Goal: Communication & Community: Answer question/provide support

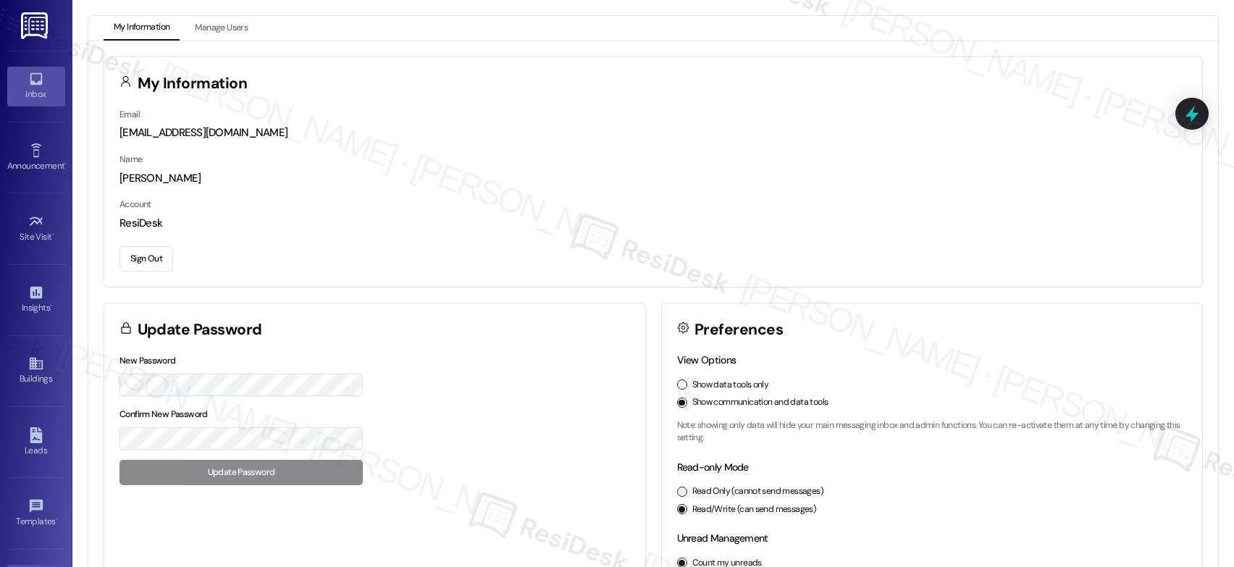
click at [39, 94] on div "Inbox" at bounding box center [36, 94] width 72 height 14
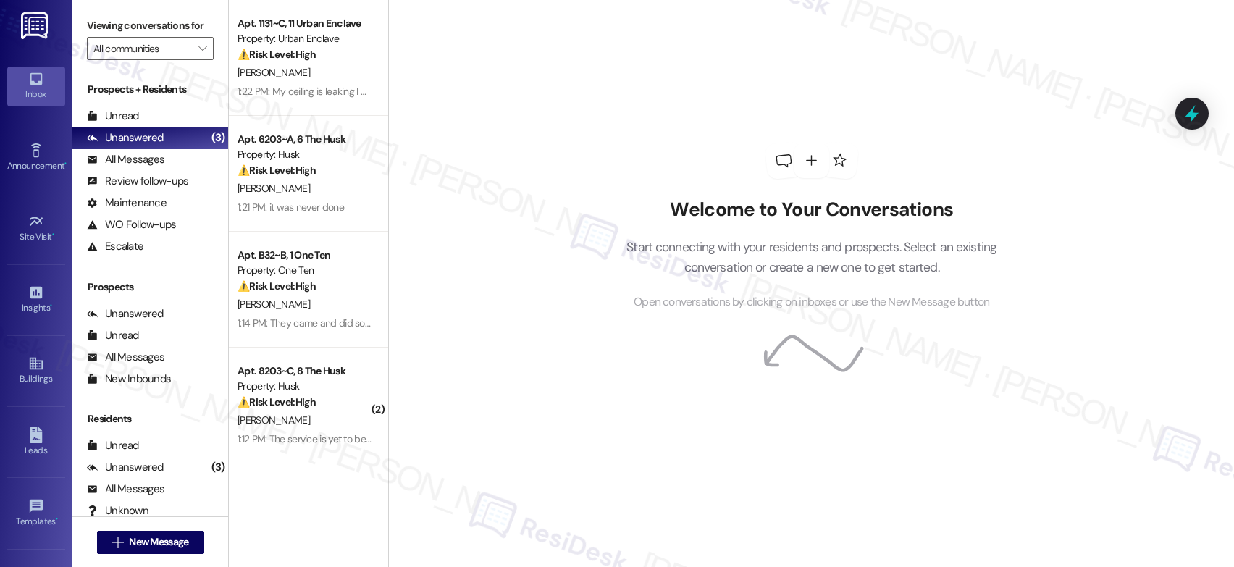
scroll to position [3, 0]
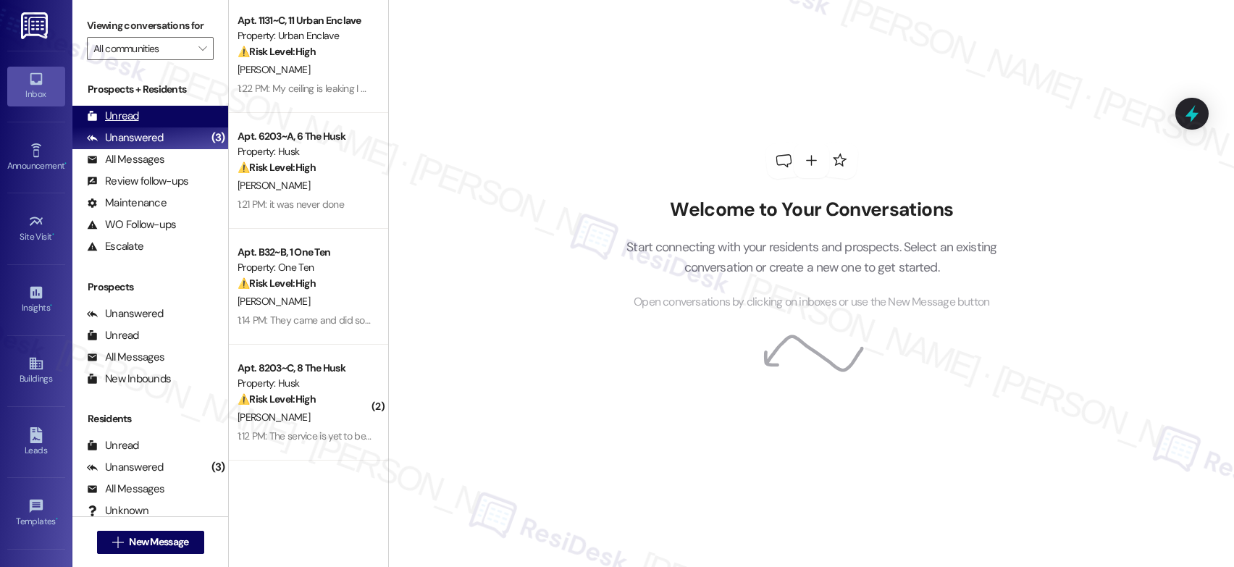
click at [121, 124] on div "Unread" at bounding box center [113, 116] width 52 height 15
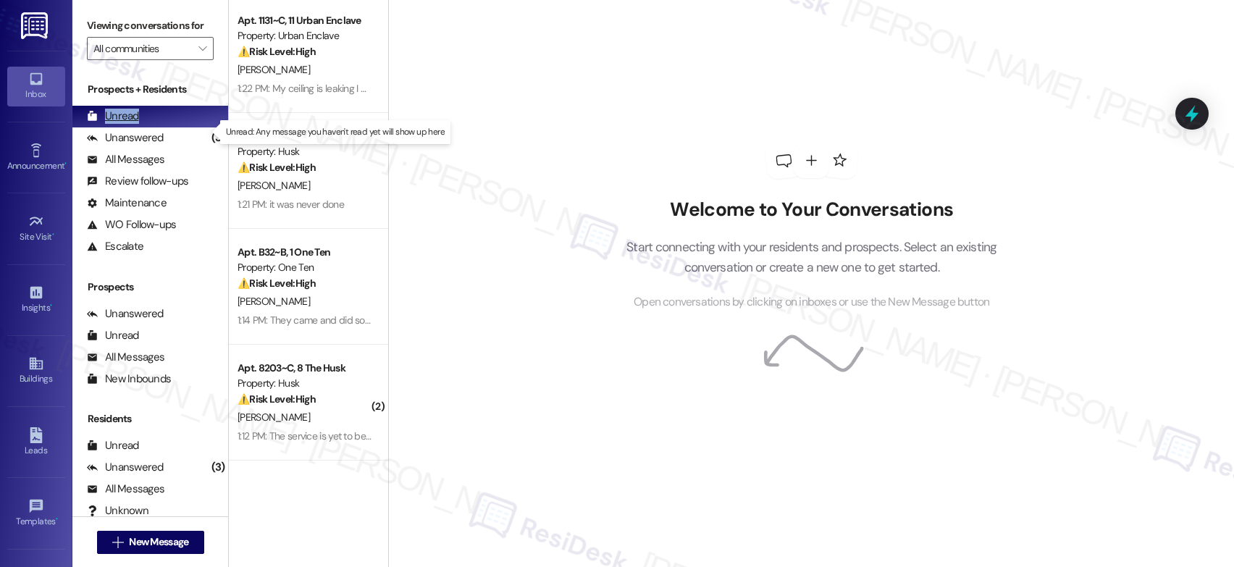
click at [122, 124] on div "Unread" at bounding box center [113, 116] width 52 height 15
click at [123, 124] on div "Unread" at bounding box center [113, 116] width 52 height 15
click at [142, 146] on div "Unanswered" at bounding box center [125, 137] width 77 height 15
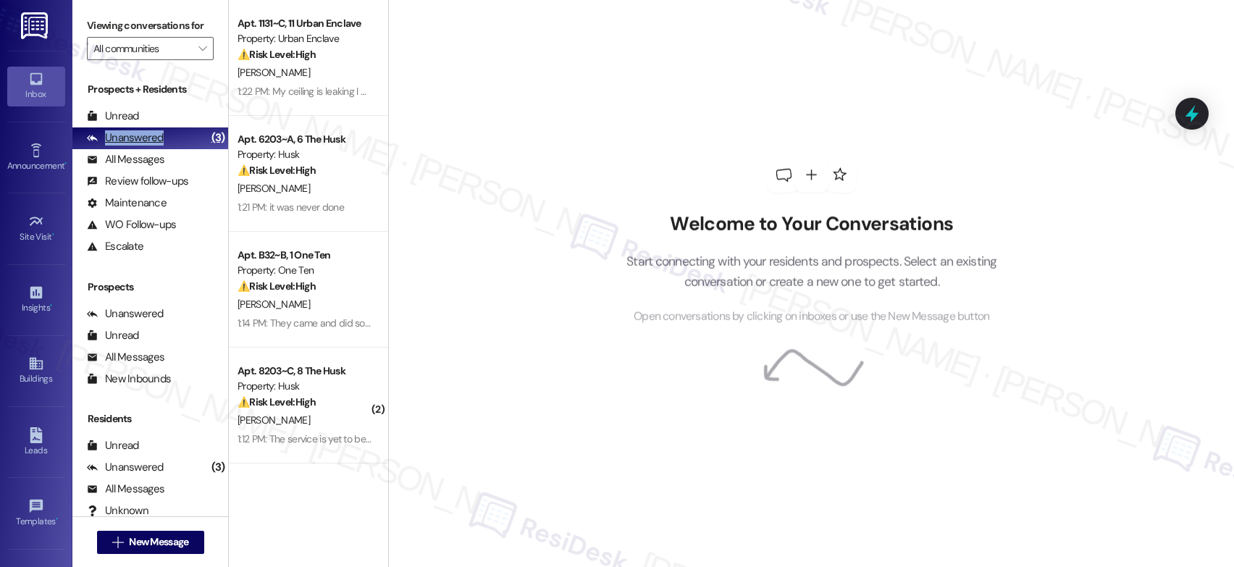
click at [142, 146] on div "Unanswered" at bounding box center [125, 137] width 77 height 15
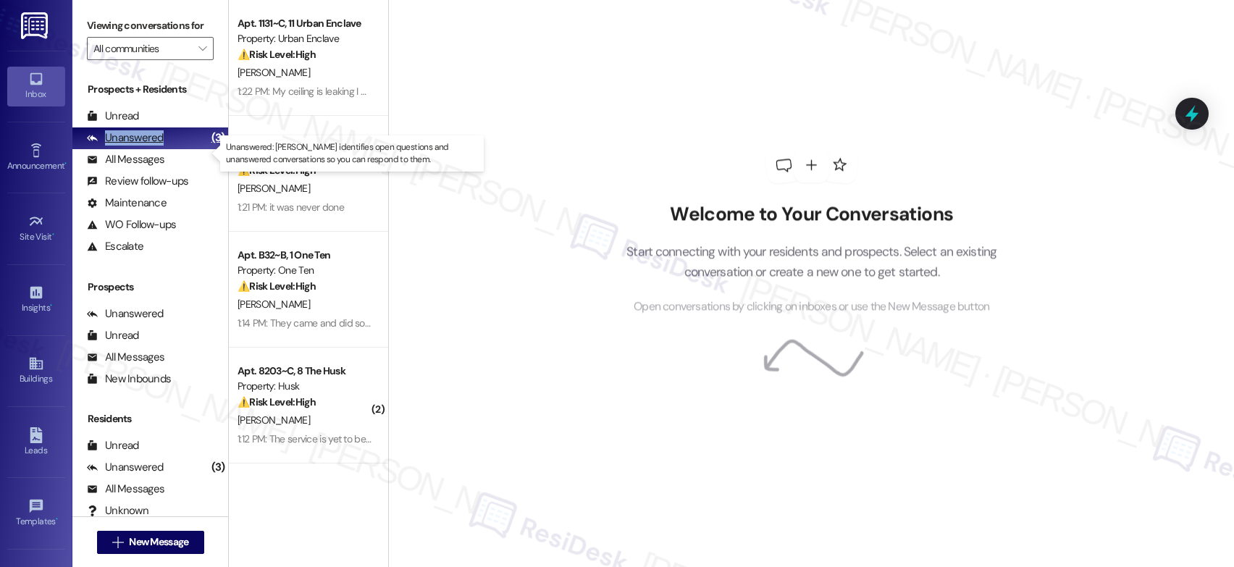
click at [142, 146] on div "Unanswered" at bounding box center [125, 137] width 77 height 15
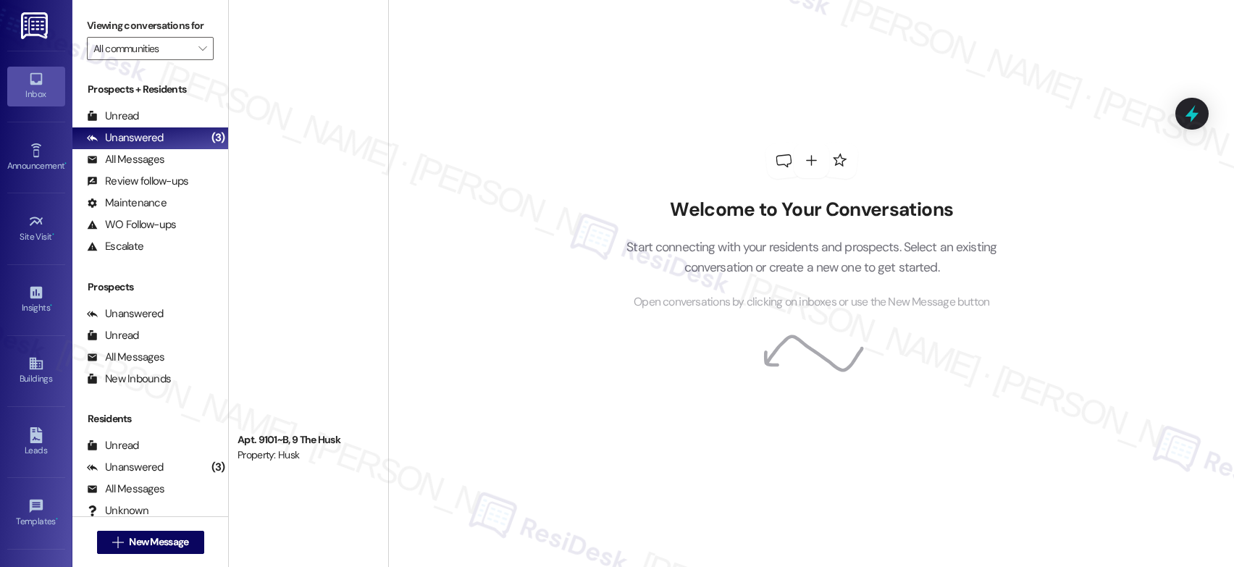
scroll to position [1174, 0]
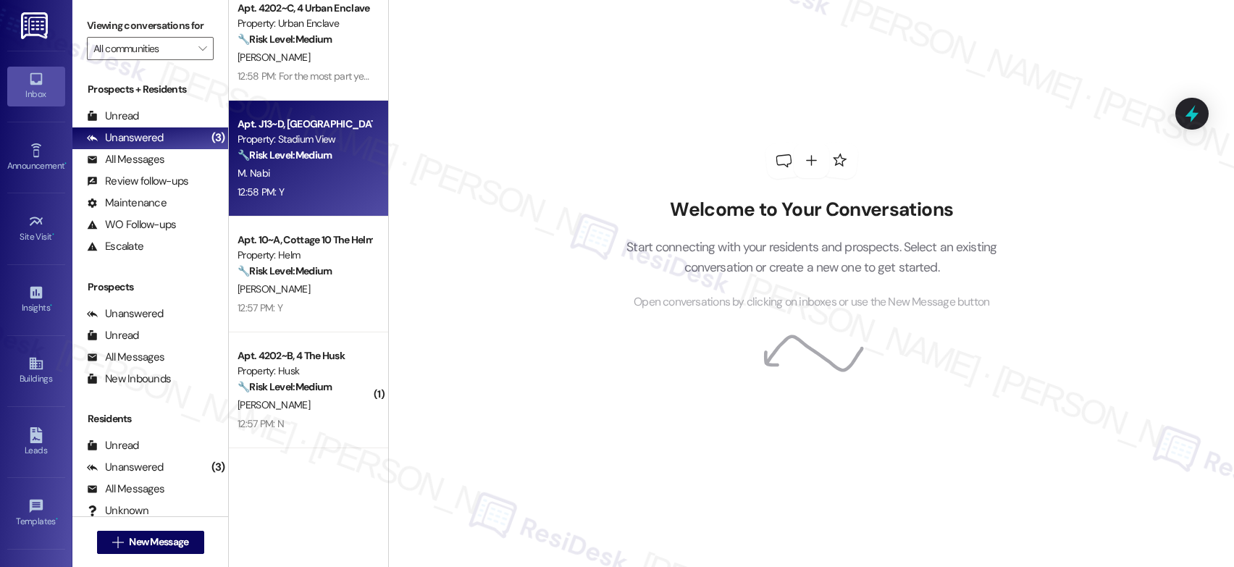
click at [316, 195] on div "12:58 PM: Y 12:58 PM: Y" at bounding box center [304, 192] width 137 height 18
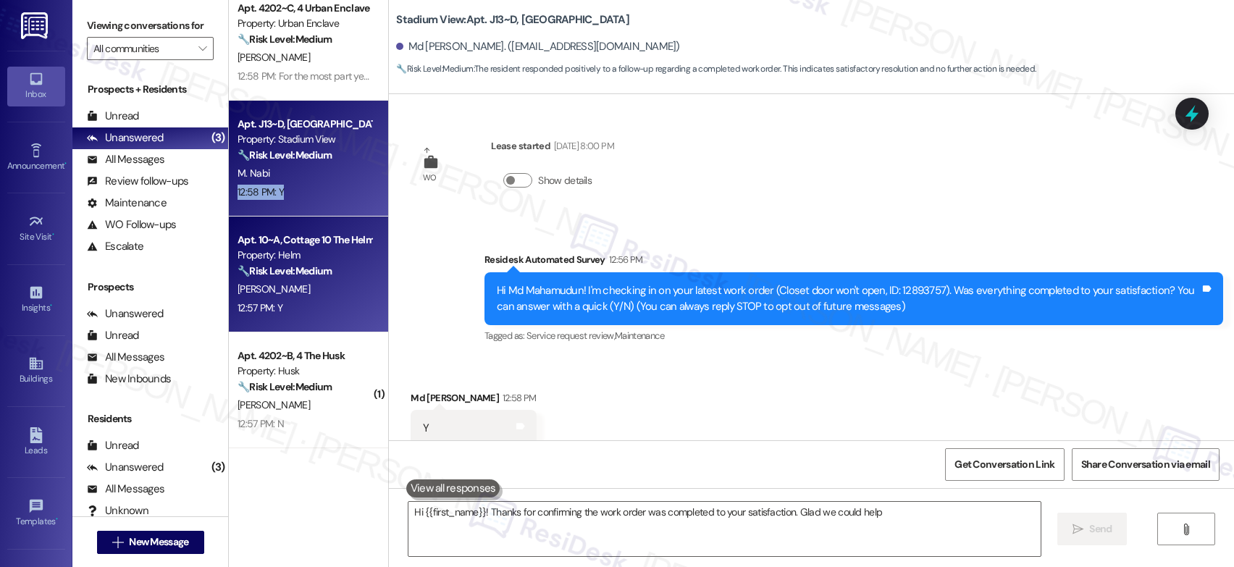
type textarea "Hi {{first_name}}! Thanks for confirming the work order was completed to your s…"
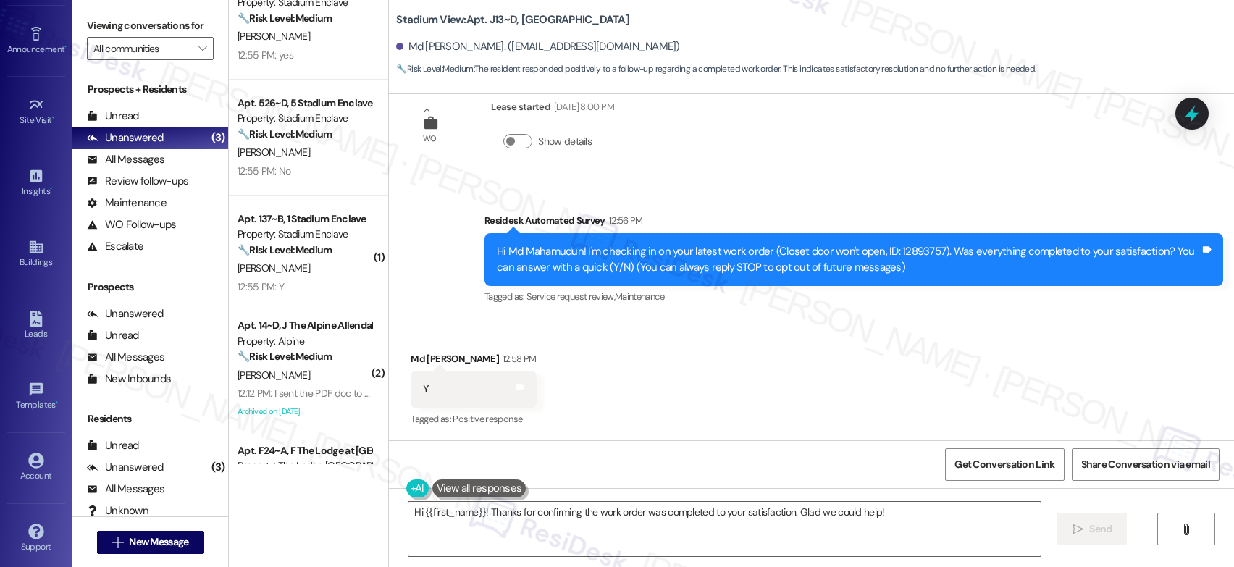
scroll to position [124, 0]
click at [26, 464] on div "Account" at bounding box center [36, 468] width 72 height 14
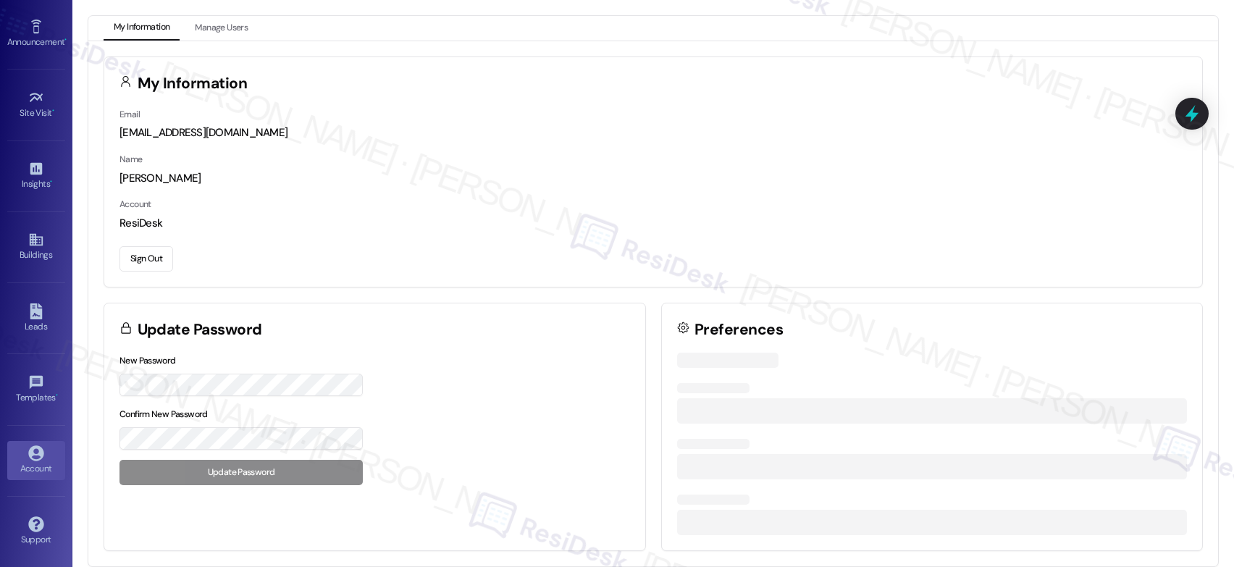
click at [26, 464] on div "Account" at bounding box center [36, 468] width 72 height 14
drag, startPoint x: 26, startPoint y: 464, endPoint x: 137, endPoint y: 461, distance: 110.9
click at [26, 464] on div "Account" at bounding box center [36, 468] width 72 height 14
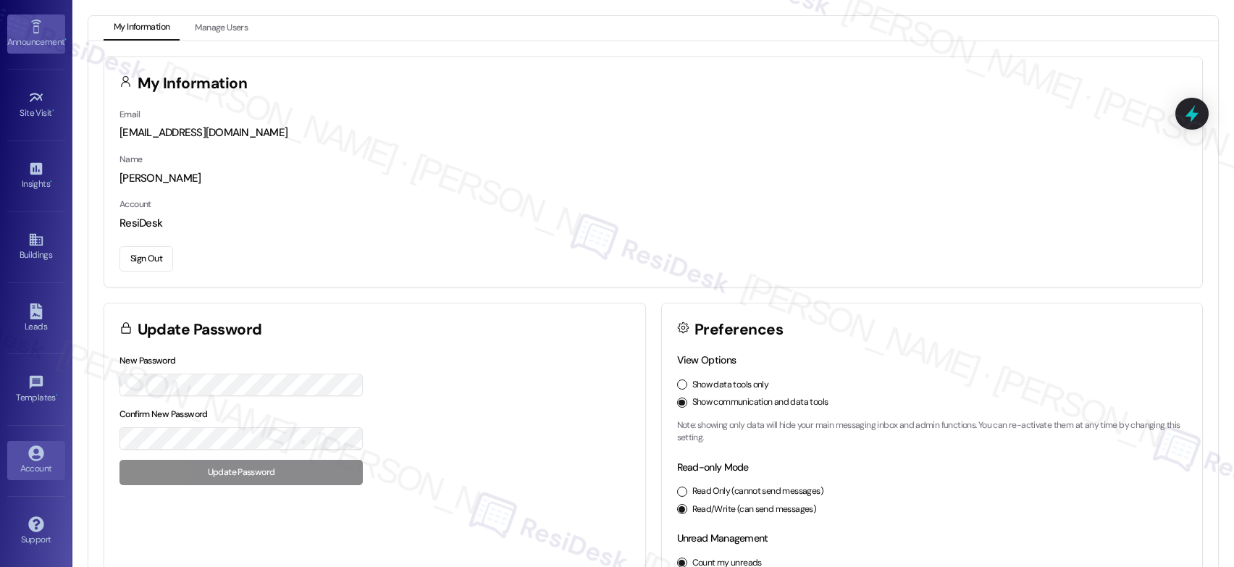
click at [46, 47] on div "Announcement •" at bounding box center [36, 42] width 72 height 14
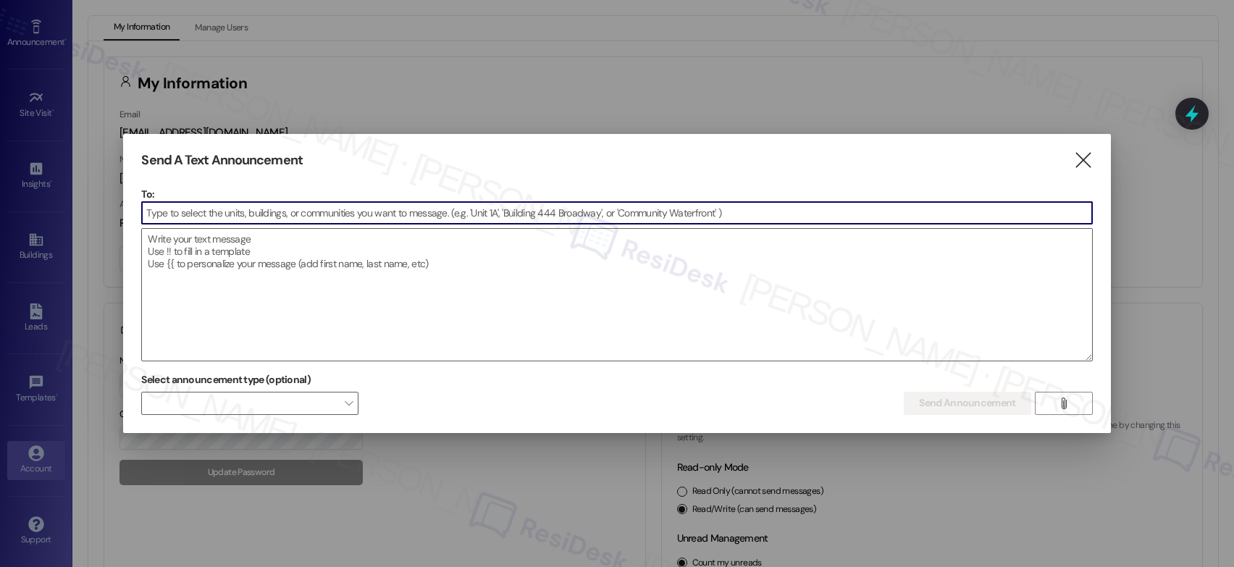
drag, startPoint x: 1074, startPoint y: 154, endPoint x: 1085, endPoint y: 156, distance: 11.1
click at [1074, 154] on icon "" at bounding box center [1083, 160] width 20 height 15
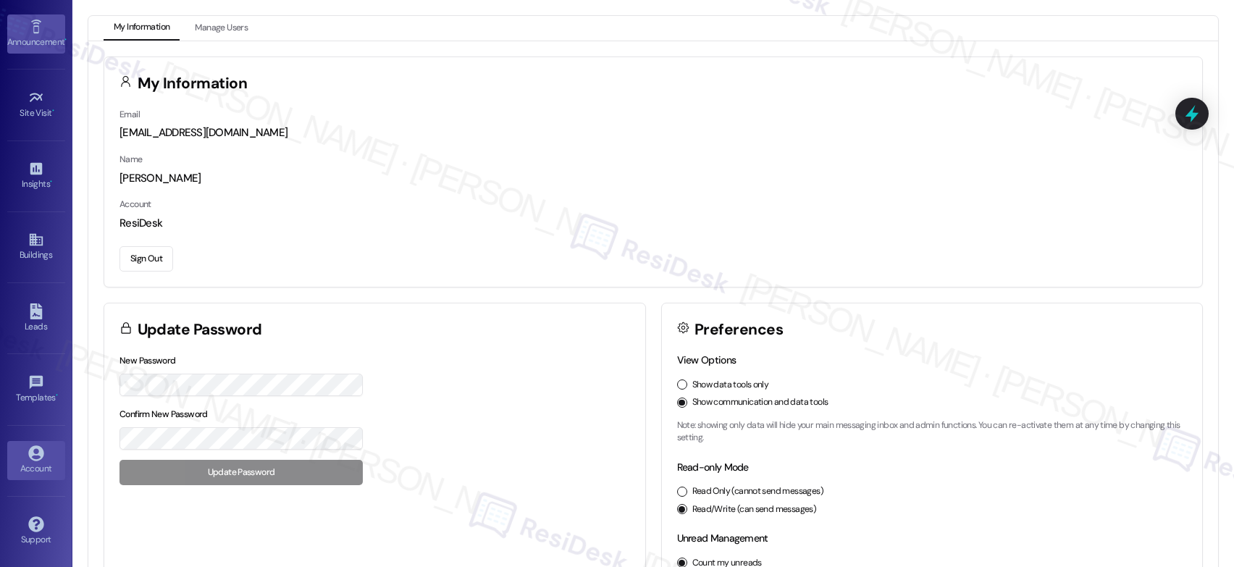
click at [32, 38] on div "Announcement •" at bounding box center [36, 42] width 72 height 14
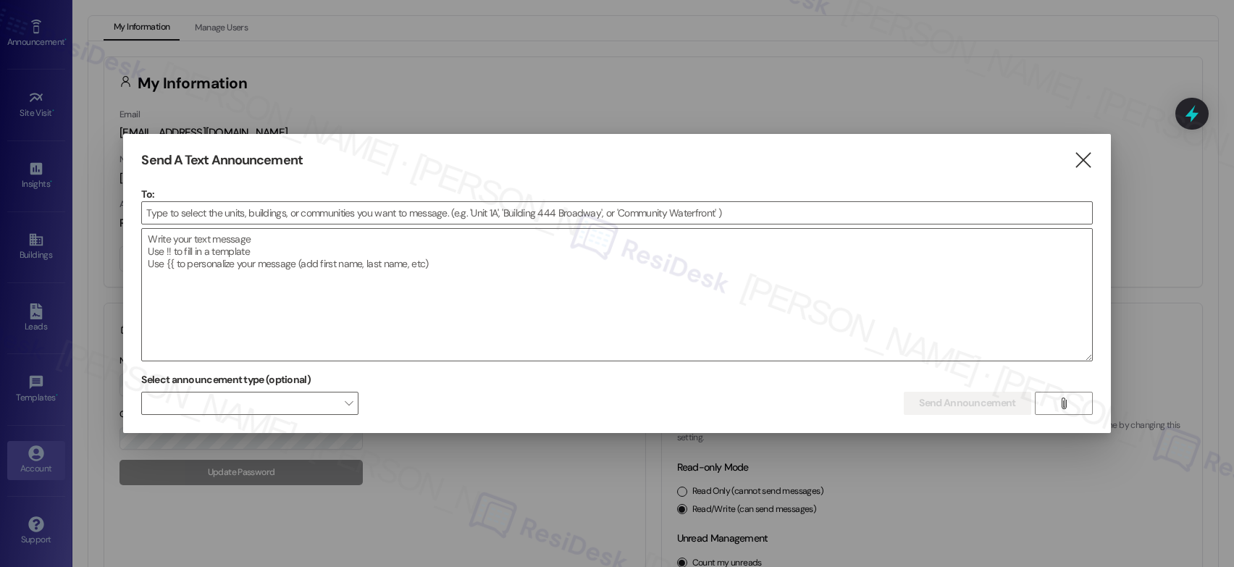
drag, startPoint x: 367, startPoint y: 151, endPoint x: 871, endPoint y: 172, distance: 504.4
click at [370, 148] on div "Send A Text Announcement  To:  Drop image file here Select announcement type …" at bounding box center [616, 283] width 987 height 299
click at [1088, 157] on icon "" at bounding box center [1083, 160] width 20 height 15
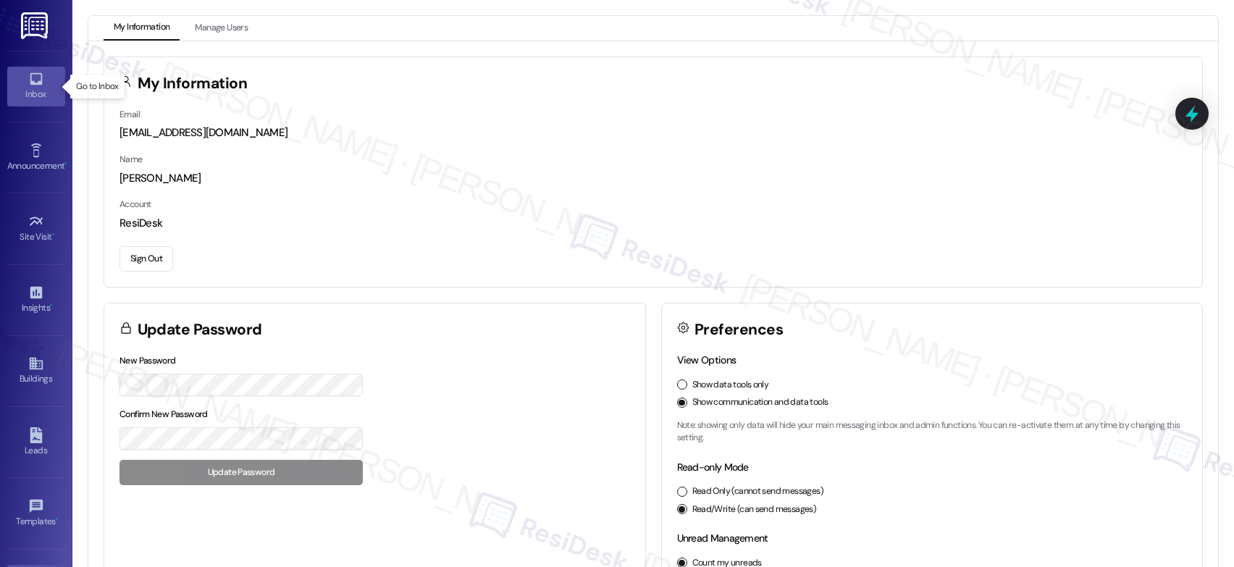
click at [35, 90] on div "Inbox" at bounding box center [36, 94] width 72 height 14
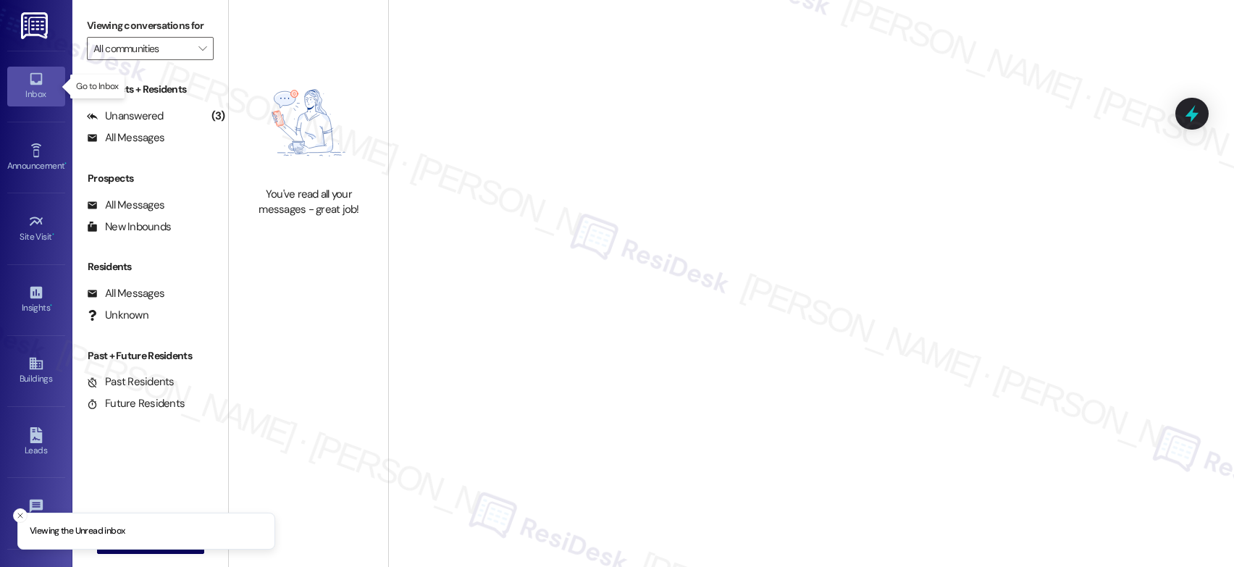
click at [35, 90] on div "Inbox" at bounding box center [36, 94] width 72 height 14
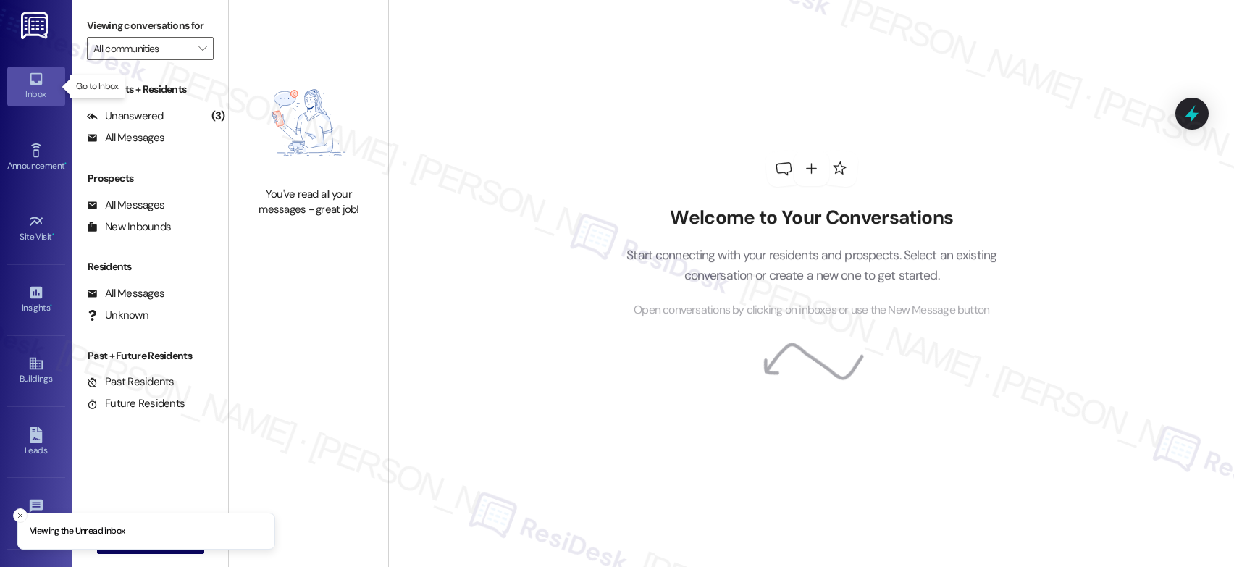
click at [35, 90] on div "Inbox" at bounding box center [36, 94] width 72 height 14
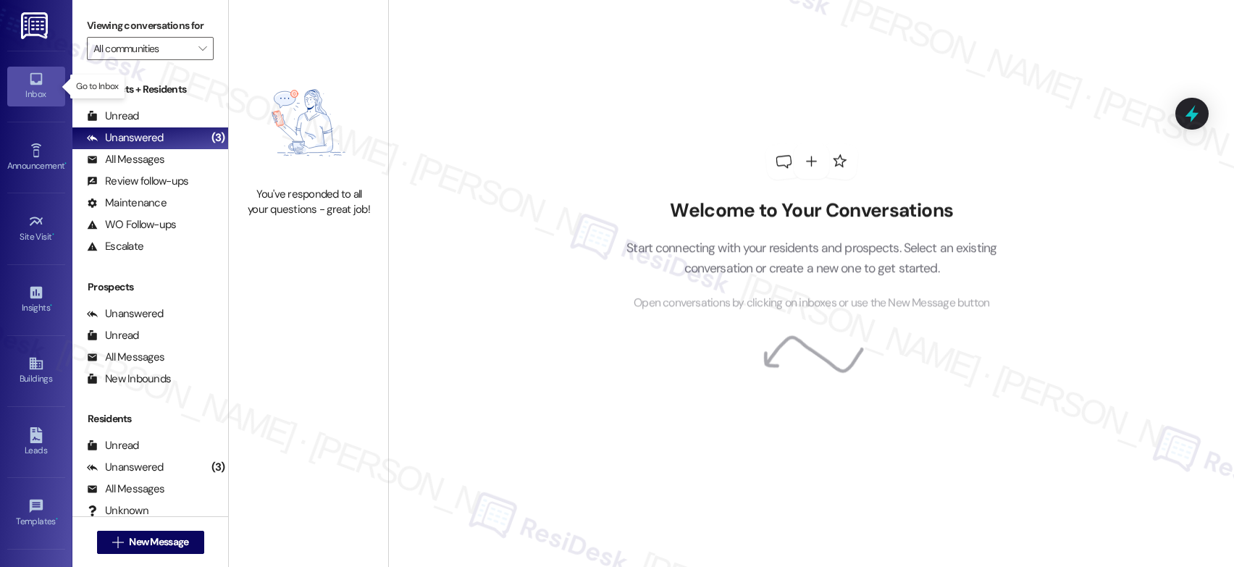
click at [35, 90] on div "Inbox" at bounding box center [36, 94] width 72 height 14
click at [34, 90] on div "Inbox" at bounding box center [36, 94] width 72 height 14
click at [34, 91] on div "Inbox" at bounding box center [36, 94] width 72 height 14
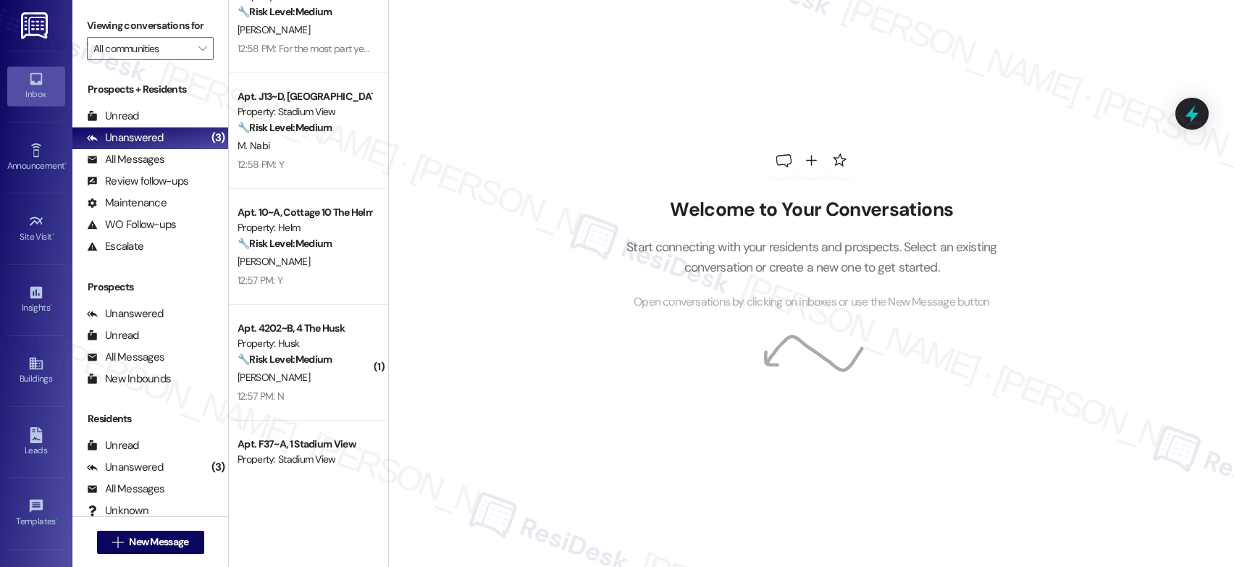
scroll to position [1423, 0]
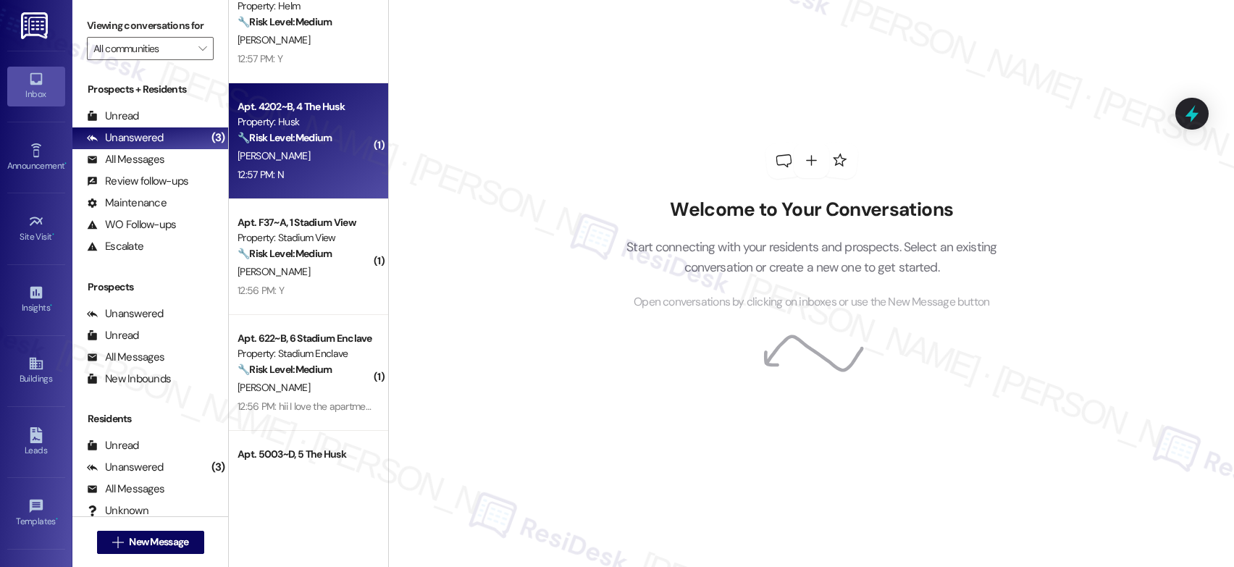
click at [311, 150] on div "[PERSON_NAME]" at bounding box center [304, 156] width 137 height 18
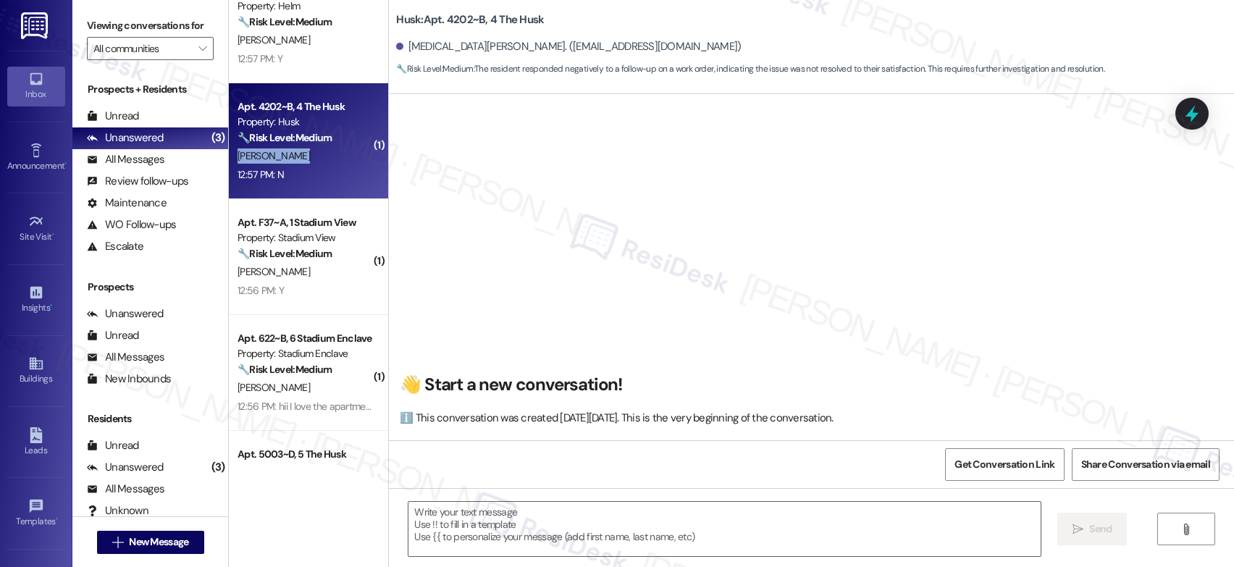
click at [311, 150] on div "[PERSON_NAME]" at bounding box center [304, 156] width 137 height 18
type textarea "Fetching suggested responses. Please feel free to read through the conversation…"
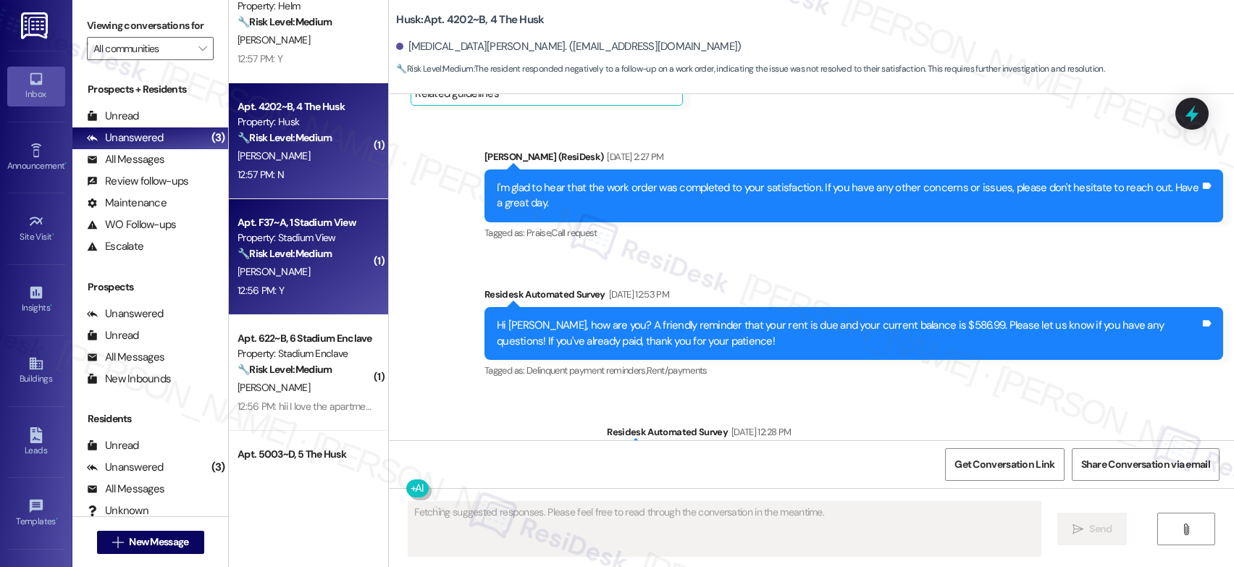
click at [294, 247] on strong "🔧 Risk Level: Medium" at bounding box center [285, 253] width 94 height 13
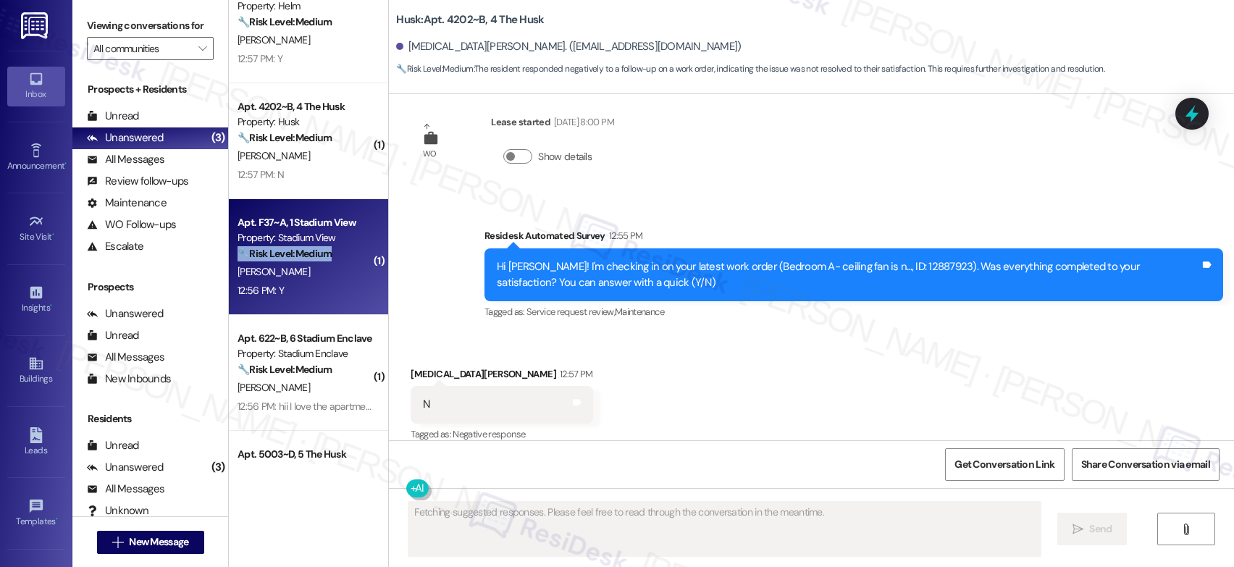
click at [294, 247] on strong "🔧 Risk Level: Medium" at bounding box center [285, 253] width 94 height 13
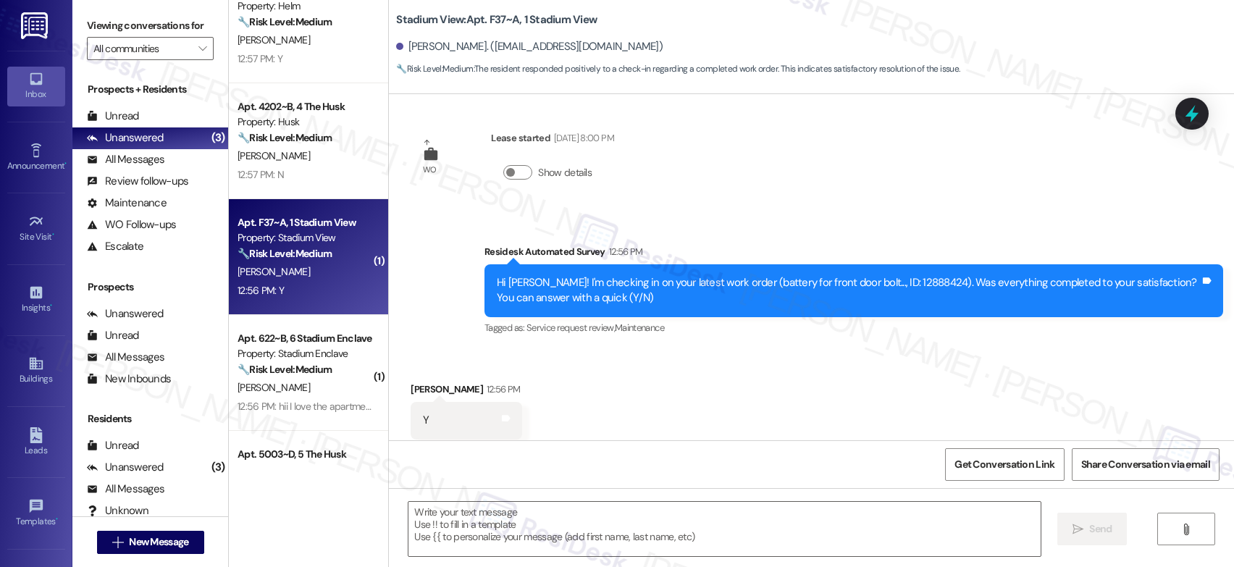
scroll to position [3641, 0]
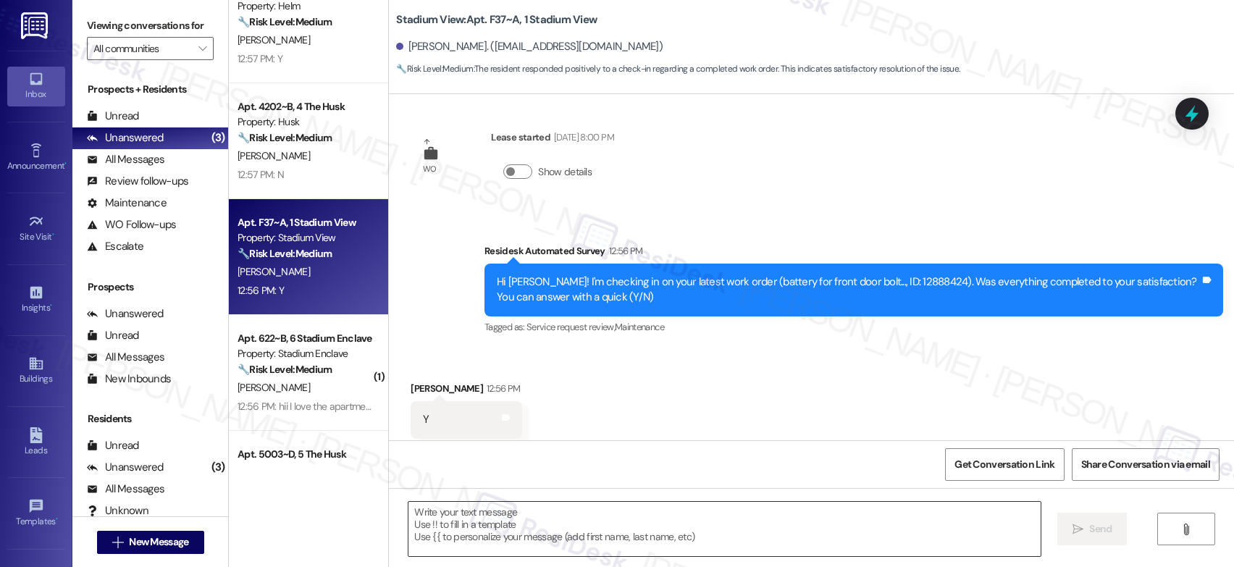
click at [659, 539] on textarea at bounding box center [724, 529] width 632 height 54
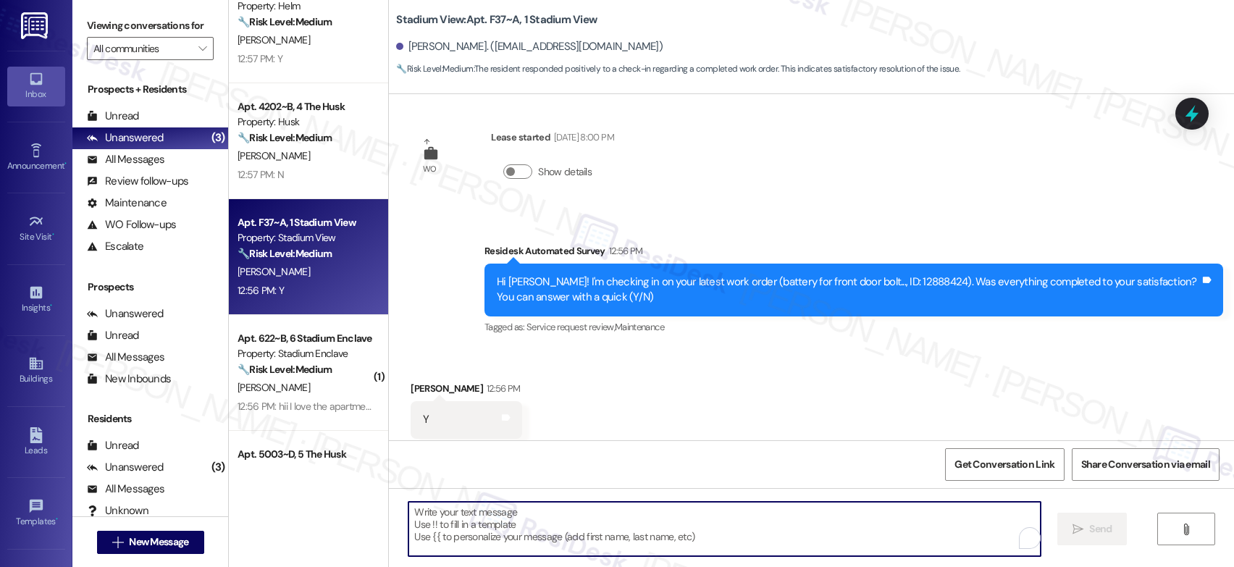
click at [671, 524] on textarea "To enrich screen reader interactions, please activate Accessibility in Grammarl…" at bounding box center [724, 529] width 632 height 54
paste textarea "That’s wonderful to hear! I’m so glad maintenance was able to take care of ever…"
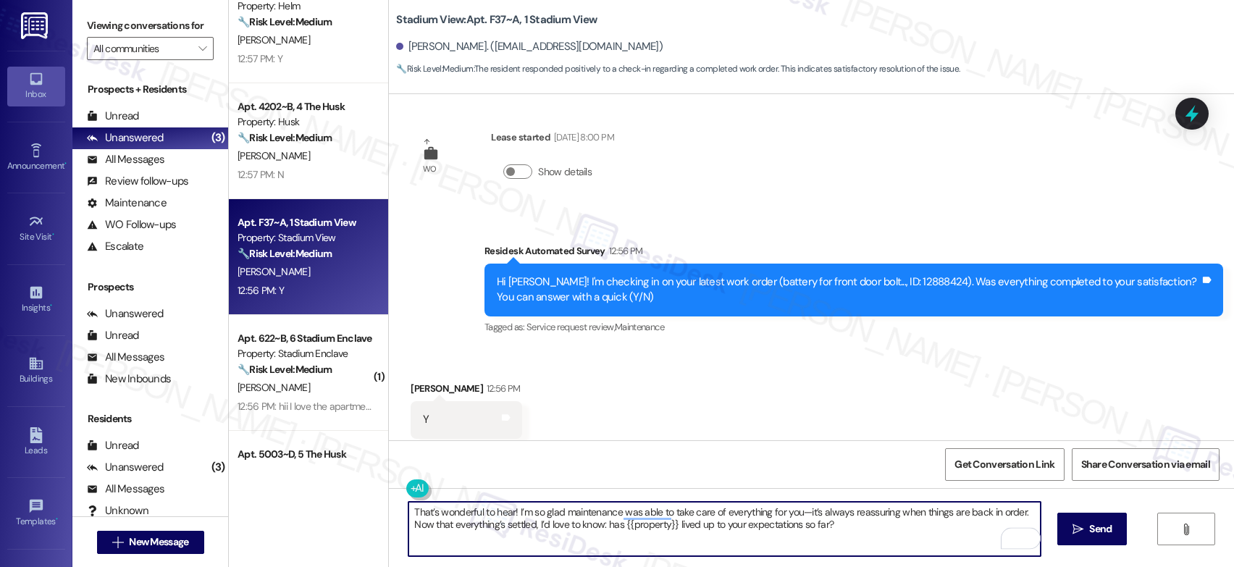
click at [796, 512] on textarea "That’s wonderful to hear! I’m so glad maintenance was able to take care of ever…" at bounding box center [724, 529] width 632 height 54
drag, startPoint x: 571, startPoint y: 526, endPoint x: 605, endPoint y: 570, distance: 55.2
click at [605, 566] on html "Inbox Go to Inbox Announcement • Send A Text Announcement Site Visit • Go to Si…" at bounding box center [617, 283] width 1234 height 567
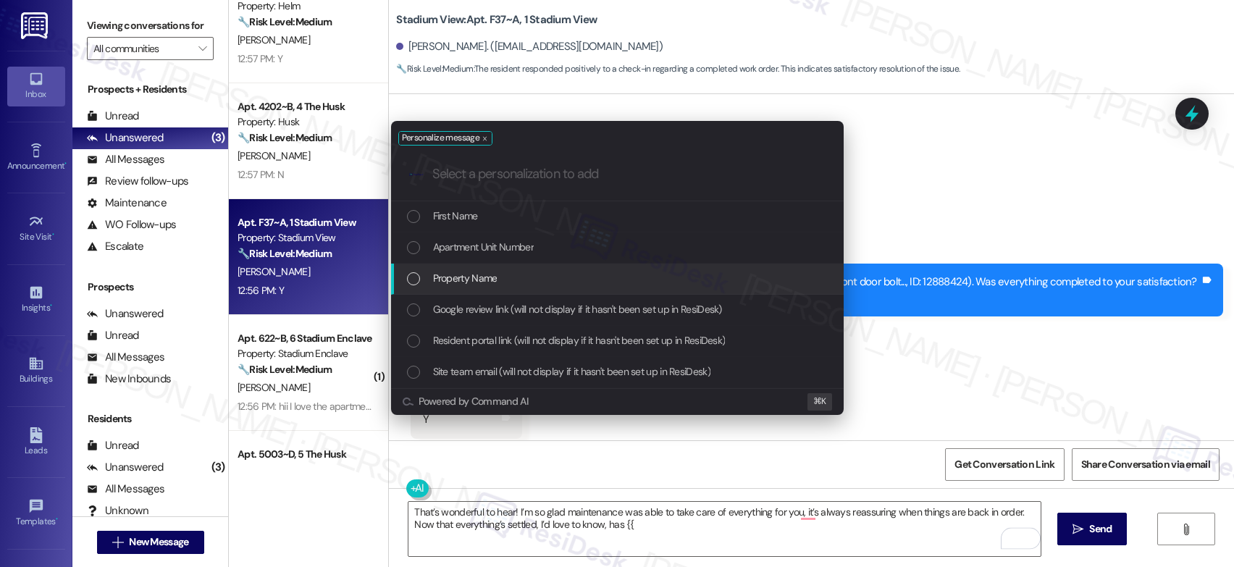
click at [523, 272] on div "Property Name" at bounding box center [619, 278] width 424 height 16
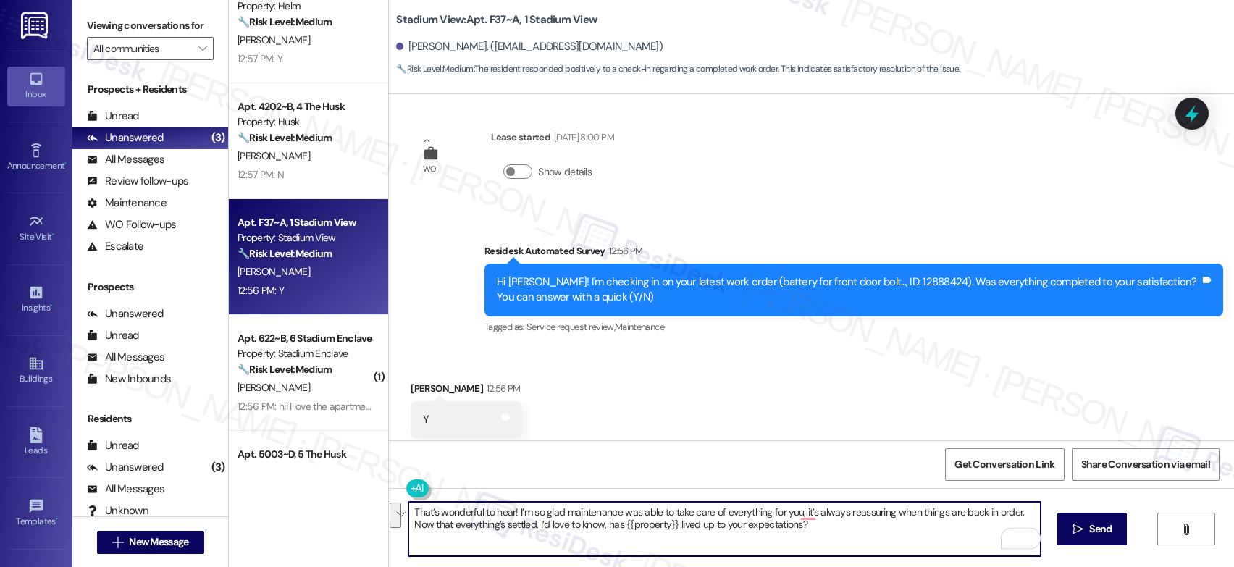
click at [638, 508] on textarea "That’s wonderful to hear! I’m so glad maintenance was able to take care of ever…" at bounding box center [724, 529] width 632 height 54
type textarea "That’s wonderful to hear! I’m so glad maintenance was able to take care of ever…"
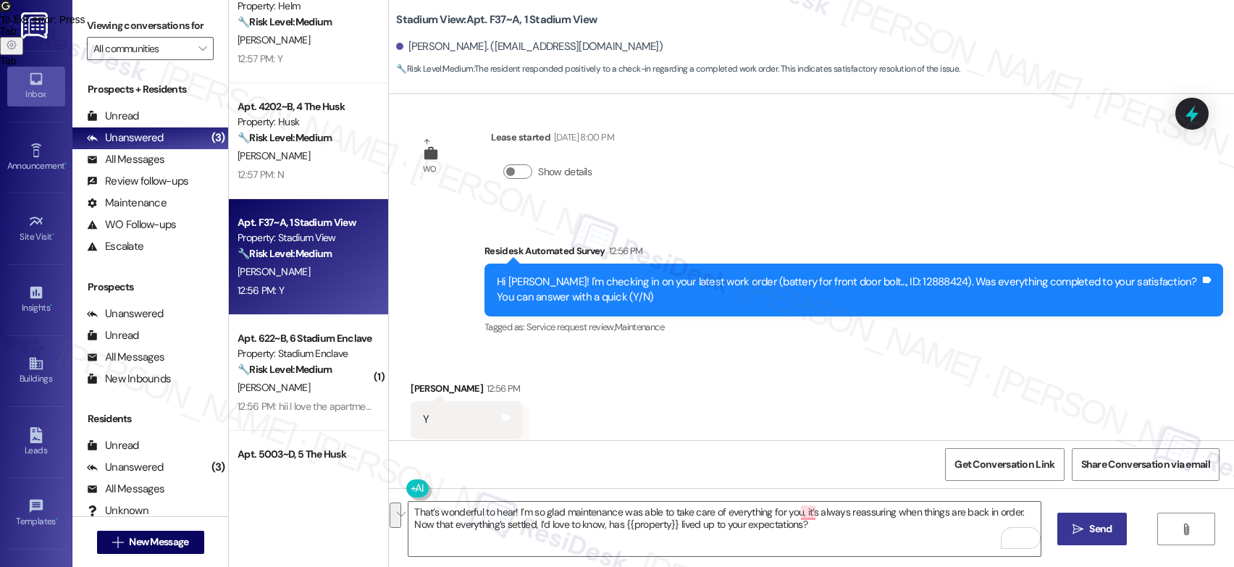
click at [1089, 529] on span "Send" at bounding box center [1100, 528] width 22 height 15
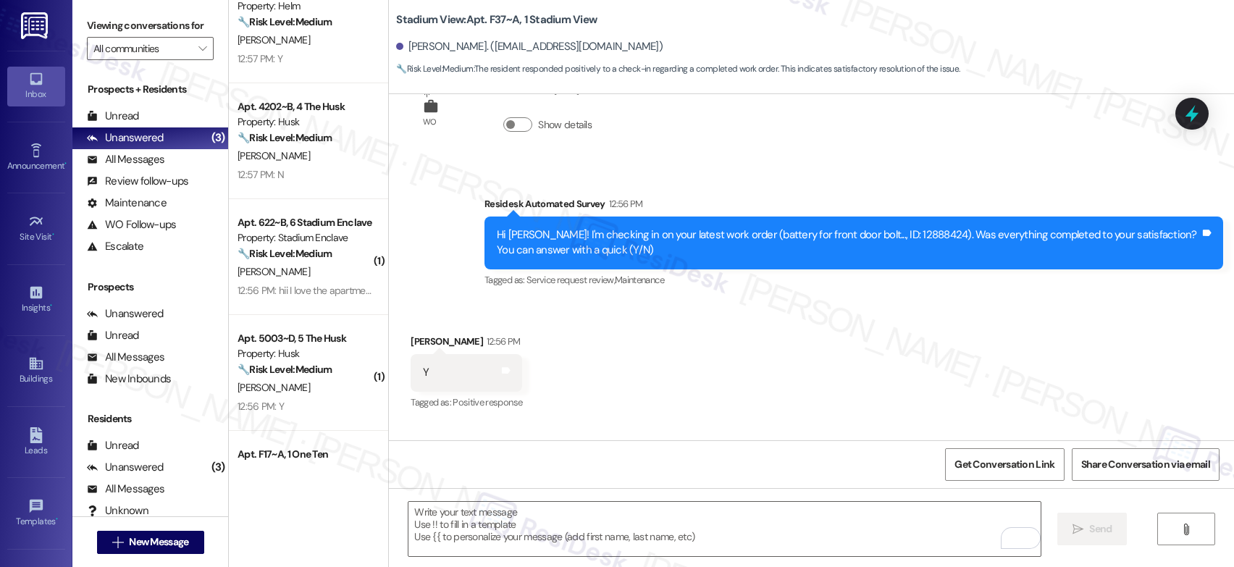
scroll to position [3758, 0]
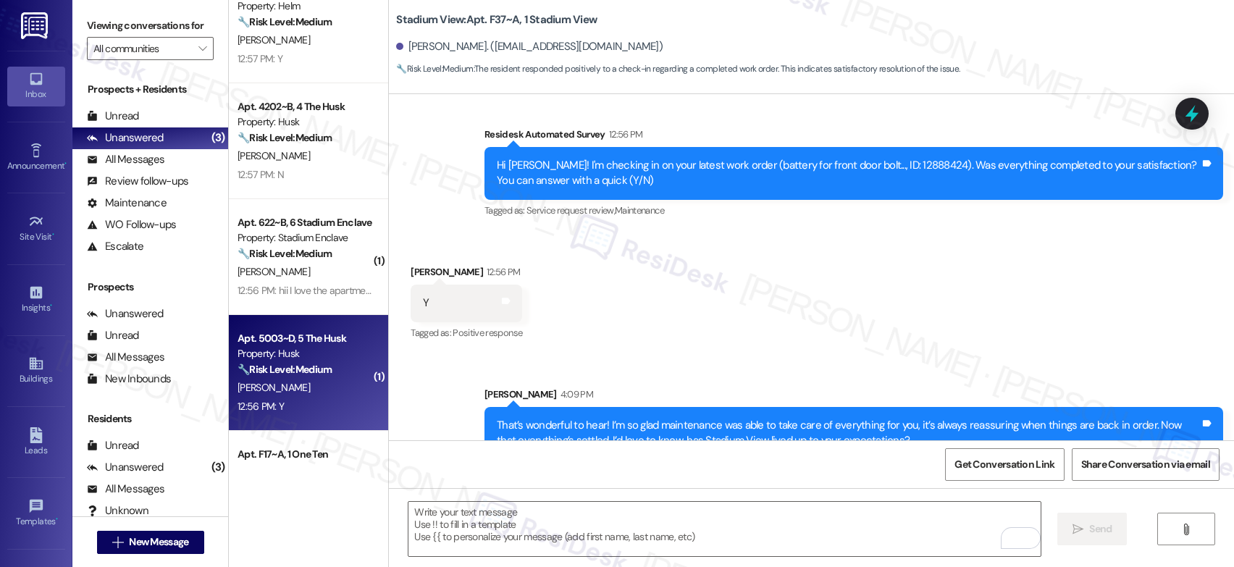
click at [325, 379] on div "[PERSON_NAME]" at bounding box center [304, 388] width 137 height 18
click at [327, 379] on div "[PERSON_NAME]" at bounding box center [304, 388] width 137 height 18
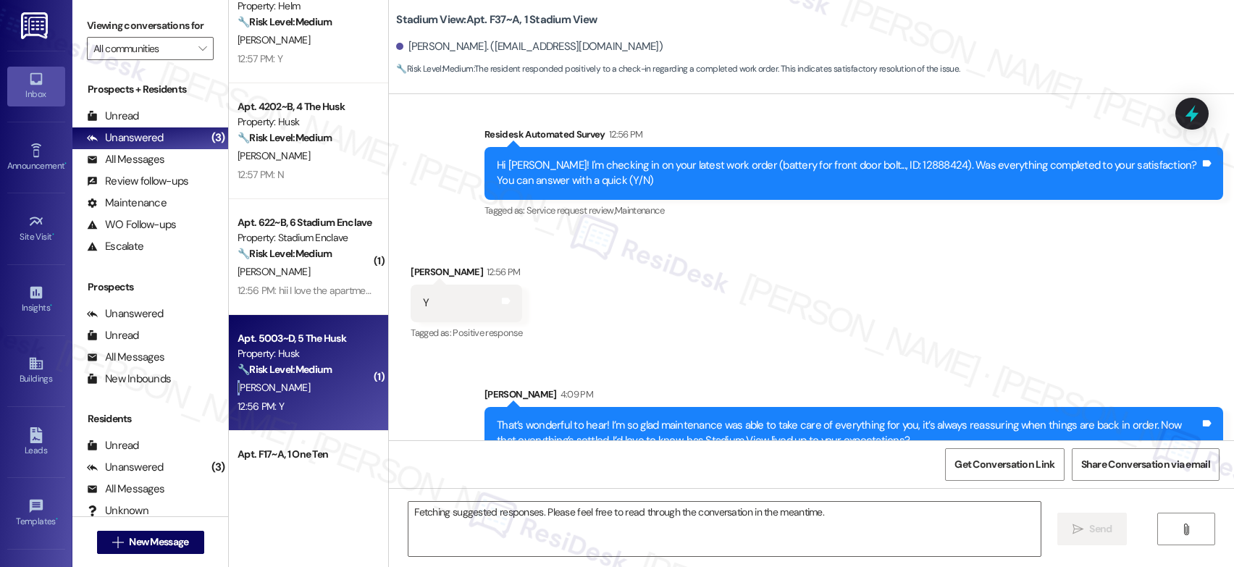
click at [327, 379] on div "[PERSON_NAME]" at bounding box center [304, 388] width 137 height 18
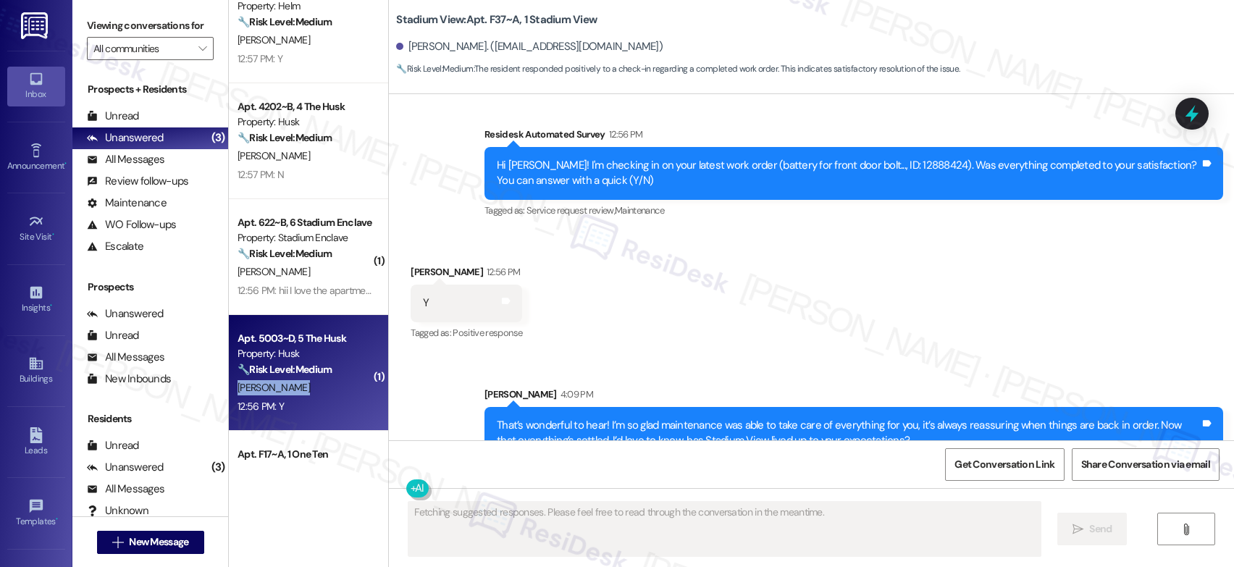
click at [327, 379] on div "[PERSON_NAME]" at bounding box center [304, 388] width 137 height 18
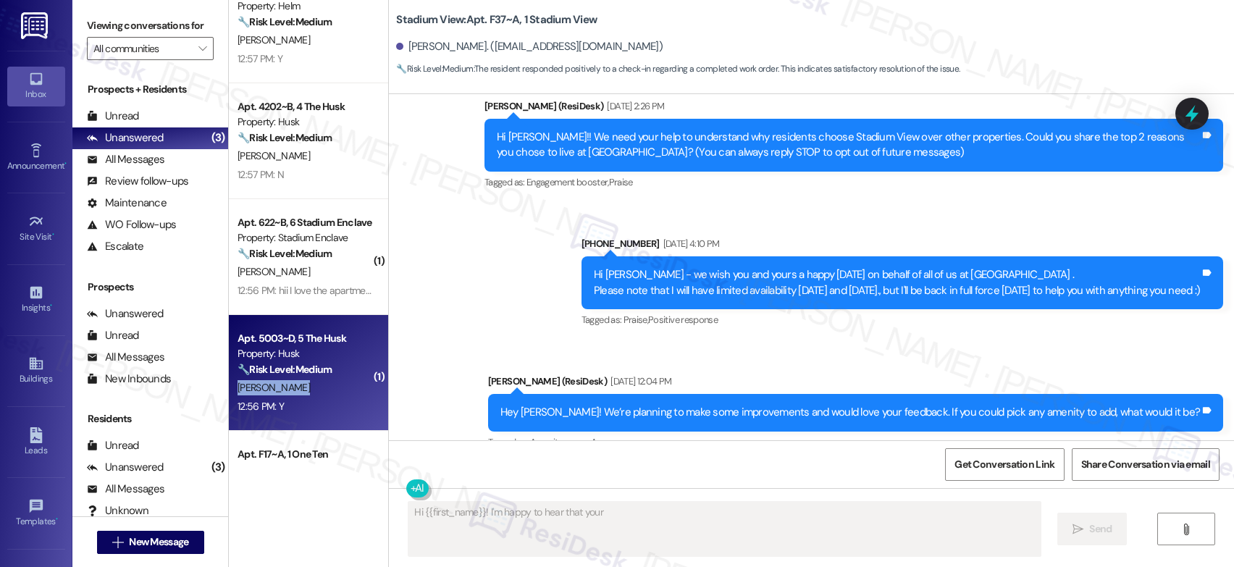
click at [327, 379] on div "[PERSON_NAME]" at bounding box center [304, 388] width 137 height 18
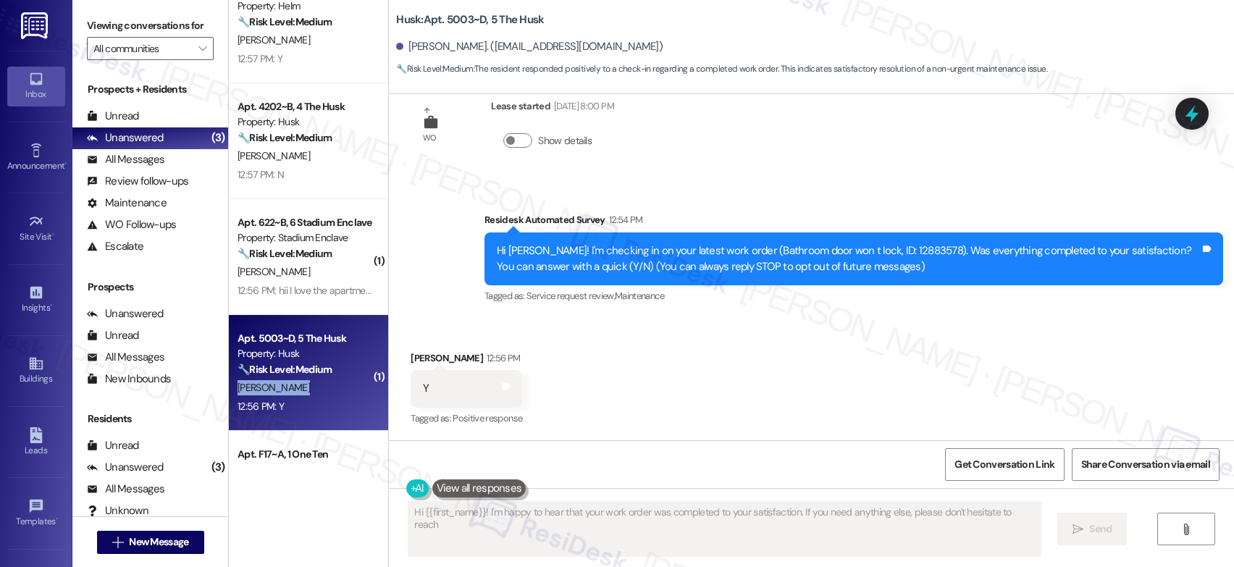
click at [327, 379] on div "[PERSON_NAME]" at bounding box center [304, 388] width 137 height 18
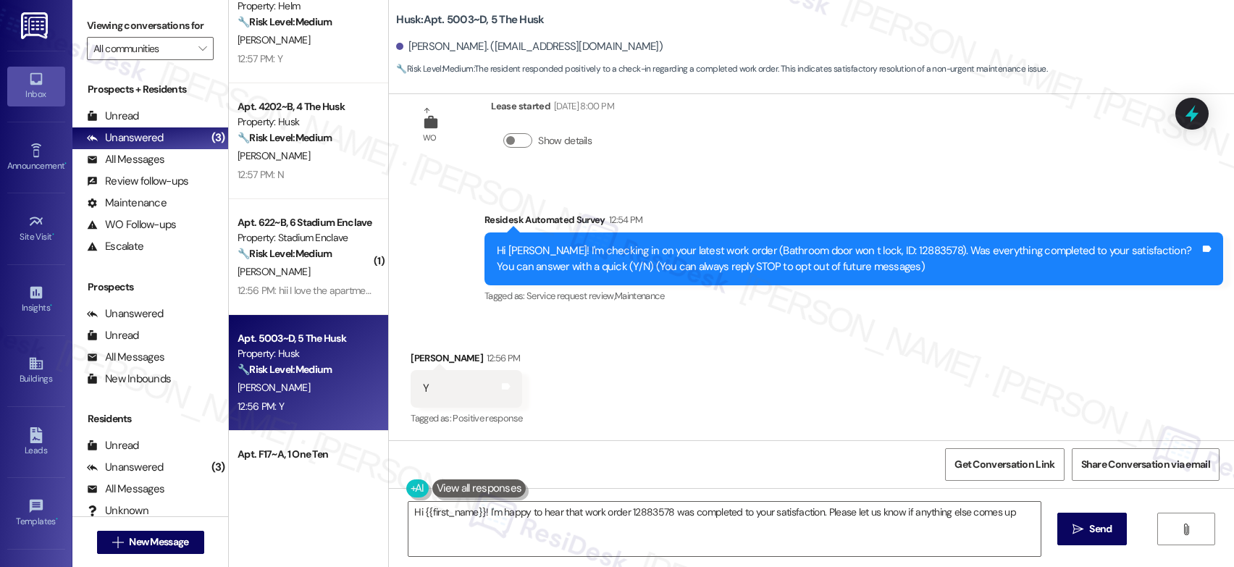
type textarea "Hi {{first_name}}! I'm happy to hear that work order 12883578 was completed to …"
click at [705, 509] on textarea "Hi {{first_name}}! I'm happy to hear that work order 12883578 was completed to …" at bounding box center [724, 529] width 632 height 54
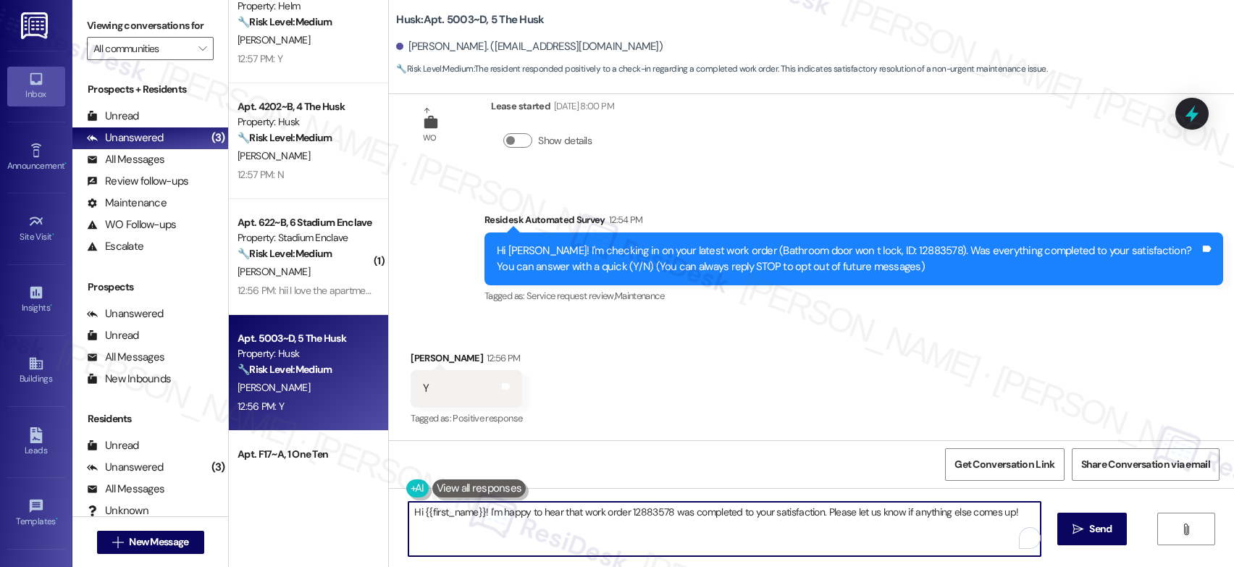
click at [705, 509] on textarea "Hi {{first_name}}! I'm happy to hear that work order 12883578 was completed to …" at bounding box center [724, 529] width 632 height 54
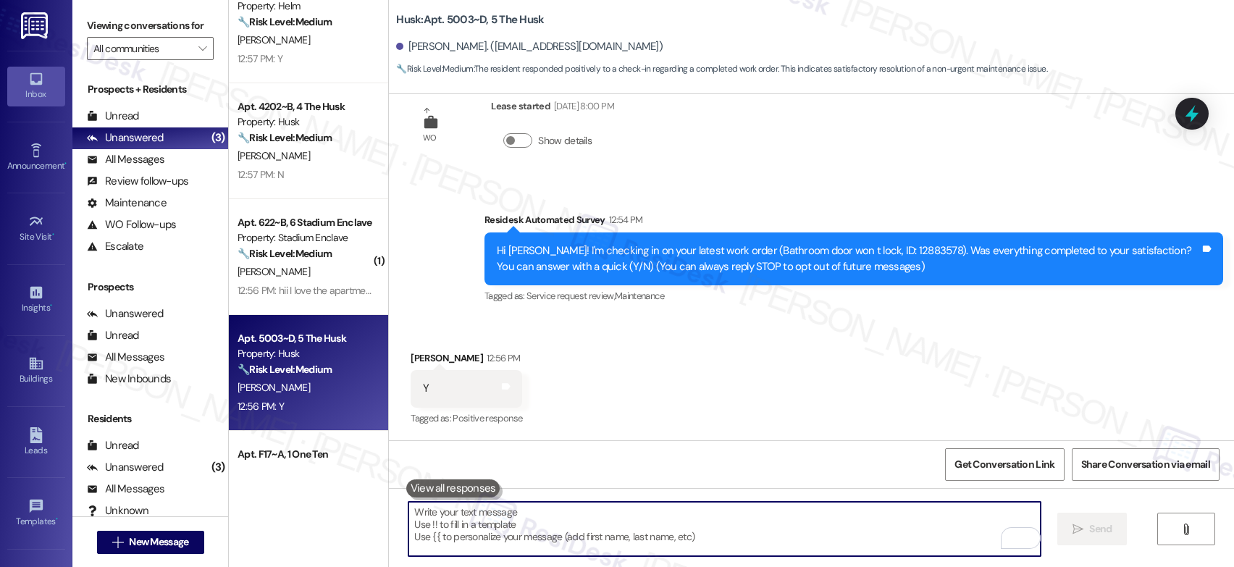
paste textarea "That’s wonderful to hear! I’m so glad maintenance was able to take care of ever…"
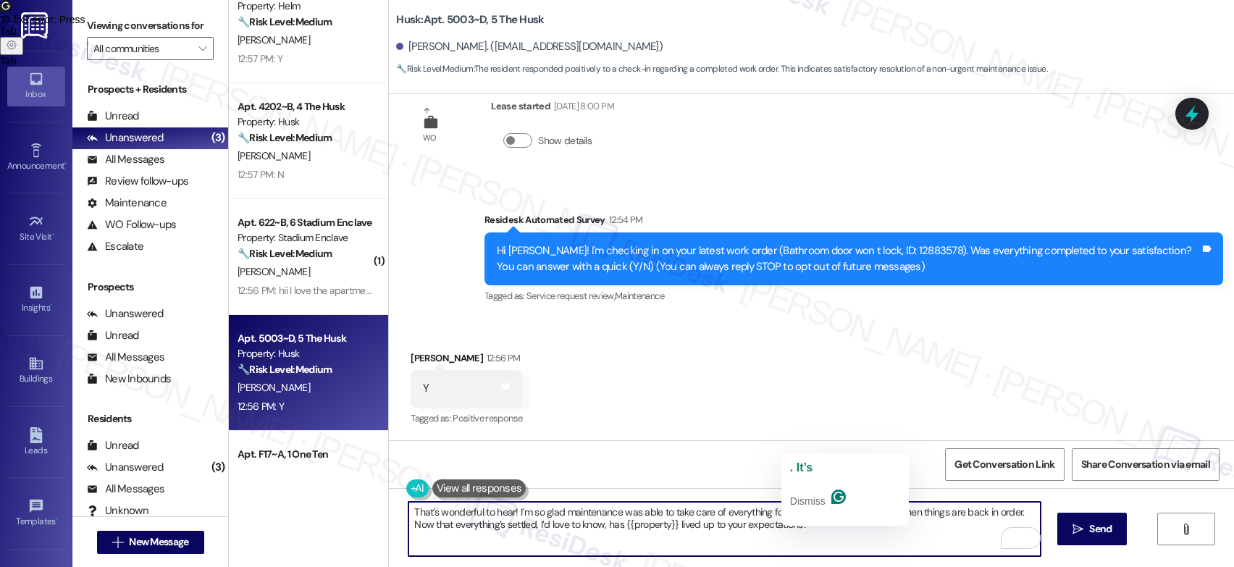
click at [805, 512] on textarea "That’s wonderful to hear! I’m so glad maintenance was able to take care of ever…" at bounding box center [724, 529] width 632 height 54
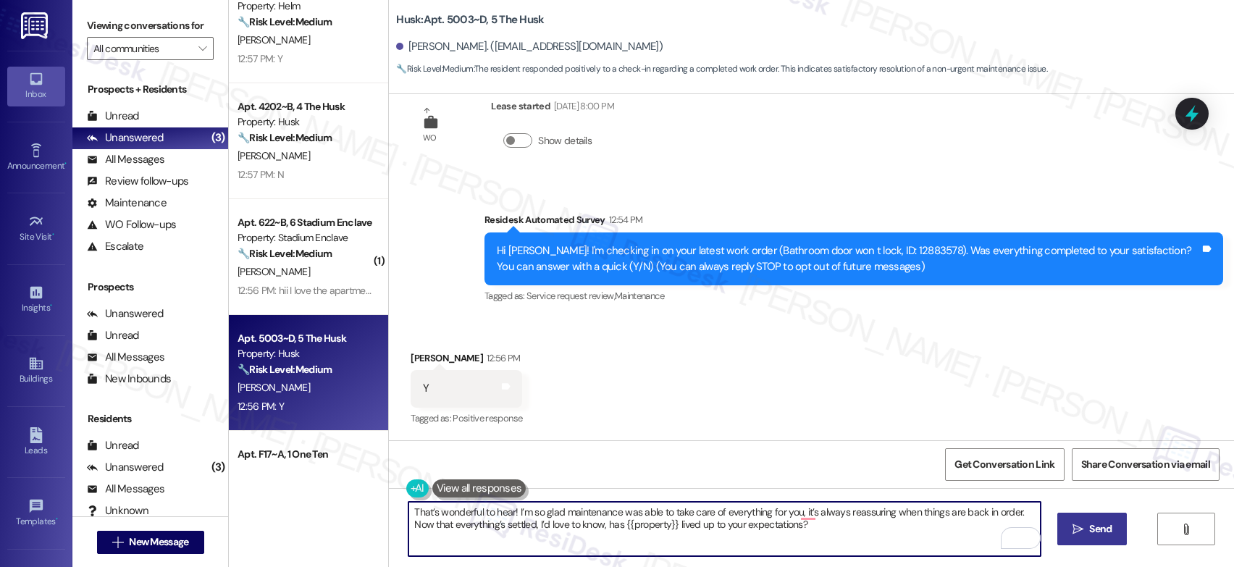
type textarea "That’s wonderful to hear! I’m so glad maintenance was able to take care of ever…"
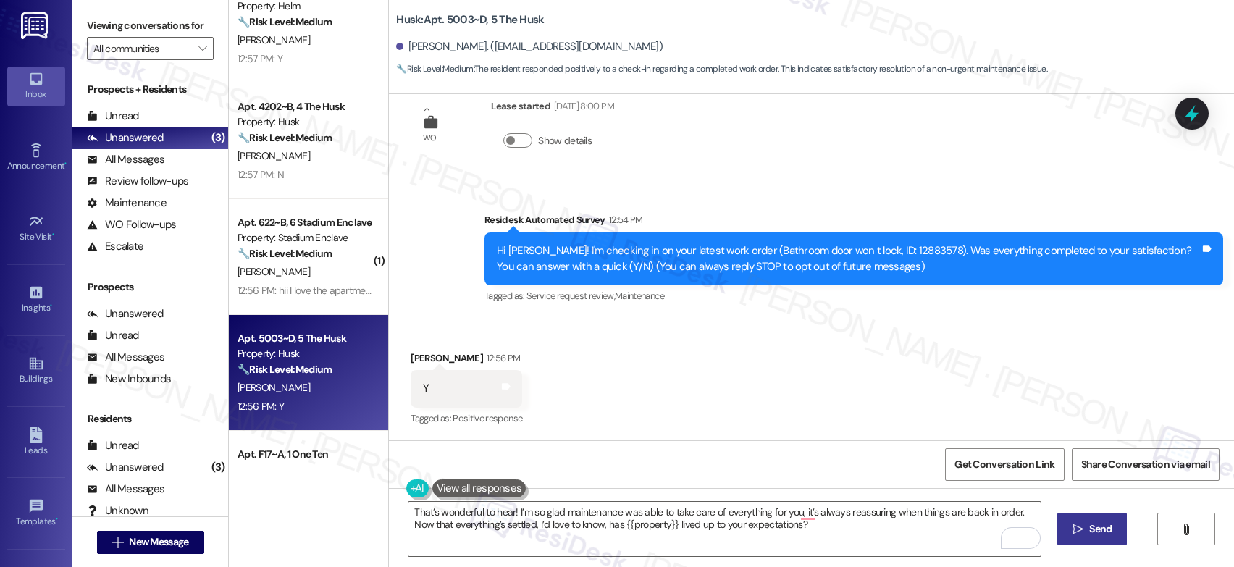
click at [1095, 523] on span "Send" at bounding box center [1100, 528] width 22 height 15
type textarea "Hi {{first_name}}! I'm happy to hear that work order 12883578 was completed to …"
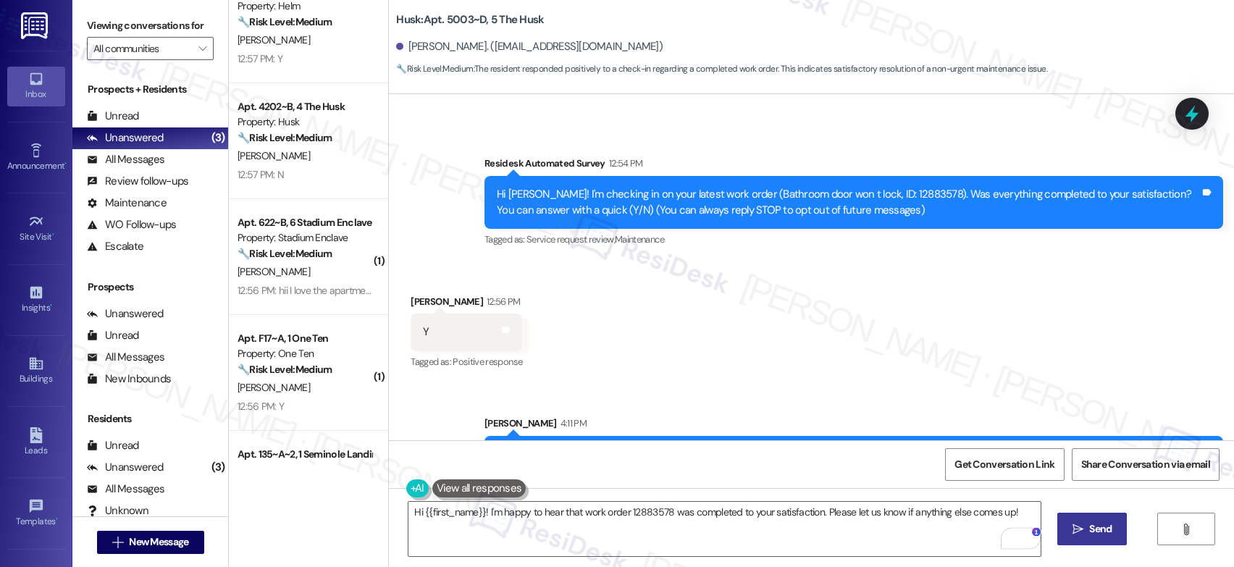
scroll to position [156, 0]
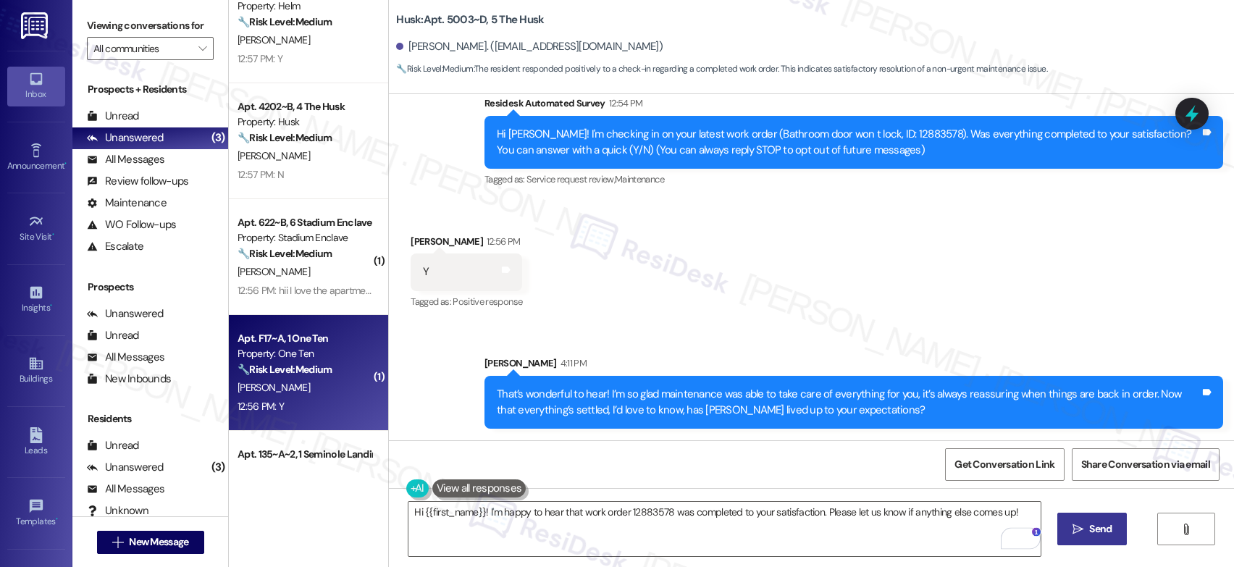
click at [272, 349] on div "Property: One Ten" at bounding box center [305, 353] width 134 height 15
type textarea "Fetching suggested responses. Please feel free to read through the conversation…"
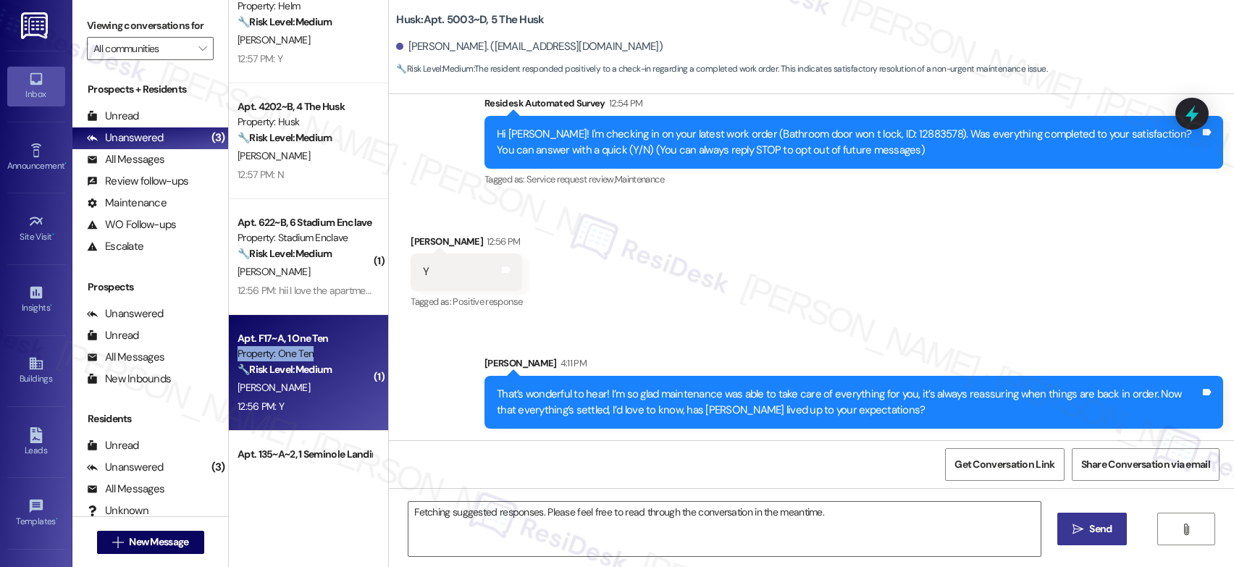
click at [272, 349] on div "Property: One Ten" at bounding box center [305, 353] width 134 height 15
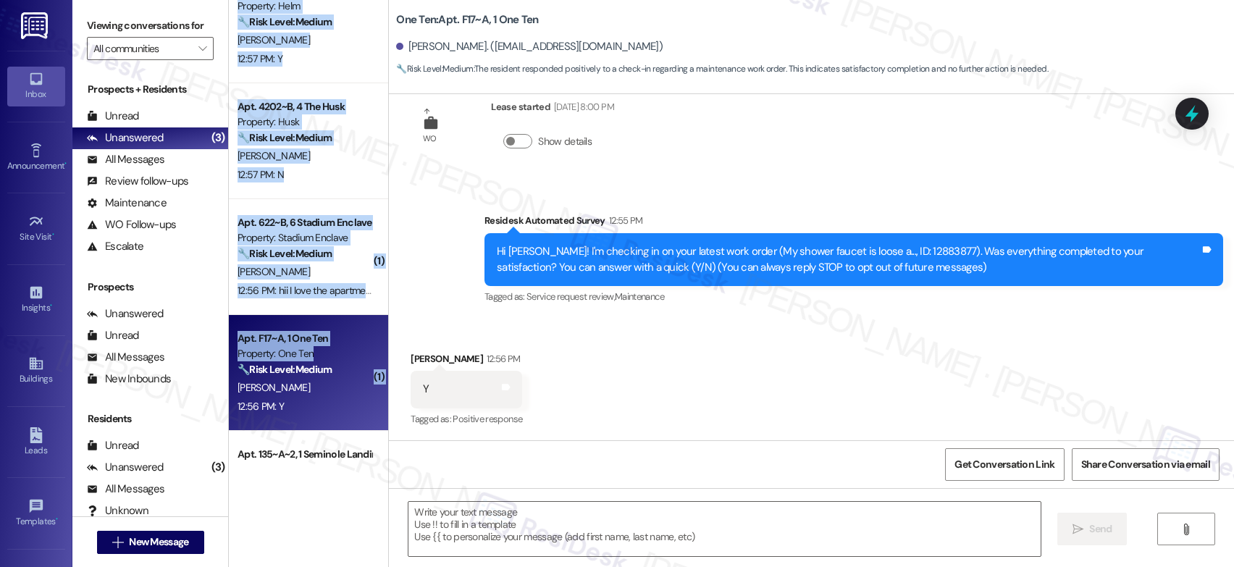
scroll to position [40, 0]
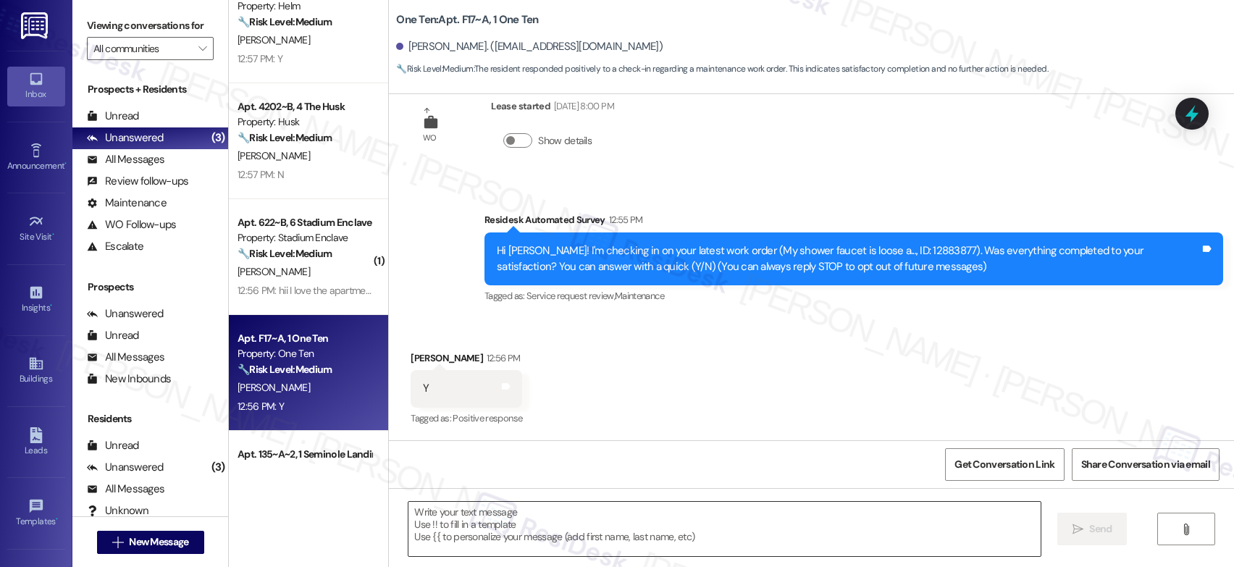
click at [677, 505] on textarea at bounding box center [724, 529] width 632 height 54
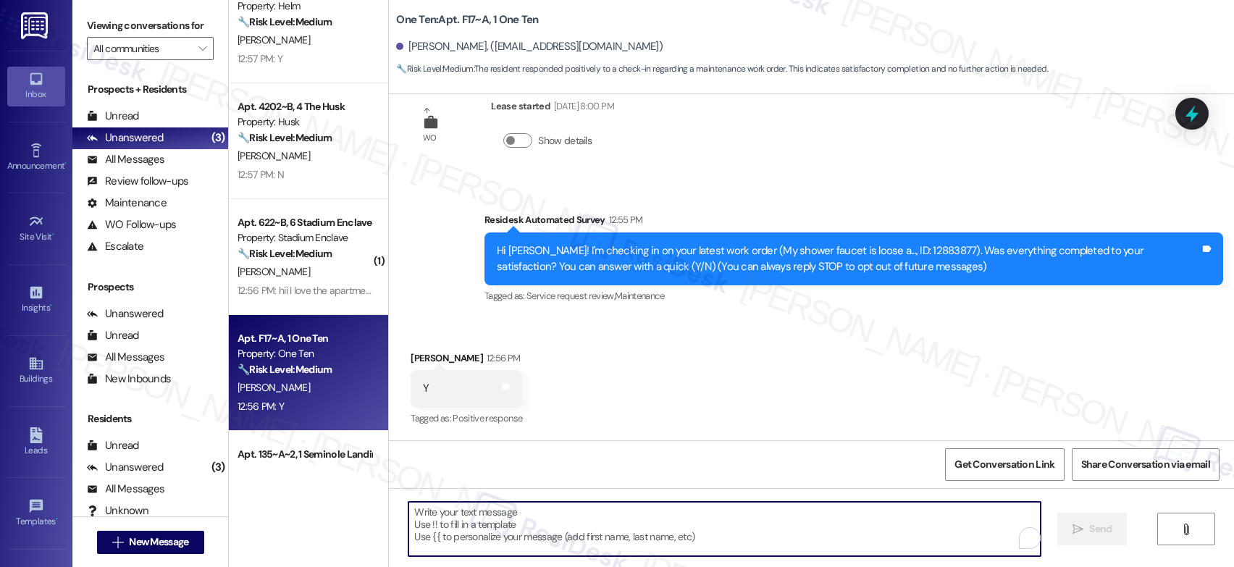
click at [677, 505] on textarea "To enrich screen reader interactions, please activate Accessibility in Grammarl…" at bounding box center [724, 529] width 632 height 54
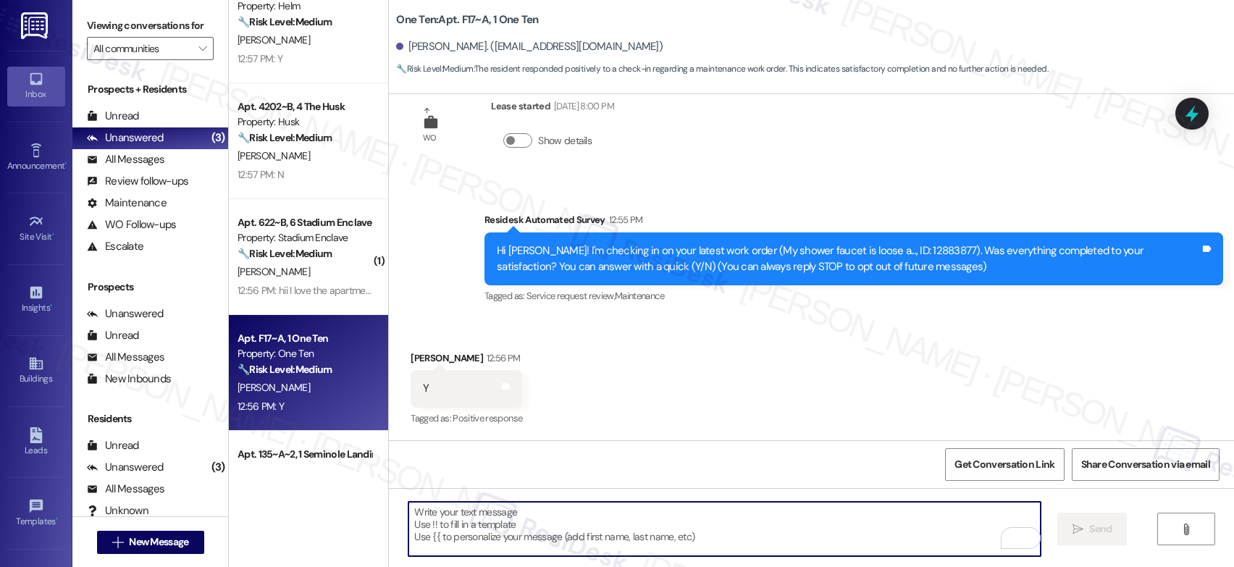
click at [677, 505] on textarea "To enrich screen reader interactions, please activate Accessibility in Grammarl…" at bounding box center [724, 529] width 632 height 54
paste textarea "That’s wonderful to hear! I’m so glad maintenance was able to take care of ever…"
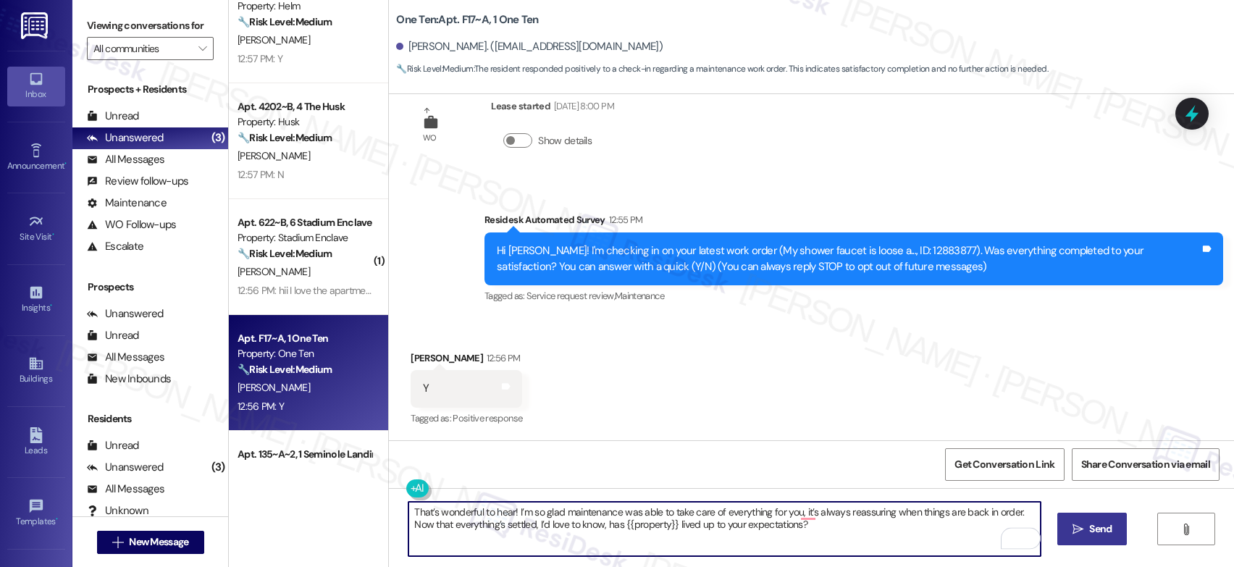
type textarea "That’s wonderful to hear! I’m so glad maintenance was able to take care of ever…"
click at [1082, 526] on span " Send" at bounding box center [1093, 528] width 46 height 15
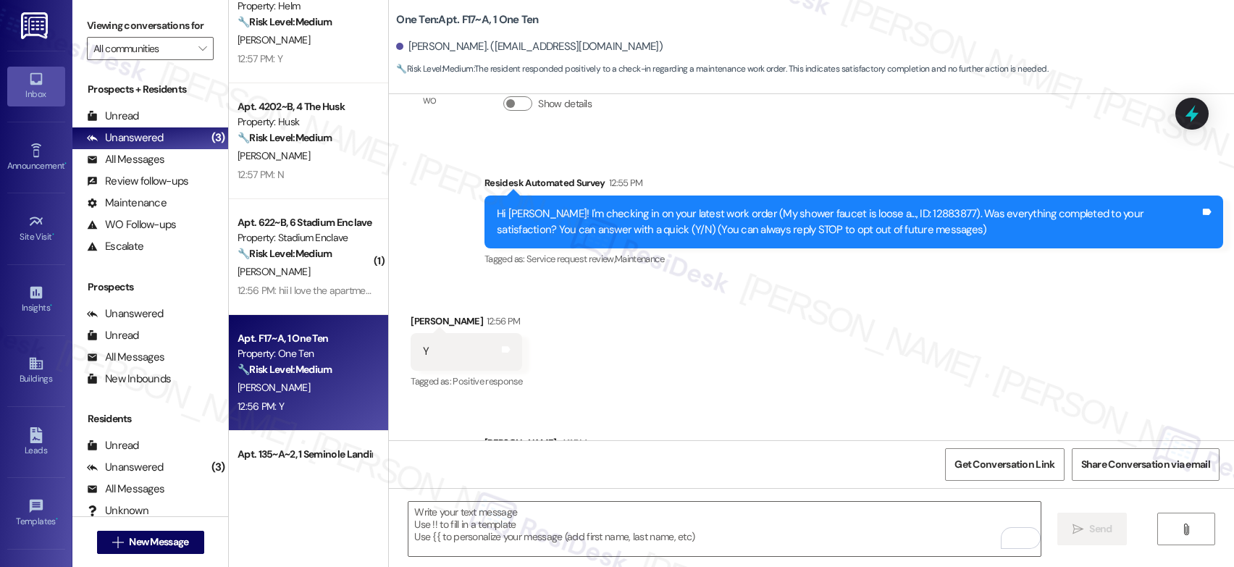
scroll to position [156, 0]
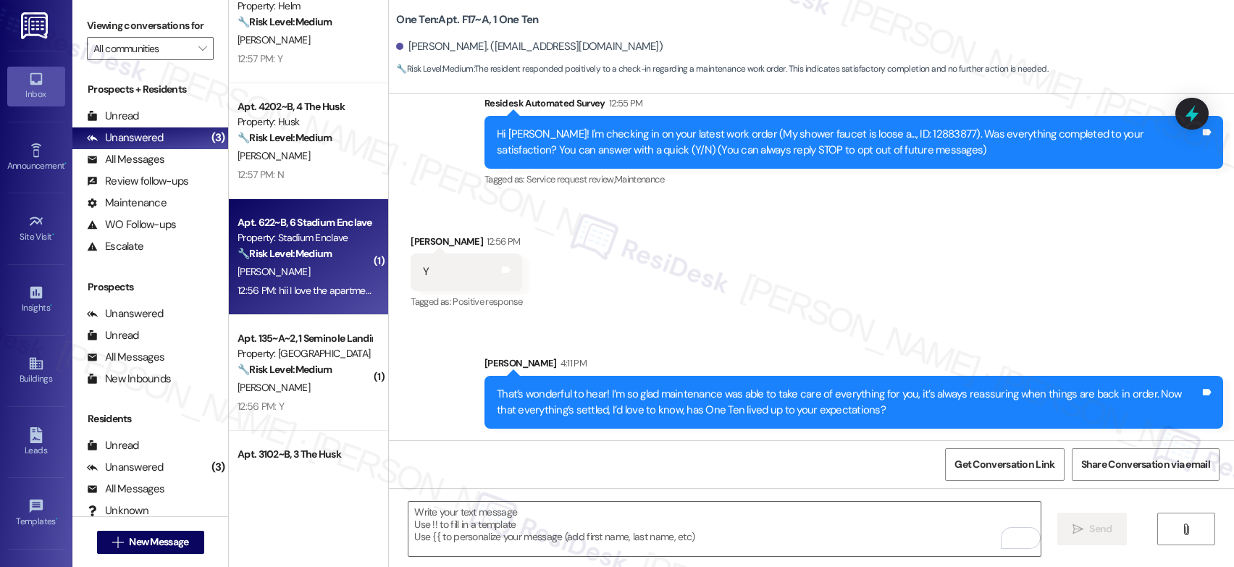
click at [278, 230] on div "Apt. 622~B, 6 Stadium Enclave" at bounding box center [305, 222] width 134 height 15
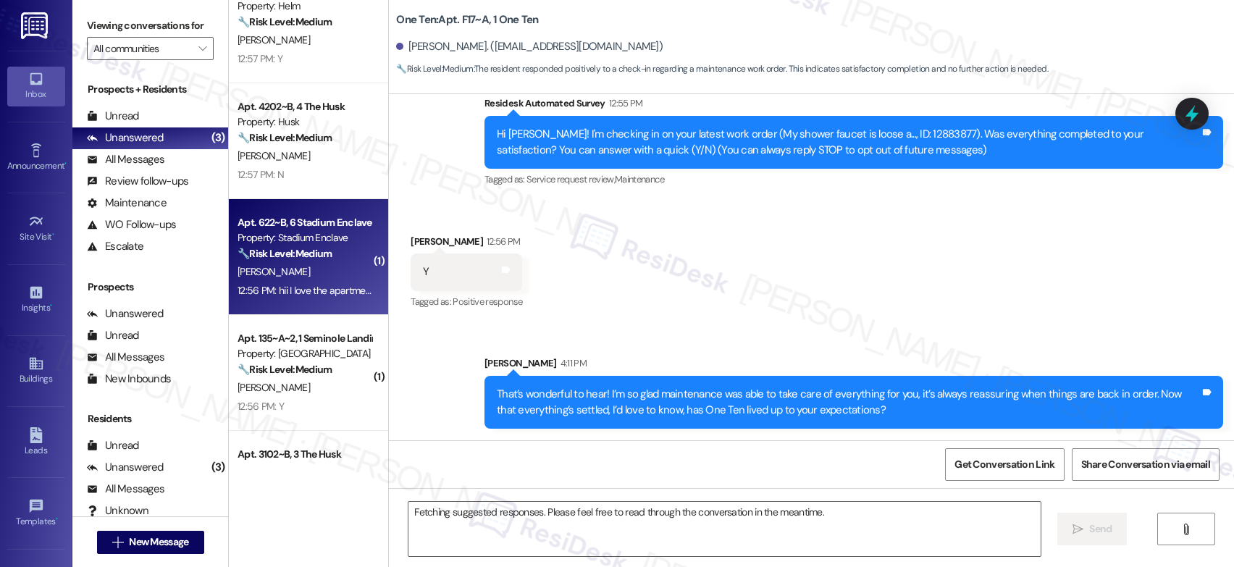
click at [301, 239] on div "Property: Stadium Enclave" at bounding box center [305, 237] width 134 height 15
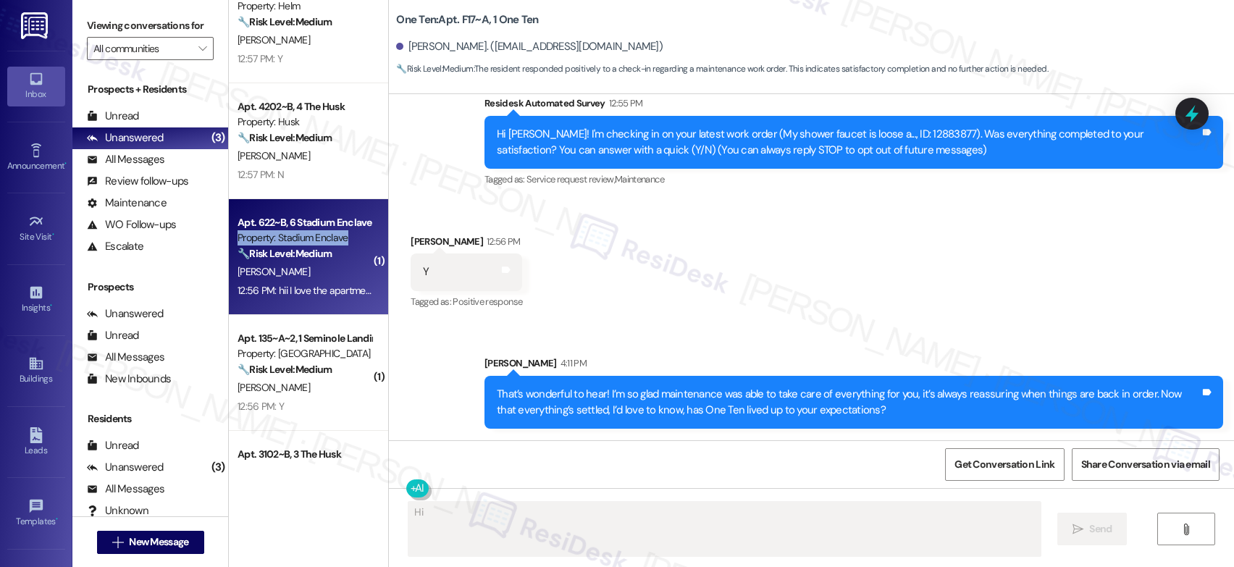
click at [301, 239] on div "Property: Stadium Enclave" at bounding box center [305, 237] width 134 height 15
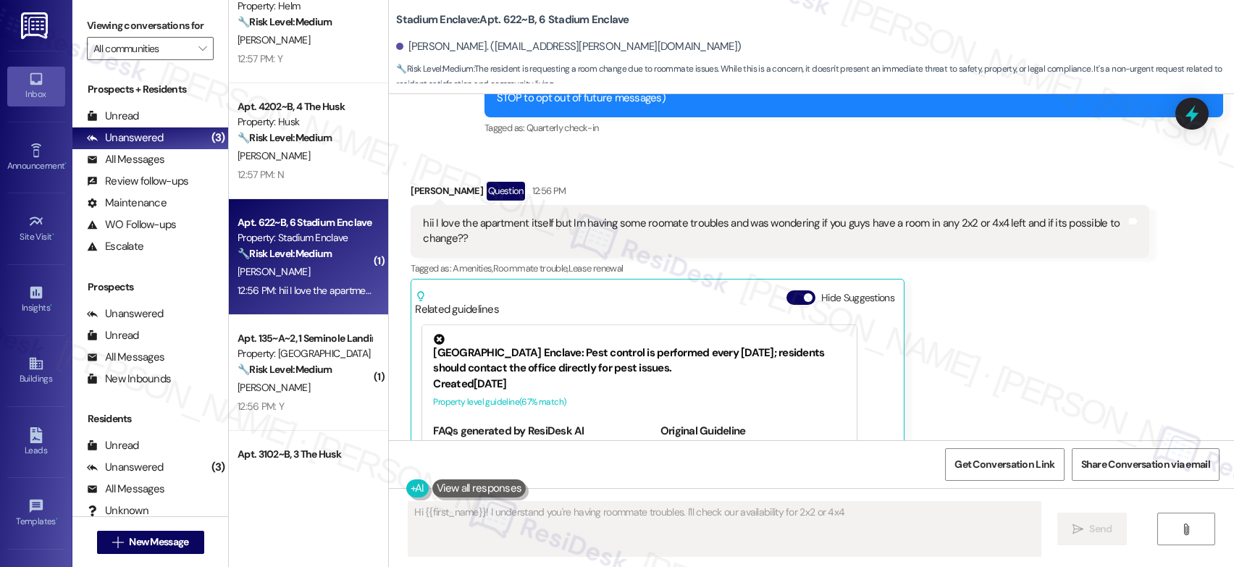
type textarea "Hi {{first_name}}! I understand you're having roommate troubles. I'll check our…"
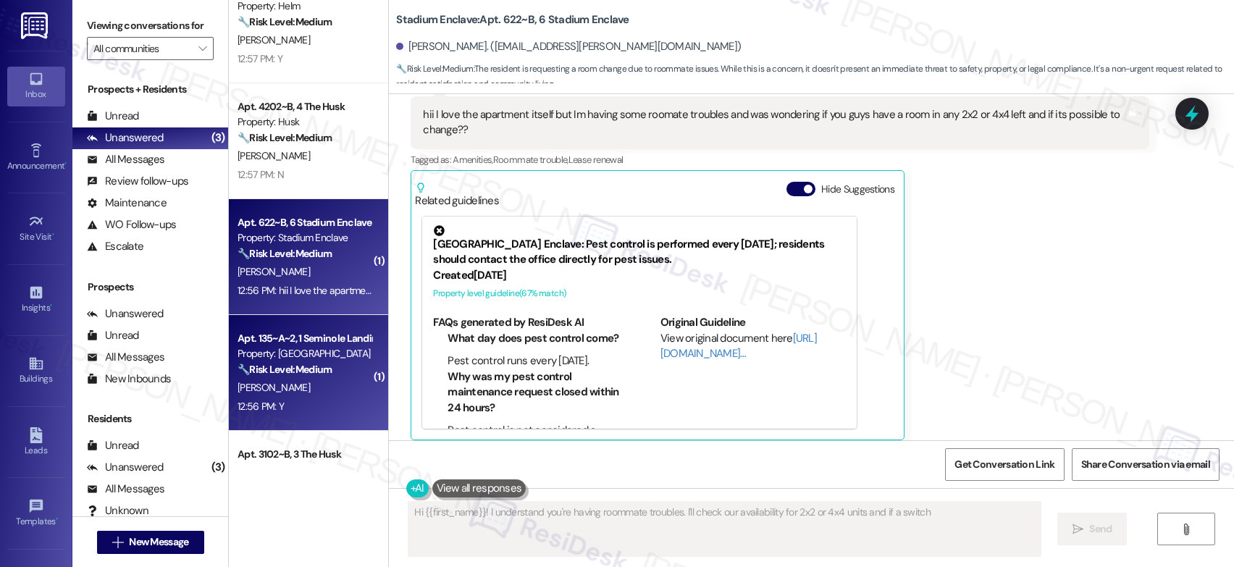
click at [285, 350] on div "Property: [GEOGRAPHIC_DATA]" at bounding box center [305, 353] width 134 height 15
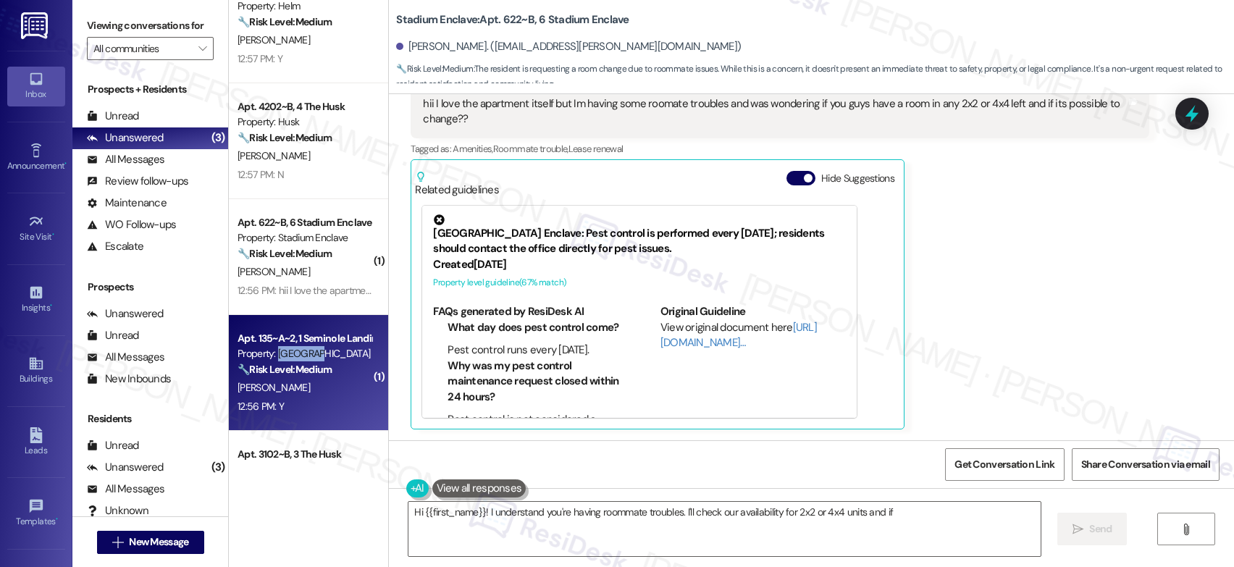
click at [289, 350] on div "Property: [GEOGRAPHIC_DATA]" at bounding box center [305, 353] width 134 height 15
click at [288, 347] on div "Property: [GEOGRAPHIC_DATA]" at bounding box center [305, 353] width 134 height 15
type textarea "Hi {{first_name}}! I understand you're having roommate troubles. I'll check our…"
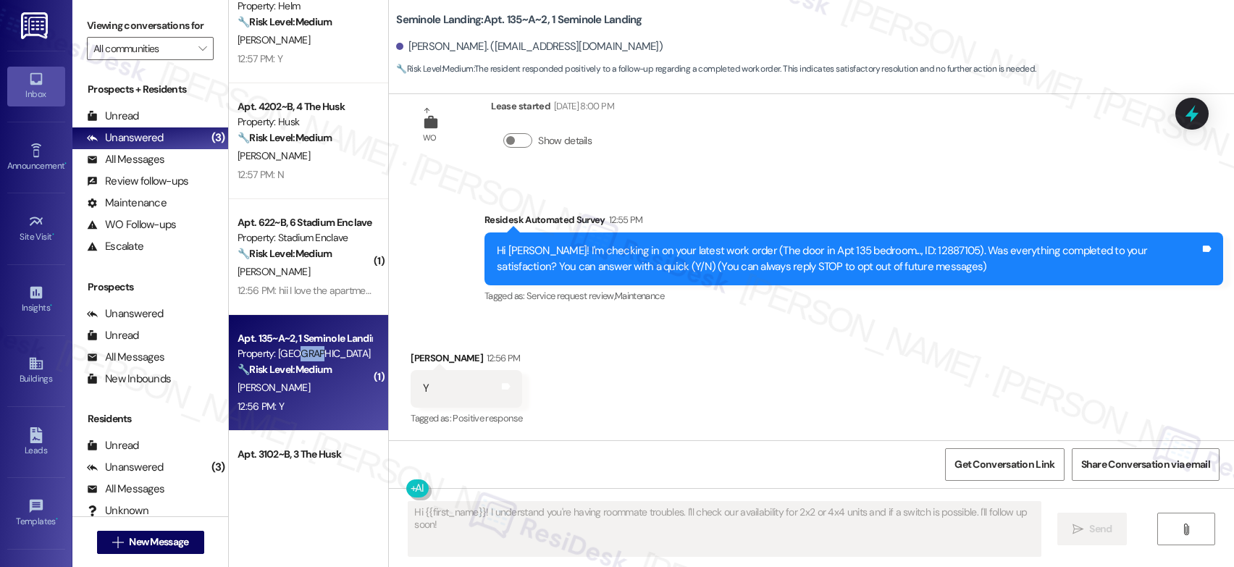
scroll to position [40, 0]
click at [287, 346] on div "Property: [GEOGRAPHIC_DATA]" at bounding box center [305, 353] width 134 height 15
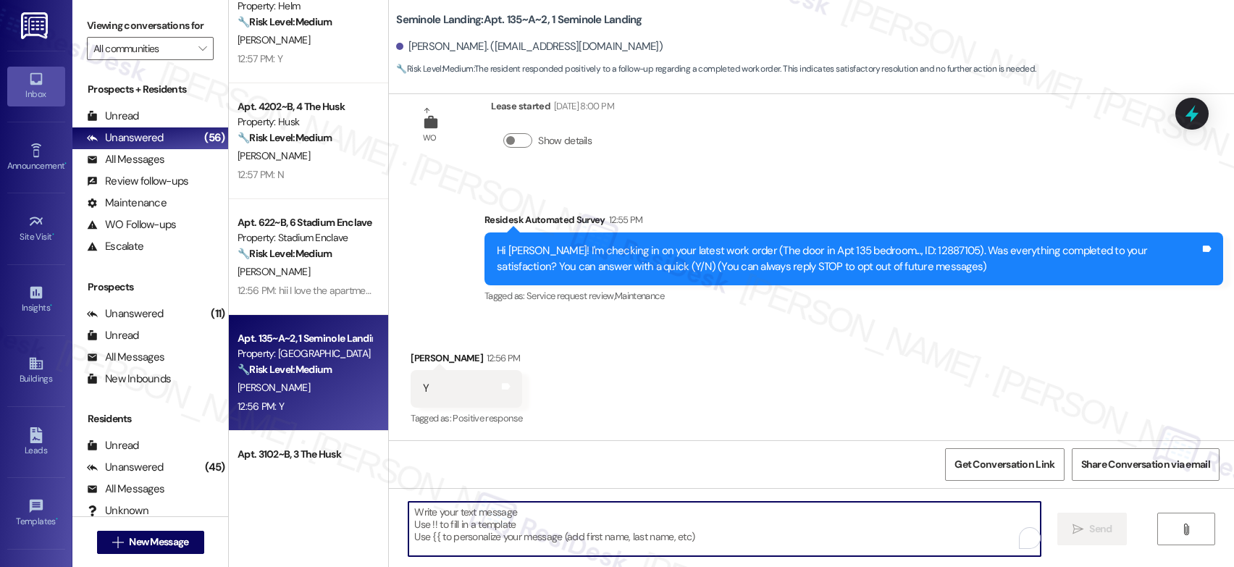
click at [647, 519] on textarea "To enrich screen reader interactions, please activate Accessibility in Grammarl…" at bounding box center [724, 529] width 632 height 54
paste textarea "That’s wonderful to hear! I’m so glad maintenance was able to take care of ever…"
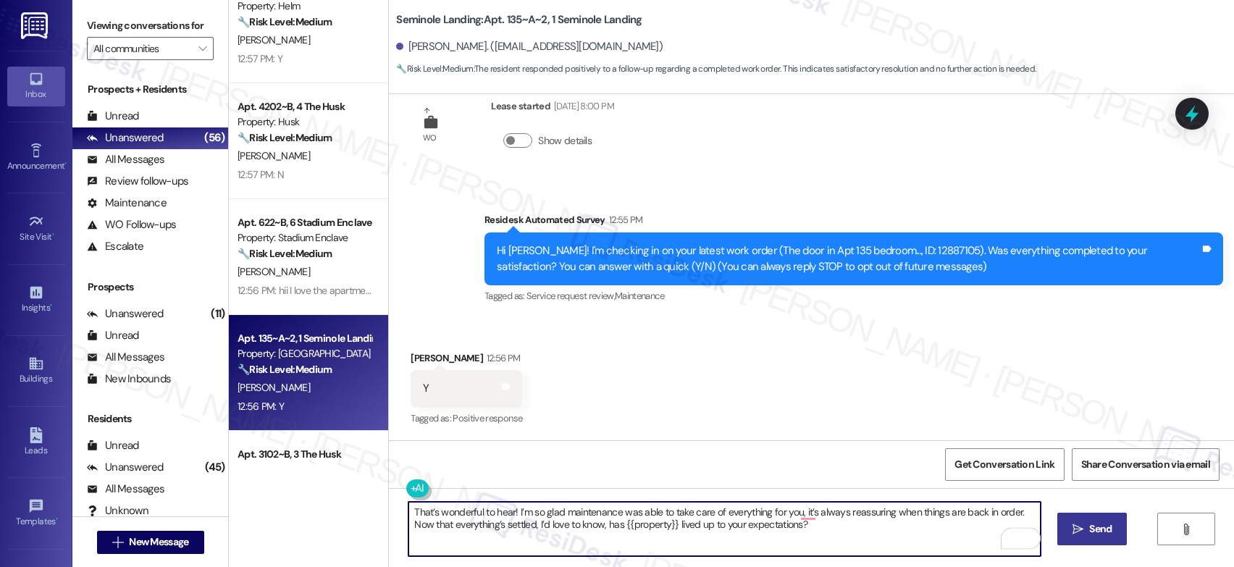
type textarea "That’s wonderful to hear! I’m so glad maintenance was able to take care of ever…"
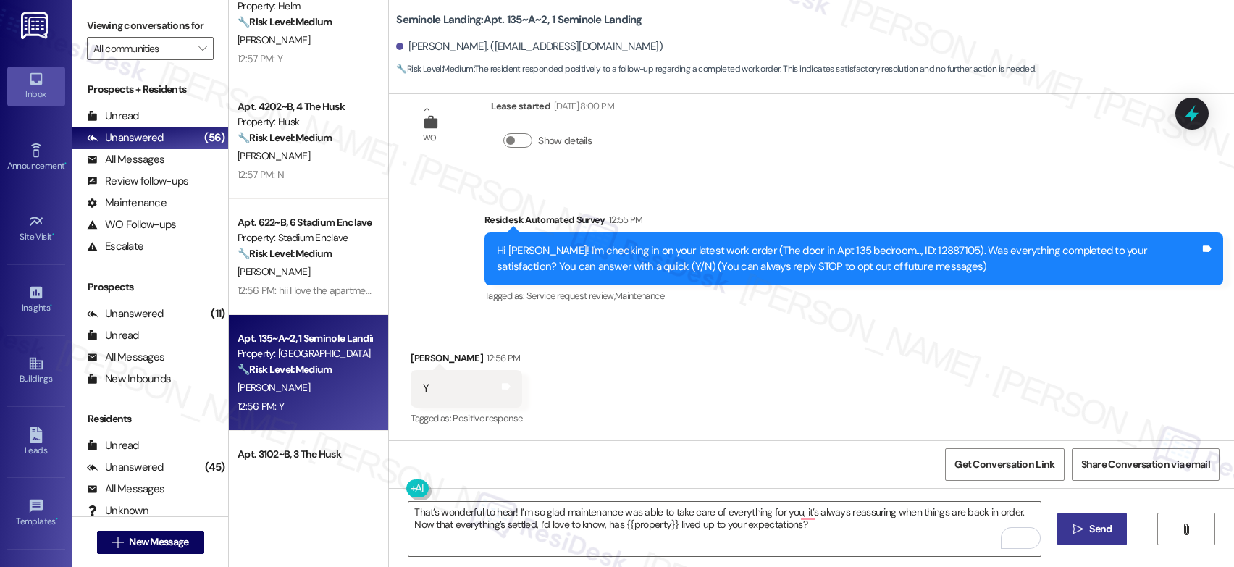
click at [1091, 529] on span "Send" at bounding box center [1100, 528] width 22 height 15
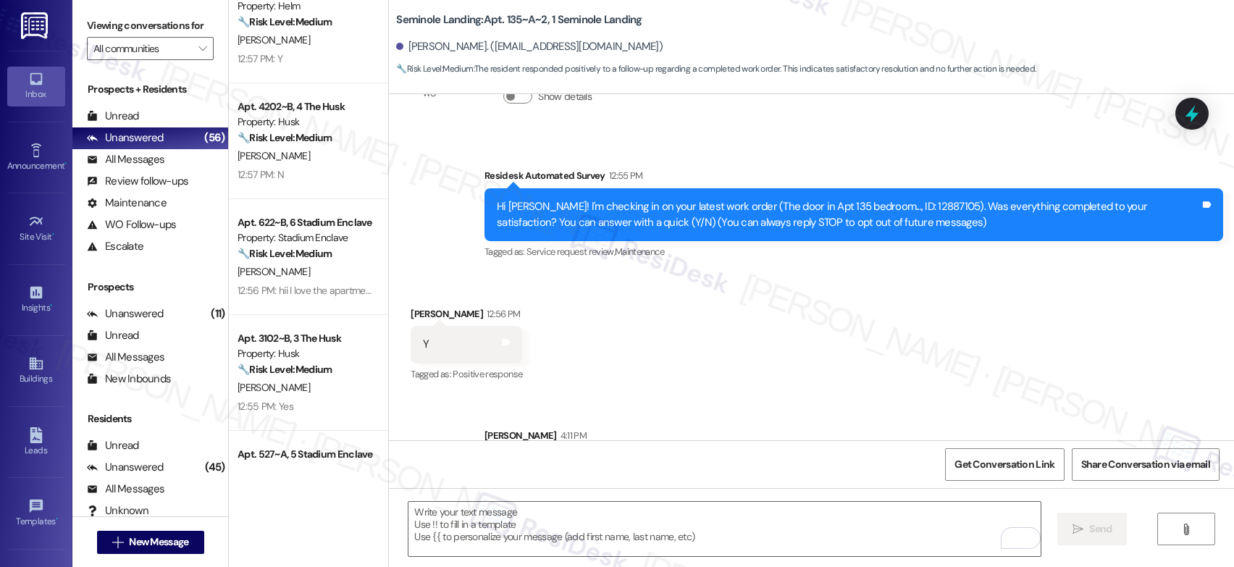
scroll to position [156, 0]
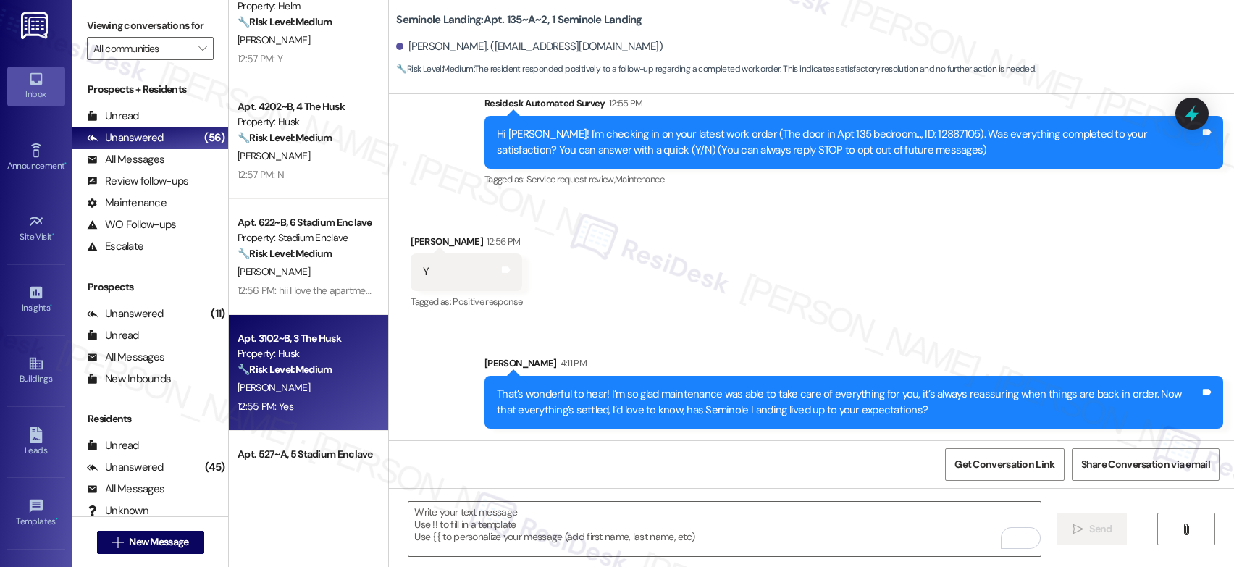
click at [303, 343] on div "Apt. 3102~B, 3 The Husk" at bounding box center [305, 338] width 134 height 15
click at [304, 352] on div "Property: Husk" at bounding box center [305, 353] width 134 height 15
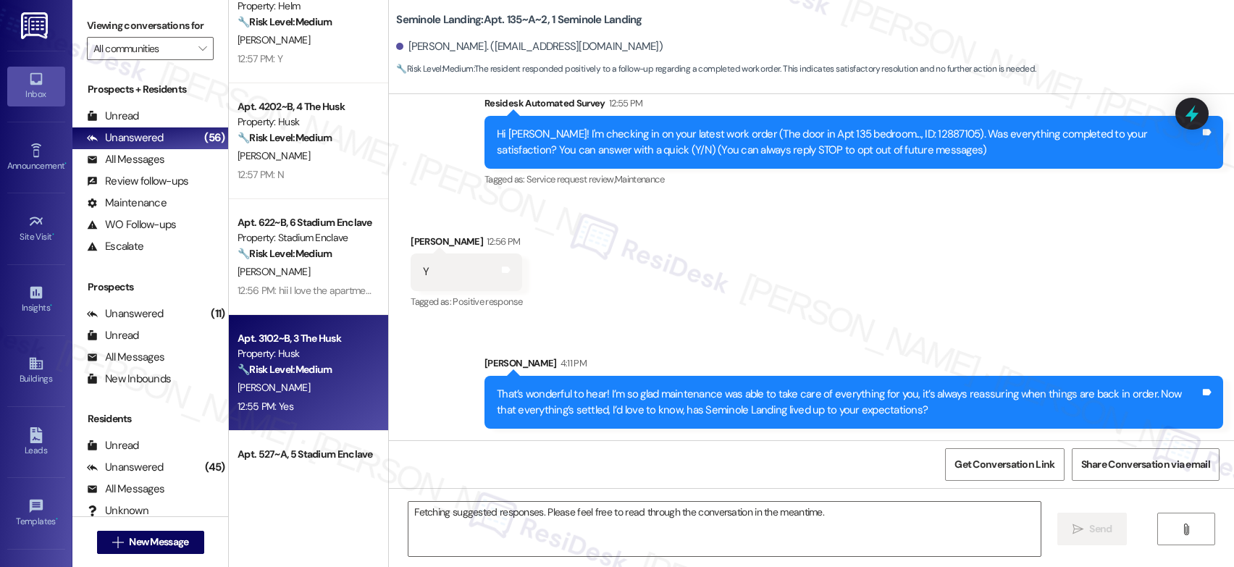
click at [304, 352] on div "Property: Husk" at bounding box center [305, 353] width 134 height 15
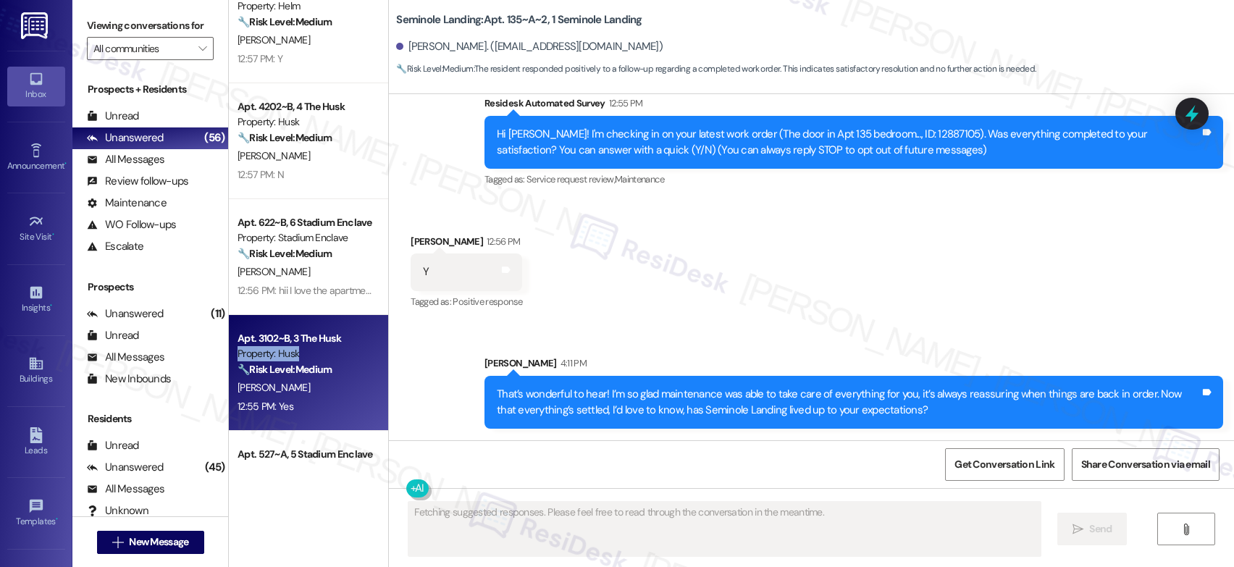
click at [304, 352] on div "Property: Husk" at bounding box center [305, 353] width 134 height 15
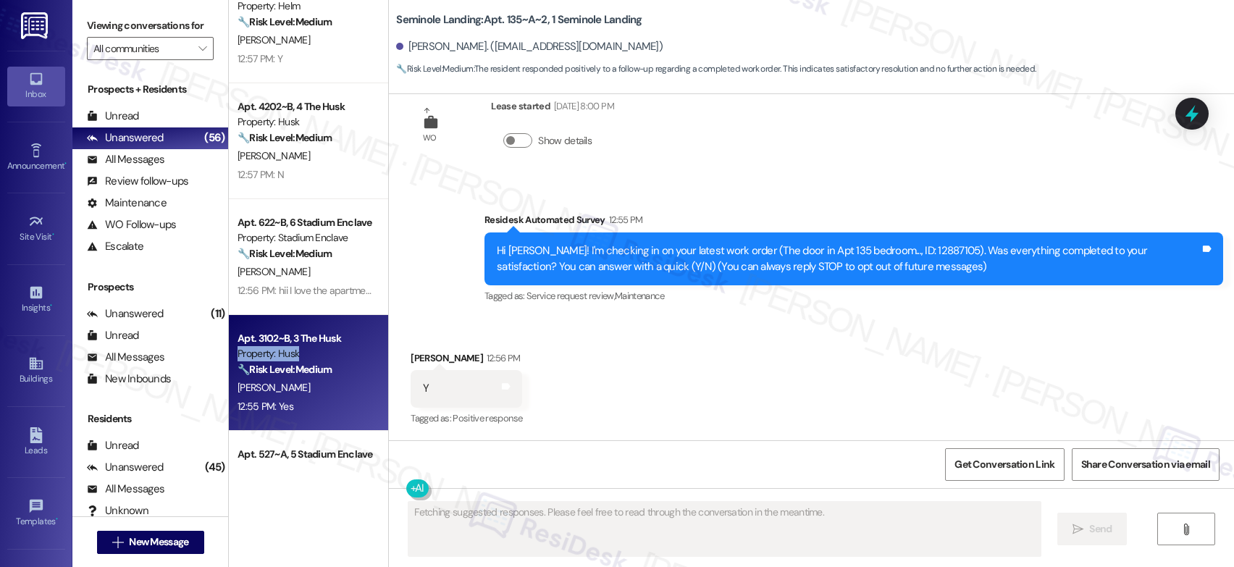
click at [304, 352] on div "Property: Husk" at bounding box center [305, 353] width 134 height 15
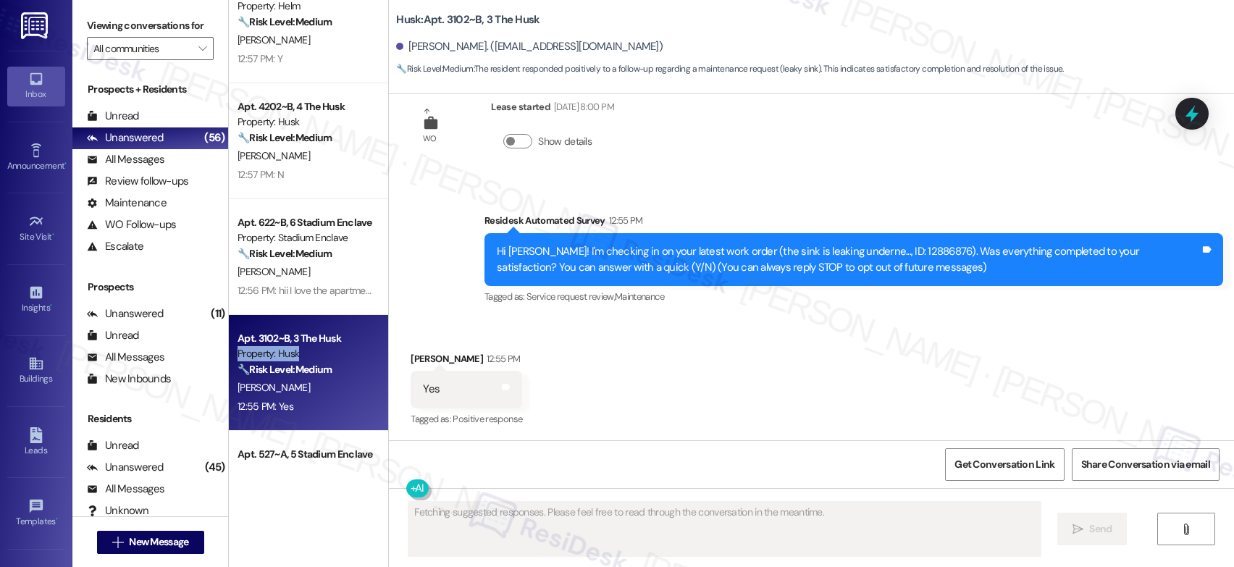
click at [304, 353] on div "Property: Husk" at bounding box center [305, 353] width 134 height 15
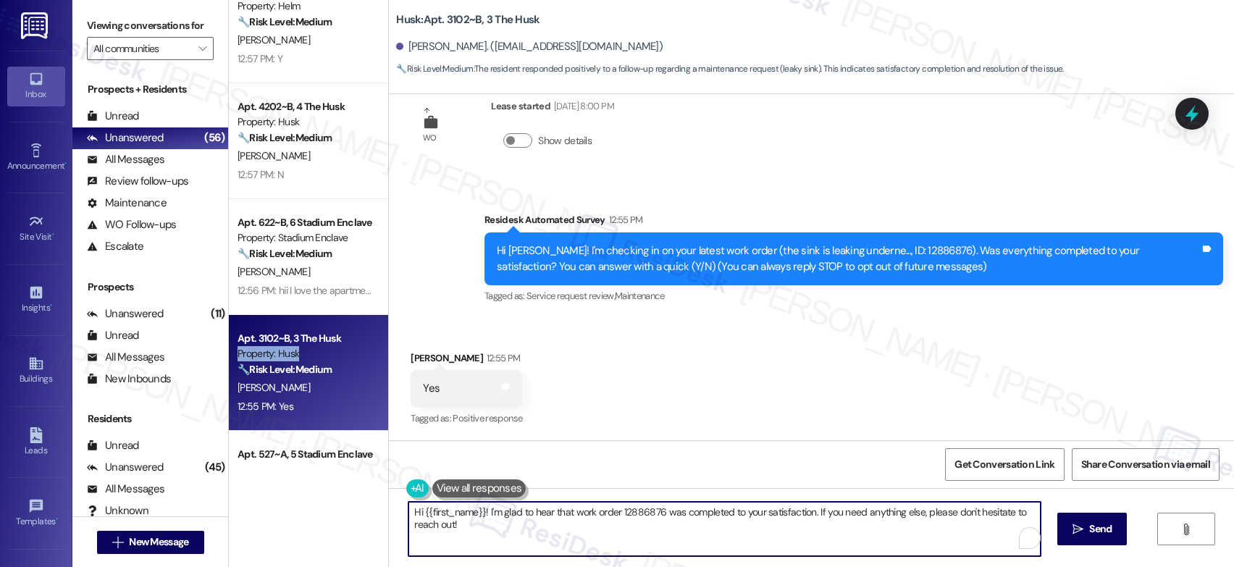
click at [501, 526] on textarea "Hi {{first_name}}! I'm glad to hear that work order 12886876 was completed to y…" at bounding box center [724, 529] width 632 height 54
drag, startPoint x: 458, startPoint y: 525, endPoint x: 398, endPoint y: 507, distance: 62.1
click at [389, 504] on div "Hi {{first_name}}! I'm glad to hear that work order 12886876 was completed to y…" at bounding box center [811, 542] width 845 height 109
paste textarea "That’s wonderful to hear! I’m so glad maintenance was able to take care of ever…"
click at [634, 518] on textarea "That’s wonderful to hear! I’m so glad maintenance was able to take care of ever…" at bounding box center [724, 529] width 632 height 54
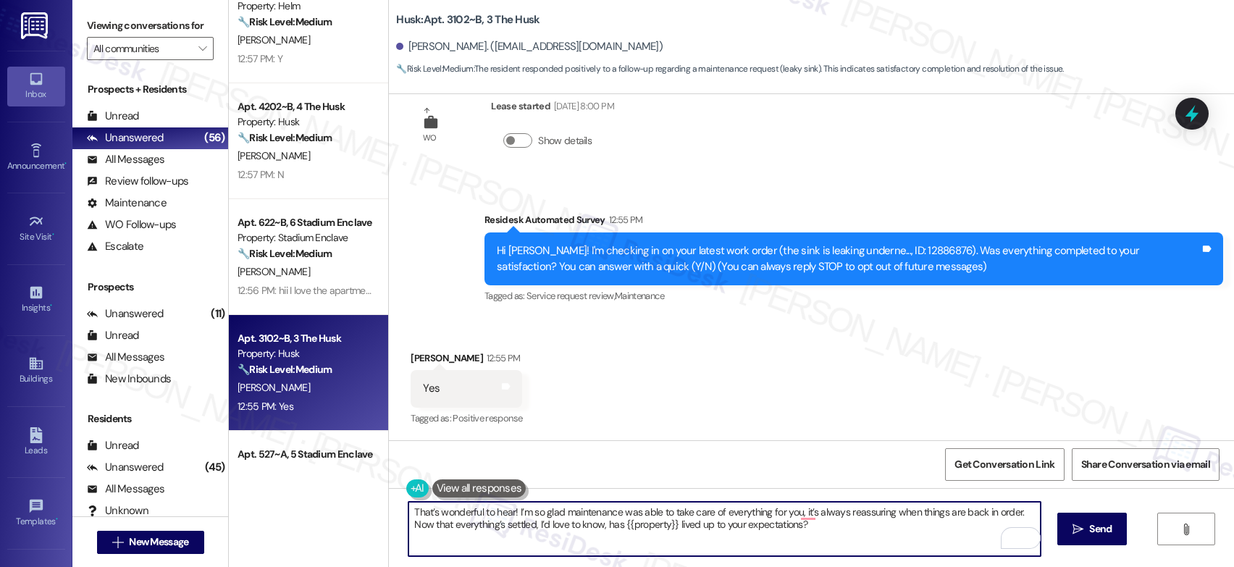
click at [634, 518] on textarea "That’s wonderful to hear! I’m so glad maintenance was able to take care of ever…" at bounding box center [724, 529] width 632 height 54
click at [787, 524] on textarea "That’s wonderful to hear! I’m so glad maintenance was able to take care of ever…" at bounding box center [724, 529] width 632 height 54
type textarea "That’s wonderful to hear! I’m so glad maintenance was able to take care of ever…"
click at [629, 377] on div "Received via SMS Jakayra Robinson 12:55 PM Yes Tags and notes Tagged as: Positi…" at bounding box center [811, 379] width 845 height 122
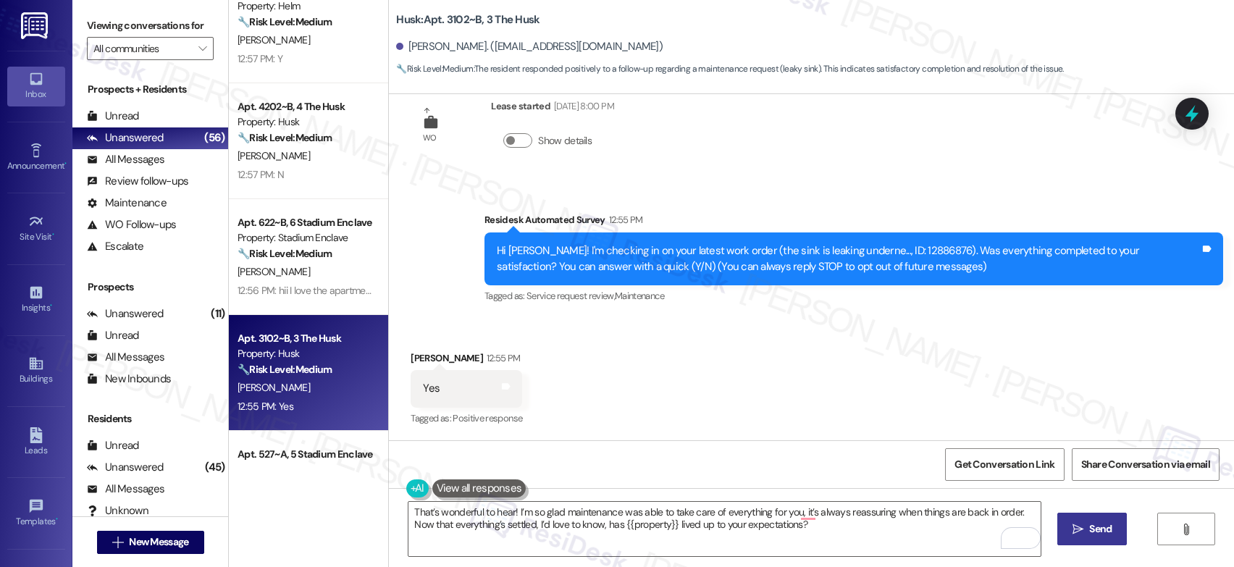
click at [1076, 529] on icon "" at bounding box center [1077, 530] width 11 height 12
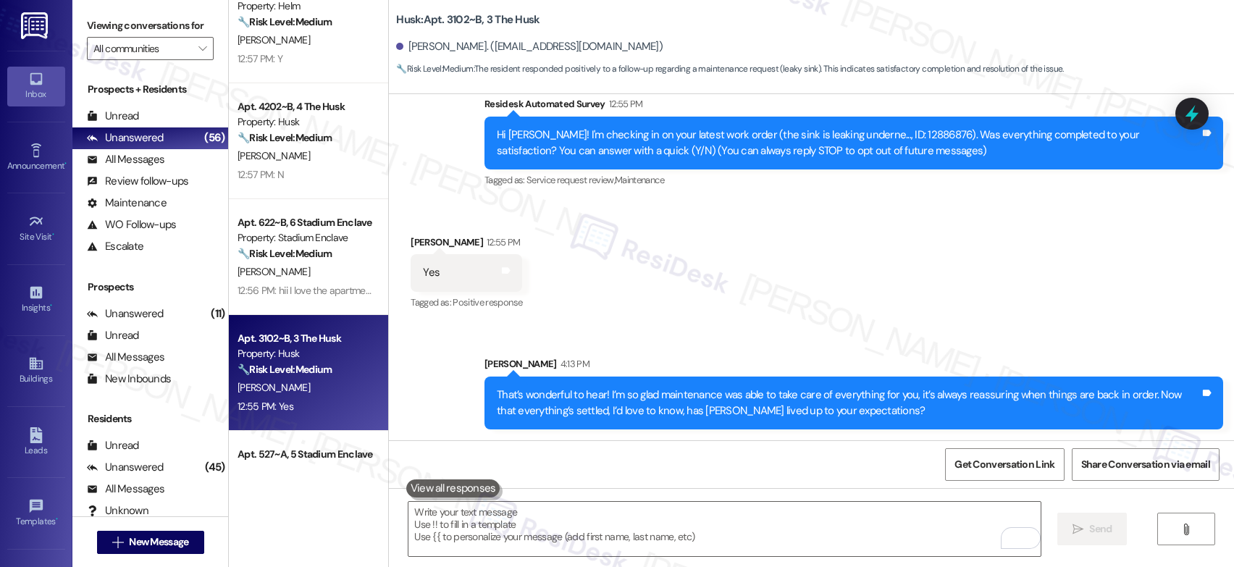
scroll to position [156, 0]
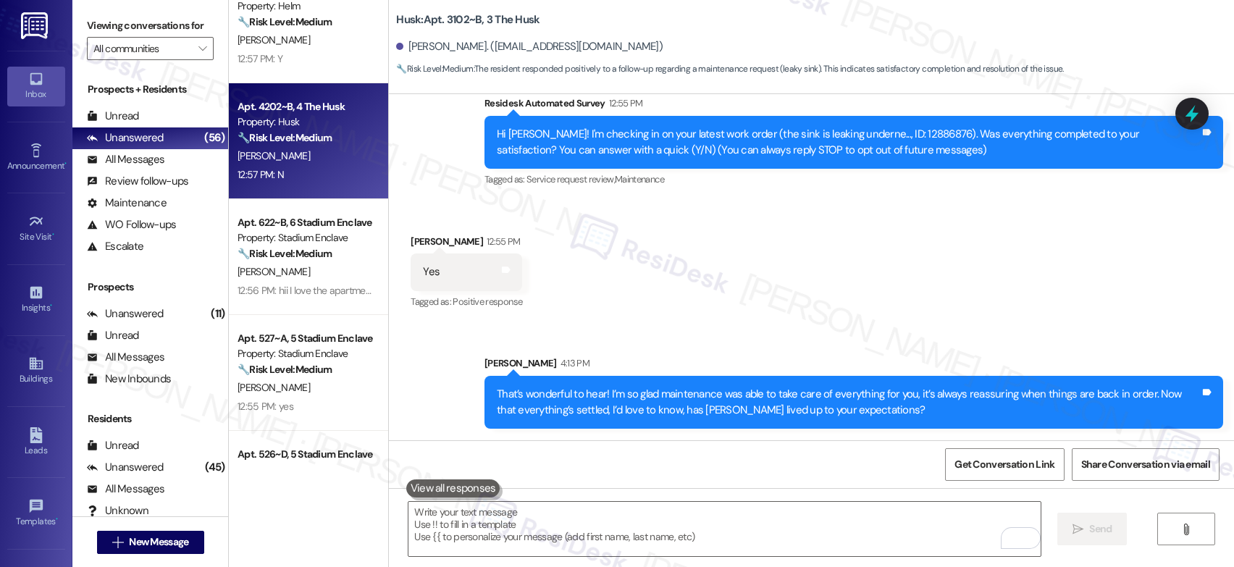
click at [348, 156] on div "[PERSON_NAME]" at bounding box center [304, 156] width 137 height 18
type textarea "Fetching suggested responses. Please feel free to read through the conversation…"
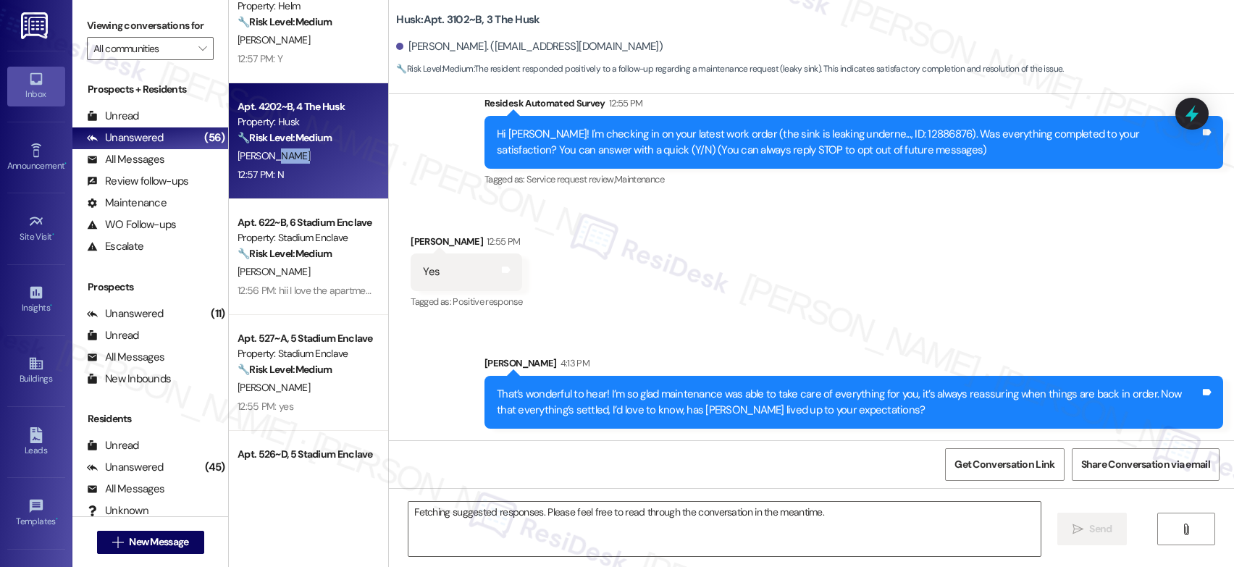
click at [348, 156] on div "[PERSON_NAME]" at bounding box center [304, 156] width 137 height 18
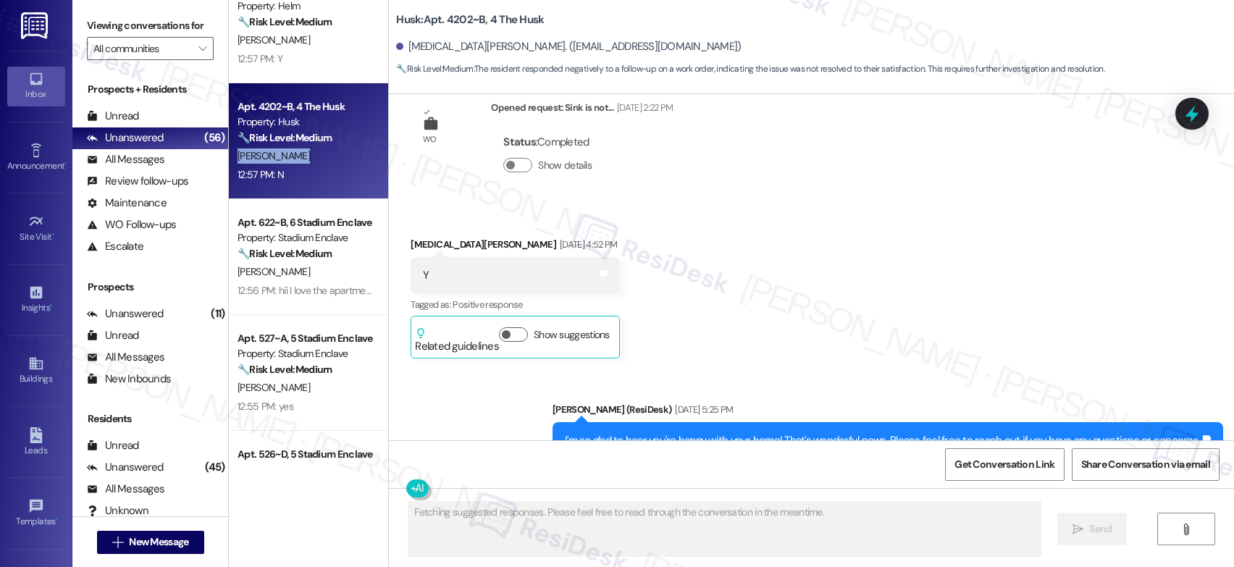
click at [348, 156] on div "[PERSON_NAME]" at bounding box center [304, 156] width 137 height 18
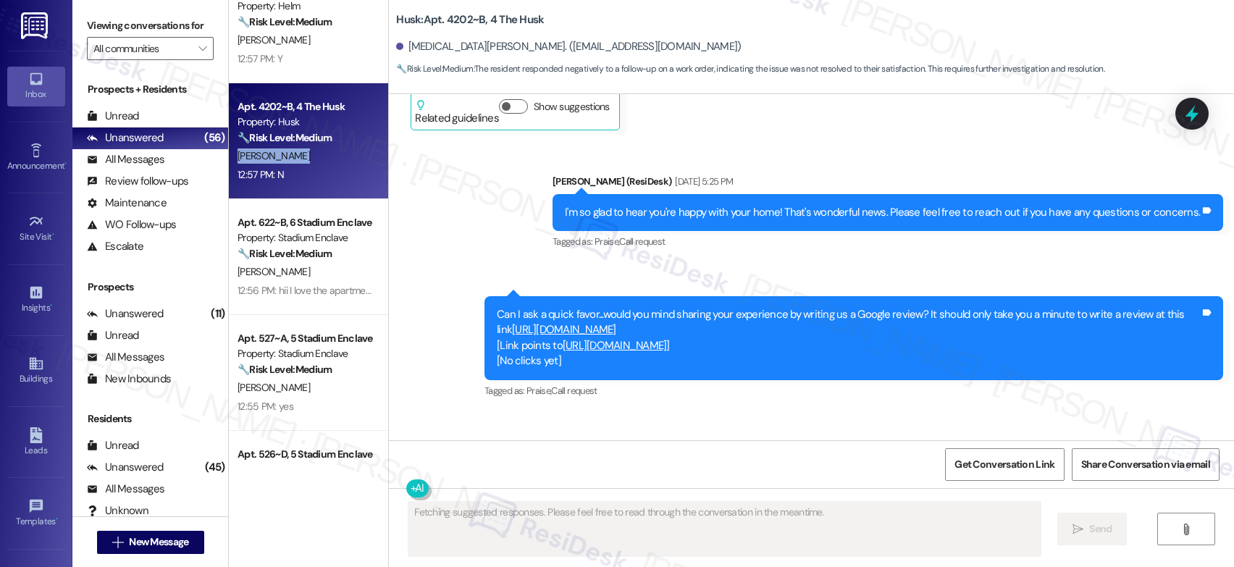
click at [348, 156] on div "[PERSON_NAME]" at bounding box center [304, 156] width 137 height 18
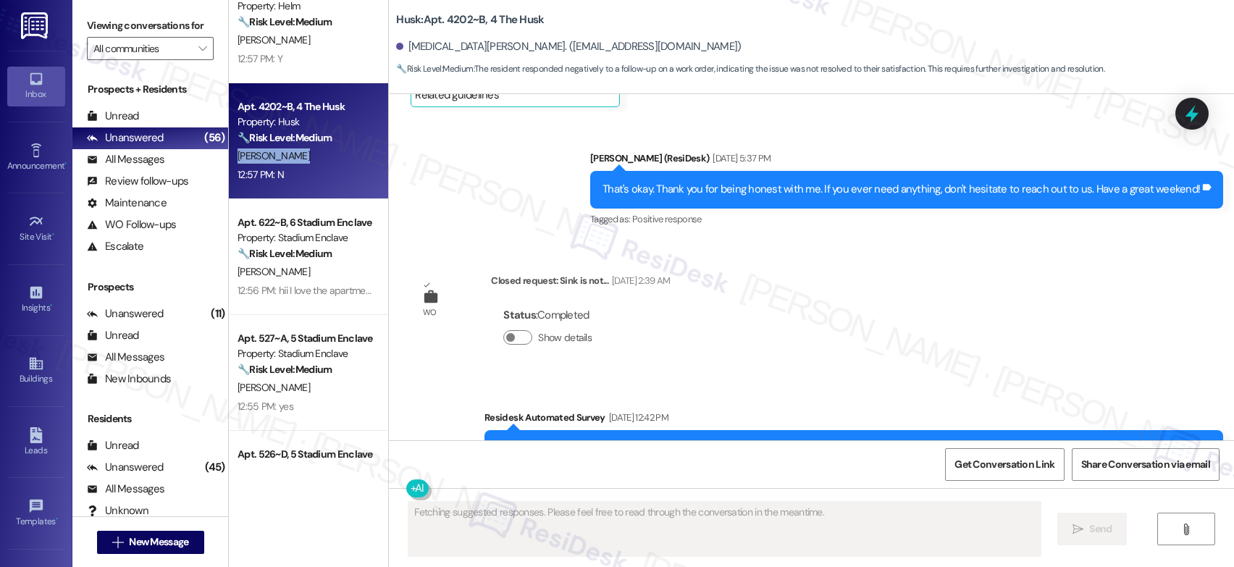
click at [348, 156] on div "[PERSON_NAME]" at bounding box center [304, 156] width 137 height 18
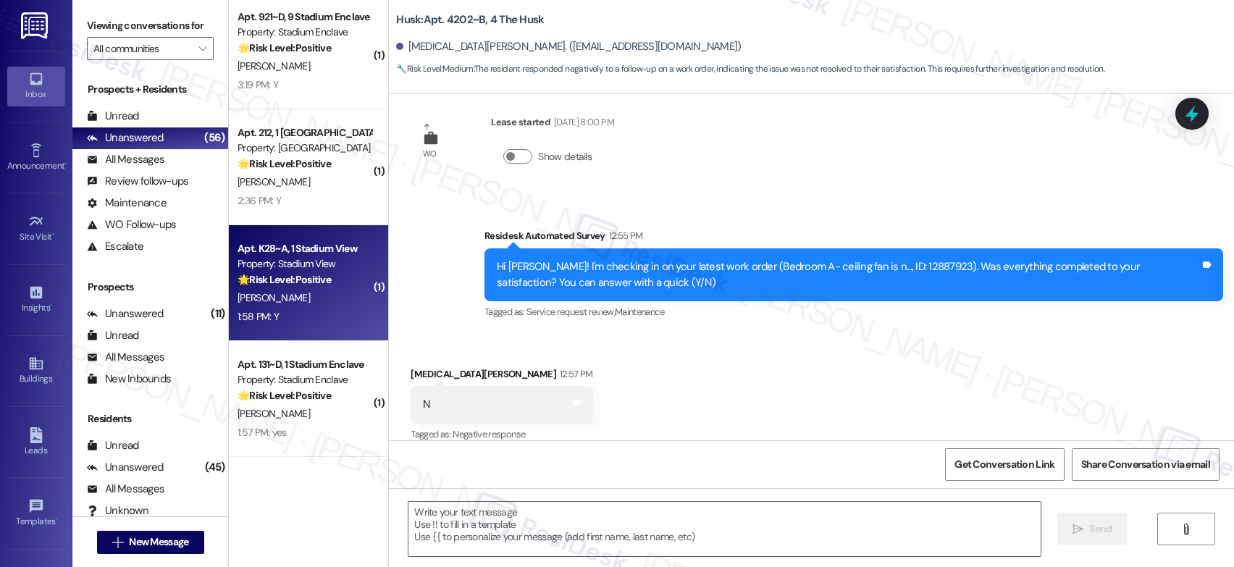
scroll to position [2378, 0]
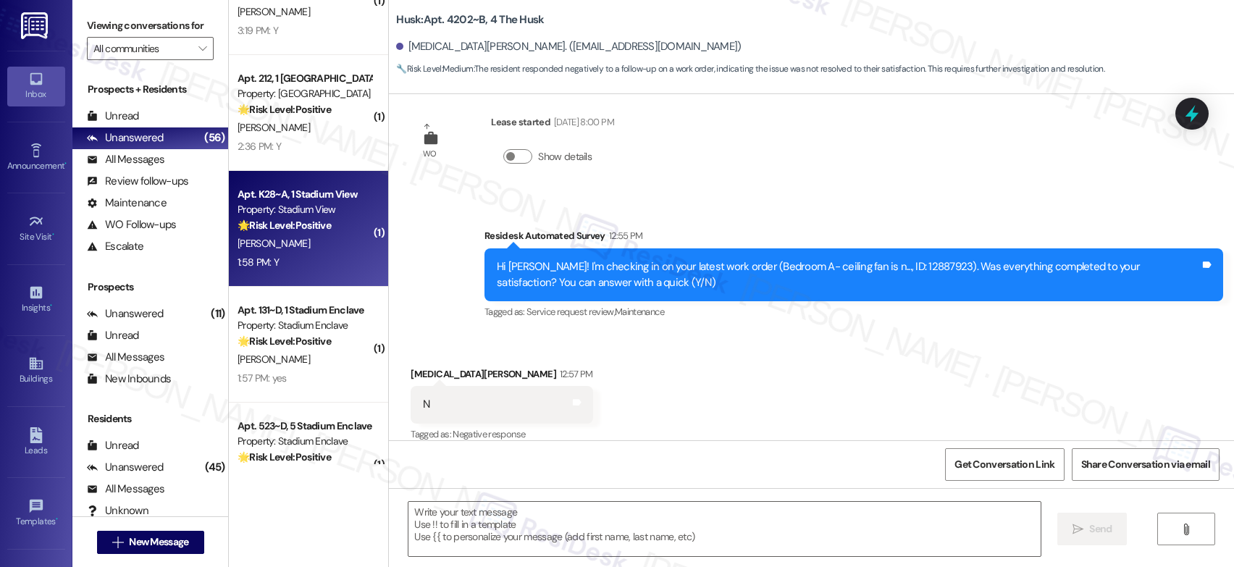
click at [318, 198] on div "Apt. K28~A, 1 Stadium View" at bounding box center [305, 194] width 134 height 15
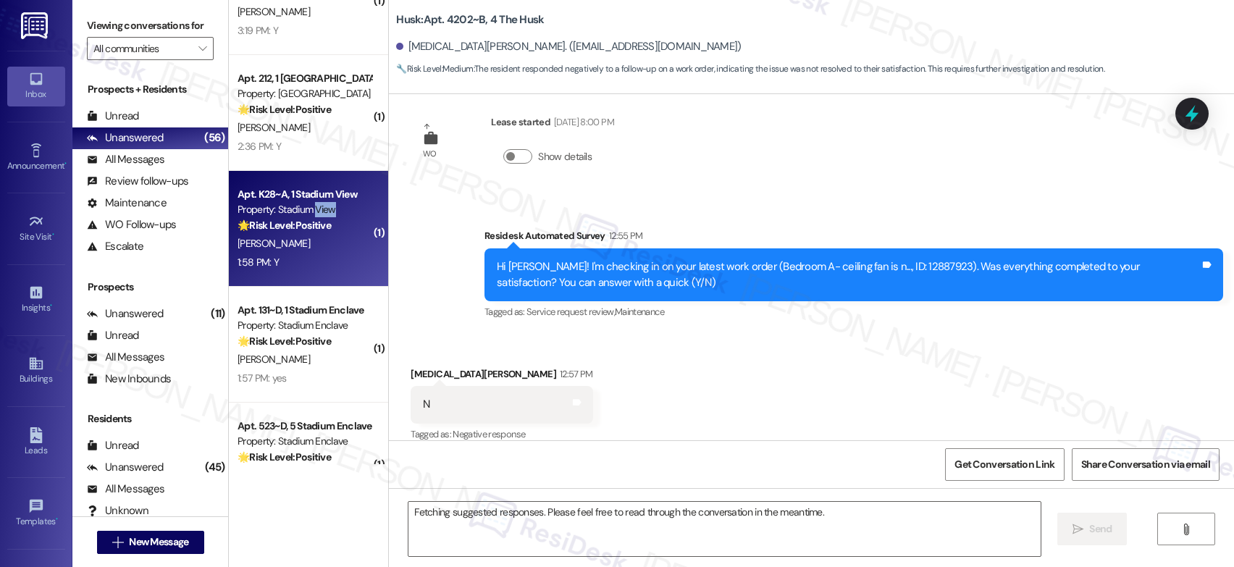
click at [314, 215] on div "Property: Stadium View" at bounding box center [305, 209] width 134 height 15
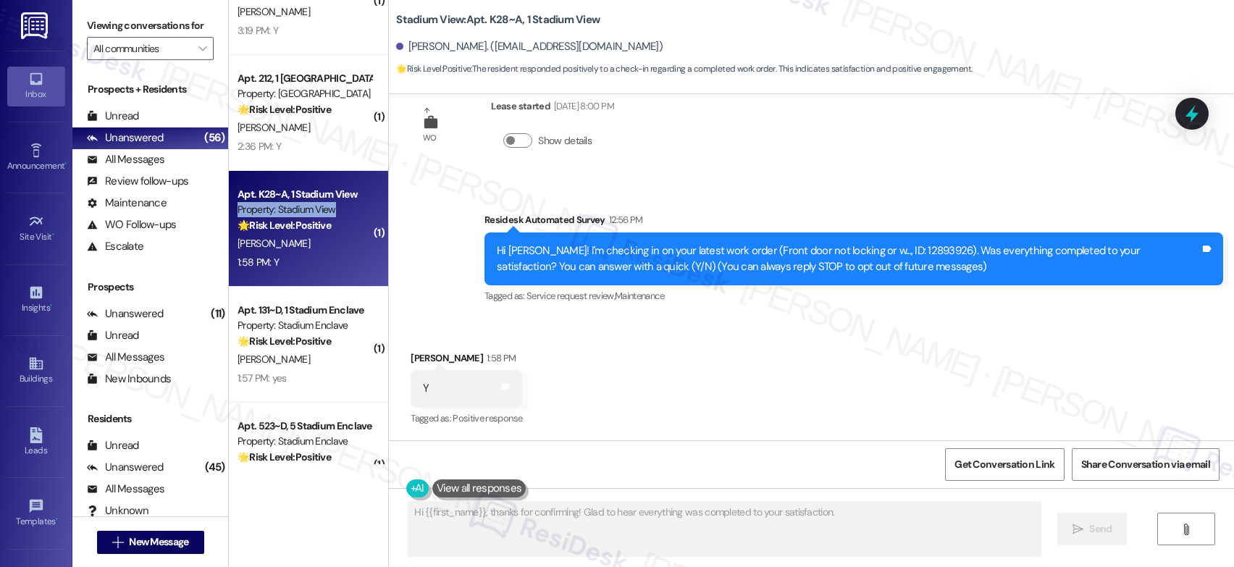
click at [314, 215] on div "Property: Stadium View" at bounding box center [305, 209] width 134 height 15
click at [314, 216] on div "Property: Stadium View" at bounding box center [305, 209] width 134 height 15
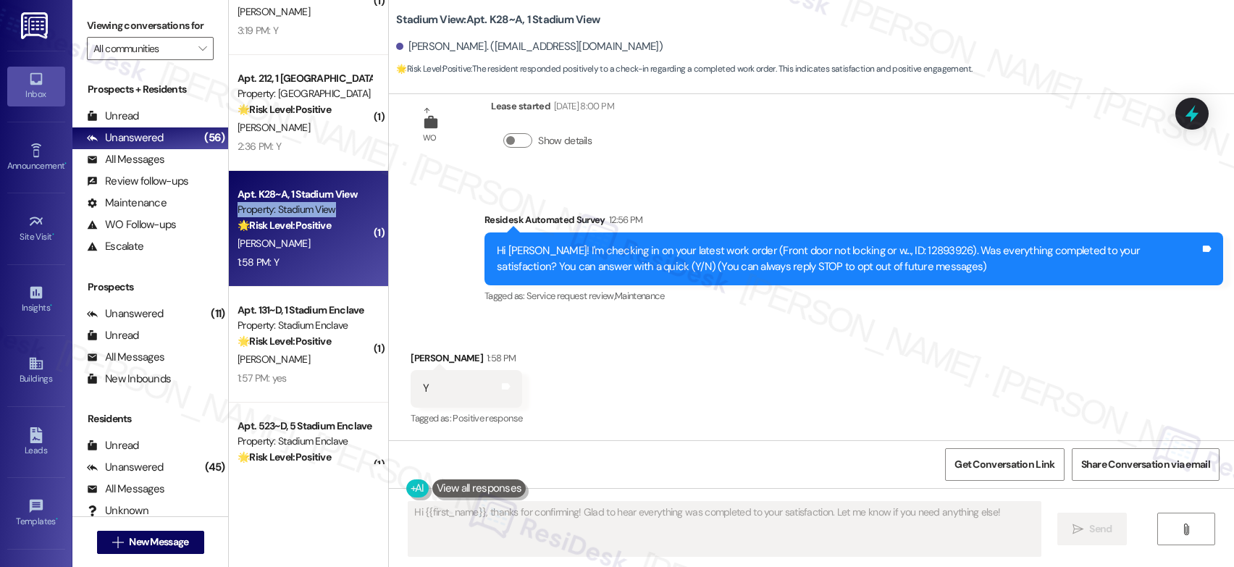
click at [314, 216] on div "Property: Stadium View" at bounding box center [305, 209] width 134 height 15
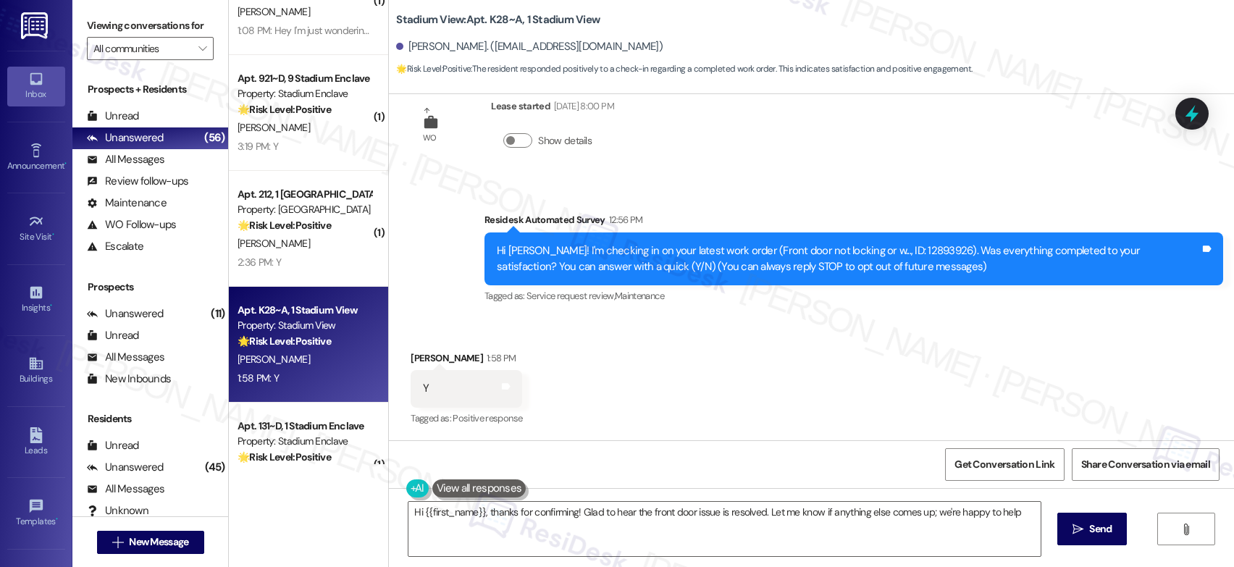
type textarea "Hi {{first_name}}, thanks for confirming! Glad to hear the front door issue is …"
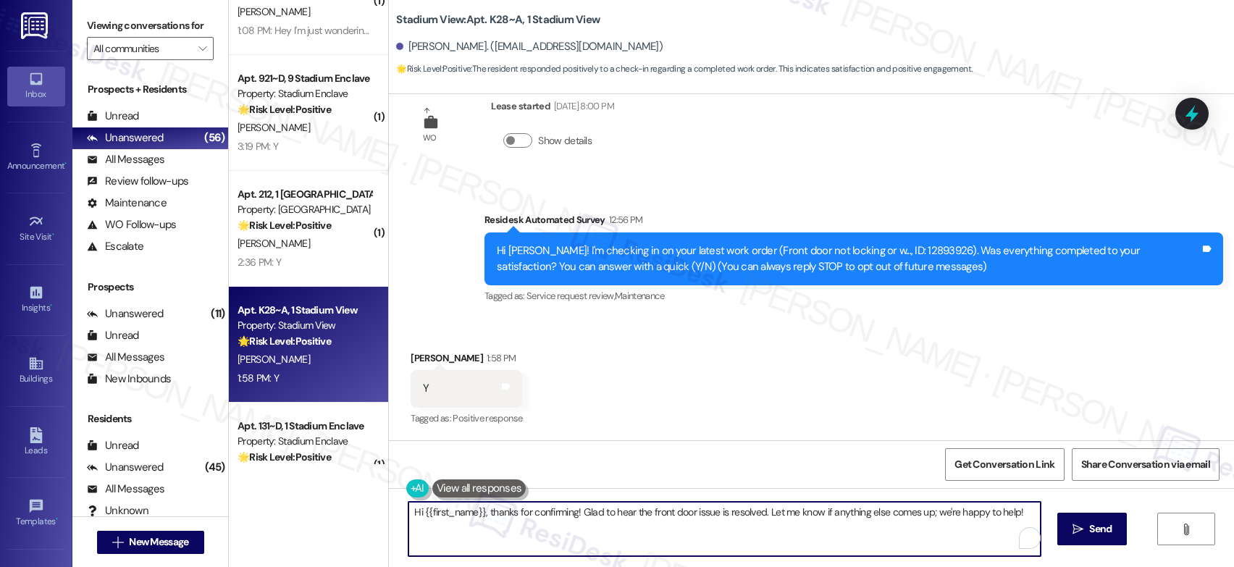
click at [554, 513] on textarea "Hi {{first_name}}, thanks for confirming! Glad to hear the front door issue is …" at bounding box center [724, 529] width 632 height 54
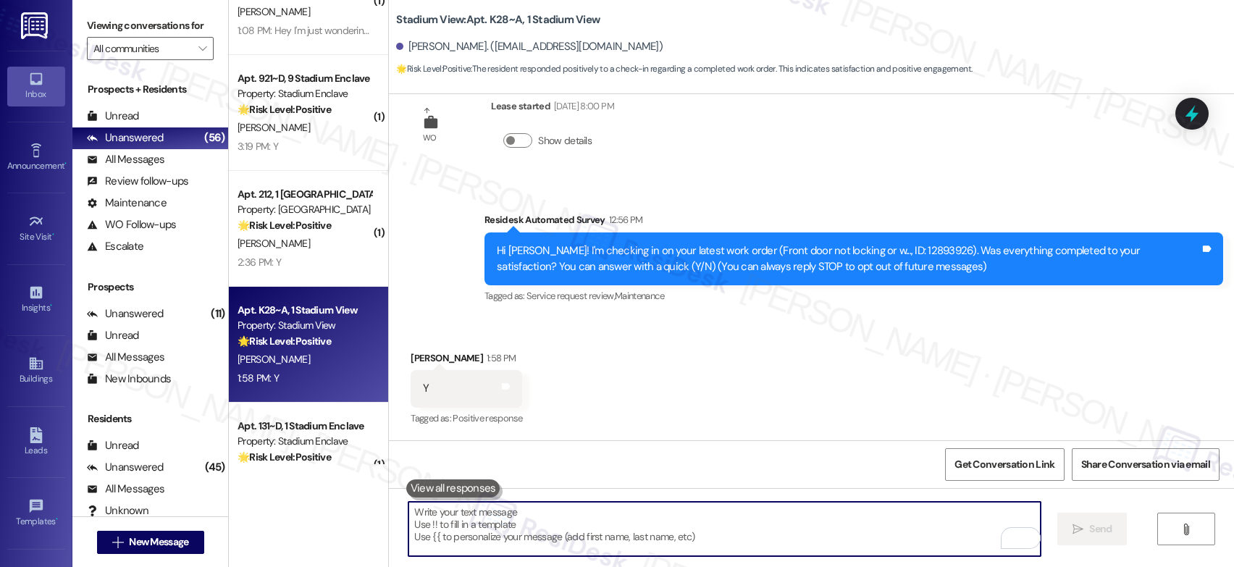
paste textarea "That’s wonderful to hear! I’m so glad maintenance was able to take care of ever…"
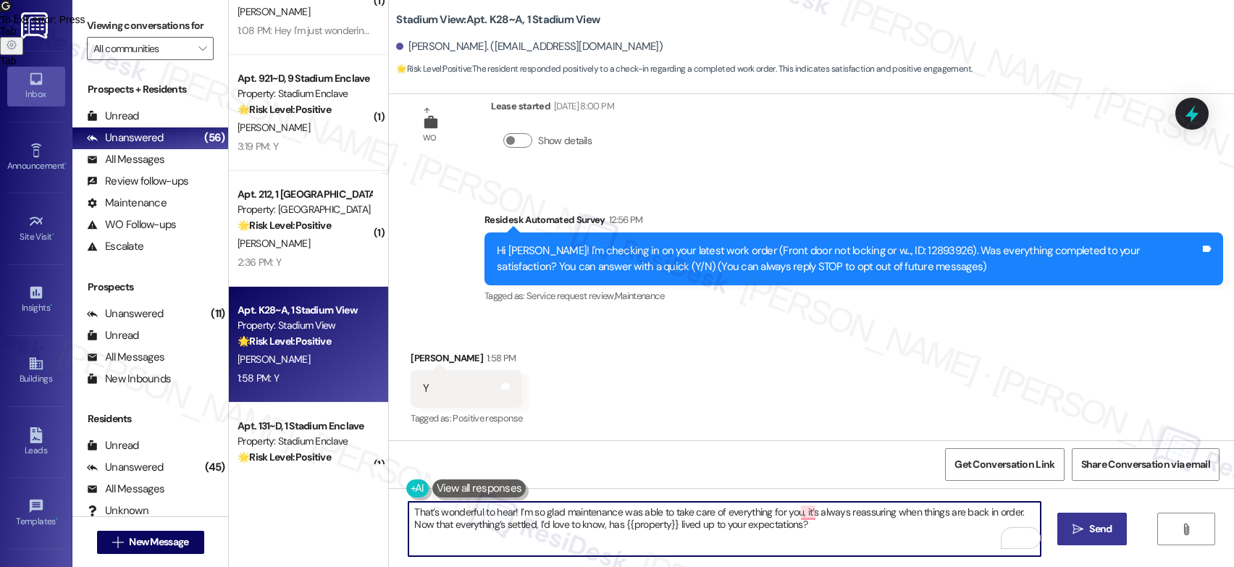
click at [1078, 526] on icon "" at bounding box center [1077, 530] width 11 height 12
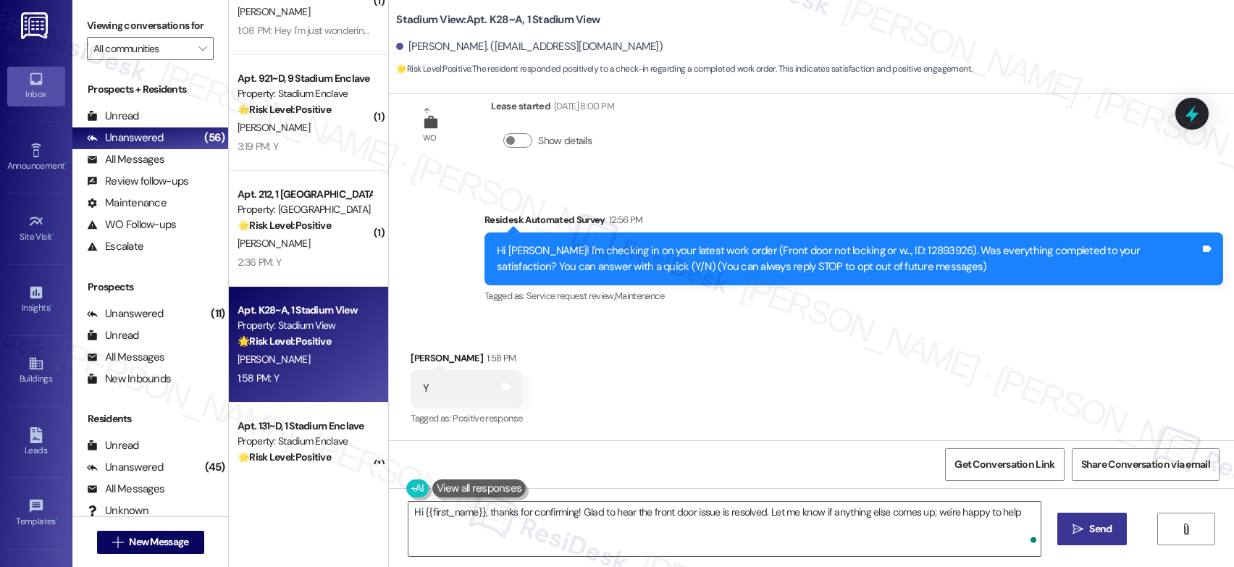
type textarea "Hi {{first_name}}, thanks for confirming! Glad to hear the front door issue is …"
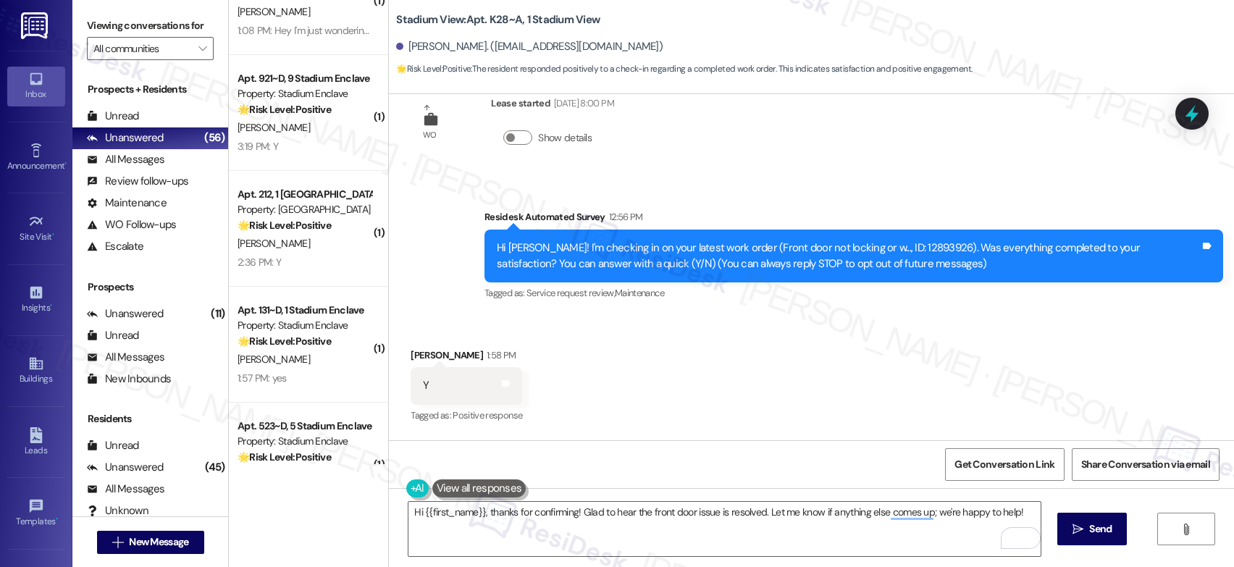
scroll to position [156, 0]
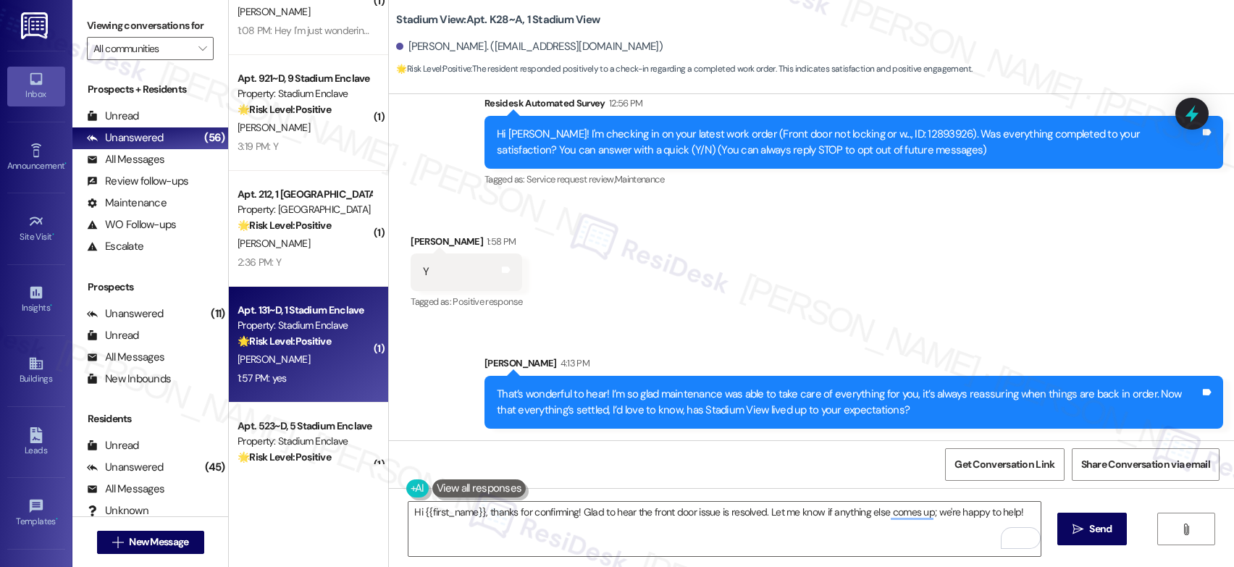
click at [302, 345] on strong "🌟 Risk Level: Positive" at bounding box center [284, 341] width 93 height 13
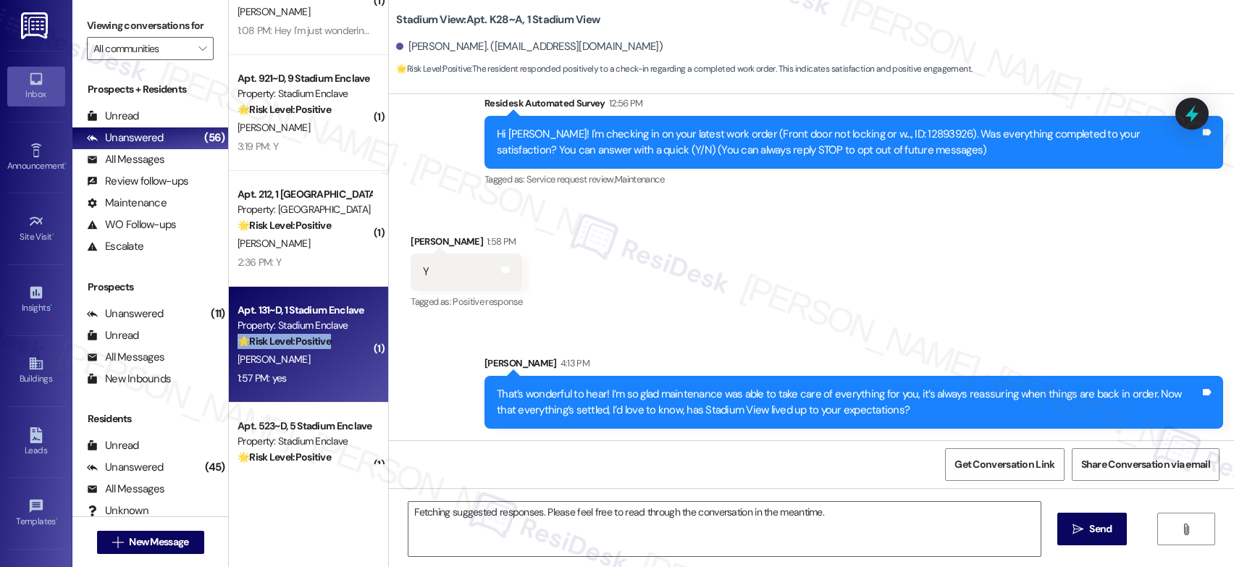
click at [302, 345] on strong "🌟 Risk Level: Positive" at bounding box center [284, 341] width 93 height 13
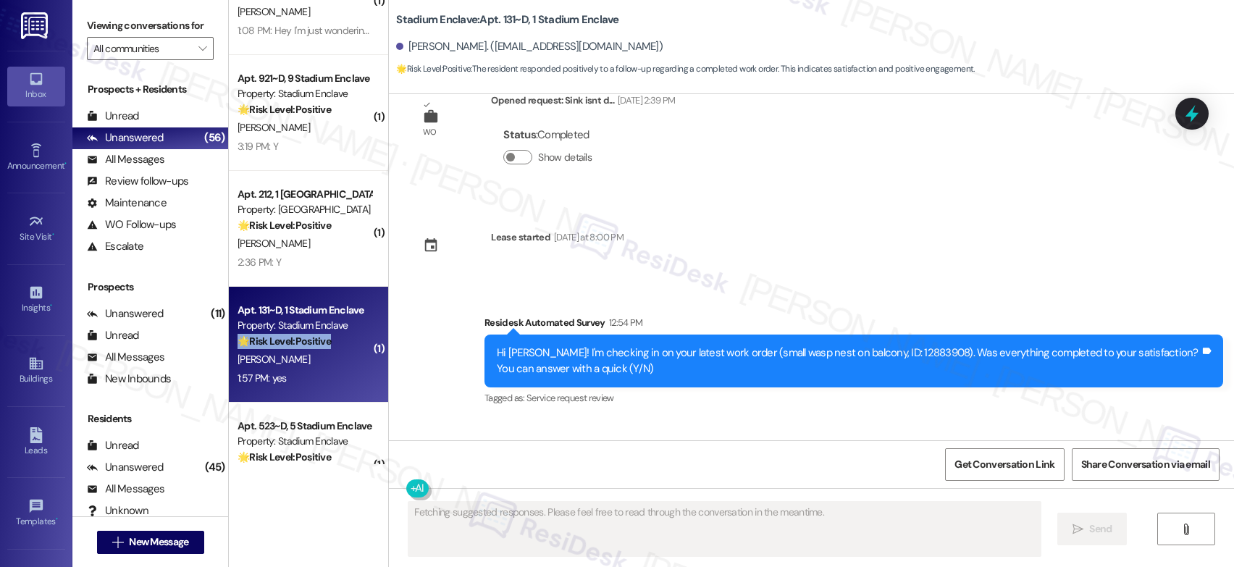
click at [302, 345] on strong "🌟 Risk Level: Positive" at bounding box center [284, 341] width 93 height 13
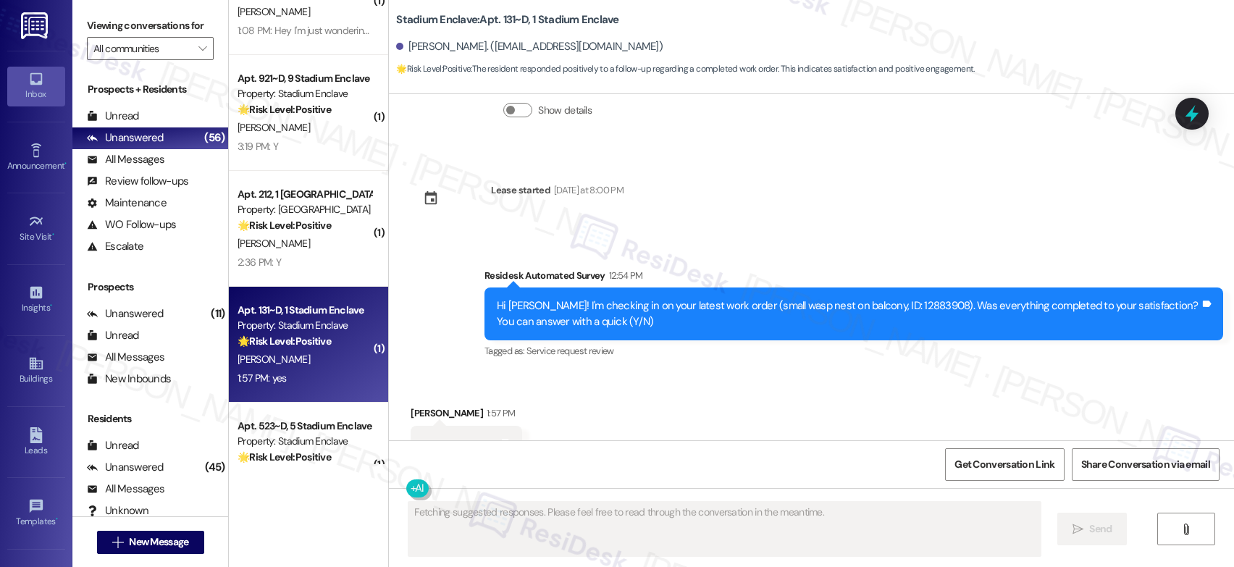
scroll to position [403, 0]
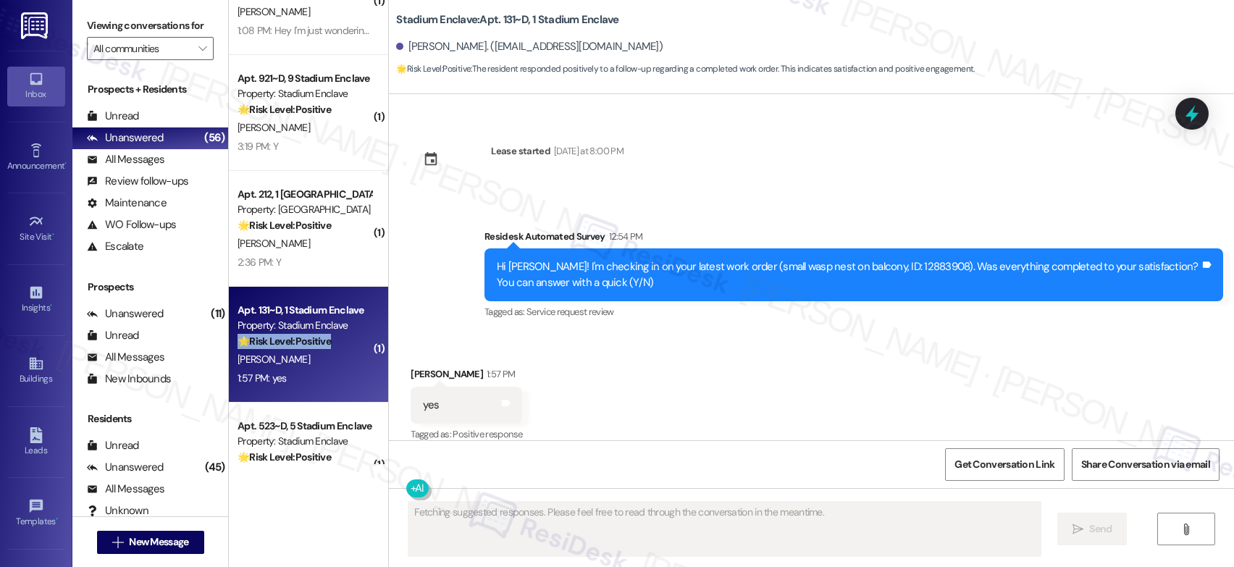
click at [302, 345] on strong "🌟 Risk Level: Positive" at bounding box center [284, 341] width 93 height 13
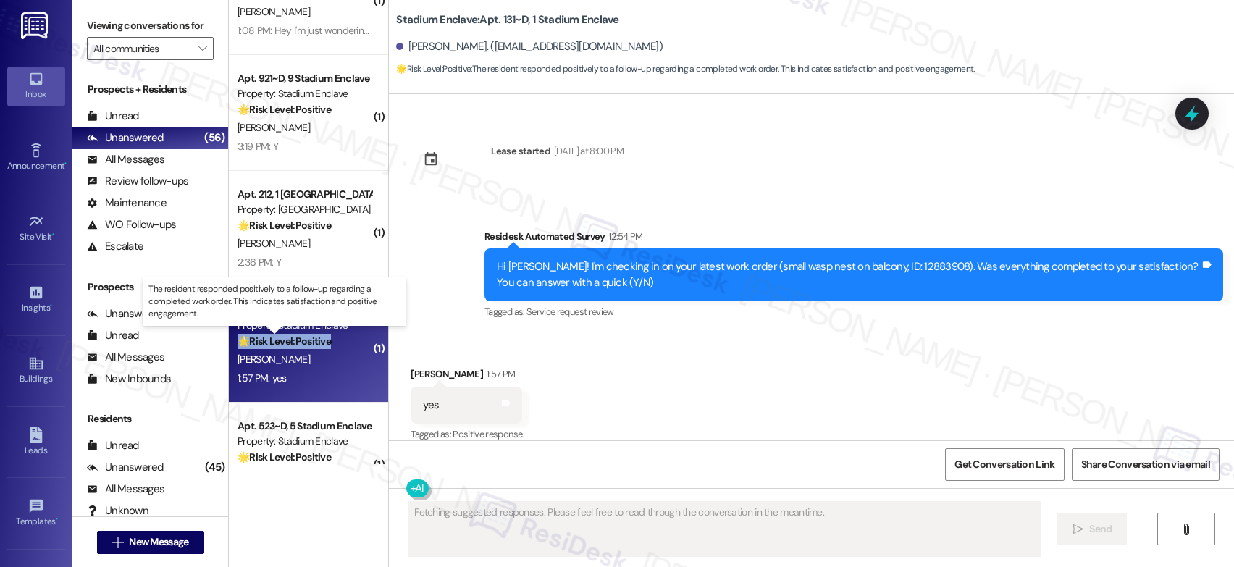
click at [302, 345] on strong "🌟 Risk Level: Positive" at bounding box center [284, 341] width 93 height 13
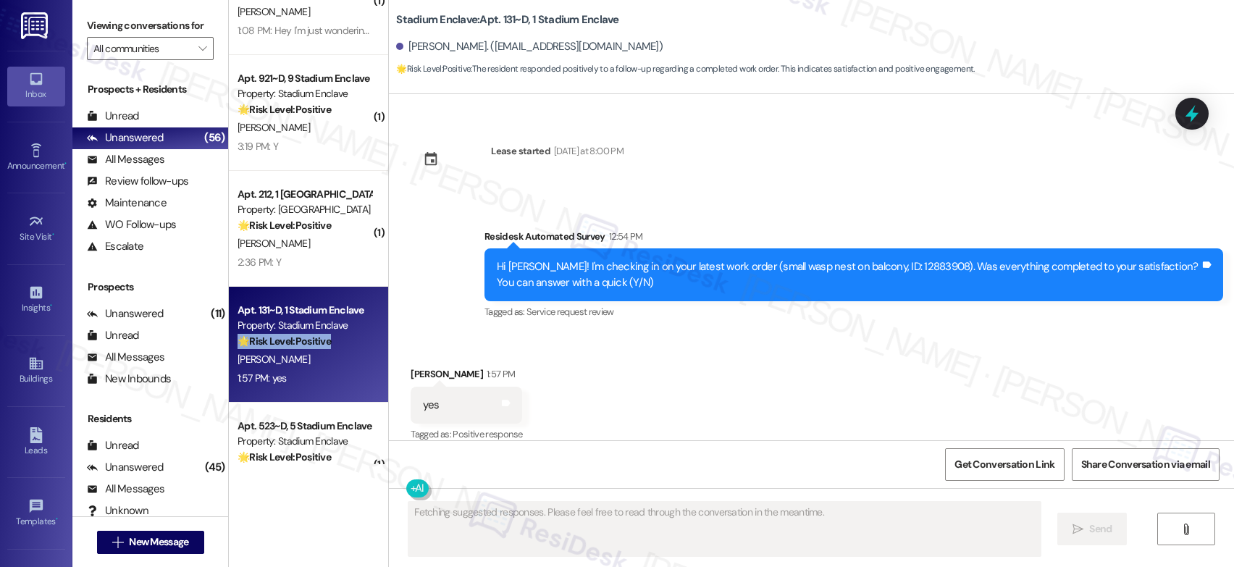
click at [302, 345] on strong "🌟 Risk Level: Positive" at bounding box center [284, 341] width 93 height 13
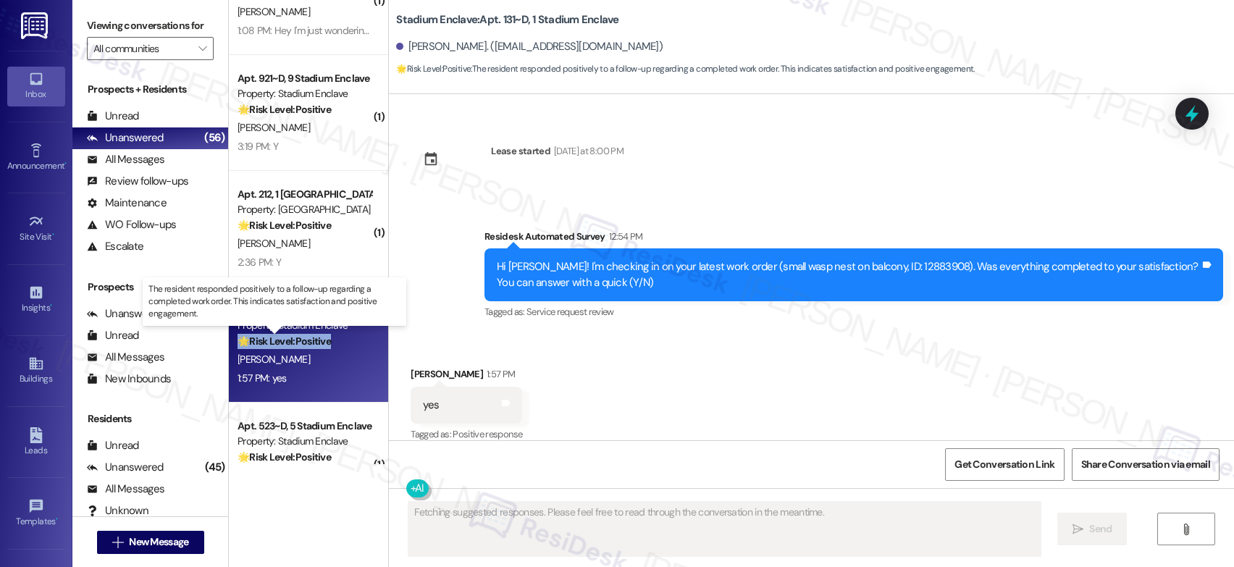
click at [302, 345] on strong "🌟 Risk Level: Positive" at bounding box center [284, 341] width 93 height 13
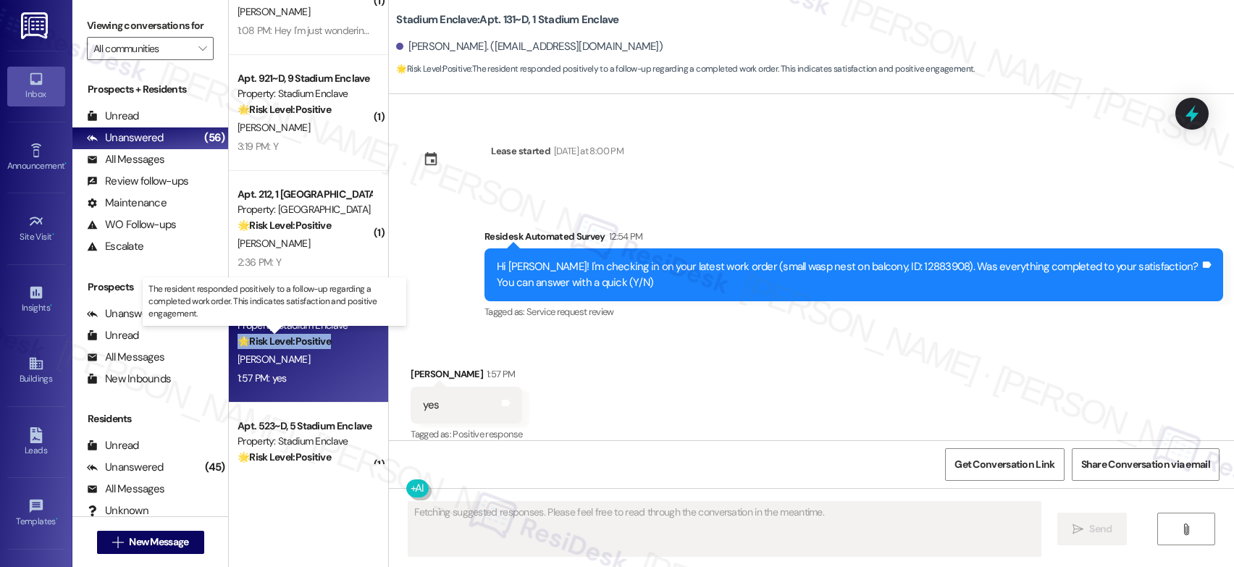
click at [302, 345] on strong "🌟 Risk Level: Positive" at bounding box center [284, 341] width 93 height 13
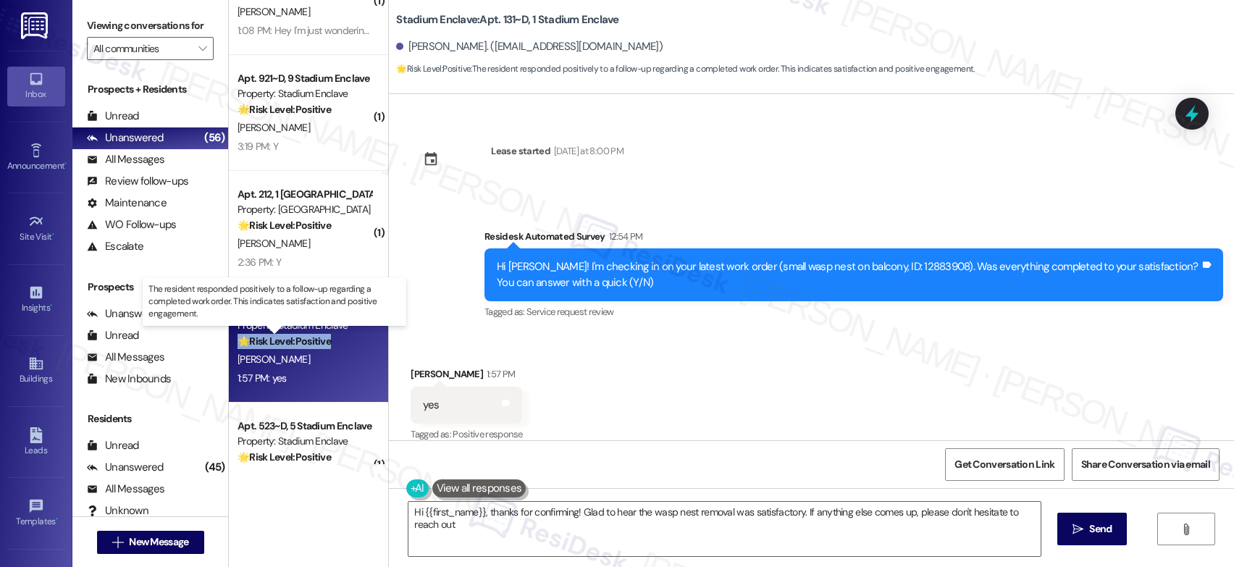
type textarea "Hi {{first_name}}, thanks for confirming! Glad to hear the wasp nest removal wa…"
click at [302, 345] on strong "🌟 Risk Level: Positive" at bounding box center [284, 341] width 93 height 13
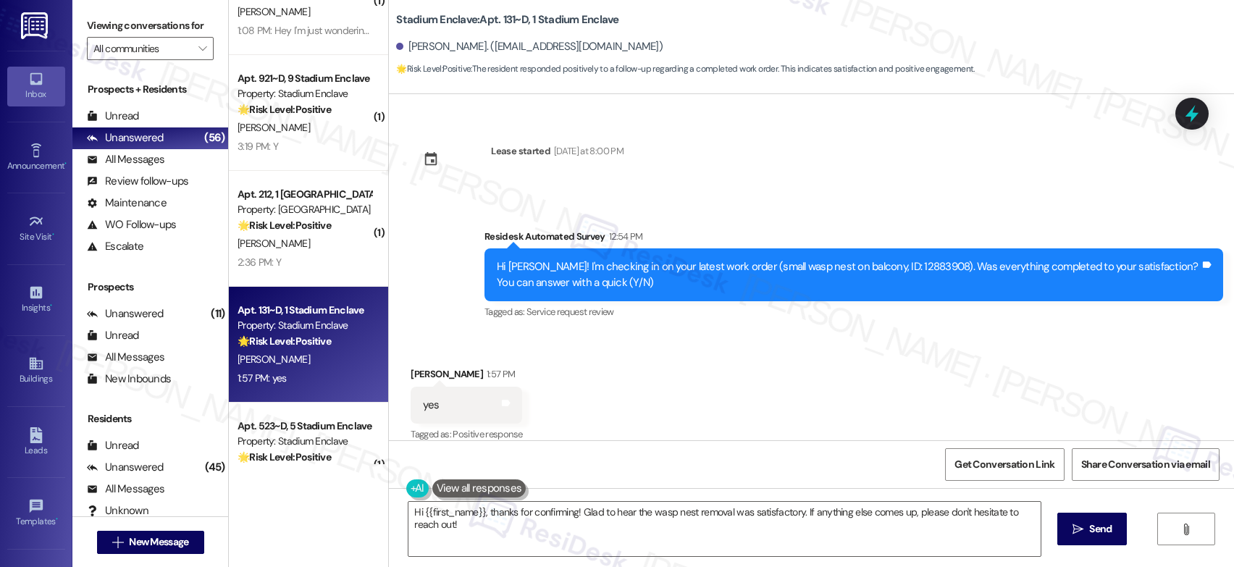
scroll to position [403, 0]
click at [473, 535] on textarea "Hi {{first_name}}, thanks for confirming! Glad to hear the wasp nest removal wa…" at bounding box center [724, 529] width 632 height 54
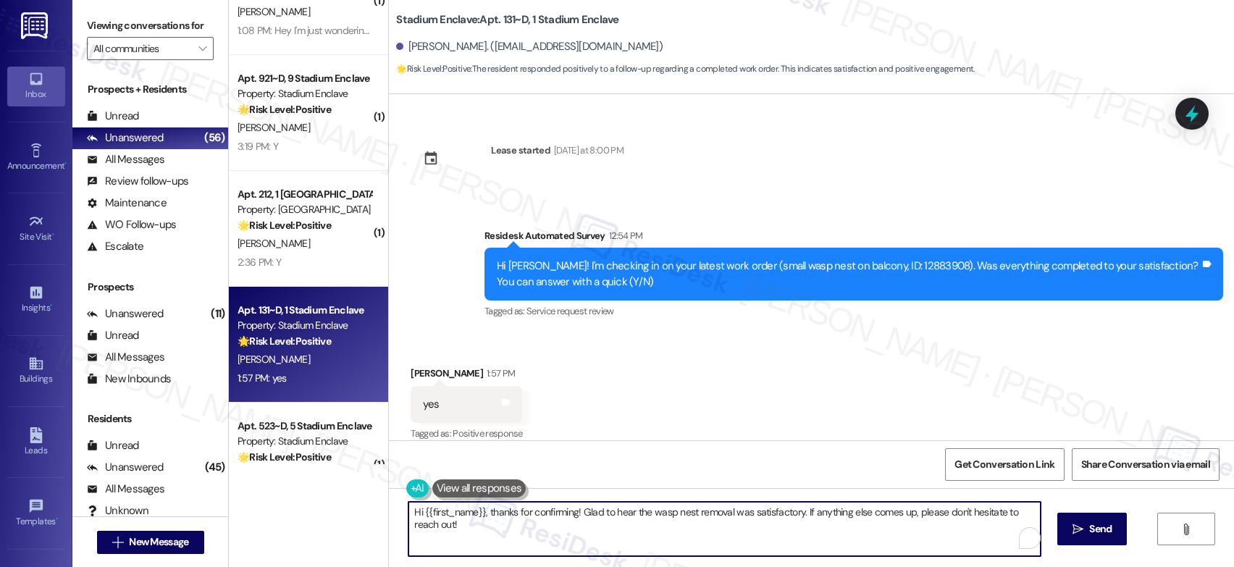
drag, startPoint x: 466, startPoint y: 529, endPoint x: 392, endPoint y: 508, distance: 76.3
click at [400, 504] on div "Hi {{first_name}}, thanks for confirming! Glad to hear the wasp nest removal wa…" at bounding box center [717, 529] width 634 height 56
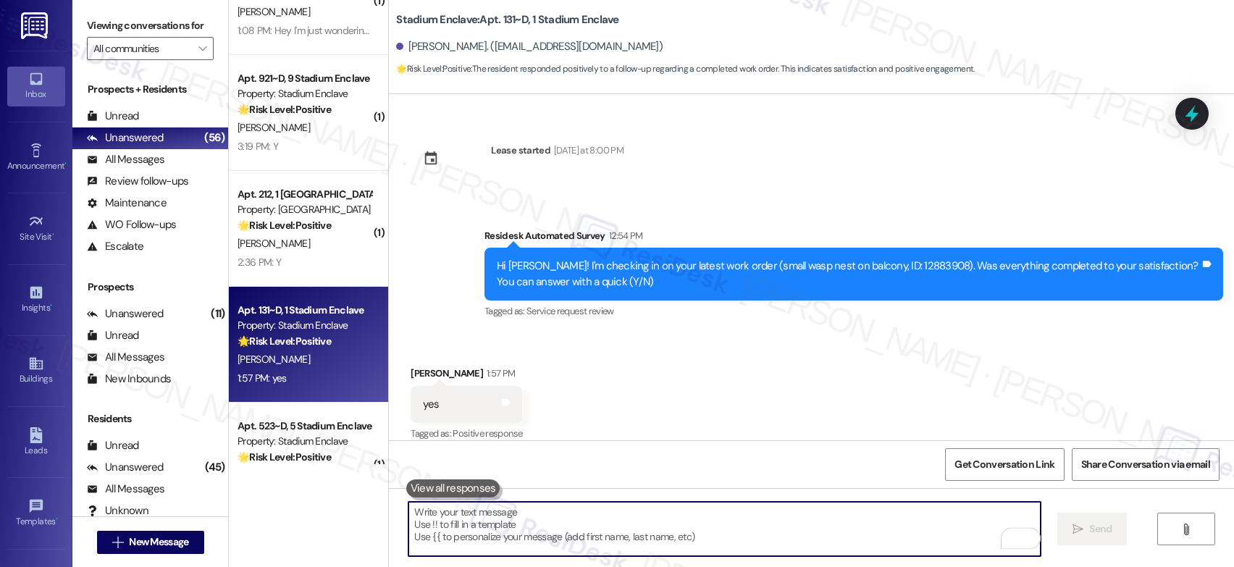
paste textarea "That’s wonderful to hear! I’m so glad maintenance was able to take care of ever…"
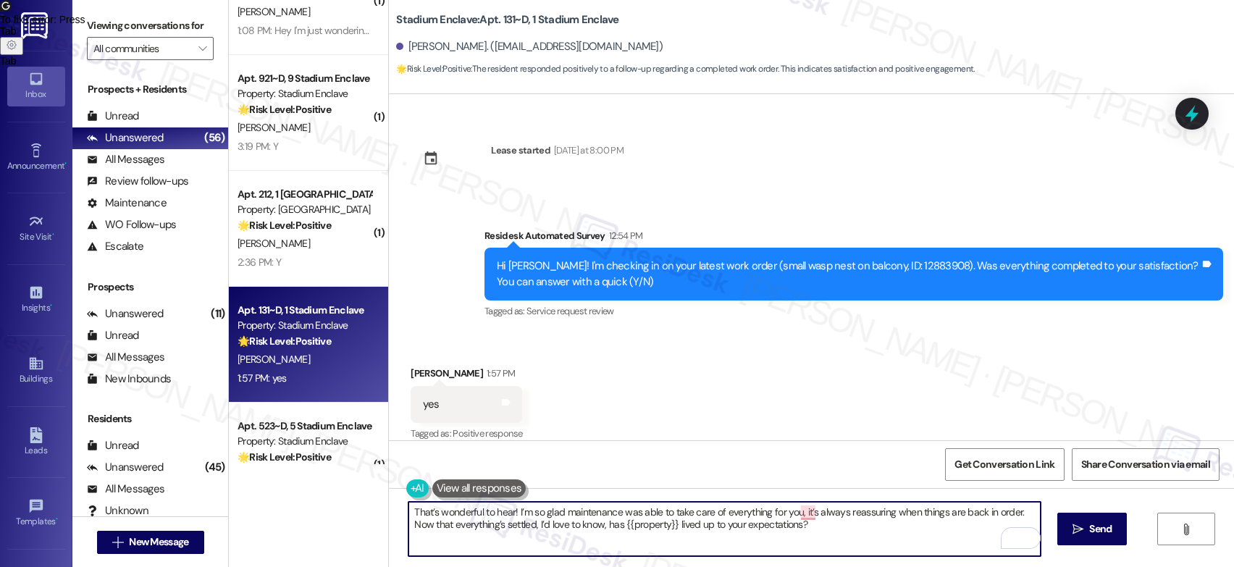
click at [787, 523] on textarea "That’s wonderful to hear! I’m so glad maintenance was able to take care of ever…" at bounding box center [724, 529] width 632 height 54
type textarea "That’s wonderful to hear! I’m so glad maintenance was able to take care of ever…"
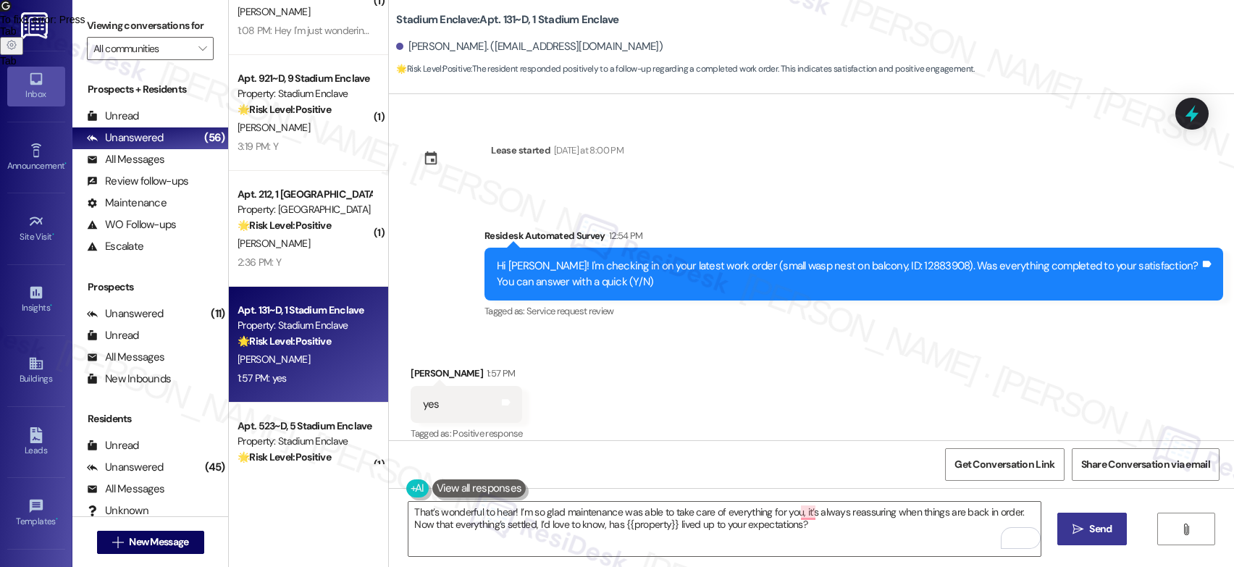
click at [1092, 524] on span "Send" at bounding box center [1100, 528] width 22 height 15
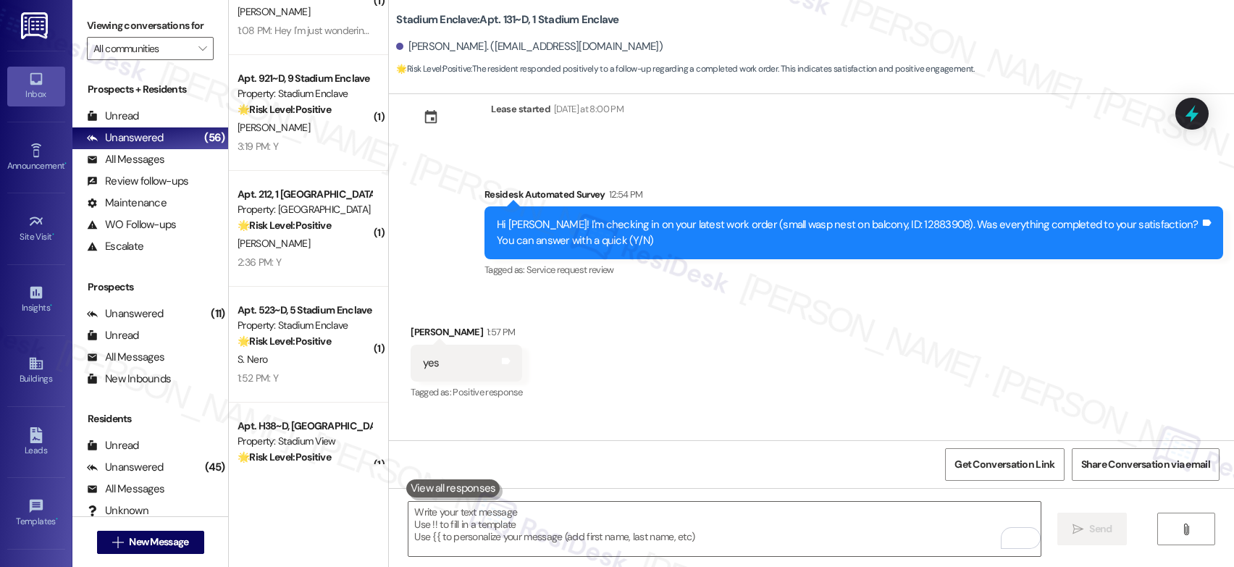
scroll to position [520, 0]
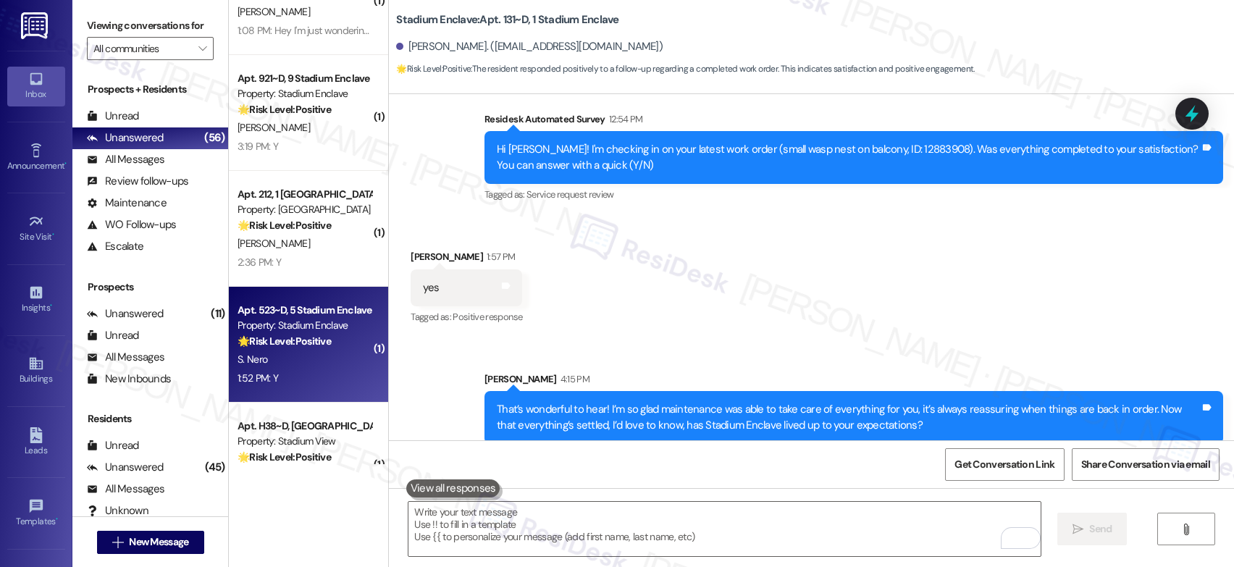
click at [299, 358] on div "S. Nero" at bounding box center [304, 359] width 137 height 18
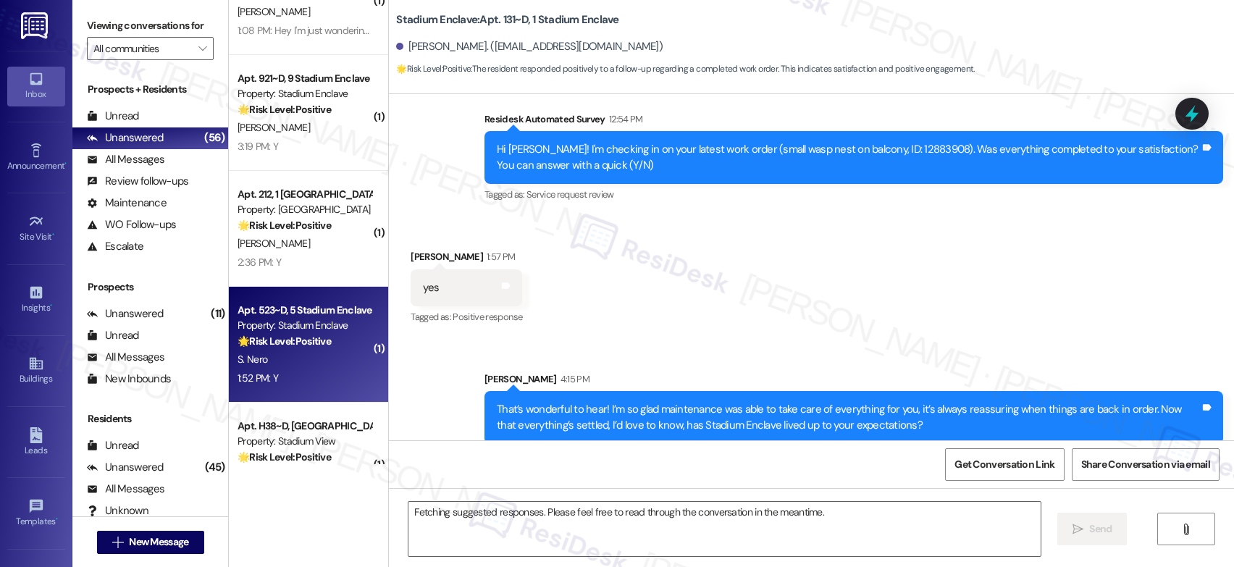
click at [299, 358] on div "S. Nero" at bounding box center [304, 359] width 137 height 18
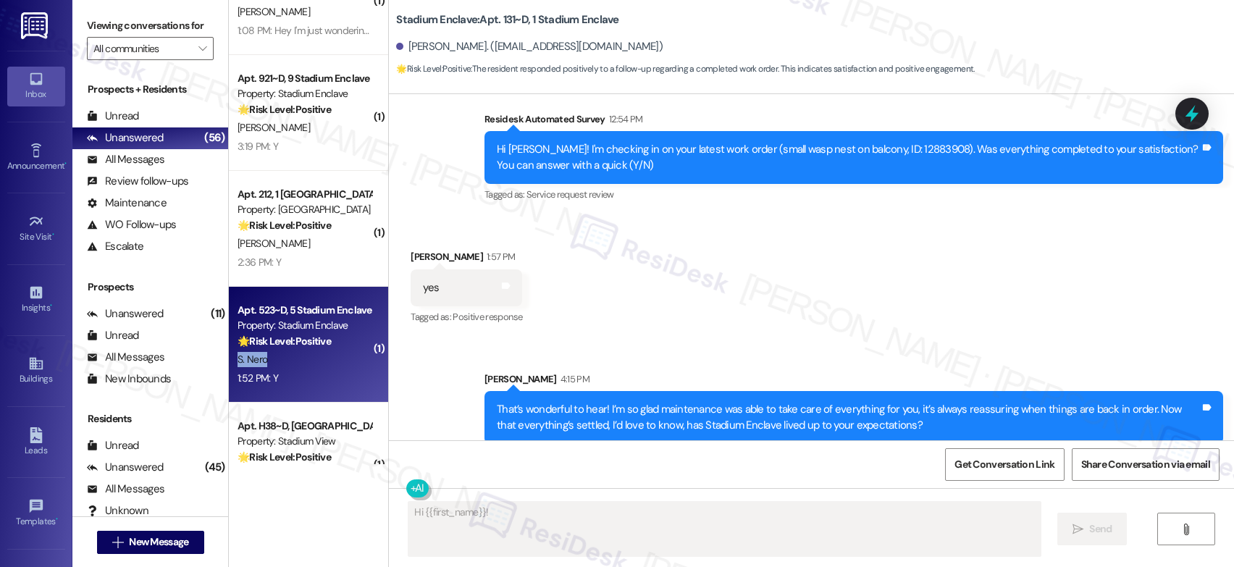
click at [299, 358] on div "S. Nero" at bounding box center [304, 359] width 137 height 18
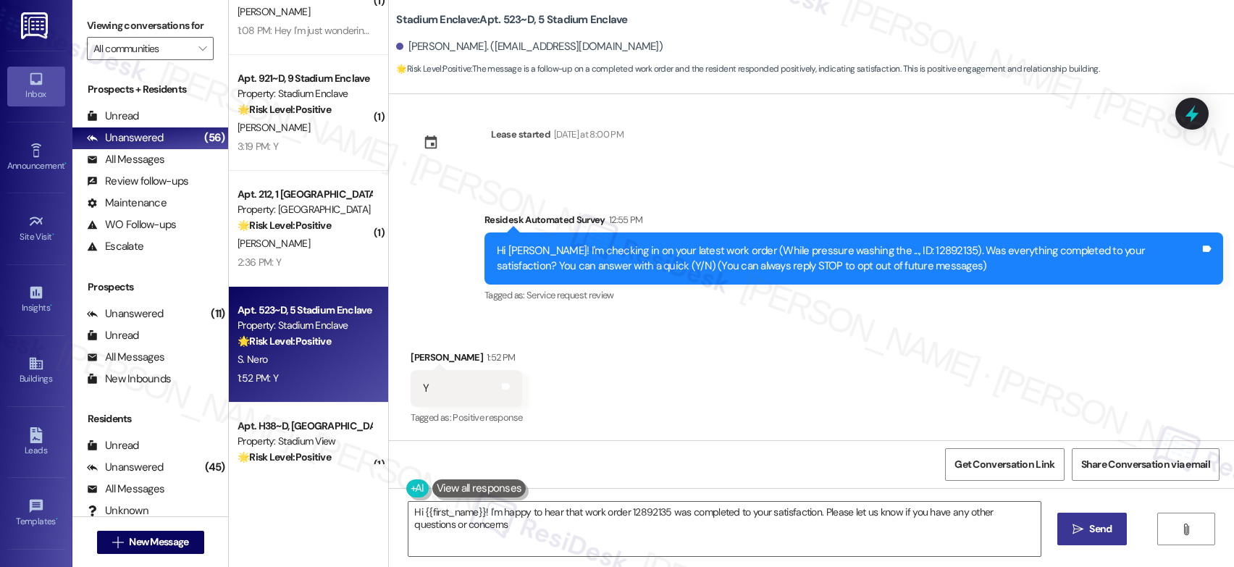
type textarea "Hi {{first_name}}! I'm happy to hear that work order 12892135 was completed to …"
click at [592, 499] on div "Hi {{first_name}}! I'm happy to hear that work order 12892135 was completed to …" at bounding box center [811, 542] width 845 height 109
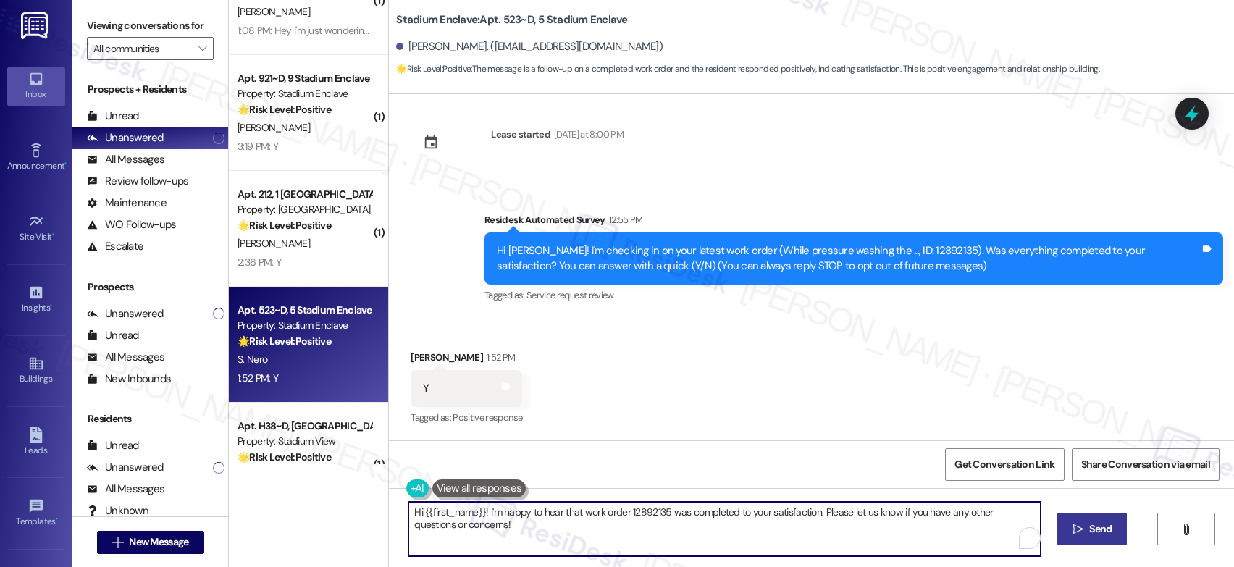
click at [592, 511] on textarea "Hi {{first_name}}! I'm happy to hear that work order 12892135 was completed to …" at bounding box center [724, 529] width 632 height 54
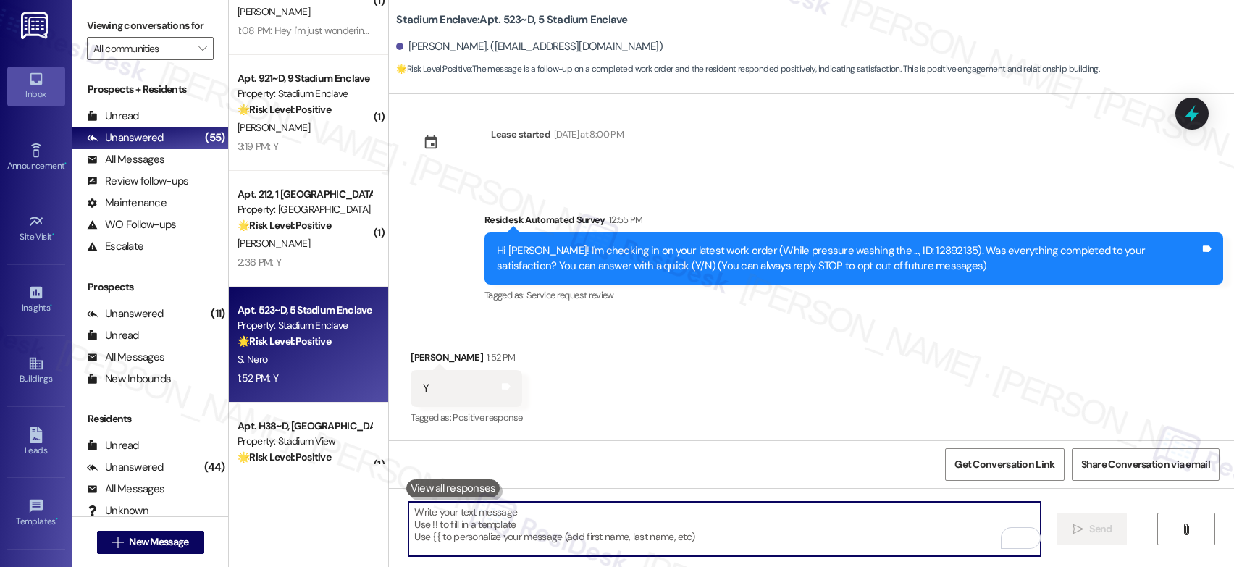
paste textarea "That’s wonderful to hear! I’m so glad maintenance was able to take care of ever…"
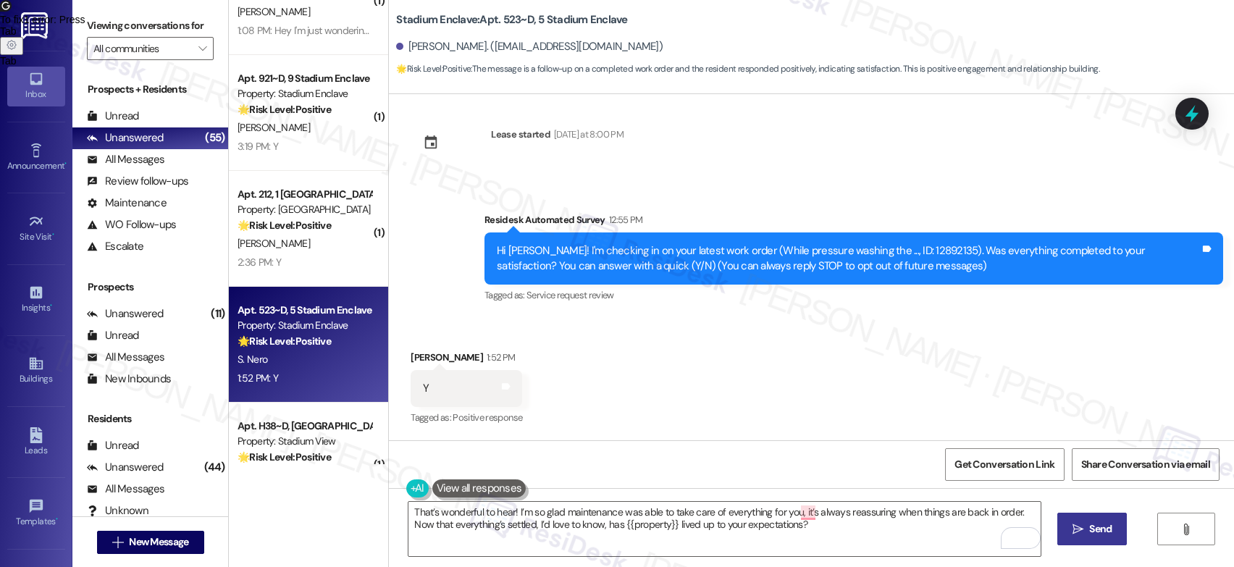
click at [1093, 538] on button " Send" at bounding box center [1092, 529] width 70 height 33
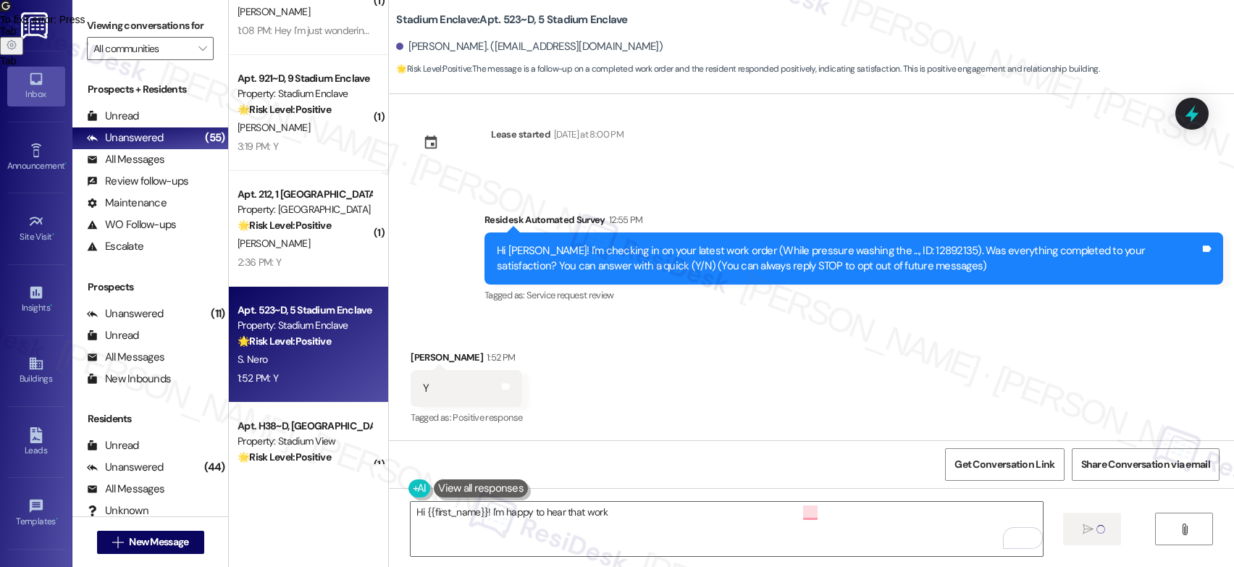
scroll to position [264, 0]
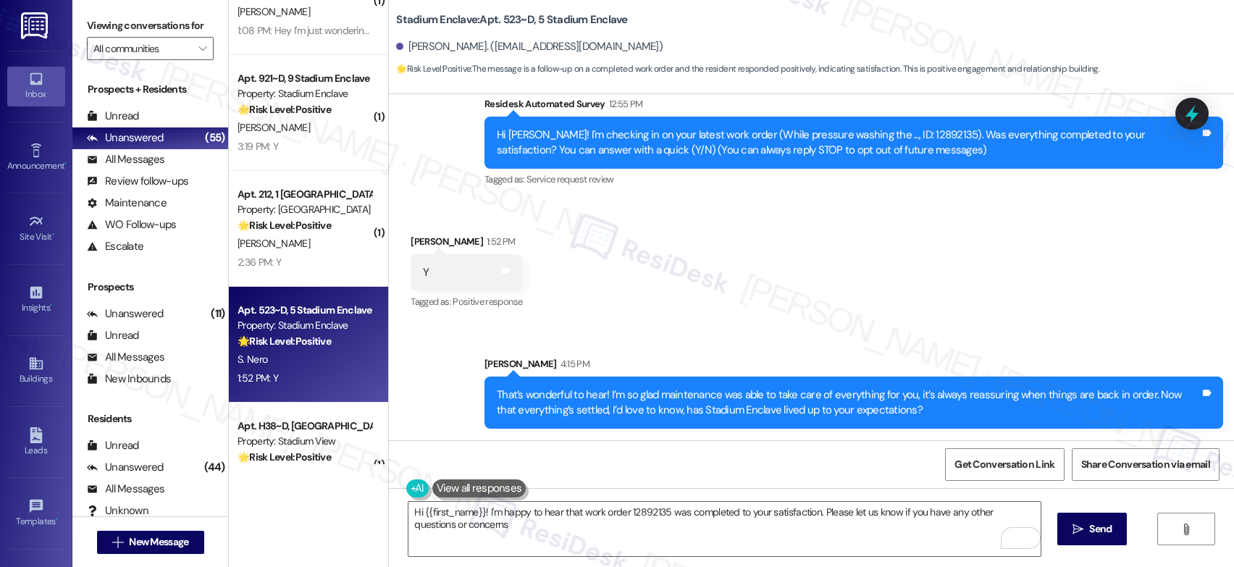
type textarea "Hi {{first_name}}! I'm happy to hear that work order 12892135 was completed to …"
click at [287, 365] on div "D. Moras" at bounding box center [304, 359] width 137 height 18
type textarea "Fetching suggested responses. Please feel free to read through the conversation…"
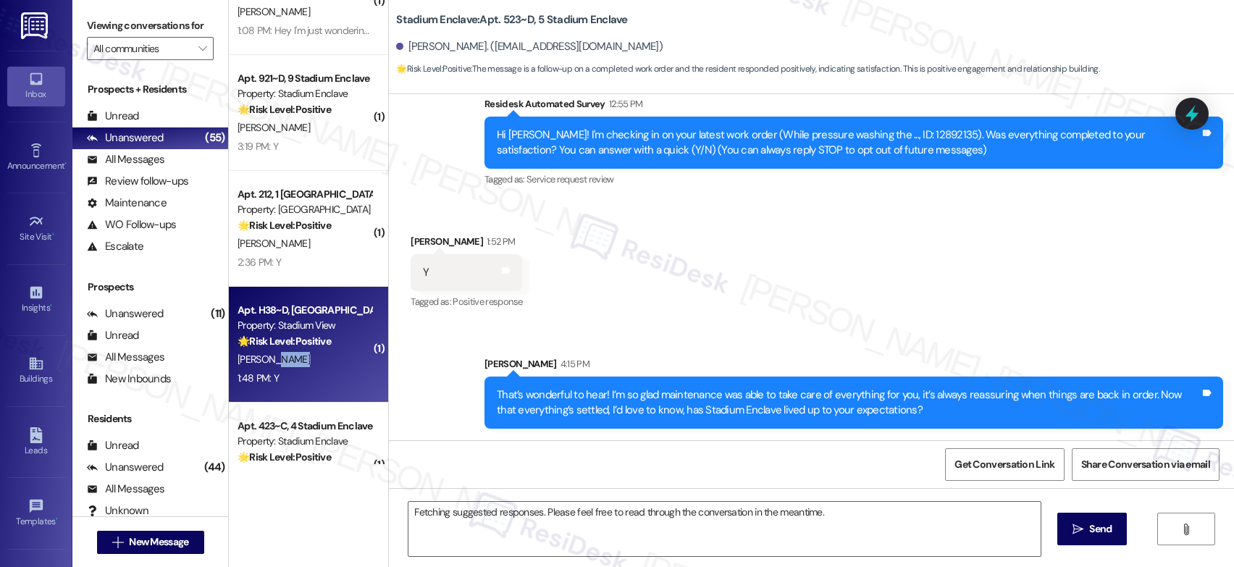
click at [287, 365] on div "D. Moras" at bounding box center [304, 359] width 137 height 18
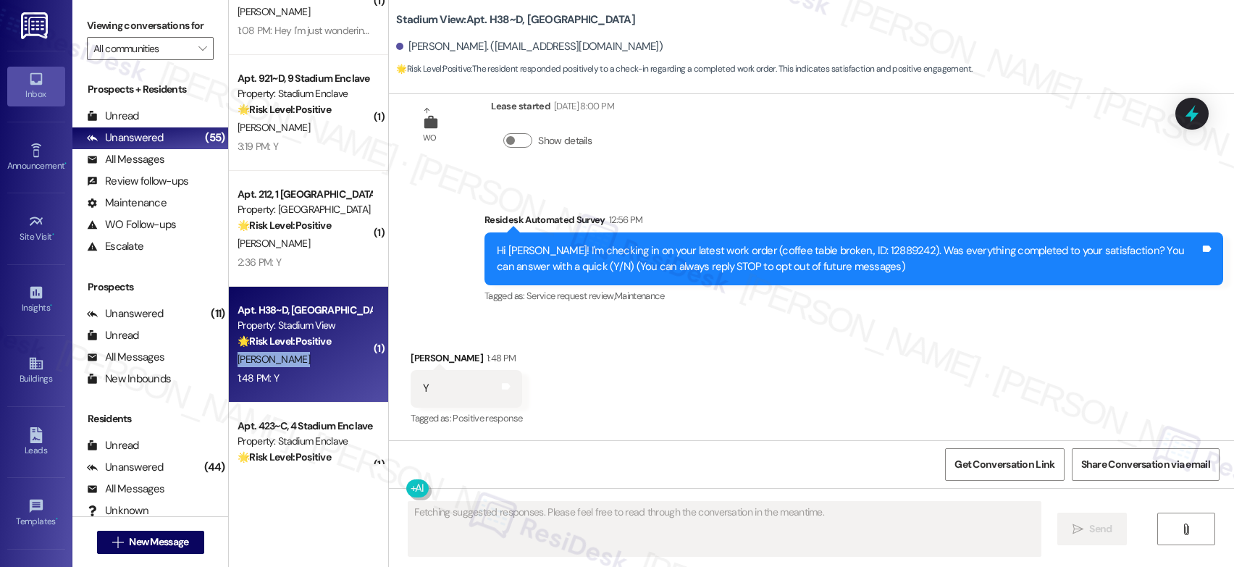
click at [287, 365] on div "D. Moras" at bounding box center [304, 359] width 137 height 18
drag, startPoint x: 287, startPoint y: 365, endPoint x: 398, endPoint y: 362, distance: 110.8
click at [287, 365] on div "D. Moras" at bounding box center [304, 359] width 137 height 18
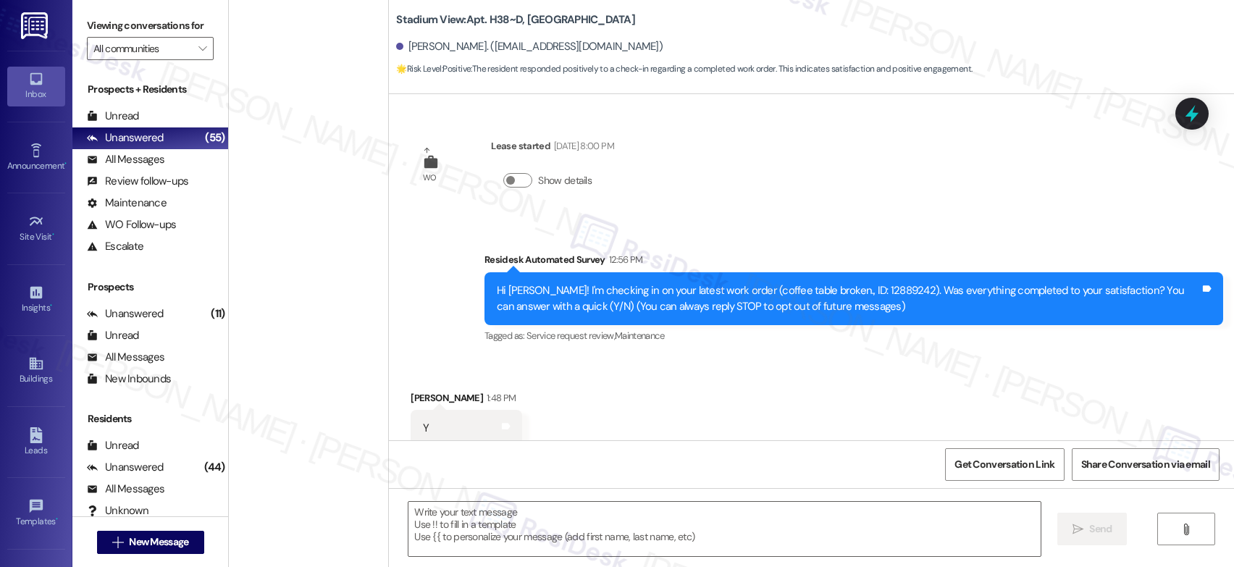
scroll to position [40, 0]
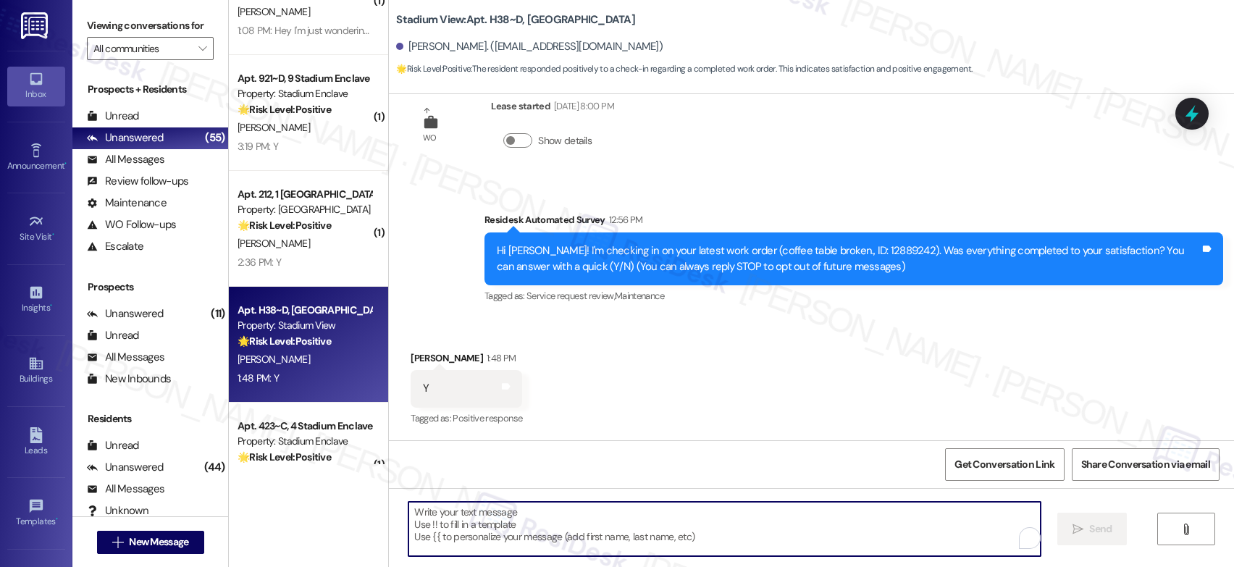
click at [604, 518] on textarea "To enrich screen reader interactions, please activate Accessibility in Grammarl…" at bounding box center [724, 529] width 632 height 54
click at [604, 520] on textarea "To enrich screen reader interactions, please activate Accessibility in Grammarl…" at bounding box center [724, 529] width 632 height 54
paste textarea "That’s wonderful to hear! I’m so glad maintenance was able to take care of ever…"
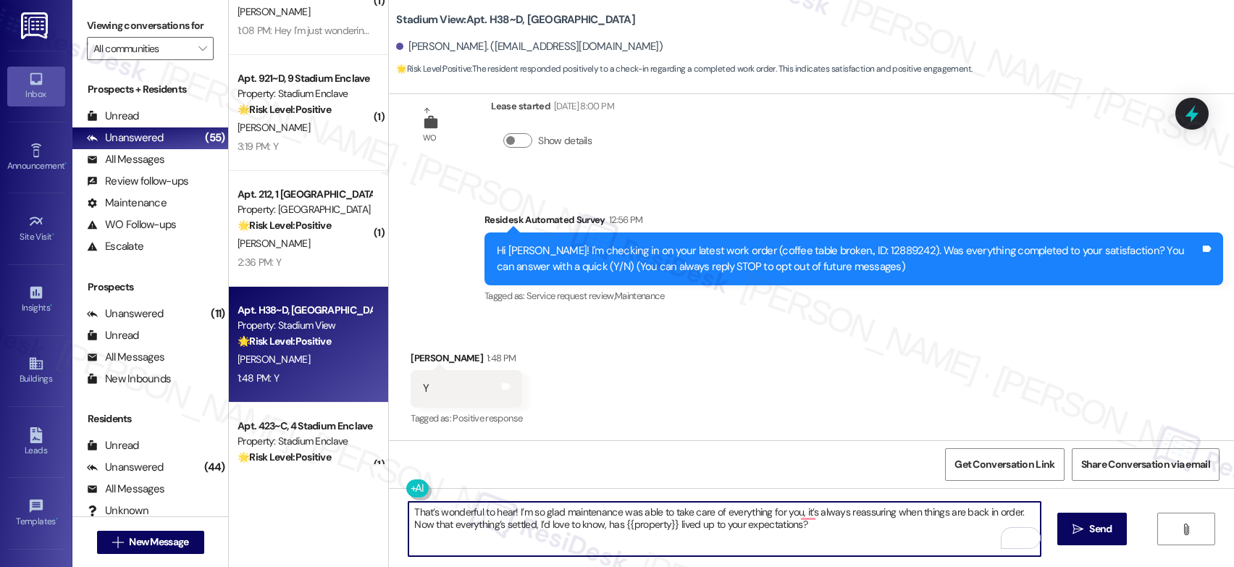
type textarea "That’s wonderful to hear! I’m so glad maintenance was able to take care of ever…"
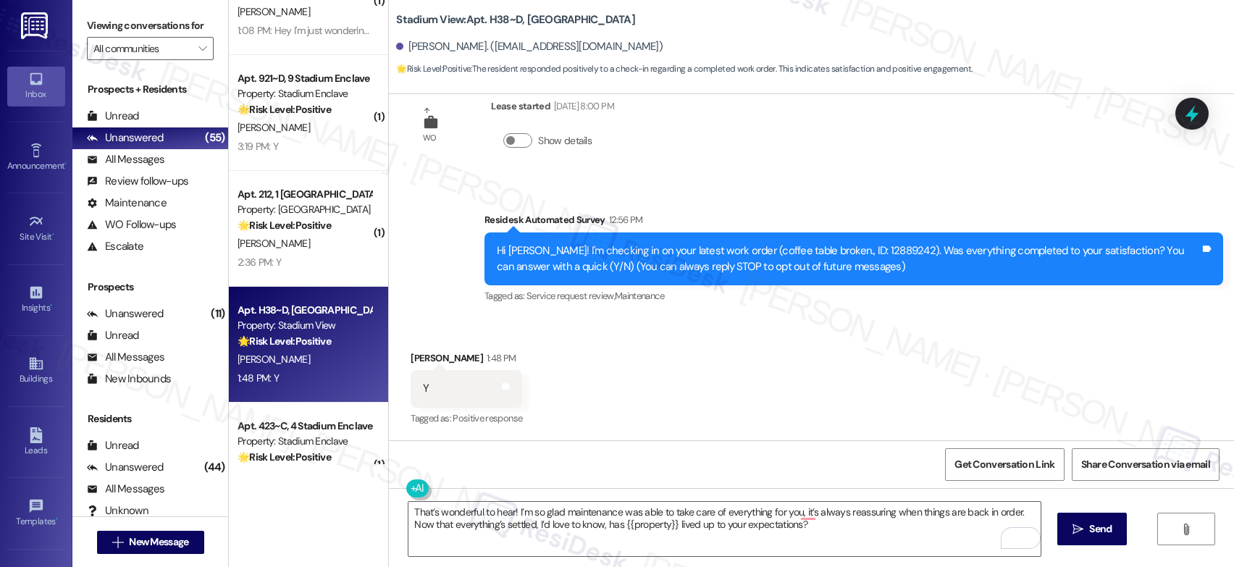
click at [637, 405] on div "Received via SMS Denzil Vincent Moras 1:48 PM Y Tags and notes Tagged as: Posit…" at bounding box center [811, 379] width 845 height 122
click at [1073, 538] on button " Send" at bounding box center [1092, 529] width 70 height 33
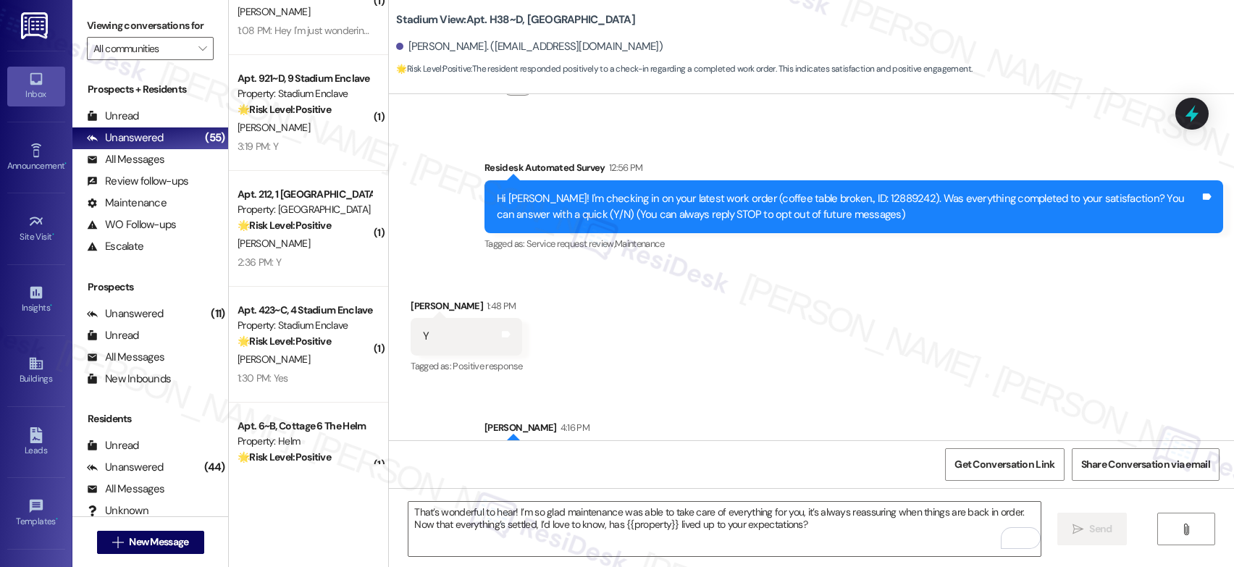
scroll to position [156, 0]
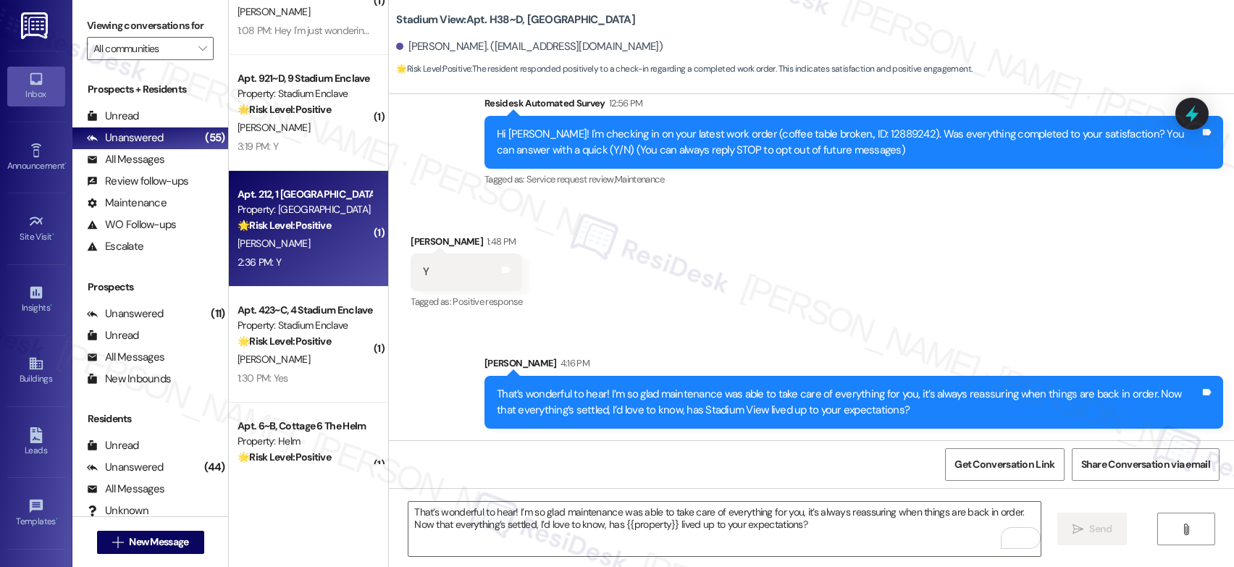
click at [314, 250] on div "R. Hodges" at bounding box center [304, 244] width 137 height 18
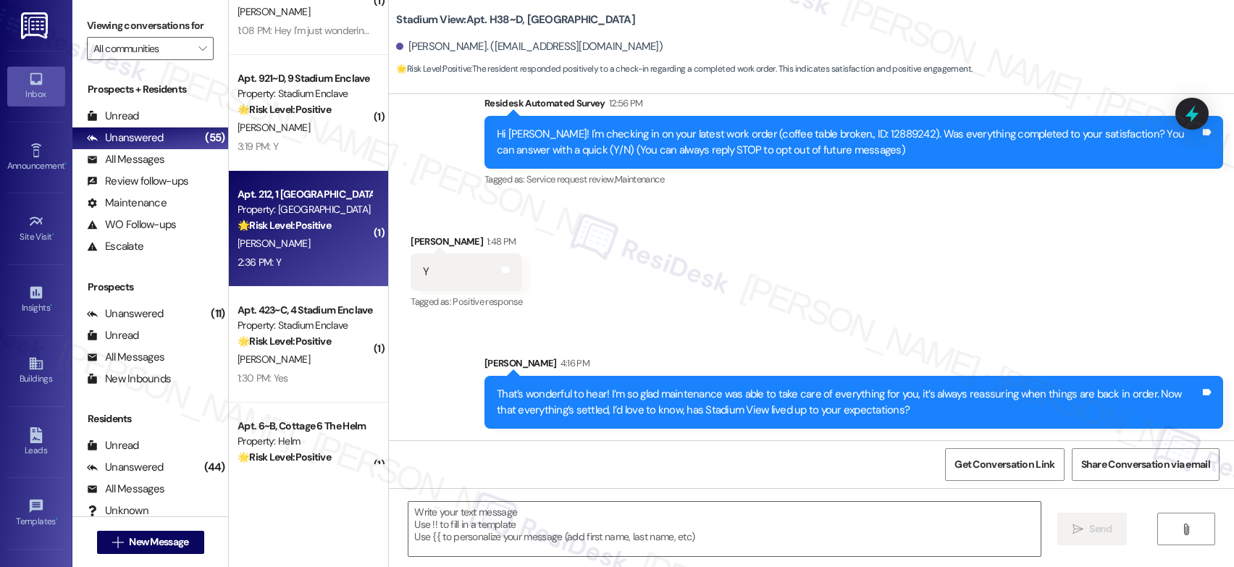
click at [314, 250] on div "R. Hodges" at bounding box center [304, 244] width 137 height 18
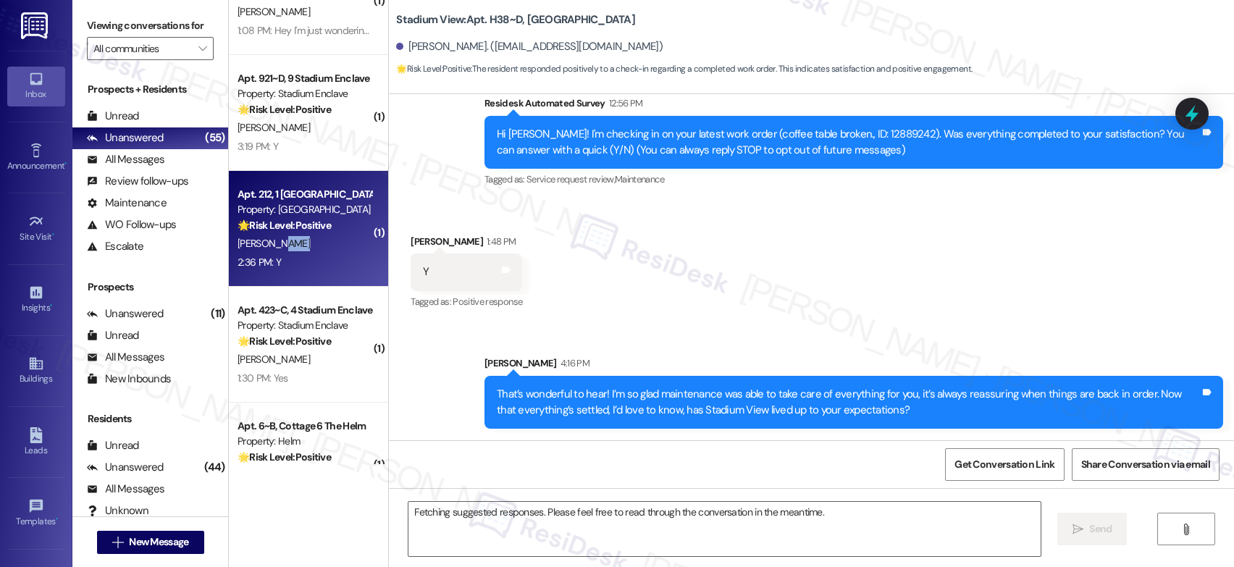
click at [314, 250] on div "R. Hodges" at bounding box center [304, 244] width 137 height 18
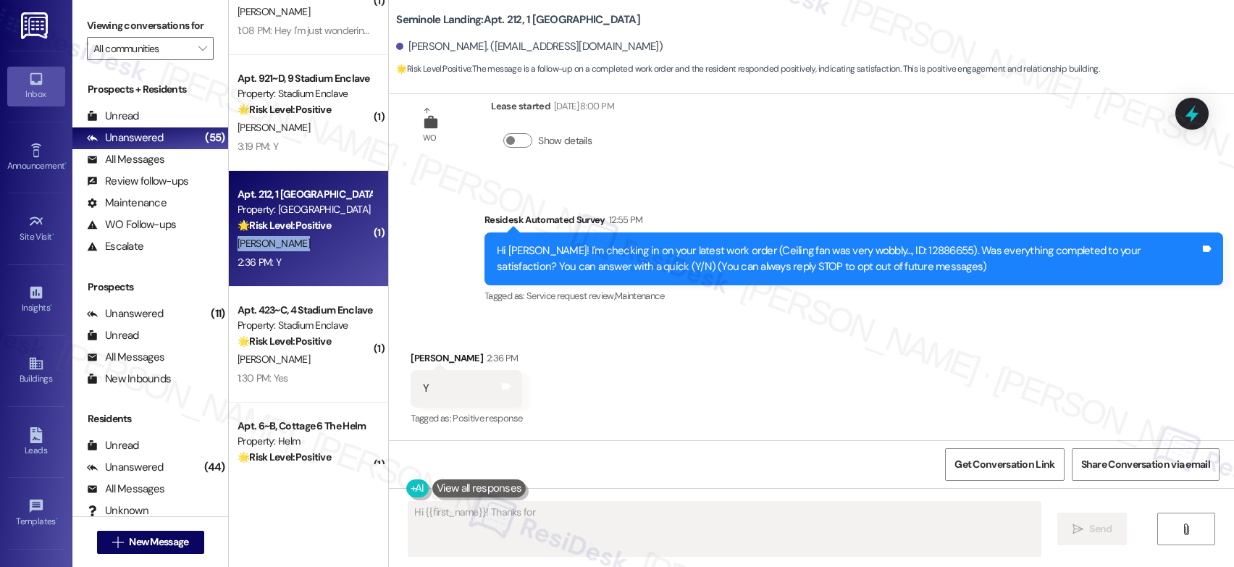
click at [314, 251] on div "R. Hodges" at bounding box center [304, 244] width 137 height 18
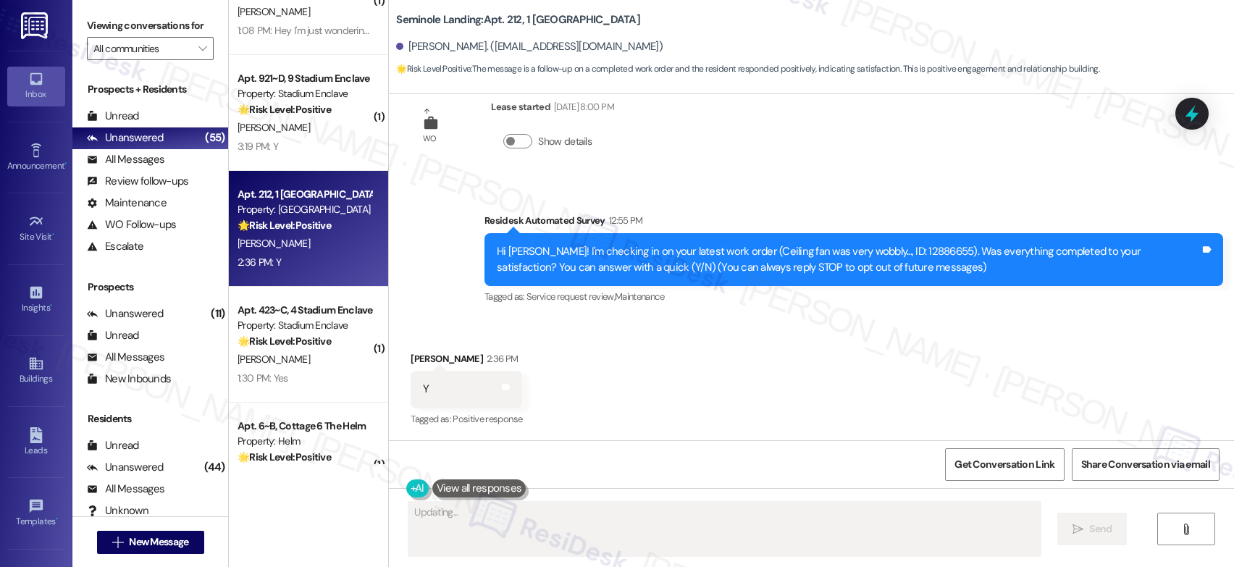
scroll to position [40, 0]
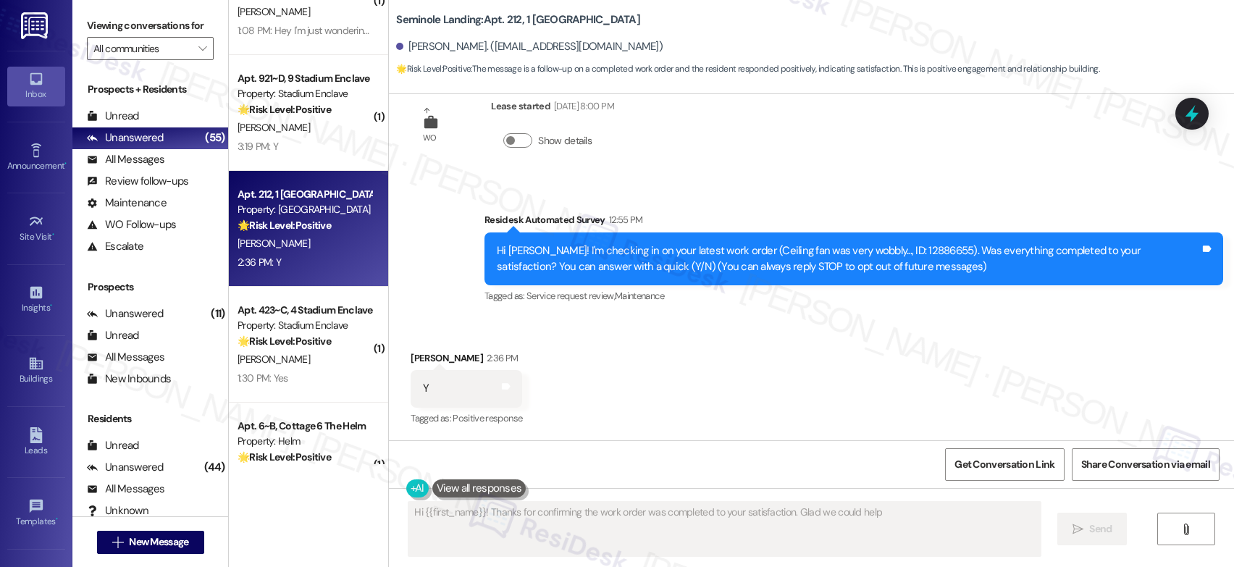
type textarea "Hi {{first_name}}! Thanks for confirming the work order was completed to your s…"
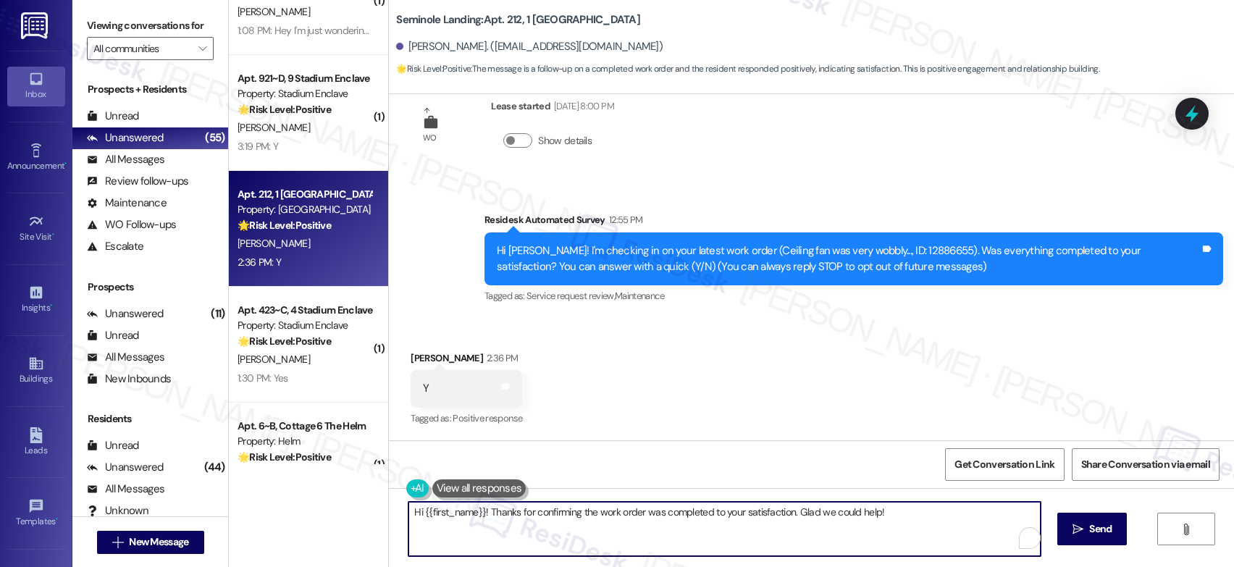
click at [600, 511] on textarea "Hi {{first_name}}! Thanks for confirming the work order was completed to your s…" at bounding box center [724, 529] width 632 height 54
drag, startPoint x: 600, startPoint y: 511, endPoint x: 595, endPoint y: 519, distance: 9.4
click at [595, 518] on textarea "Hi {{first_name}}! Thanks for confirming the work order was completed to your s…" at bounding box center [724, 529] width 632 height 54
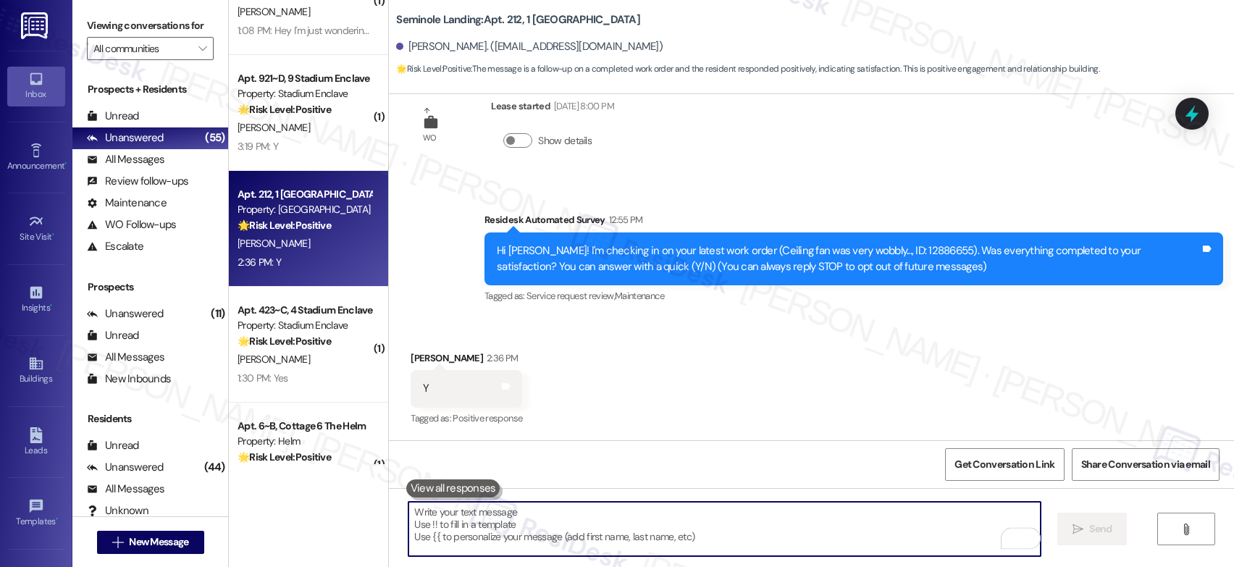
paste textarea "That’s wonderful to hear! I’m so glad maintenance was able to take care of ever…"
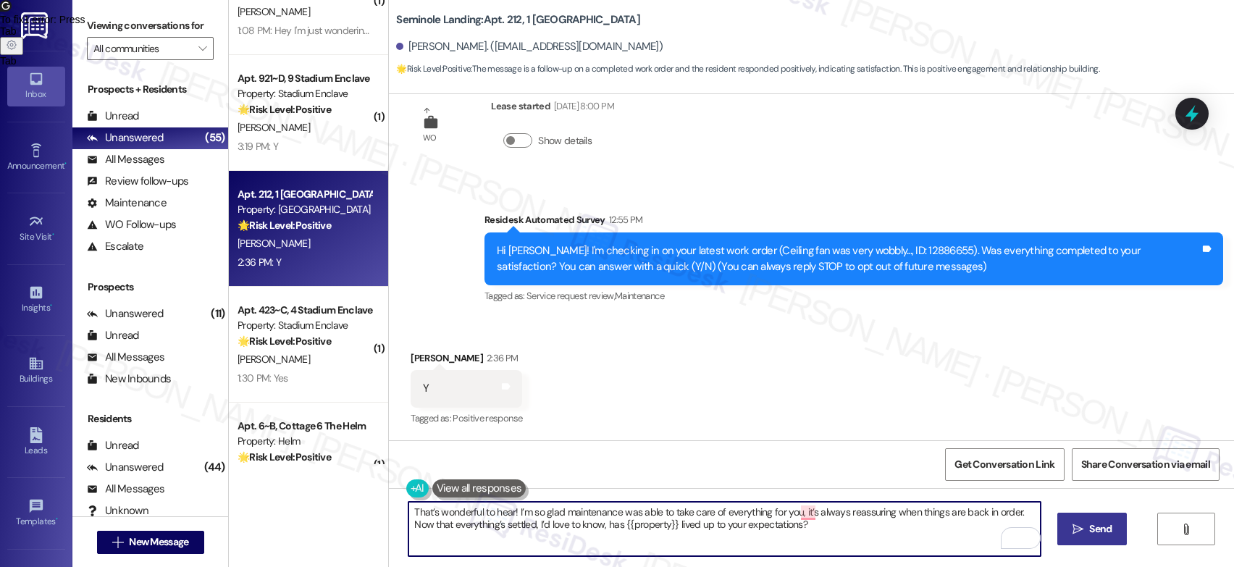
type textarea "That’s wonderful to hear! I’m so glad maintenance was able to take care of ever…"
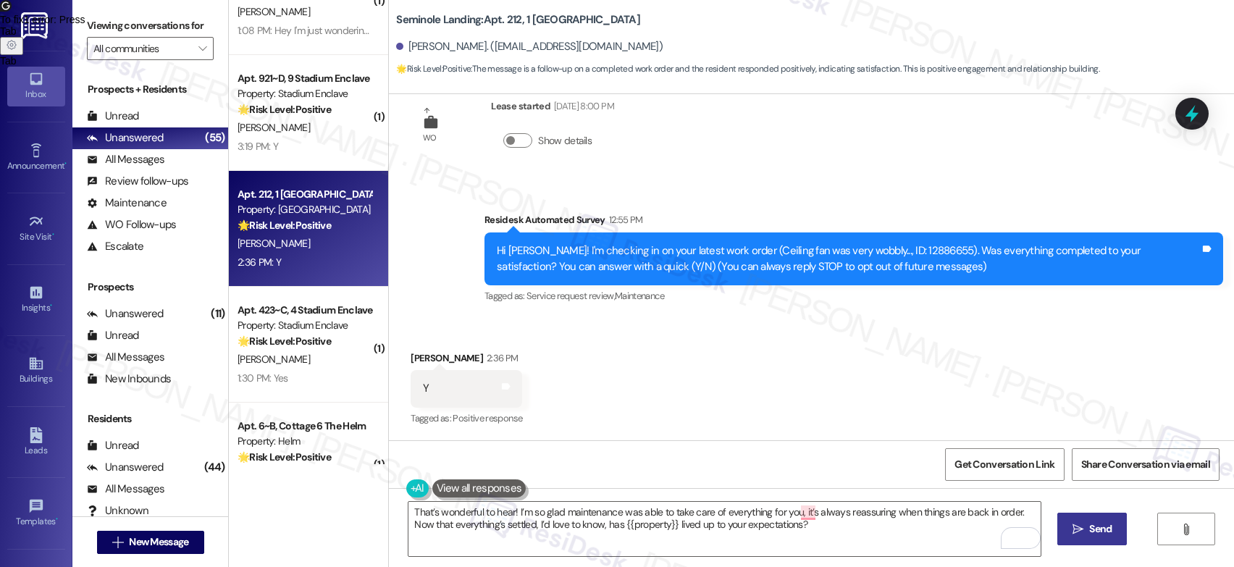
click at [1093, 537] on span "Send" at bounding box center [1100, 528] width 22 height 15
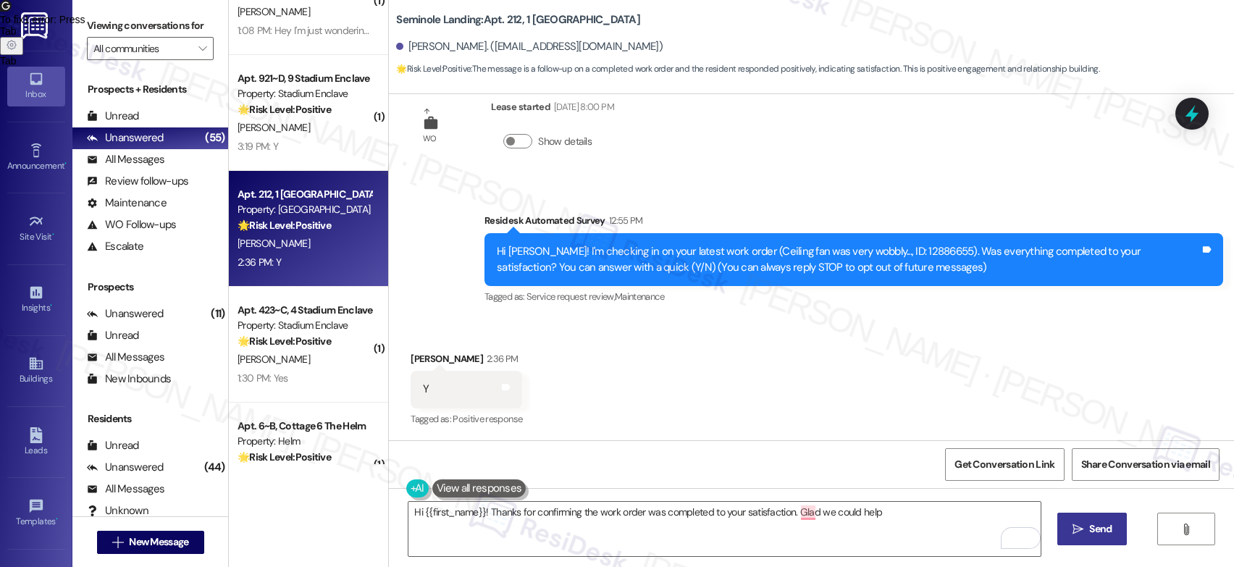
type textarea "Hi {{first_name}}! Thanks for confirming the work order was completed to your s…"
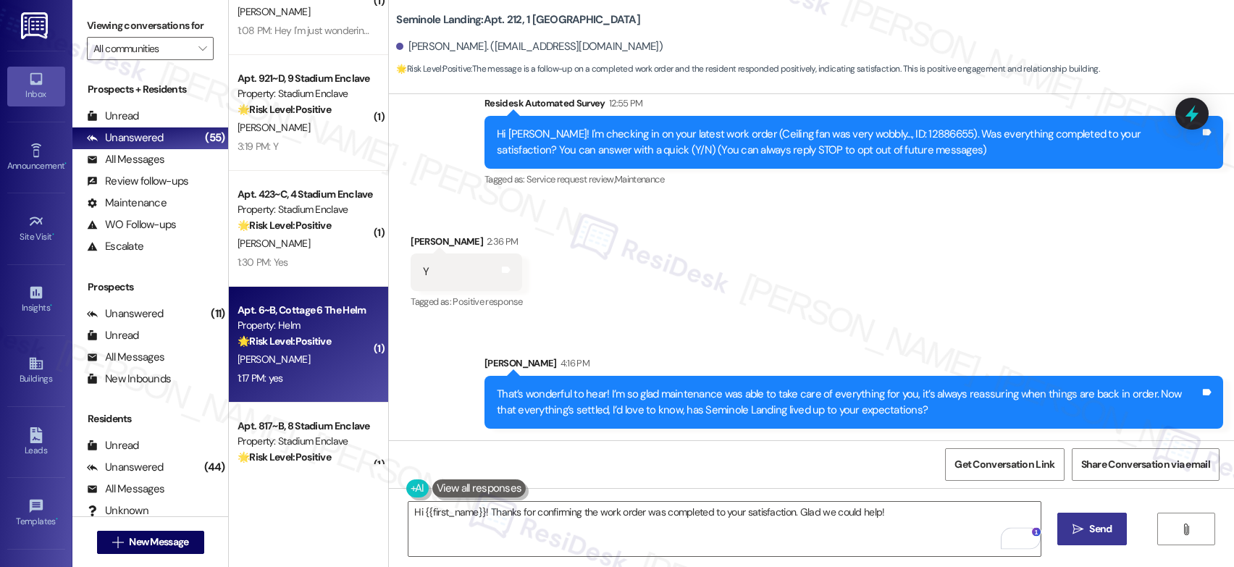
click at [290, 362] on div "E. Haskell" at bounding box center [304, 359] width 137 height 18
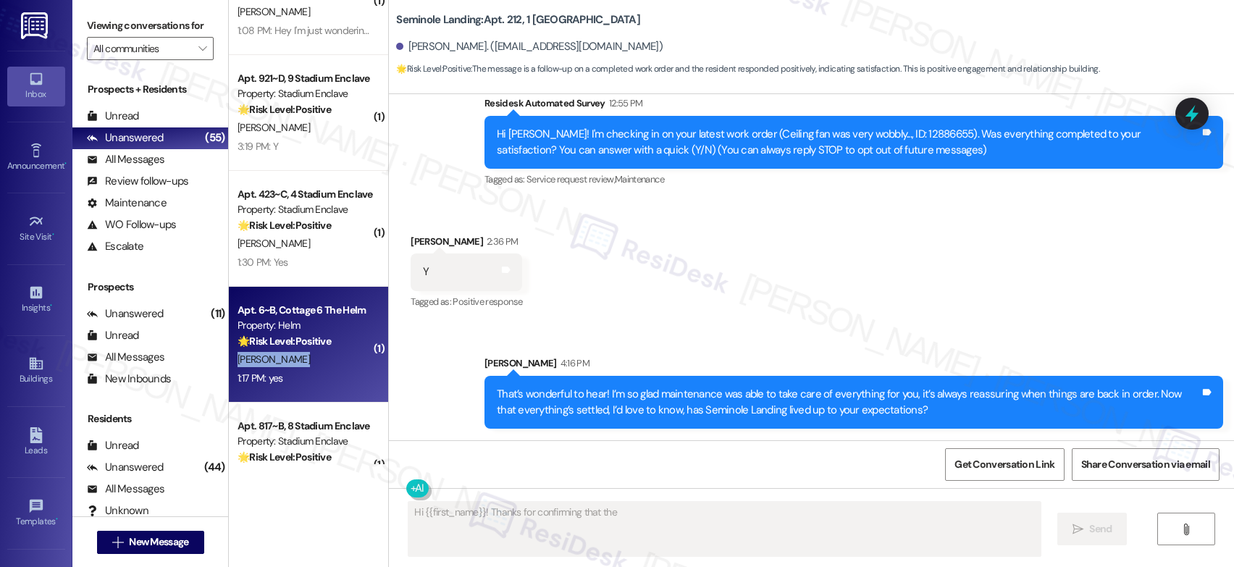
click at [290, 362] on div "E. Haskell" at bounding box center [304, 359] width 137 height 18
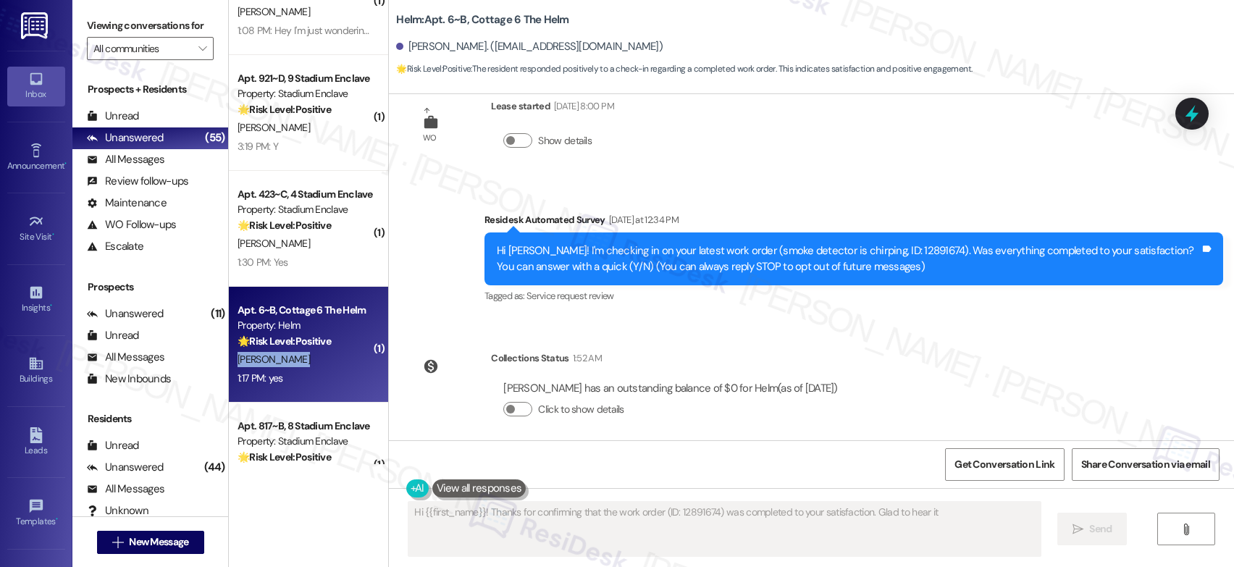
click at [290, 362] on div "E. Haskell" at bounding box center [304, 359] width 137 height 18
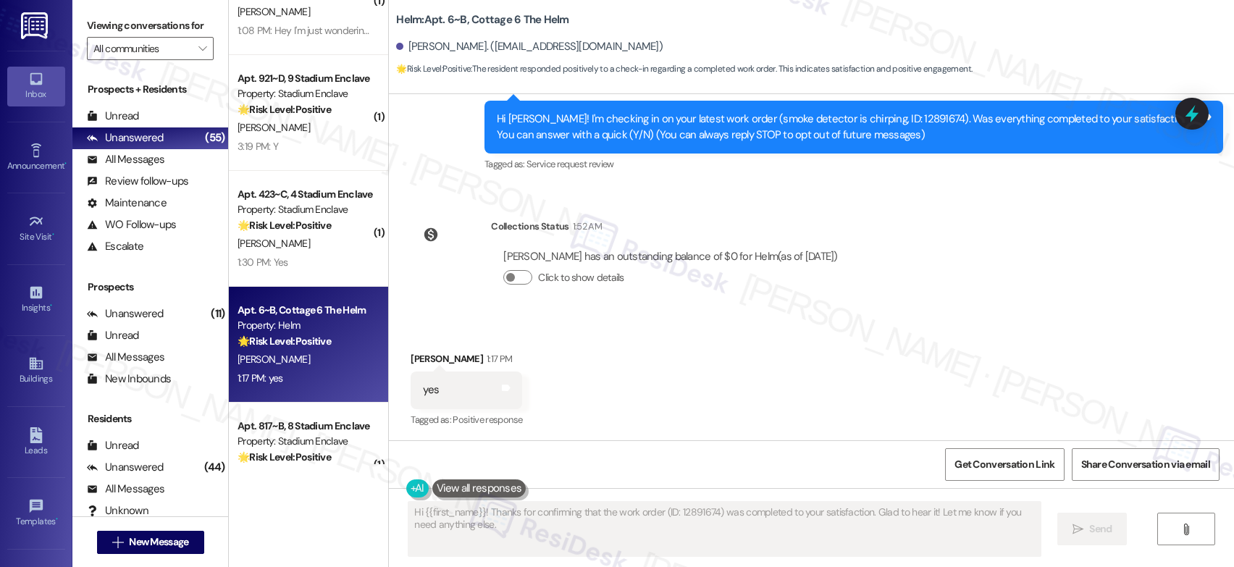
scroll to position [173, 0]
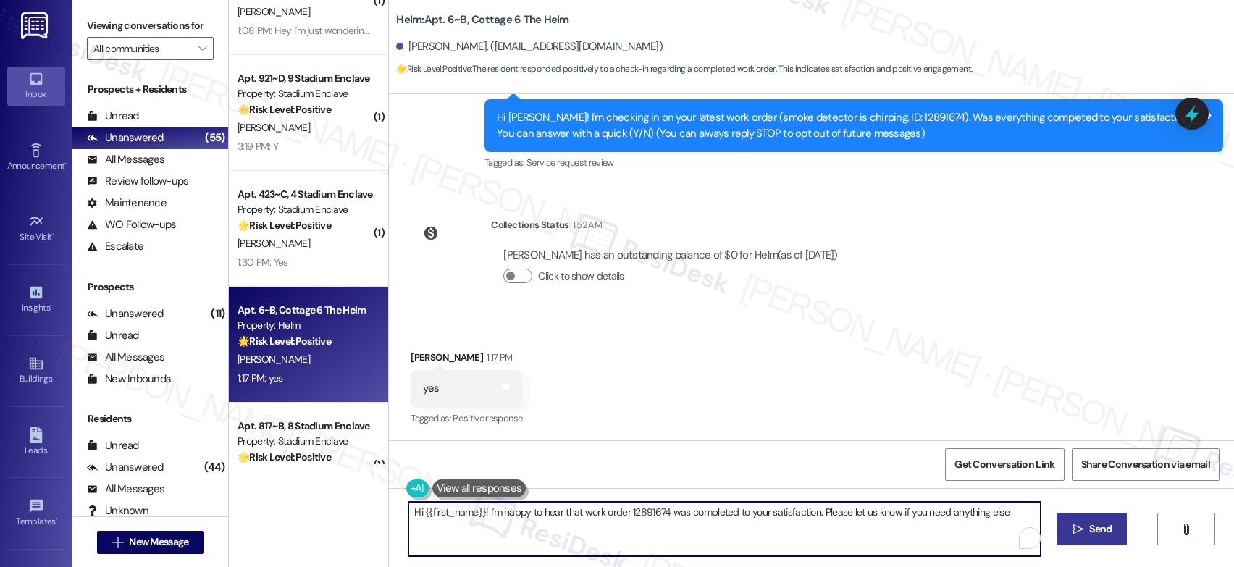
type textarea "Hi {{first_name}}! I'm happy to hear that work order 12891674 was completed to …"
click at [616, 529] on textarea "Hi {{first_name}}! I'm happy to hear that work order 12891674 was completed to …" at bounding box center [724, 529] width 632 height 54
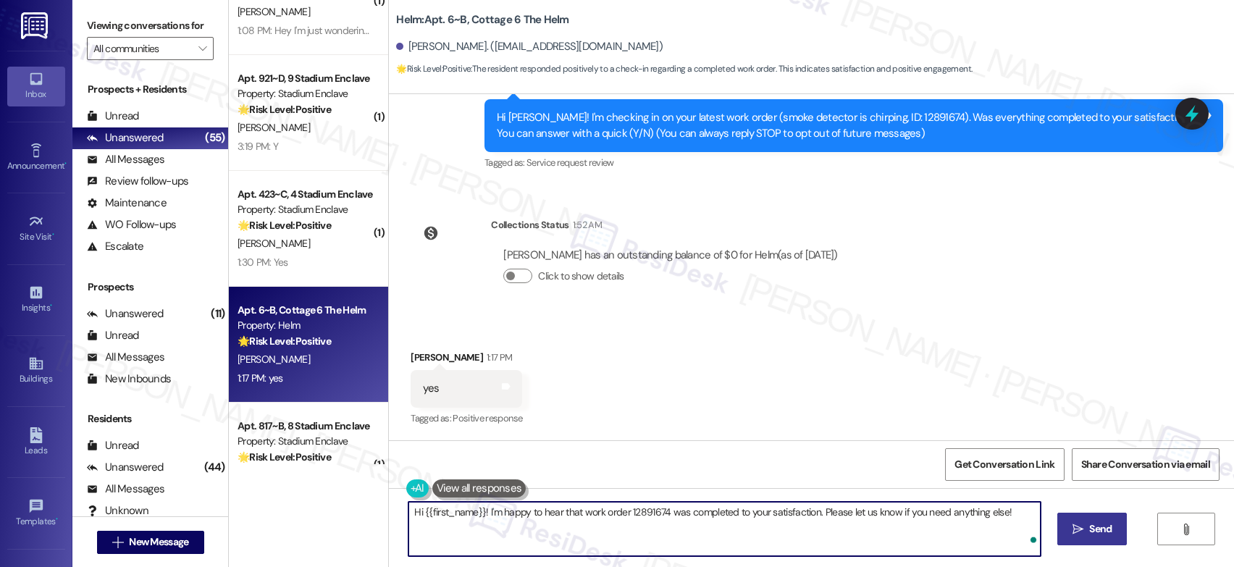
click at [616, 529] on textarea "Hi {{first_name}}! I'm happy to hear that work order 12891674 was completed to …" at bounding box center [724, 529] width 632 height 54
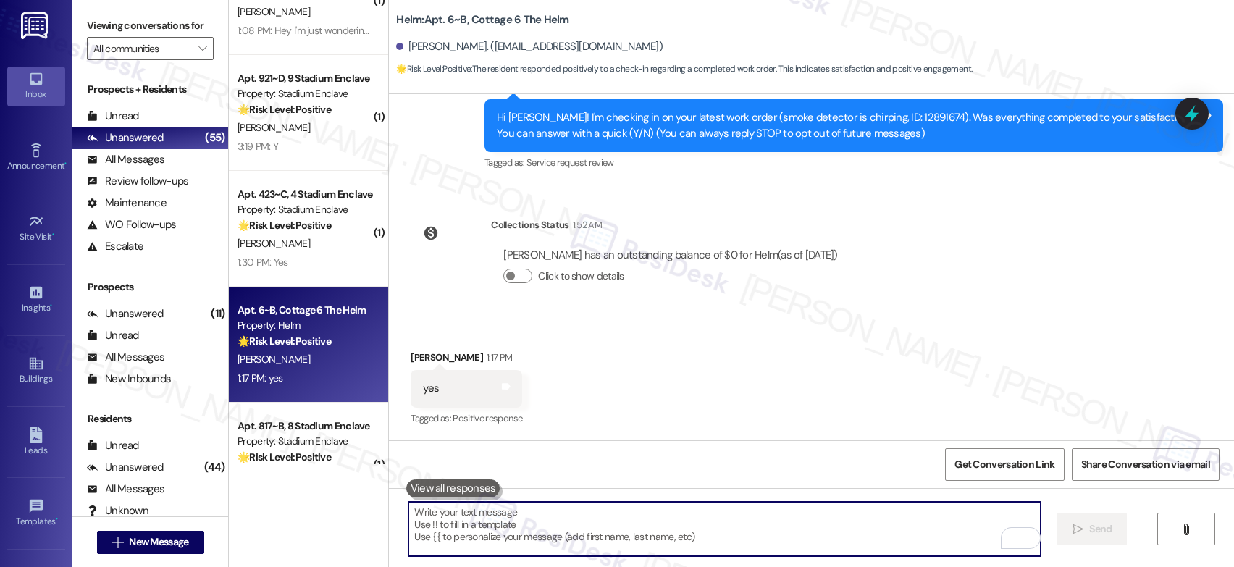
paste textarea "That’s wonderful to hear! I’m so glad maintenance was able to take care of ever…"
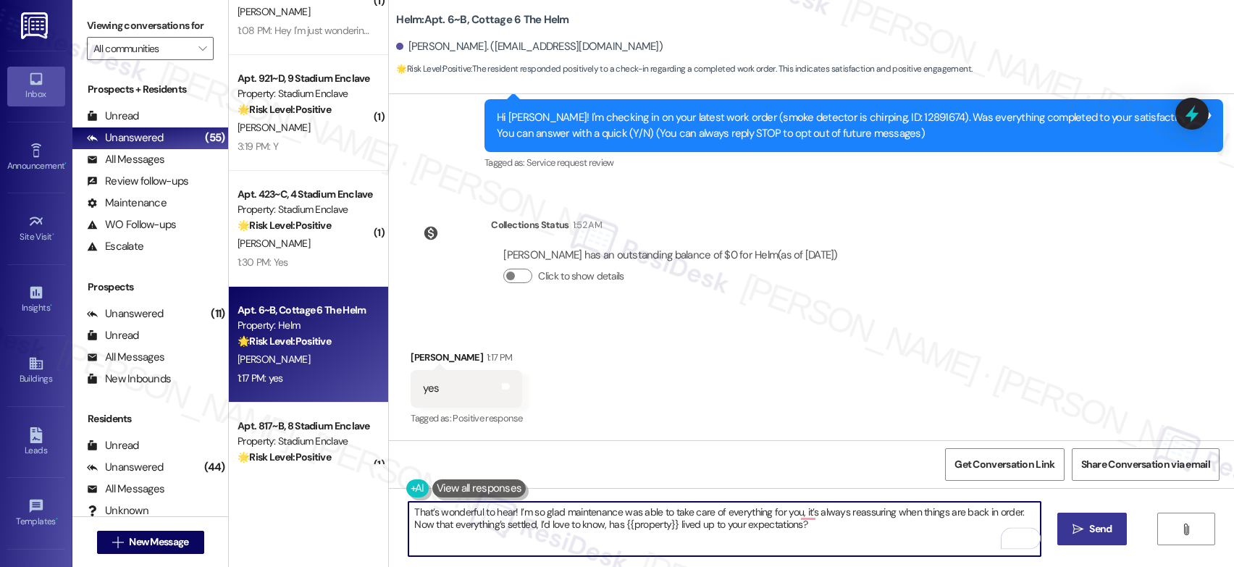
type textarea "That’s wonderful to hear! I’m so glad maintenance was able to take care of ever…"
click at [1078, 532] on icon "" at bounding box center [1077, 530] width 11 height 12
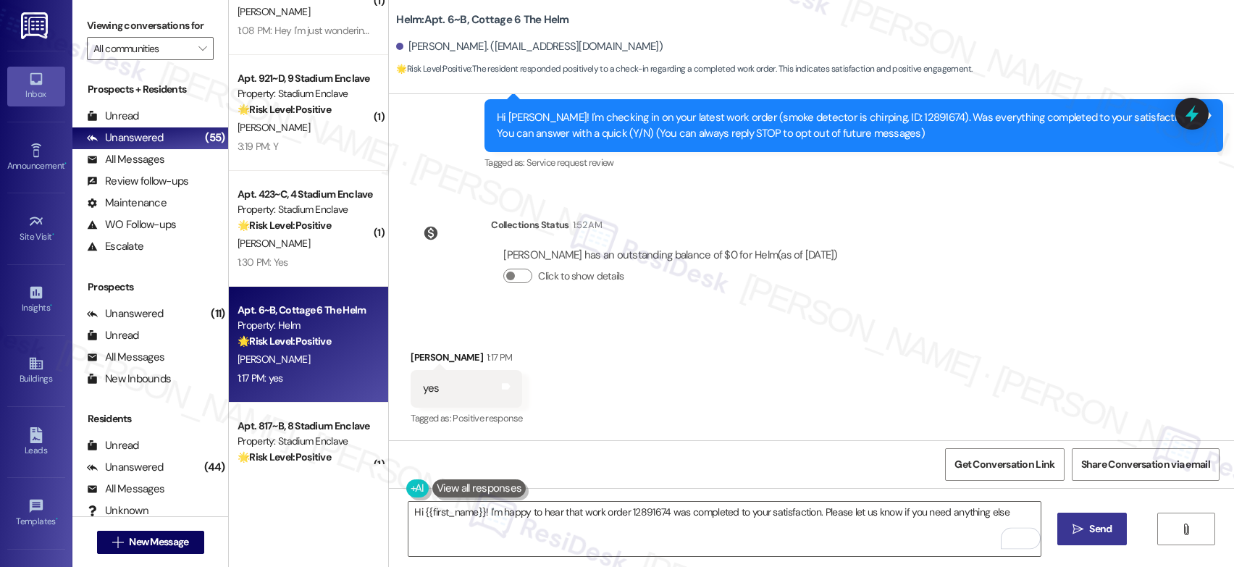
type textarea "Hi {{first_name}}! I'm happy to hear that work order 12891674 was completed to …"
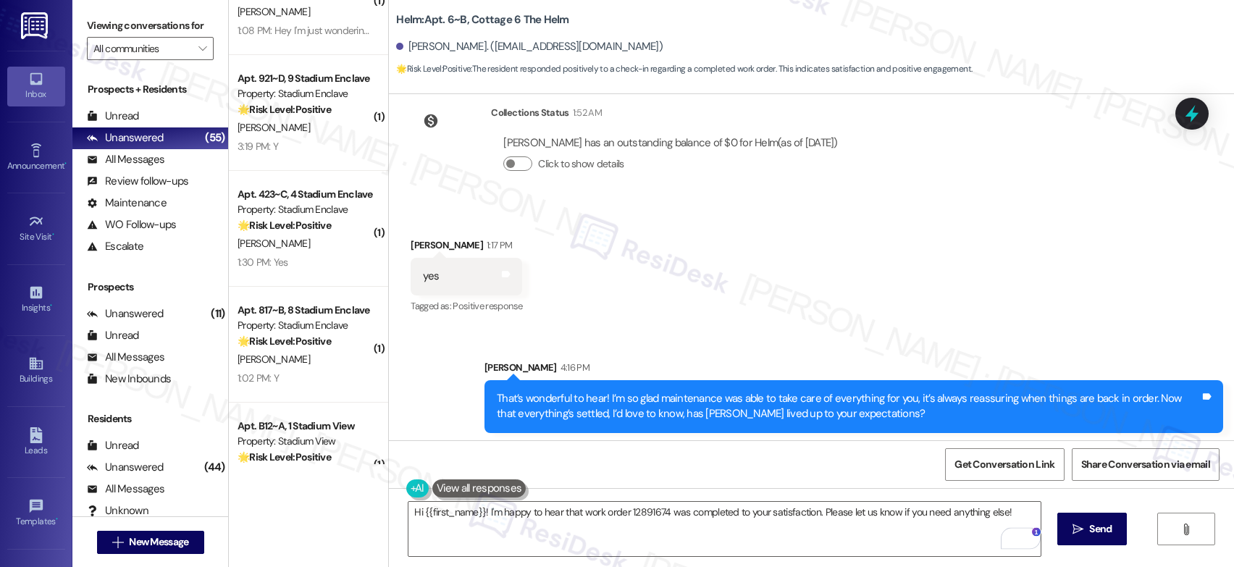
scroll to position [290, 0]
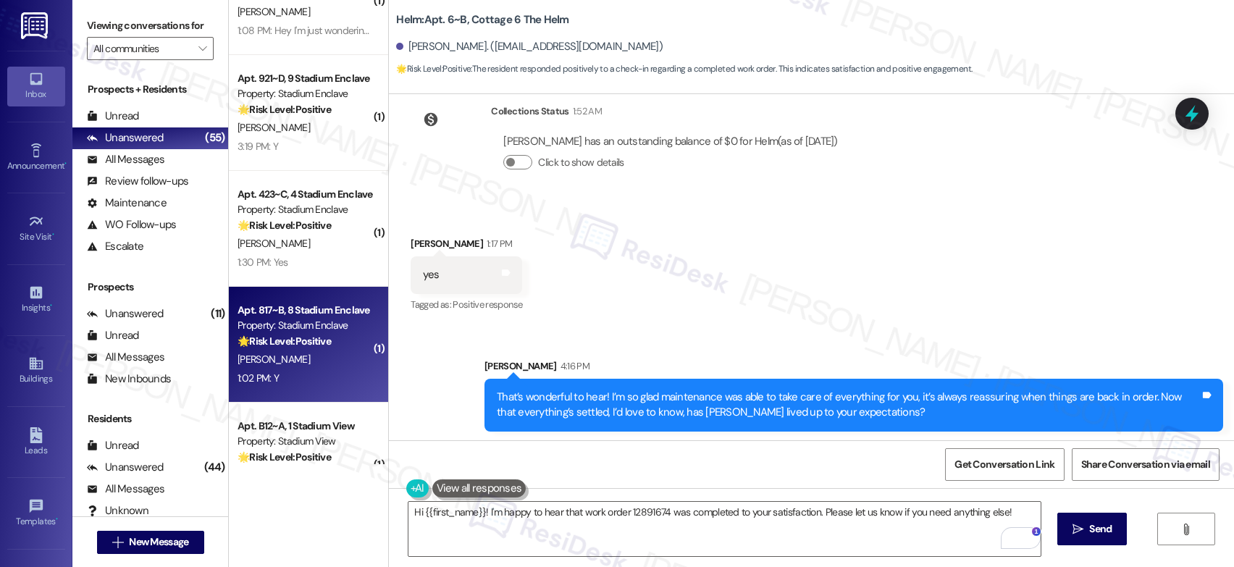
click at [341, 316] on div "Apt. 817~B, 8 Stadium Enclave" at bounding box center [305, 310] width 134 height 15
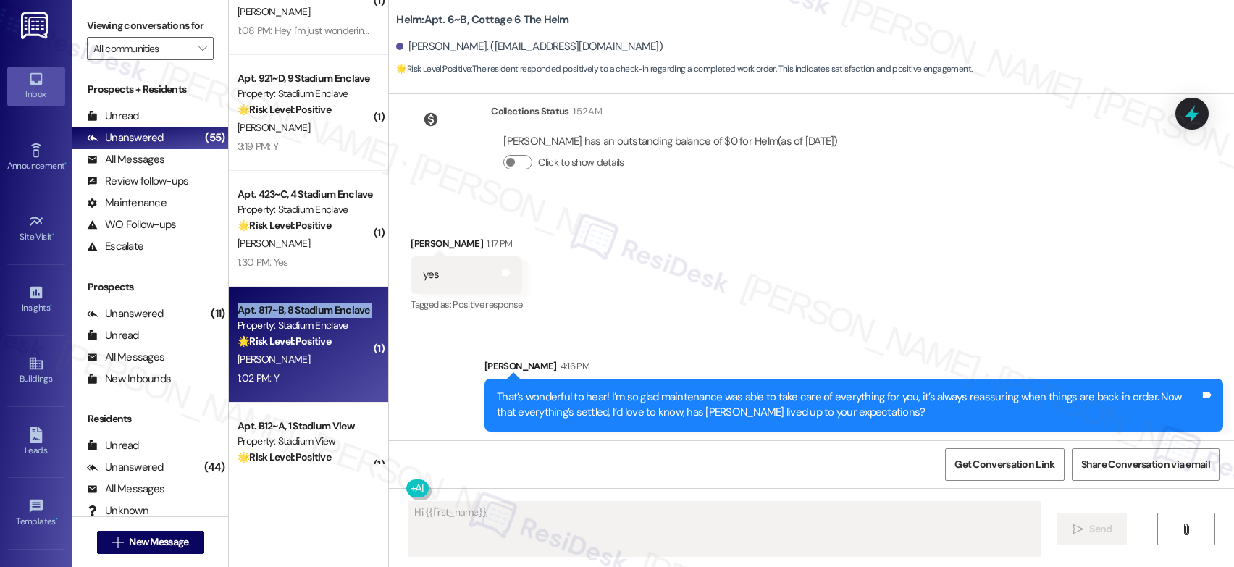
click at [341, 316] on div "Apt. 817~B, 8 Stadium Enclave" at bounding box center [305, 310] width 134 height 15
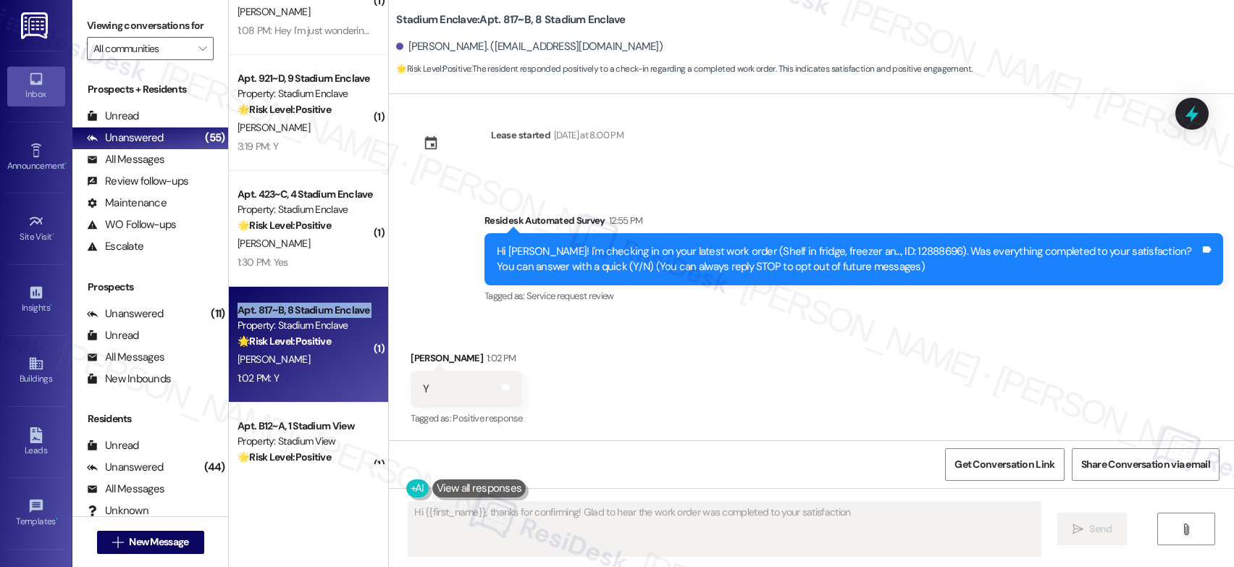
click at [341, 316] on div "Apt. 817~B, 8 Stadium Enclave" at bounding box center [305, 310] width 134 height 15
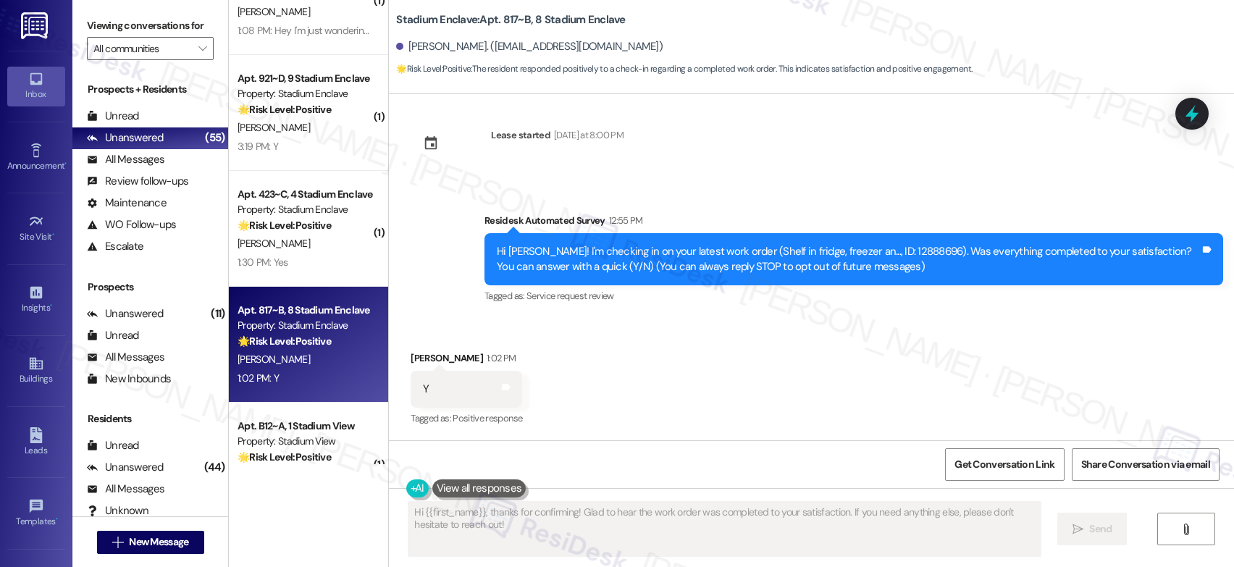
scroll to position [148, 0]
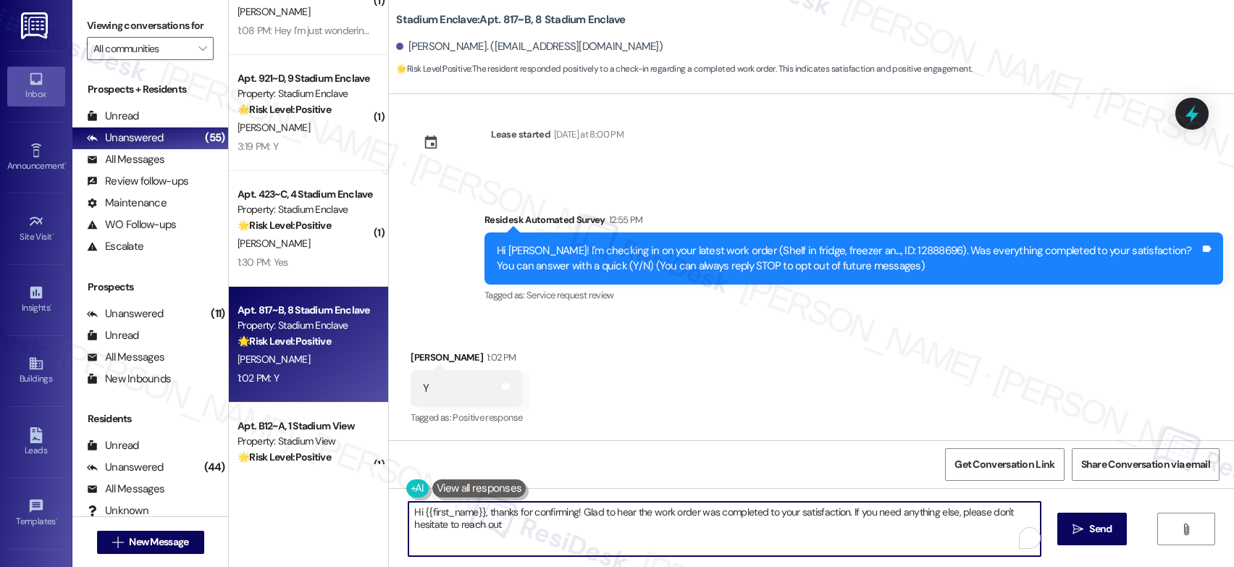
type textarea "Hi {{first_name}}, thanks for confirming! Glad to hear the work order was compl…"
click at [658, 513] on textarea "Hi {{first_name}}, thanks for confirming! Glad to hear the work order was compl…" at bounding box center [724, 529] width 632 height 54
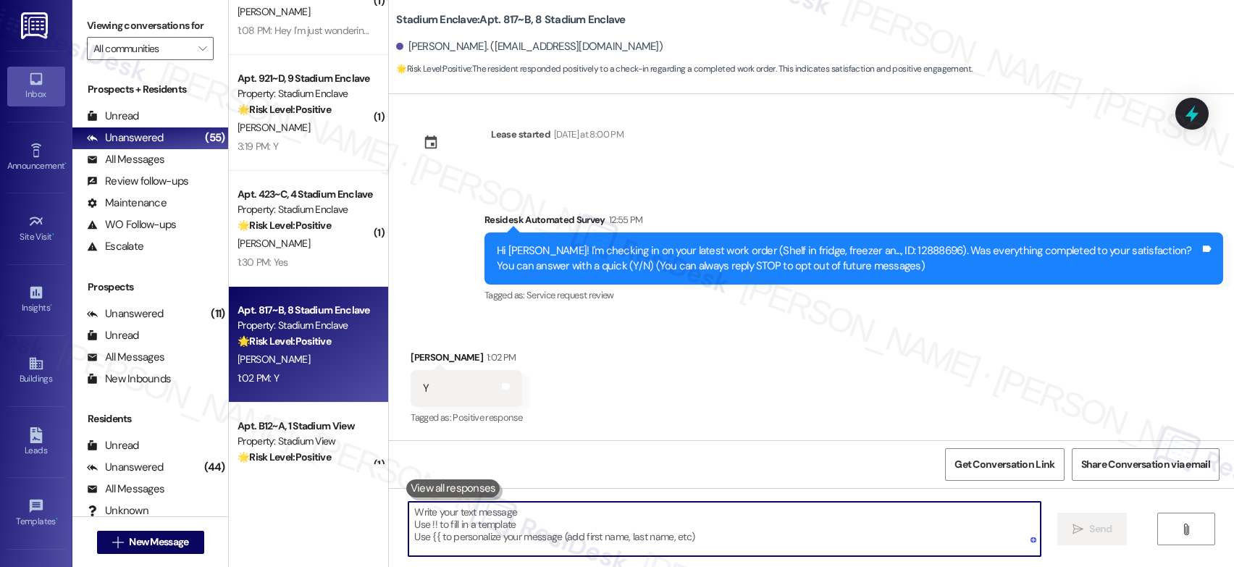
paste textarea "That’s wonderful to hear! I’m so glad maintenance was able to take care of ever…"
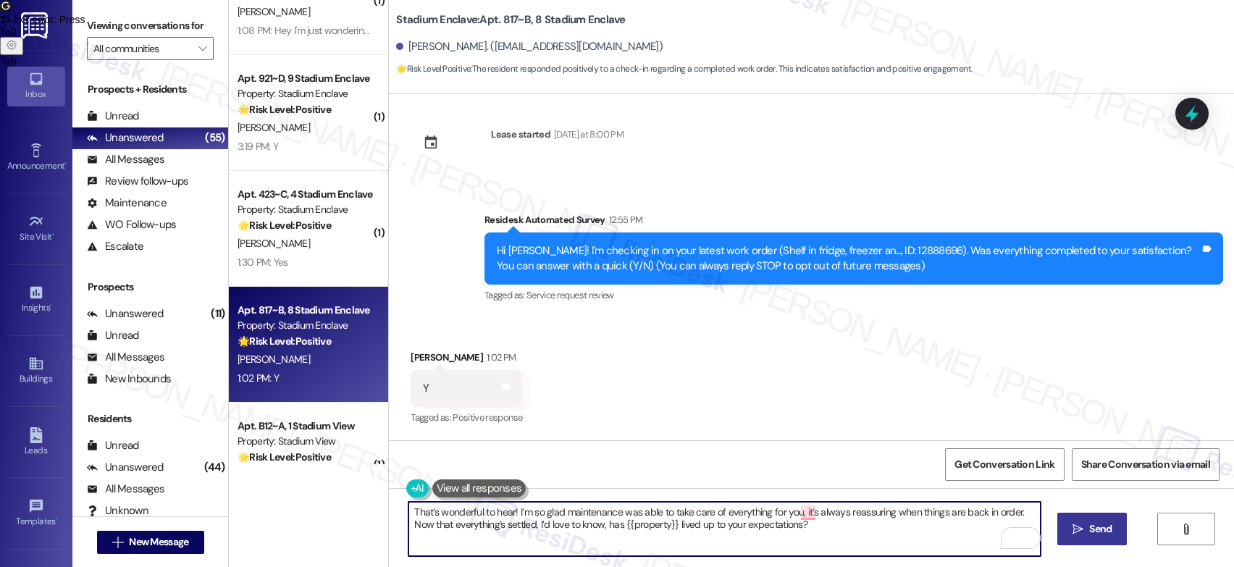
type textarea "That’s wonderful to hear! I’m so glad maintenance was able to take care of ever…"
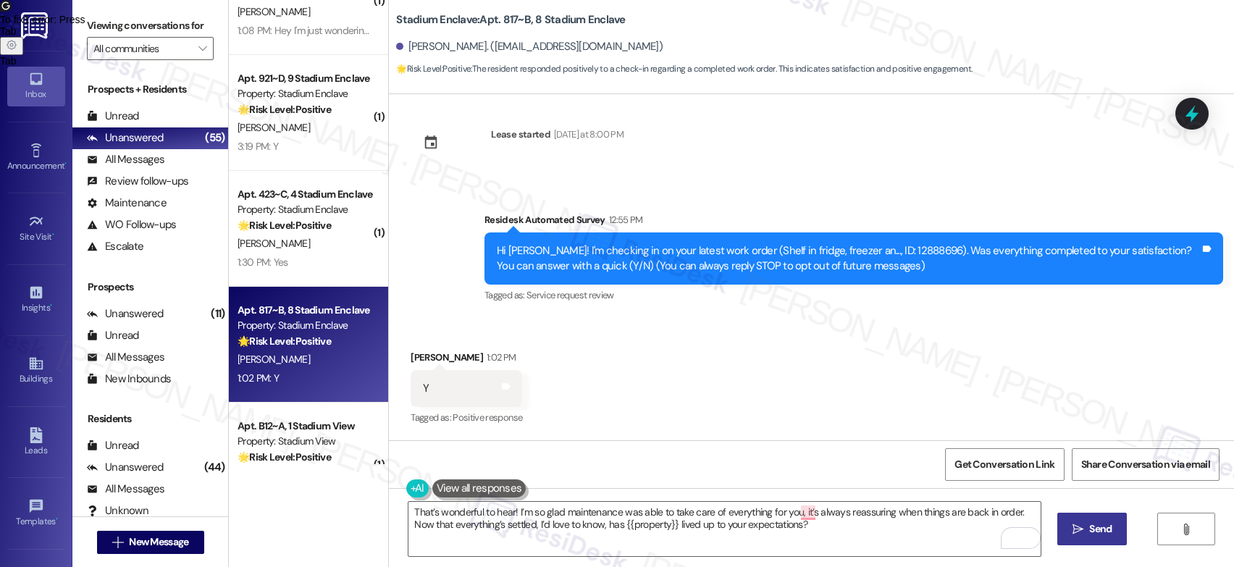
click at [1091, 521] on span "Send" at bounding box center [1100, 528] width 22 height 15
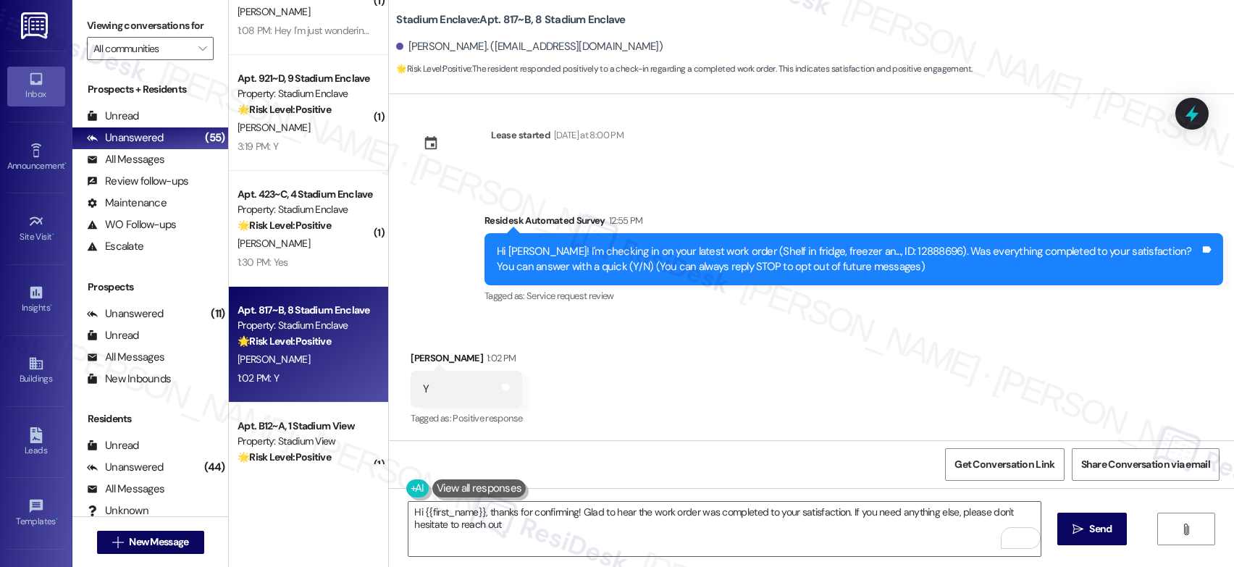
type textarea "Hi {{first_name}}, thanks for confirming! Glad to hear the work order was compl…"
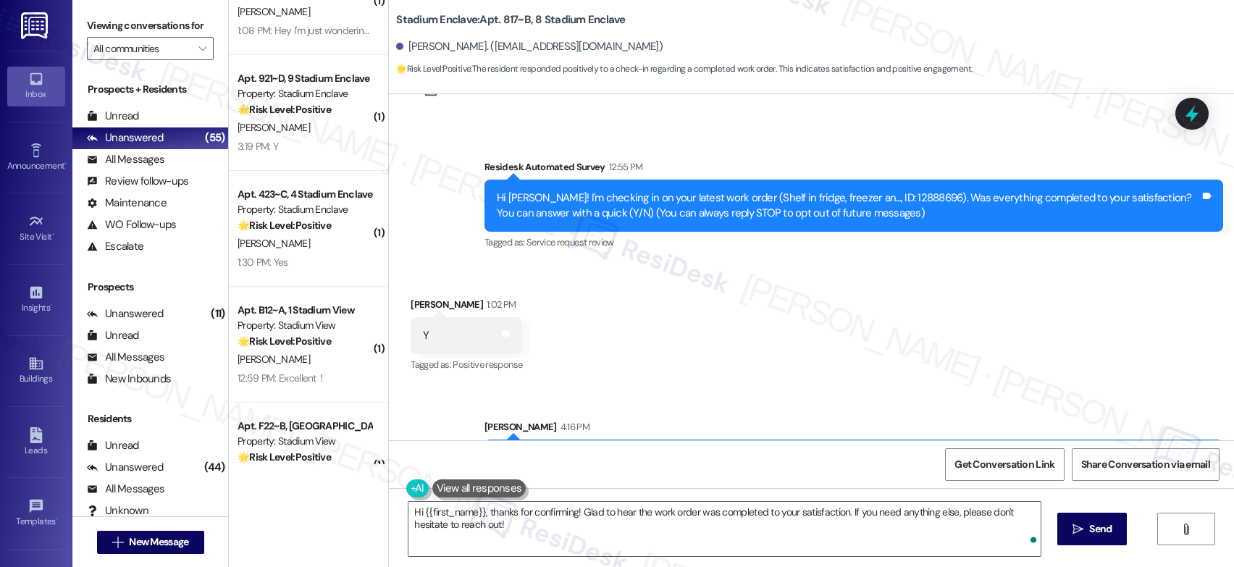
scroll to position [264, 0]
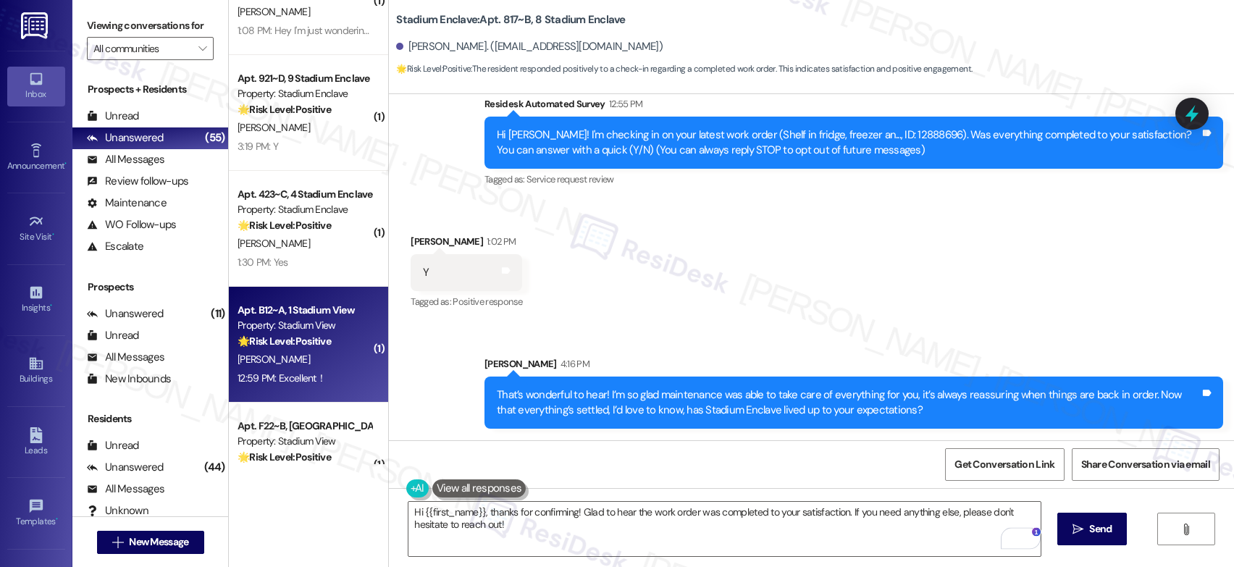
click at [356, 361] on div "Y. Yuan" at bounding box center [304, 359] width 137 height 18
click at [341, 361] on div "Y. Yuan" at bounding box center [304, 359] width 137 height 18
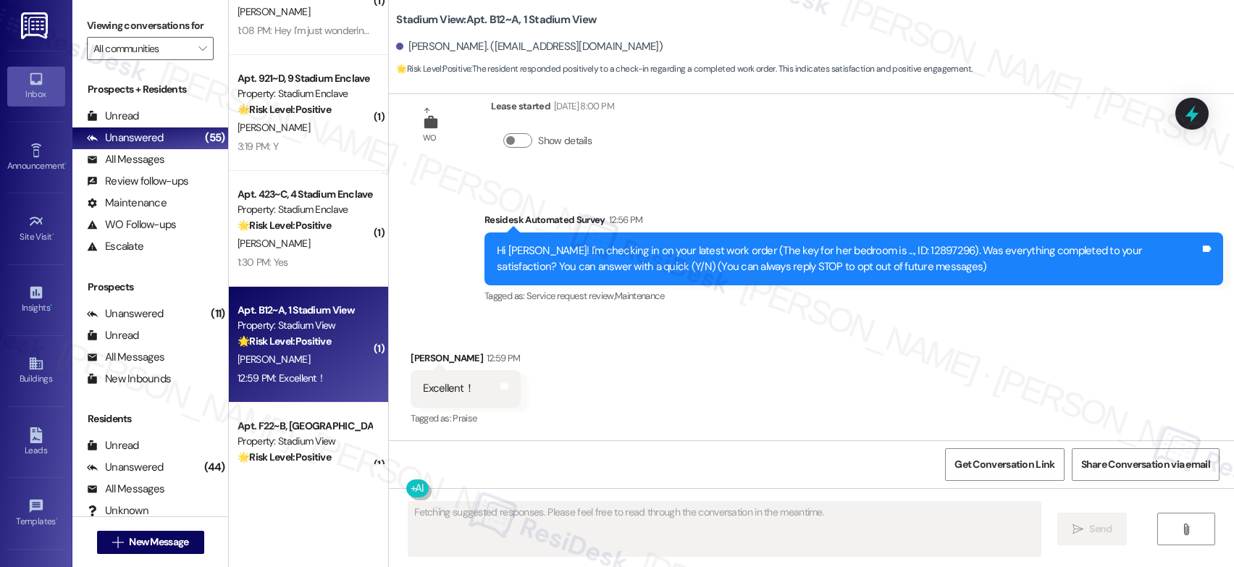
click at [341, 361] on div "Y. Yuan" at bounding box center [304, 359] width 137 height 18
type textarea "Hi {{first_name}}! I'm happy"
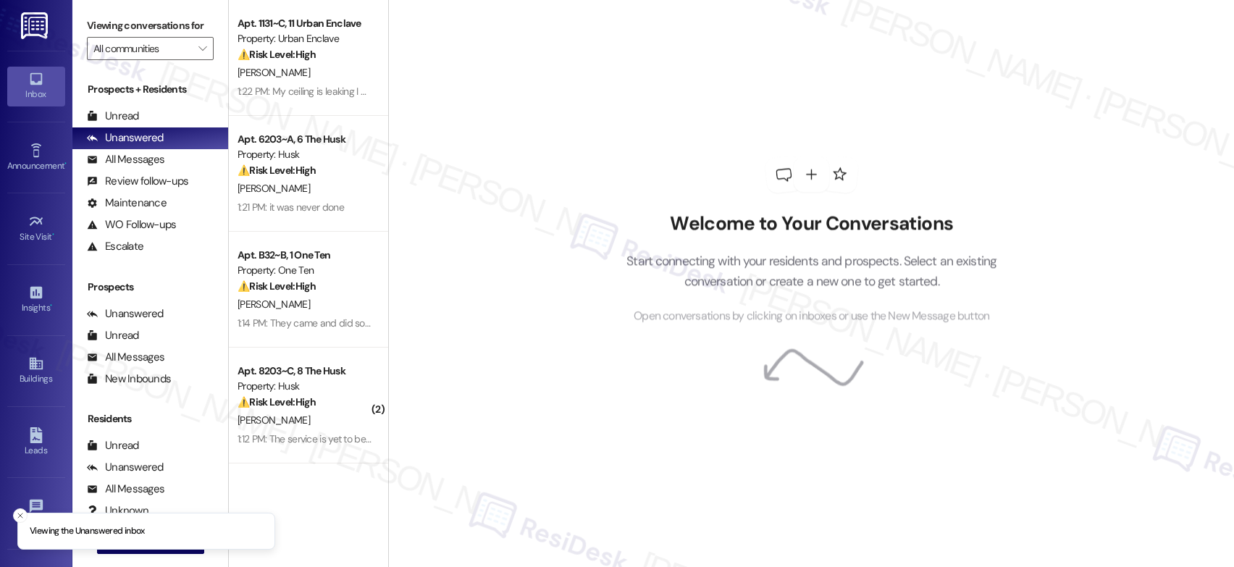
click at [530, 193] on div "Welcome to Your Conversations Start connecting with your residents and prospect…" at bounding box center [811, 283] width 846 height 567
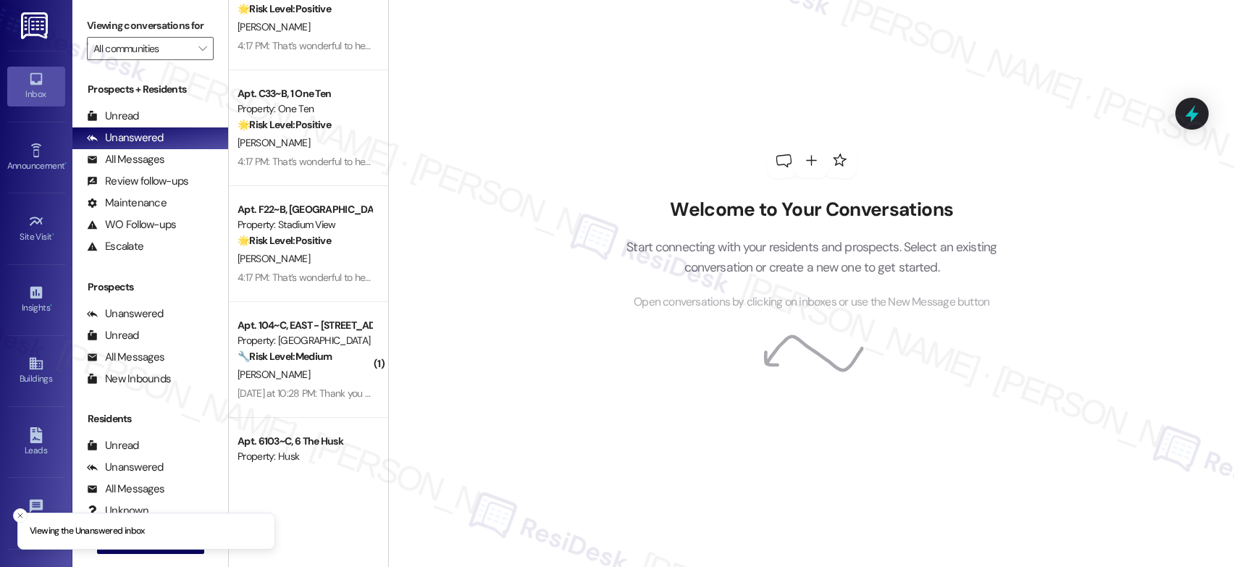
scroll to position [3359, 0]
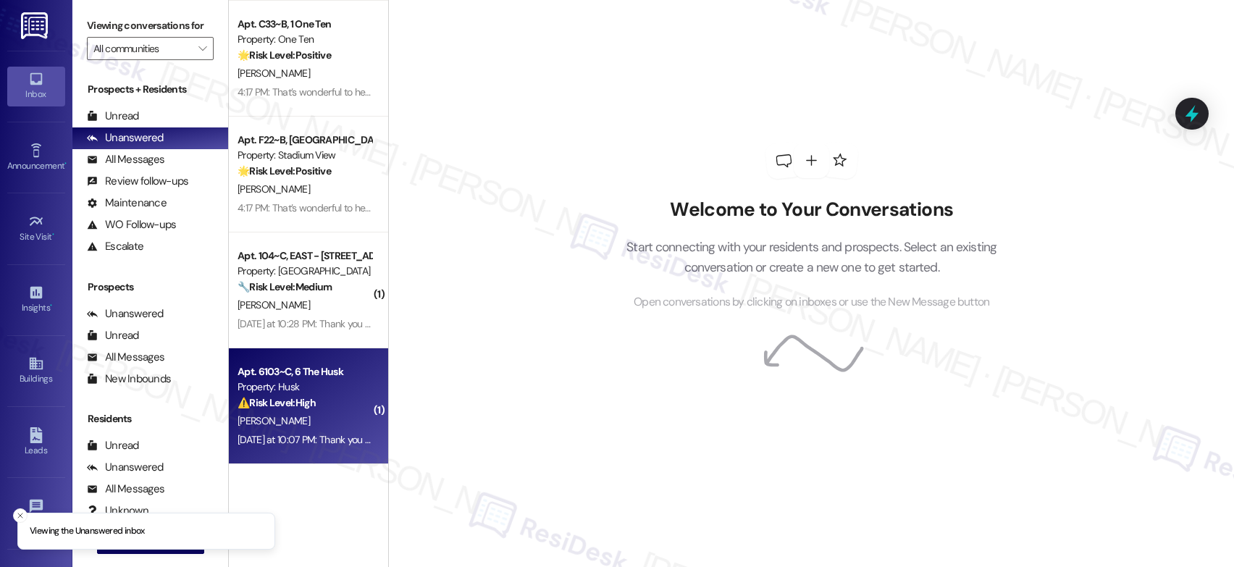
click at [311, 421] on div "[PERSON_NAME]" at bounding box center [304, 421] width 137 height 18
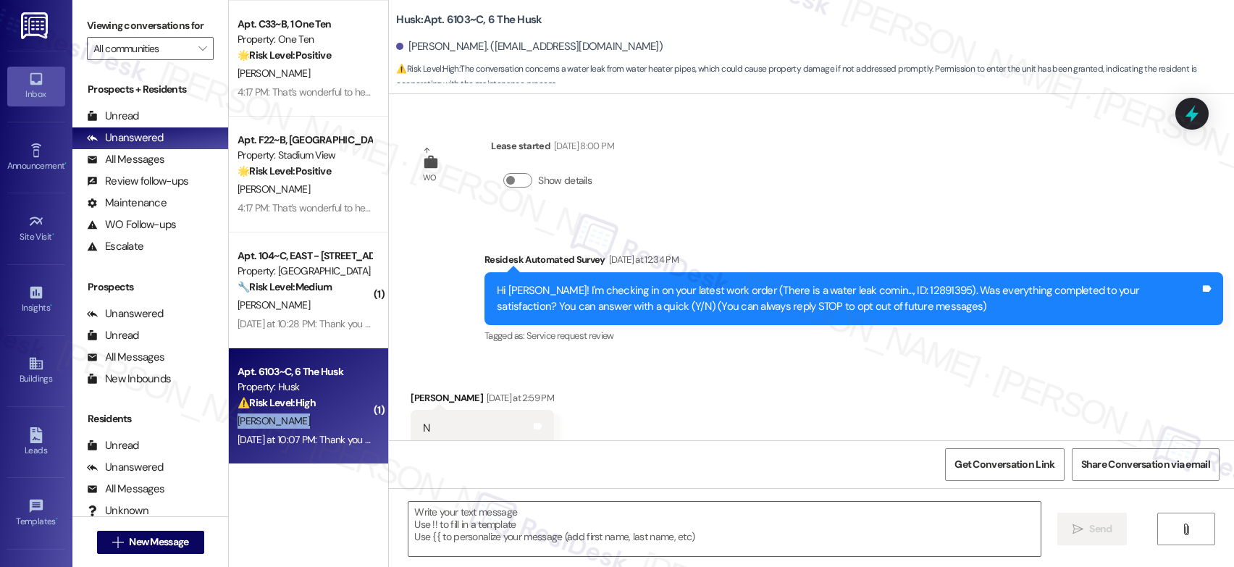
click at [311, 421] on div "[PERSON_NAME]" at bounding box center [304, 421] width 137 height 18
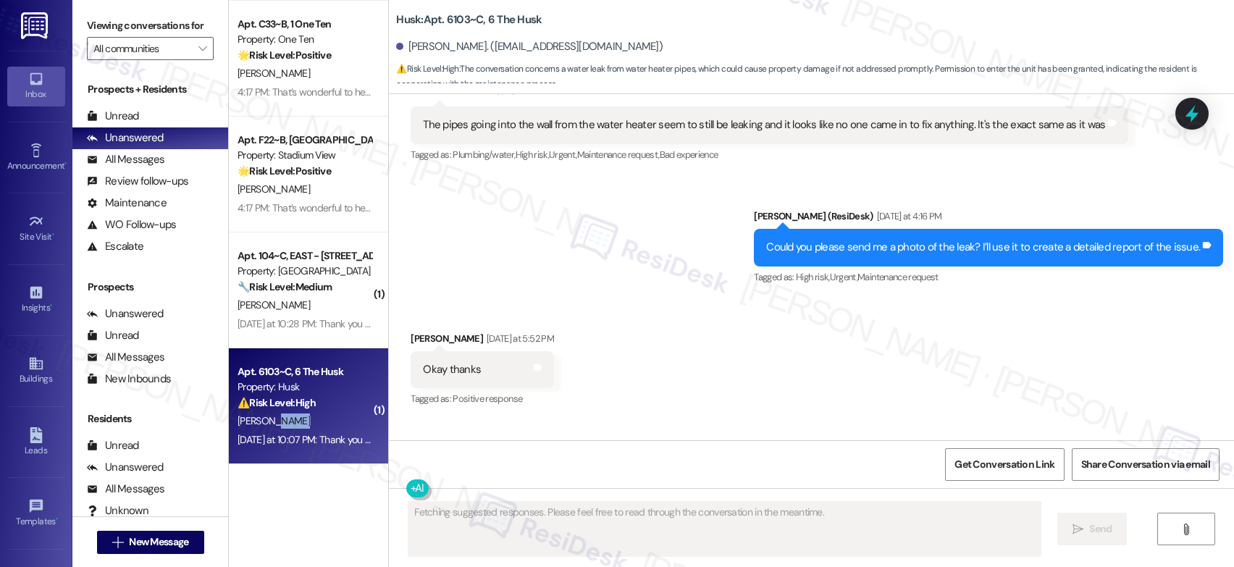
click at [311, 421] on div "[PERSON_NAME]" at bounding box center [304, 421] width 137 height 18
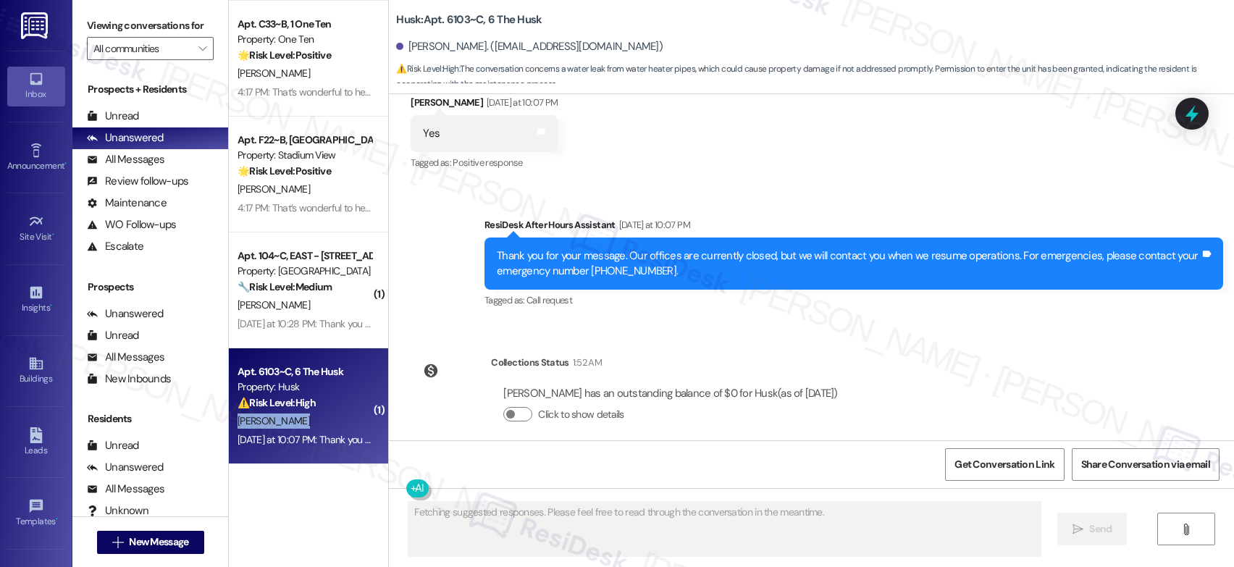
click at [311, 421] on div "[PERSON_NAME]" at bounding box center [304, 421] width 137 height 18
click at [310, 421] on div "[PERSON_NAME]" at bounding box center [304, 421] width 137 height 18
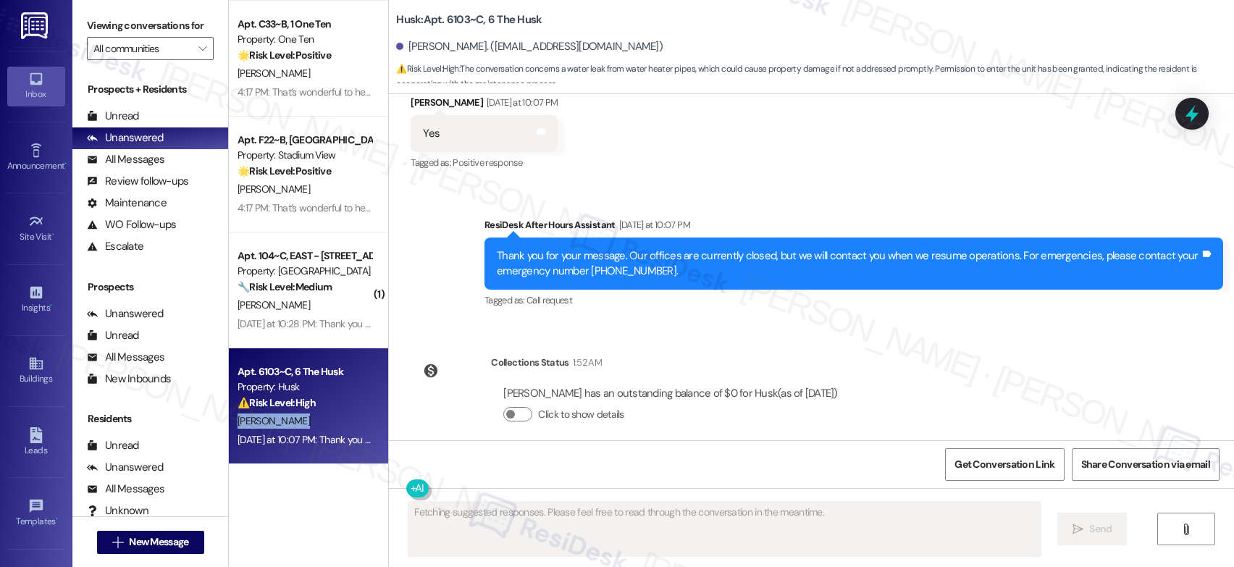
click at [310, 421] on div "[PERSON_NAME]" at bounding box center [304, 421] width 137 height 18
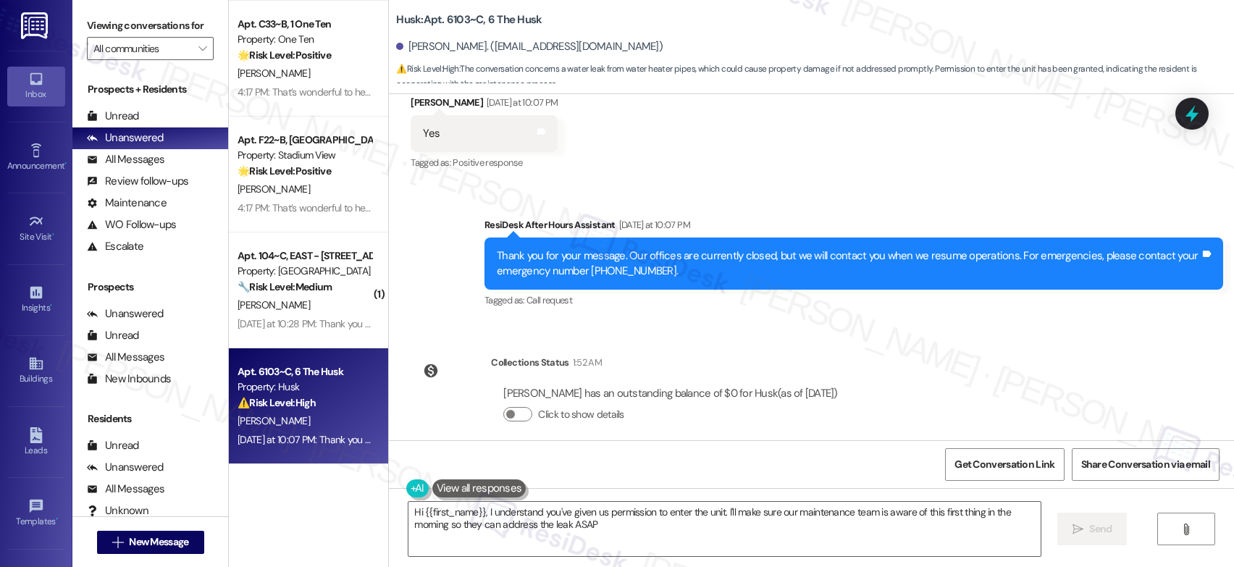
type textarea "Hi {{first_name}}, I understand you've given us permission to enter the unit. I…"
click at [117, 124] on div "Unread" at bounding box center [113, 116] width 52 height 15
drag, startPoint x: 117, startPoint y: 127, endPoint x: 142, endPoint y: 117, distance: 27.3
click at [117, 124] on div "Unread" at bounding box center [113, 116] width 52 height 15
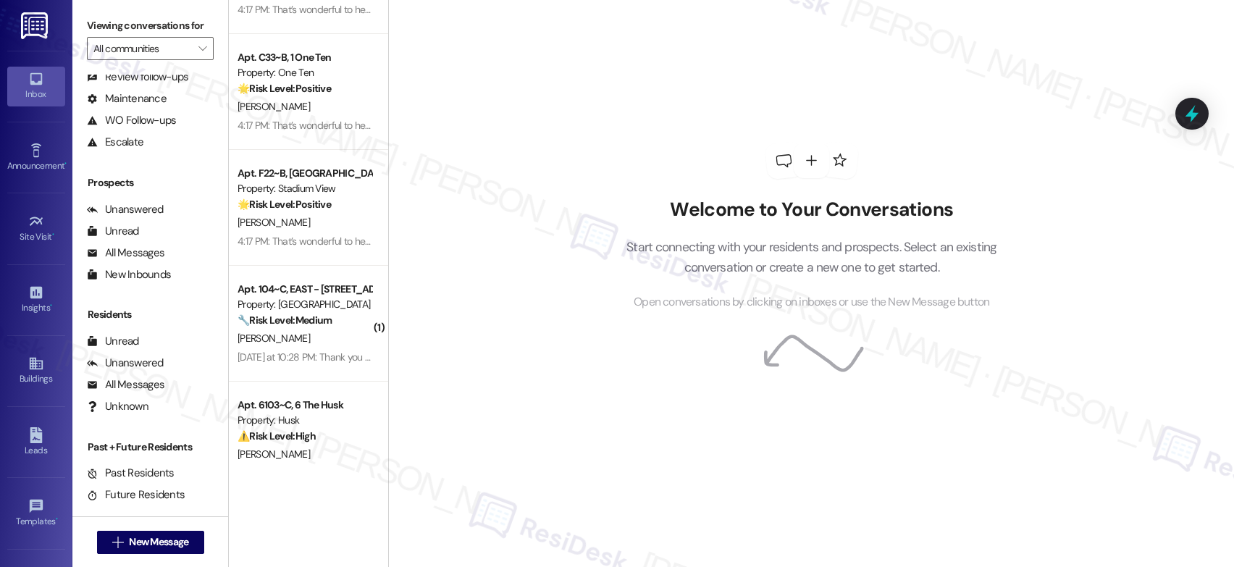
scroll to position [3359, 0]
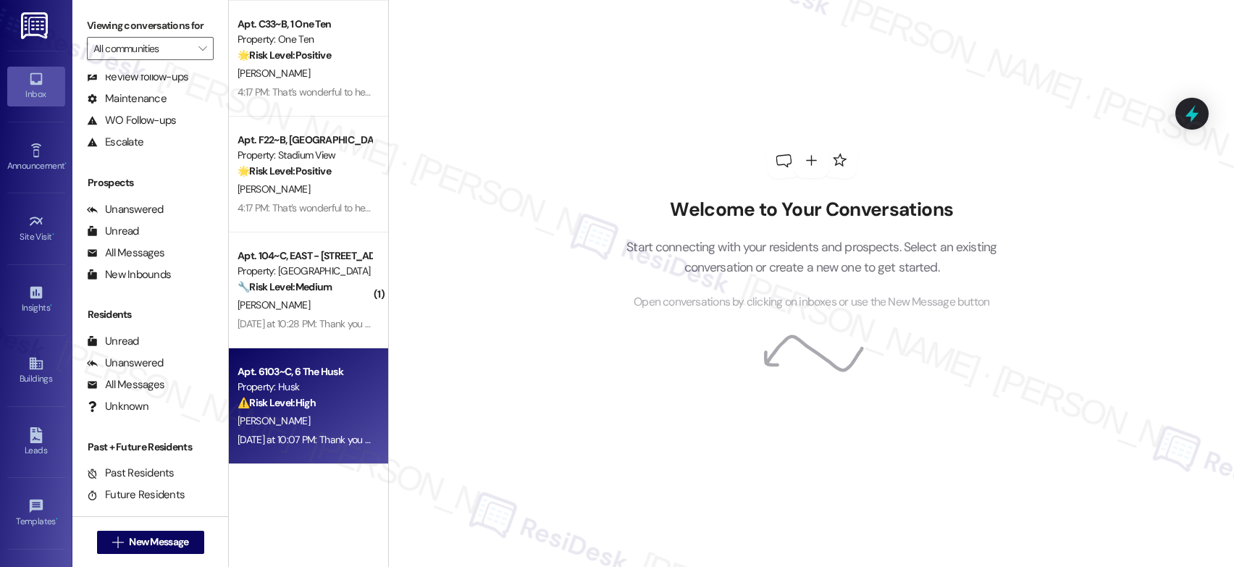
click at [308, 390] on div "Property: Husk" at bounding box center [305, 386] width 134 height 15
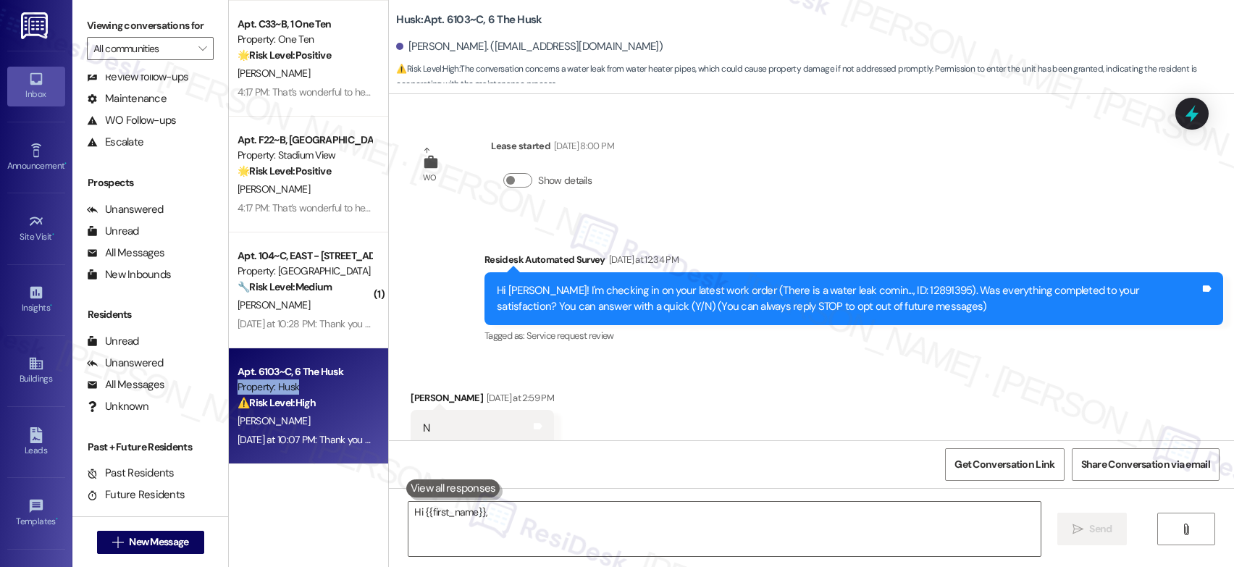
click at [308, 390] on div "Property: Husk" at bounding box center [305, 386] width 134 height 15
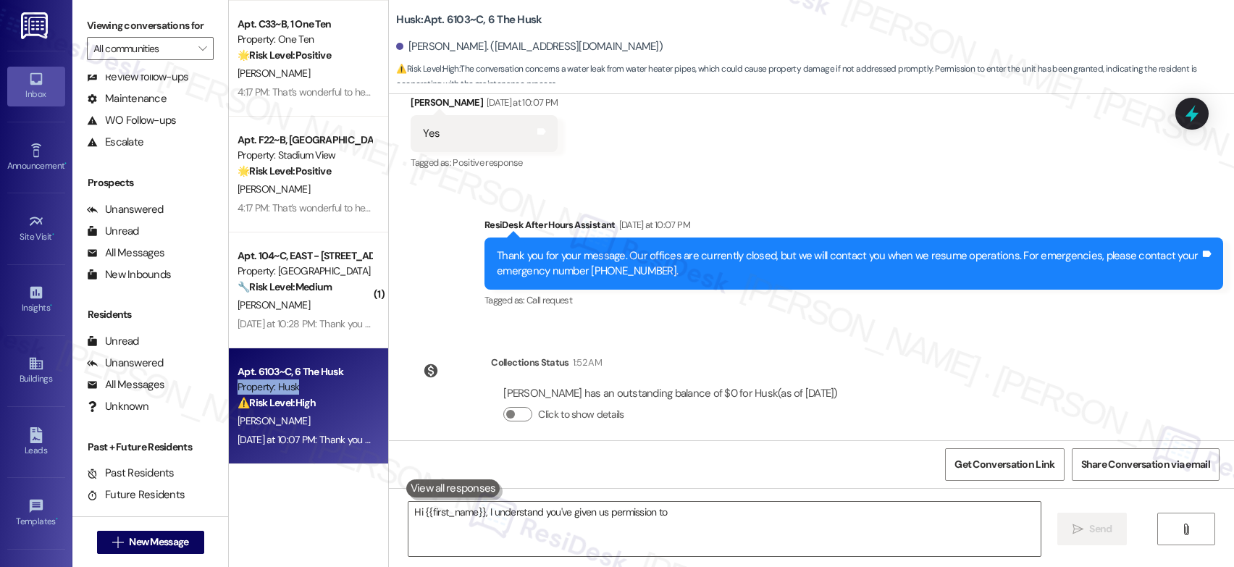
click at [308, 390] on div "Property: Husk" at bounding box center [305, 386] width 134 height 15
click at [307, 390] on div "Property: Husk" at bounding box center [305, 386] width 134 height 15
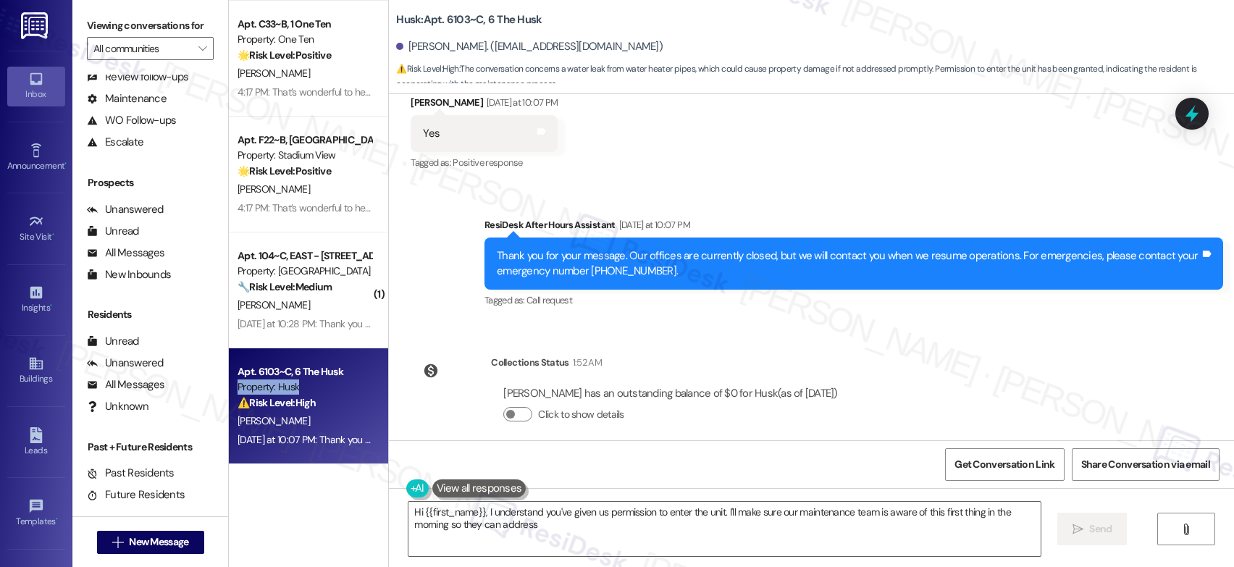
click at [307, 390] on div "Property: Husk" at bounding box center [305, 386] width 134 height 15
type textarea "Hi {{first_name}}, I understand you've given us permission to enter the unit. I…"
click at [307, 390] on div "Property: Husk" at bounding box center [305, 386] width 134 height 15
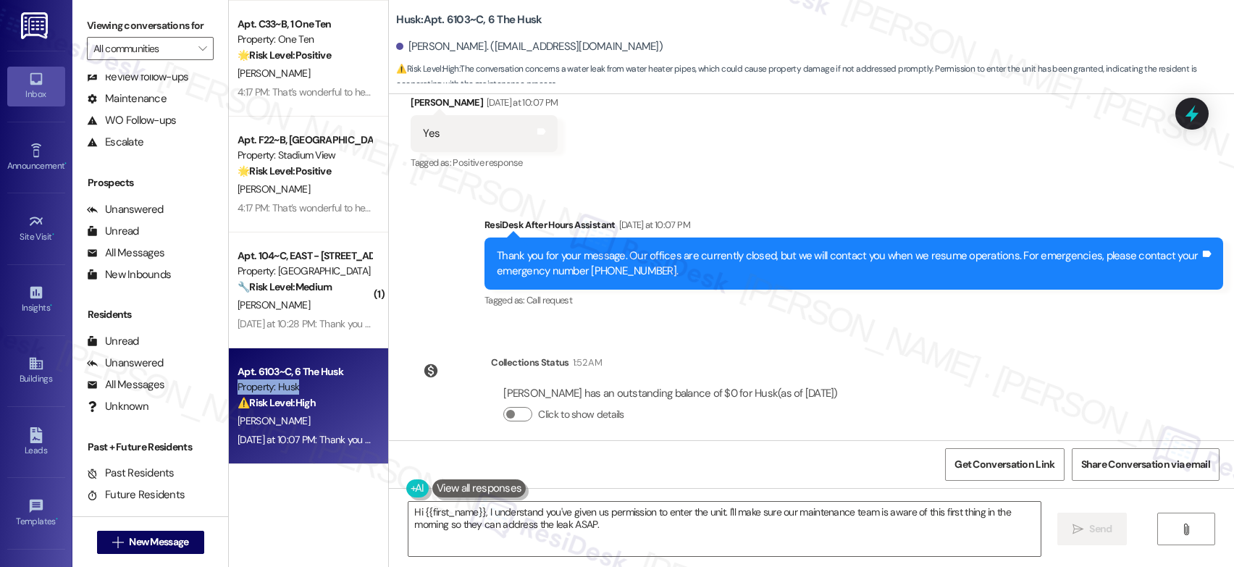
click at [307, 390] on div "Property: Husk" at bounding box center [305, 386] width 134 height 15
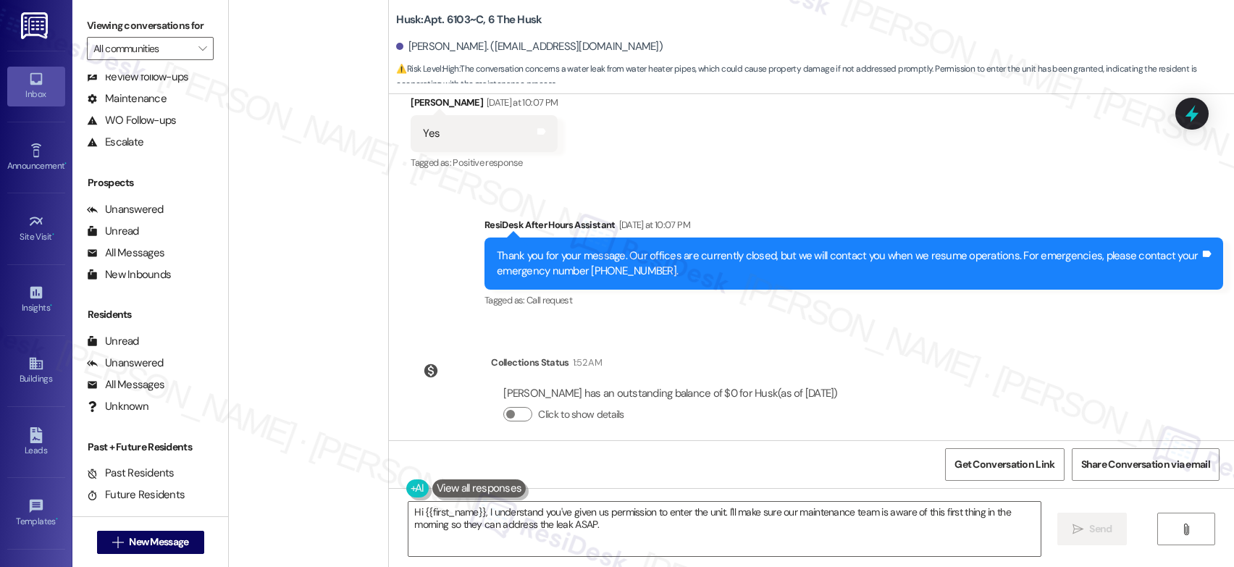
scroll to position [2395, 0]
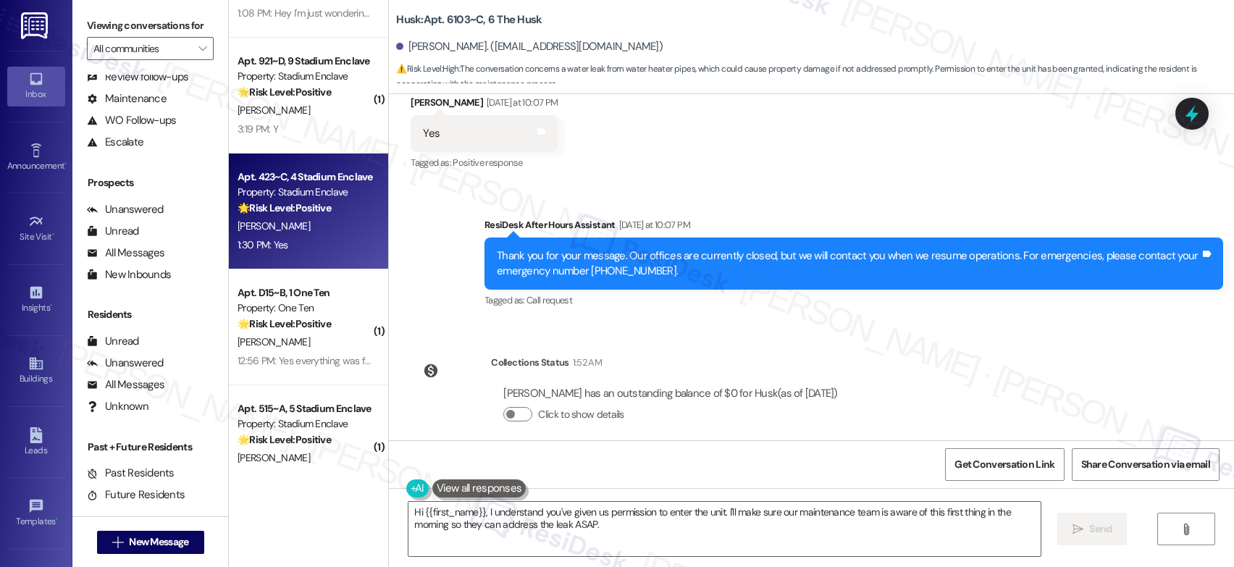
click at [277, 263] on div "Apt. 423~C, 4 Stadium Enclave Property: Stadium Enclave 🌟 Risk Level: Positive …" at bounding box center [308, 212] width 159 height 116
drag, startPoint x: 277, startPoint y: 263, endPoint x: 277, endPoint y: 239, distance: 23.9
click at [277, 239] on div "1:30 PM: Yes 1:30 PM: Yes" at bounding box center [304, 245] width 137 height 18
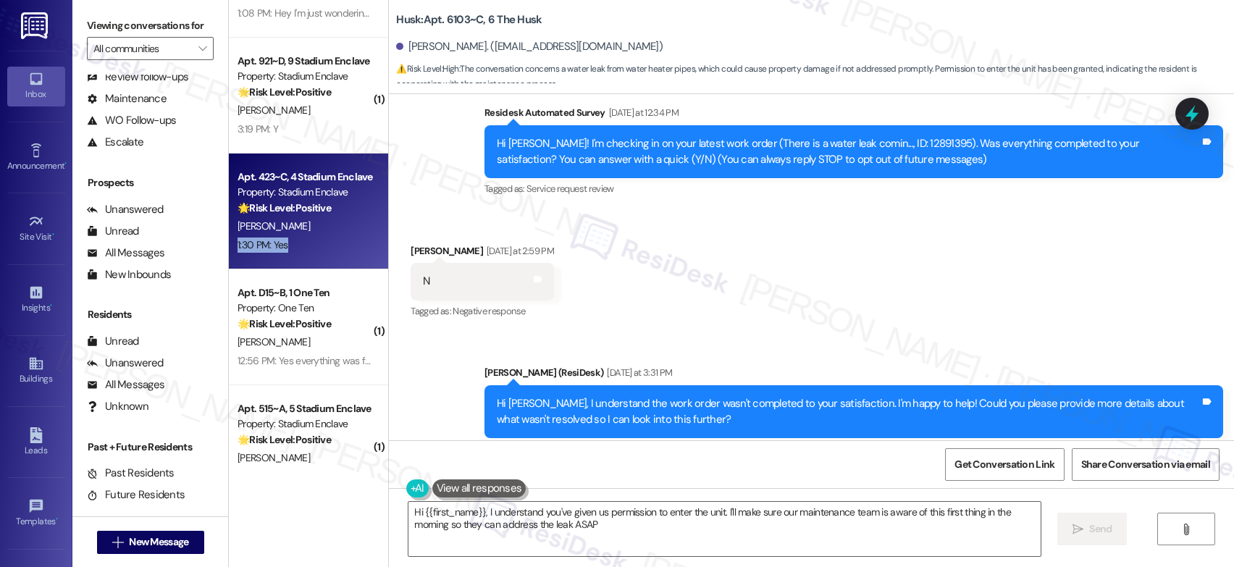
type textarea "Hi {{first_name}}, I understand you've given us permission to enter the unit. I…"
click at [277, 239] on div "1:30 PM: Yes 1:30 PM: Yes" at bounding box center [304, 245] width 137 height 18
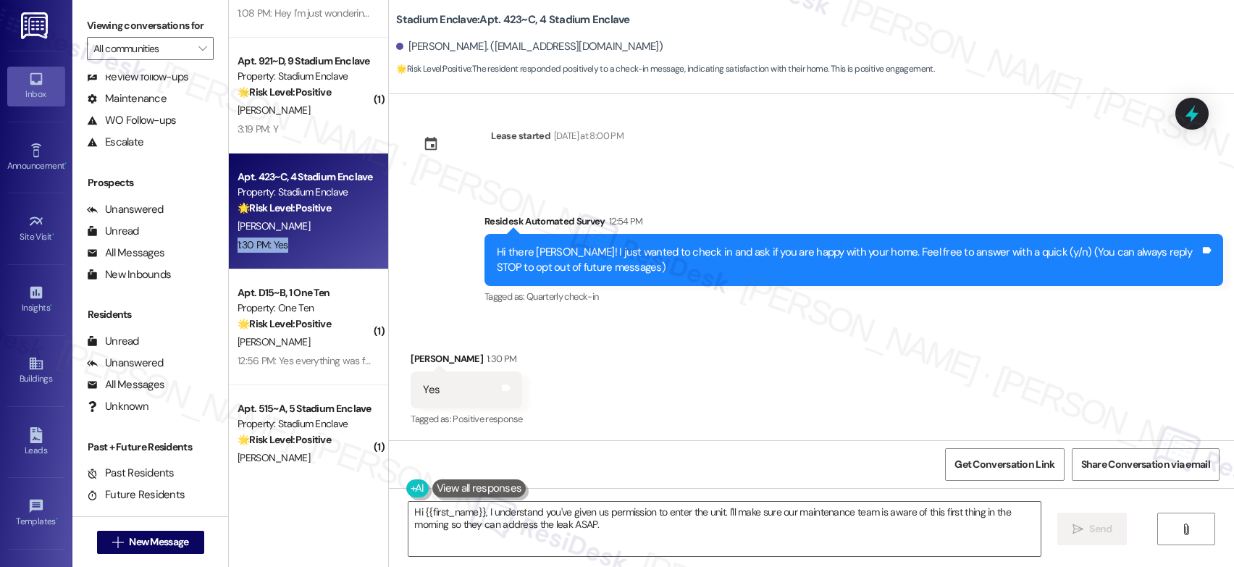
click at [277, 239] on div "1:30 PM: Yes 1:30 PM: Yes" at bounding box center [304, 245] width 137 height 18
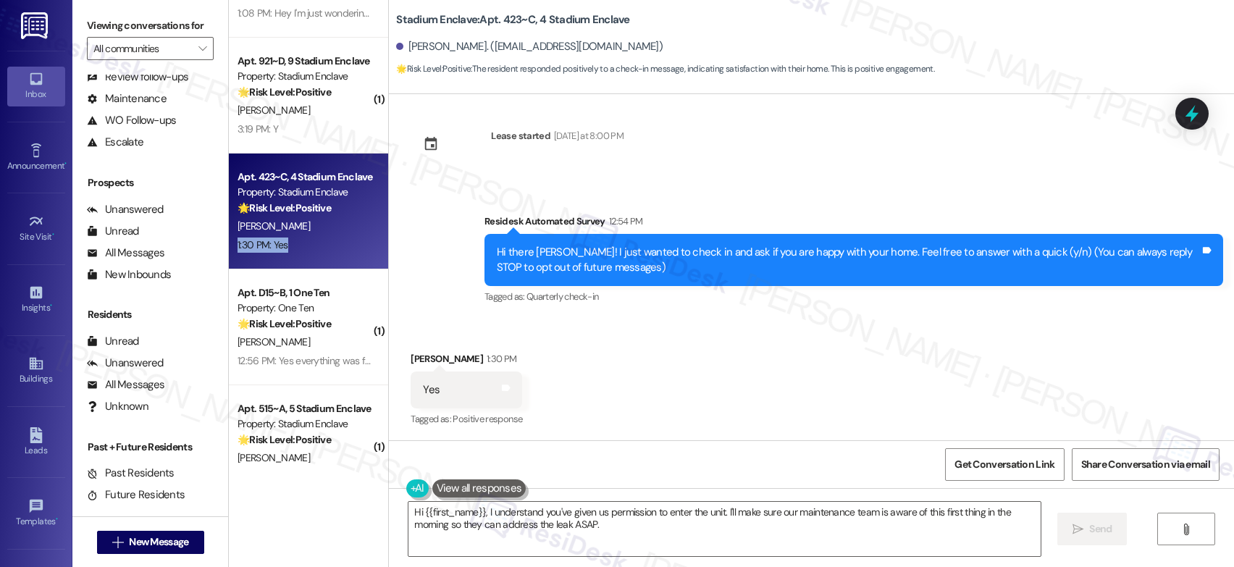
click at [277, 239] on div "1:30 PM: Yes 1:30 PM: Yes" at bounding box center [304, 245] width 137 height 18
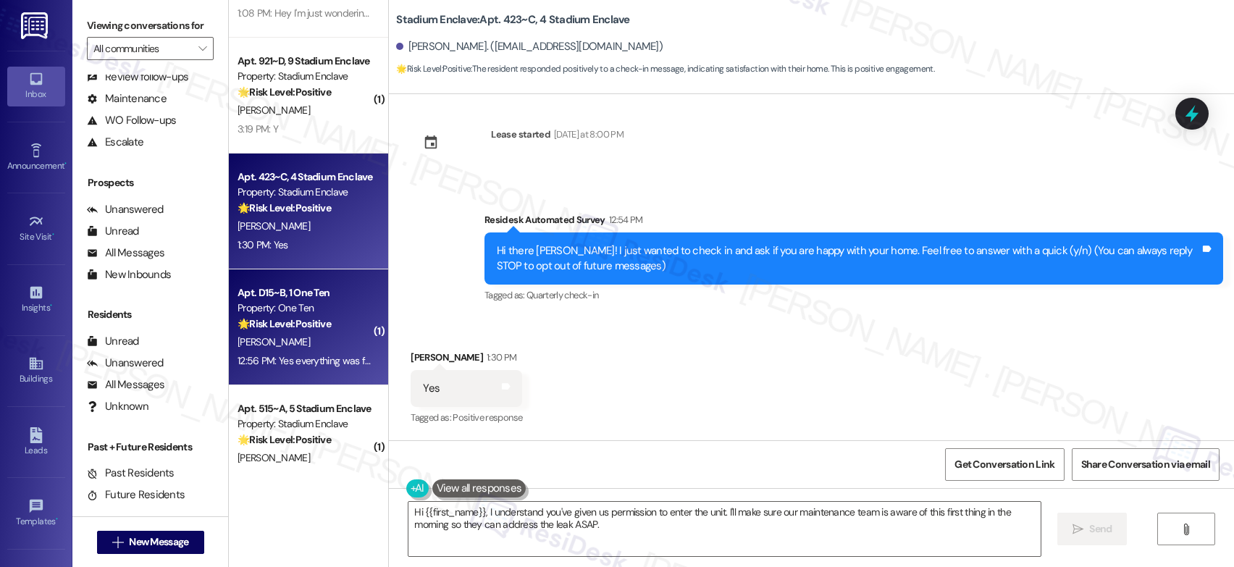
click at [287, 319] on strong "🌟 Risk Level: Positive" at bounding box center [284, 323] width 93 height 13
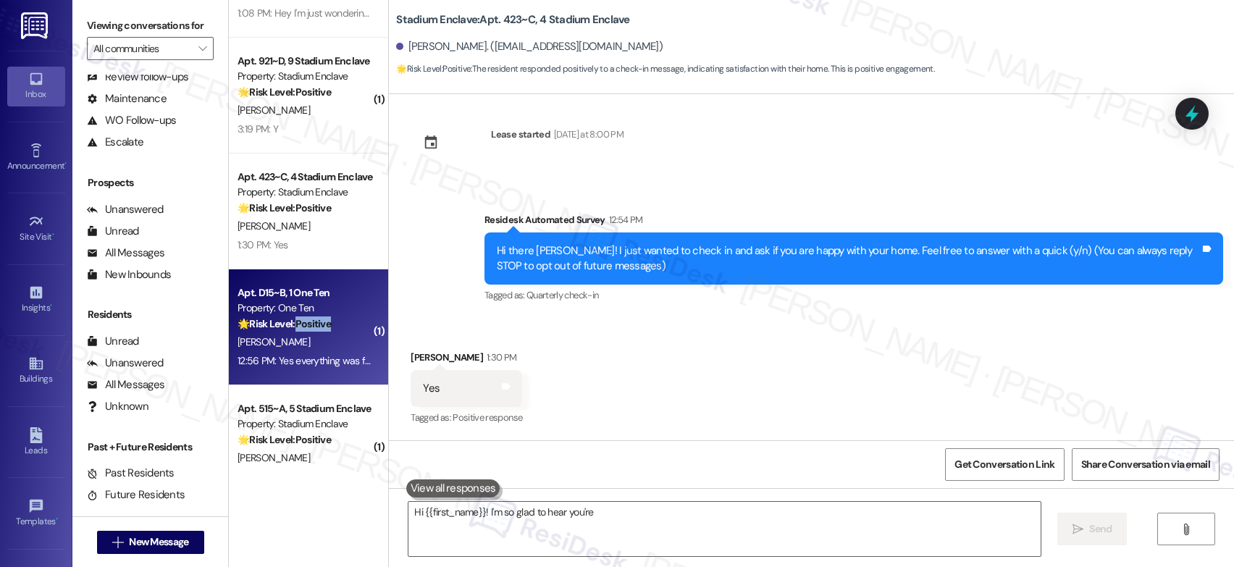
click at [287, 319] on strong "🌟 Risk Level: Positive" at bounding box center [284, 323] width 93 height 13
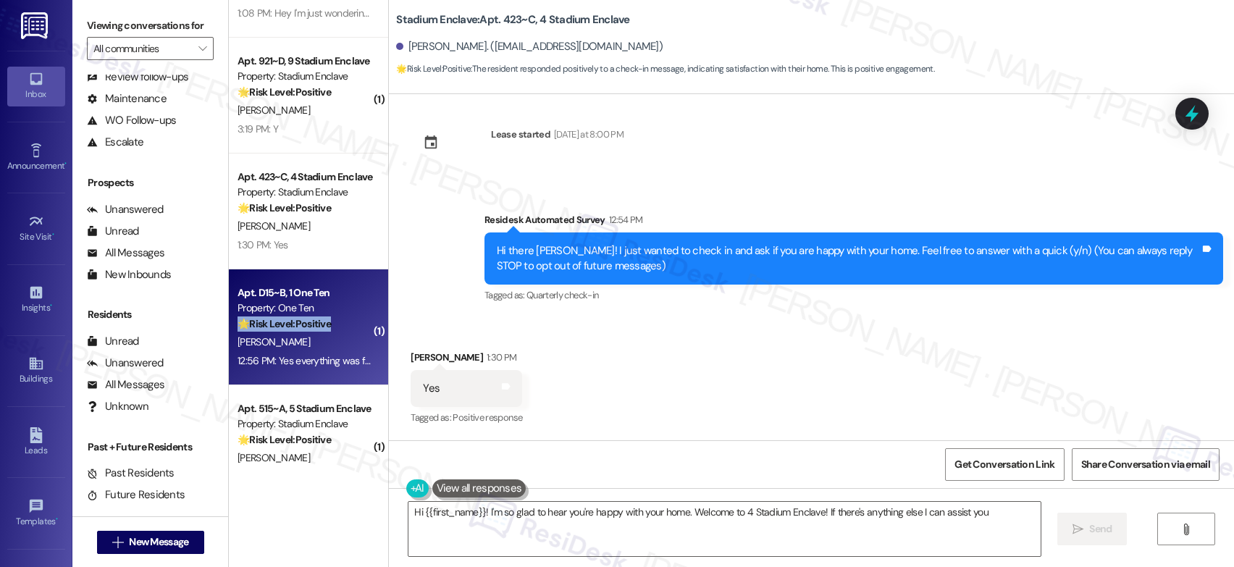
click at [287, 319] on strong "🌟 Risk Level: Positive" at bounding box center [284, 323] width 93 height 13
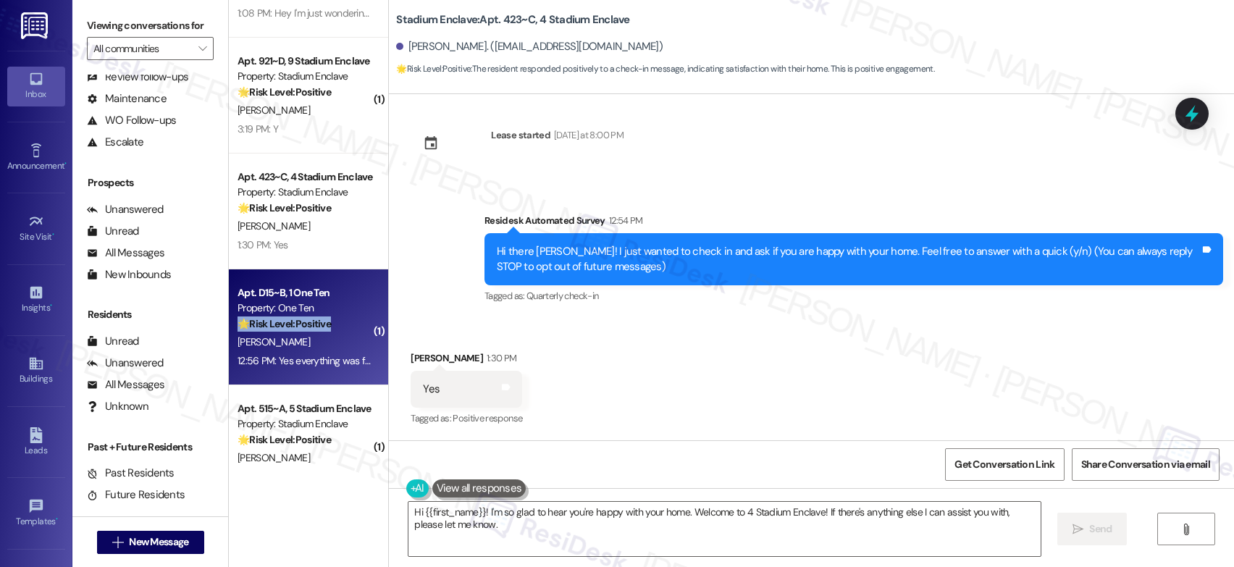
click at [287, 319] on strong "🌟 Risk Level: Positive" at bounding box center [284, 323] width 93 height 13
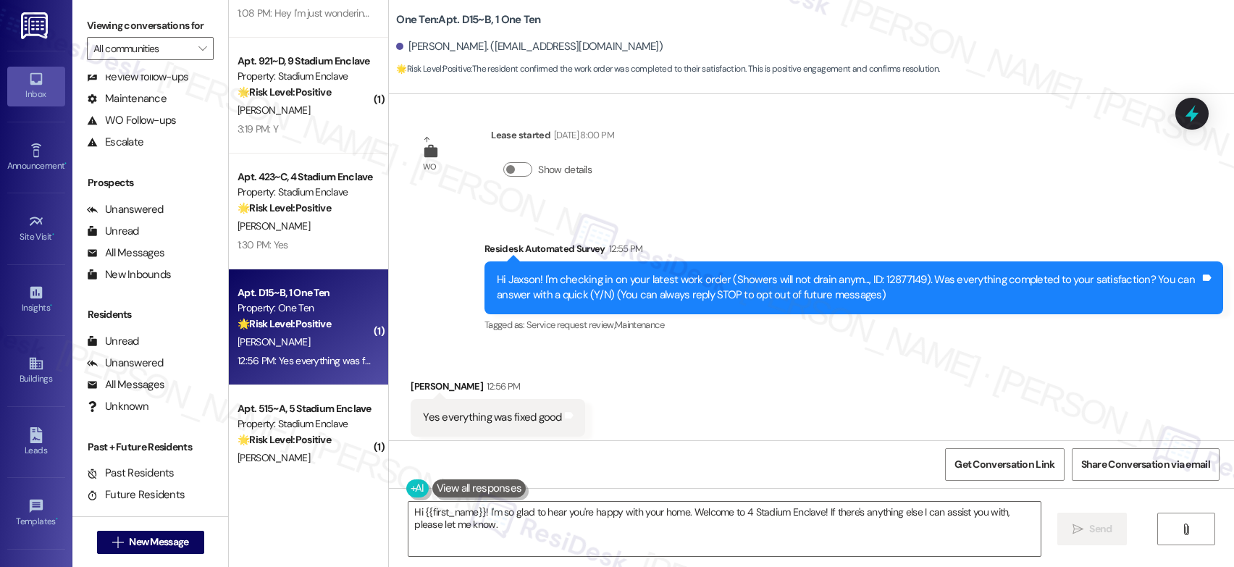
click at [287, 319] on strong "🌟 Risk Level: Positive" at bounding box center [284, 323] width 93 height 13
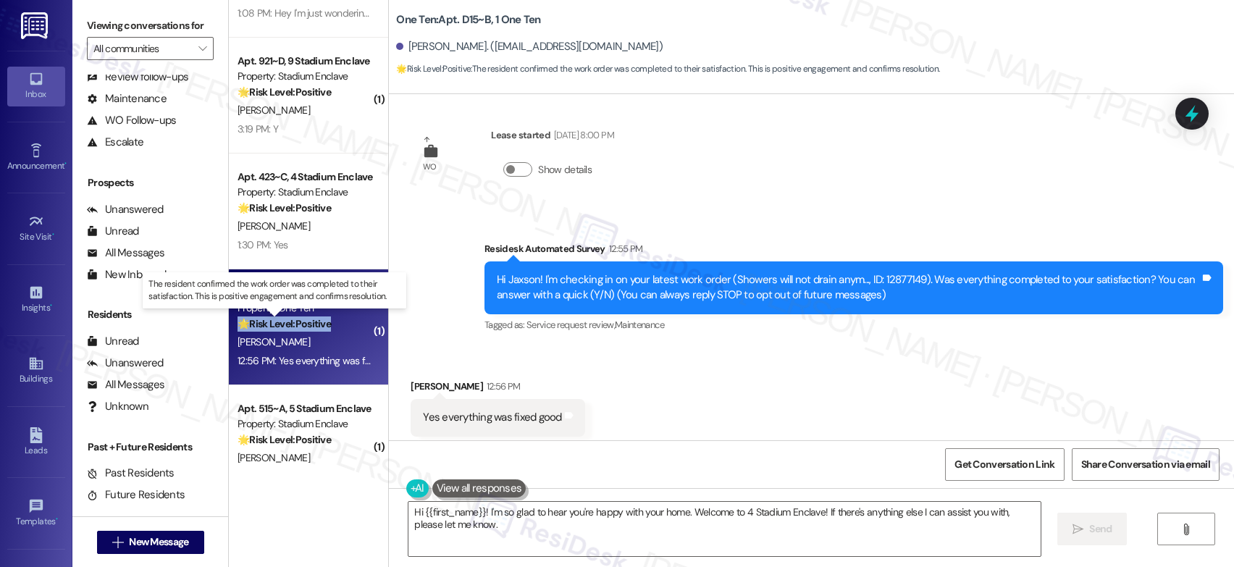
click at [287, 319] on strong "🌟 Risk Level: Positive" at bounding box center [284, 323] width 93 height 13
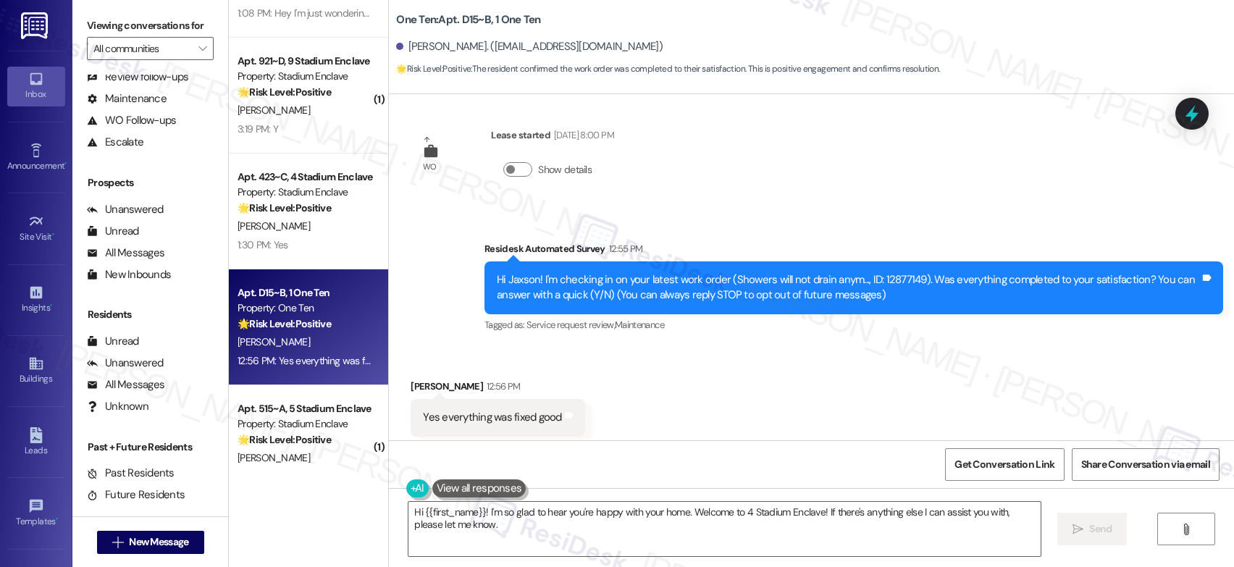
click at [287, 319] on strong "🌟 Risk Level: Positive" at bounding box center [284, 323] width 93 height 13
click at [667, 510] on textarea "Hi {{first_name}}! I'm so glad to hear you're happy with your home. Welcome to …" at bounding box center [724, 529] width 632 height 54
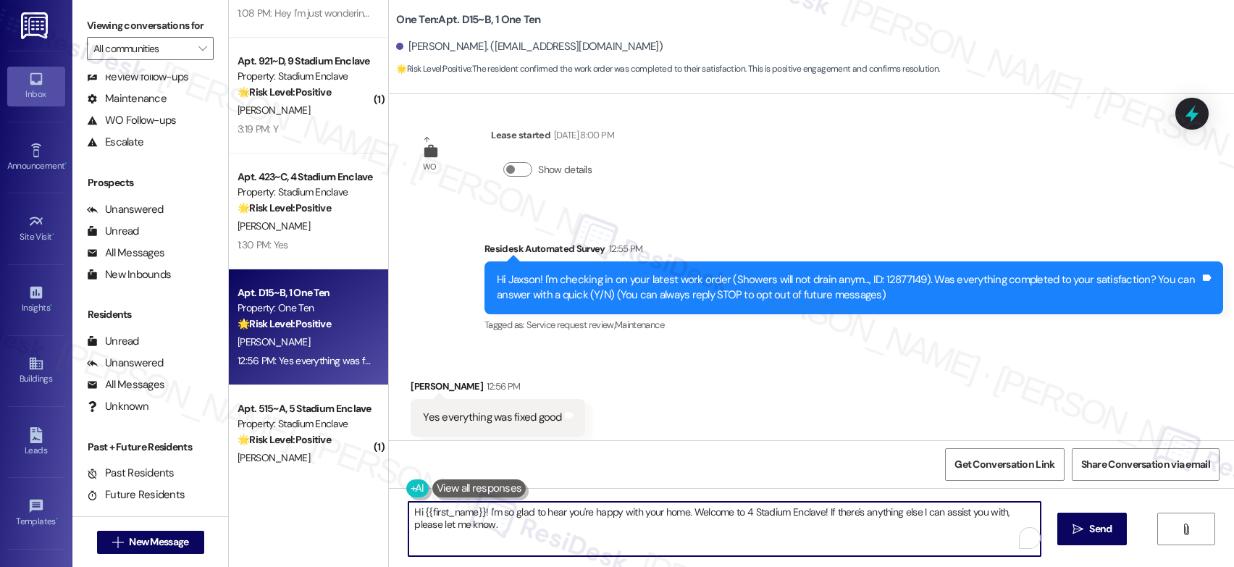
click at [667, 510] on textarea "Hi {{first_name}}! I'm so glad to hear you're happy with your home. Welcome to …" at bounding box center [724, 529] width 632 height 54
paste textarea "That’s wonderful to hear! I’m so glad maintenance was able to take care of ever…"
type textarea "That’s wonderful to hear! I’m so glad maintenance was able to take care of ever…"
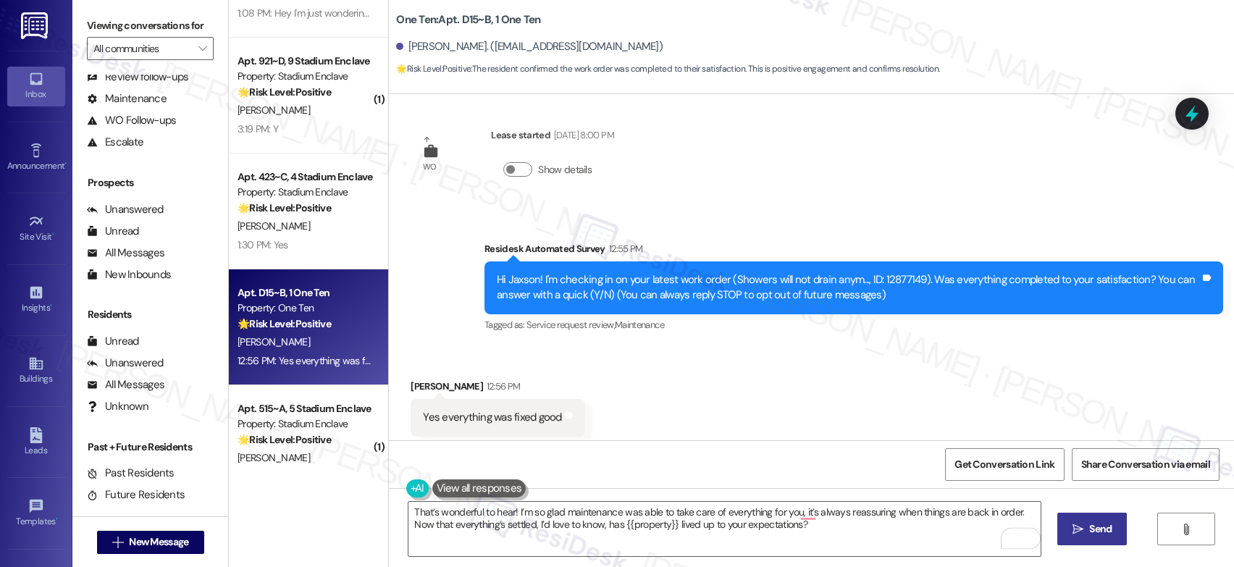
click at [1079, 524] on icon "" at bounding box center [1077, 530] width 11 height 12
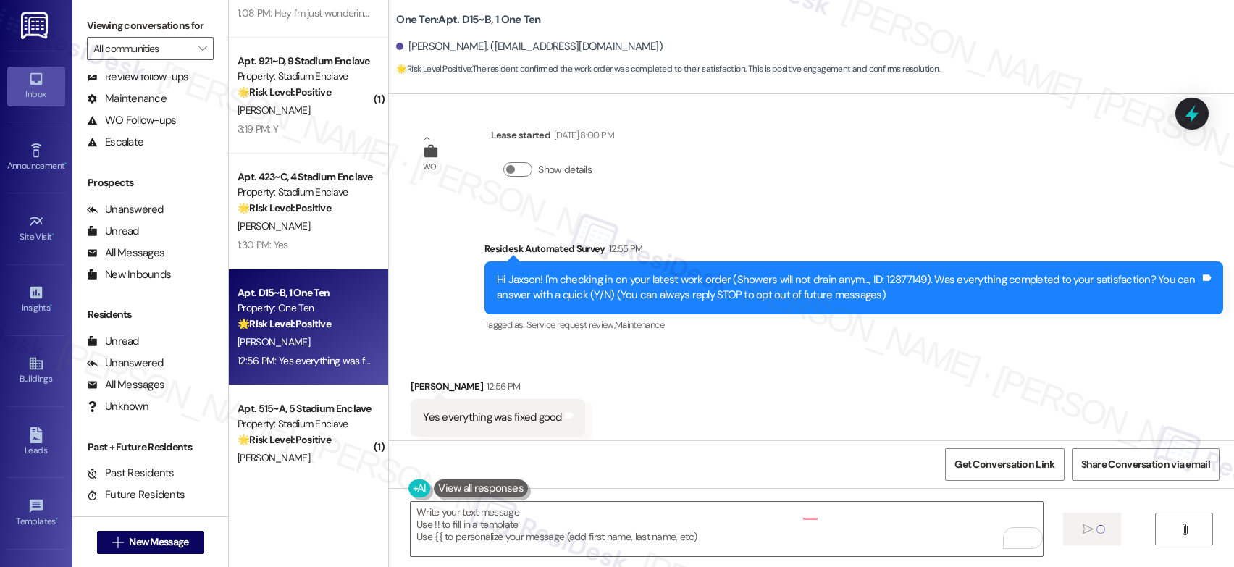
type textarea "Fetching suggested responses. Please feel free to read through the conversation…"
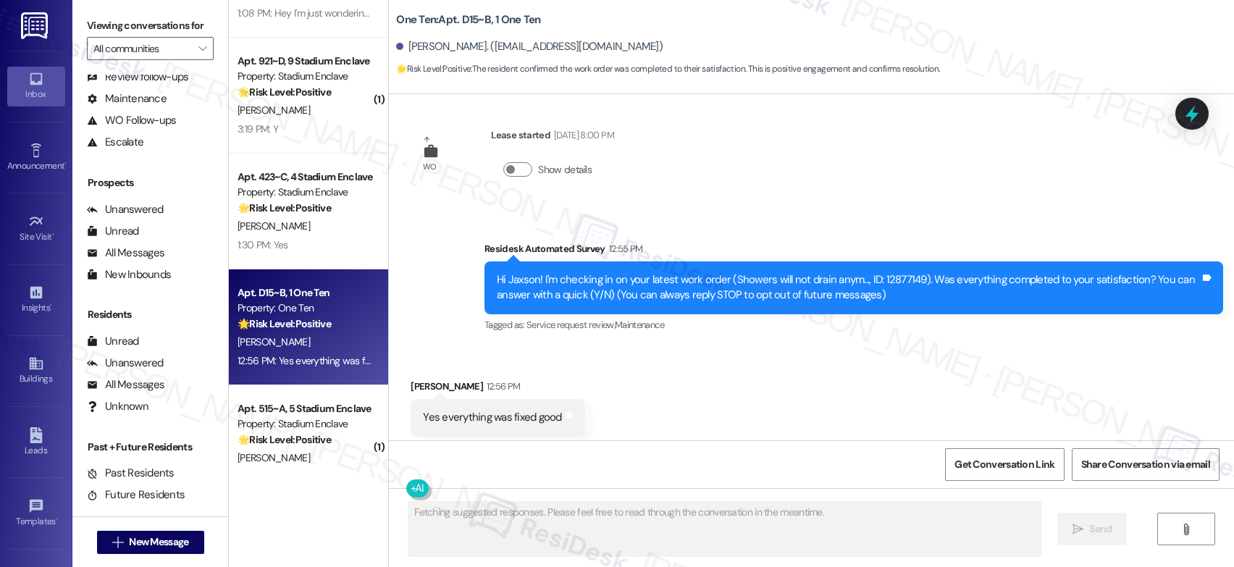
scroll to position [176, 0]
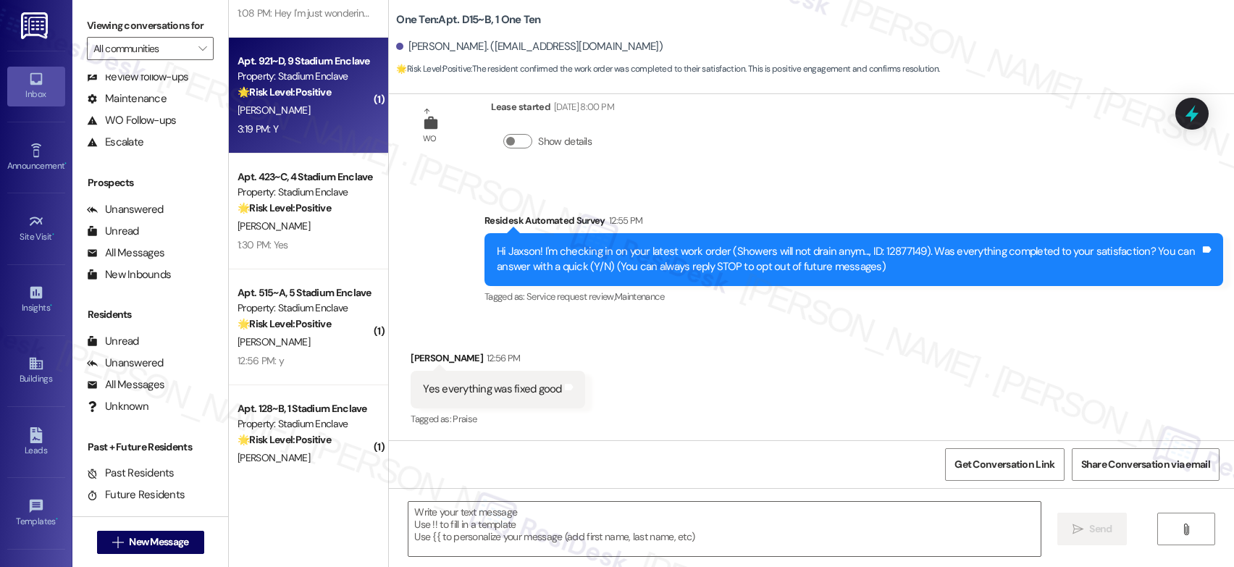
click at [311, 107] on div "S. Collins" at bounding box center [304, 110] width 137 height 18
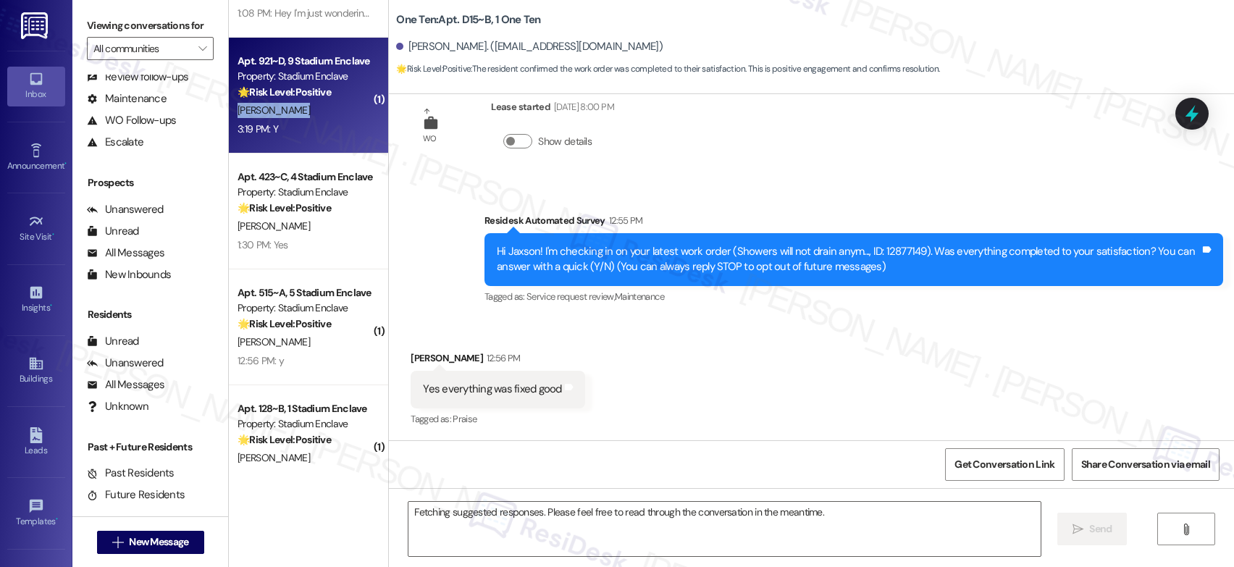
click at [311, 107] on div "S. Collins" at bounding box center [304, 110] width 137 height 18
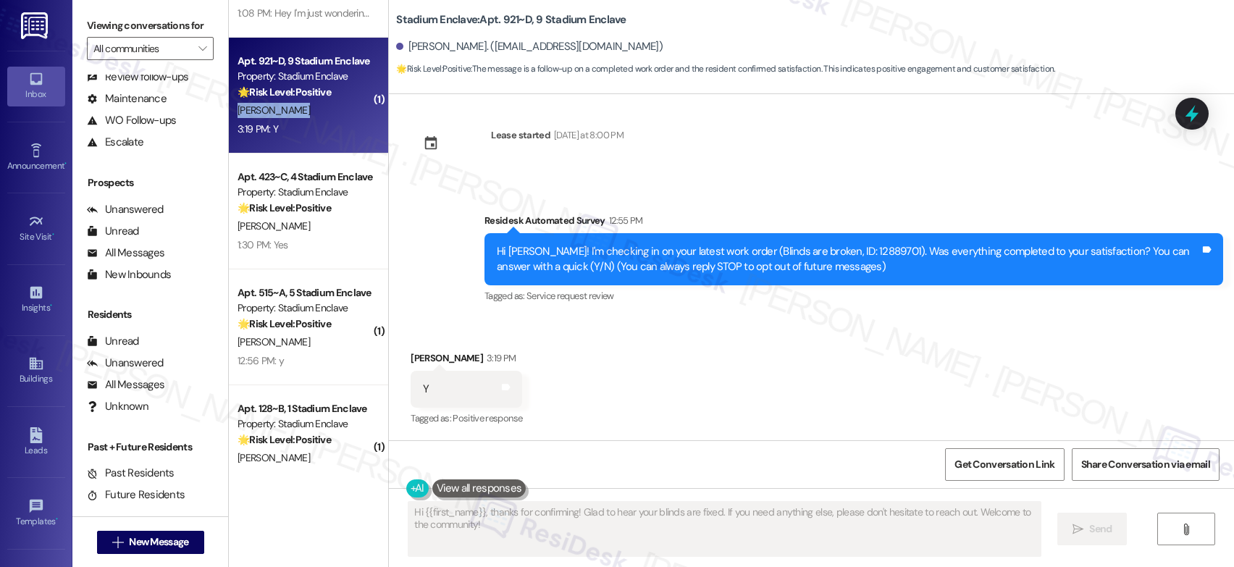
click at [311, 107] on div "S. Collins" at bounding box center [304, 110] width 137 height 18
click at [309, 106] on div "S. Collins" at bounding box center [304, 110] width 137 height 18
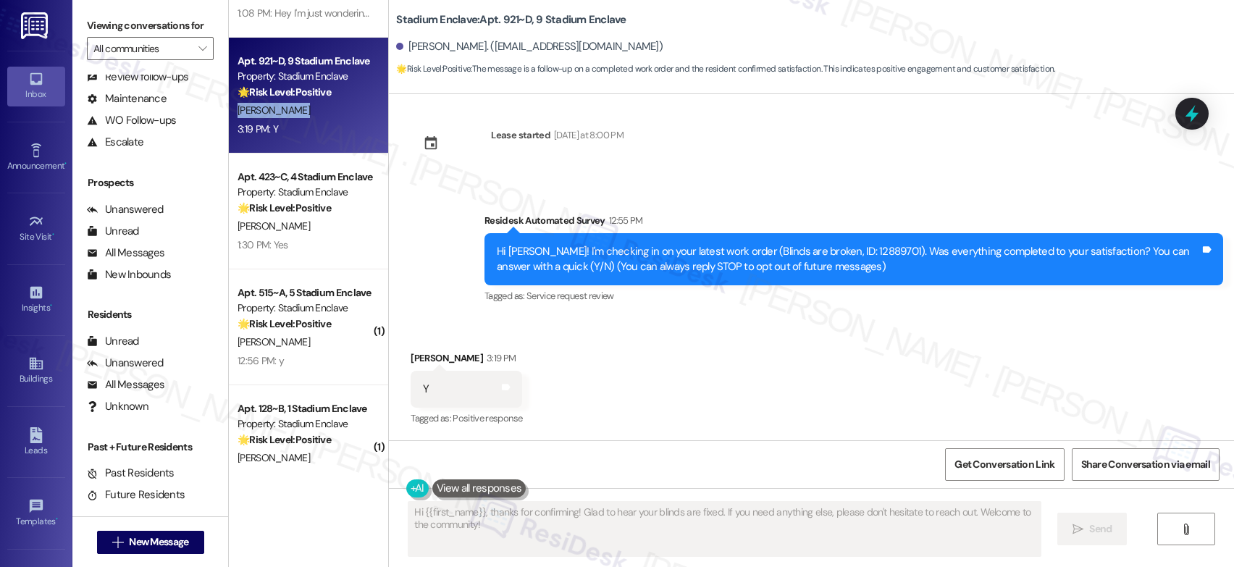
click at [309, 106] on div "S. Collins" at bounding box center [304, 110] width 137 height 18
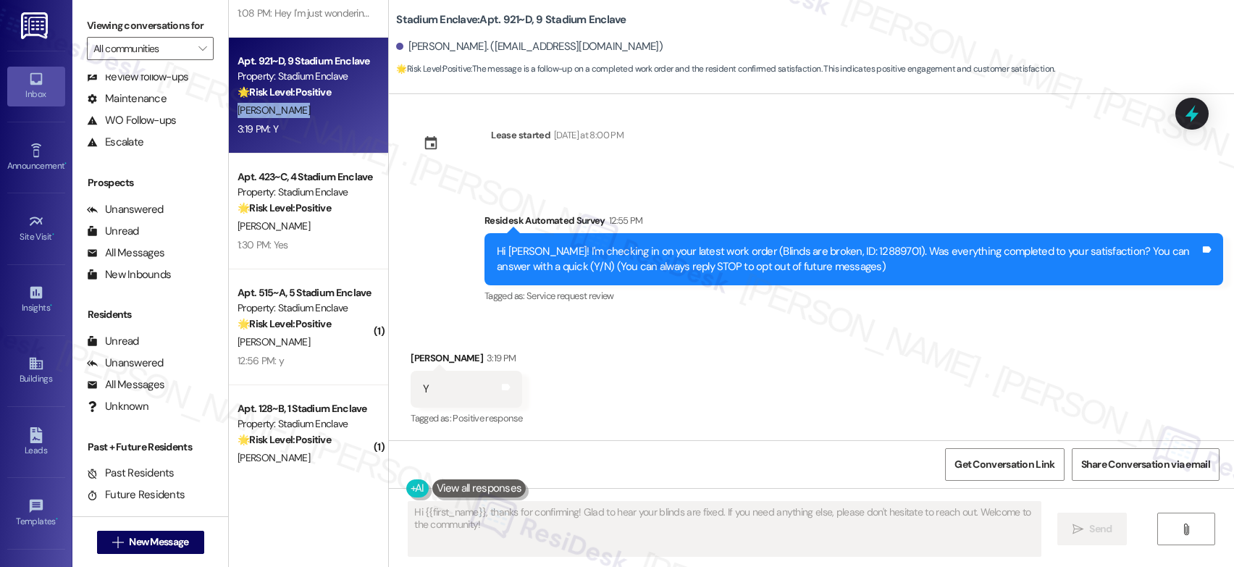
click at [309, 106] on div "S. Collins" at bounding box center [304, 110] width 137 height 18
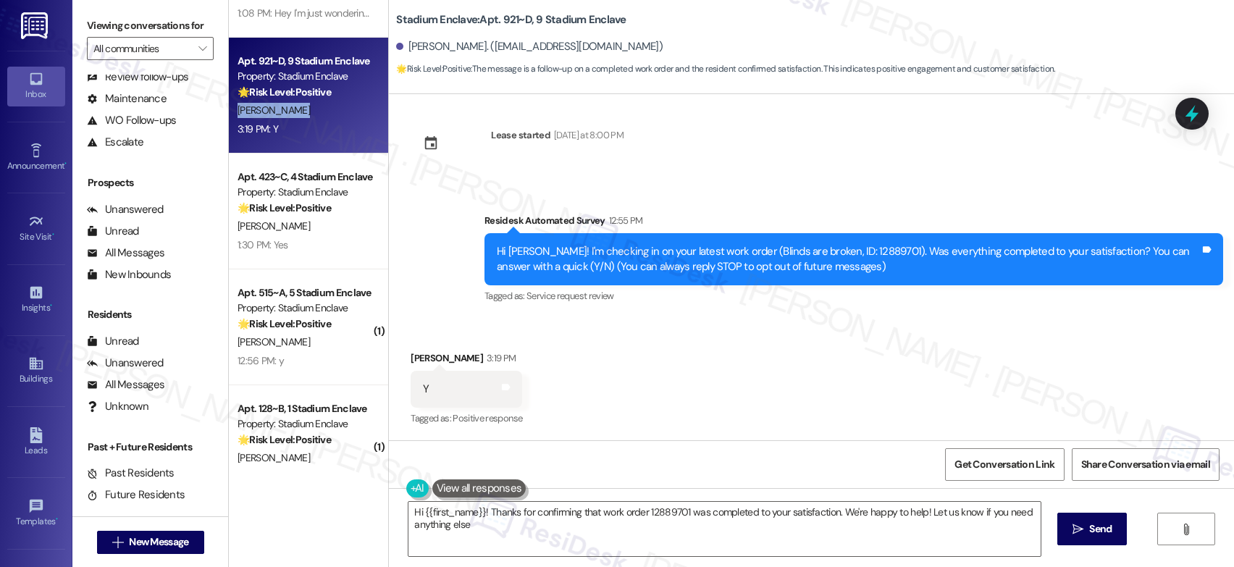
type textarea "Hi {{first_name}}! Thanks for confirming that work order 12889701 was completed…"
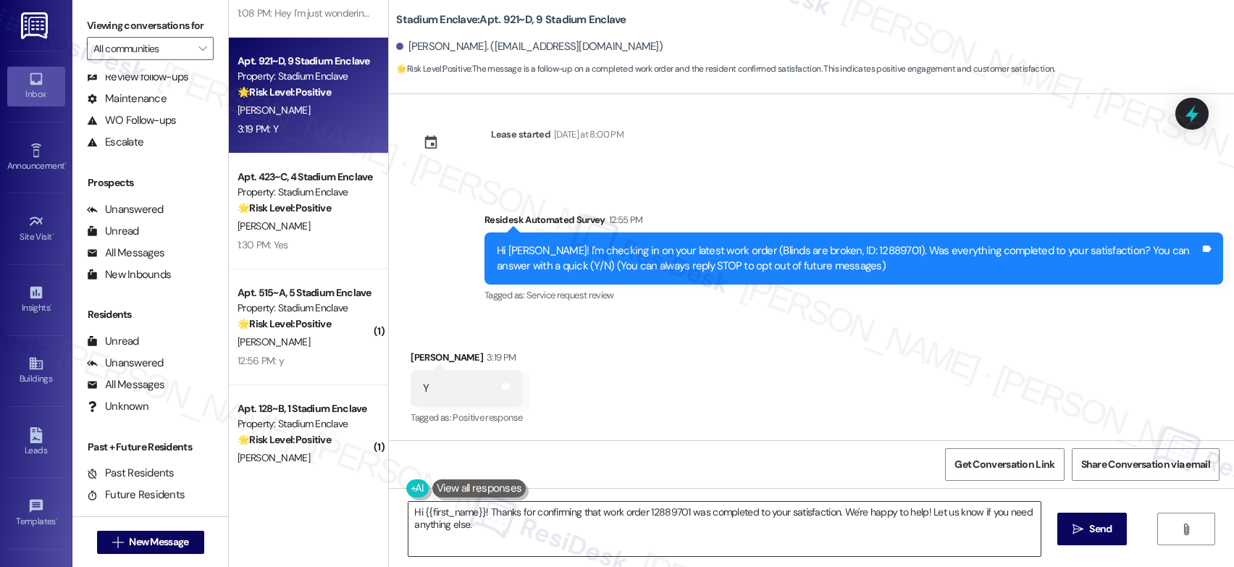
click at [462, 507] on textarea "Hi {{first_name}}! Thanks for confirming that work order 12889701 was completed…" at bounding box center [724, 529] width 632 height 54
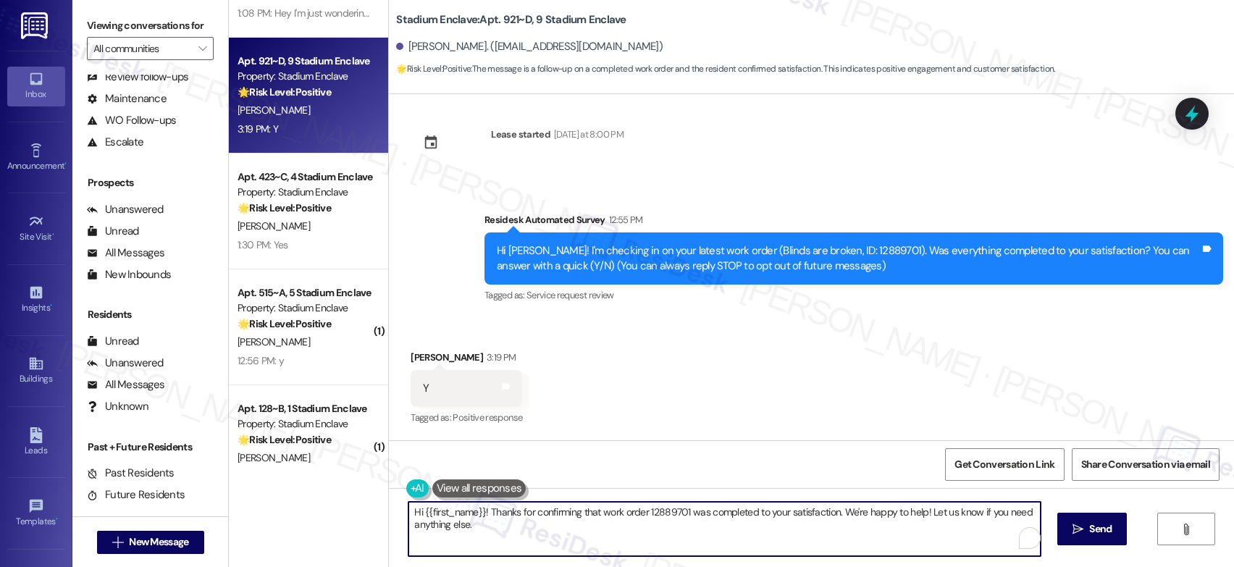
click at [462, 507] on textarea "Hi {{first_name}}! Thanks for confirming that work order 12889701 was completed…" at bounding box center [724, 529] width 632 height 54
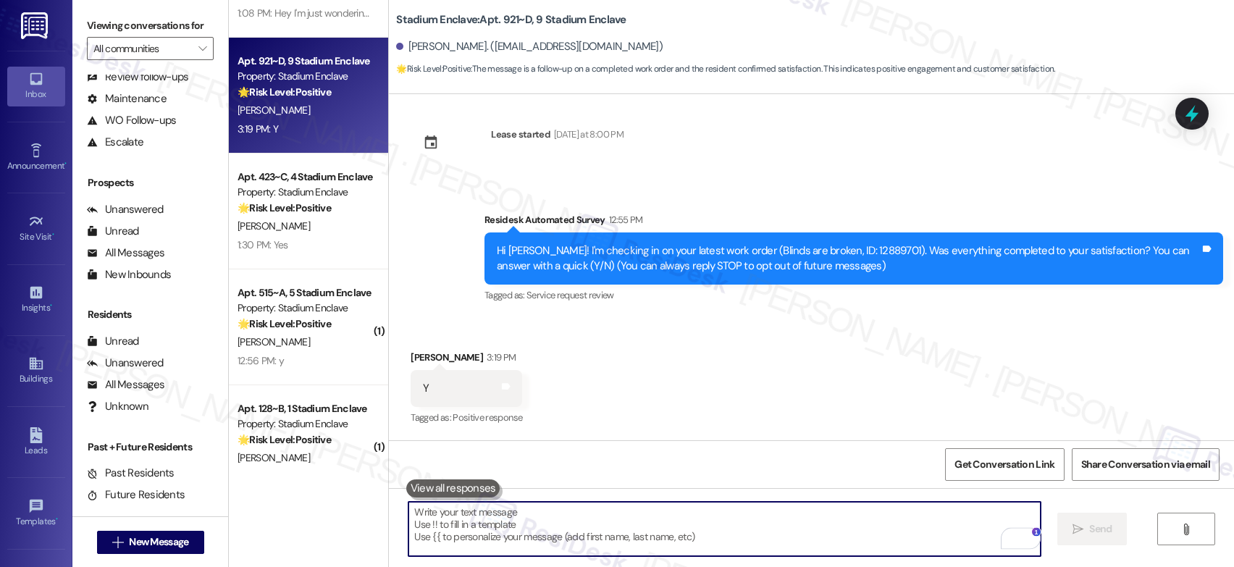
paste textarea "That’s wonderful to hear! I’m so glad maintenance was able to take care of ever…"
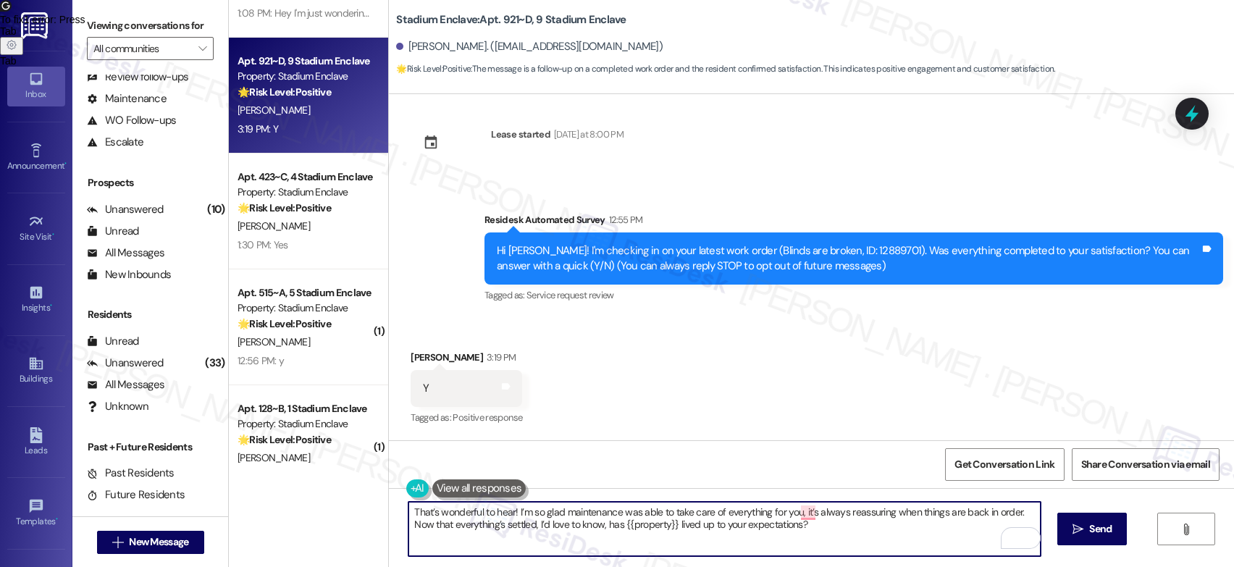
click at [542, 523] on textarea "That’s wonderful to hear! I’m so glad maintenance was able to take care of ever…" at bounding box center [724, 529] width 632 height 54
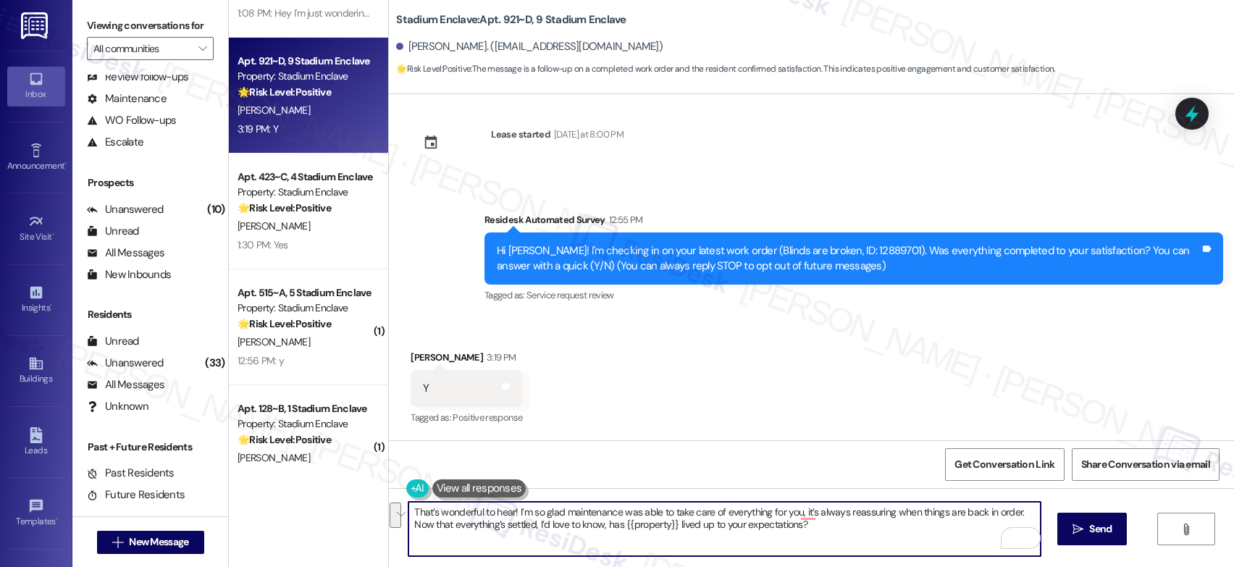
type textarea "That’s wonderful to hear! I’m so glad maintenance was able to take care of ever…"
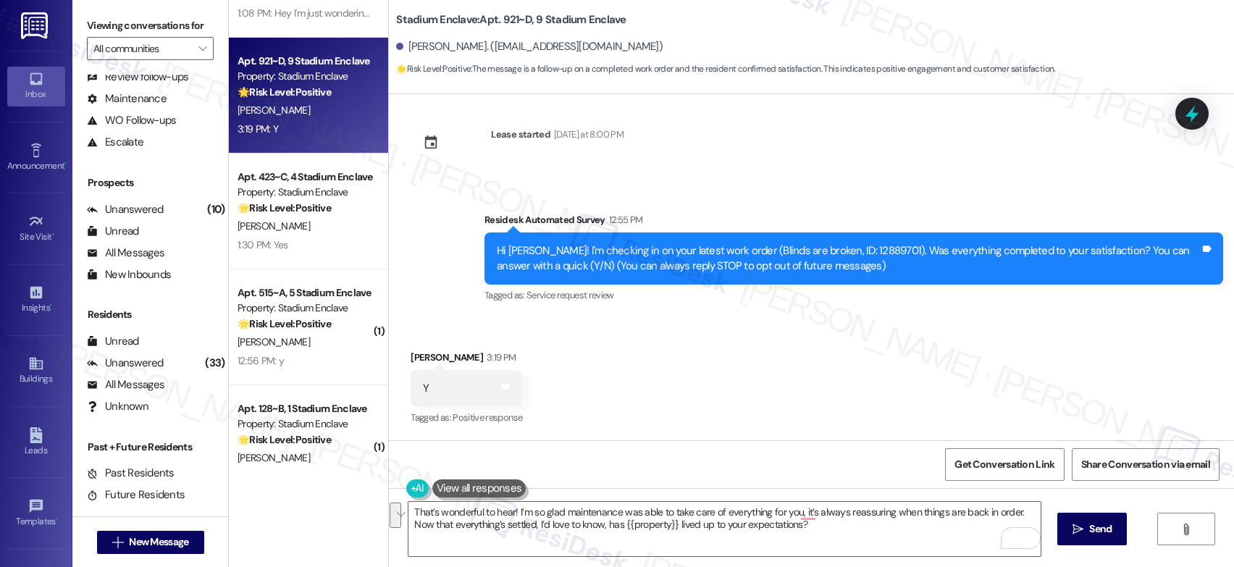
click at [734, 372] on div "Received via SMS Sophia Collins 3:19 PM Y Tags and notes Tagged as: Positive re…" at bounding box center [811, 378] width 845 height 122
click at [733, 373] on div "Received via SMS Sophia Collins 3:19 PM Y Tags and notes Tagged as: Positive re…" at bounding box center [811, 378] width 845 height 122
click at [1080, 533] on icon "" at bounding box center [1077, 530] width 11 height 12
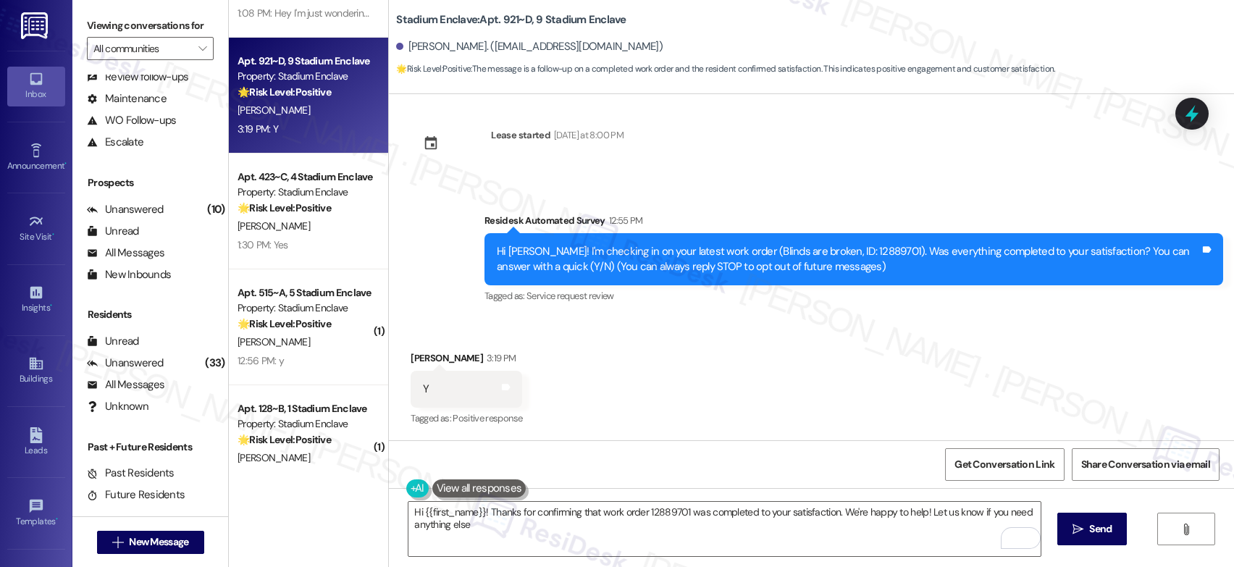
type textarea "Hi {{first_name}}! Thanks for confirming that work order 12889701 was completed…"
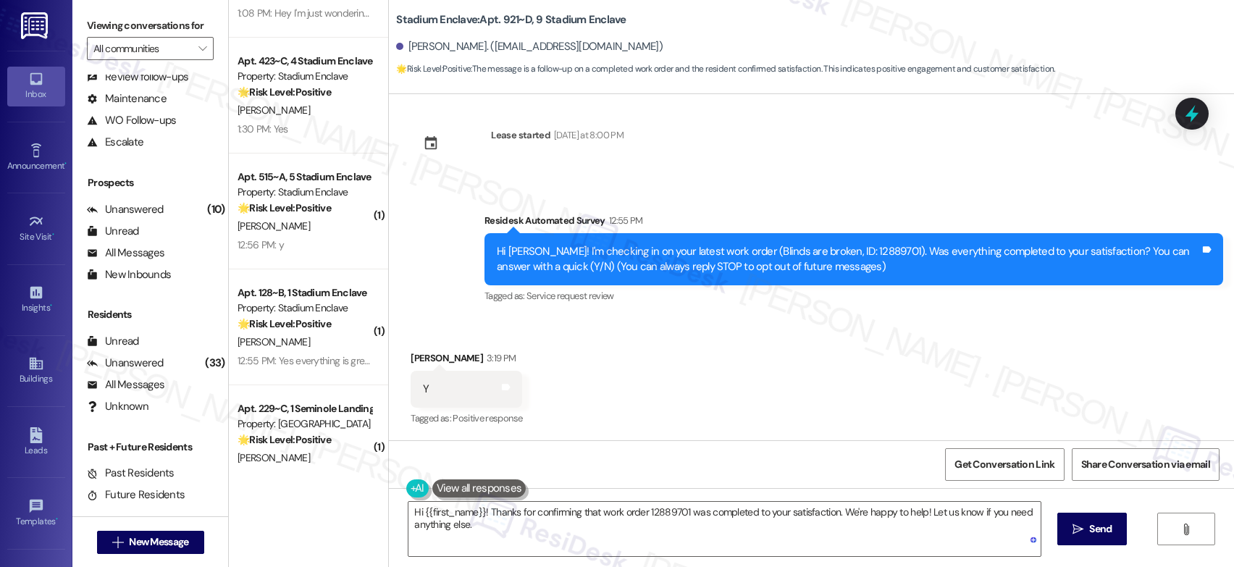
scroll to position [264, 0]
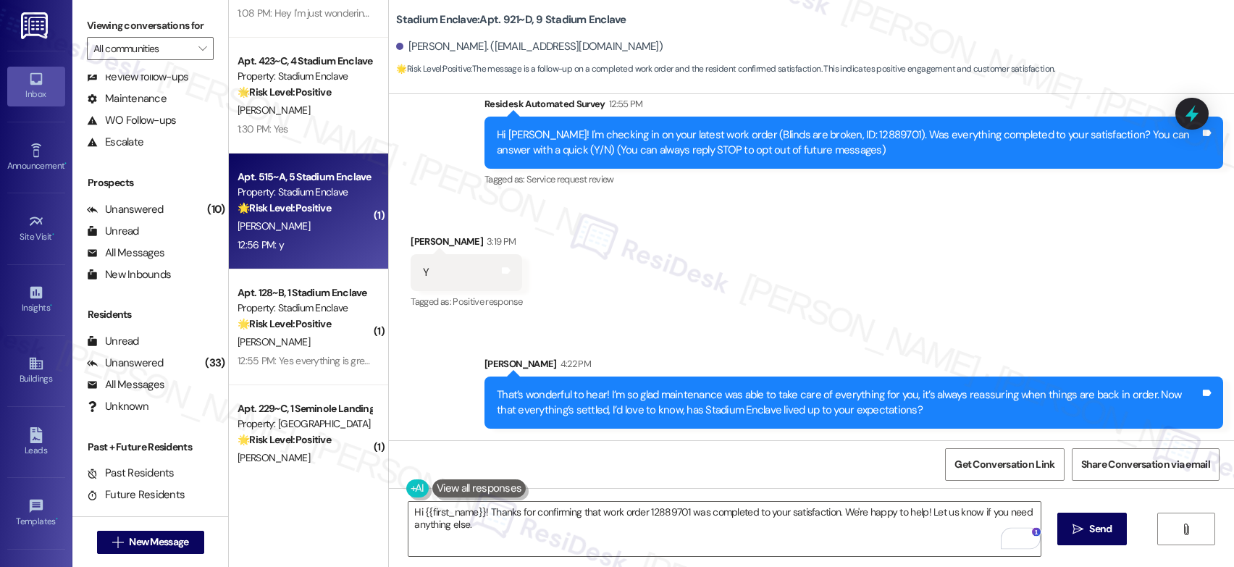
click at [294, 238] on div "12:56 PM: y 12:56 PM: y" at bounding box center [304, 245] width 137 height 18
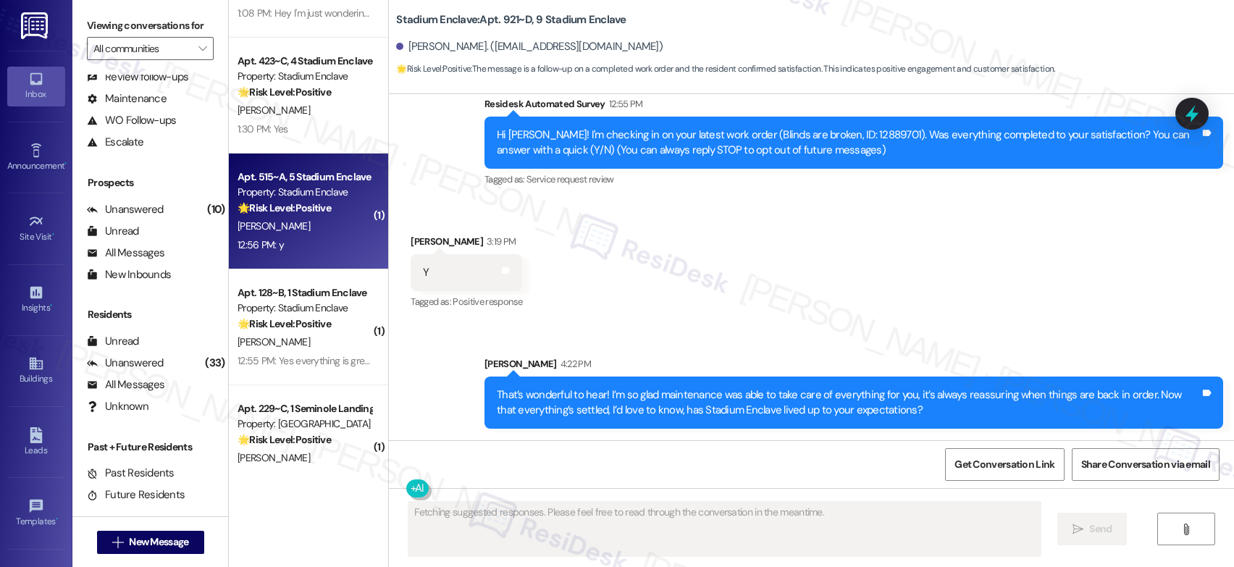
click at [294, 238] on div "12:56 PM: y 12:56 PM: y" at bounding box center [304, 245] width 137 height 18
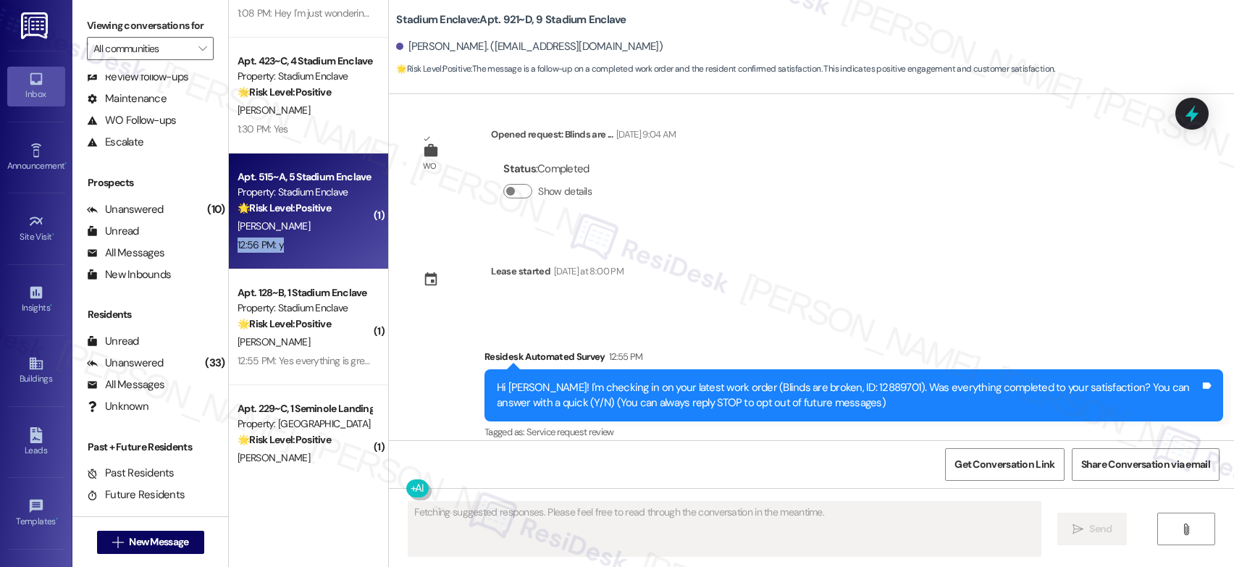
click at [294, 238] on div "12:56 PM: y 12:56 PM: y" at bounding box center [304, 245] width 137 height 18
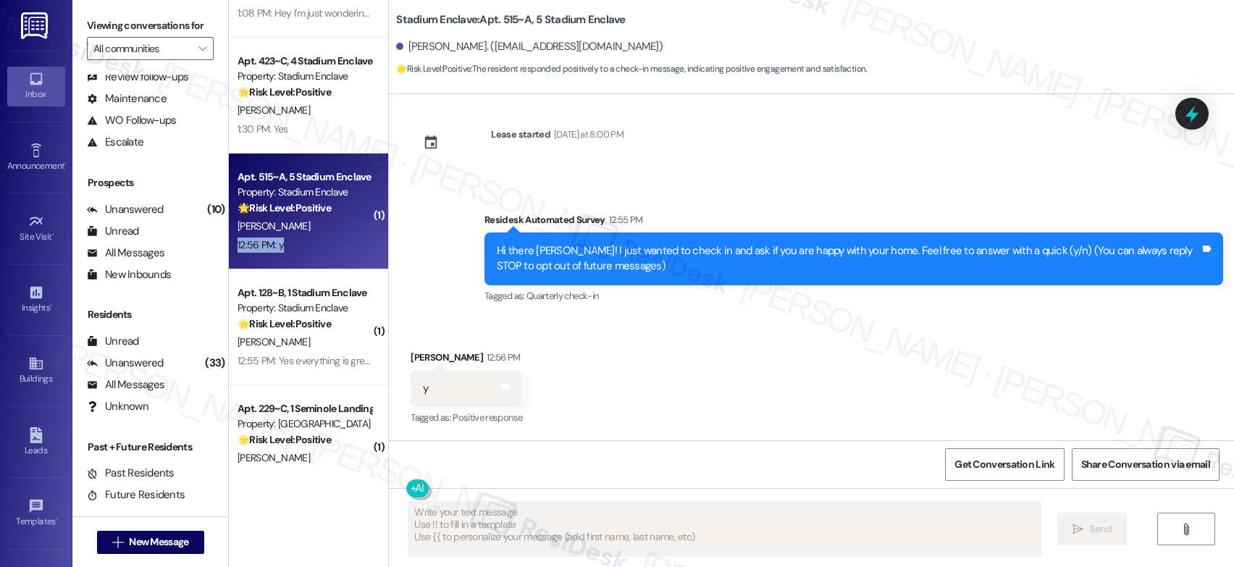
click at [294, 238] on div "12:56 PM: y 12:56 PM: y" at bounding box center [304, 245] width 137 height 18
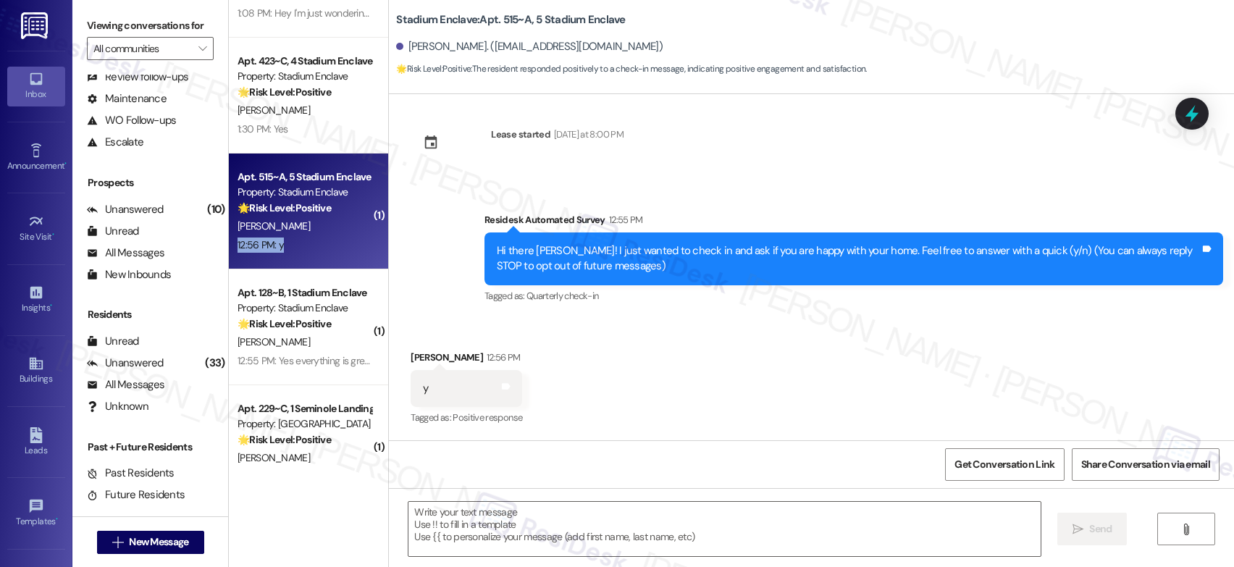
click at [294, 238] on div "12:56 PM: y 12:56 PM: y" at bounding box center [304, 245] width 137 height 18
click at [569, 523] on textarea at bounding box center [724, 529] width 632 height 54
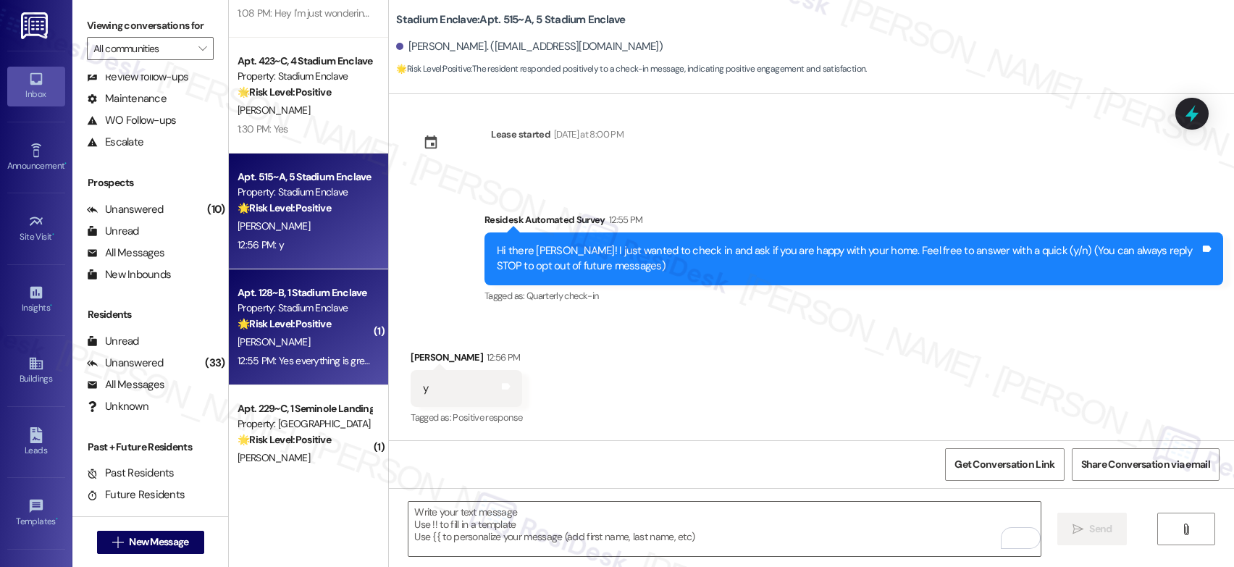
click at [329, 366] on div "12:55 PM: Yes everything is great so far. Is there any way I would be able to r…" at bounding box center [469, 360] width 463 height 13
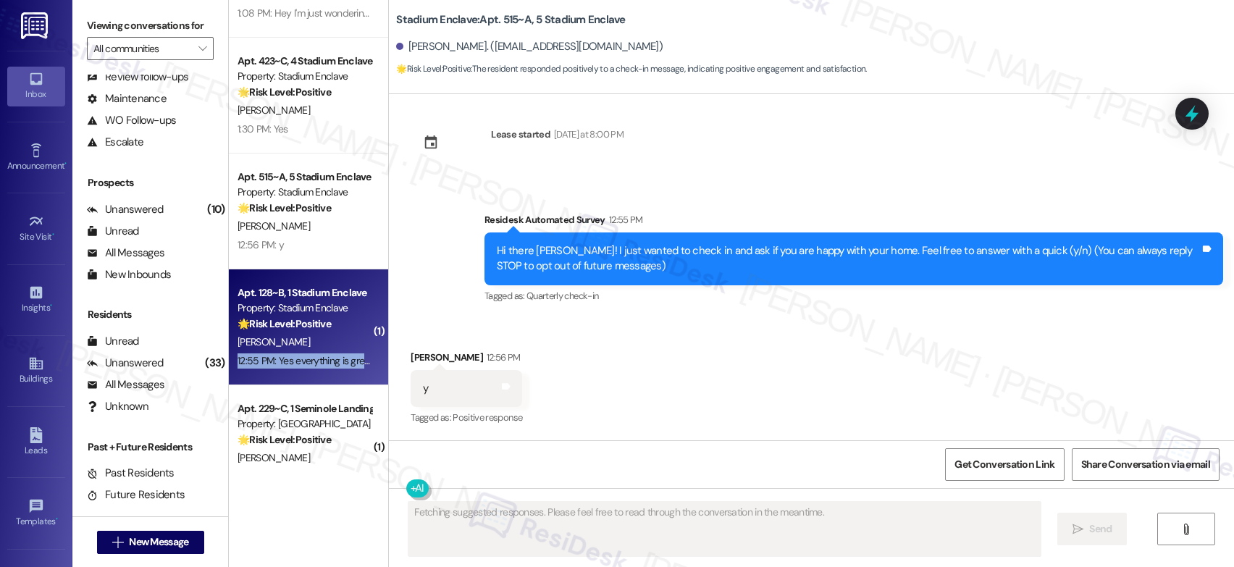
click at [330, 365] on div "12:55 PM: Yes everything is great so far. Is there any way I would be able to r…" at bounding box center [469, 360] width 463 height 13
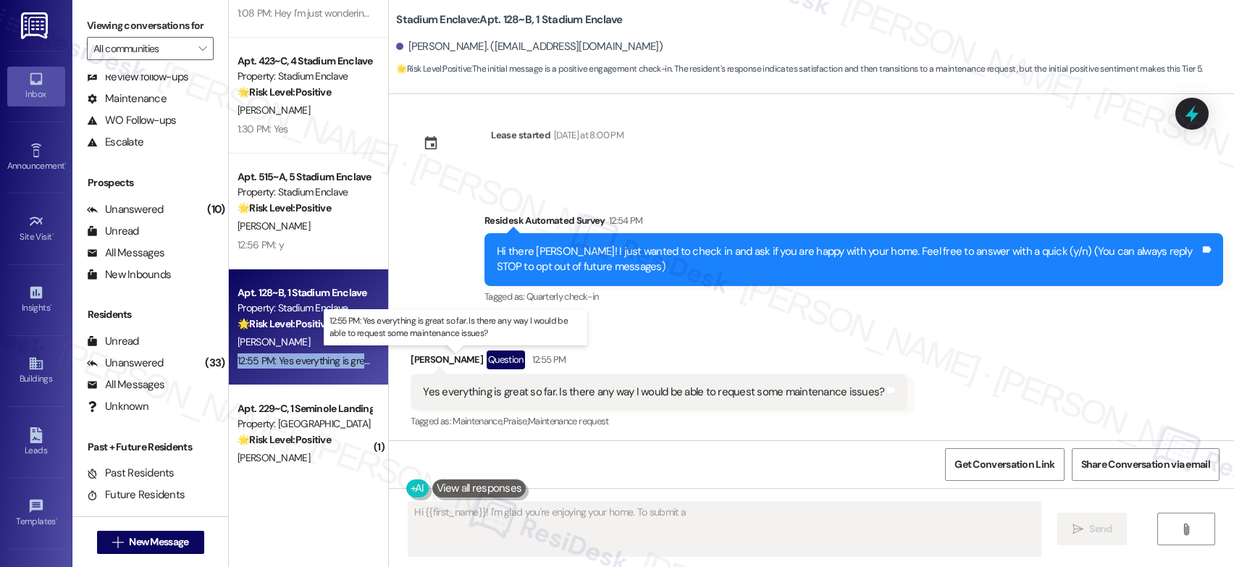
click at [330, 365] on div "12:55 PM: Yes everything is great so far. Is there any way I would be able to r…" at bounding box center [469, 360] width 463 height 13
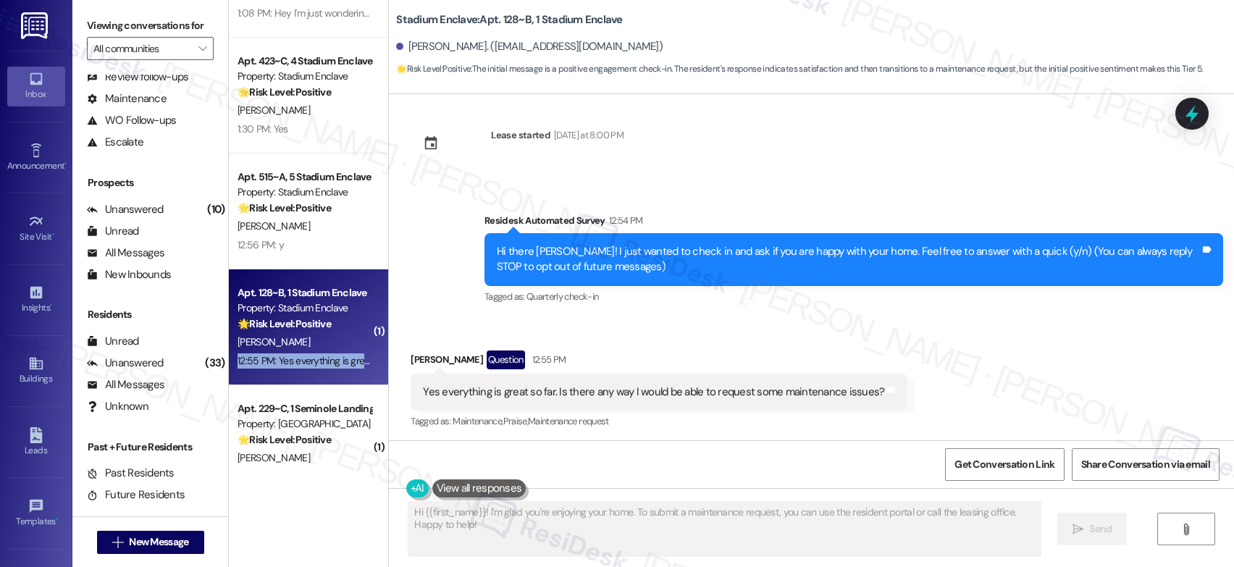
click at [330, 365] on div "12:55 PM: Yes everything is great so far. Is there any way I would be able to r…" at bounding box center [469, 360] width 463 height 13
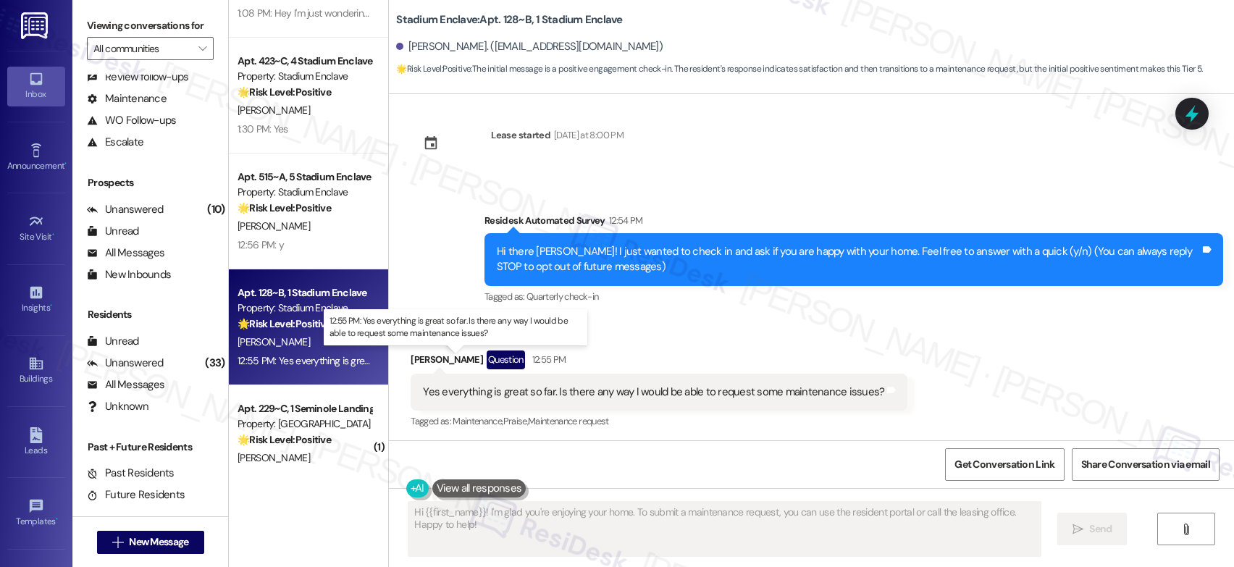
click at [330, 365] on div "12:55 PM: Yes everything is great so far. Is there any way I would be able to r…" at bounding box center [469, 360] width 463 height 13
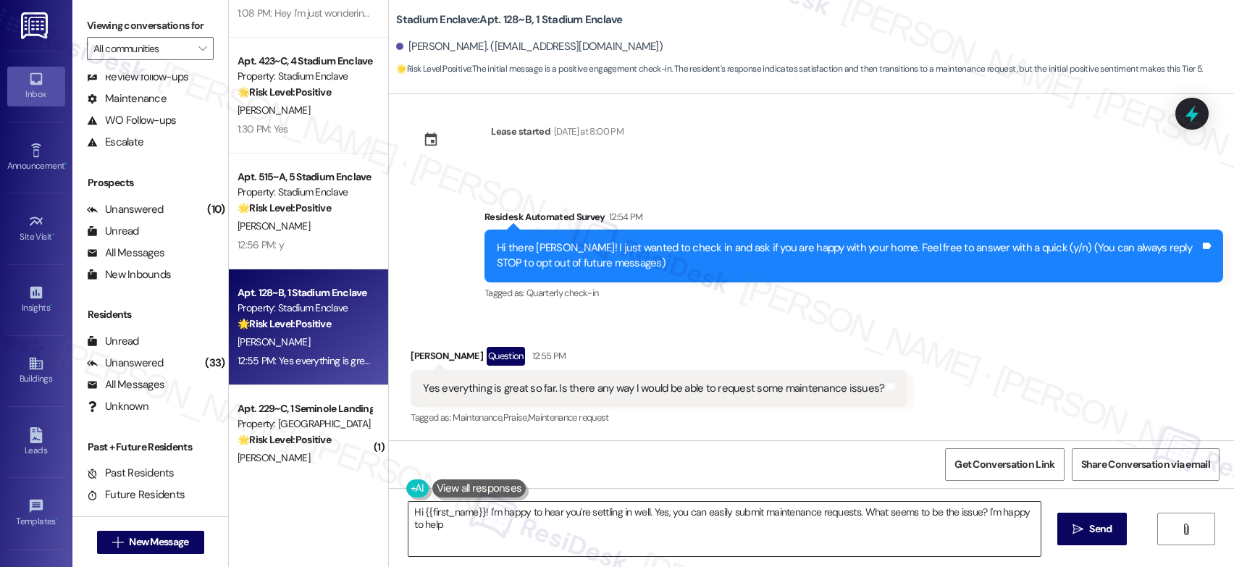
type textarea "Hi {{first_name}}! I'm happy to hear you're settling in well. Yes, you can easi…"
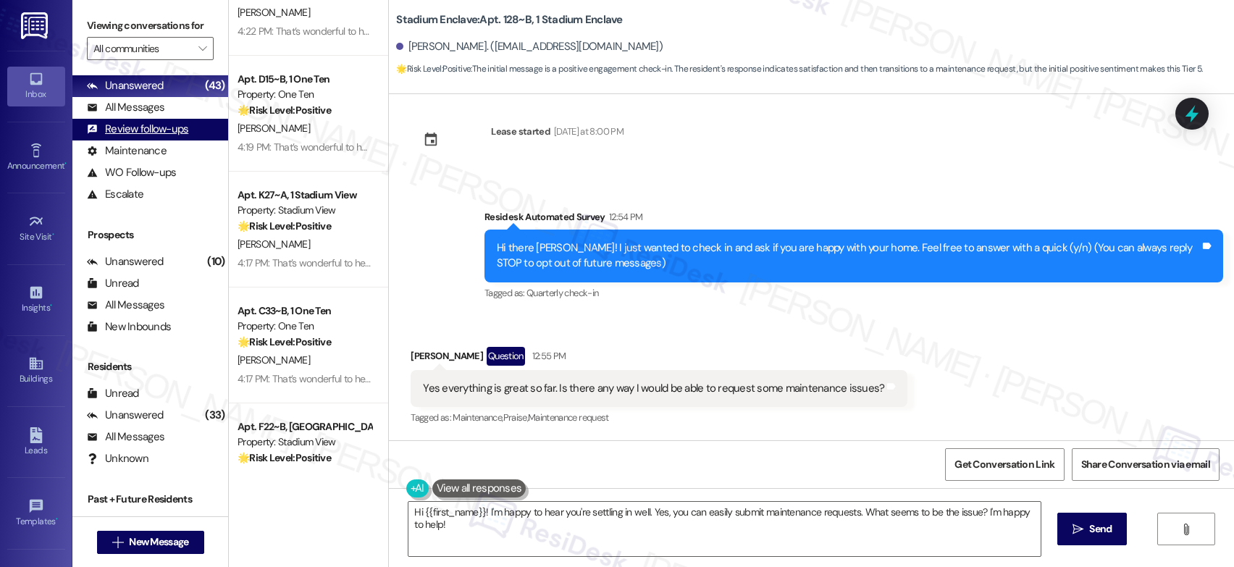
scroll to position [0, 0]
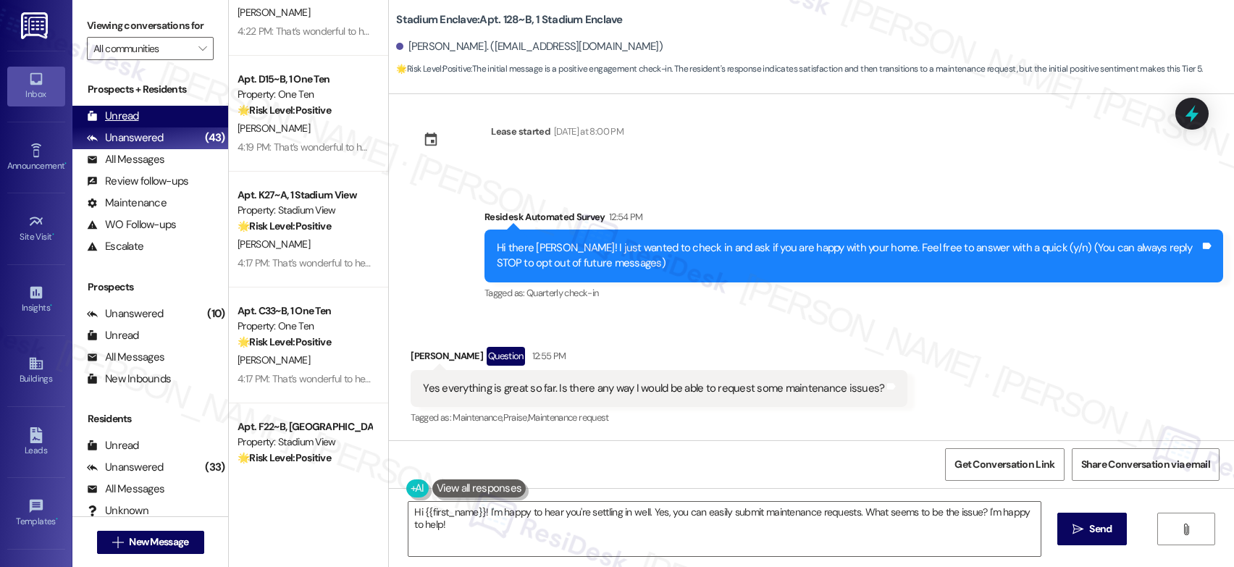
click at [117, 124] on div "Unread" at bounding box center [113, 116] width 52 height 15
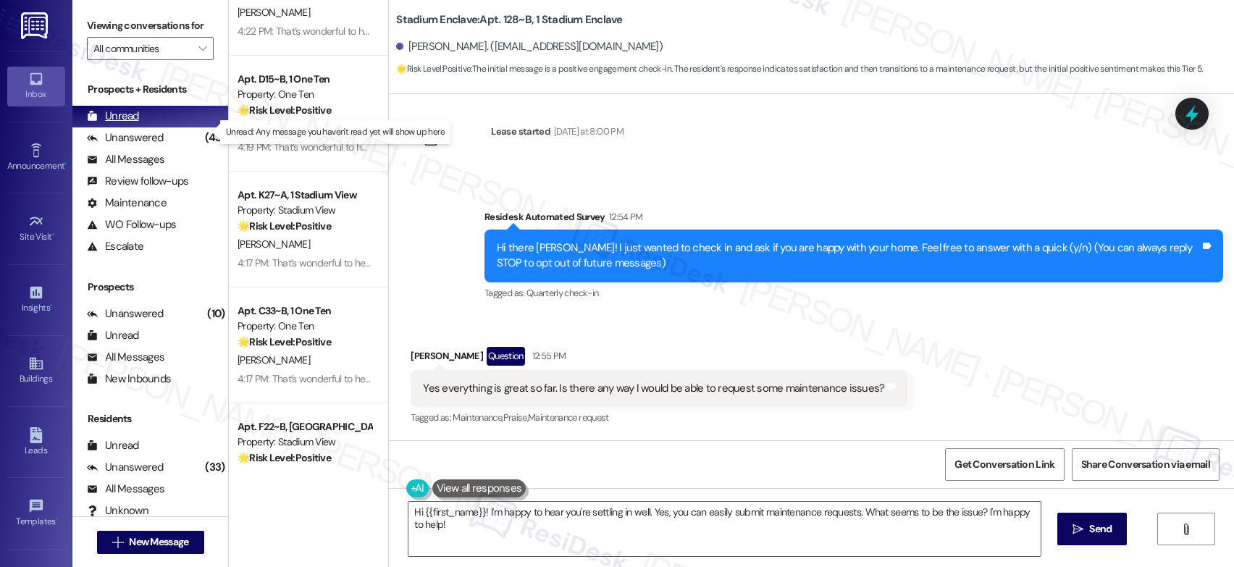
click at [117, 124] on div "Unread" at bounding box center [113, 116] width 52 height 15
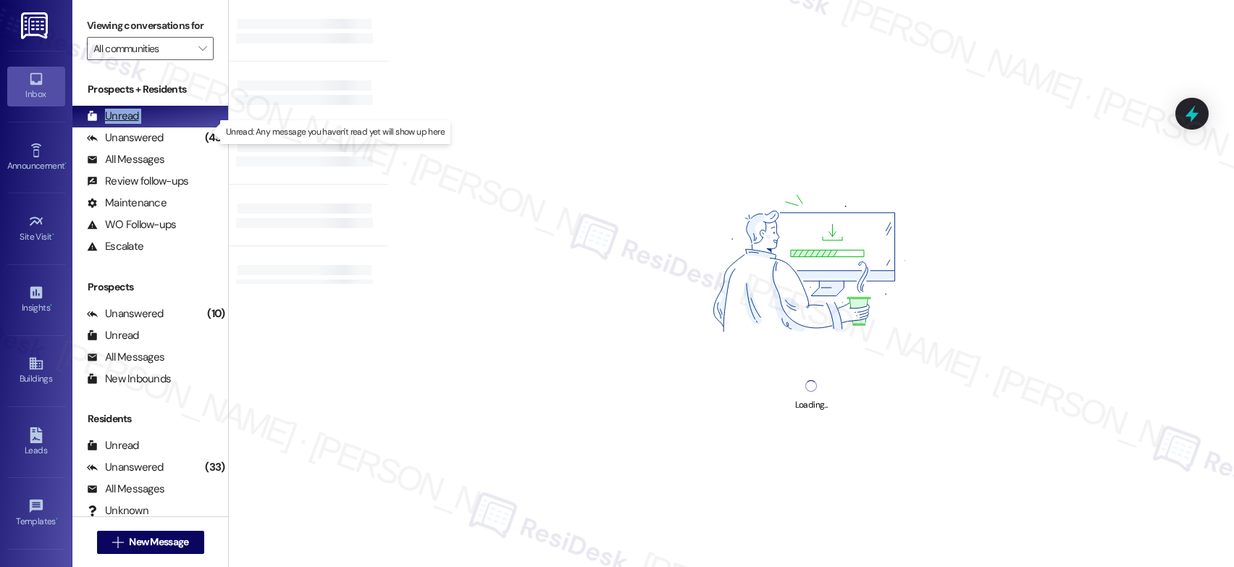
click at [117, 124] on div "Unread" at bounding box center [113, 116] width 52 height 15
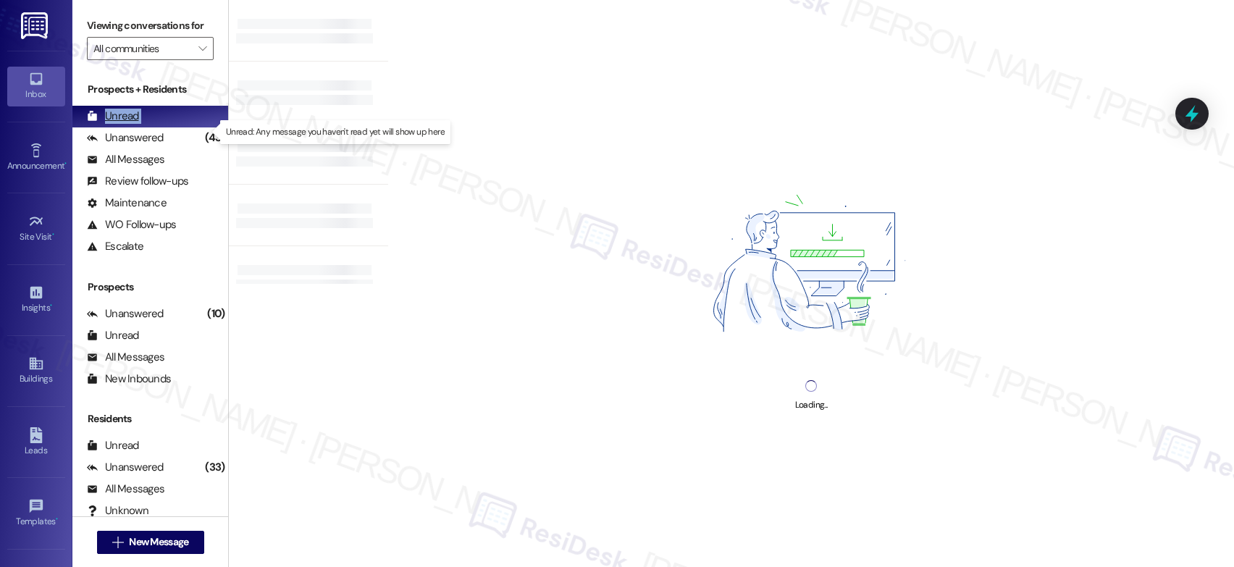
click at [117, 124] on div "Unread" at bounding box center [113, 116] width 52 height 15
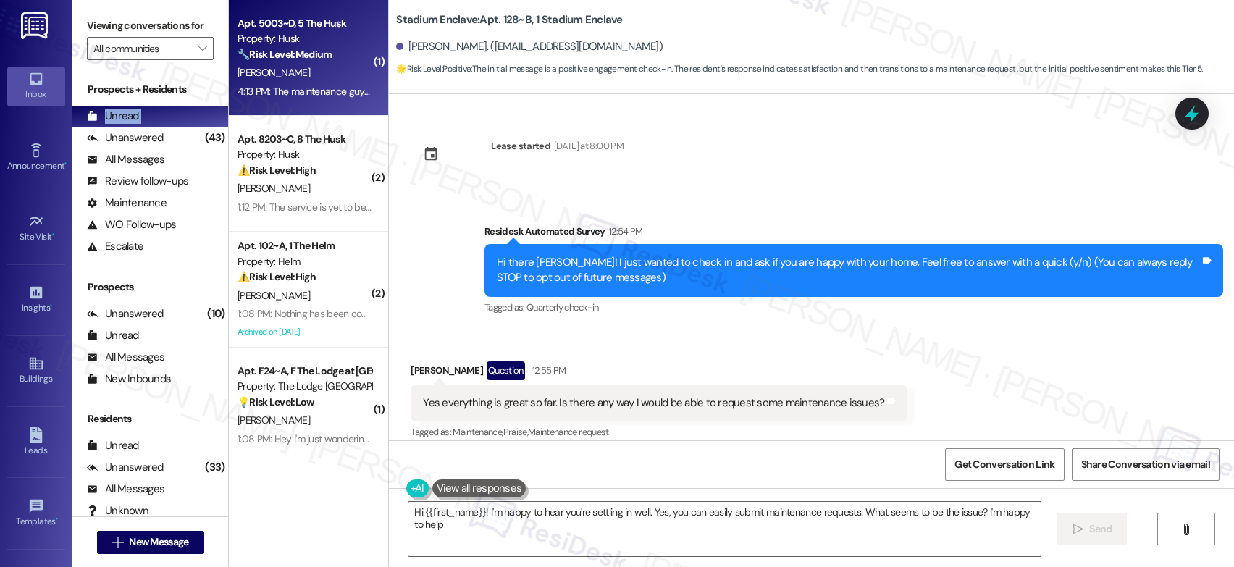
type textarea "Hi {{first_name}}! I'm happy to hear you're settling in well. Yes, you can easi…"
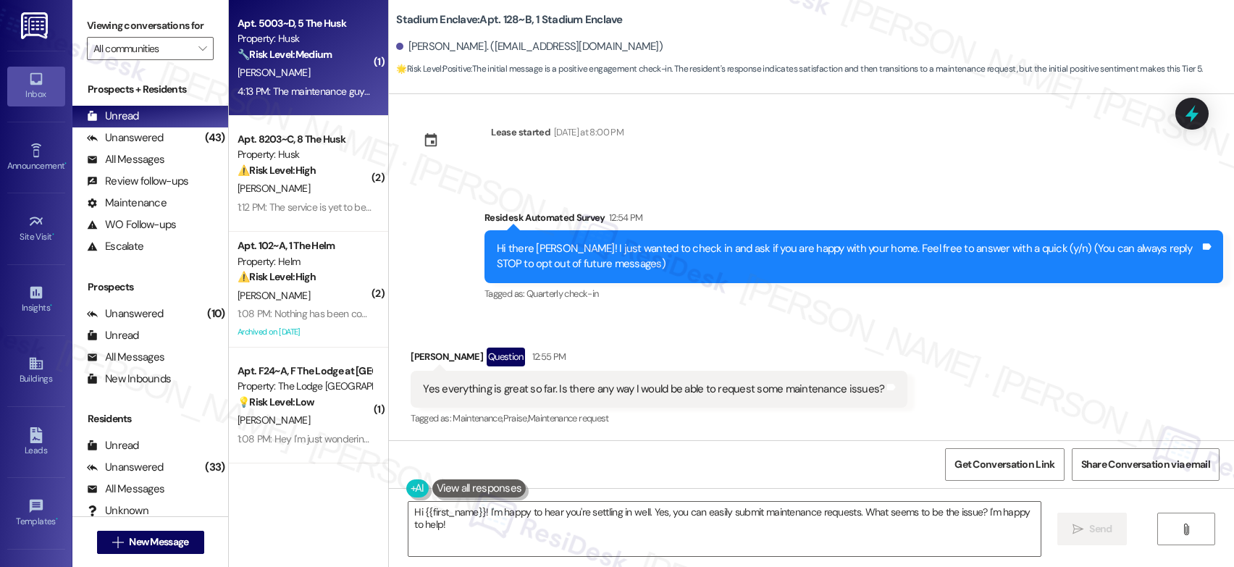
click at [338, 70] on div "T. Stebbins" at bounding box center [304, 73] width 137 height 18
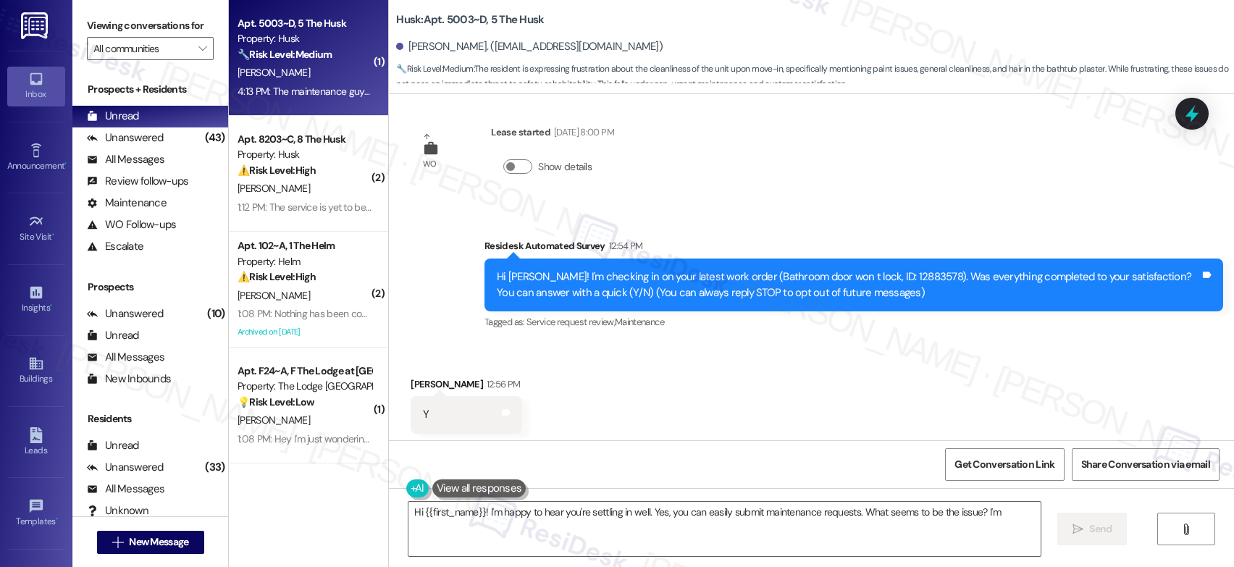
scroll to position [259, 0]
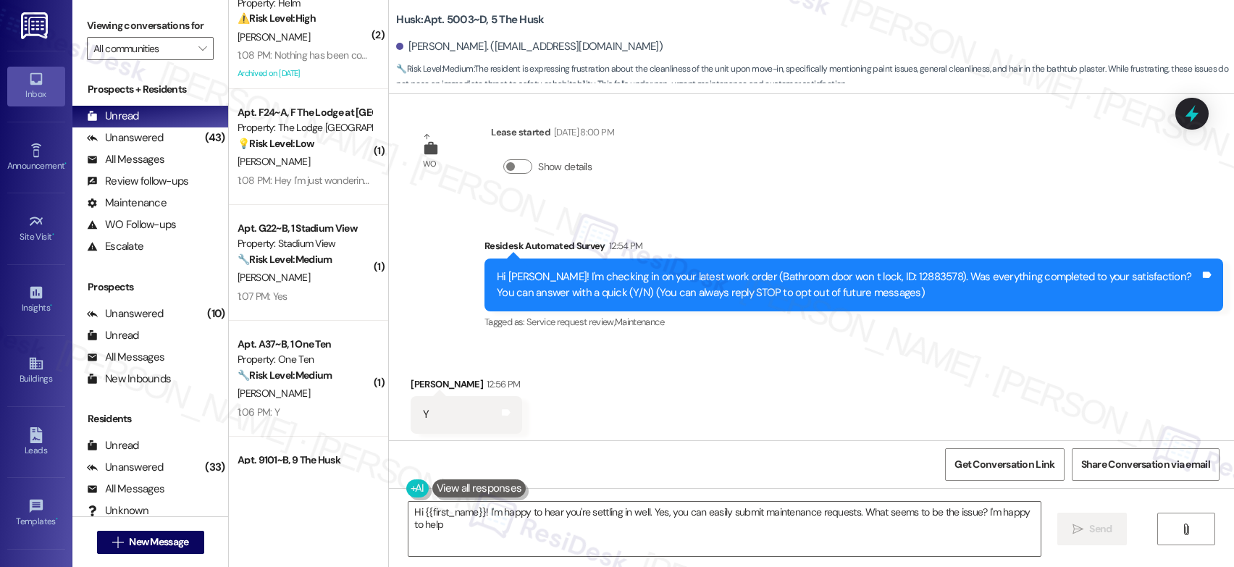
type textarea "Hi {{first_name}}! I'm happy to hear you're settling in well. Yes, you can easi…"
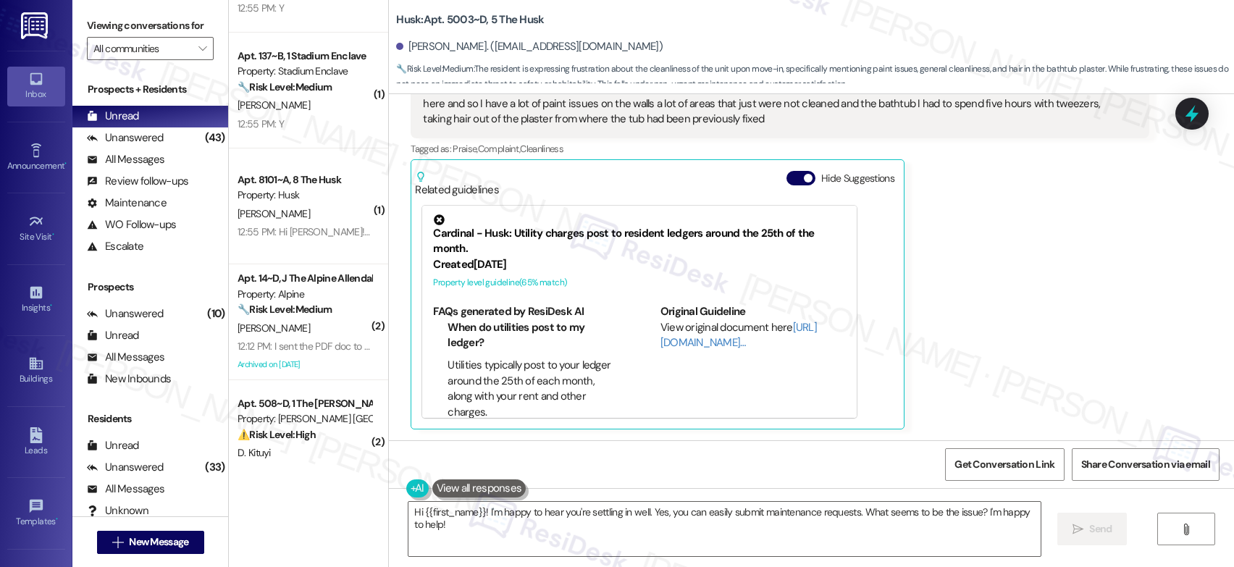
scroll to position [1239, 0]
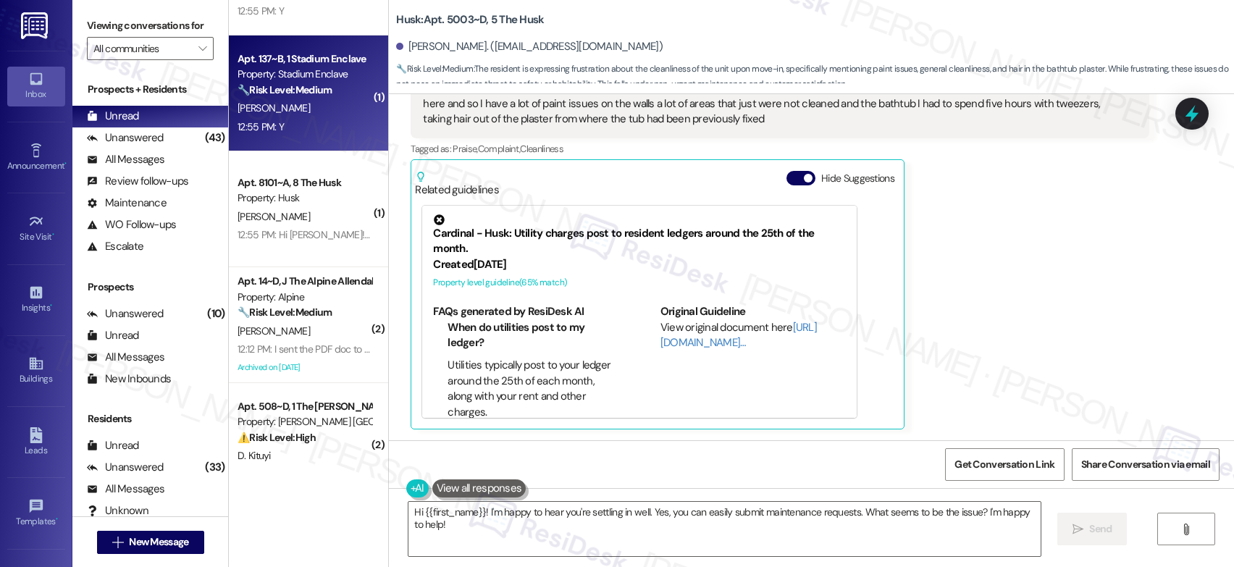
click at [310, 151] on div "( 1 ) Apt. A22~A, 1 Stadium View Property: Stadium View 🔧 Risk Level: Medium Th…" at bounding box center [308, 232] width 159 height 464
click at [316, 130] on div "12:55 PM: Y 12:55 PM: Y" at bounding box center [304, 127] width 137 height 18
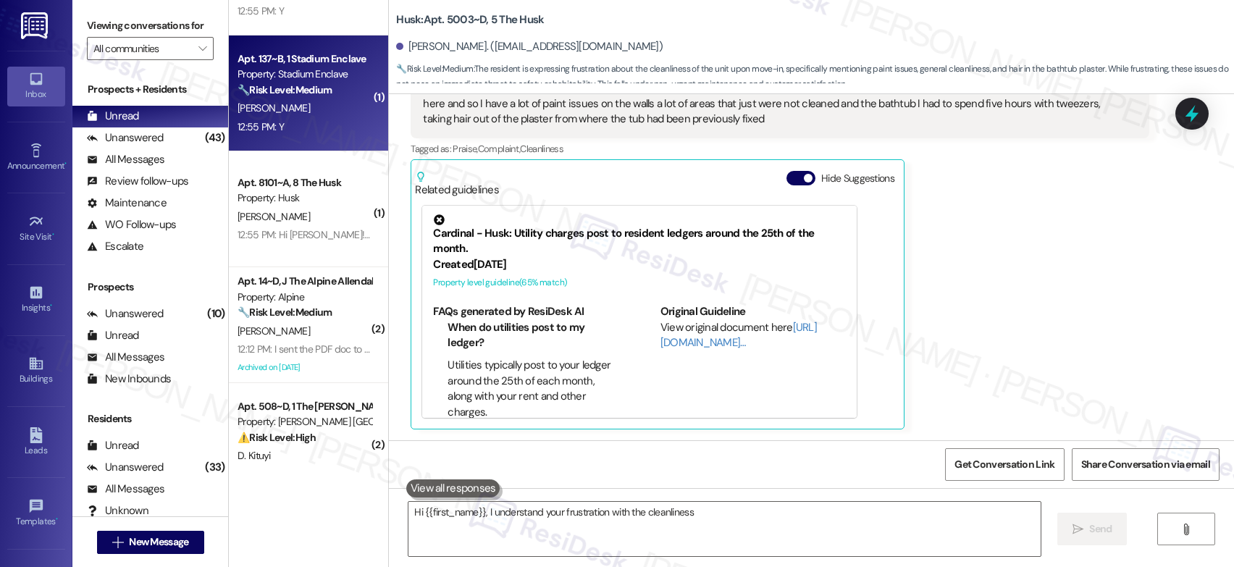
click at [316, 130] on div "12:55 PM: Y 12:55 PM: Y" at bounding box center [304, 127] width 137 height 18
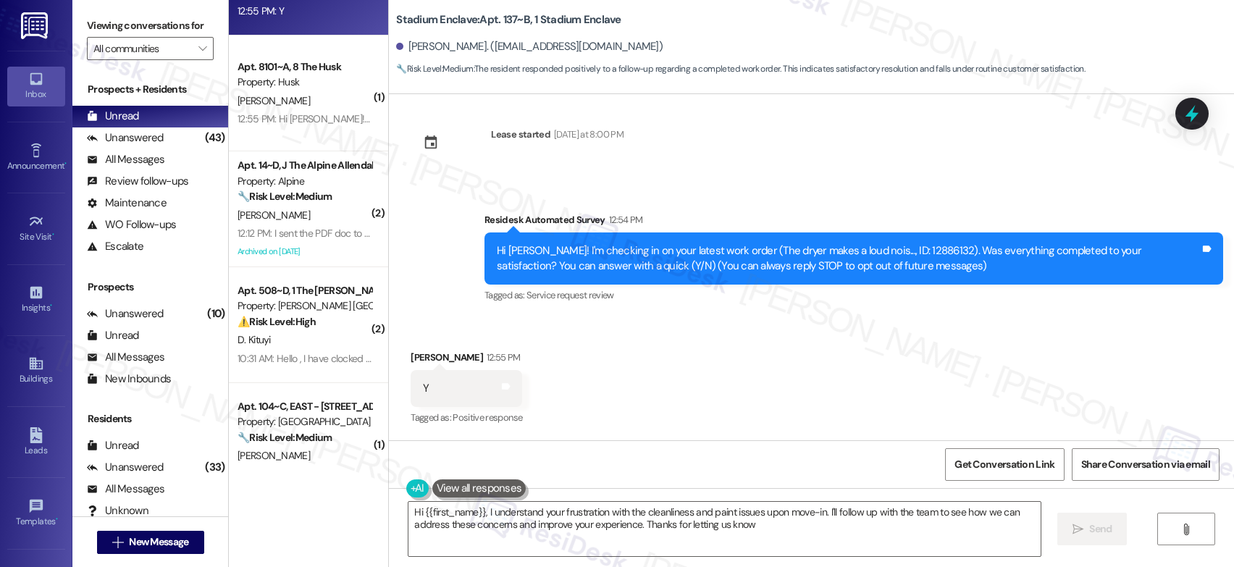
type textarea "Hi {{first_name}}, I understand your frustration with the cleanliness and paint…"
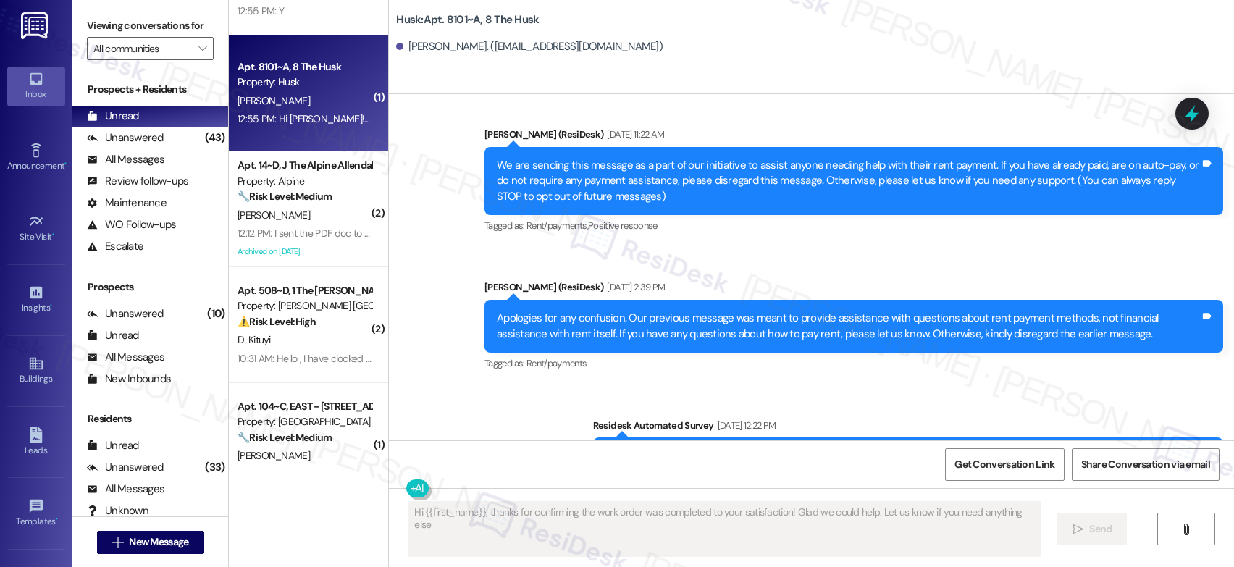
type textarea "Hi {{first_name}}, thanks for confirming the work order was completed to your s…"
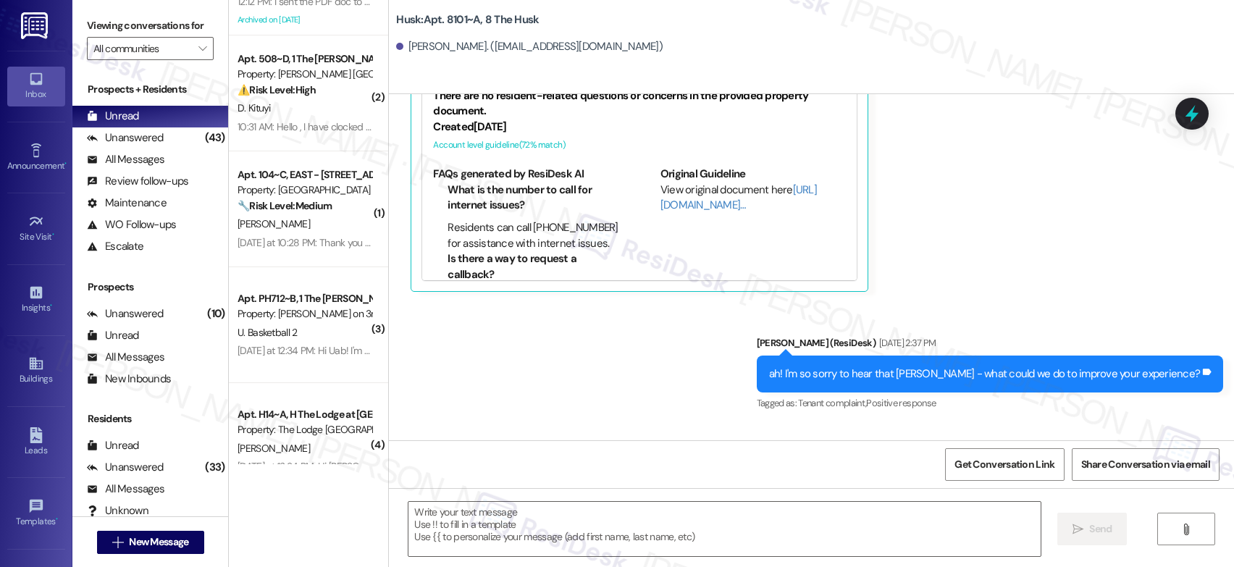
scroll to position [982, 0]
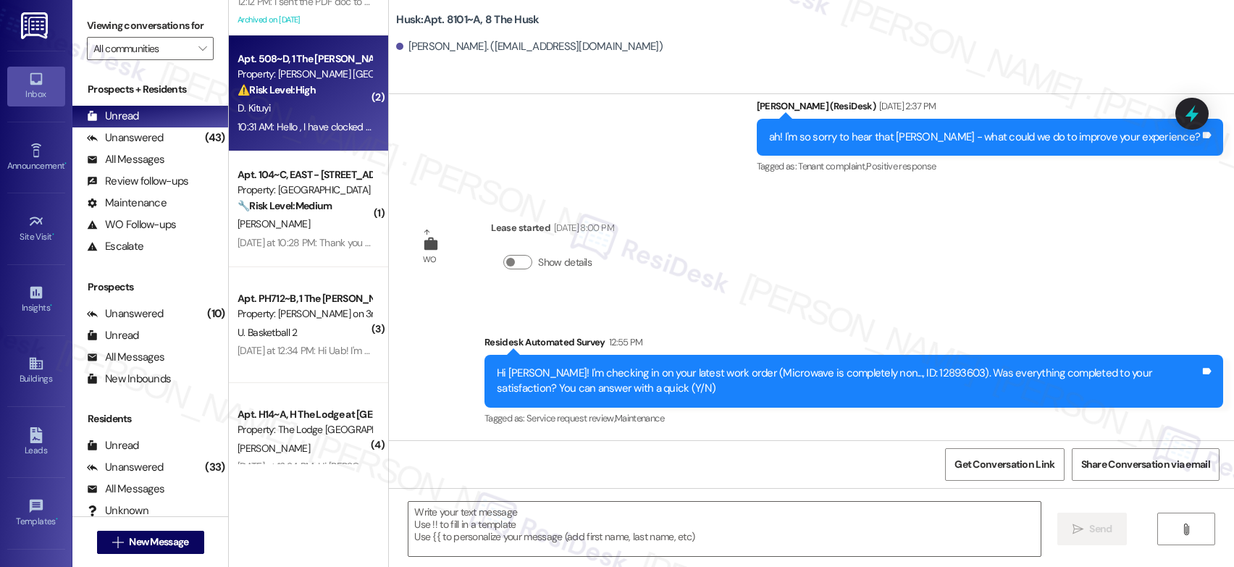
click at [310, 112] on div "D. Kituyi" at bounding box center [304, 108] width 137 height 18
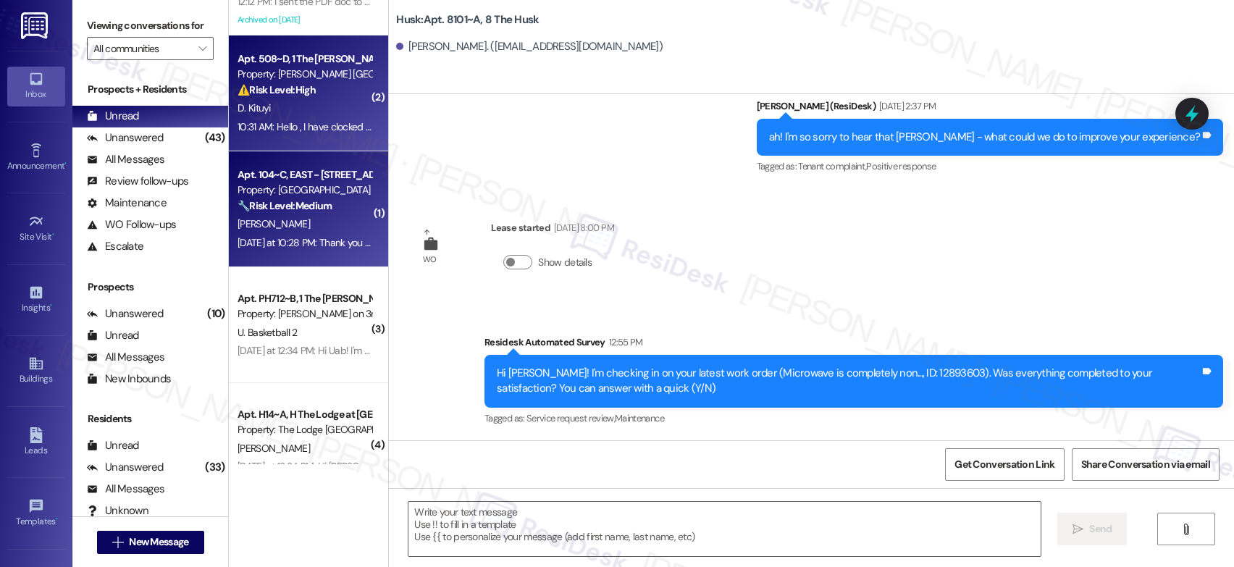
type textarea "Fetching suggested responses. Please feel free to read through the conversation…"
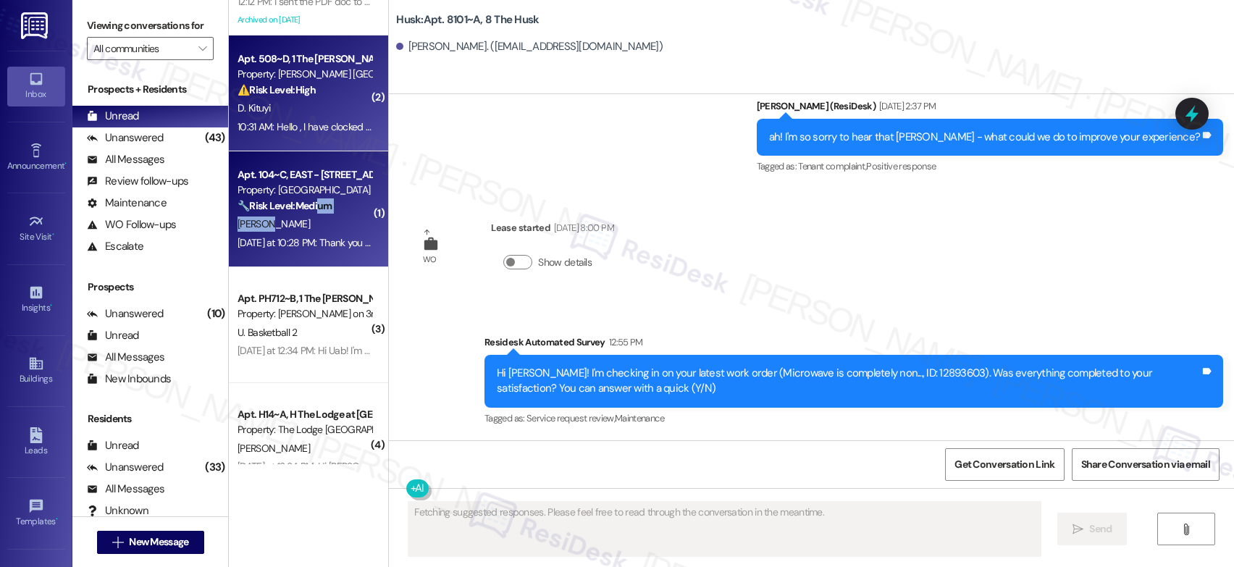
click at [310, 217] on div "Apt. 104~C, EAST - 1 Prospect Row Property: Prospect Row 🔧 Risk Level: Medium T…" at bounding box center [308, 209] width 159 height 116
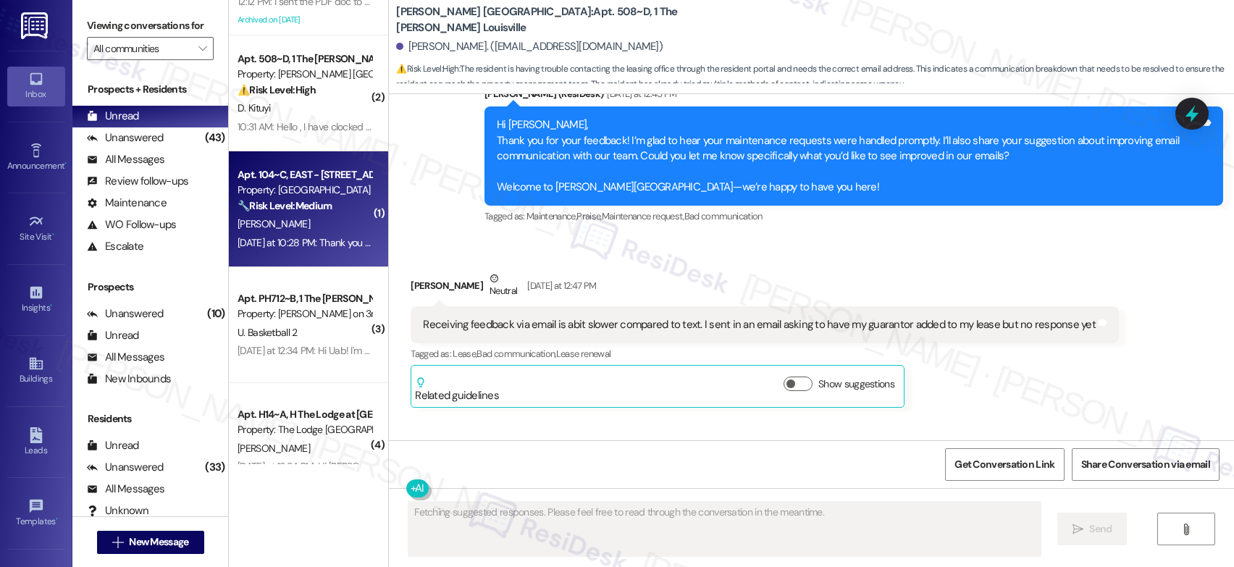
scroll to position [1265, 0]
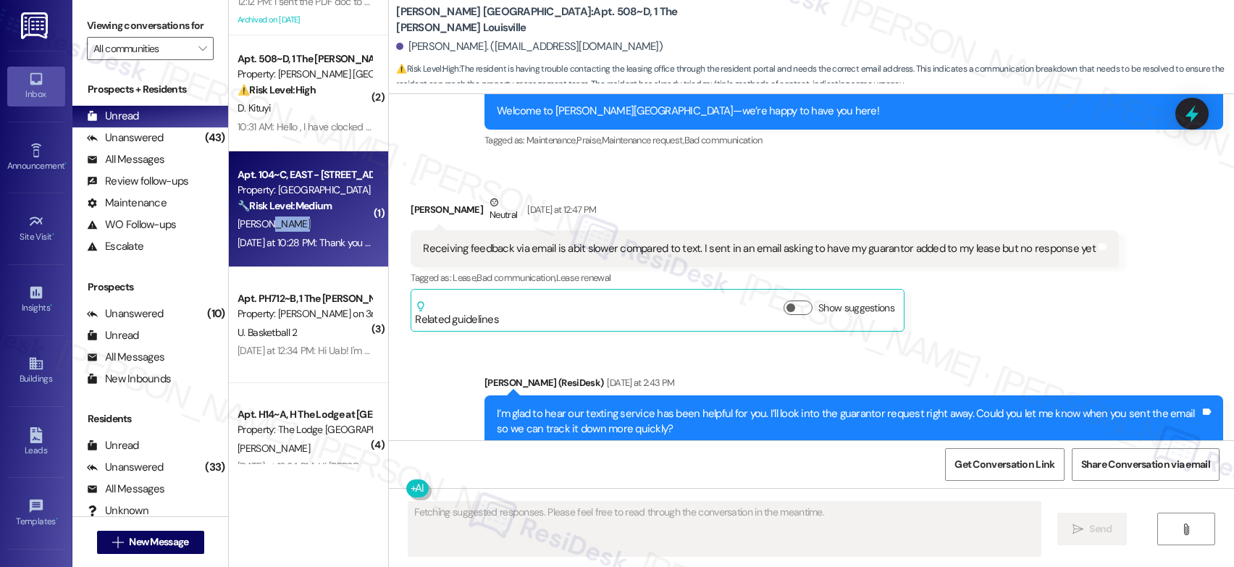
click at [310, 217] on div "[PERSON_NAME]" at bounding box center [304, 224] width 137 height 18
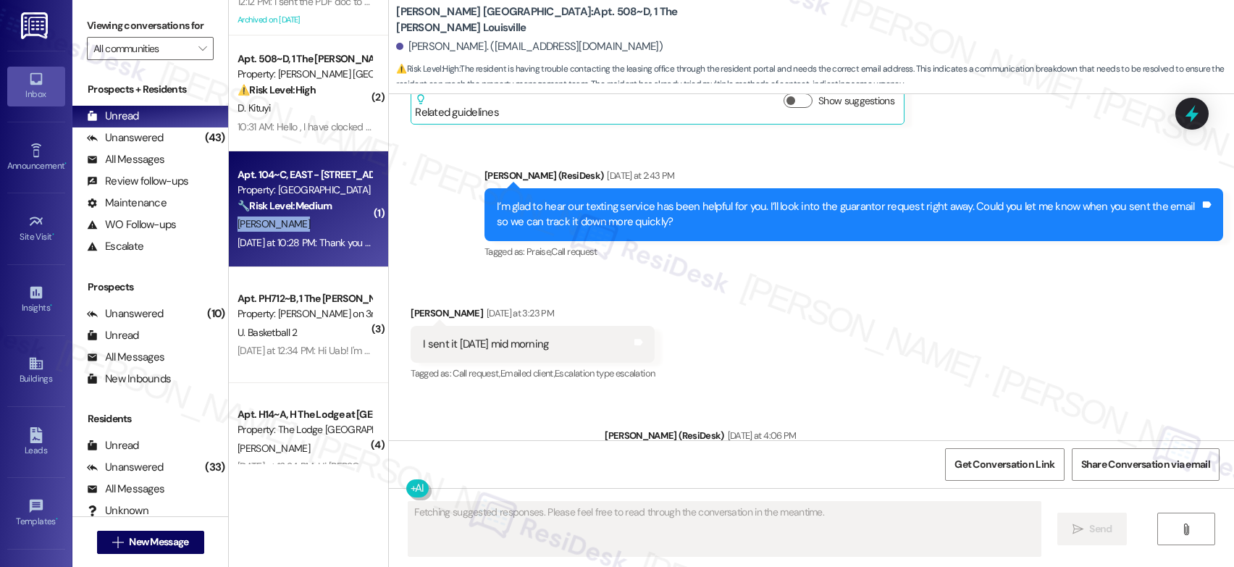
click at [310, 217] on div "[PERSON_NAME]" at bounding box center [304, 224] width 137 height 18
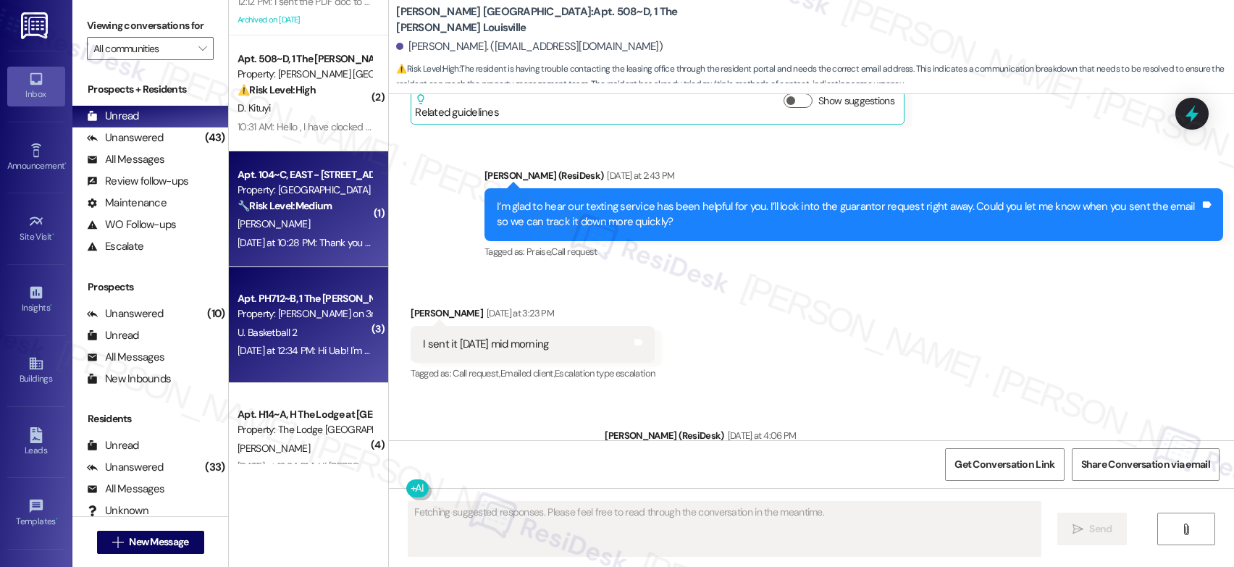
scroll to position [0, 0]
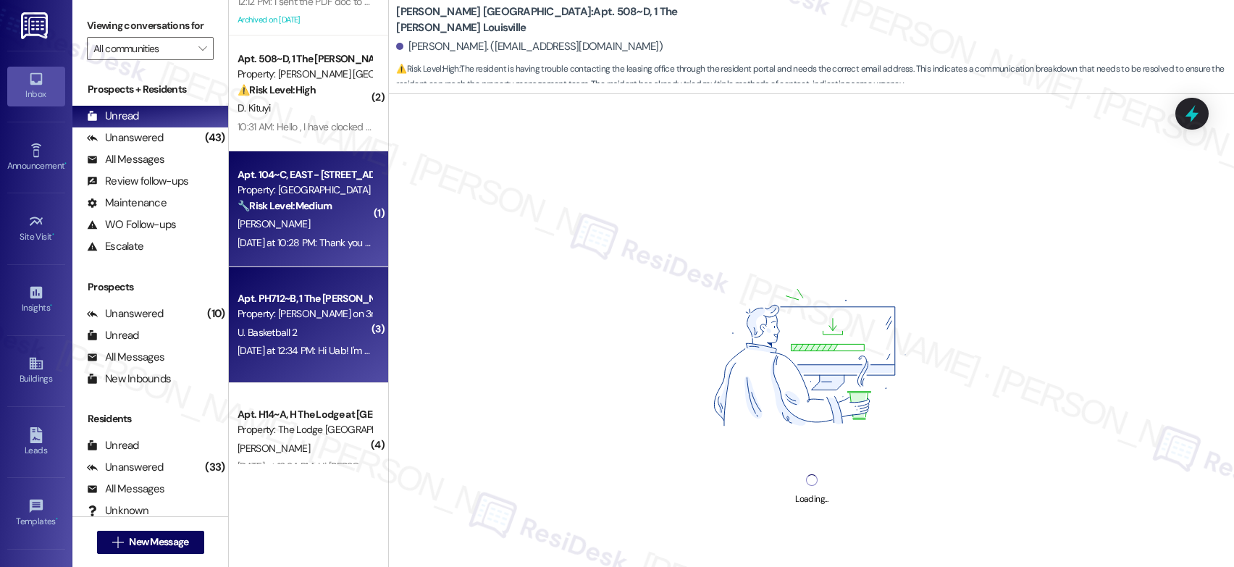
click at [316, 315] on div "( 1 ) Apt. 7101~B, 7 The Husk Property: Husk 🌟 Risk Level: Positive The message…" at bounding box center [308, 232] width 159 height 464
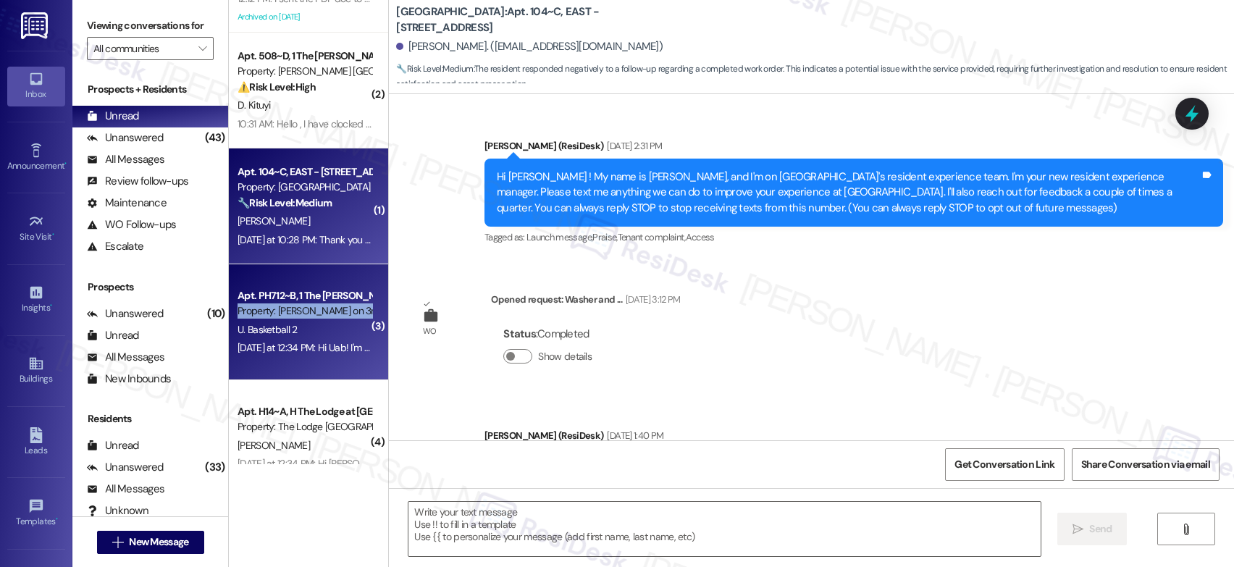
click at [316, 314] on div "Property: Marshall on 3rd" at bounding box center [305, 310] width 134 height 15
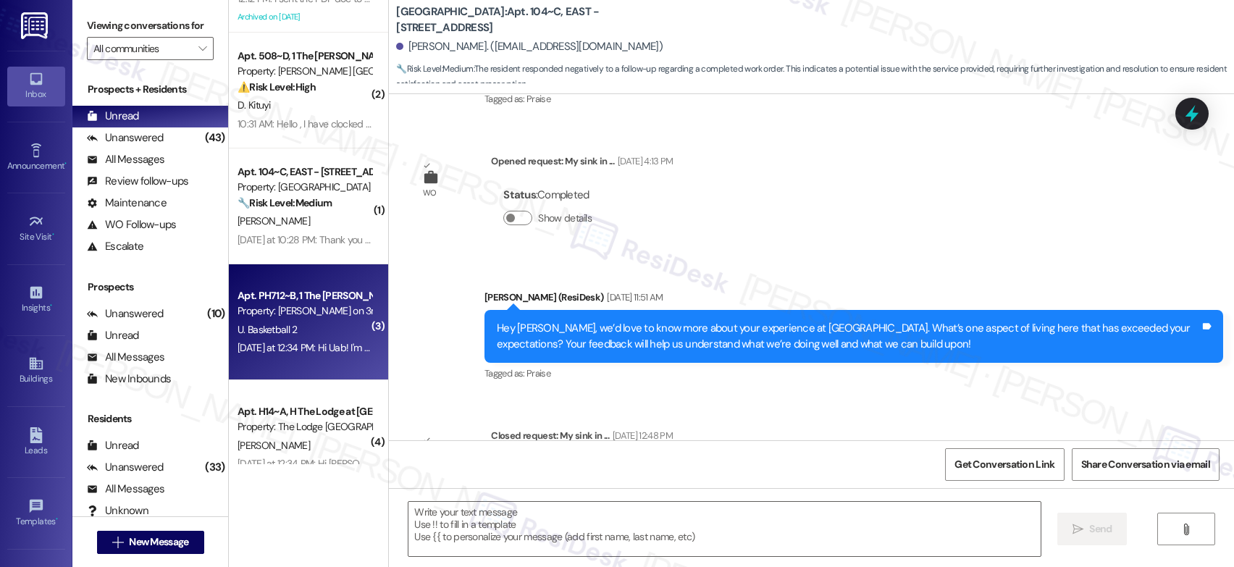
type textarea "Fetching suggested responses. Please feel free to read through the conversation…"
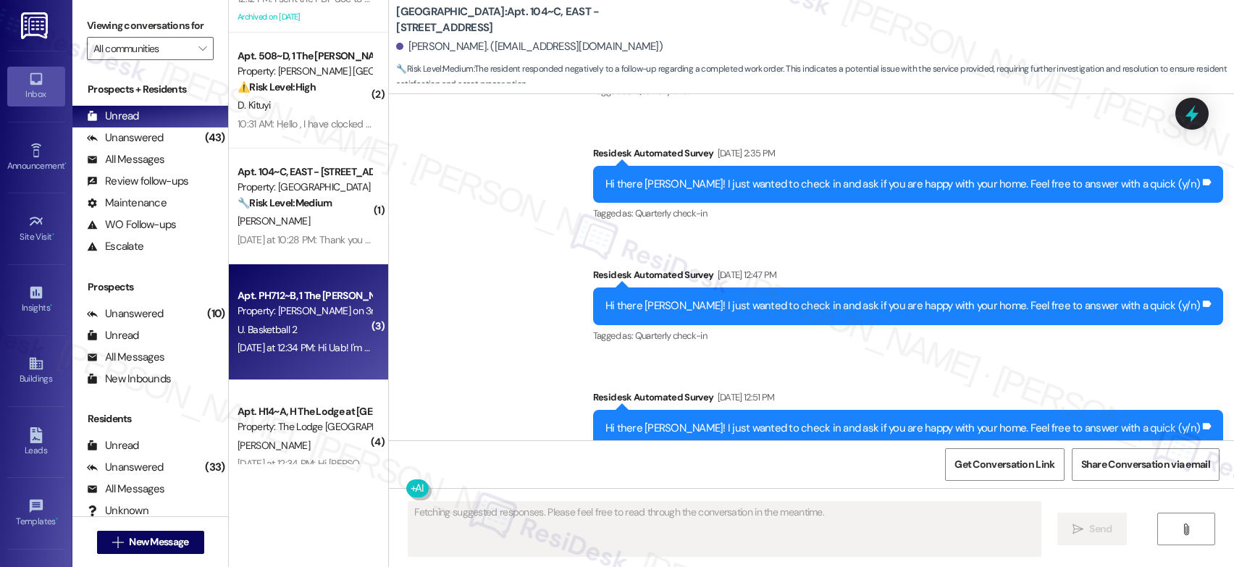
scroll to position [0, 0]
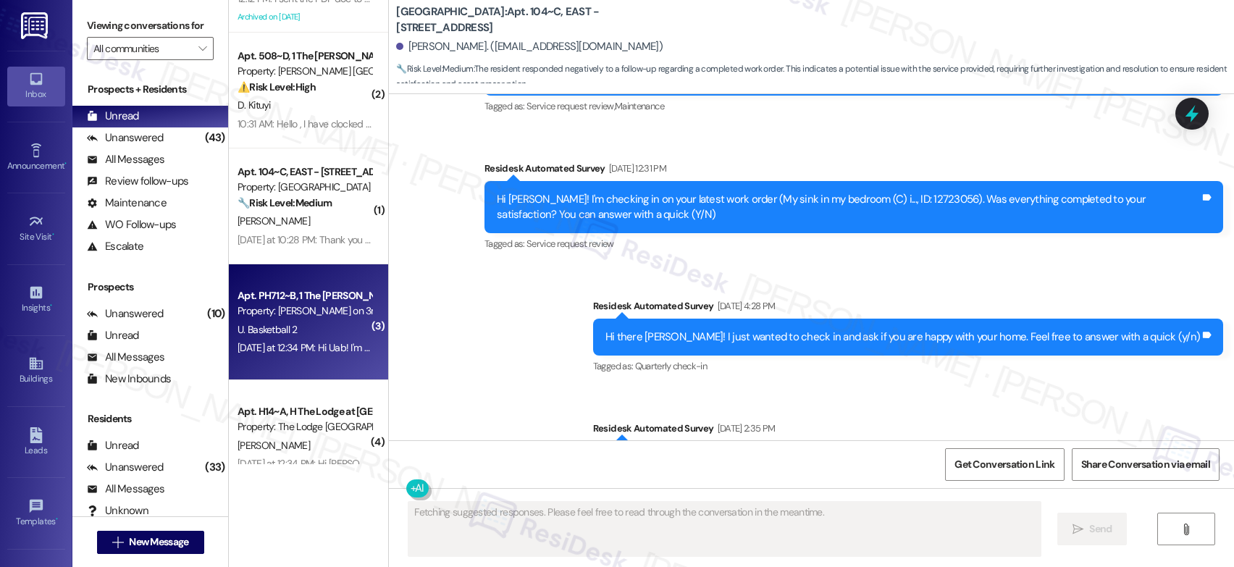
click at [317, 314] on div "Property: Marshall on 3rd" at bounding box center [305, 310] width 134 height 15
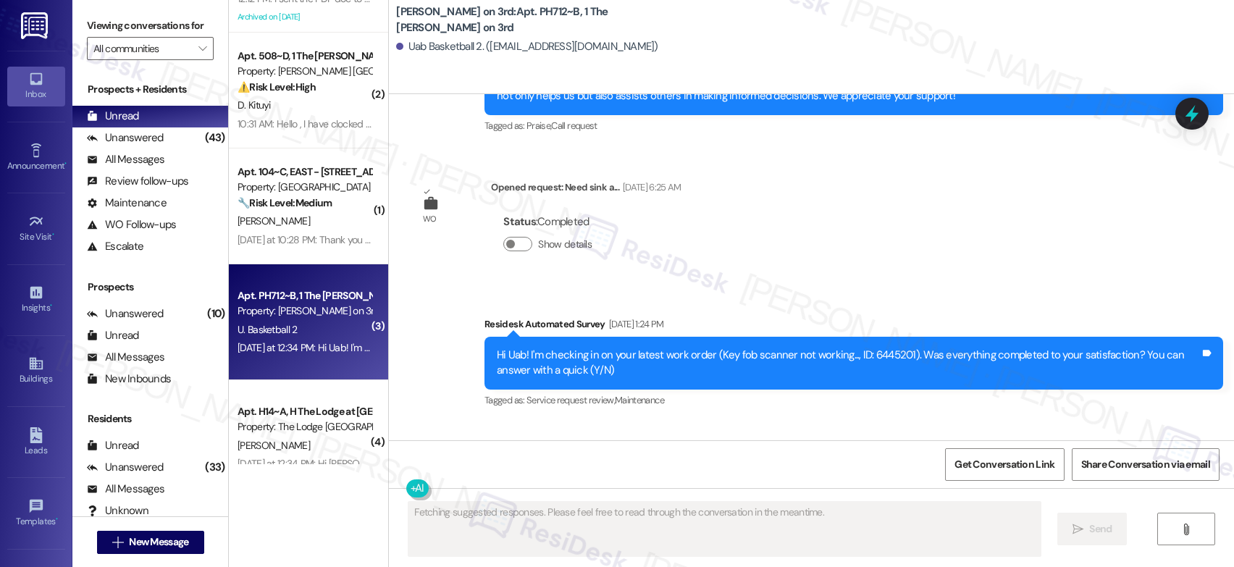
click at [315, 312] on div "Property: Marshall on 3rd" at bounding box center [305, 310] width 134 height 15
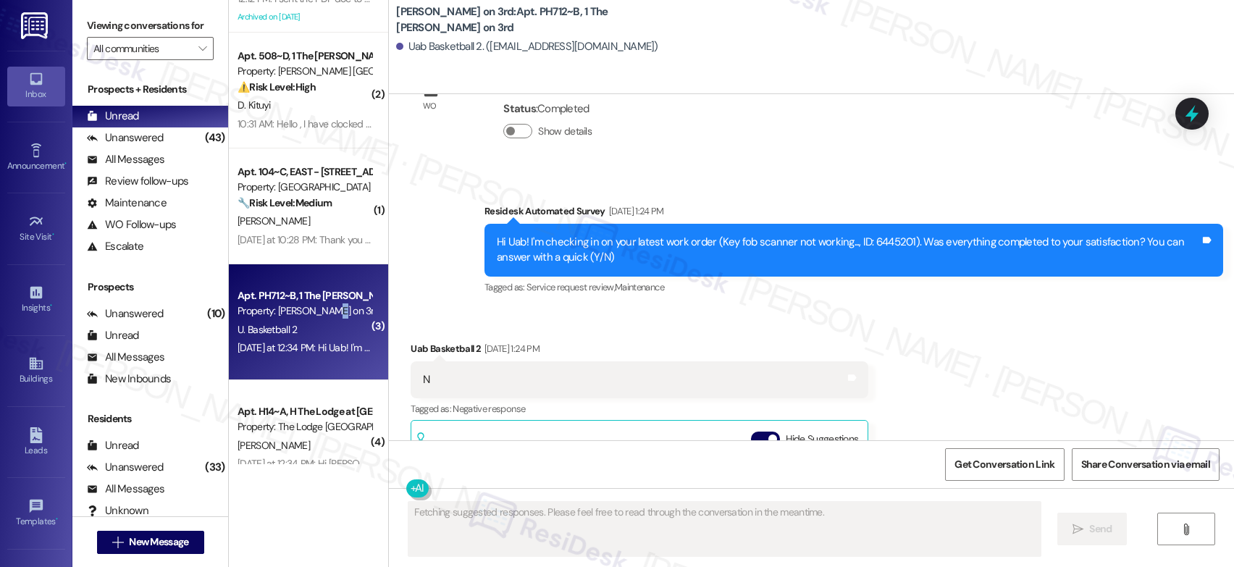
click at [315, 312] on div "Property: Marshall on 3rd" at bounding box center [305, 310] width 134 height 15
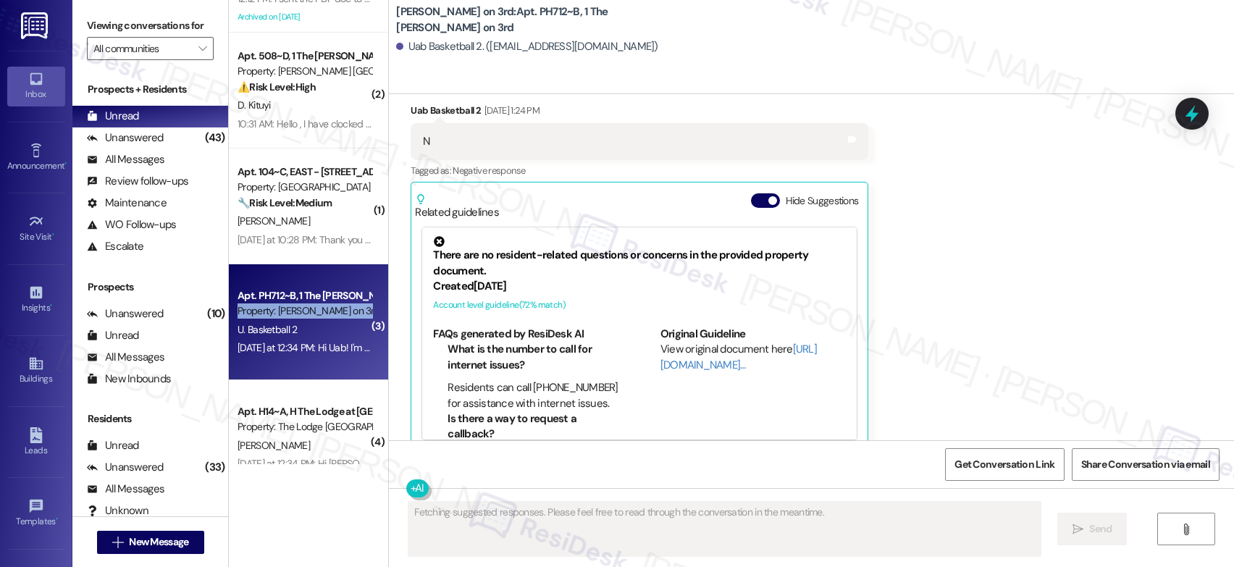
click at [315, 312] on div "Property: Marshall on 3rd" at bounding box center [305, 310] width 134 height 15
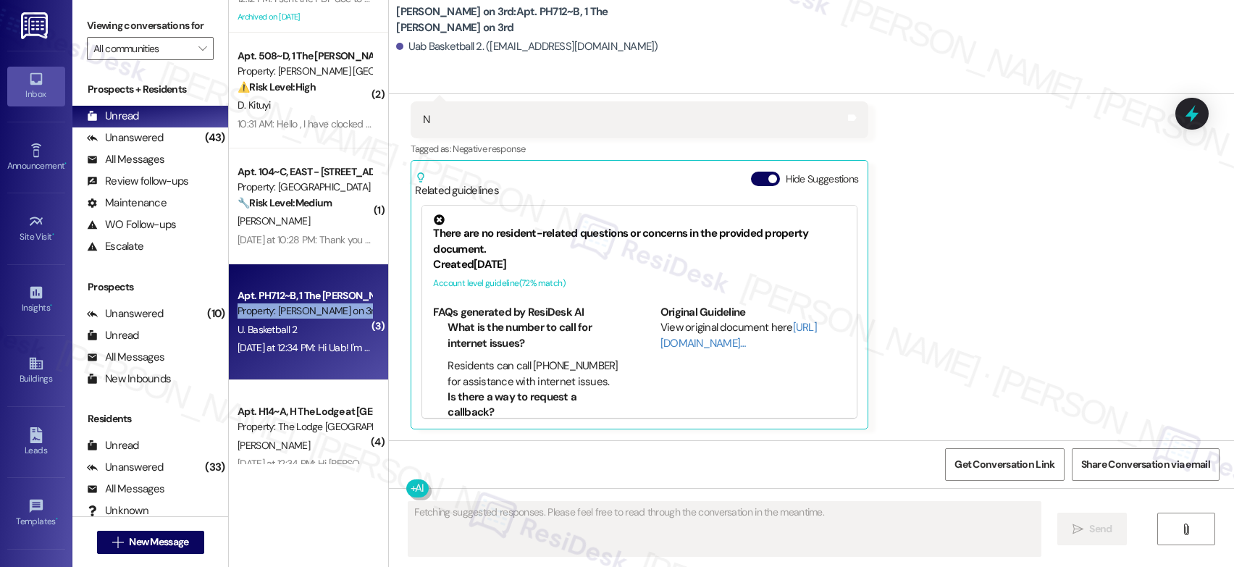
click at [315, 312] on div "Property: Marshall on 3rd" at bounding box center [305, 310] width 134 height 15
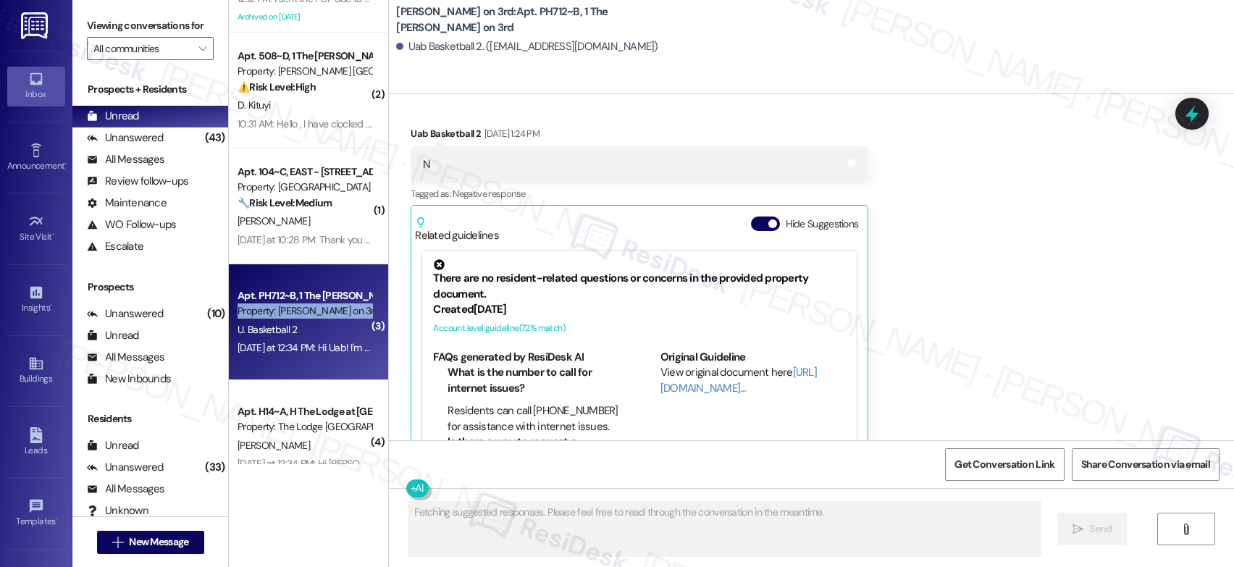
scroll to position [1330, 0]
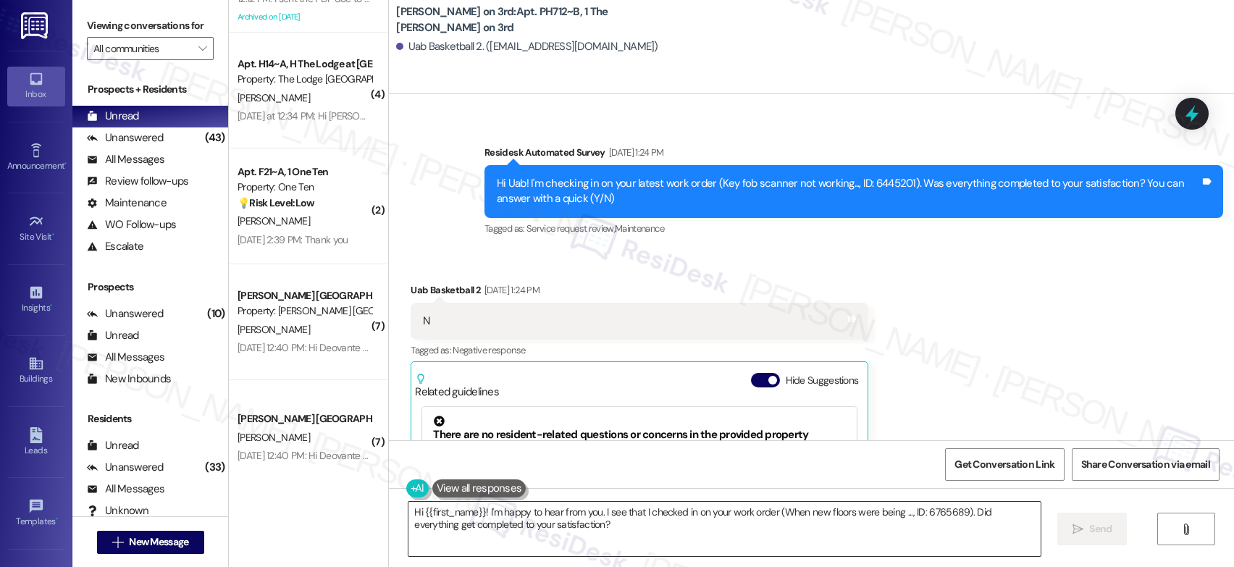
click at [447, 530] on textarea "Hi {{first_name}}! I'm happy to hear from you. I see that I checked in on your …" at bounding box center [724, 529] width 632 height 54
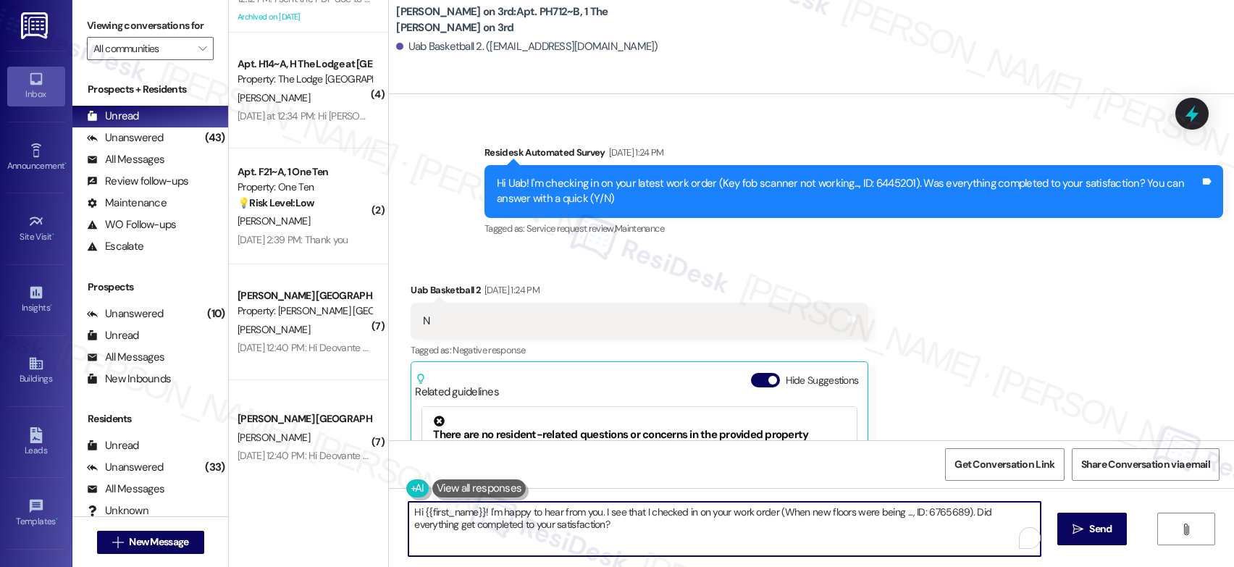
click at [447, 530] on textarea "Hi {{first_name}}! I'm happy to hear from you. I see that I checked in on your …" at bounding box center [724, 529] width 632 height 54
click at [447, 531] on textarea "Hi {{first_name}}! I'm happy to hear from you. I see that I checked in on your …" at bounding box center [724, 529] width 632 height 54
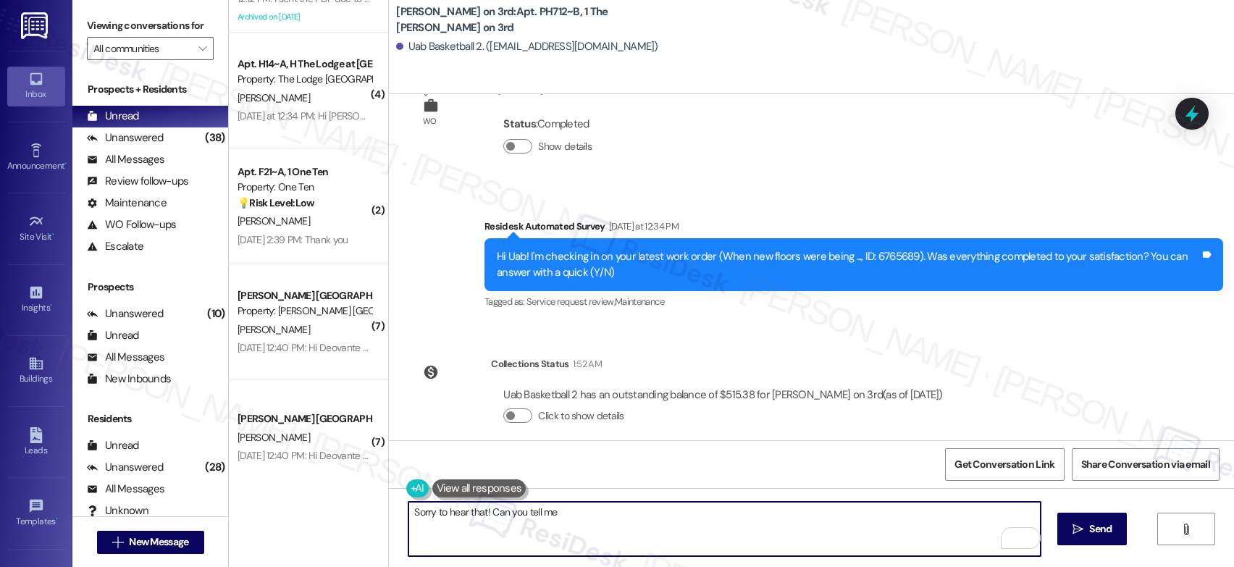
scroll to position [4008, 0]
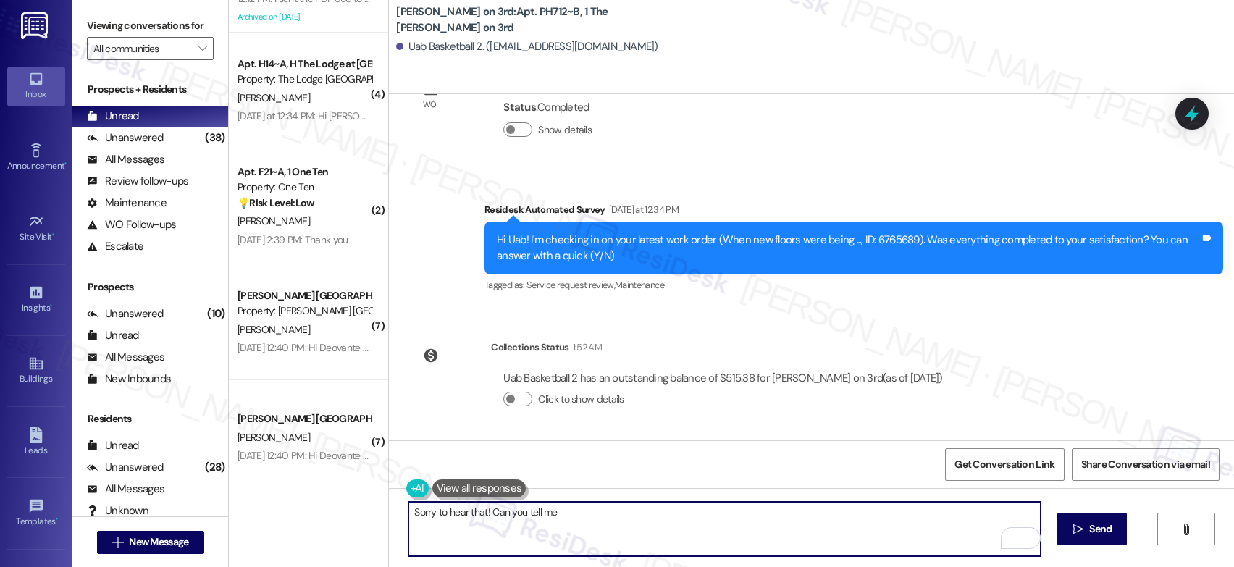
click at [632, 517] on textarea "Sorry to hear that! Can you tell me" at bounding box center [724, 529] width 632 height 54
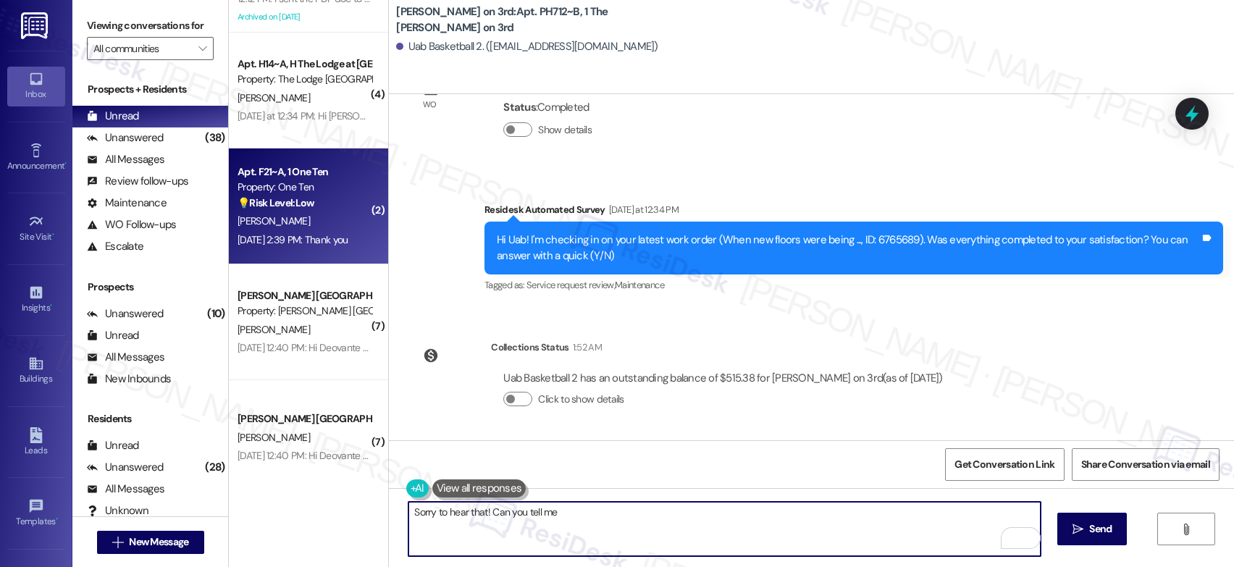
type textarea "Sorry to hear that! Can you tell me"
click at [274, 205] on strong "💡 Risk Level: Low" at bounding box center [276, 202] width 77 height 13
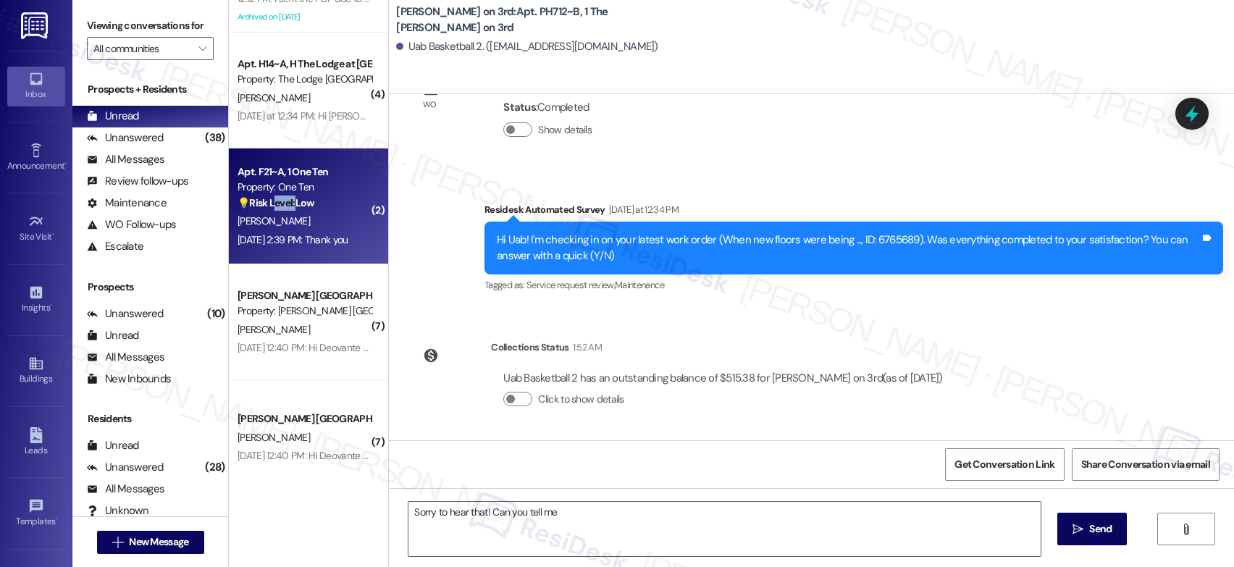
click at [275, 205] on strong "💡 Risk Level: Low" at bounding box center [276, 202] width 77 height 13
type textarea "Fetching suggested responses. Please feel free to read through the conversation…"
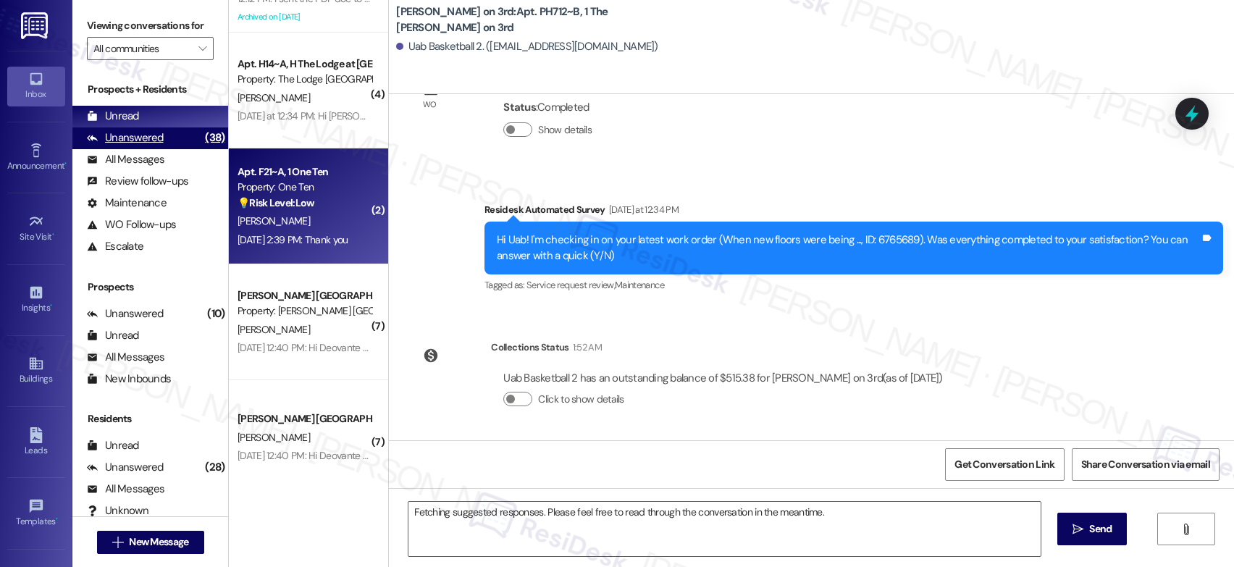
click at [156, 146] on div "Unanswered" at bounding box center [125, 137] width 77 height 15
click at [153, 143] on div "Unanswered (38)" at bounding box center [150, 138] width 156 height 22
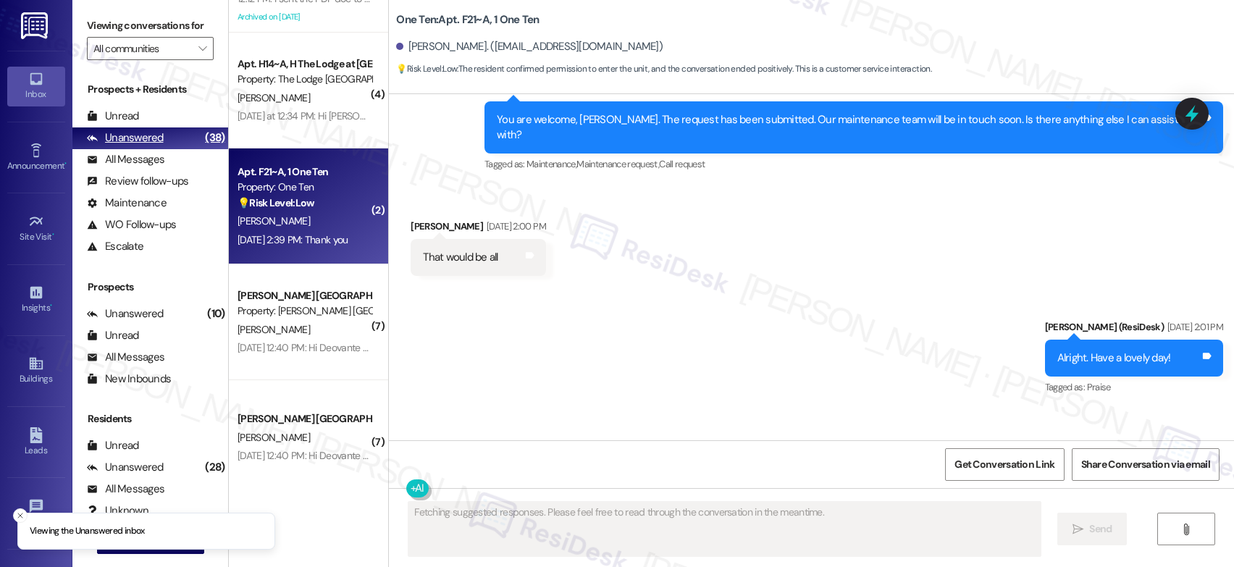
click at [154, 146] on div "Unanswered" at bounding box center [125, 137] width 77 height 15
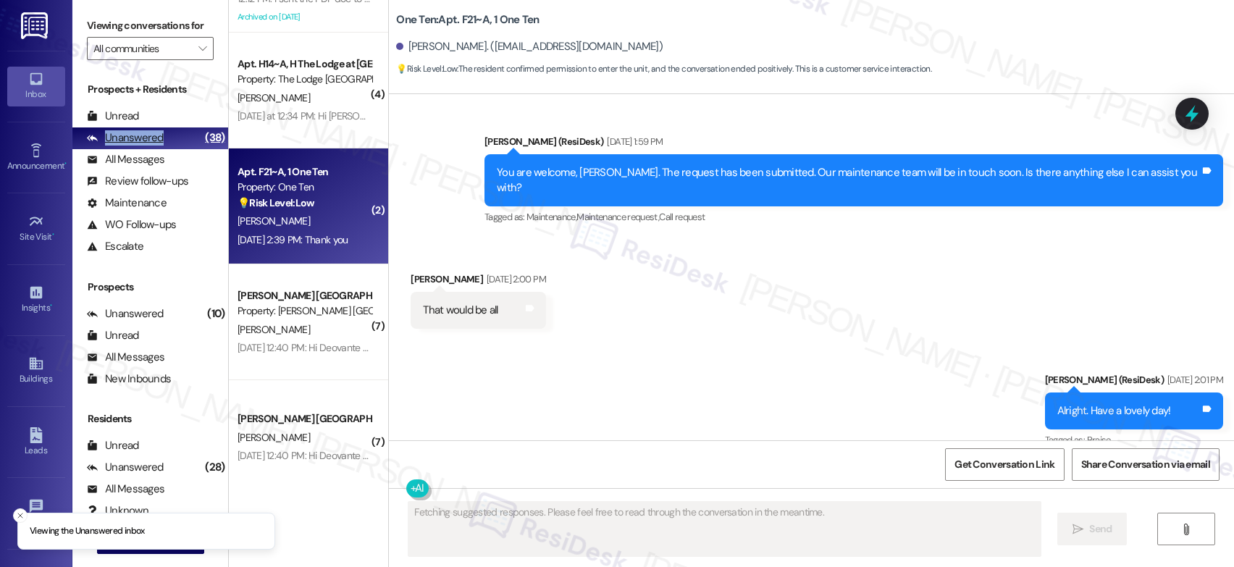
click at [154, 146] on div "Unanswered" at bounding box center [125, 137] width 77 height 15
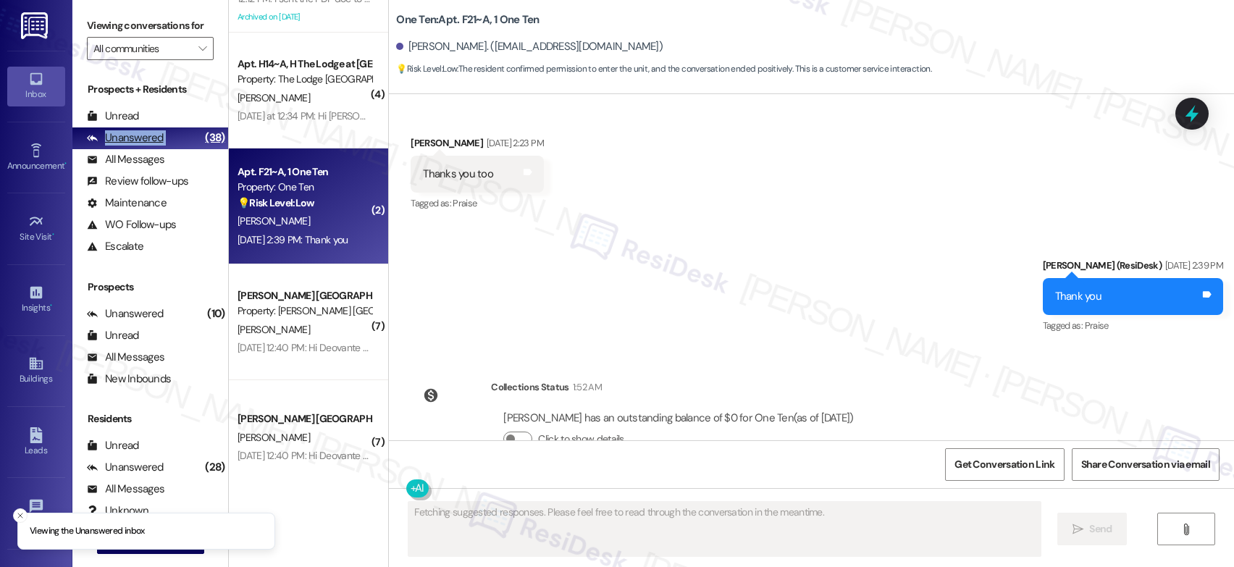
click at [154, 146] on div "Unanswered" at bounding box center [125, 137] width 77 height 15
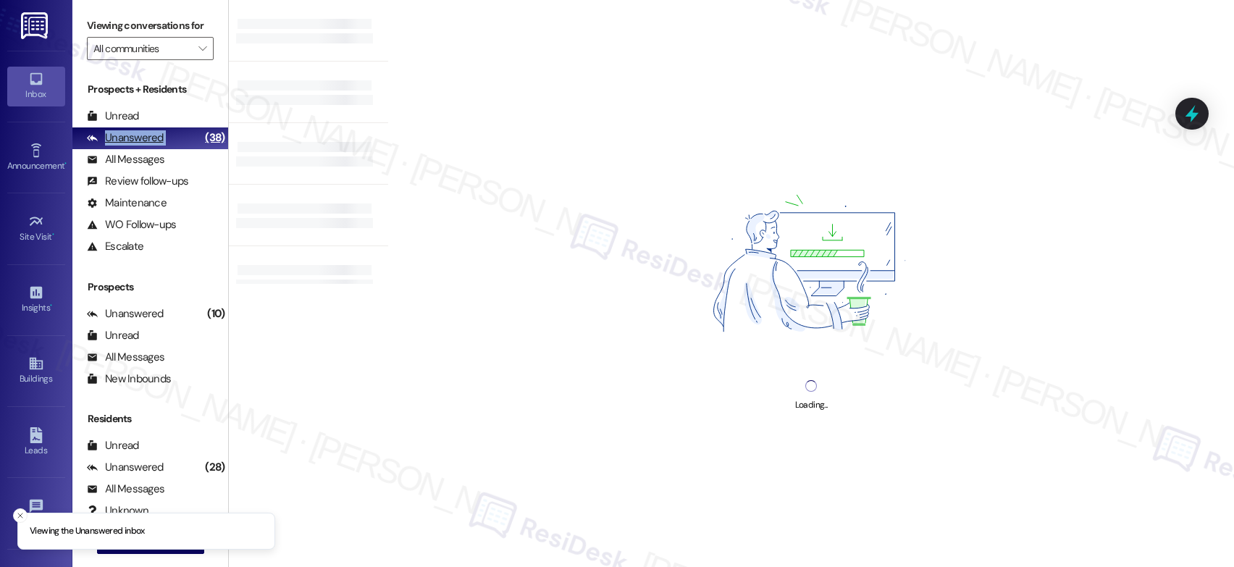
click at [154, 146] on div "Unanswered" at bounding box center [125, 137] width 77 height 15
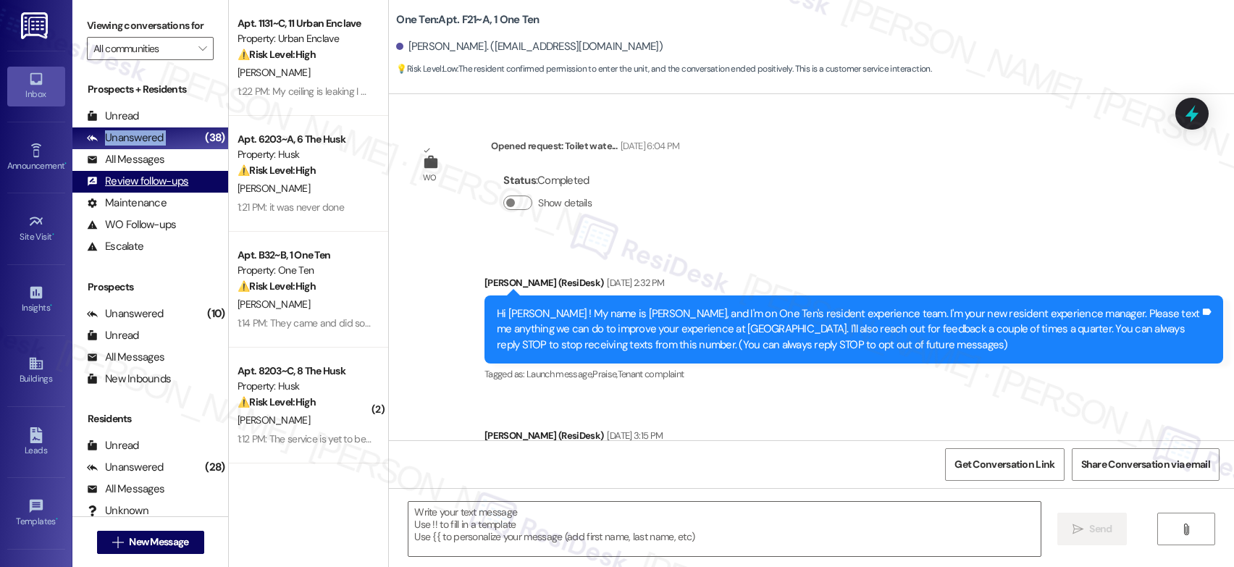
type textarea "Fetching suggested responses. Please feel free to read through the conversation…"
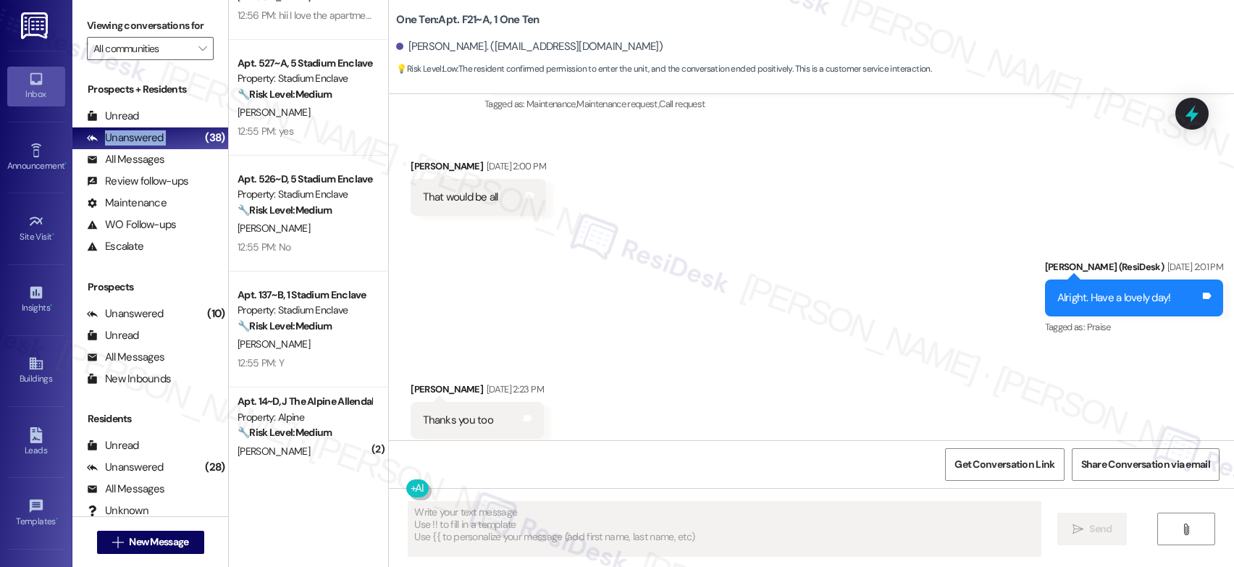
scroll to position [1941, 0]
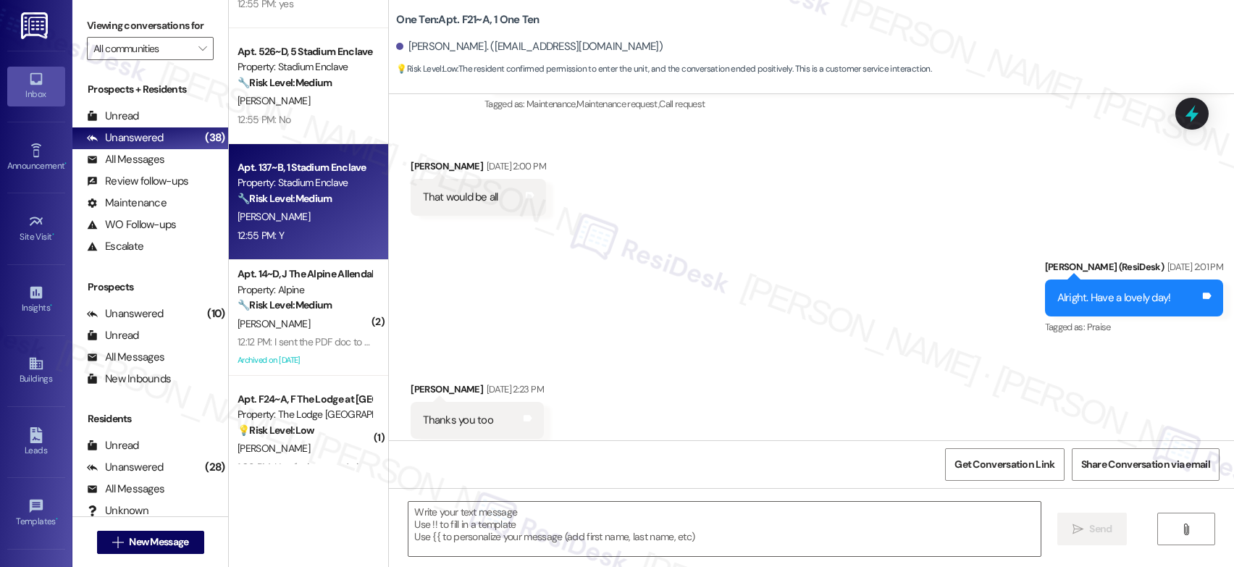
click at [306, 228] on div "12:55 PM: Y 12:55 PM: Y" at bounding box center [304, 236] width 137 height 18
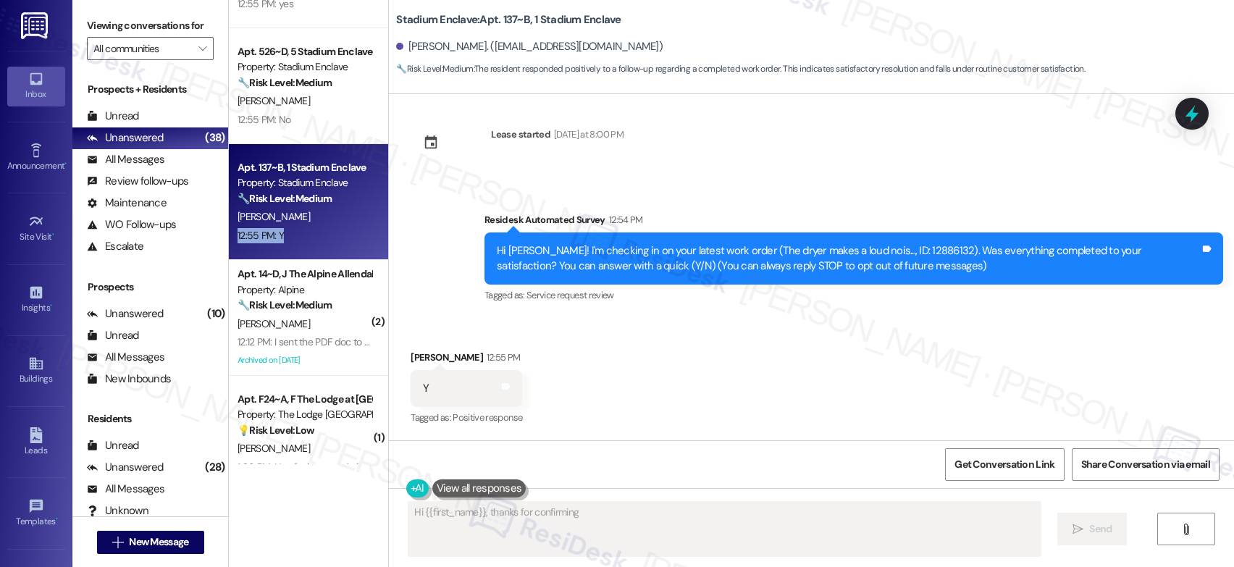
click at [306, 228] on div "12:55 PM: Y 12:55 PM: Y" at bounding box center [304, 236] width 137 height 18
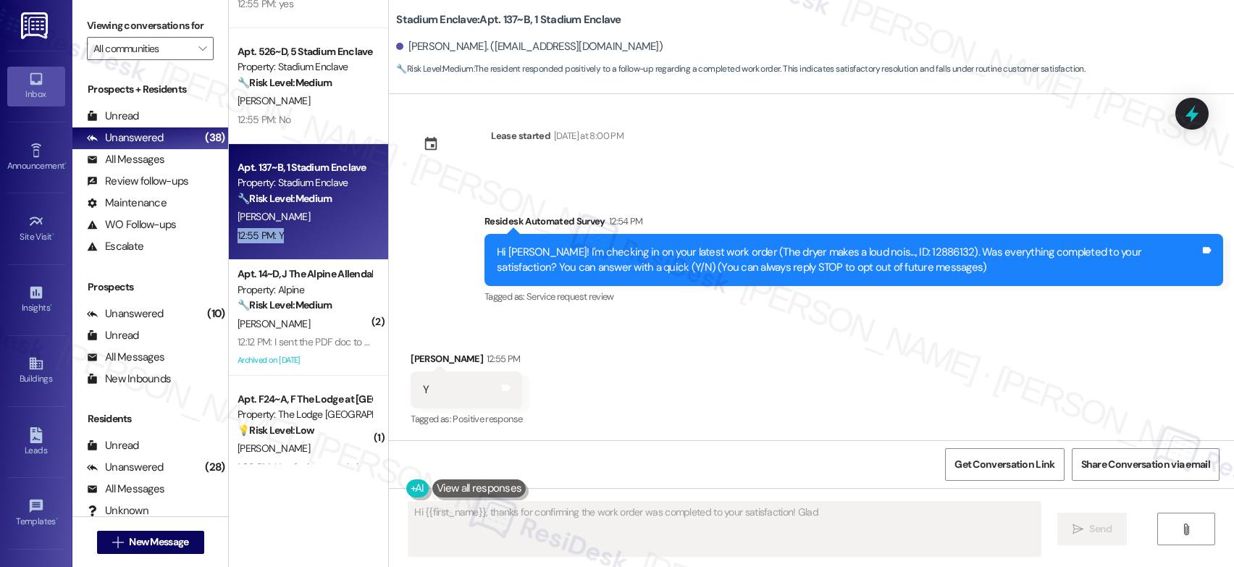
click at [306, 228] on div "12:55 PM: Y 12:55 PM: Y" at bounding box center [304, 236] width 137 height 18
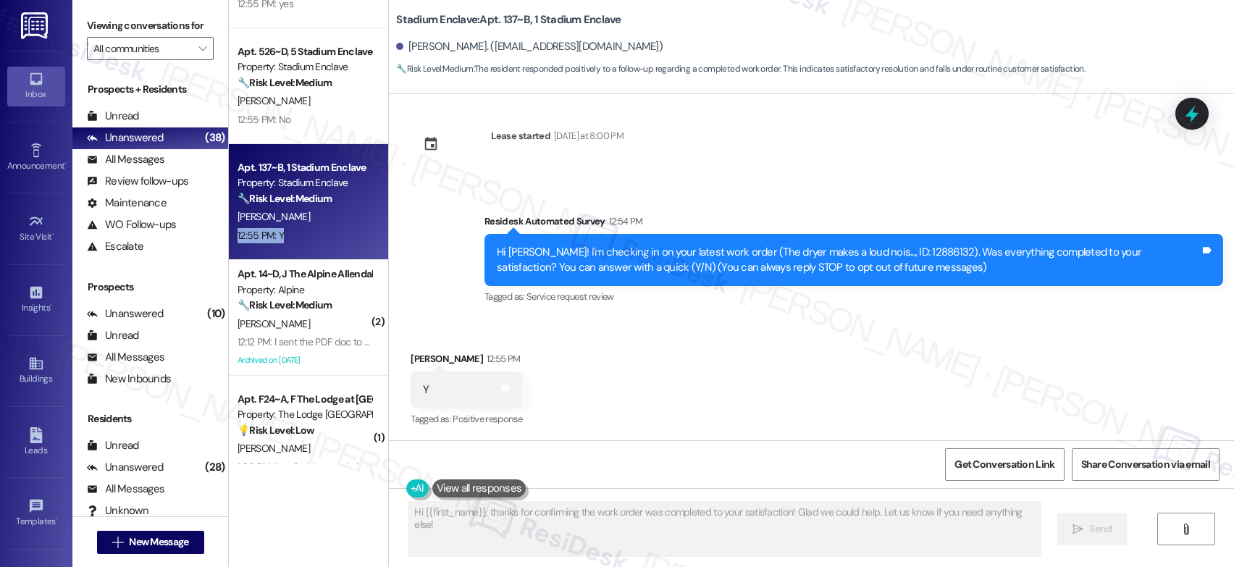
scroll to position [148, 0]
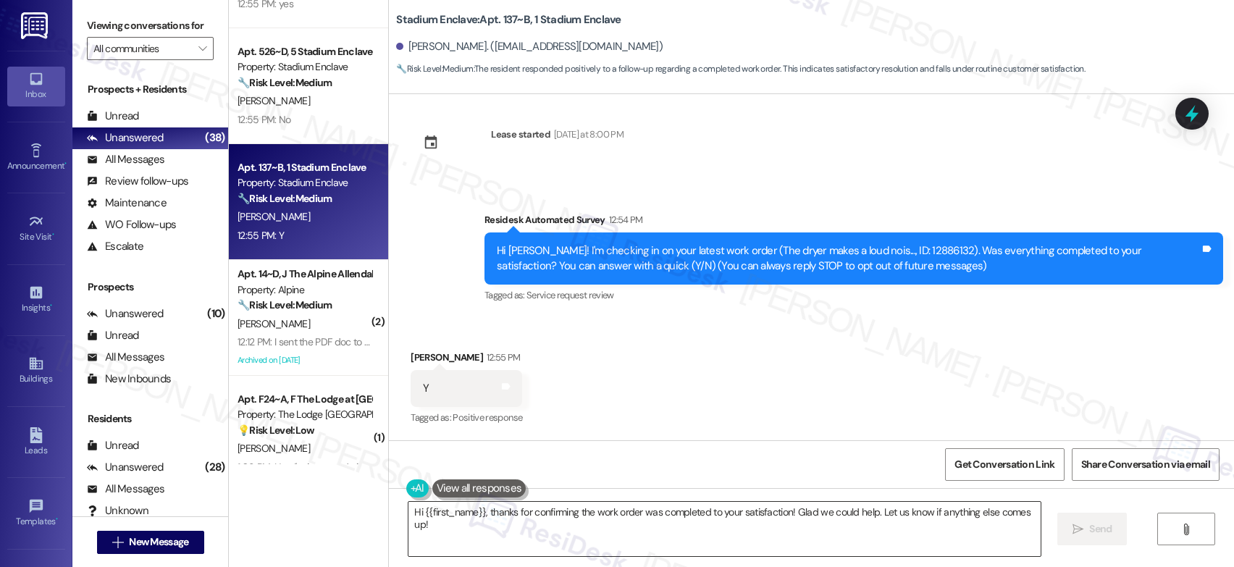
click at [489, 513] on textarea "Hi {{first_name}}, thanks for confirming the work order was completed to your s…" at bounding box center [724, 529] width 632 height 54
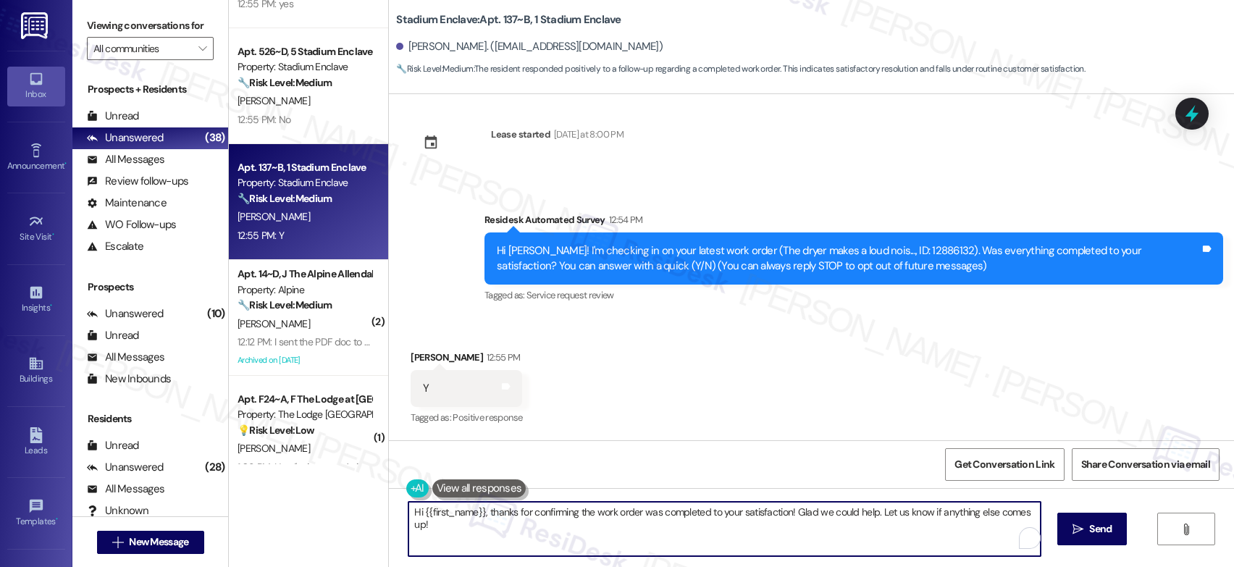
click at [489, 513] on textarea "Hi {{first_name}}, thanks for confirming the work order was completed to your s…" at bounding box center [724, 529] width 632 height 54
paste textarea "That’s wonderful to hear! I’m so glad maintenance was able to take care of ever…"
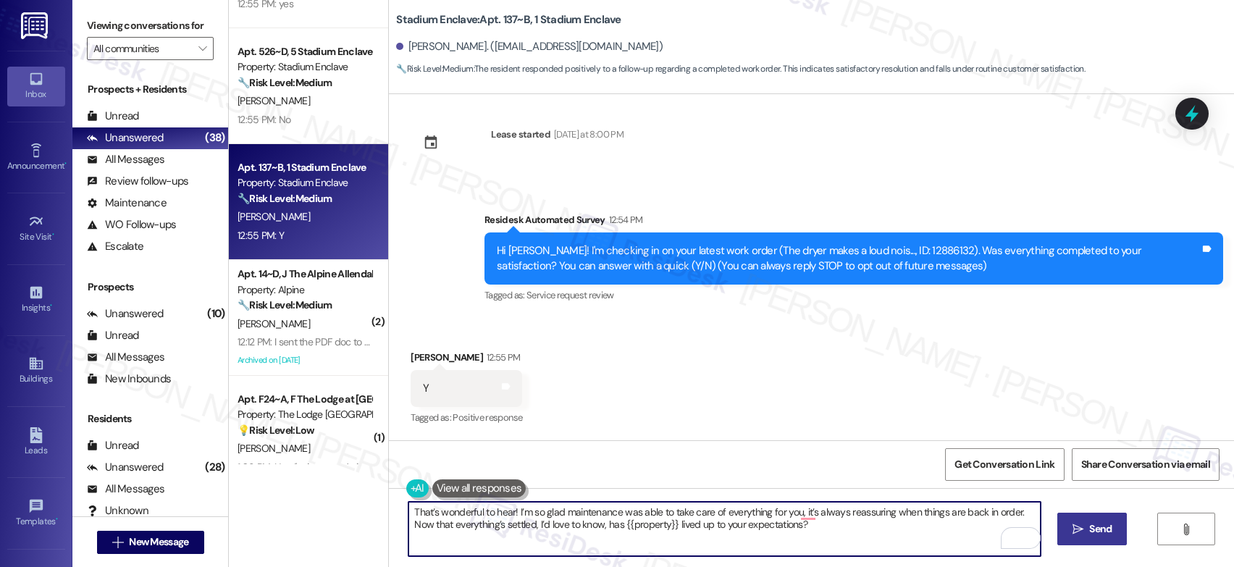
click at [1083, 533] on span " Send" at bounding box center [1093, 528] width 46 height 15
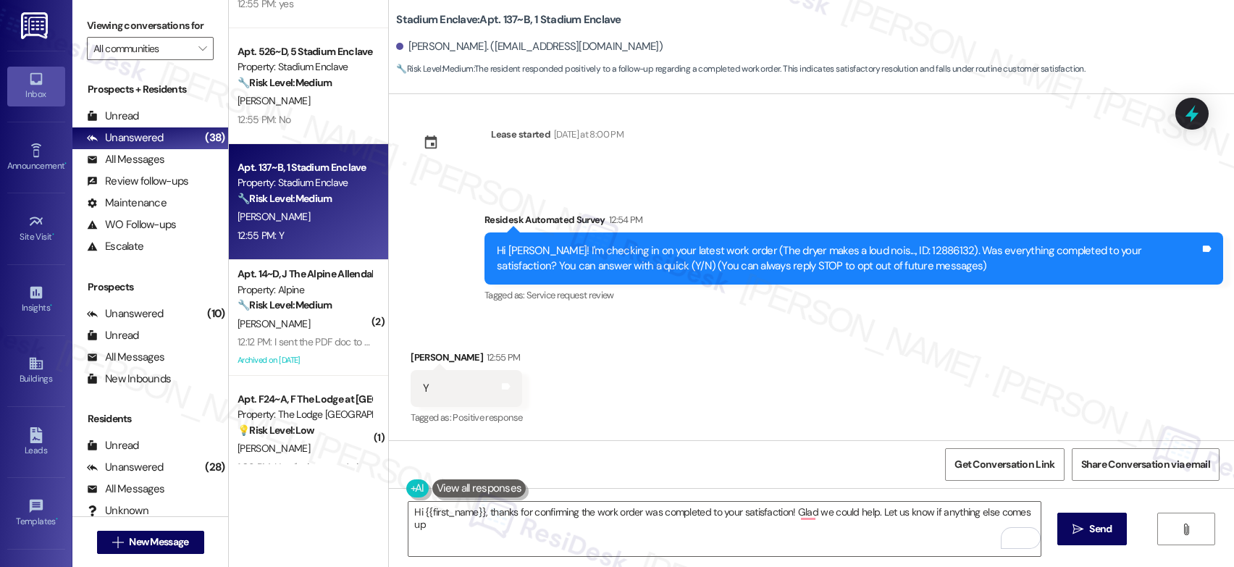
type textarea "Hi {{first_name}}, thanks for confirming the work order was completed to your s…"
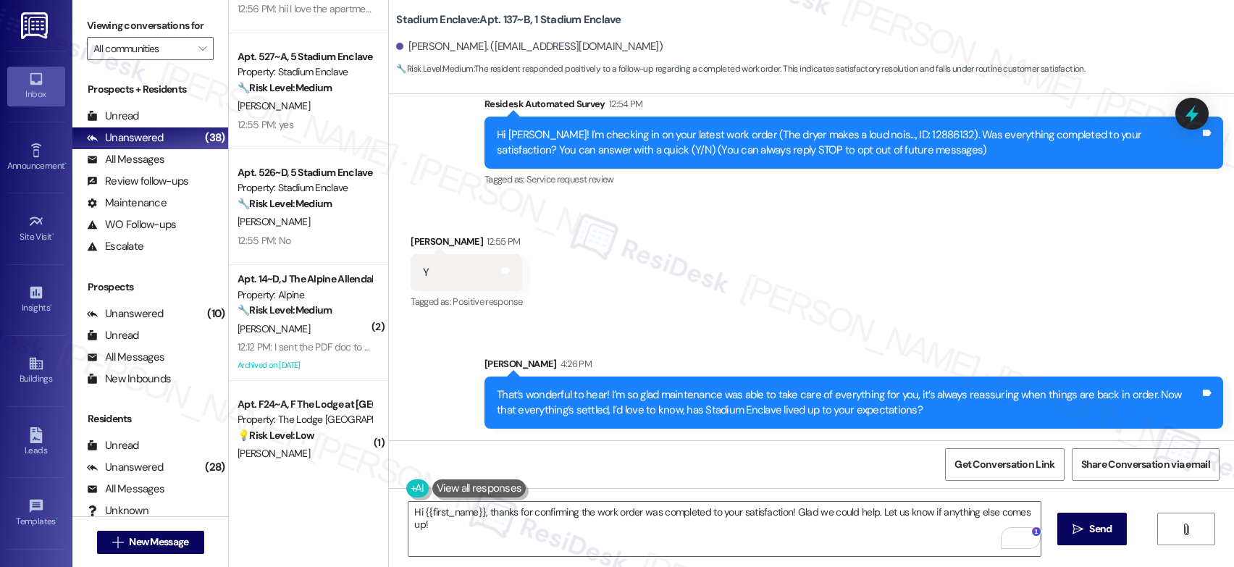
scroll to position [1666, 0]
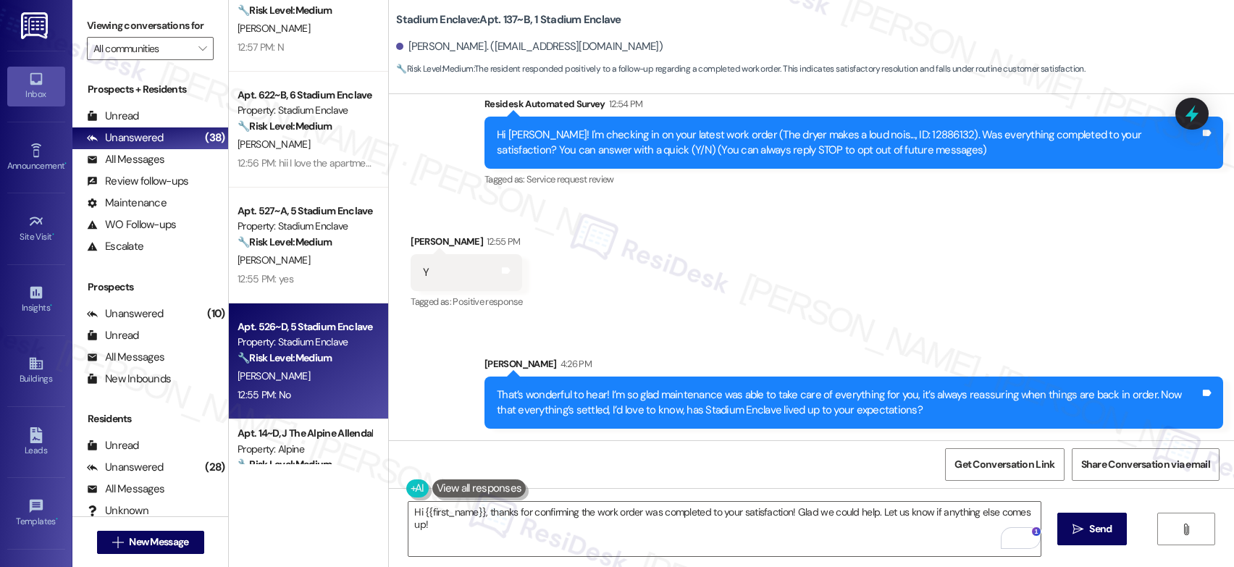
click at [300, 316] on div "Apt. 526~D, 5 Stadium Enclave Property: Stadium Enclave 🔧 Risk Level: Medium Th…" at bounding box center [308, 361] width 159 height 116
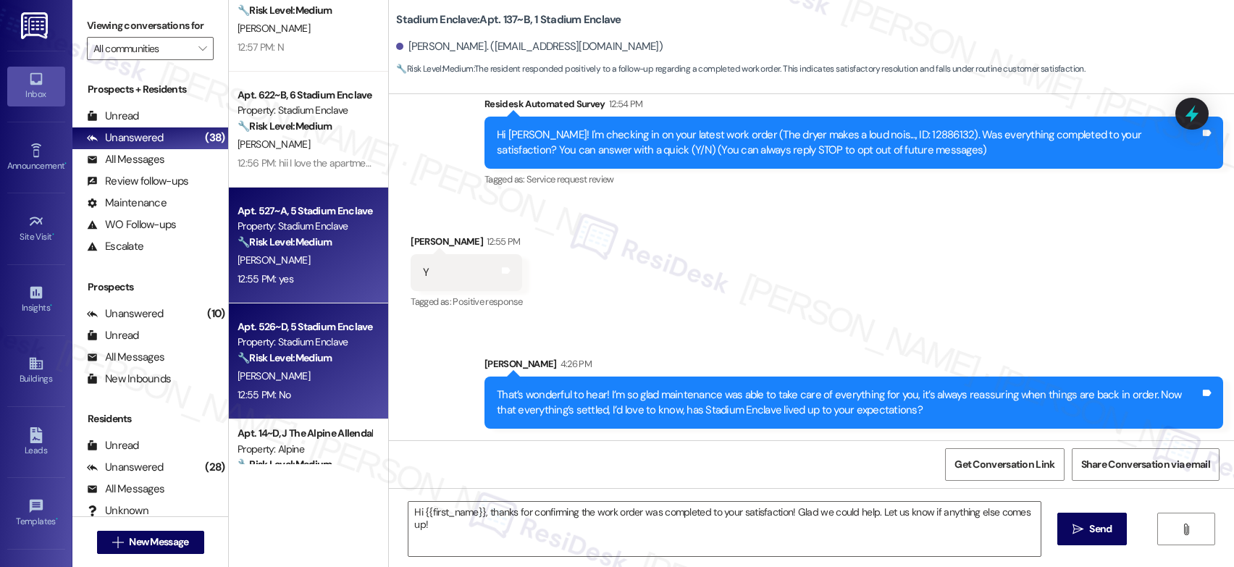
type textarea "Fetching suggested responses. Please feel free to read through the conversation…"
click at [301, 268] on div "L. Garcia" at bounding box center [304, 260] width 137 height 18
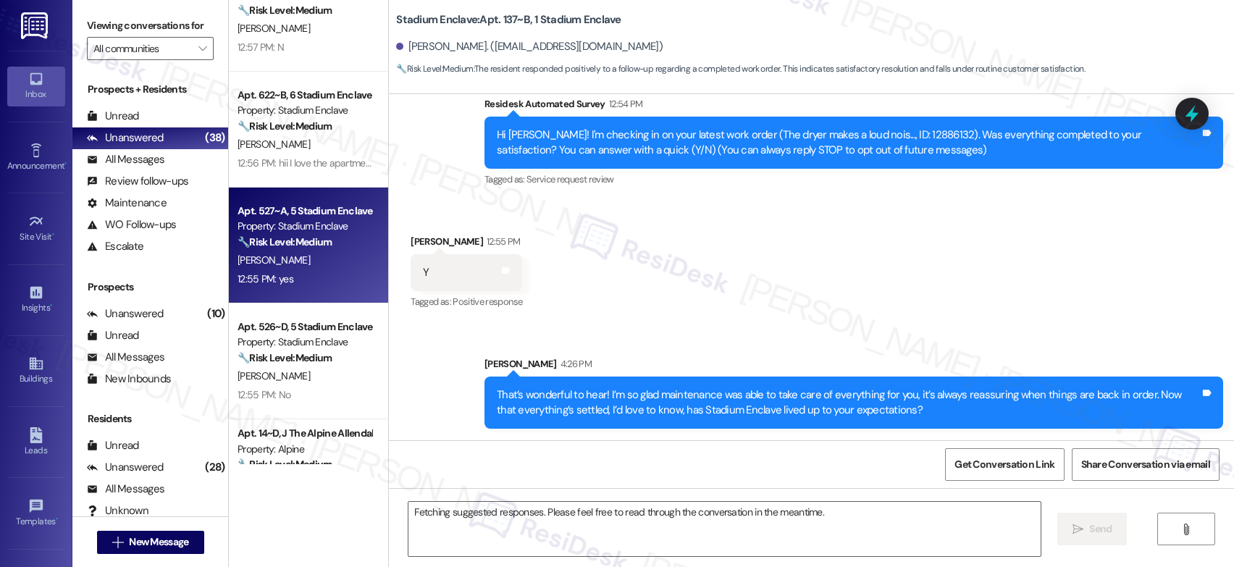
click at [301, 268] on div "L. Garcia" at bounding box center [304, 260] width 137 height 18
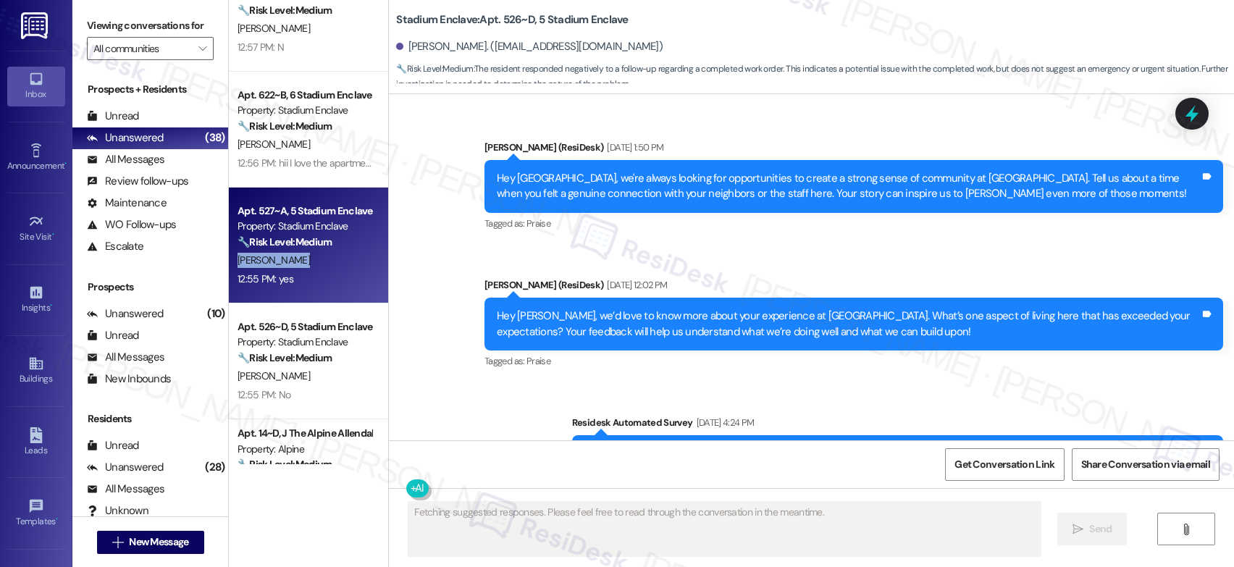
click at [301, 268] on div "L. Garcia" at bounding box center [304, 260] width 137 height 18
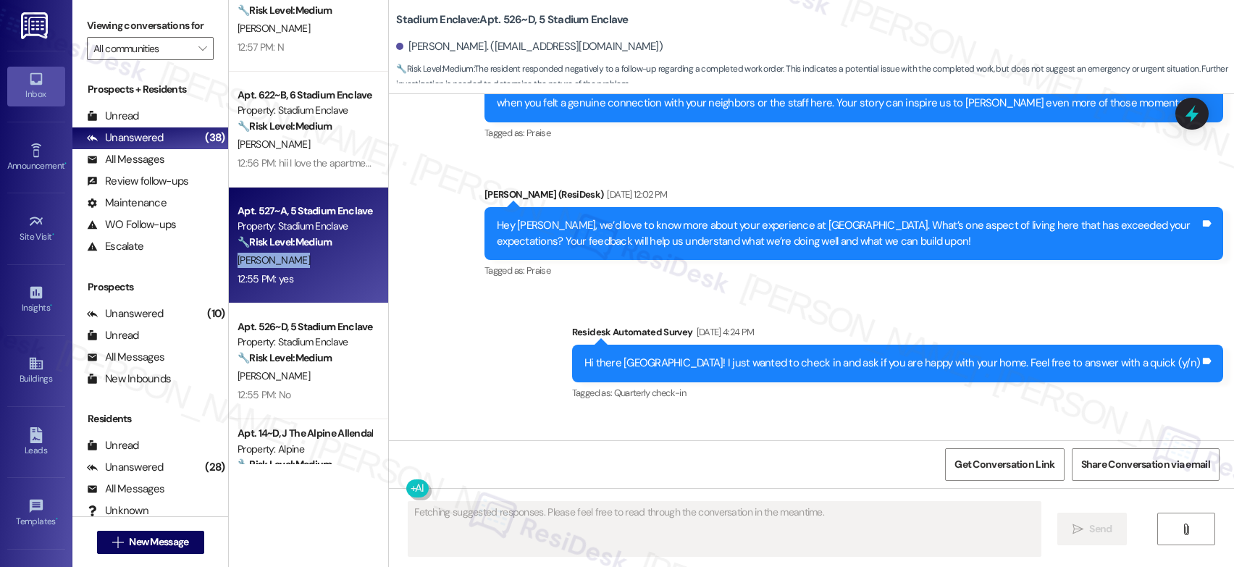
click at [301, 268] on div "L. Garcia" at bounding box center [304, 260] width 137 height 18
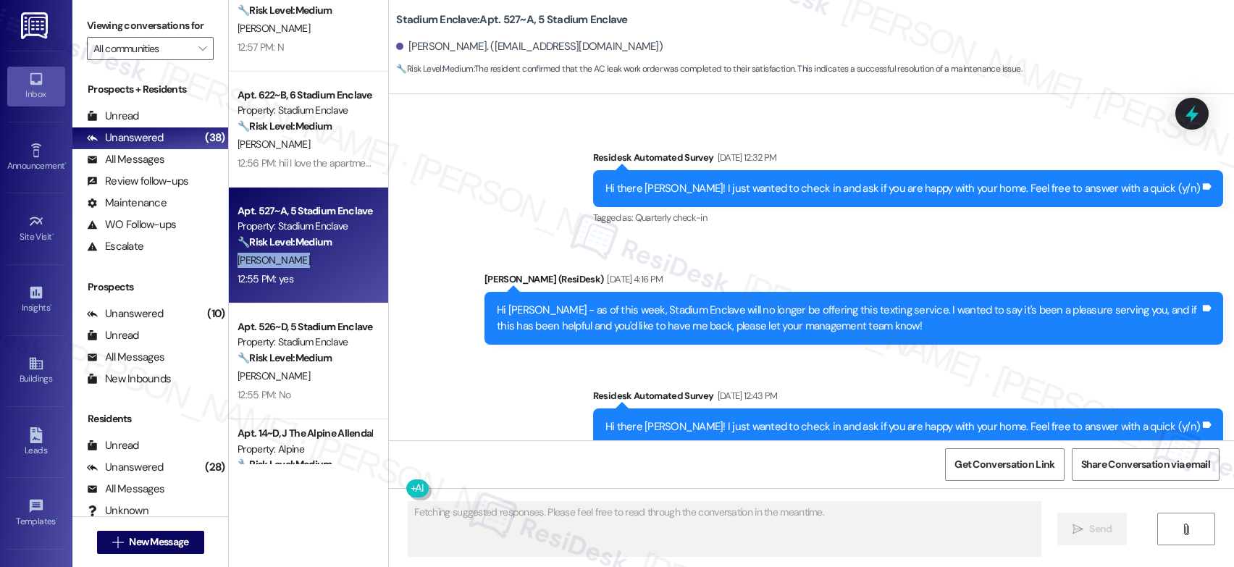
click at [301, 268] on div "L. Garcia" at bounding box center [304, 260] width 137 height 18
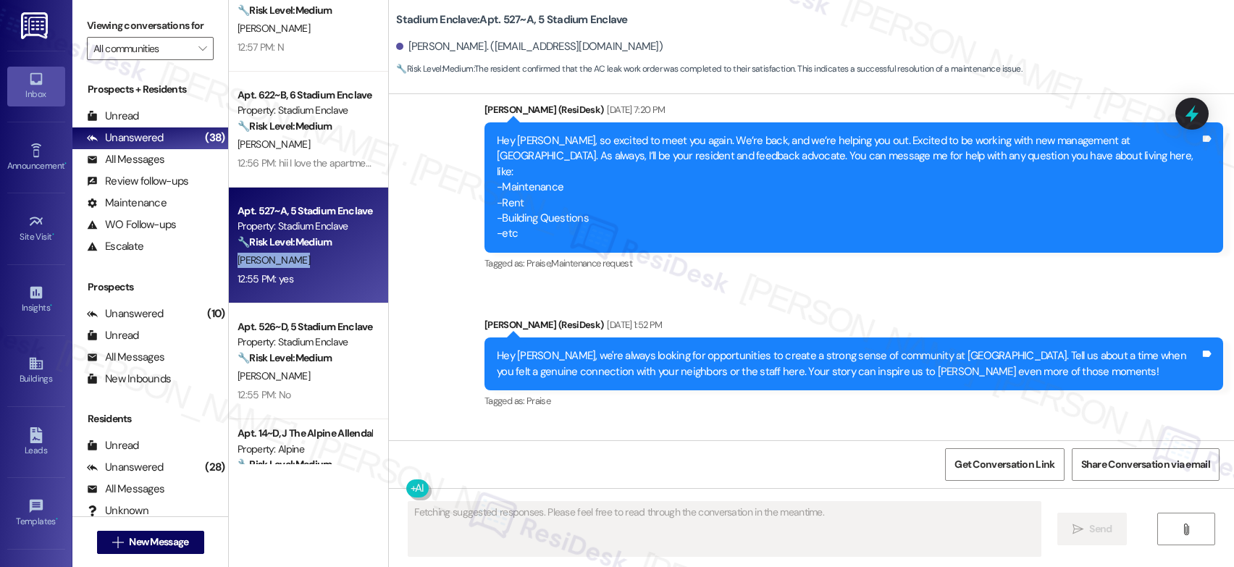
click at [301, 268] on div "L. Garcia" at bounding box center [304, 260] width 137 height 18
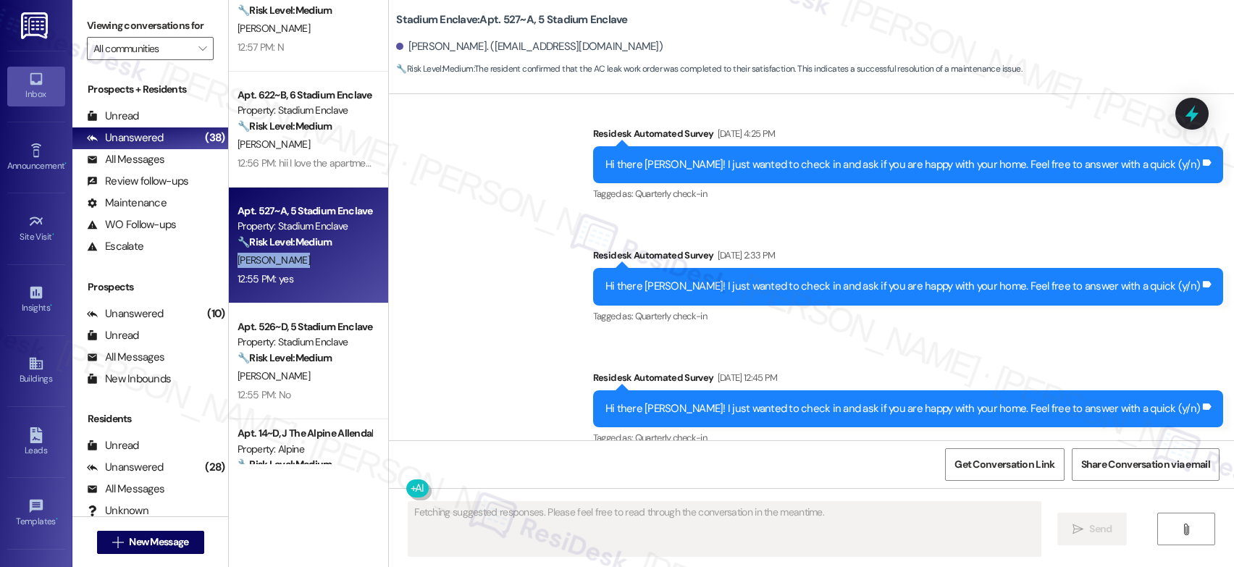
click at [301, 268] on div "L. Garcia" at bounding box center [304, 260] width 137 height 18
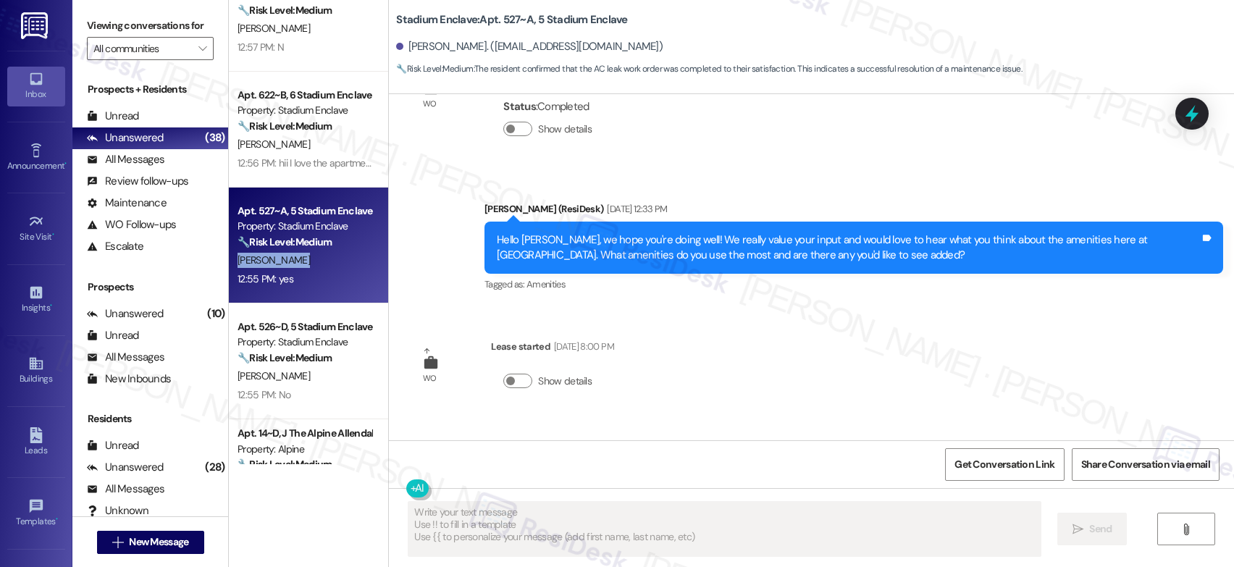
click at [301, 268] on div "L. Garcia" at bounding box center [304, 260] width 137 height 18
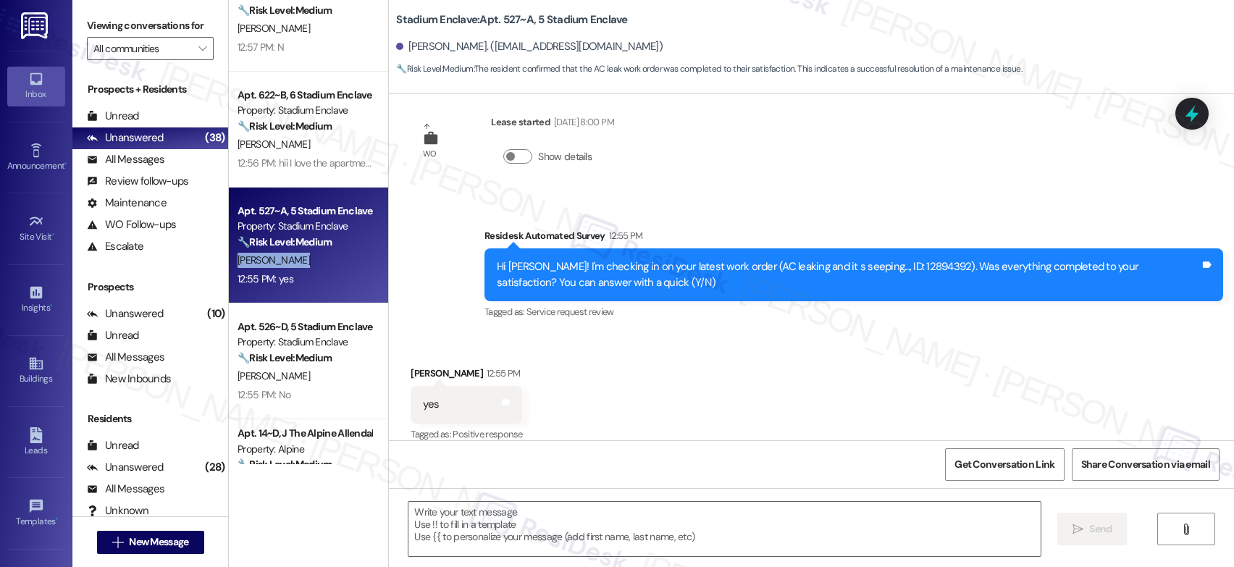
click at [301, 268] on div "L. Garcia" at bounding box center [304, 260] width 137 height 18
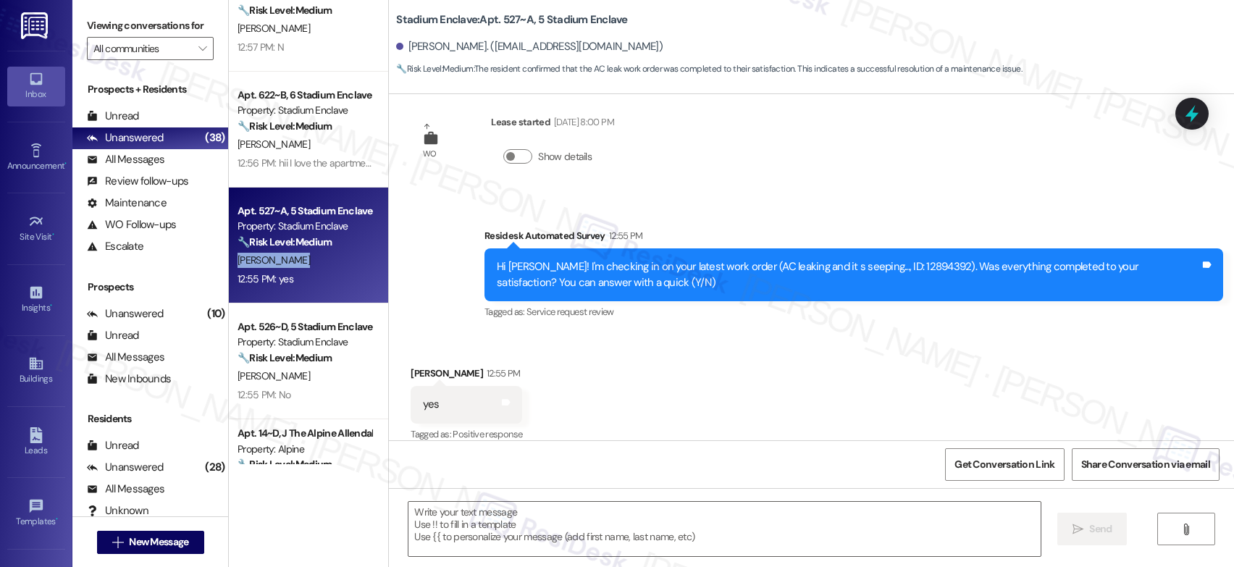
scroll to position [2776, 0]
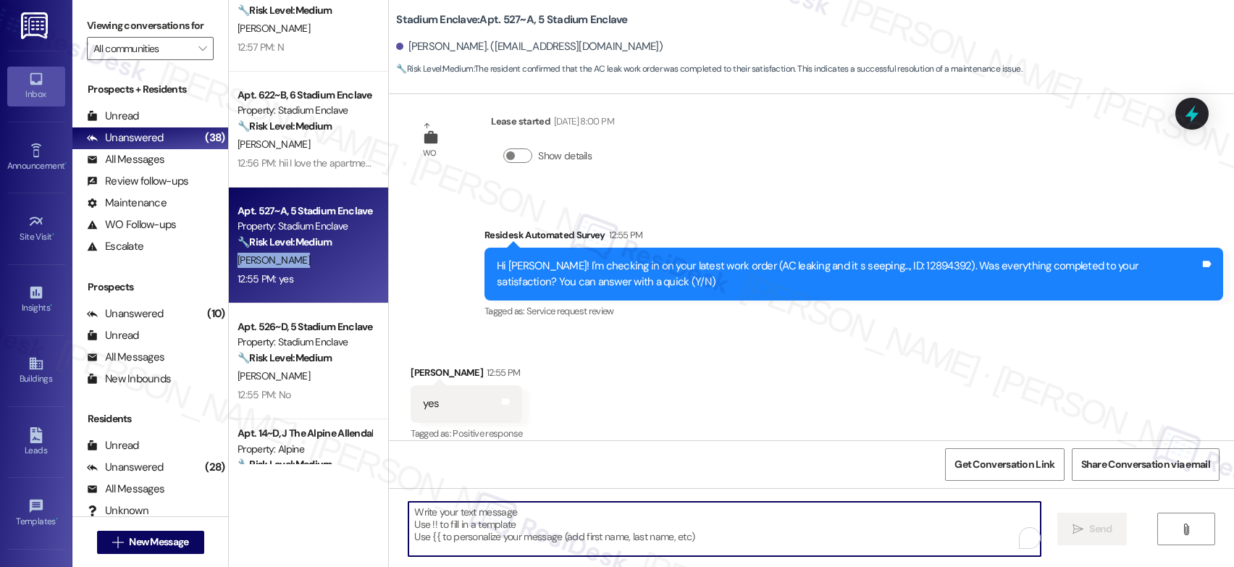
click at [537, 532] on textarea "To enrich screen reader interactions, please activate Accessibility in Grammarl…" at bounding box center [724, 529] width 632 height 54
paste textarea "That’s wonderful to hear! I’m so glad maintenance was able to take care of ever…"
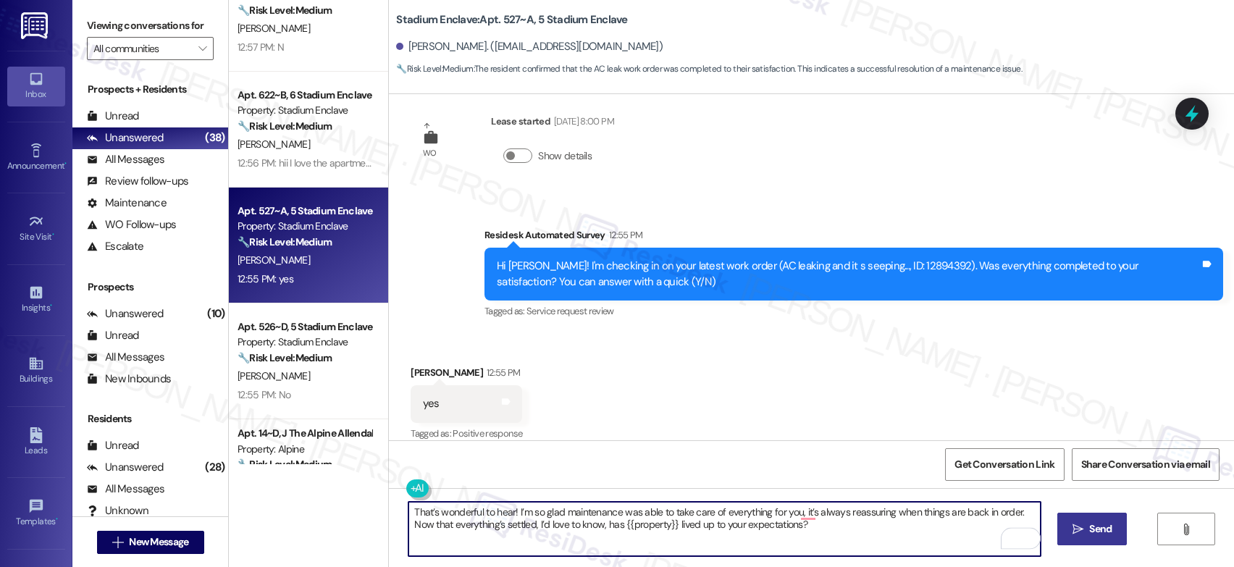
type textarea "That’s wonderful to hear! I’m so glad maintenance was able to take care of ever…"
click at [1084, 539] on button " Send" at bounding box center [1092, 529] width 70 height 33
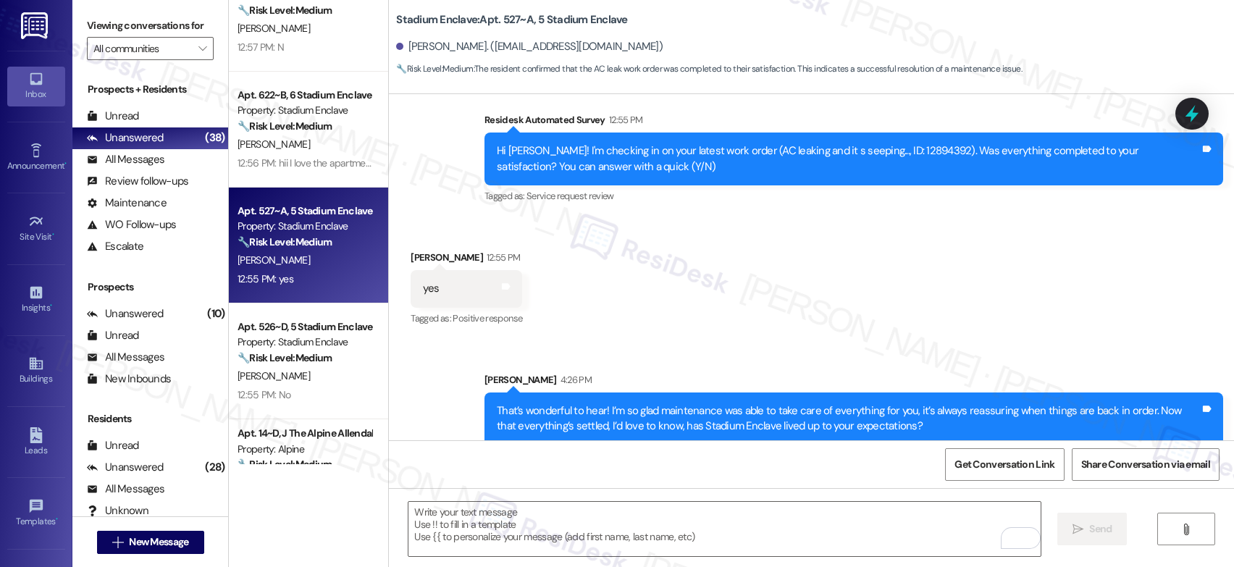
scroll to position [2891, 0]
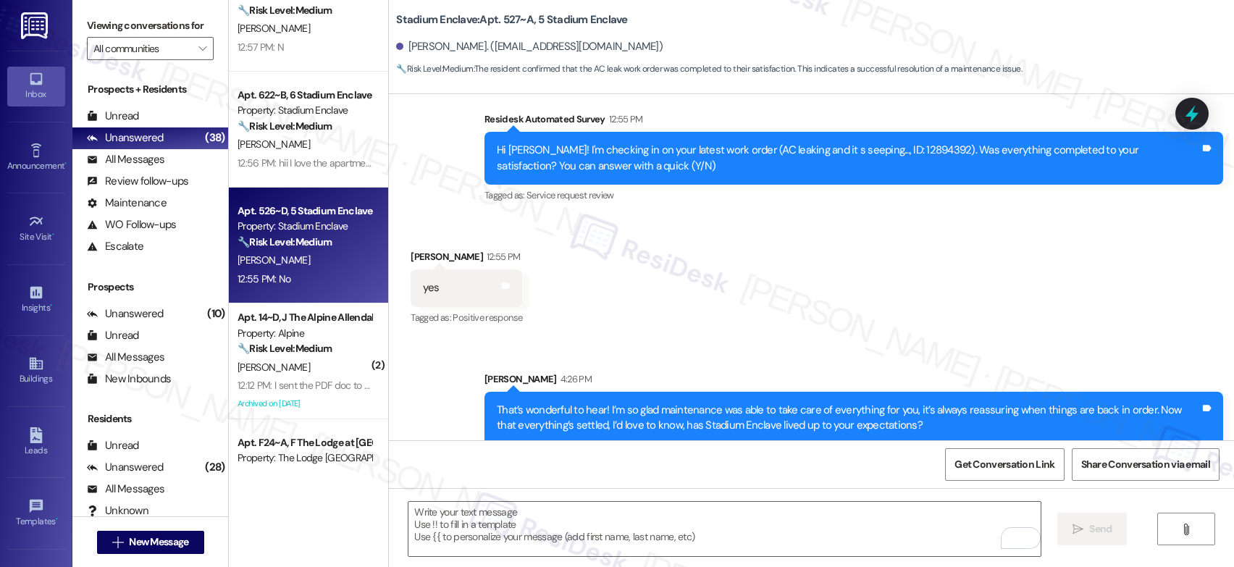
click at [311, 238] on strong "🔧 Risk Level: Medium" at bounding box center [285, 241] width 94 height 13
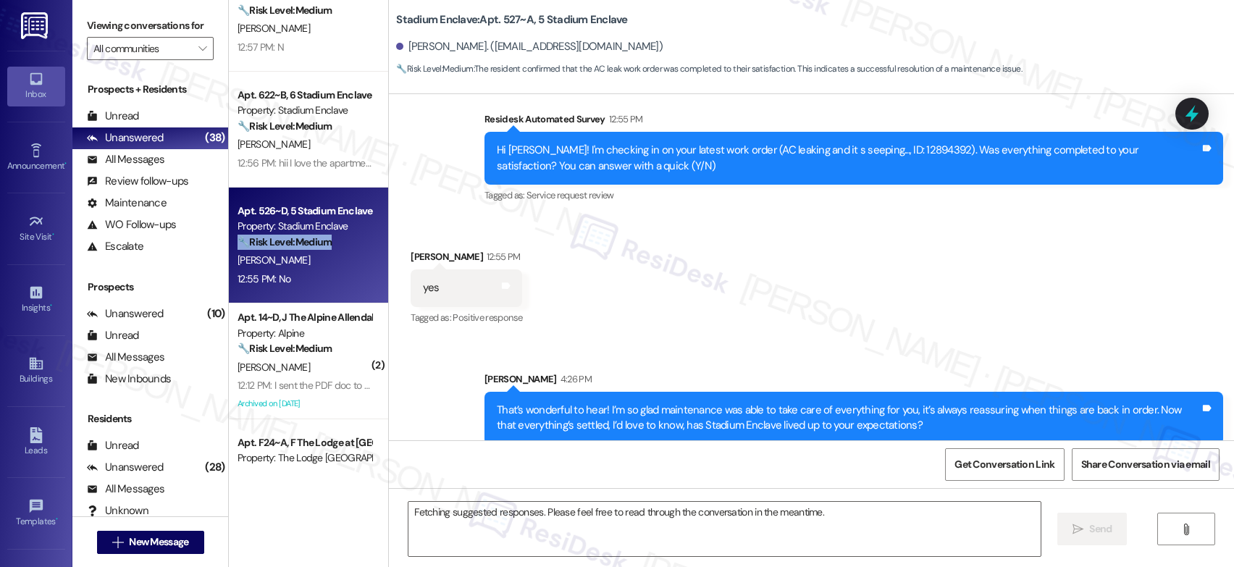
click at [311, 238] on strong "🔧 Risk Level: Medium" at bounding box center [285, 241] width 94 height 13
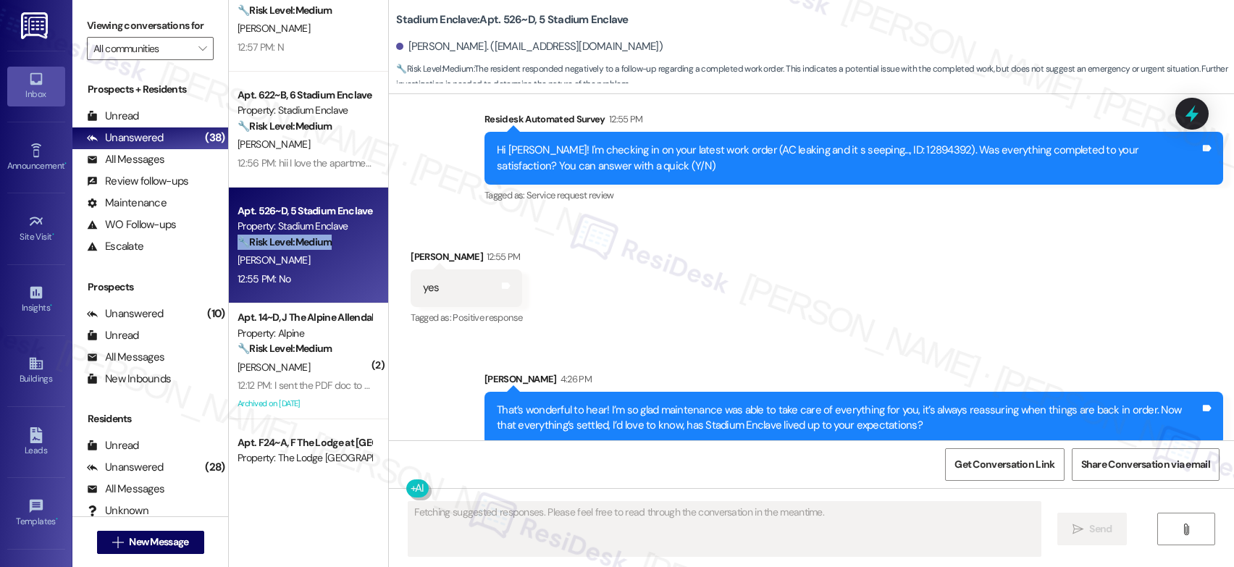
click at [311, 238] on strong "🔧 Risk Level: Medium" at bounding box center [285, 241] width 94 height 13
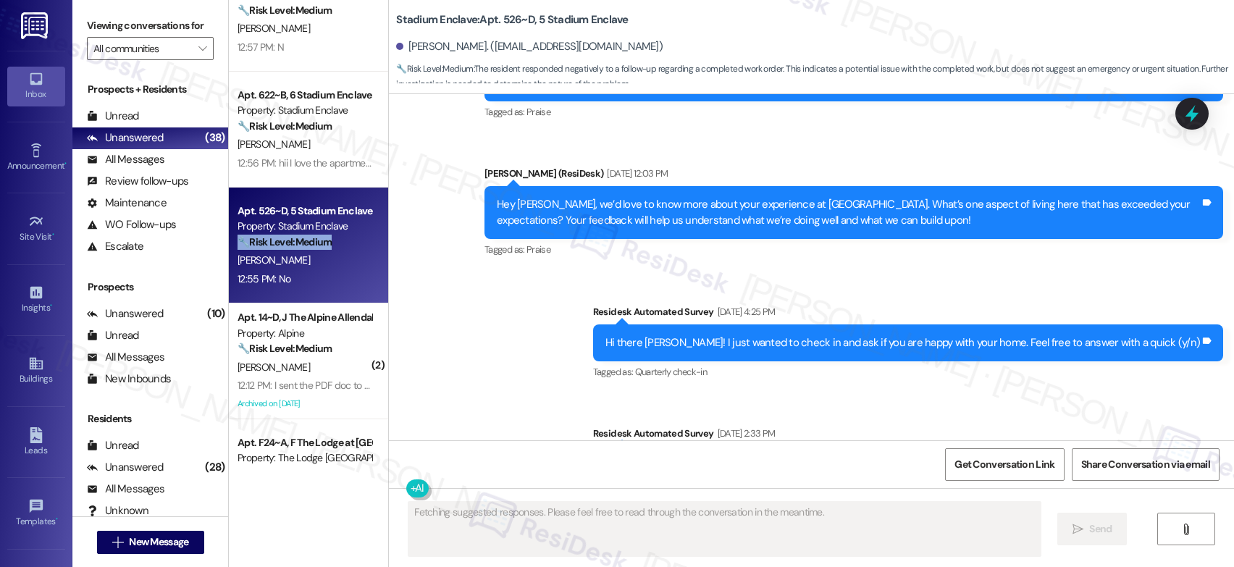
click at [311, 238] on strong "🔧 Risk Level: Medium" at bounding box center [285, 241] width 94 height 13
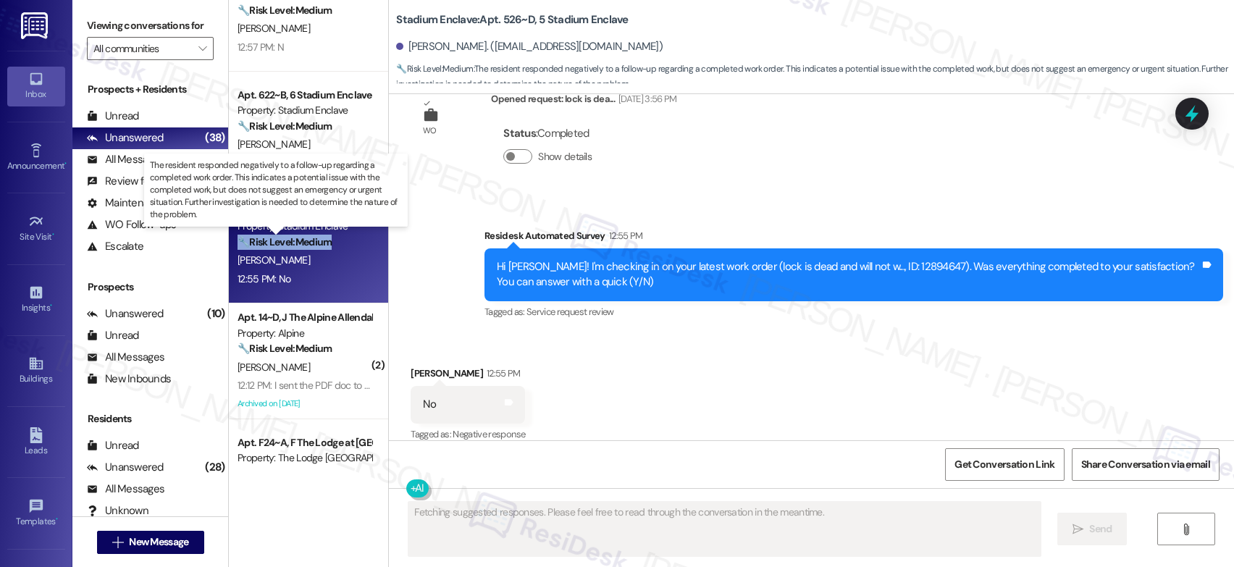
click at [311, 238] on strong "🔧 Risk Level: Medium" at bounding box center [285, 241] width 94 height 13
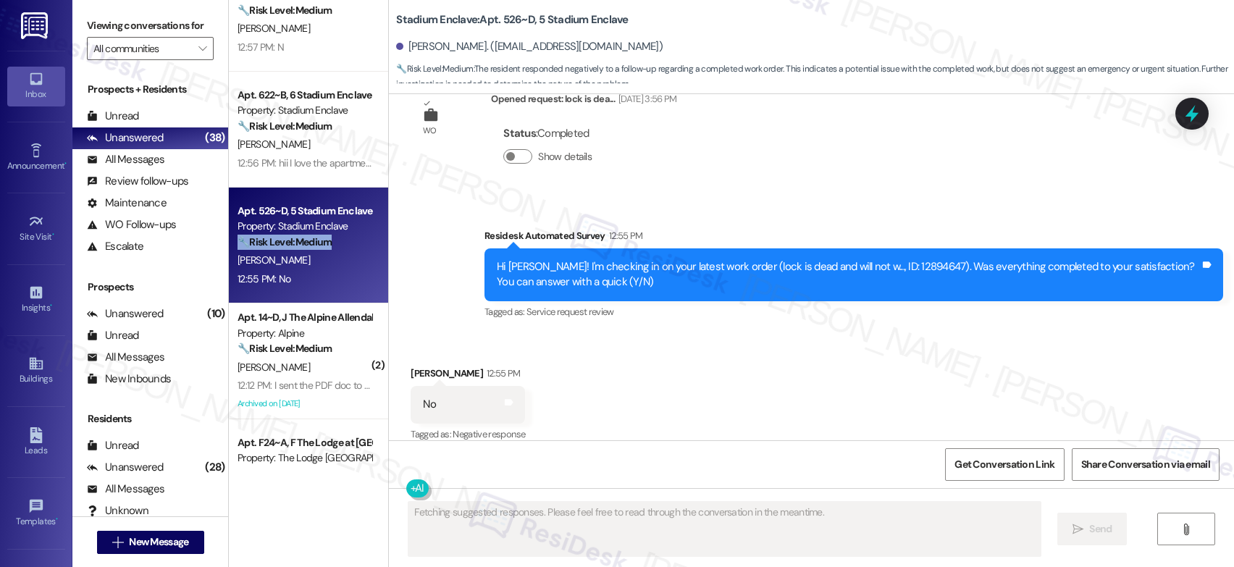
scroll to position [1945, 0]
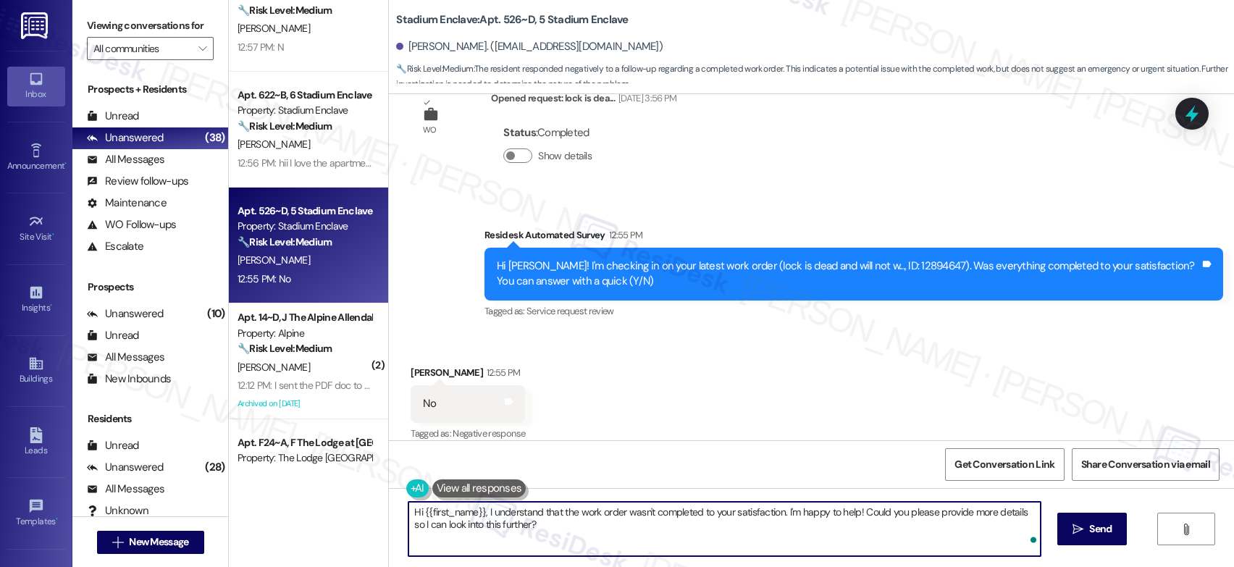
click at [461, 512] on textarea "Hi {{first_name}}, I understand that the work order wasn't completed to your sa…" at bounding box center [724, 529] width 632 height 54
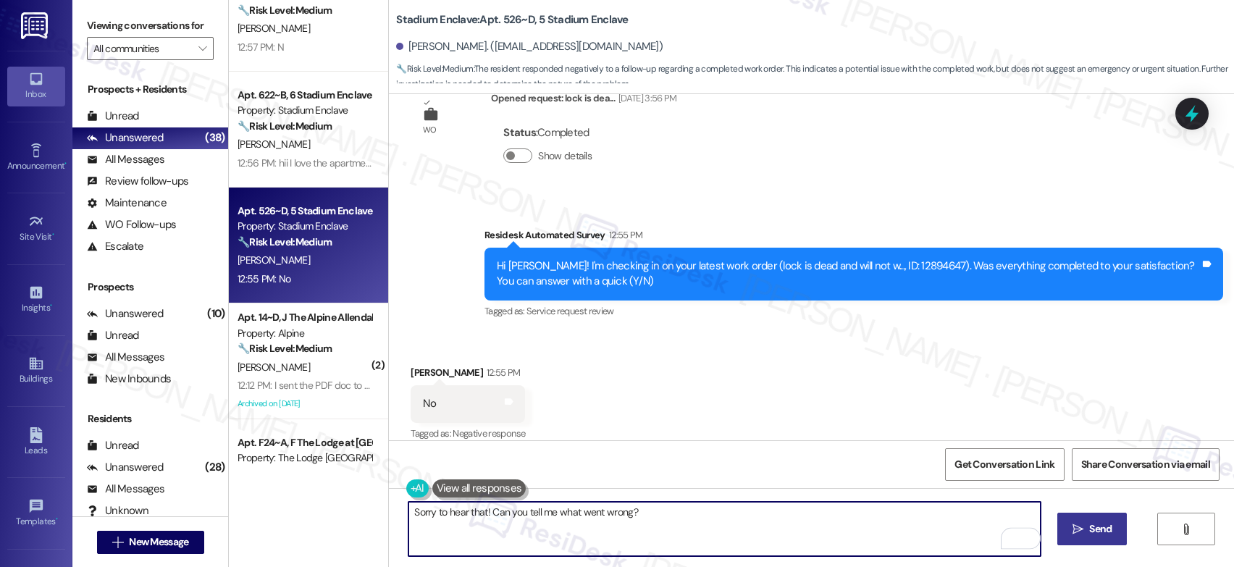
type textarea "Sorry to hear that! Can you tell me what went wrong?"
click at [1103, 523] on span "Send" at bounding box center [1100, 528] width 22 height 15
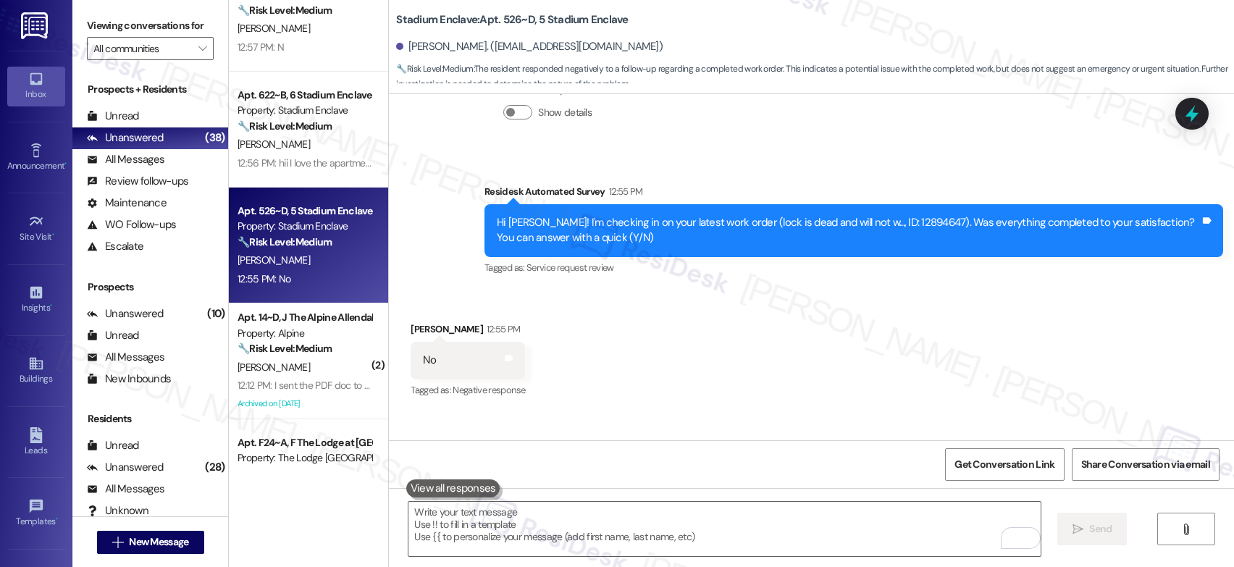
scroll to position [2046, 0]
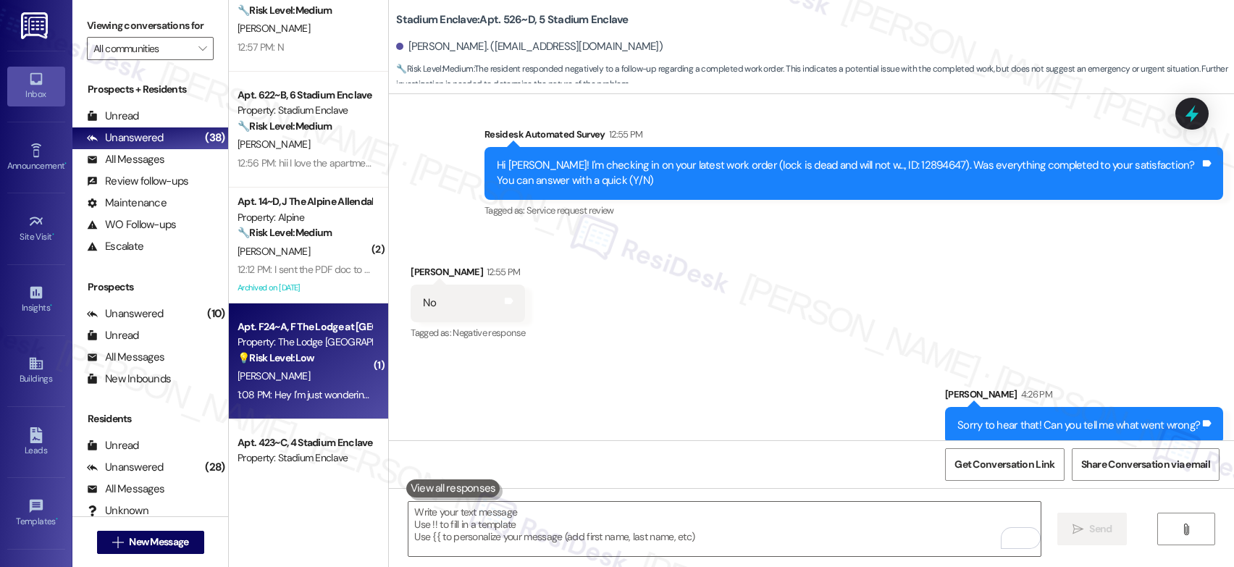
click at [337, 366] on div "Apt. F24~A, F The Lodge at Allendale Property: The Lodge Allendale 💡 Risk Level…" at bounding box center [304, 342] width 137 height 49
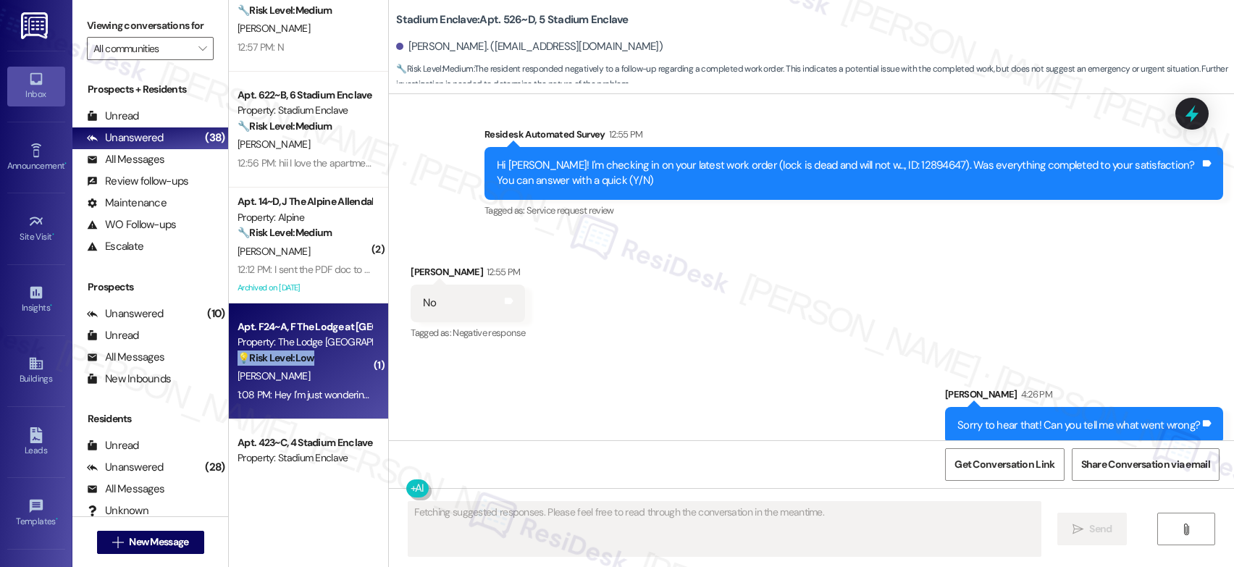
click at [337, 366] on div "Apt. F24~A, F The Lodge at Allendale Property: The Lodge Allendale 💡 Risk Level…" at bounding box center [304, 342] width 137 height 49
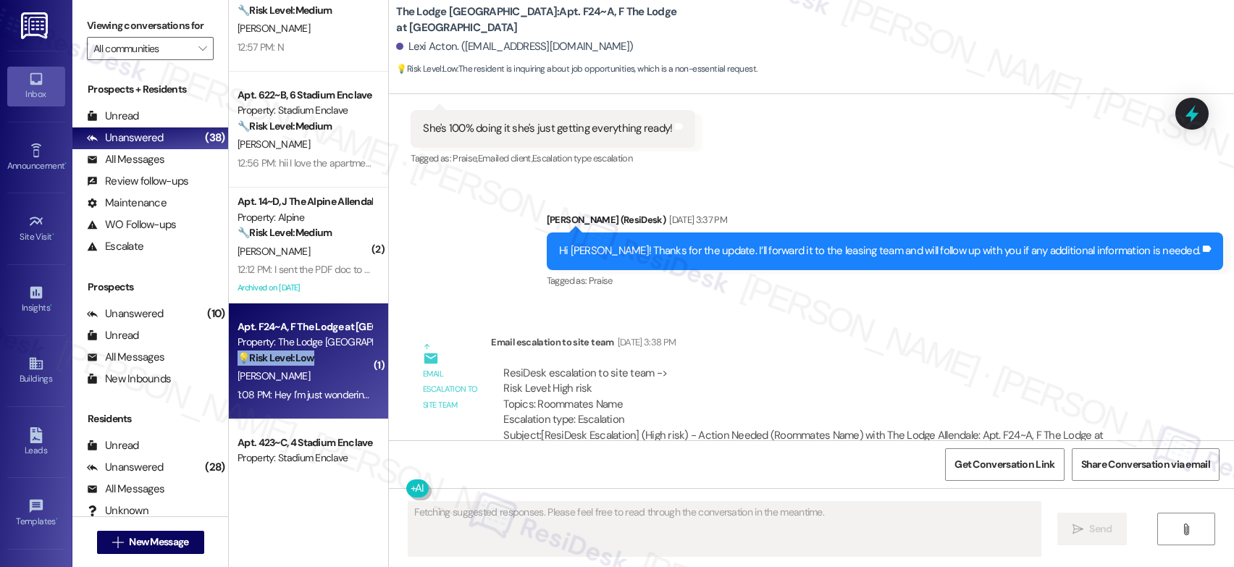
click at [337, 366] on div "Apt. F24~A, F The Lodge at Allendale Property: The Lodge Allendale 💡 Risk Level…" at bounding box center [304, 342] width 137 height 49
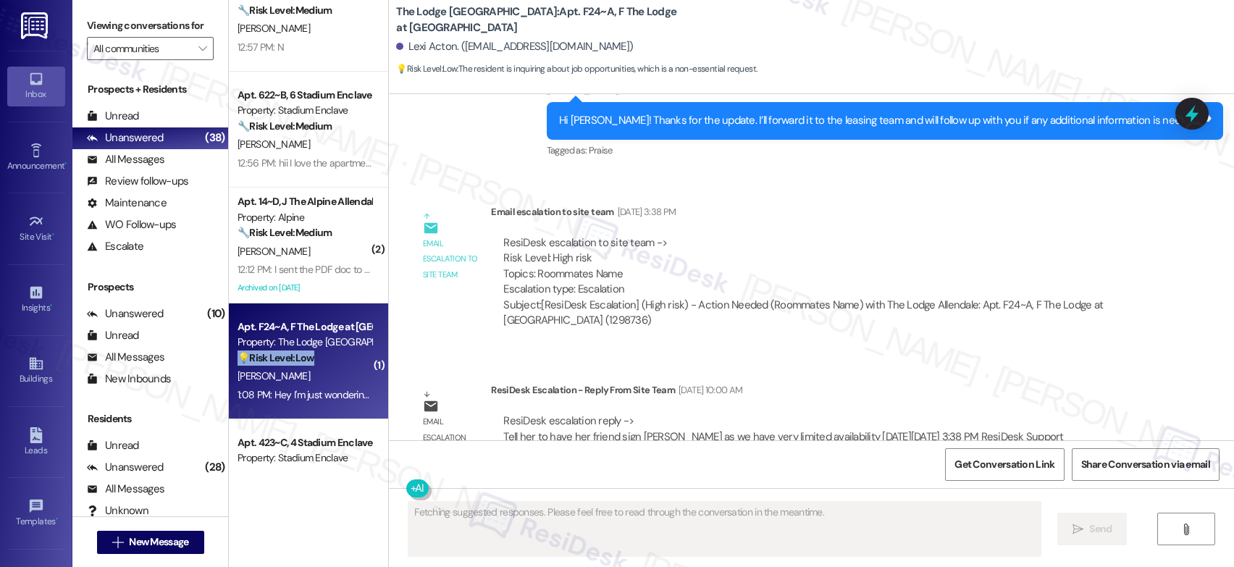
click at [337, 366] on div "Apt. F24~A, F The Lodge at Allendale Property: The Lodge Allendale 💡 Risk Level…" at bounding box center [304, 342] width 137 height 49
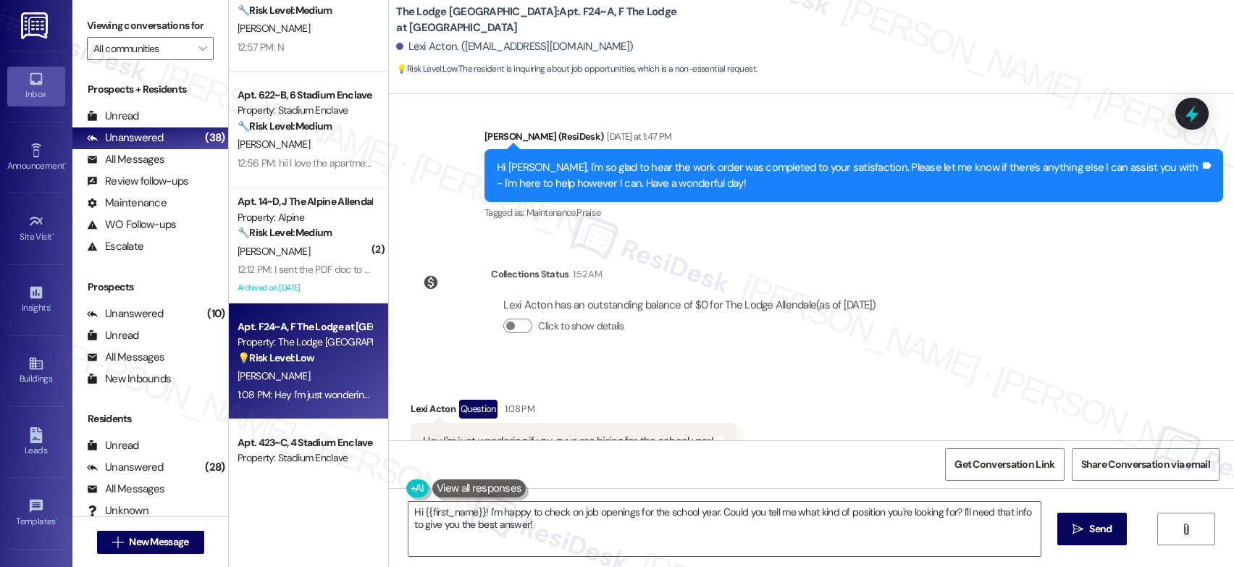
scroll to position [3794, 0]
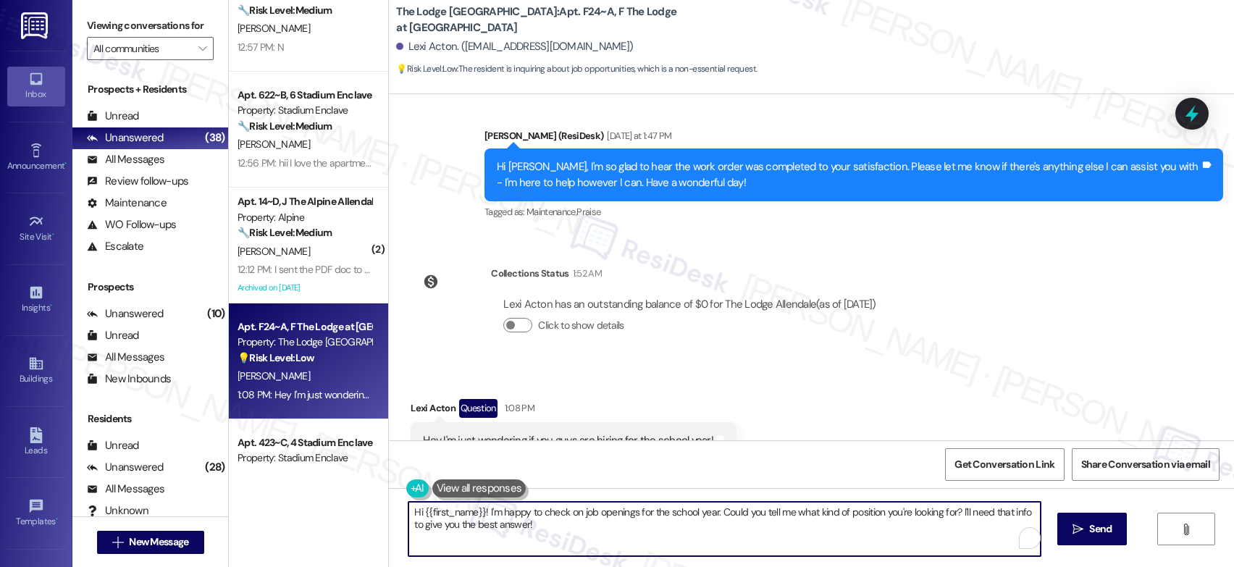
click at [572, 527] on textarea "Hi {{first_name}}! I'm happy to check on job openings for the school year. Coul…" at bounding box center [724, 529] width 632 height 54
click at [588, 519] on textarea "Hi {{first_name}}! I'm happy to check on job openings for the school year. Coul…" at bounding box center [724, 529] width 632 height 54
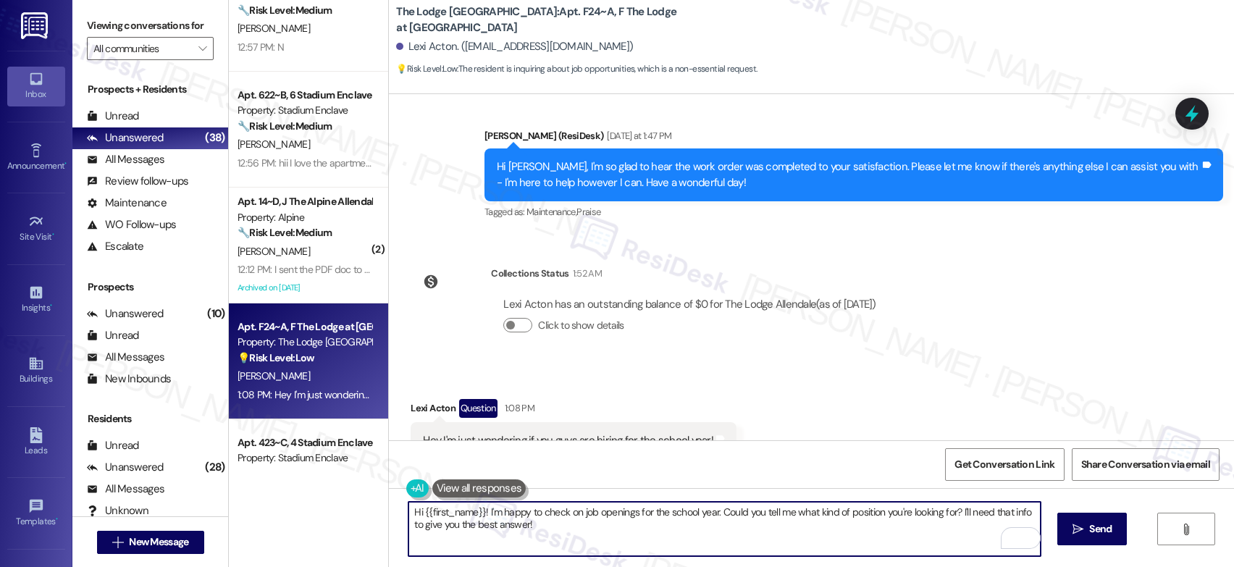
drag, startPoint x: 952, startPoint y: 513, endPoint x: 952, endPoint y: 534, distance: 21.0
click at [958, 534] on textarea "Hi {{first_name}}! I'm happy to check on job openings for the school year. Coul…" at bounding box center [724, 529] width 632 height 54
drag, startPoint x: 479, startPoint y: 513, endPoint x: 403, endPoint y: 500, distance: 77.1
click at [408, 501] on div "Hi {{first_name}}! I'm happy to check on job openings for the school year. Coul…" at bounding box center [725, 529] width 634 height 56
type textarea "I'm happy to check on job openings for the school year. Could you tell me what …"
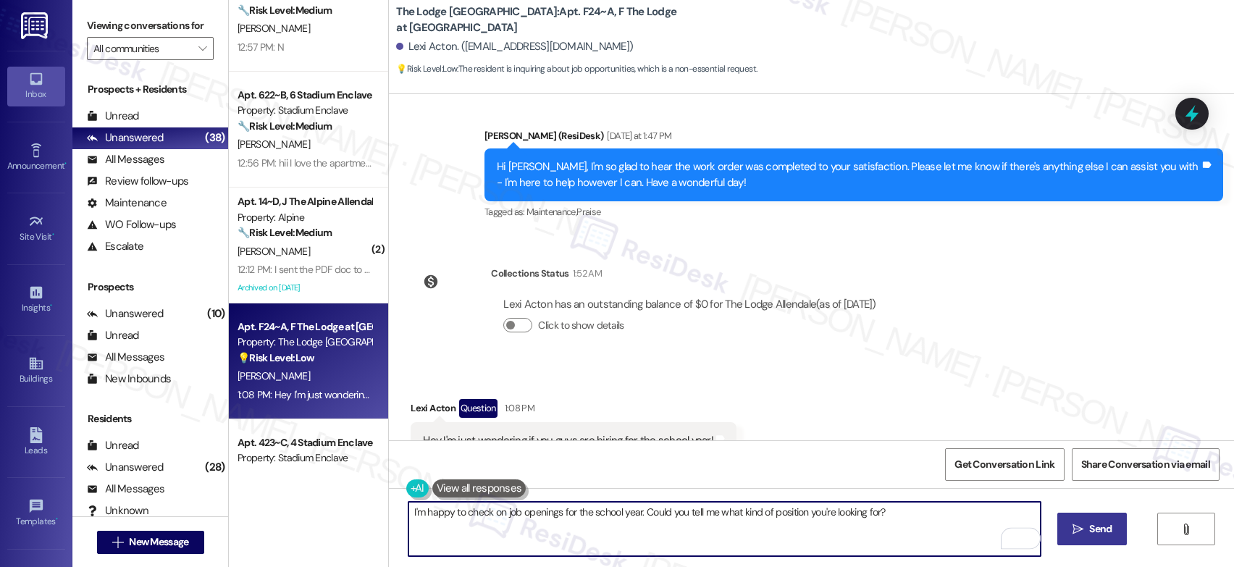
click at [1102, 518] on button " Send" at bounding box center [1092, 529] width 70 height 33
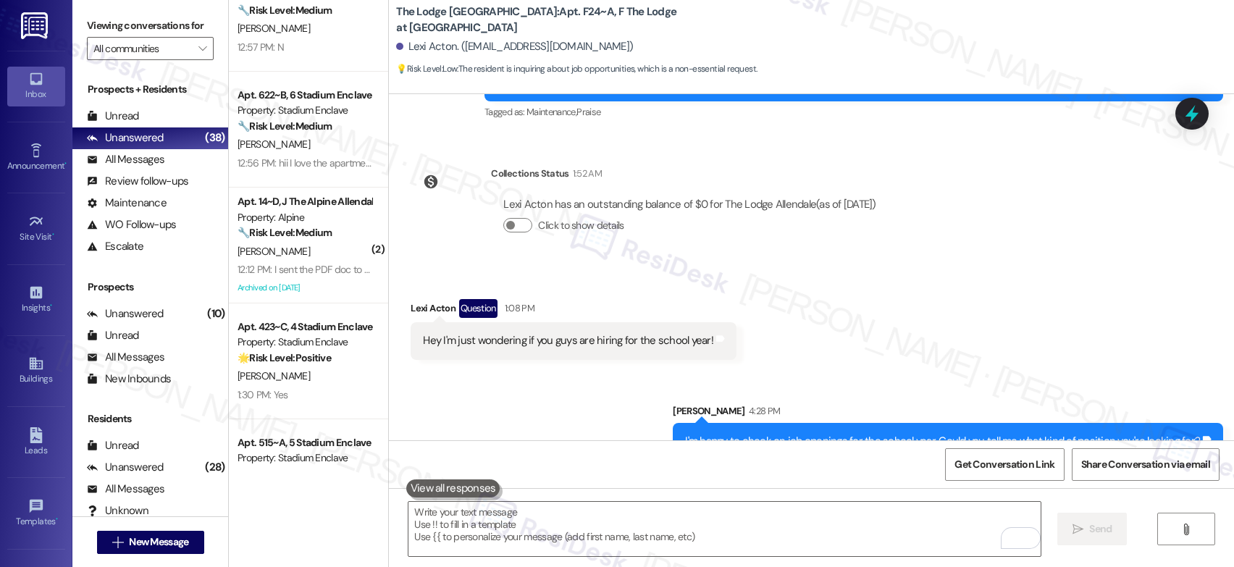
scroll to position [3895, 0]
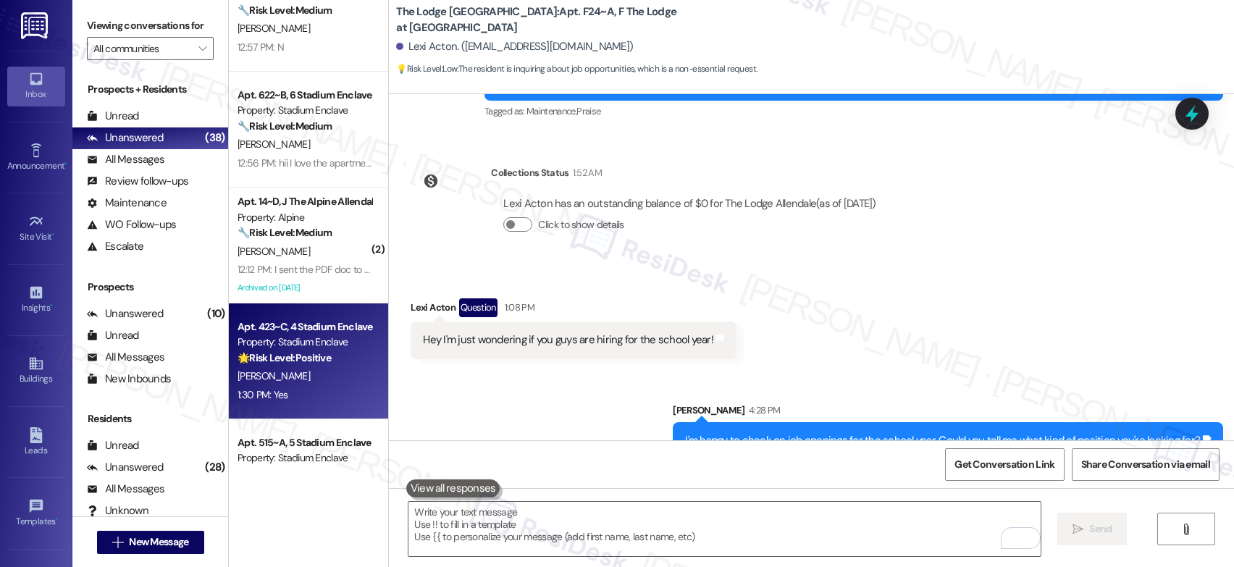
click at [290, 400] on div "1:30 PM: Yes 1:30 PM: Yes" at bounding box center [304, 395] width 137 height 18
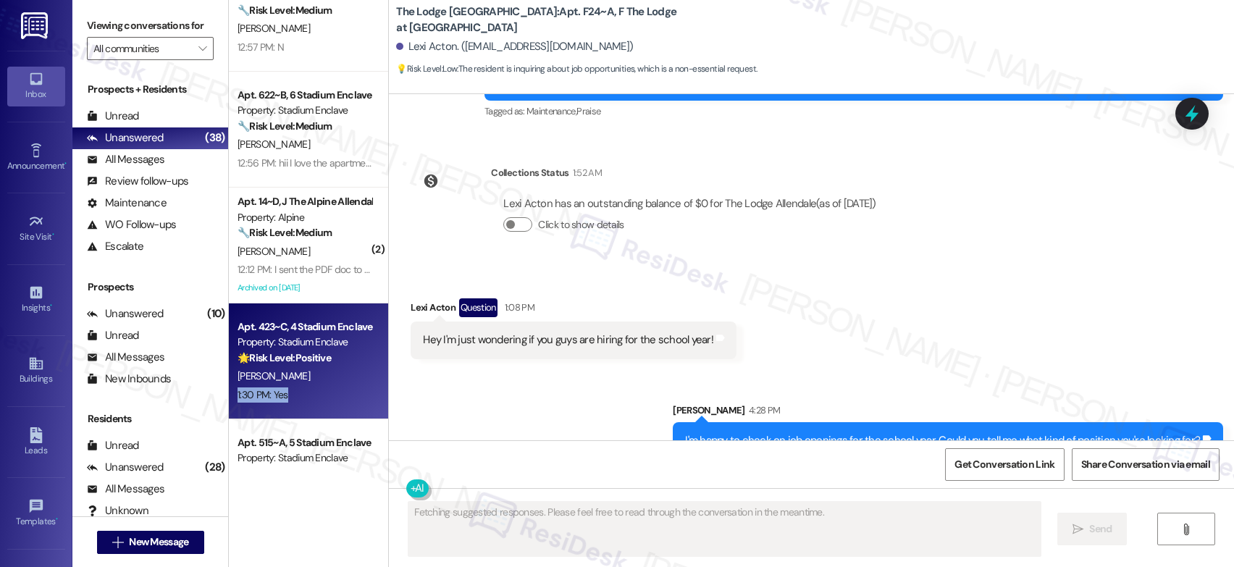
click at [290, 400] on div "1:30 PM: Yes 1:30 PM: Yes" at bounding box center [304, 395] width 137 height 18
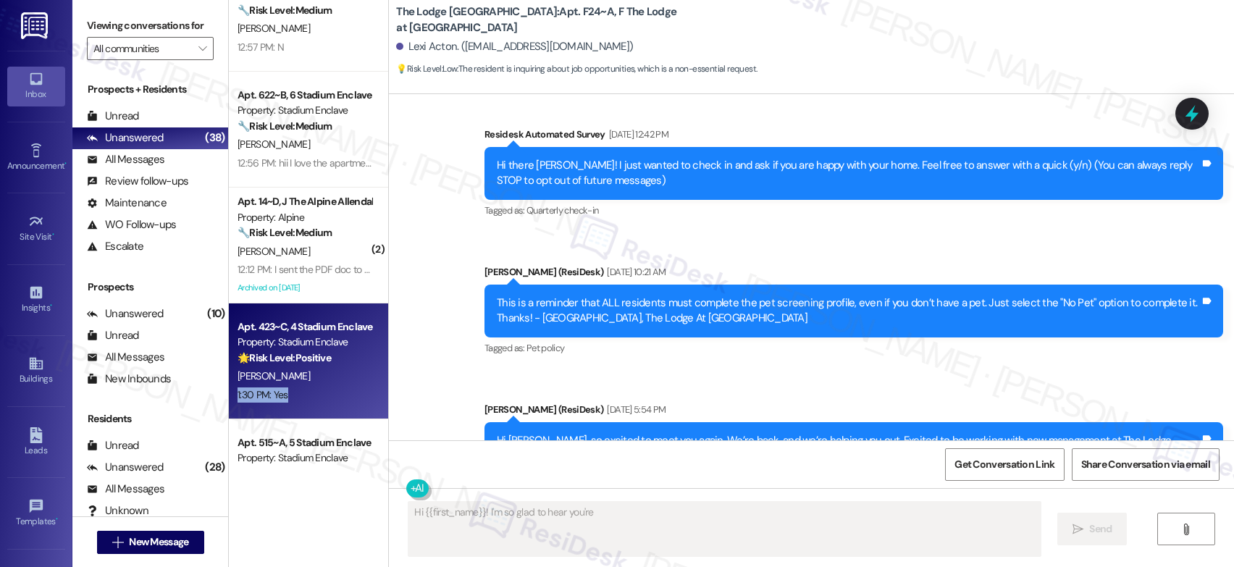
click at [290, 400] on div "1:30 PM: Yes 1:30 PM: Yes" at bounding box center [304, 395] width 137 height 18
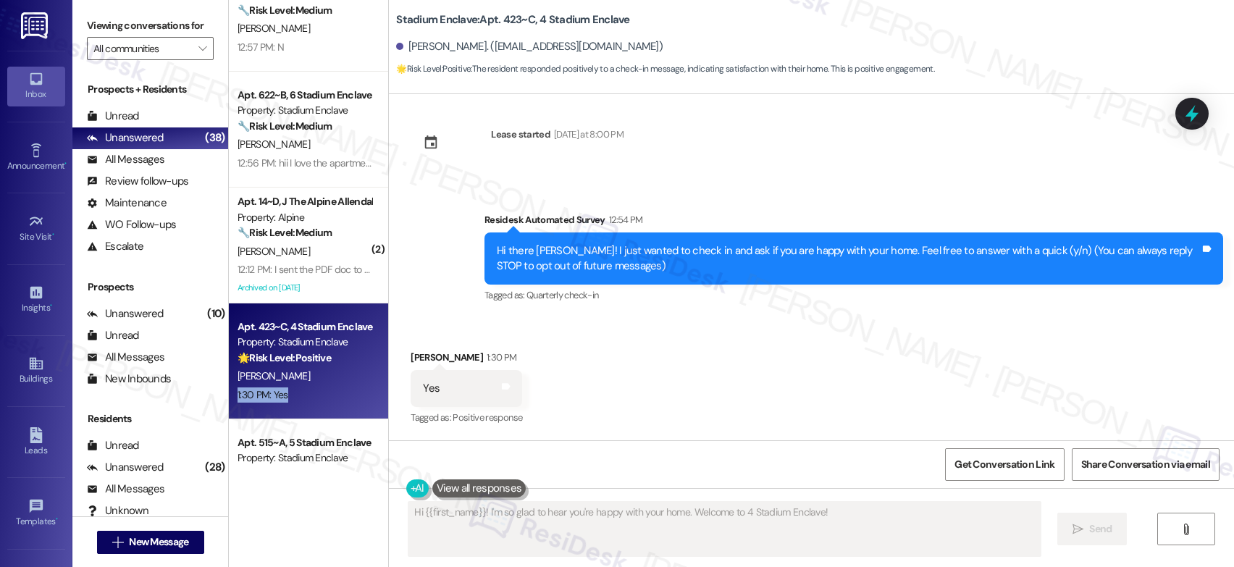
click at [290, 400] on div "1:30 PM: Yes 1:30 PM: Yes" at bounding box center [304, 395] width 137 height 18
type textarea "Hi {{first_name}}! I'm so glad to hear you're happy with your home. Welcome to …"
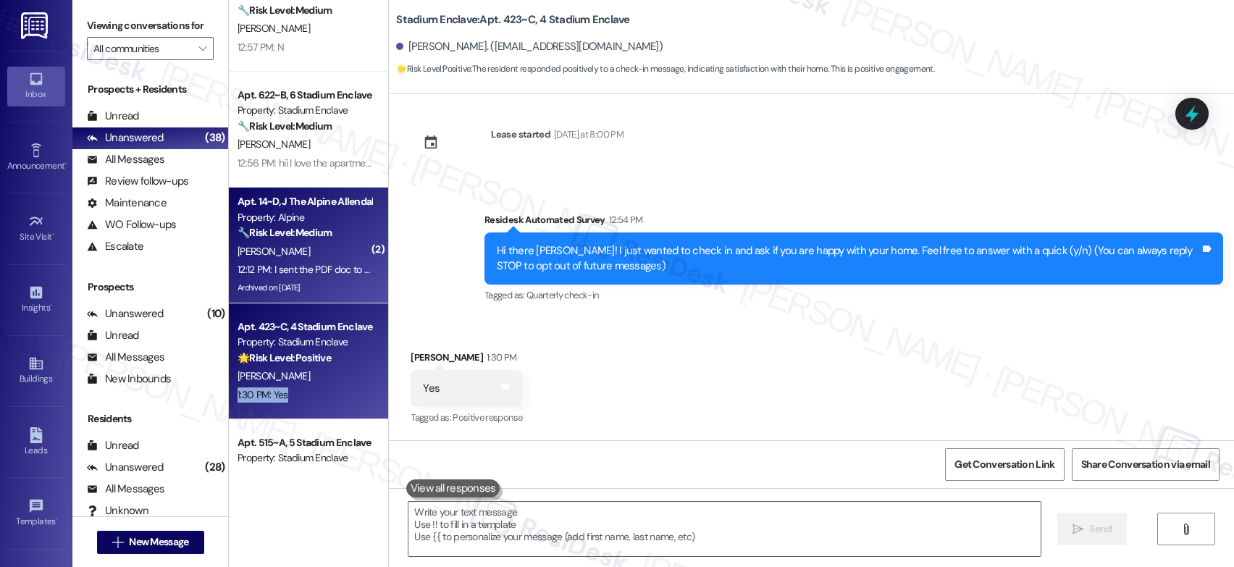
scroll to position [1610, 0]
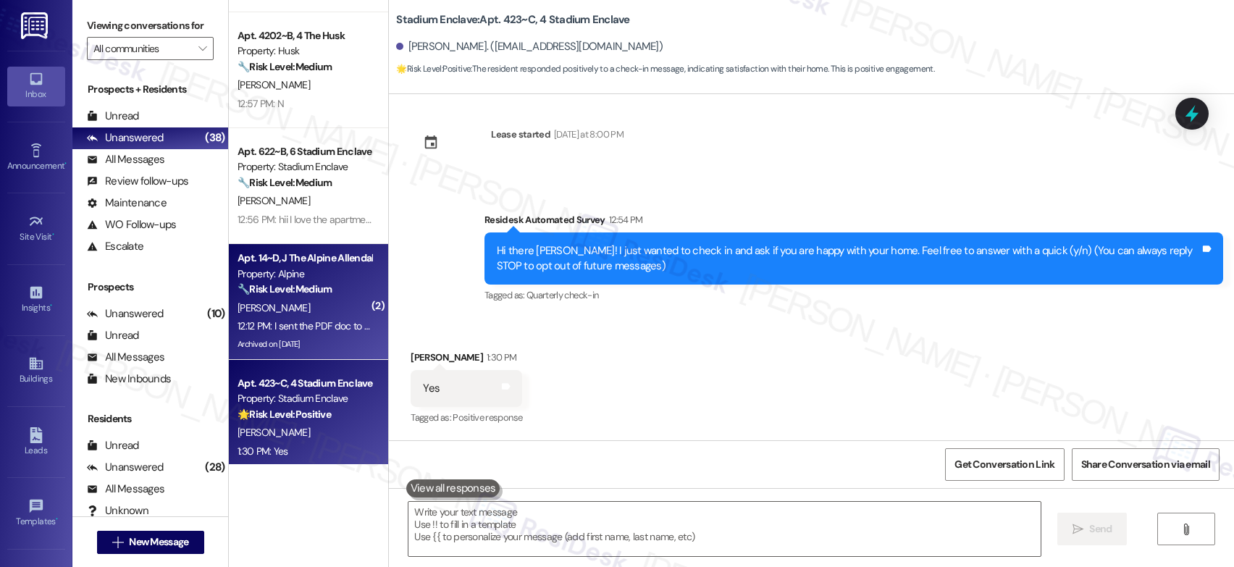
click at [309, 303] on div "G. Bowren" at bounding box center [304, 308] width 137 height 18
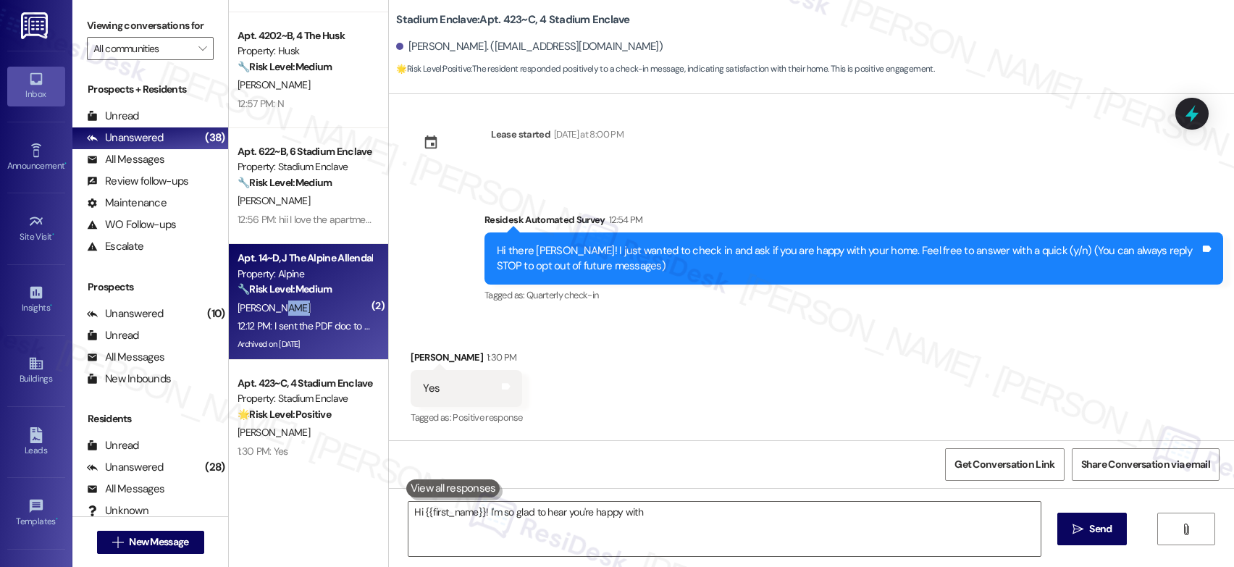
click at [309, 303] on div "G. Bowren" at bounding box center [304, 308] width 137 height 18
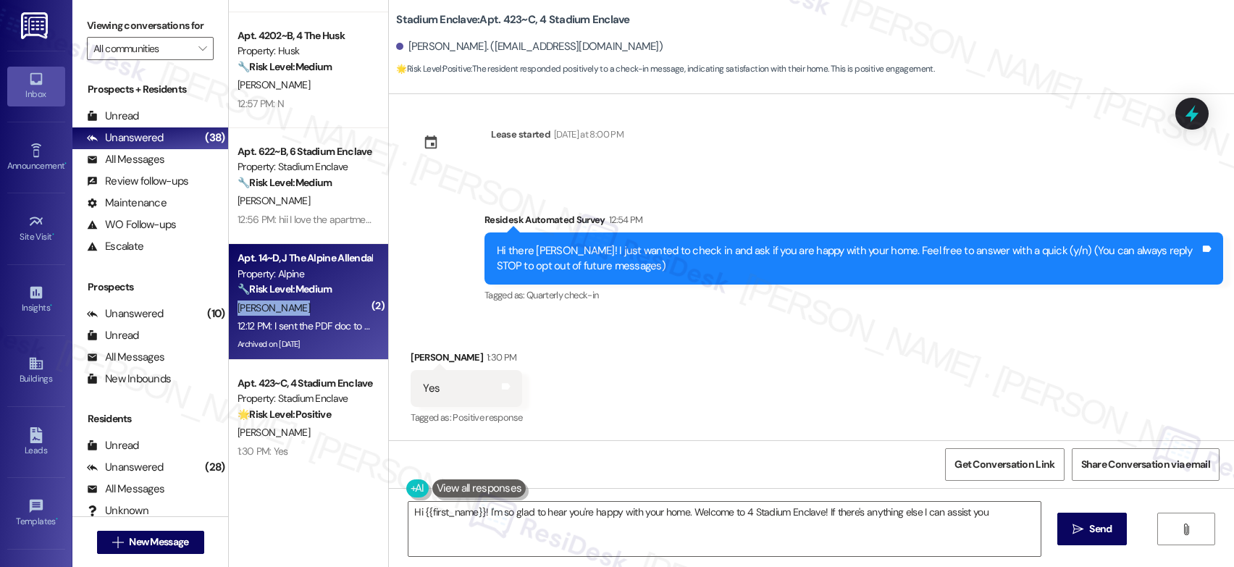
click at [309, 303] on div "G. Bowren" at bounding box center [304, 308] width 137 height 18
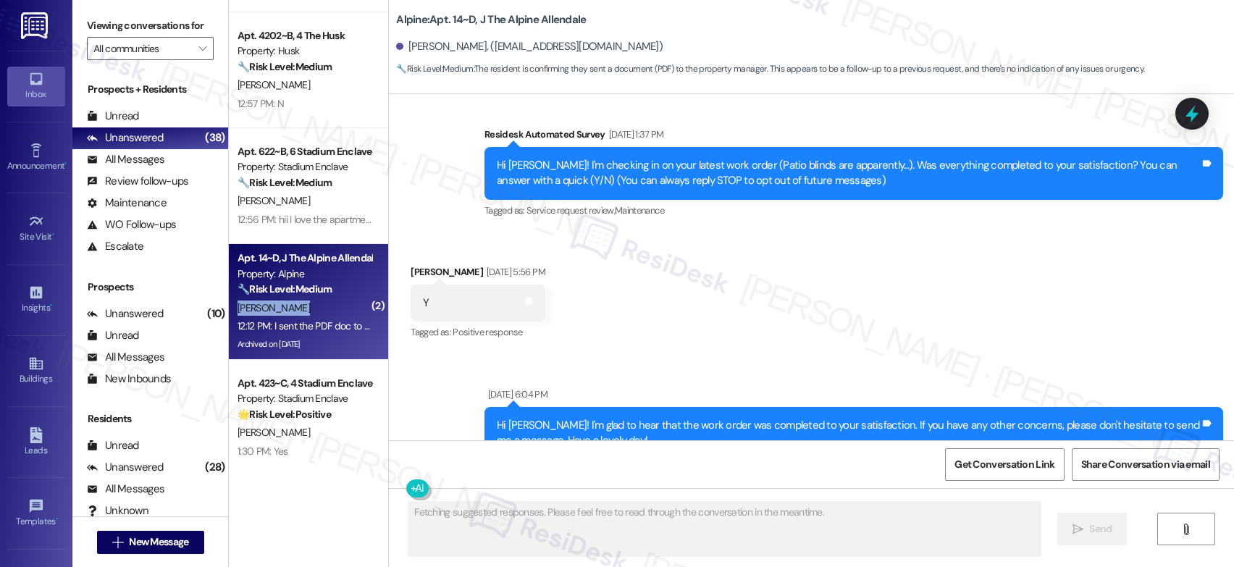
click at [309, 303] on div "G. Bowren" at bounding box center [304, 308] width 137 height 18
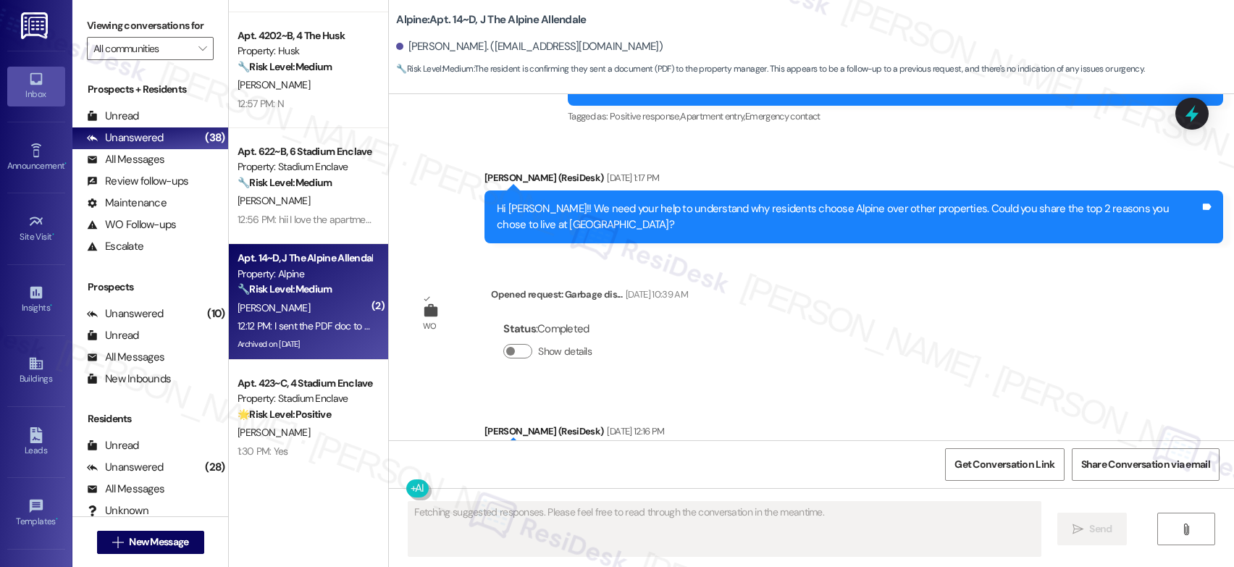
scroll to position [12666, 0]
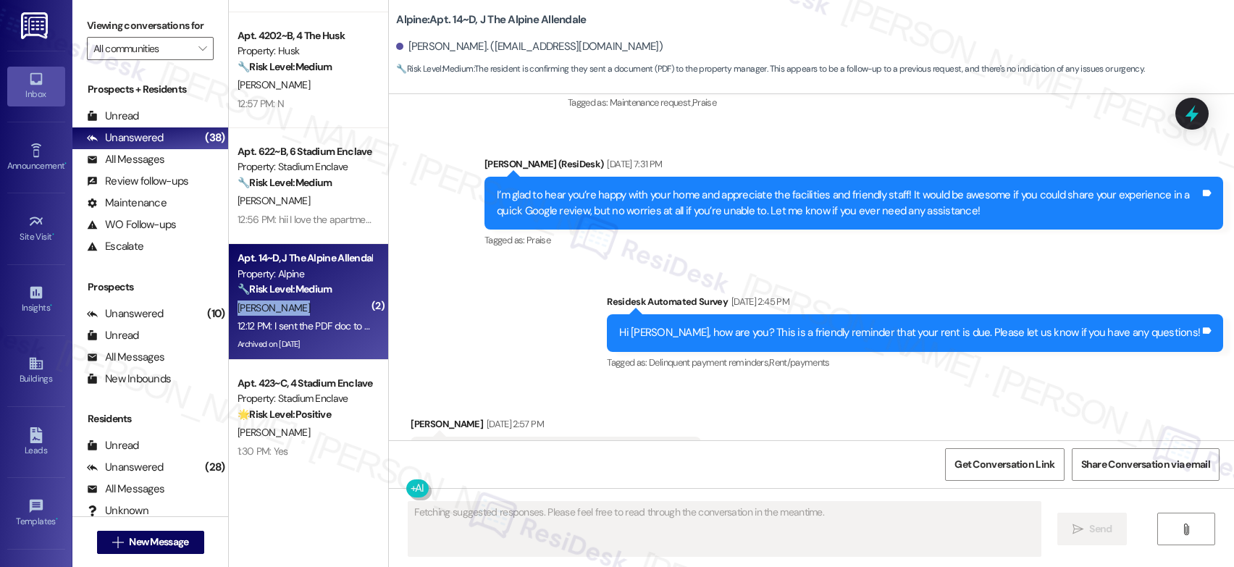
click at [309, 303] on div "G. Bowren" at bounding box center [304, 308] width 137 height 18
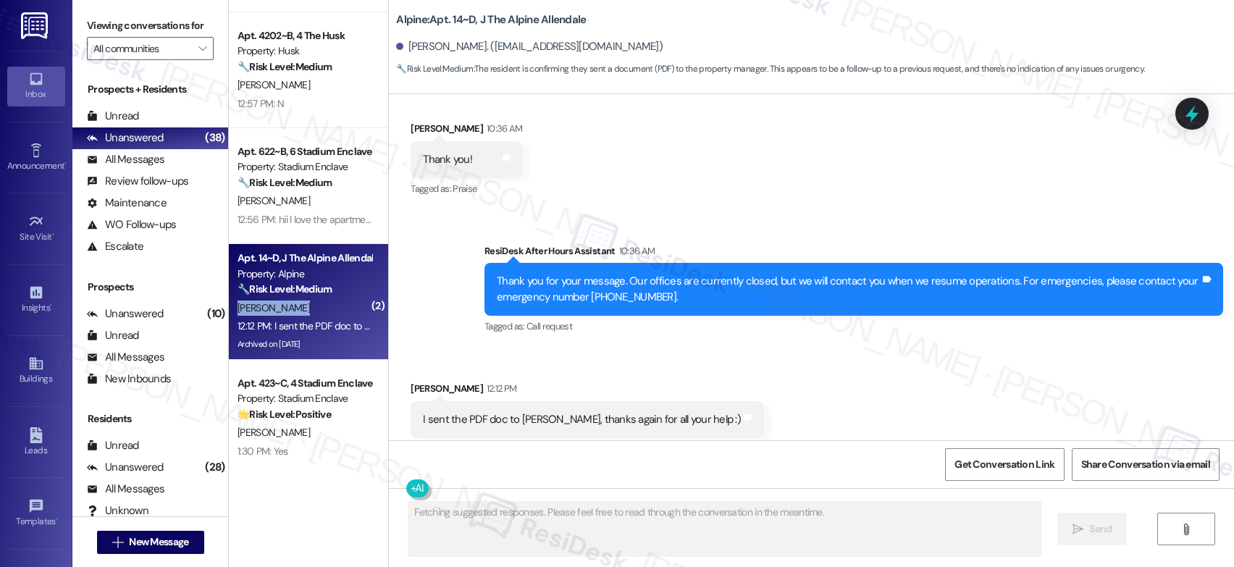
click at [309, 303] on div "G. Bowren" at bounding box center [304, 308] width 137 height 18
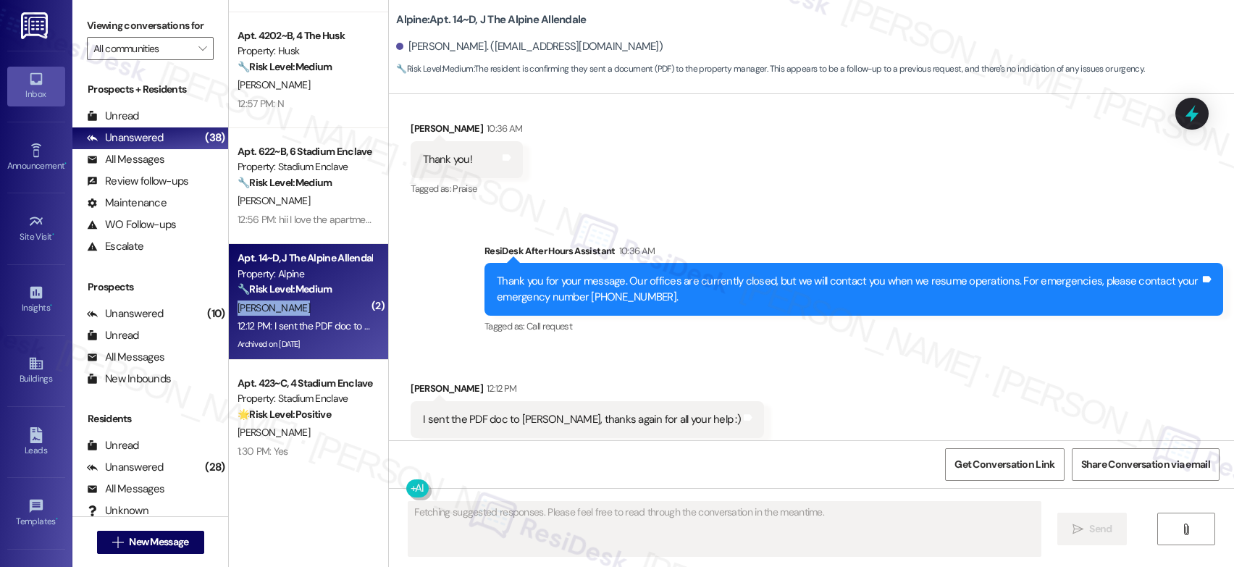
click at [309, 303] on div "G. Bowren" at bounding box center [304, 308] width 137 height 18
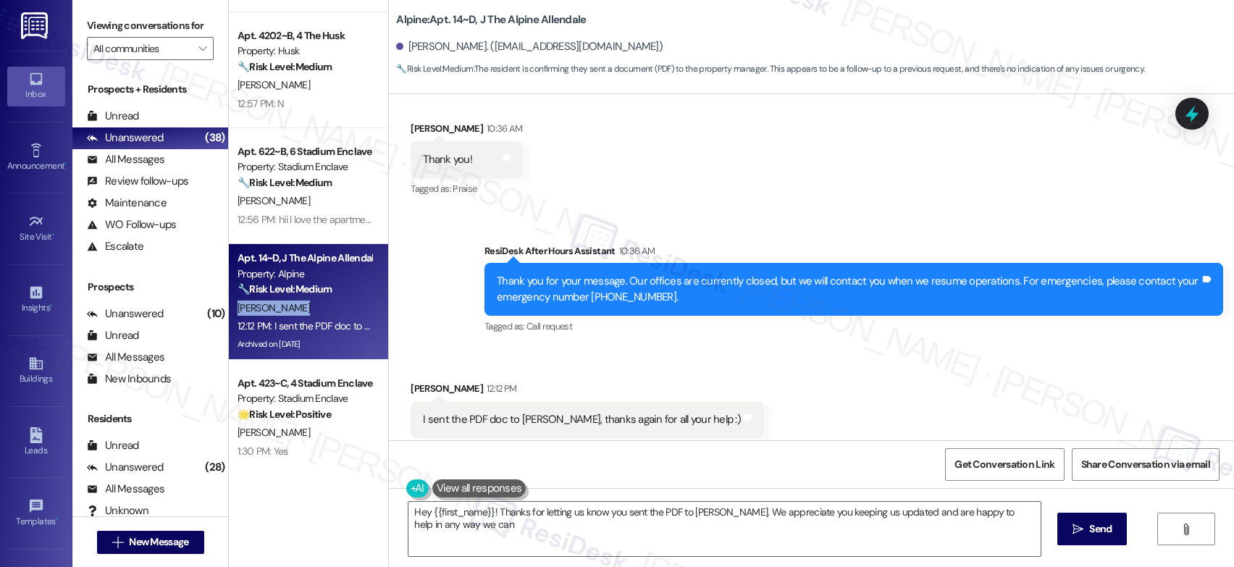
type textarea "Hey {{first_name}}! Thanks for letting us know you sent the PDF to Isabella. We…"
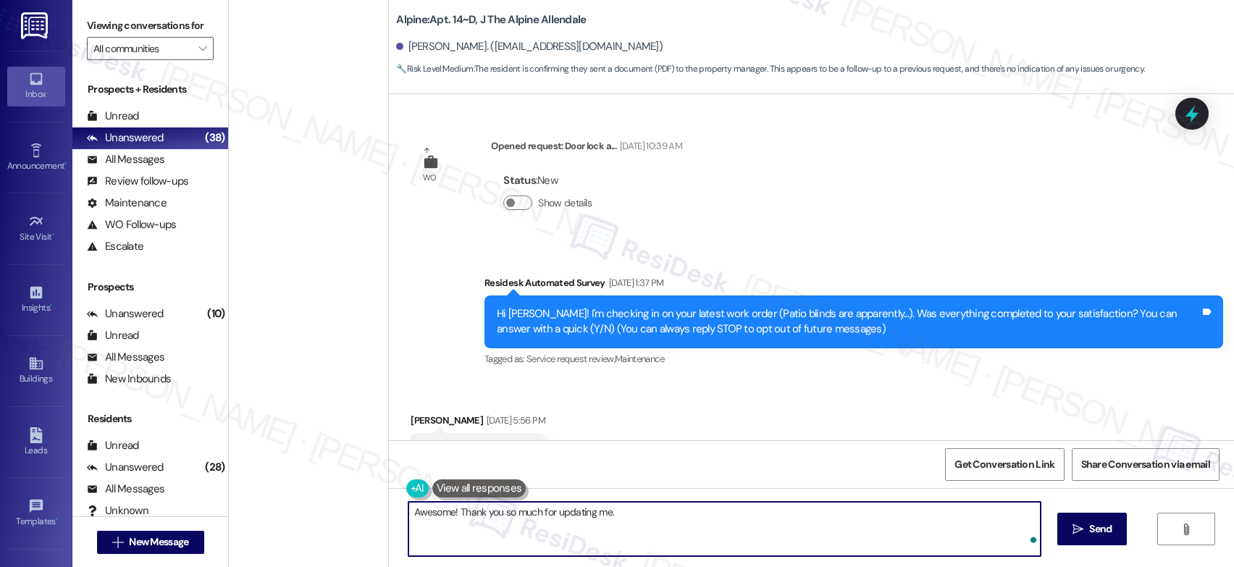
scroll to position [12666, 0]
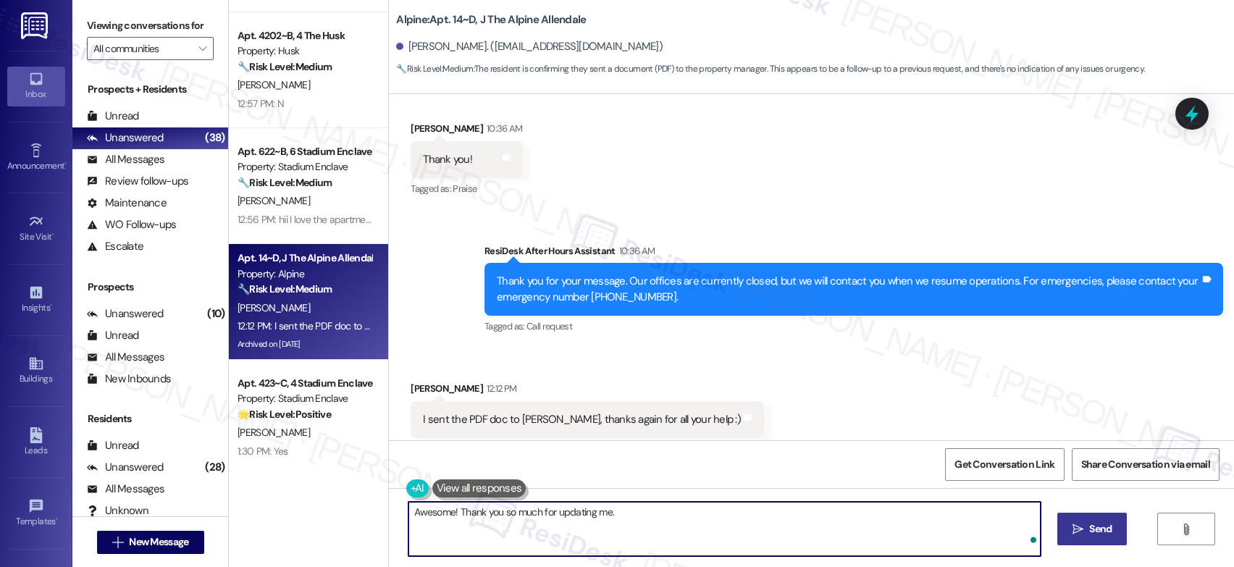
type textarea "Awesome! Thank you so much for updating me."
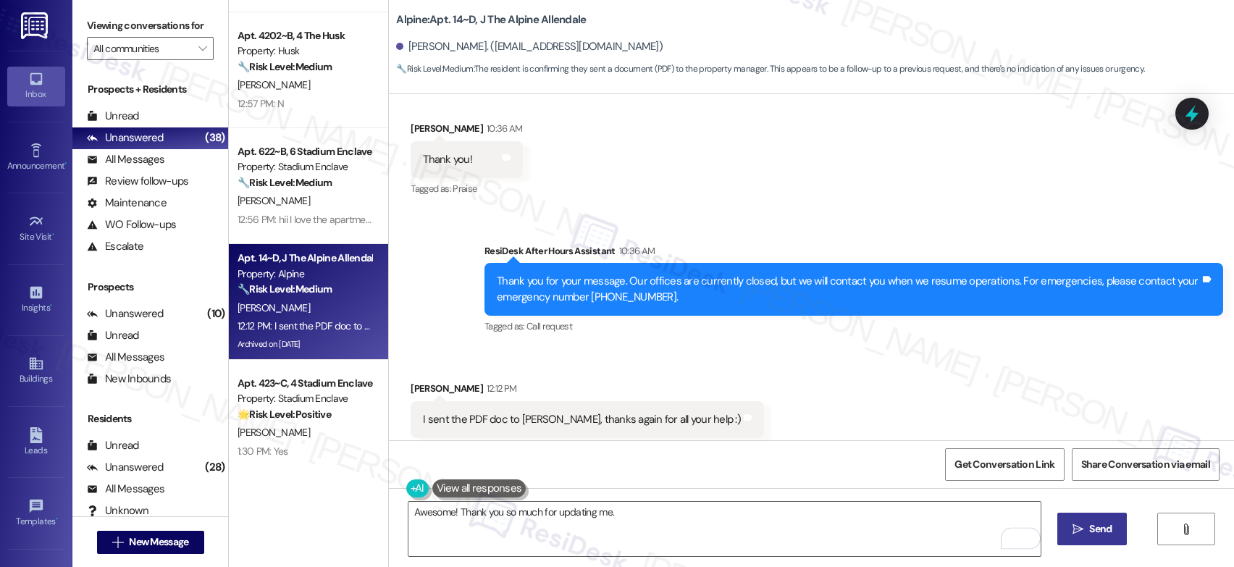
click at [1089, 527] on span "Send" at bounding box center [1100, 528] width 22 height 15
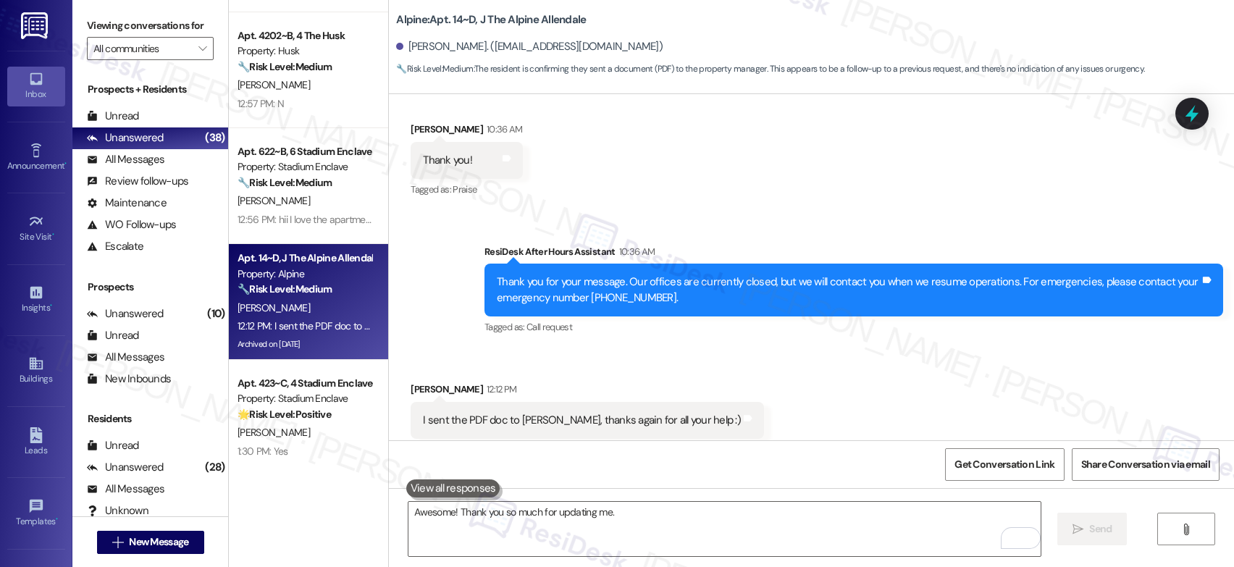
scroll to position [12766, 0]
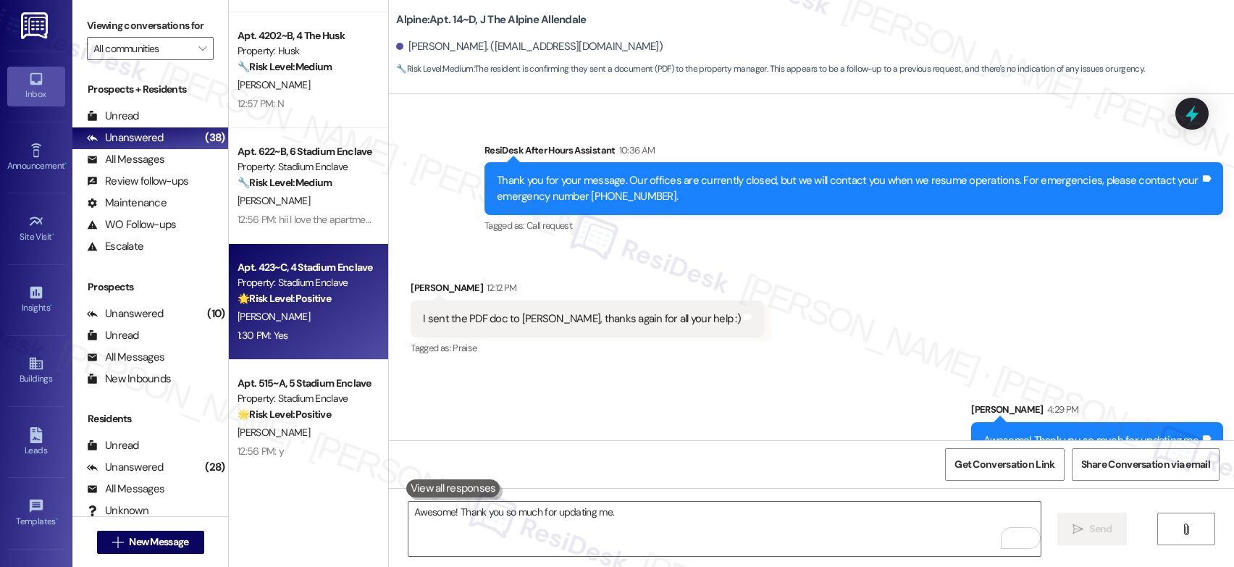
click at [302, 301] on strong "🌟 Risk Level: Positive" at bounding box center [284, 298] width 93 height 13
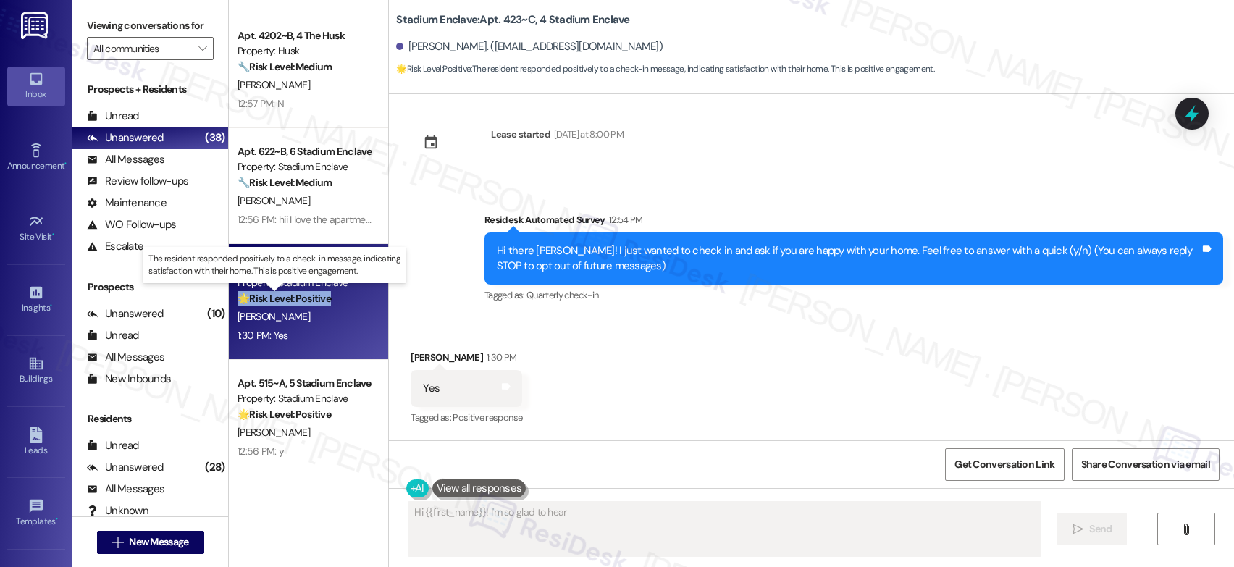
click at [302, 301] on strong "🌟 Risk Level: Positive" at bounding box center [284, 298] width 93 height 13
type textarea "Hi {{first_name}}! I'm so glad to hear you're happy with your home. Welcome to …"
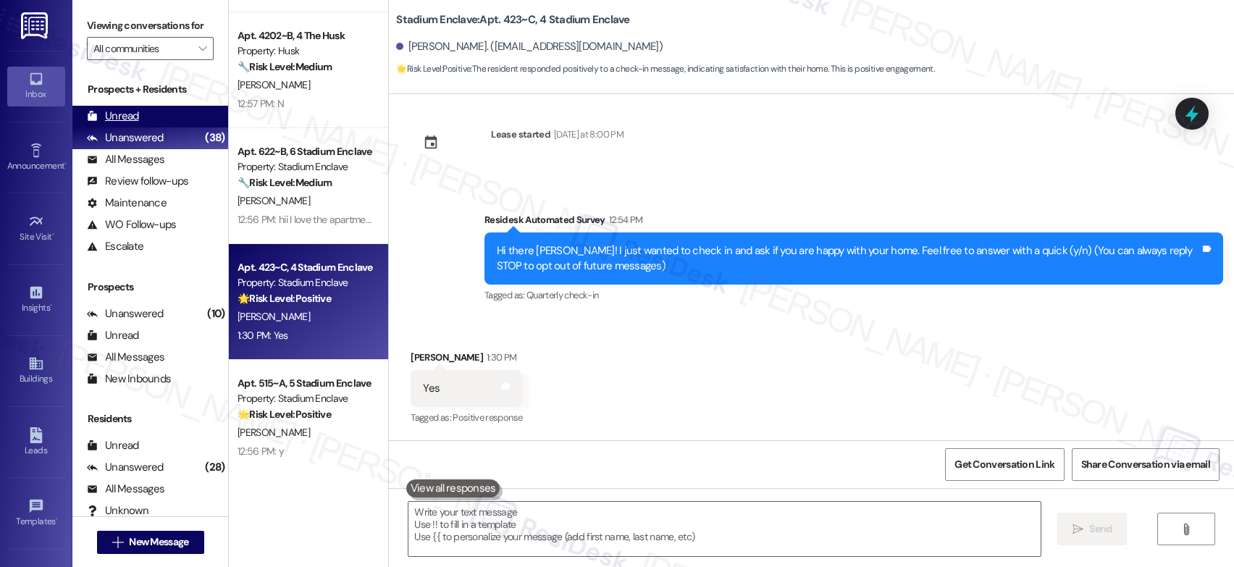
click at [119, 124] on div "Unread" at bounding box center [113, 116] width 52 height 15
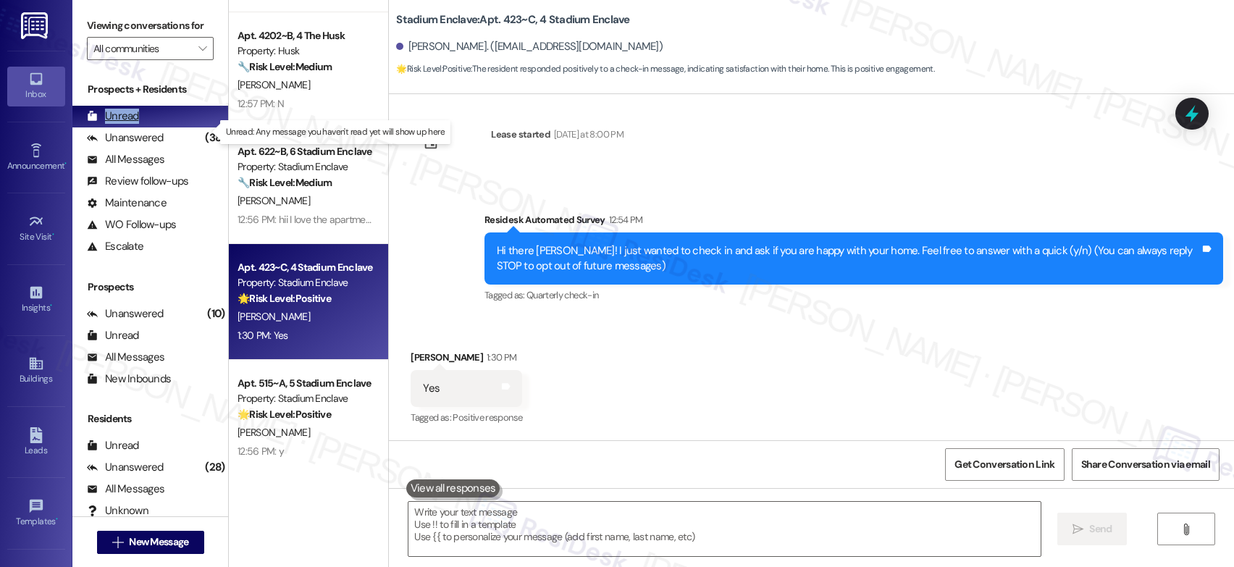
click at [119, 124] on div "Unread" at bounding box center [113, 116] width 52 height 15
click at [120, 146] on div "Unanswered" at bounding box center [125, 137] width 77 height 15
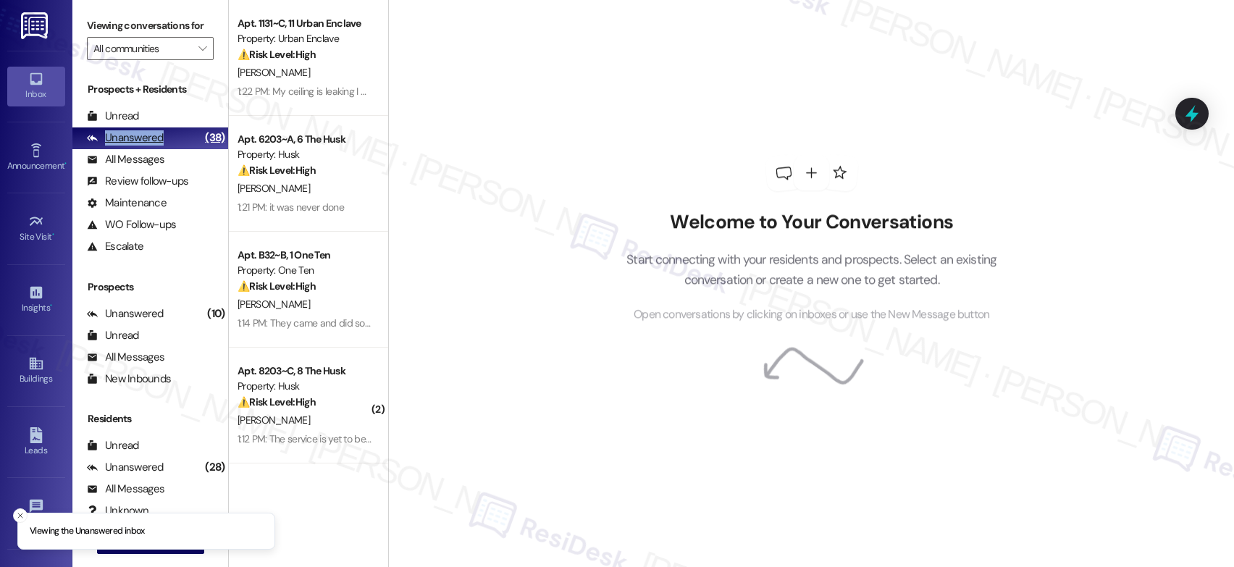
click at [120, 146] on div "Unanswered" at bounding box center [125, 137] width 77 height 15
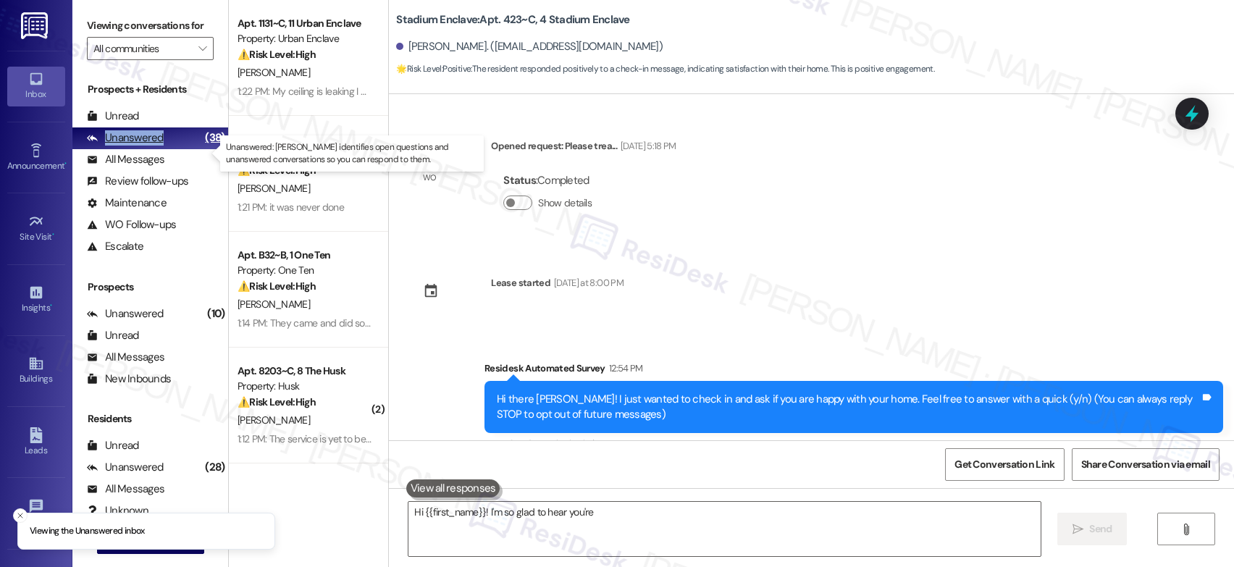
scroll to position [132, 0]
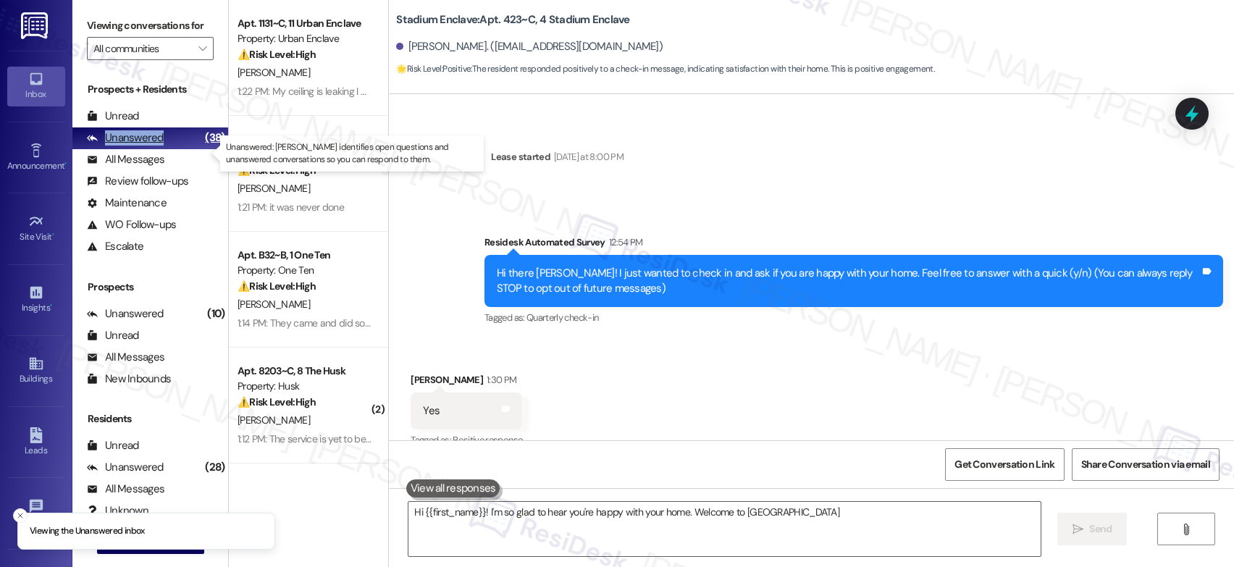
type textarea "Hi {{first_name}}! I'm so glad to hear you're happy with your home. Welcome to …"
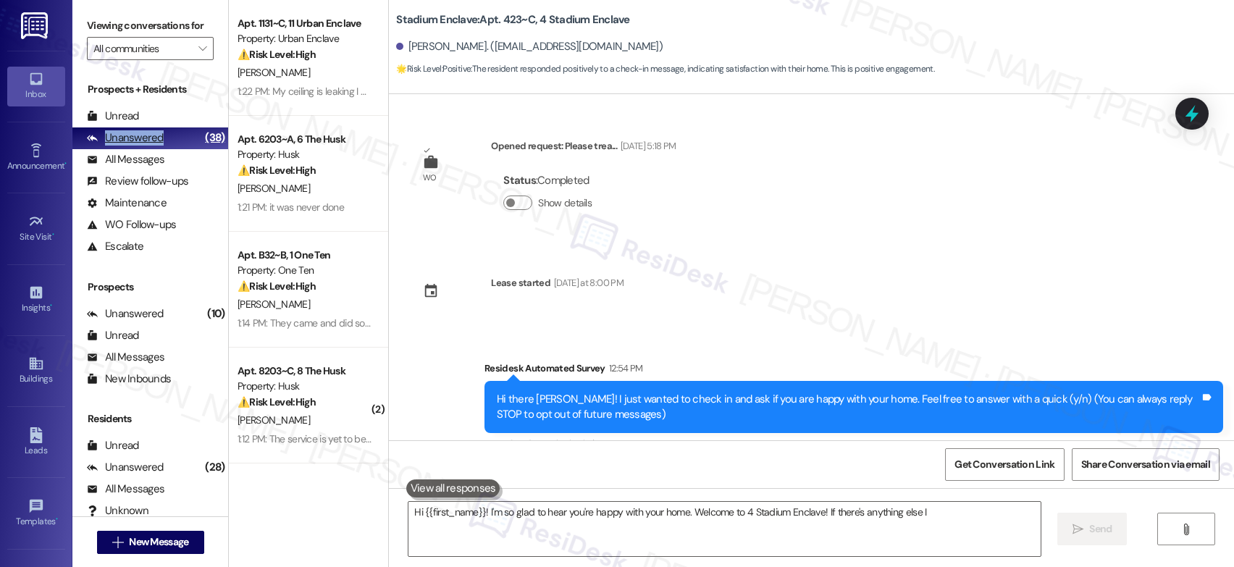
scroll to position [148, 0]
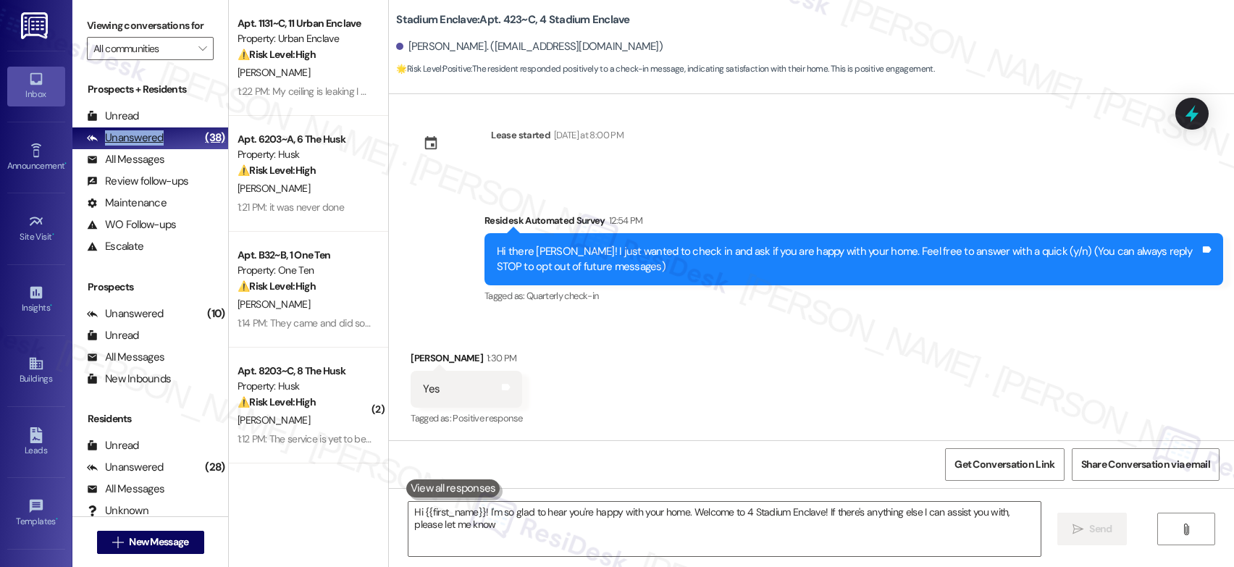
type textarea "Hi {{first_name}}! I'm so glad to hear you're happy with your home. Welcome to …"
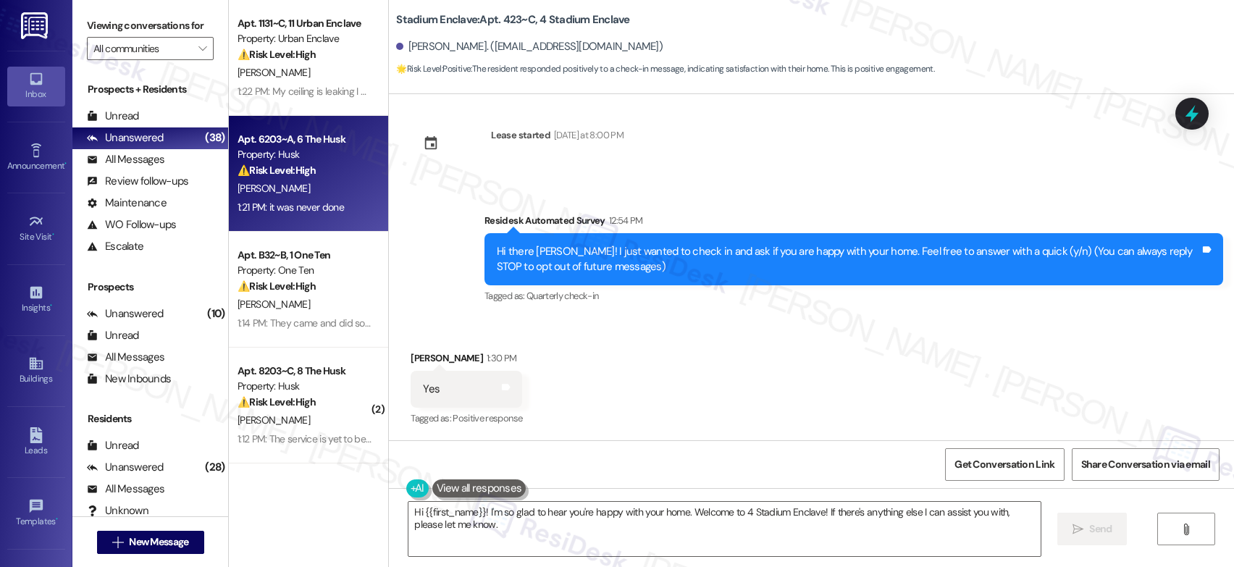
click at [284, 154] on div "Property: Husk" at bounding box center [305, 154] width 134 height 15
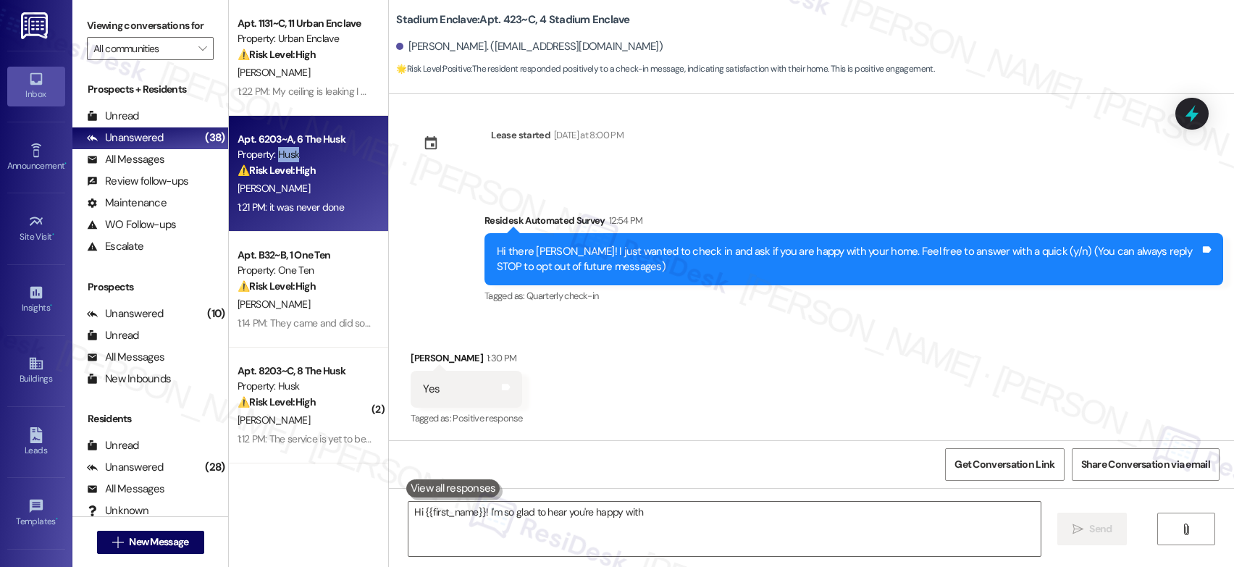
click at [284, 154] on div "Property: Husk" at bounding box center [305, 154] width 134 height 15
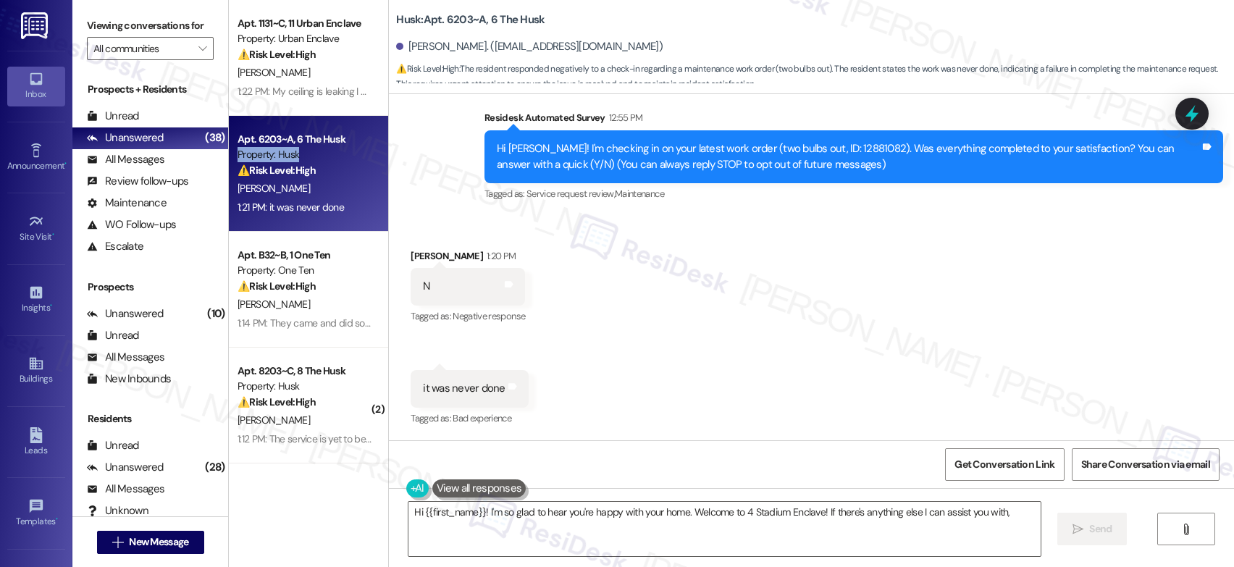
click at [284, 154] on div "Property: Husk" at bounding box center [305, 154] width 134 height 15
type textarea "Hi {{first_name}}! I'm so glad to hear you're happy with your home. Welcome to …"
click at [284, 154] on div "Property: Husk" at bounding box center [305, 154] width 134 height 15
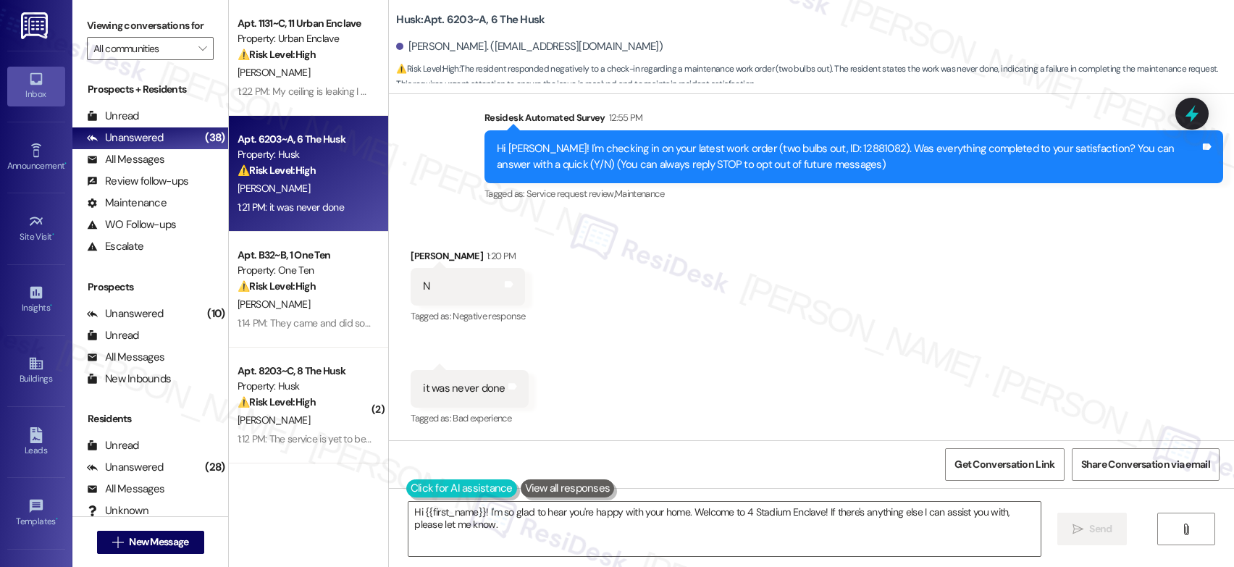
click at [406, 487] on button at bounding box center [461, 488] width 111 height 18
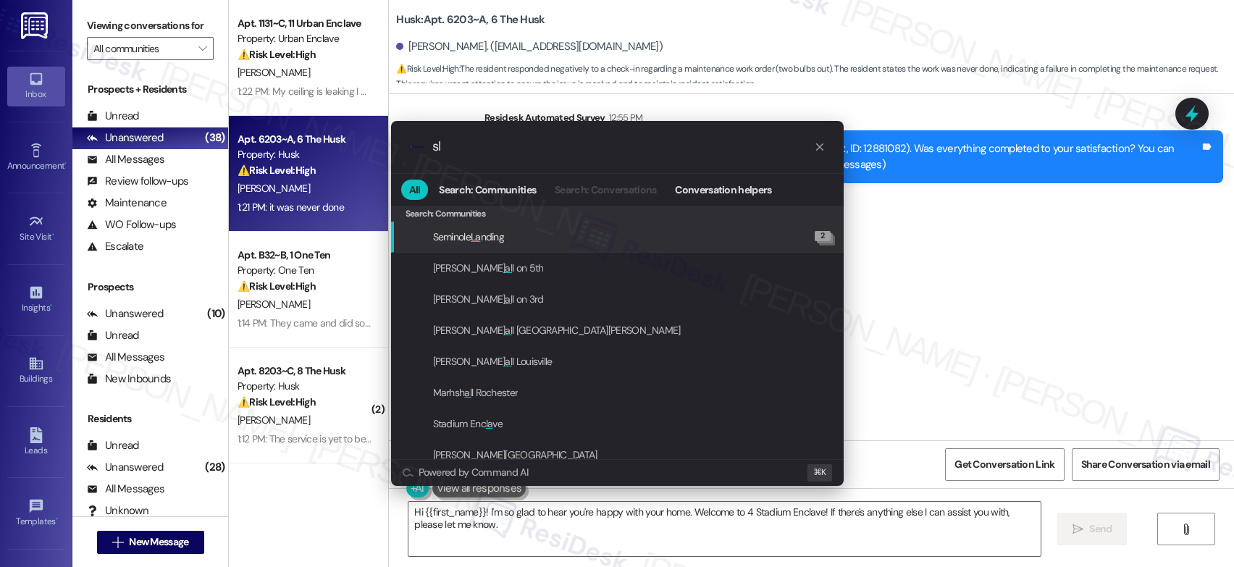
type input "s"
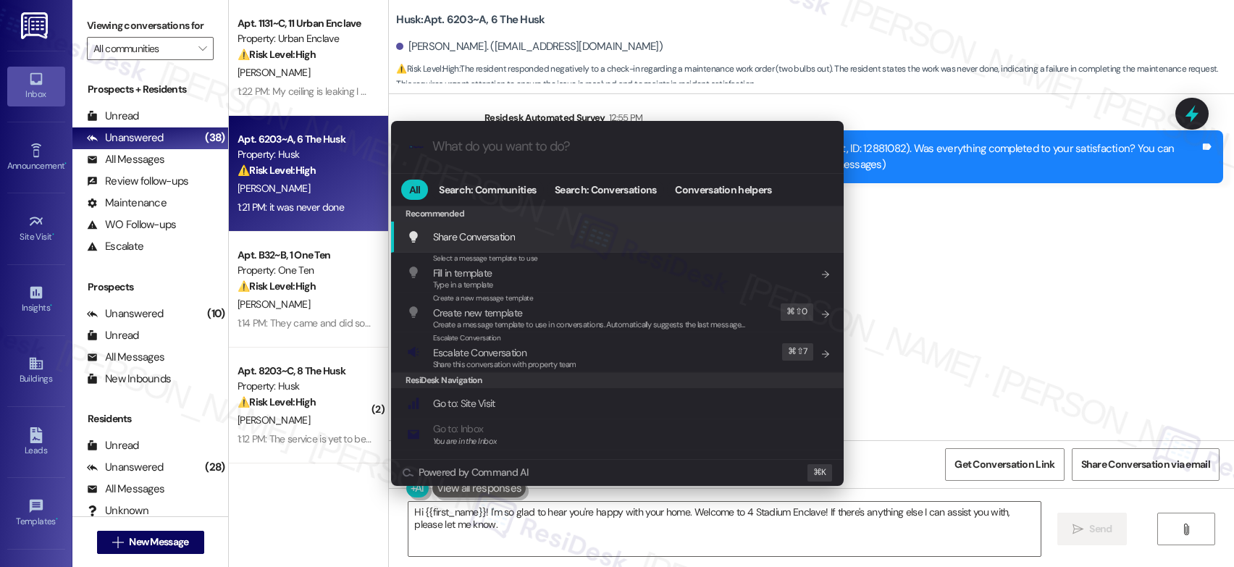
click at [295, 300] on div ".cls-1{fill:#0a055f;}.cls-2{fill:#0cc4c4;} resideskLogoBlueOrange All Search: C…" at bounding box center [617, 283] width 1234 height 567
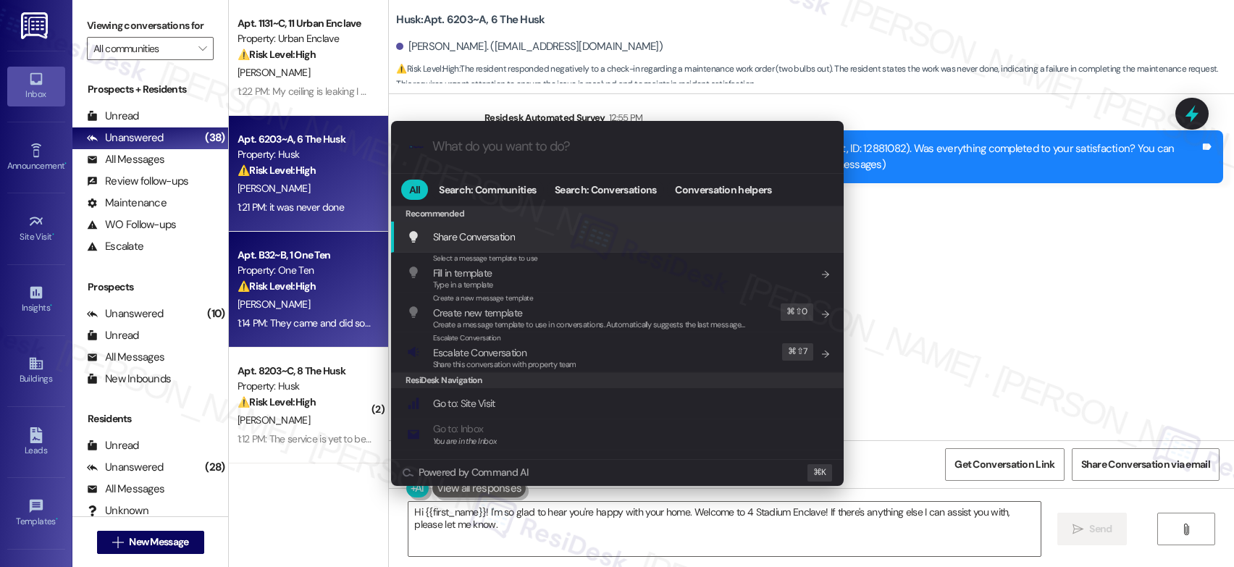
click at [299, 288] on strong "⚠️ Risk Level: High" at bounding box center [277, 286] width 78 height 13
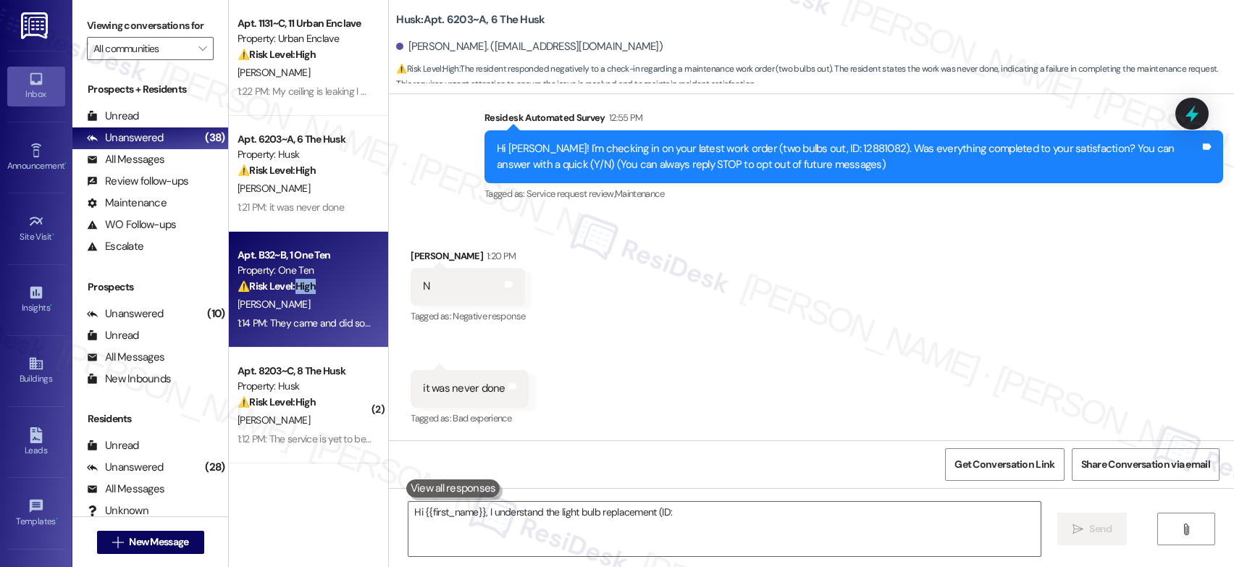
click at [299, 288] on strong "⚠️ Risk Level: High" at bounding box center [277, 286] width 78 height 13
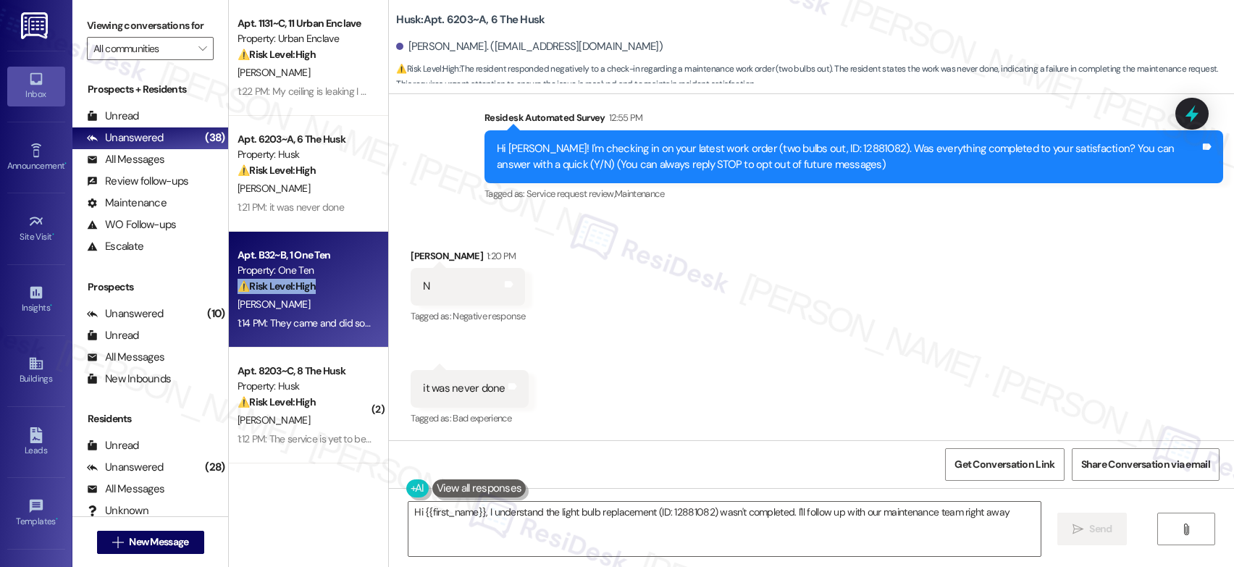
click at [299, 288] on strong "⚠️ Risk Level: High" at bounding box center [277, 286] width 78 height 13
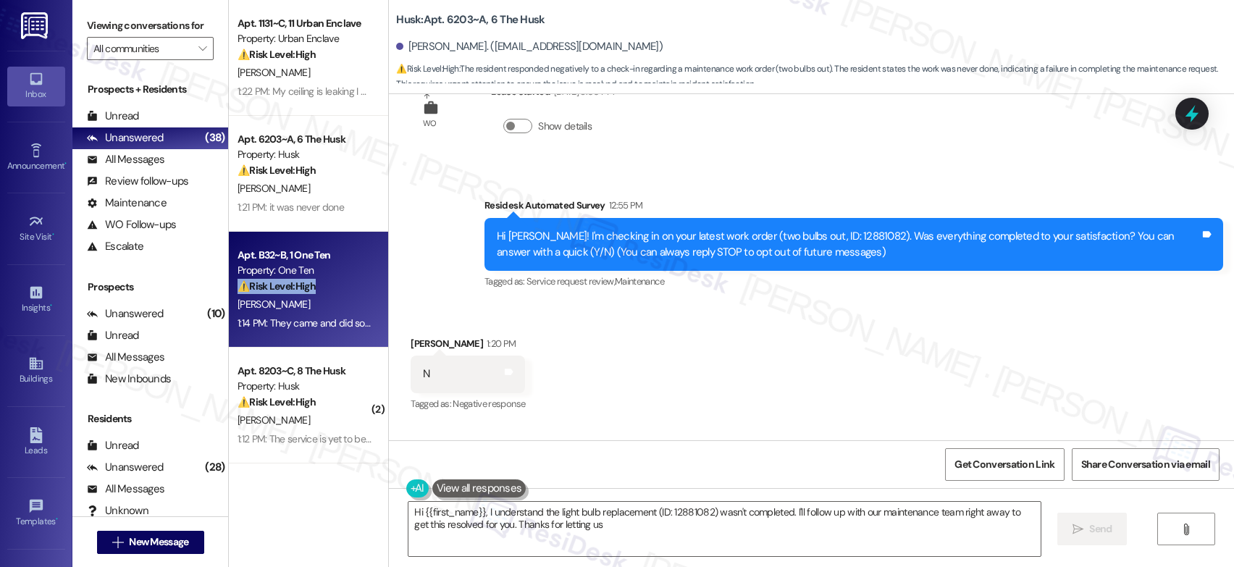
click at [299, 288] on strong "⚠️ Risk Level: High" at bounding box center [277, 286] width 78 height 13
type textarea "Hi {{first_name}}, I understand the light bulb replacement (ID: 12881082) wasn'…"
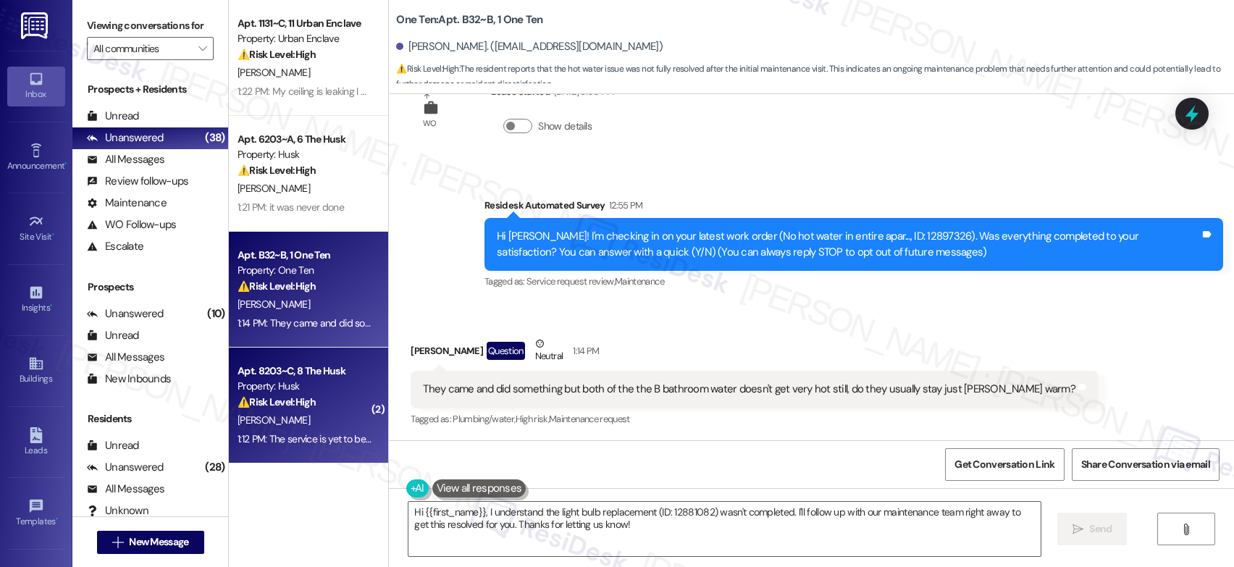
click at [293, 371] on div "Apt. 8203~C, 8 The Husk" at bounding box center [305, 371] width 134 height 15
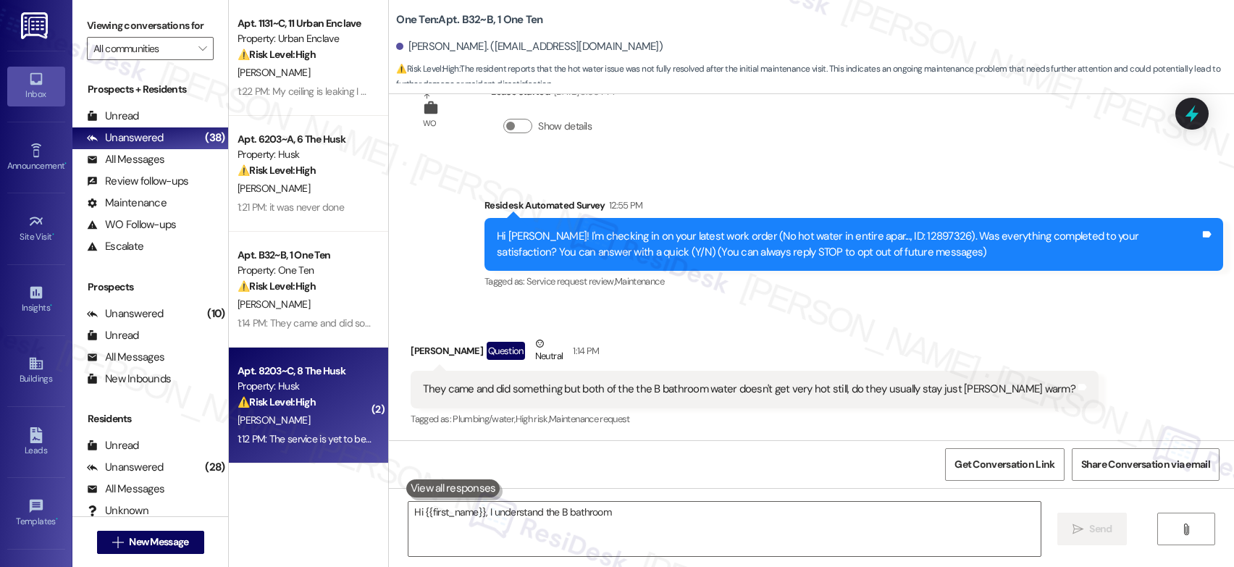
click at [293, 371] on div "Apt. 8203~C, 8 The Husk" at bounding box center [305, 371] width 134 height 15
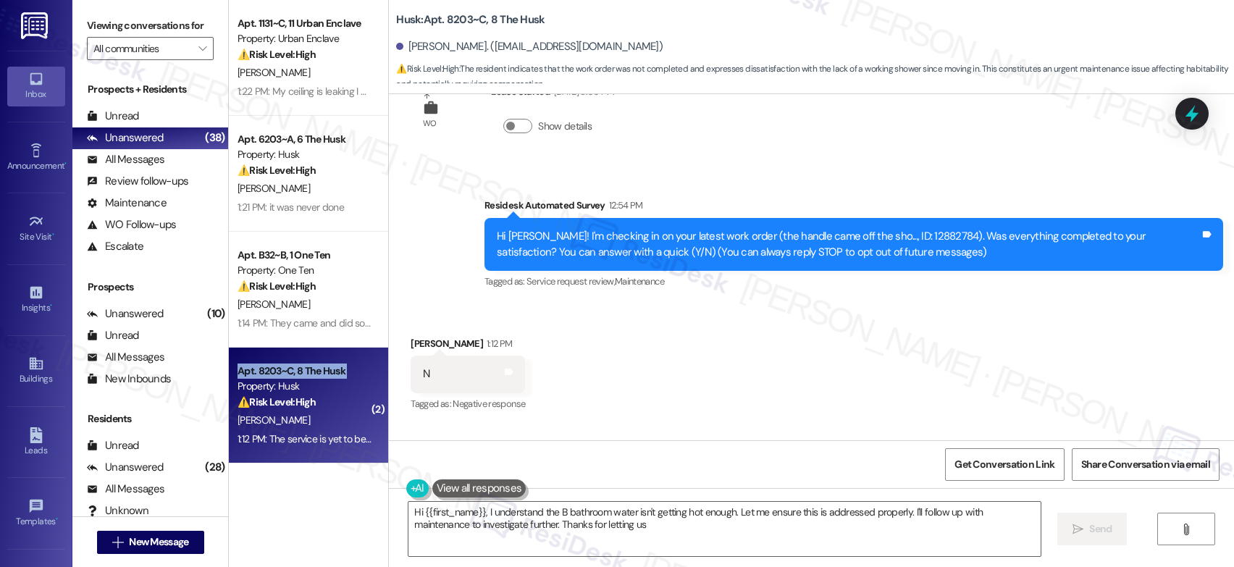
click at [293, 371] on div "Apt. 8203~C, 8 The Husk" at bounding box center [305, 371] width 134 height 15
type textarea "Hi {{first_name}}, I understand the B bathroom water isn't getting hot enough. …"
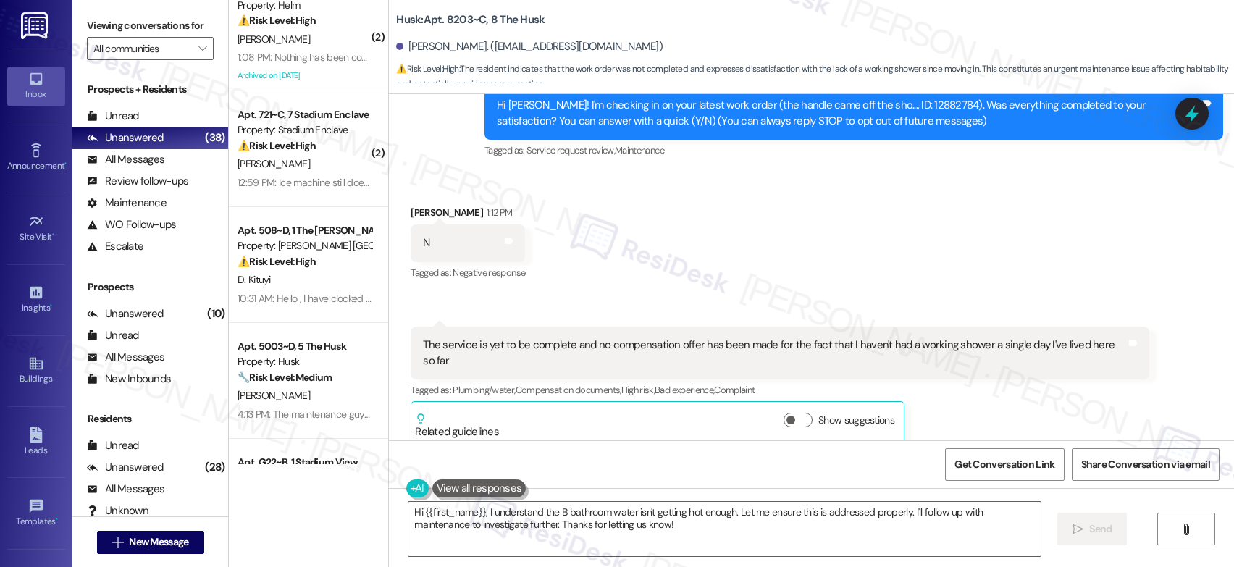
scroll to position [1148, 0]
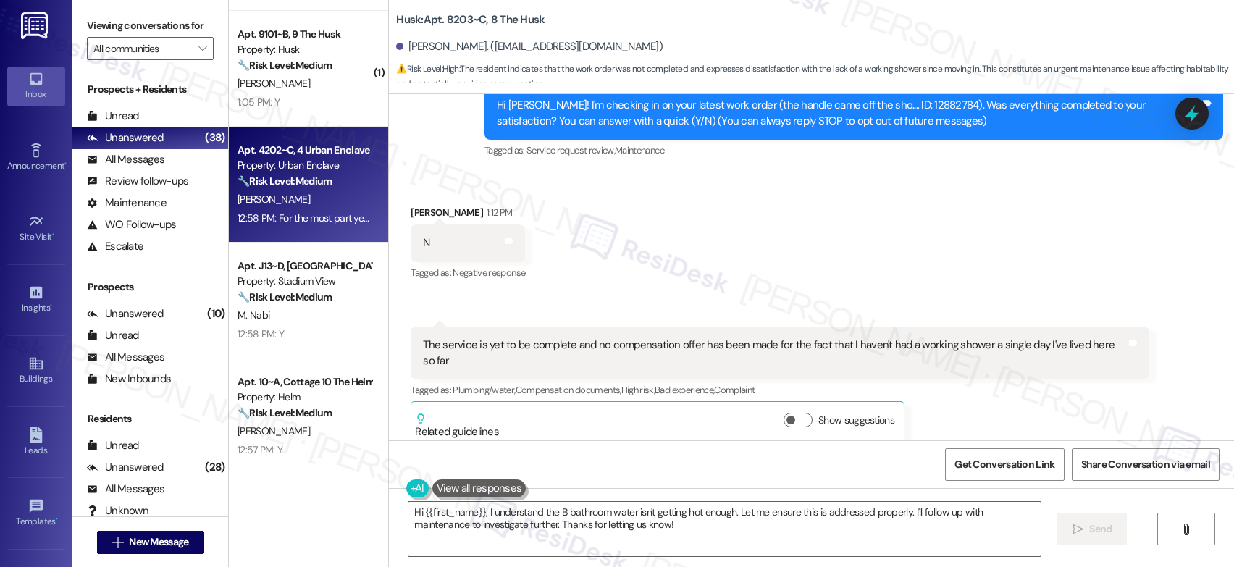
click at [303, 238] on div "Apt. 4202~C, 4 Urban Enclave Property: Urban Enclave 🔧 Risk Level: Medium The r…" at bounding box center [308, 185] width 159 height 116
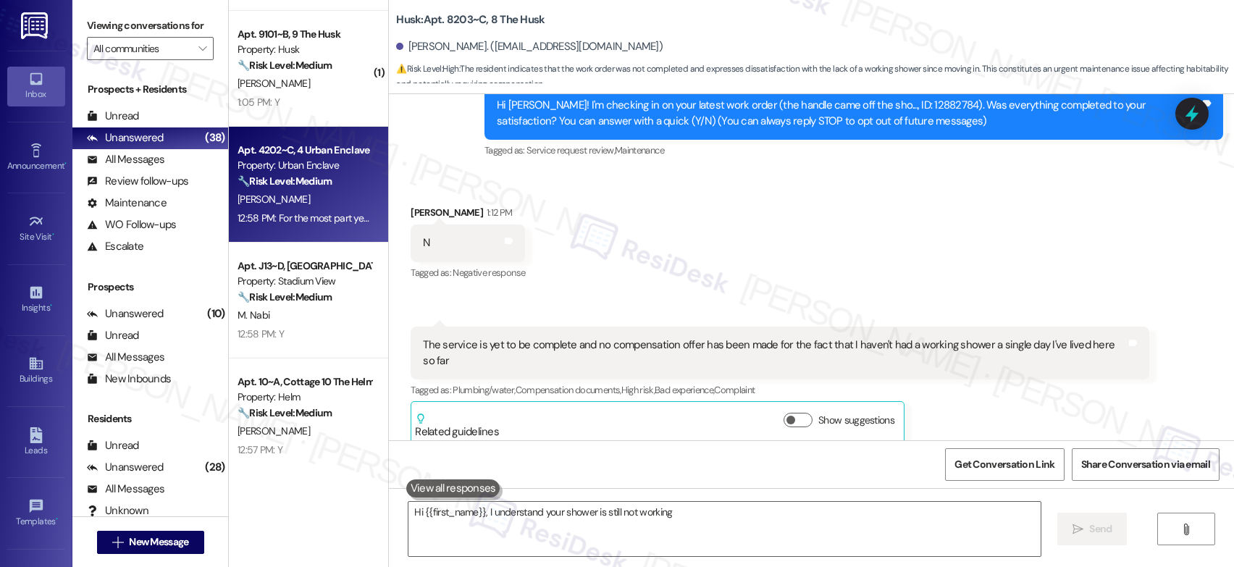
click at [303, 238] on div "Apt. 4202~C, 4 Urban Enclave Property: Urban Enclave 🔧 Risk Level: Medium The r…" at bounding box center [308, 185] width 159 height 116
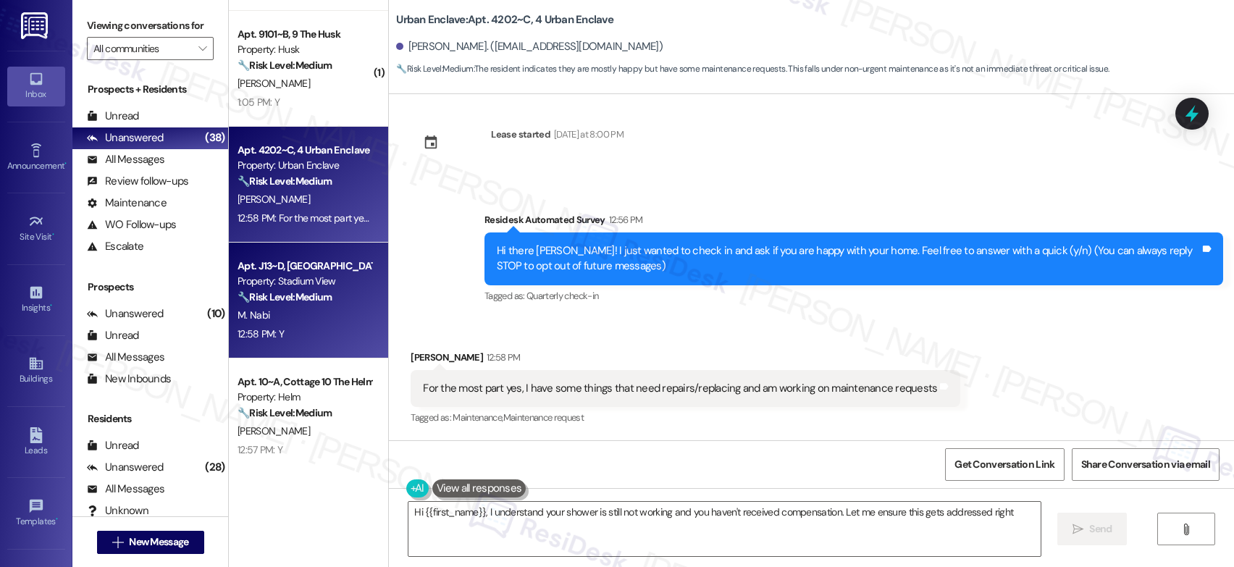
drag, startPoint x: 303, startPoint y: 238, endPoint x: 311, endPoint y: 303, distance: 65.6
click at [303, 251] on div "Apt. 5003~D, 5 The Husk Property: Husk 🔧 Risk Level: Medium The resident is exp…" at bounding box center [308, 474] width 159 height 3244
type textarea "Hi {{first_name}}, I understand your shower is still not working and you haven'…"
click at [311, 303] on div "🔧 Risk Level: Medium The resident responded positively to a follow-up regarding…" at bounding box center [305, 297] width 134 height 15
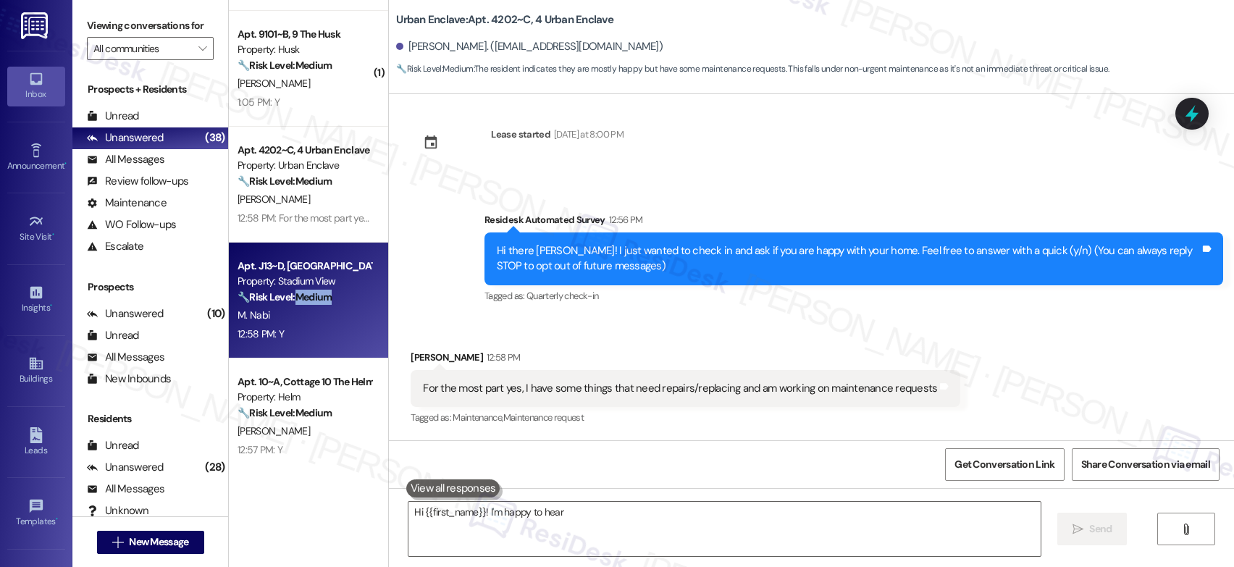
click at [311, 303] on div "🔧 Risk Level: Medium The resident responded positively to a follow-up regarding…" at bounding box center [305, 297] width 134 height 15
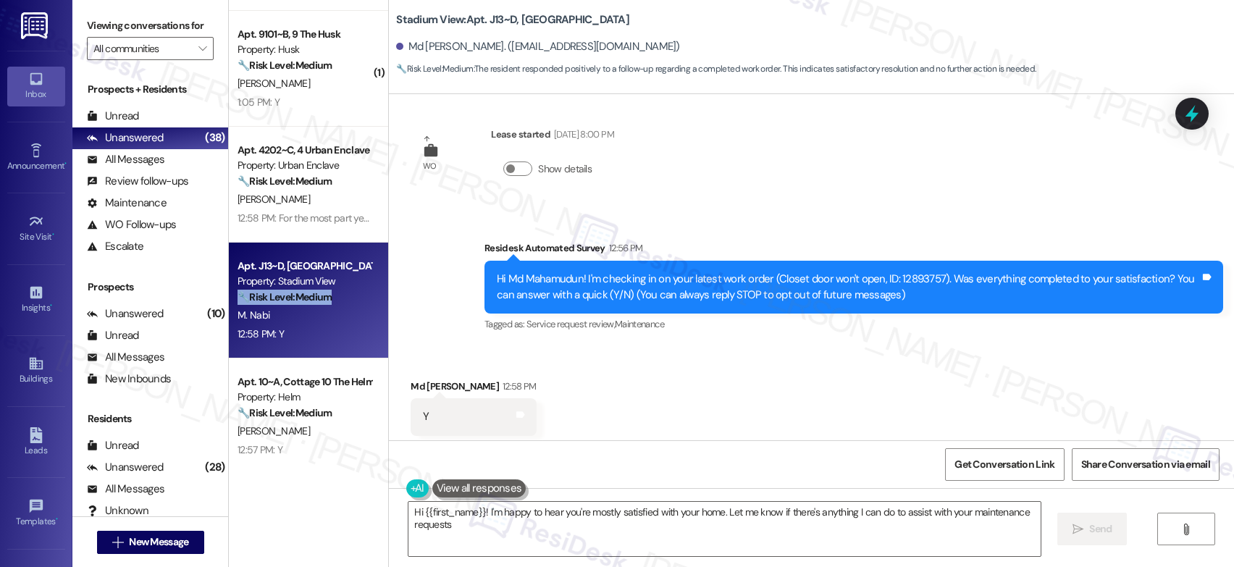
scroll to position [11, 0]
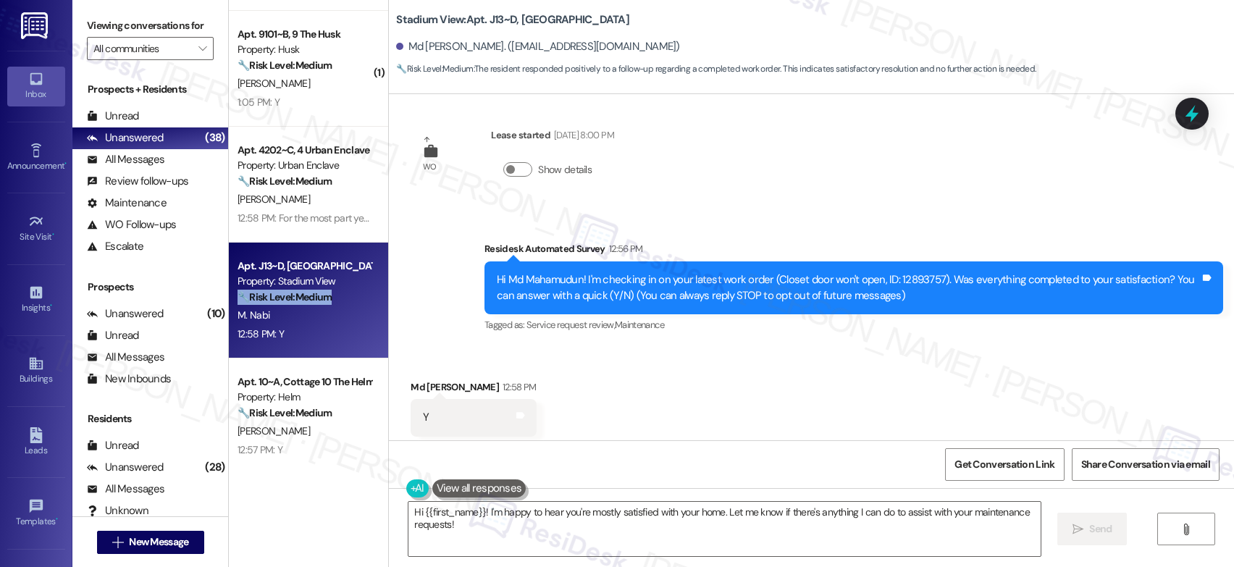
click at [311, 303] on div "🔧 Risk Level: Medium The resident responded positively to a follow-up regarding…" at bounding box center [305, 297] width 134 height 15
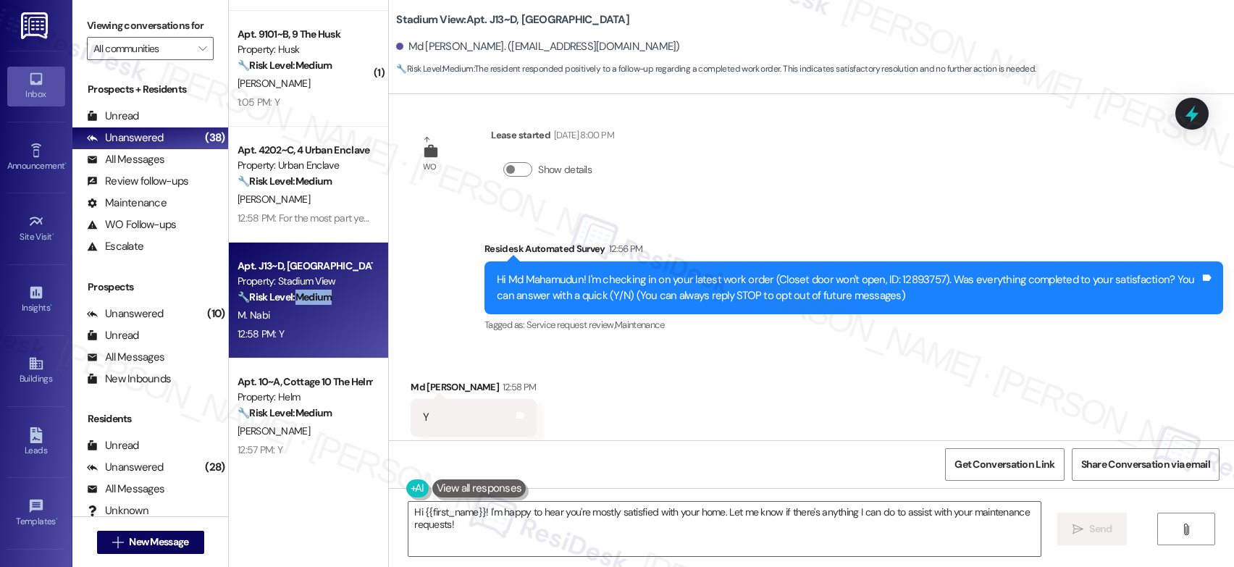
click at [311, 303] on div "🔧 Risk Level: Medium The resident responded positively to a follow-up regarding…" at bounding box center [305, 297] width 134 height 15
click at [583, 526] on textarea "Hi {{first_name}}! I'm happy to hear you're mostly satisfied with your home. Le…" at bounding box center [724, 529] width 632 height 54
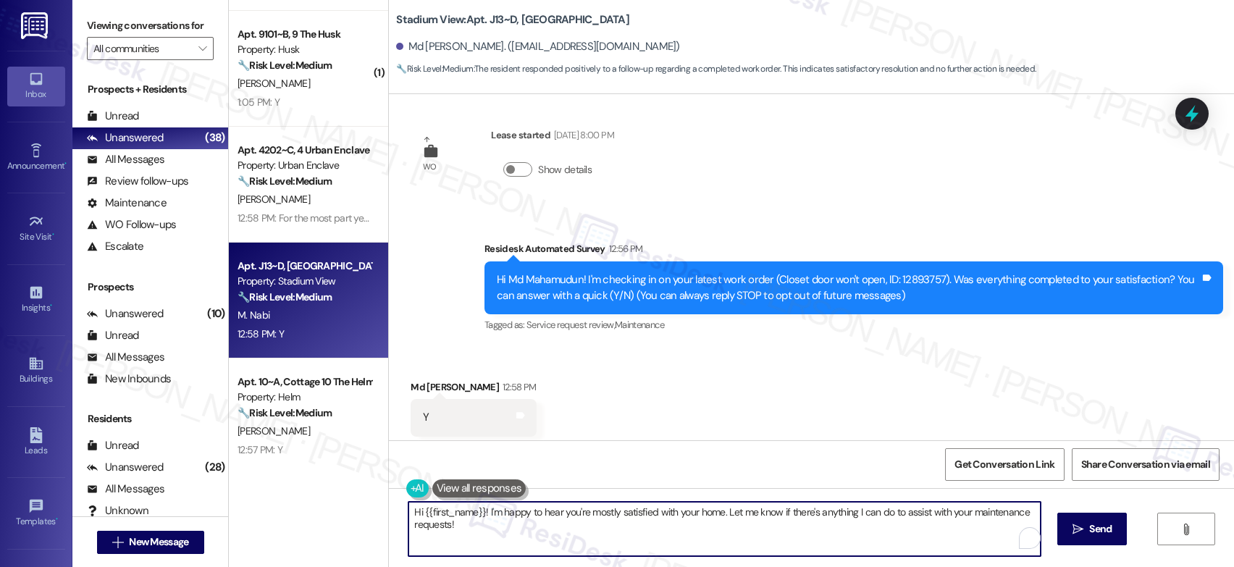
click at [583, 526] on textarea "Hi {{first_name}}! I'm happy to hear you're mostly satisfied with your home. Le…" at bounding box center [724, 529] width 632 height 54
paste textarea "The owner needs to restock paper towels and shampoo too"
type textarea "The owner needs to restock paper towels and shampoo too"
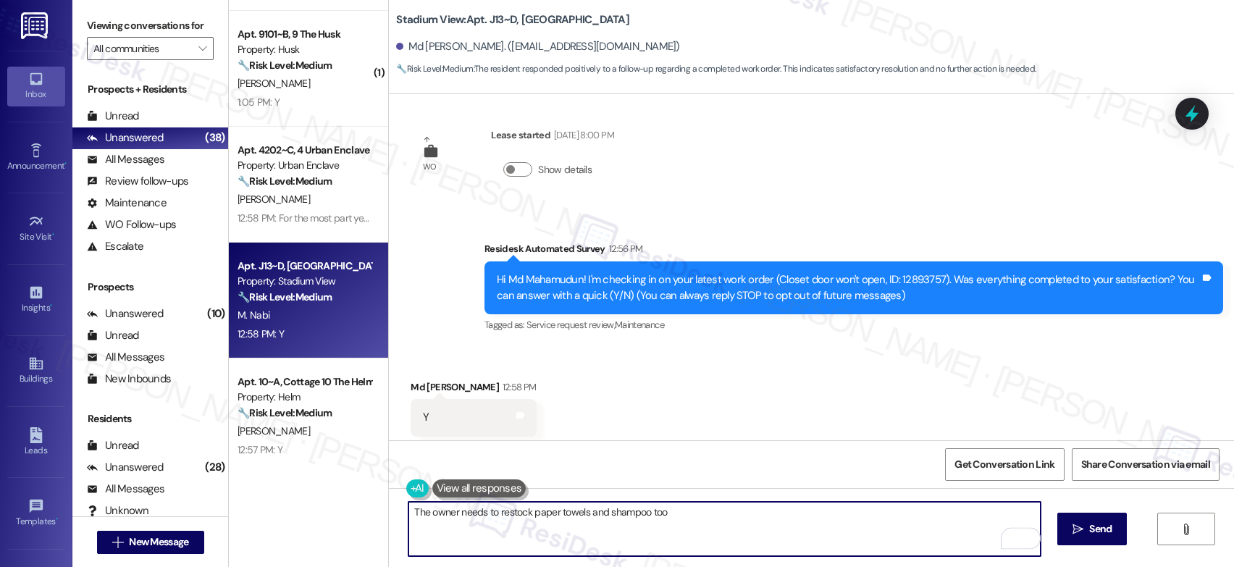
scroll to position [40, 0]
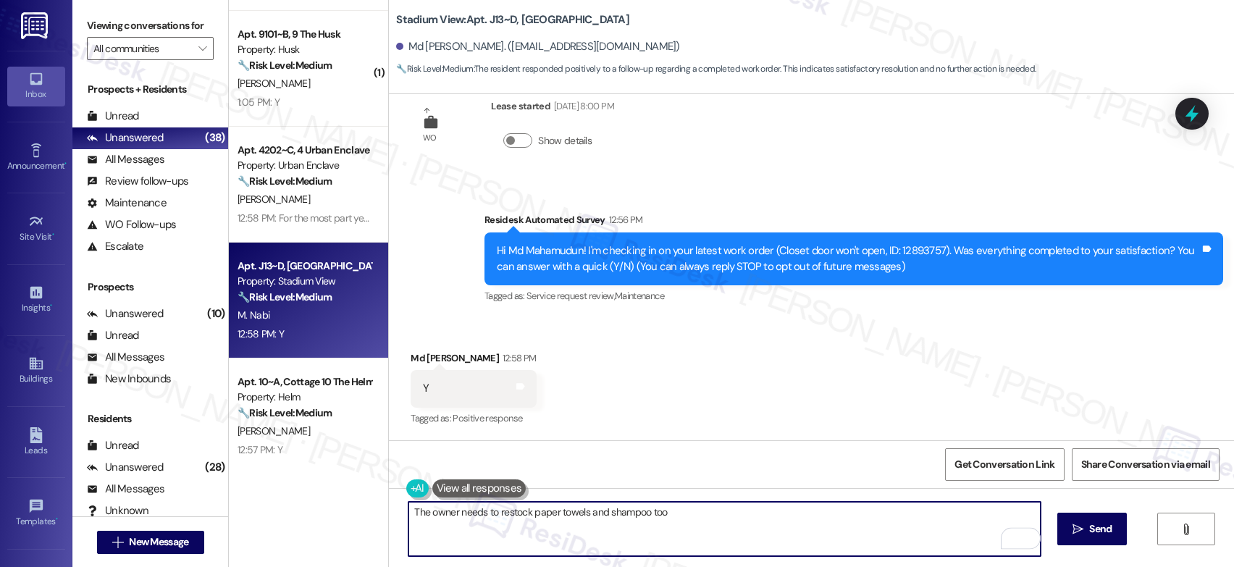
click at [616, 519] on textarea "The owner needs to restock paper towels and shampoo too" at bounding box center [724, 529] width 632 height 54
click at [616, 522] on textarea "The owner needs to restock paper towels and shampoo too" at bounding box center [724, 529] width 632 height 54
click at [597, 517] on textarea "The owner needs to restock paper towels and shampoo too" at bounding box center [724, 529] width 632 height 54
click at [597, 516] on textarea "The owner needs to restock paper towels and shampoo too" at bounding box center [724, 529] width 632 height 54
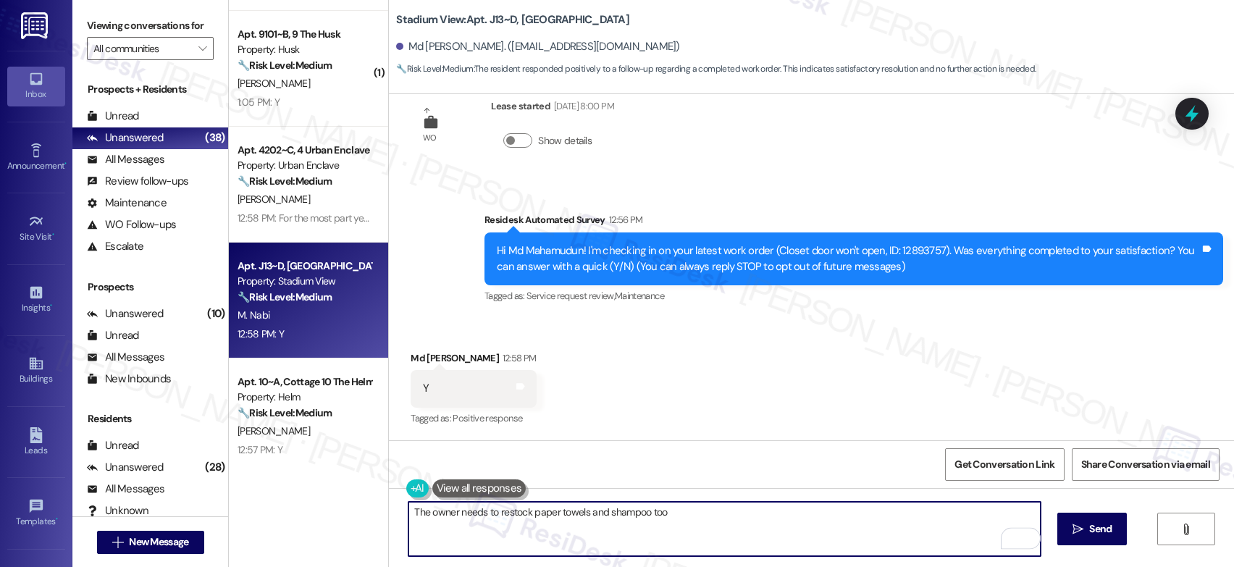
click at [594, 506] on textarea "The owner needs to restock paper towels and shampoo too" at bounding box center [724, 529] width 632 height 54
click at [595, 506] on textarea "The owner needs to restock paper towels and shampoo too" at bounding box center [724, 529] width 632 height 54
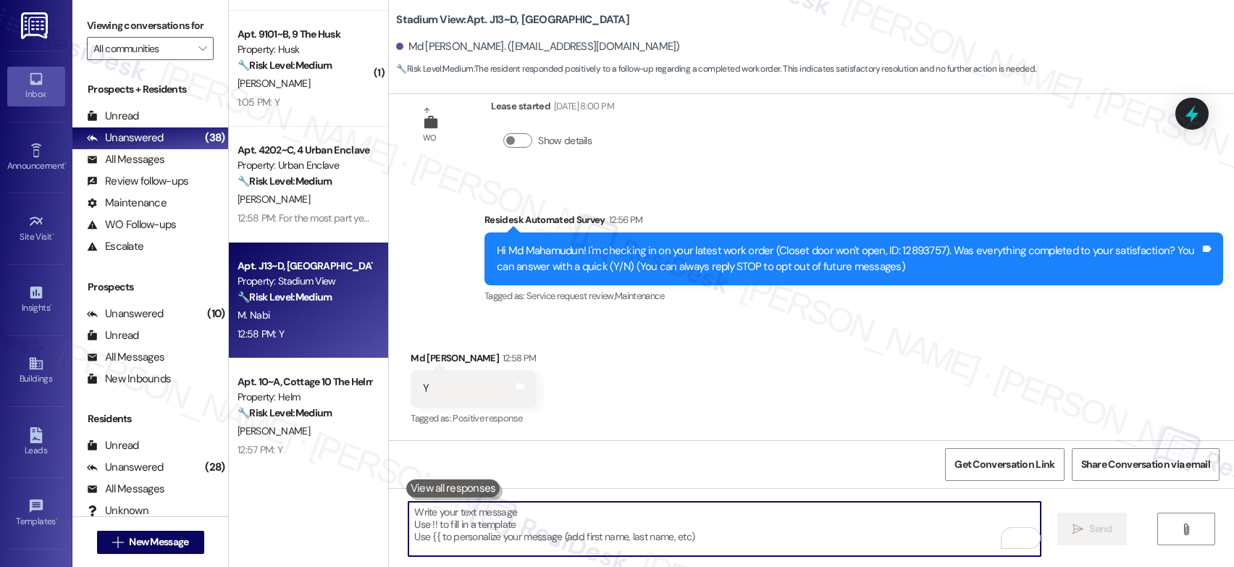
click at [471, 516] on textarea "To enrich screen reader interactions, please activate Accessibility in Grammarl…" at bounding box center [724, 529] width 632 height 54
paste textarea "That’s wonderful to hear! I’m so glad maintenance was able to take care of ever…"
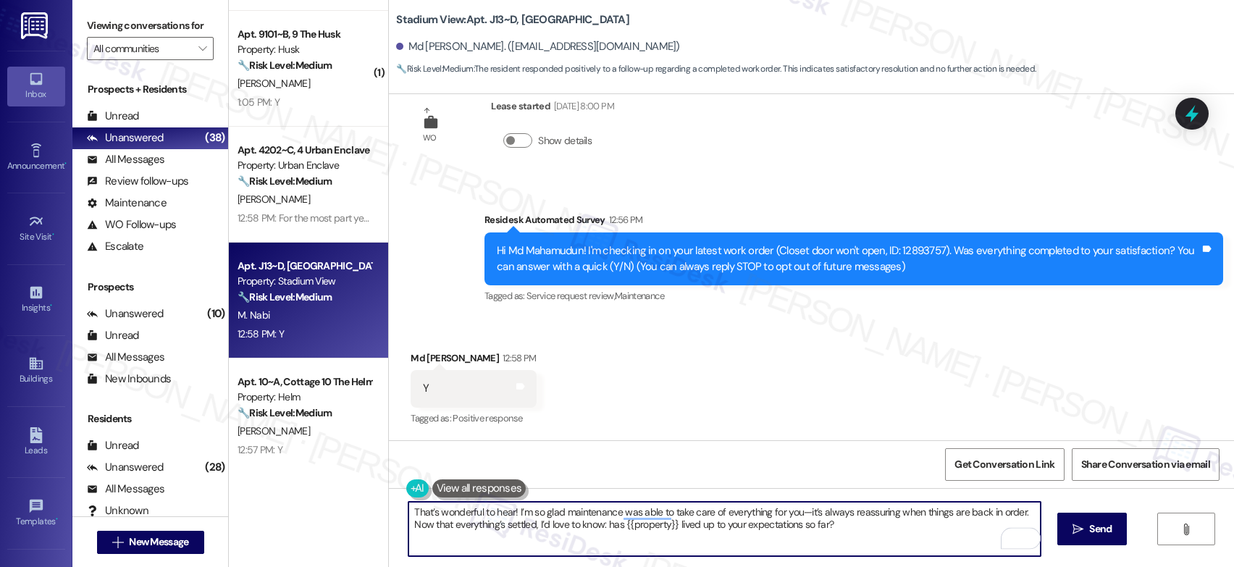
drag, startPoint x: 594, startPoint y: 526, endPoint x: 594, endPoint y: 541, distance: 15.2
click at [594, 542] on textarea "That’s wonderful to hear! I’m so glad maintenance was able to take care of ever…" at bounding box center [724, 529] width 632 height 54
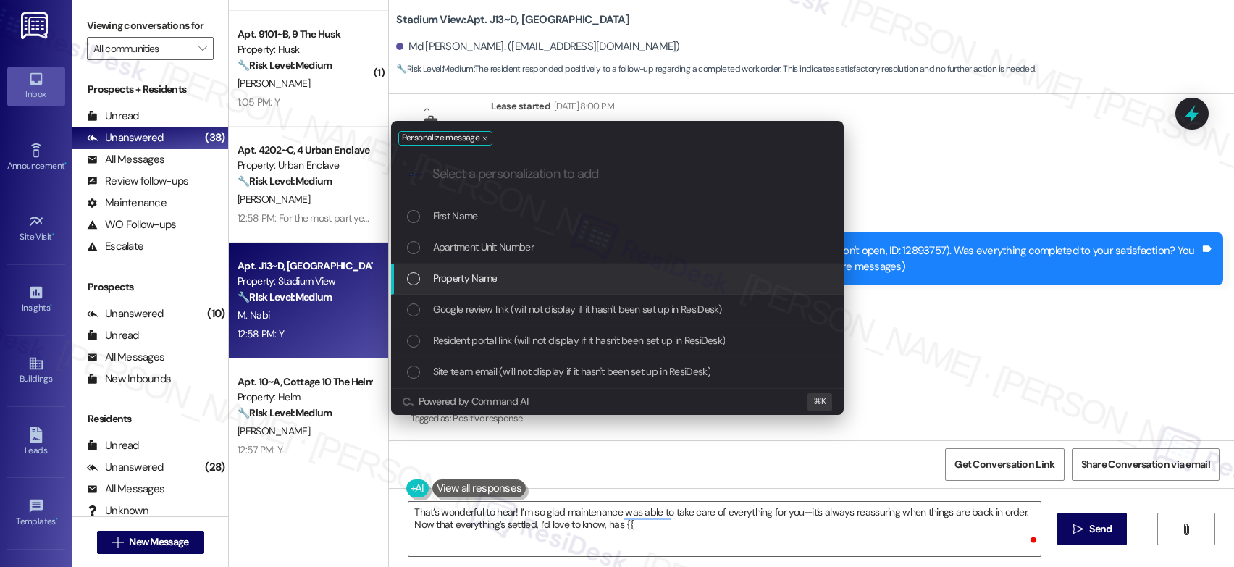
click at [510, 277] on div "Property Name" at bounding box center [619, 278] width 424 height 16
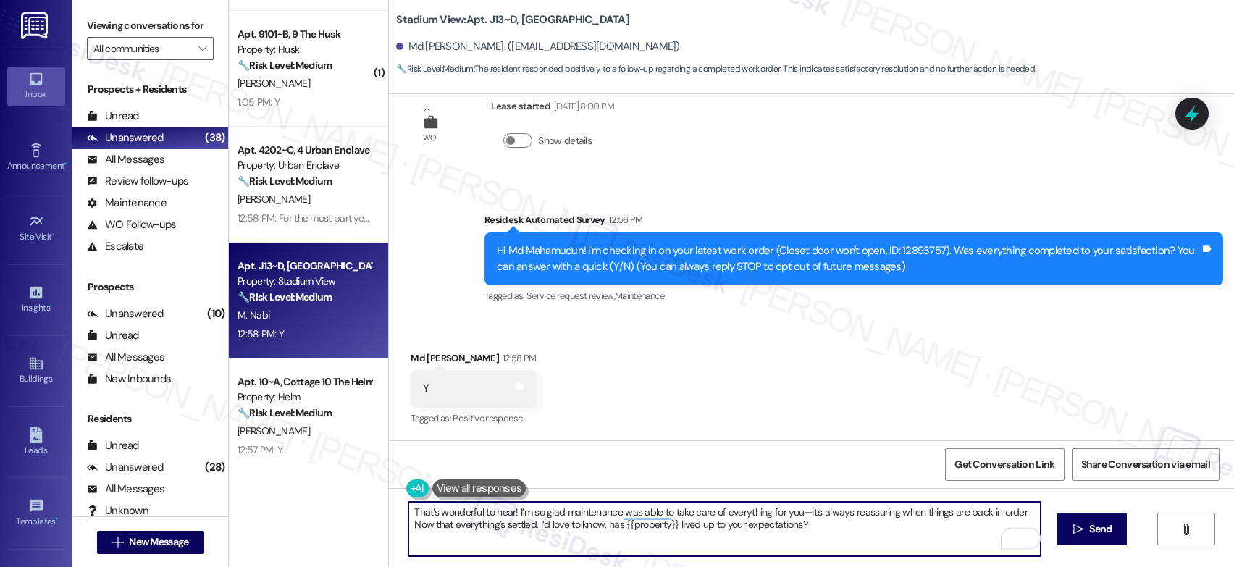
click at [795, 514] on textarea "That’s wonderful to hear! I’m so glad maintenance was able to take care of ever…" at bounding box center [724, 529] width 632 height 54
click at [903, 532] on textarea "That’s wonderful to hear! I’m so glad maintenance was able to take care of ever…" at bounding box center [724, 529] width 632 height 54
type textarea "That’s wonderful to hear! I’m so glad maintenance was able to take care of ever…"
click at [1064, 521] on button " Send" at bounding box center [1092, 529] width 70 height 33
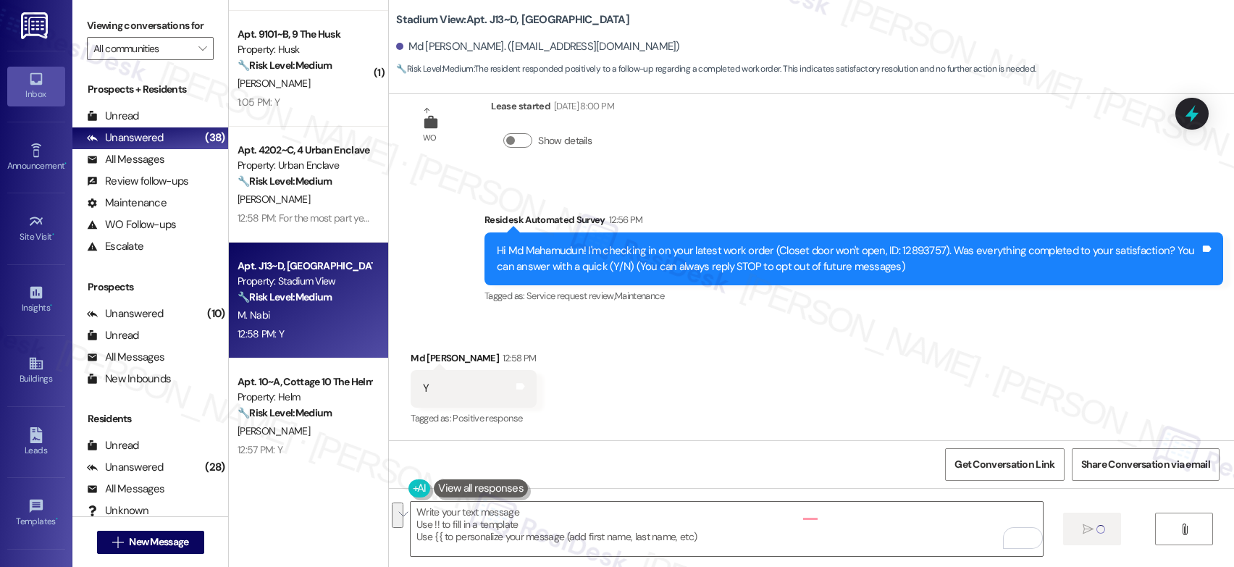
scroll to position [39, 0]
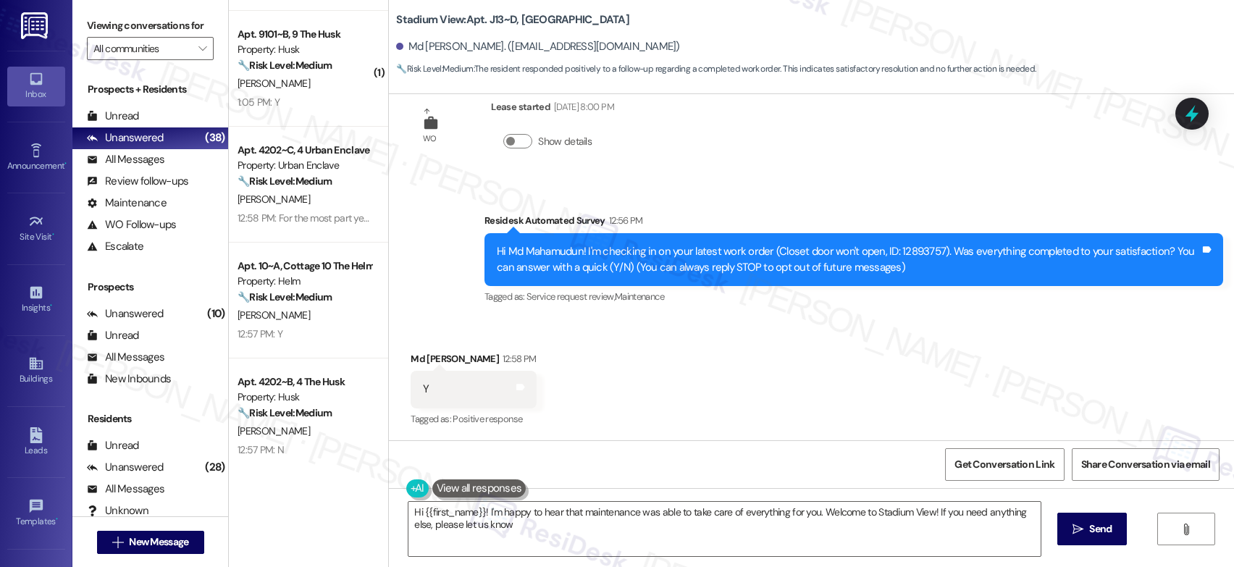
type textarea "Hi {{first_name}}! I'm happy to hear that maintenance was able to take care of …"
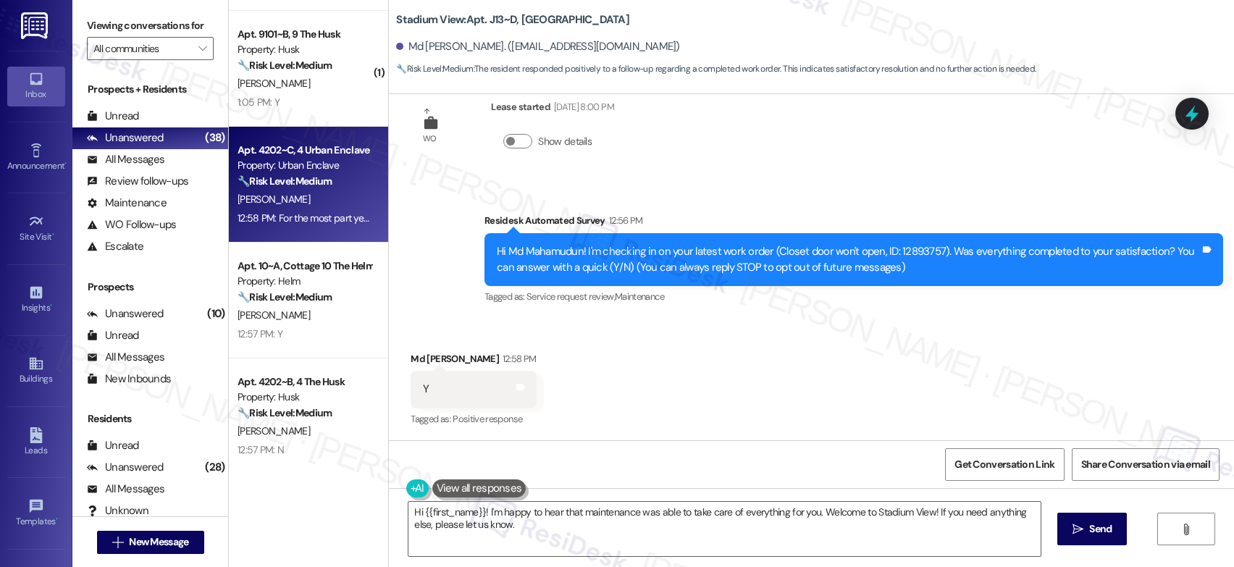
click at [321, 197] on div "[PERSON_NAME]" at bounding box center [304, 199] width 137 height 18
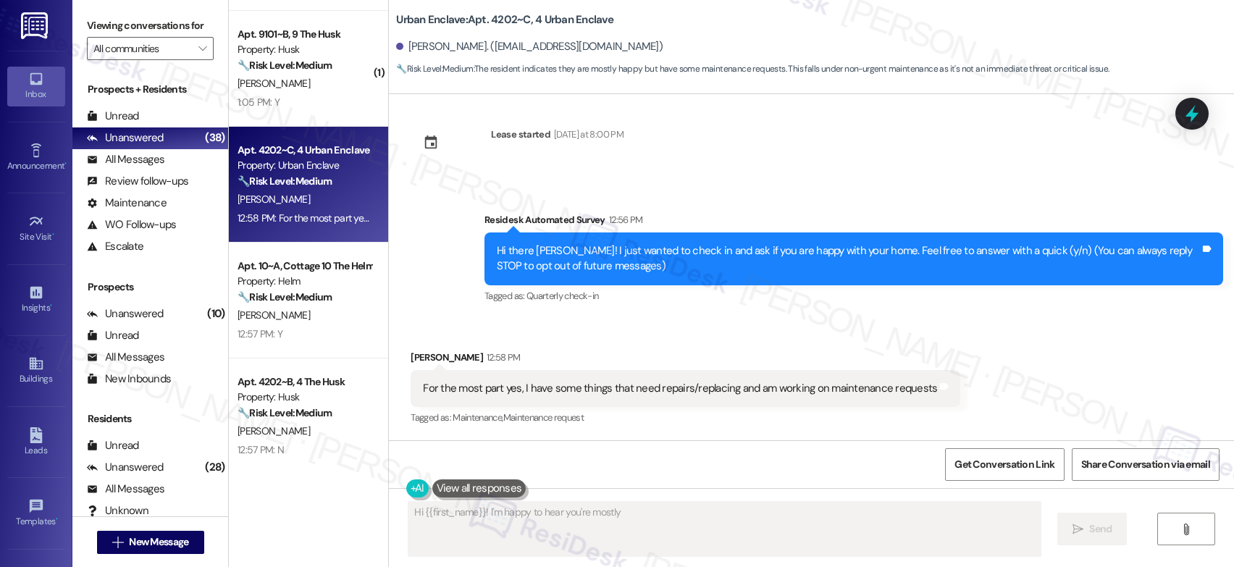
scroll to position [11, 0]
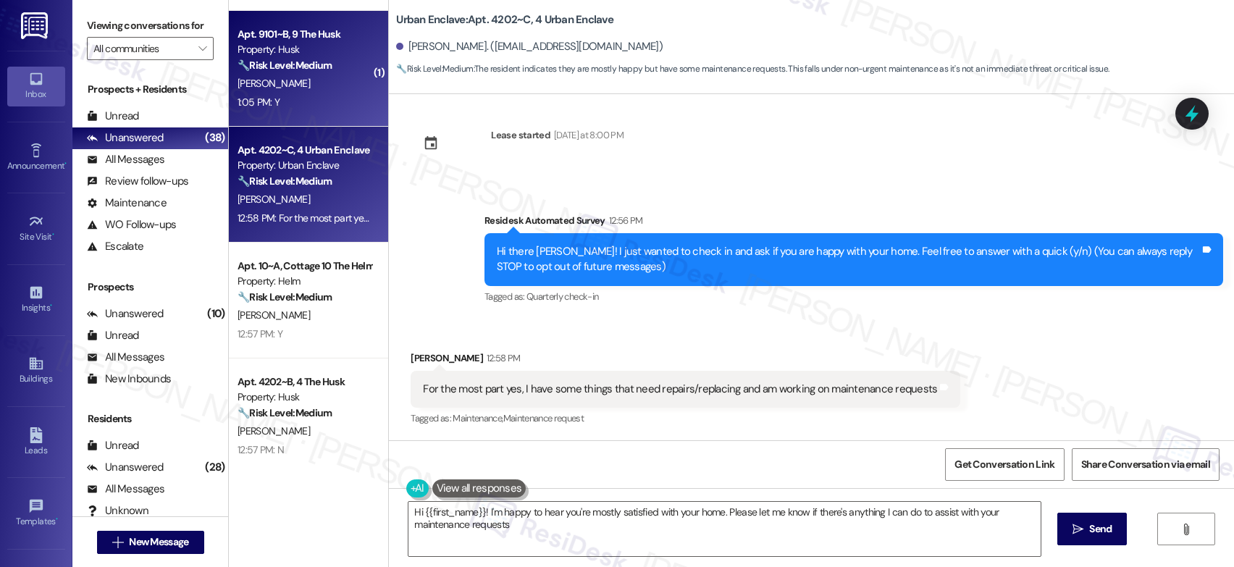
type textarea "Hi {{first_name}}! I'm happy to hear you're mostly satisfied with your home. Pl…"
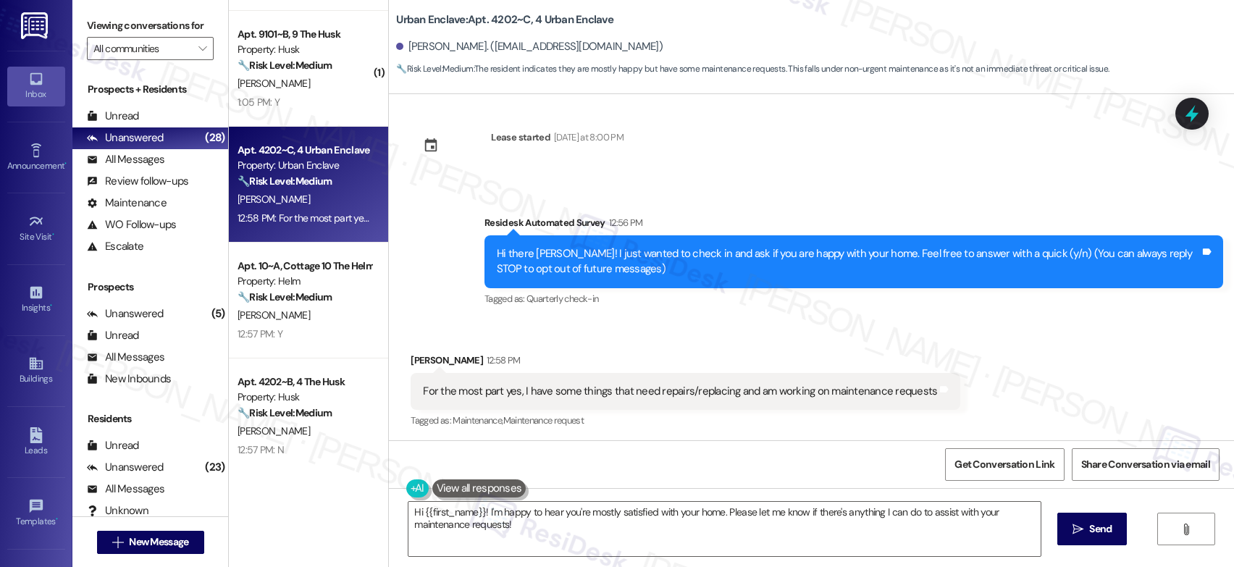
scroll to position [12, 0]
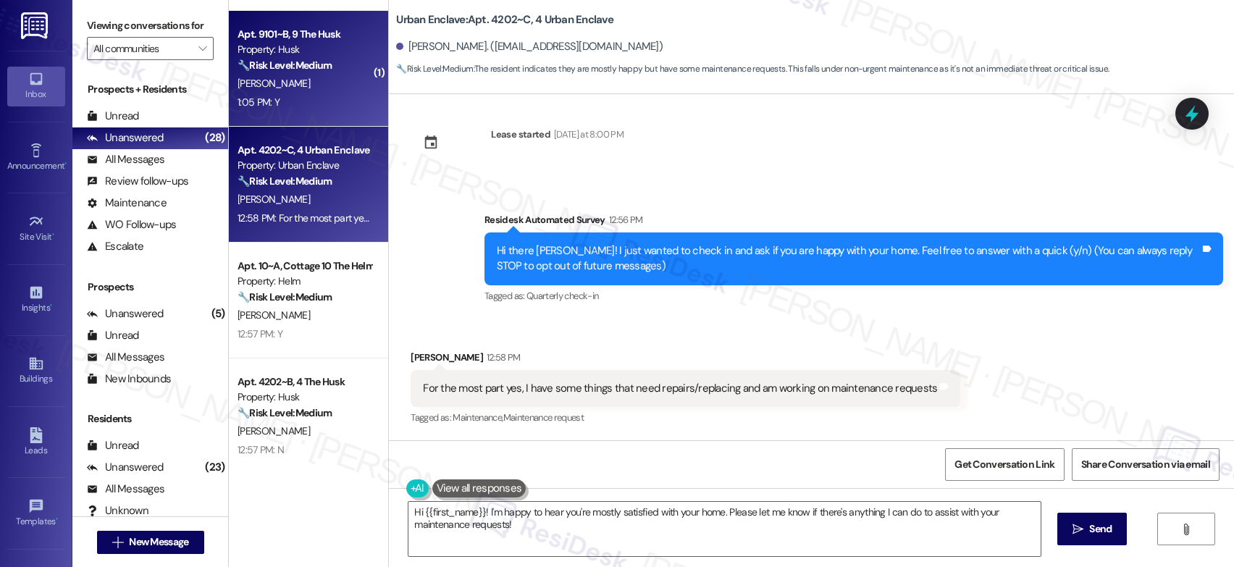
click at [284, 96] on div "1:05 PM: Y 1:05 PM: Y" at bounding box center [304, 102] width 137 height 18
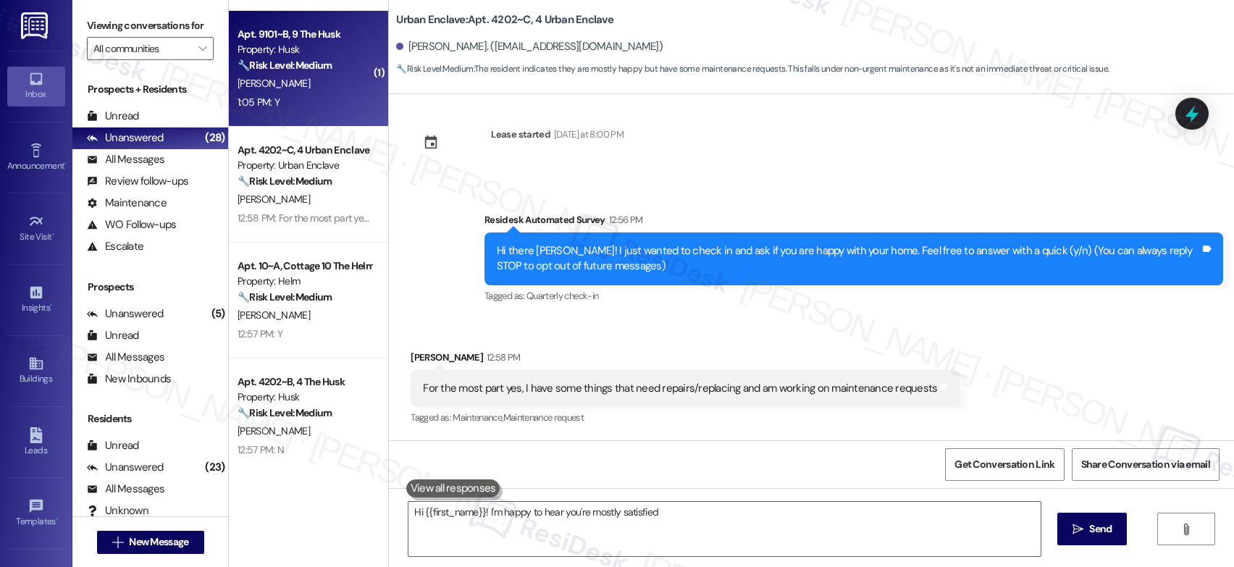
click at [284, 96] on div "1:05 PM: Y 1:05 PM: Y" at bounding box center [304, 102] width 137 height 18
type textarea "Hi {{first_name}}! I'm happy to hear you're mostly satisfied with your home. Le…"
click at [284, 96] on div "1:05 PM: Y 1:05 PM: Y" at bounding box center [304, 102] width 137 height 18
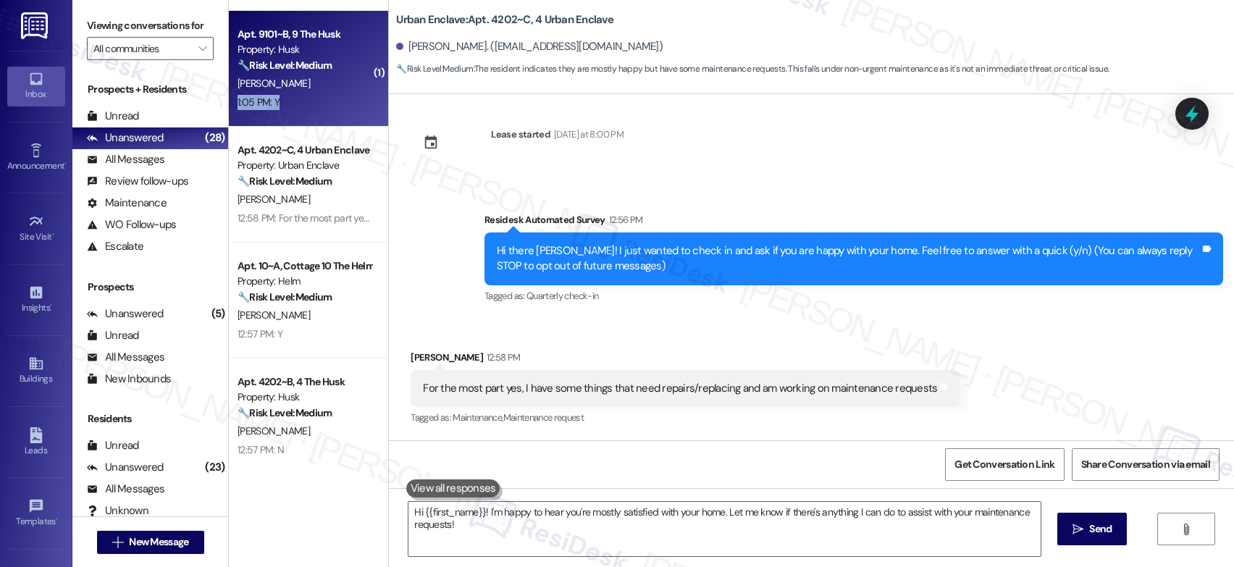
click at [284, 96] on div "1:05 PM: Y 1:05 PM: Y" at bounding box center [304, 102] width 137 height 18
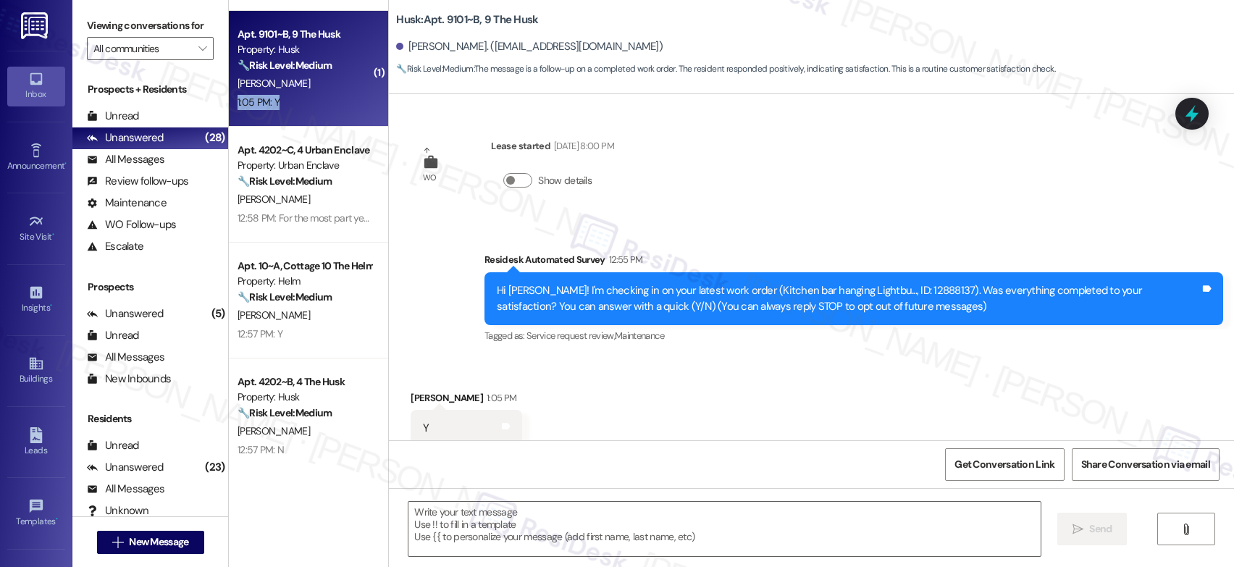
click at [284, 96] on div "1:05 PM: Y 1:05 PM: Y" at bounding box center [304, 102] width 137 height 18
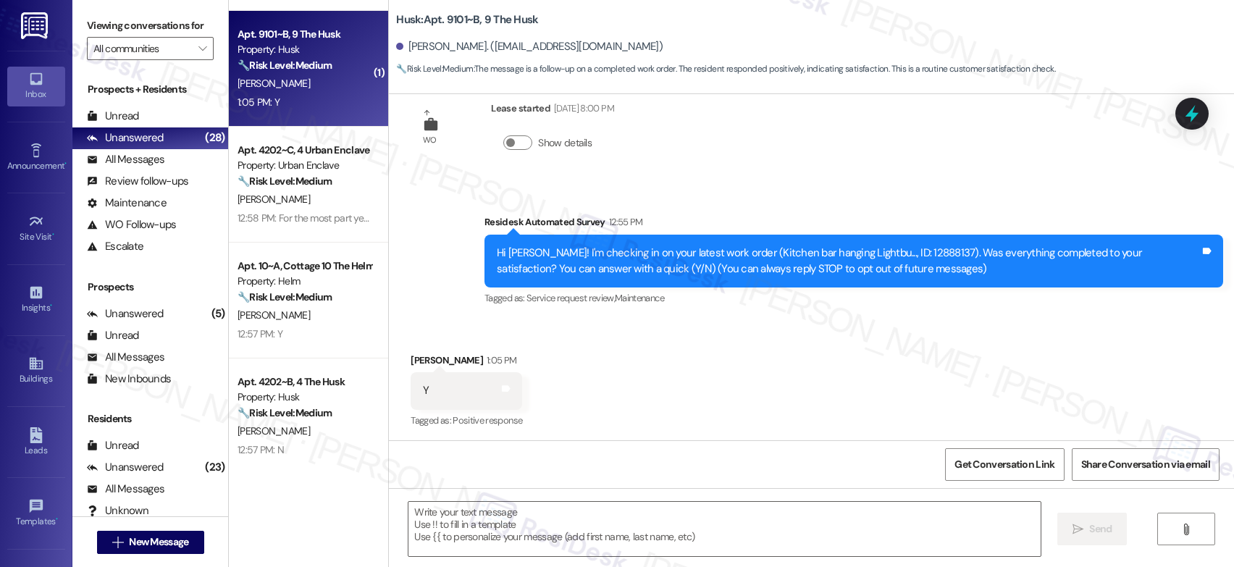
type textarea "Fetching suggested responses. Please feel free to read through the conversation…"
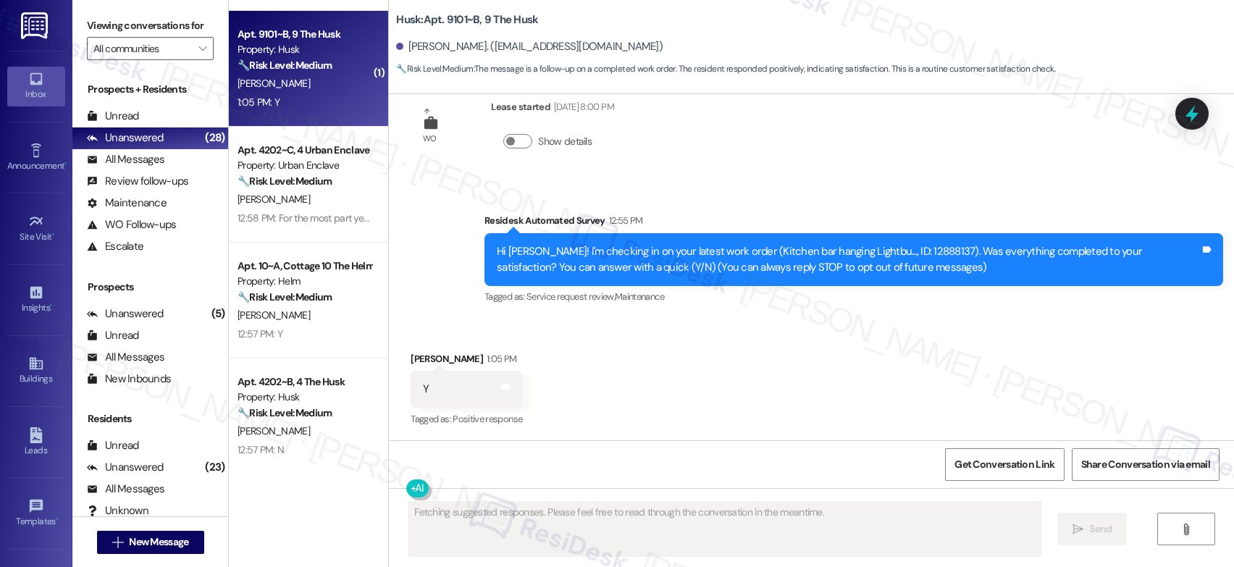
click at [284, 96] on div "1:05 PM: Y 1:05 PM: Y" at bounding box center [304, 102] width 137 height 18
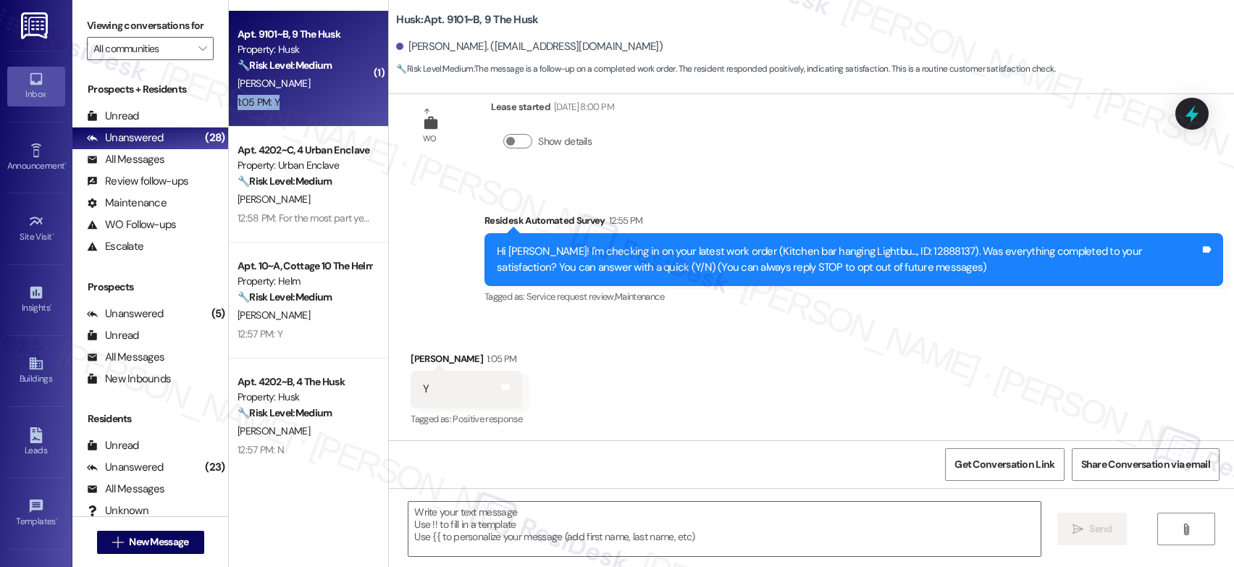
click at [284, 96] on div "1:05 PM: Y 1:05 PM: Y" at bounding box center [304, 102] width 137 height 18
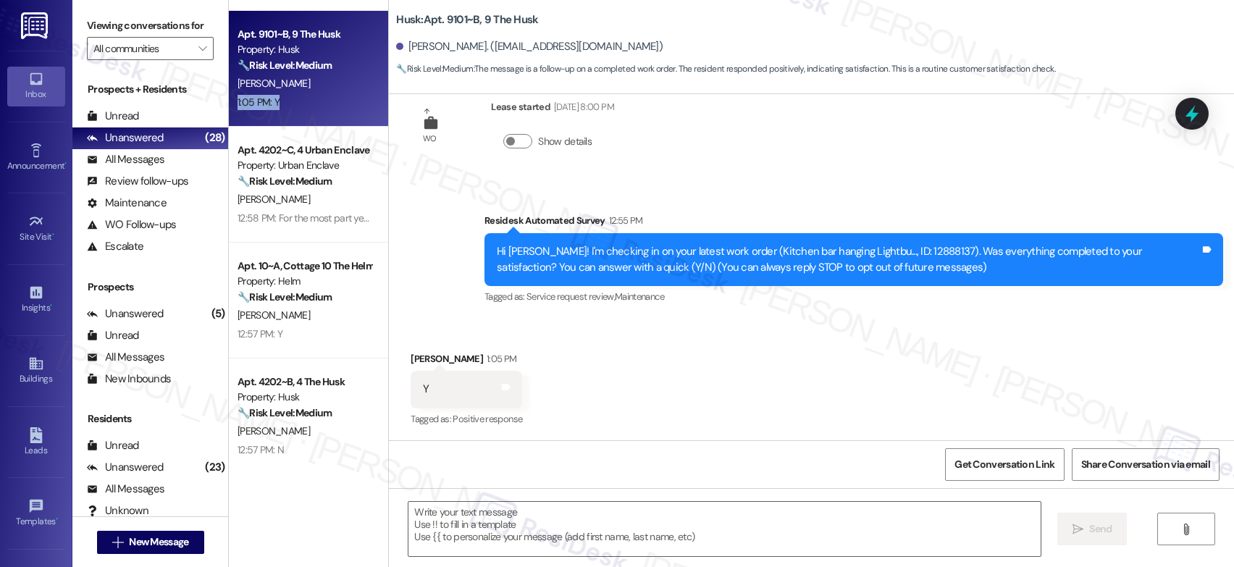
click at [284, 96] on div "1:05 PM: Y 1:05 PM: Y" at bounding box center [304, 102] width 137 height 18
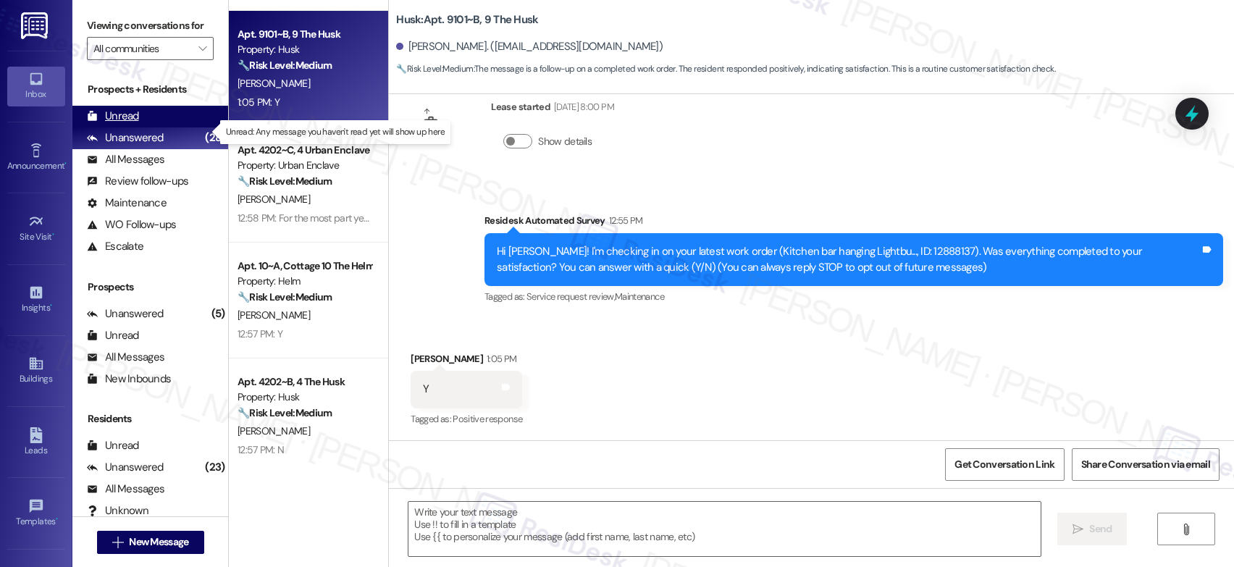
click at [118, 124] on div "Unread" at bounding box center [113, 116] width 52 height 15
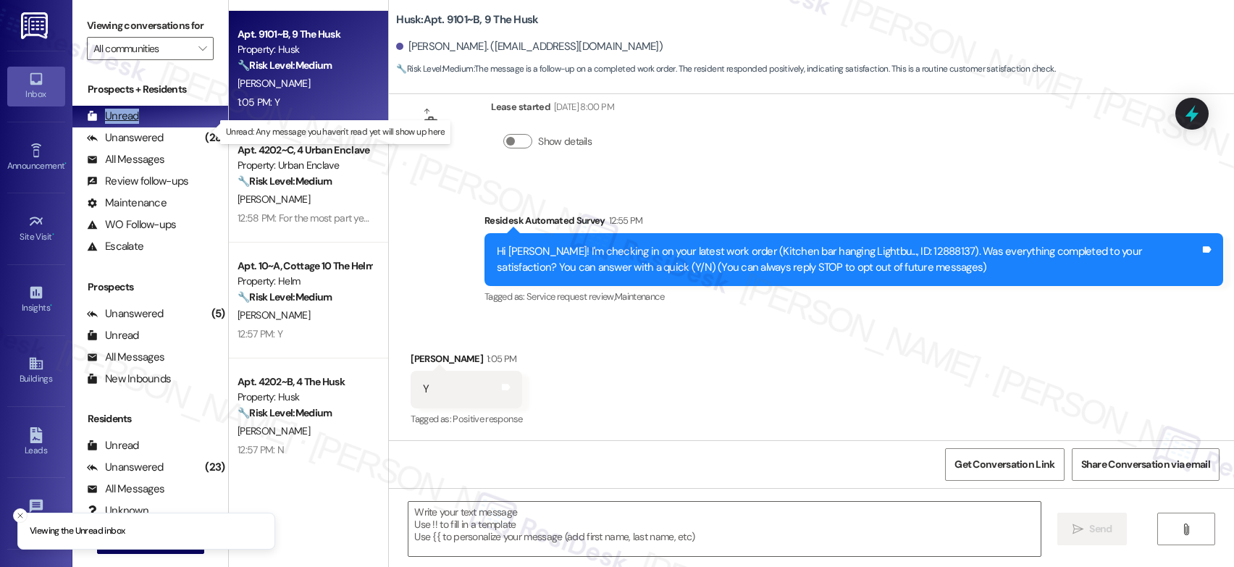
click at [118, 124] on div "Unread" at bounding box center [113, 116] width 52 height 15
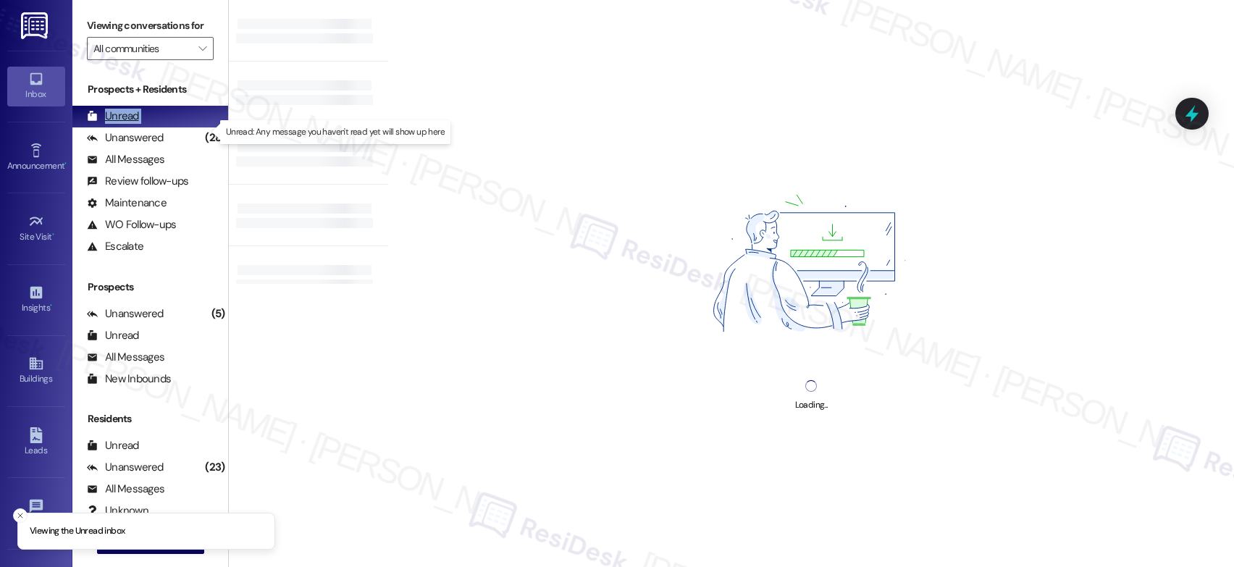
click at [118, 124] on div "Unread" at bounding box center [113, 116] width 52 height 15
drag, startPoint x: 118, startPoint y: 127, endPoint x: 148, endPoint y: 140, distance: 32.7
click at [118, 124] on div "Unread" at bounding box center [113, 116] width 52 height 15
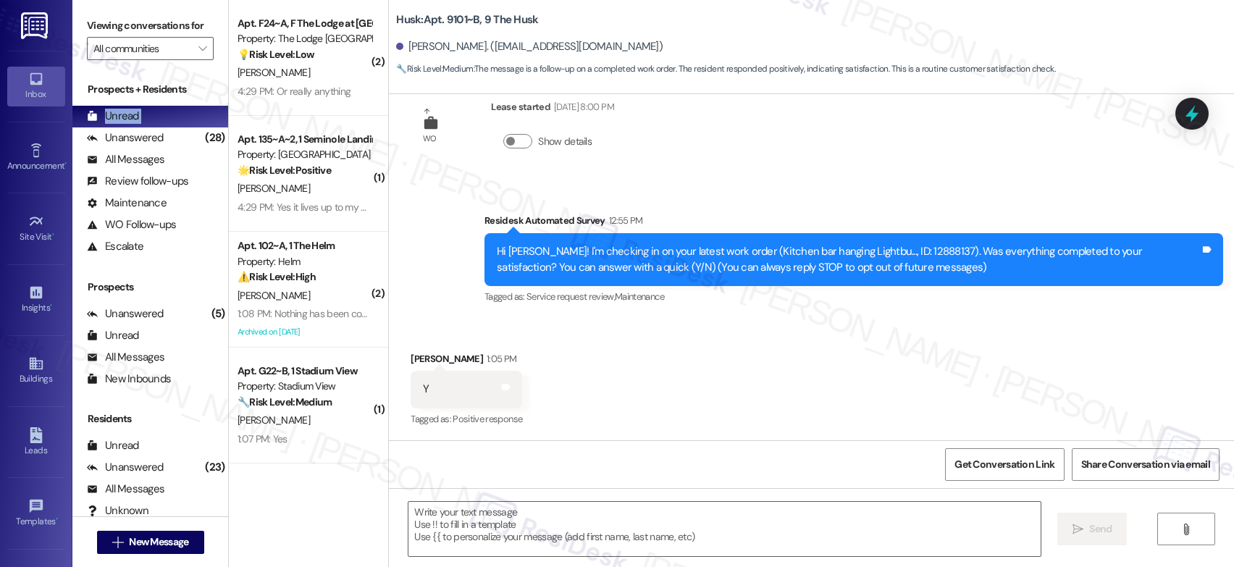
scroll to position [3, 0]
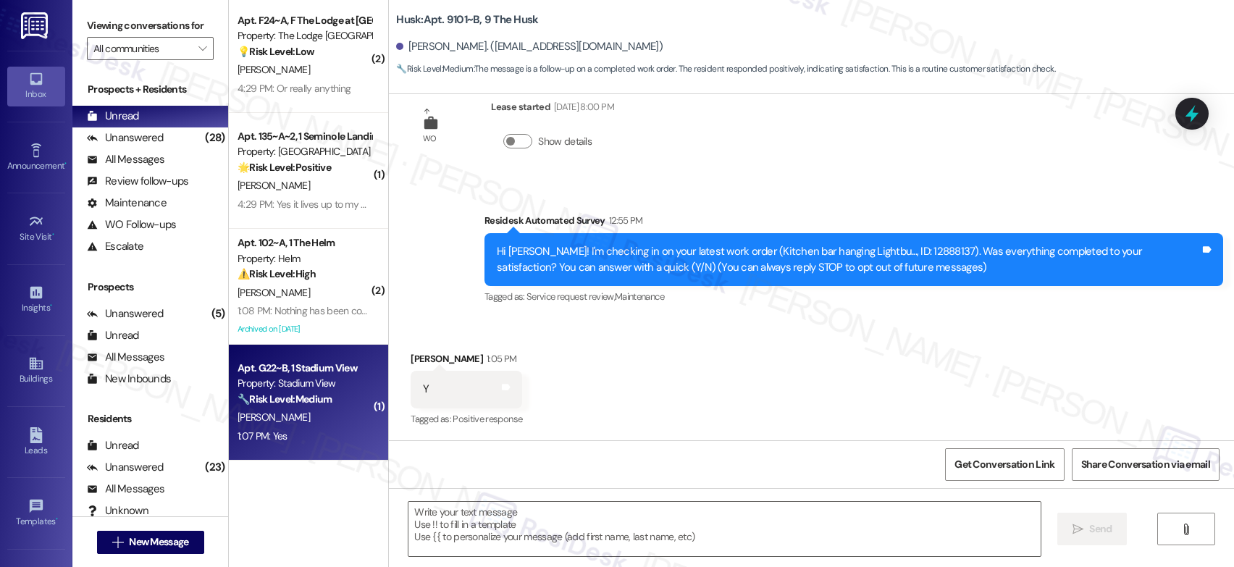
click at [274, 384] on div "( 2 ) Apt. F24~A, F The Lodge at Allendale Property: The Lodge Allendale 💡 Risk…" at bounding box center [308, 232] width 159 height 464
click at [274, 384] on div "Property: Stadium View" at bounding box center [305, 383] width 134 height 15
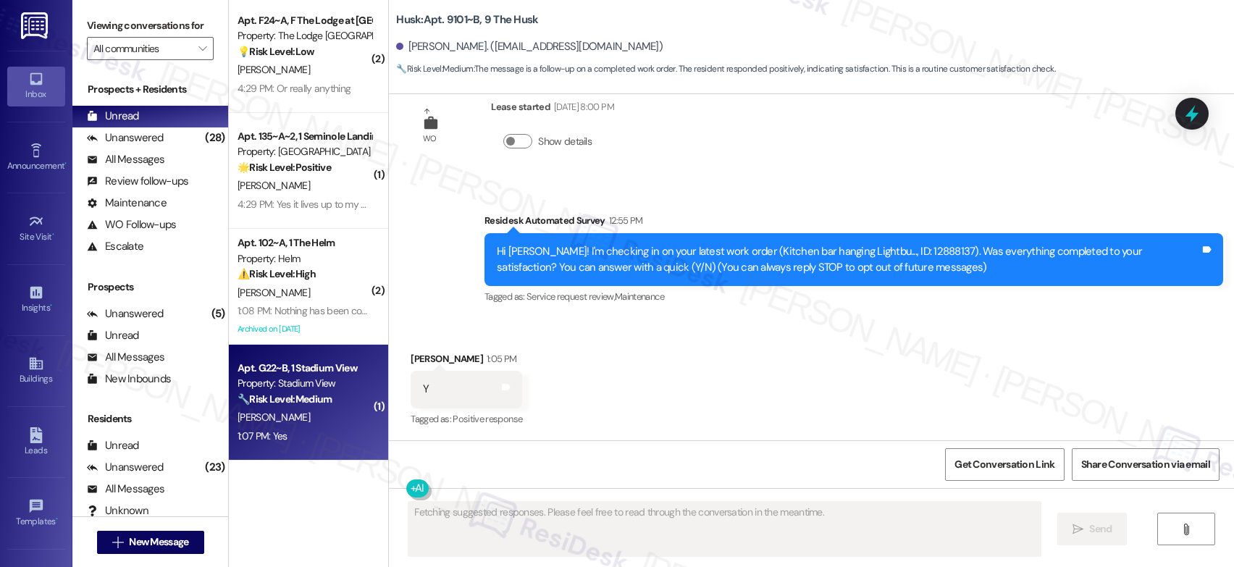
click at [273, 384] on div "Property: Stadium View" at bounding box center [305, 383] width 134 height 15
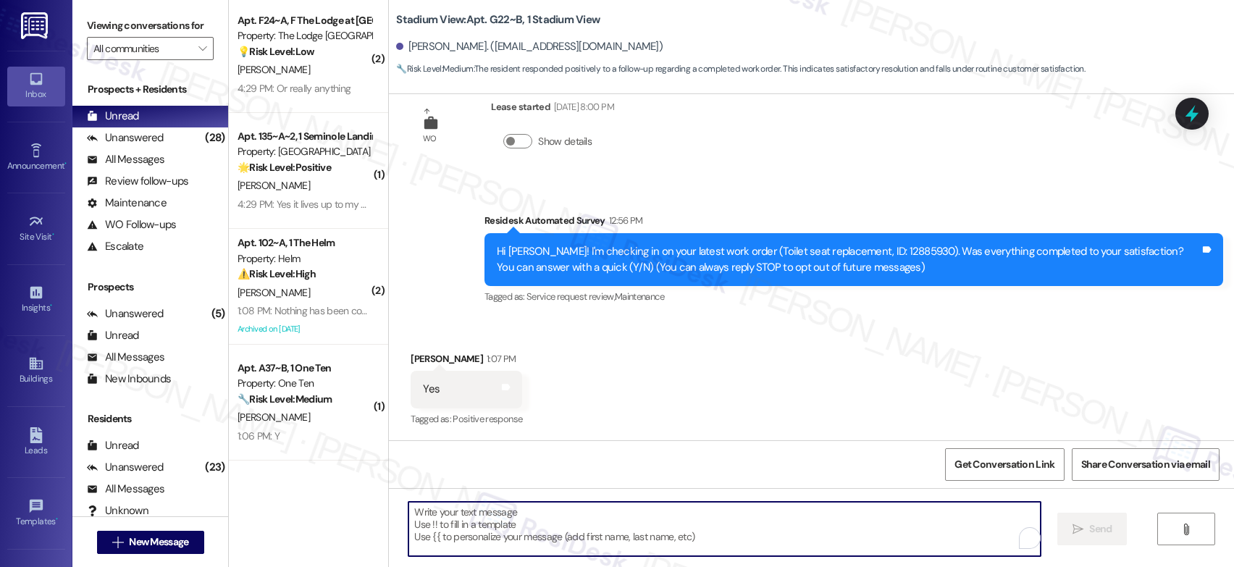
click at [474, 530] on textarea "To enrich screen reader interactions, please activate Accessibility in Grammarl…" at bounding box center [724, 529] width 632 height 54
click at [475, 529] on textarea "To enrich screen reader interactions, please activate Accessibility in Grammarl…" at bounding box center [724, 529] width 632 height 54
paste textarea "That’s wonderful to hear! I’m so glad maintenance was able to take care of ever…"
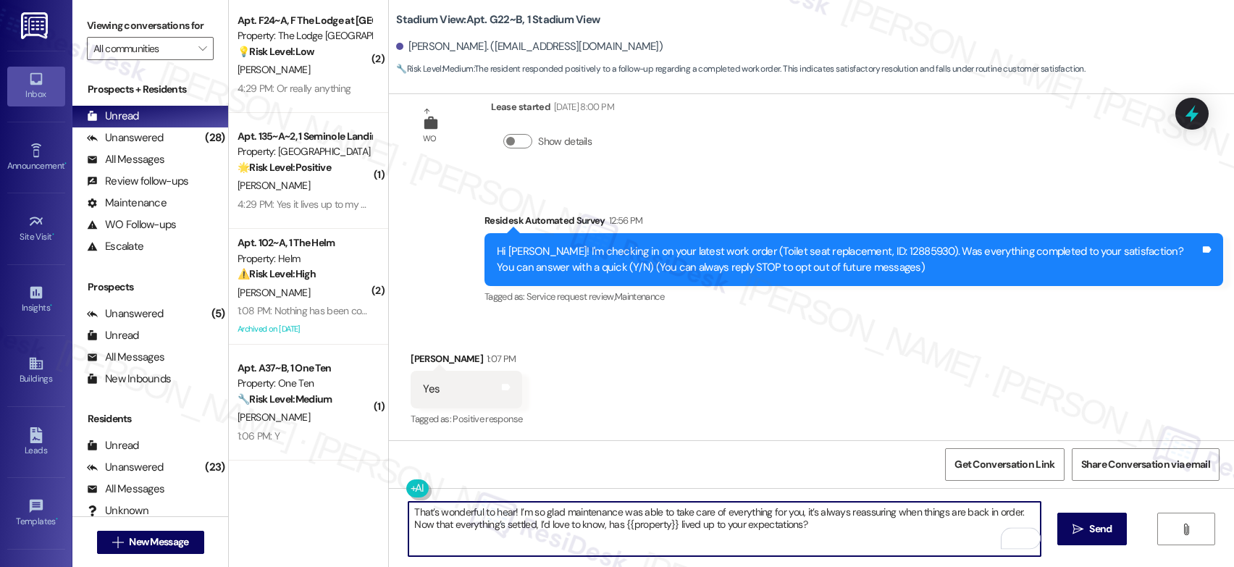
type textarea "That’s wonderful to hear! I’m so glad maintenance was able to take care of ever…"
click at [556, 522] on textarea "That’s wonderful to hear! I’m so glad maintenance was able to take care of ever…" at bounding box center [724, 529] width 632 height 54
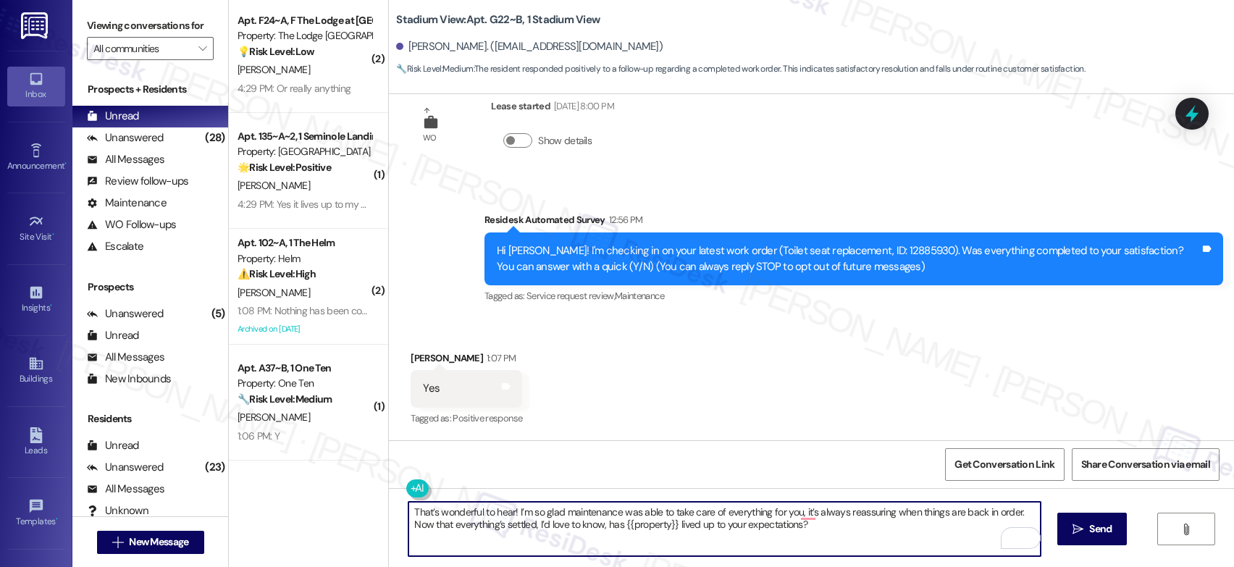
click at [556, 522] on textarea "That’s wonderful to hear! I’m so glad maintenance was able to take care of ever…" at bounding box center [724, 529] width 632 height 54
click at [692, 526] on textarea "That’s wonderful to hear! I’m so glad maintenance was able to take care of ever…" at bounding box center [724, 529] width 632 height 54
click at [1083, 526] on span " Send" at bounding box center [1093, 528] width 46 height 15
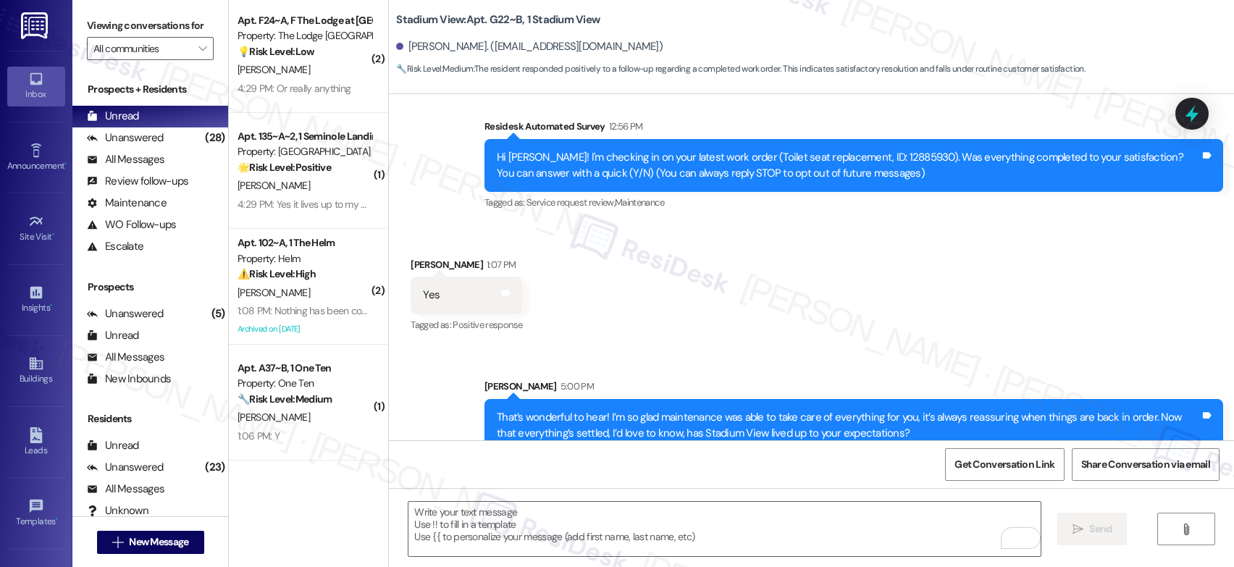
scroll to position [156, 0]
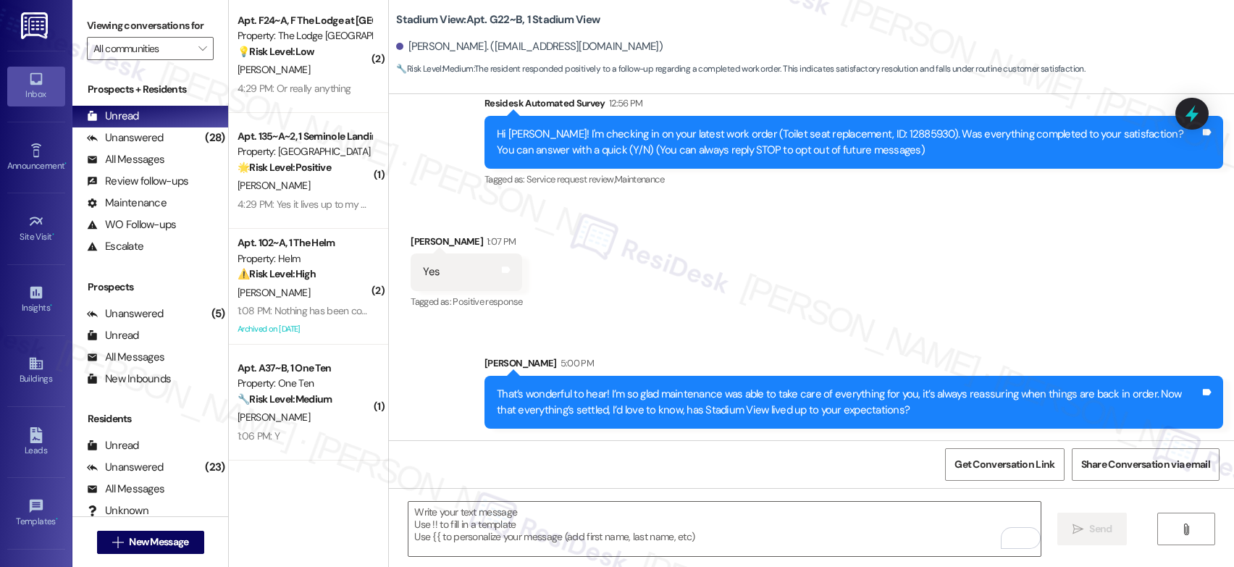
click at [348, 282] on div "⚠️ Risk Level: High The resident indicates that a previously submitted work ord…" at bounding box center [305, 273] width 134 height 15
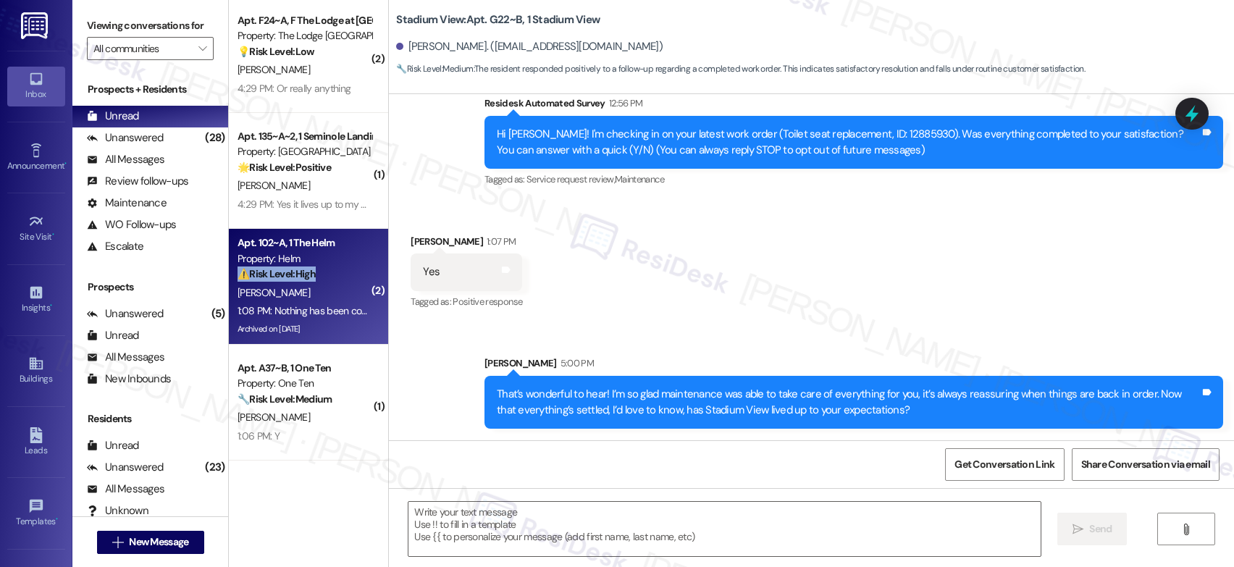
type textarea "Fetching suggested responses. Please feel free to read through the conversation…"
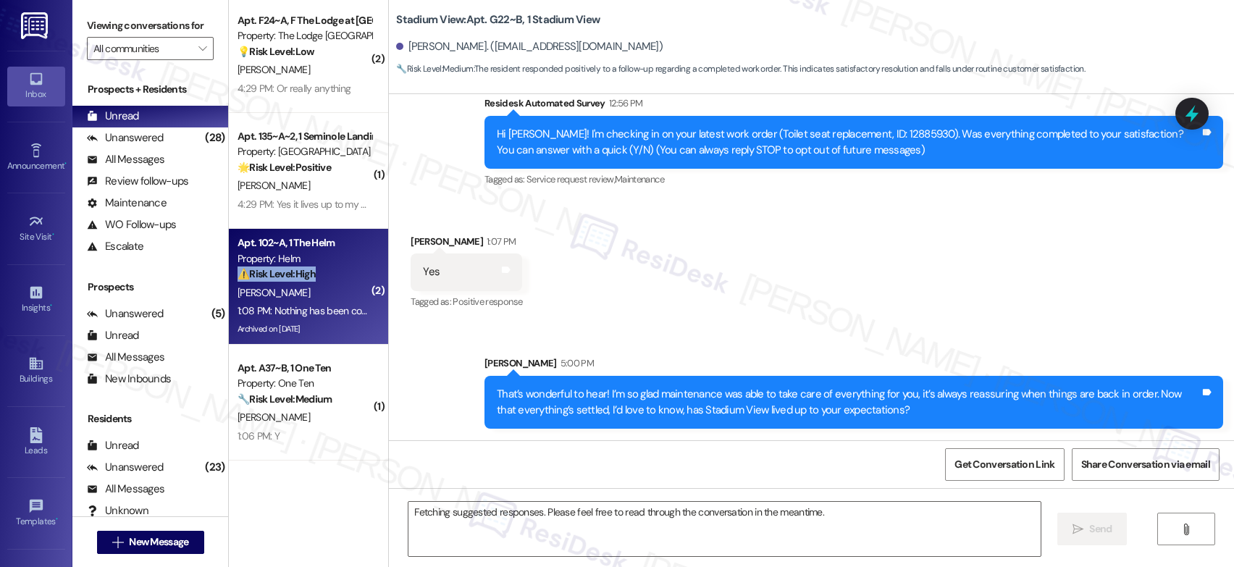
click at [348, 282] on div "⚠️ Risk Level: High The resident indicates that a previously submitted work ord…" at bounding box center [305, 273] width 134 height 15
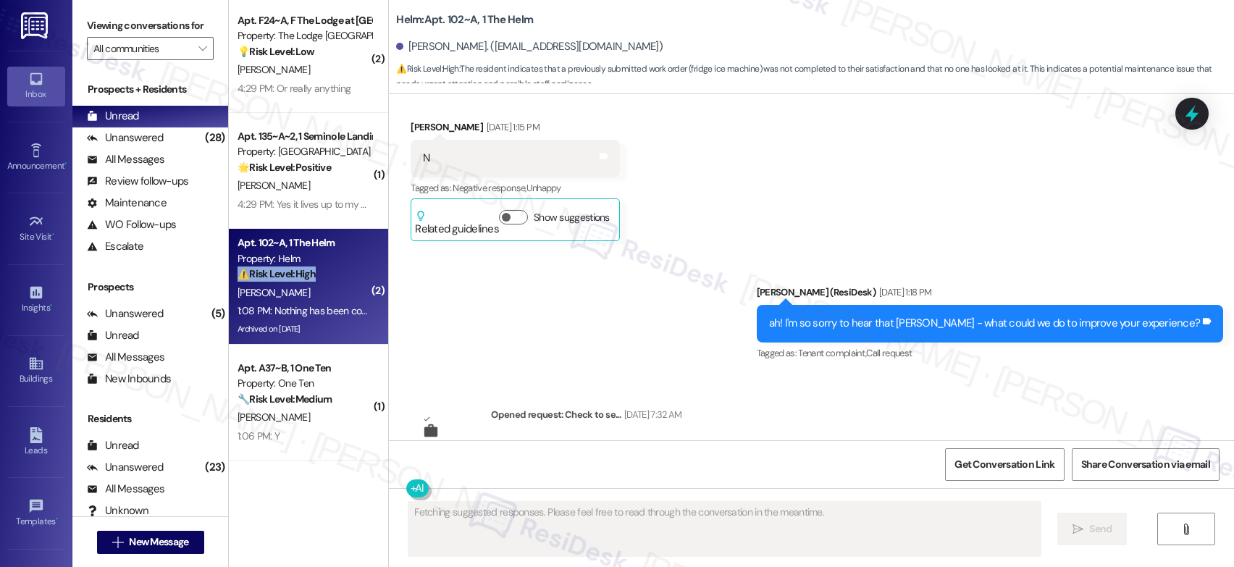
click at [348, 282] on div "⚠️ Risk Level: High The resident indicates that a previously submitted work ord…" at bounding box center [305, 273] width 134 height 15
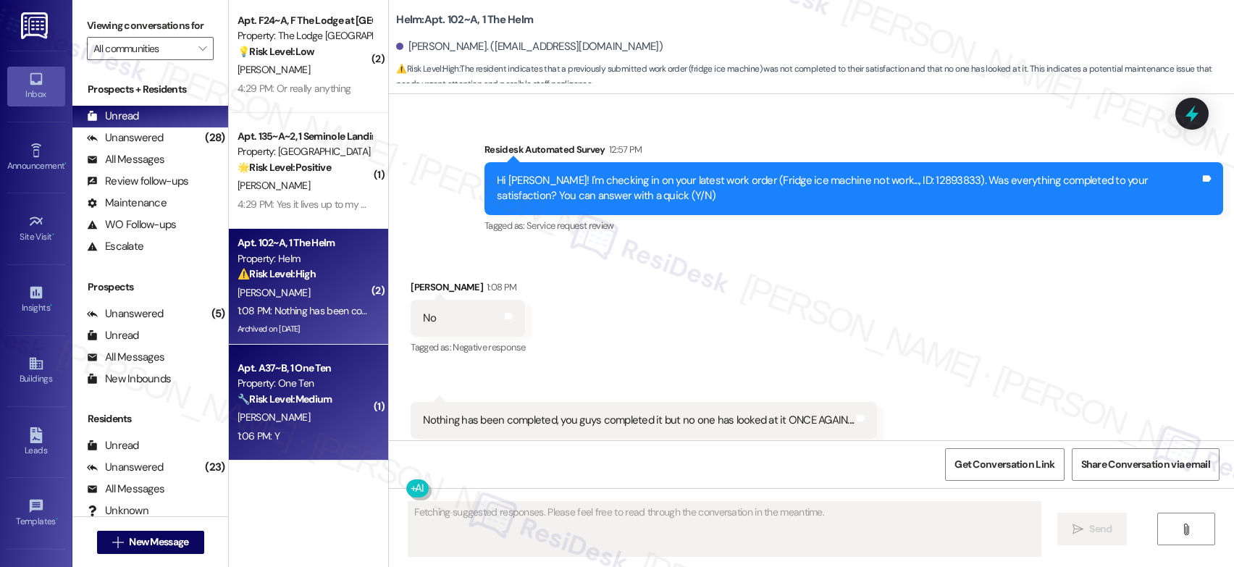
click at [287, 403] on strong "🔧 Risk Level: Medium" at bounding box center [285, 398] width 94 height 13
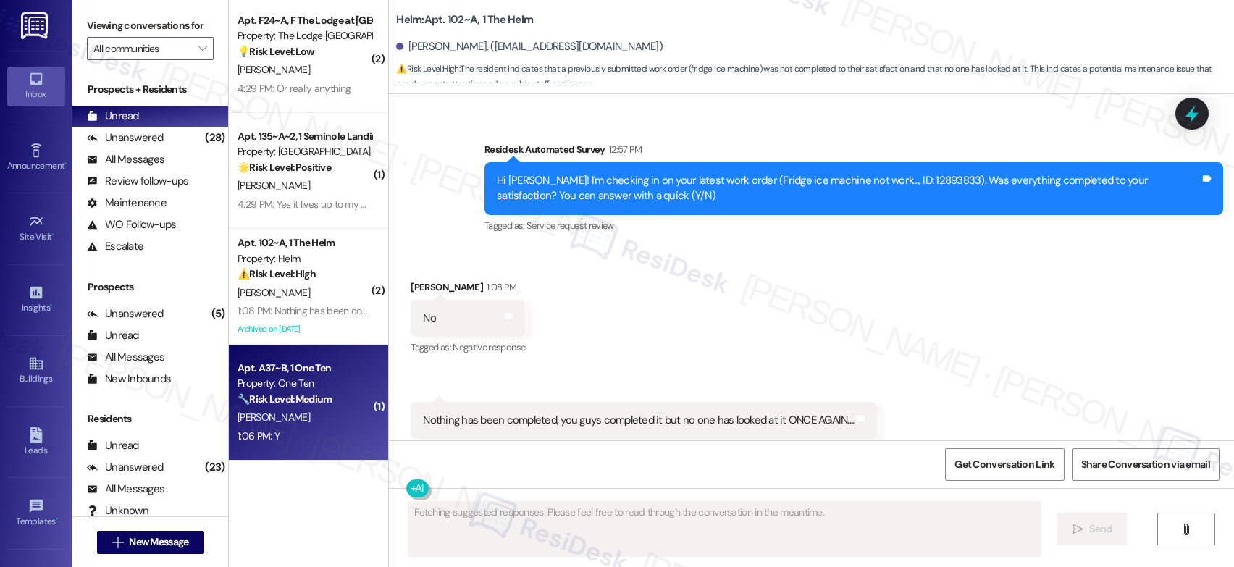
click at [287, 403] on strong "🔧 Risk Level: Medium" at bounding box center [285, 398] width 94 height 13
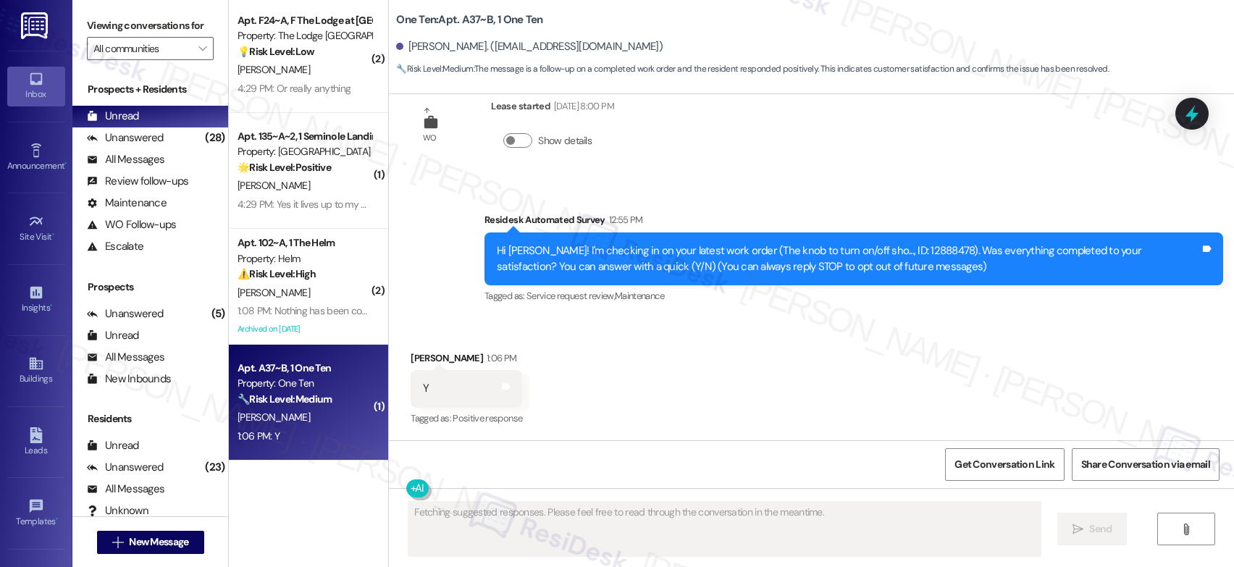
scroll to position [40, 0]
click at [287, 403] on strong "🔧 Risk Level: Medium" at bounding box center [285, 398] width 94 height 13
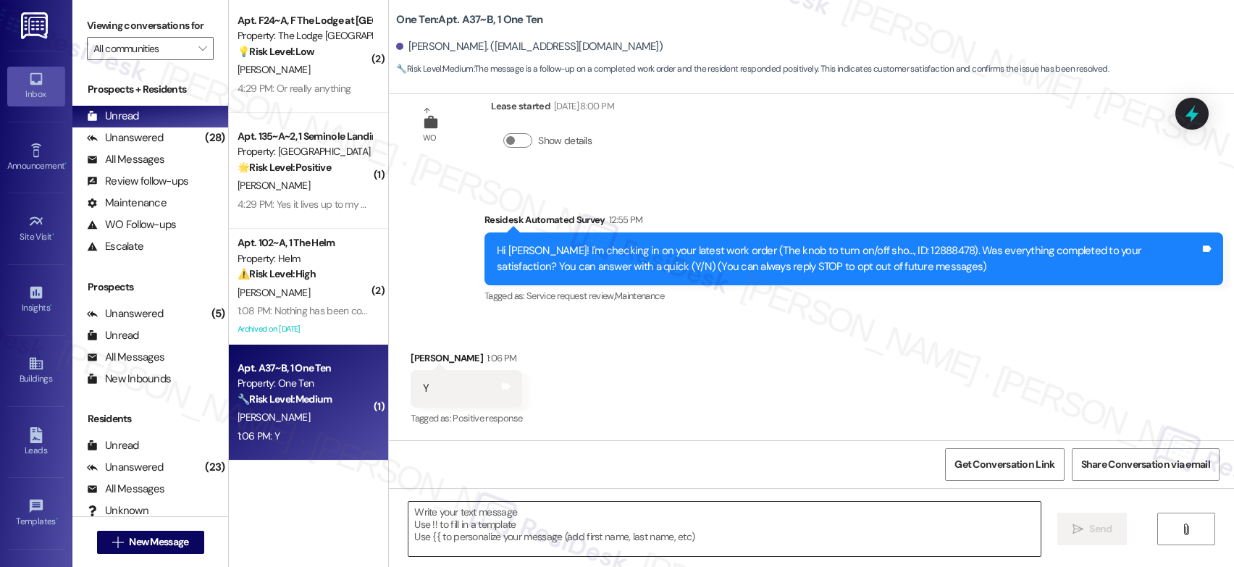
click at [593, 503] on textarea at bounding box center [724, 529] width 632 height 54
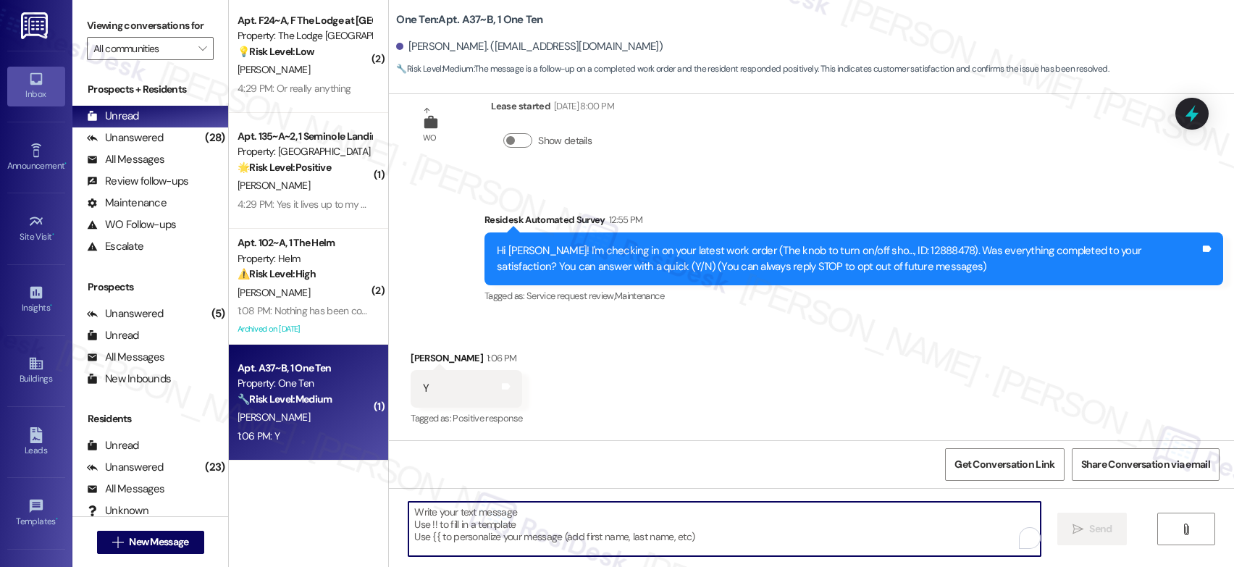
click at [593, 503] on textarea "To enrich screen reader interactions, please activate Accessibility in Grammarl…" at bounding box center [724, 529] width 632 height 54
paste textarea "That’s wonderful to hear! I’m so glad maintenance was able to take care of ever…"
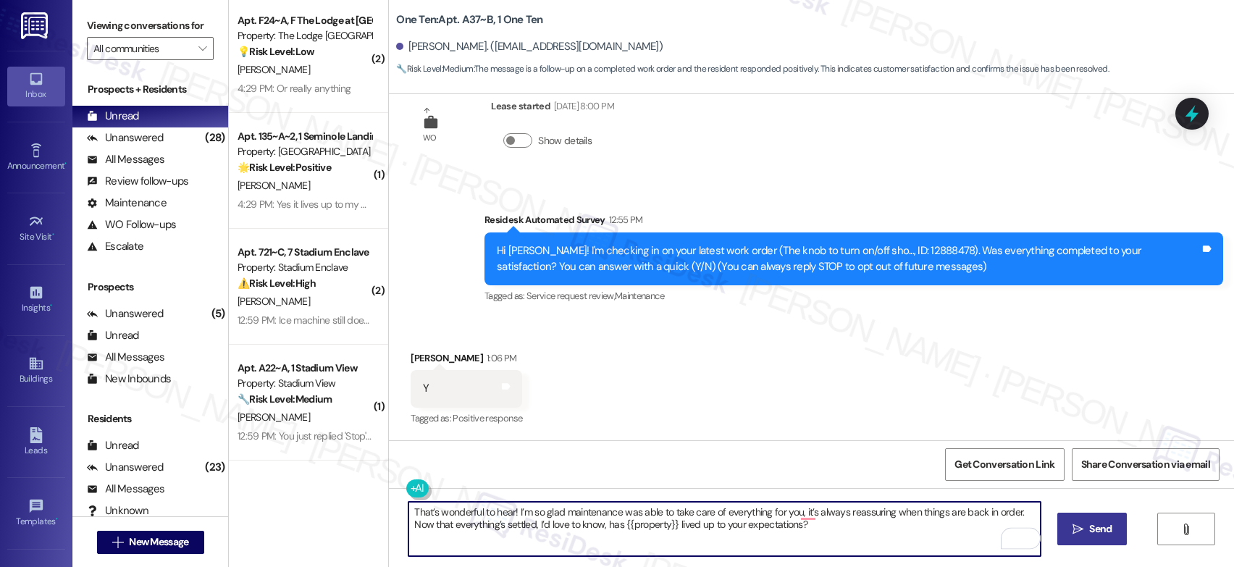
type textarea "That’s wonderful to hear! I’m so glad maintenance was able to take care of ever…"
click at [1091, 523] on span "Send" at bounding box center [1100, 528] width 22 height 15
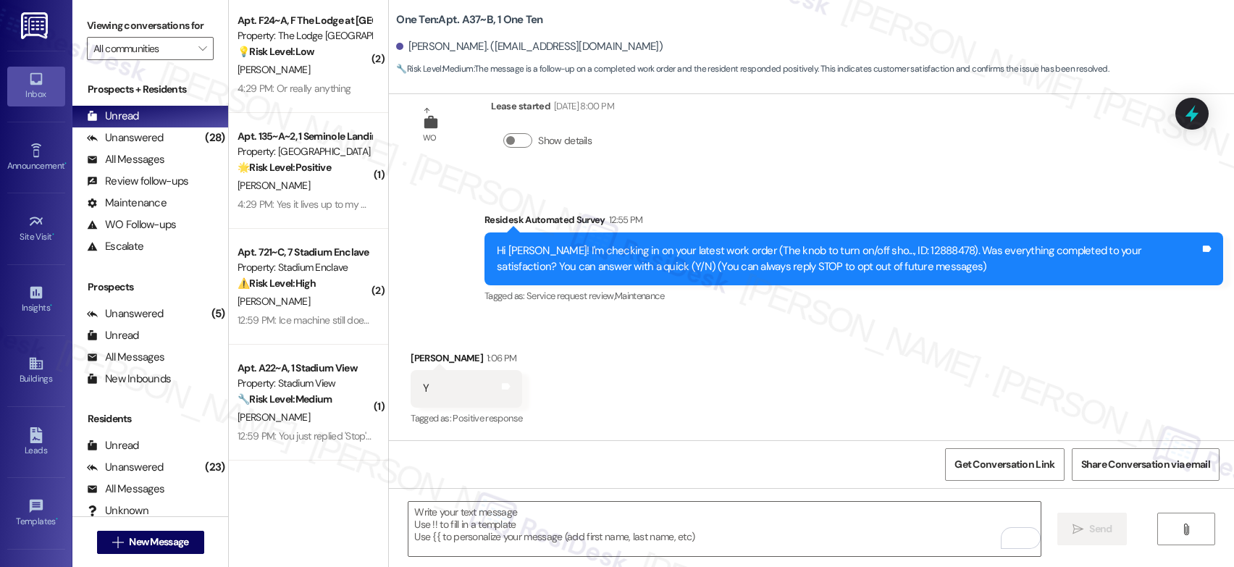
scroll to position [156, 0]
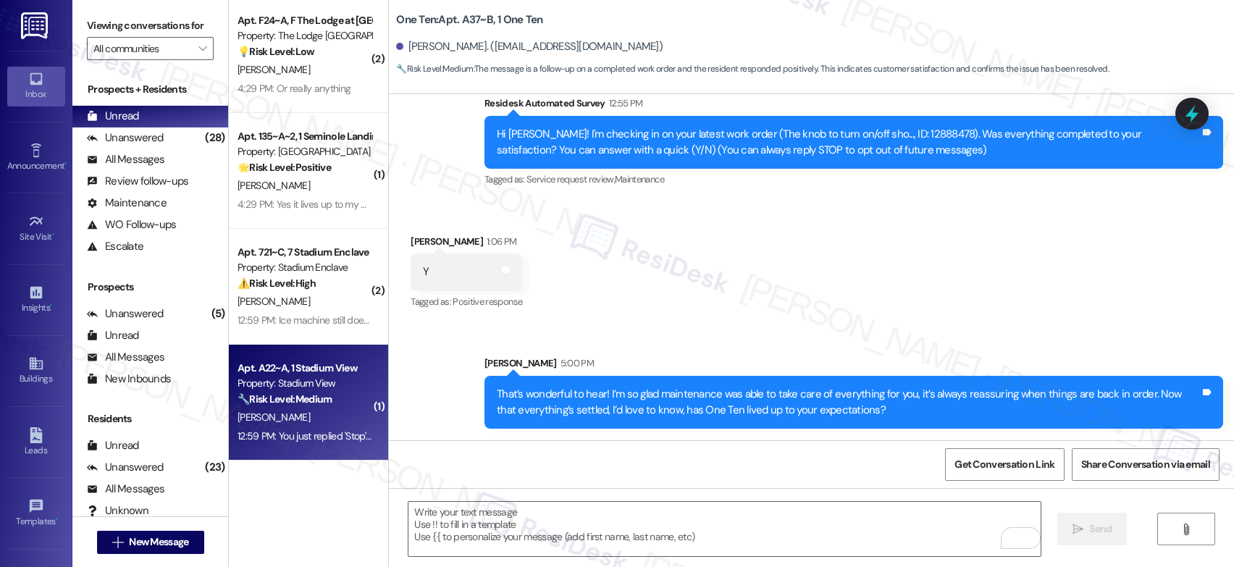
click at [278, 406] on div "🔧 Risk Level: Medium The resident replied 'Stop' to an automated message. This …" at bounding box center [305, 399] width 134 height 15
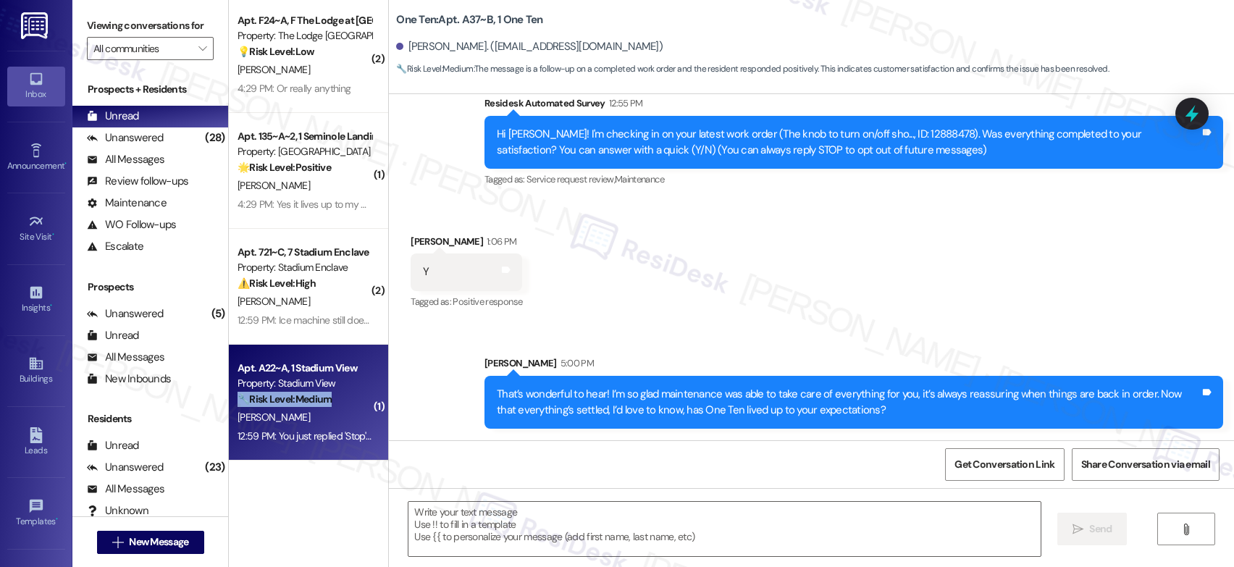
type textarea "Fetching suggested responses. Please feel free to read through the conversation…"
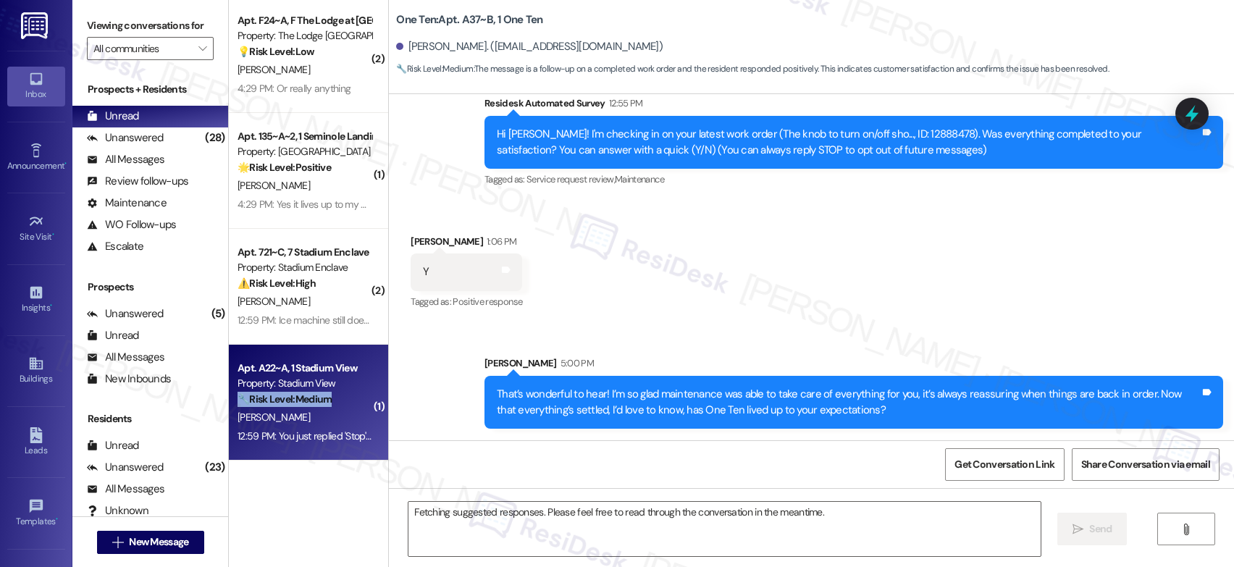
click at [278, 406] on div "🔧 Risk Level: Medium The resident replied 'Stop' to an automated message. This …" at bounding box center [305, 399] width 134 height 15
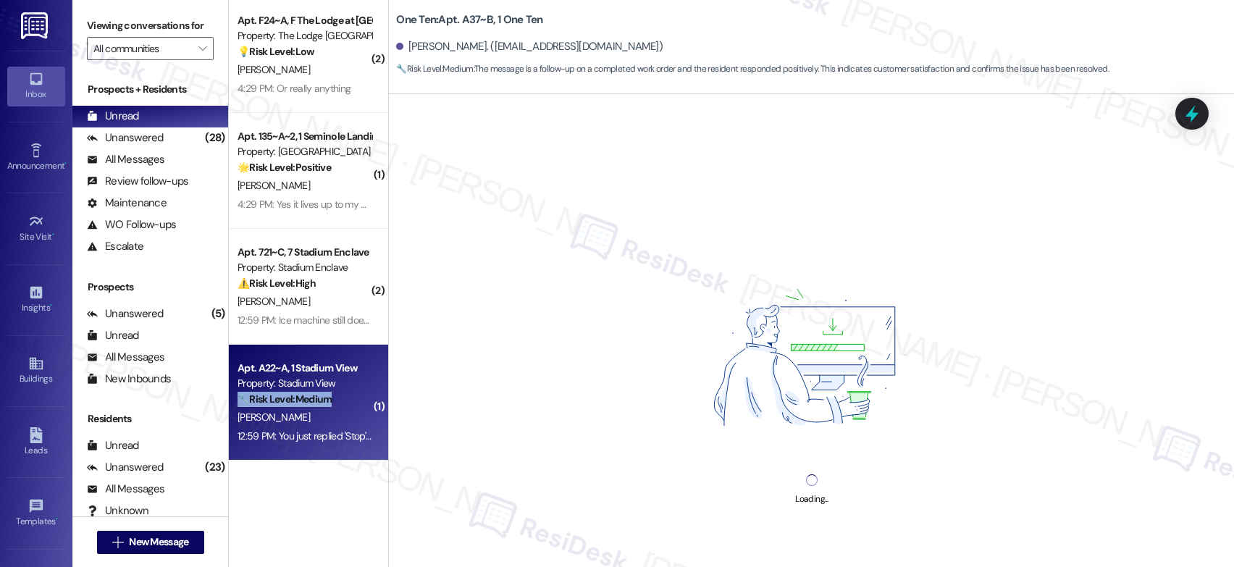
click at [278, 406] on div "🔧 Risk Level: Medium The resident replied 'Stop' to an automated message. This …" at bounding box center [305, 399] width 134 height 15
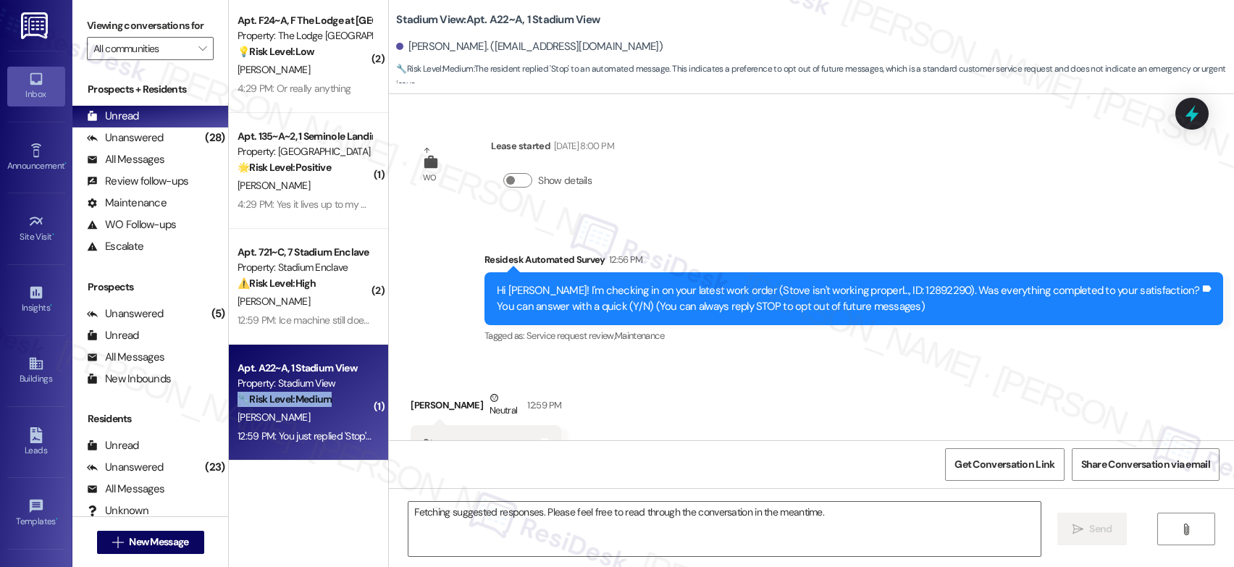
click at [278, 406] on div "🔧 Risk Level: Medium The resident replied 'Stop' to an automated message. This …" at bounding box center [305, 399] width 134 height 15
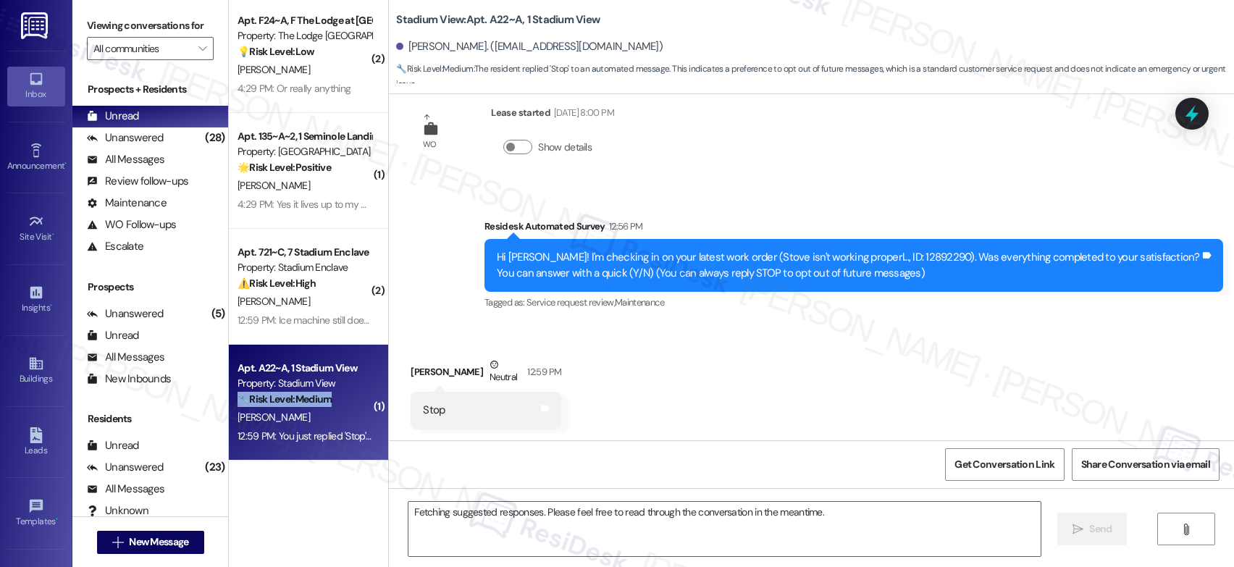
click at [278, 406] on div "🔧 Risk Level: Medium The resident replied 'Stop' to an automated message. This …" at bounding box center [305, 399] width 134 height 15
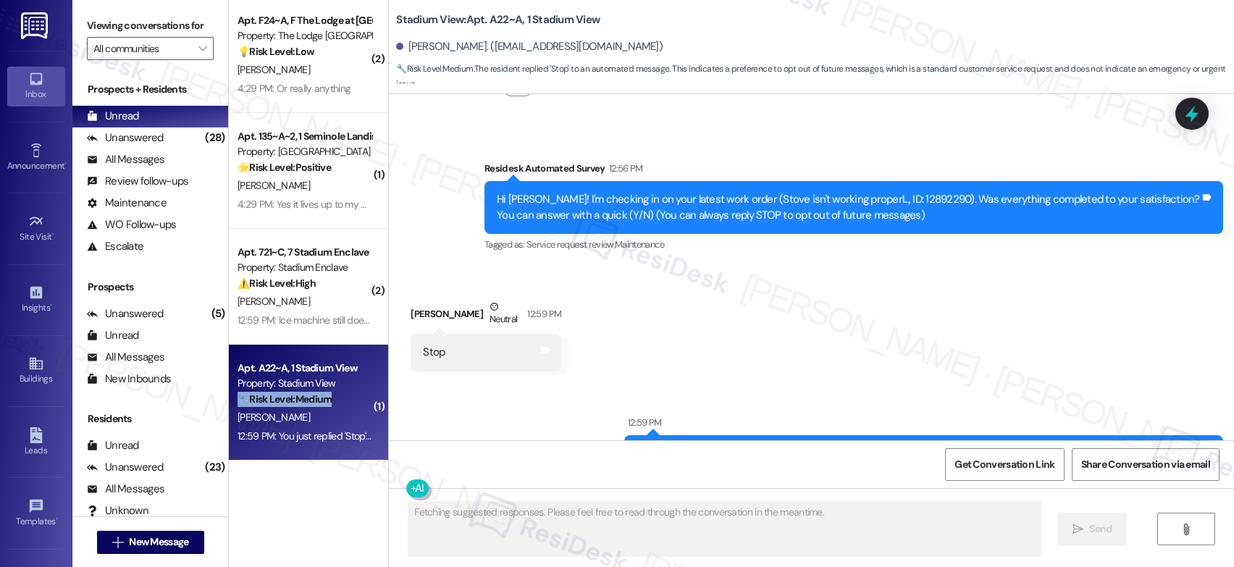
scroll to position [135, 0]
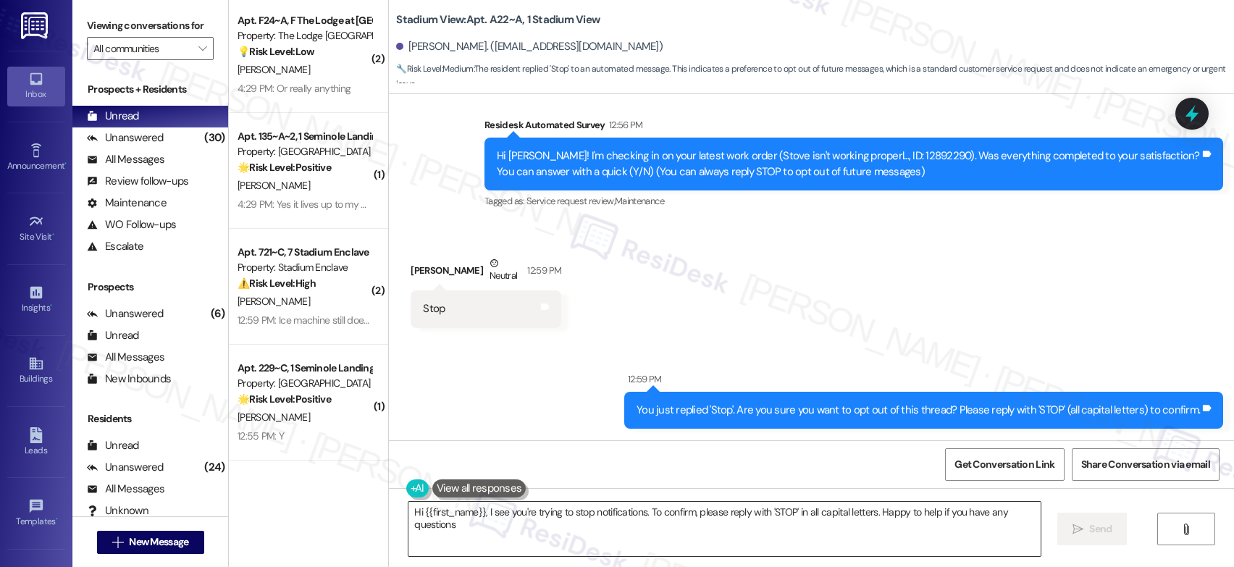
type textarea "Hi {{first_name}}, I see you're trying to stop notifications. To confirm, pleas…"
click at [540, 529] on textarea "Hi {{first_name}}, I see you're trying to stop notifications. To confirm, pleas…" at bounding box center [724, 529] width 632 height 54
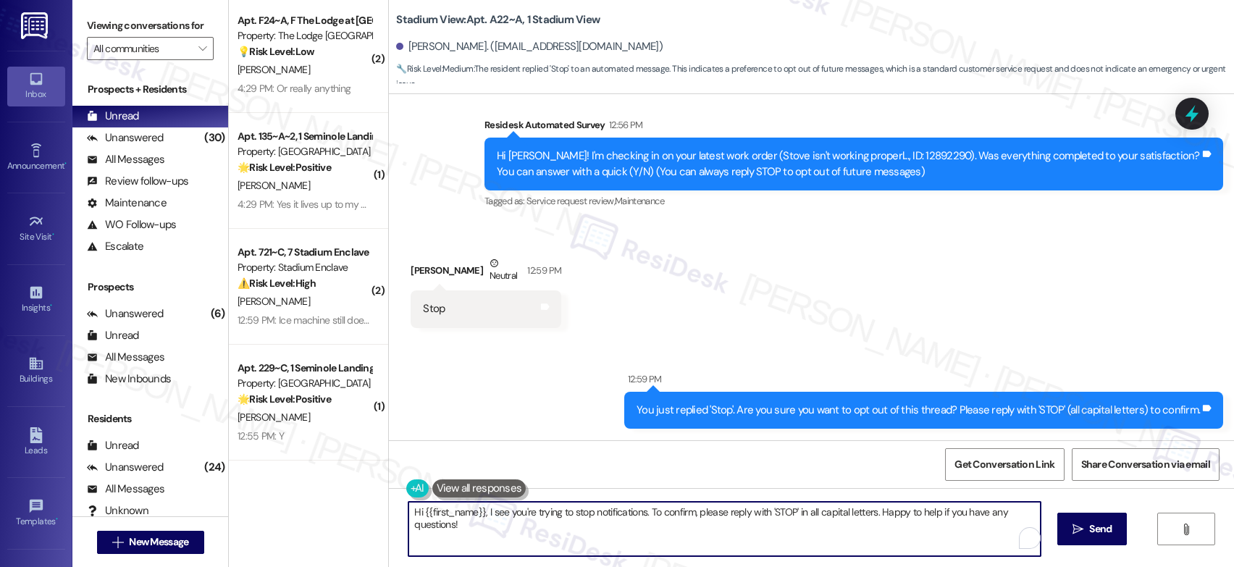
click at [532, 527] on textarea "Hi {{first_name}}, I see you're trying to stop notifications. To confirm, pleas…" at bounding box center [724, 529] width 632 height 54
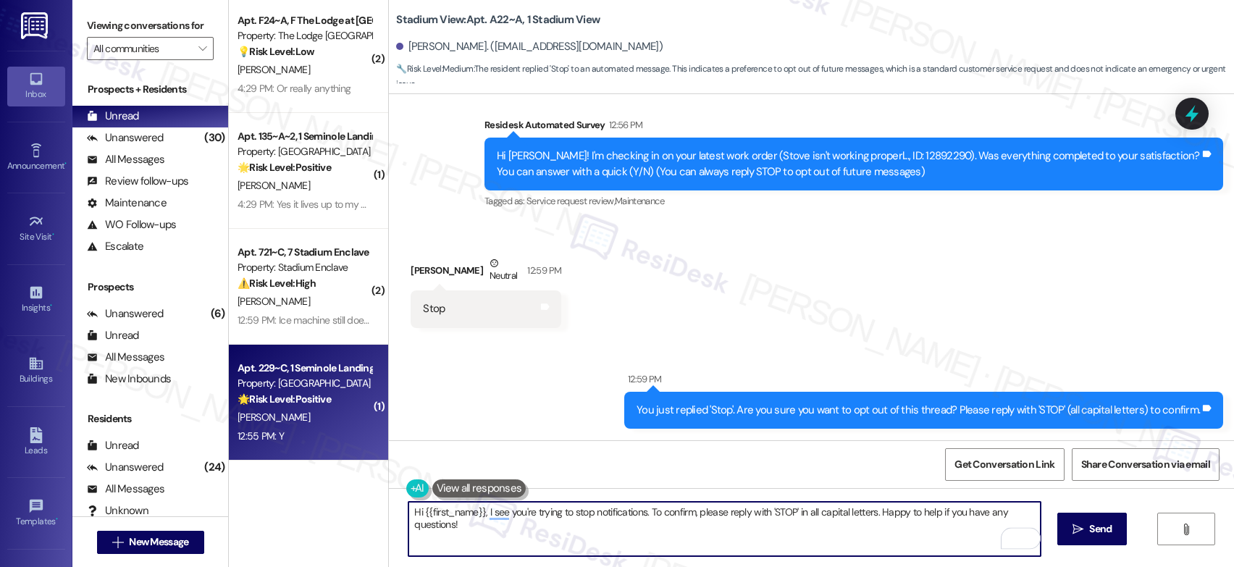
click at [278, 387] on div "Property: [GEOGRAPHIC_DATA]" at bounding box center [305, 383] width 134 height 15
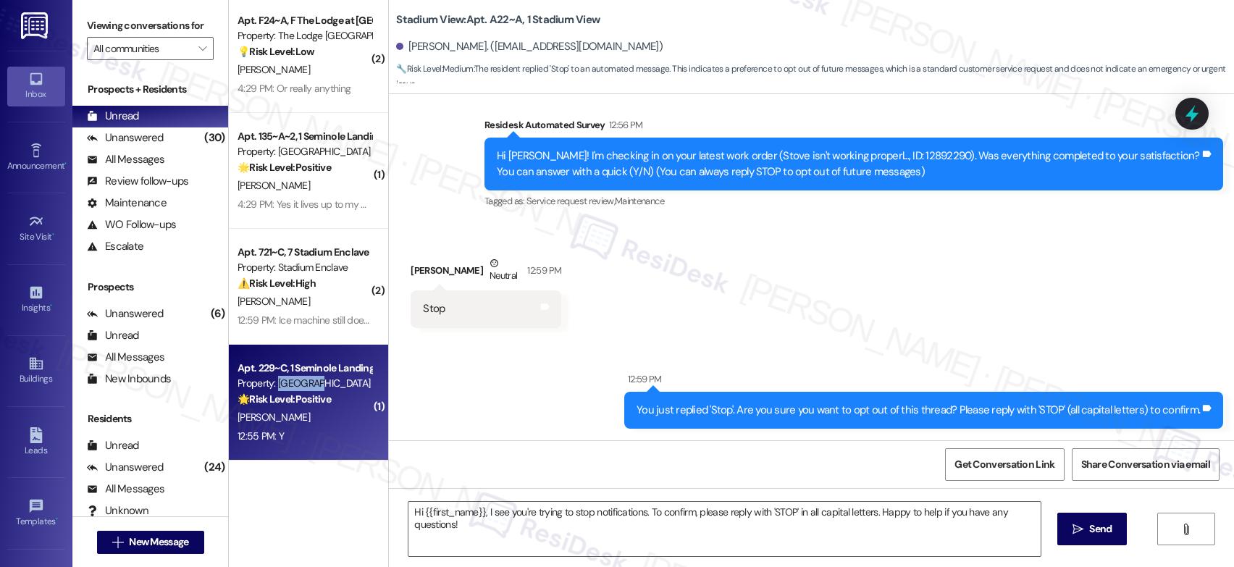
click at [278, 387] on div "Property: [GEOGRAPHIC_DATA]" at bounding box center [305, 383] width 134 height 15
type textarea "Fetching suggested responses. Please feel free to read through the conversation…"
click at [278, 387] on div "Property: [GEOGRAPHIC_DATA]" at bounding box center [305, 383] width 134 height 15
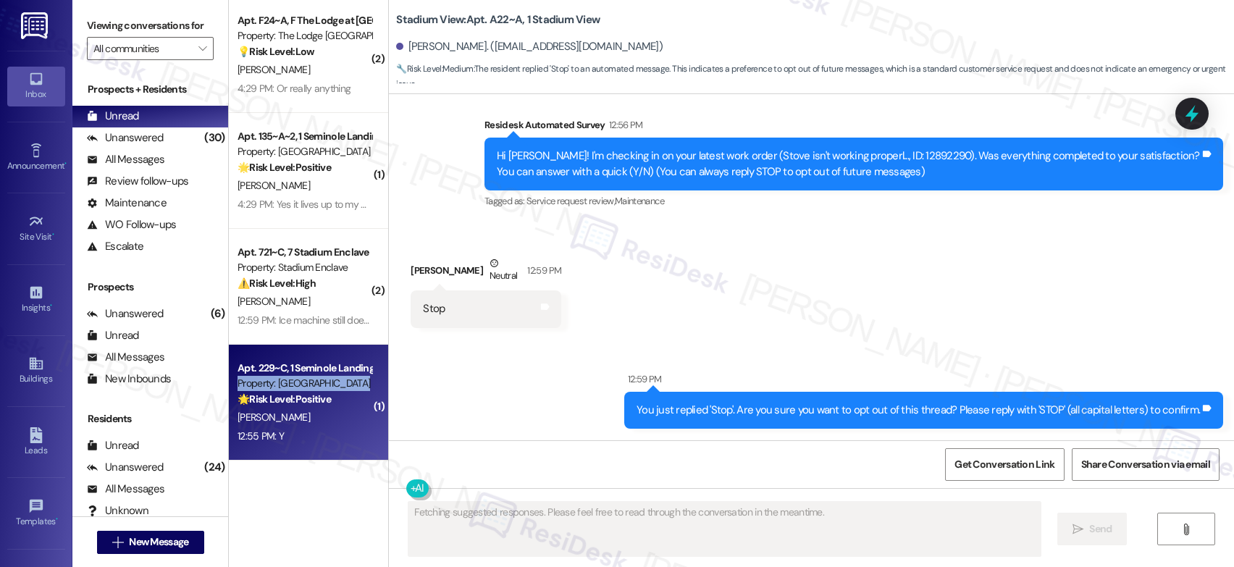
click at [278, 387] on div "Property: [GEOGRAPHIC_DATA]" at bounding box center [305, 383] width 134 height 15
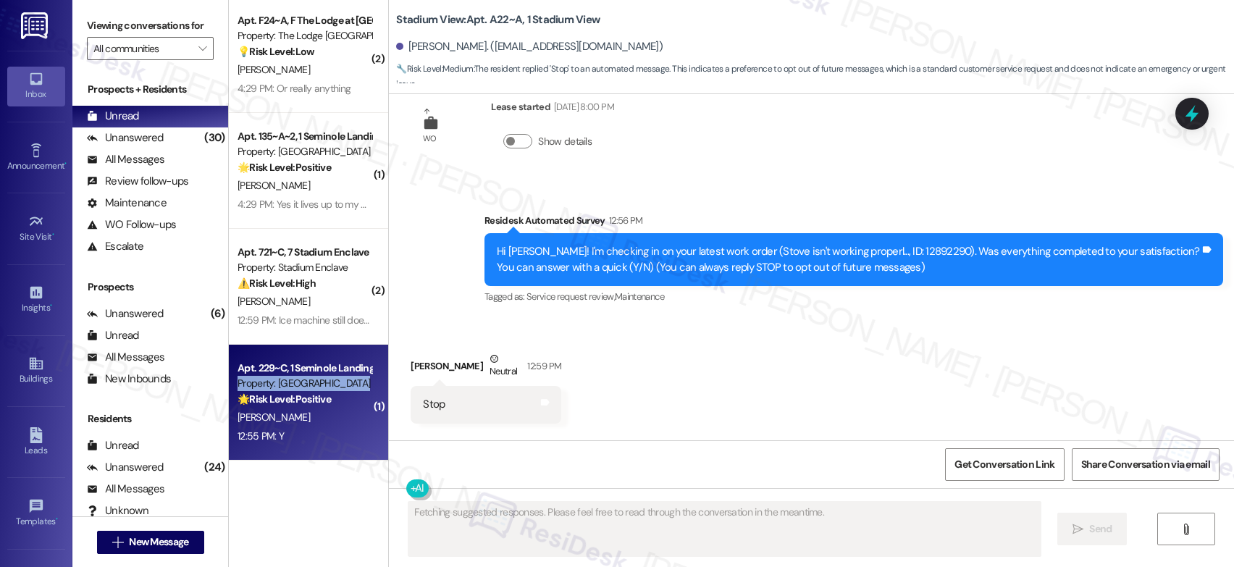
click at [278, 387] on div "Property: [GEOGRAPHIC_DATA]" at bounding box center [305, 383] width 134 height 15
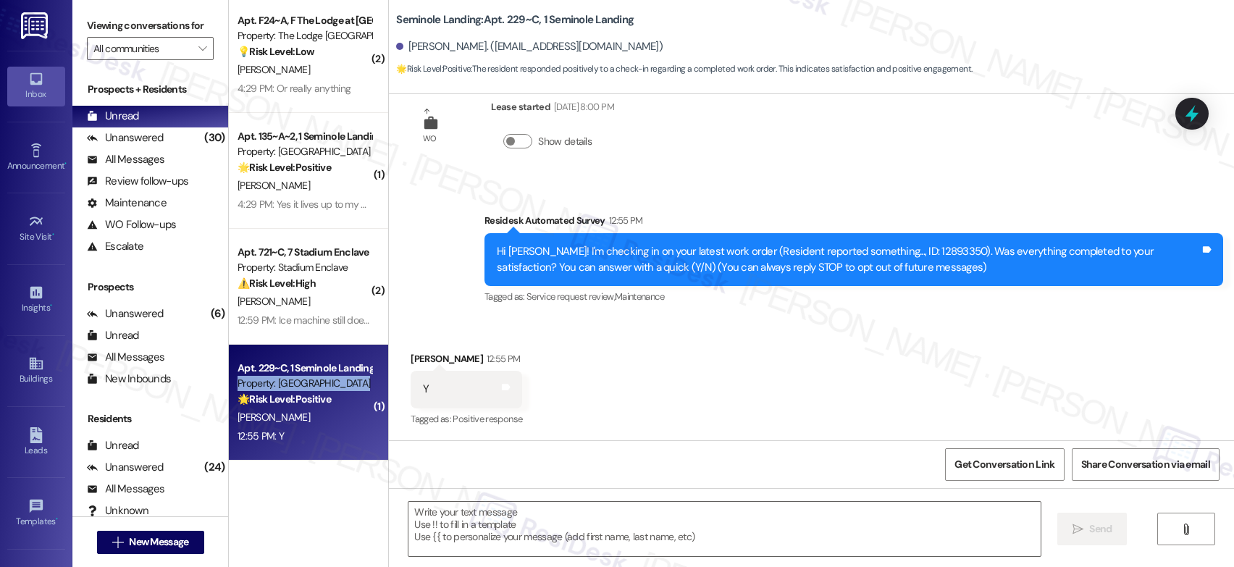
scroll to position [40, 0]
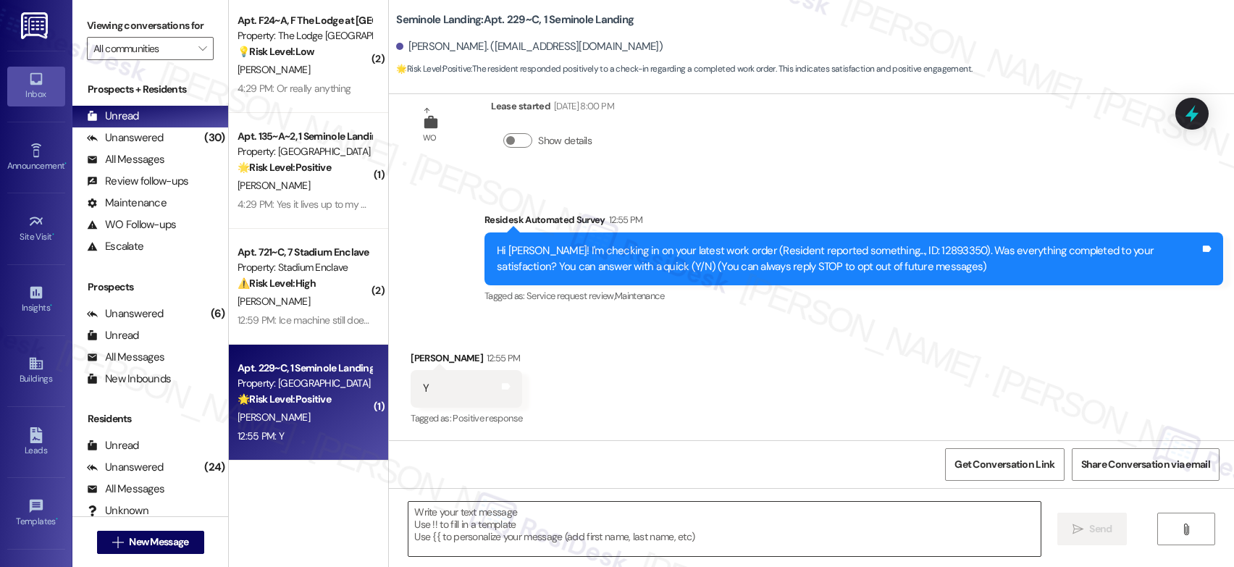
click at [581, 529] on textarea at bounding box center [724, 529] width 632 height 54
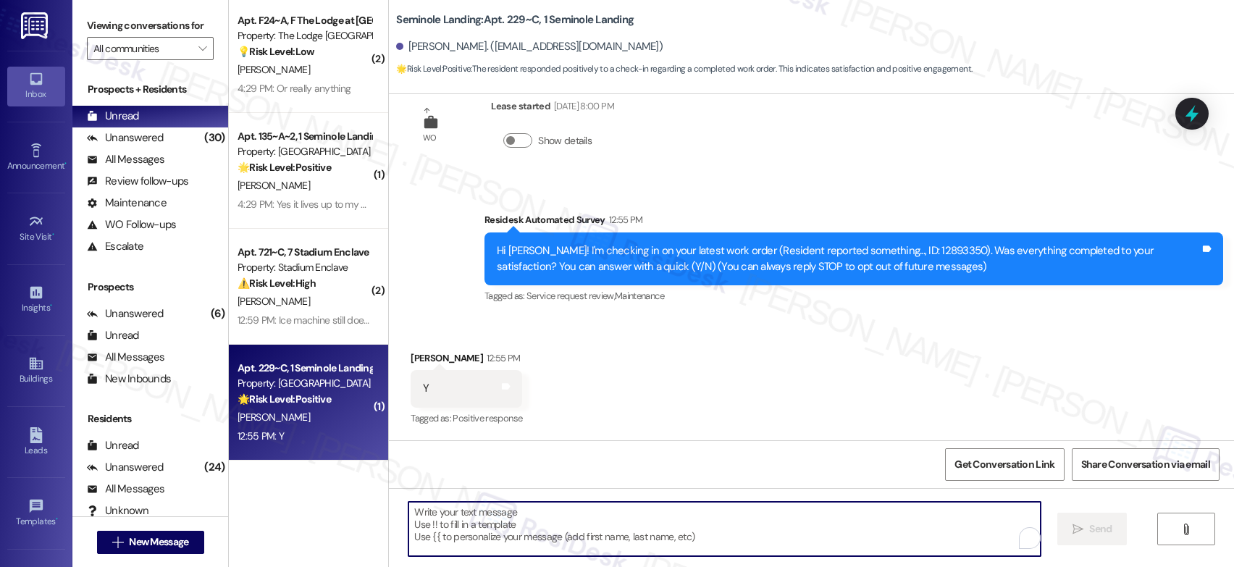
click at [581, 529] on textarea "To enrich screen reader interactions, please activate Accessibility in Grammarl…" at bounding box center [724, 529] width 632 height 54
paste textarea "The reservation payout (which includes booking and cleaning fees) is handled se…"
type textarea "The reservation payout (which includes booking and cleaning fees) is handled se…"
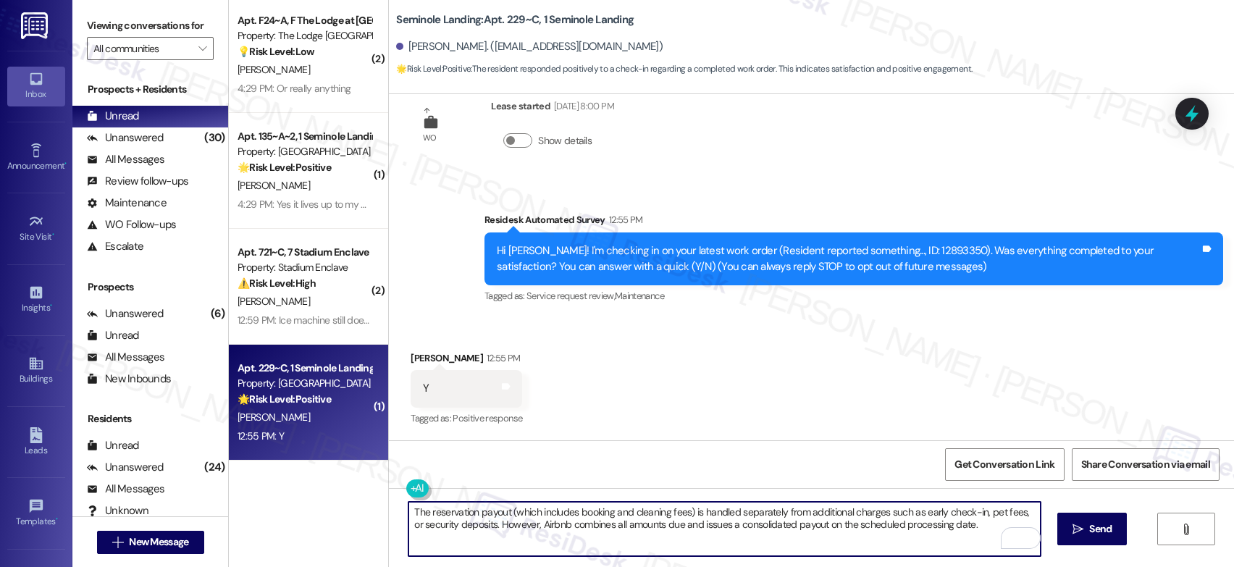
click at [507, 529] on textarea "The reservation payout (which includes booking and cleaning fees) is handled se…" at bounding box center [724, 529] width 632 height 54
drag, startPoint x: 507, startPoint y: 529, endPoint x: 524, endPoint y: 524, distance: 17.9
click at [508, 529] on textarea "The reservation payout (which includes booking and cleaning fees) is handled se…" at bounding box center [724, 529] width 632 height 54
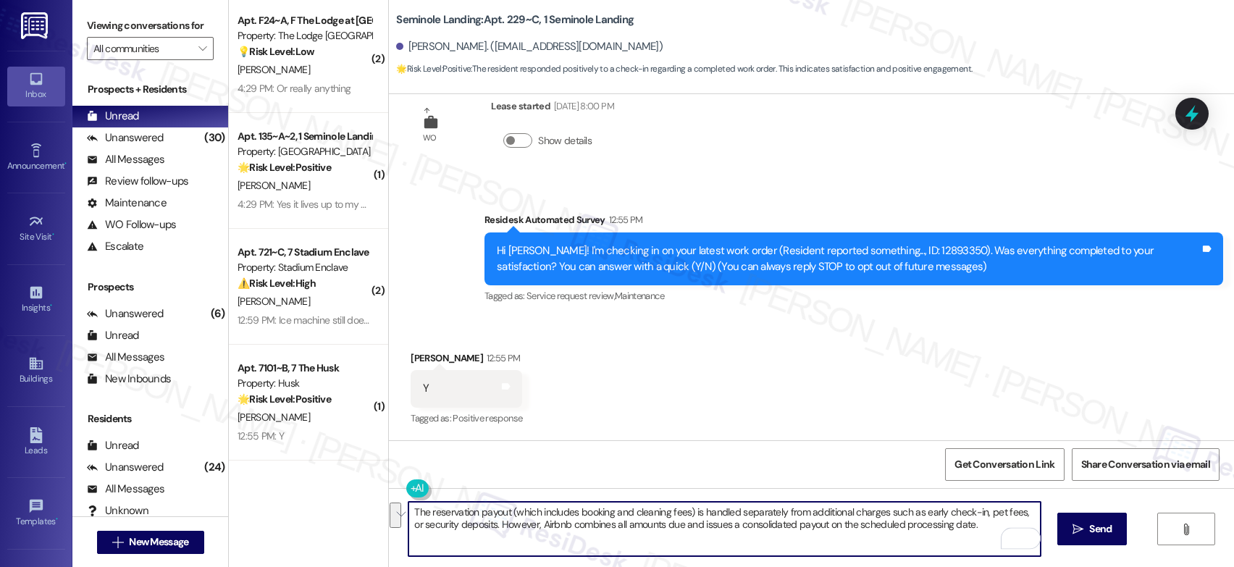
click at [528, 523] on textarea "The reservation payout (which includes booking and cleaning fees) is handled se…" at bounding box center [724, 529] width 632 height 54
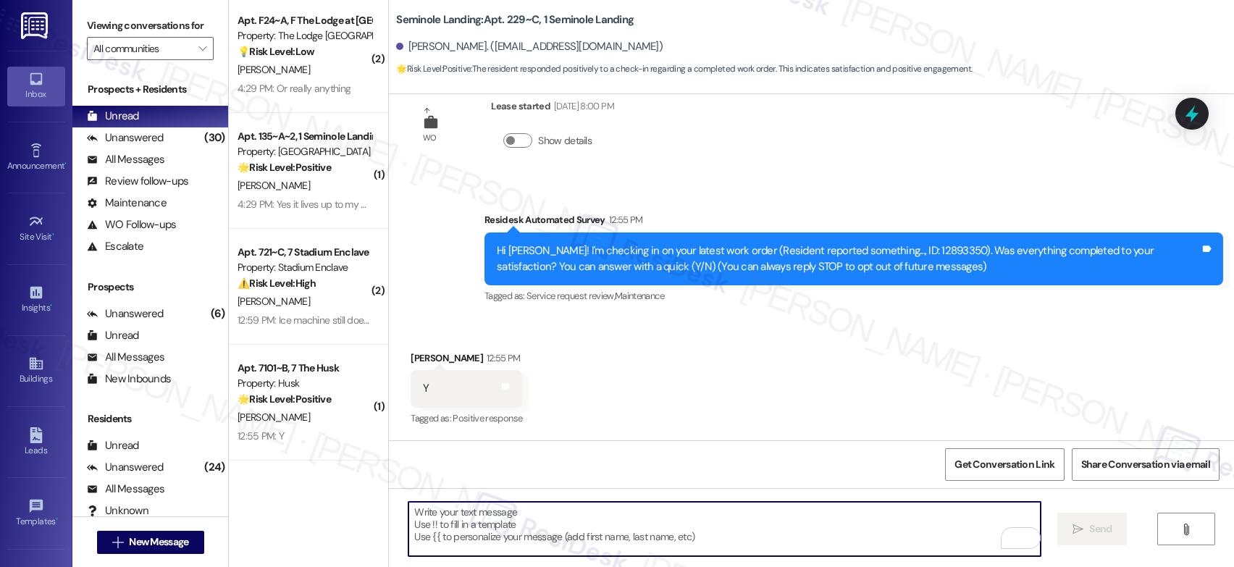
click at [514, 521] on textarea "To enrich screen reader interactions, please activate Accessibility in Grammarl…" at bounding box center [724, 529] width 632 height 54
paste textarea "That’s wonderful to hear! I’m so glad maintenance was able to take care of ever…"
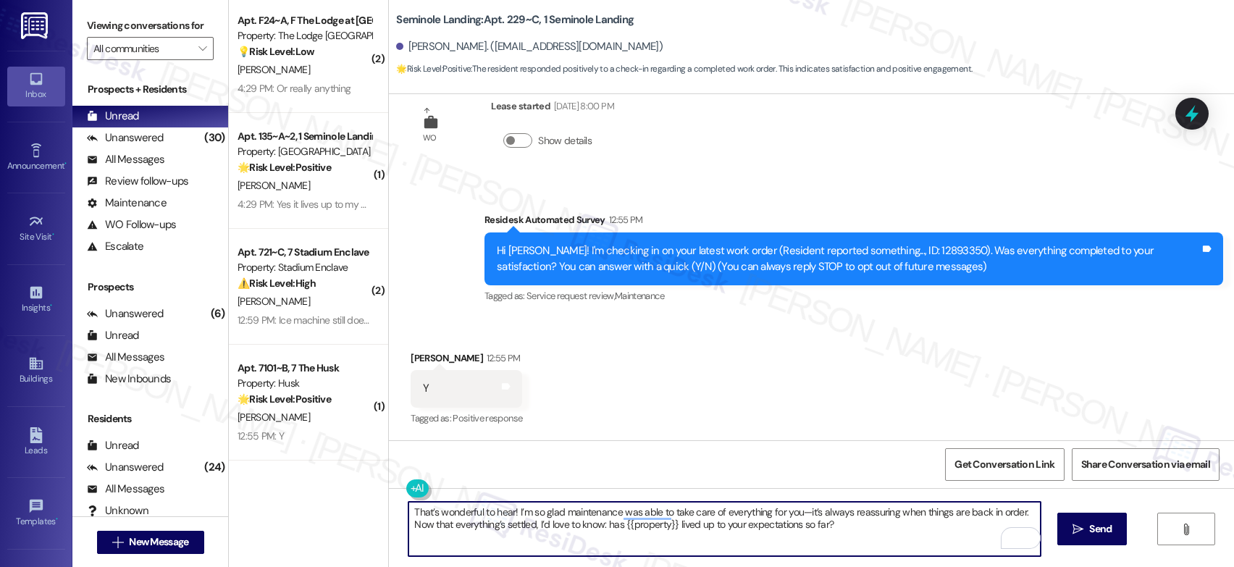
click at [796, 511] on textarea "That’s wonderful to hear! I’m so glad maintenance was able to take care of ever…" at bounding box center [724, 529] width 632 height 54
drag, startPoint x: 574, startPoint y: 526, endPoint x: 794, endPoint y: 550, distance: 220.8
click at [795, 551] on textarea "That’s wonderful to hear! I’m so glad maintenance was able to take care of ever…" at bounding box center [724, 529] width 632 height 54
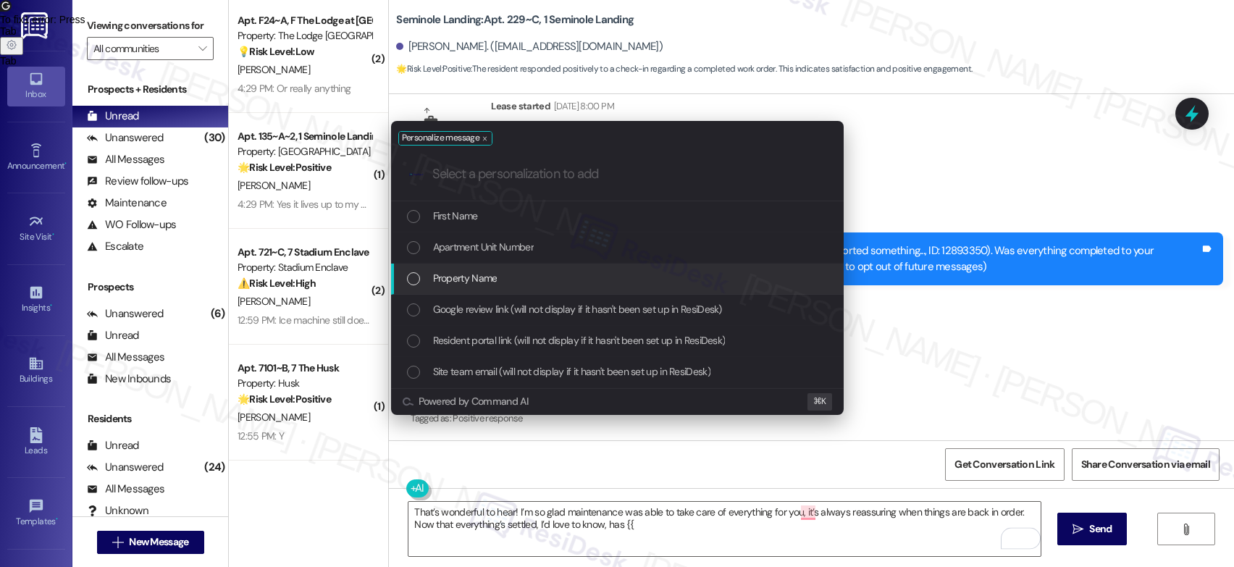
click at [660, 290] on div "Property Name" at bounding box center [617, 279] width 453 height 31
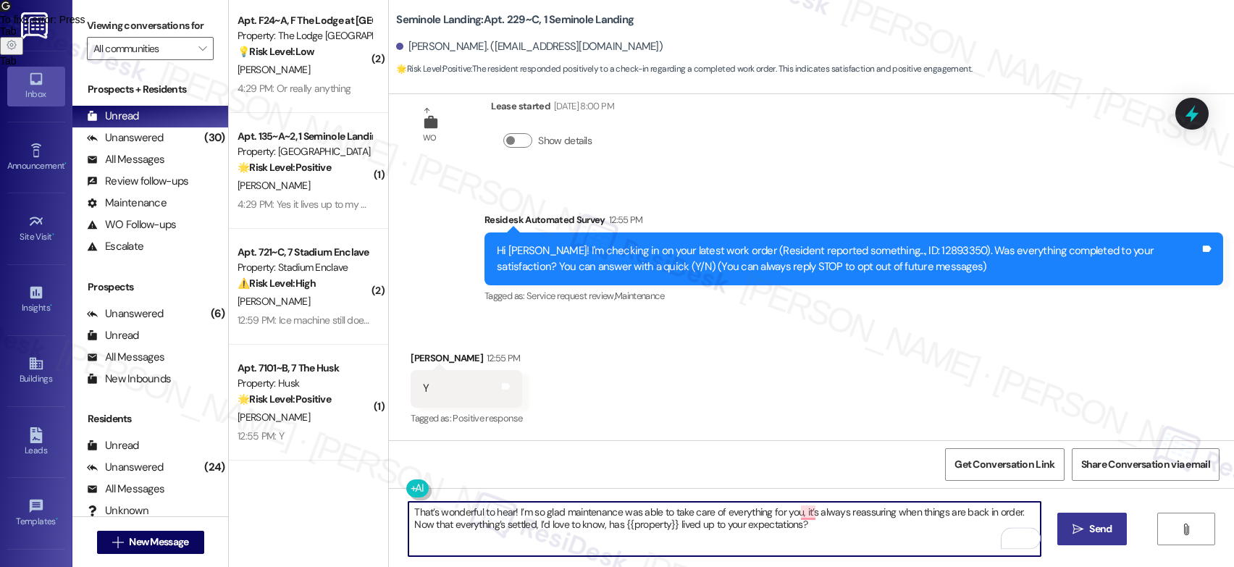
type textarea "That’s wonderful to hear! I’m so glad maintenance was able to take care of ever…"
click at [1089, 534] on span "Send" at bounding box center [1100, 528] width 22 height 15
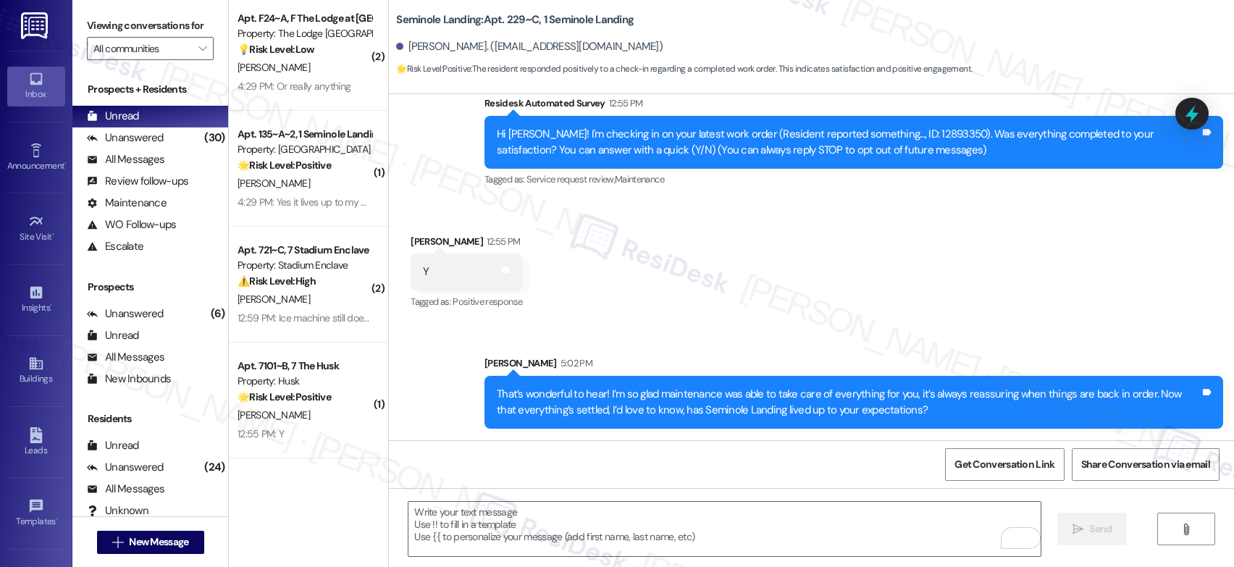
scroll to position [6, 0]
click at [300, 348] on div "( 2 ) Apt. F24~A, F The Lodge at Allendale Property: The Lodge Allendale 💡 Risk…" at bounding box center [308, 232] width 159 height 464
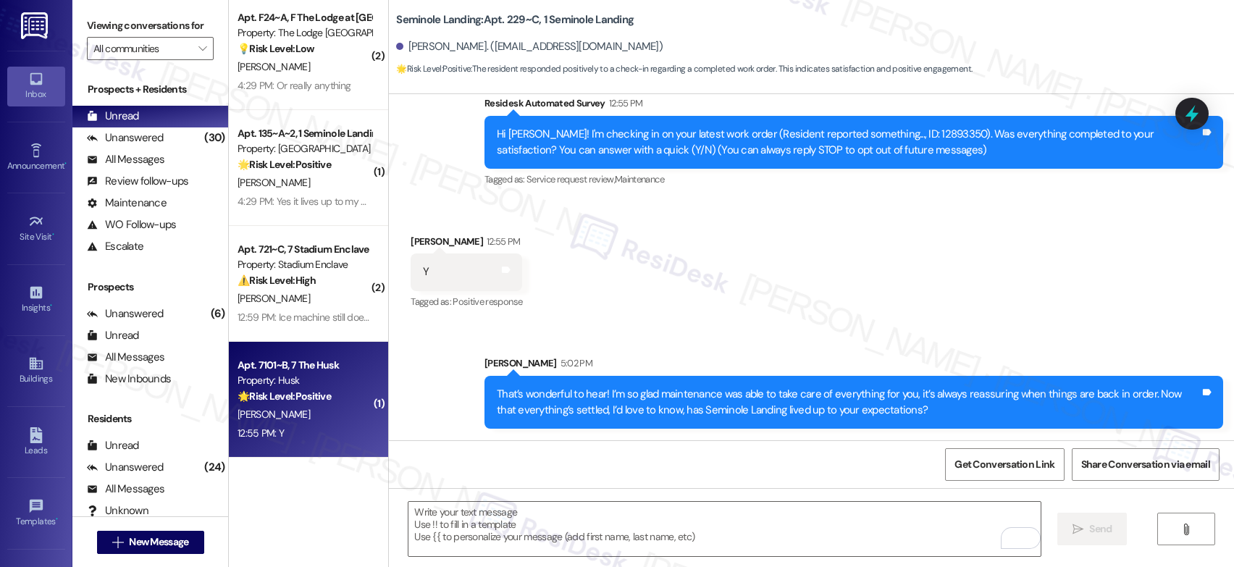
click at [301, 345] on div "Apt. 7101~B, 7 The Husk Property: Husk 🌟 Risk Level: Positive The message is a …" at bounding box center [308, 400] width 159 height 116
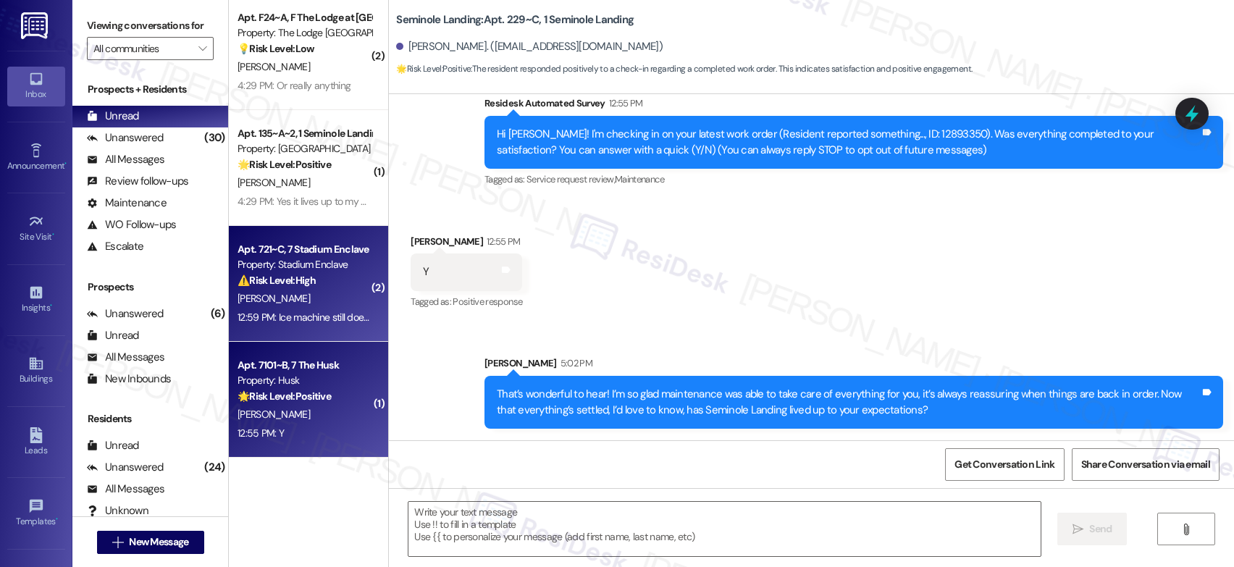
click at [319, 298] on div "[PERSON_NAME]" at bounding box center [304, 299] width 137 height 18
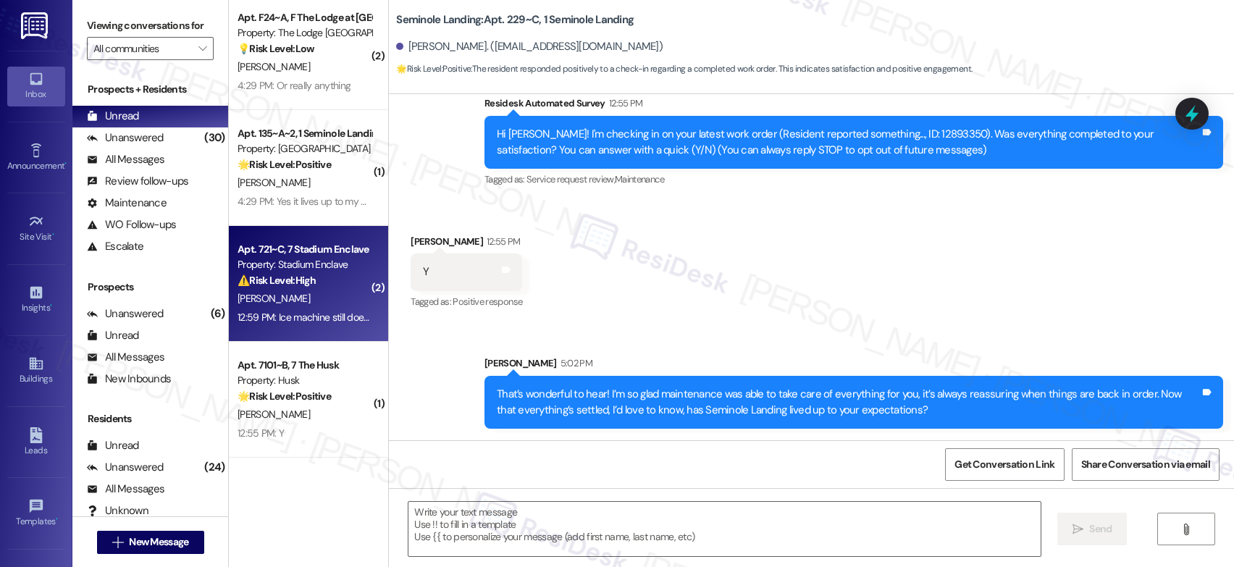
click at [319, 298] on div "[PERSON_NAME]" at bounding box center [304, 299] width 137 height 18
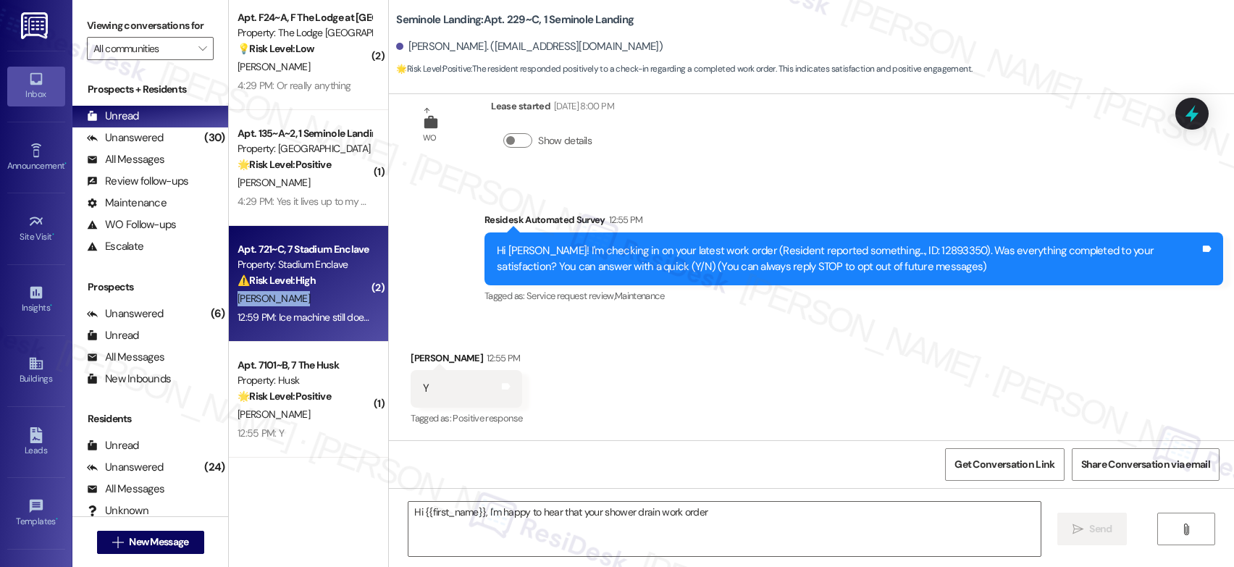
click at [319, 298] on div "[PERSON_NAME]" at bounding box center [304, 299] width 137 height 18
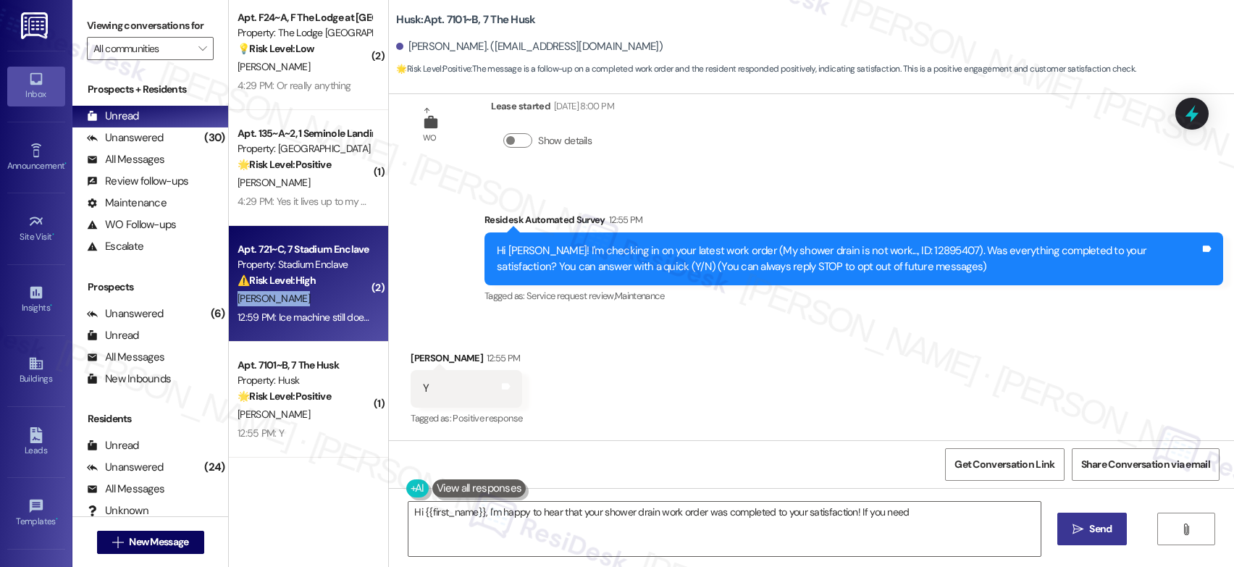
click at [319, 298] on div "[PERSON_NAME]" at bounding box center [304, 299] width 137 height 18
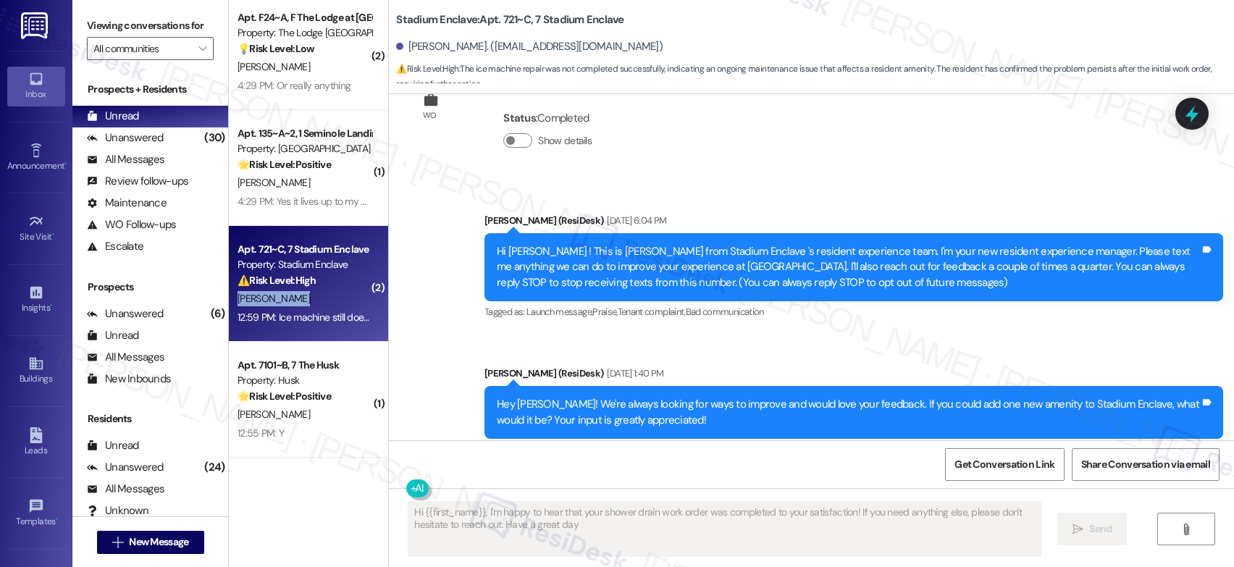
click at [319, 298] on div "[PERSON_NAME]" at bounding box center [304, 299] width 137 height 18
type textarea "Hi {{first_name}}, I'm happy to hear that your shower drain work order was comp…"
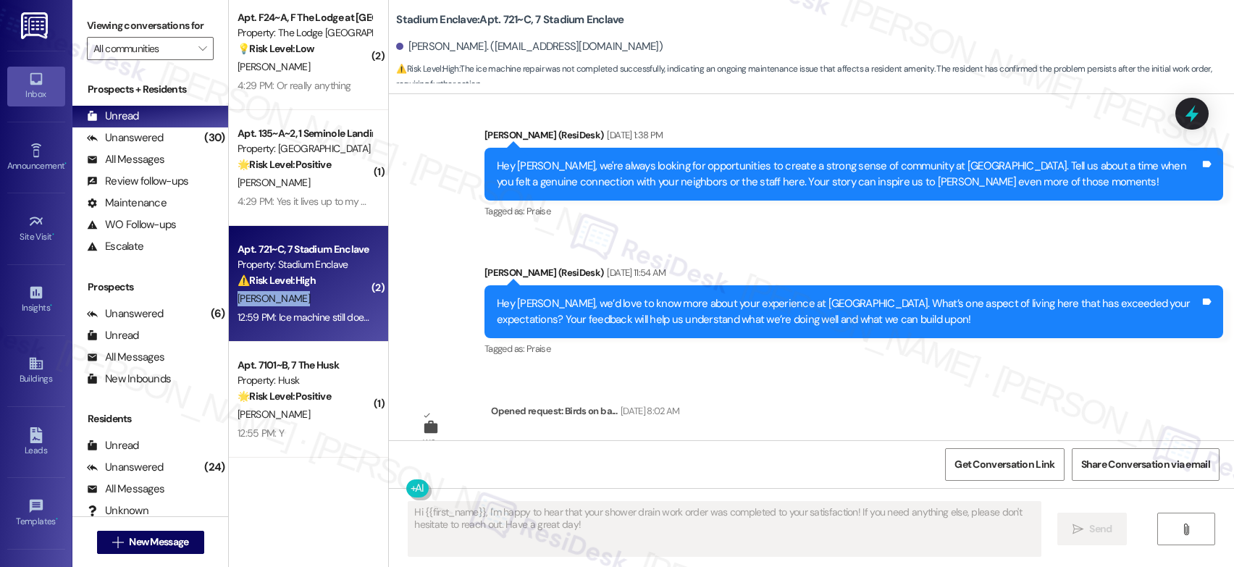
click at [319, 298] on div "[PERSON_NAME]" at bounding box center [304, 299] width 137 height 18
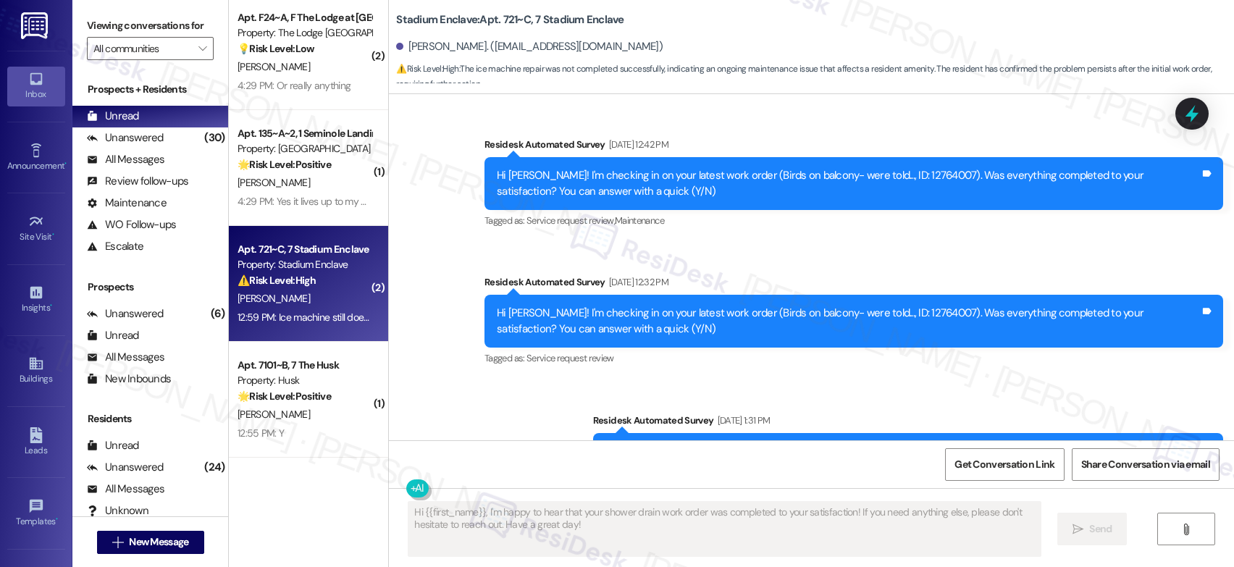
click at [319, 298] on div "[PERSON_NAME]" at bounding box center [304, 299] width 137 height 18
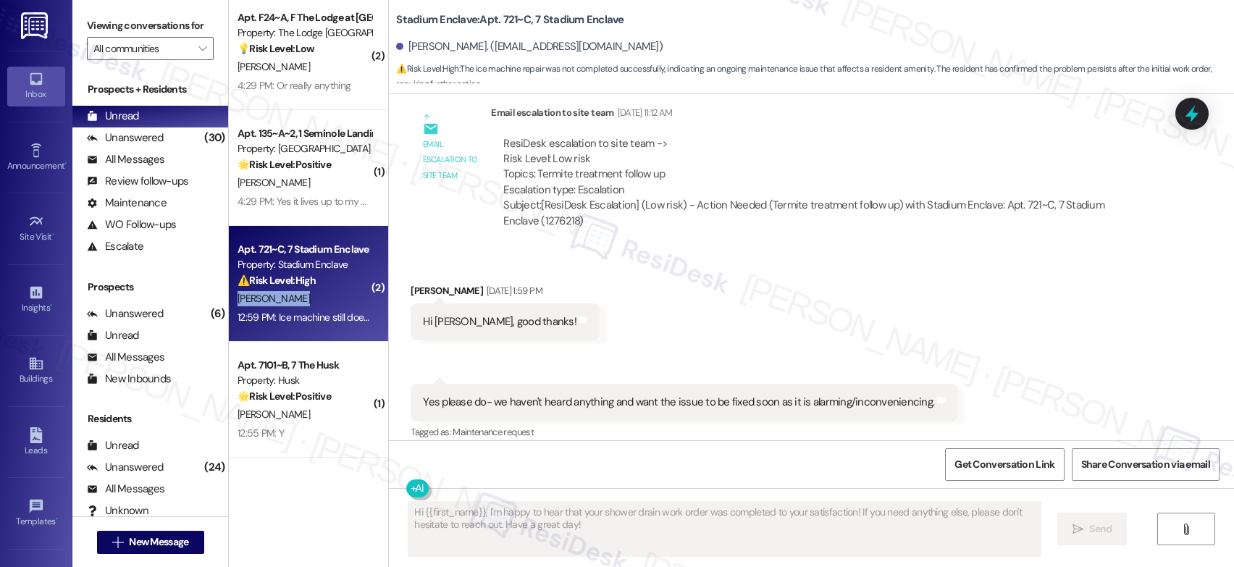
click at [319, 298] on div "[PERSON_NAME]" at bounding box center [304, 299] width 137 height 18
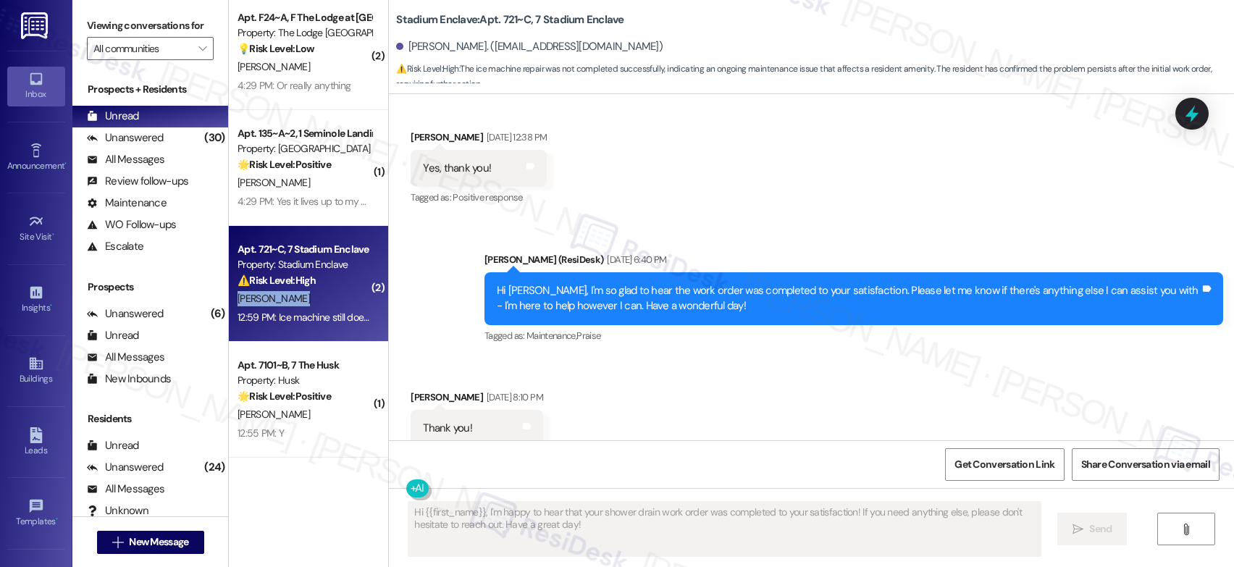
click at [319, 298] on div "[PERSON_NAME]" at bounding box center [304, 299] width 137 height 18
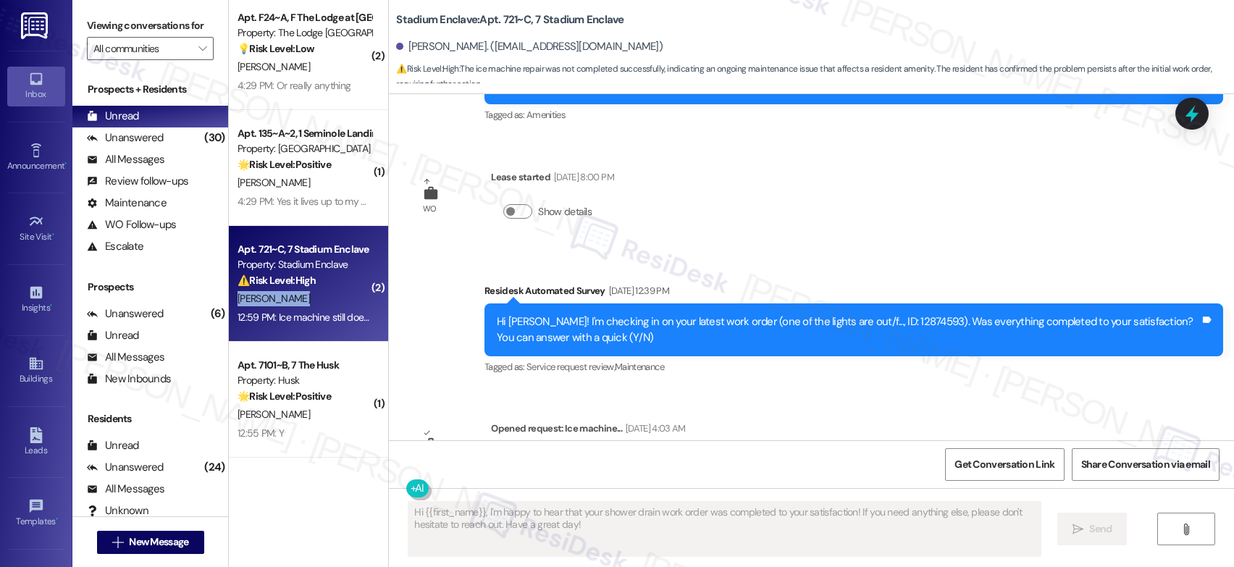
click at [319, 298] on div "[PERSON_NAME]" at bounding box center [304, 299] width 137 height 18
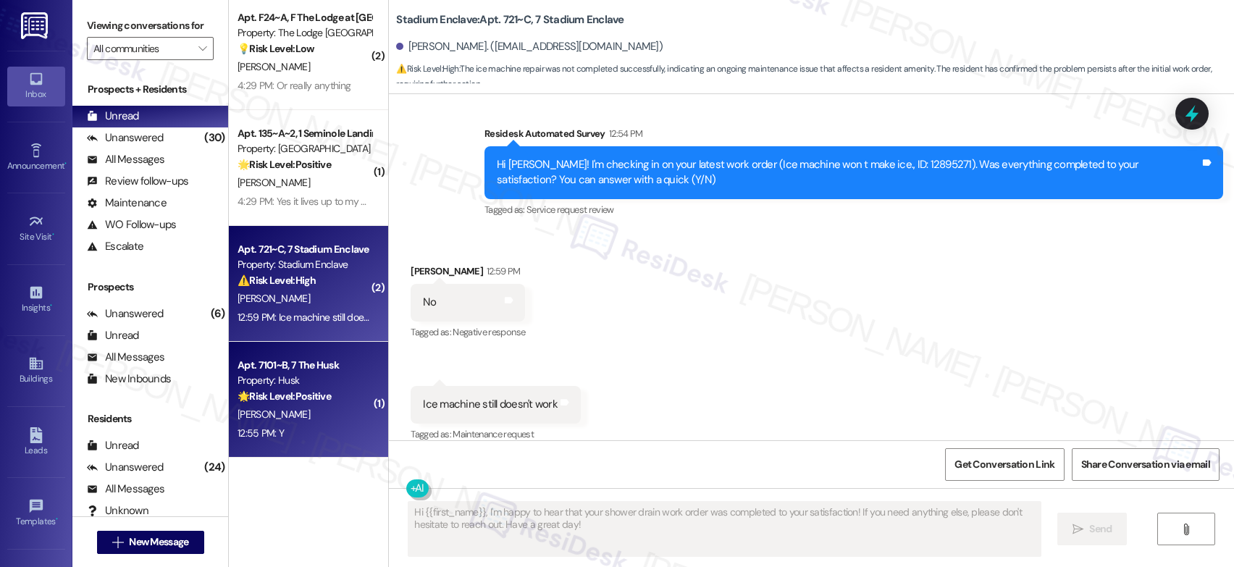
click at [287, 382] on div "Property: Husk" at bounding box center [305, 380] width 134 height 15
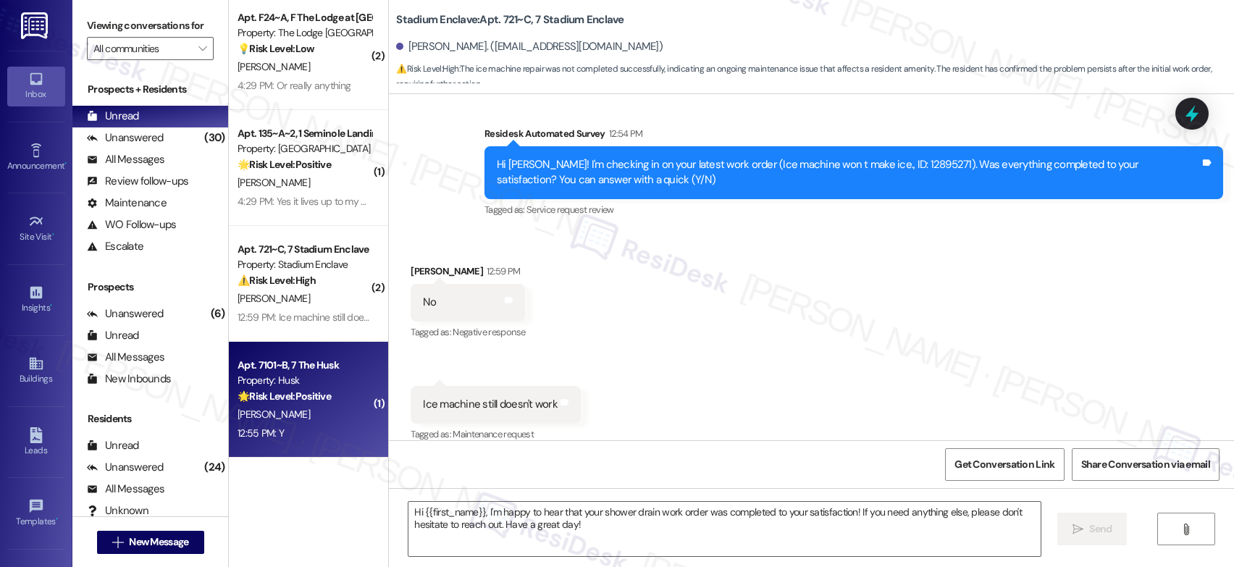
click at [287, 382] on div "Property: Husk" at bounding box center [305, 380] width 134 height 15
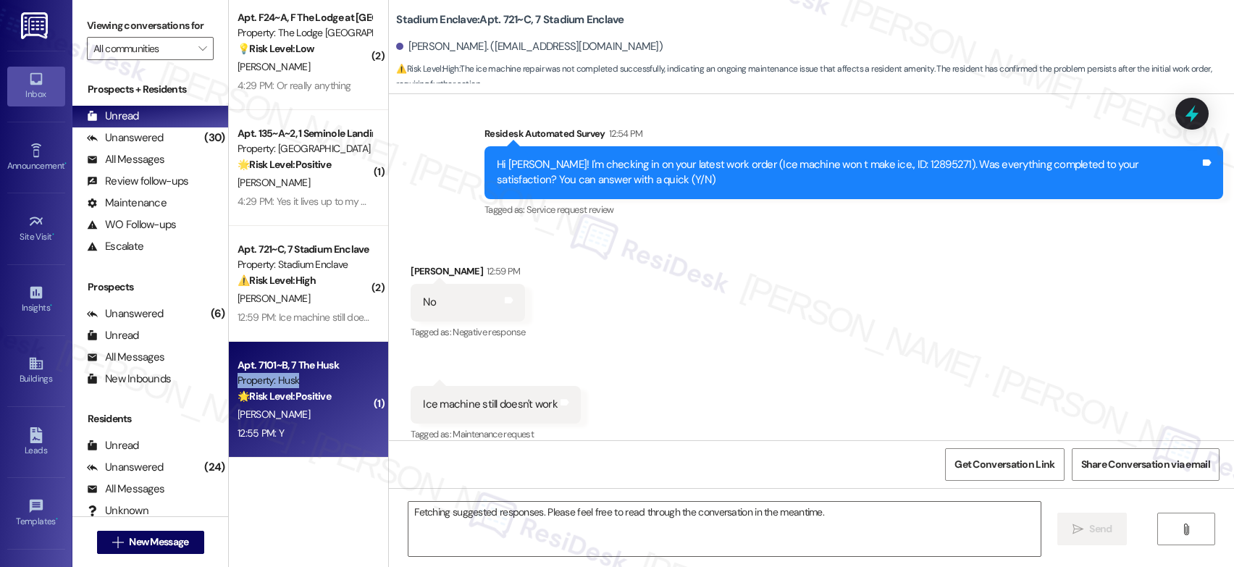
click at [287, 382] on div "Property: Husk" at bounding box center [305, 380] width 134 height 15
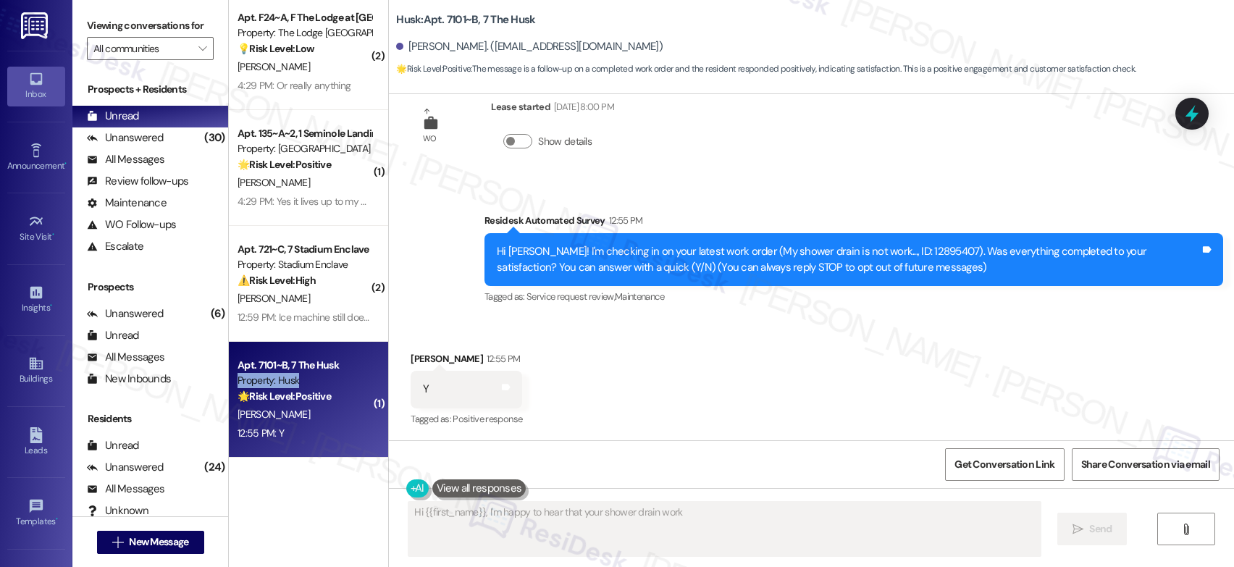
click at [287, 382] on div "Property: Husk" at bounding box center [305, 380] width 134 height 15
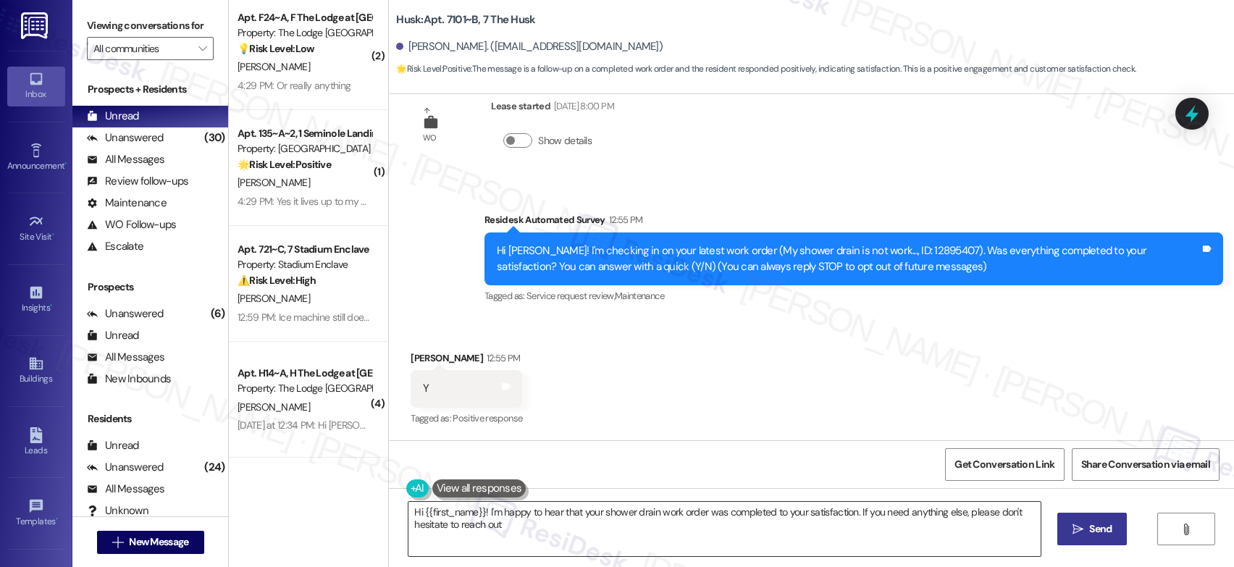
type textarea "Hi {{first_name}}! I'm happy to hear that your shower drain work order was comp…"
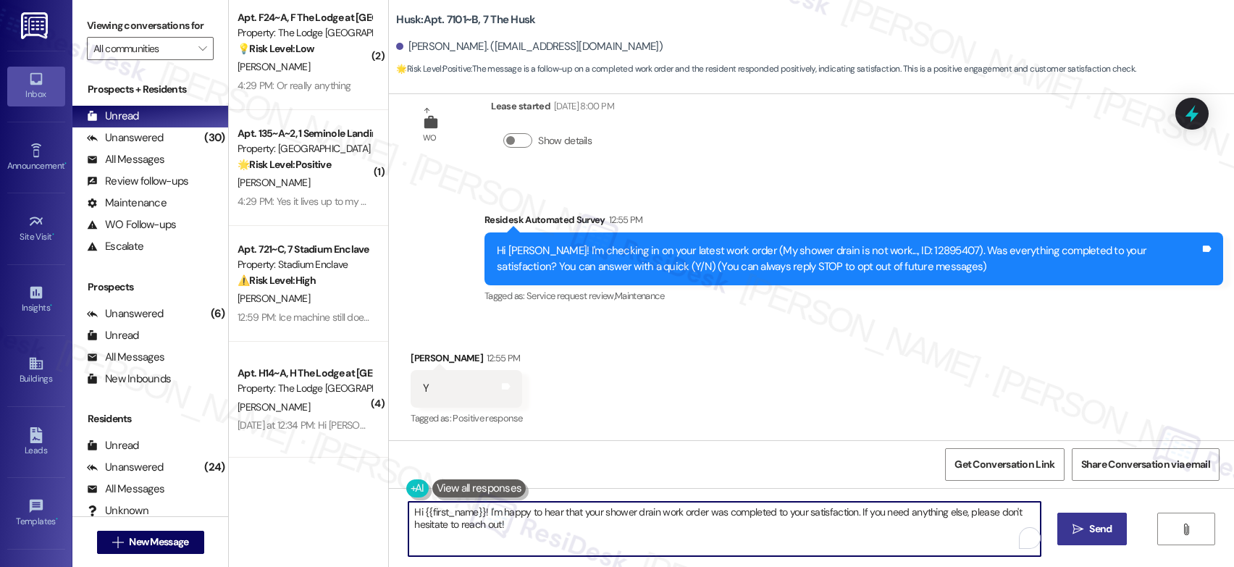
click at [665, 528] on textarea "Hi {{first_name}}! I'm happy to hear that your shower drain work order was comp…" at bounding box center [724, 529] width 632 height 54
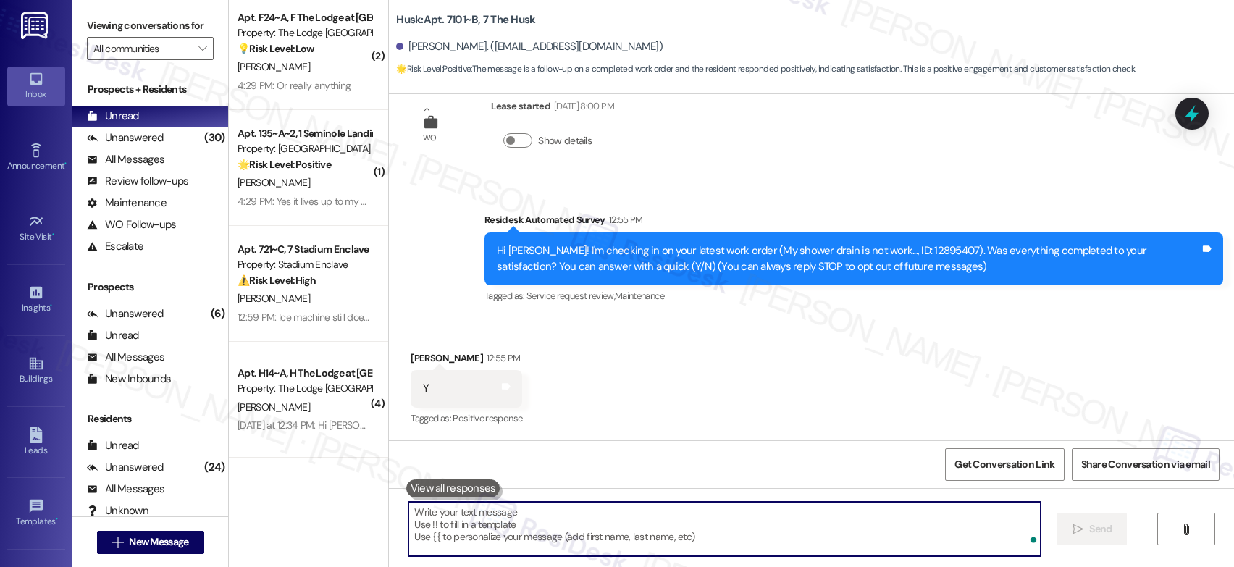
paste textarea "That’s wonderful to hear! I’m so glad maintenance was able to take care of ever…"
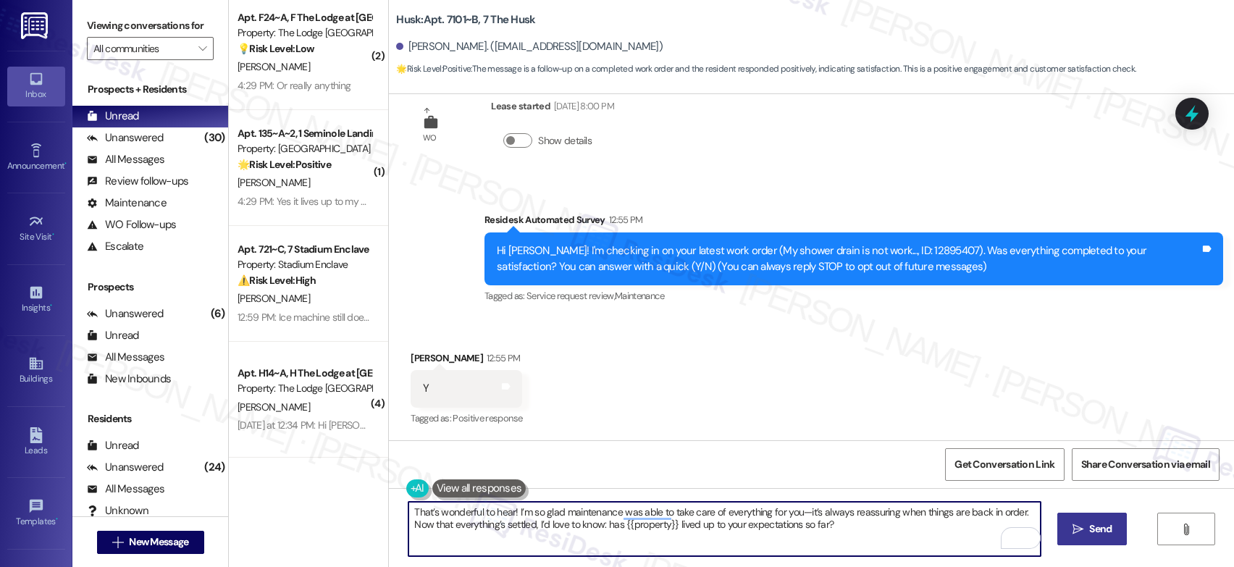
click at [797, 515] on textarea "That’s wonderful to hear! I’m so glad maintenance was able to take care of ever…" at bounding box center [724, 529] width 632 height 54
drag, startPoint x: 571, startPoint y: 525, endPoint x: 634, endPoint y: 566, distance: 75.3
click at [636, 566] on html "Inbox Go to Inbox Announcement • Send A Text Announcement Site Visit • Go to Si…" at bounding box center [617, 283] width 1234 height 567
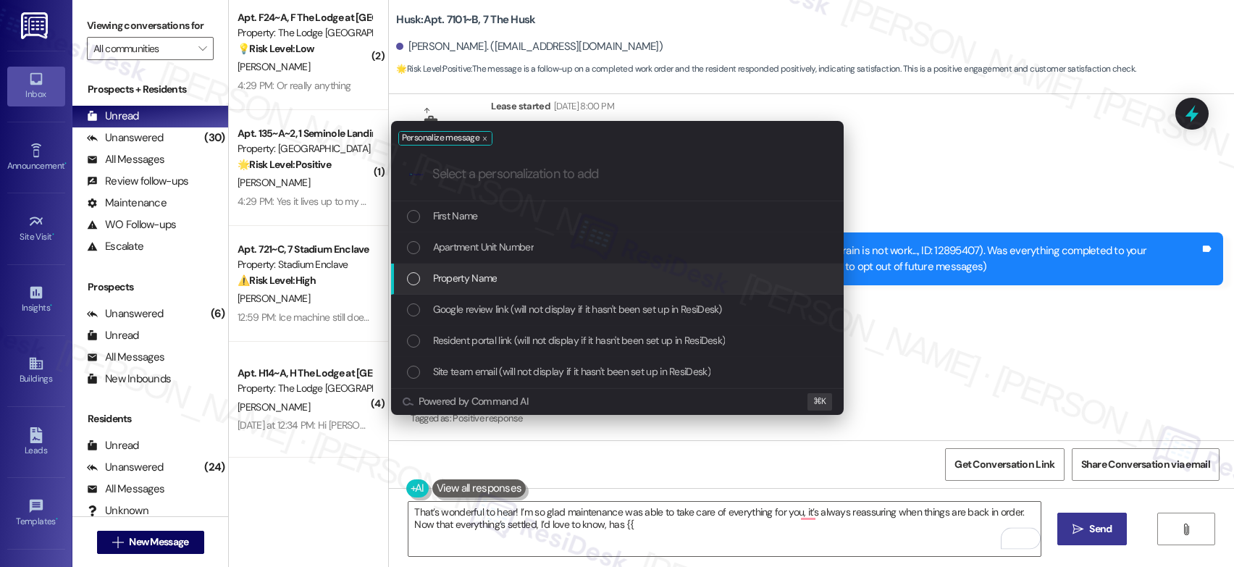
click at [576, 282] on div "Property Name" at bounding box center [619, 278] width 424 height 16
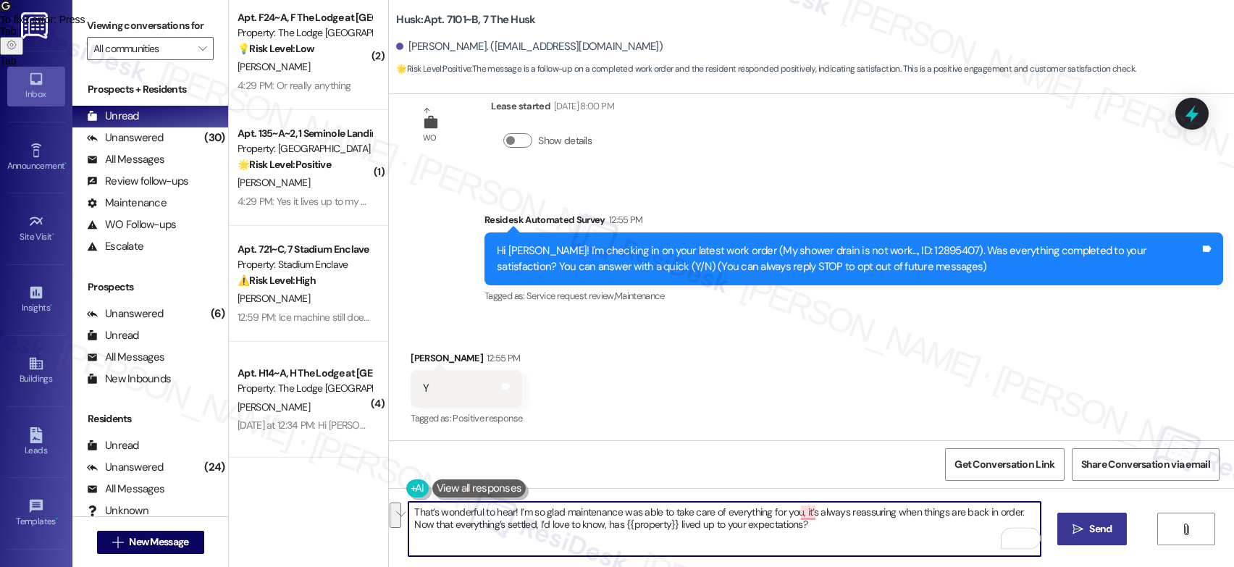
type textarea "That’s wonderful to hear! I’m so glad maintenance was able to take care of ever…"
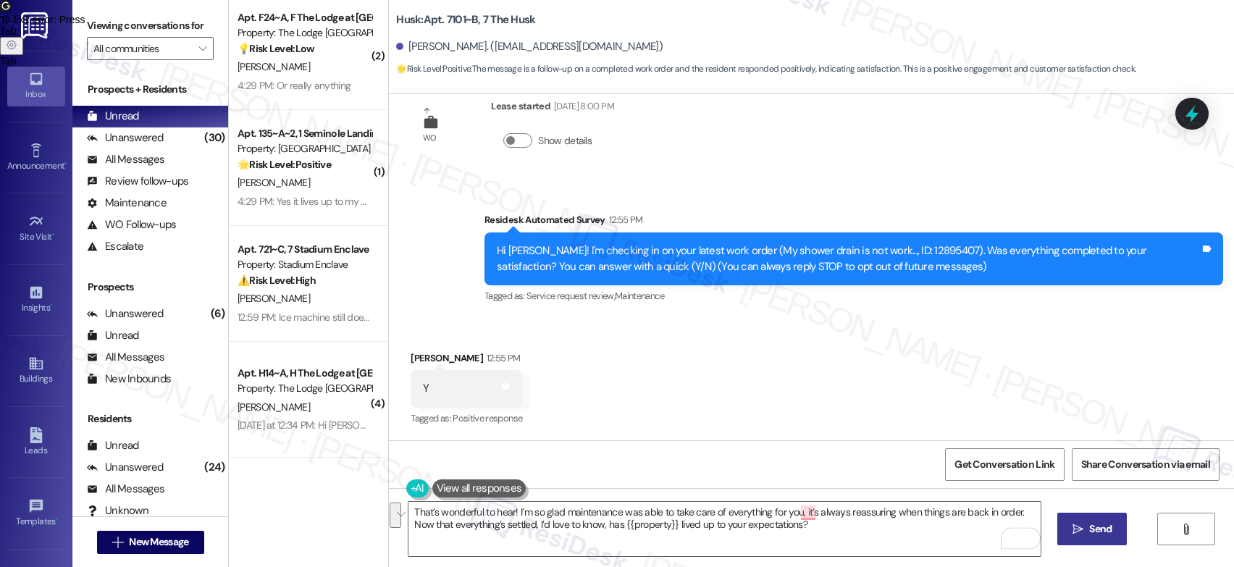
click at [1100, 521] on span "Send" at bounding box center [1100, 528] width 22 height 15
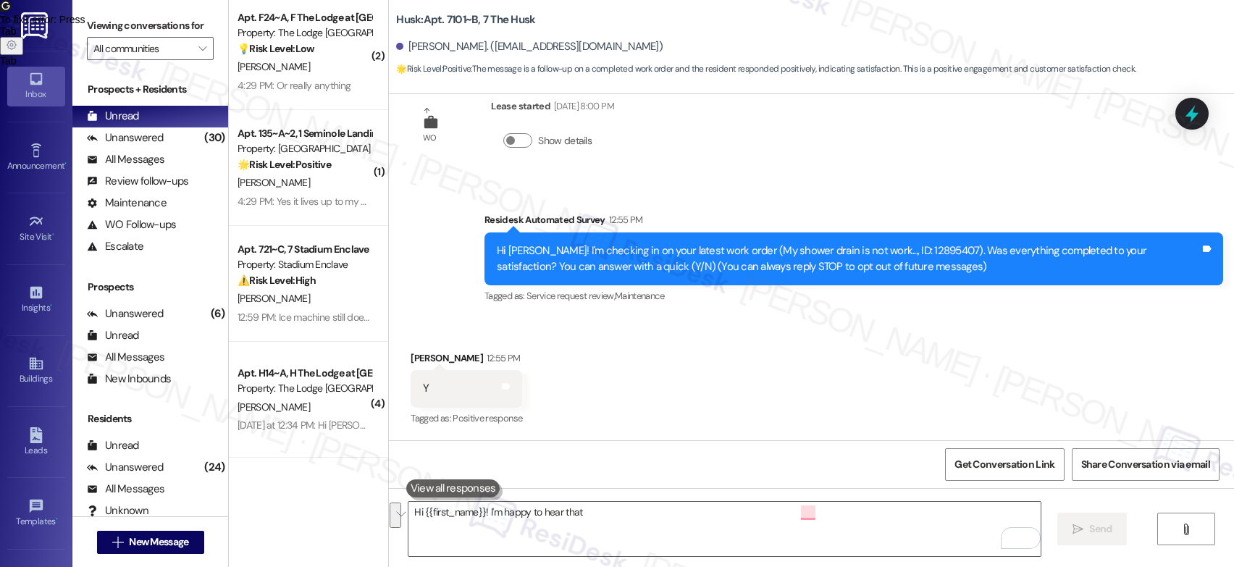
scroll to position [39, 0]
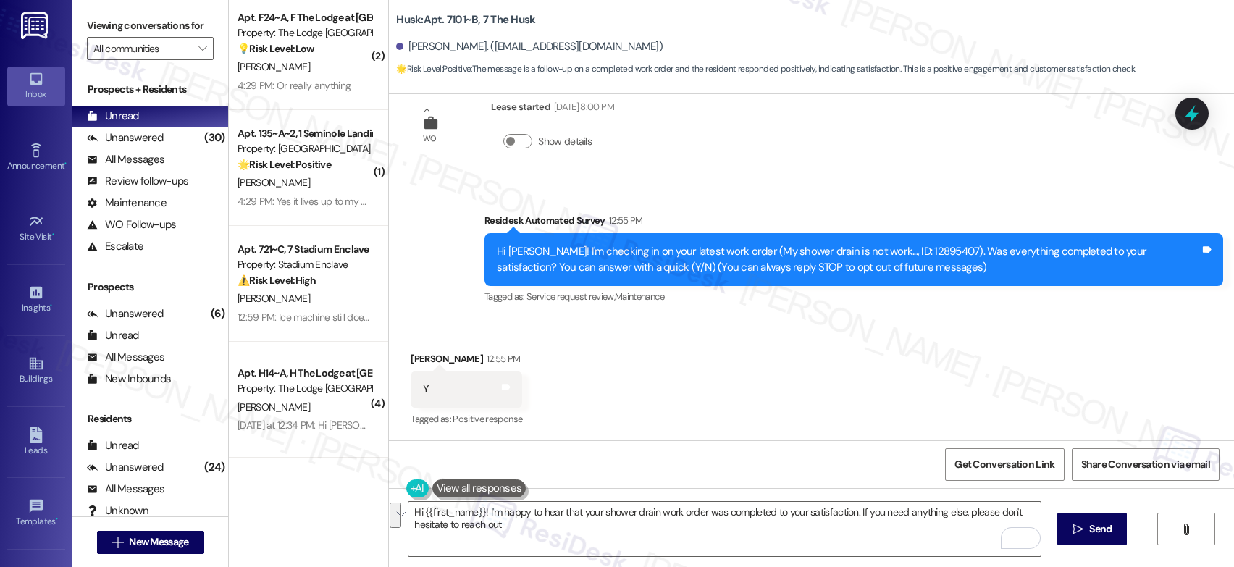
type textarea "Hi {{first_name}}! I'm happy to hear that your shower drain work order was comp…"
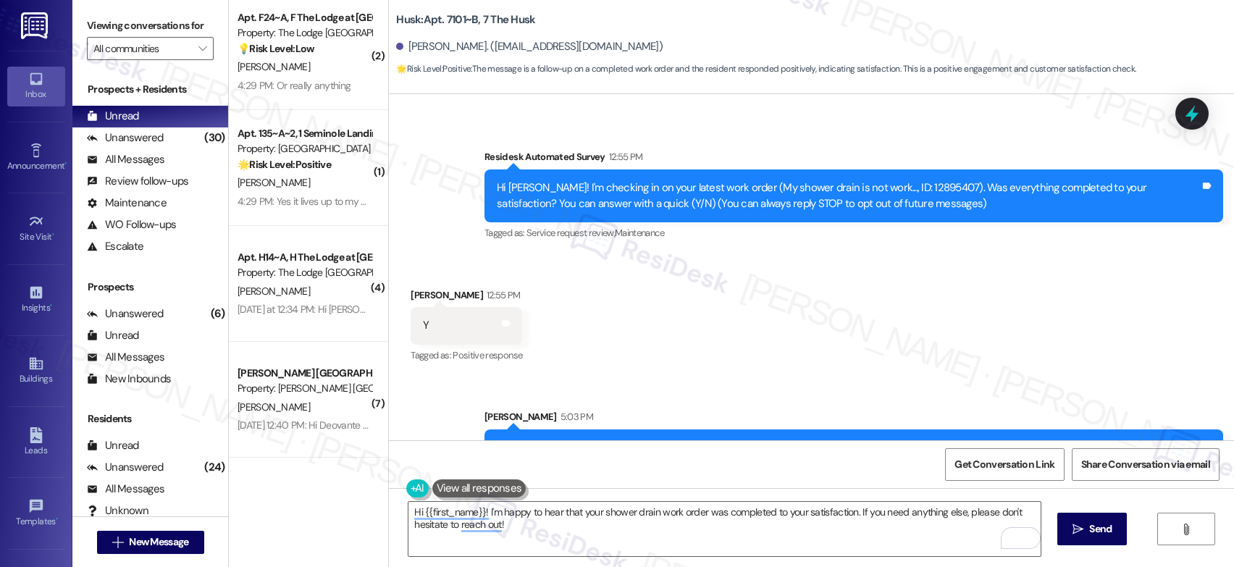
scroll to position [156, 0]
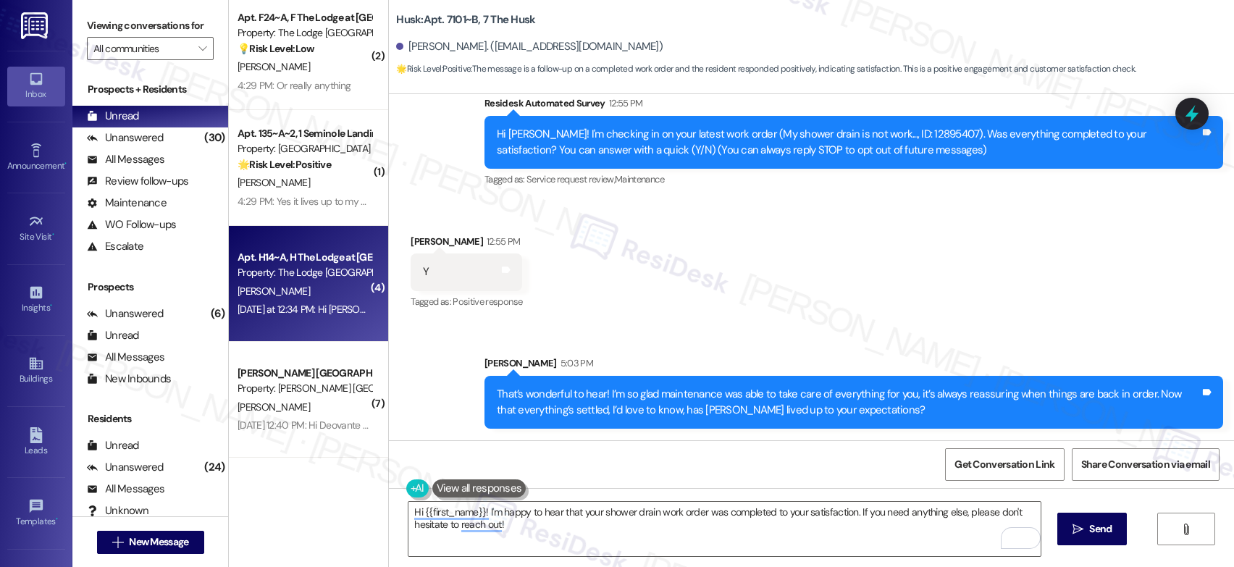
click at [310, 309] on div "Yesterday at 12:34 PM: Hi Reaghan! I'm checking in on your latest work order (T…" at bounding box center [678, 309] width 880 height 13
click at [311, 307] on div "Yesterday at 12:34 PM: Hi Reaghan! I'm checking in on your latest work order (T…" at bounding box center [678, 309] width 880 height 13
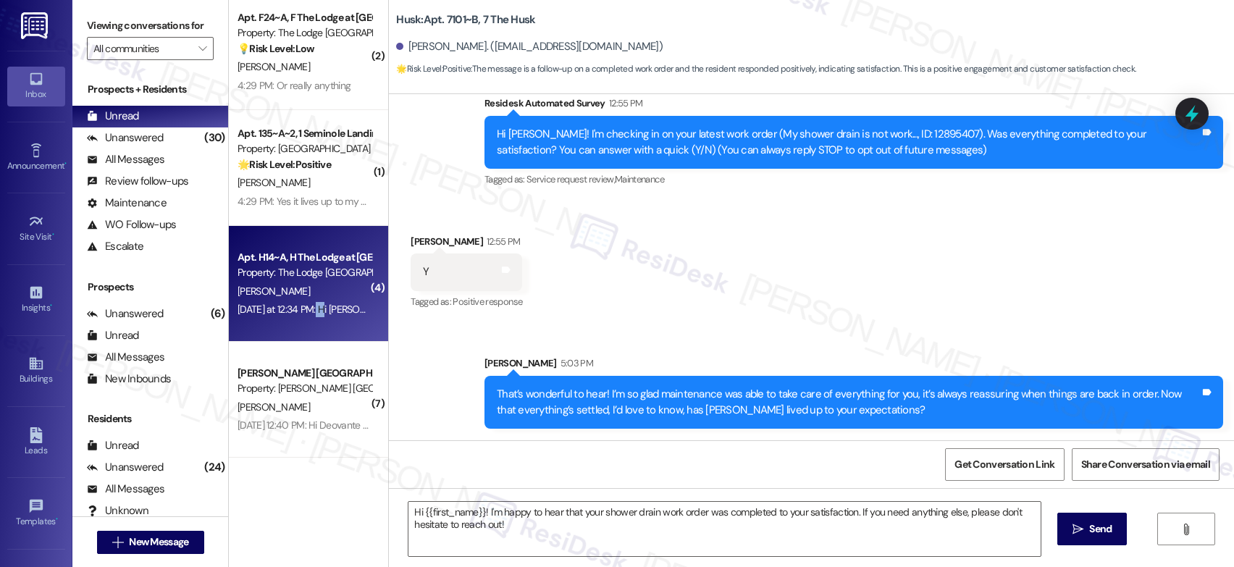
type textarea "Fetching suggested responses. Please feel free to read through the conversation…"
click at [311, 307] on div "Yesterday at 12:34 PM: Hi Reaghan! I'm checking in on your latest work order (T…" at bounding box center [678, 309] width 880 height 13
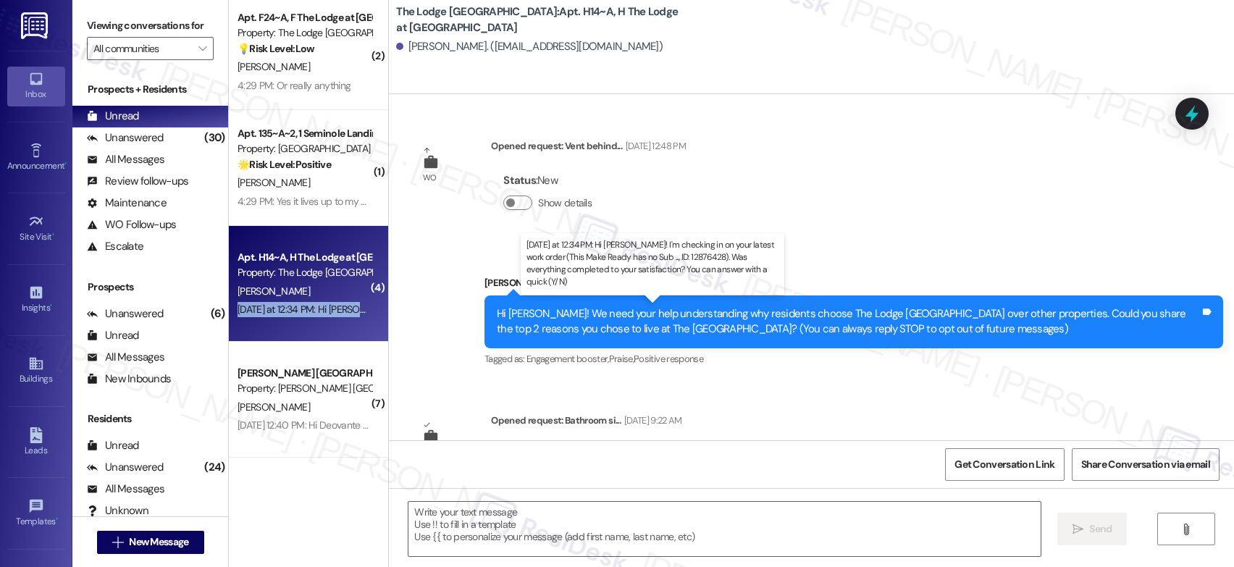
drag, startPoint x: 311, startPoint y: 307, endPoint x: 321, endPoint y: 273, distance: 35.5
click at [311, 306] on div "Yesterday at 12:34 PM: Hi Reaghan! I'm checking in on your latest work order (T…" at bounding box center [678, 309] width 880 height 13
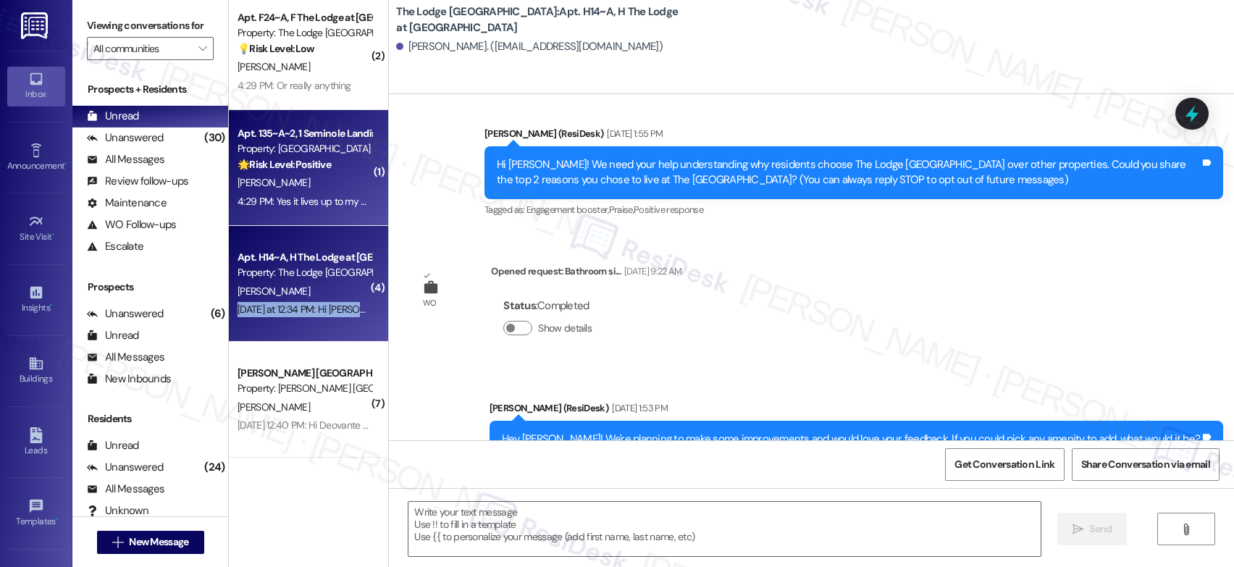
type textarea "Fetching suggested responses. Please feel free to read through the conversation…"
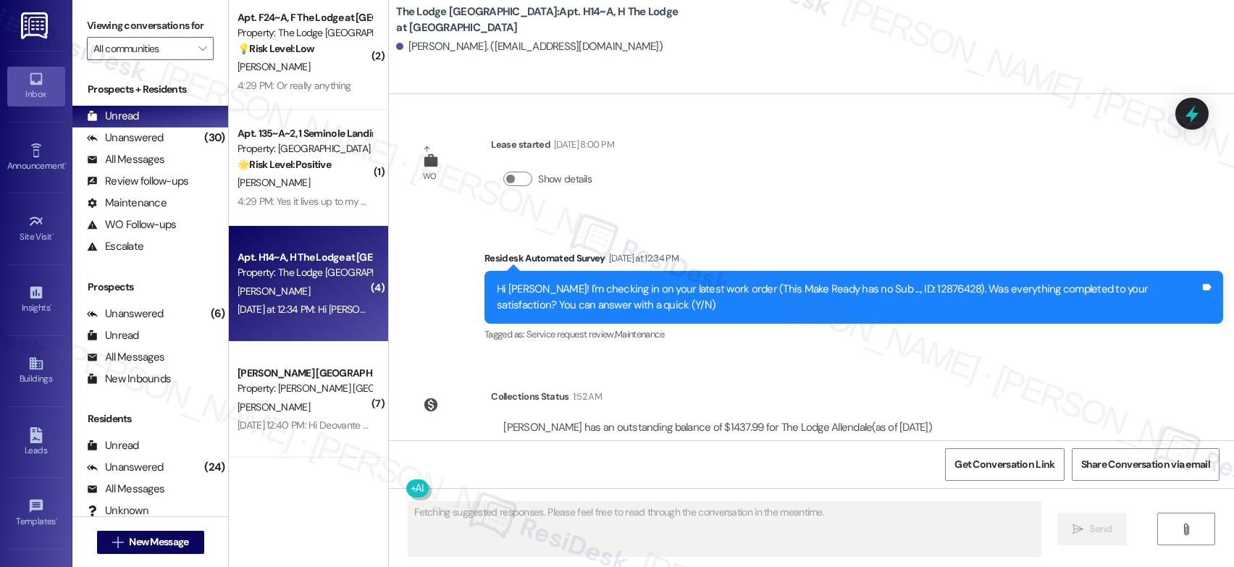
scroll to position [3422, 0]
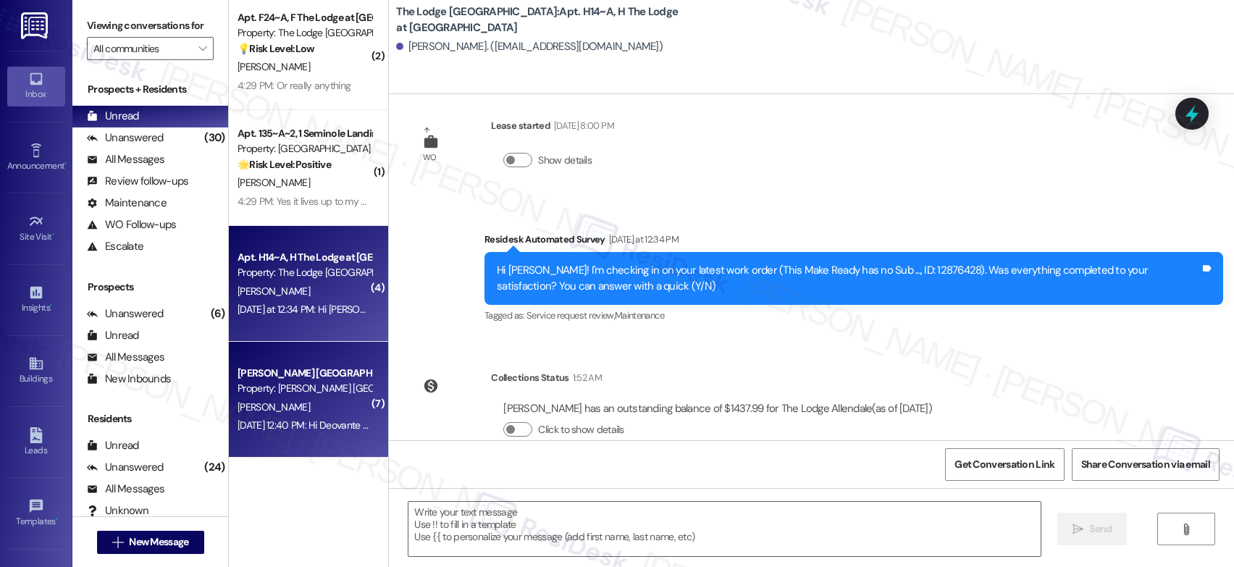
click at [322, 348] on div "Marshall Louisville Prospect Property: Marshall Louisville D. Curtis Aug 12, 20…" at bounding box center [308, 400] width 159 height 116
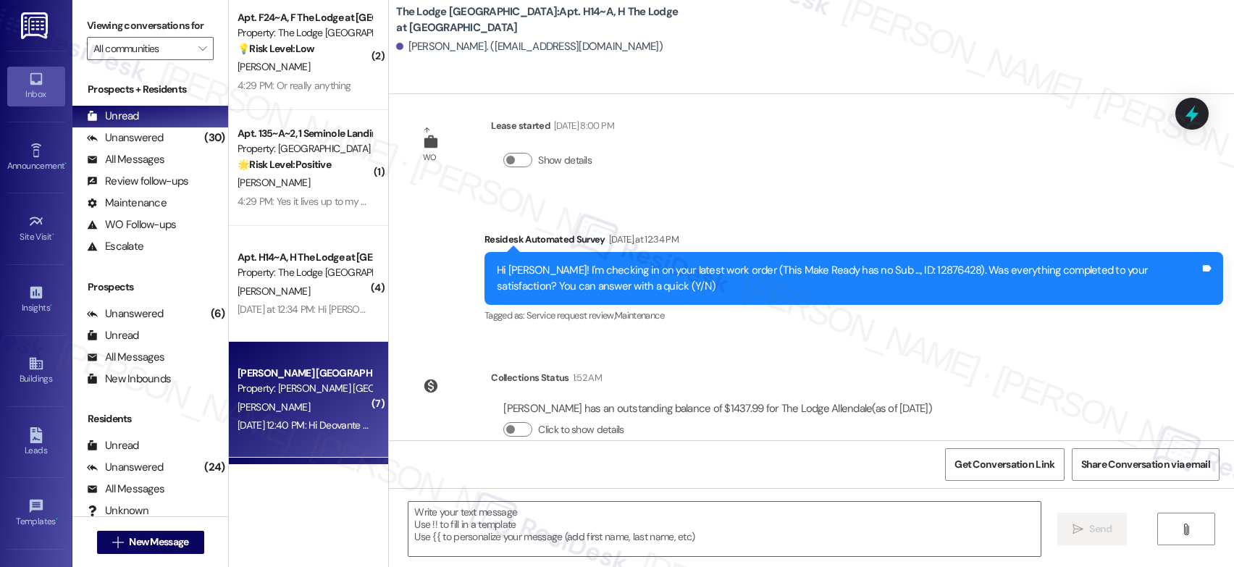
click at [311, 370] on div "Marshall Louisville Prospect" at bounding box center [305, 373] width 134 height 15
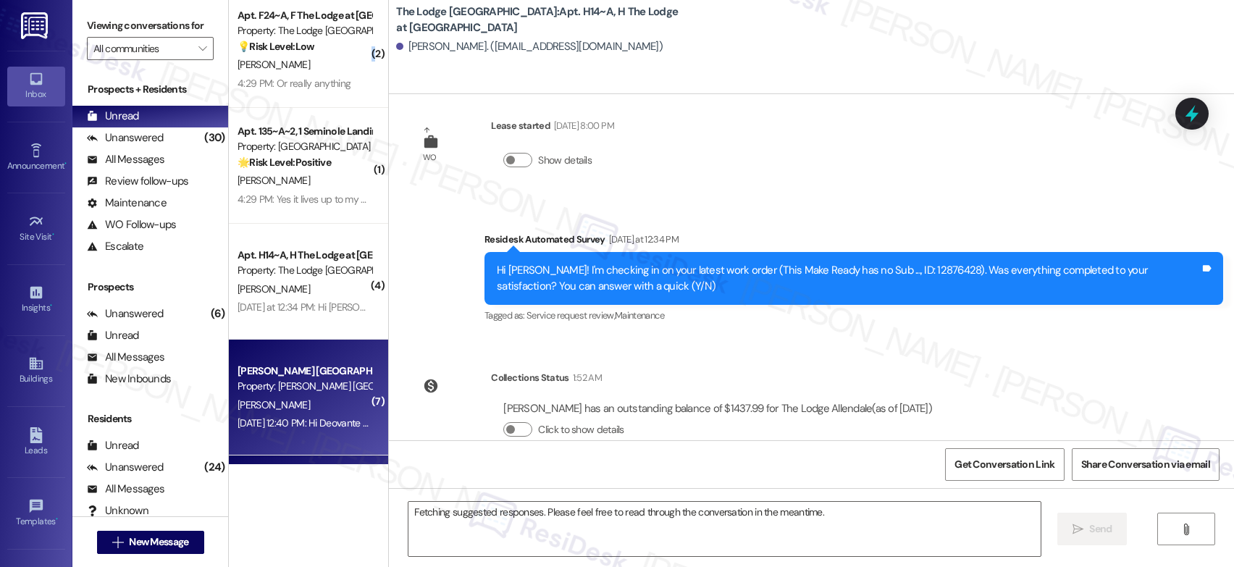
click at [311, 370] on div "( 2 ) Apt. F24~A, F The Lodge at Allendale Property: The Lodge Allendale 💡 Risk…" at bounding box center [308, 232] width 159 height 464
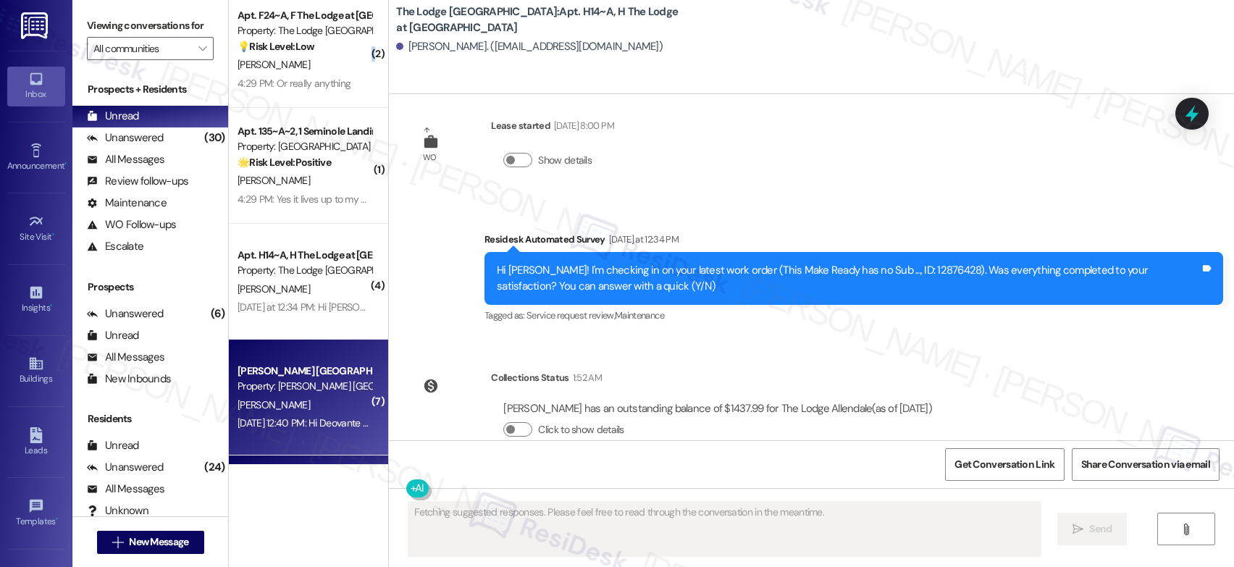
scroll to position [9, 0]
click at [311, 370] on div "( 2 ) Apt. F24~A, F The Lodge at Allendale Property: The Lodge Allendale 💡 Risk…" at bounding box center [308, 232] width 159 height 464
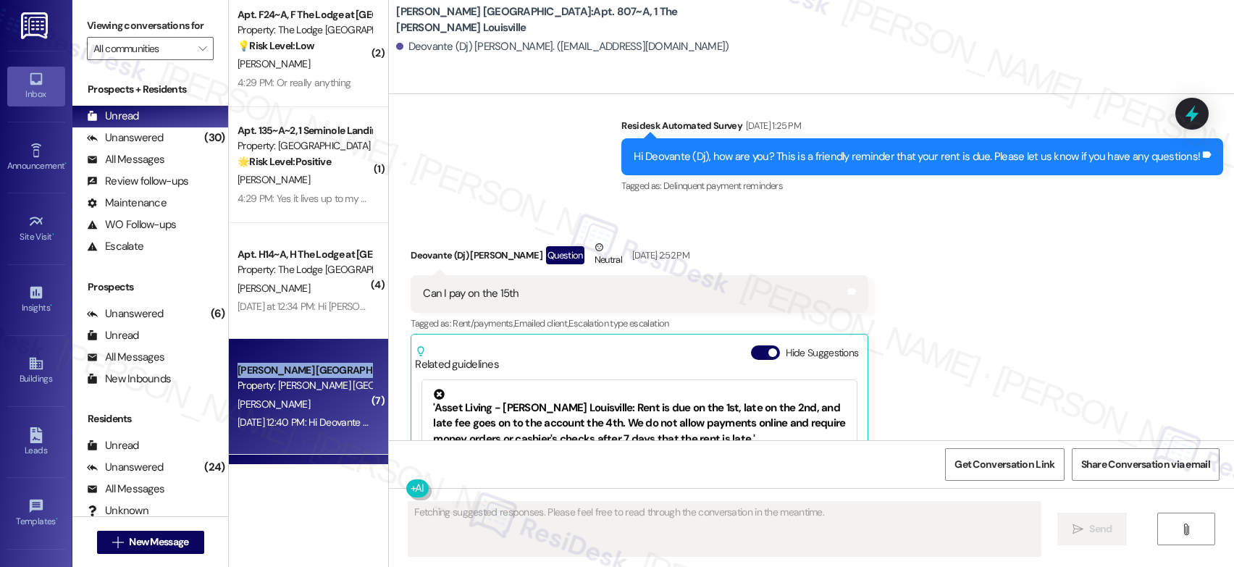
click at [311, 370] on div "Marshall Louisville Prospect" at bounding box center [305, 370] width 134 height 15
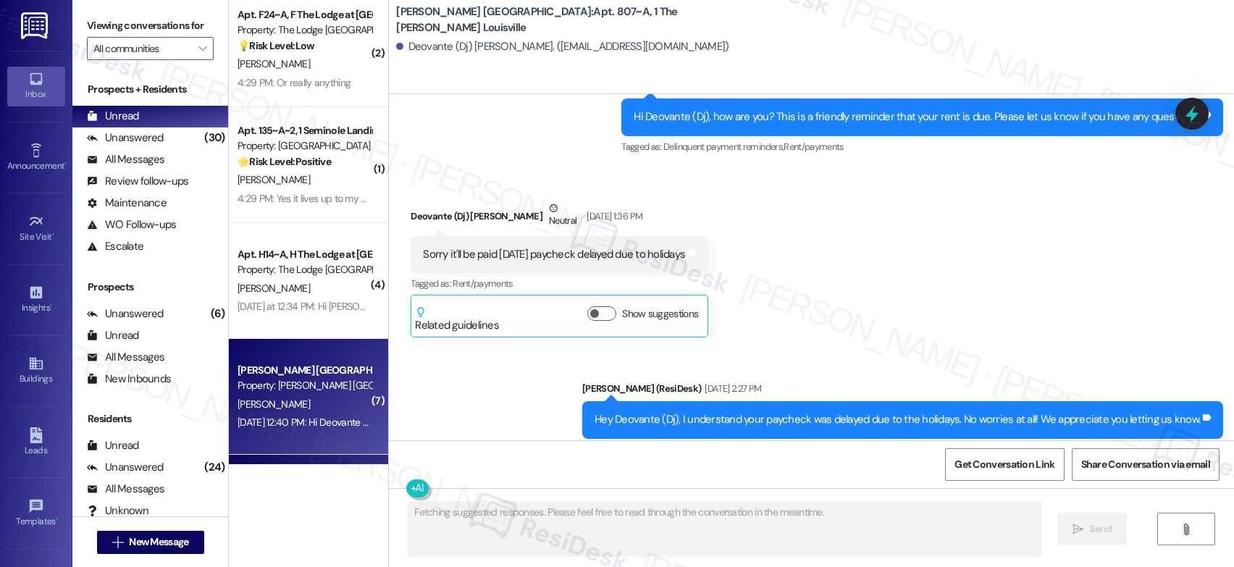
click at [311, 370] on div "Marshall Louisville Prospect" at bounding box center [305, 370] width 134 height 15
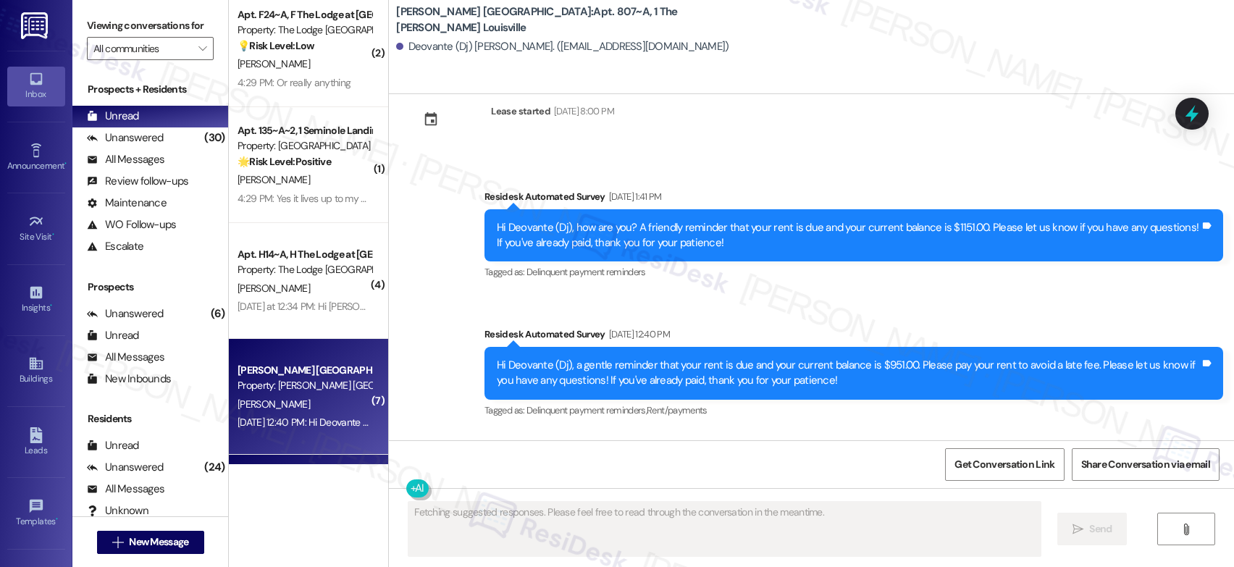
scroll to position [5871, 0]
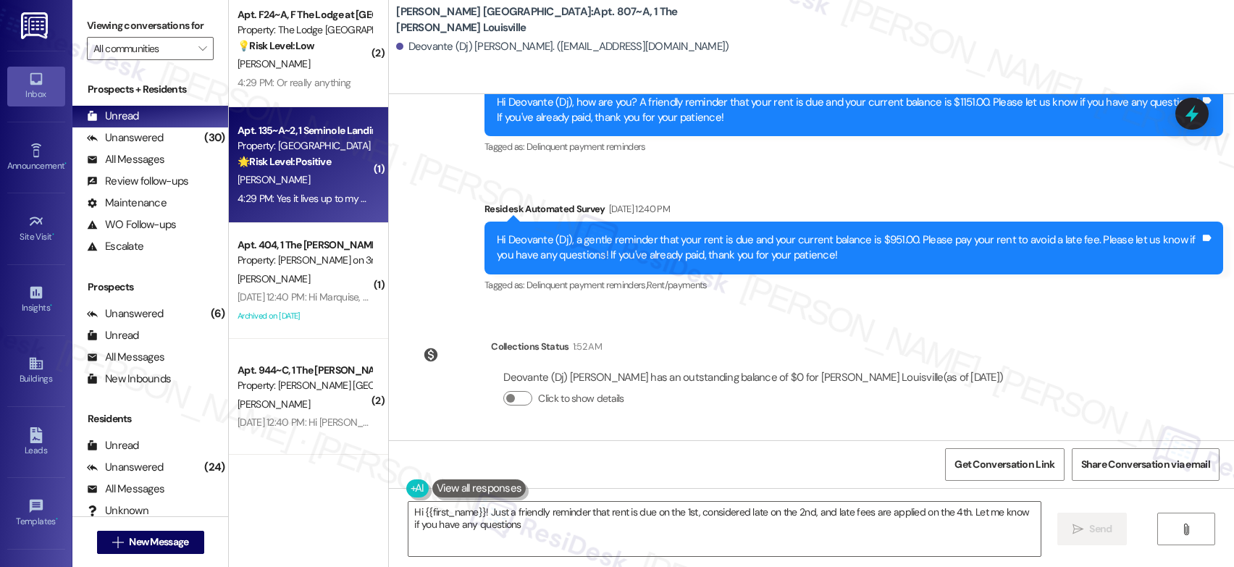
type textarea "Hi {{first_name}}! Just a friendly reminder that rent is due on the 1st, consid…"
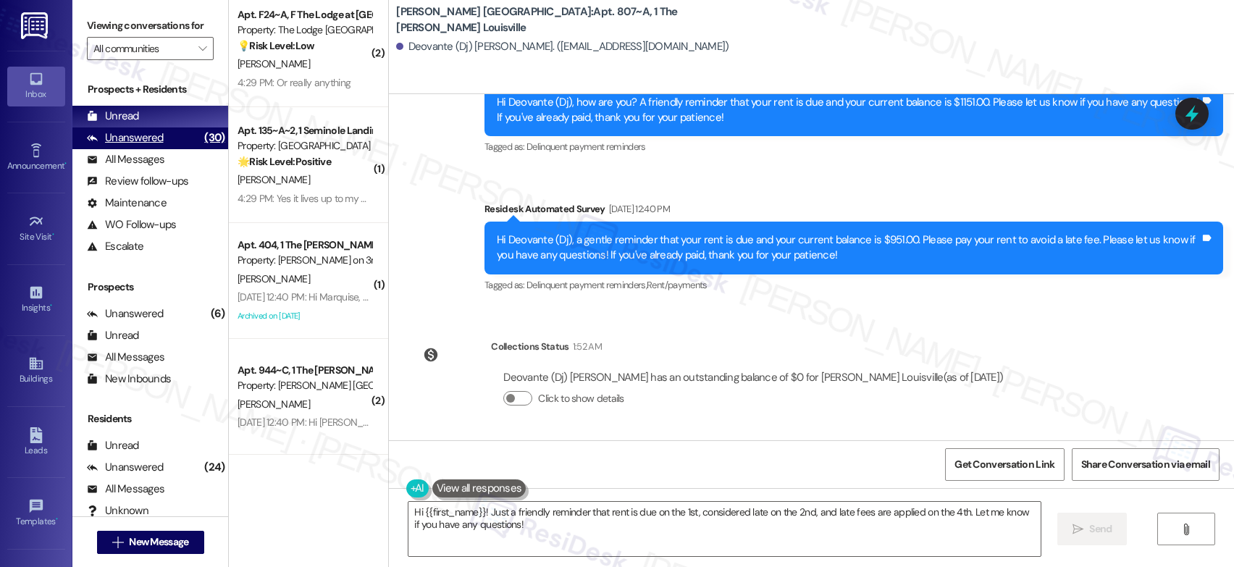
click at [150, 145] on div "Unanswered" at bounding box center [125, 137] width 77 height 15
click at [150, 146] on div "Unanswered" at bounding box center [125, 137] width 77 height 15
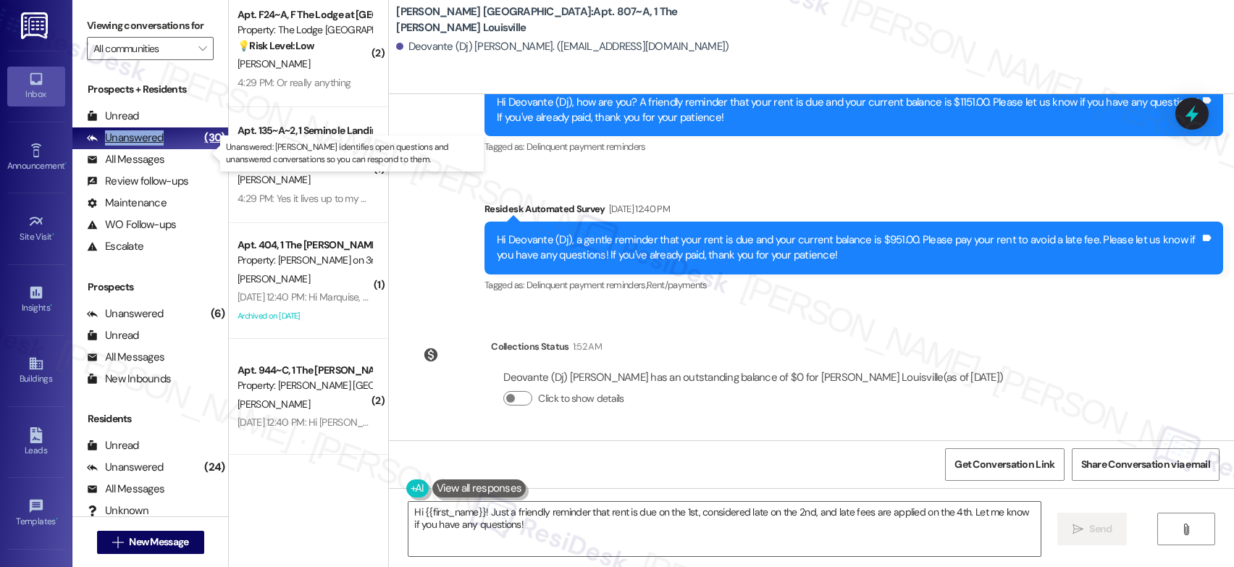
click at [150, 146] on div "Unanswered" at bounding box center [125, 137] width 77 height 15
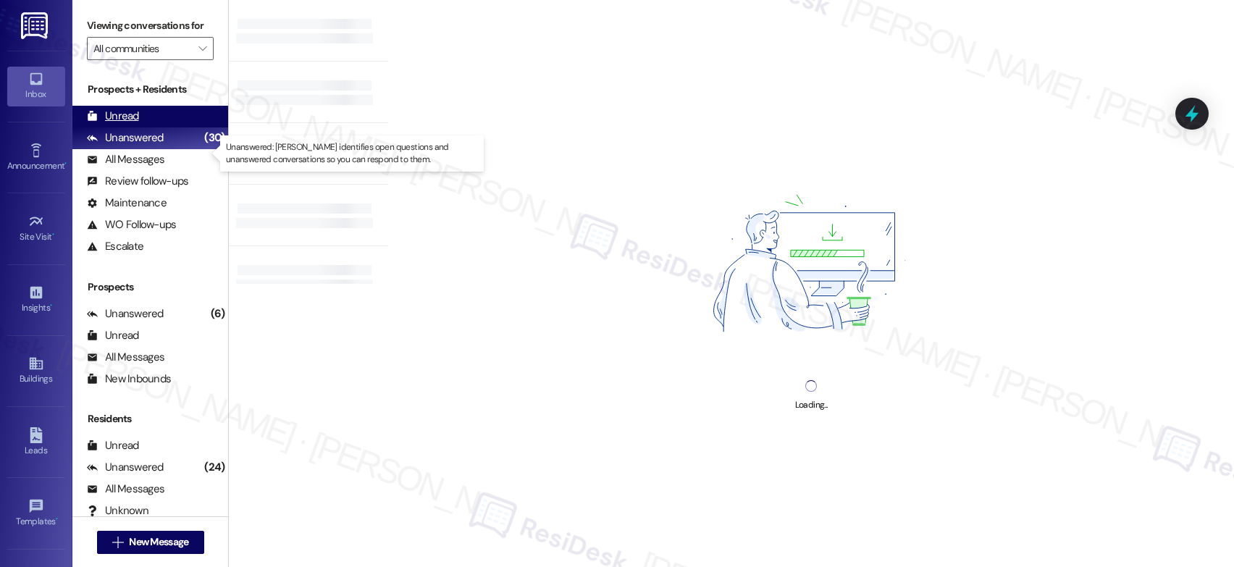
click at [151, 127] on div "Unread (0)" at bounding box center [150, 117] width 156 height 22
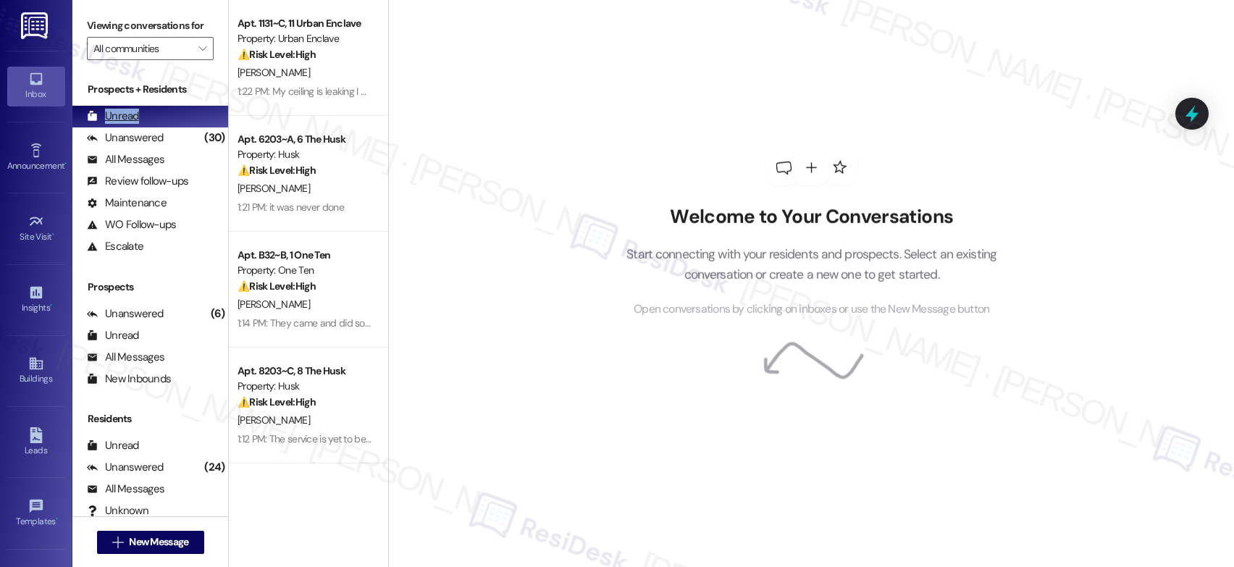
click at [151, 127] on div "Unread (0)" at bounding box center [150, 117] width 156 height 22
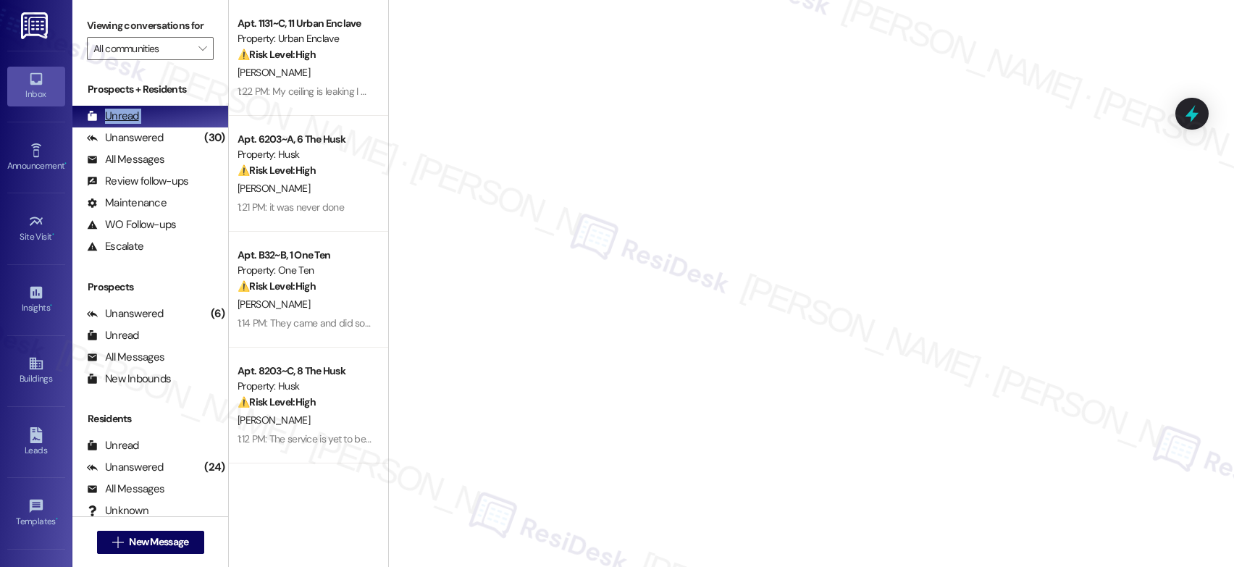
click at [151, 127] on div "Unread (0)" at bounding box center [150, 117] width 156 height 22
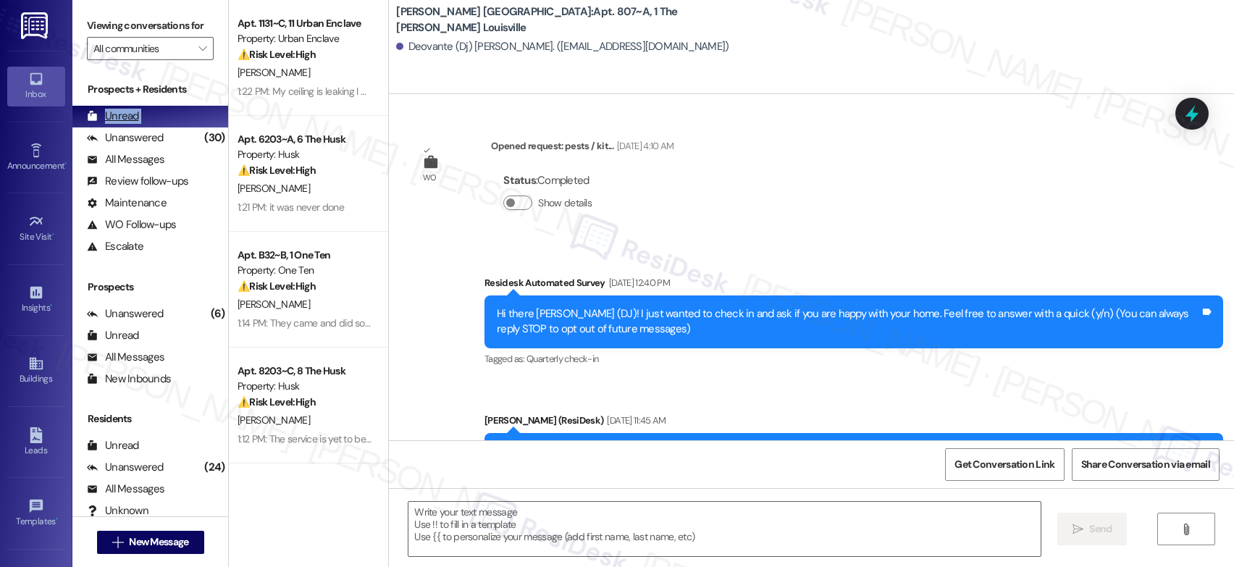
click at [151, 127] on div "Unread (0)" at bounding box center [150, 117] width 156 height 22
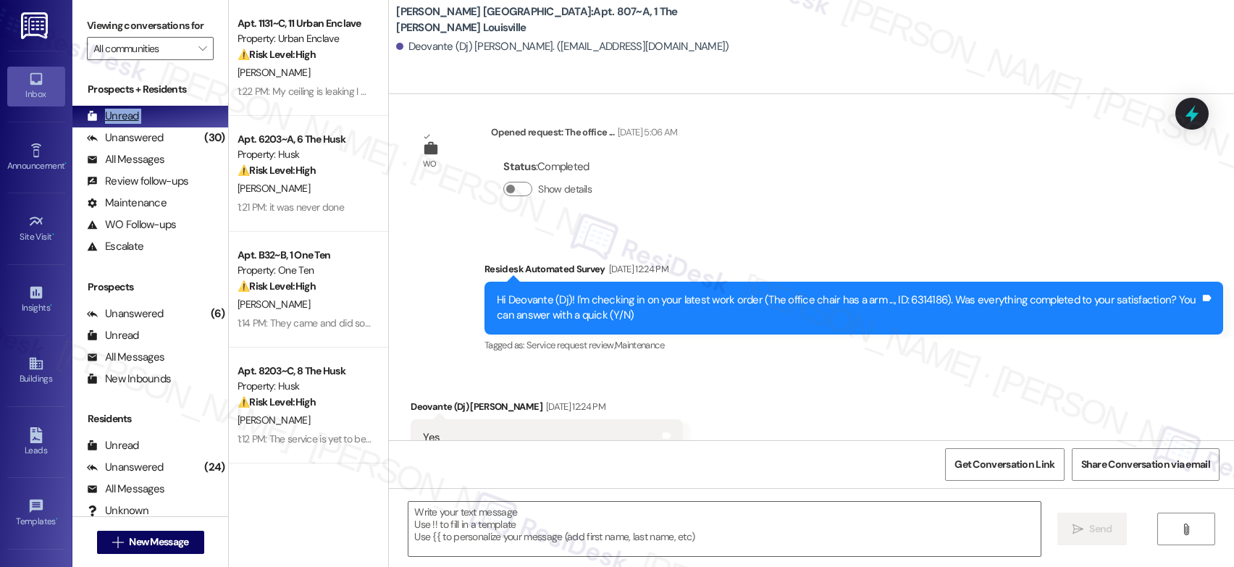
type textarea "Fetching suggested responses. Please feel free to read through the conversation…"
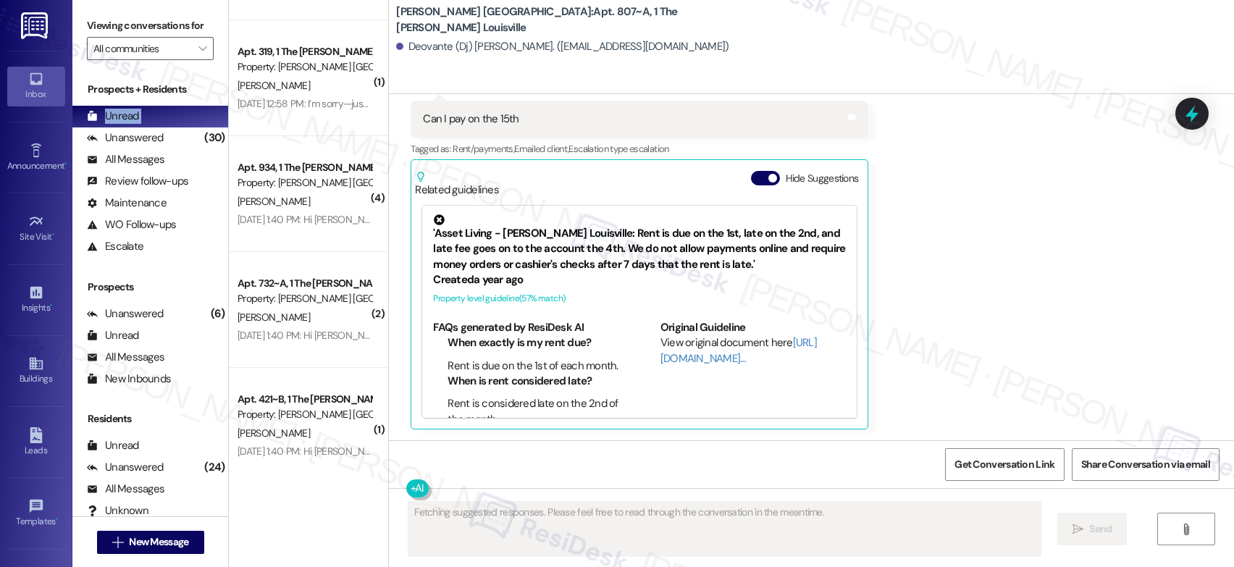
scroll to position [5329, 0]
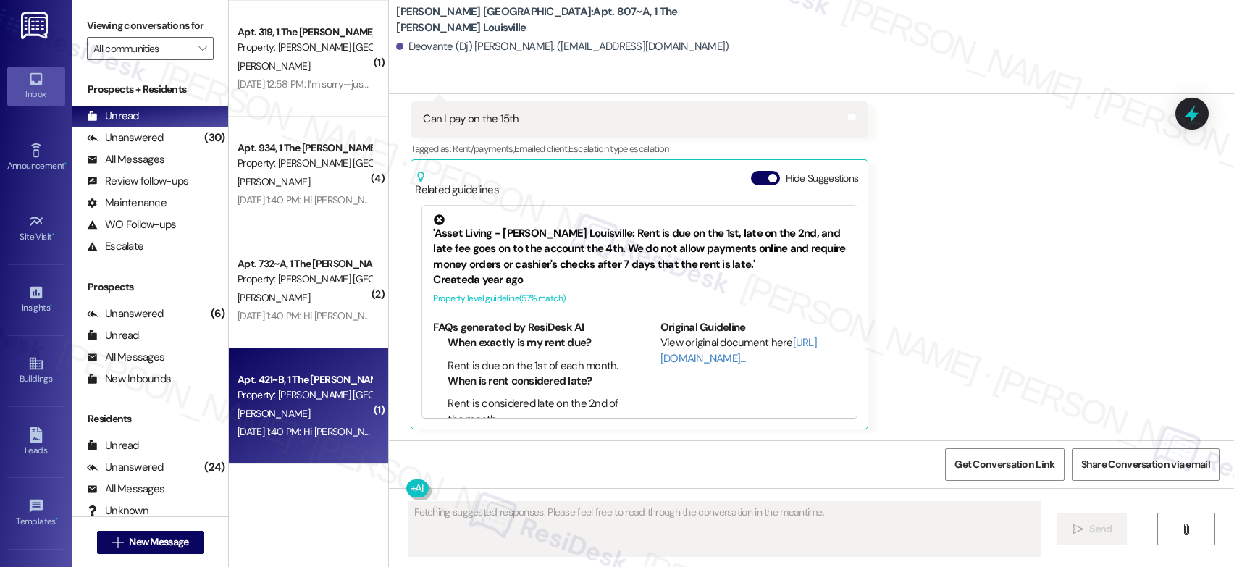
click at [298, 405] on div "S. Al-Khatib" at bounding box center [304, 414] width 137 height 18
click at [299, 405] on div "S. Al-Khatib" at bounding box center [304, 414] width 137 height 18
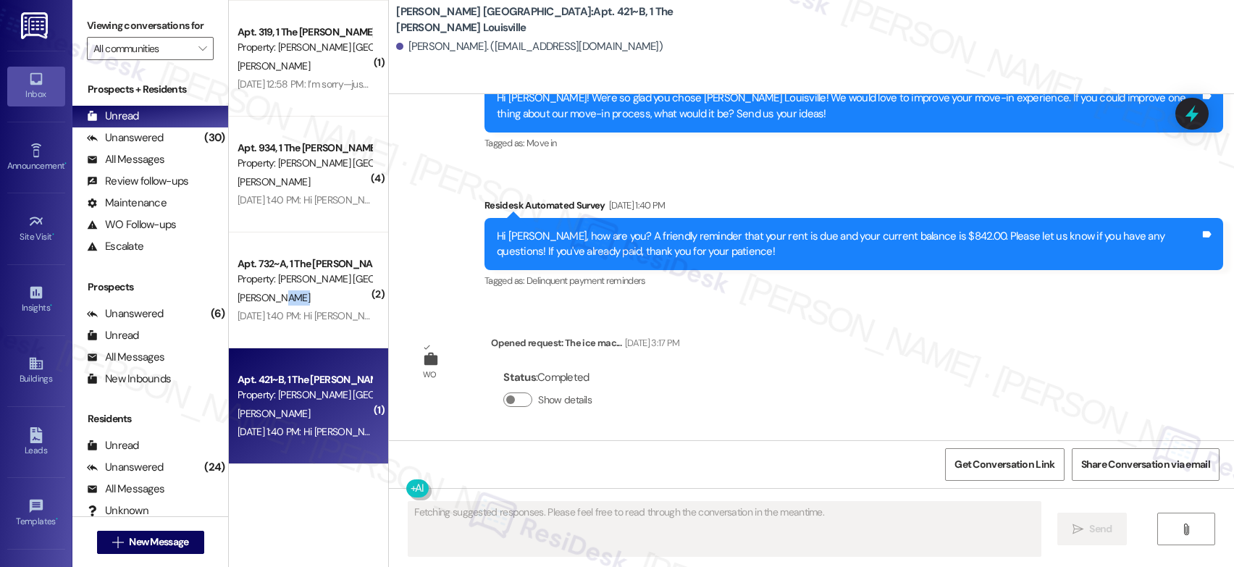
click at [306, 293] on div "B. Forbes" at bounding box center [304, 298] width 137 height 18
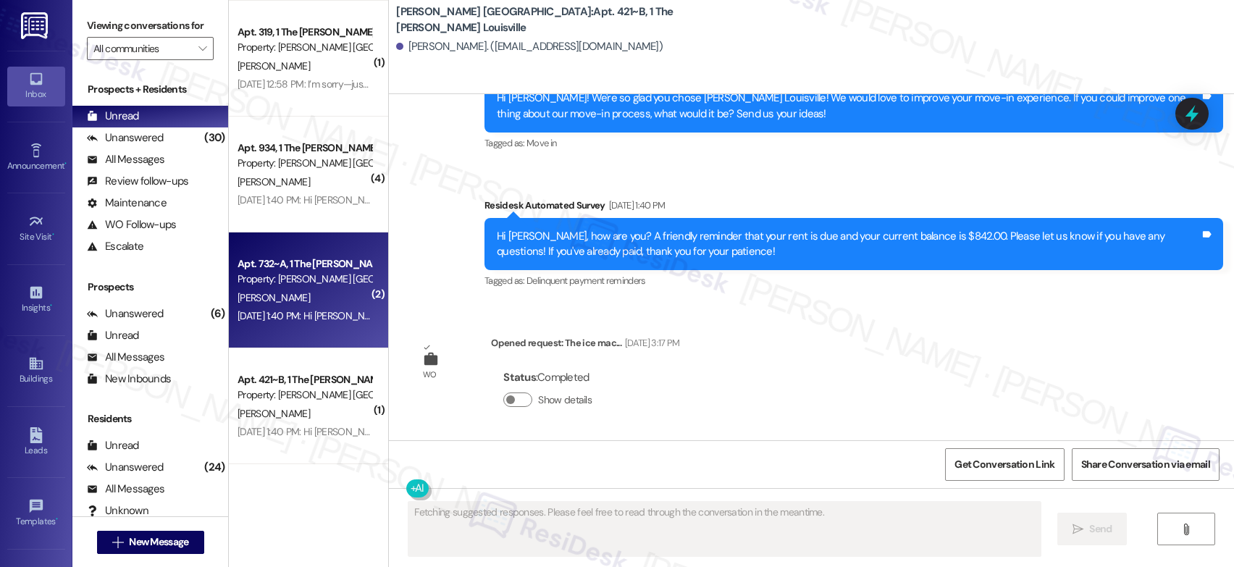
click at [306, 293] on div "B. Forbes" at bounding box center [304, 298] width 137 height 18
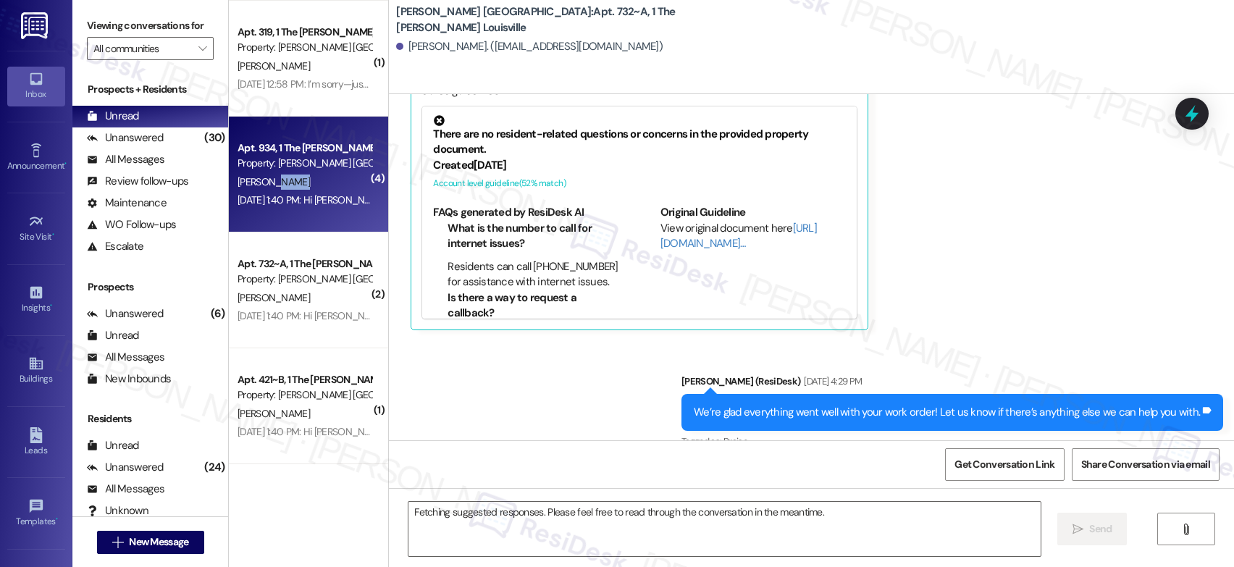
click at [301, 177] on div "J. Smith" at bounding box center [304, 182] width 137 height 18
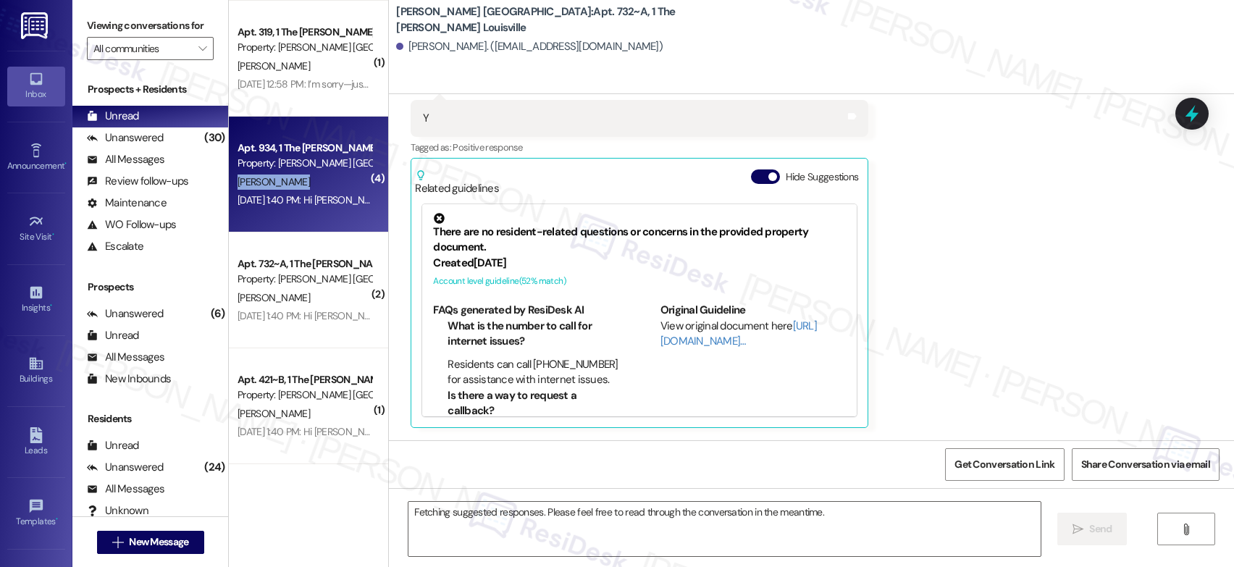
click at [301, 177] on div "J. Smith" at bounding box center [304, 182] width 137 height 18
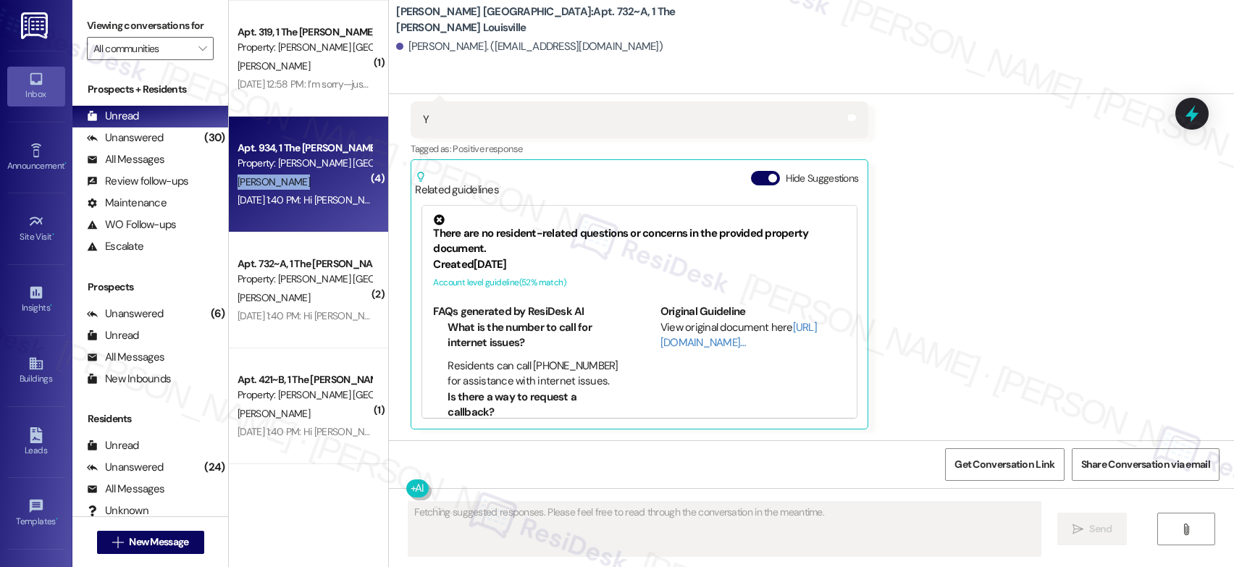
click at [301, 177] on div "J. Smith" at bounding box center [304, 182] width 137 height 18
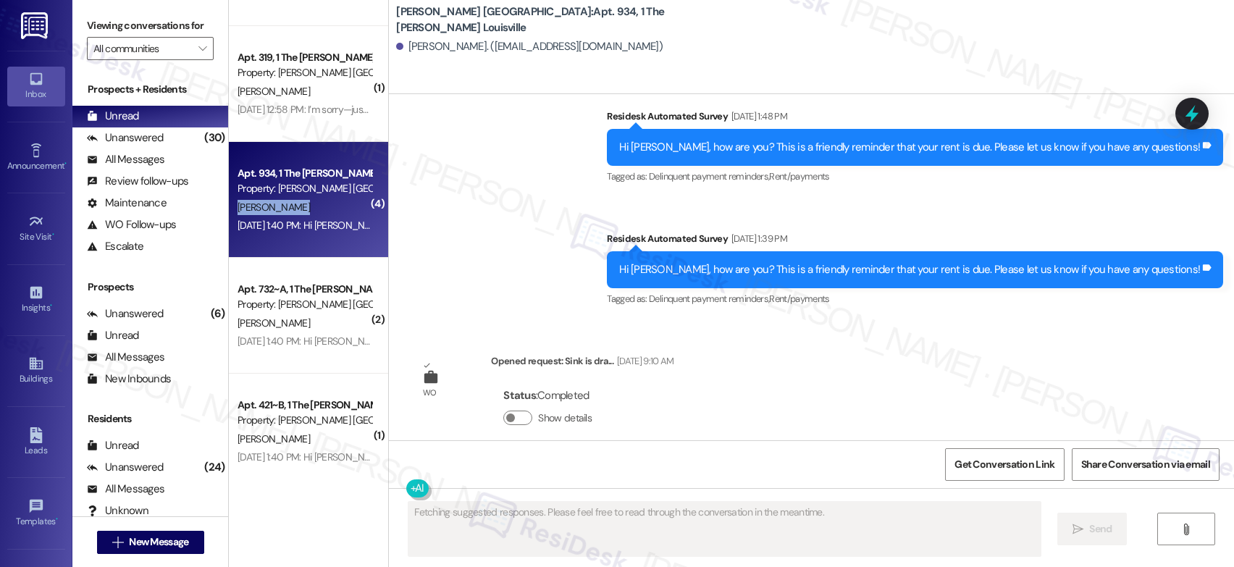
scroll to position [5272, 0]
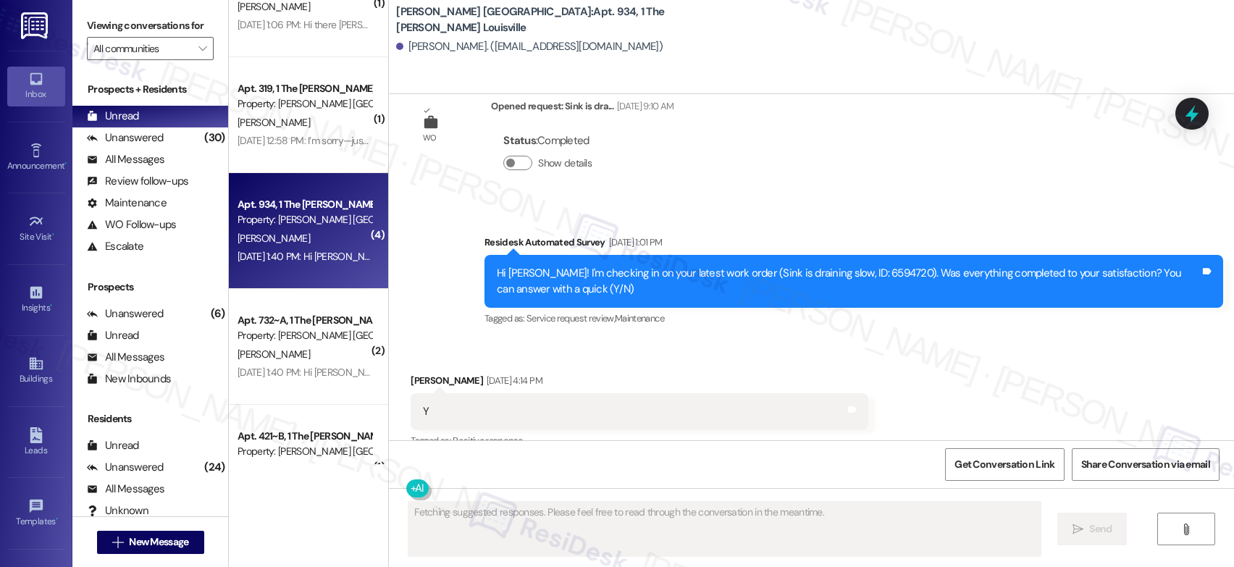
click at [301, 168] on div "( 1 ) Apt. 5304~B, 5 The Husk Property: Husk J. Pizzo Aug 08, 2025 at 12:40 PM:…" at bounding box center [308, 232] width 159 height 464
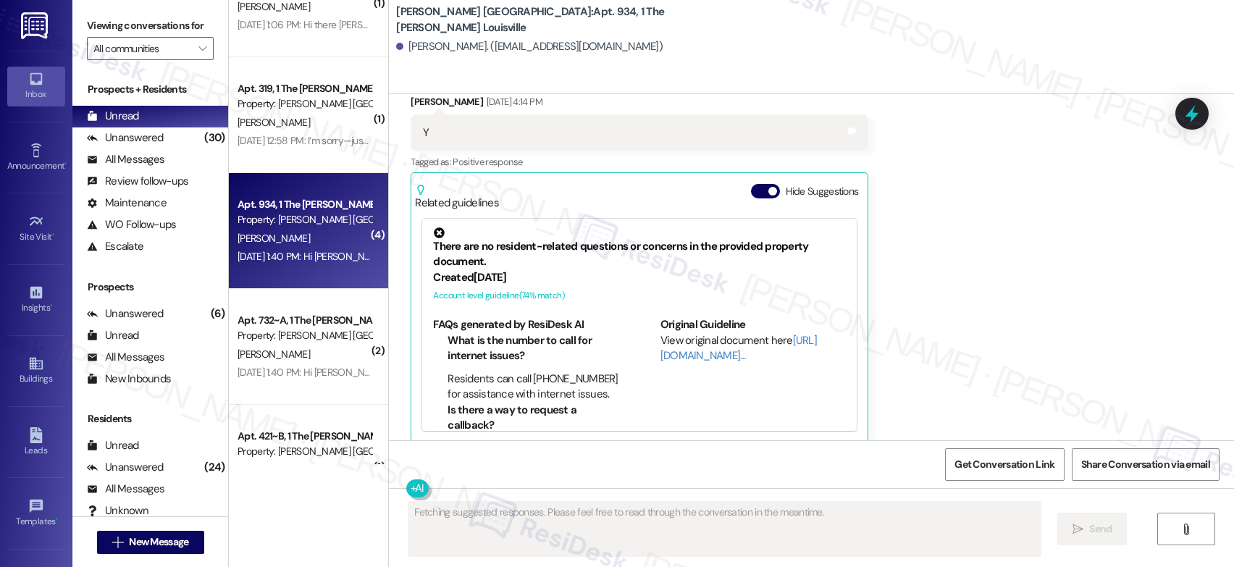
click at [301, 168] on div "( 1 ) Apt. 5304~B, 5 The Husk Property: Husk J. Pizzo Aug 08, 2025 at 12:40 PM:…" at bounding box center [308, 232] width 159 height 464
click at [301, 168] on div "Apt. 319, 1 The Marshall Louisville Property: Marshall Louisville C. Taylor Aug…" at bounding box center [308, 115] width 159 height 116
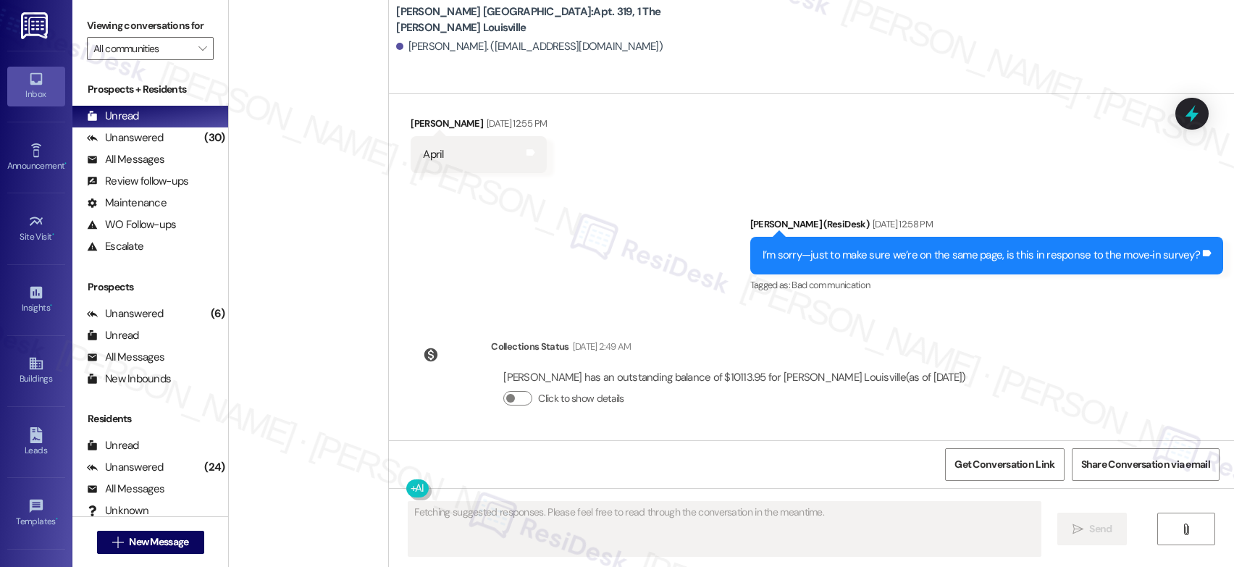
scroll to position [4552, 0]
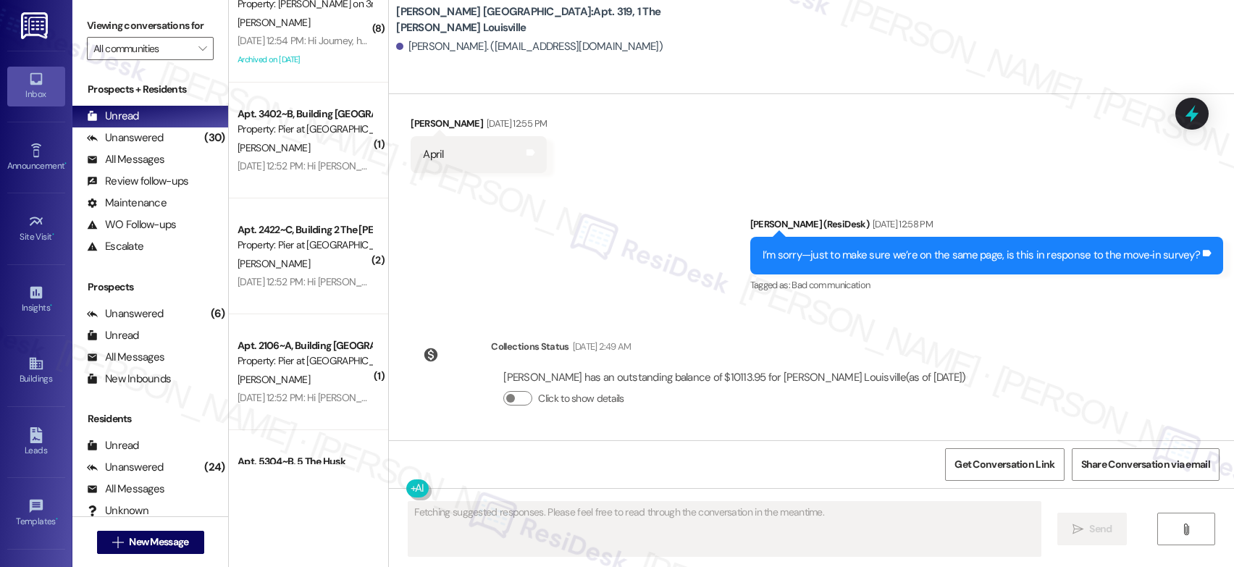
click at [307, 169] on div "( 1 ) Apt. H34~B, 1 Stadium View Property: Stadium View M. Pritchard Aug 11, 20…" at bounding box center [308, 232] width 159 height 464
click at [307, 169] on div "Aug 08, 2025 at 12:52 PM: Hi Gerald, how are you? We're checking in to ask if y…" at bounding box center [737, 165] width 999 height 13
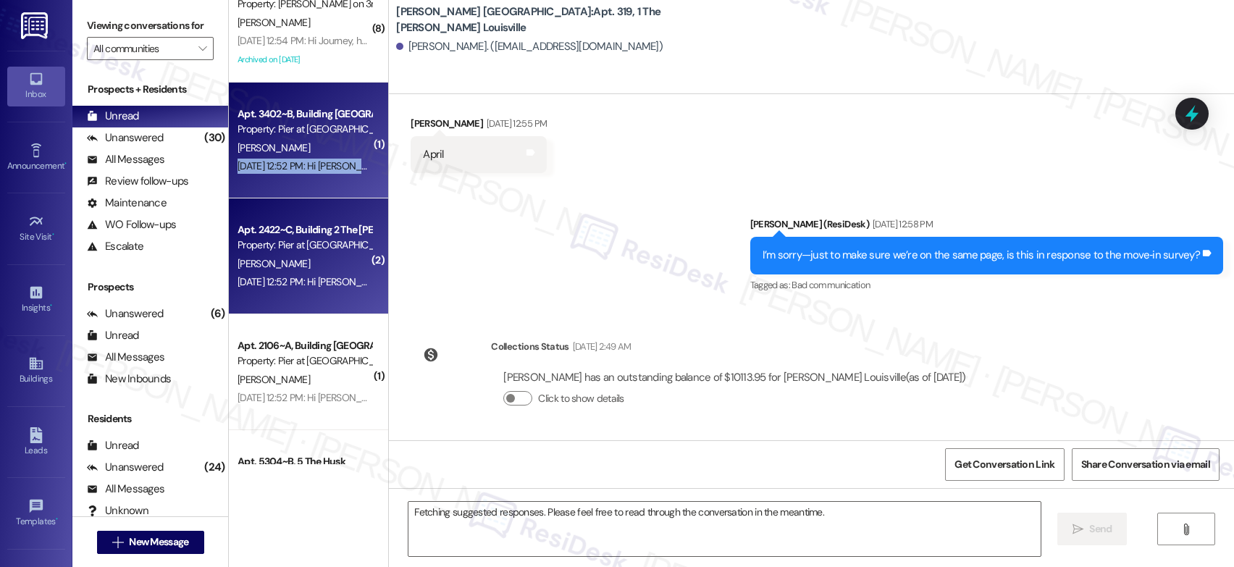
drag, startPoint x: 307, startPoint y: 169, endPoint x: 303, endPoint y: 219, distance: 50.9
click at [307, 171] on div "Aug 08, 2025 at 12:52 PM: Hi Gerald, how are you? We're checking in to ask if y…" at bounding box center [737, 165] width 999 height 13
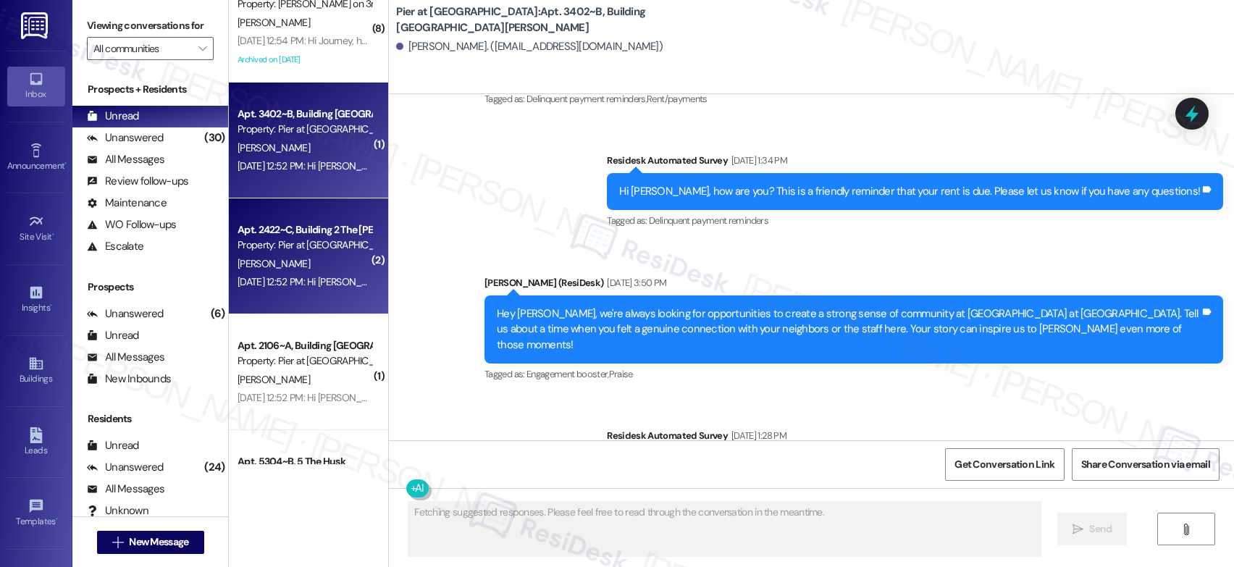
click at [303, 219] on div "Apt. 2422~C, Building 2 The Pier Conway Property: Pier at Conway E. Ayotte Aug …" at bounding box center [308, 256] width 159 height 116
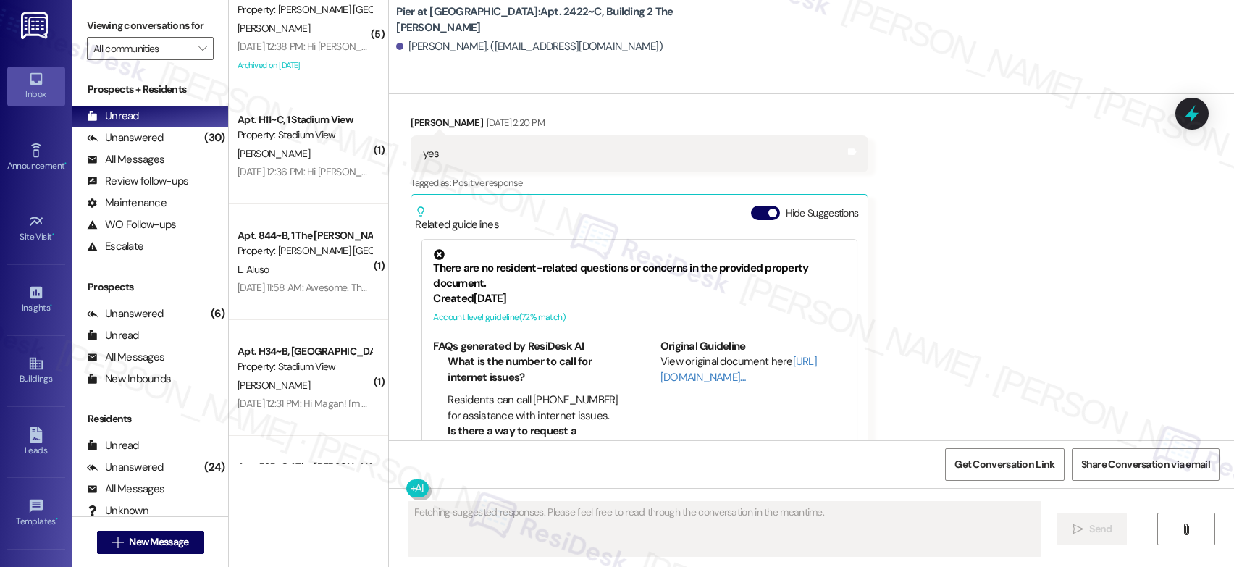
scroll to position [3831, 0]
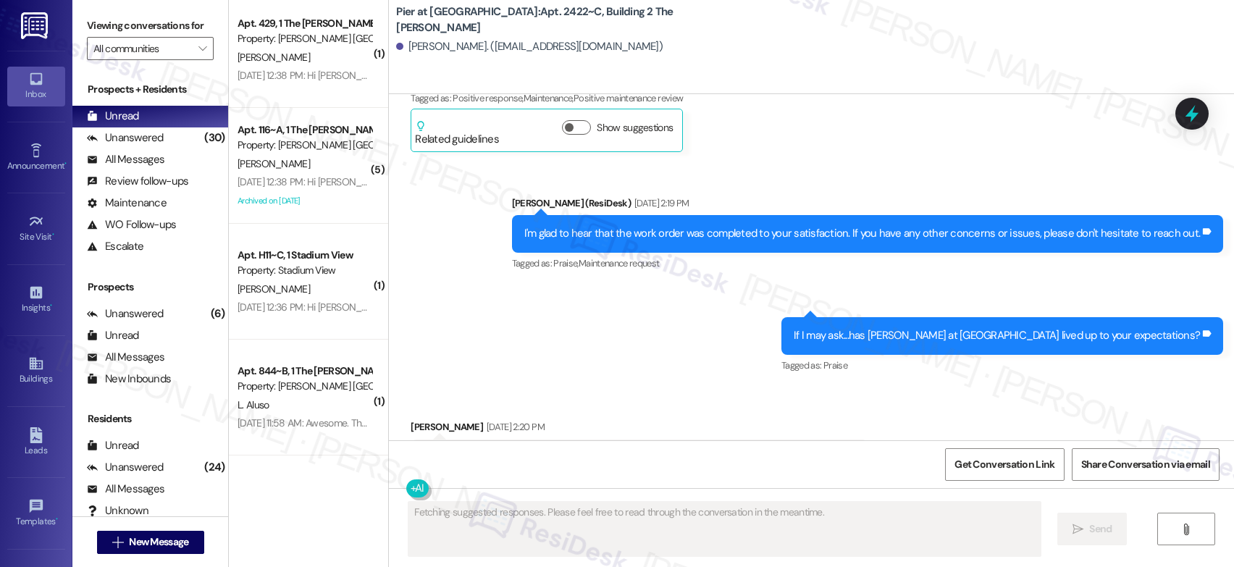
click at [301, 175] on div "( 5 ) Apt. 2110~B, Building 2 The Pier Conway Property: Pier at Conway D. Ashle…" at bounding box center [308, 232] width 159 height 464
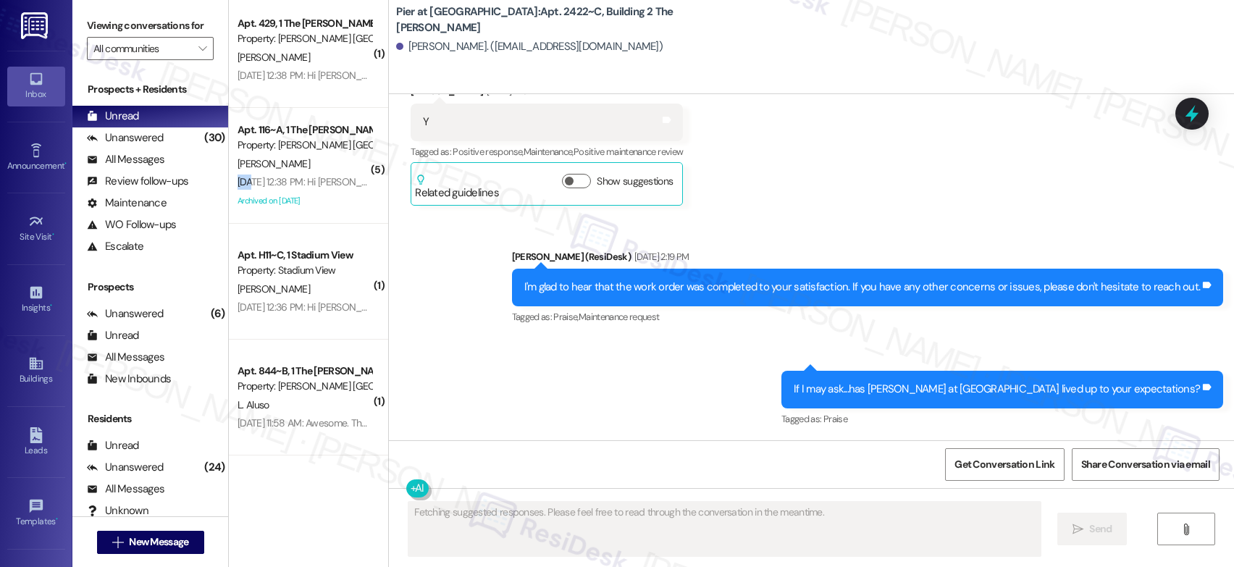
click at [301, 175] on div "Aug 12, 2025 at 12:38 PM: Hi Kynlei, a gentle reminder that your rent is due an…" at bounding box center [761, 181] width 1047 height 13
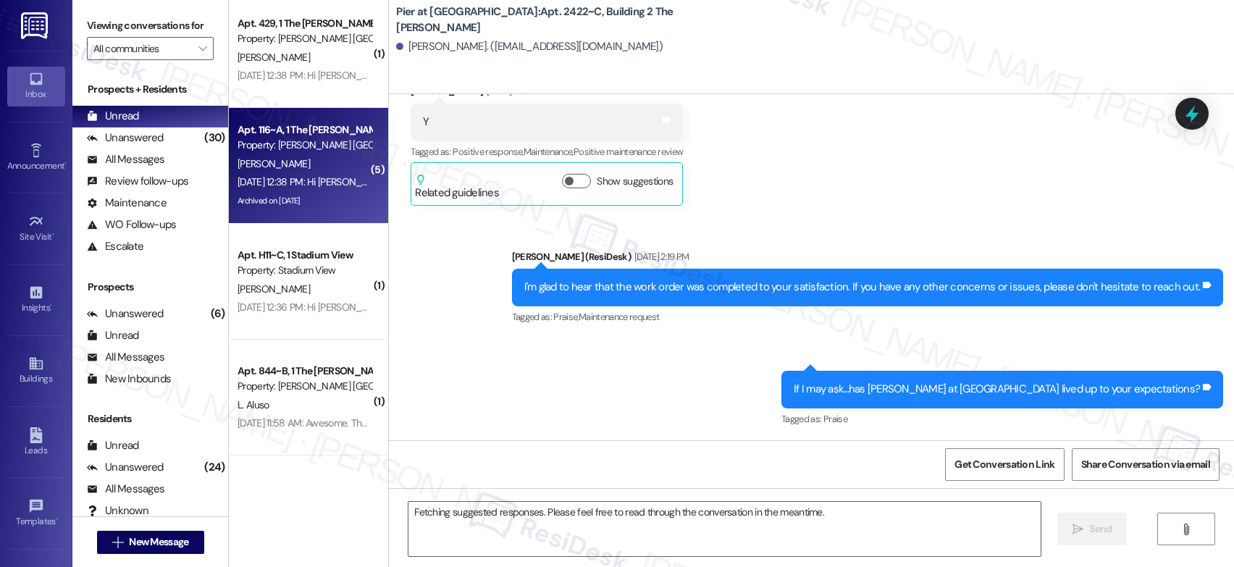
click at [301, 175] on div "Aug 12, 2025 at 12:38 PM: Hi Kynlei, a gentle reminder that your rent is due an…" at bounding box center [761, 181] width 1047 height 13
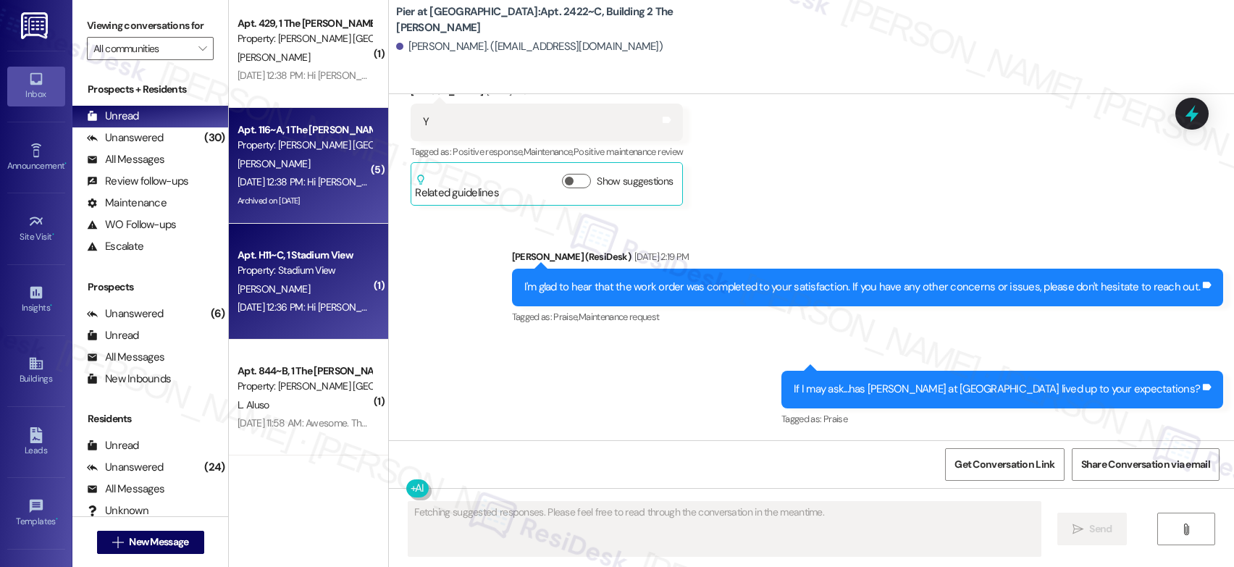
click at [303, 245] on div "Apt. H11~C, 1 Stadium View Property: Stadium View D. Romero Aug 12, 2025 at 12:…" at bounding box center [308, 282] width 159 height 116
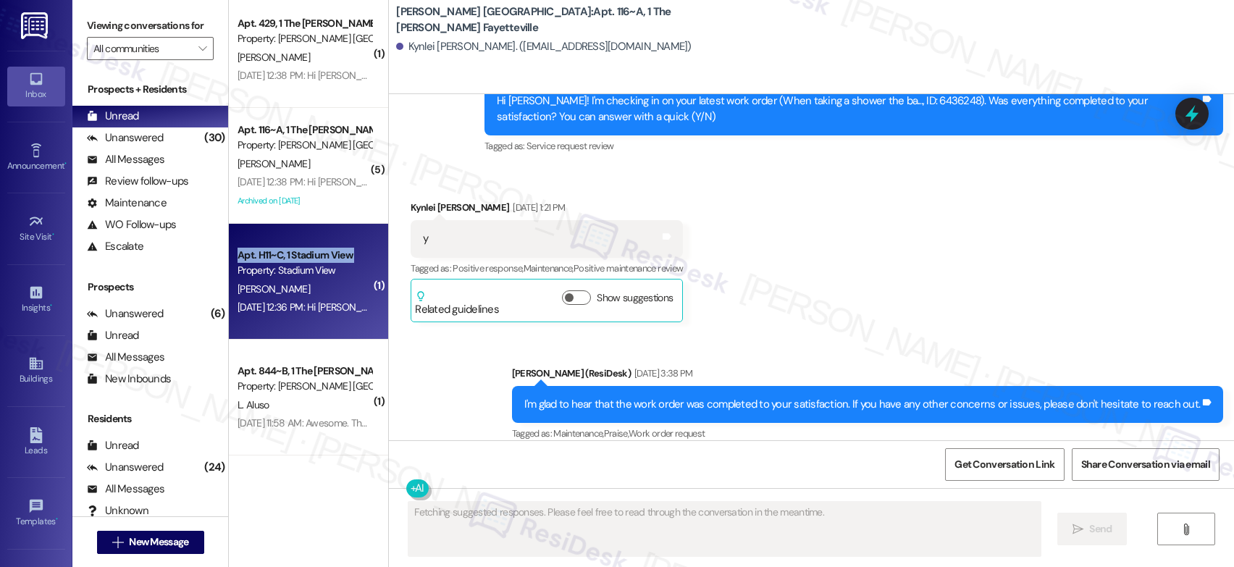
click at [303, 246] on div "Apt. H11~C, 1 Stadium View Property: Stadium View" at bounding box center [304, 263] width 137 height 34
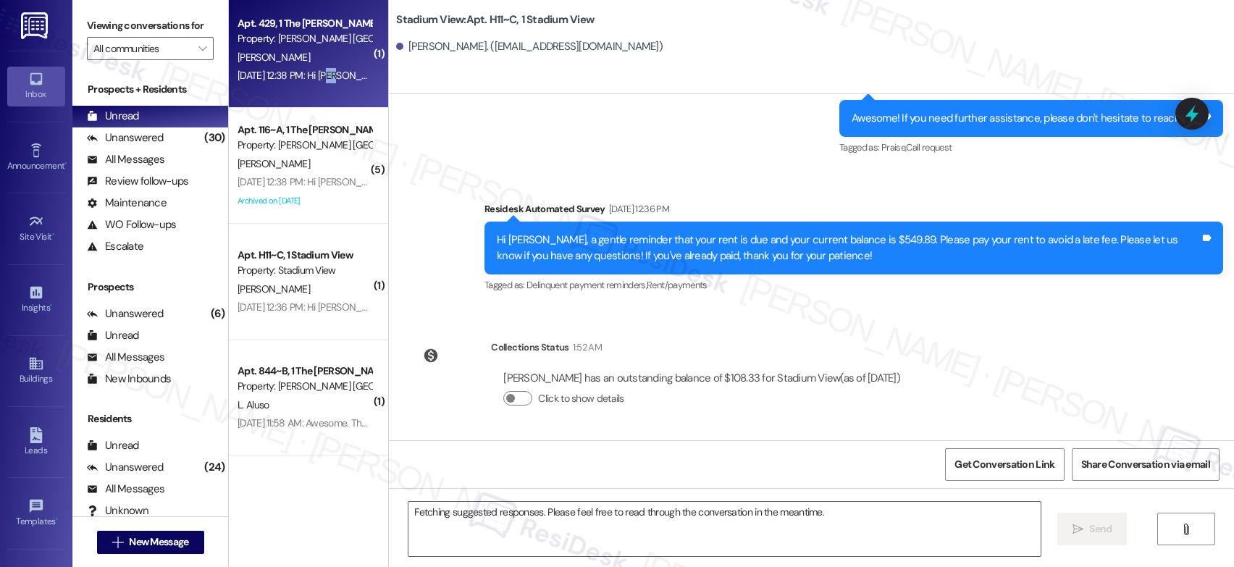
click at [314, 78] on div "Aug 12, 2025 at 12:38 PM: Hi Chase, a gentle reminder that your rent is due and…" at bounding box center [762, 75] width 1049 height 13
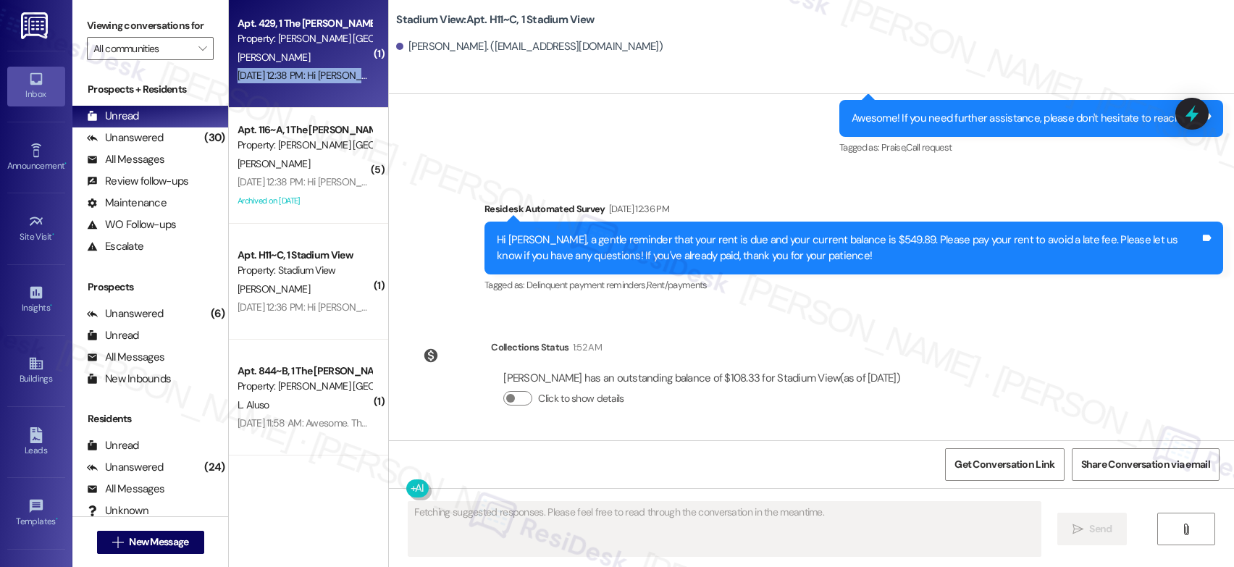
click at [314, 78] on div "Aug 12, 2025 at 12:38 PM: Hi Chase, a gentle reminder that your rent is due and…" at bounding box center [762, 75] width 1049 height 13
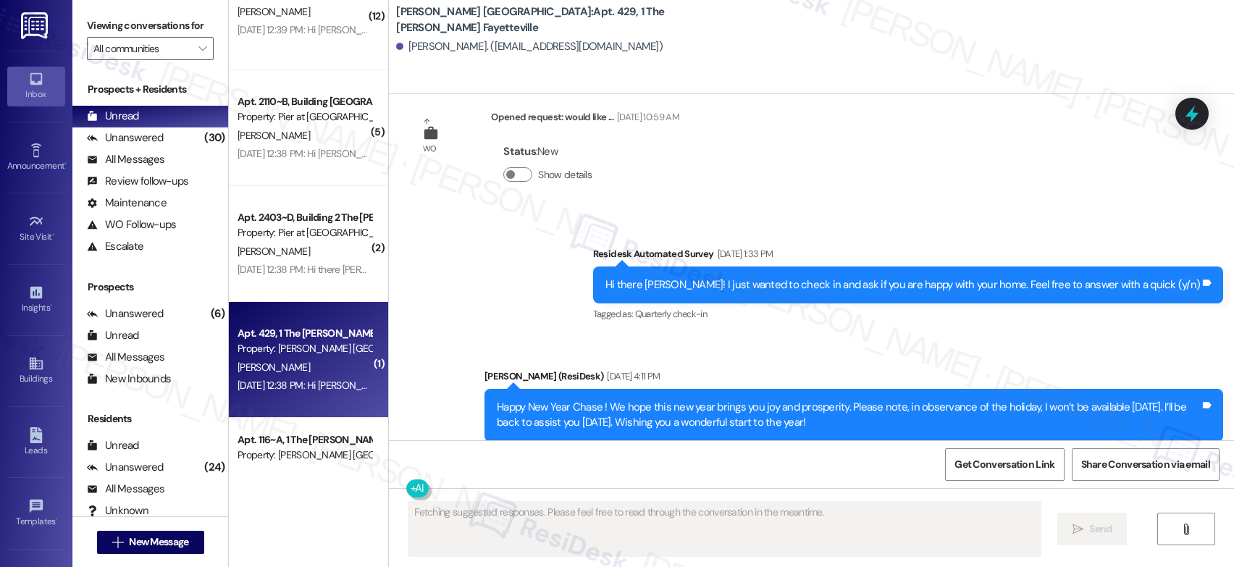
scroll to position [3245, 0]
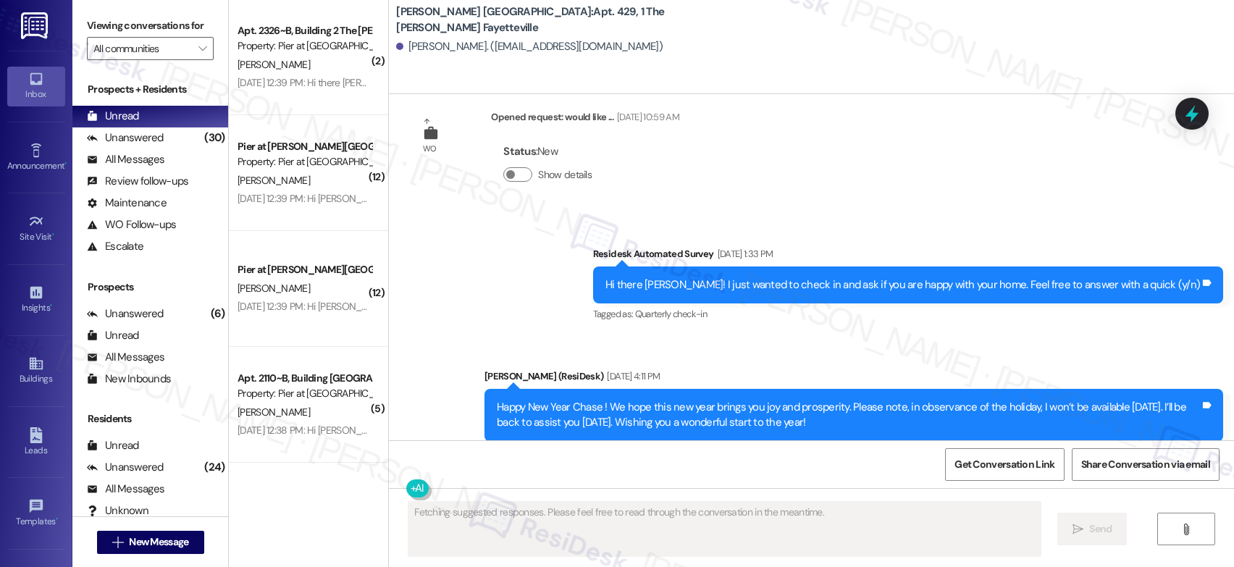
click at [304, 148] on div "( 2 ) Apt. 2326~B, Building 2 The Pier Conway Property: Pier at Conway M. Paino…" at bounding box center [308, 232] width 159 height 464
click at [304, 148] on div "( 1 ) Pier at Conway Prospect T. Cahill Aug 12, 2025 at 12:39 PM: Hi Tom, a gen…" at bounding box center [308, 232] width 159 height 464
click at [304, 148] on div "Pier at [PERSON_NAME][GEOGRAPHIC_DATA]" at bounding box center [305, 146] width 134 height 15
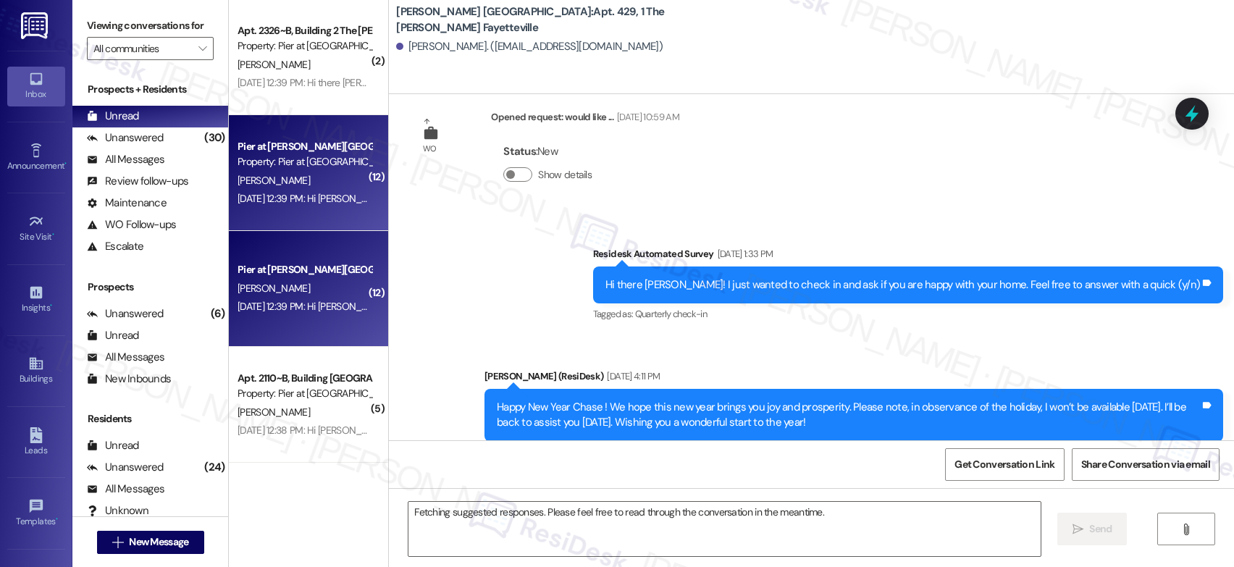
click at [304, 148] on div "Pier at [PERSON_NAME][GEOGRAPHIC_DATA]" at bounding box center [305, 146] width 134 height 15
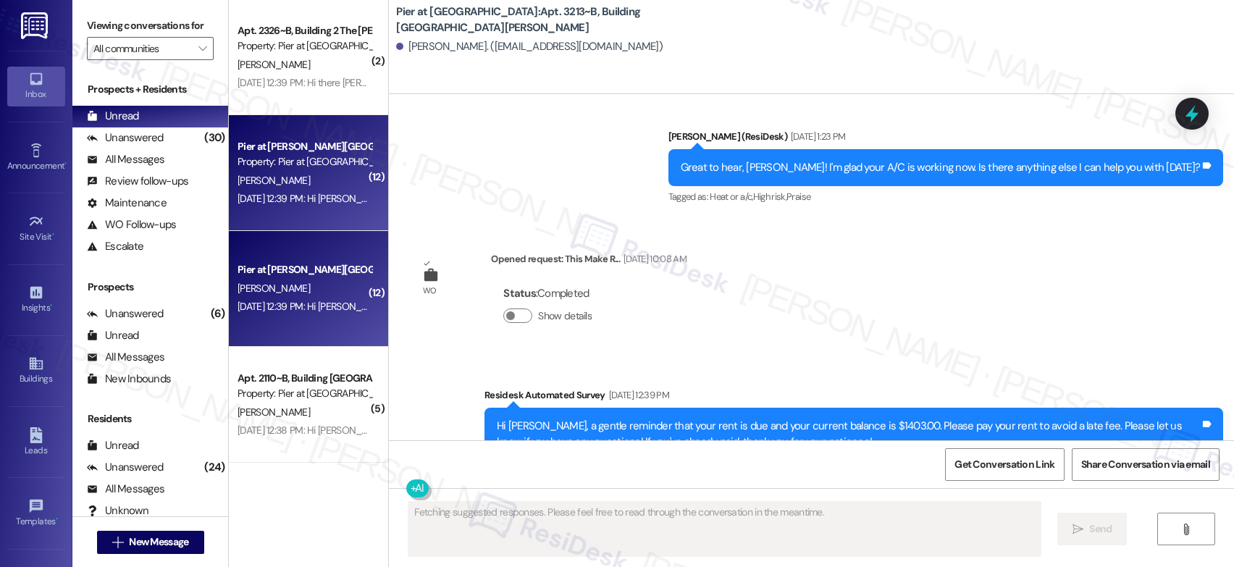
scroll to position [6175, 0]
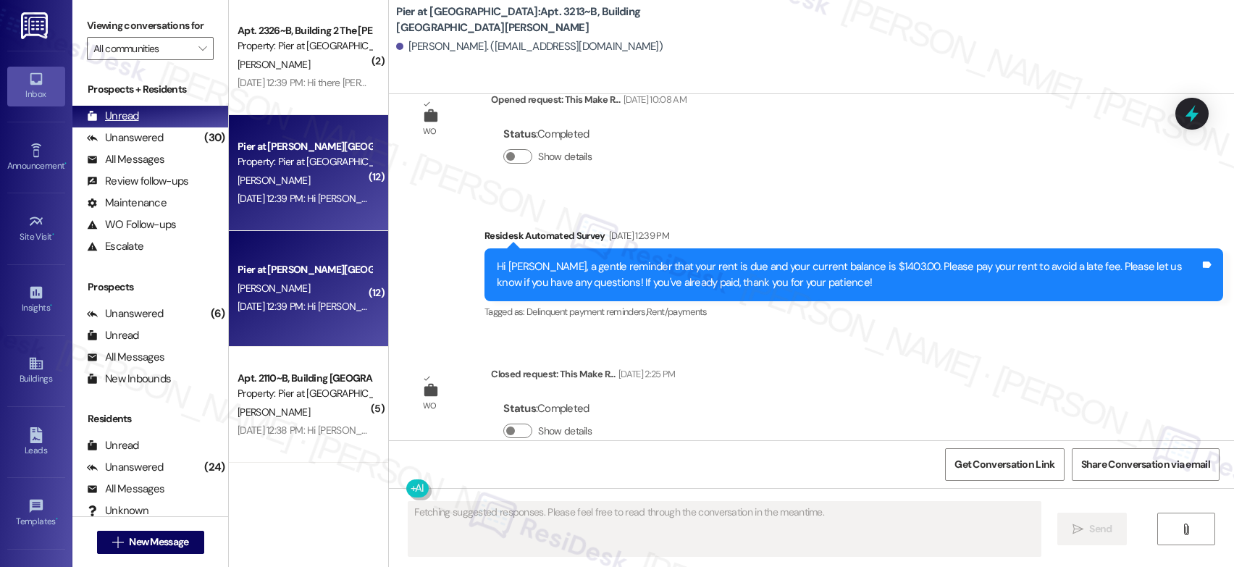
drag, startPoint x: 141, startPoint y: 133, endPoint x: 146, endPoint y: 141, distance: 10.1
click at [140, 127] on div "Unread (0)" at bounding box center [150, 117] width 156 height 22
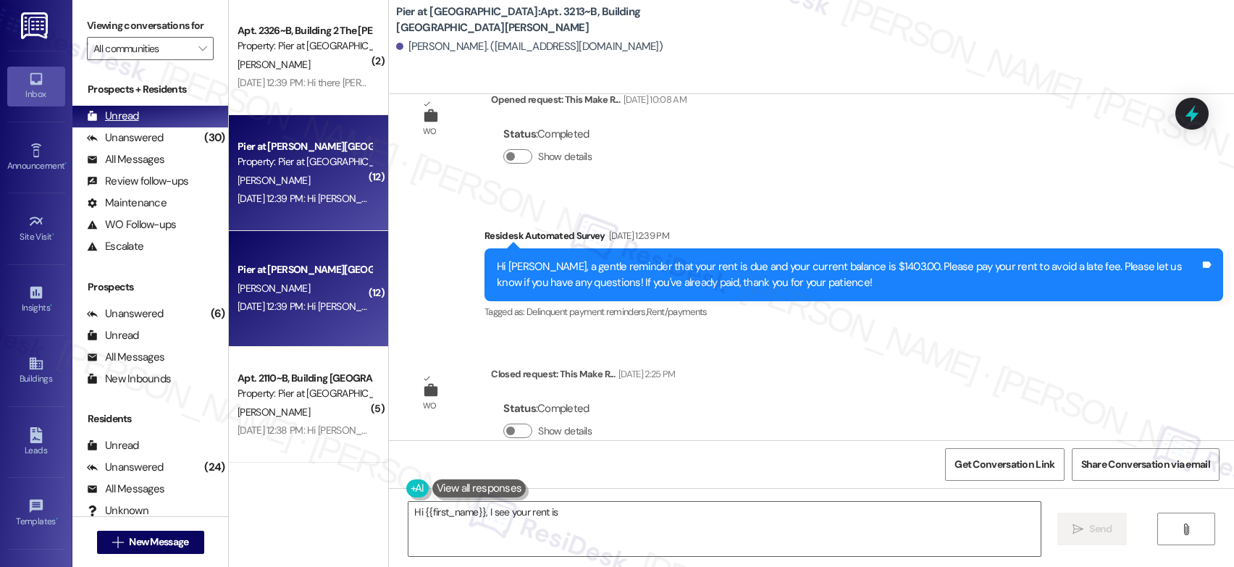
click at [147, 127] on div "Unread (0)" at bounding box center [150, 117] width 156 height 22
click at [148, 127] on div "Unread (0)" at bounding box center [150, 117] width 156 height 22
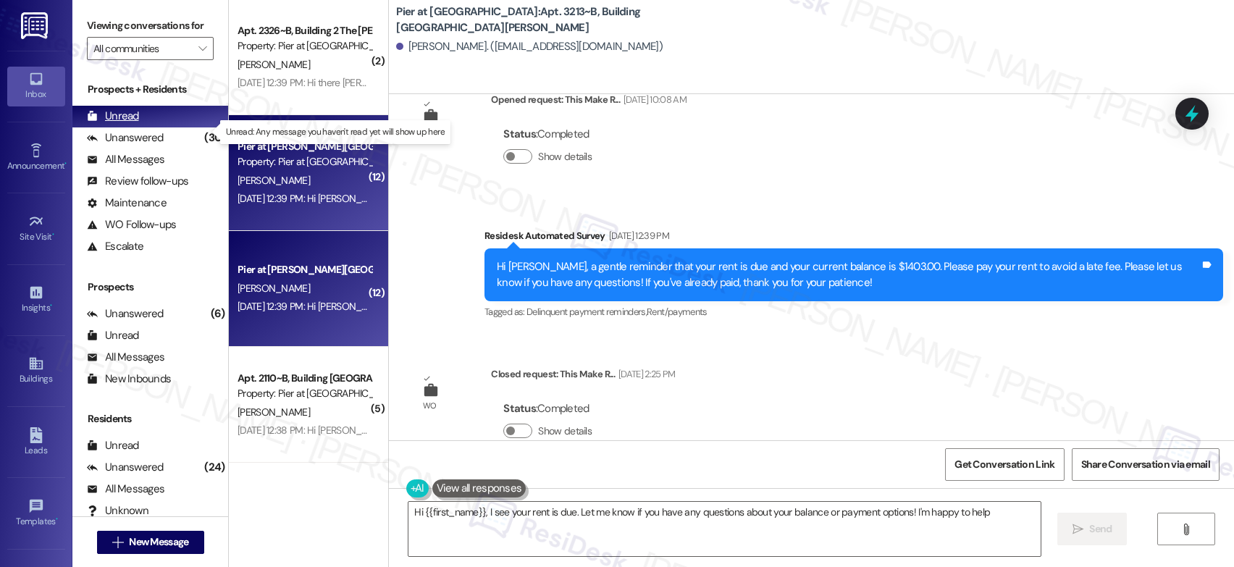
type textarea "Hi {{first_name}}, I see your rent is due. Let me know if you have any question…"
drag, startPoint x: 148, startPoint y: 141, endPoint x: 158, endPoint y: 146, distance: 11.3
click at [148, 127] on div "Unread (0)" at bounding box center [150, 117] width 156 height 22
click at [153, 143] on div "Unanswered (30)" at bounding box center [150, 138] width 156 height 22
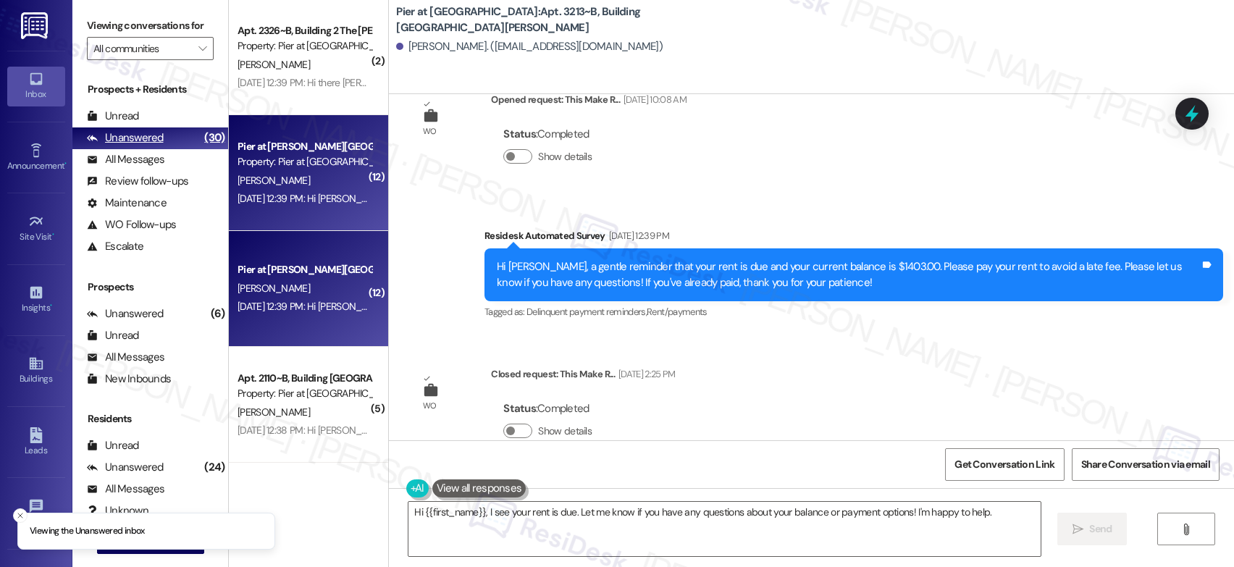
click at [159, 146] on div "Unanswered" at bounding box center [125, 137] width 77 height 15
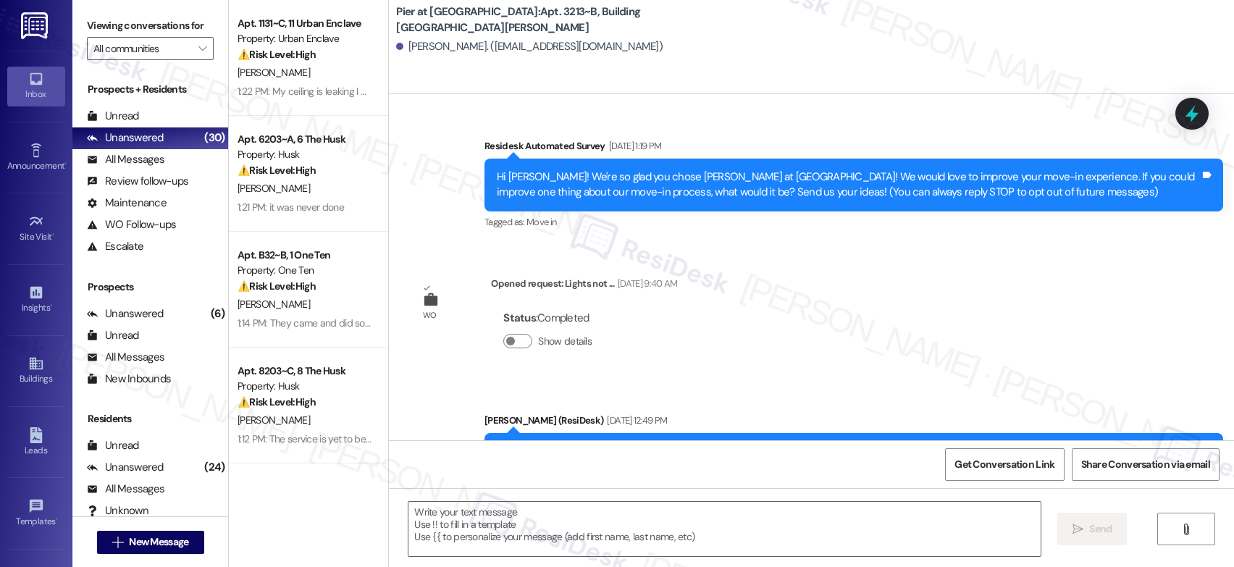
scroll to position [1713, 0]
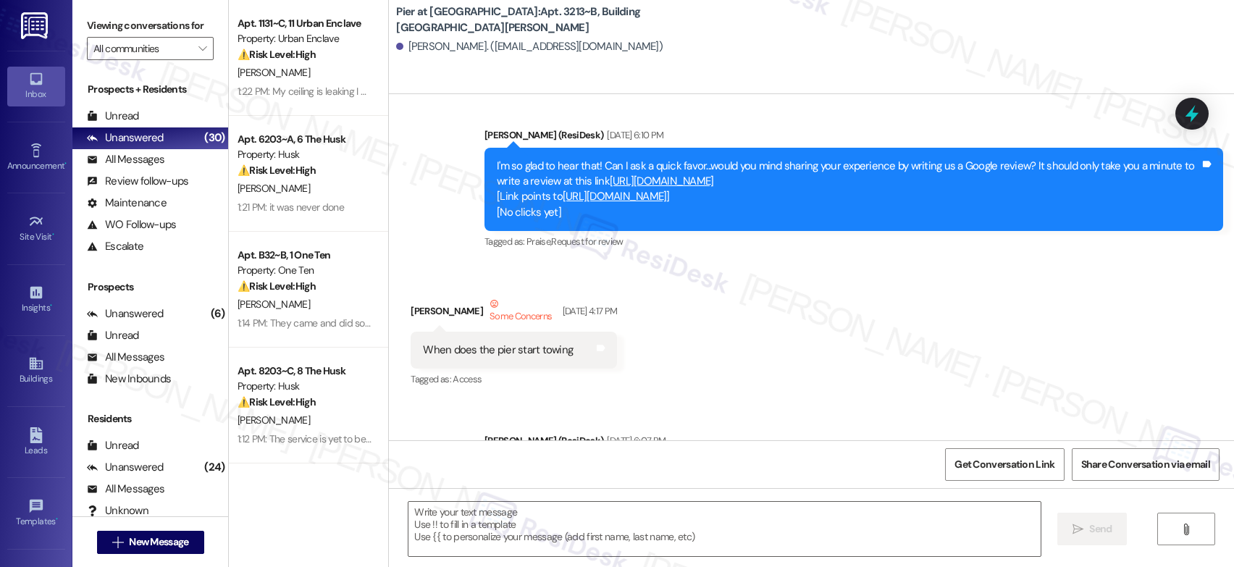
type textarea "Fetching suggested responses. Please feel free to read through the conversation…"
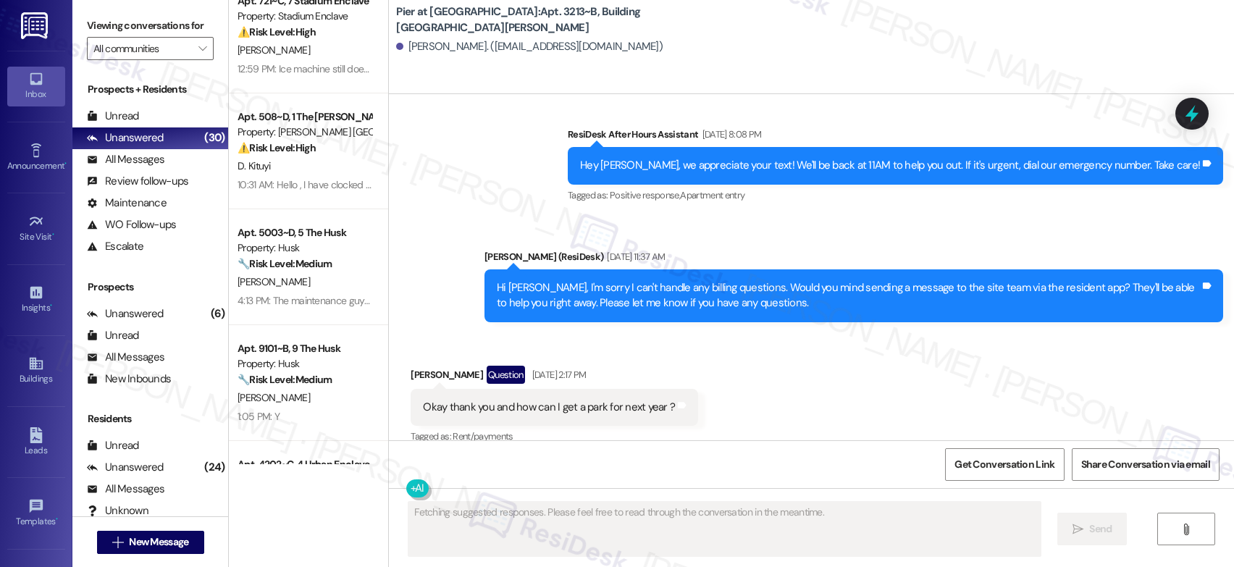
scroll to position [0, 0]
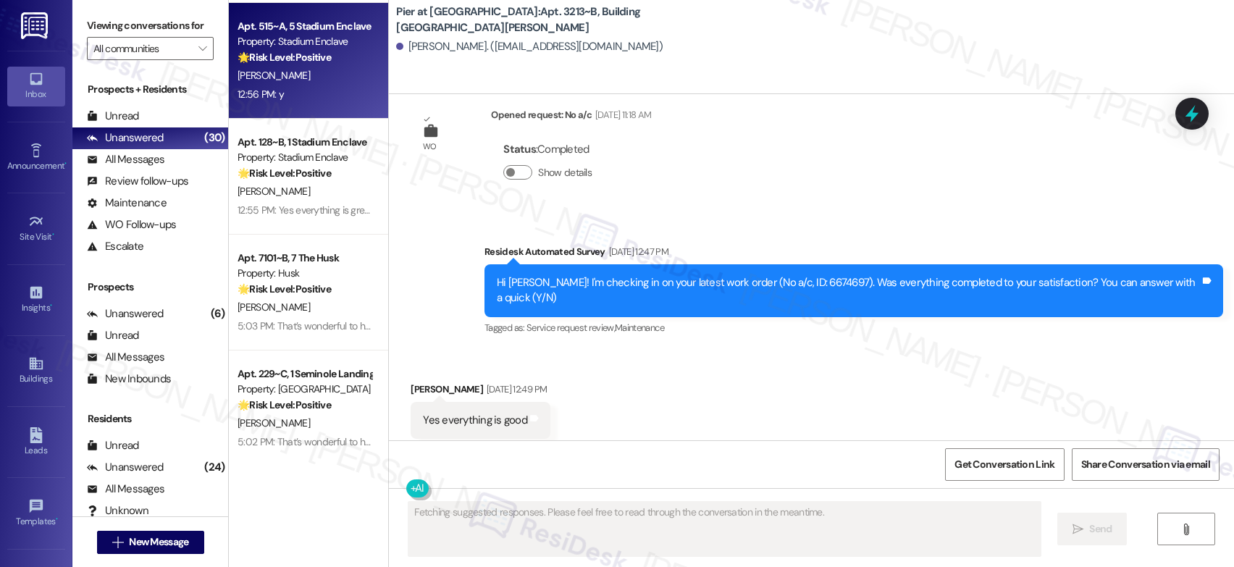
click at [311, 104] on div "Apt. 515~A, 5 Stadium Enclave Property: Stadium Enclave 🌟 Risk Level: Positive …" at bounding box center [308, 61] width 159 height 116
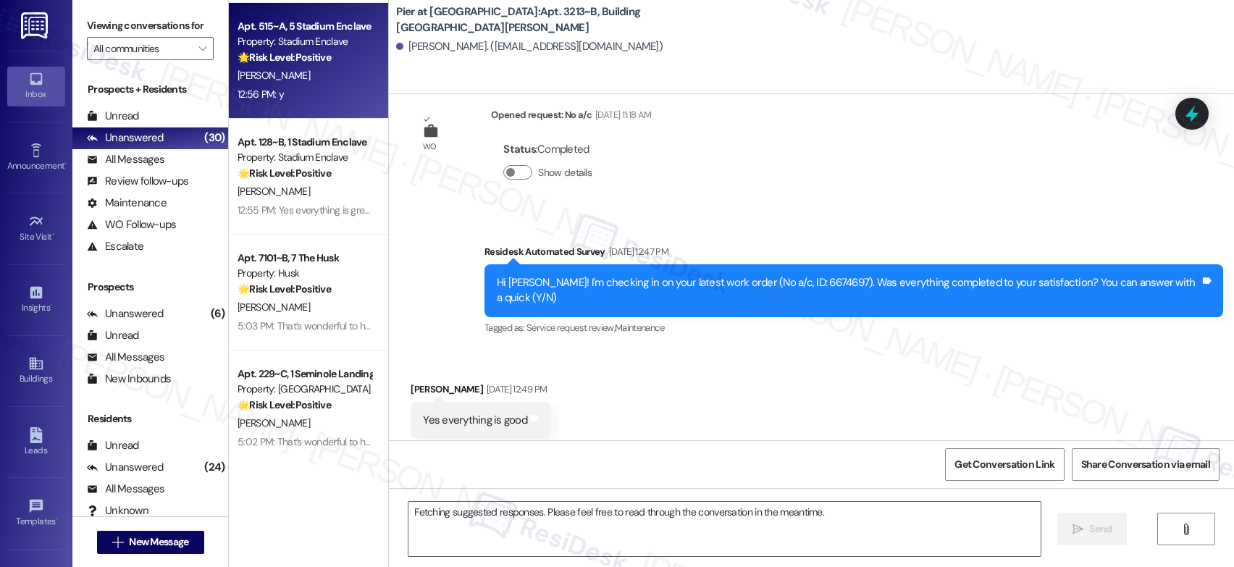
click at [311, 104] on div "Apt. 515~A, 5 Stadium Enclave Property: Stadium Enclave 🌟 Risk Level: Positive …" at bounding box center [308, 61] width 159 height 116
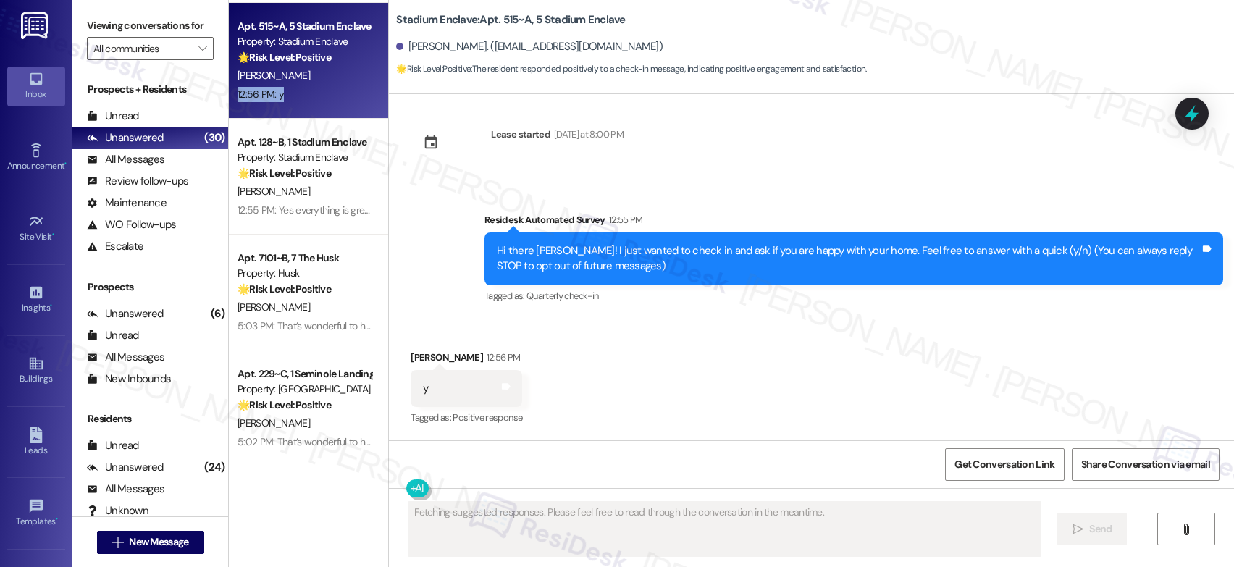
click at [311, 104] on div "Apt. 515~A, 5 Stadium Enclave Property: Stadium Enclave 🌟 Risk Level: Positive …" at bounding box center [308, 61] width 159 height 116
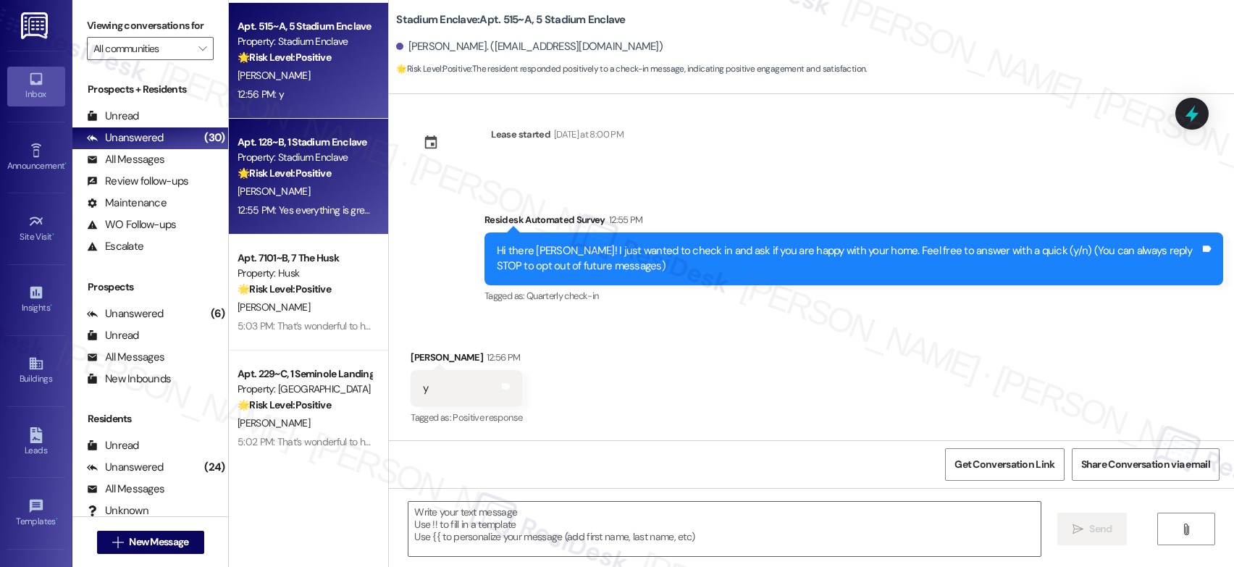
click at [311, 189] on div "A. Chapman" at bounding box center [304, 191] width 137 height 18
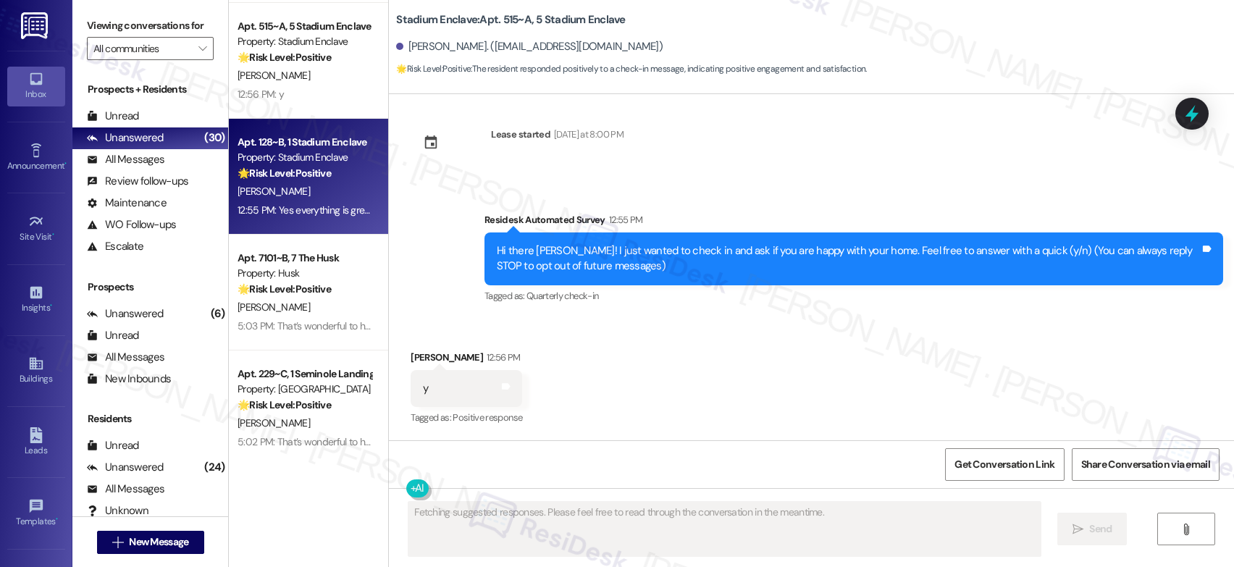
click at [311, 189] on div "A. Chapman" at bounding box center [304, 191] width 137 height 18
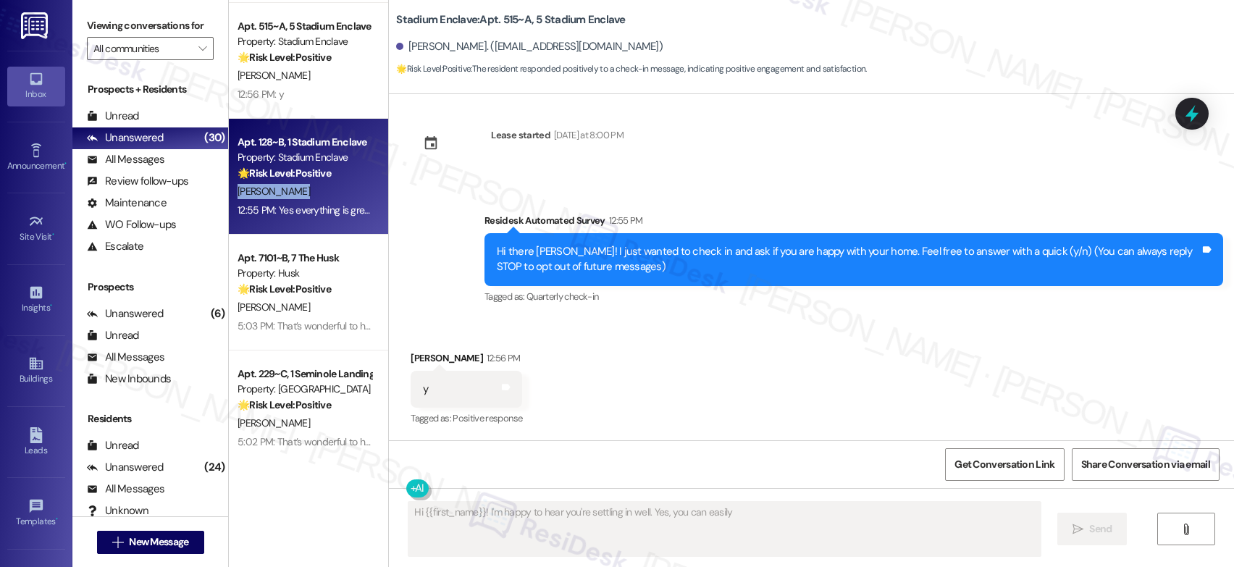
click at [311, 189] on div "A. Chapman" at bounding box center [304, 191] width 137 height 18
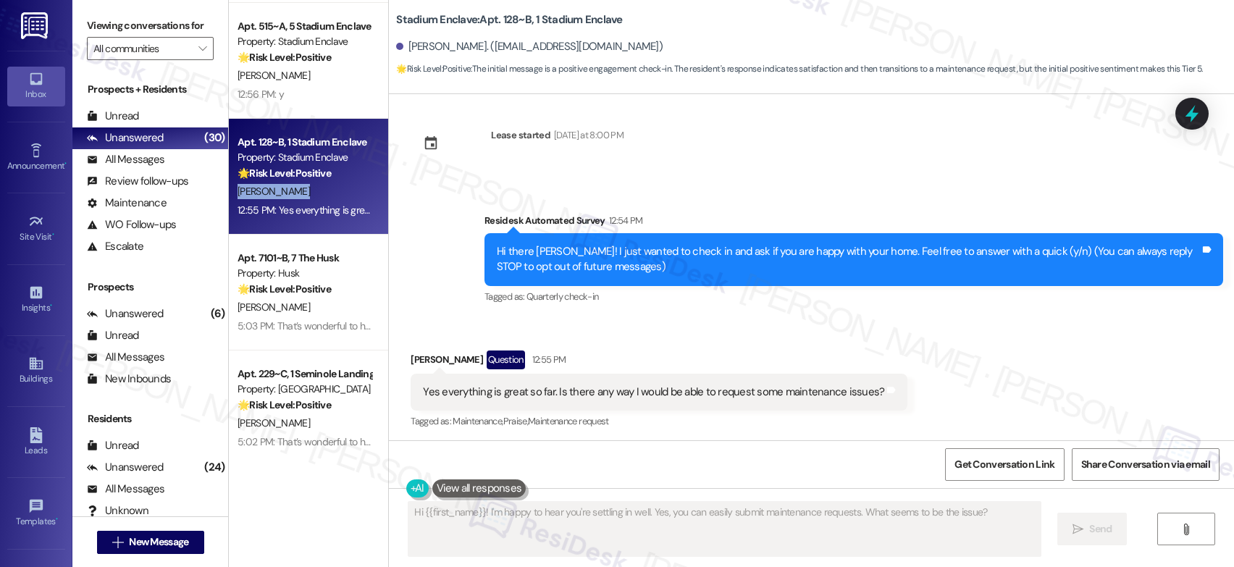
click at [311, 189] on div "A. Chapman" at bounding box center [304, 191] width 137 height 18
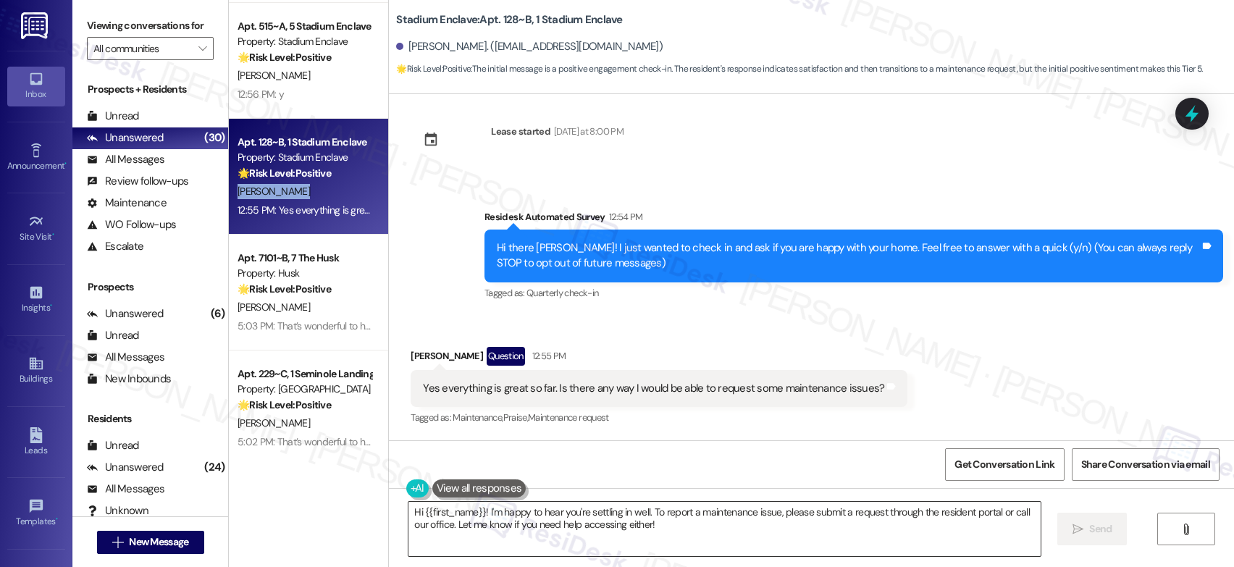
click at [572, 518] on textarea "Hi {{first_name}}! I'm happy to hear you're settling in well. To report a maint…" at bounding box center [724, 529] width 632 height 54
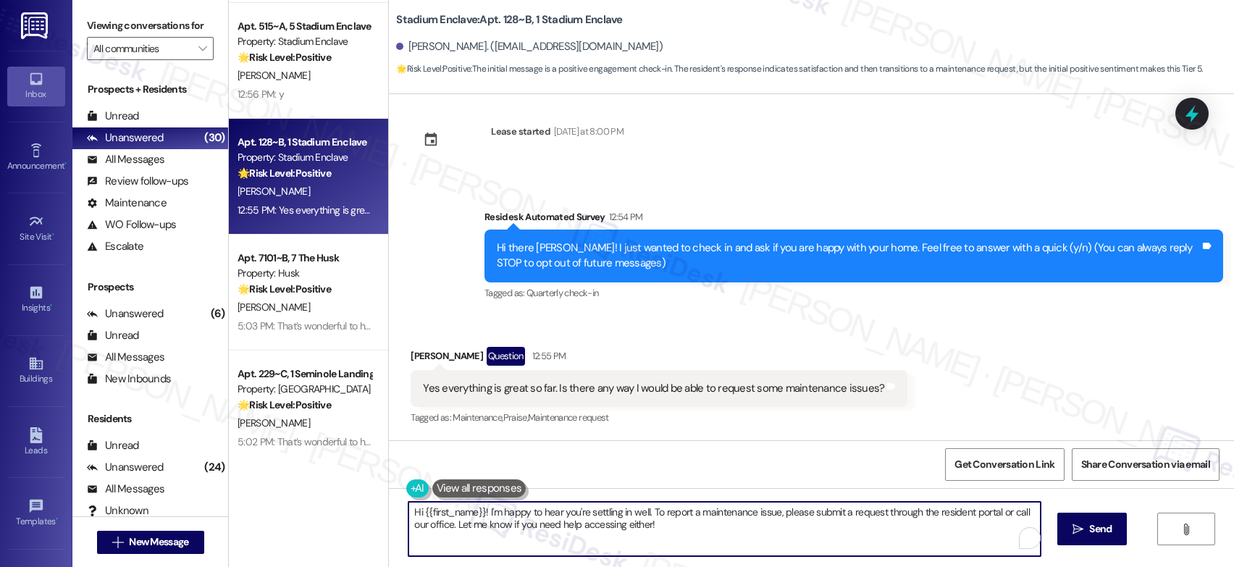
click at [572, 518] on textarea "Hi {{first_name}}! I'm happy to hear you're settling in well. To report a maint…" at bounding box center [724, 529] width 632 height 54
paste textarea "That’s wonderful to hear! I’m so glad maintenance was able to take care of ever…"
type textarea "That’s wonderful to hear! I’m so glad maintenance was able to take care of ever…"
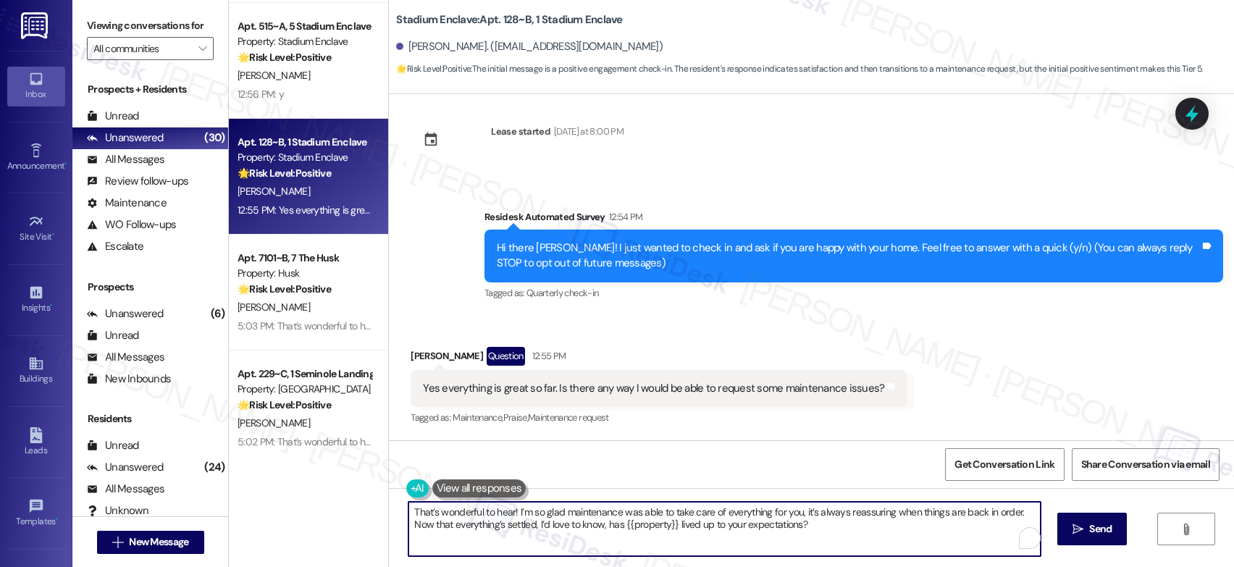
click at [652, 524] on textarea "Hi {{first_name}}! I'm happy to hear you're settling in well. To report a maint…" at bounding box center [724, 529] width 632 height 54
click at [661, 526] on textarea "Hi {{first_name}}! I'm happy to hear you're settling in well. To report a maint…" at bounding box center [724, 529] width 632 height 54
click at [662, 525] on textarea "Hi {{first_name}}! I'm happy to hear you're settling in well. To report a maint…" at bounding box center [724, 529] width 632 height 54
click at [671, 526] on textarea "Hi {{first_name}}! I'm happy to hear you're settling in well. To report a maint…" at bounding box center [724, 529] width 632 height 54
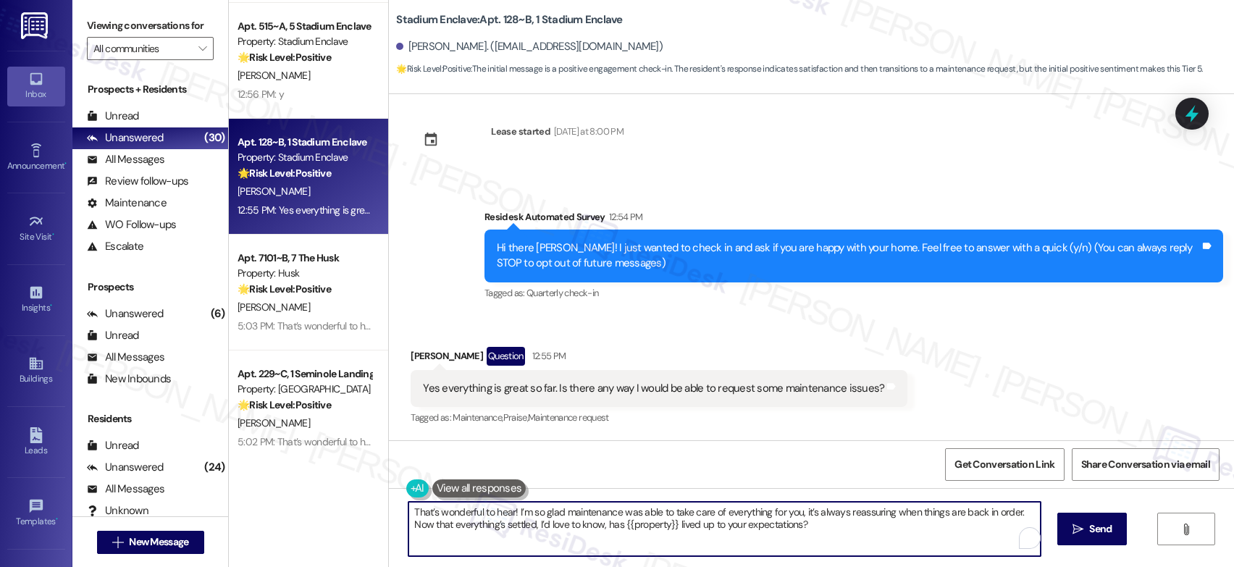
click at [669, 530] on textarea "Hi {{first_name}}! I'm happy to hear you're settling in well. To report a maint…" at bounding box center [724, 529] width 632 height 54
click at [521, 513] on textarea "Hi {{first_name}}! I'm happy to hear you're settling in well. To report a maint…" at bounding box center [724, 529] width 632 height 54
click at [524, 513] on textarea "Hi {{first_name}}! I'm happy to hear you're settling in well. To report a maint…" at bounding box center [724, 529] width 632 height 54
click at [565, 527] on textarea "That’s wonderful to hear! I’m so glad maintenance was able to take care of ever…" at bounding box center [724, 529] width 632 height 54
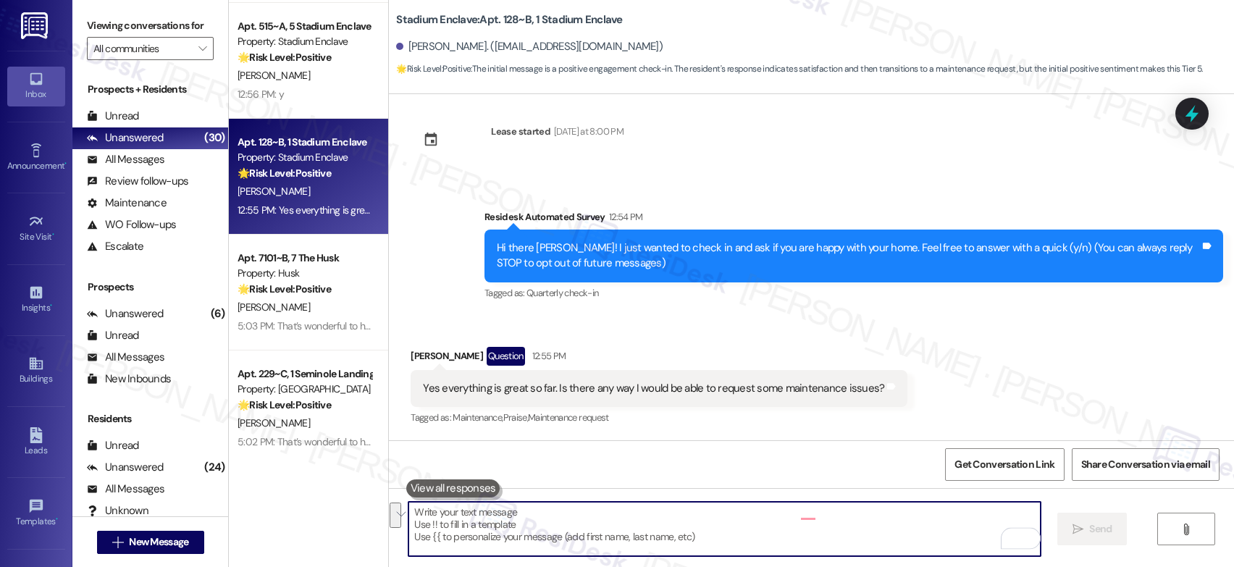
paste textarea "That’s wonderful to hear! I’m so glad maintenance was able to take care of ever…"
type textarea "That’s wonderful to hear! I’m so glad maintenance was able to take care of ever…"
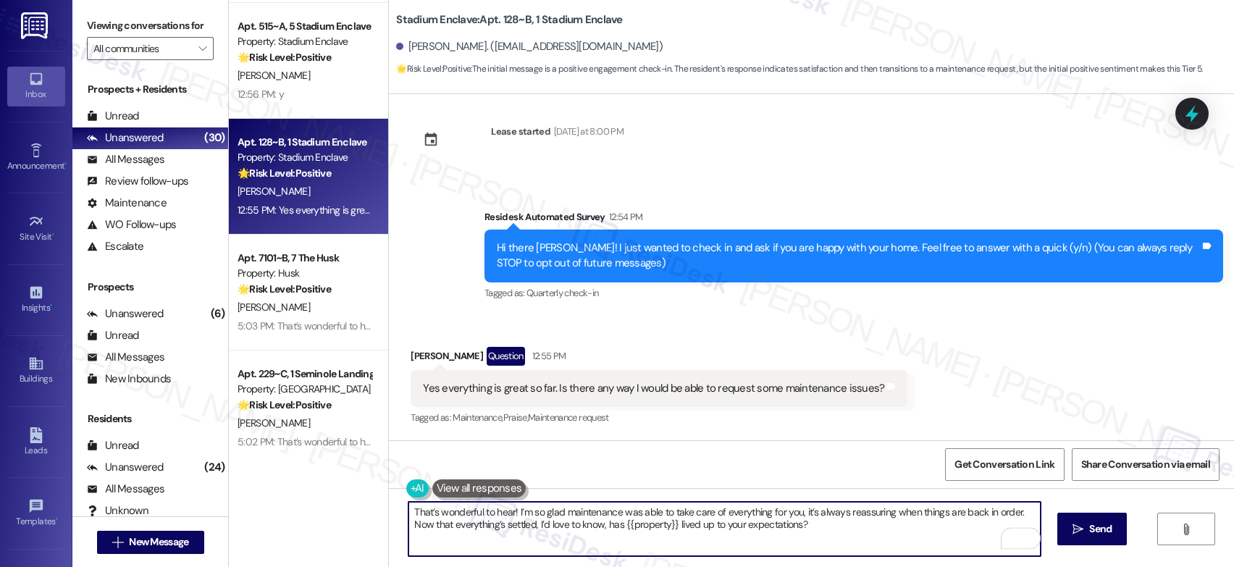
click at [616, 531] on textarea "That’s wonderful to hear! I’m so glad maintenance was able to take care of ever…" at bounding box center [724, 529] width 632 height 54
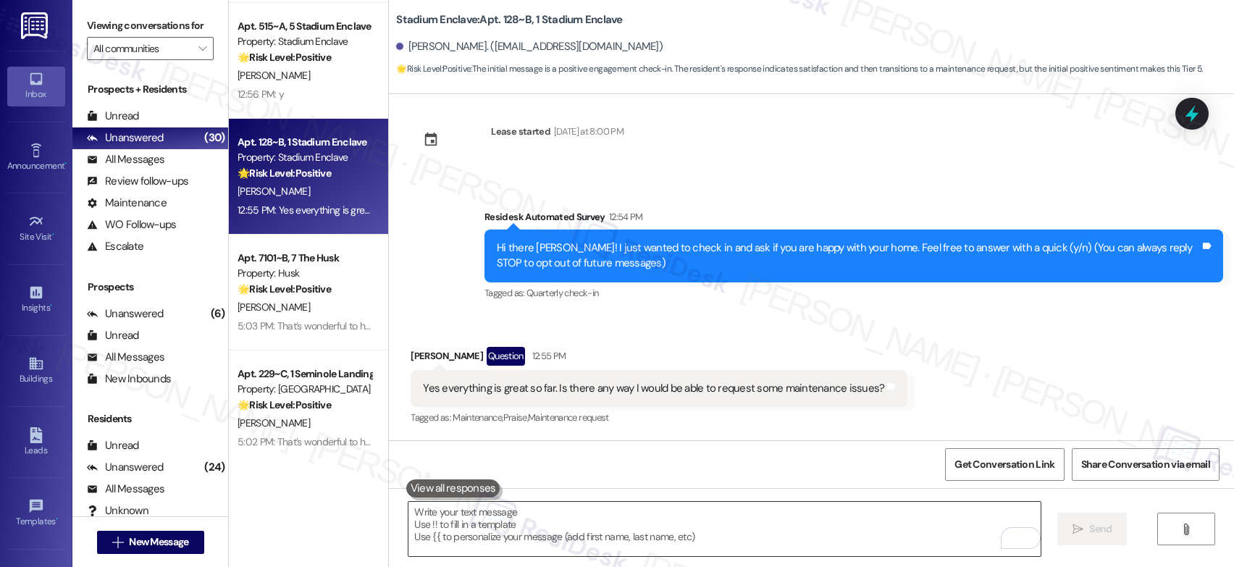
click at [618, 508] on textarea "To enrich screen reader interactions, please activate Accessibility in Grammarl…" at bounding box center [724, 529] width 632 height 54
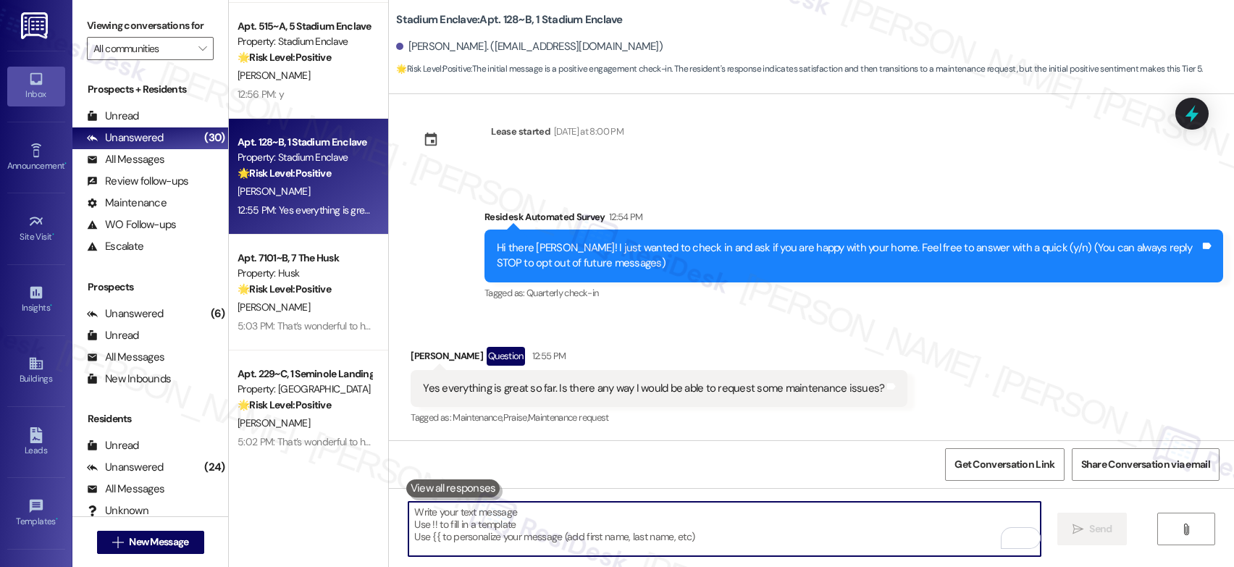
click at [618, 509] on textarea "To enrich screen reader interactions, please activate Accessibility in Grammarl…" at bounding box center [724, 529] width 632 height 54
click at [618, 511] on textarea "To enrich screen reader interactions, please activate Accessibility in Grammarl…" at bounding box center [724, 529] width 632 height 54
click at [619, 511] on textarea "To enrich screen reader interactions, please activate Accessibility in Grammarl…" at bounding box center [724, 529] width 632 height 54
paste textarea "I'm so glad to know that your home is meeting your expectations. Happy to hear …"
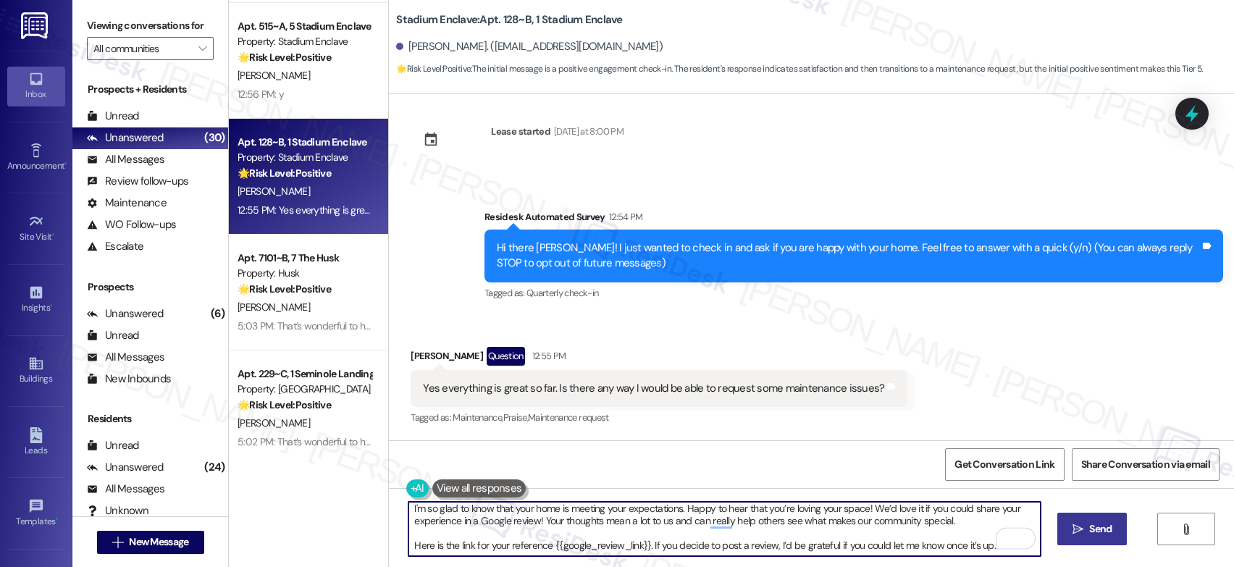
type textarea "I'm so glad to know that your home is meeting your expectations. Happy to hear …"
click at [1059, 537] on button " Send" at bounding box center [1092, 529] width 70 height 33
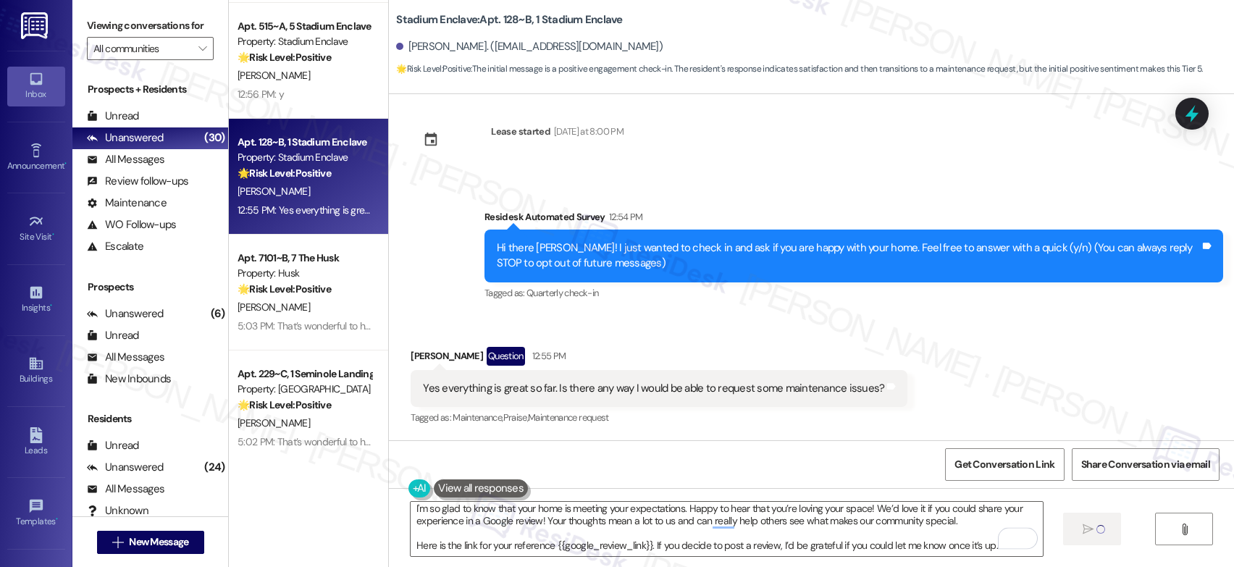
click at [1059, 538] on div "I'm so glad to know that your home is meeting your expectations. Happy to hear …" at bounding box center [811, 542] width 845 height 109
click at [1060, 534] on div "I'm so glad to know that your home is meeting your expectations. Happy to hear …" at bounding box center [811, 542] width 845 height 109
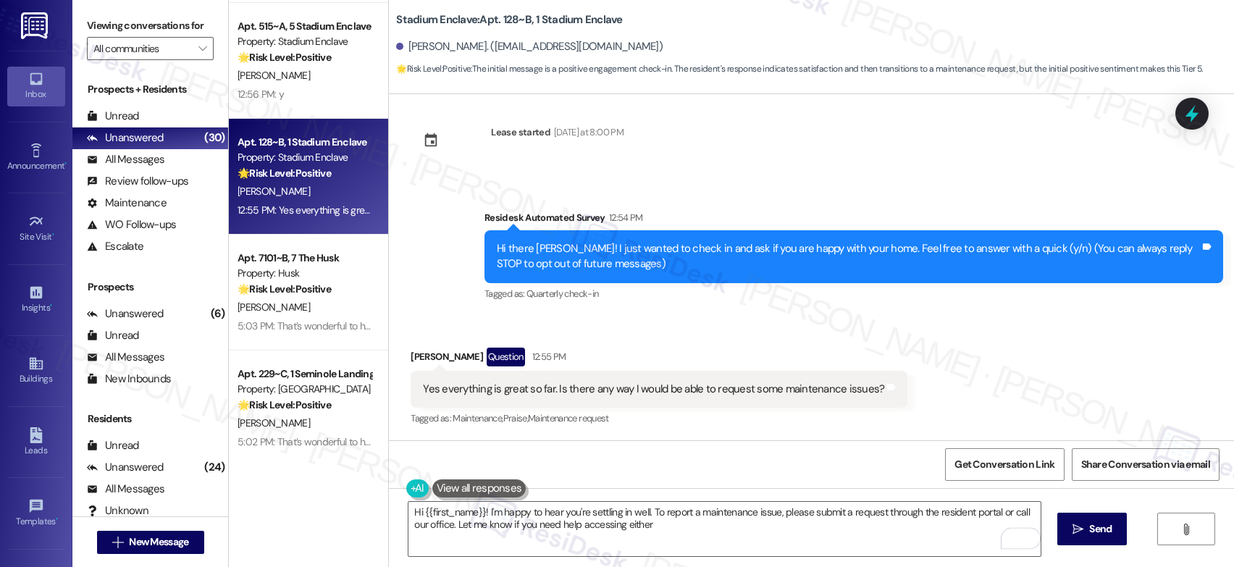
type textarea "Hi {{first_name}}! I'm happy to hear you're settling in well. To report a maint…"
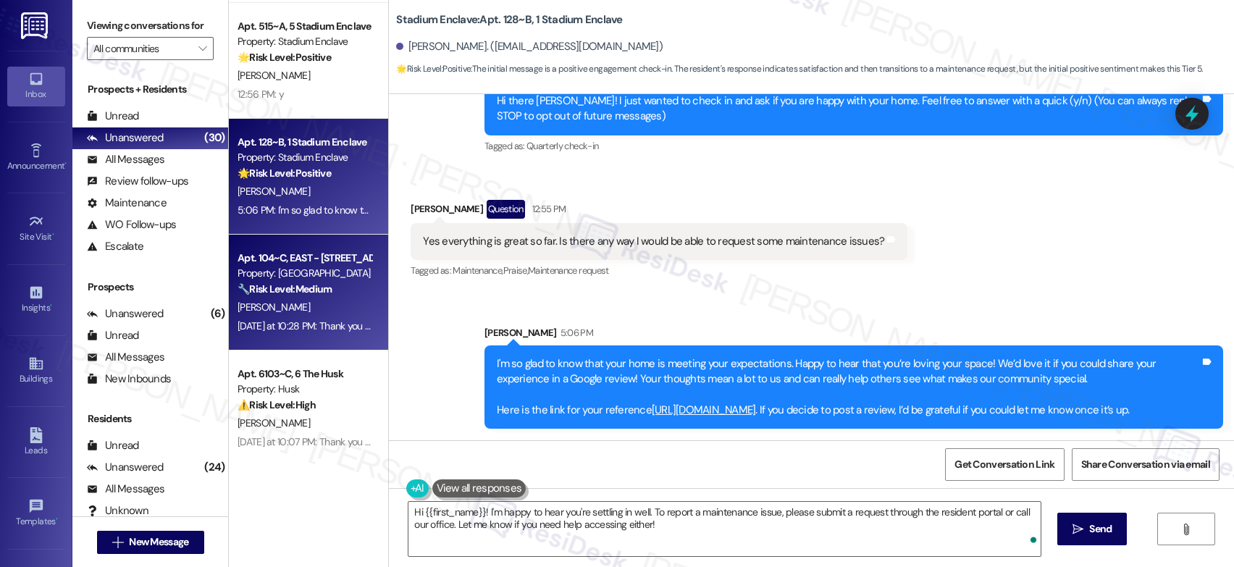
click at [314, 298] on div "O. Rudd" at bounding box center [304, 307] width 137 height 18
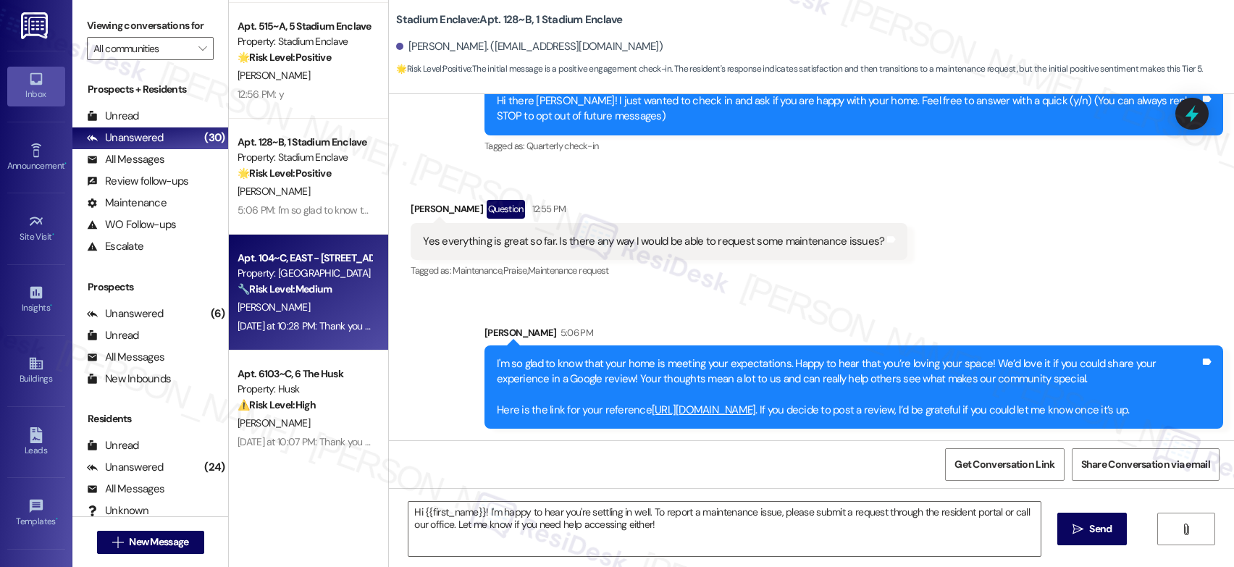
type textarea "Fetching suggested responses. Please feel free to read through the conversation…"
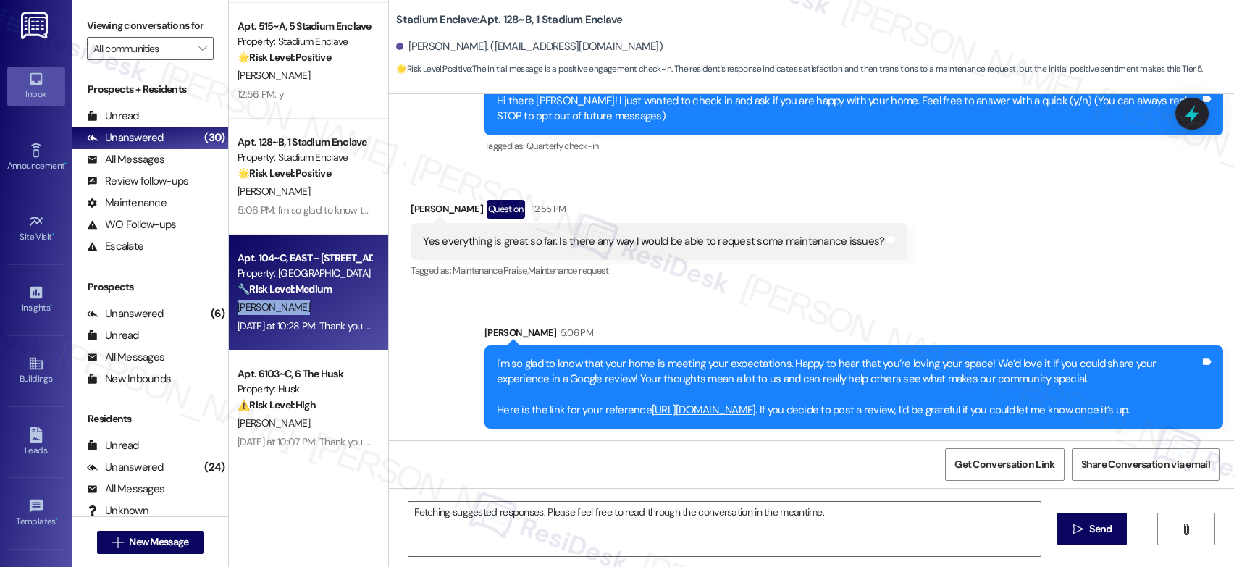
click at [314, 298] on div "O. Rudd" at bounding box center [304, 307] width 137 height 18
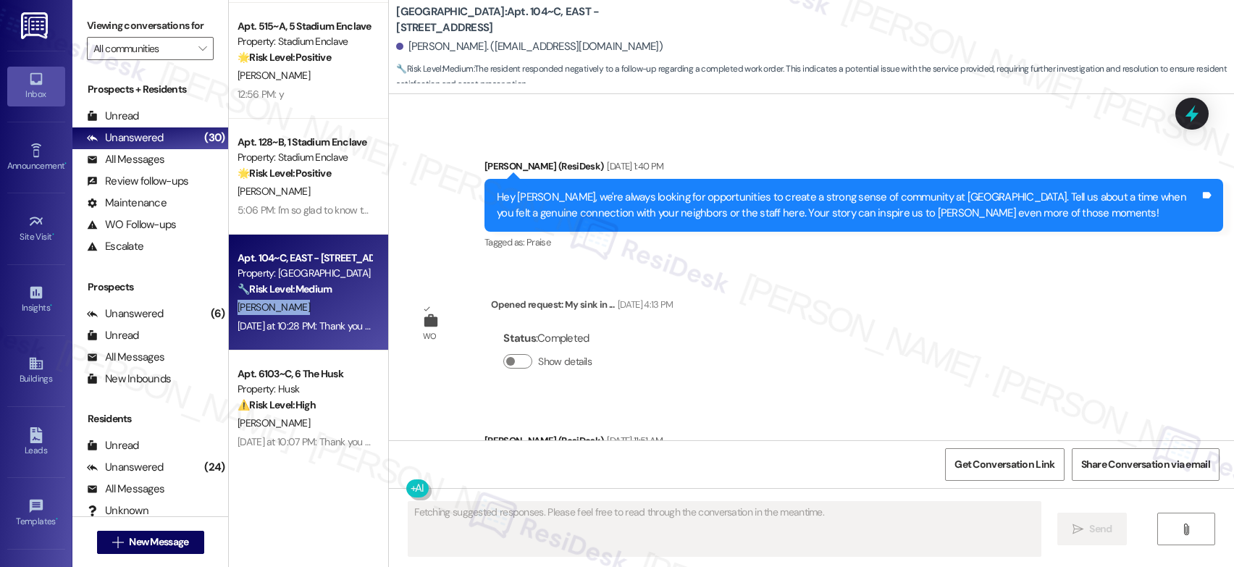
click at [314, 298] on div "O. Rudd" at bounding box center [304, 307] width 137 height 18
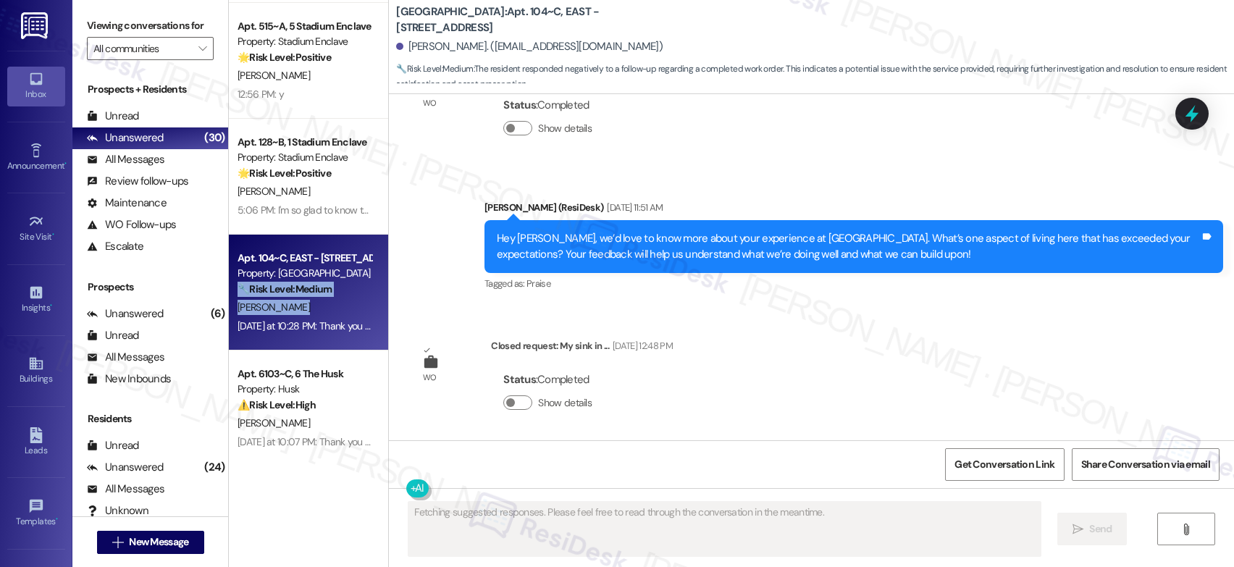
click at [314, 298] on div "O. Rudd" at bounding box center [304, 307] width 137 height 18
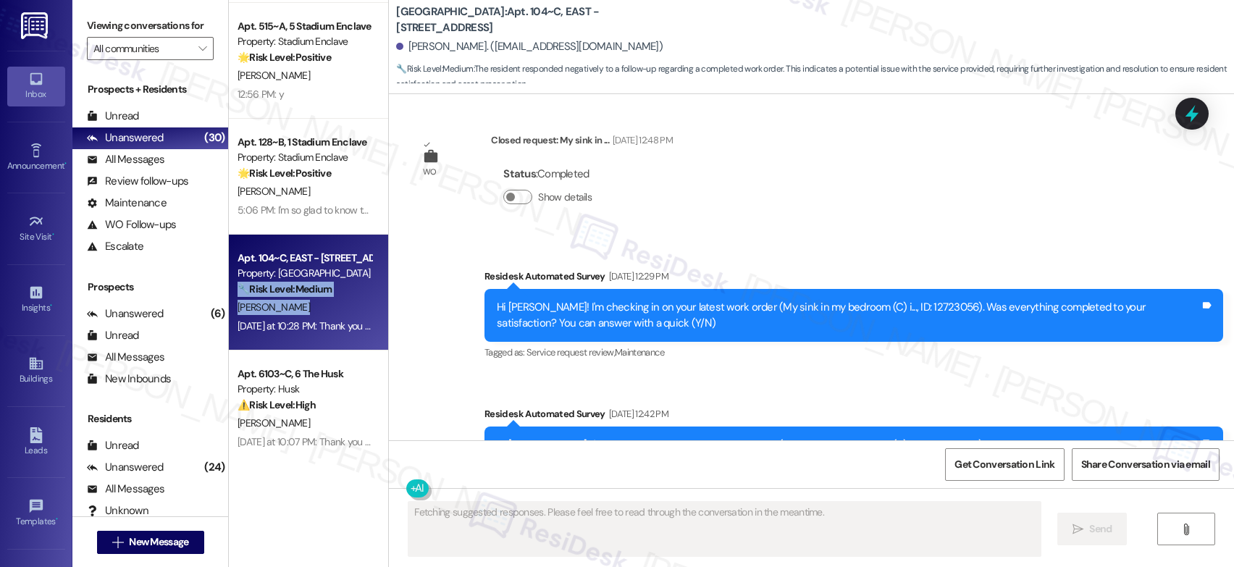
click at [314, 298] on div "O. Rudd" at bounding box center [304, 307] width 137 height 18
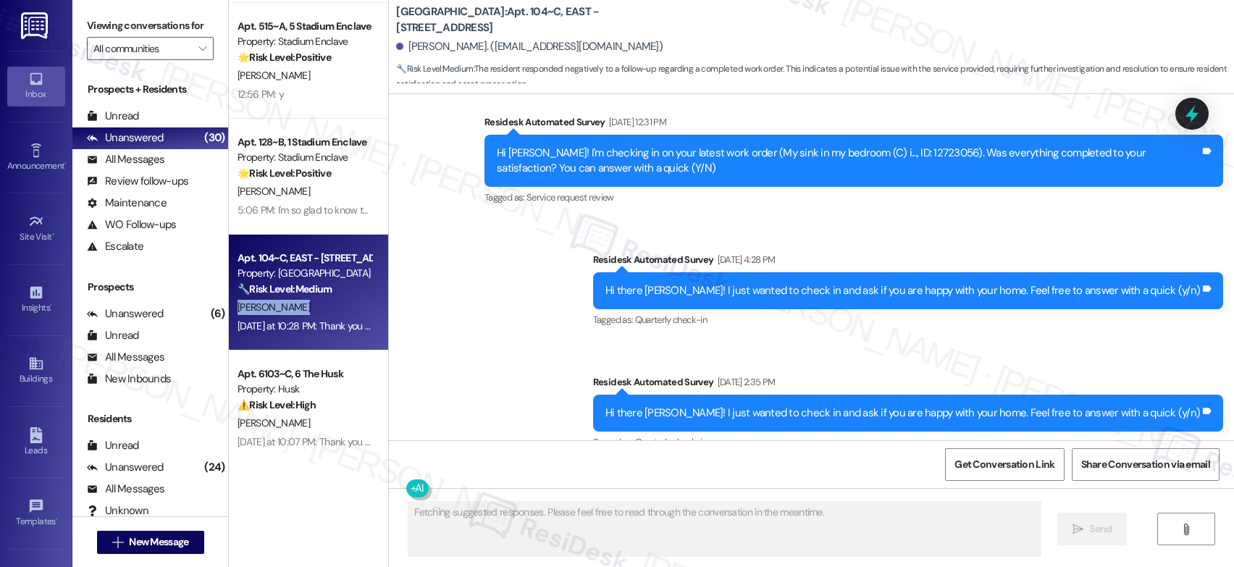
click at [313, 298] on div "O. Rudd" at bounding box center [304, 307] width 137 height 18
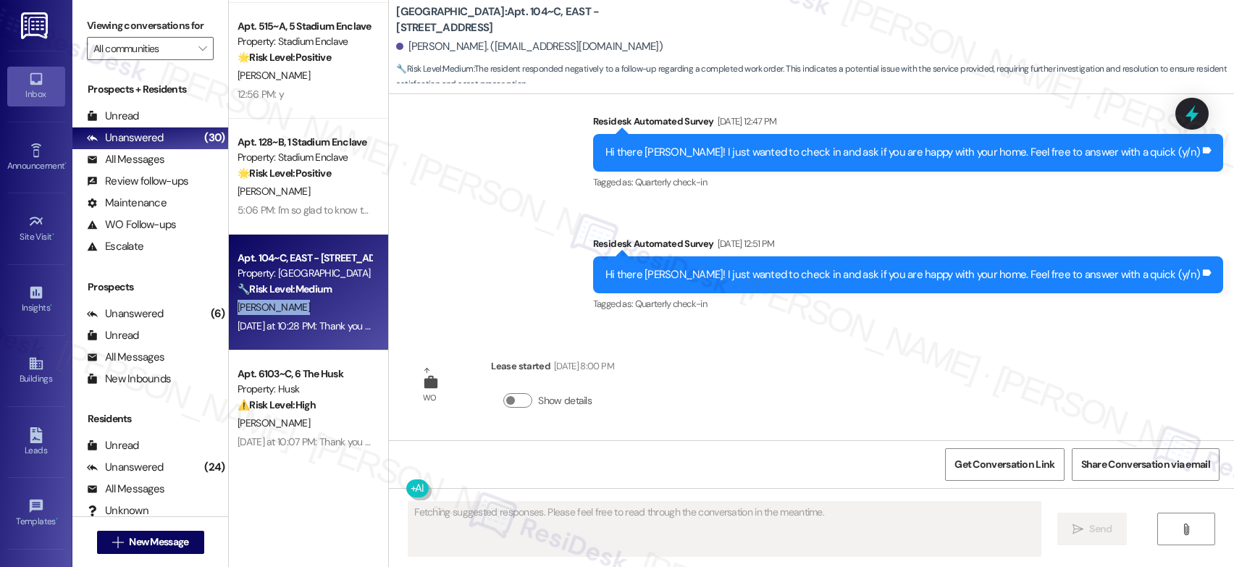
click at [313, 298] on div "O. Rudd" at bounding box center [304, 307] width 137 height 18
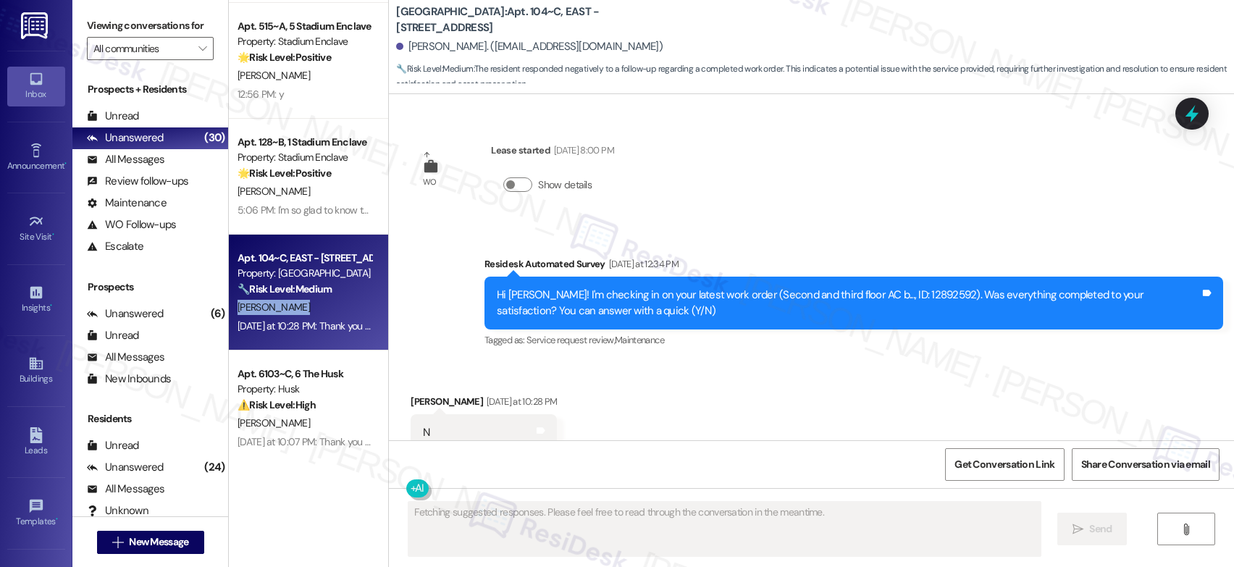
click at [313, 298] on div "O. Rudd" at bounding box center [304, 307] width 137 height 18
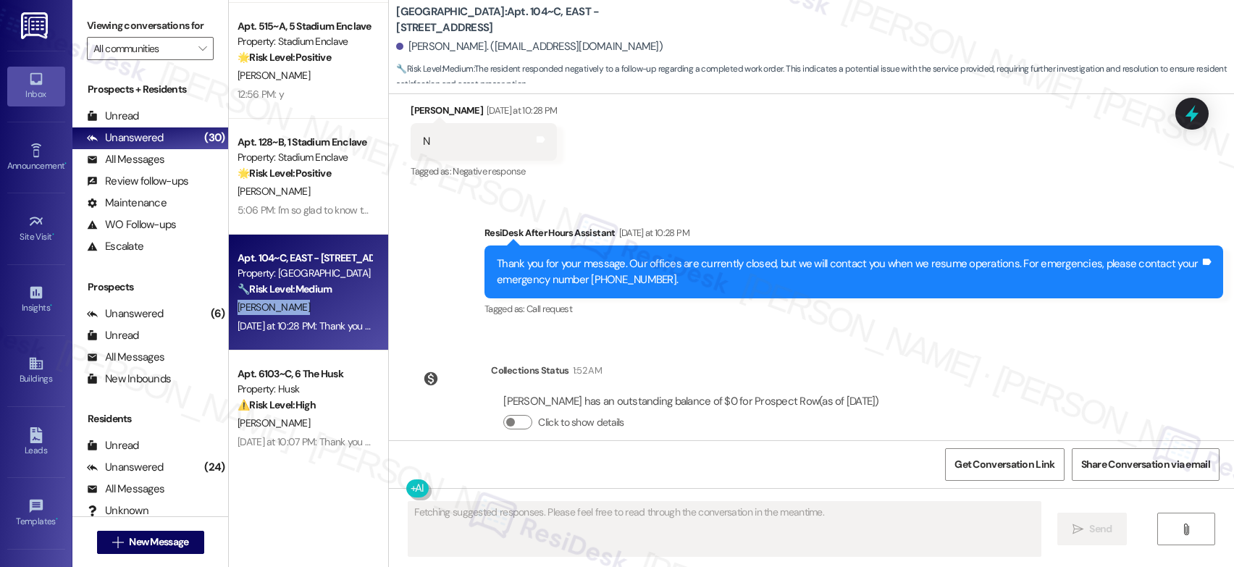
scroll to position [1857, 0]
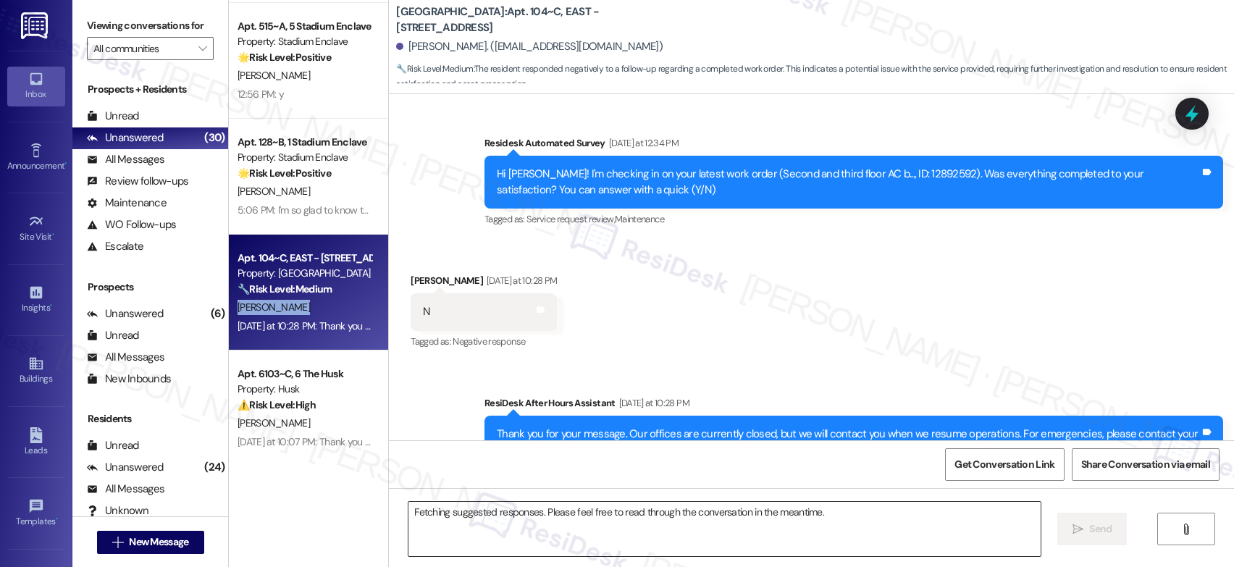
click at [527, 526] on textarea "Fetching suggested responses. Please feel free to read through the conversation…" at bounding box center [724, 529] width 632 height 54
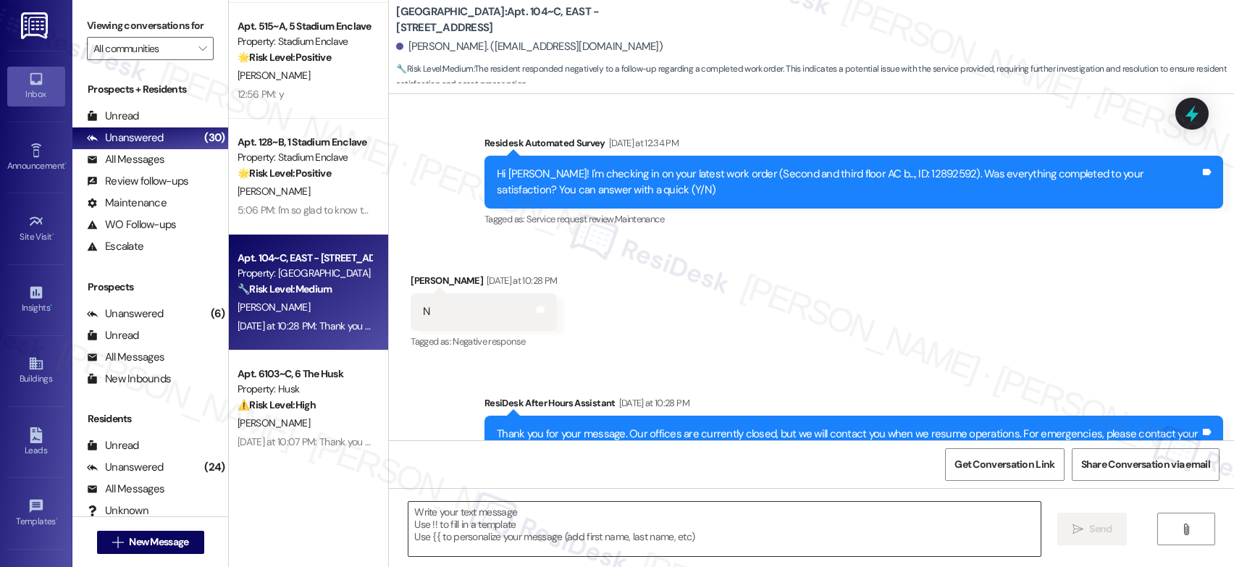
click at [527, 526] on textarea at bounding box center [724, 529] width 632 height 54
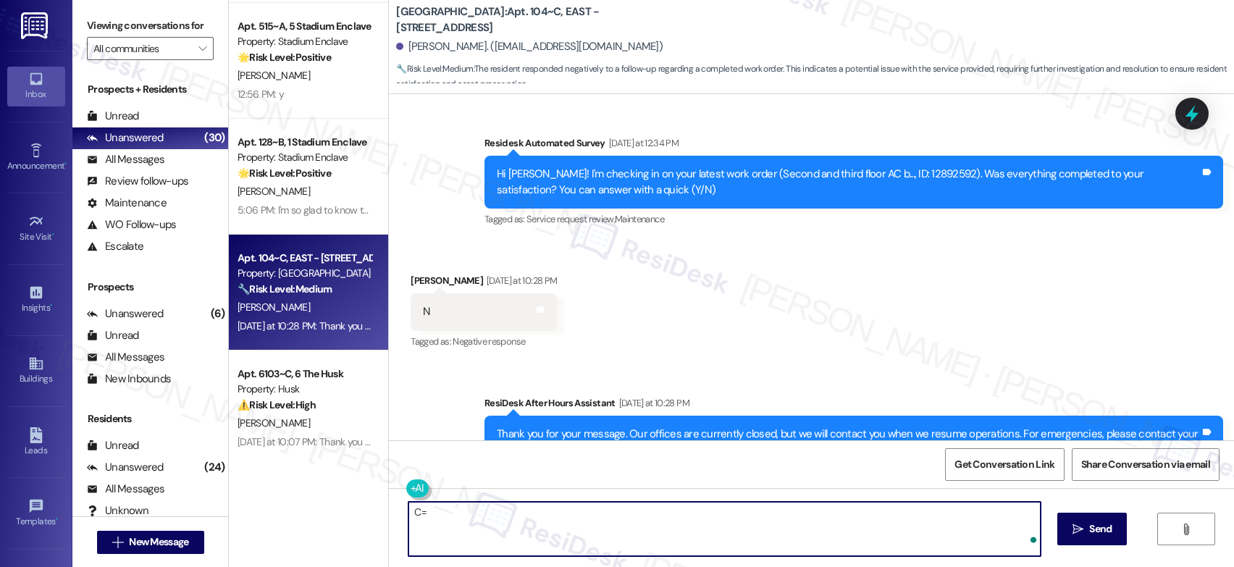
type textarea "C"
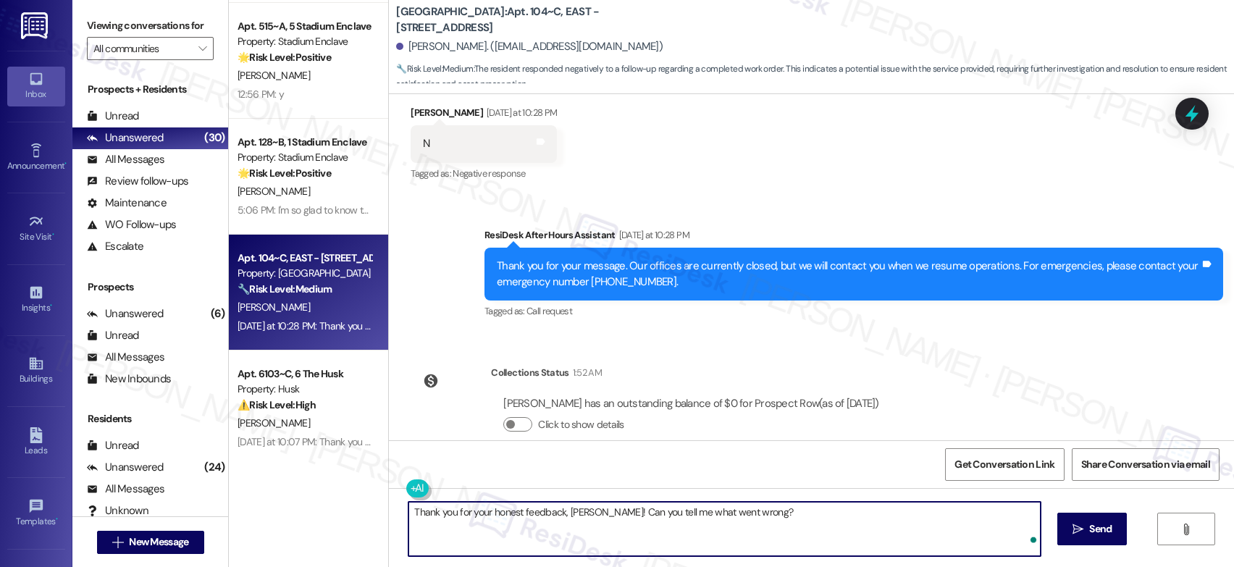
scroll to position [2051, 0]
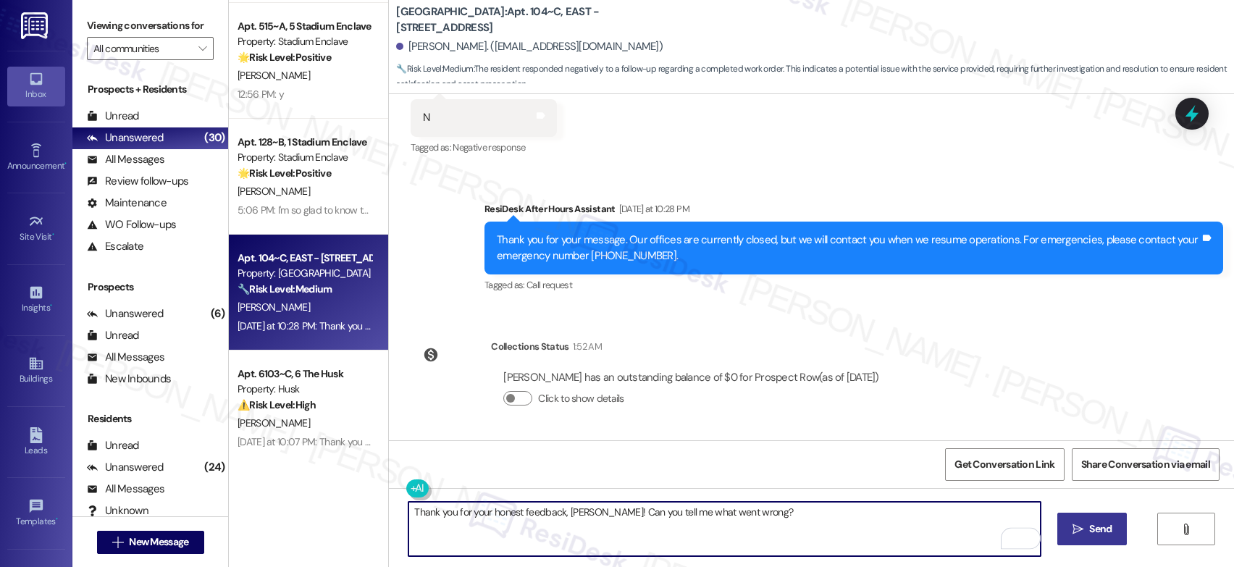
type textarea "Thank you for your honest feedback, [PERSON_NAME]! Can you tell me what went wr…"
click at [1072, 531] on icon "" at bounding box center [1077, 530] width 11 height 12
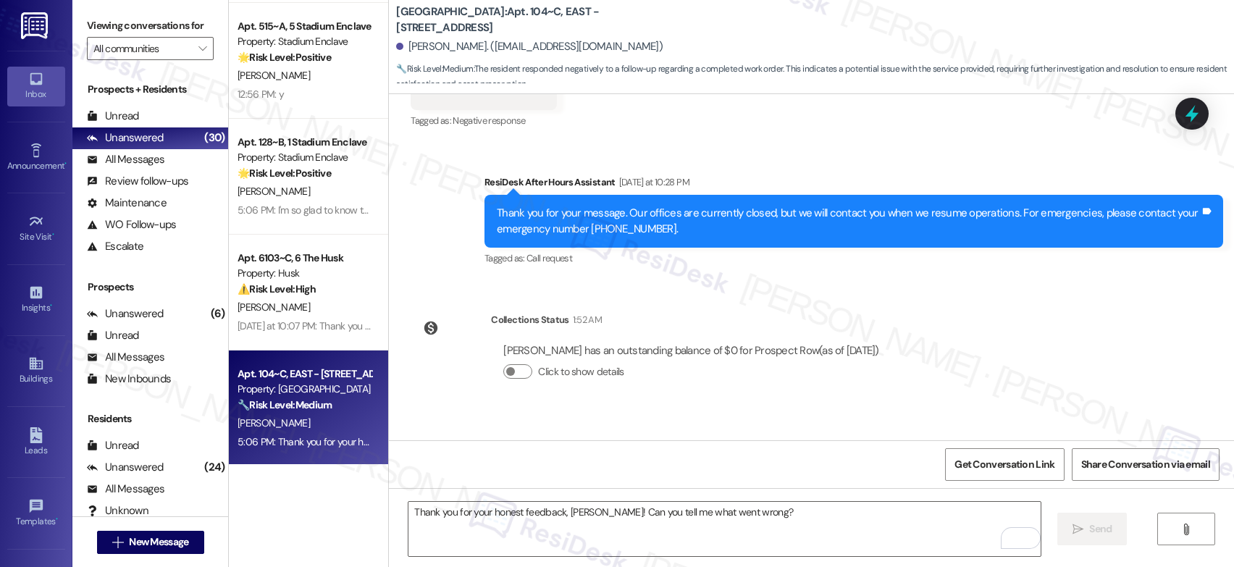
scroll to position [2153, 0]
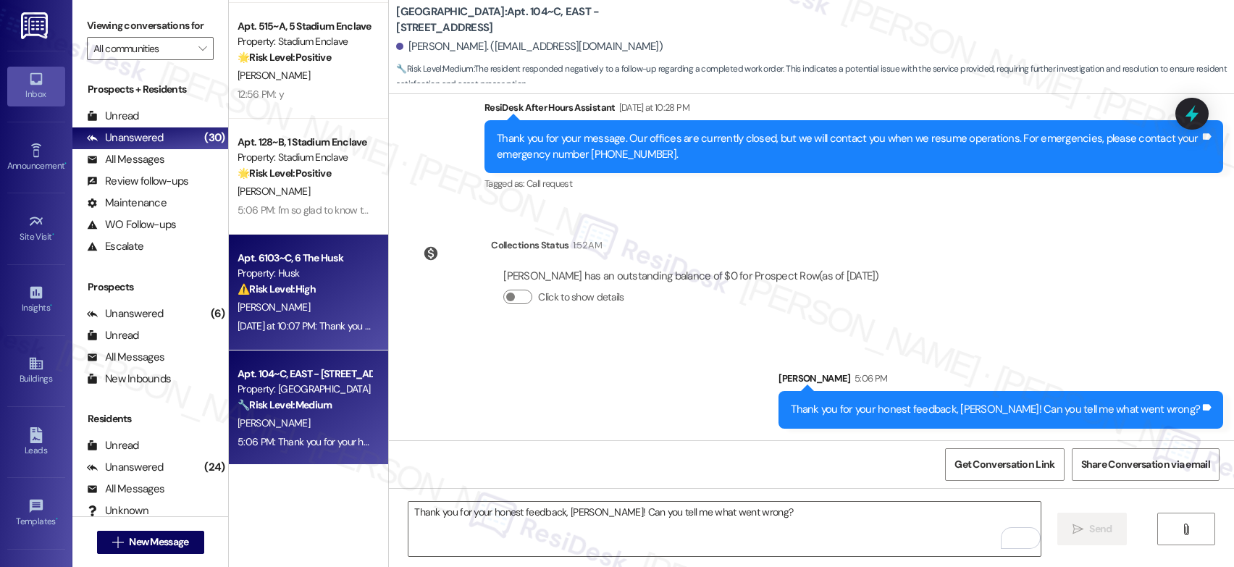
click at [358, 289] on div "Apt. 6103~C, 6 The Husk Property: Husk ⚠️ Risk Level: High The conversation con…" at bounding box center [308, 293] width 159 height 116
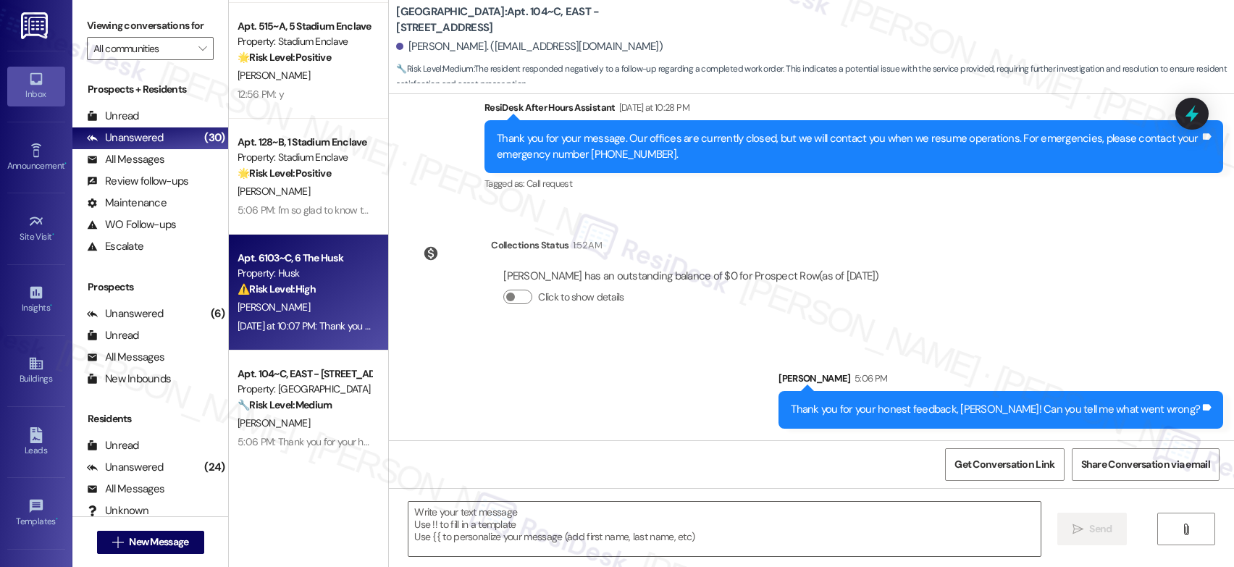
click at [337, 289] on div "⚠️ Risk Level: High The conversation concerns a water leak from water heater pi…" at bounding box center [305, 289] width 134 height 15
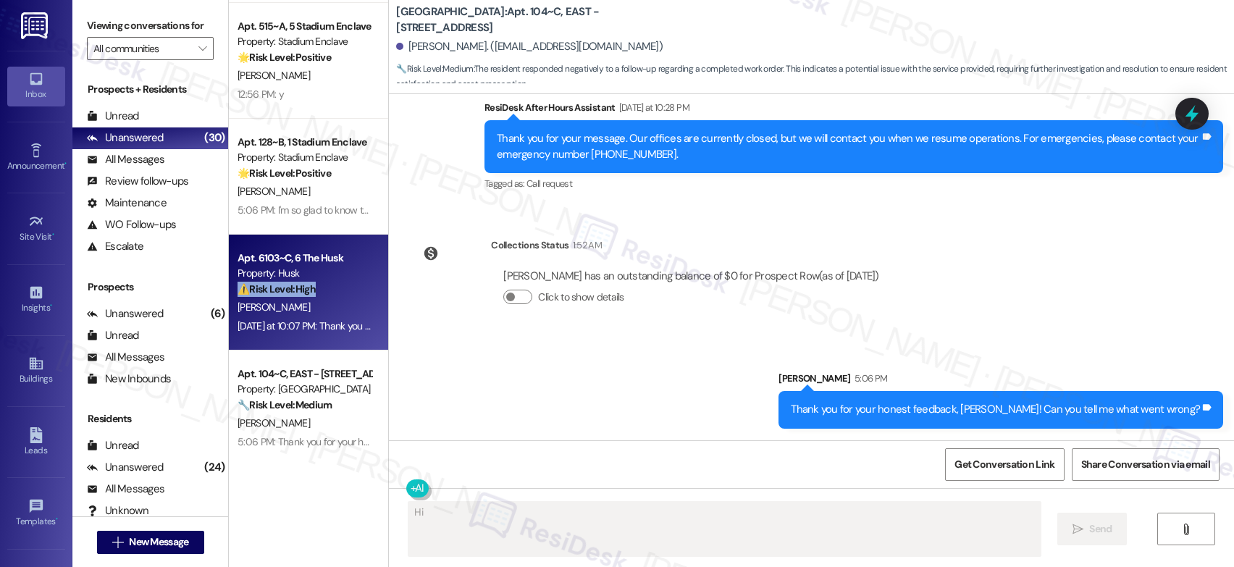
click at [337, 289] on div "⚠️ Risk Level: High The conversation concerns a water leak from water heater pi…" at bounding box center [305, 289] width 134 height 15
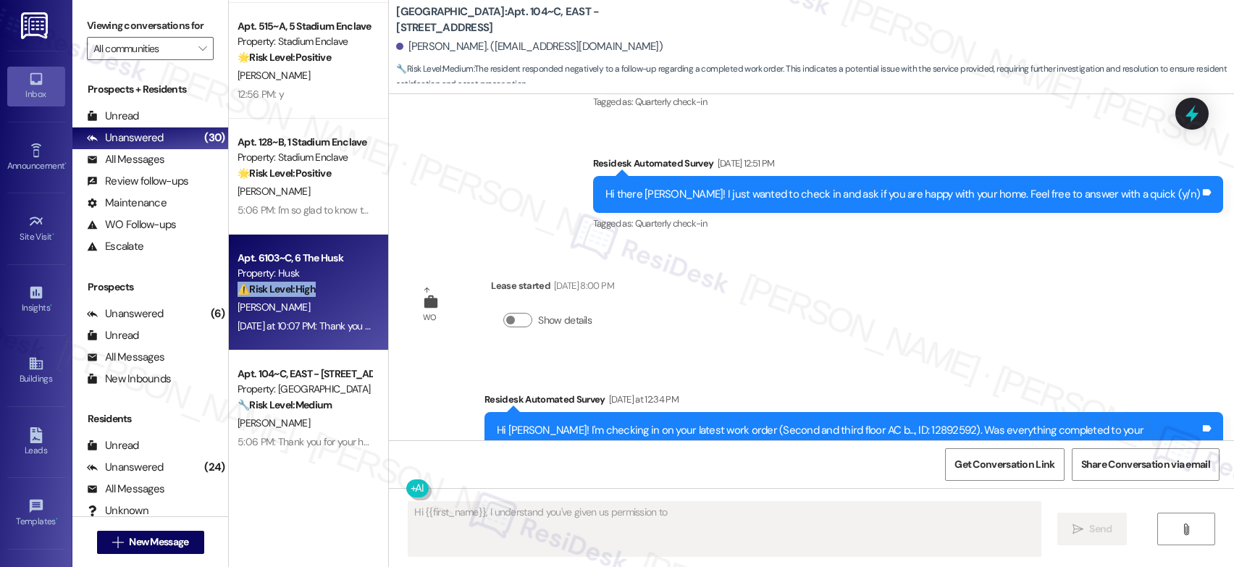
click at [337, 289] on div "⚠️ Risk Level: High The conversation concerns a water leak from water heater pi…" at bounding box center [305, 289] width 134 height 15
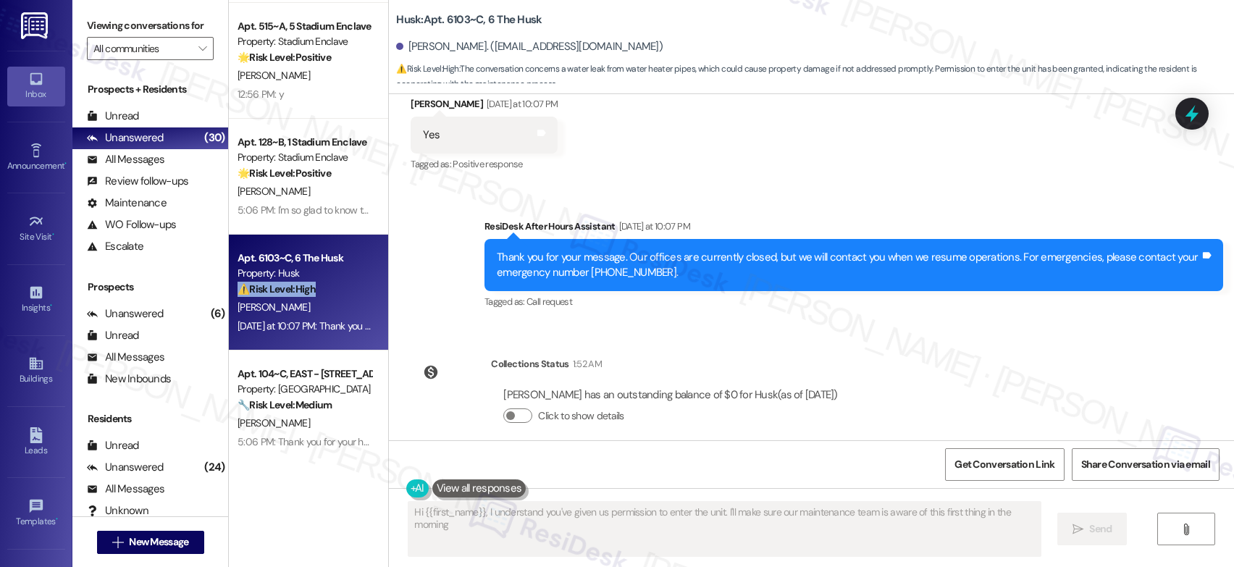
click at [337, 289] on div "⚠️ Risk Level: High The conversation concerns a water leak from water heater pi…" at bounding box center [305, 289] width 134 height 15
click at [337, 289] on div "( 1 ) Apt. 135~A~2, 1 Seminole Landing Property: Seminole Landing 🌟 Risk Level:…" at bounding box center [308, 232] width 159 height 464
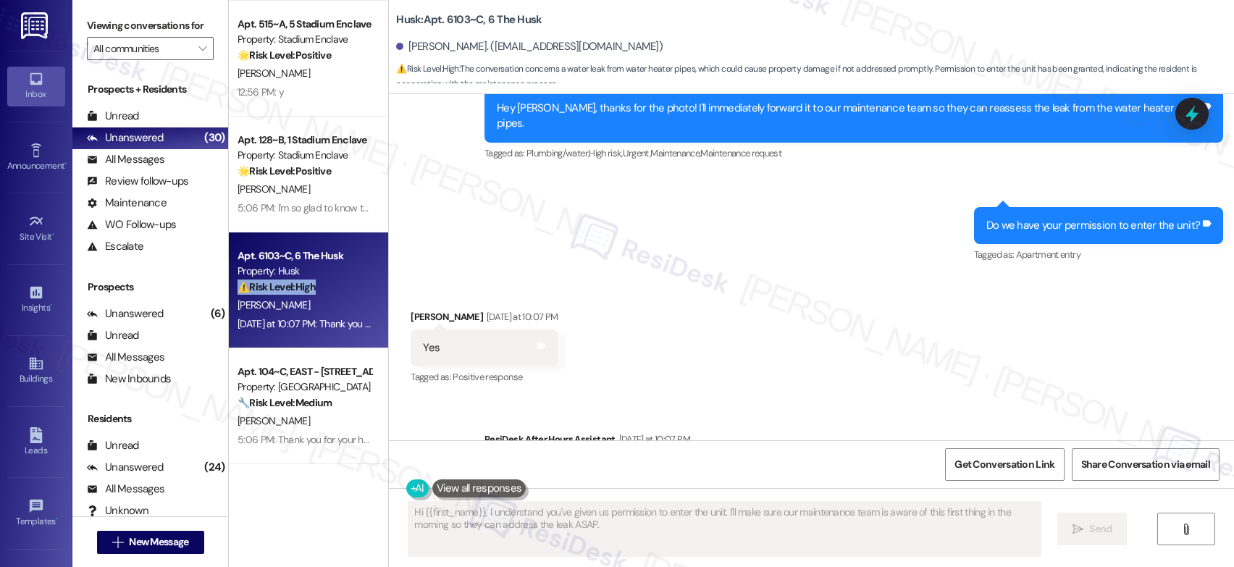
scroll to position [1332, 0]
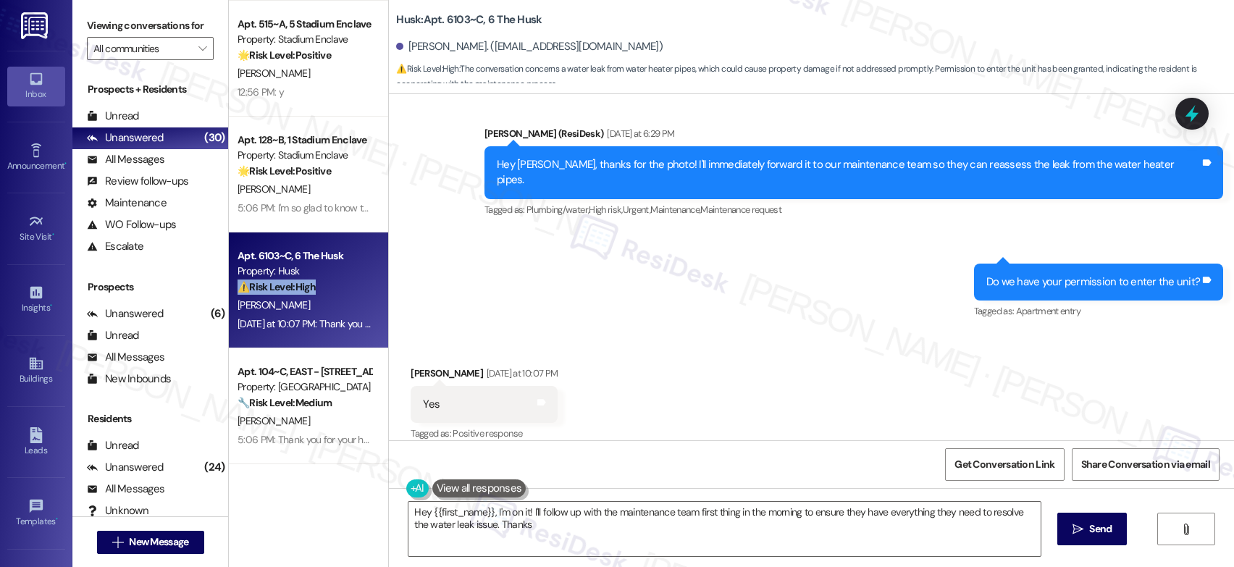
type textarea "Hey {{first_name}}, I'm on it! I'll follow up with the maintenance team first t…"
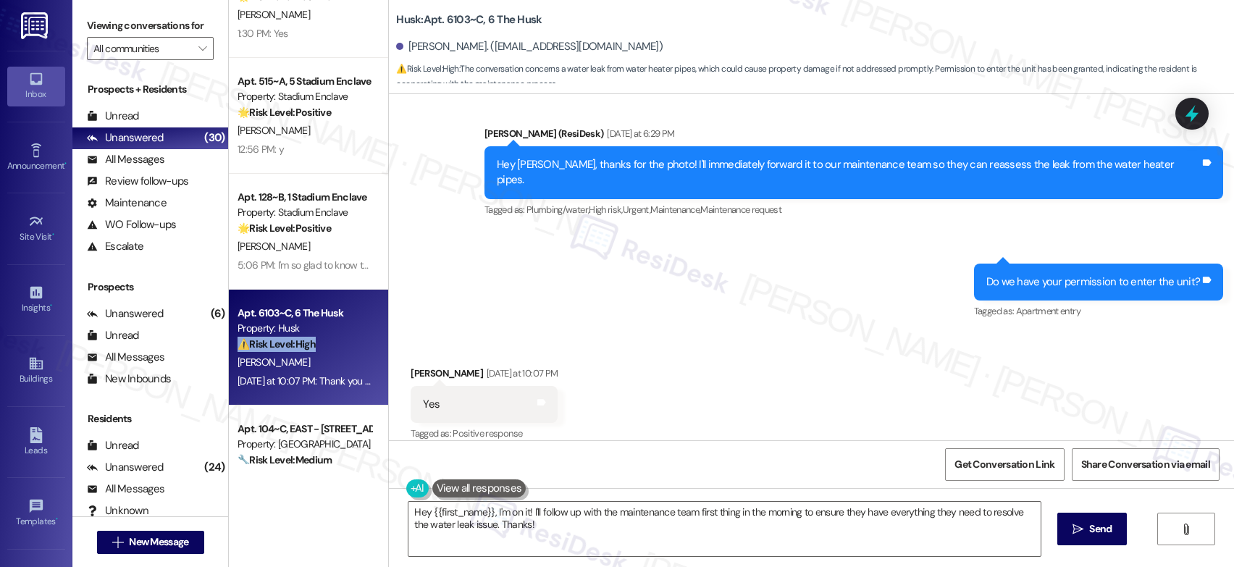
scroll to position [1753, 0]
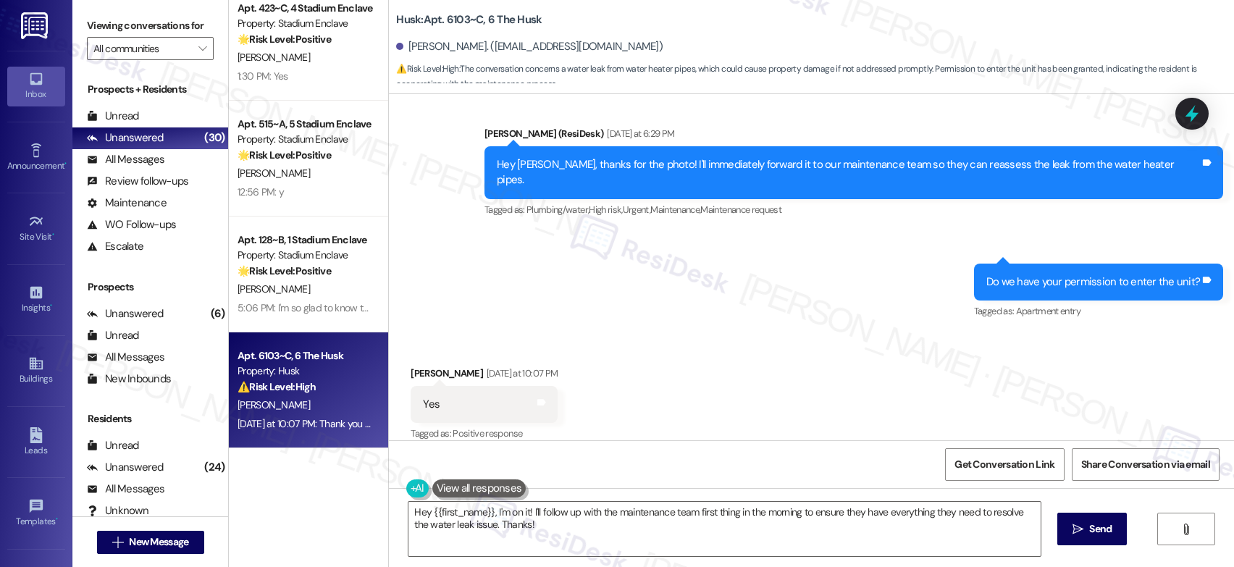
click at [319, 263] on div "( 2 ) Apt. F24~A, F The Lodge at [GEOGRAPHIC_DATA] Property: The Lodge Allendal…" at bounding box center [308, 232] width 159 height 464
click at [319, 264] on div "🌟 Risk Level: Positive The initial message is a positive engagement check-in. T…" at bounding box center [305, 271] width 134 height 15
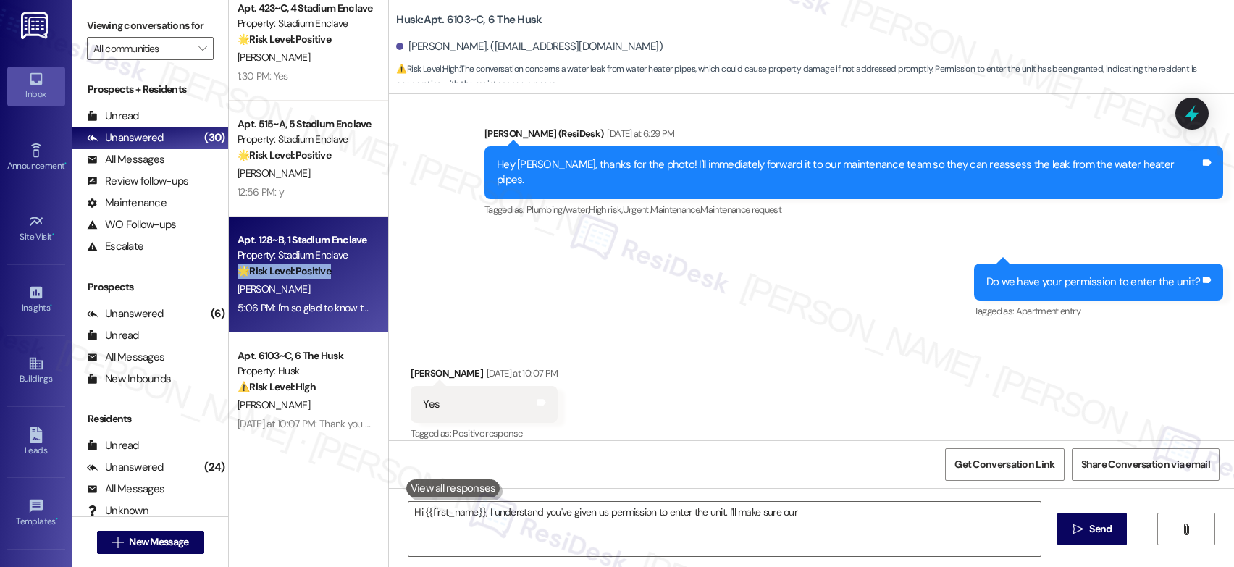
click at [319, 264] on div "🌟 Risk Level: Positive The initial message is a positive engagement check-in. T…" at bounding box center [305, 271] width 134 height 15
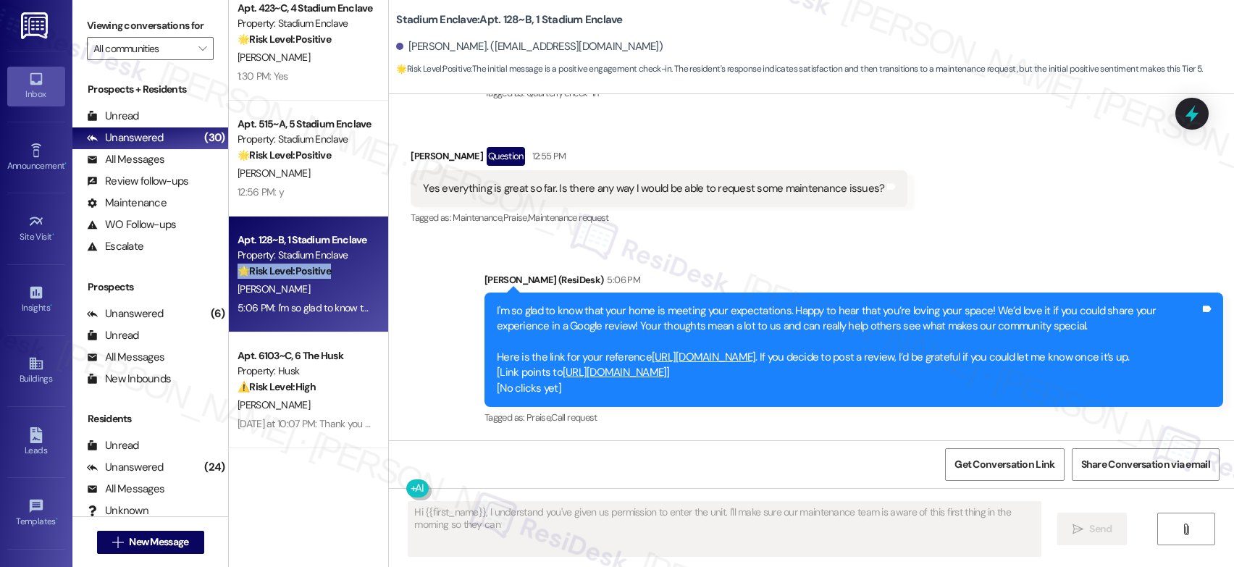
scroll to position [230, 0]
click at [319, 264] on div "🌟 Risk Level: Positive The initial message is a positive engagement check-in. T…" at bounding box center [305, 271] width 134 height 15
type textarea "Hi {{first_name}}, I understand you've given us permission to enter the unit. I…"
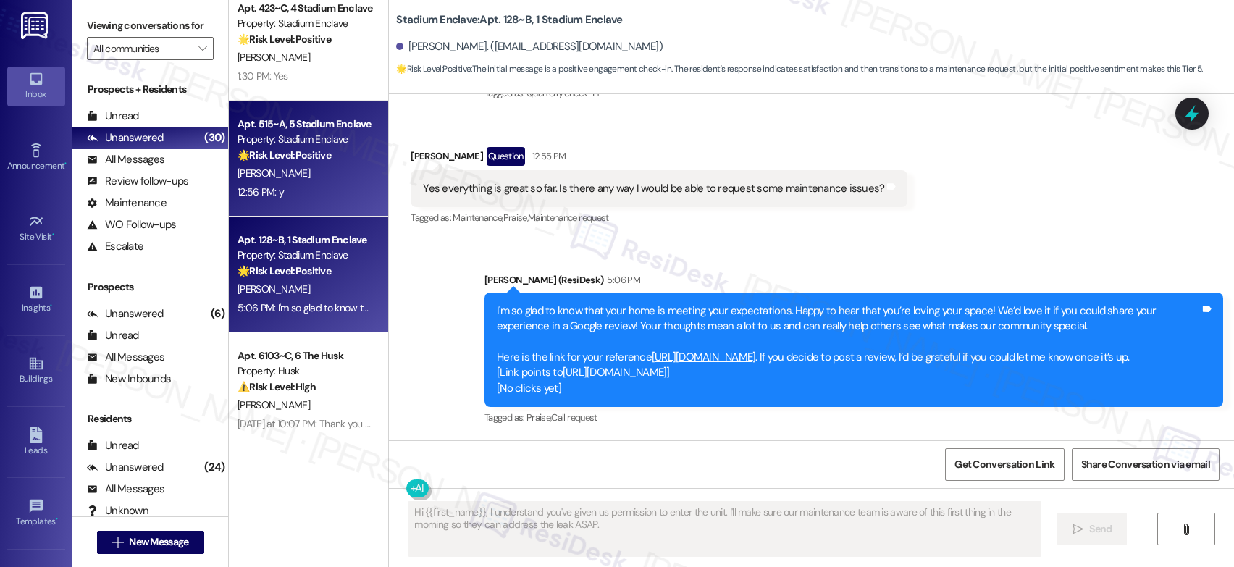
click at [304, 183] on div "12:56 PM: y 12:56 PM: y" at bounding box center [304, 192] width 137 height 18
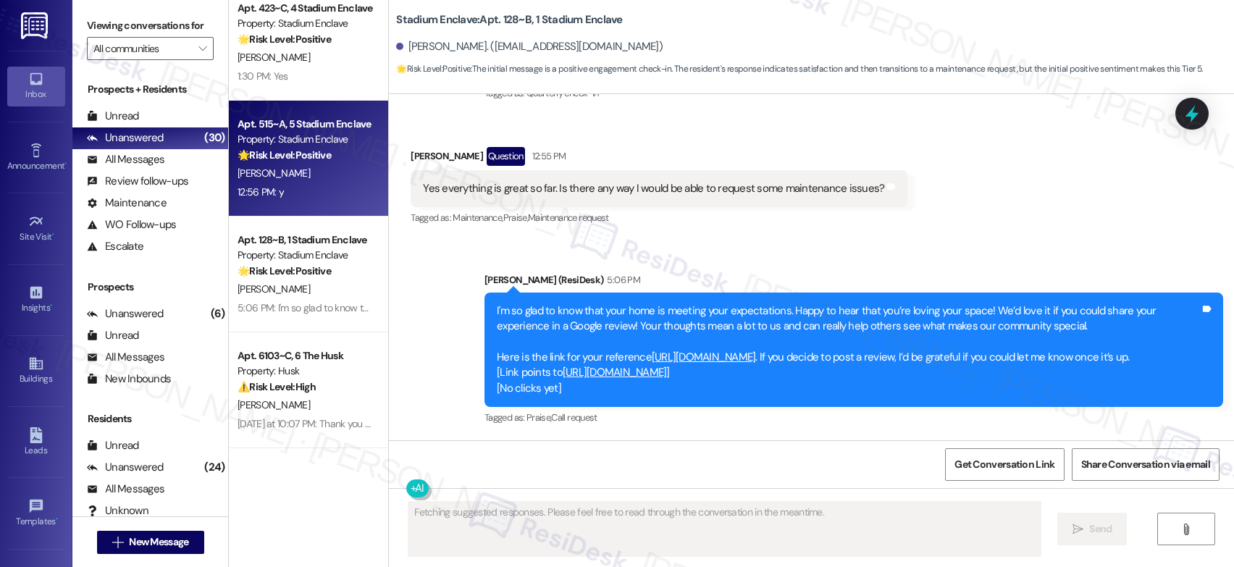
click at [304, 183] on div "12:56 PM: y 12:56 PM: y" at bounding box center [304, 192] width 137 height 18
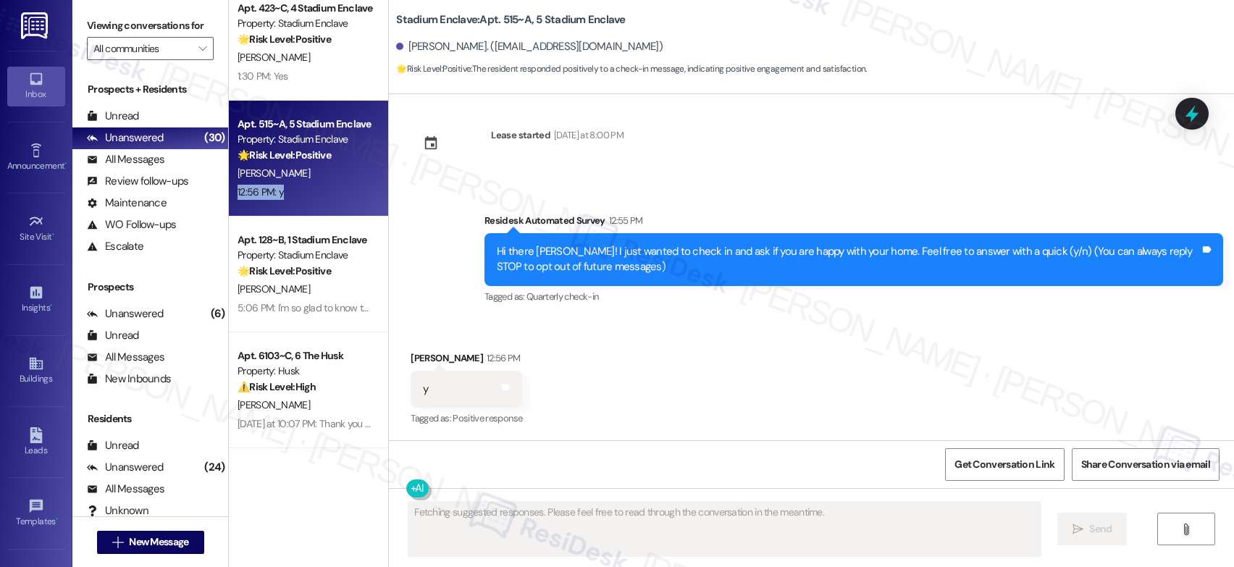
click at [304, 183] on div "12:56 PM: y 12:56 PM: y" at bounding box center [304, 192] width 137 height 18
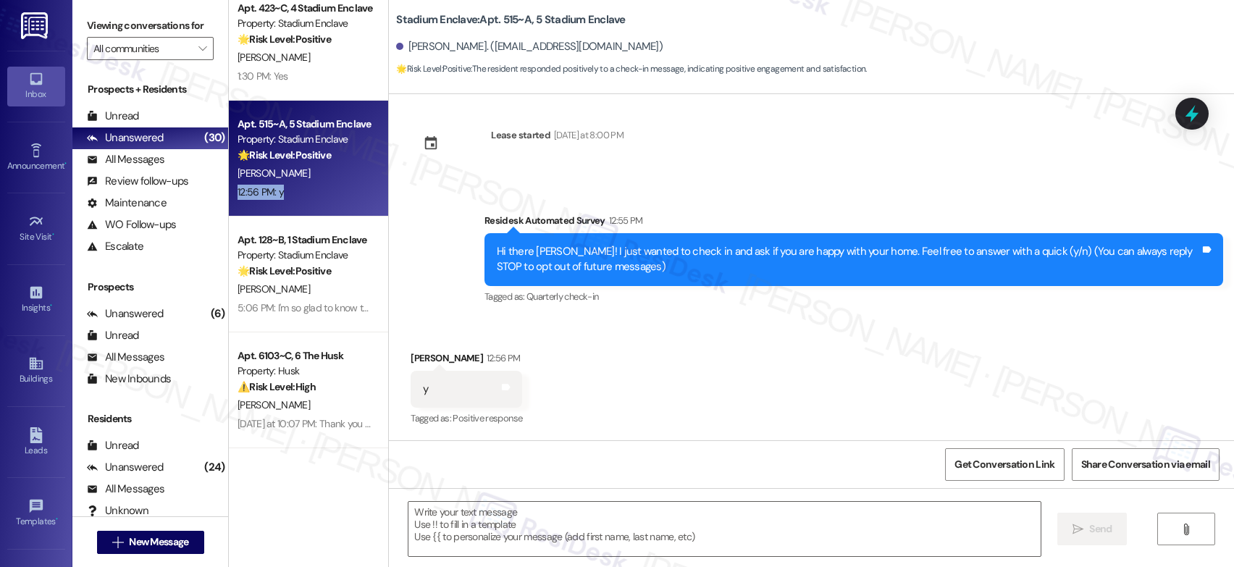
scroll to position [12, 0]
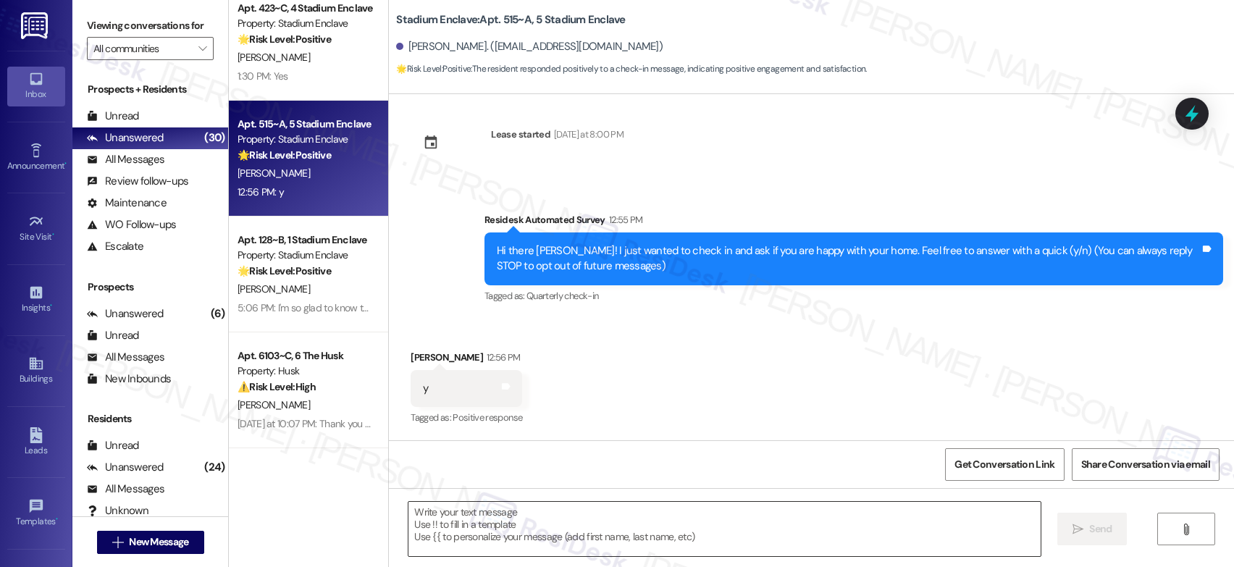
click at [510, 505] on textarea at bounding box center [724, 529] width 632 height 54
click at [511, 506] on textarea at bounding box center [724, 529] width 632 height 54
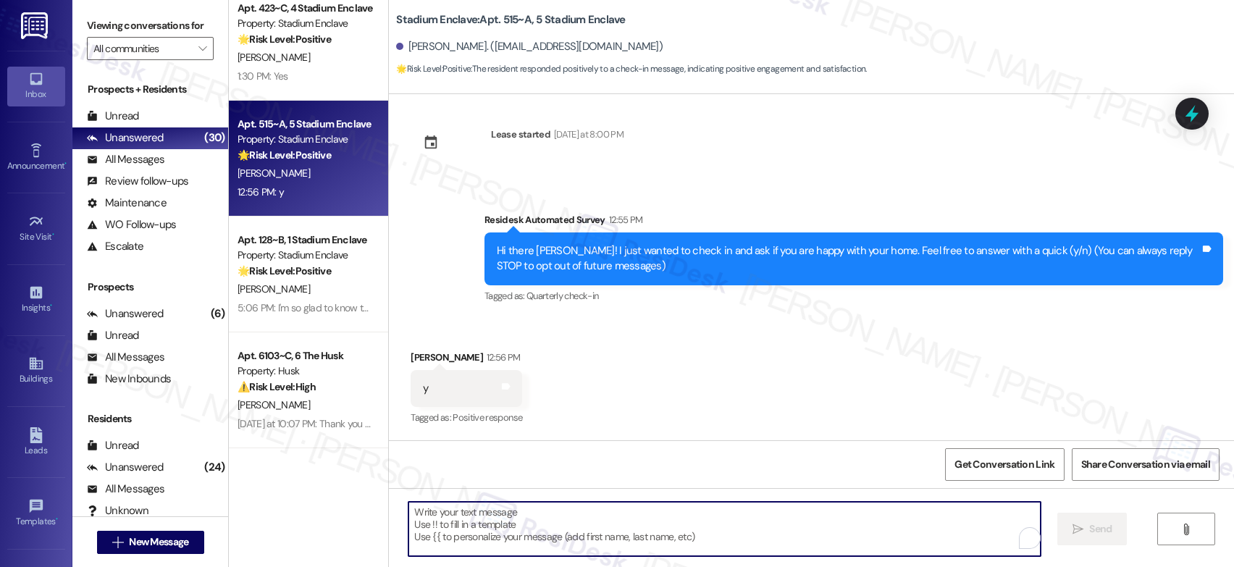
paste textarea "I'm so glad to know that your home is meeting your expectations. Happy to hear …"
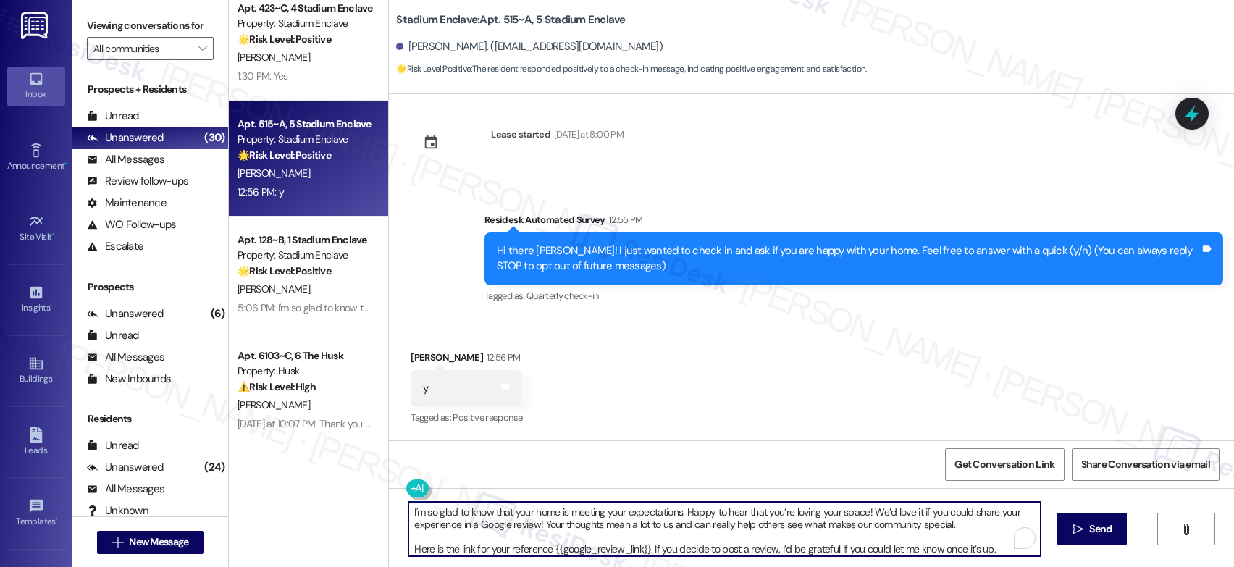
scroll to position [12, 0]
type textarea "I'm so glad to know that your home is meeting your expectations. Happy to hear …"
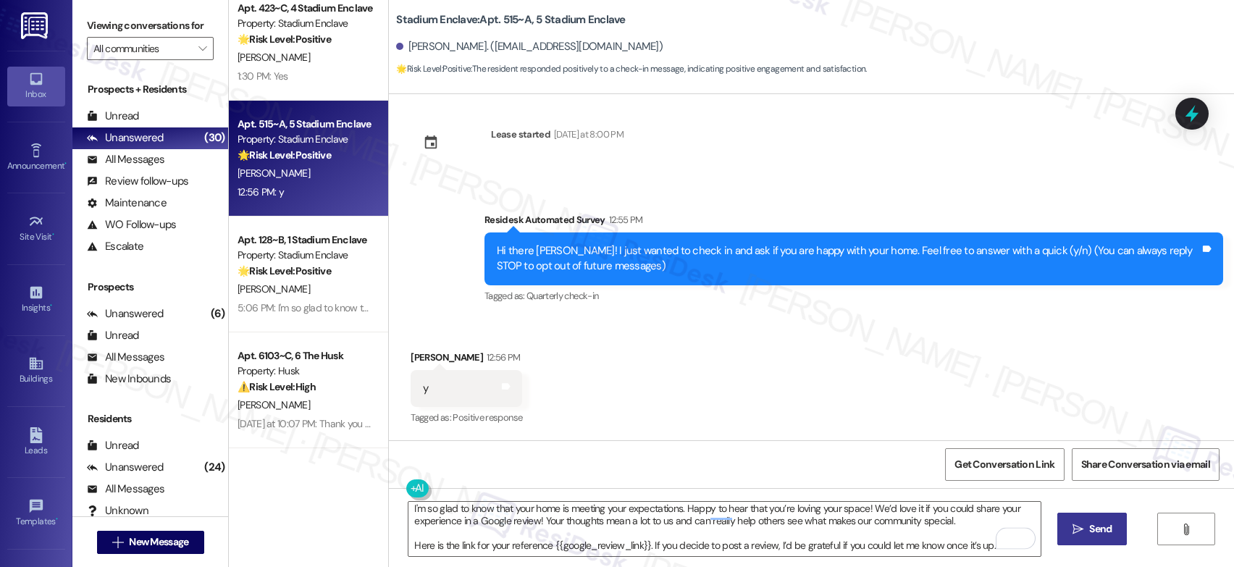
drag, startPoint x: 1093, startPoint y: 542, endPoint x: 1101, endPoint y: 543, distance: 8.0
click at [1101, 543] on button " Send" at bounding box center [1092, 529] width 70 height 33
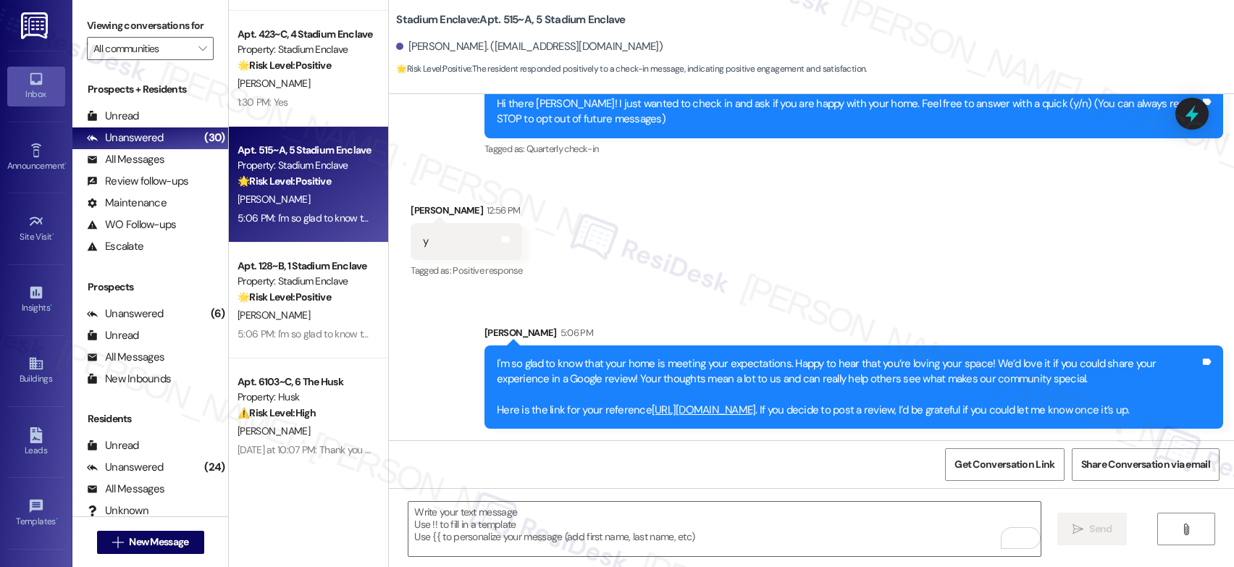
scroll to position [1724, 0]
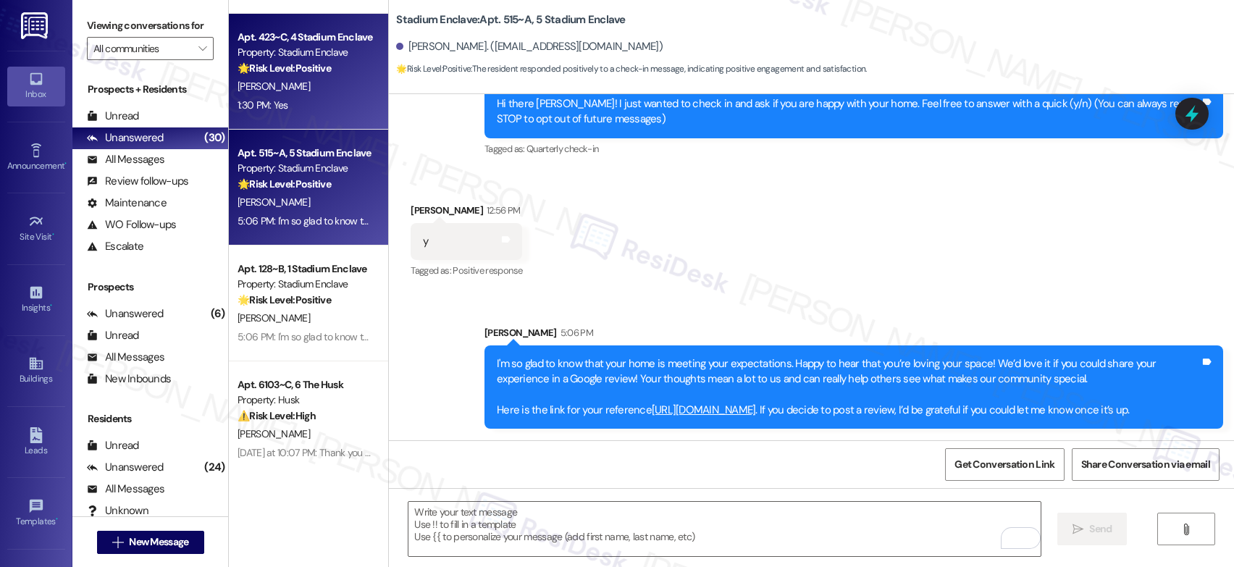
click at [310, 112] on div "1:30 PM: Yes 1:30 PM: Yes" at bounding box center [304, 105] width 137 height 18
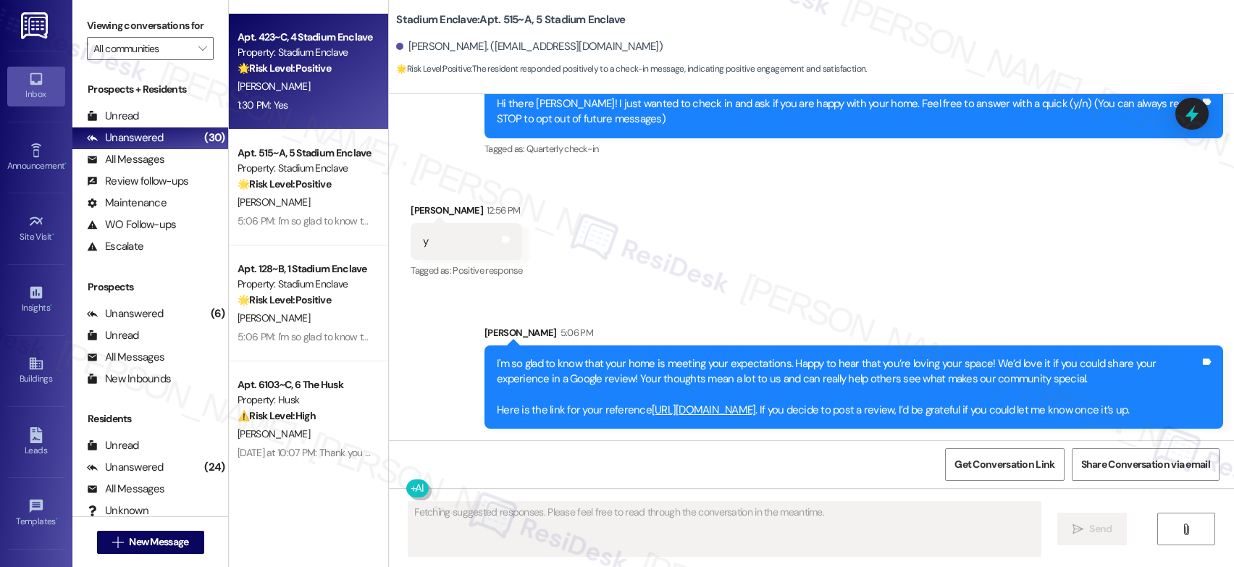
click at [310, 112] on div "1:30 PM: Yes 1:30 PM: Yes" at bounding box center [304, 105] width 137 height 18
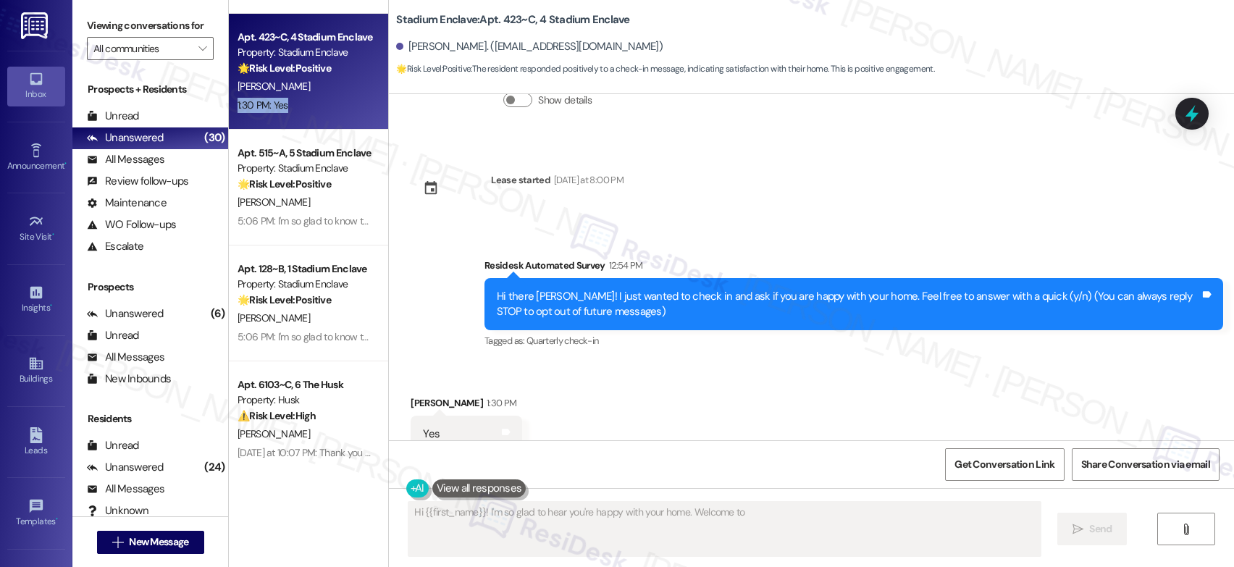
click at [310, 112] on div "1:30 PM: Yes 1:30 PM: Yes" at bounding box center [304, 105] width 137 height 18
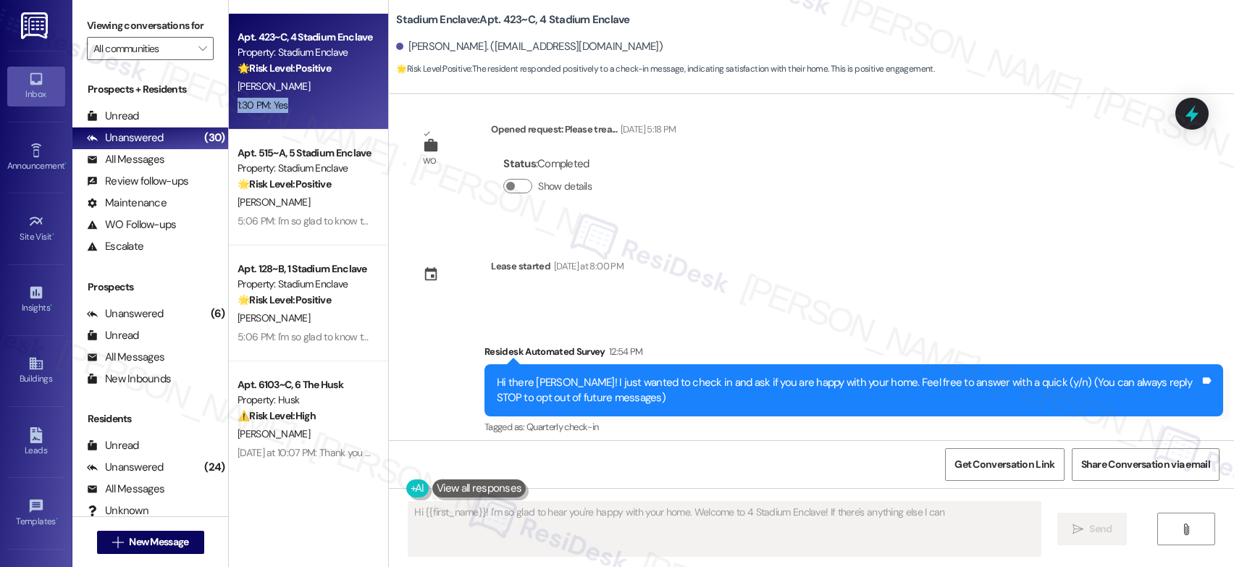
click at [310, 112] on div "1:30 PM: Yes 1:30 PM: Yes" at bounding box center [304, 105] width 137 height 18
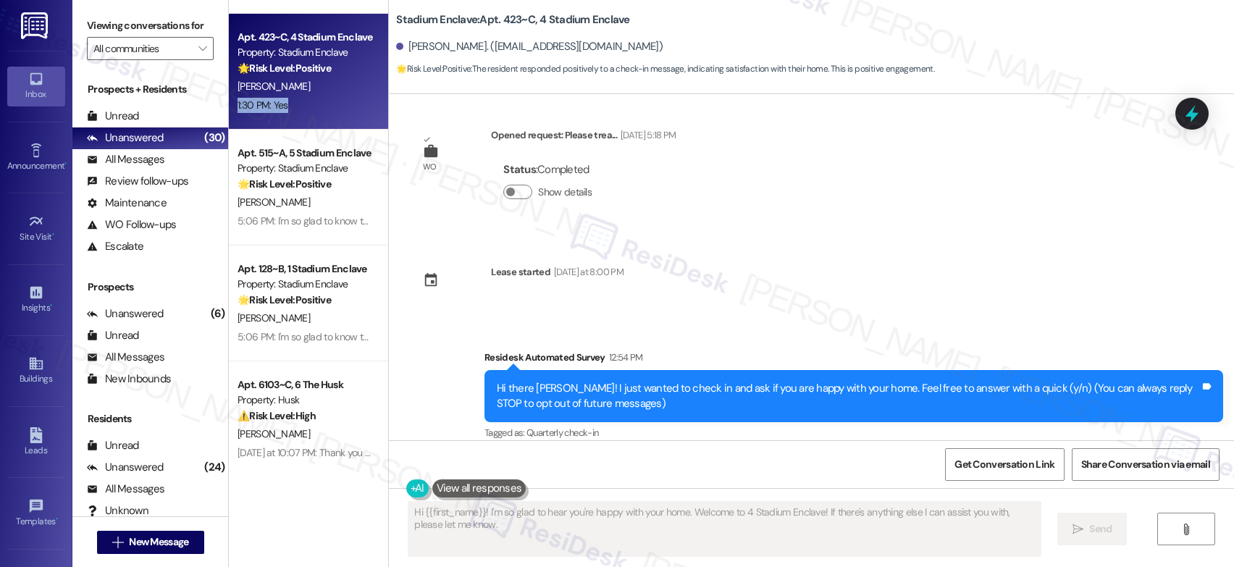
click at [310, 112] on div "1:30 PM: Yes 1:30 PM: Yes" at bounding box center [304, 105] width 137 height 18
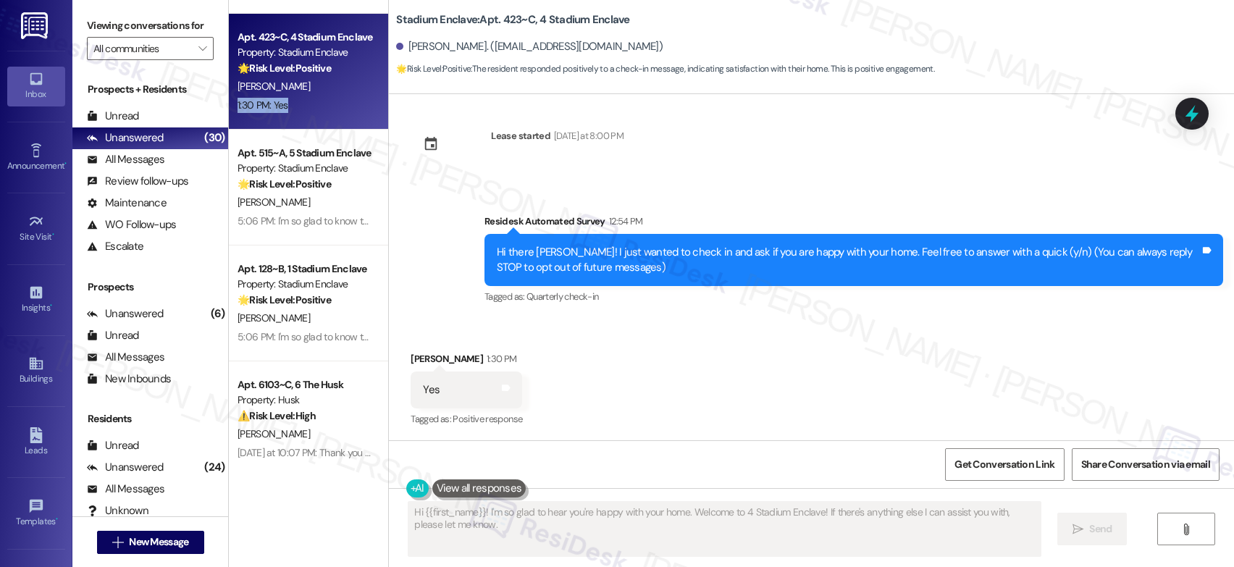
scroll to position [148, 0]
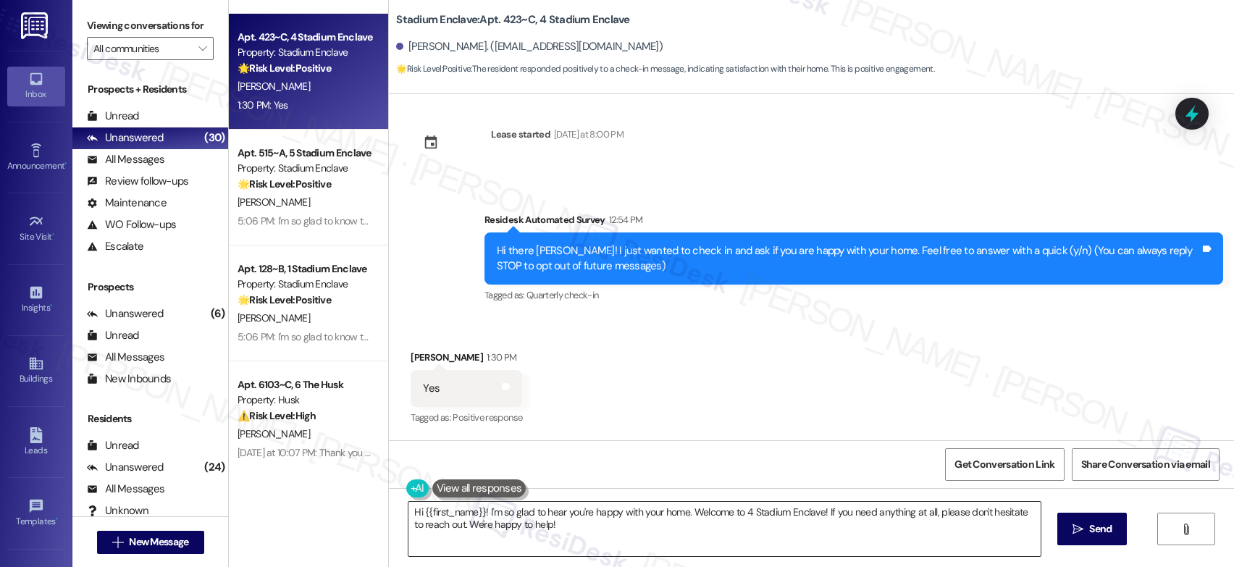
click at [644, 511] on textarea "Hi {{first_name}}! I'm so glad to hear you're happy with your home. Welcome to …" at bounding box center [724, 529] width 632 height 54
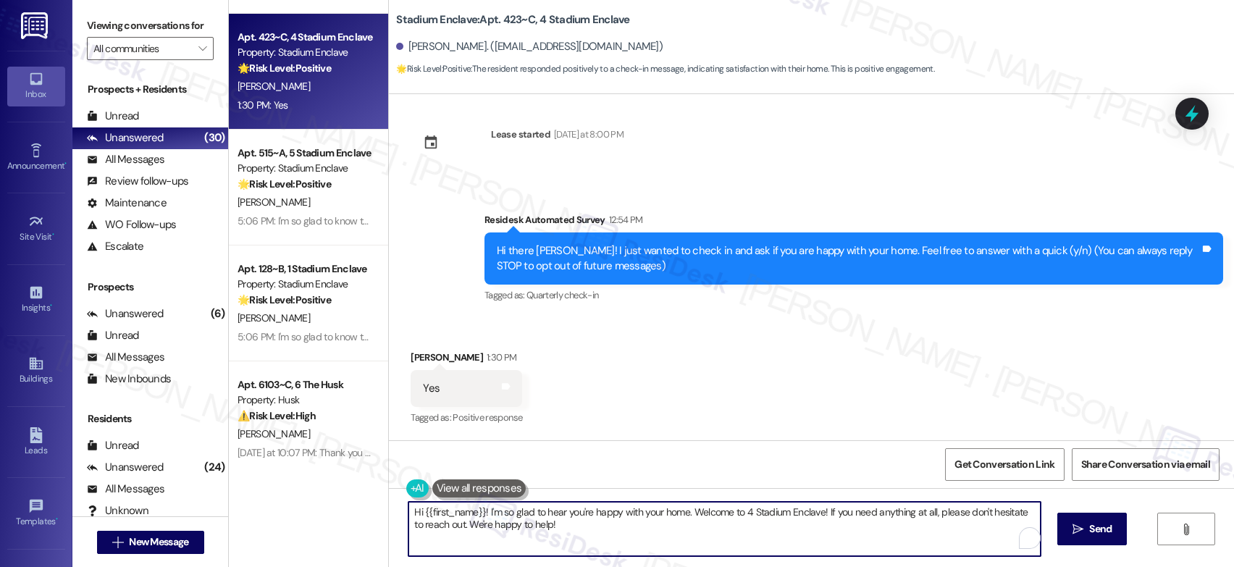
click at [644, 511] on textarea "Hi {{first_name}}! I'm so glad to hear you're happy with your home. Welcome to …" at bounding box center [724, 529] width 632 height 54
paste textarea "I'm so glad to know that your home is meeting your expectations. Happy to hear …"
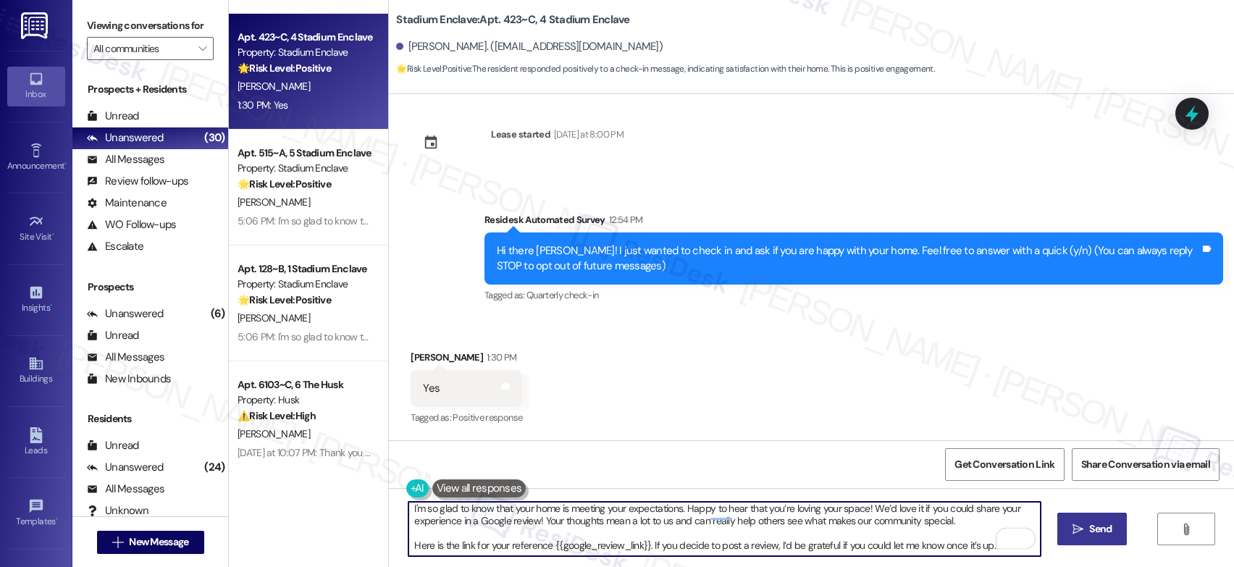
scroll to position [12, 0]
type textarea "I'm so glad to know that your home is meeting your expectations. Happy to hear …"
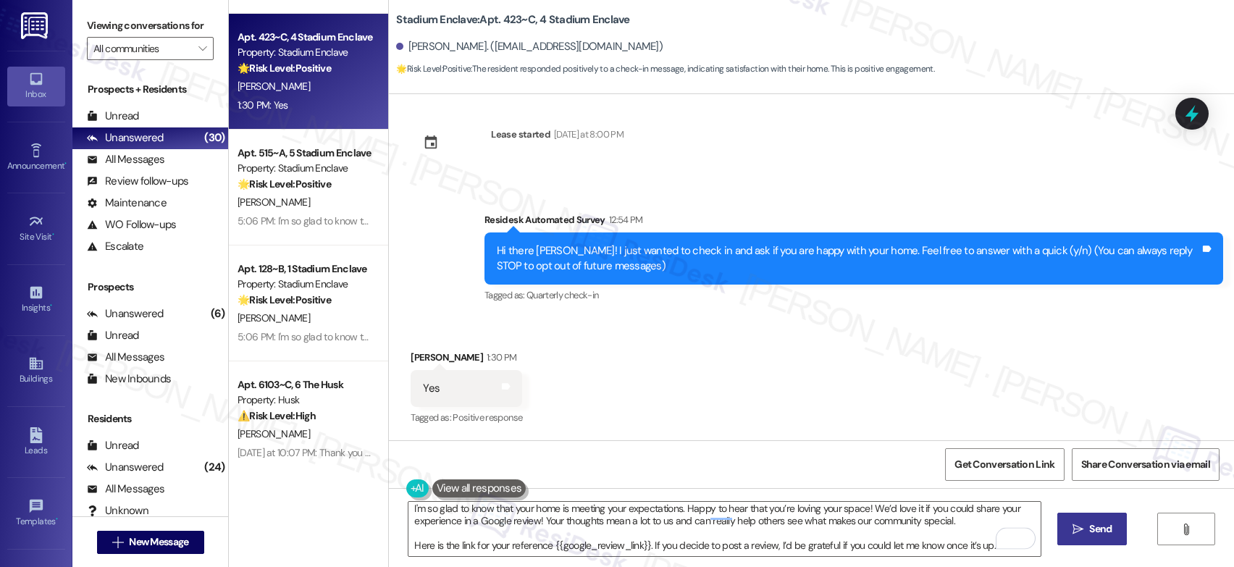
click at [1093, 540] on button " Send" at bounding box center [1092, 529] width 70 height 33
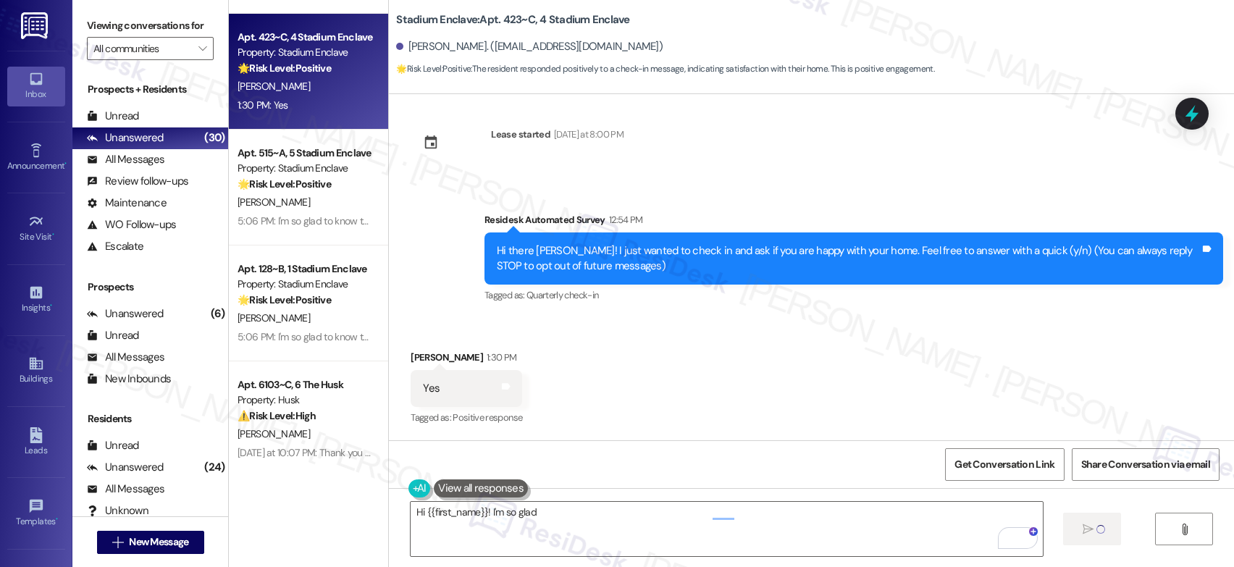
scroll to position [0, 0]
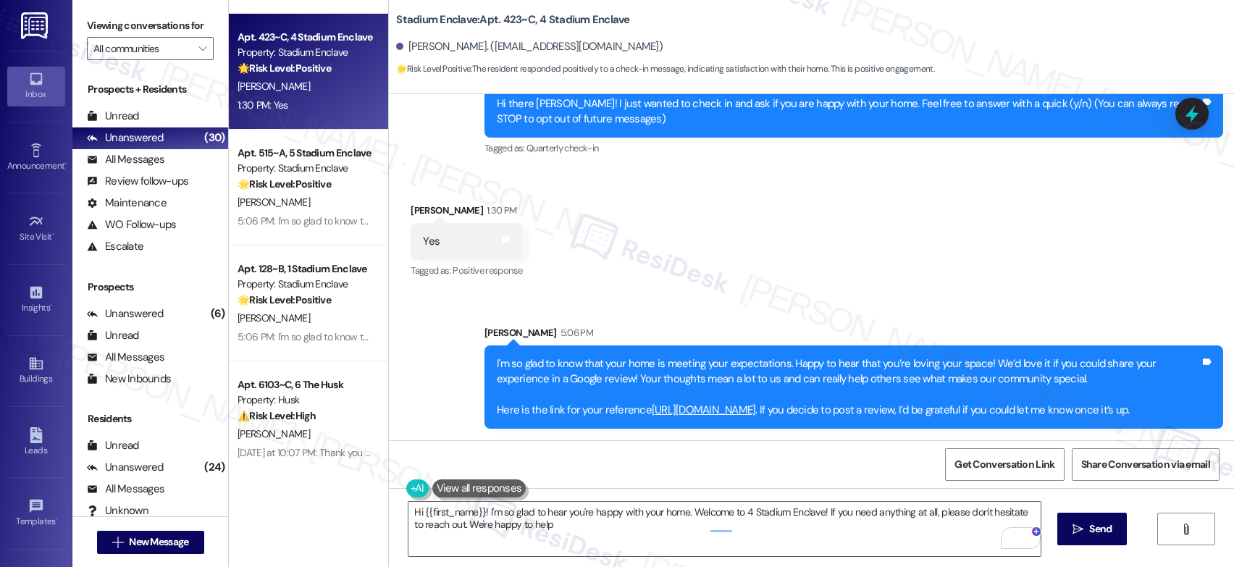
type textarea "Hi {{first_name}}! I'm so glad to hear you're happy with your home. Welcome to …"
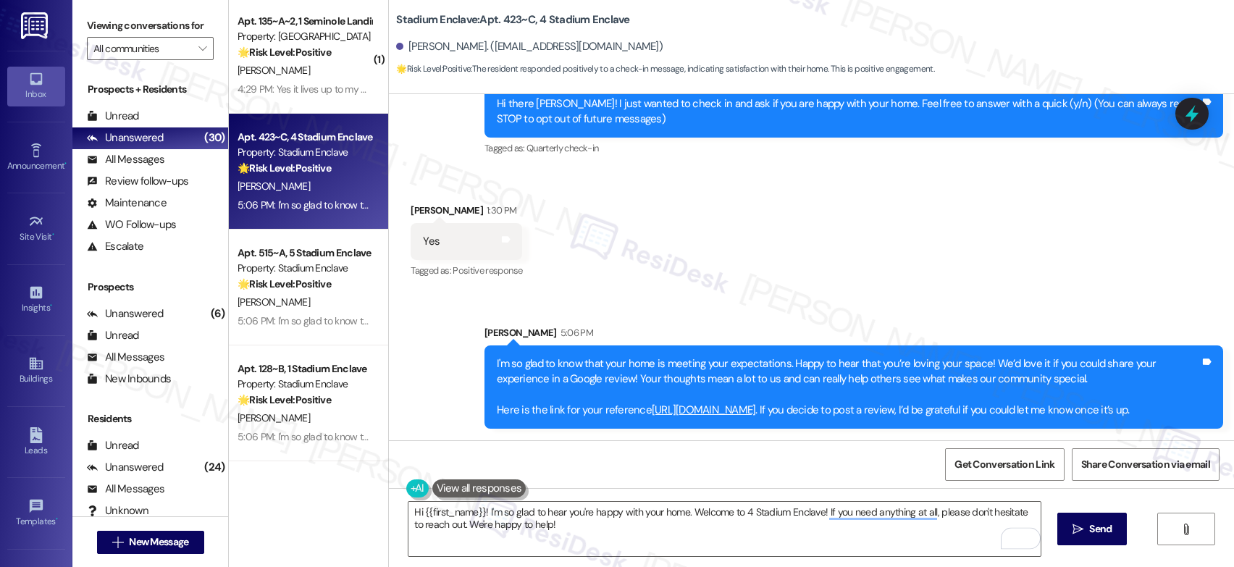
click at [313, 79] on div "Apt. 622~B, 6 Stadium Enclave Property: Stadium Enclave 🔧 Risk Level: Medium Th…" at bounding box center [308, 232] width 159 height 464
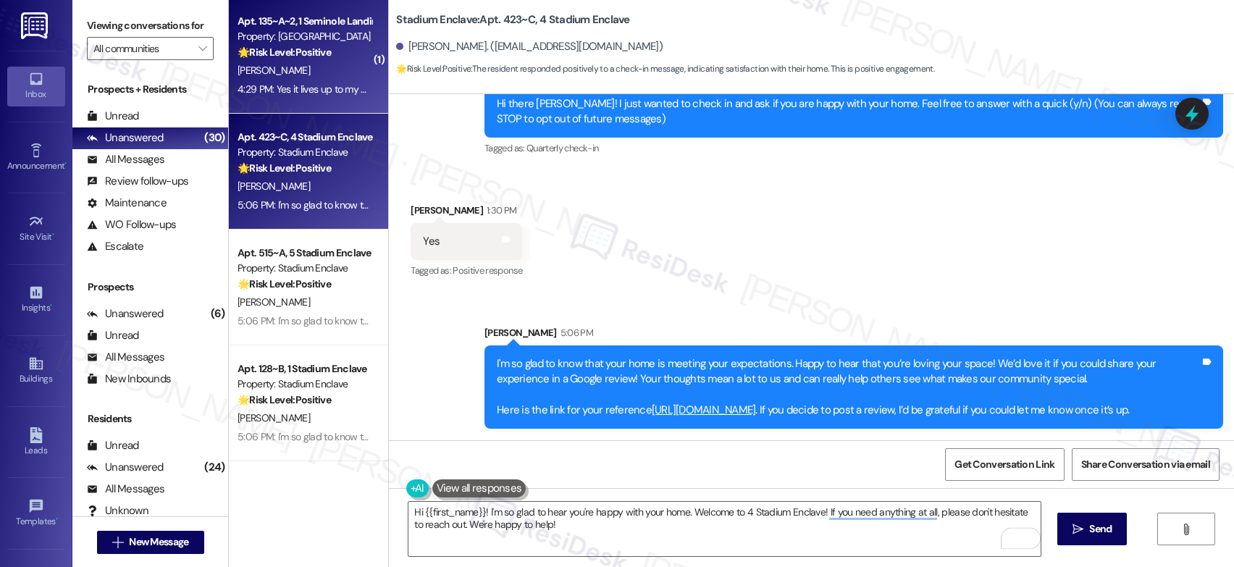
click at [313, 79] on div "[PERSON_NAME]" at bounding box center [304, 71] width 137 height 18
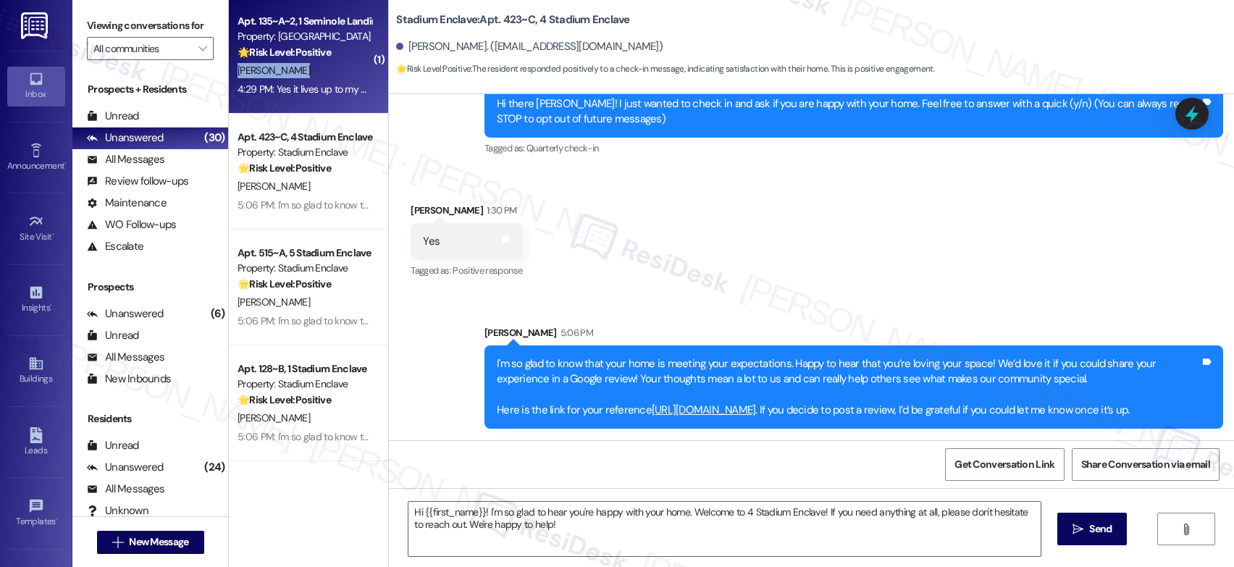
type textarea "Fetching suggested responses. Please feel free to read through the conversation…"
click at [313, 79] on div "[PERSON_NAME]" at bounding box center [304, 71] width 137 height 18
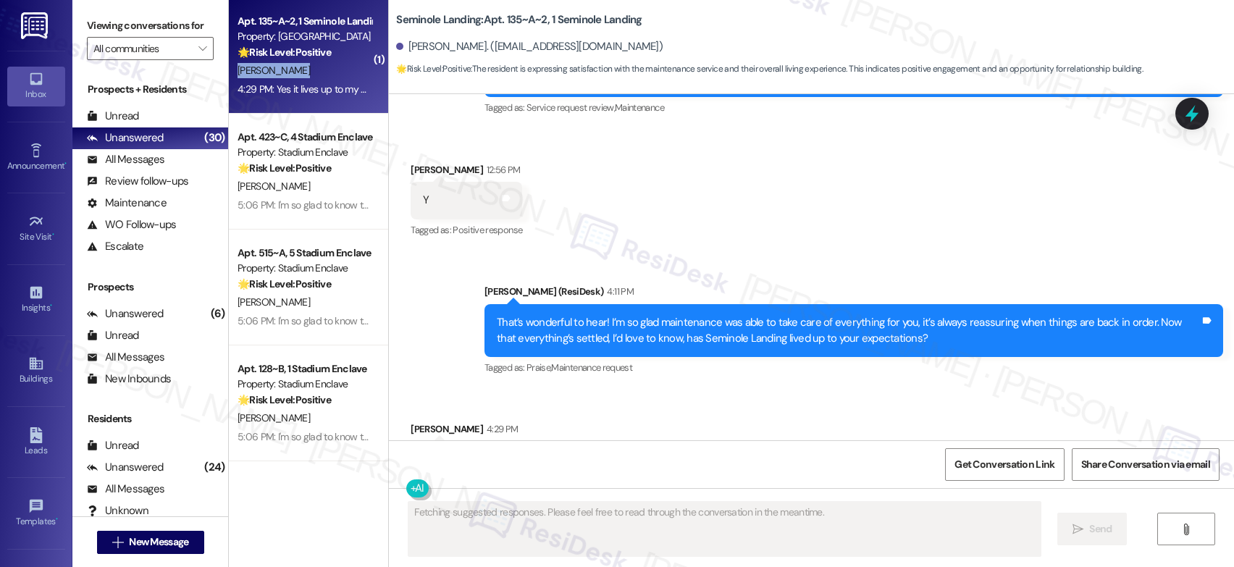
click at [313, 79] on div "[PERSON_NAME]" at bounding box center [304, 71] width 137 height 18
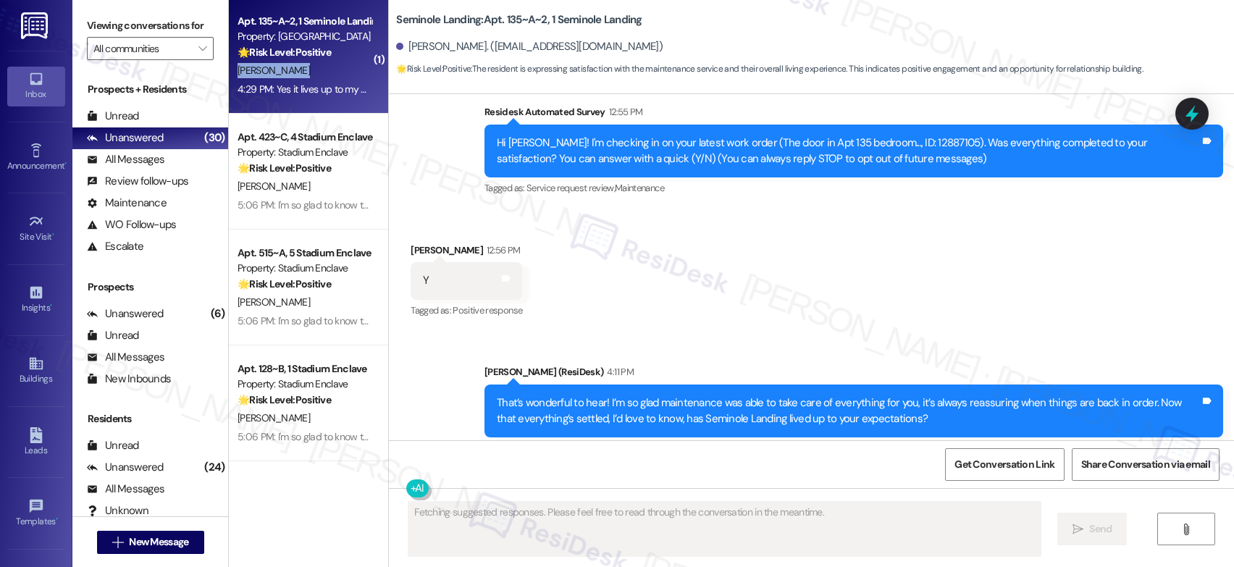
click at [313, 79] on div "[PERSON_NAME]" at bounding box center [304, 71] width 137 height 18
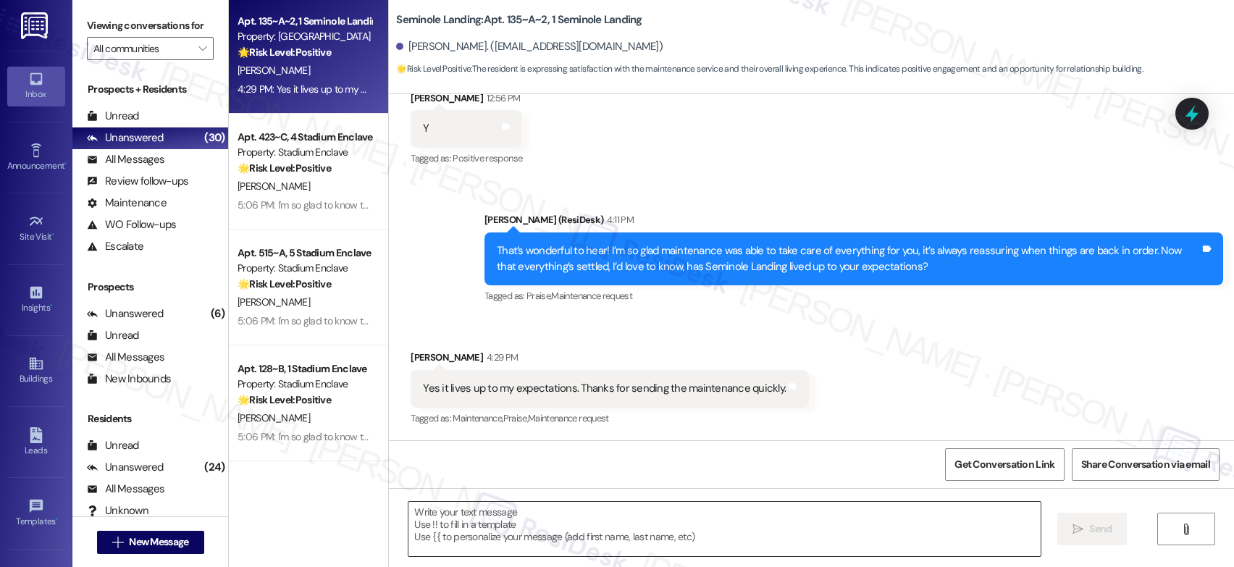
click at [481, 512] on textarea at bounding box center [724, 529] width 632 height 54
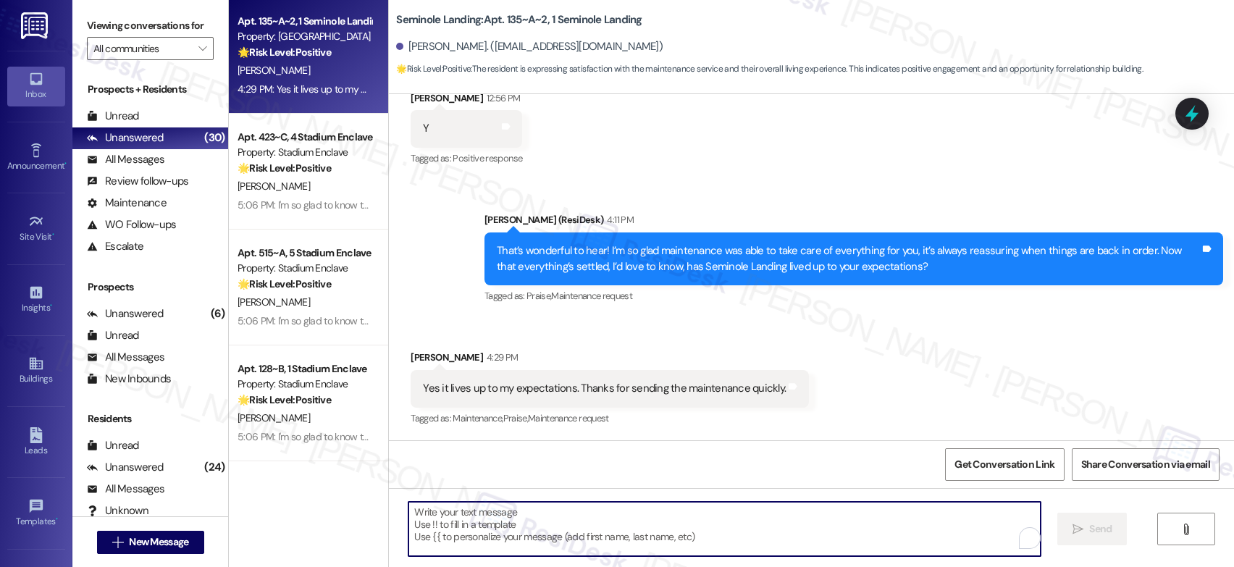
click at [481, 512] on textarea "To enrich screen reader interactions, please activate Accessibility in Grammarl…" at bounding box center [724, 529] width 632 height 54
click at [482, 512] on textarea "To enrich screen reader interactions, please activate Accessibility in Grammarl…" at bounding box center [724, 529] width 632 height 54
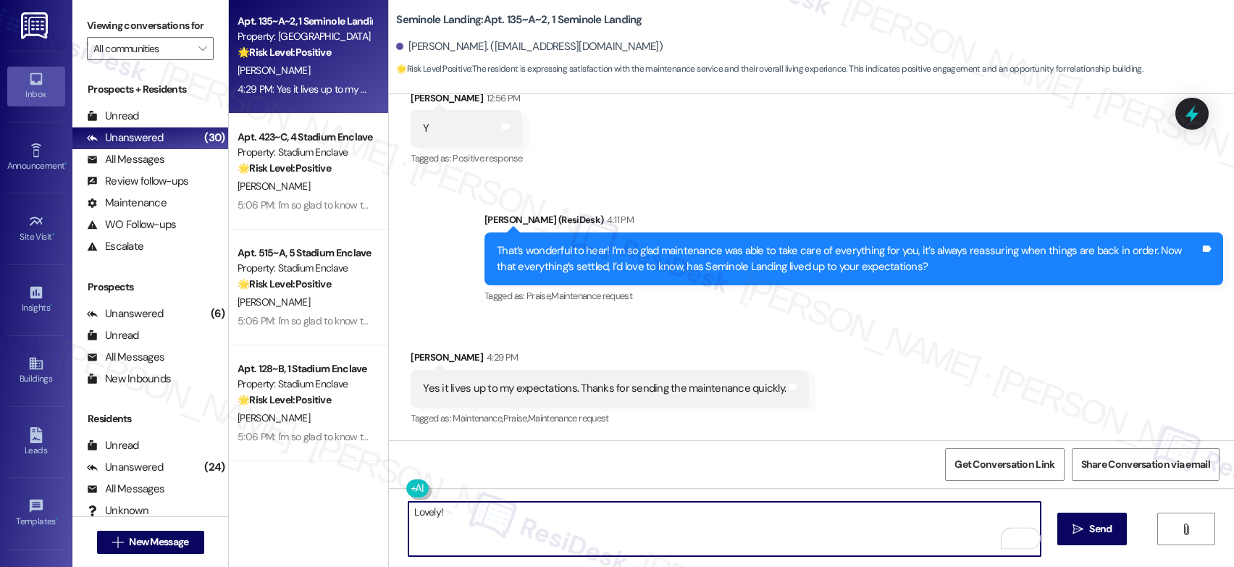
paste textarea "We’re so glad your expectations have been met, and we’ll continue doing our bes…"
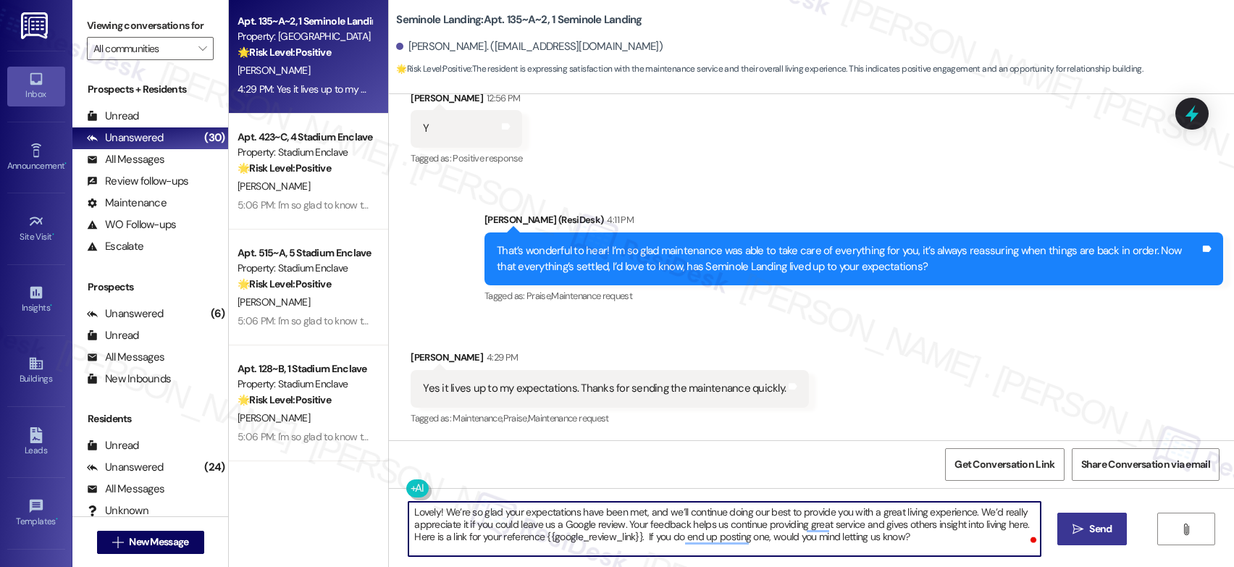
type textarea "Lovely! We’re so glad your expectations have been met, and we’ll continue doing…"
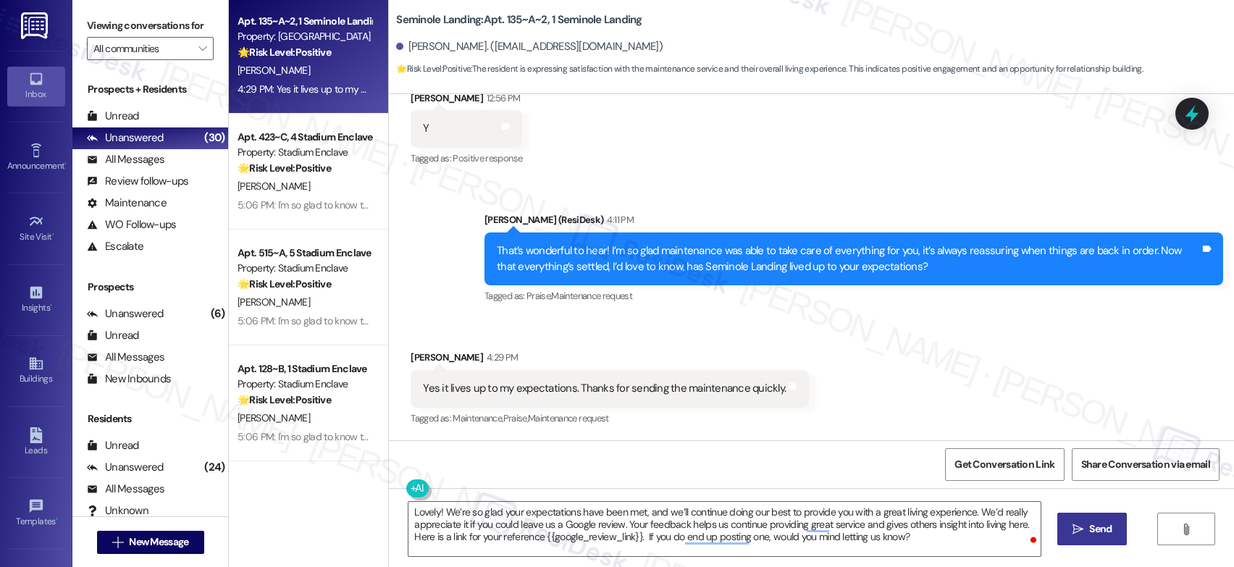
click at [1072, 520] on button " Send" at bounding box center [1092, 529] width 70 height 33
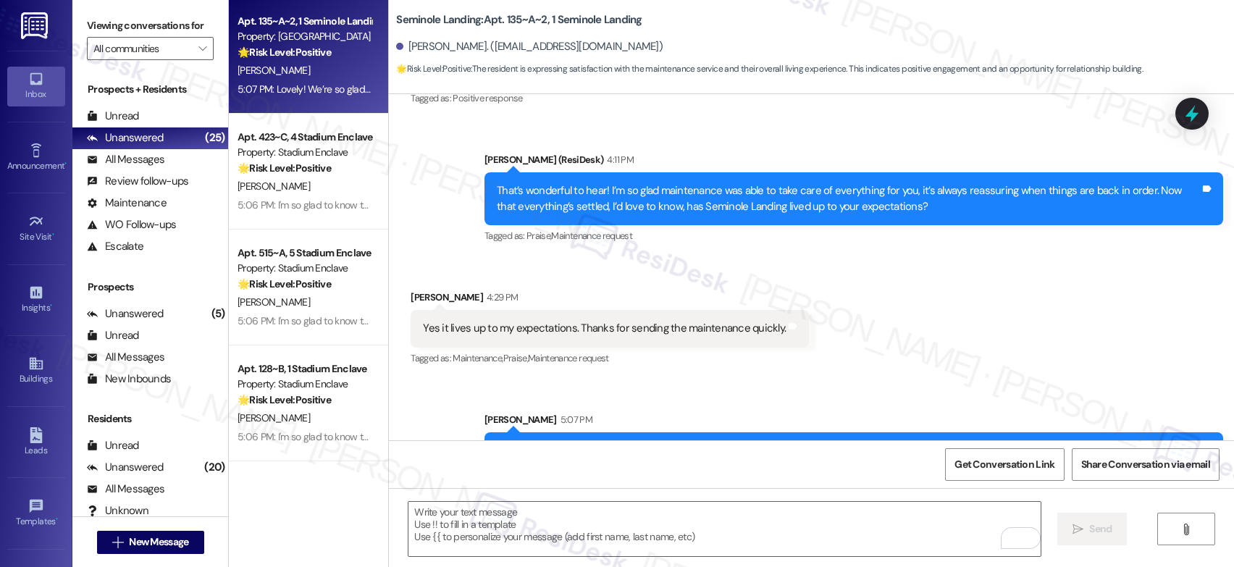
scroll to position [432, 0]
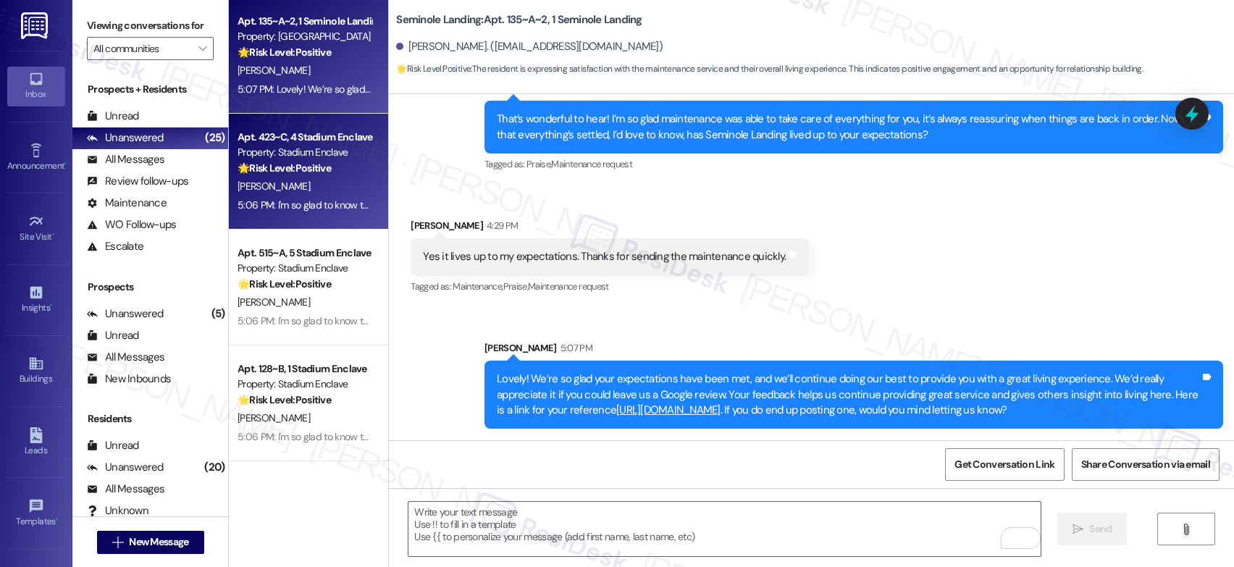
click at [301, 161] on strong "🌟 Risk Level: Positive" at bounding box center [284, 167] width 93 height 13
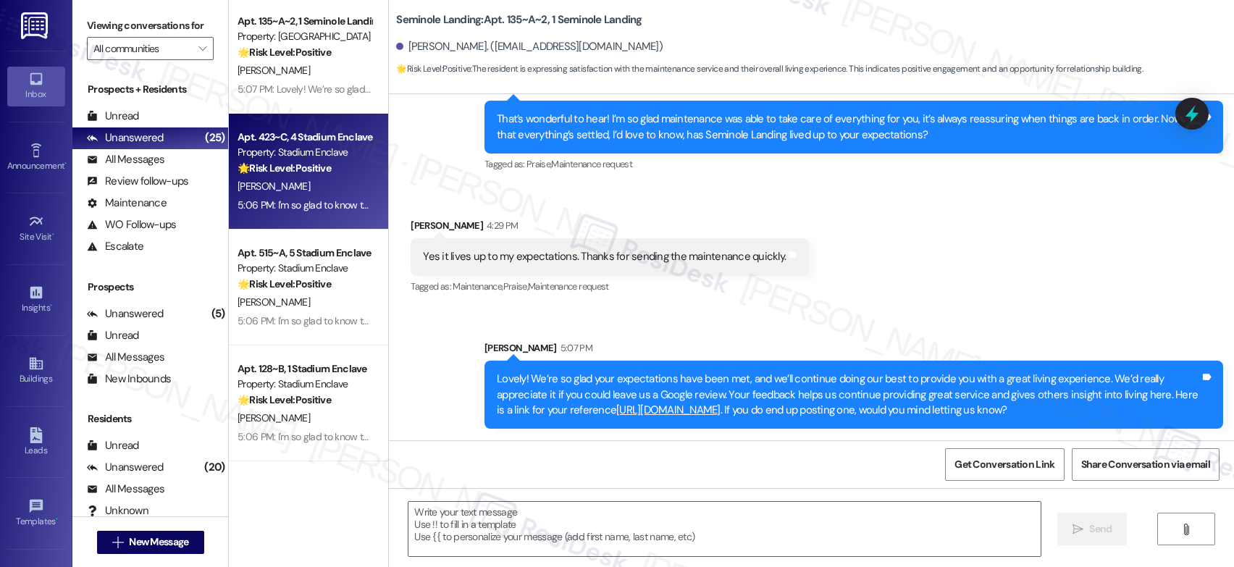
click at [301, 161] on strong "🌟 Risk Level: Positive" at bounding box center [284, 167] width 93 height 13
click at [302, 161] on strong "🌟 Risk Level: Positive" at bounding box center [284, 167] width 93 height 13
drag, startPoint x: 302, startPoint y: 161, endPoint x: 308, endPoint y: 167, distance: 8.7
click at [300, 159] on div "Apt. 423~C, 4 Stadium Enclave Property: Stadium Enclave 🌟 Risk Level: Positive …" at bounding box center [304, 152] width 137 height 49
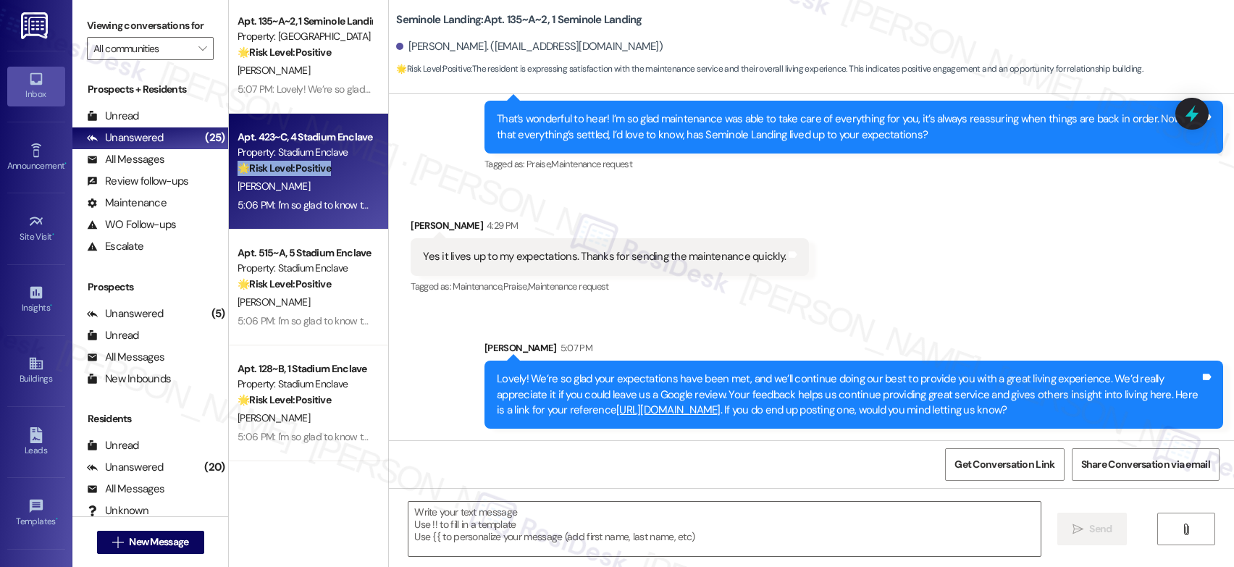
type textarea "Fetching suggested responses. Please feel free to read through the conversation…"
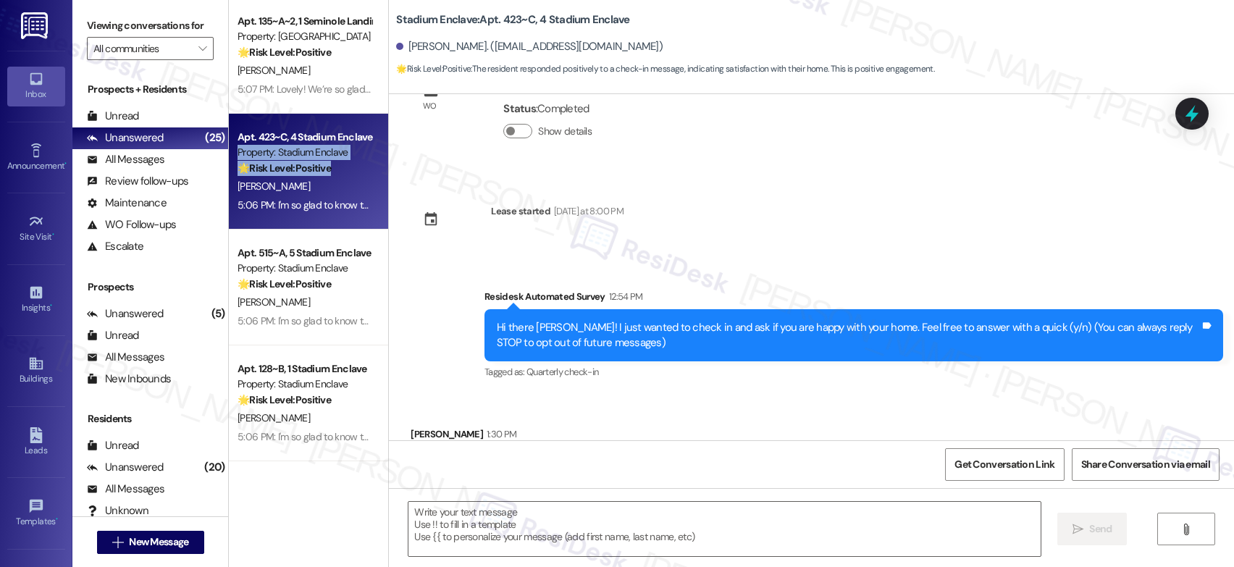
type textarea "Fetching suggested responses. Please feel free to read through the conversation…"
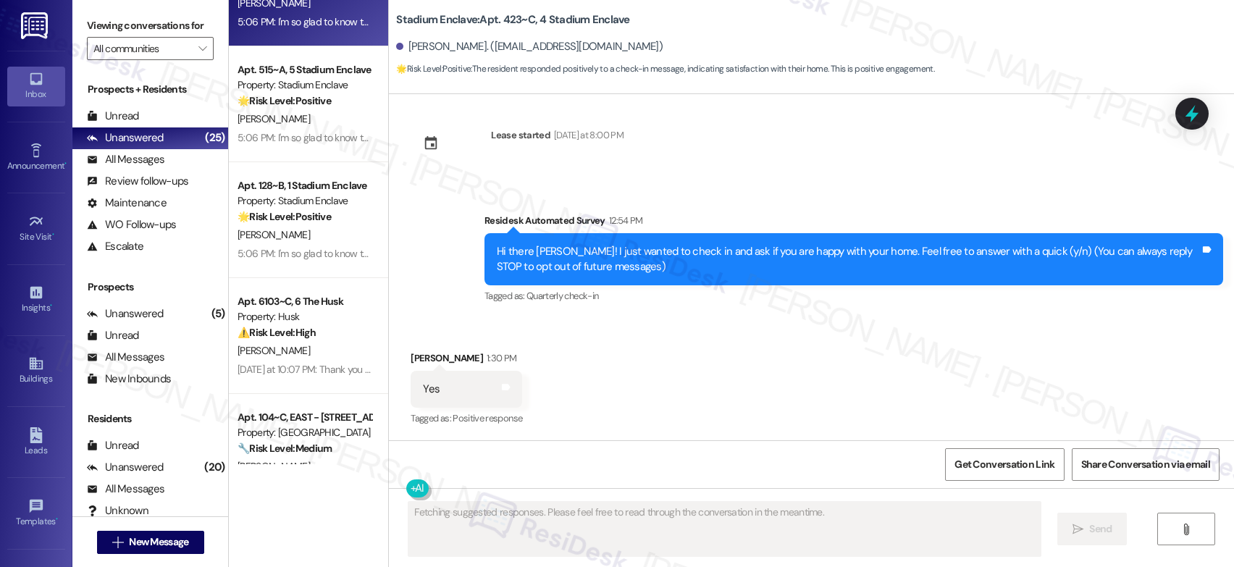
scroll to position [1853, 0]
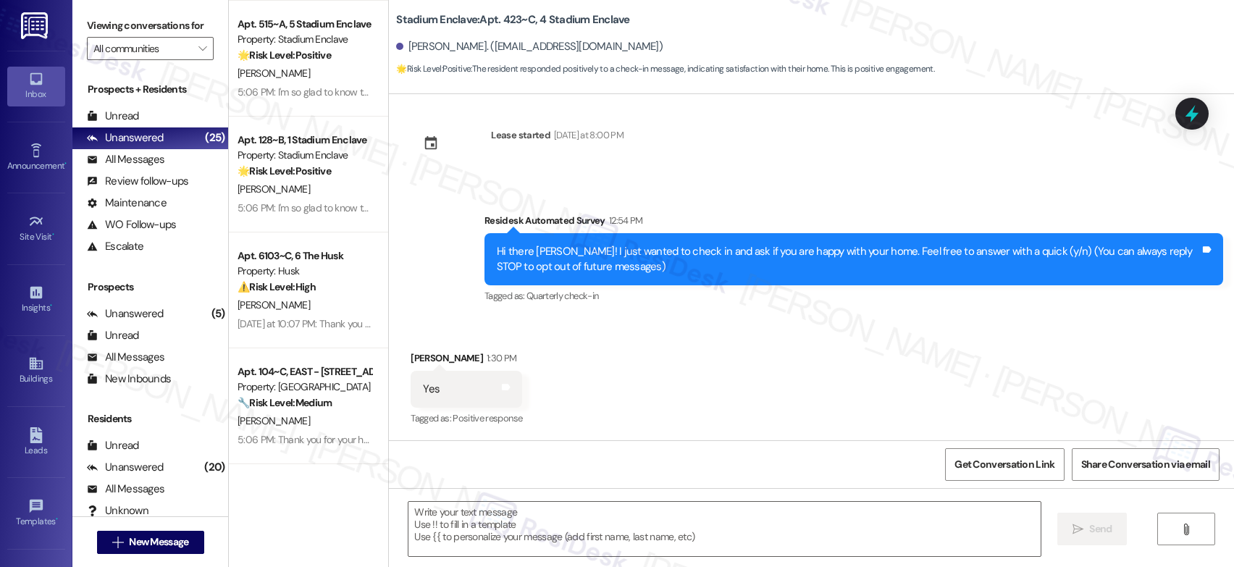
click at [325, 260] on div "Apt. 6103~C, 6 The Husk" at bounding box center [305, 255] width 134 height 15
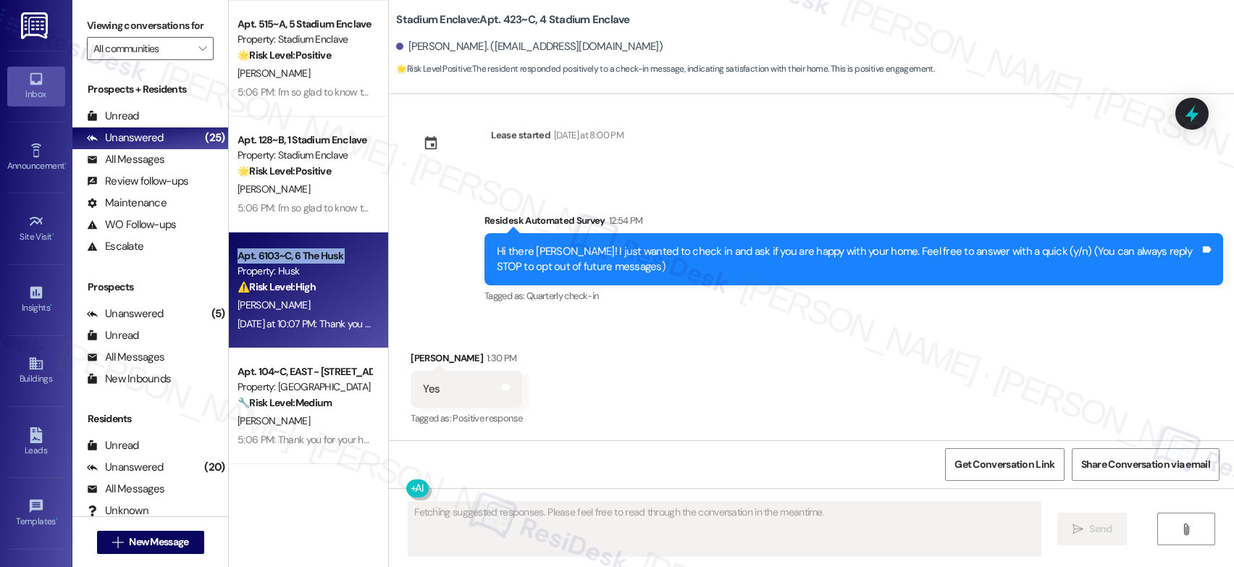
click at [324, 260] on div "Apt. 6103~C, 6 The Husk" at bounding box center [305, 255] width 134 height 15
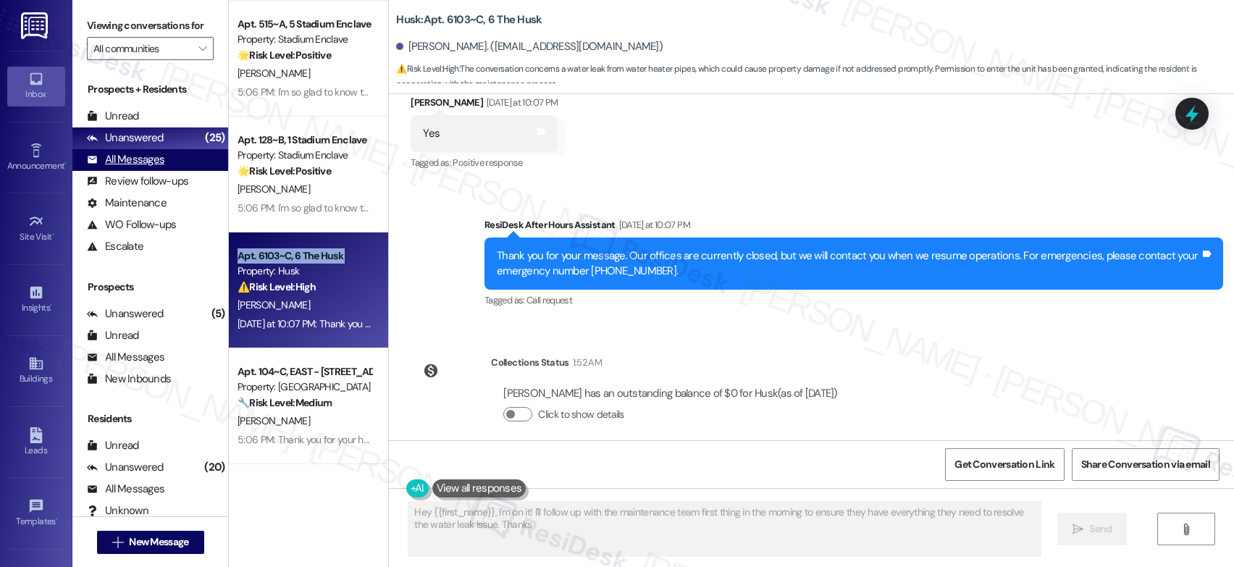
type textarea "Hey {{first_name}}, I'm on it! I'll follow up with the maintenance team first t…"
click at [149, 167] on div "All Messages" at bounding box center [125, 159] width 77 height 15
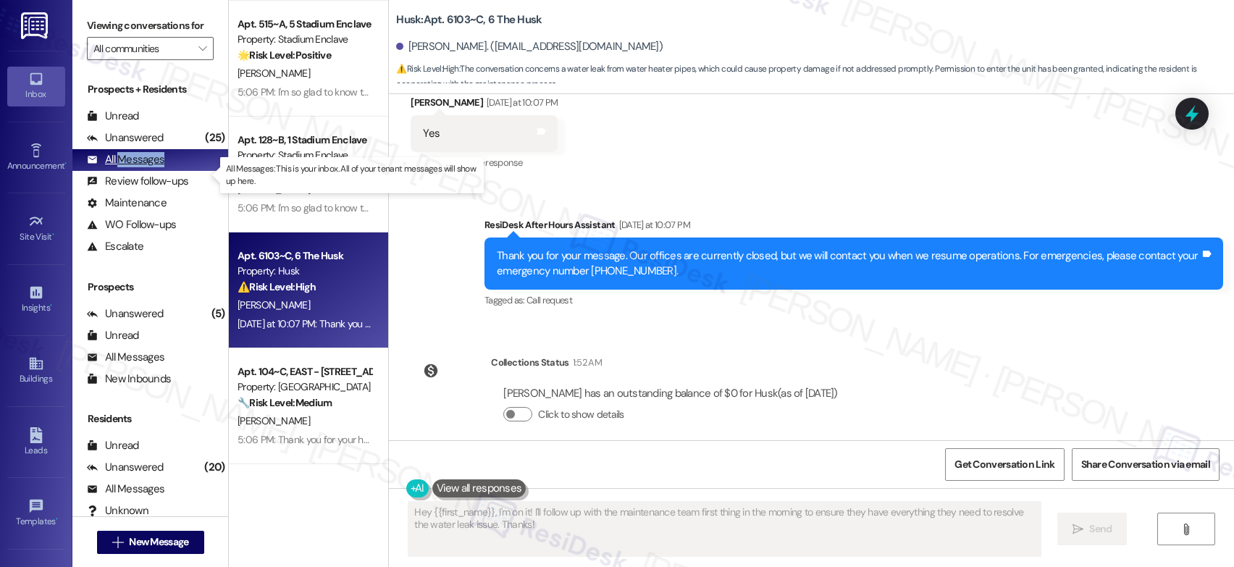
click at [149, 167] on div "All Messages" at bounding box center [125, 159] width 77 height 15
click at [148, 167] on div "All Messages" at bounding box center [125, 159] width 77 height 15
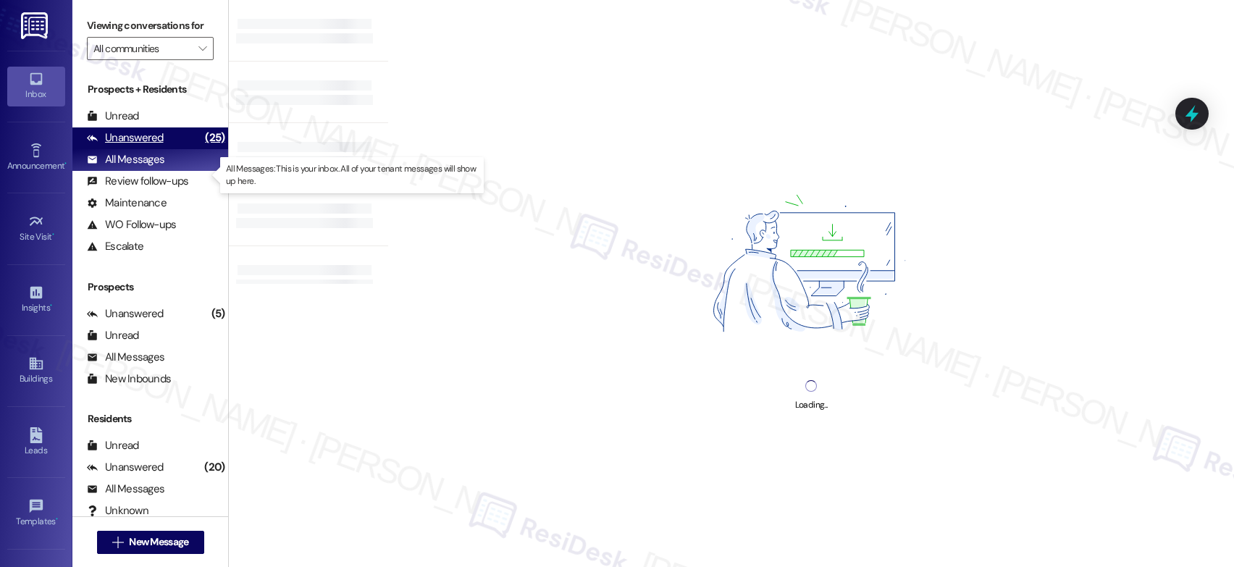
click at [150, 146] on div "Unanswered" at bounding box center [125, 137] width 77 height 15
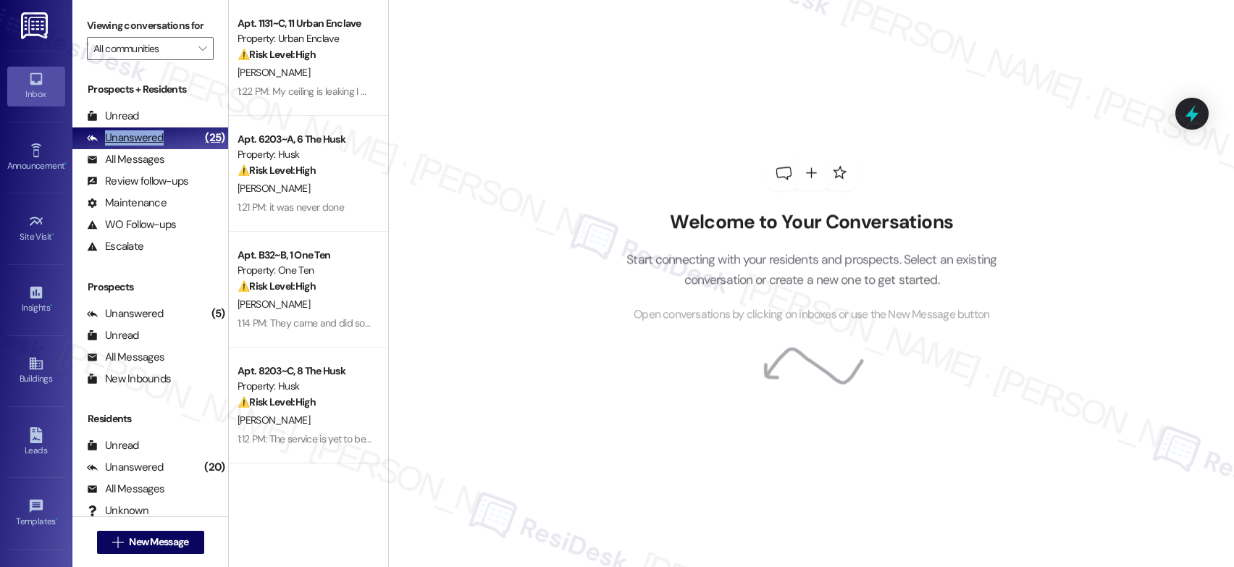
click at [150, 146] on div "Unanswered" at bounding box center [125, 137] width 77 height 15
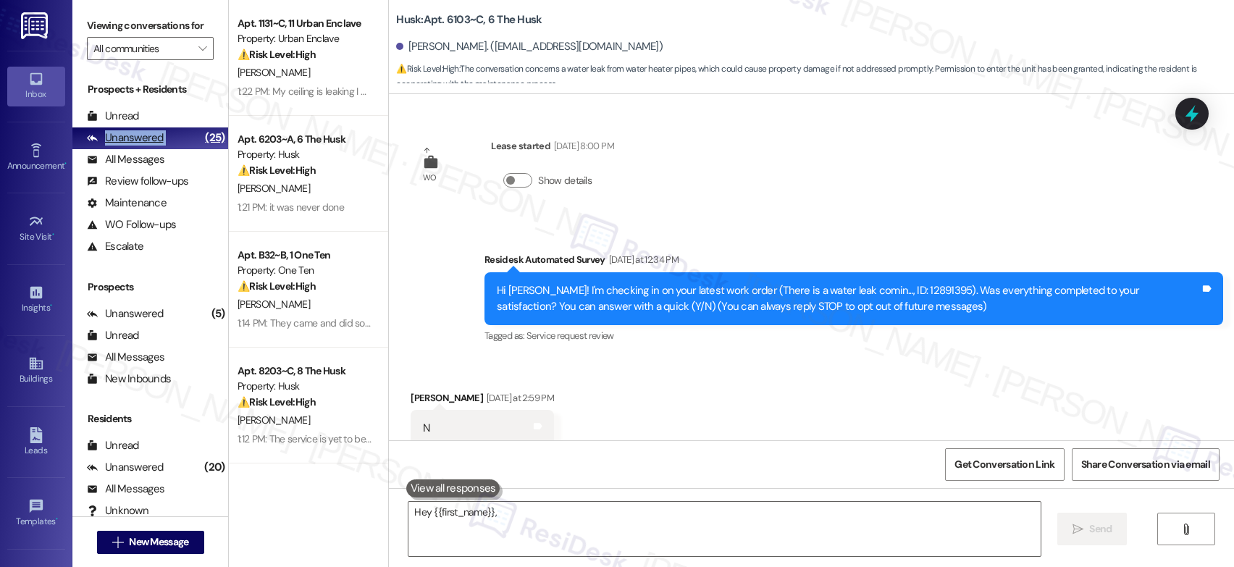
click at [150, 146] on div "Unanswered" at bounding box center [125, 137] width 77 height 15
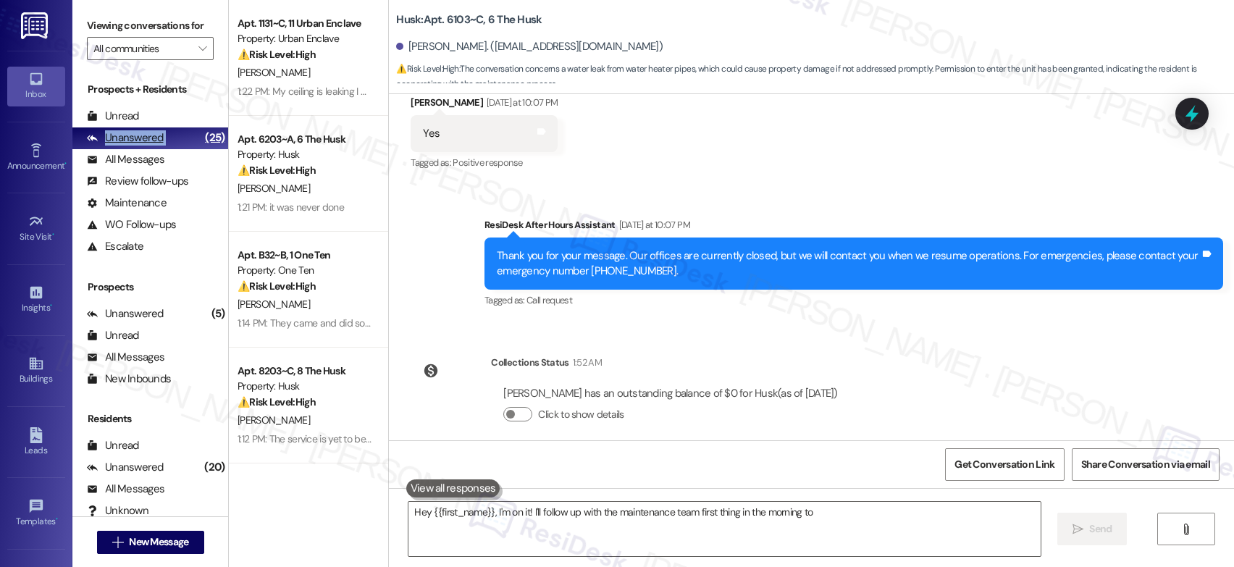
type textarea "Hey {{first_name}}, I'm on it! I'll follow up with the maintenance team first t…"
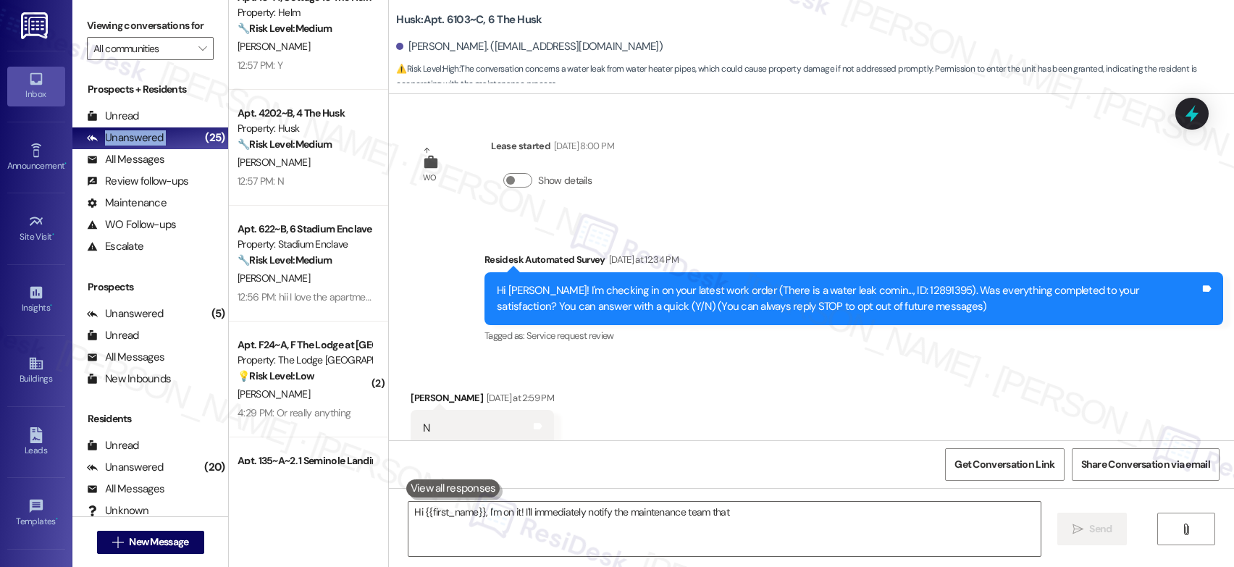
scroll to position [1853, 0]
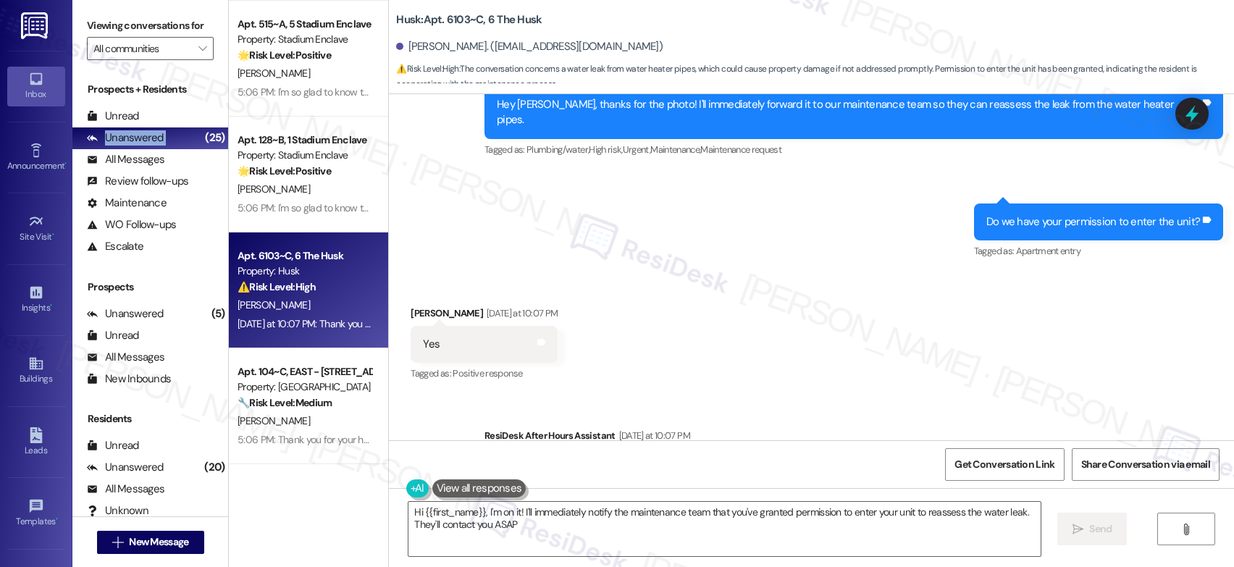
type textarea "Hi {{first_name}}, I'm on it! I'll immediately notify the maintenance team that…"
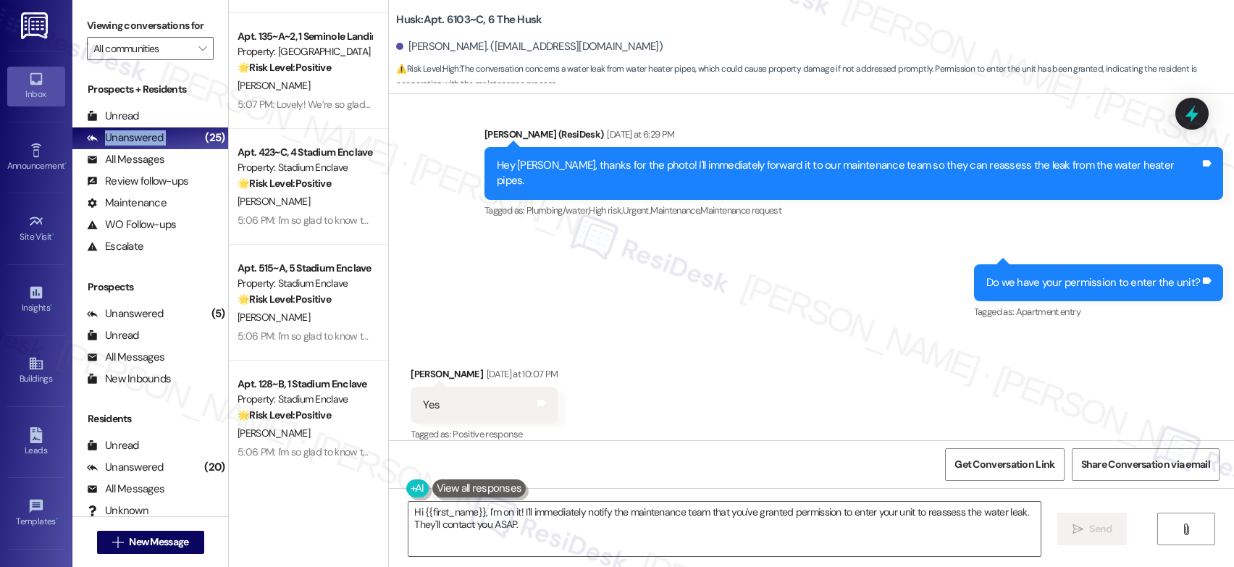
scroll to position [1563, 0]
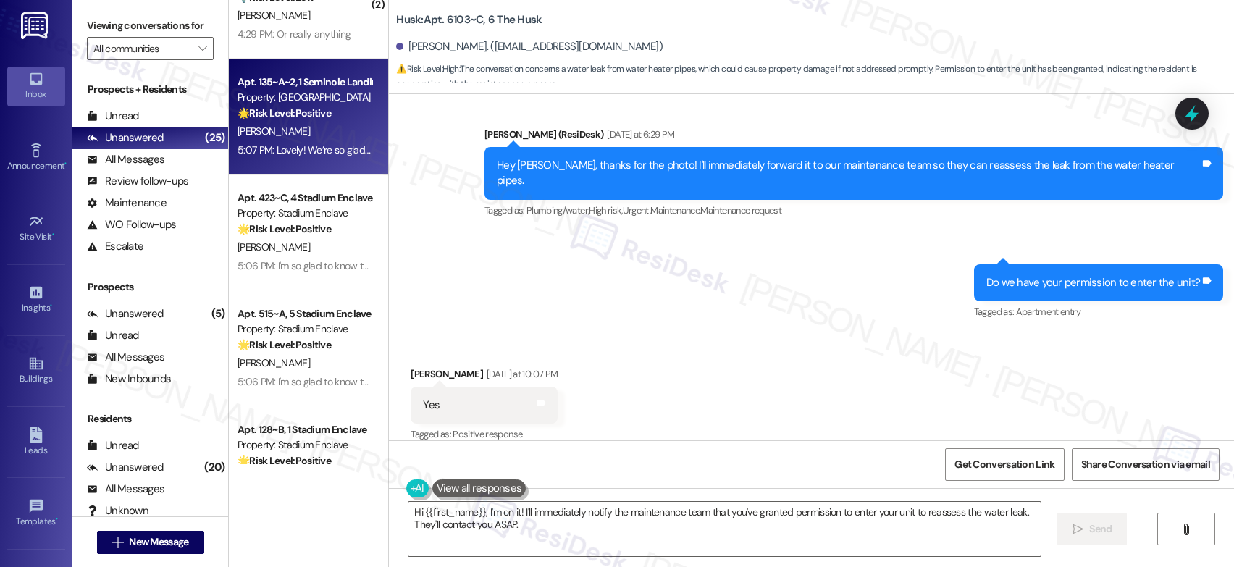
click at [306, 165] on div "Apt. 135~A~2, 1 Seminole Landing Property: [GEOGRAPHIC_DATA] 🌟 Risk Level: Posi…" at bounding box center [308, 117] width 159 height 116
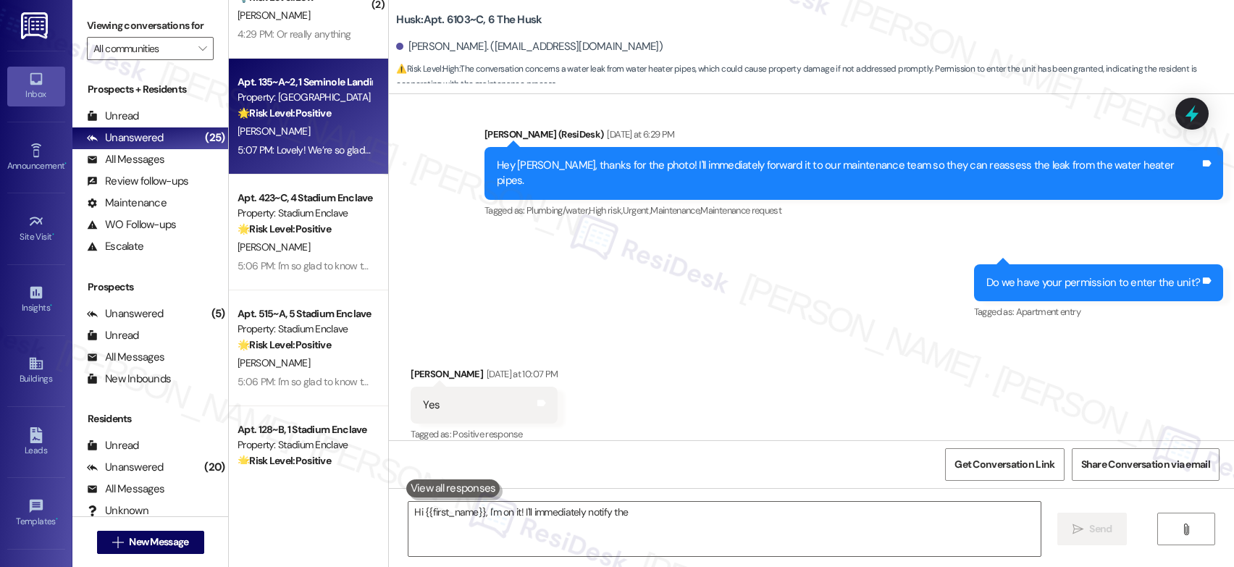
click at [306, 165] on div "Apt. 135~A~2, 1 Seminole Landing Property: [GEOGRAPHIC_DATA] 🌟 Risk Level: Posi…" at bounding box center [308, 117] width 159 height 116
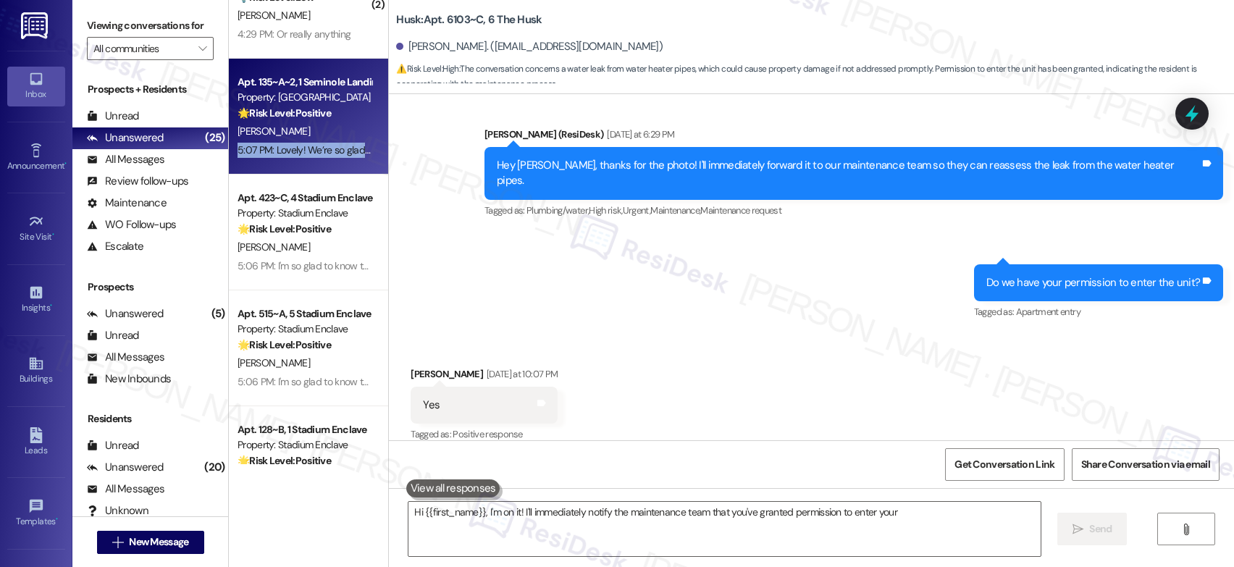
click at [307, 164] on div "Apt. 135~A~2, 1 Seminole Landing Property: [GEOGRAPHIC_DATA] 🌟 Risk Level: Posi…" at bounding box center [308, 117] width 159 height 116
type textarea "Hi {{first_name}}, I'm on it! I'll immediately notify the maintenance team that…"
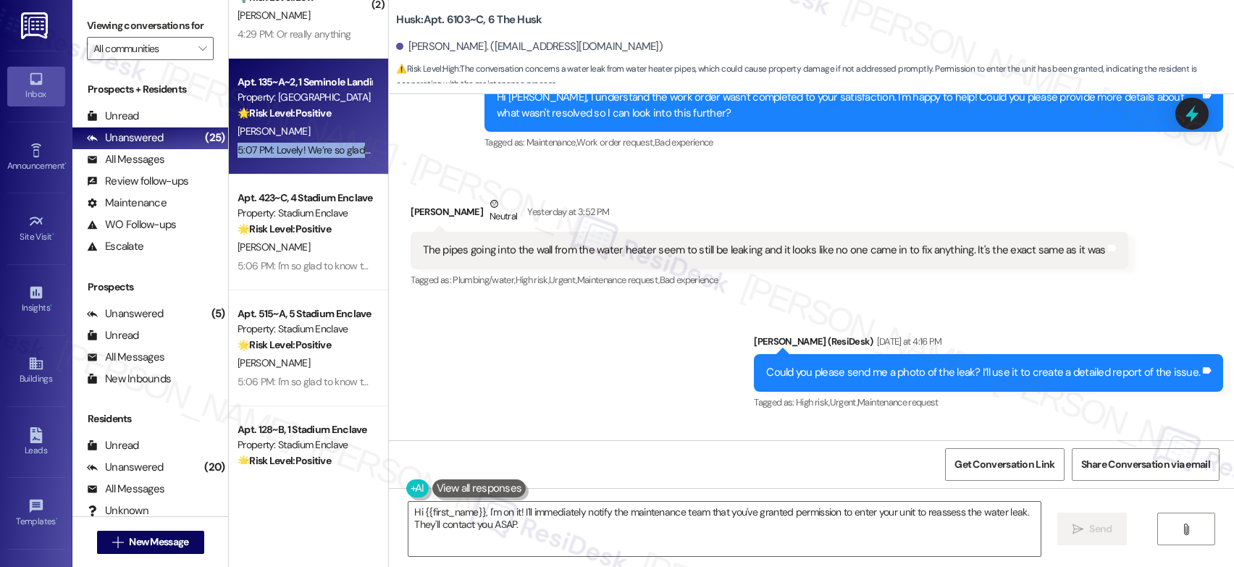
click at [307, 164] on div "Apt. 135~A~2, 1 Seminole Landing Property: [GEOGRAPHIC_DATA] 🌟 Risk Level: Posi…" at bounding box center [308, 117] width 159 height 116
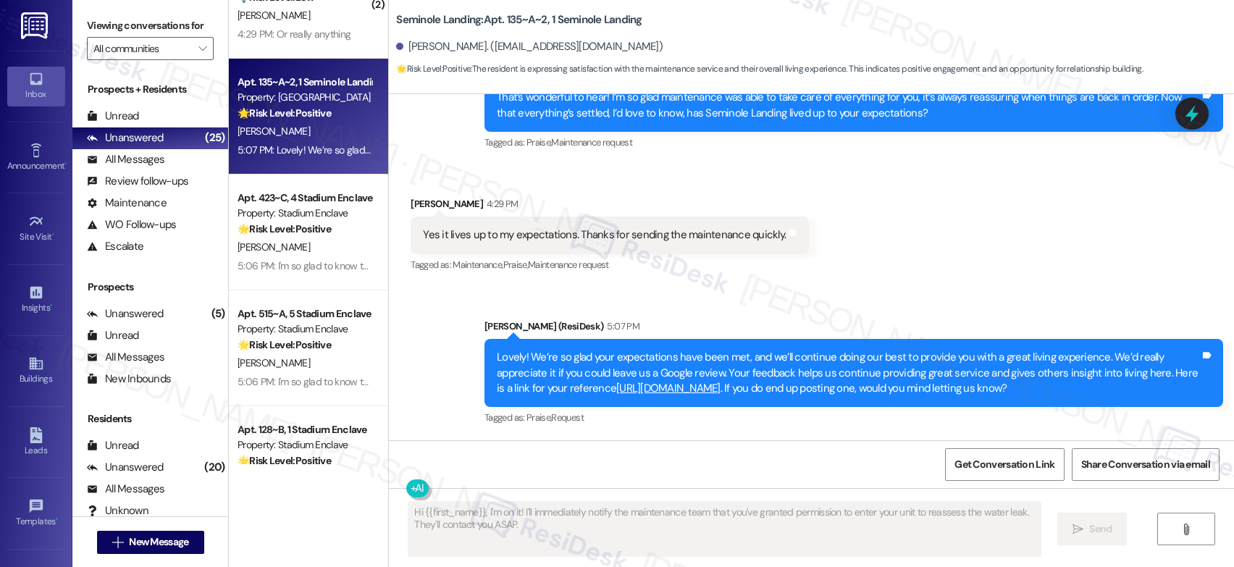
scroll to position [1318, 0]
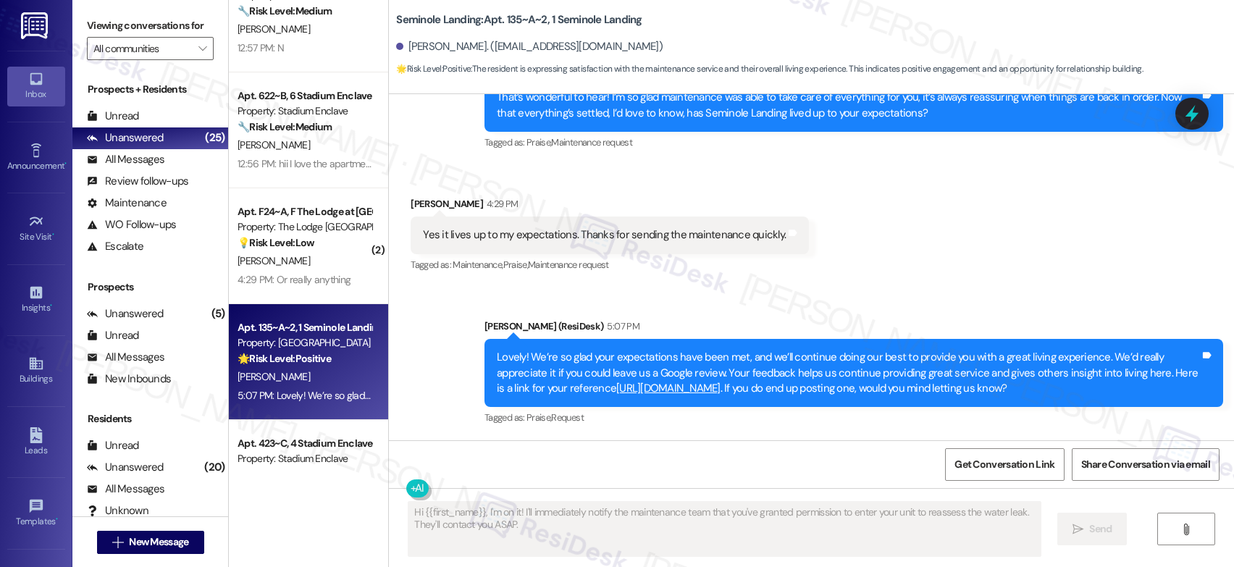
click at [308, 162] on div "12:56 PM: hii I love the apartment itself but Im having some roomate troubles a…" at bounding box center [600, 163] width 725 height 13
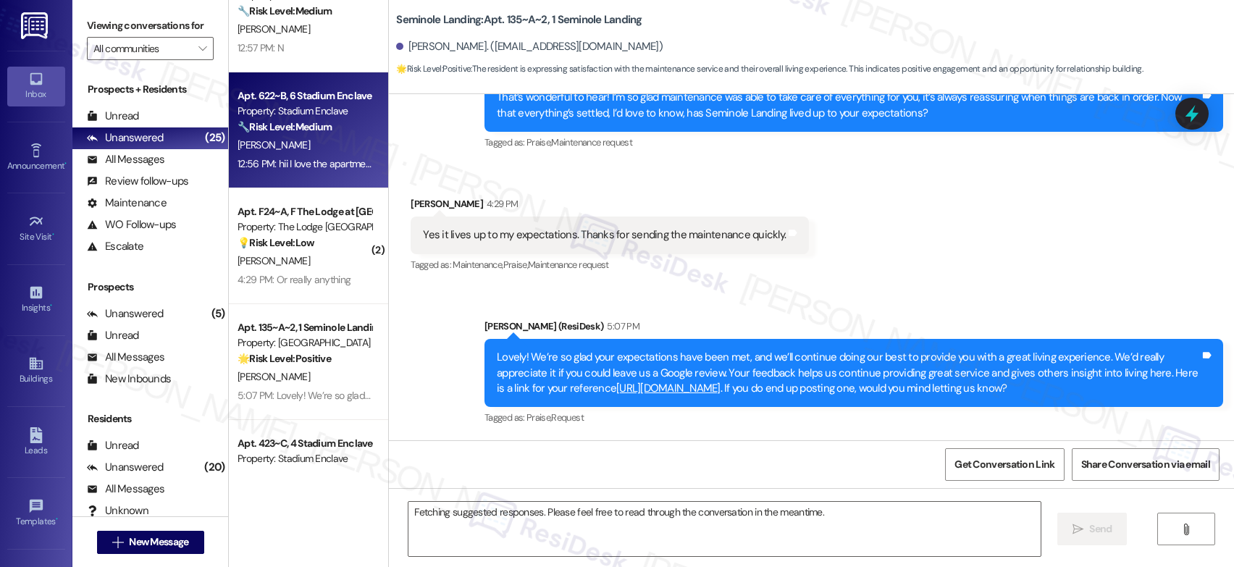
click at [313, 185] on div "Apt. 622~B, 6 Stadium Enclave Property: Stadium Enclave 🔧 Risk Level: Medium Th…" at bounding box center [308, 130] width 159 height 116
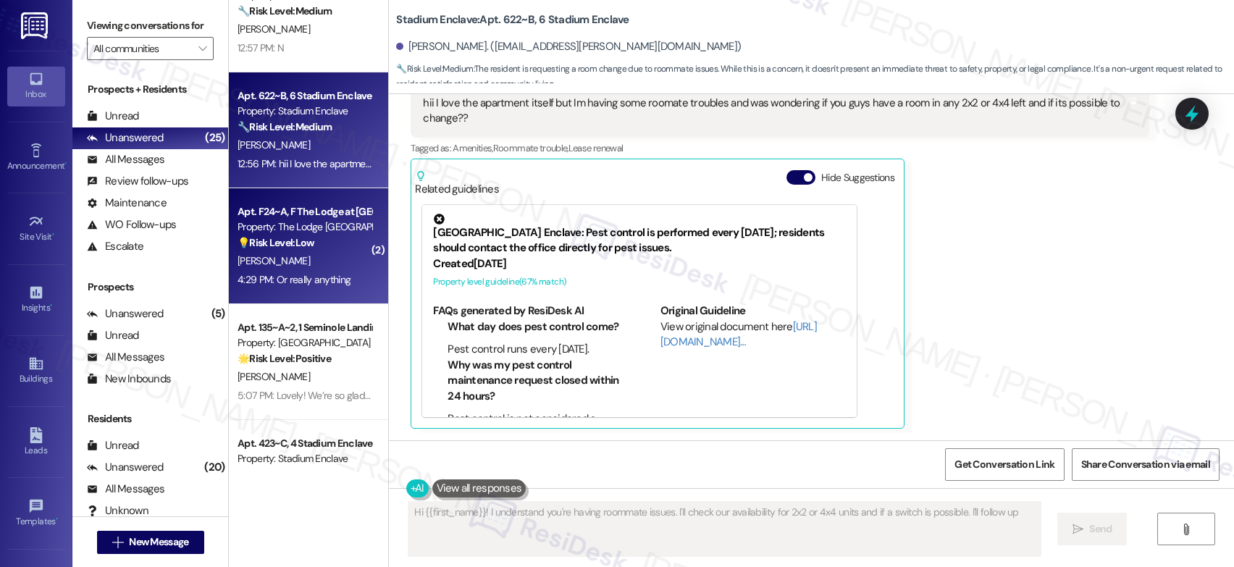
type textarea "Hi {{first_name}}! I understand you're having roommate issues. I'll check our a…"
click at [293, 210] on div "Apt. F24~A, F The Lodge at [GEOGRAPHIC_DATA]" at bounding box center [305, 211] width 134 height 15
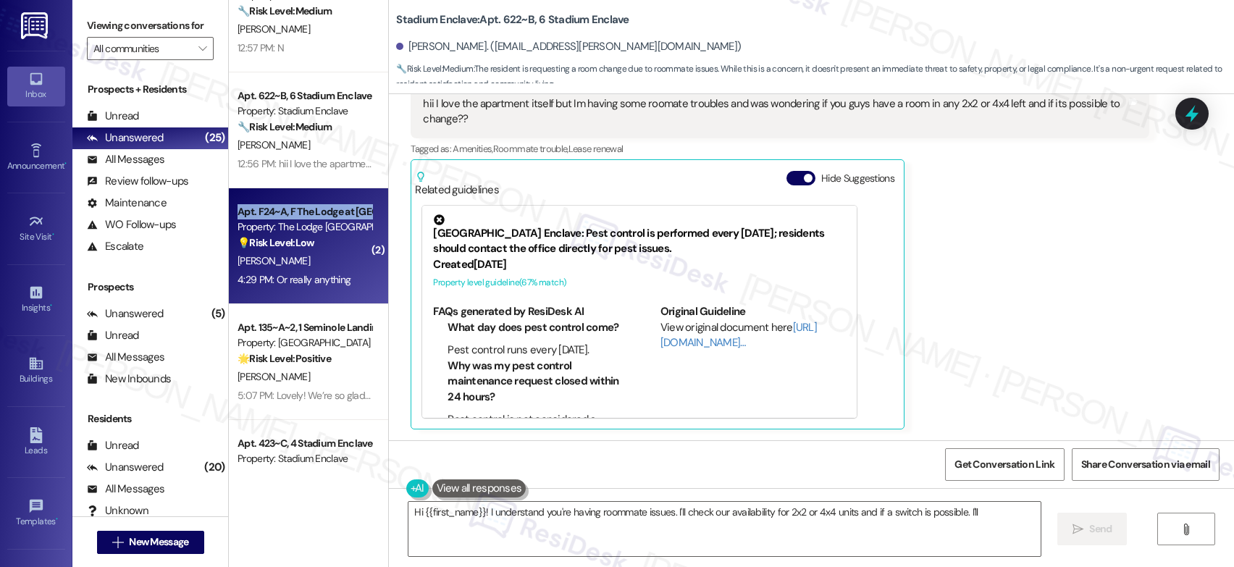
click at [293, 210] on div "Apt. F24~A, F The Lodge at [GEOGRAPHIC_DATA]" at bounding box center [305, 211] width 134 height 15
type textarea "Hi {{first_name}}! I understand you're having roommate issues. I'll check our a…"
click at [293, 210] on div "Apt. F24~A, F The Lodge at [GEOGRAPHIC_DATA]" at bounding box center [305, 211] width 134 height 15
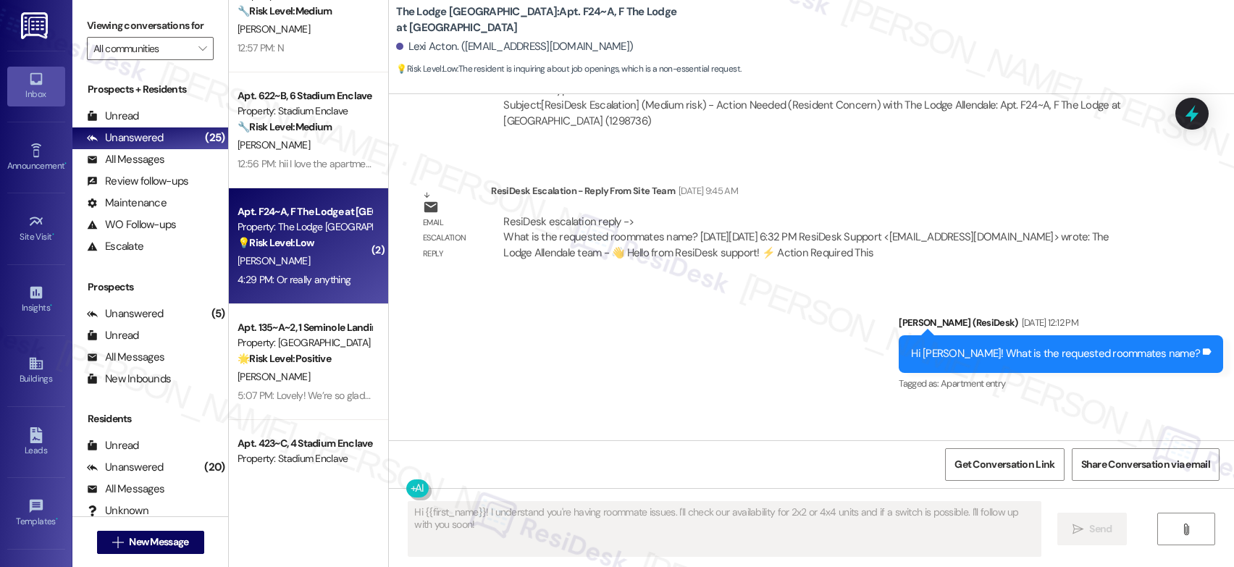
click at [293, 210] on div "Apt. F24~A, F The Lodge at [GEOGRAPHIC_DATA]" at bounding box center [305, 211] width 134 height 15
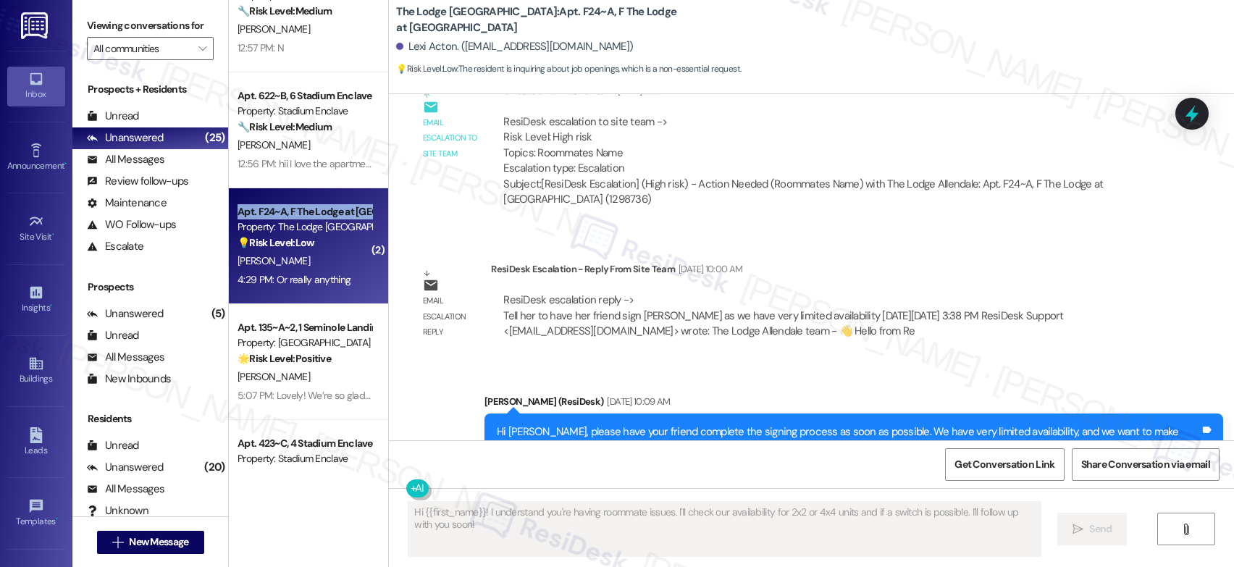
click at [293, 210] on div "Apt. F24~A, F The Lodge at [GEOGRAPHIC_DATA]" at bounding box center [305, 211] width 134 height 15
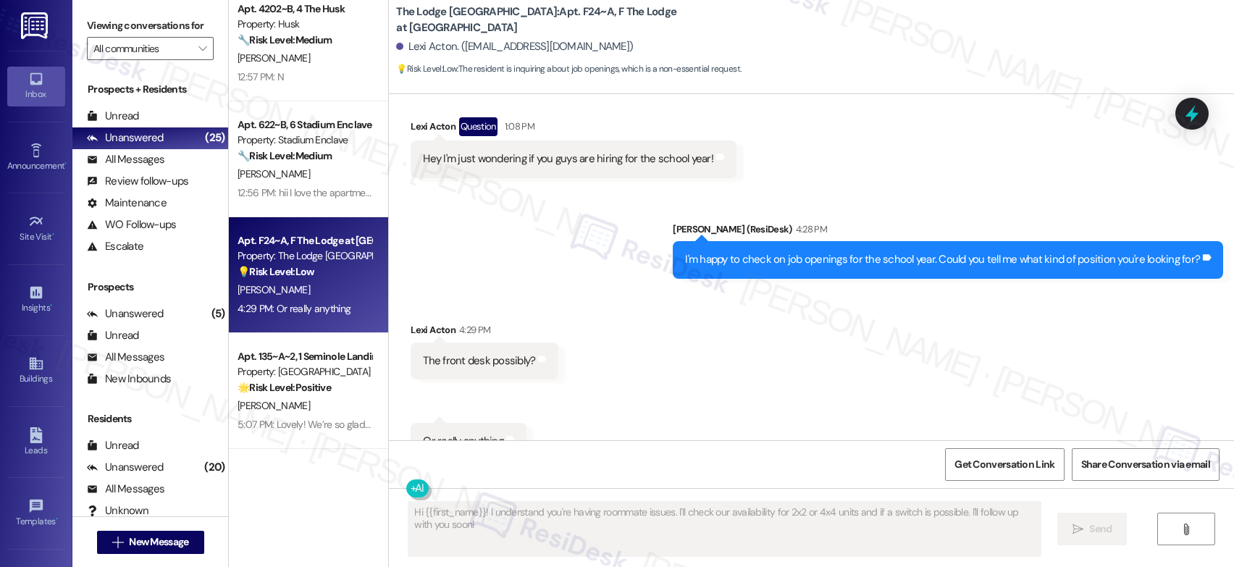
scroll to position [1288, 0]
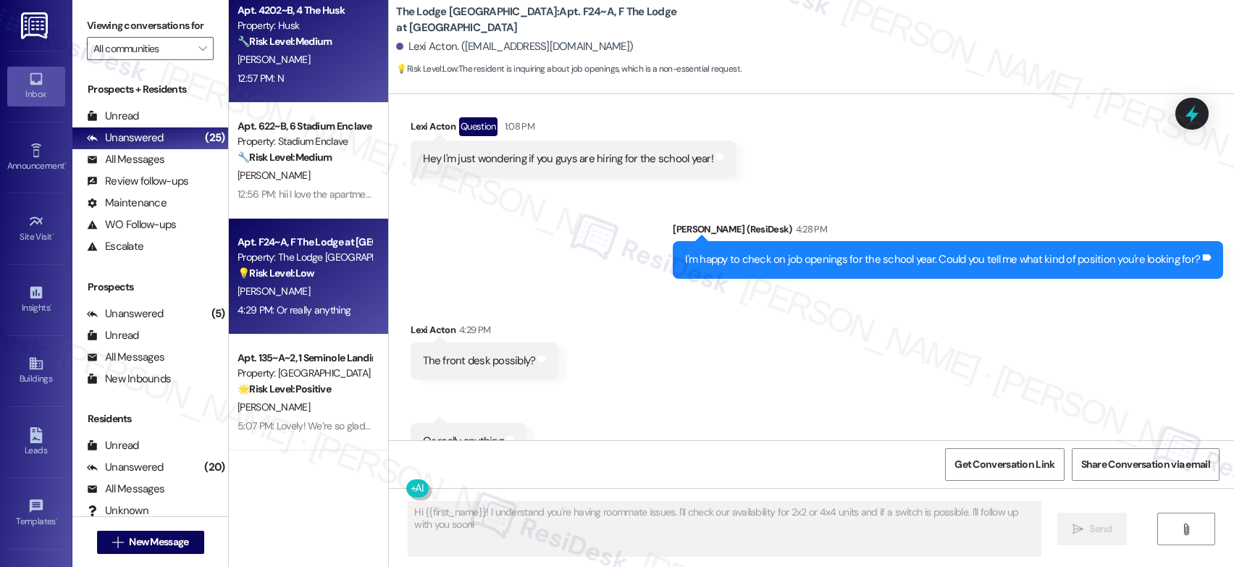
click at [303, 59] on div "[PERSON_NAME]" at bounding box center [304, 60] width 137 height 18
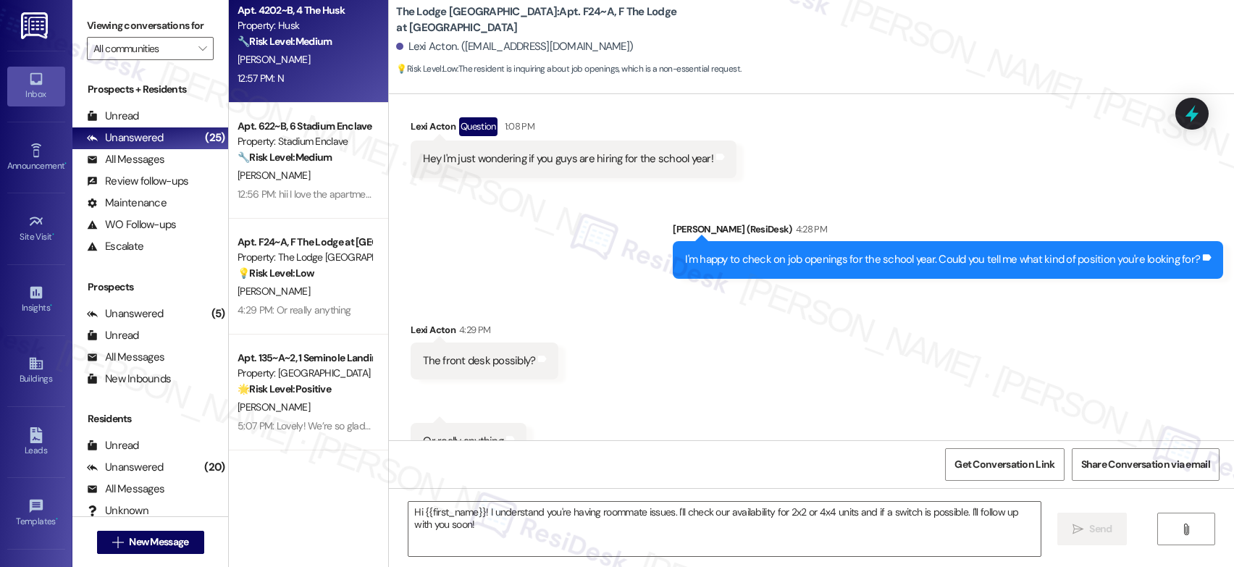
click at [303, 59] on div "[PERSON_NAME]" at bounding box center [304, 60] width 137 height 18
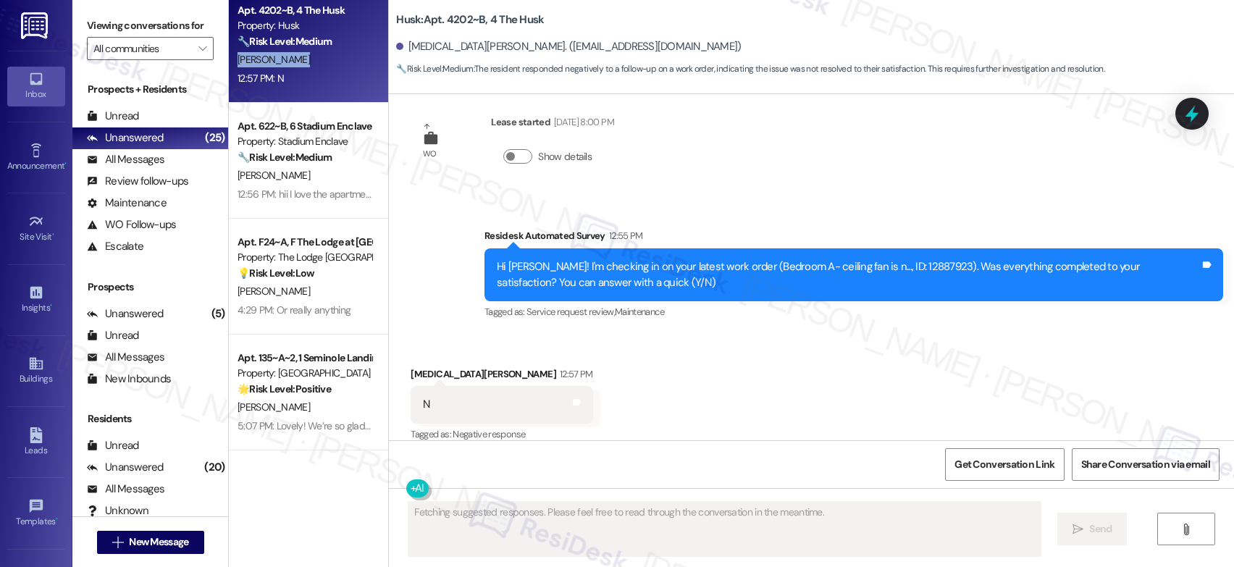
click at [303, 59] on div "[PERSON_NAME]" at bounding box center [304, 60] width 137 height 18
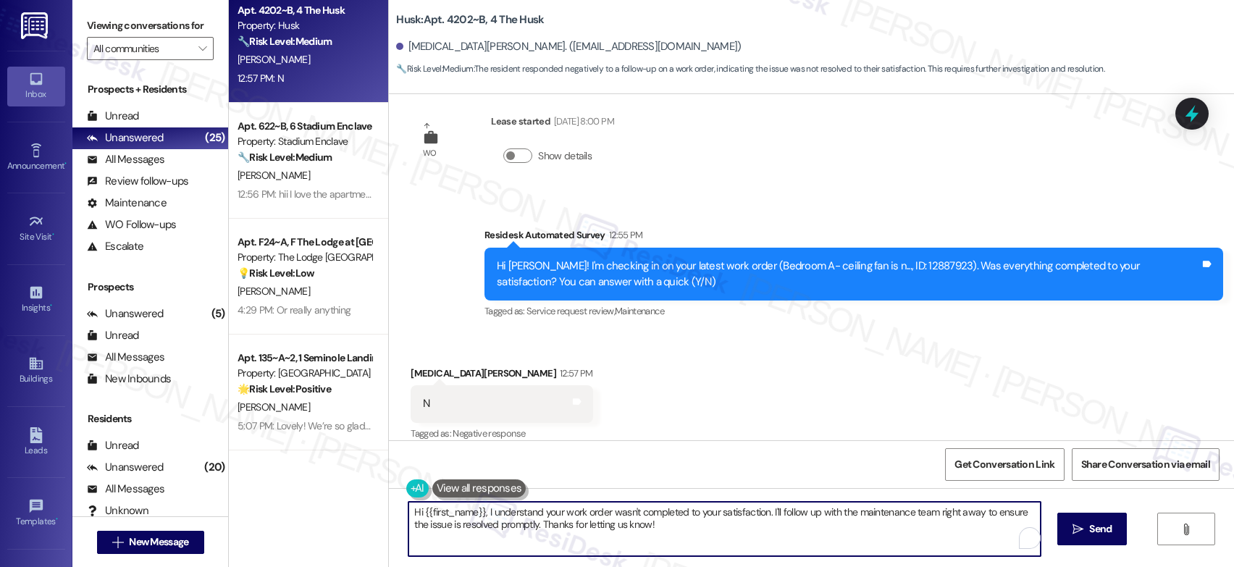
drag, startPoint x: 766, startPoint y: 513, endPoint x: 789, endPoint y: 543, distance: 37.2
click at [789, 543] on textarea "Hi {{first_name}}, I understand your work order wasn't completed to your satisf…" at bounding box center [724, 529] width 632 height 54
drag, startPoint x: 476, startPoint y: 515, endPoint x: 385, endPoint y: 503, distance: 92.7
click at [389, 503] on div "Hi {{first_name}}, I understand your work order wasn't completed to your satisf…" at bounding box center [811, 542] width 845 height 109
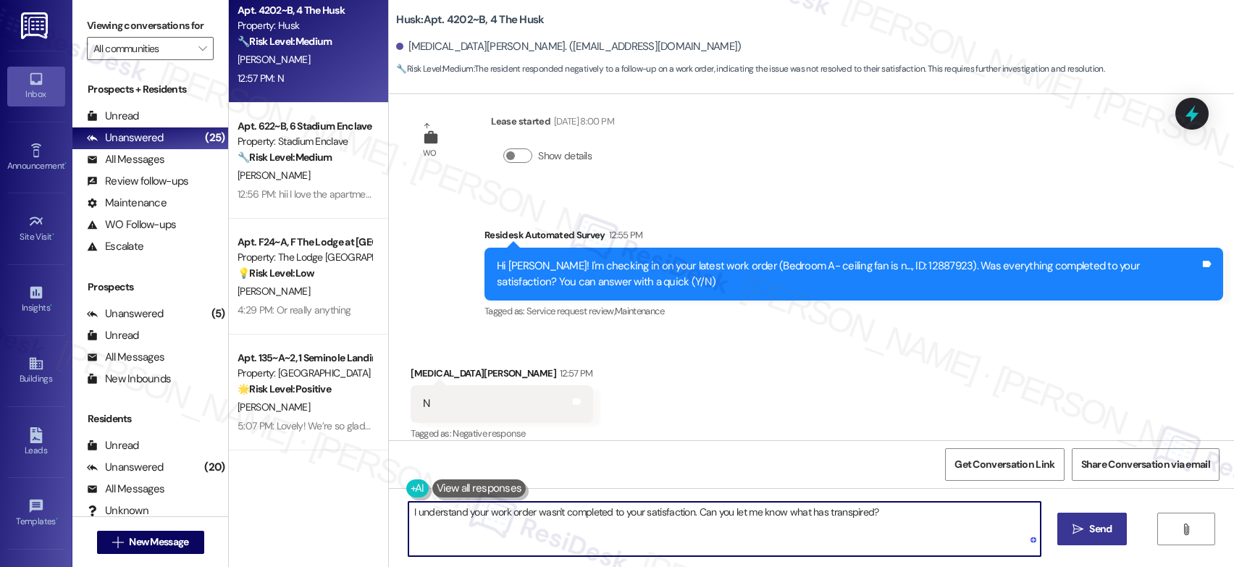
type textarea "I understand your work order wasn't completed to your satisfaction. Can you let…"
click at [1097, 528] on button " Send" at bounding box center [1092, 529] width 70 height 33
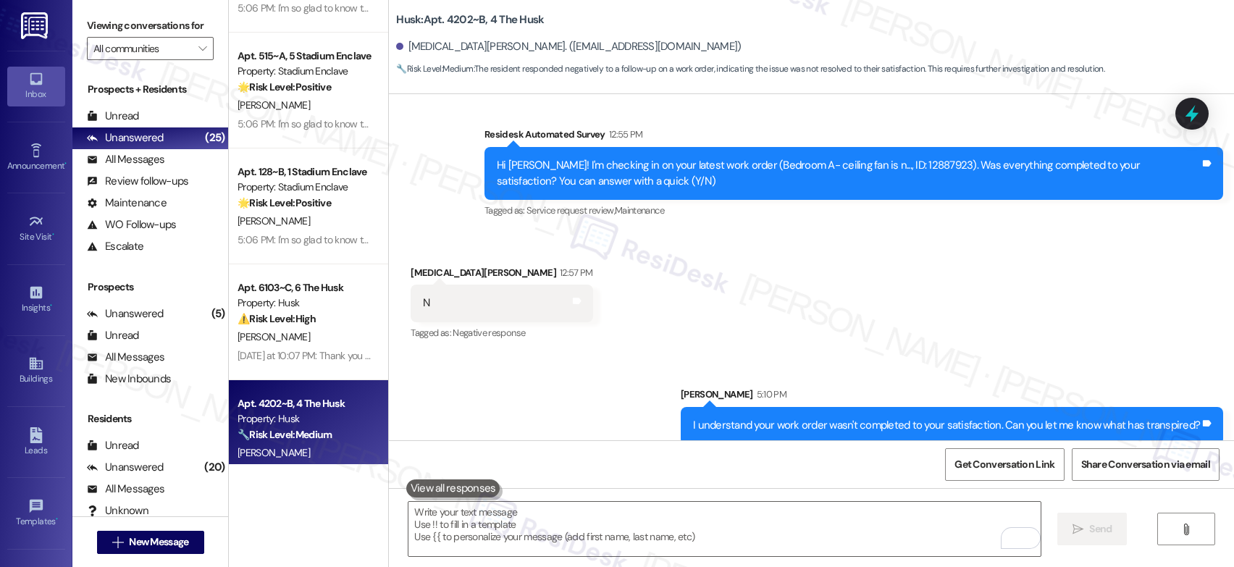
scroll to position [1853, 0]
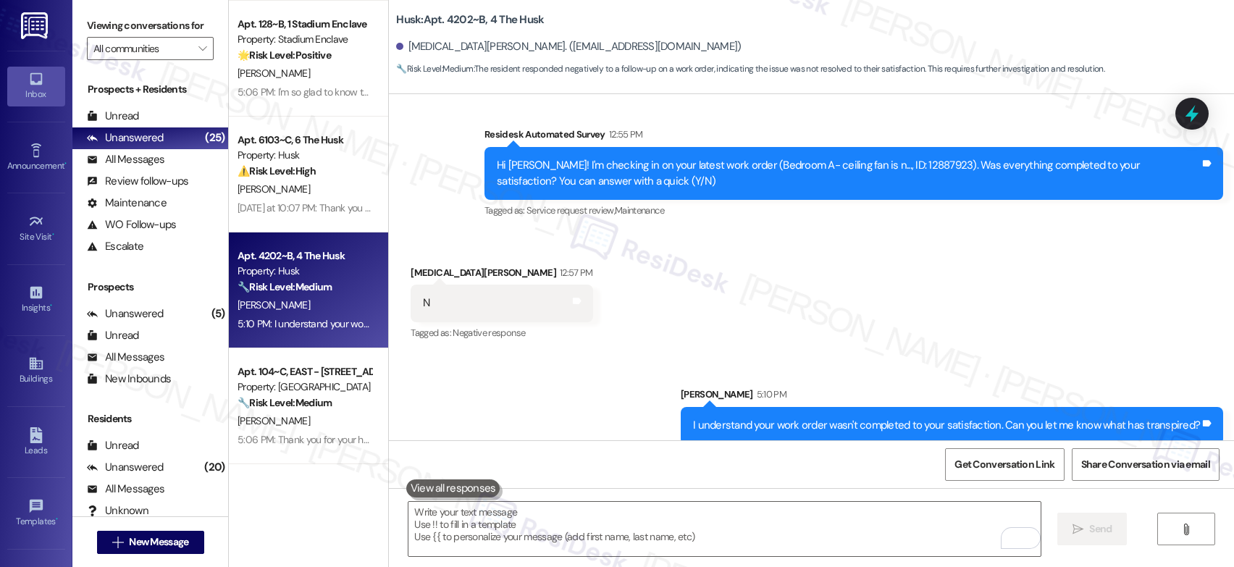
click at [299, 303] on div "[PERSON_NAME]" at bounding box center [304, 305] width 137 height 18
click at [298, 303] on div "[PERSON_NAME]" at bounding box center [304, 305] width 137 height 18
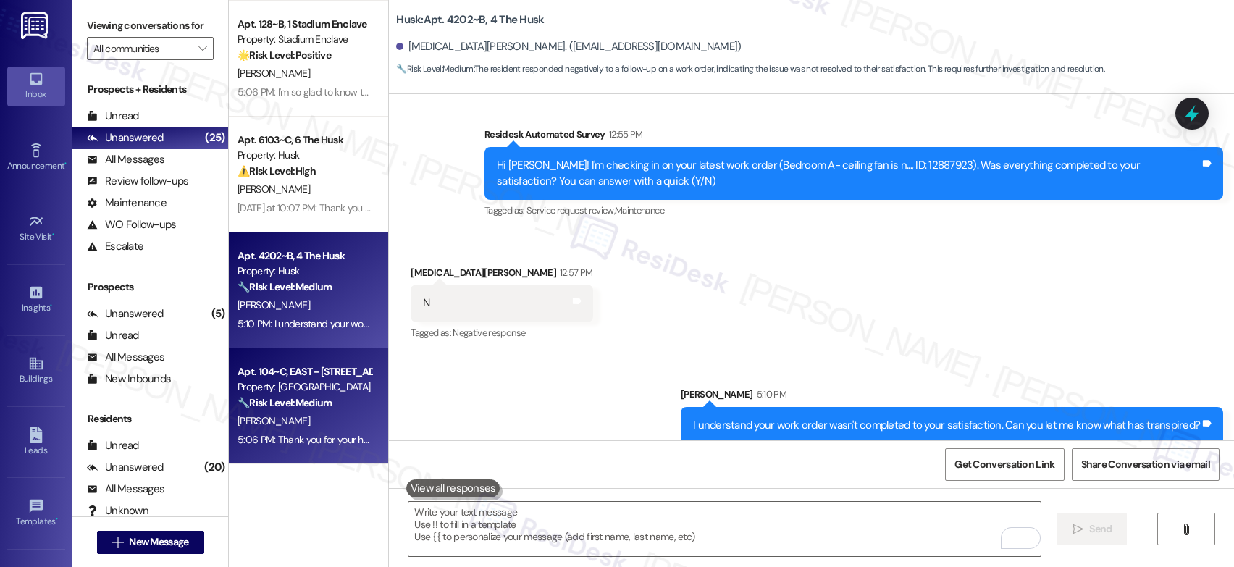
click at [271, 394] on div "Property: [GEOGRAPHIC_DATA]" at bounding box center [305, 386] width 134 height 15
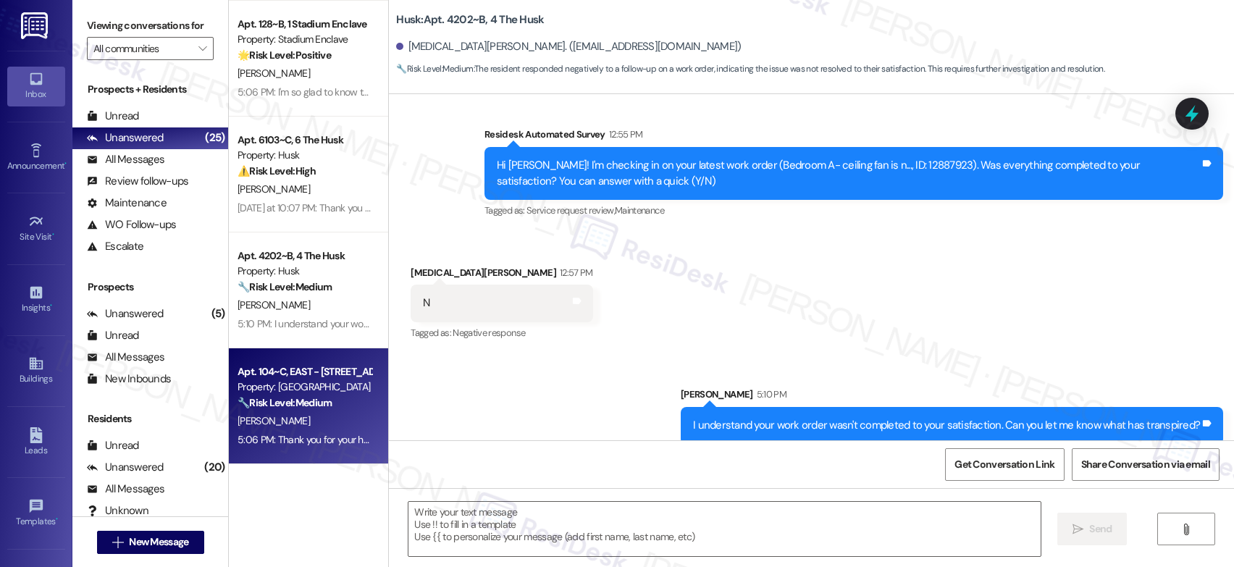
click at [272, 394] on div "Property: [GEOGRAPHIC_DATA]" at bounding box center [305, 386] width 134 height 15
click at [272, 395] on div "🔧 Risk Level: Medium The resident responded negatively to a follow-up regarding…" at bounding box center [305, 402] width 134 height 15
type textarea "Fetching suggested responses. Please feel free to read through the conversation…"
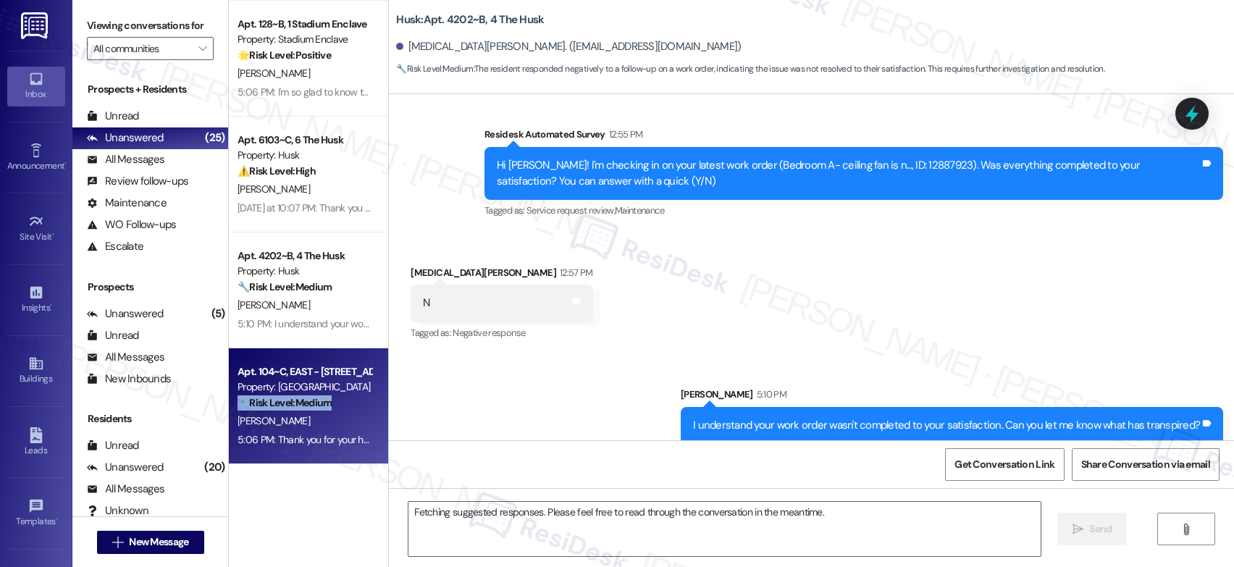
drag, startPoint x: 272, startPoint y: 395, endPoint x: 287, endPoint y: 385, distance: 17.3
click at [274, 396] on strong "🔧 Risk Level: Medium" at bounding box center [285, 402] width 94 height 13
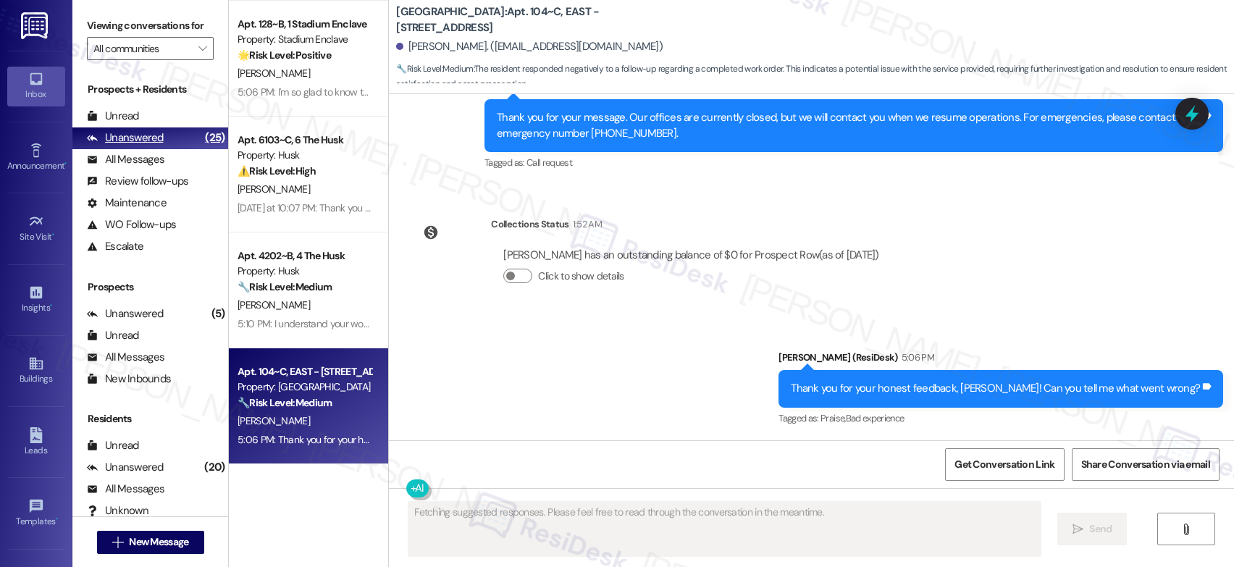
scroll to position [2174, 0]
click at [147, 127] on div "Unread (0)" at bounding box center [150, 117] width 156 height 22
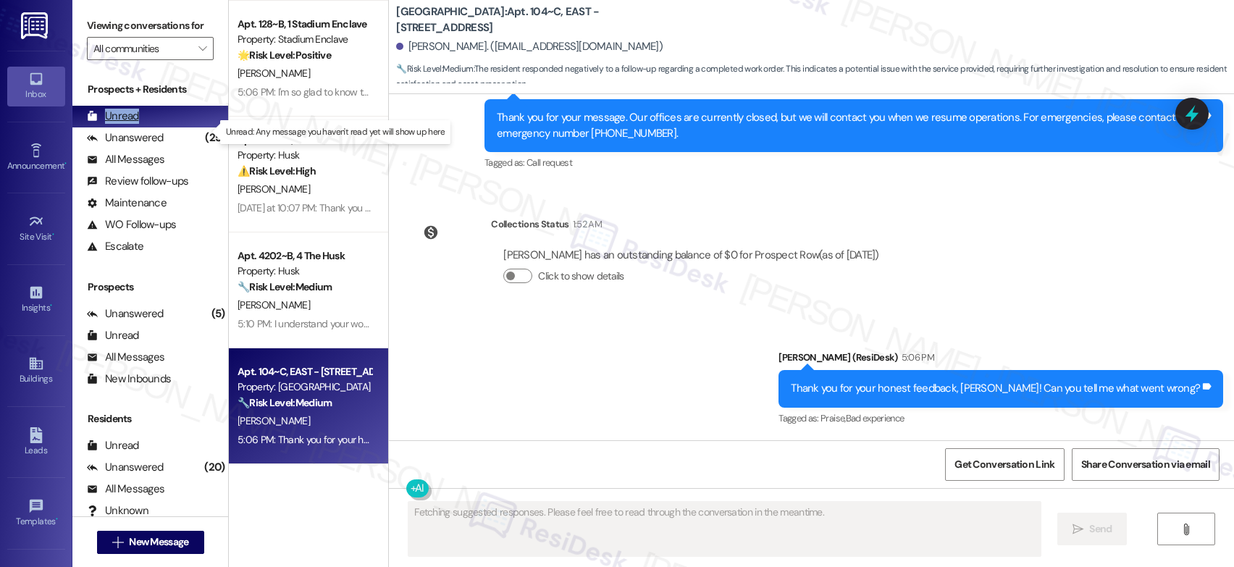
click at [147, 127] on div "Unread (0)" at bounding box center [150, 117] width 156 height 22
click at [148, 127] on div "Unread (0)" at bounding box center [150, 117] width 156 height 22
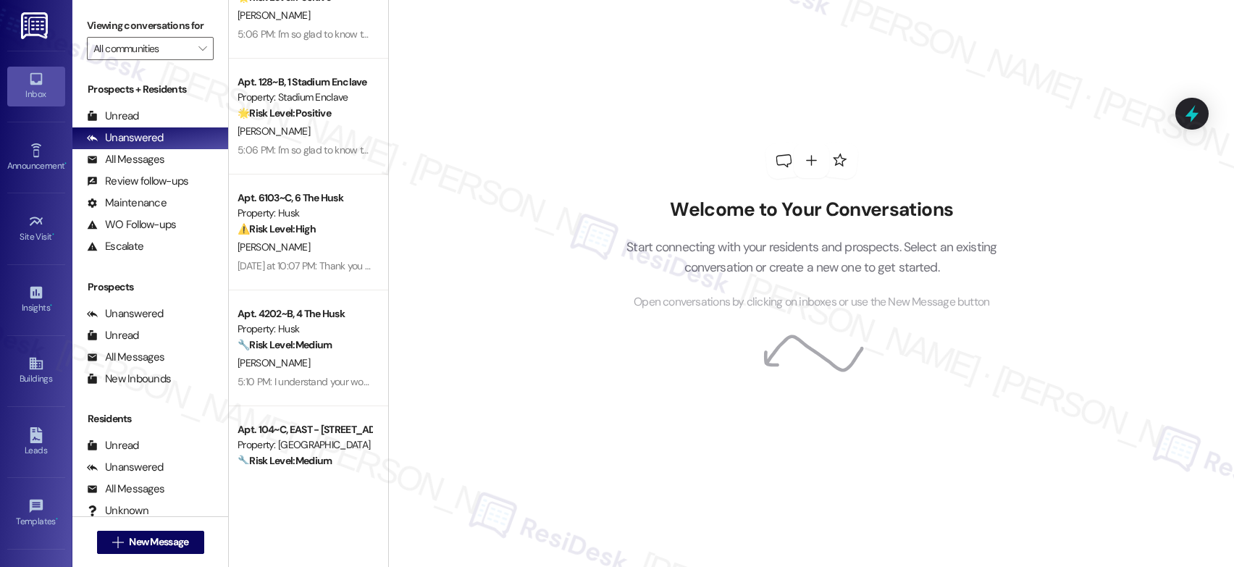
scroll to position [1853, 0]
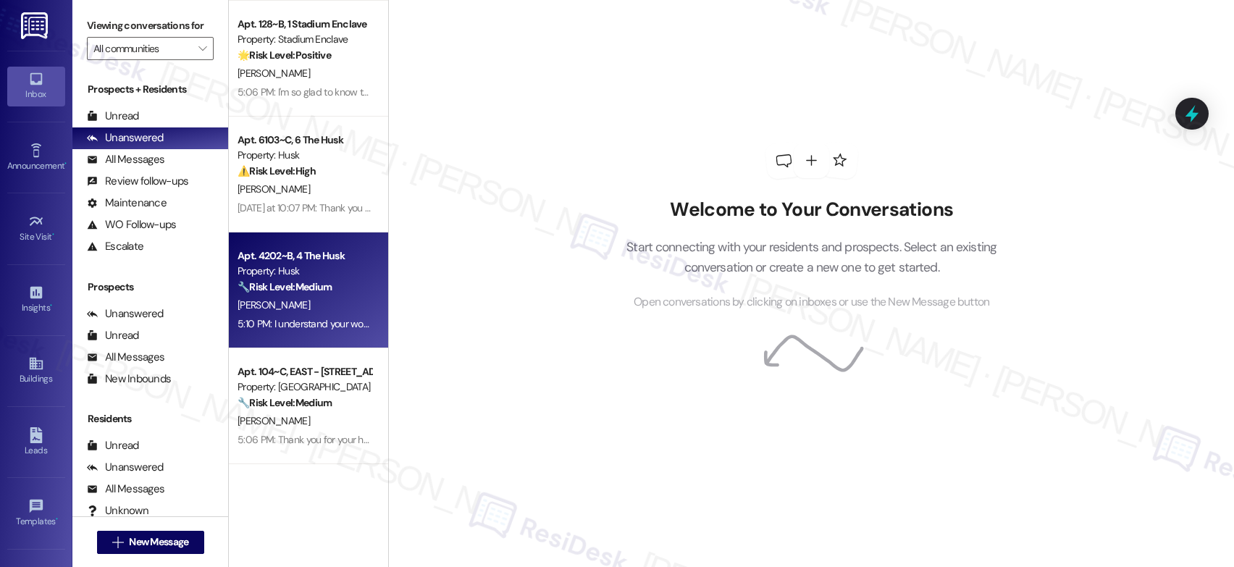
click at [300, 317] on div "5:10 PM: I understand your work order wasn't completed to your satisfaction. Ca…" at bounding box center [488, 323] width 501 height 13
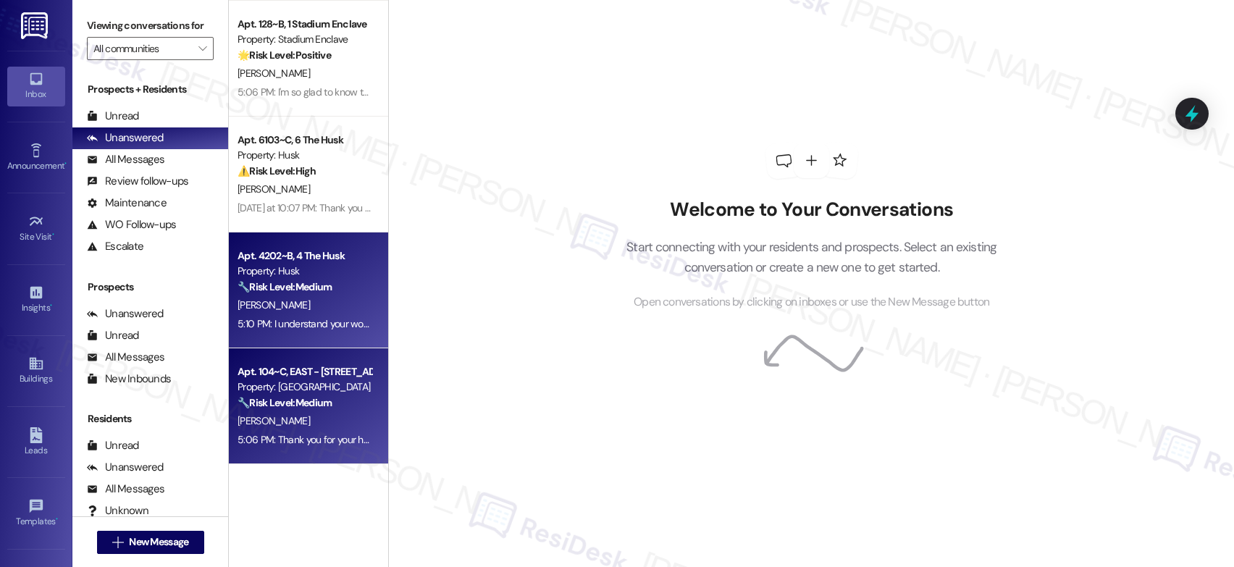
click at [299, 425] on div "[PERSON_NAME]" at bounding box center [304, 421] width 137 height 18
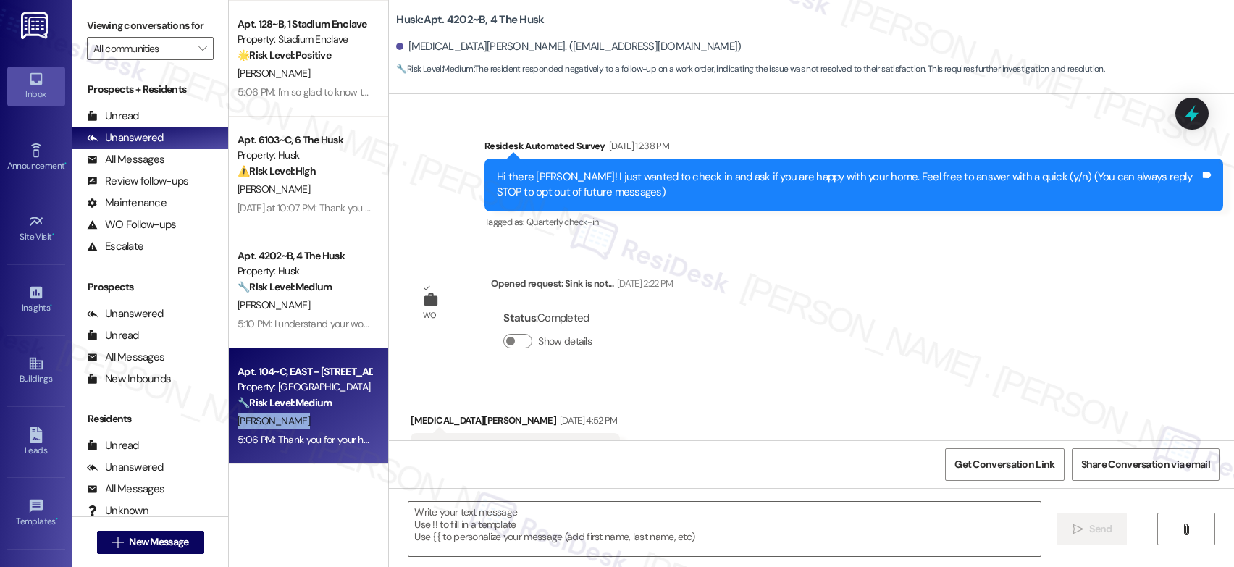
click at [299, 425] on div "[PERSON_NAME]" at bounding box center [304, 421] width 137 height 18
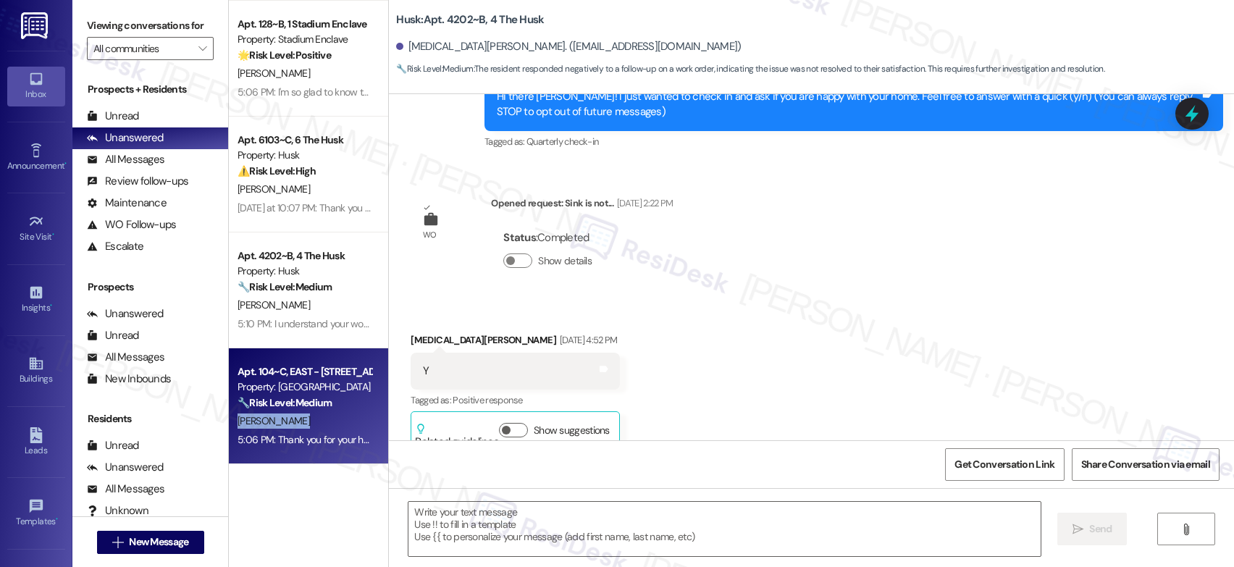
type textarea "Fetching suggested responses. Please feel free to read through the conversation…"
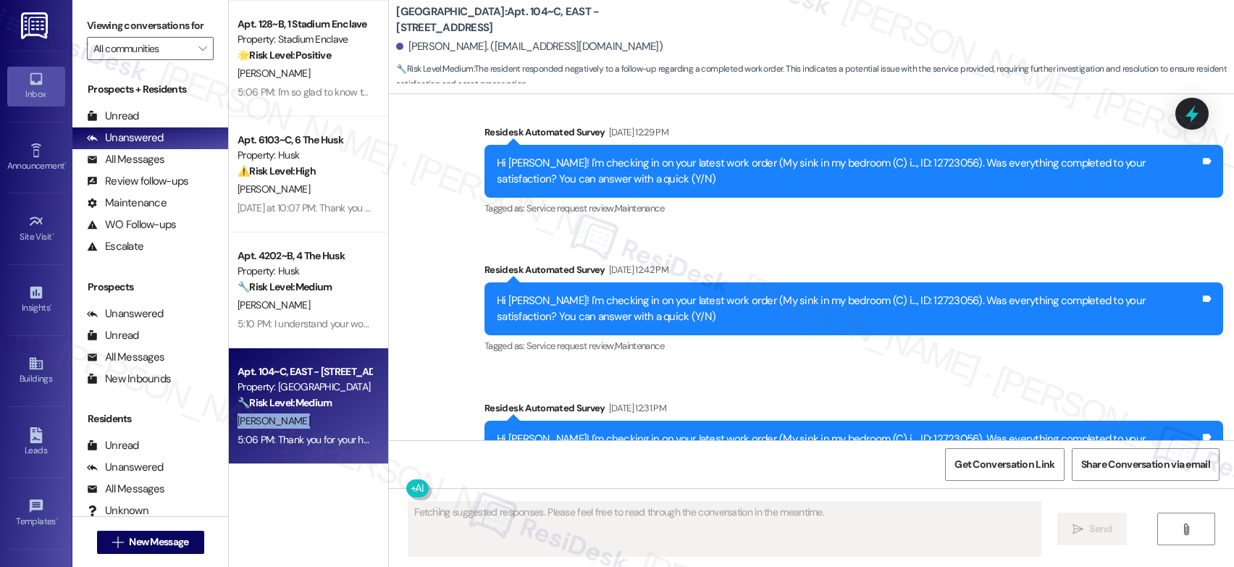
click at [299, 425] on div "[PERSON_NAME]" at bounding box center [304, 421] width 137 height 18
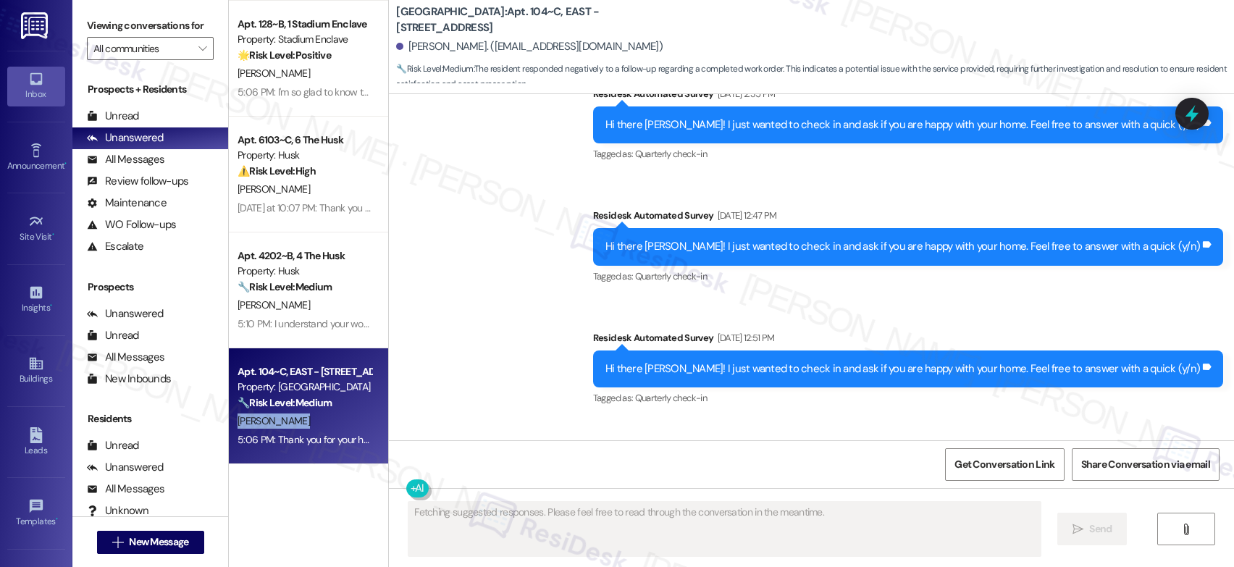
click at [299, 425] on div "[PERSON_NAME]" at bounding box center [304, 421] width 137 height 18
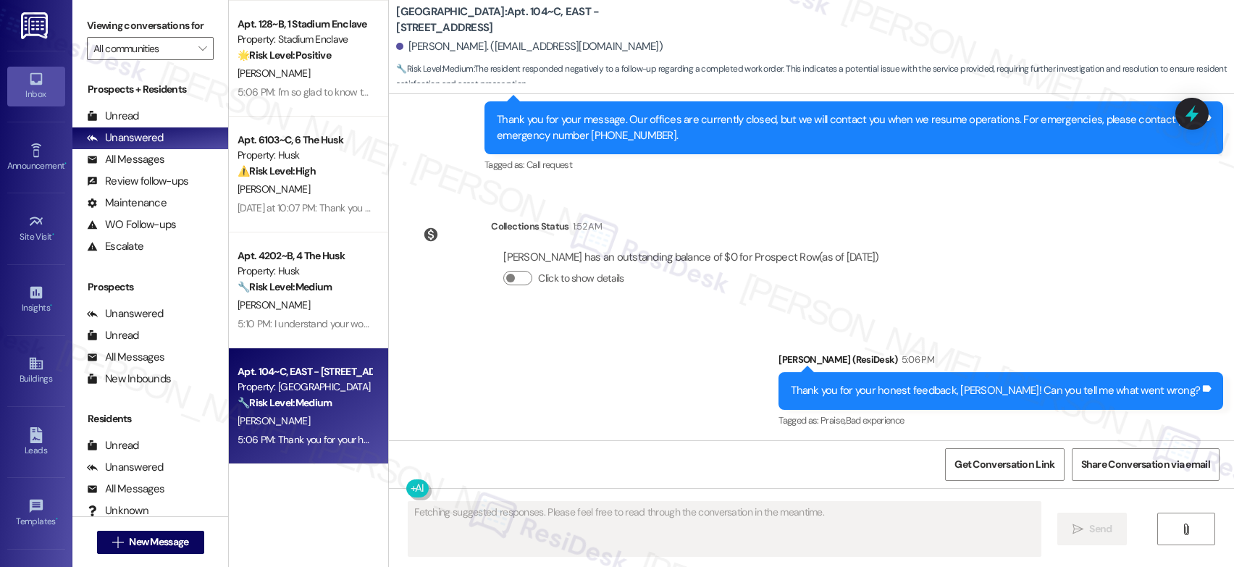
scroll to position [2171, 0]
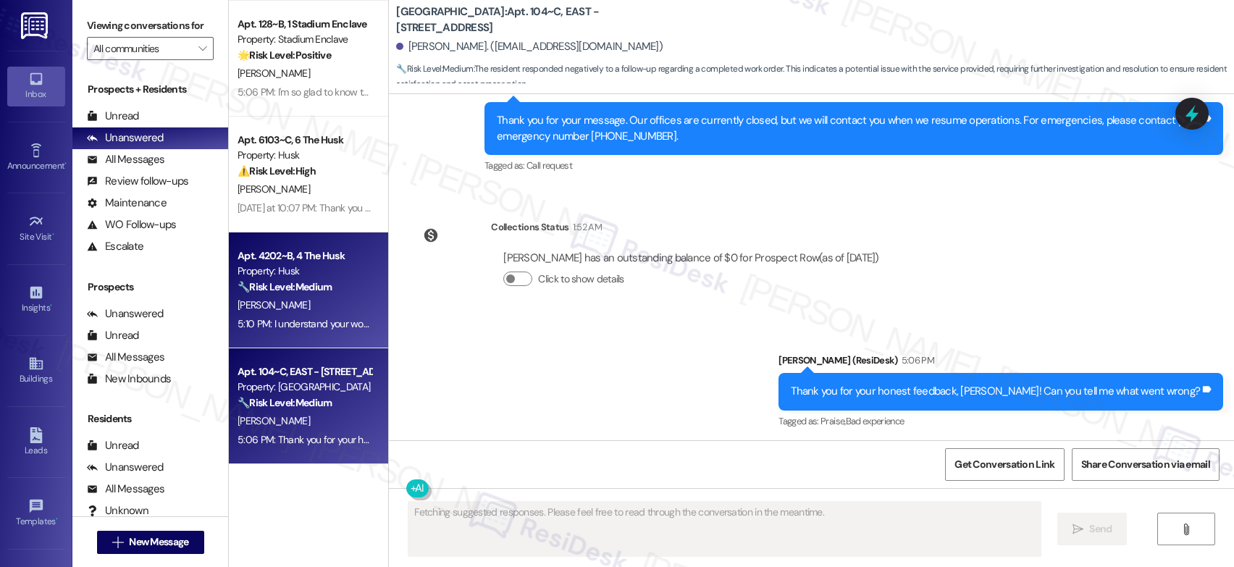
click at [317, 340] on div "Apt. 4202~B, 4 The Husk Property: Husk 🔧 Risk Level: Medium The resident respon…" at bounding box center [308, 290] width 159 height 116
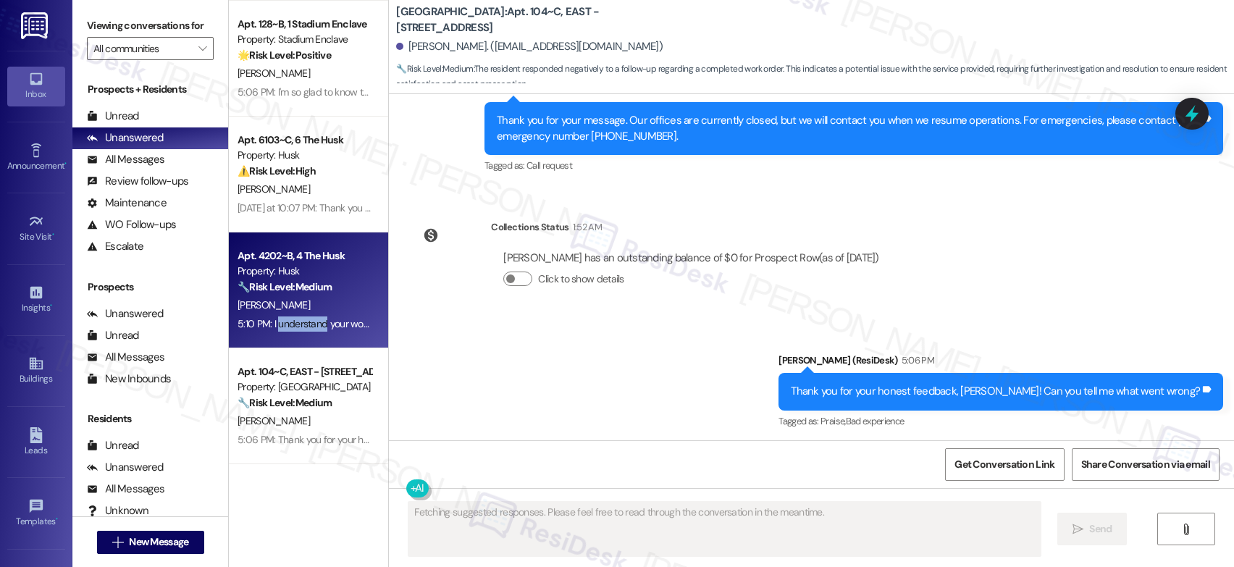
click at [304, 328] on div "5:10 PM: I understand your work order wasn't completed to your satisfaction. Ca…" at bounding box center [488, 323] width 501 height 13
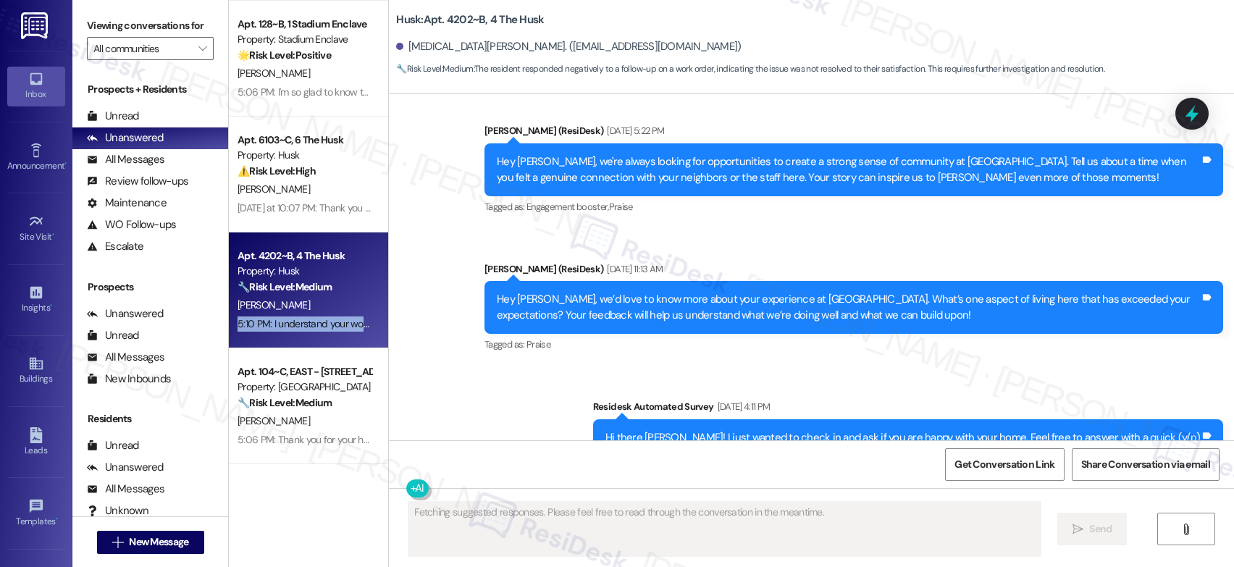
click at [304, 328] on div "5:10 PM: I understand your work order wasn't completed to your satisfaction. Ca…" at bounding box center [488, 323] width 501 height 13
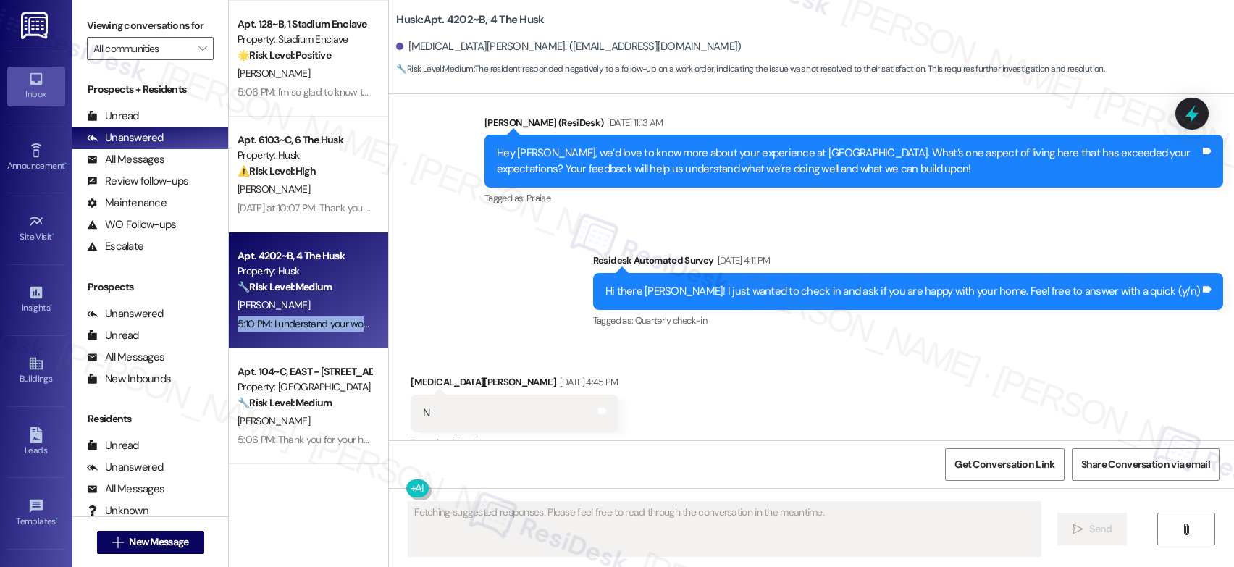
drag, startPoint x: 317, startPoint y: 340, endPoint x: 304, endPoint y: 328, distance: 17.9
click at [304, 328] on div "5:10 PM: I understand your work order wasn't completed to your satisfaction. Ca…" at bounding box center [488, 323] width 501 height 13
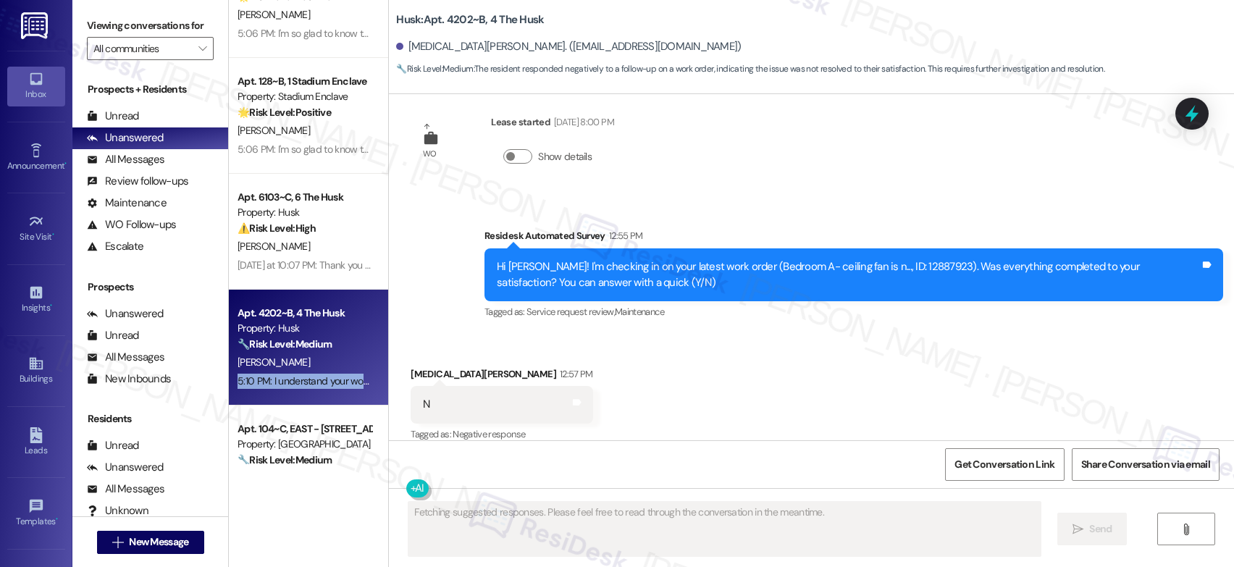
scroll to position [1794, 0]
click at [312, 235] on div "Apt. 135~A~2, 1 Seminole Landing Property: [GEOGRAPHIC_DATA] 🌟 Risk Level: Posi…" at bounding box center [308, 232] width 159 height 464
click at [312, 235] on div "⚠️ Risk Level: High The conversation concerns a water leak from water heater pi…" at bounding box center [305, 229] width 134 height 15
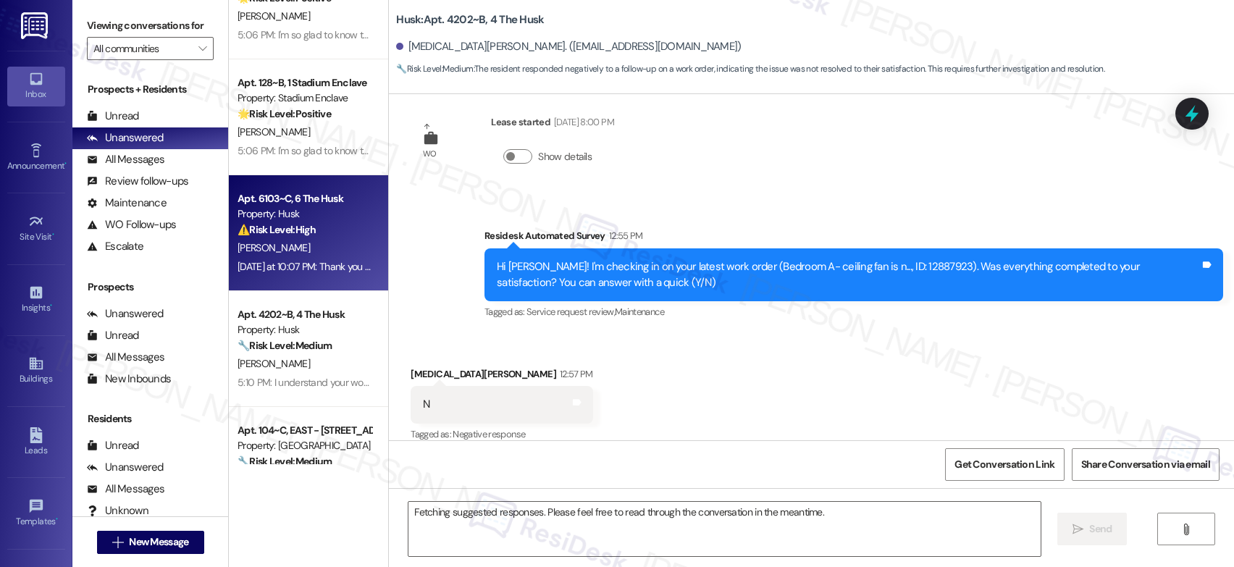
click at [312, 235] on div "⚠️ Risk Level: High The conversation concerns a water leak from water heater pi…" at bounding box center [305, 229] width 134 height 15
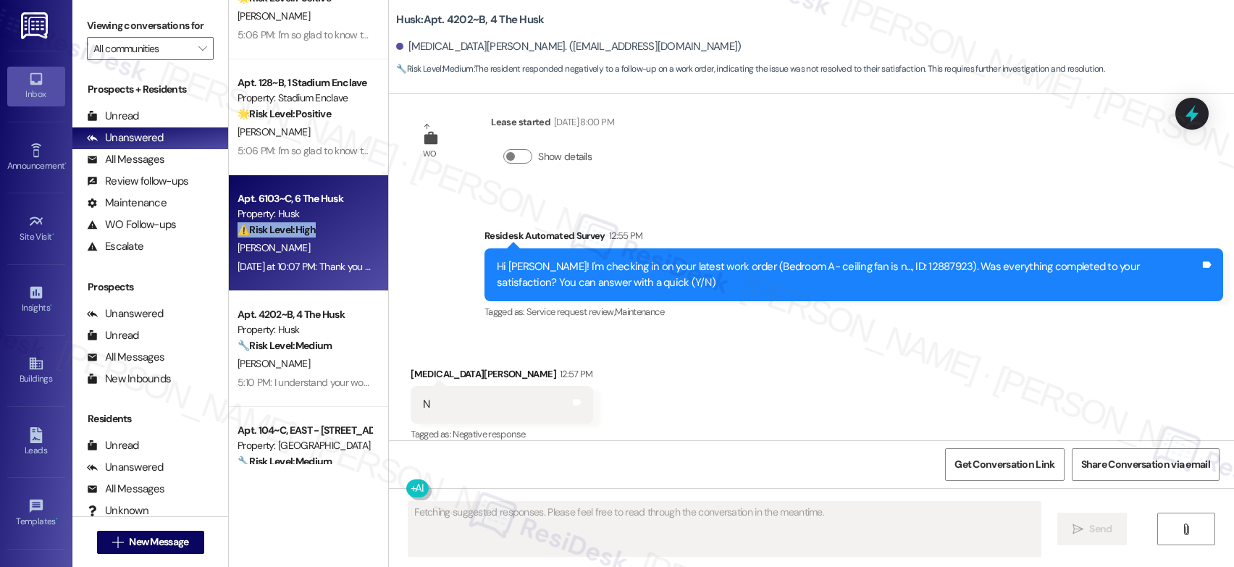
click at [312, 235] on div "⚠️ Risk Level: High The conversation concerns a water leak from water heater pi…" at bounding box center [305, 229] width 134 height 15
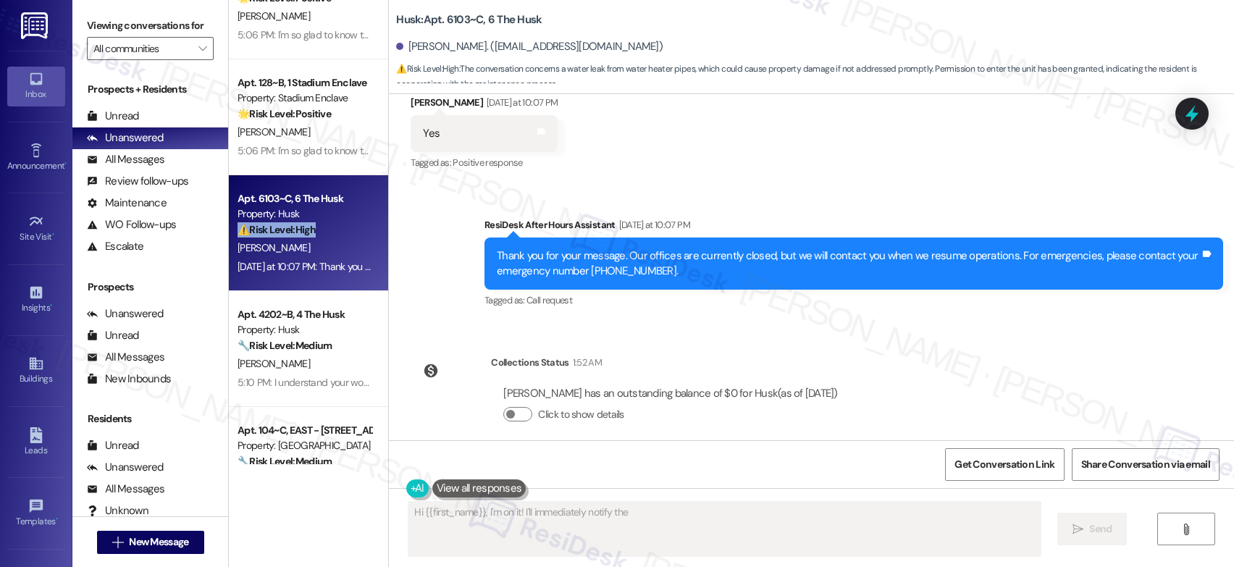
click at [312, 235] on div "⚠️ Risk Level: High The conversation concerns a water leak from water heater pi…" at bounding box center [305, 229] width 134 height 15
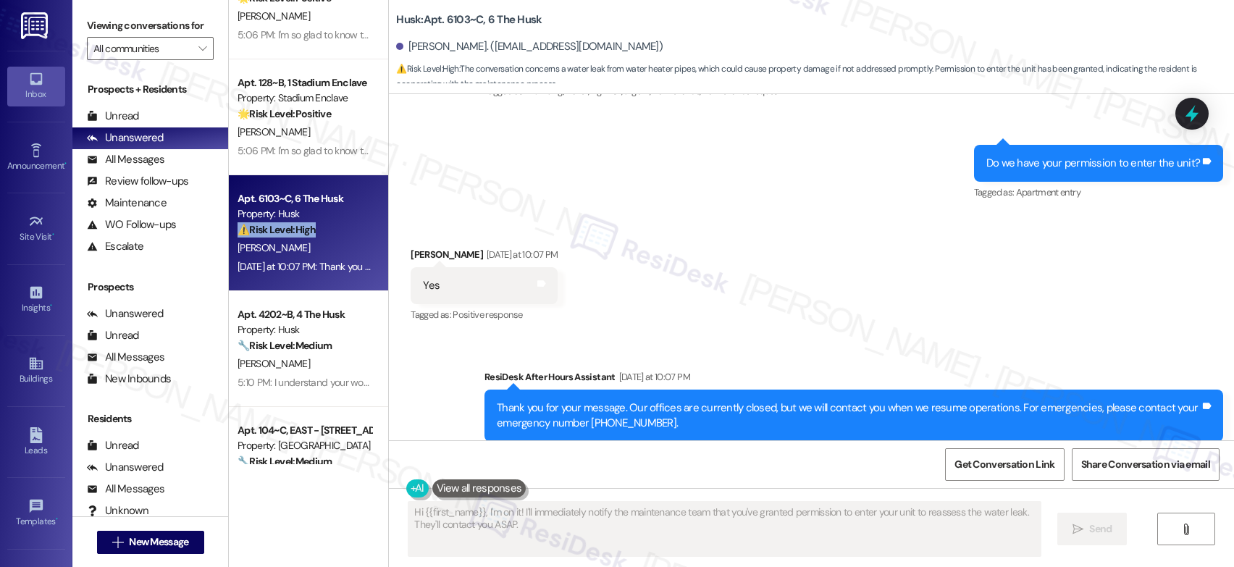
scroll to position [1395, 0]
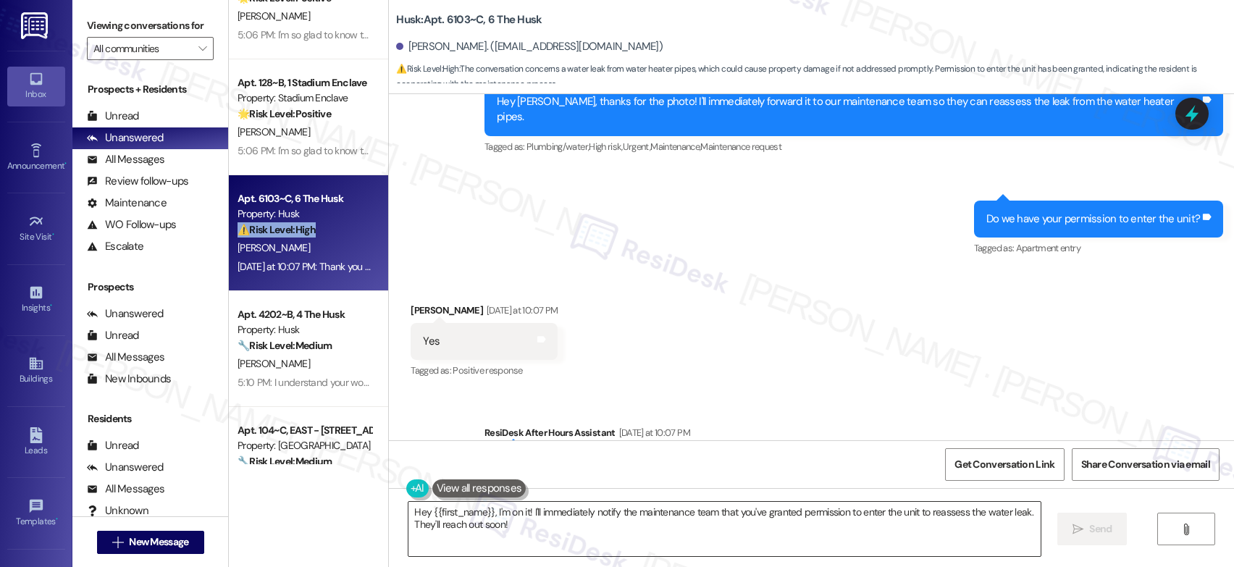
click at [467, 524] on textarea "Hey {{first_name}}, I'm on it! I'll immediately notify the maintenance team tha…" at bounding box center [724, 529] width 632 height 54
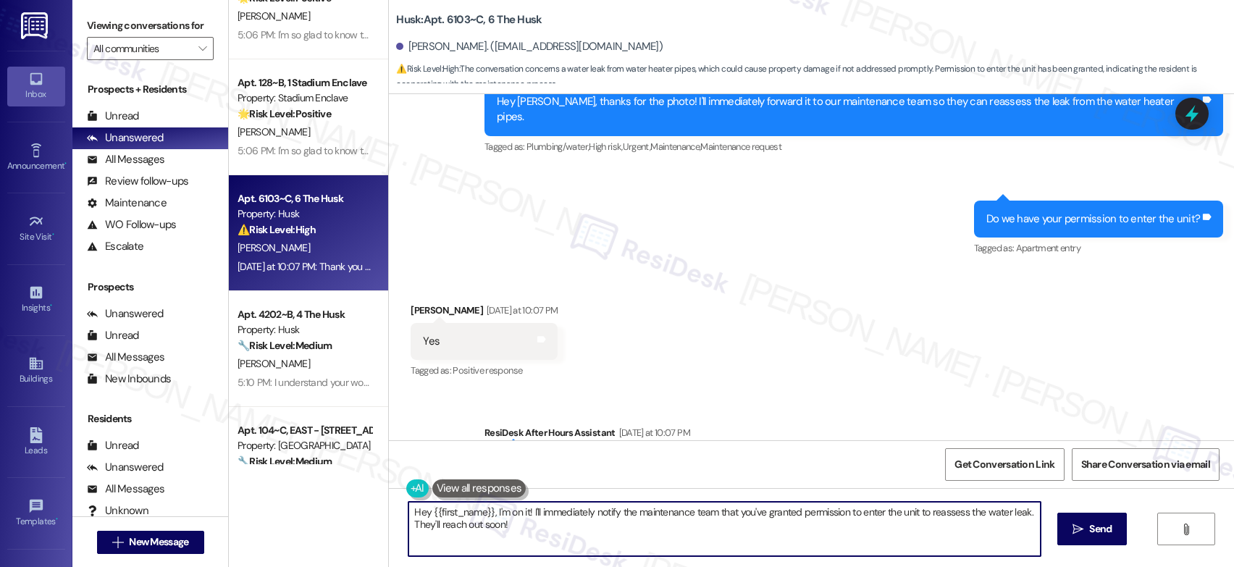
click at [467, 524] on textarea "Hey {{first_name}}, I'm on it! I'll immediately notify the maintenance team tha…" at bounding box center [724, 529] width 632 height 54
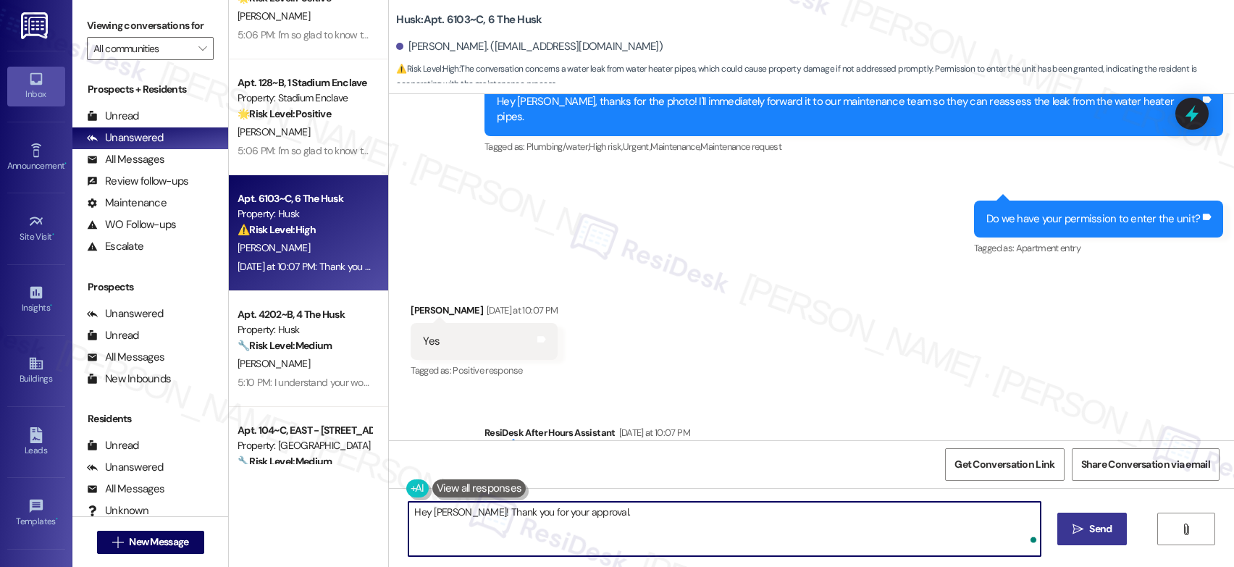
type textarea "Hey [PERSON_NAME]! Thank you for your approval."
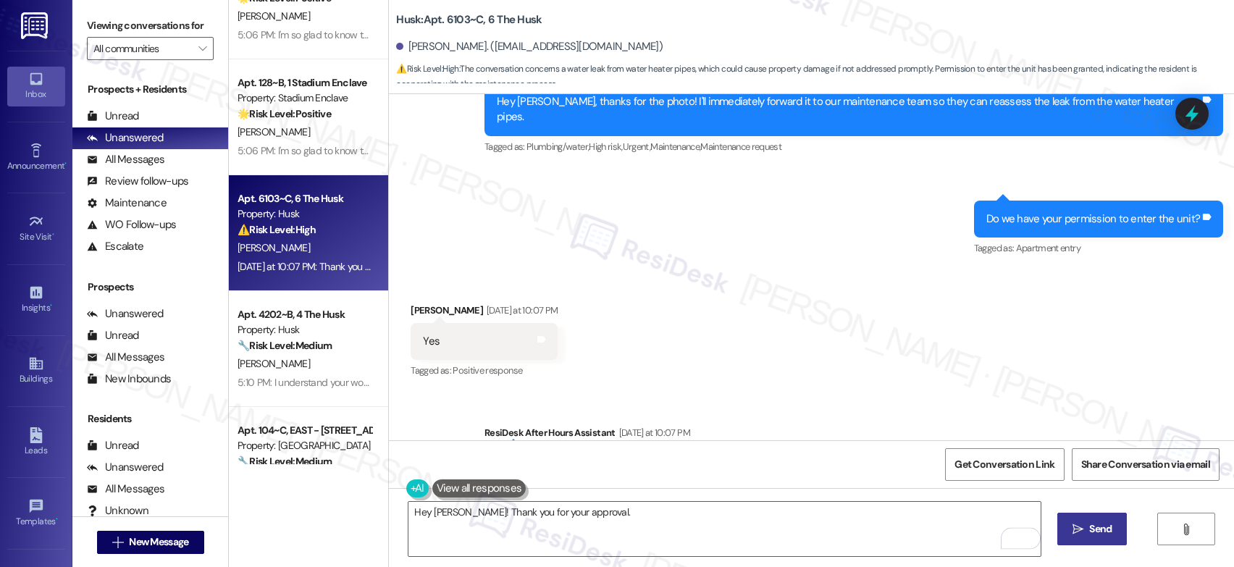
drag, startPoint x: 1121, startPoint y: 530, endPoint x: 1106, endPoint y: 526, distance: 15.6
click at [1117, 529] on div "Hey [PERSON_NAME]! Thank you for your approval.  Send " at bounding box center [811, 542] width 845 height 109
click at [1106, 526] on span "Send" at bounding box center [1100, 528] width 22 height 15
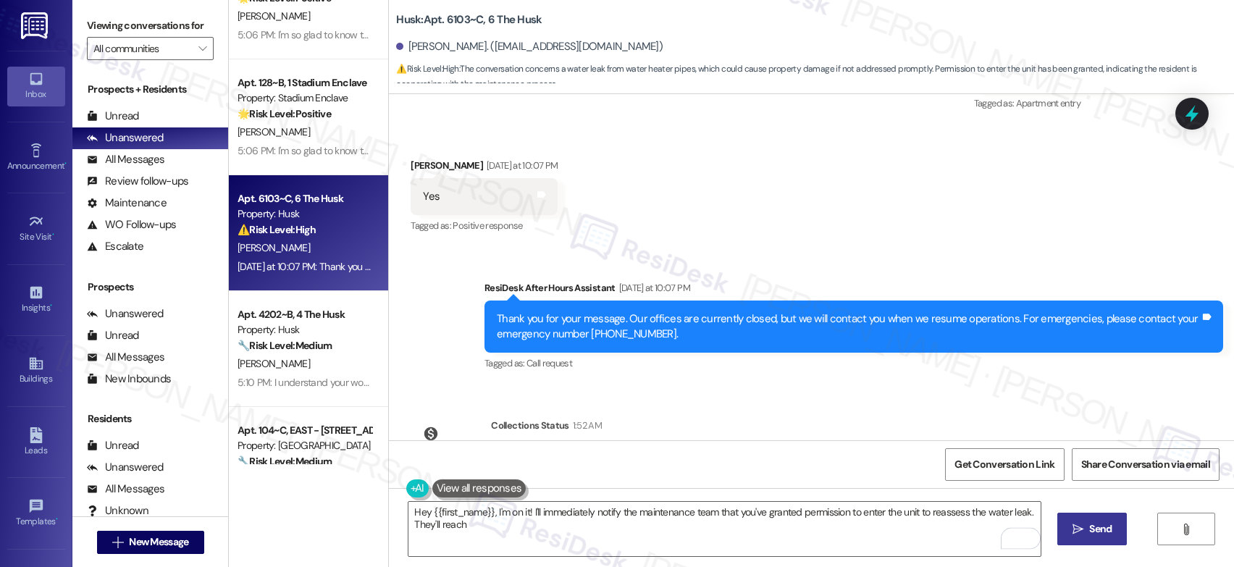
scroll to position [1704, 0]
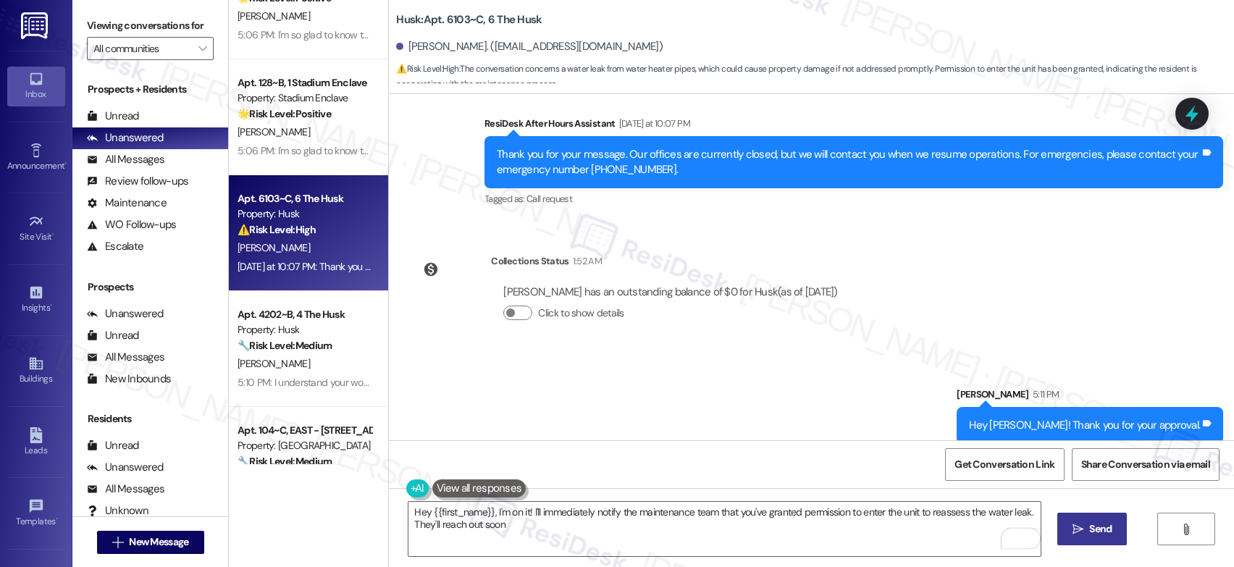
type textarea "Hey {{first_name}}, I'm on it! I'll immediately notify the maintenance team tha…"
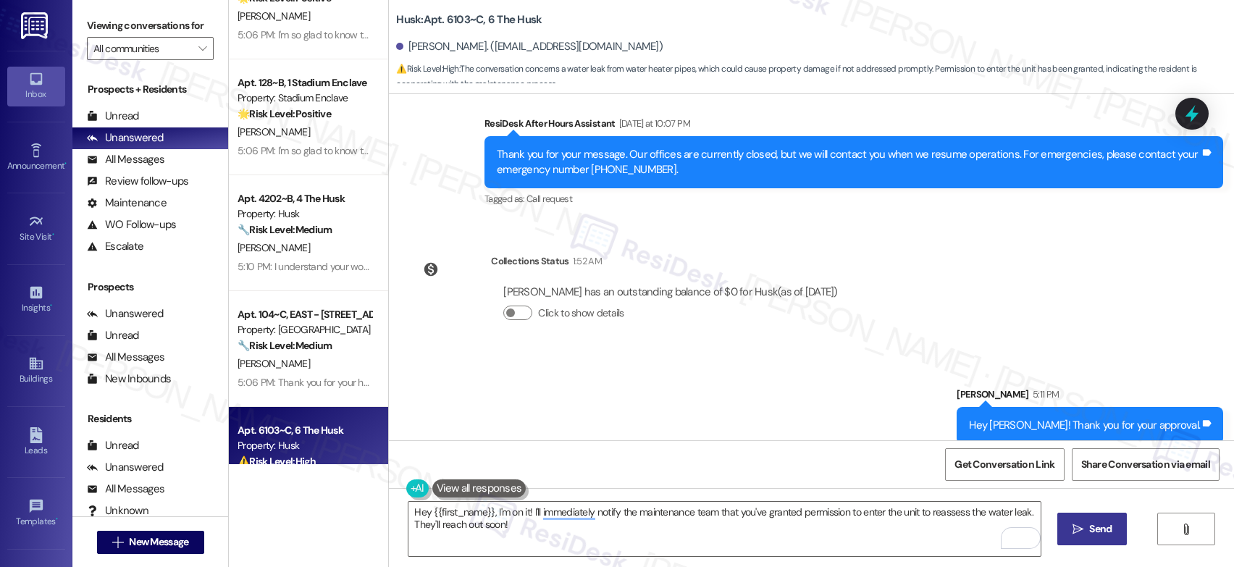
drag, startPoint x: 789, startPoint y: 395, endPoint x: 775, endPoint y: 382, distance: 19.0
click at [786, 394] on div "Sent via SMS [PERSON_NAME] 5:11 PM Hey [PERSON_NAME]! Thank you for your approv…" at bounding box center [811, 404] width 845 height 101
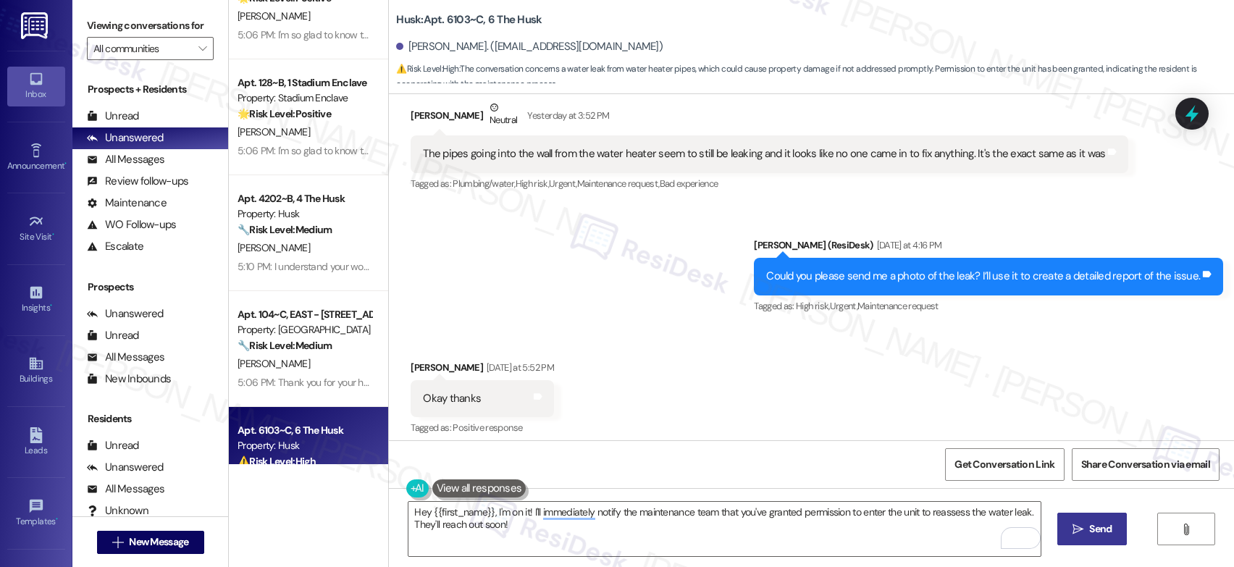
scroll to position [416, 0]
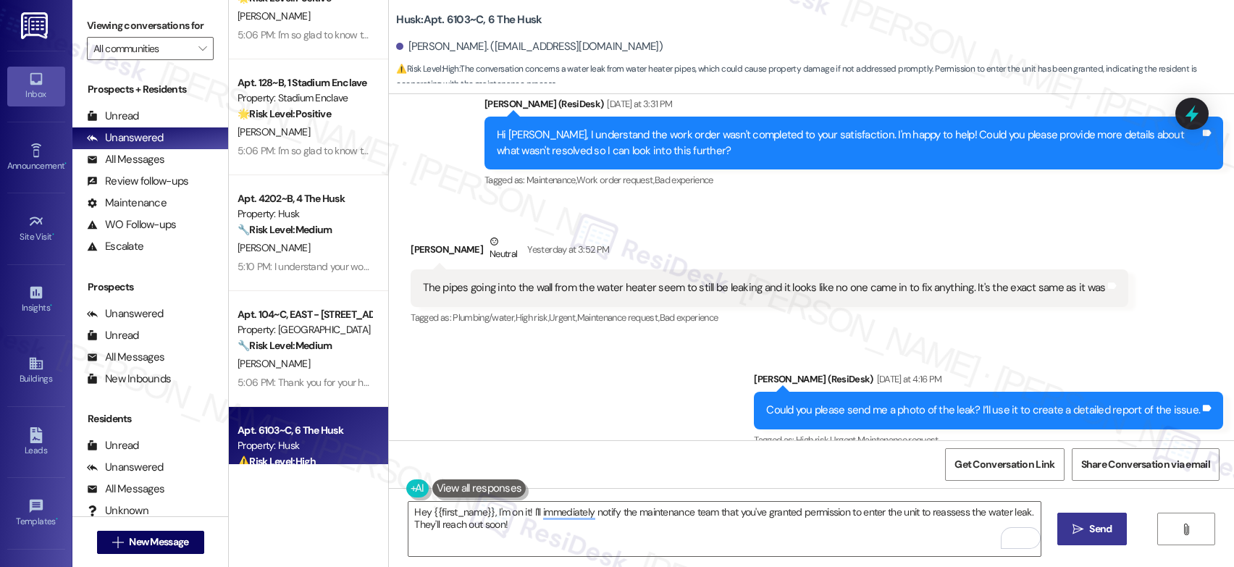
click at [610, 287] on div "The pipes going into the wall from the water heater seem to still be leaking an…" at bounding box center [764, 287] width 682 height 15
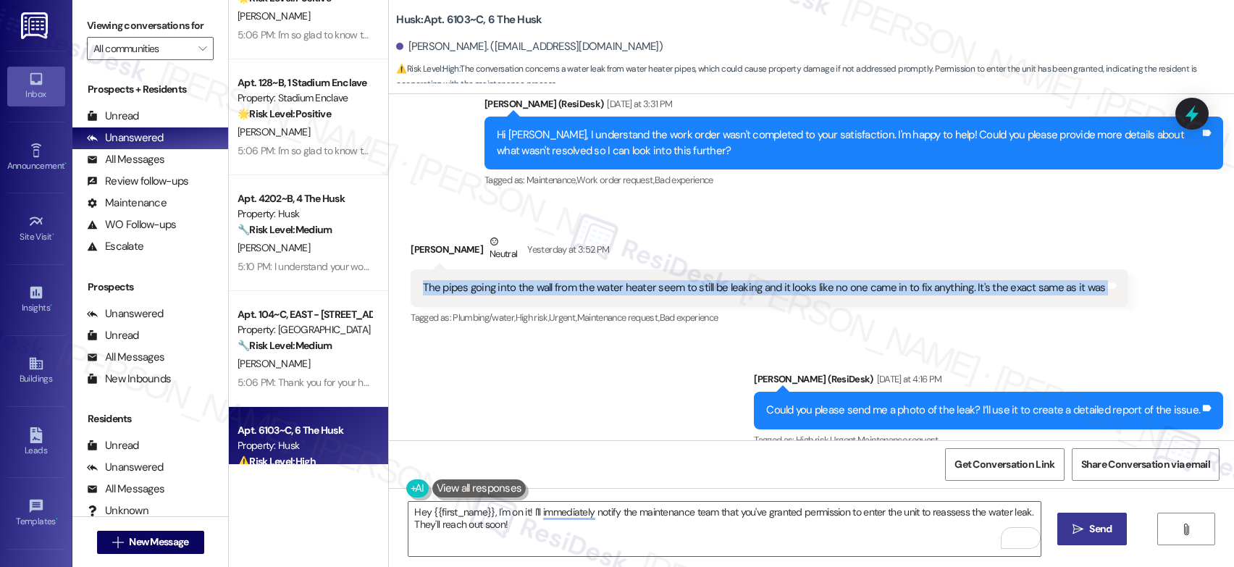
click at [610, 287] on div "The pipes going into the wall from the water heater seem to still be leaking an…" at bounding box center [764, 287] width 682 height 15
copy div "The pipes going into the wall from the water heater seem to still be leaking an…"
click at [406, 484] on button at bounding box center [461, 488] width 111 height 18
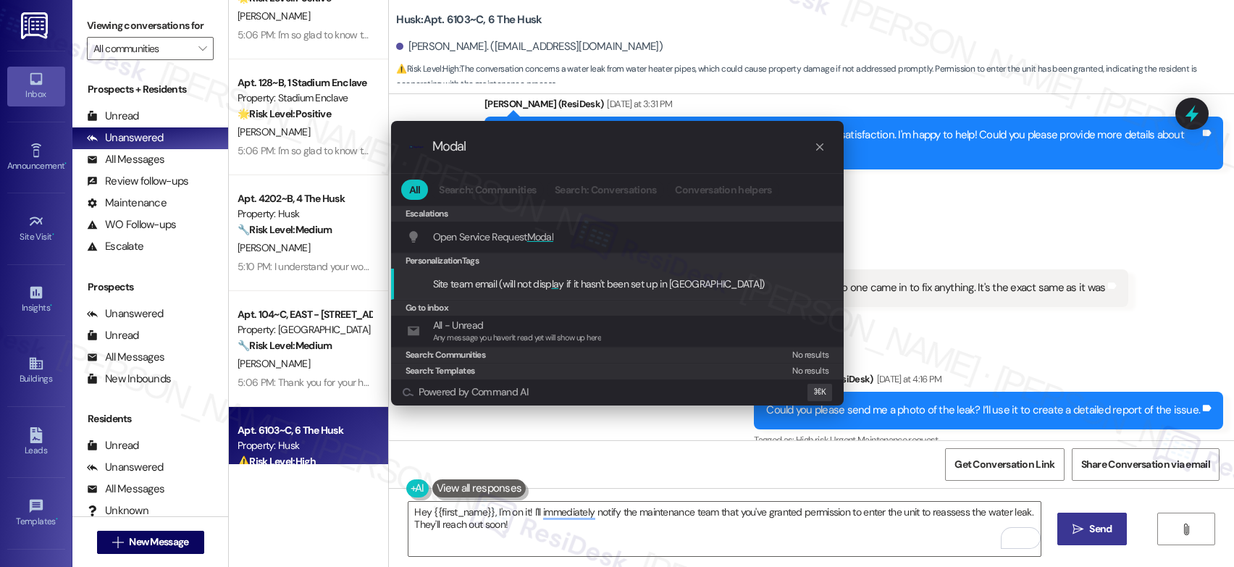
type input "Modal"
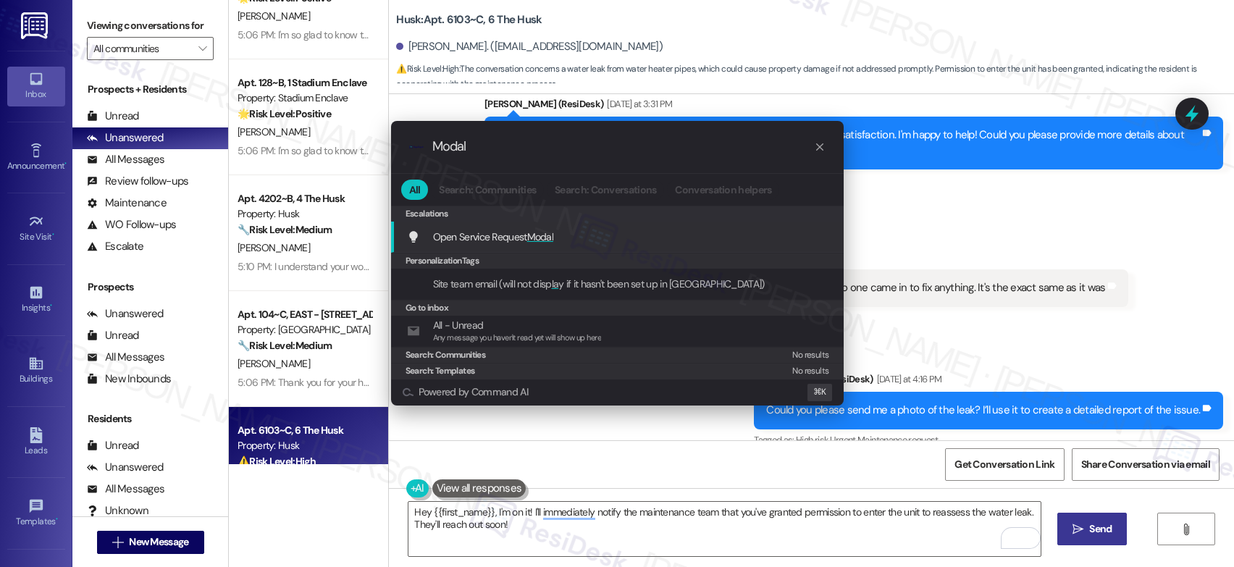
click at [545, 247] on div "Open Service Request Modal Add shortcut" at bounding box center [617, 237] width 453 height 31
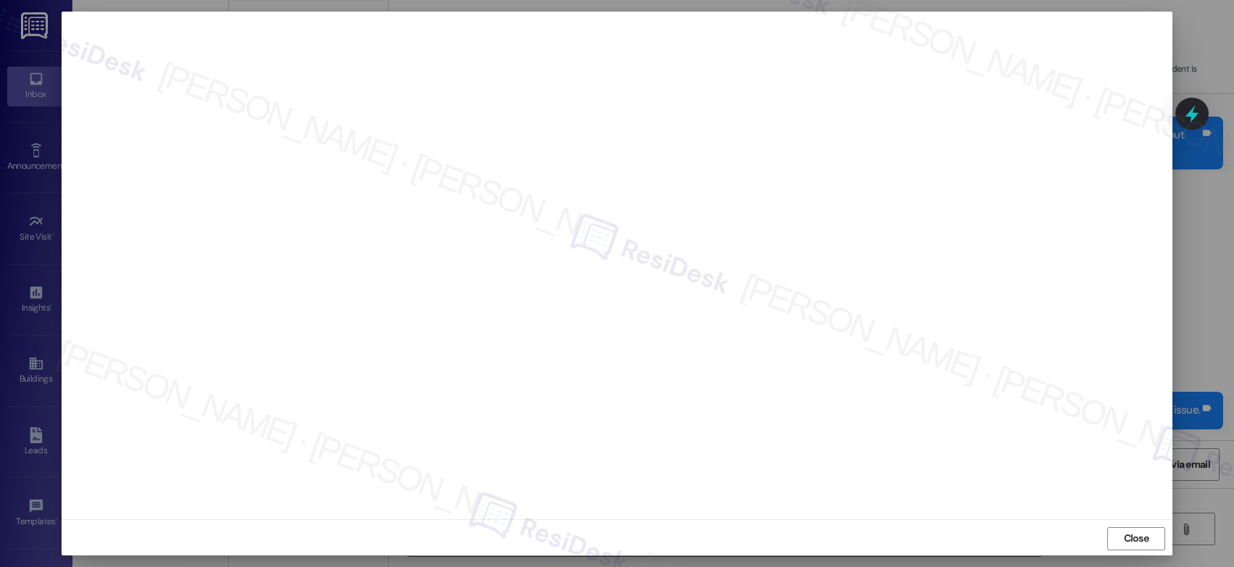
scroll to position [5, 0]
click at [1114, 533] on button "Close" at bounding box center [1136, 536] width 58 height 23
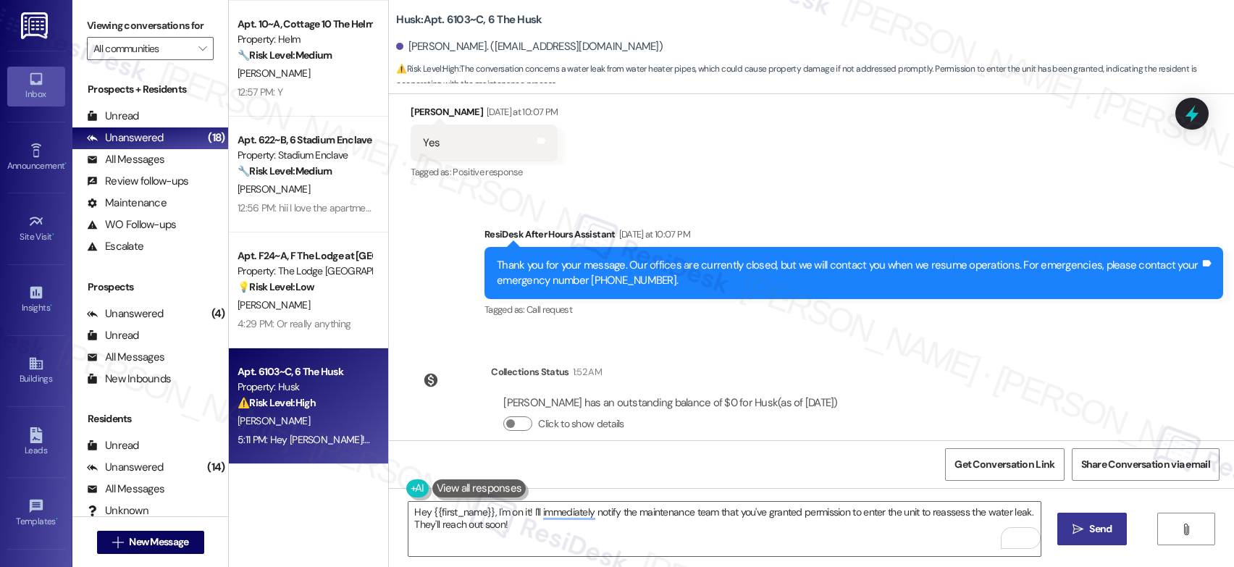
scroll to position [1704, 0]
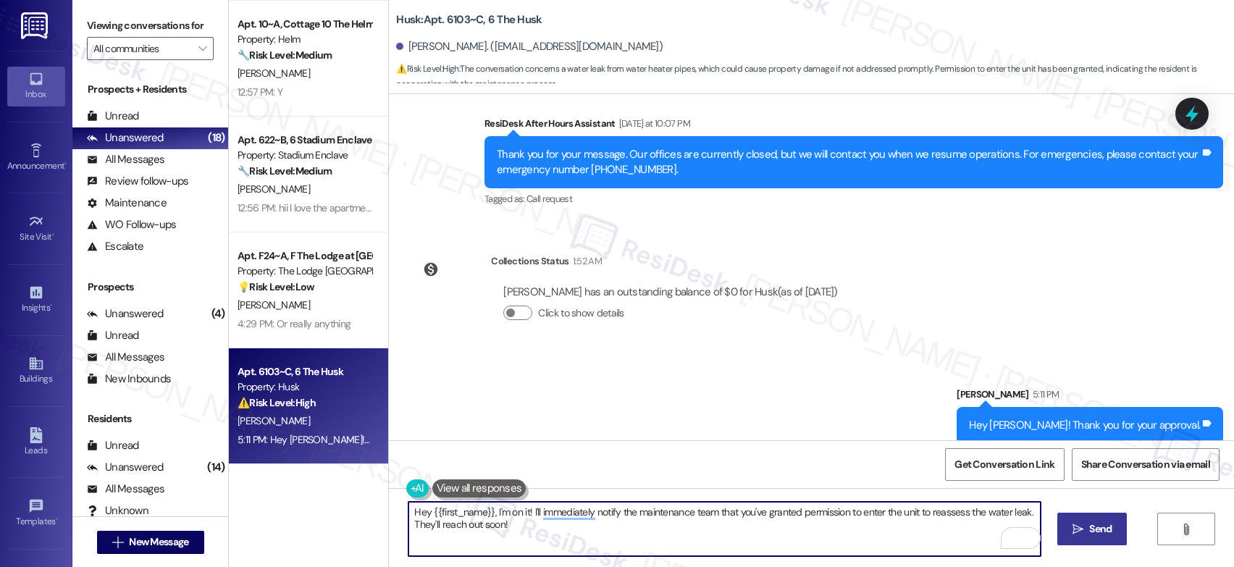
click at [537, 521] on textarea "Hey {{first_name}}, I'm on it! I'll immediately notify the maintenance team tha…" at bounding box center [724, 529] width 632 height 54
click at [537, 519] on textarea "Hey {{first_name}}, I'm on it! I'll immediately notify the maintenance team tha…" at bounding box center [724, 529] width 632 height 54
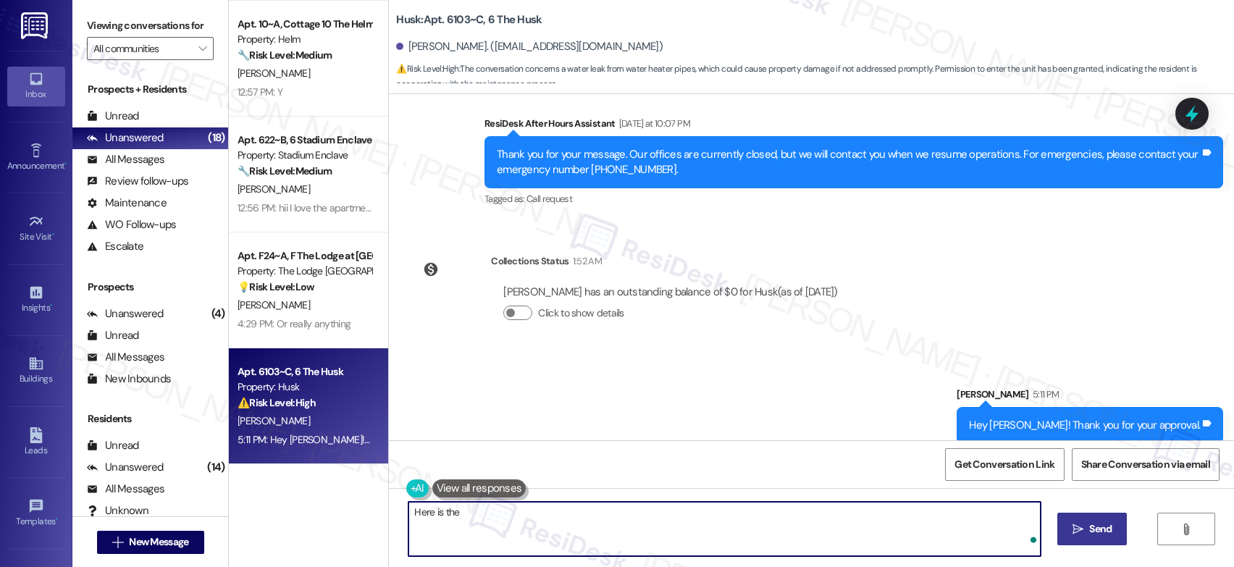
paste textarea "reference_id:12903983"
type textarea "Here is the reference_id:12903983"
click at [1065, 534] on button " Send" at bounding box center [1092, 529] width 70 height 33
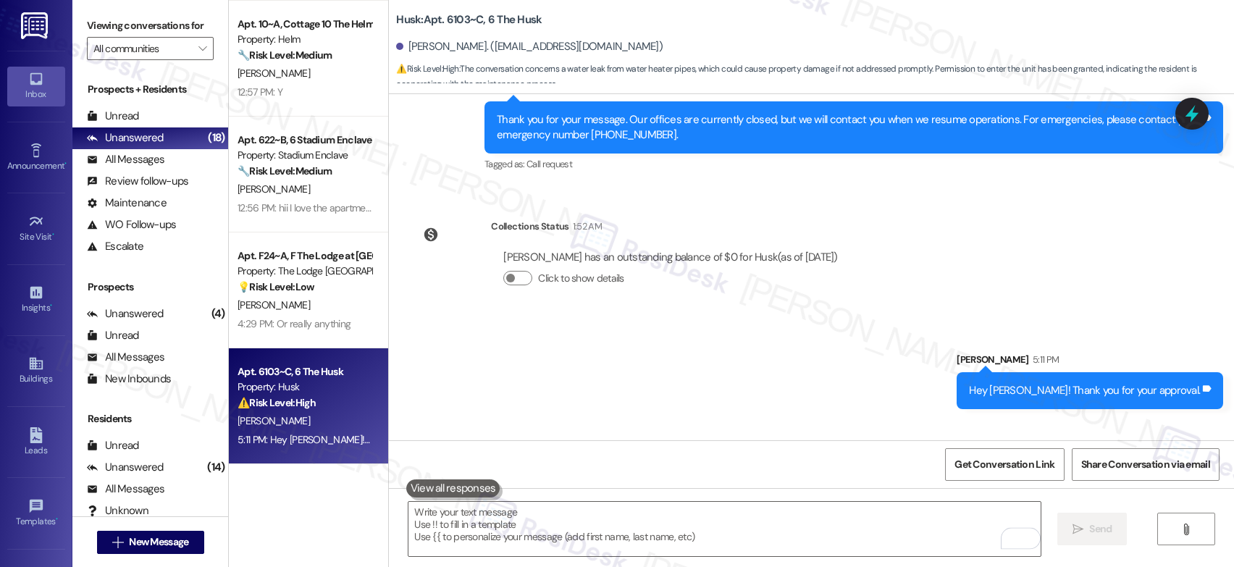
scroll to position [1805, 0]
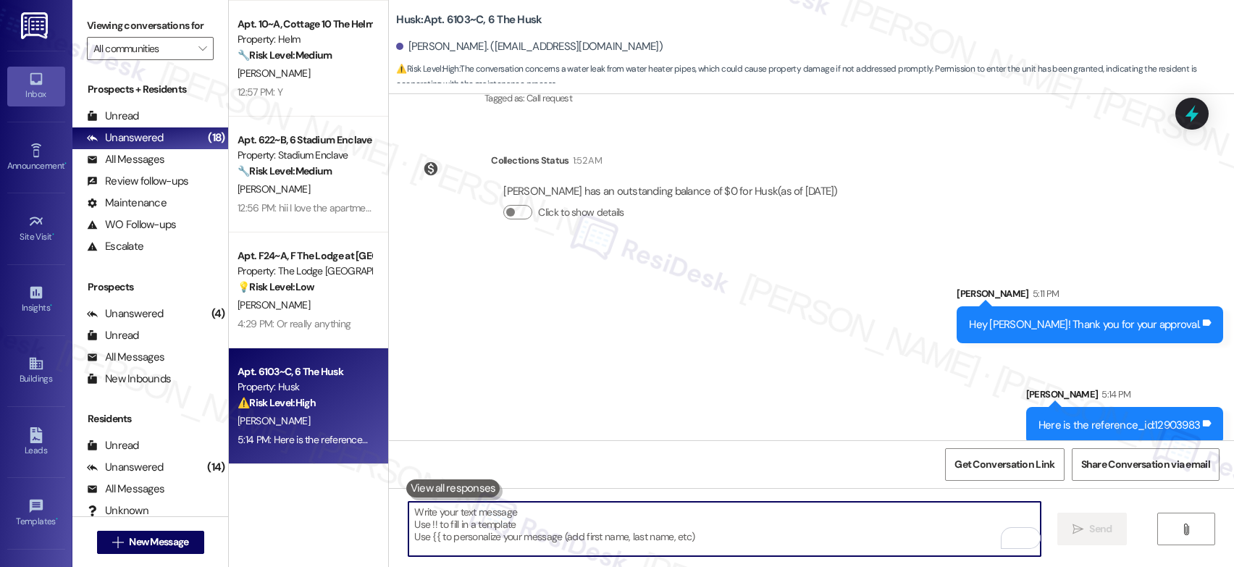
click at [636, 504] on textarea "To enrich screen reader interactions, please activate Accessibility in Grammarl…" at bounding box center [724, 529] width 632 height 54
click at [639, 511] on textarea "To enrich screen reader interactions, please activate Accessibility in Grammarl…" at bounding box center [724, 529] width 632 height 54
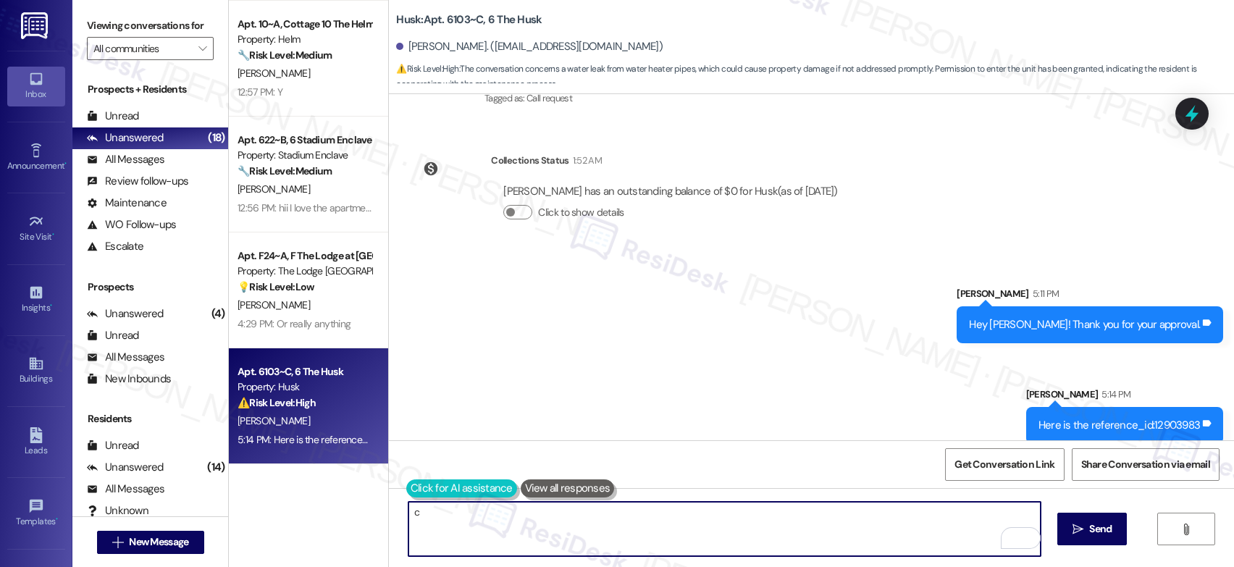
type textarea "c"
click at [413, 479] on button at bounding box center [461, 488] width 111 height 18
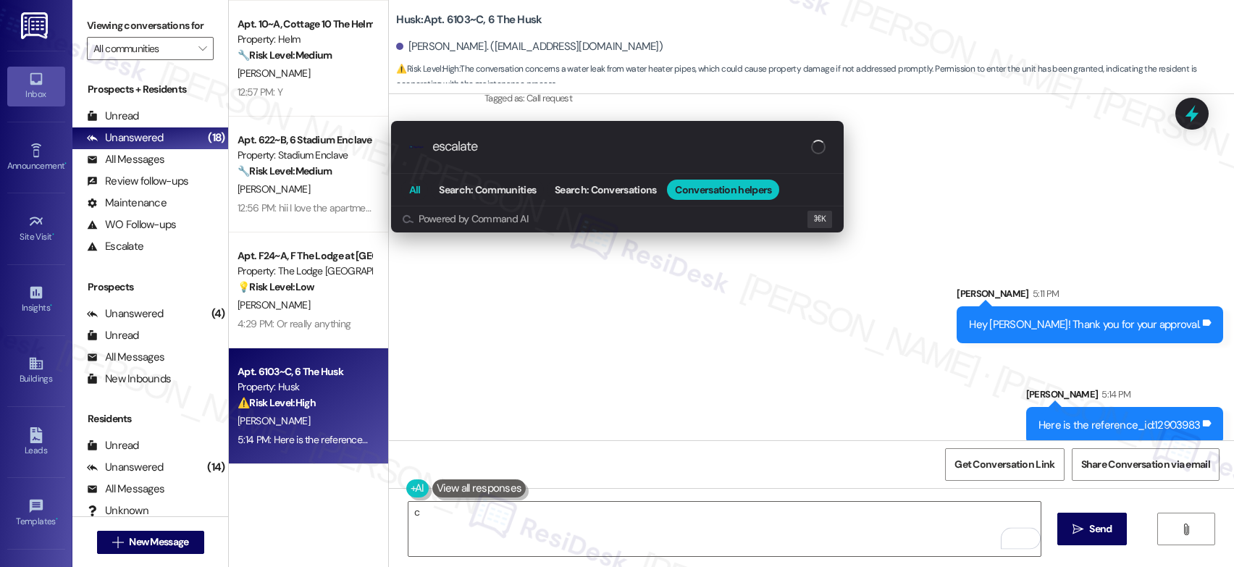
type input "escalate"
click at [409, 193] on span "All" at bounding box center [415, 190] width 12 height 10
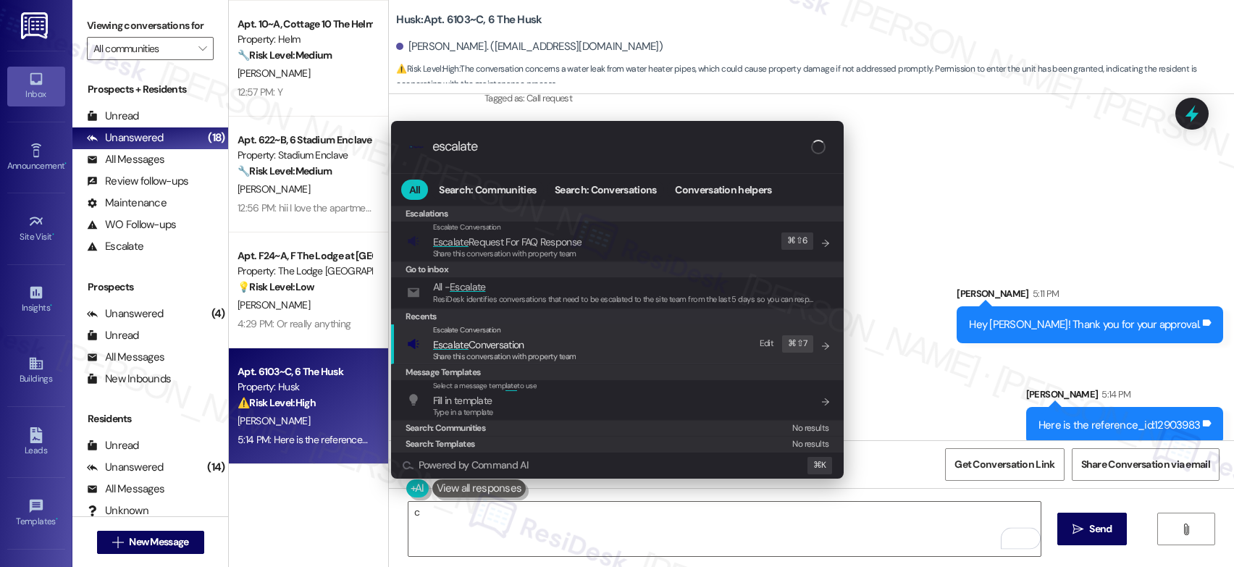
click at [473, 349] on span "Escalate Conversation" at bounding box center [478, 344] width 91 height 13
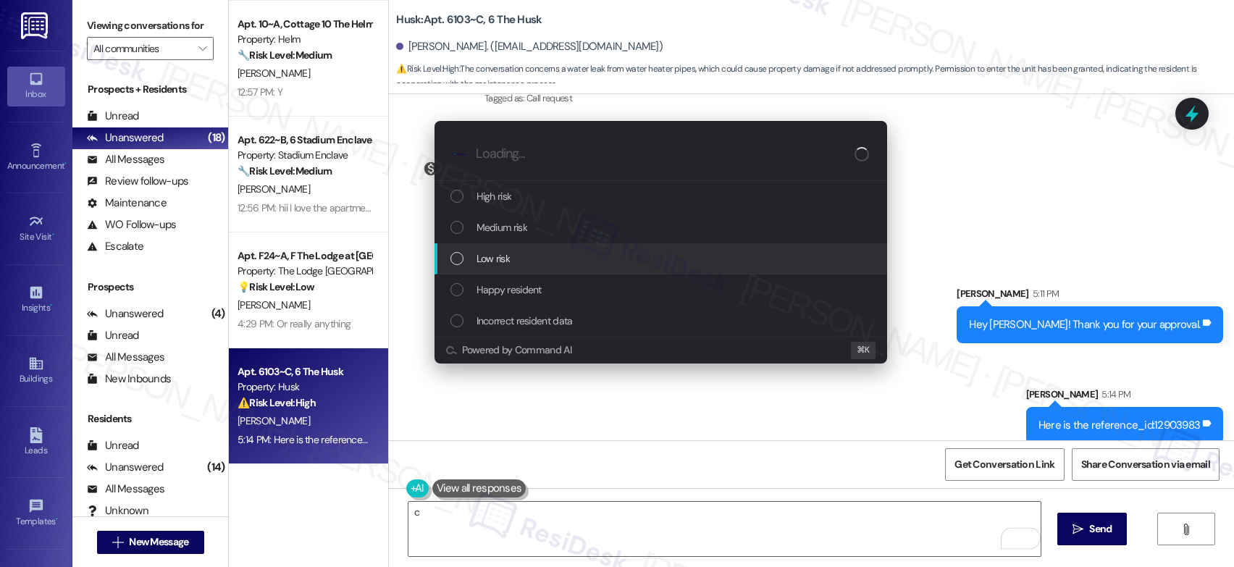
click at [510, 255] on div "Low risk" at bounding box center [662, 259] width 424 height 16
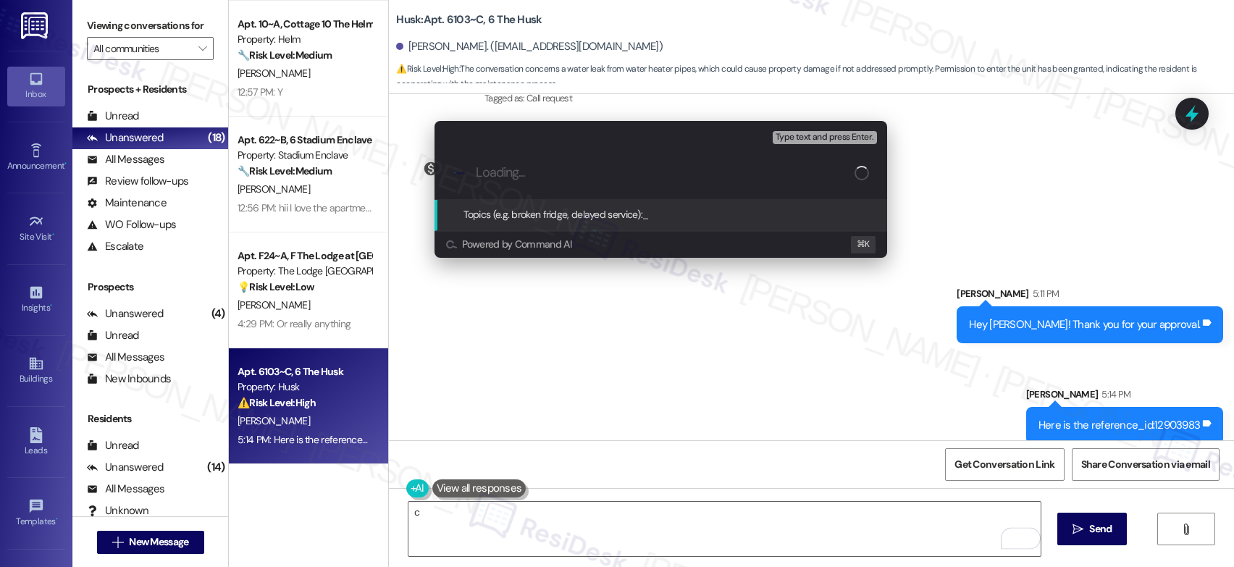
paste input "reference_id:12903983"
type input "reference_id:12903983 - Submitted by Residesk"
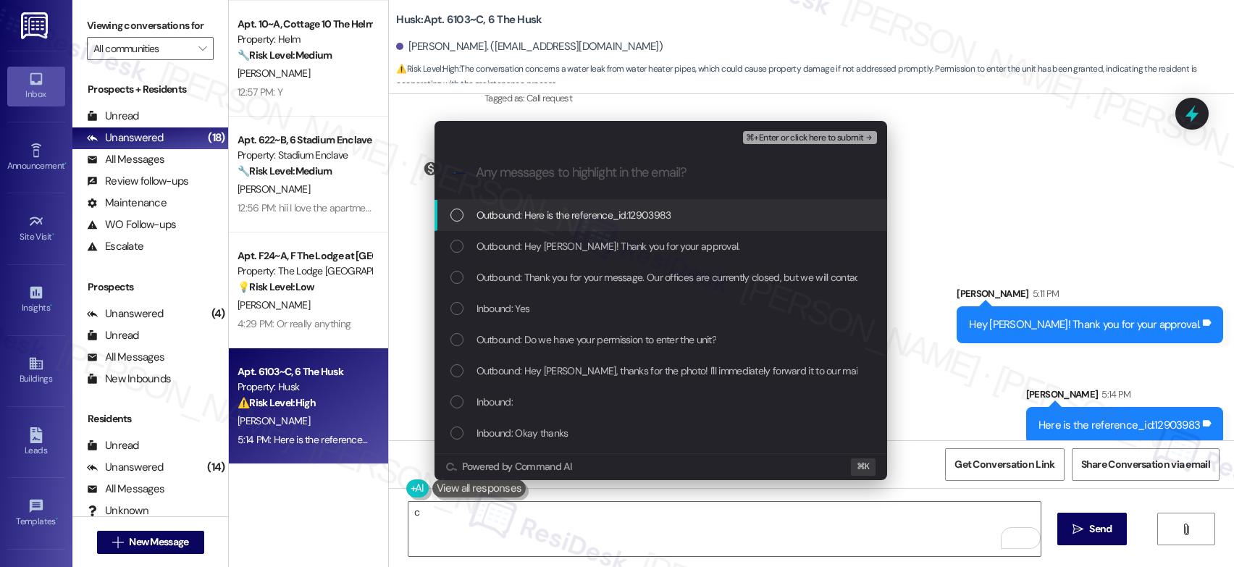
click at [786, 148] on div ".cls-1{fill:#0a055f;}.cls-2{fill:#0cc4c4;} resideskLogoBlueOrange" at bounding box center [660, 172] width 453 height 51
click at [791, 134] on span "⌘+Enter or click here to submit" at bounding box center [804, 138] width 117 height 10
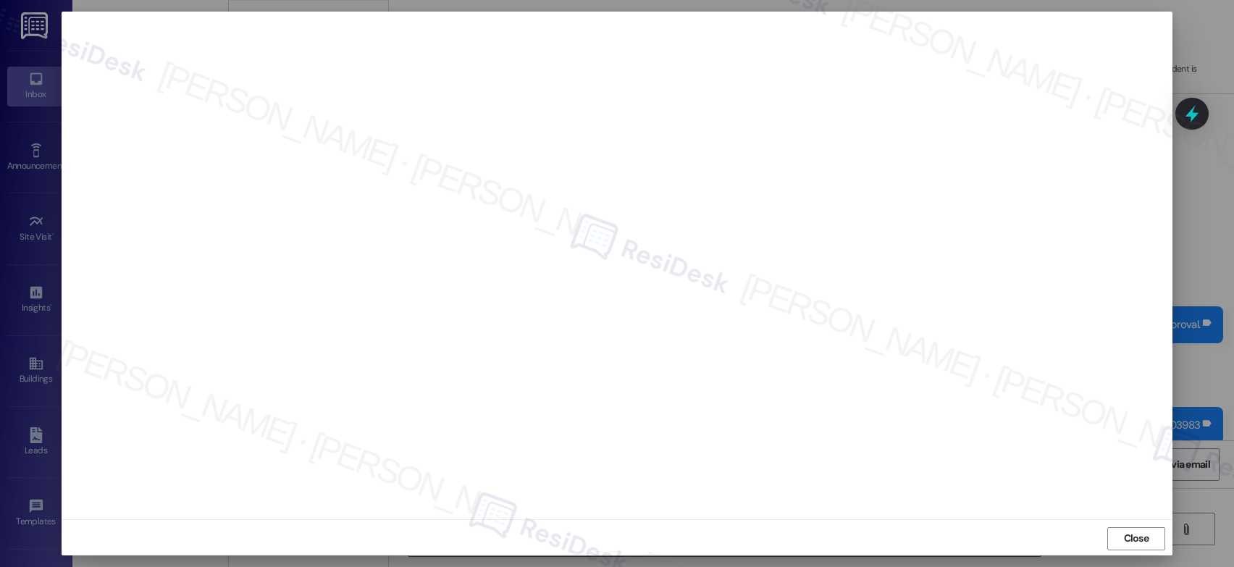
scroll to position [5, 0]
click at [1117, 528] on div "Close" at bounding box center [617, 536] width 1111 height 38
click at [1125, 527] on span "Close" at bounding box center [1136, 537] width 31 height 22
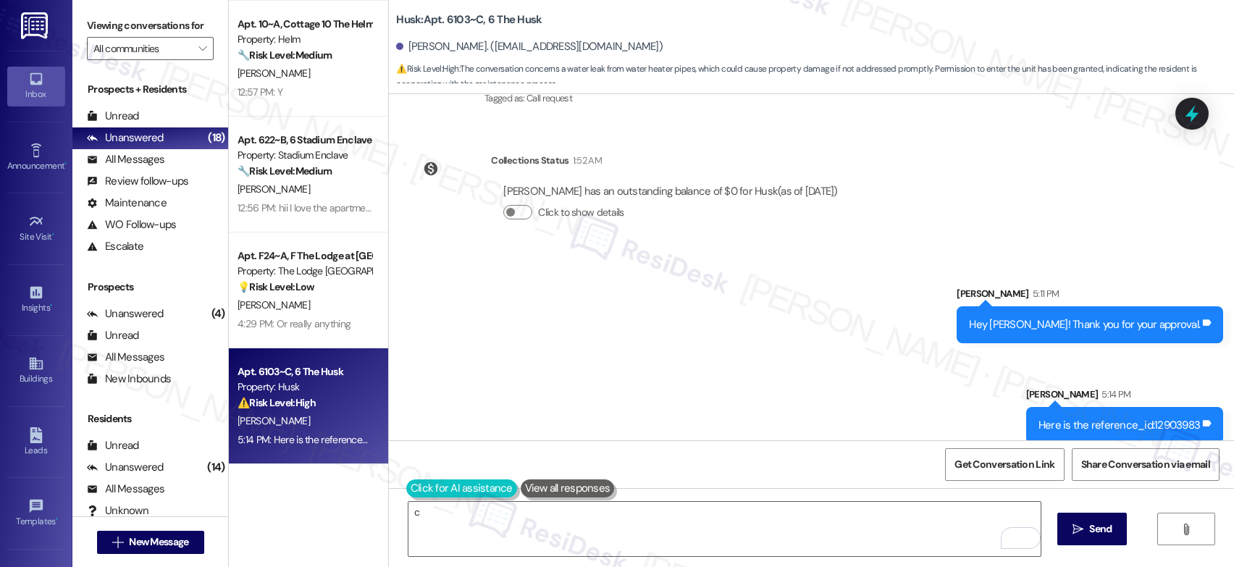
click at [409, 480] on button at bounding box center [461, 488] width 111 height 18
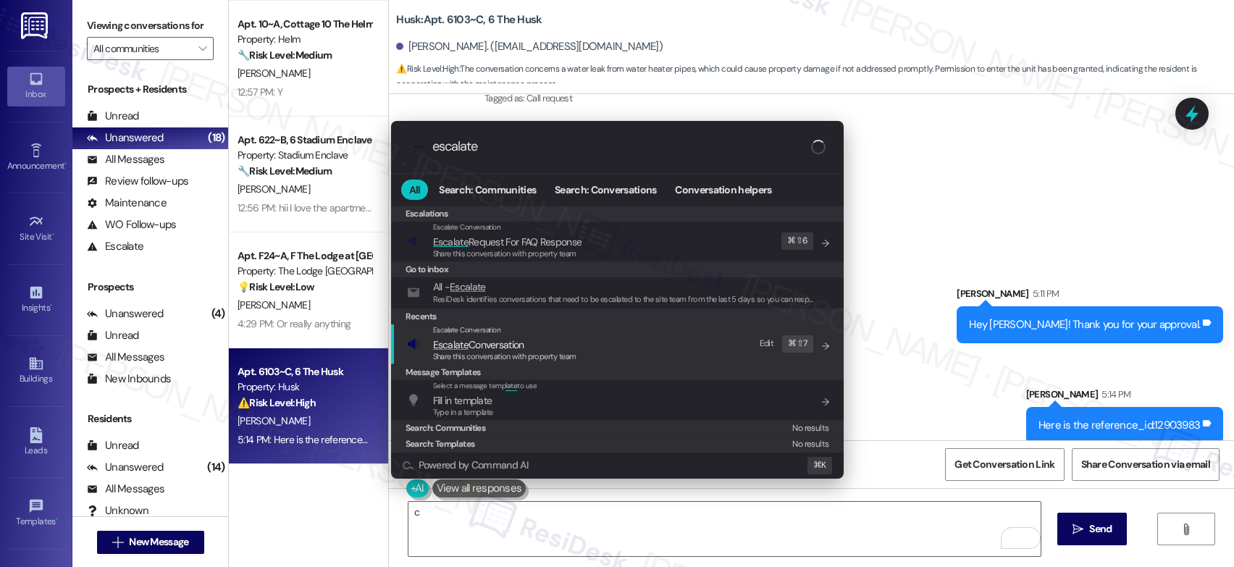
type input "escalate"
click at [501, 335] on div "Escalate Conversation" at bounding box center [504, 330] width 143 height 12
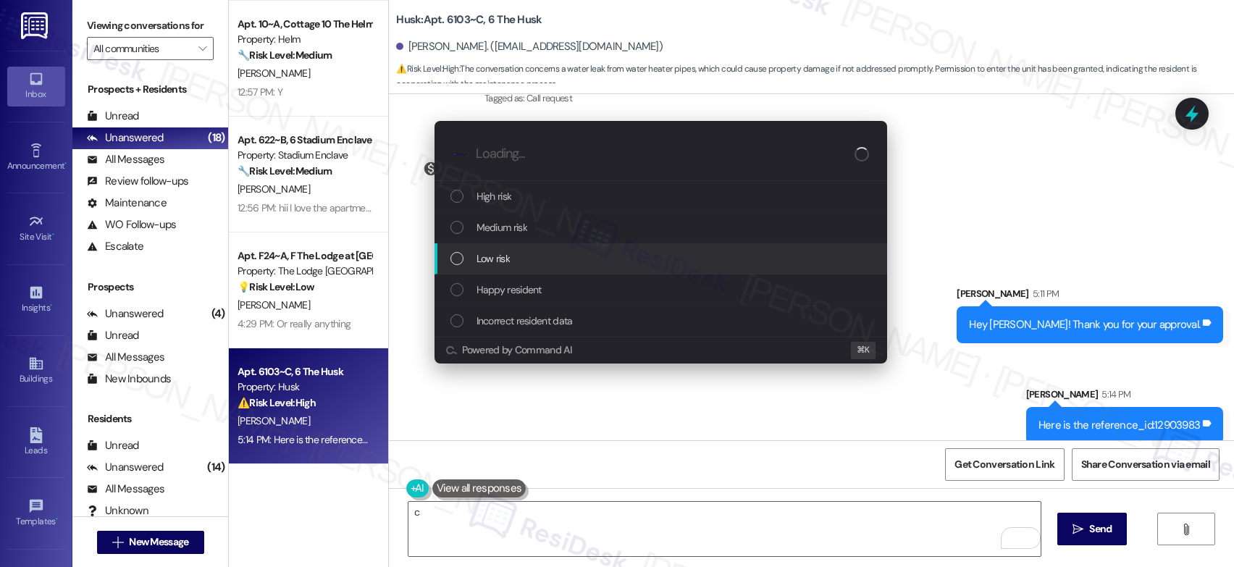
click at [543, 253] on div "Low risk" at bounding box center [662, 259] width 424 height 16
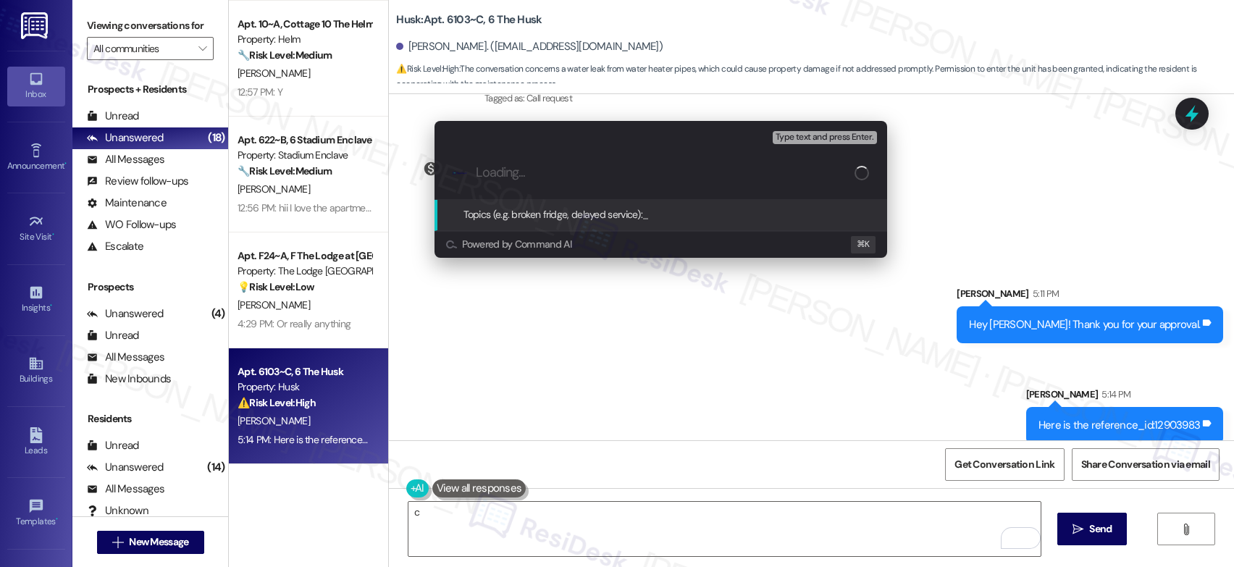
paste input "reference_id:12903983"
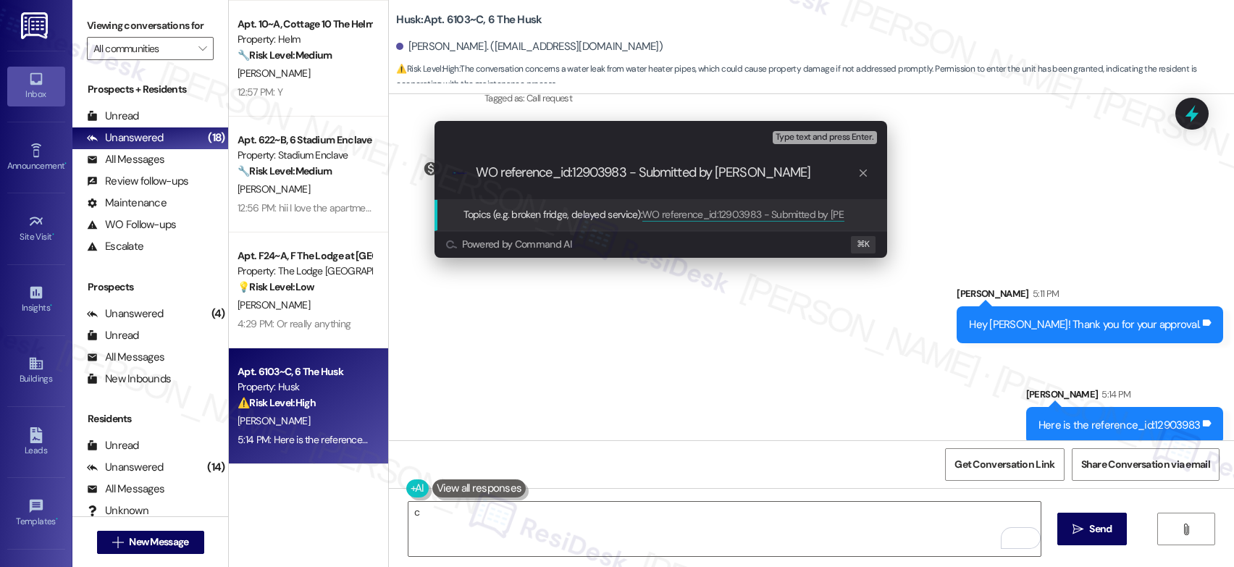
type input "WO reference_id:12903983 - Submitted by Residesk"
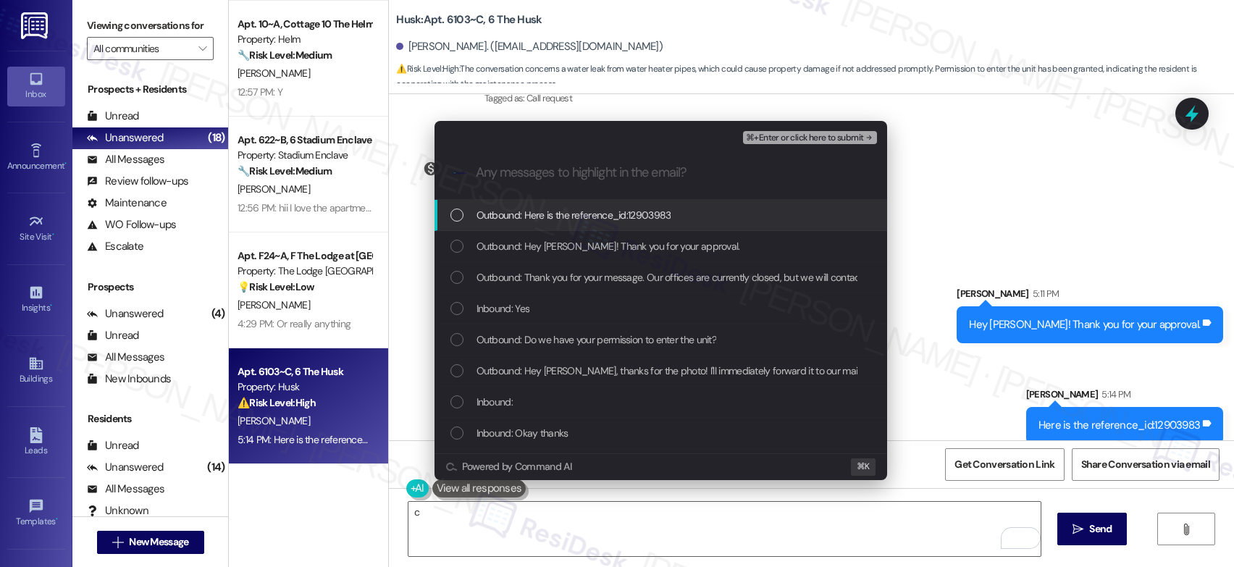
click at [791, 133] on span "⌘+Enter or click here to submit" at bounding box center [804, 138] width 117 height 10
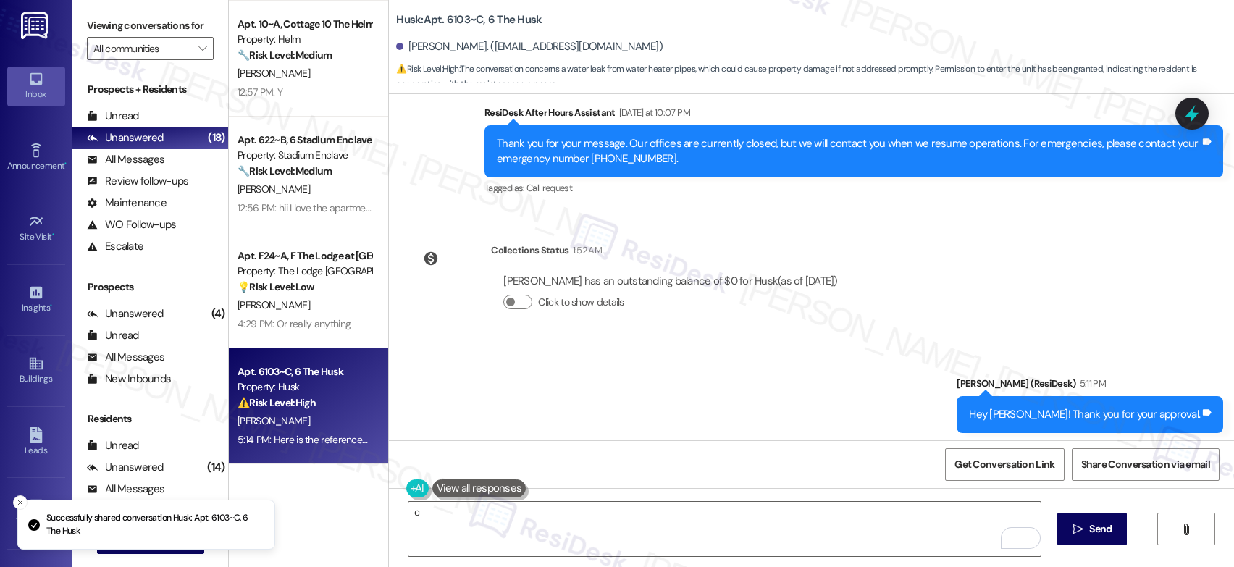
scroll to position [1805, 0]
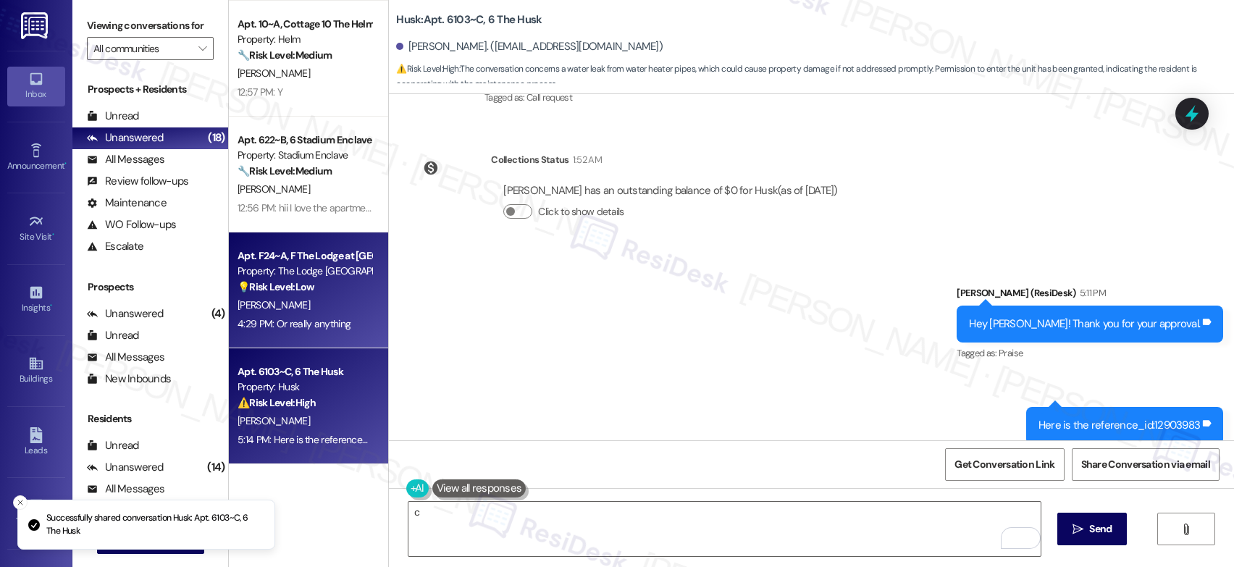
click at [261, 257] on div "Apt. F24~A, F The Lodge at Allendale" at bounding box center [305, 255] width 134 height 15
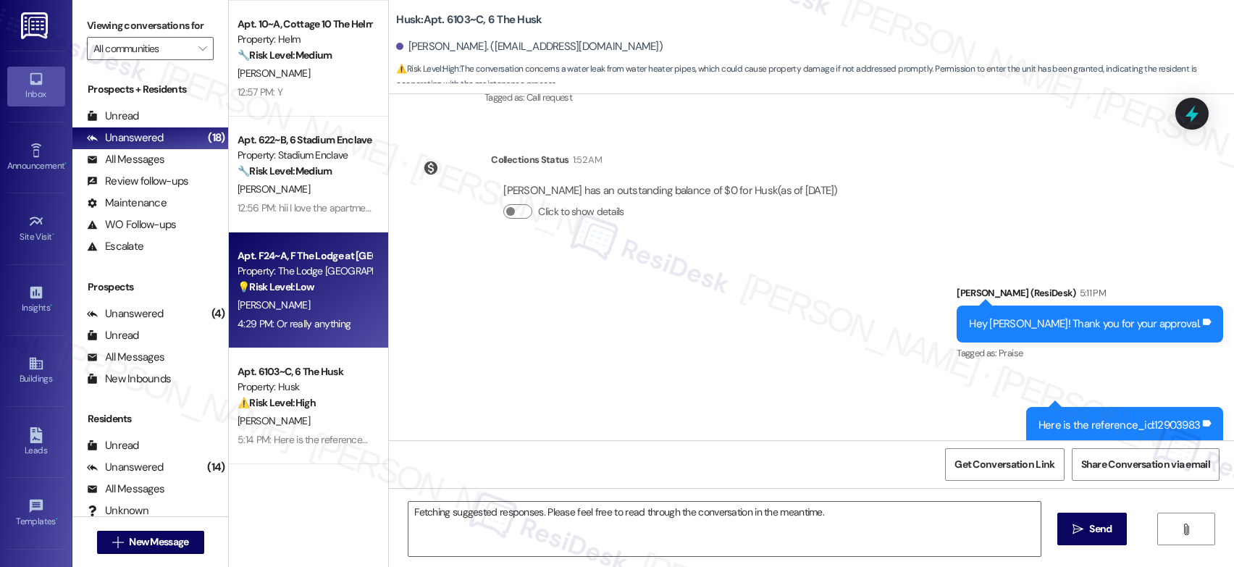
click at [282, 264] on div "Property: The Lodge Allendale" at bounding box center [305, 271] width 134 height 15
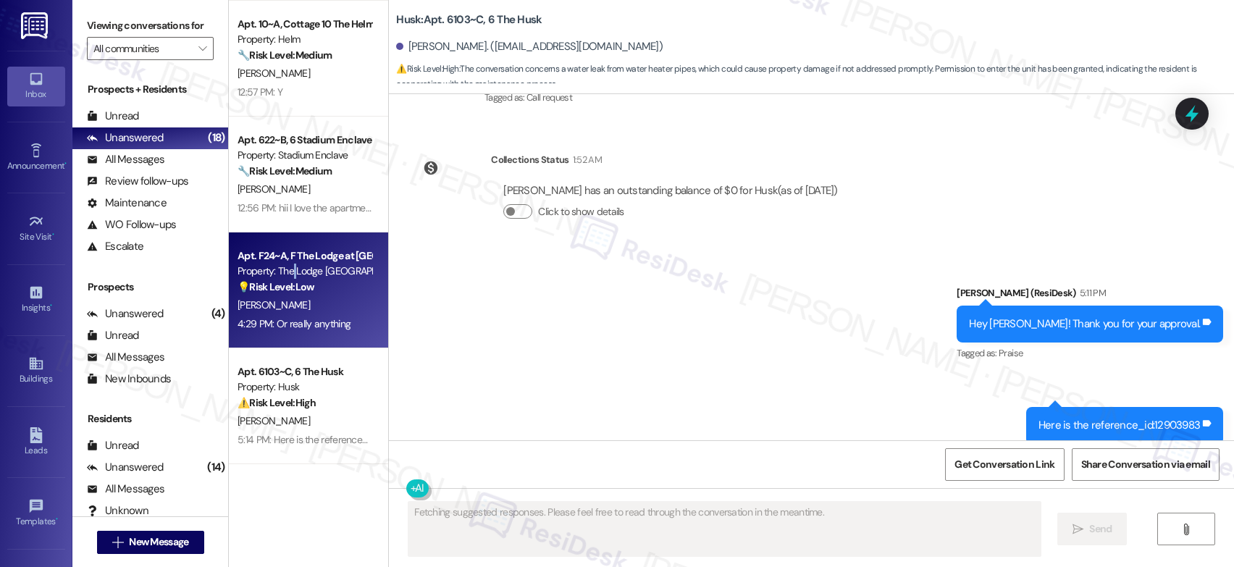
click at [282, 264] on div "Property: The Lodge Allendale" at bounding box center [305, 271] width 134 height 15
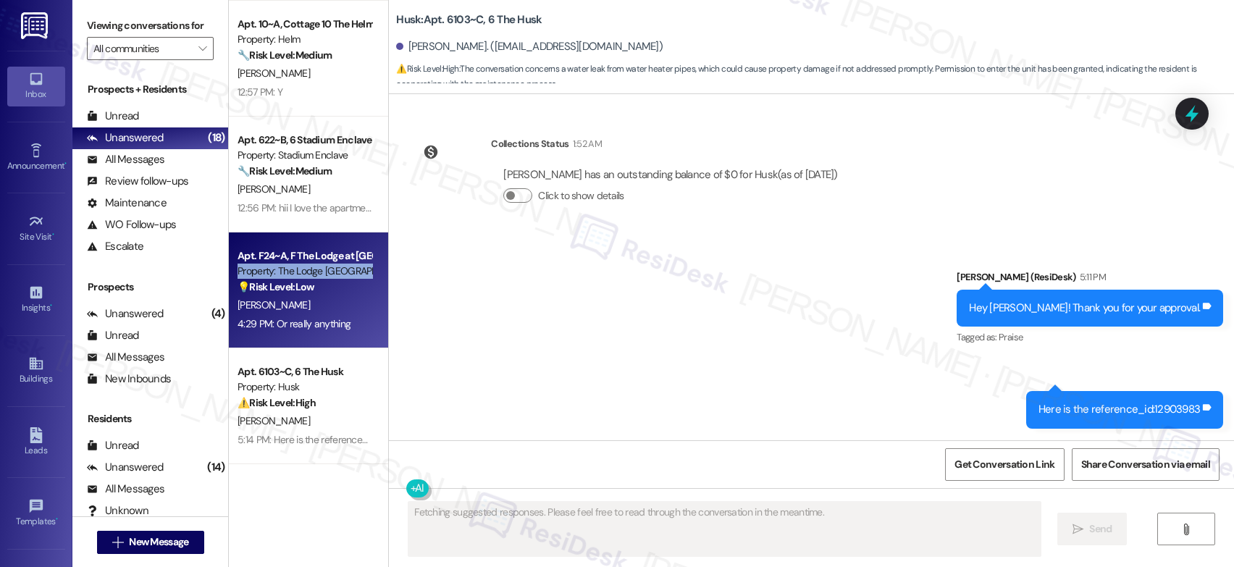
click at [282, 264] on div "Property: The Lodge Allendale" at bounding box center [305, 271] width 134 height 15
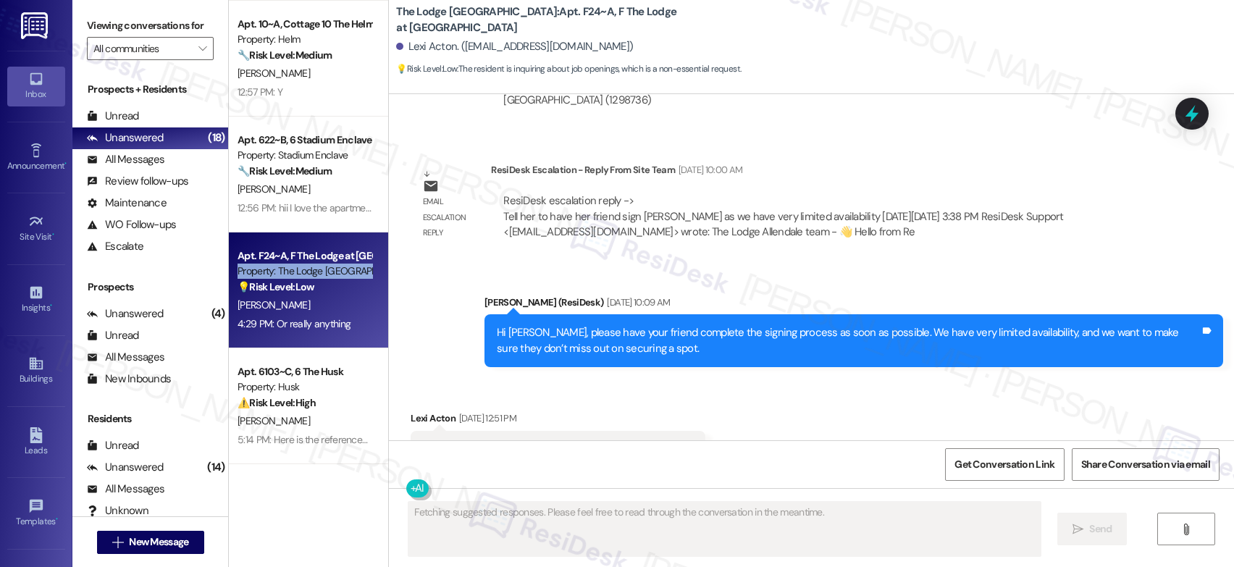
click at [282, 264] on div "Property: The Lodge Allendale" at bounding box center [305, 271] width 134 height 15
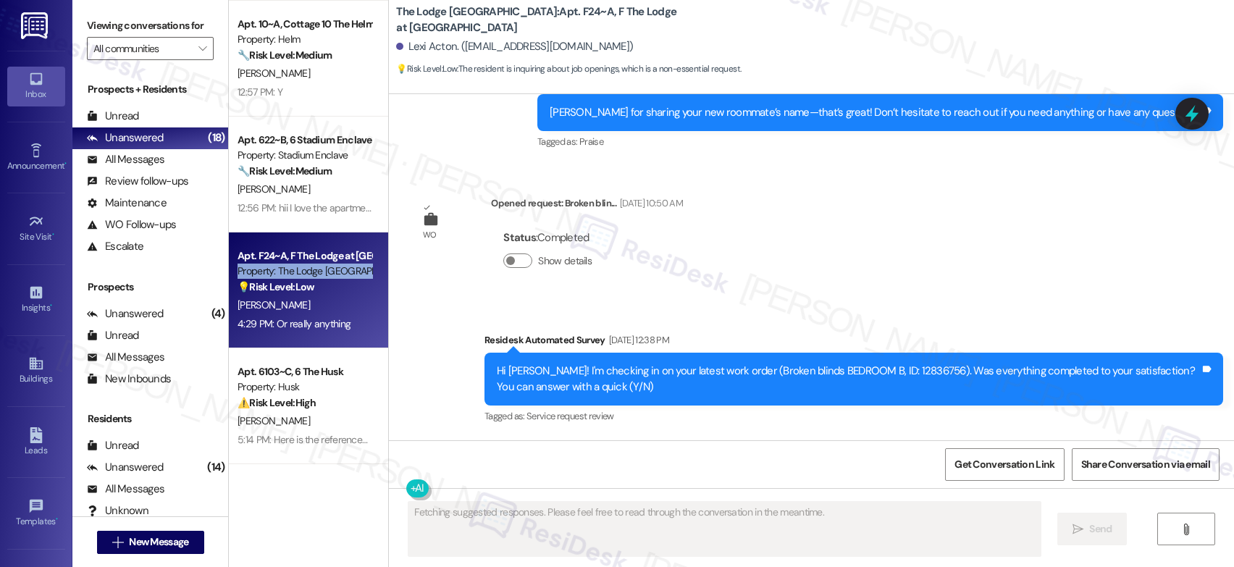
click at [282, 264] on div "Property: The Lodge Allendale" at bounding box center [305, 271] width 134 height 15
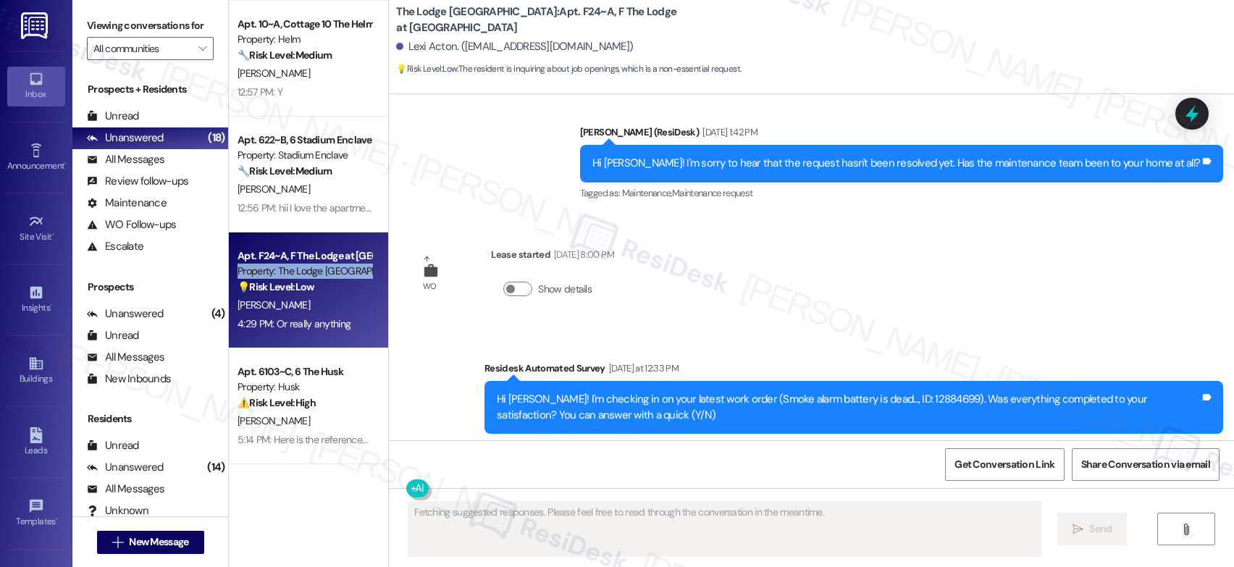
click at [282, 264] on div "Property: The Lodge Allendale" at bounding box center [305, 271] width 134 height 15
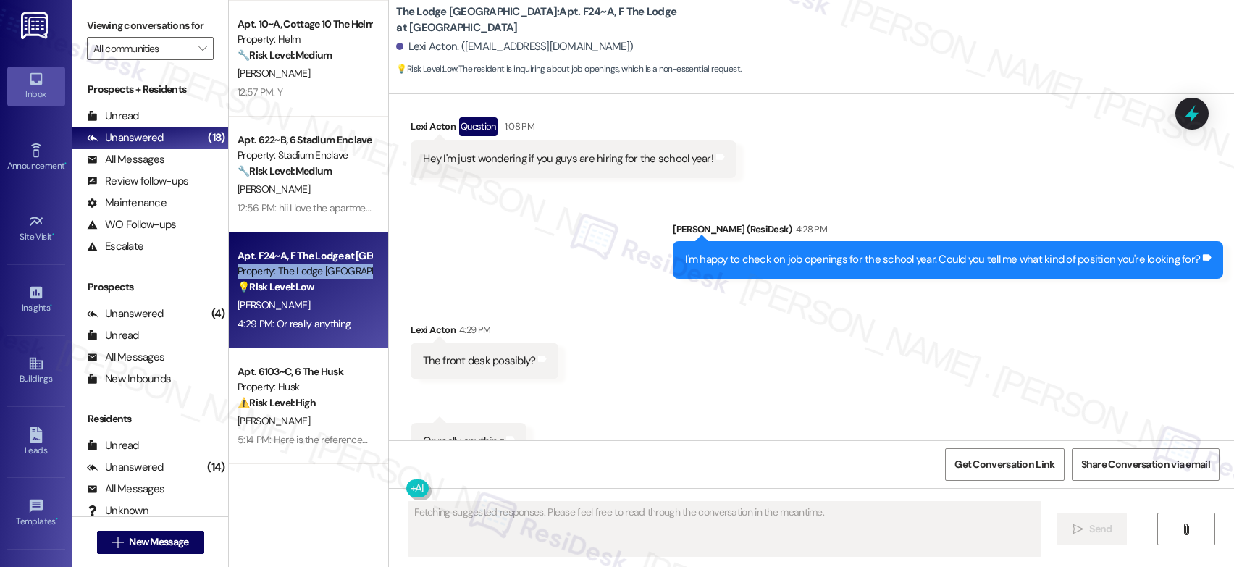
scroll to position [4077, 0]
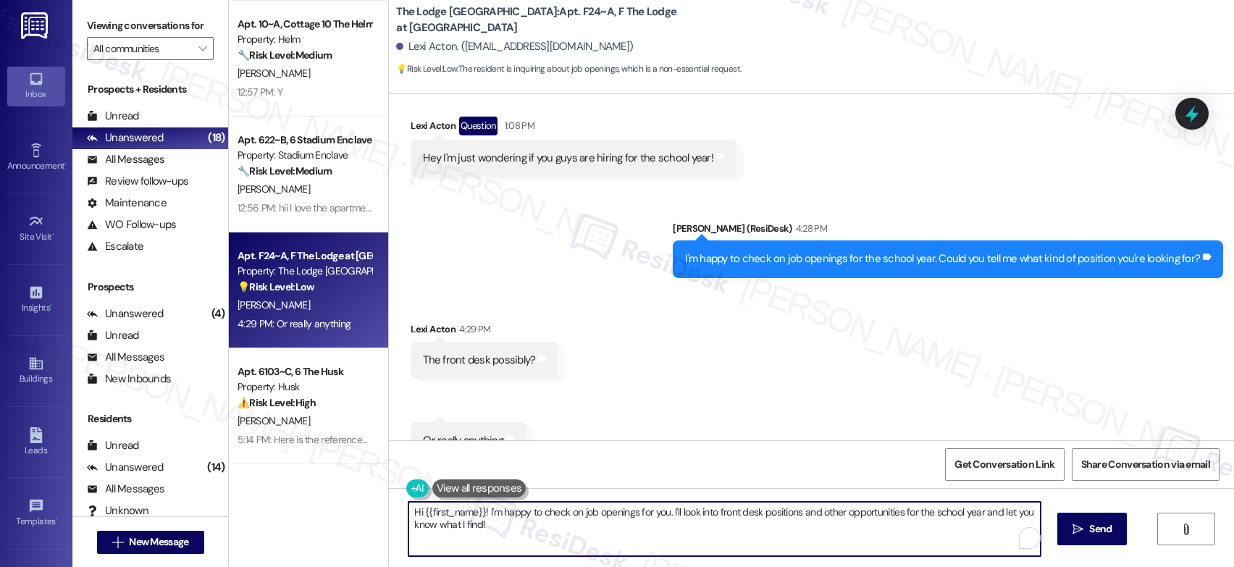
drag, startPoint x: 489, startPoint y: 523, endPoint x: 396, endPoint y: 504, distance: 94.6
click at [400, 502] on div "Hi {{first_name}}! I'm happy to check on job openings for you. I'll look into f…" at bounding box center [717, 529] width 634 height 56
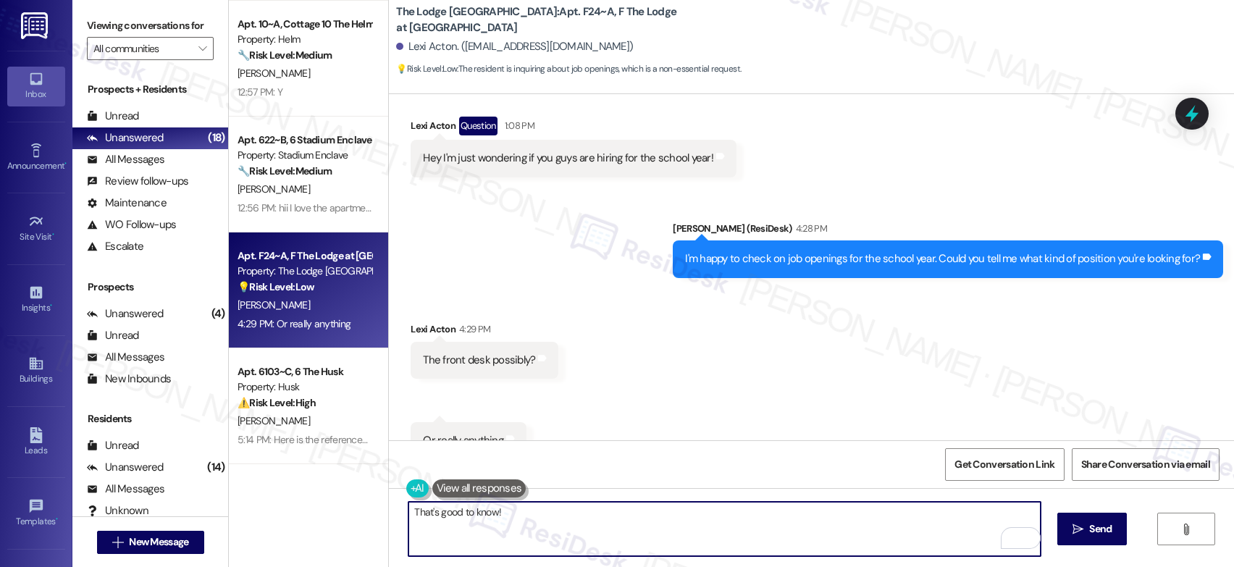
drag, startPoint x: 432, startPoint y: 512, endPoint x: 562, endPoint y: 524, distance: 130.2
click at [562, 524] on textarea "That's good to know!" at bounding box center [724, 529] width 632 height 54
drag, startPoint x: 558, startPoint y: 522, endPoint x: 384, endPoint y: 499, distance: 176.0
click at [389, 499] on div "That's good to know!  Send " at bounding box center [811, 542] width 845 height 109
type textarea "Okay, I will let you know when I hear back!"
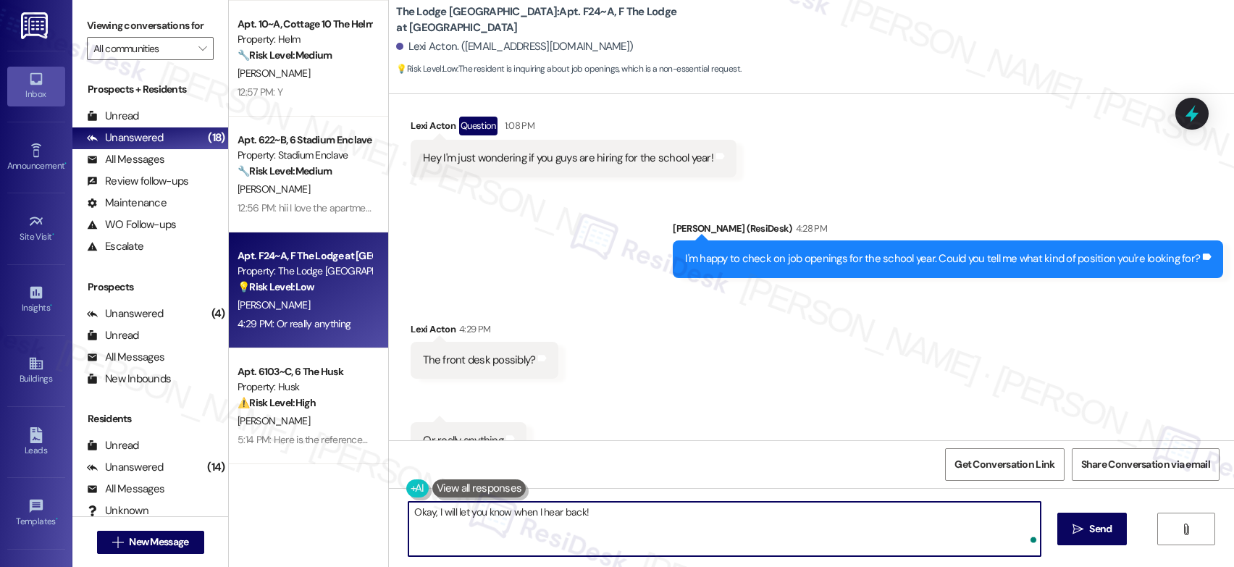
click at [833, 463] on div "Get Conversation Link Share Conversation via email" at bounding box center [811, 464] width 845 height 48
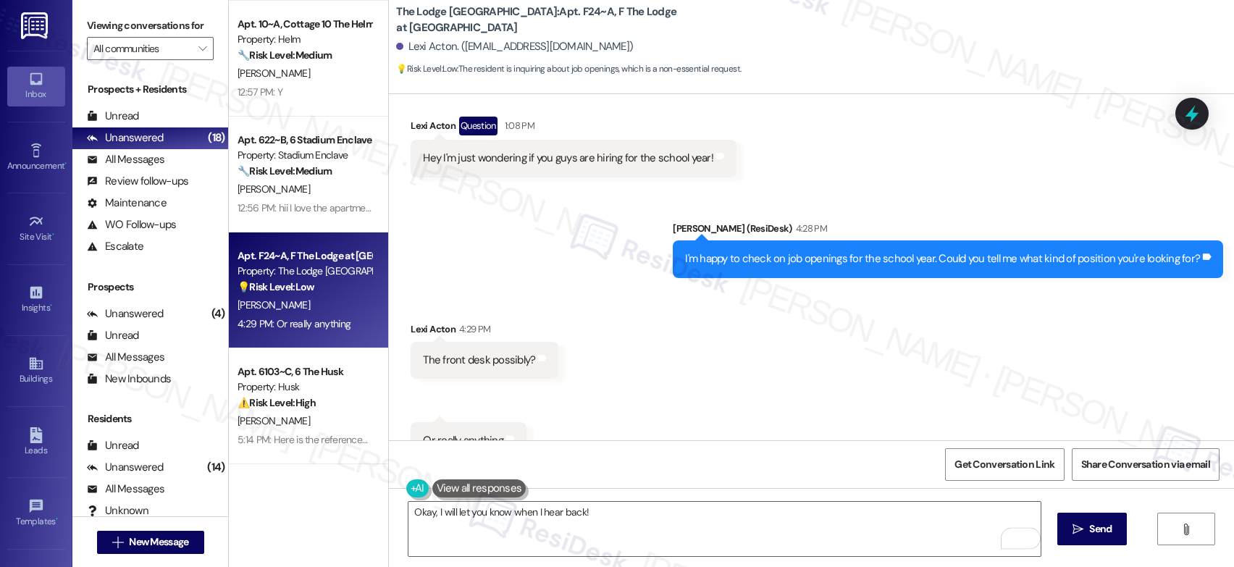
click at [1089, 527] on span "Send" at bounding box center [1100, 528] width 22 height 15
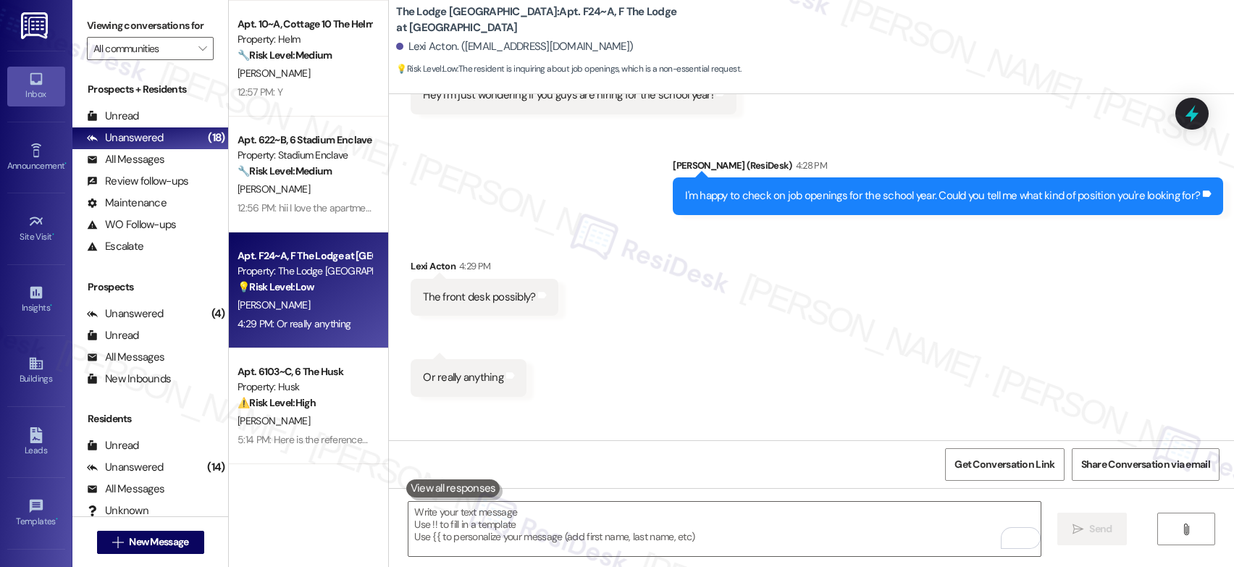
scroll to position [4178, 0]
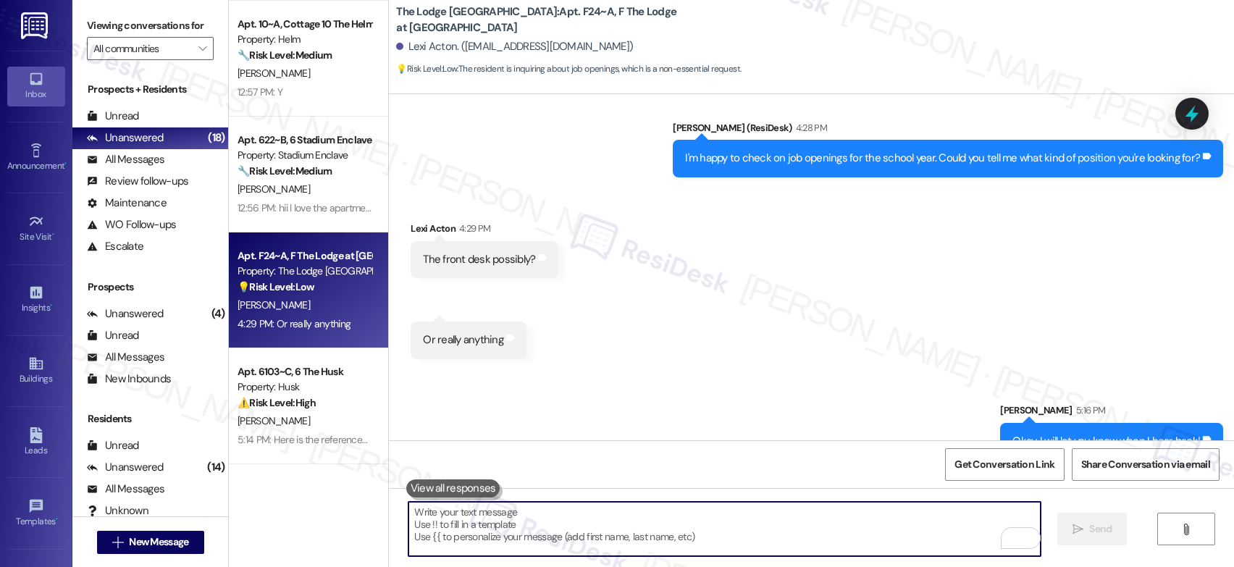
click at [432, 513] on textarea "To enrich screen reader interactions, please activate Accessibility in Grammarl…" at bounding box center [724, 529] width 632 height 54
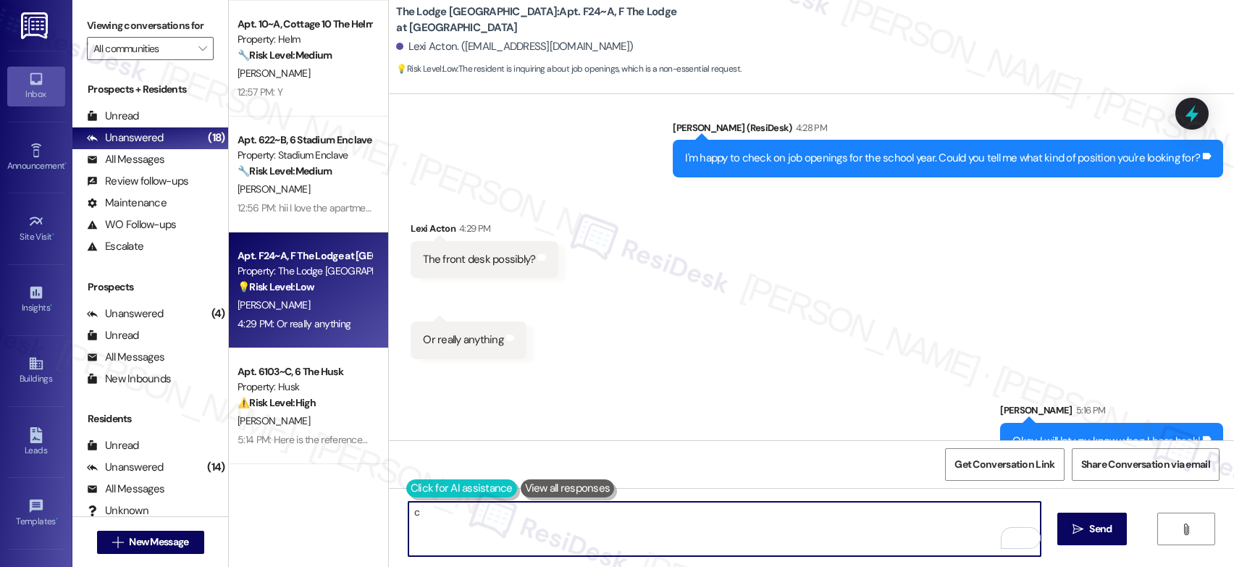
type textarea "c"
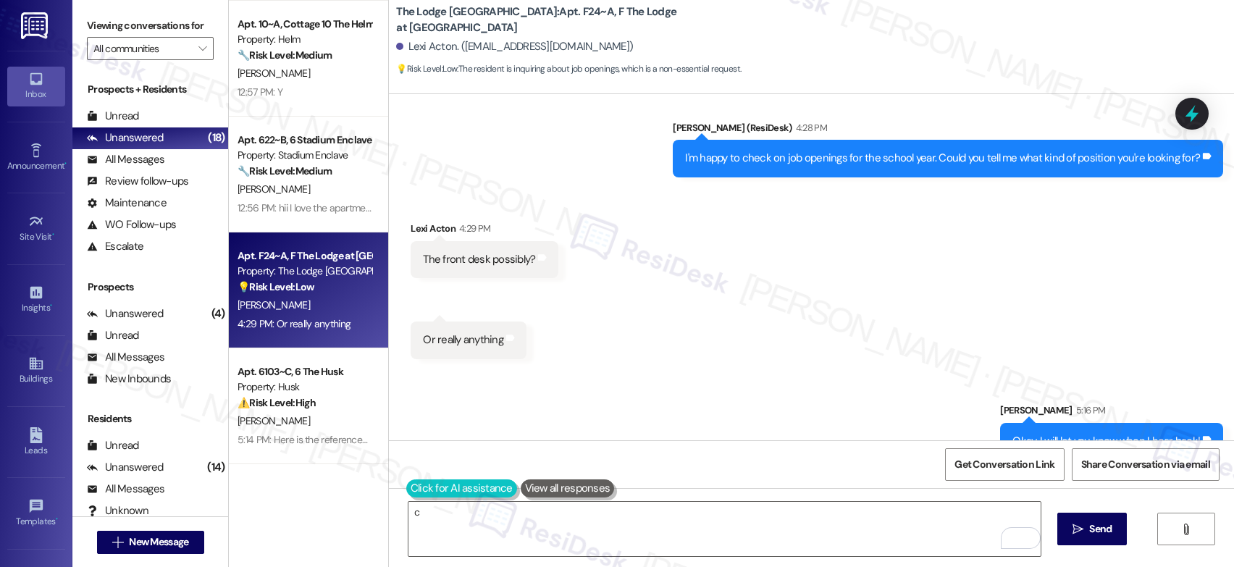
click at [413, 491] on button at bounding box center [461, 488] width 111 height 18
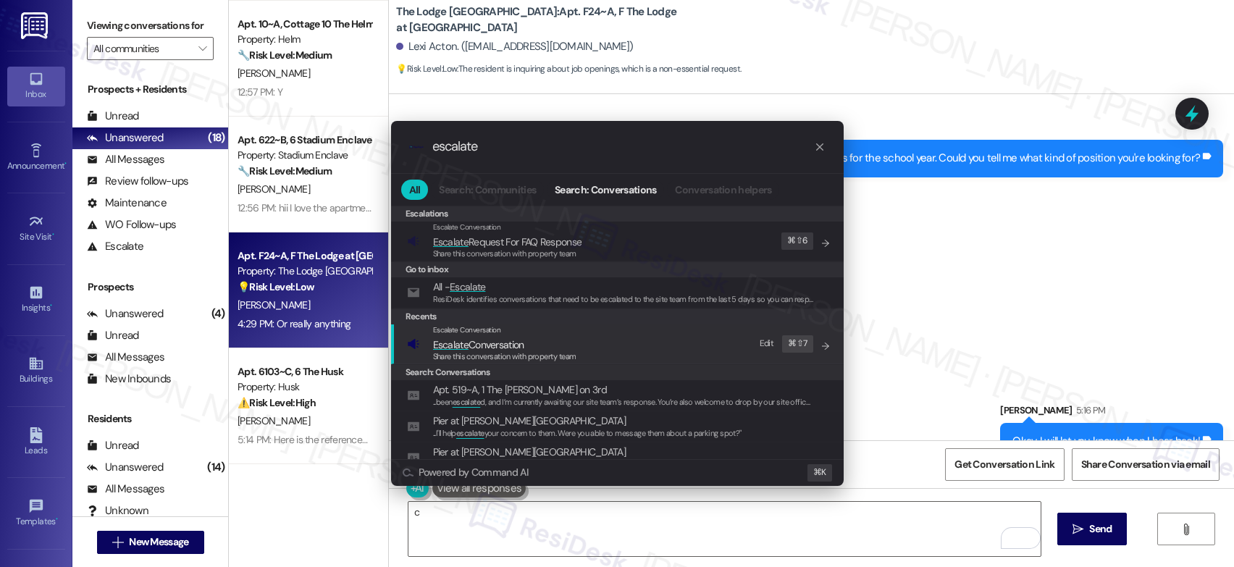
type input "escalate"
click at [539, 339] on span "Escalate Conversation" at bounding box center [504, 345] width 143 height 16
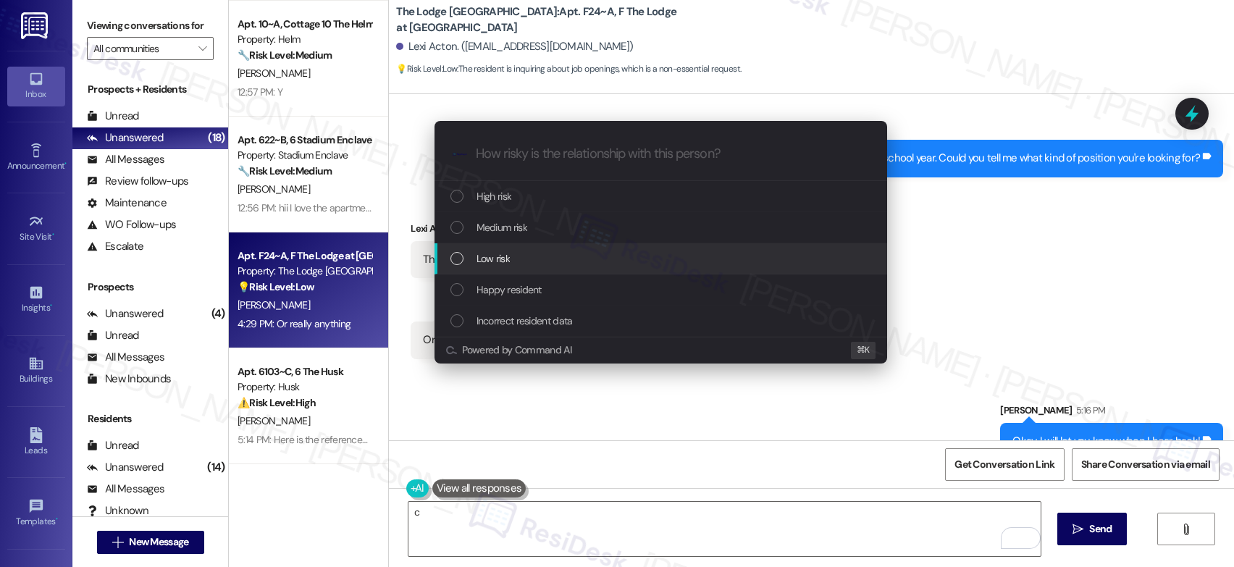
click at [559, 266] on div "Low risk" at bounding box center [662, 259] width 424 height 16
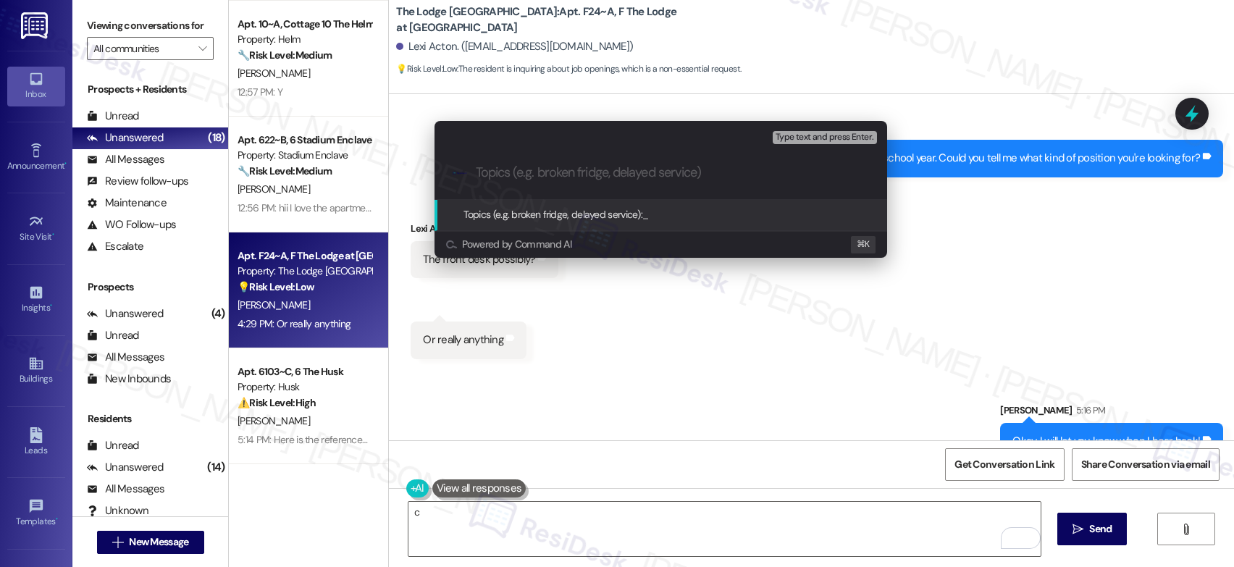
click at [561, 182] on div ".cls-1{fill:#0a055f;}.cls-2{fill:#0cc4c4;} resideskLogoBlueOrange" at bounding box center [660, 172] width 453 height 51
click at [561, 180] on div ".cls-1{fill:#0a055f;}.cls-2{fill:#0cc4c4;} resideskLogoBlueOrange" at bounding box center [660, 172] width 453 height 51
click at [563, 178] on input "Topics (e.g. broken fridge, delayed service)" at bounding box center [672, 172] width 393 height 15
click at [563, 177] on input "Topics (e.g. broken fridge, delayed service)" at bounding box center [672, 172] width 393 height 15
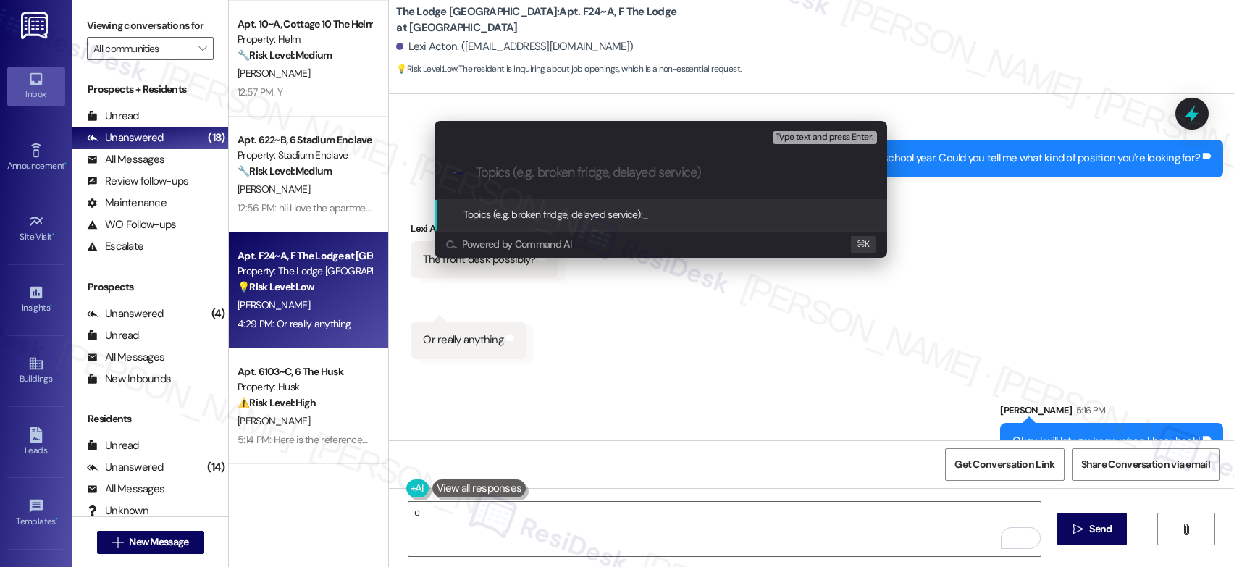
click at [563, 177] on input "Topics (e.g. broken fridge, delayed service)" at bounding box center [672, 172] width 393 height 15
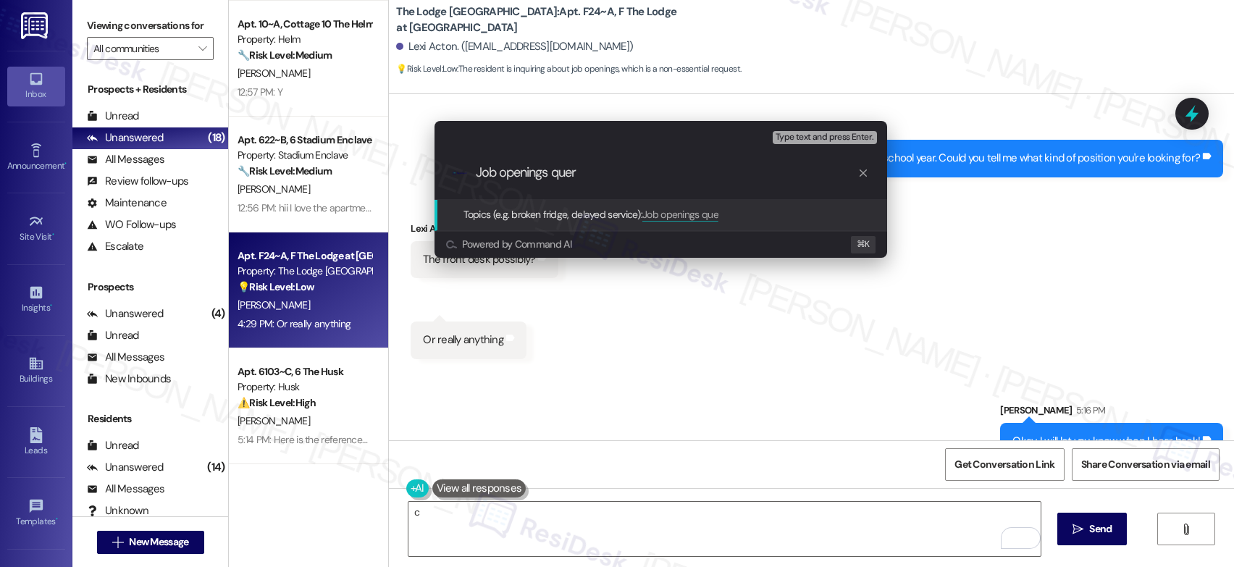
type input "Job openings query"
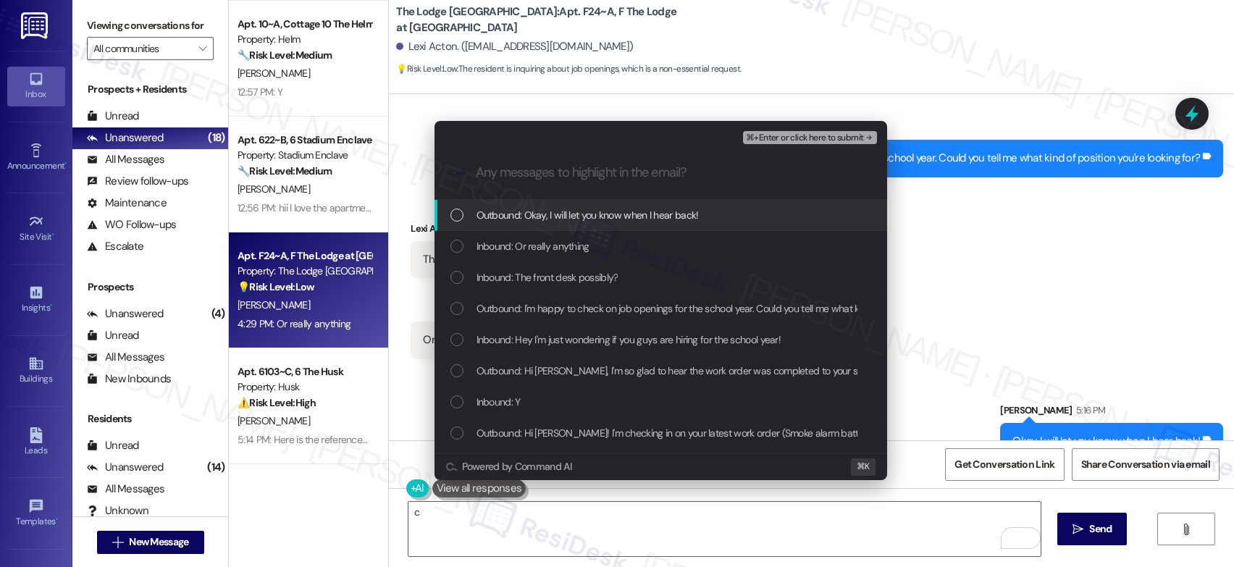
click at [778, 141] on span "⌘+Enter or click here to submit" at bounding box center [804, 138] width 117 height 10
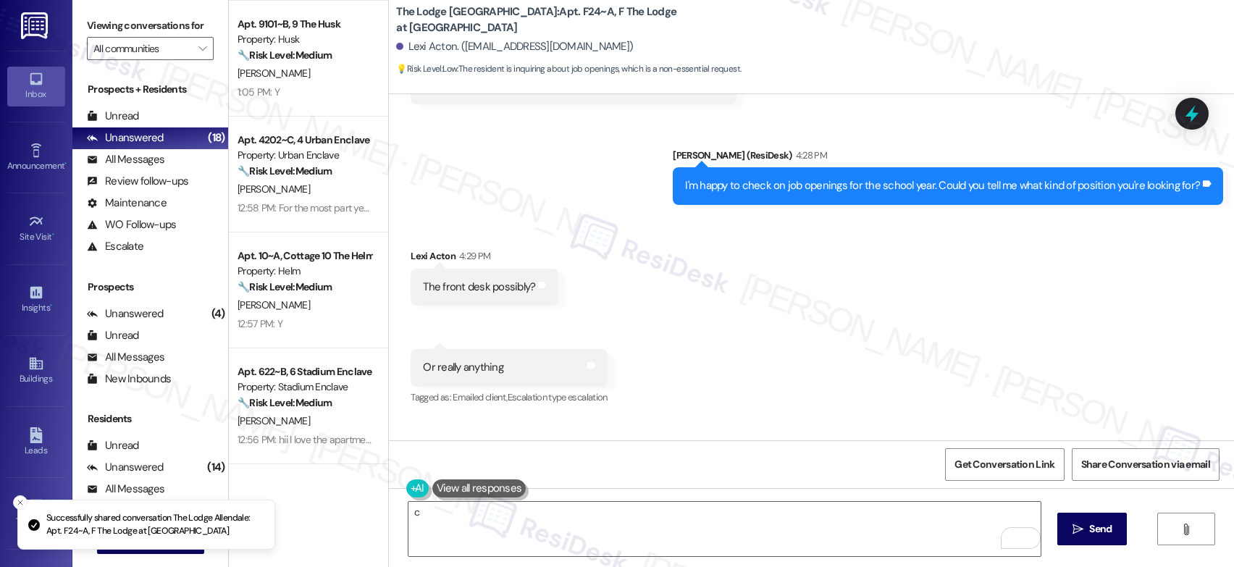
scroll to position [4220, 0]
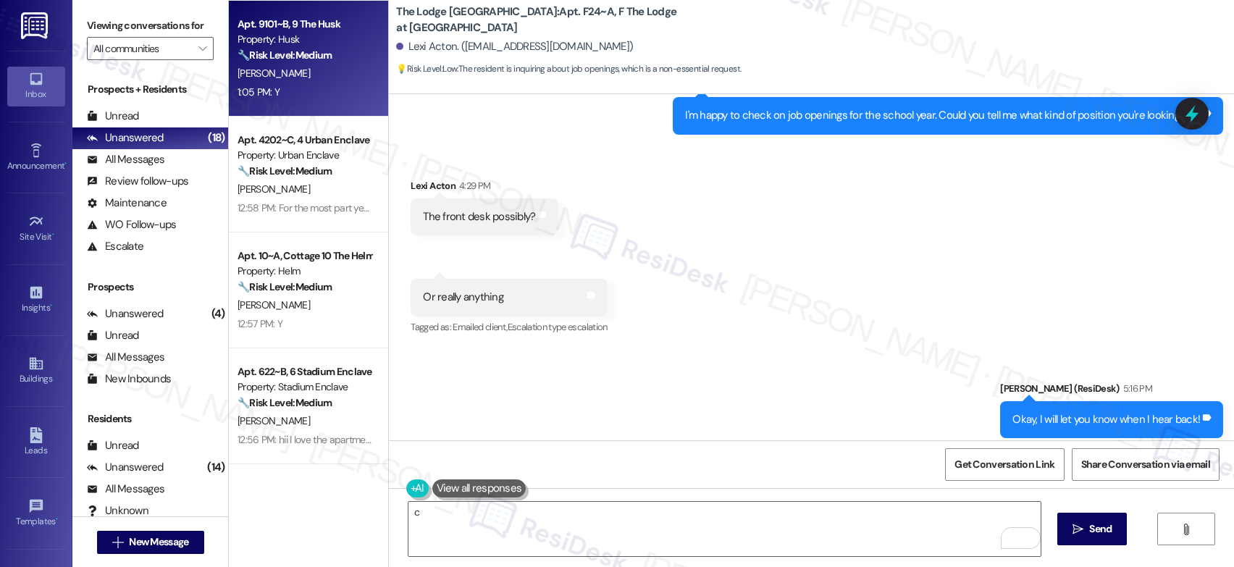
click at [308, 70] on div "S. Schroeck" at bounding box center [304, 73] width 137 height 18
type textarea "Fetching suggested responses. Please feel free to read through the conversation…"
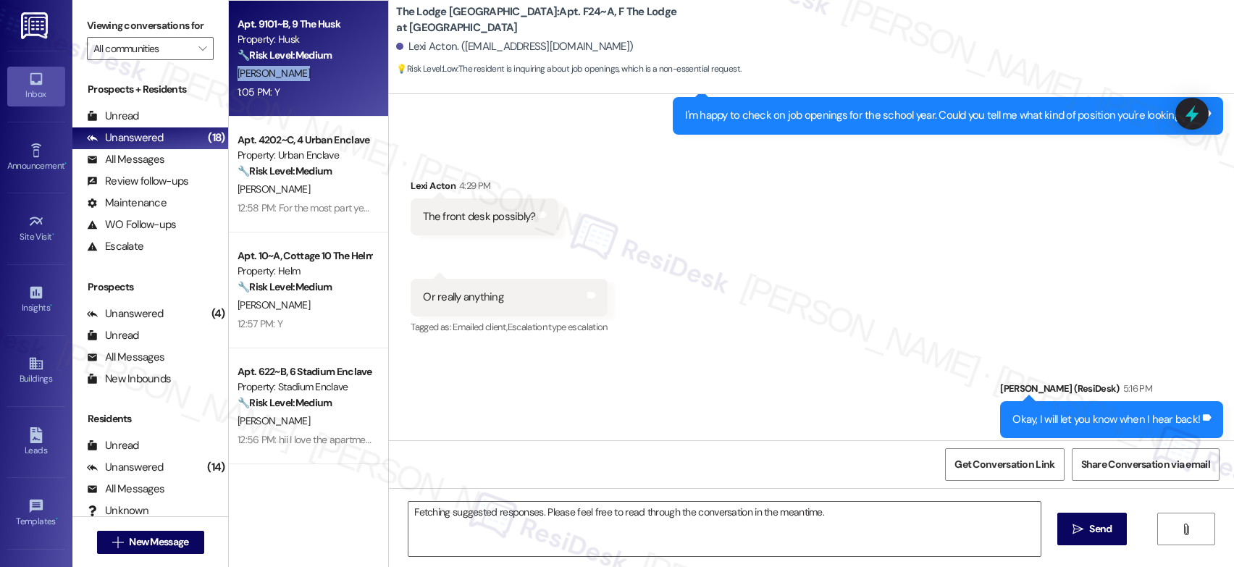
click at [308, 70] on div "S. Schroeck" at bounding box center [304, 73] width 137 height 18
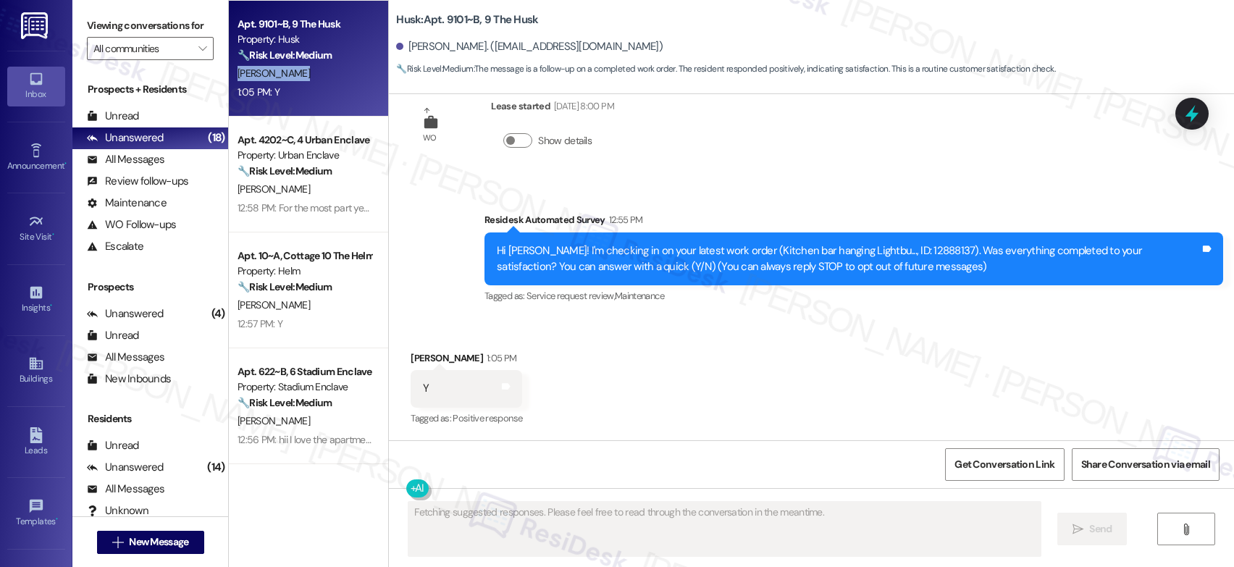
click at [308, 70] on div "S. Schroeck" at bounding box center [304, 73] width 137 height 18
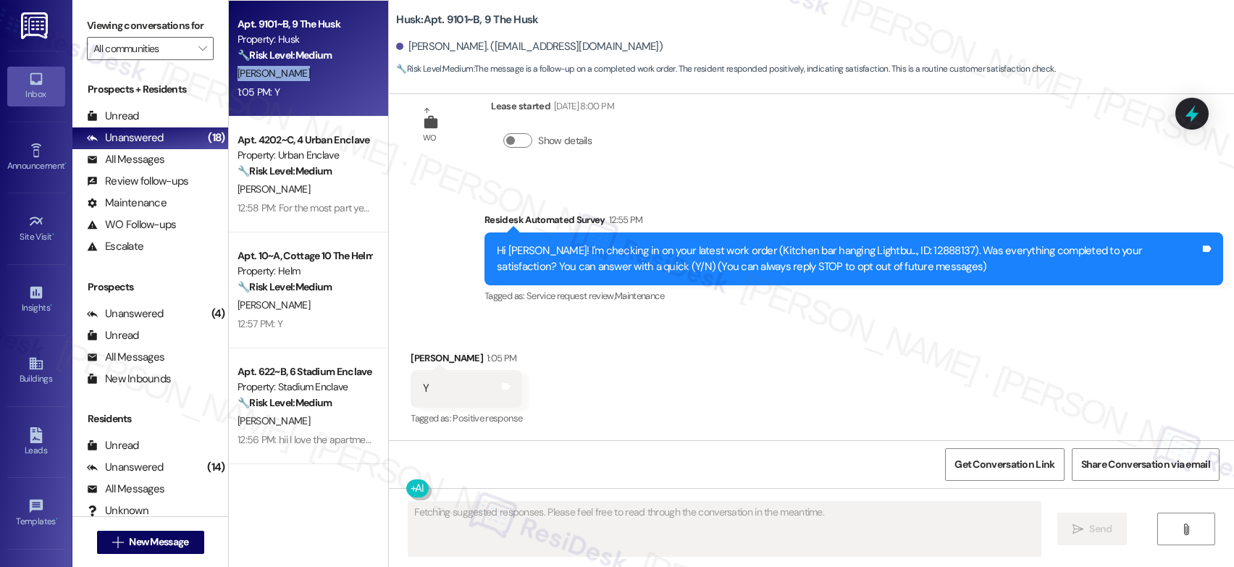
click at [308, 70] on div "S. Schroeck" at bounding box center [304, 73] width 137 height 18
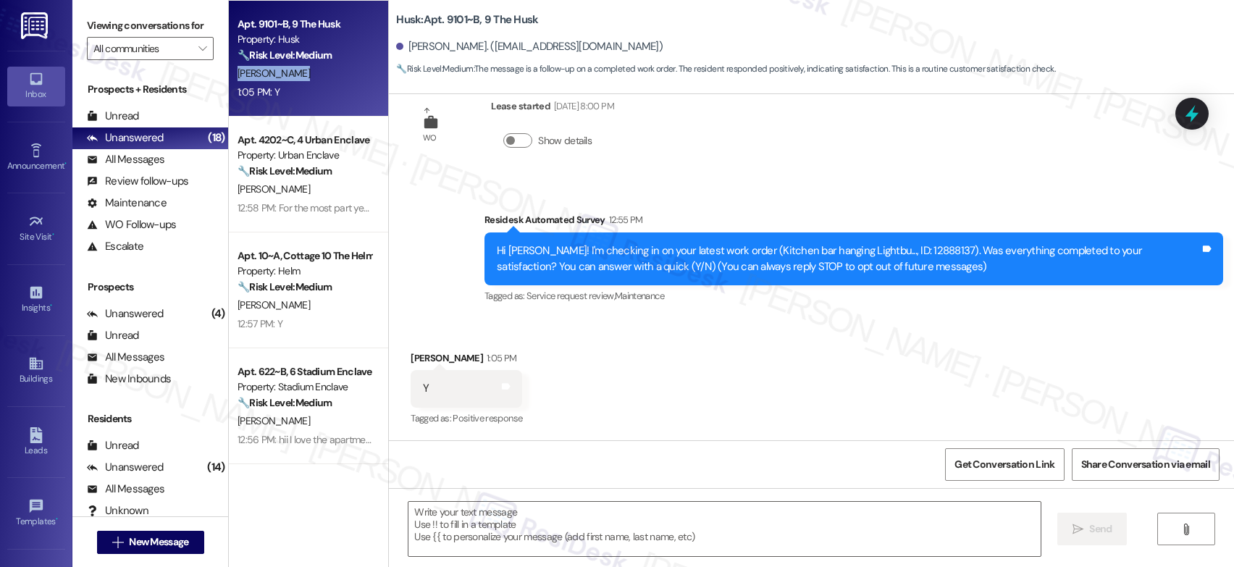
click at [308, 70] on div "S. Schroeck" at bounding box center [304, 73] width 137 height 18
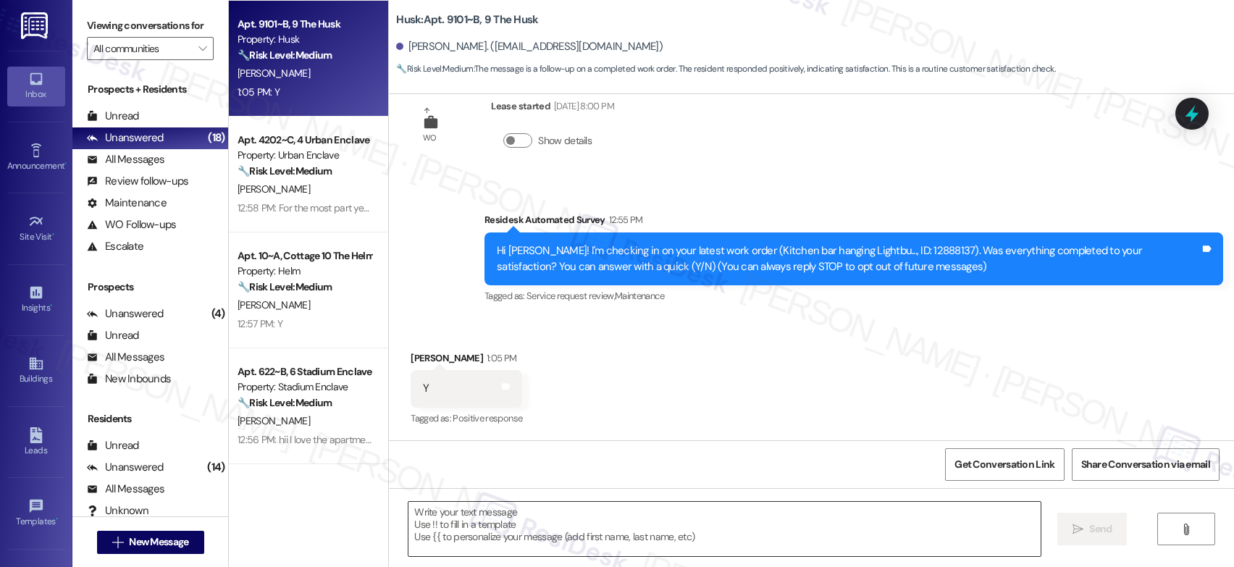
click at [608, 508] on textarea at bounding box center [724, 529] width 632 height 54
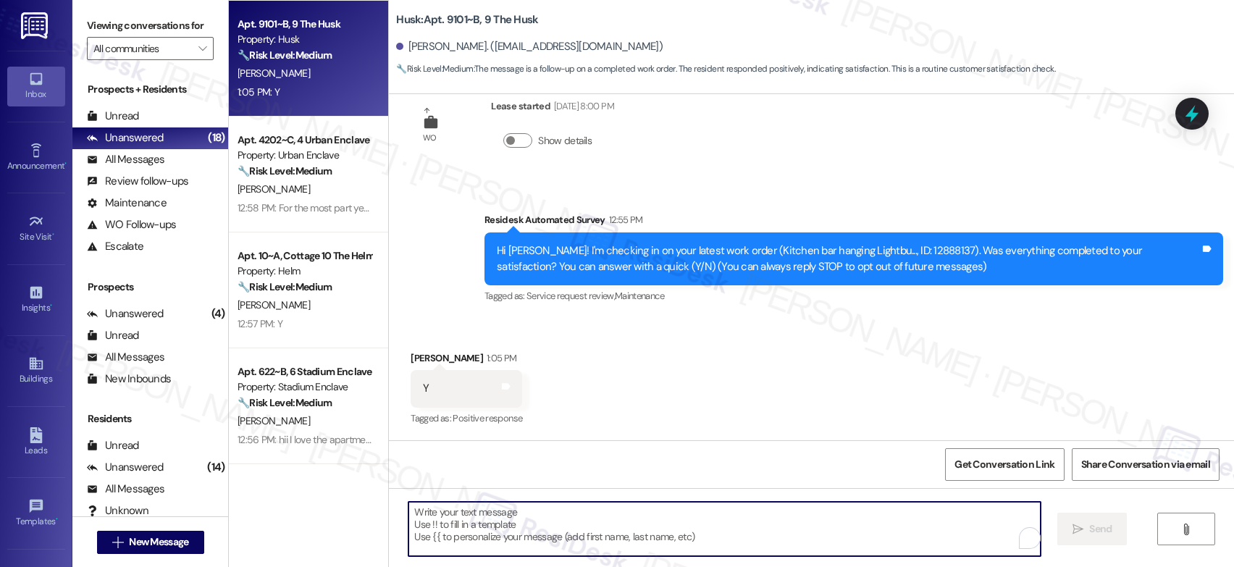
click at [607, 513] on textarea "To enrich screen reader interactions, please activate Accessibility in Grammarl…" at bounding box center [724, 529] width 632 height 54
paste textarea "https://app.asana.com/1/442191381176203/project/1202771678973034/task/121111936…"
type textarea "https://app.asana.com/1/442191381176203/project/1202771678973034/task/121111936…"
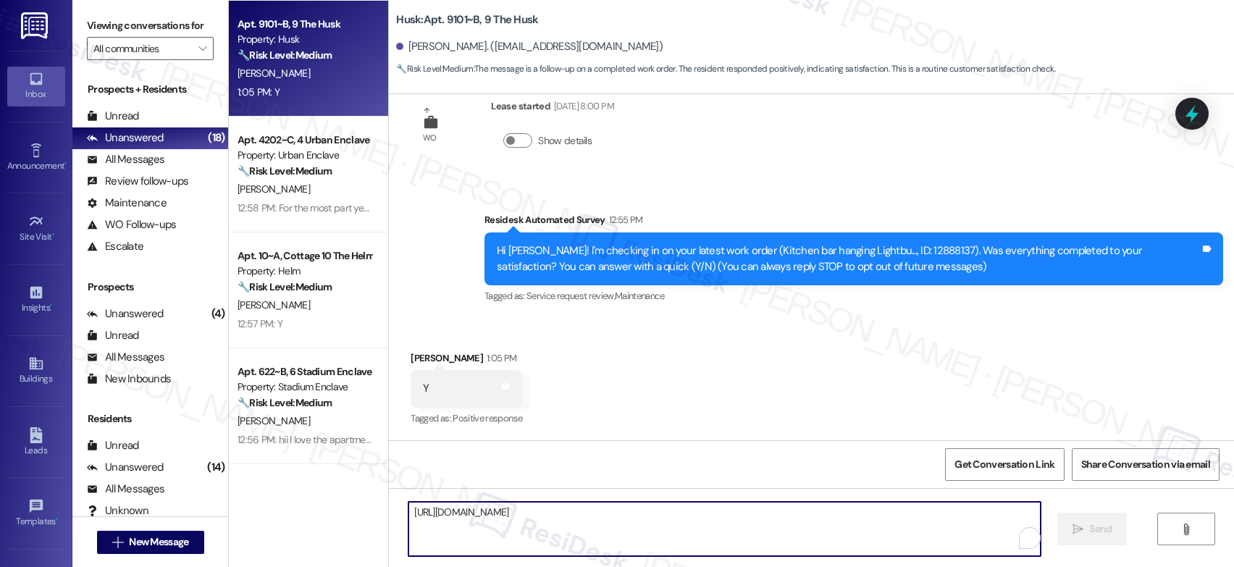
click at [602, 519] on textarea "https://app.asana.com/1/442191381176203/project/1202771678973034/task/121111936…" at bounding box center [724, 529] width 632 height 54
click at [602, 521] on textarea "https://app.asana.com/1/442191381176203/project/1202771678973034/task/121111936…" at bounding box center [724, 529] width 632 height 54
click at [602, 516] on textarea "https://app.asana.com/1/442191381176203/project/1202771678973034/task/121111936…" at bounding box center [724, 529] width 632 height 54
click at [668, 517] on textarea "https://app.asana.com/1/442191381176203/project/1202771678973034/task/121111936…" at bounding box center [724, 529] width 632 height 54
click at [669, 515] on textarea "https://app.asana.com/1/442191381176203/project/1202771678973034/task/121111936…" at bounding box center [724, 529] width 632 height 54
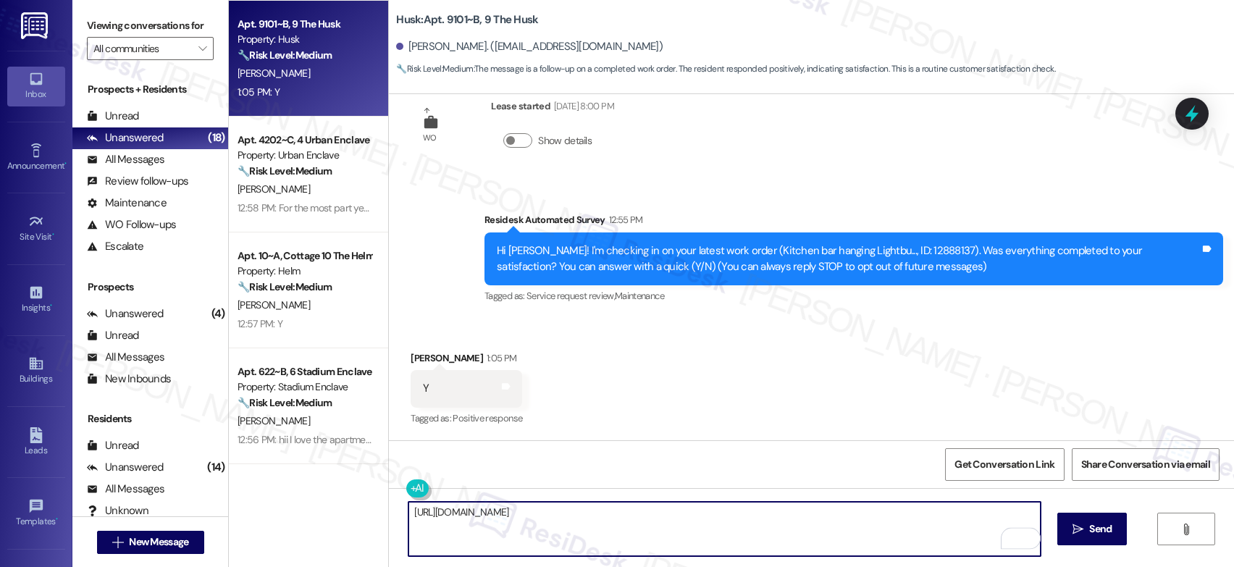
click at [670, 514] on textarea "https://app.asana.com/1/442191381176203/project/1202771678973034/task/121111936…" at bounding box center [724, 529] width 632 height 54
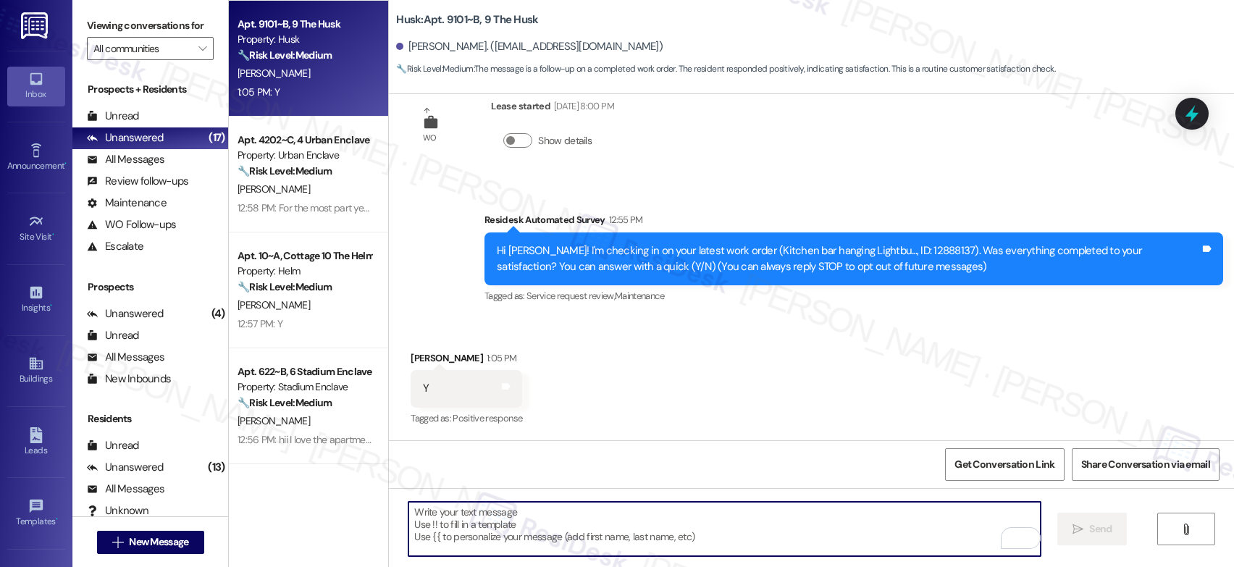
click at [524, 532] on textarea "To enrich screen reader interactions, please activate Accessibility in Grammarl…" at bounding box center [724, 529] width 632 height 54
paste textarea "That’s wonderful to hear! I’m so glad maintenance was able to take care of ever…"
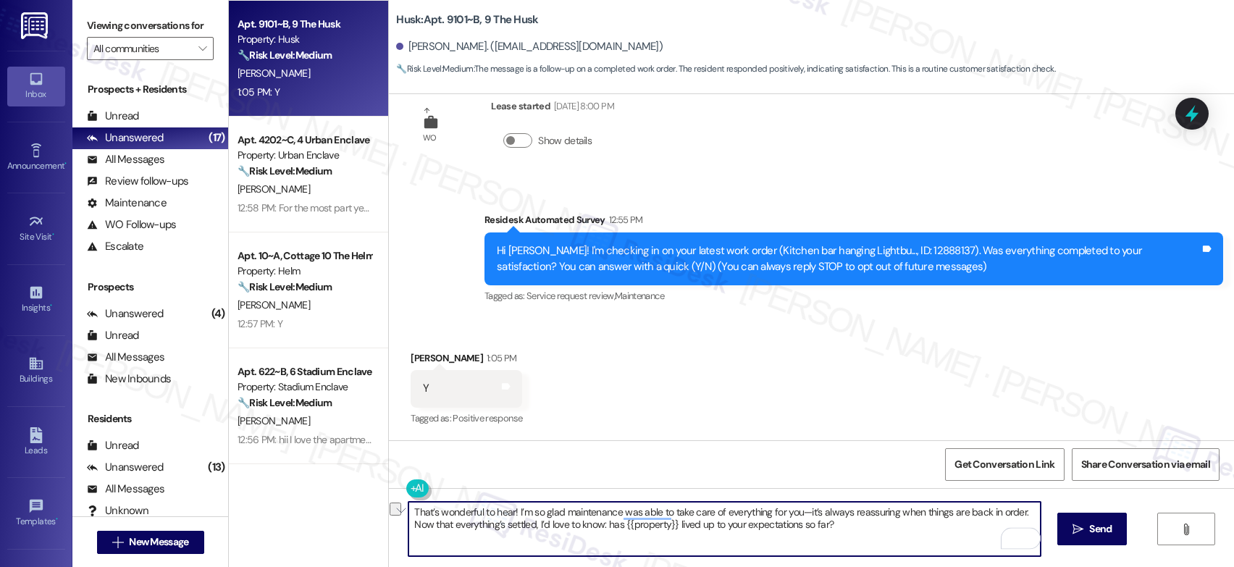
drag, startPoint x: 529, startPoint y: 524, endPoint x: 529, endPoint y: 542, distance: 18.8
click at [530, 544] on textarea "That’s wonderful to hear! I’m so glad maintenance was able to take care of ever…" at bounding box center [724, 529] width 632 height 54
click at [608, 532] on textarea "That’s wonderful to hear! I’m so glad maintenance was able to take care of ever…" at bounding box center [724, 529] width 632 height 54
drag, startPoint x: 601, startPoint y: 527, endPoint x: 607, endPoint y: 564, distance: 37.4
click at [607, 564] on div "That’s wonderful to hear! I’m so glad maintenance was able to take care of ever…" at bounding box center [811, 542] width 845 height 109
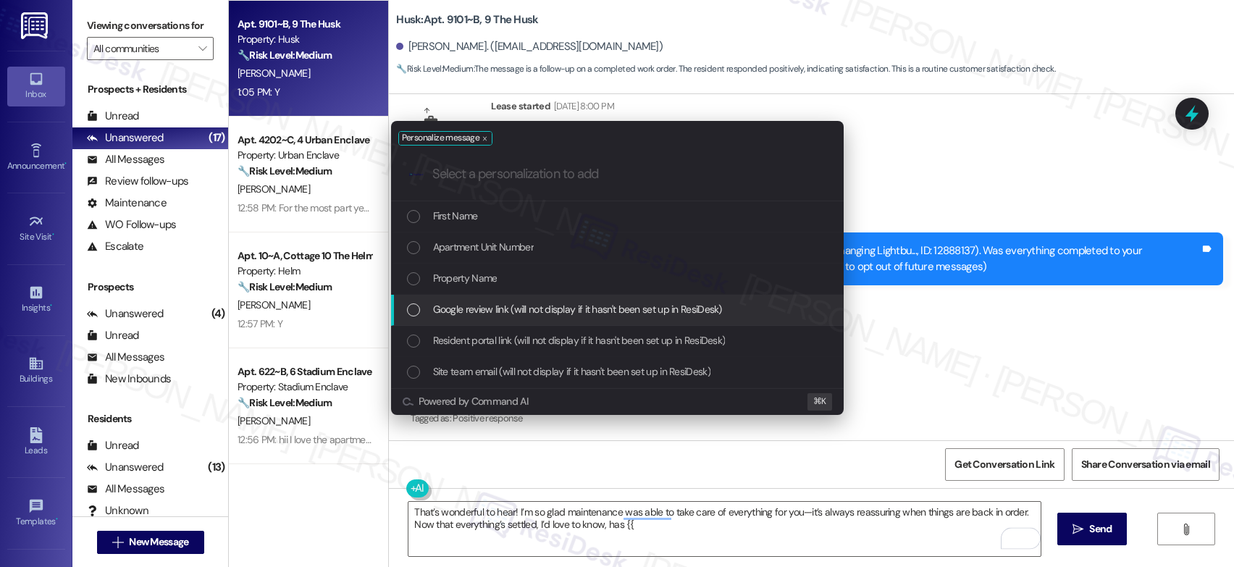
click at [508, 286] on div "Property Name" at bounding box center [619, 278] width 424 height 16
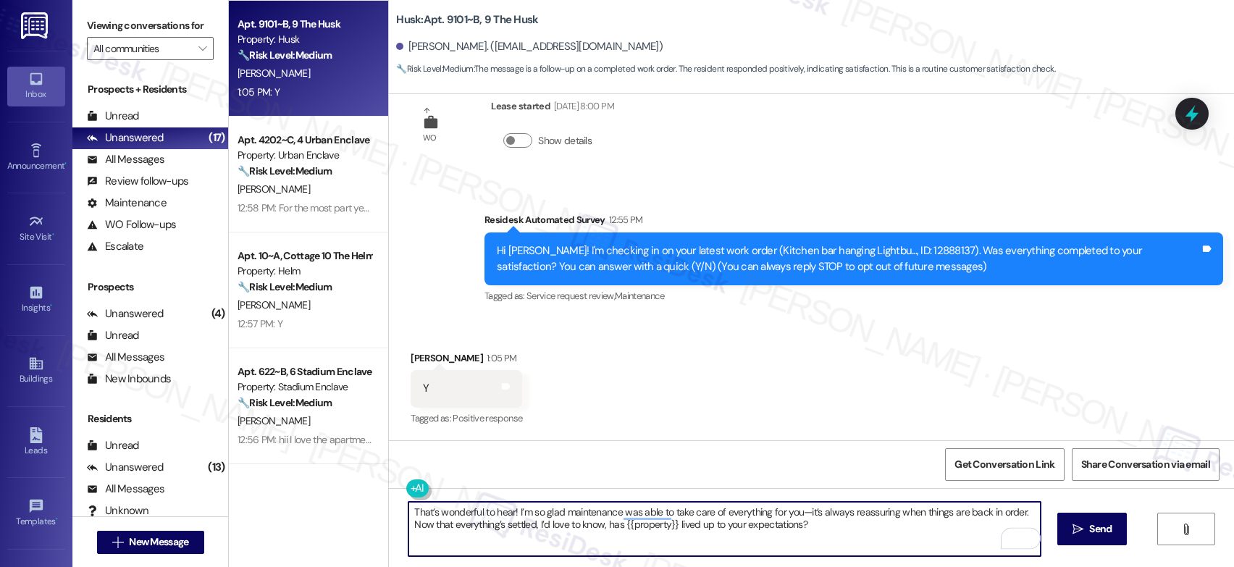
click at [797, 511] on textarea "That’s wonderful to hear! I’m so glad maintenance was able to take care of ever…" at bounding box center [724, 529] width 632 height 54
click at [839, 524] on textarea "That’s wonderful to hear! I’m so glad maintenance was able to take care of ever…" at bounding box center [724, 529] width 632 height 54
click at [964, 534] on textarea "That’s wonderful to hear! I’m so glad maintenance was able to take care of ever…" at bounding box center [724, 529] width 632 height 54
click at [949, 527] on textarea "That’s wonderful to hear! I’m so glad maintenance was able to take care of ever…" at bounding box center [724, 529] width 632 height 54
type textarea "That’s wonderful to hear! I’m so glad maintenance was able to take care of ever…"
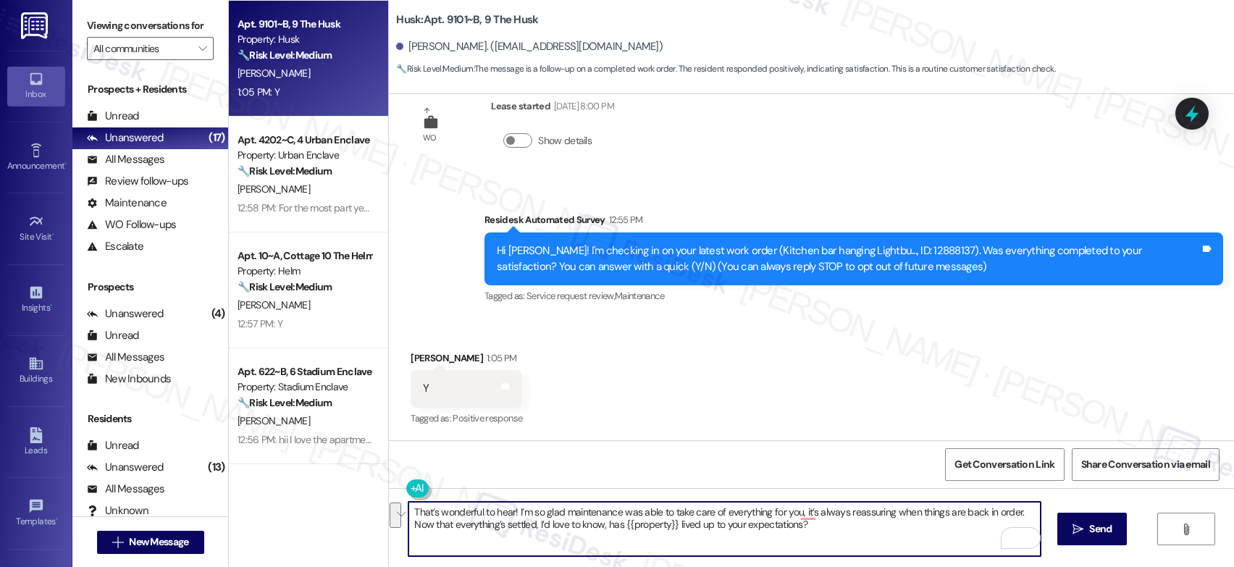
click at [1102, 523] on span "Send" at bounding box center [1100, 528] width 22 height 15
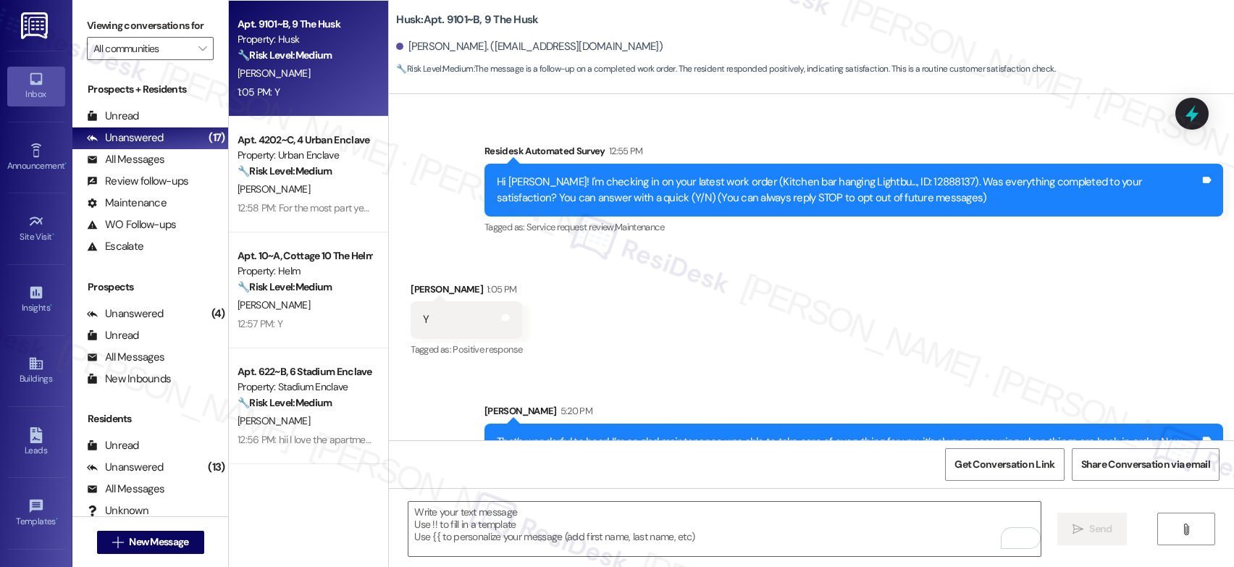
scroll to position [156, 0]
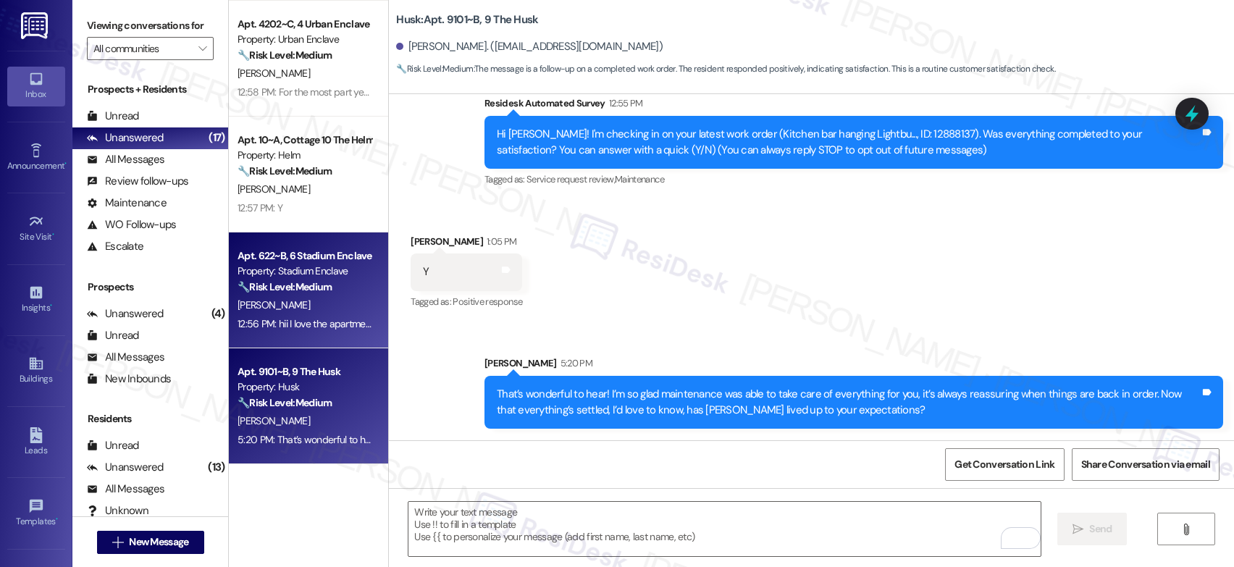
click at [332, 303] on div "E. Valenzuela" at bounding box center [304, 305] width 137 height 18
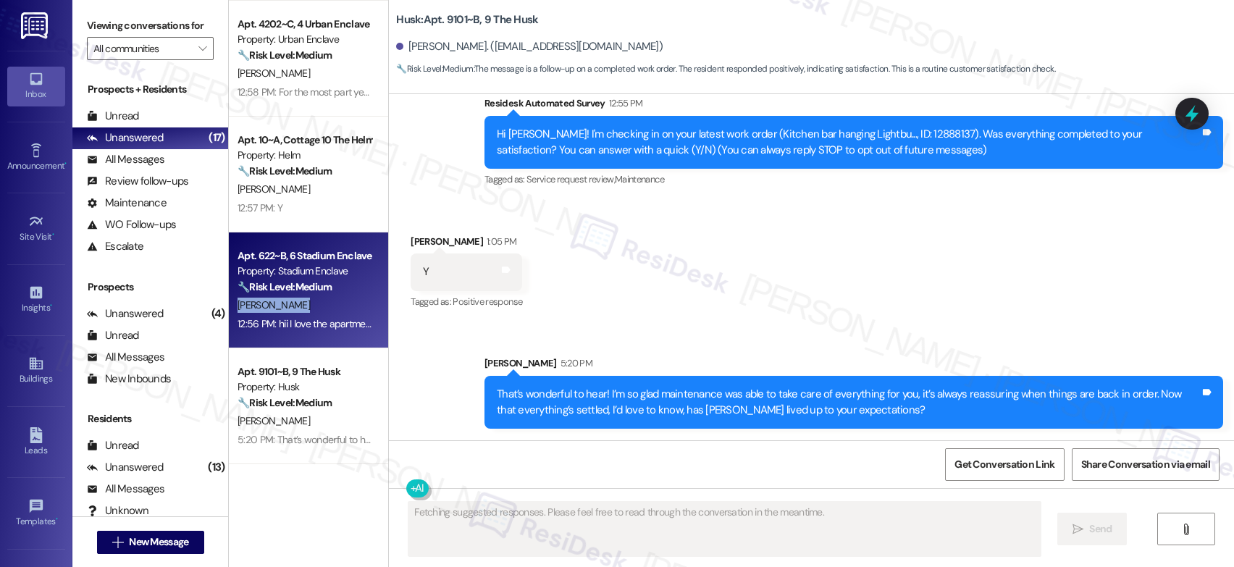
click at [332, 303] on div "E. Valenzuela" at bounding box center [304, 305] width 137 height 18
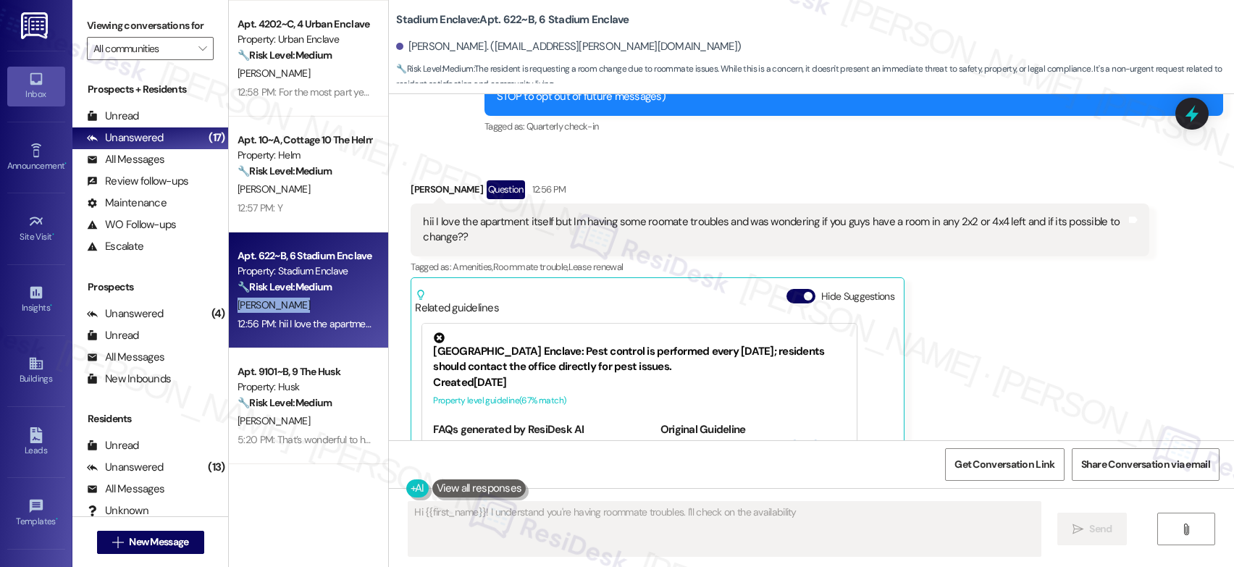
click at [332, 303] on div "E. Valenzuela" at bounding box center [304, 305] width 137 height 18
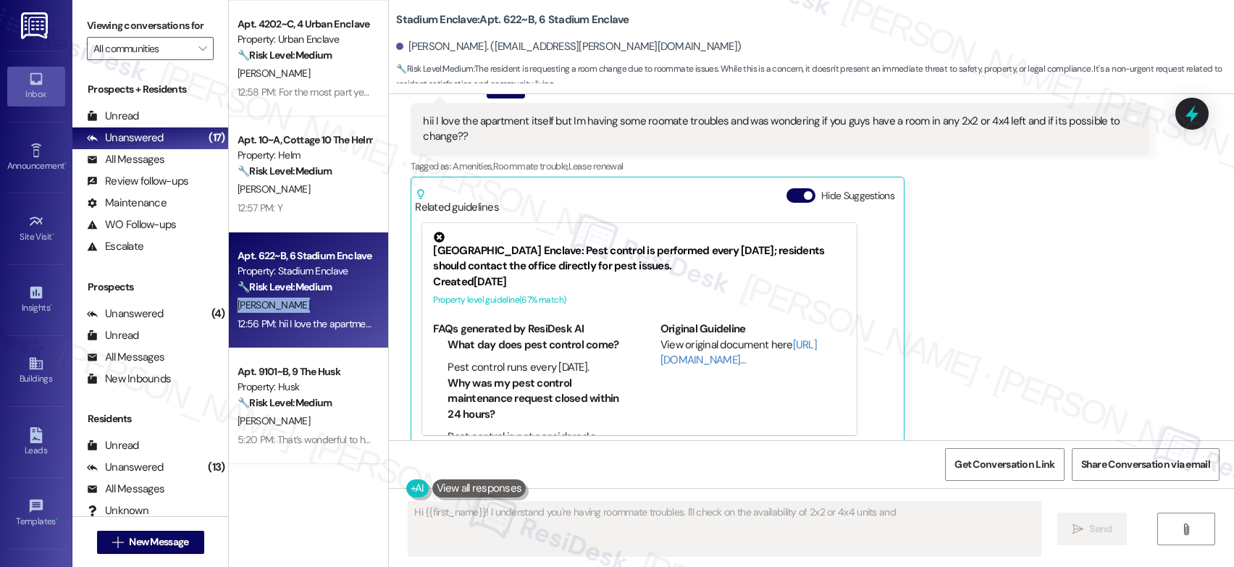
click at [332, 303] on div "E. Valenzuela" at bounding box center [304, 305] width 137 height 18
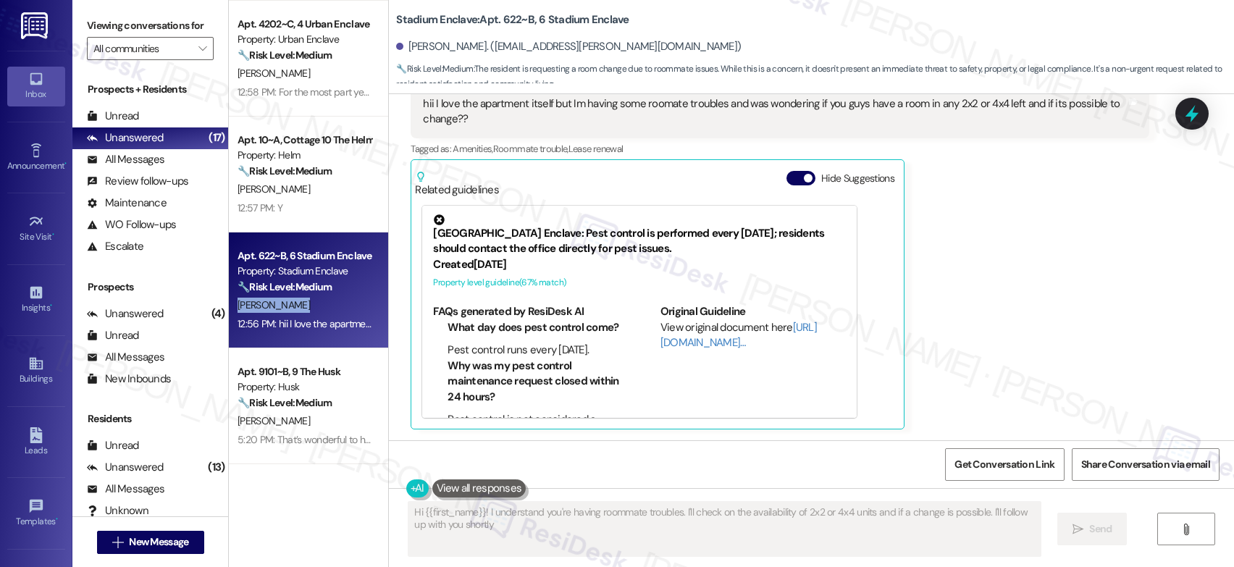
type textarea "Hi {{first_name}}! I understand you're having roommate troubles. I'll check on …"
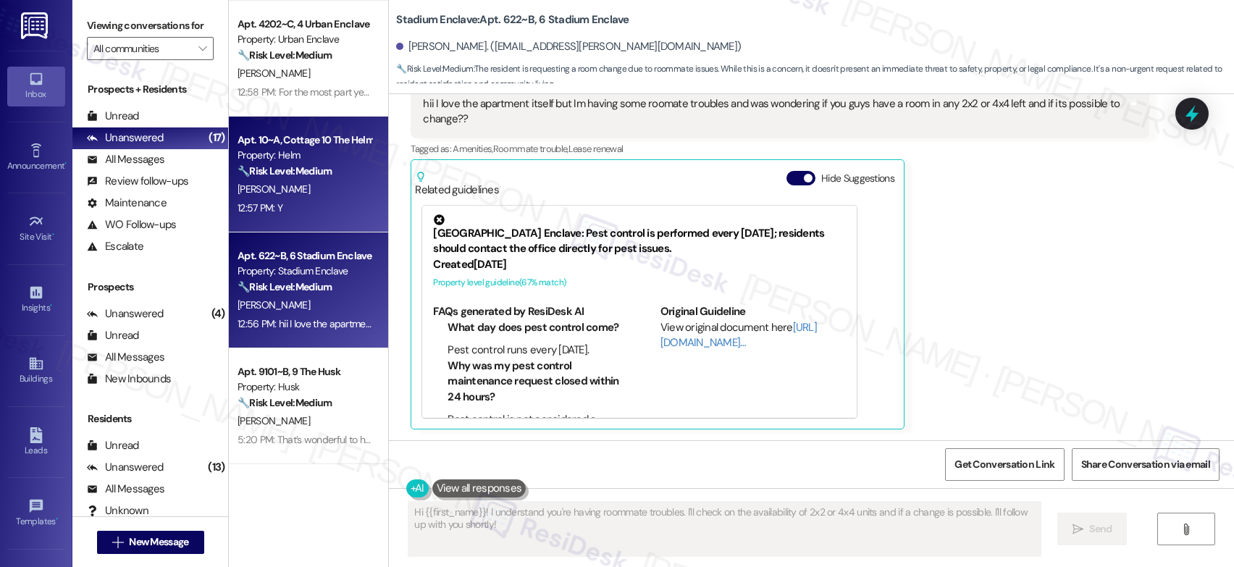
click at [301, 210] on div "12:57 PM: Y 12:57 PM: Y" at bounding box center [304, 208] width 137 height 18
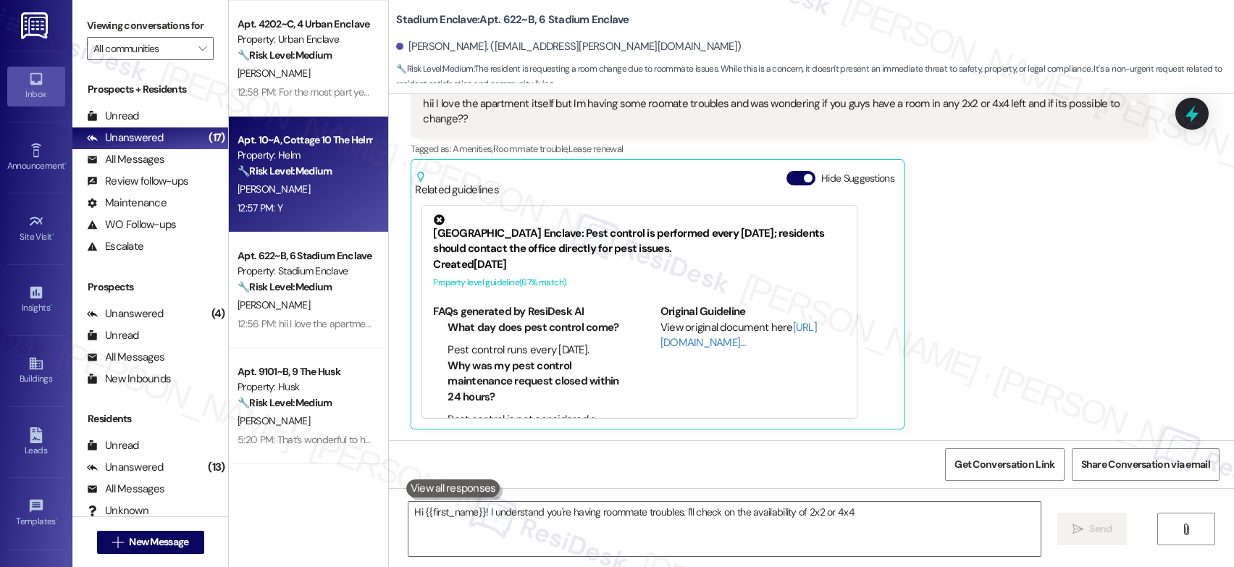
click at [301, 210] on div "12:57 PM: Y 12:57 PM: Y" at bounding box center [304, 208] width 137 height 18
type textarea "Hi {{first_name}}! I understand you're having roommate troubles. I'll check on …"
click at [301, 210] on div "12:57 PM: Y 12:57 PM: Y" at bounding box center [304, 208] width 137 height 18
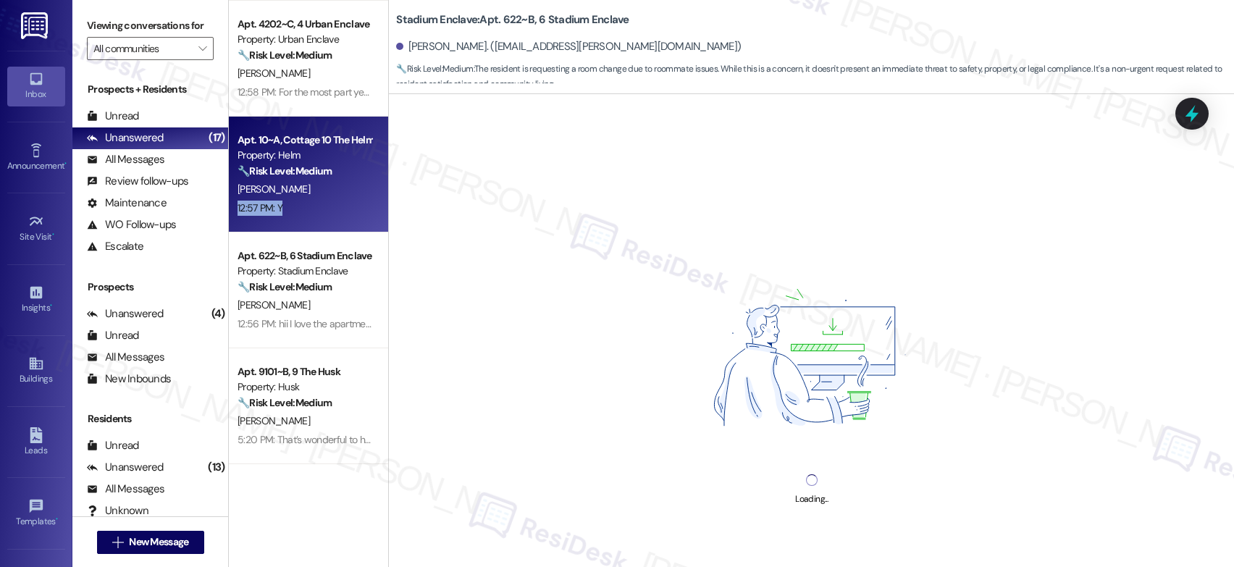
click at [301, 210] on div "12:57 PM: Y 12:57 PM: Y" at bounding box center [304, 208] width 137 height 18
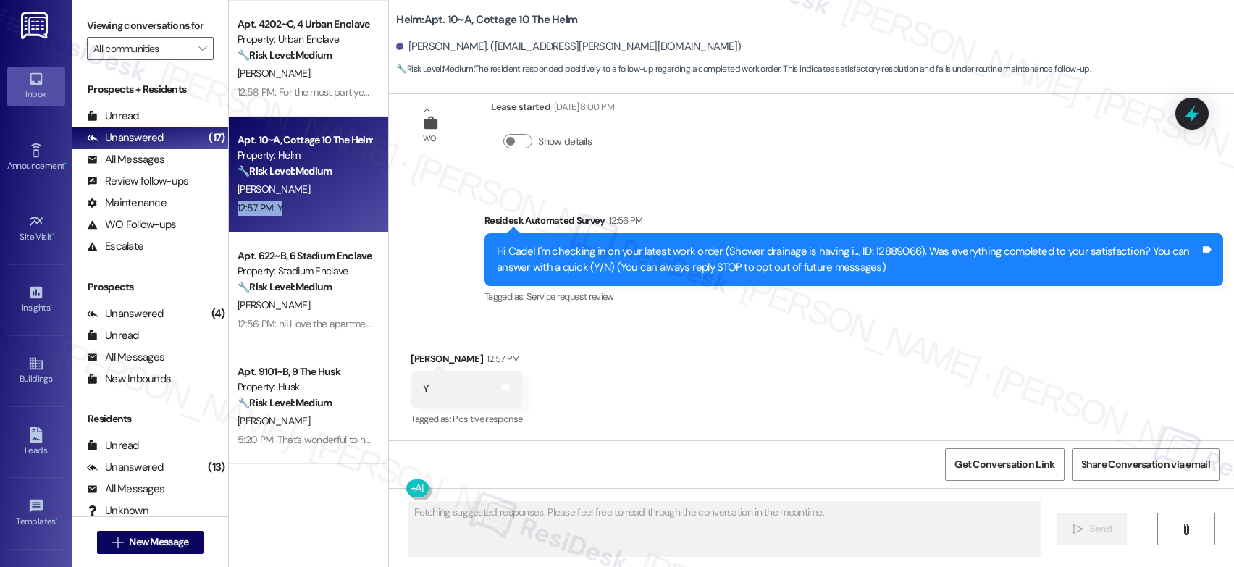
scroll to position [40, 0]
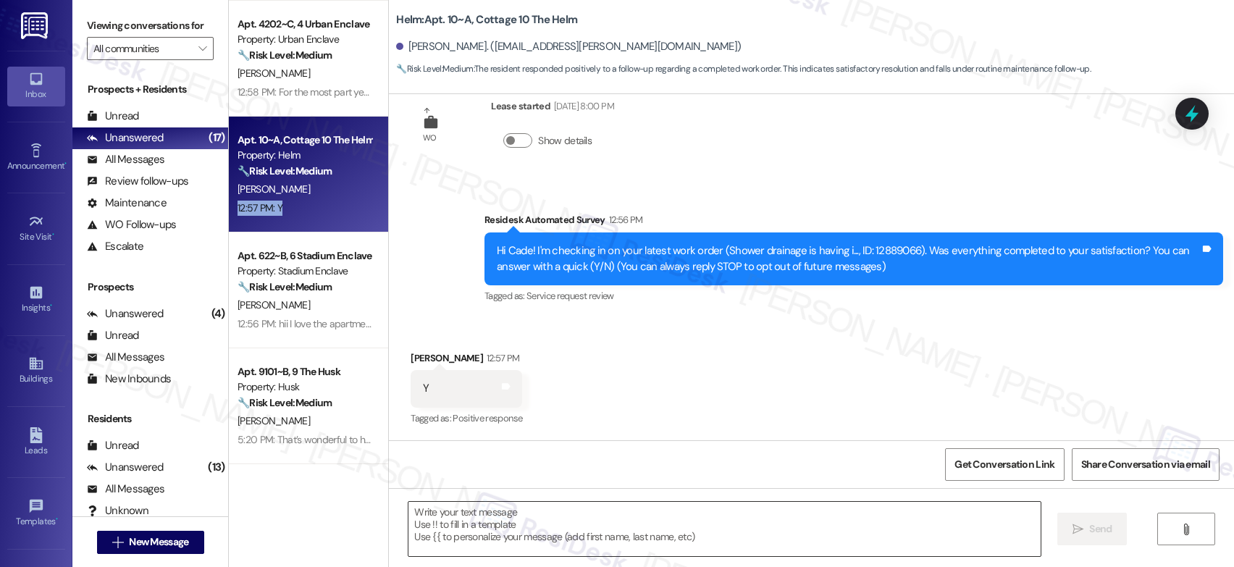
click at [676, 511] on textarea at bounding box center [724, 529] width 632 height 54
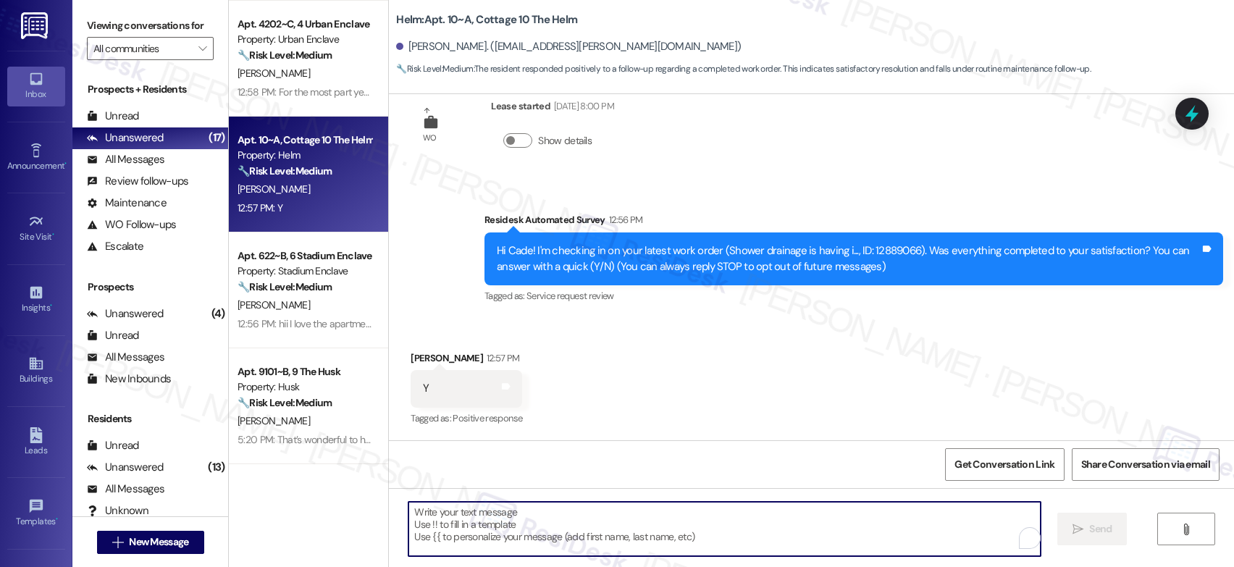
click at [669, 512] on textarea "To enrich screen reader interactions, please activate Accessibility in Grammarl…" at bounding box center [724, 529] width 632 height 54
paste textarea "That’s wonderful to hear! I’m so glad maintenance was able to take care of ever…"
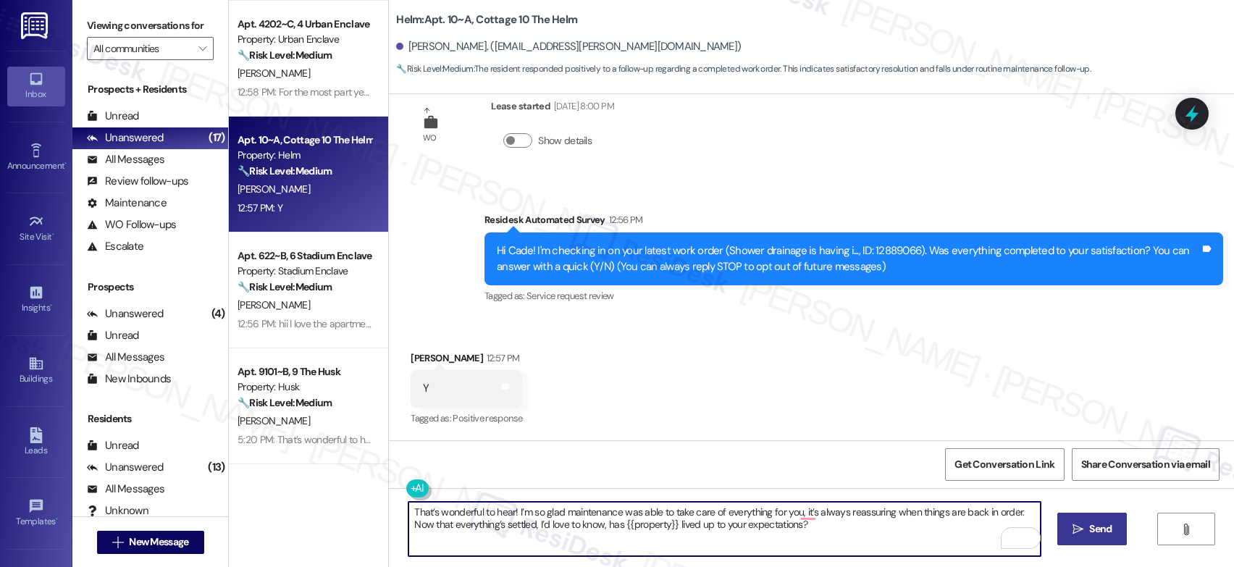
type textarea "That’s wonderful to hear! I’m so glad maintenance was able to take care of ever…"
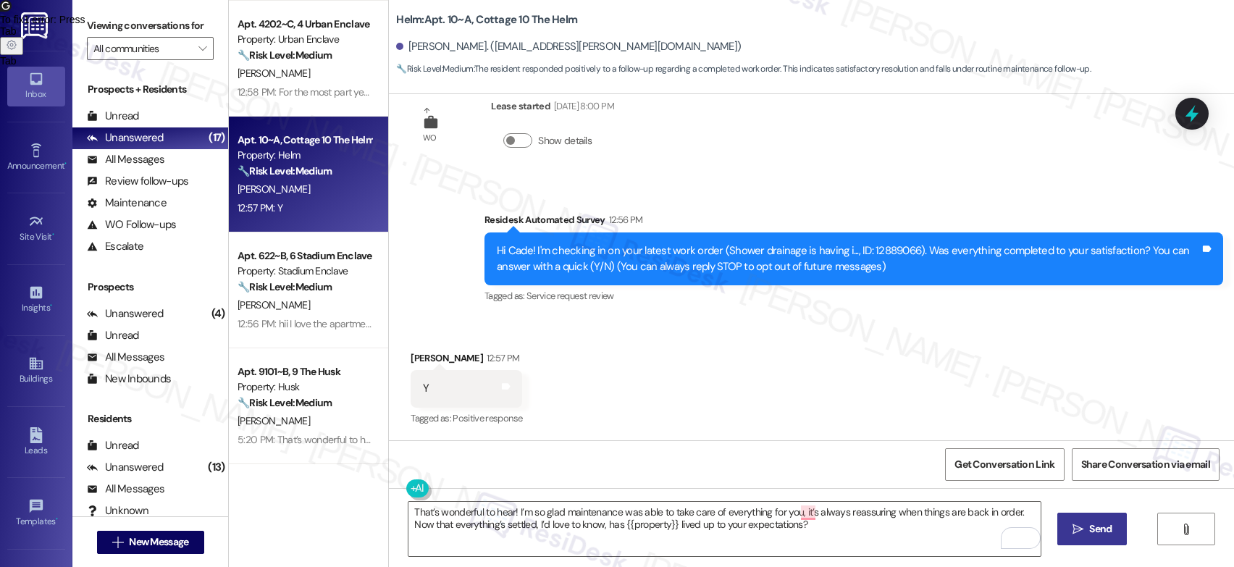
click at [1069, 520] on button " Send" at bounding box center [1092, 529] width 70 height 33
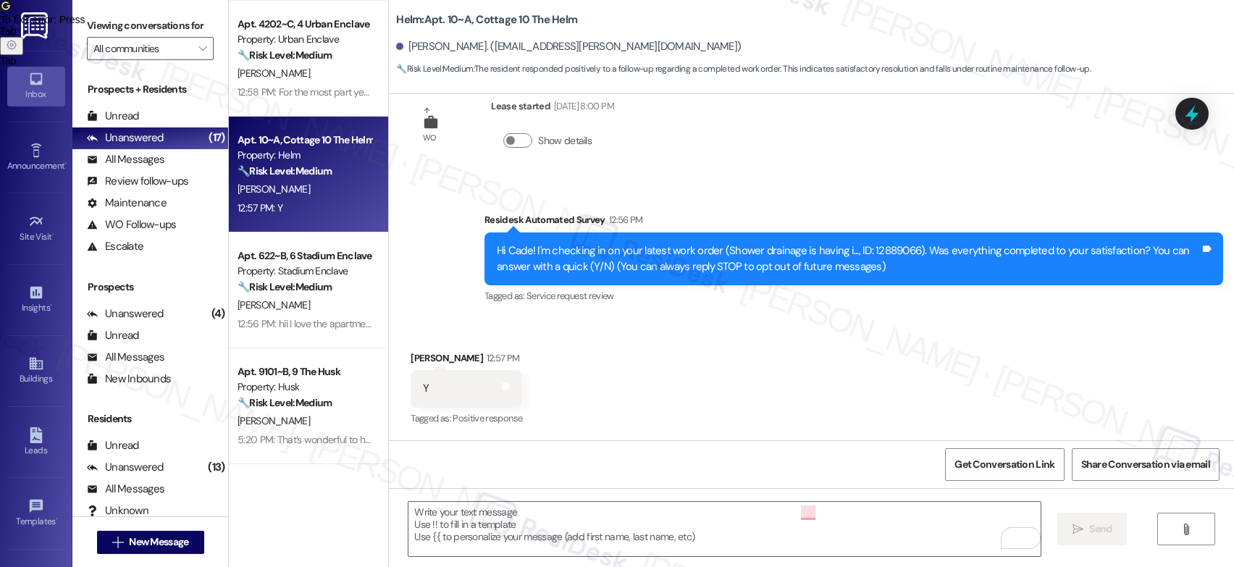
scroll to position [39, 0]
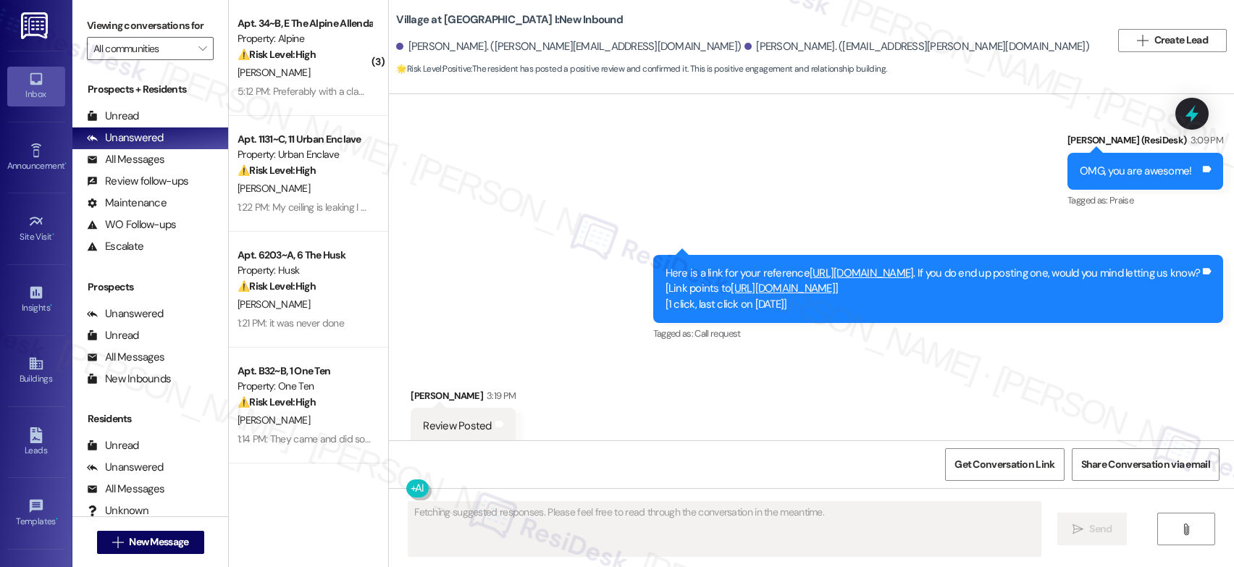
scroll to position [7396, 0]
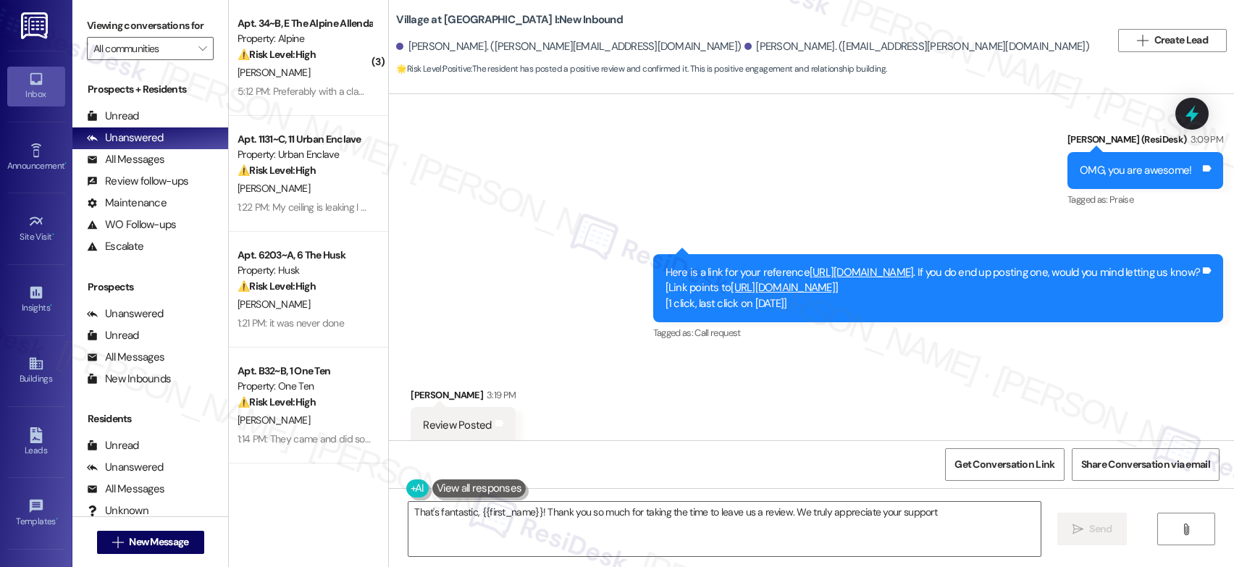
type textarea "That's fantastic, {{first_name}}! Thank you so much for taking the time to leav…"
click at [654, 322] on div "Tagged as: Call request Click to highlight conversations about Call request" at bounding box center [938, 332] width 571 height 21
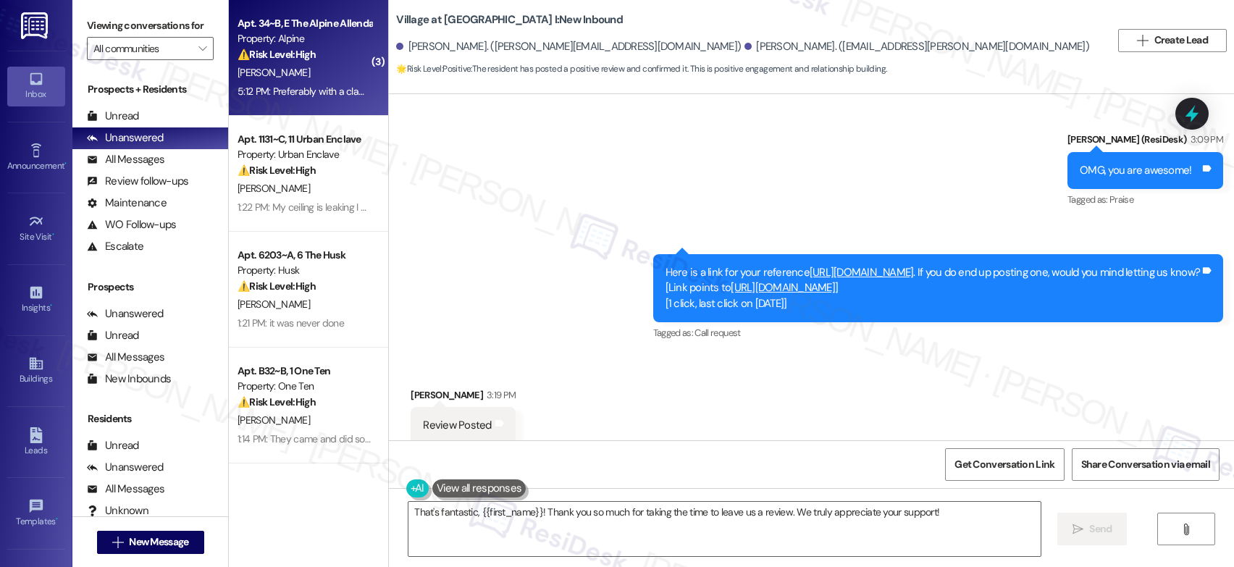
click at [238, 34] on div "Property: Alpine" at bounding box center [305, 38] width 134 height 15
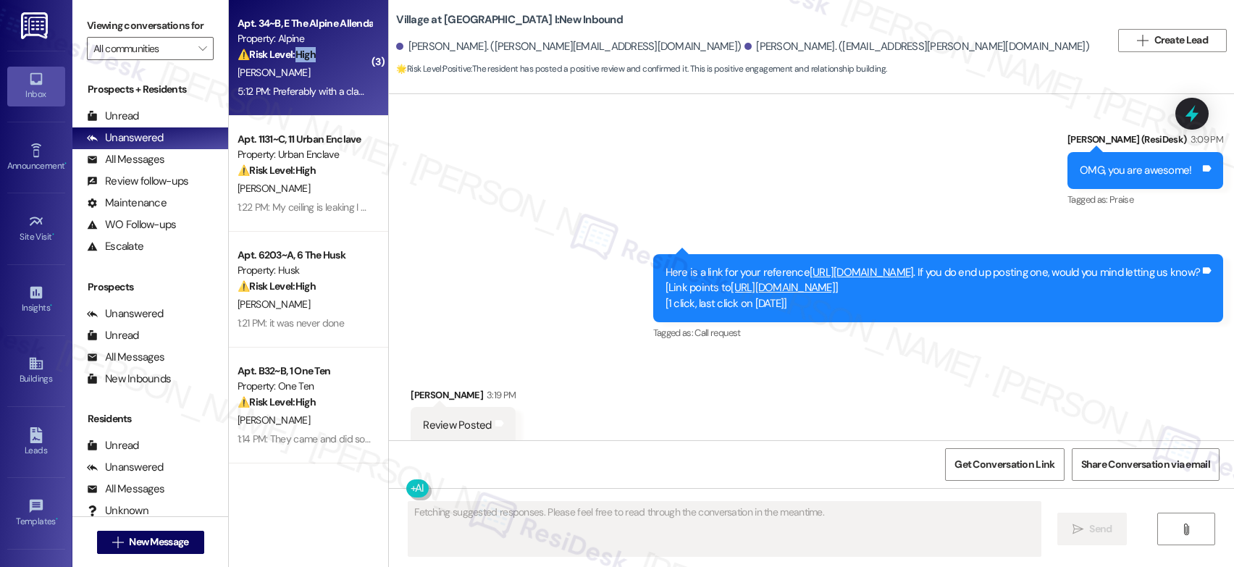
click at [296, 49] on strong "⚠️ Risk Level: High" at bounding box center [277, 54] width 78 height 13
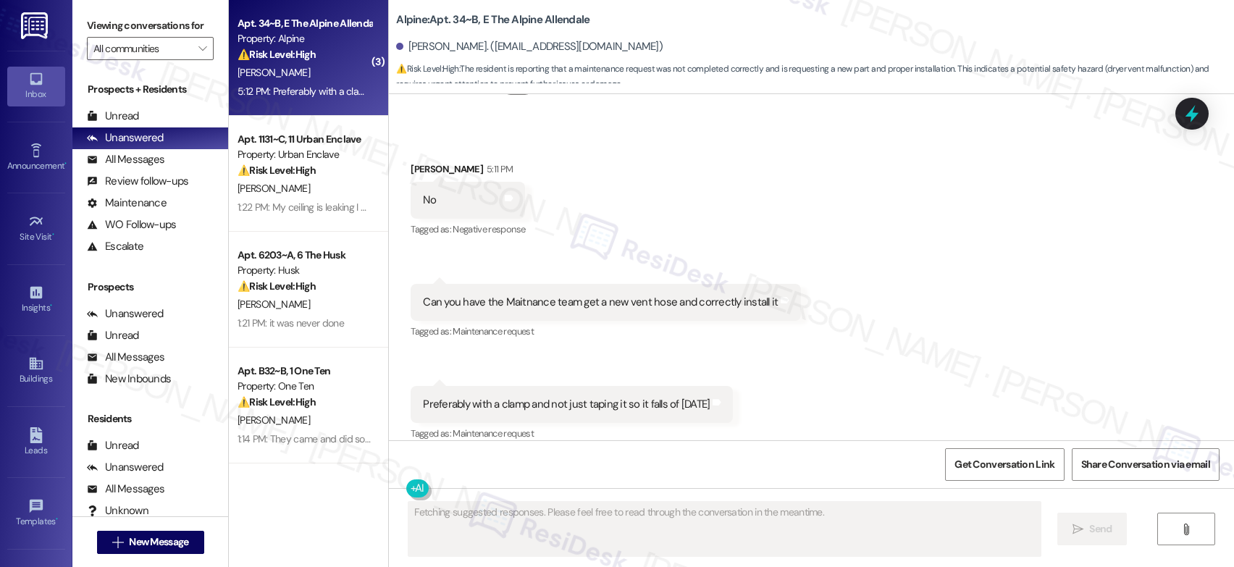
click at [296, 49] on strong "⚠️ Risk Level: High" at bounding box center [277, 54] width 78 height 13
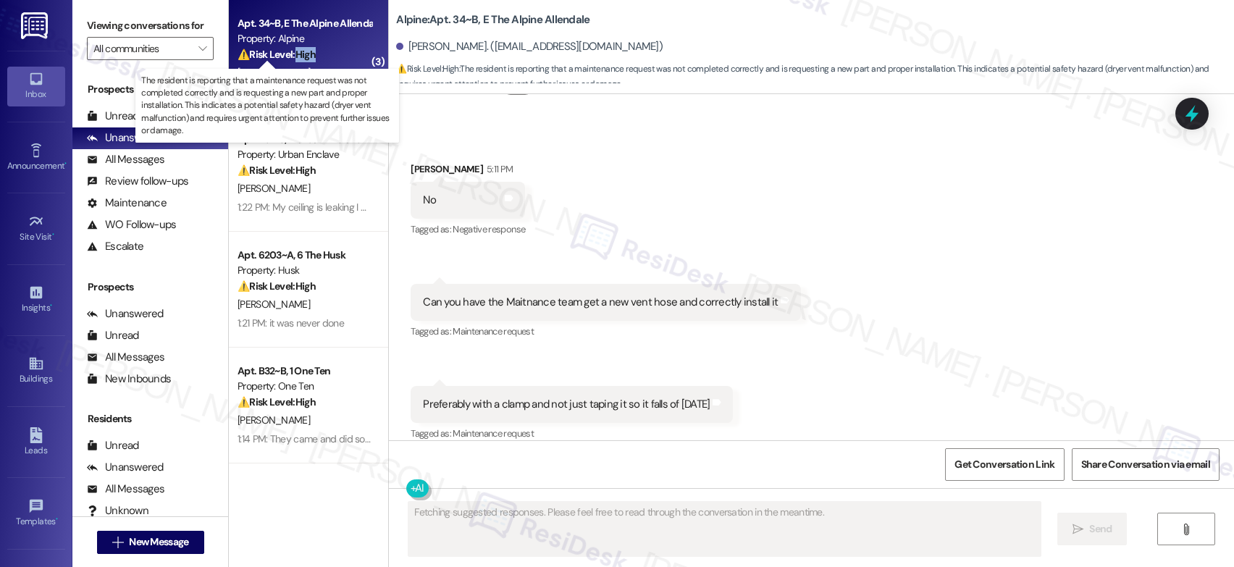
click at [296, 49] on strong "⚠️ Risk Level: High" at bounding box center [277, 54] width 78 height 13
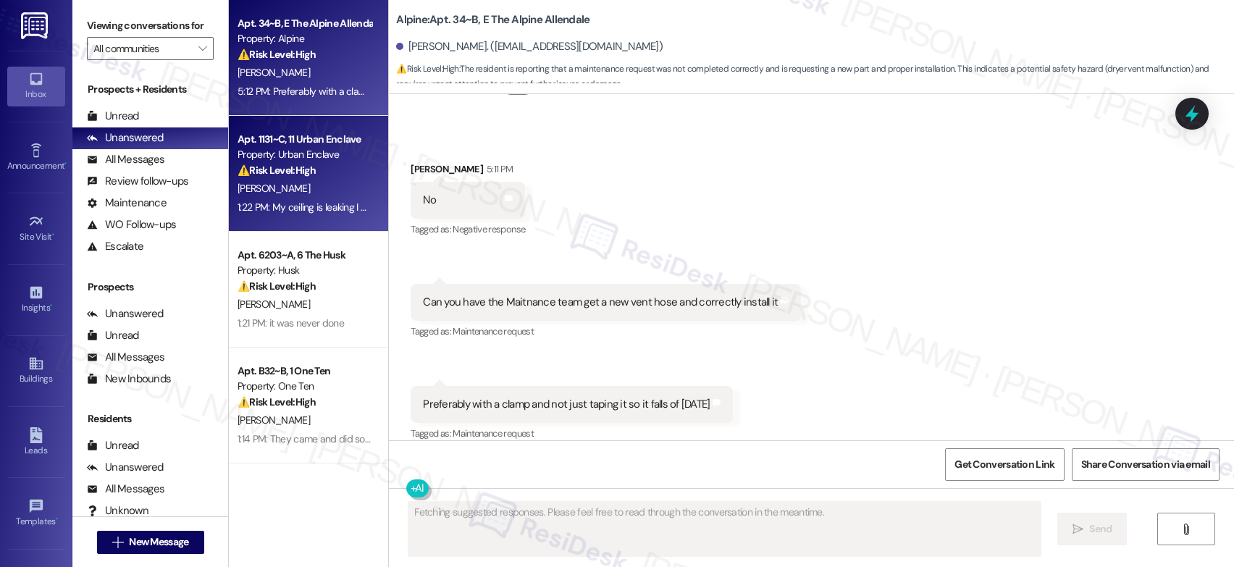
click at [297, 188] on div "[PERSON_NAME]" at bounding box center [304, 189] width 137 height 18
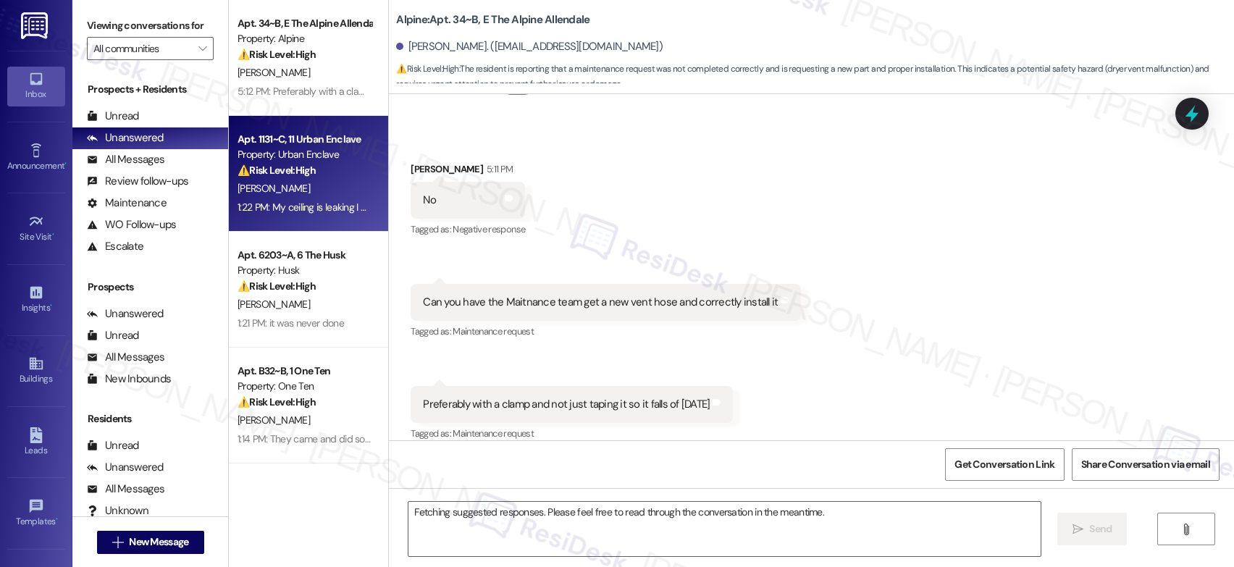
click at [297, 188] on div "[PERSON_NAME]" at bounding box center [304, 189] width 137 height 18
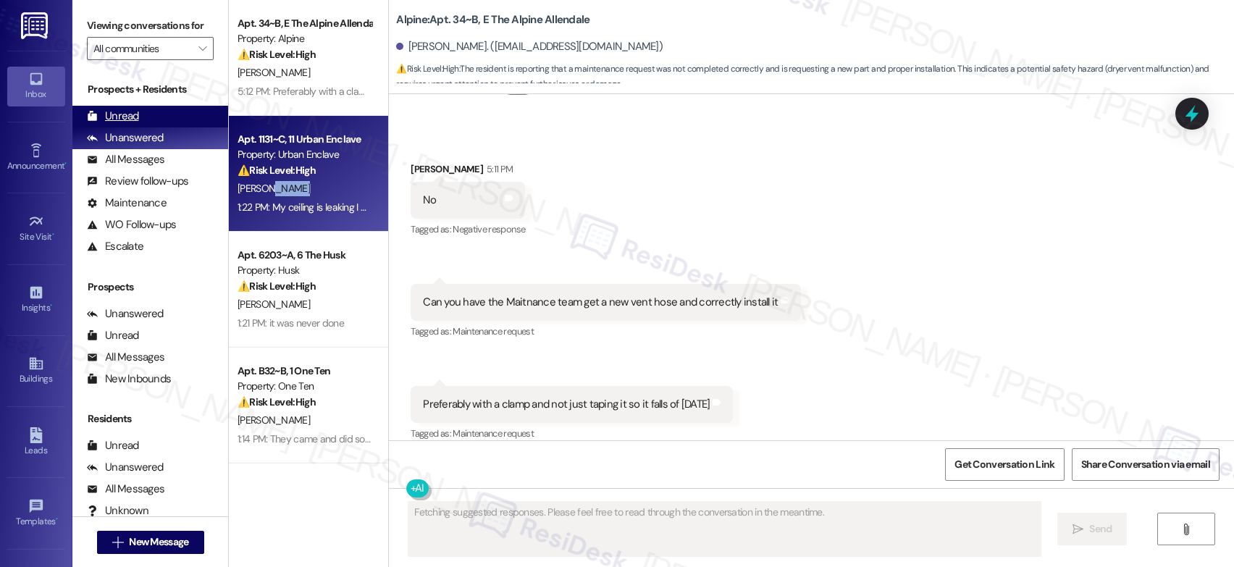
scroll to position [12, 0]
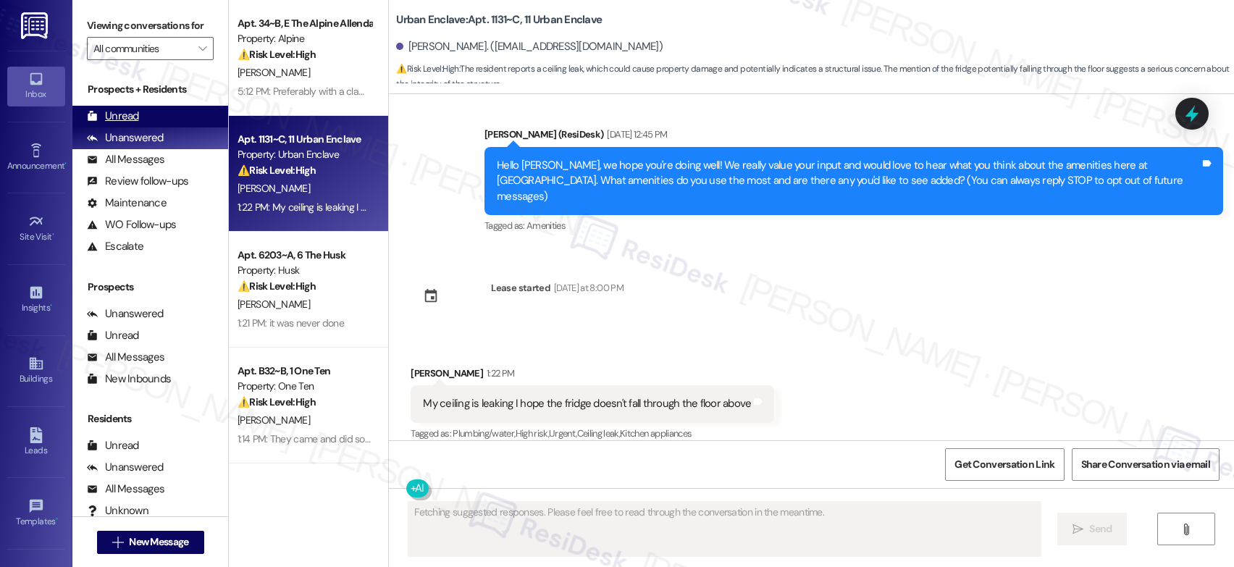
click at [93, 121] on icon at bounding box center [92, 116] width 9 height 10
click at [97, 122] on icon at bounding box center [92, 116] width 11 height 11
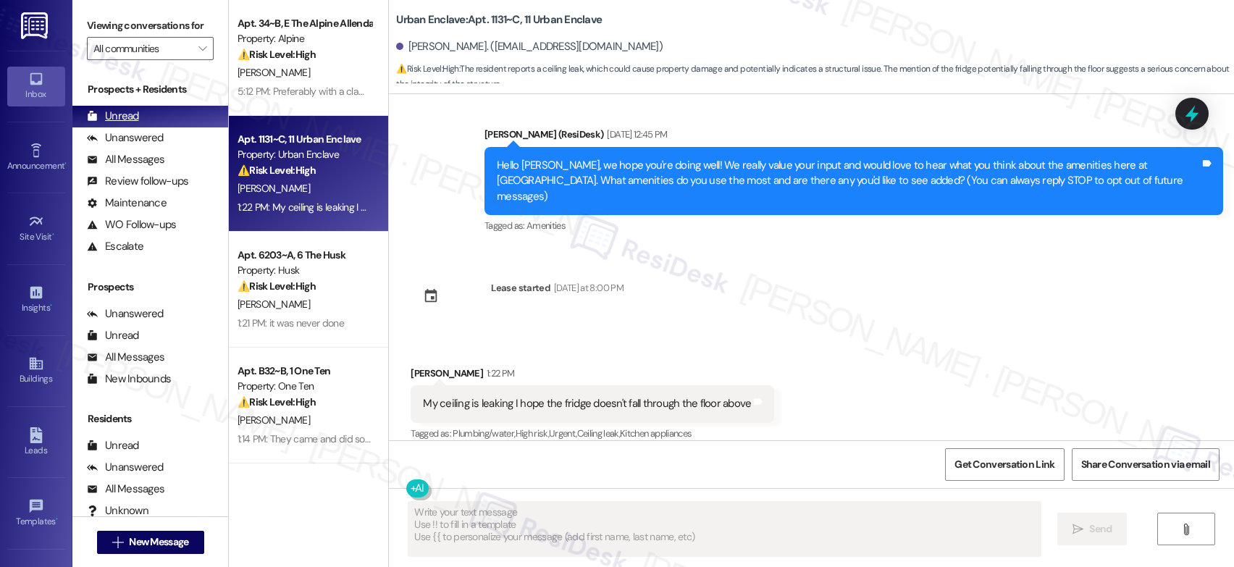
click at [97, 122] on icon at bounding box center [92, 116] width 11 height 11
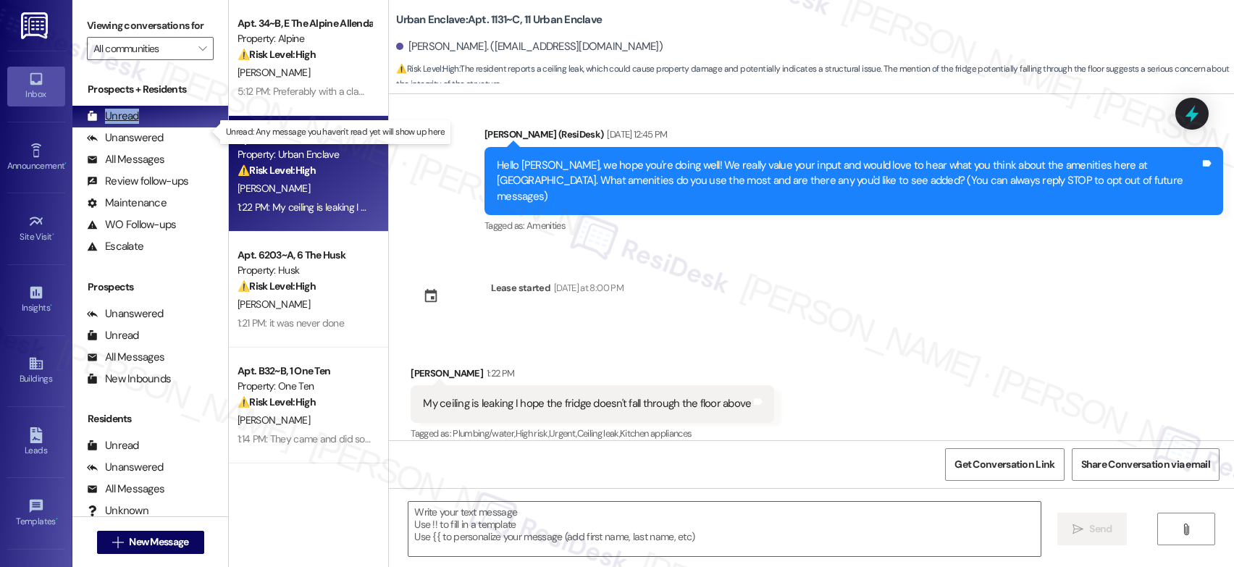
click at [97, 122] on icon at bounding box center [92, 116] width 11 height 11
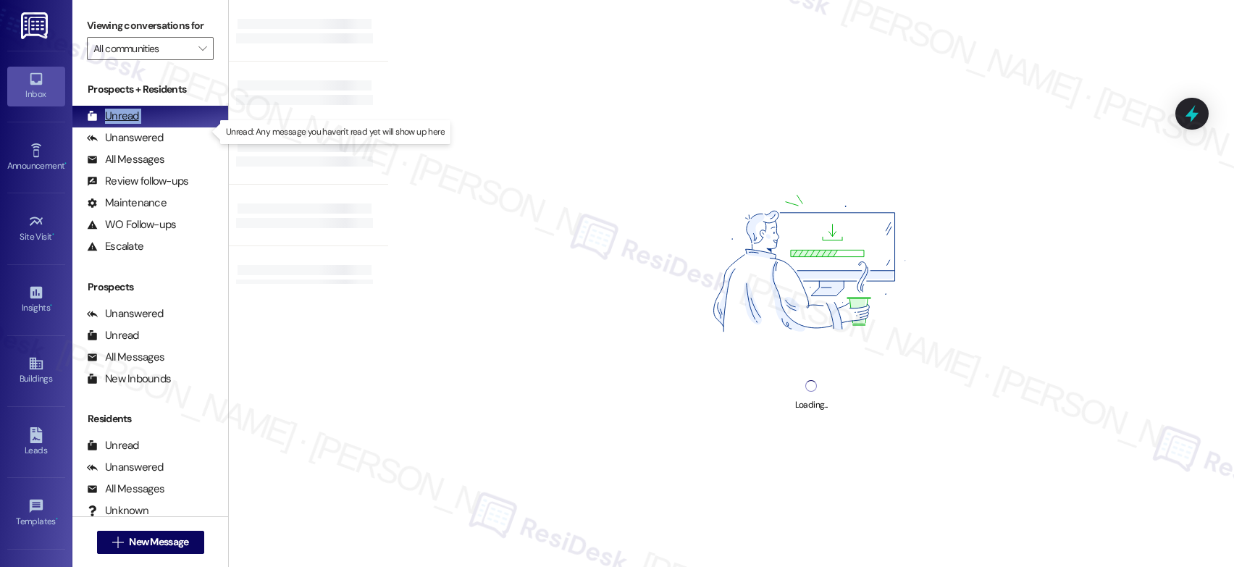
click at [97, 122] on icon at bounding box center [92, 116] width 11 height 11
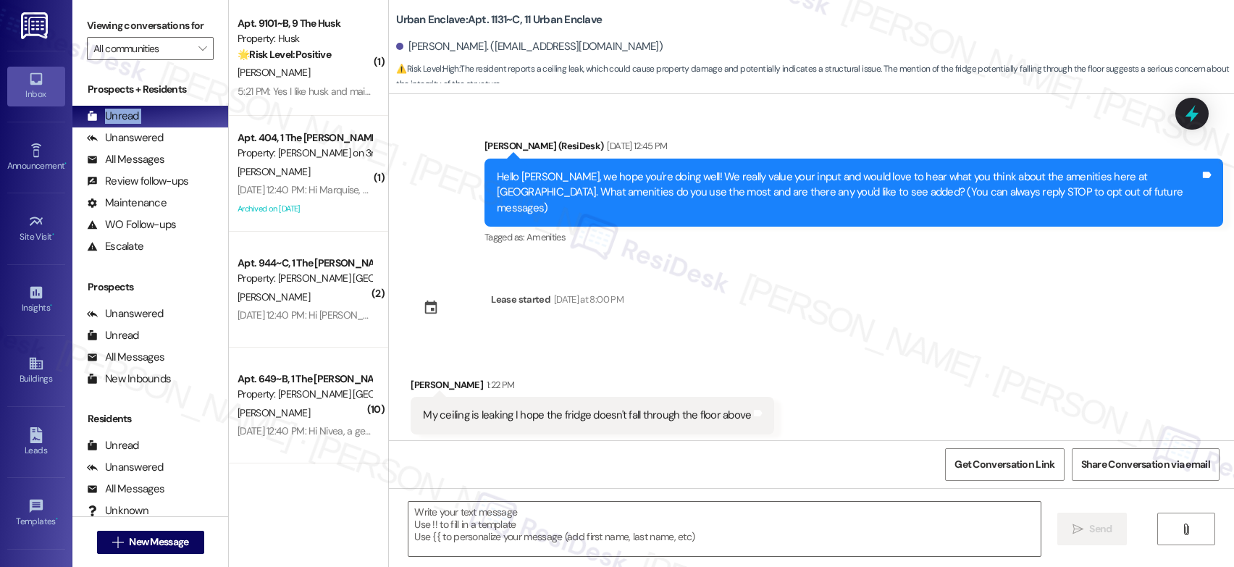
type textarea "Fetching suggested responses. Please feel free to read through the conversation…"
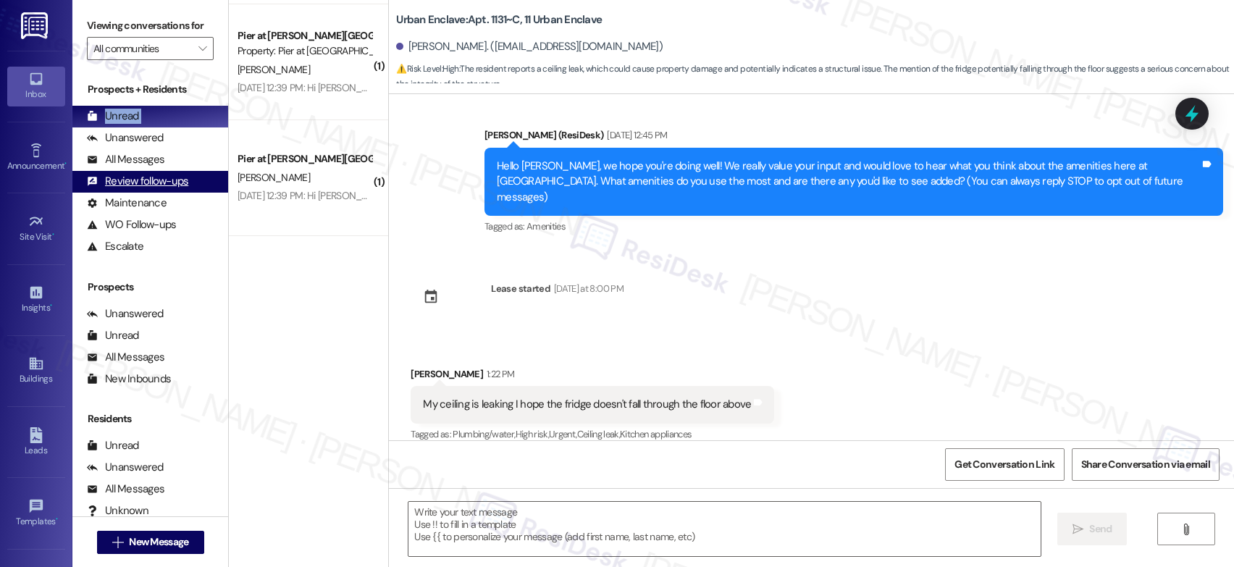
scroll to position [2885, 0]
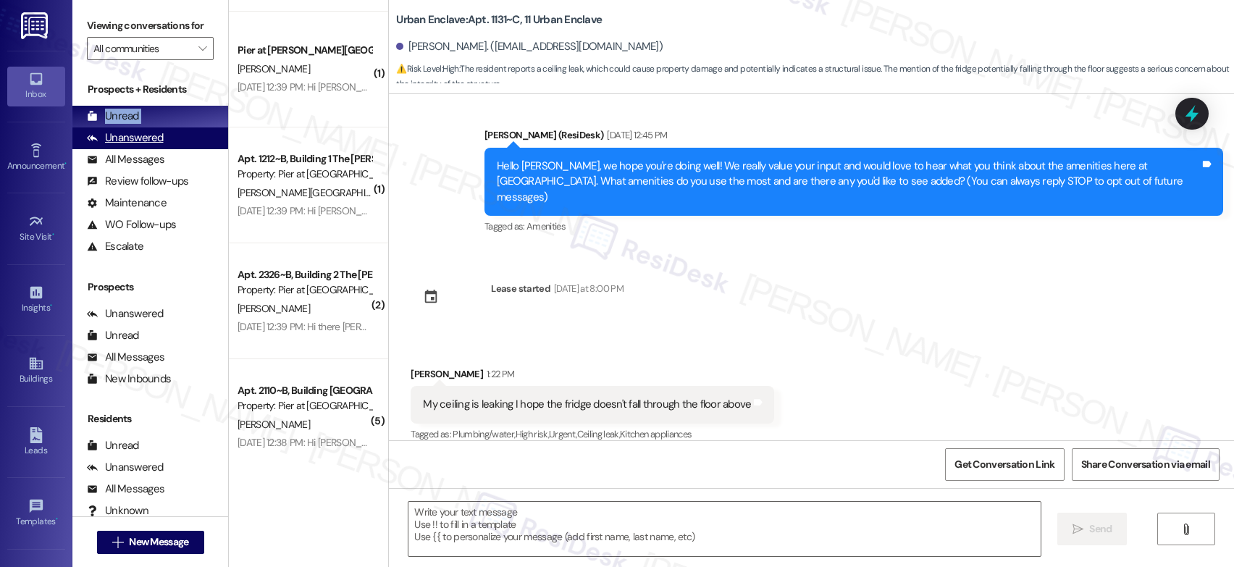
drag, startPoint x: 186, startPoint y: 190, endPoint x: 160, endPoint y: 156, distance: 43.4
click at [185, 189] on div "Review follow-ups" at bounding box center [137, 181] width 101 height 15
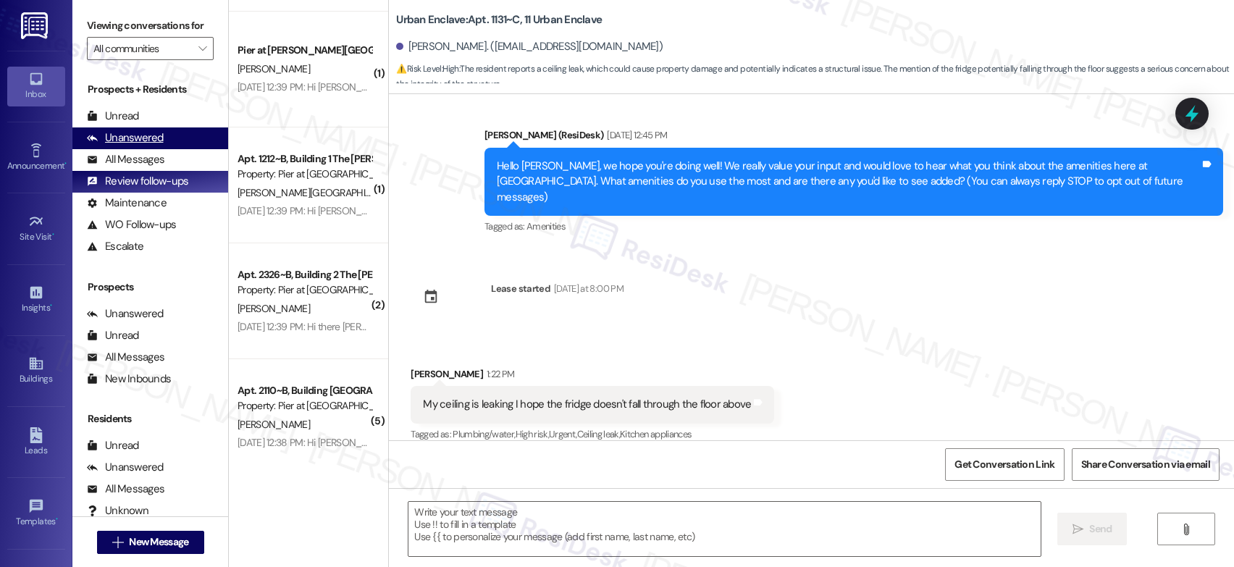
click at [160, 146] on div "Unanswered" at bounding box center [125, 137] width 77 height 15
click at [161, 146] on div "Unanswered" at bounding box center [125, 137] width 77 height 15
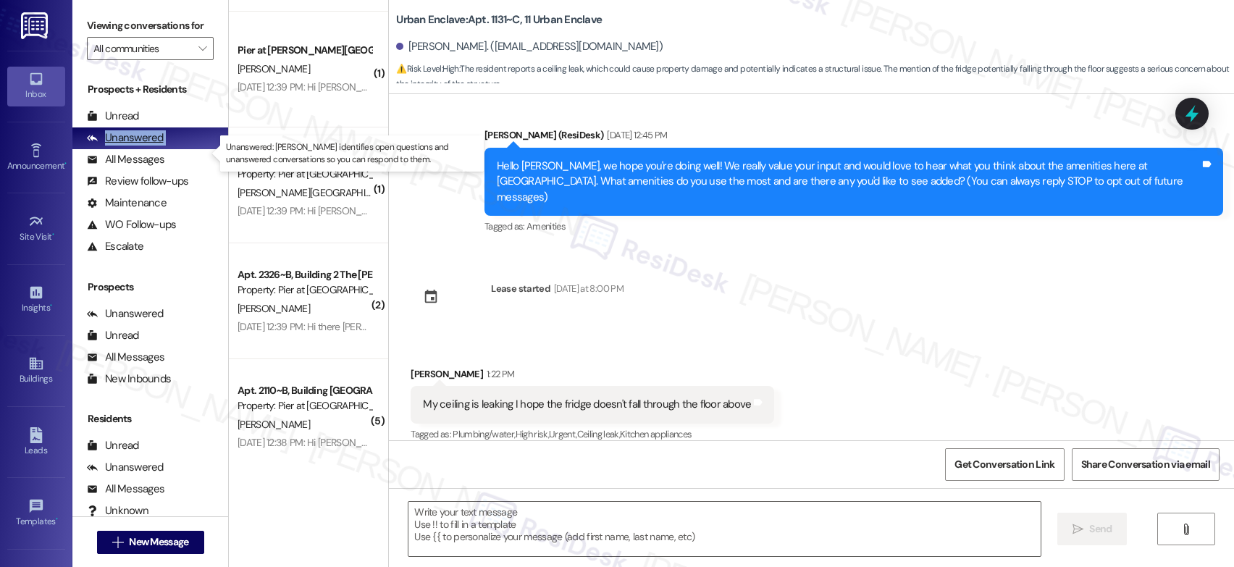
click at [161, 146] on div "Unanswered" at bounding box center [125, 137] width 77 height 15
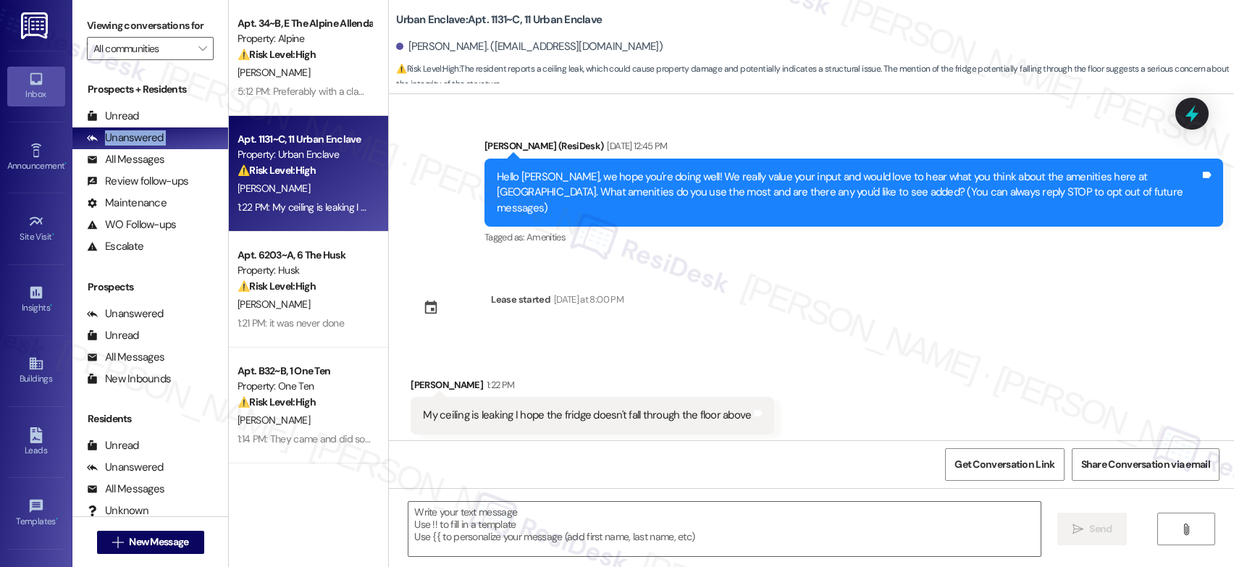
type textarea "Fetching suggested responses. Please feel free to read through the conversation…"
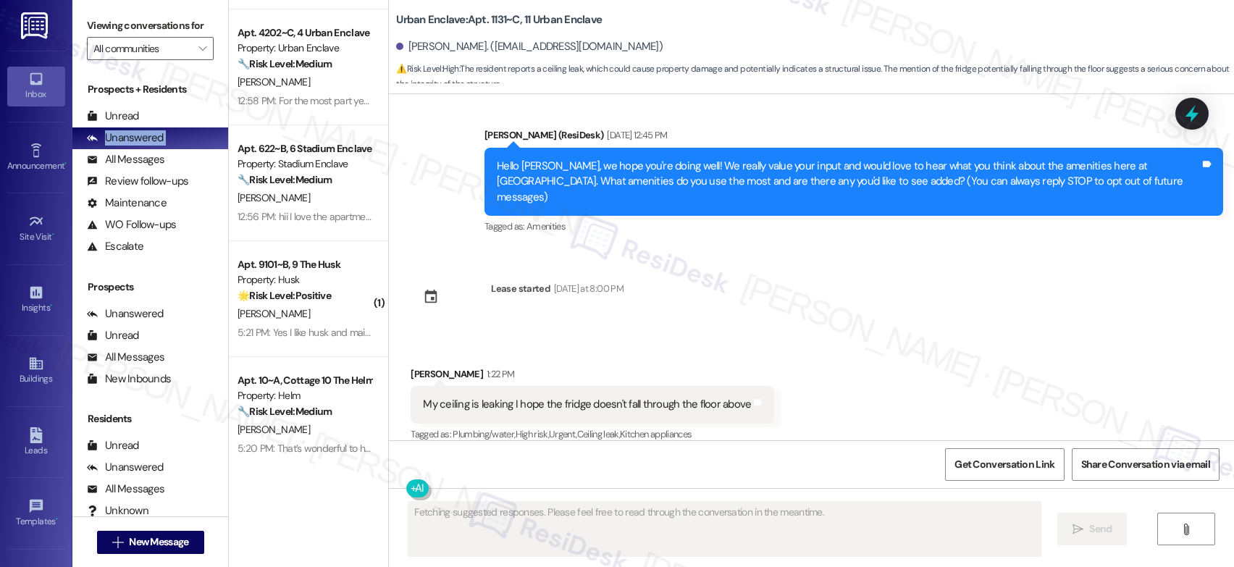
scroll to position [1042, 0]
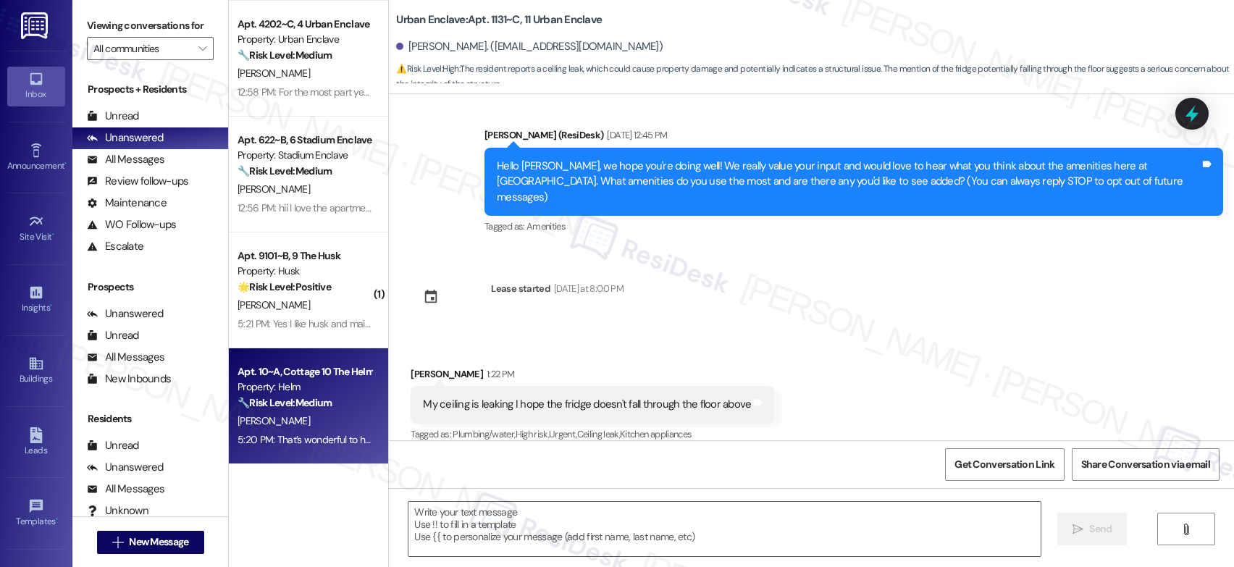
click at [329, 402] on div "🔧 Risk Level: Medium The resident responded positively to a follow-up regarding…" at bounding box center [305, 402] width 134 height 15
type textarea "Fetching suggested responses. Please feel free to read through the conversation…"
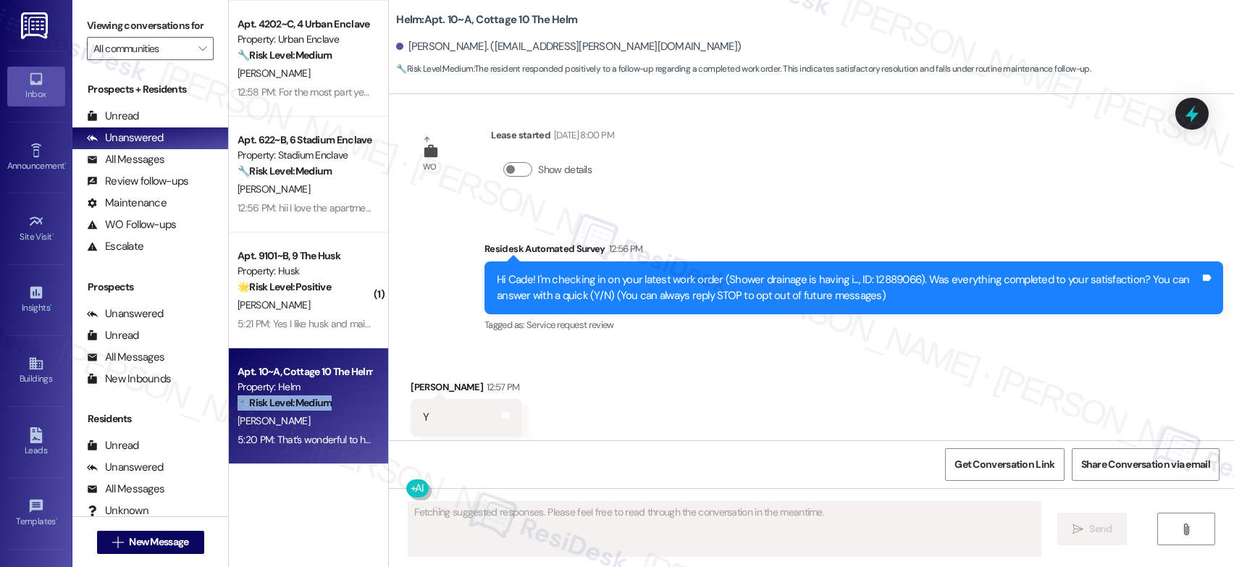
click at [329, 402] on div "🔧 Risk Level: Medium The resident responded positively to a follow-up regarding…" at bounding box center [305, 402] width 134 height 15
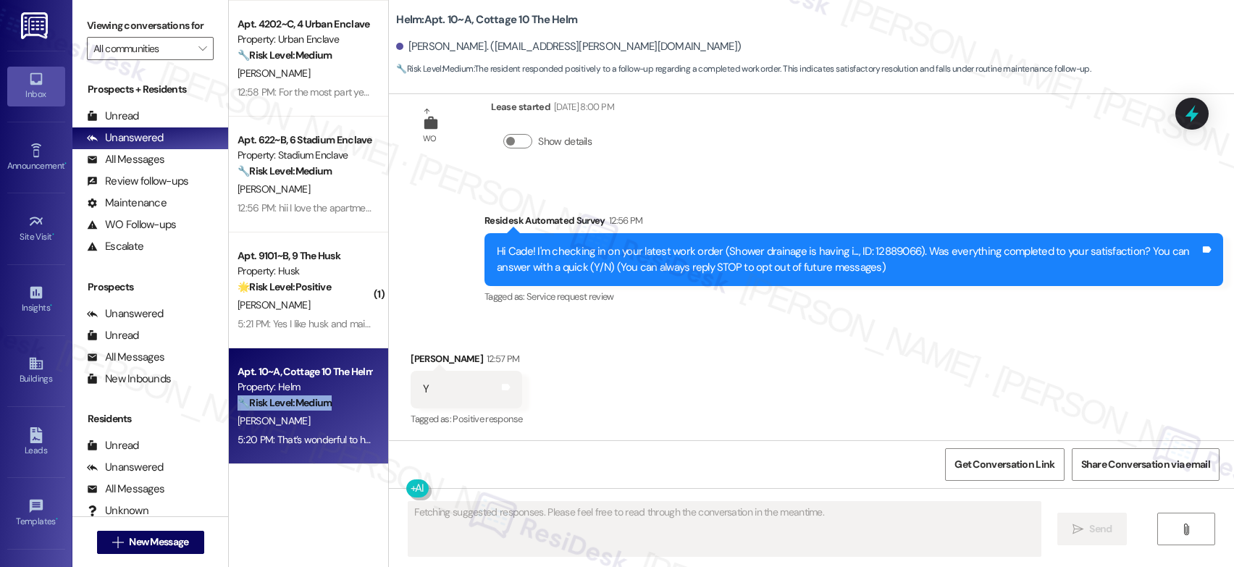
click at [329, 402] on div "🔧 Risk Level: Medium The resident responded positively to a follow-up regarding…" at bounding box center [305, 402] width 134 height 15
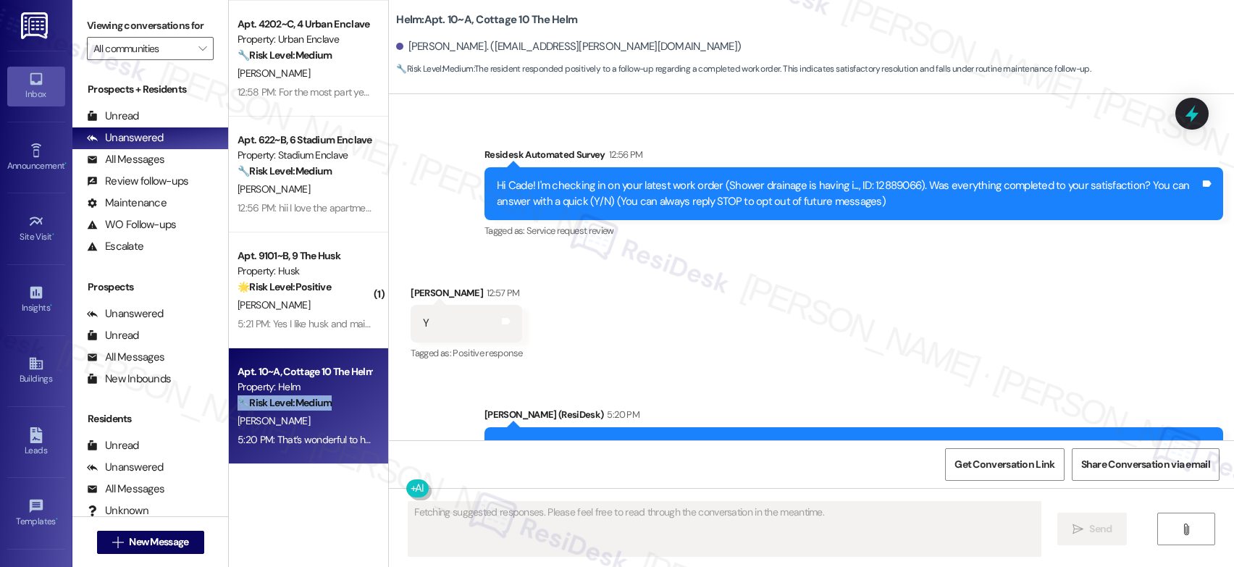
scroll to position [177, 0]
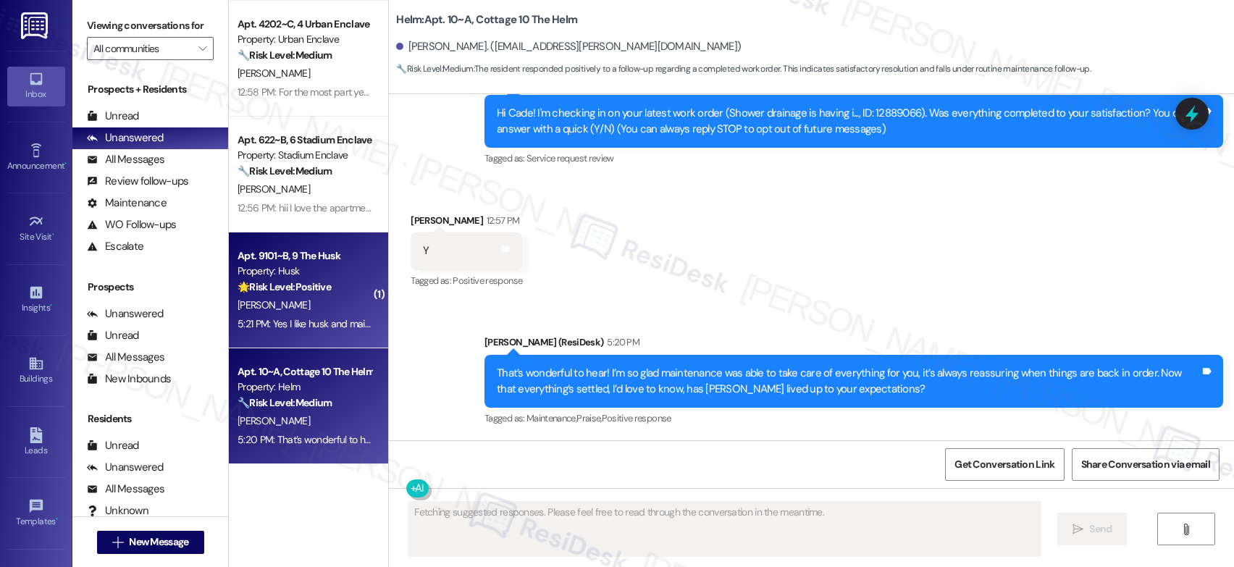
click at [288, 286] on strong "🌟 Risk Level: Positive" at bounding box center [284, 286] width 93 height 13
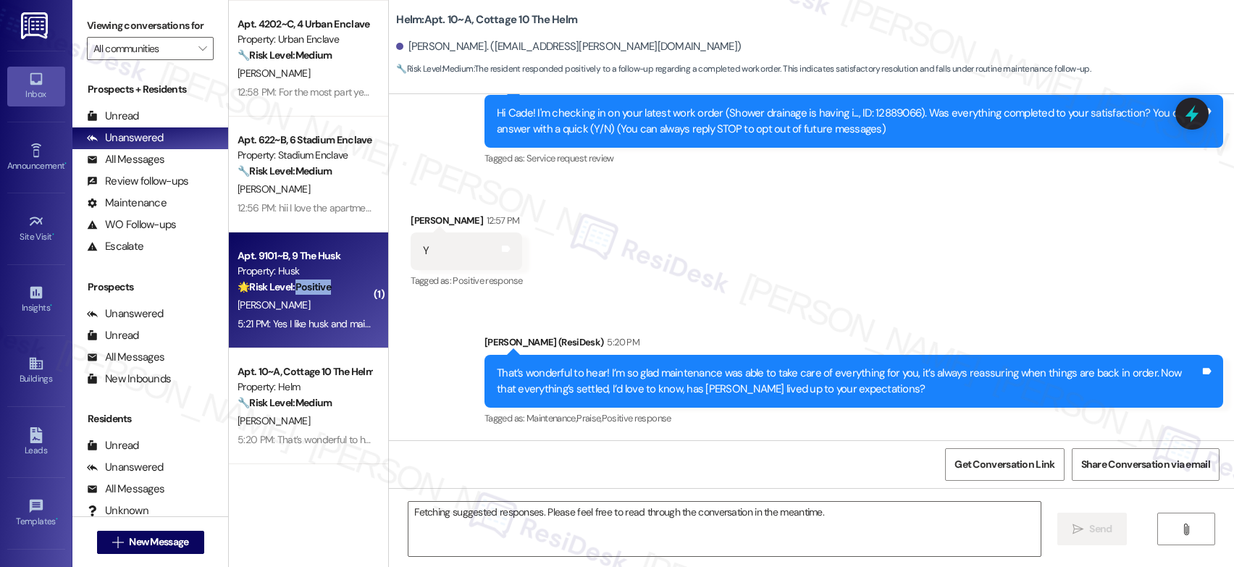
click at [288, 286] on strong "🌟 Risk Level: Positive" at bounding box center [284, 286] width 93 height 13
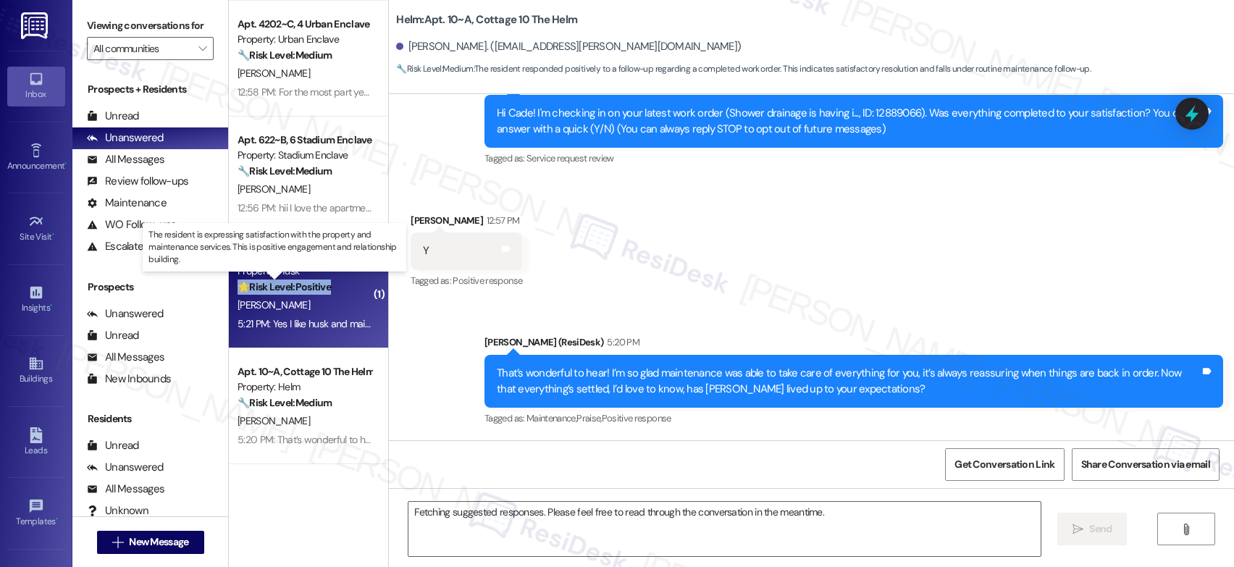
click at [288, 286] on strong "🌟 Risk Level: Positive" at bounding box center [284, 286] width 93 height 13
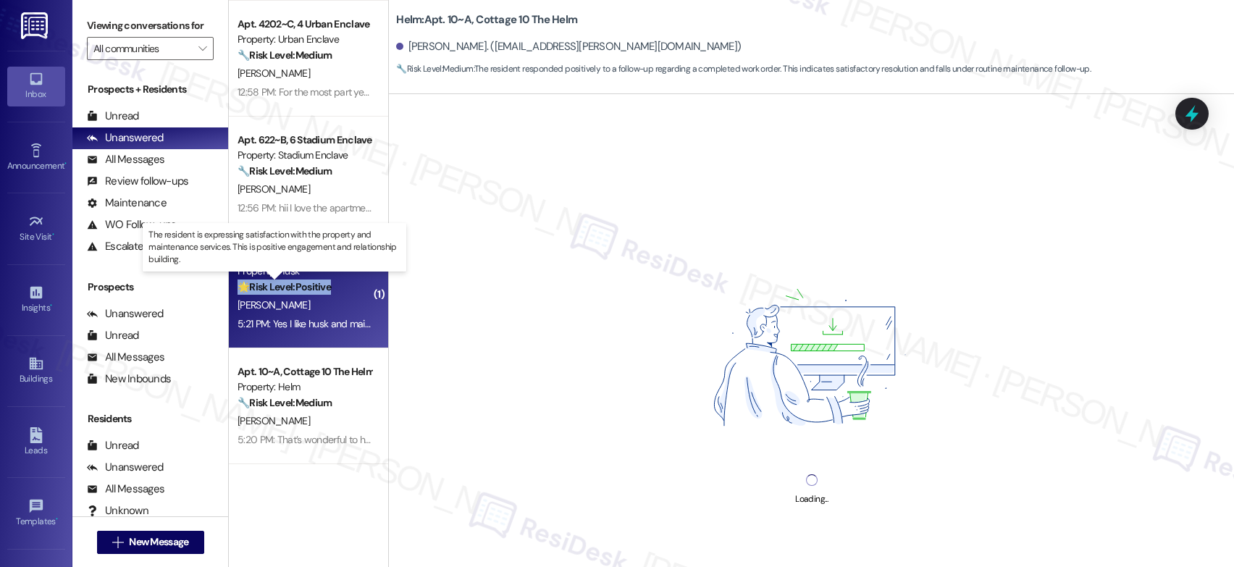
click at [288, 285] on strong "🌟 Risk Level: Positive" at bounding box center [284, 286] width 93 height 13
drag, startPoint x: 288, startPoint y: 285, endPoint x: 486, endPoint y: 292, distance: 197.8
click at [290, 285] on strong "🌟 Risk Level: Positive" at bounding box center [284, 286] width 93 height 13
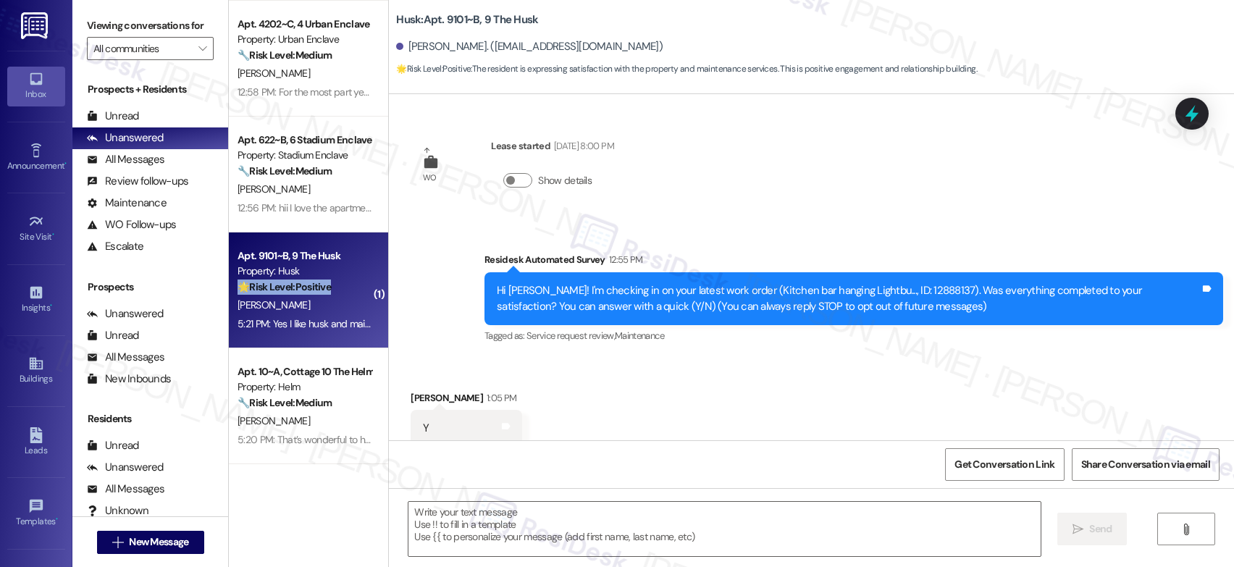
scroll to position [299, 0]
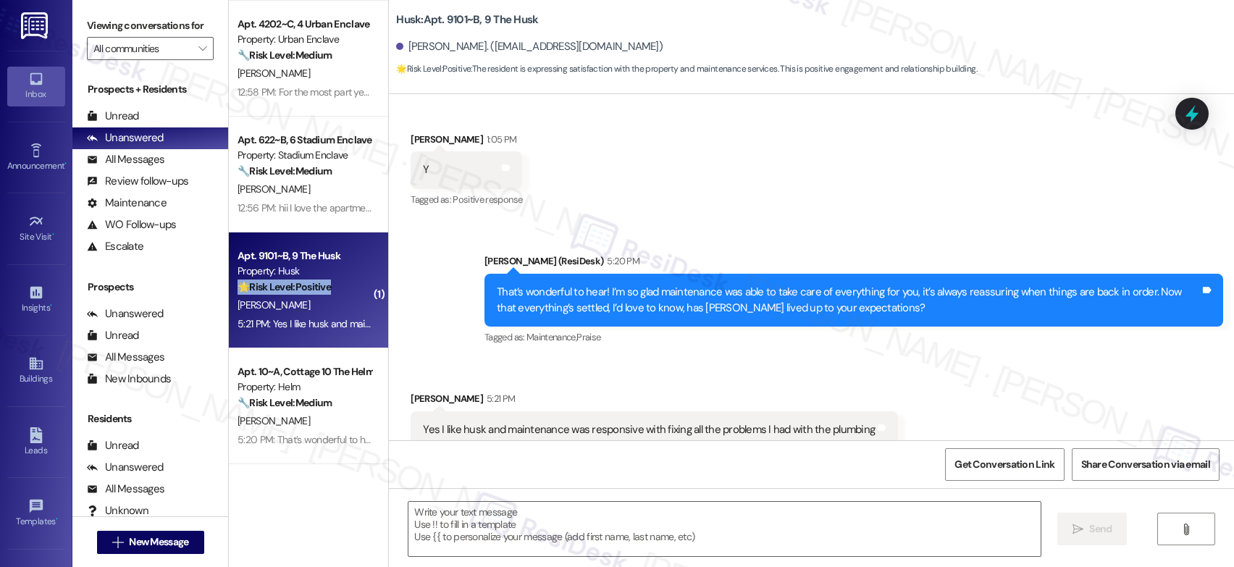
type textarea "Fetching suggested responses. Please feel free to read through the conversation…"
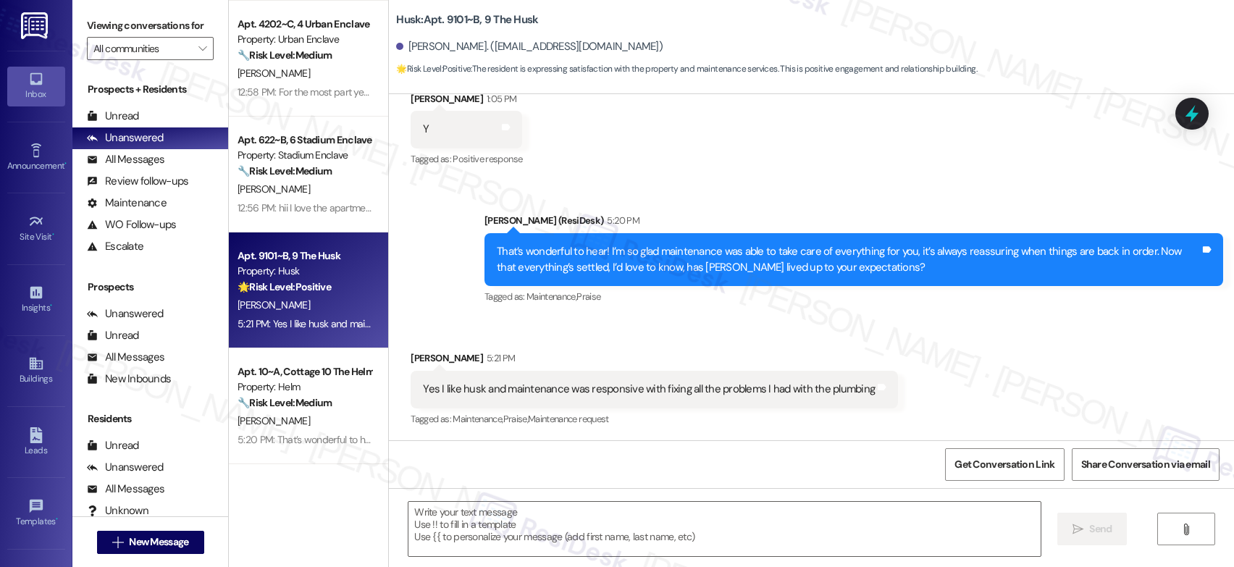
scroll to position [300, 0]
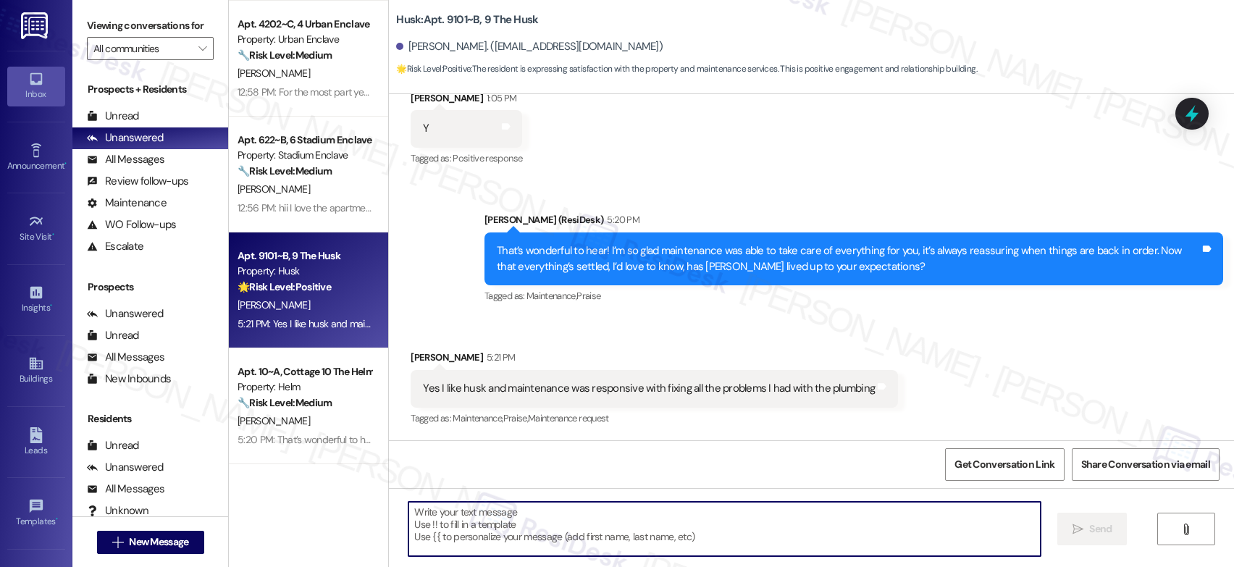
click at [471, 516] on textarea at bounding box center [724, 529] width 632 height 54
click at [471, 516] on textarea "To enrich screen reader interactions, please activate Accessibility in Grammarl…" at bounding box center [724, 529] width 632 height 54
click at [440, 536] on textarea "To enrich screen reader interactions, please activate Accessibility in Grammarl…" at bounding box center [724, 529] width 632 height 54
click at [441, 536] on textarea "To enrich screen reader interactions, please activate Accessibility in Grammarl…" at bounding box center [724, 529] width 632 height 54
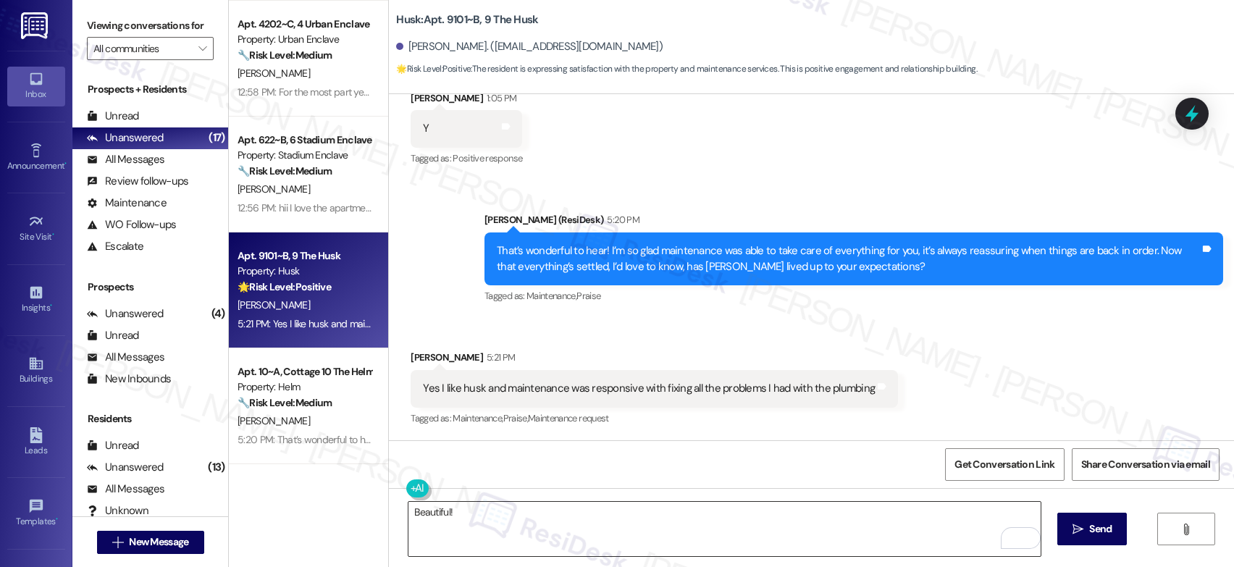
drag, startPoint x: 785, startPoint y: 489, endPoint x: 776, endPoint y: 505, distance: 18.5
click at [784, 490] on div "Beautiful!  Send " at bounding box center [811, 542] width 845 height 109
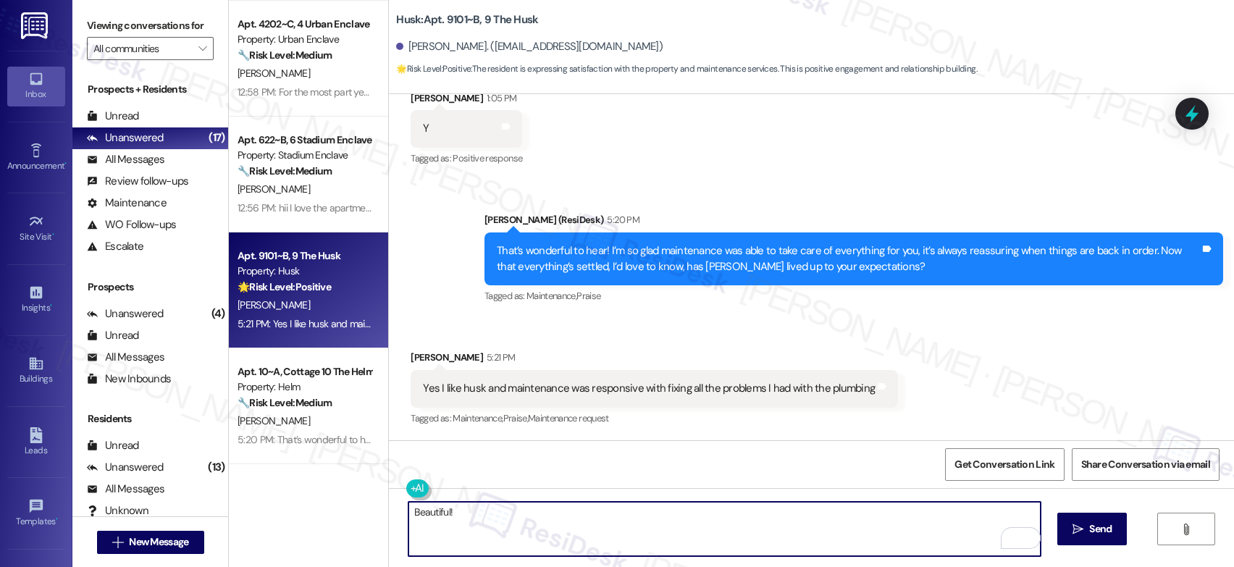
click at [773, 511] on textarea "Beautiful!" at bounding box center [724, 529] width 632 height 54
click at [781, 520] on textarea "Beautiful!" at bounding box center [724, 529] width 632 height 54
paste textarea "We’d really appreciate it if you could leave us a Google review. Your feedback …"
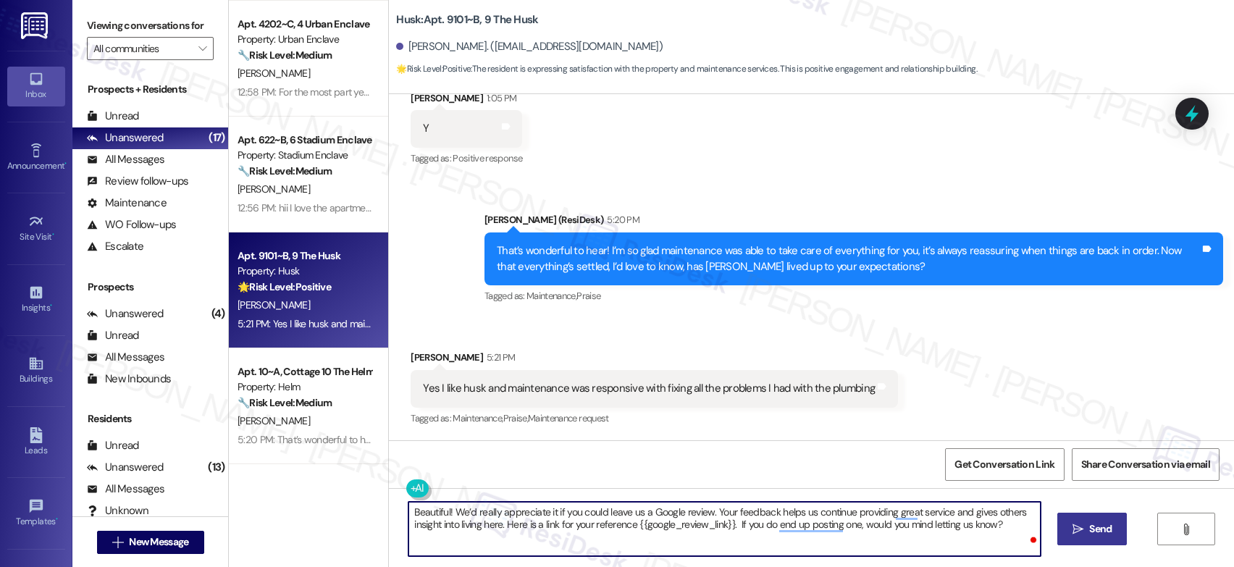
type textarea "Beautiful! We’d really appreciate it if you could leave us a Google review. You…"
click at [1083, 533] on span " Send" at bounding box center [1093, 528] width 46 height 15
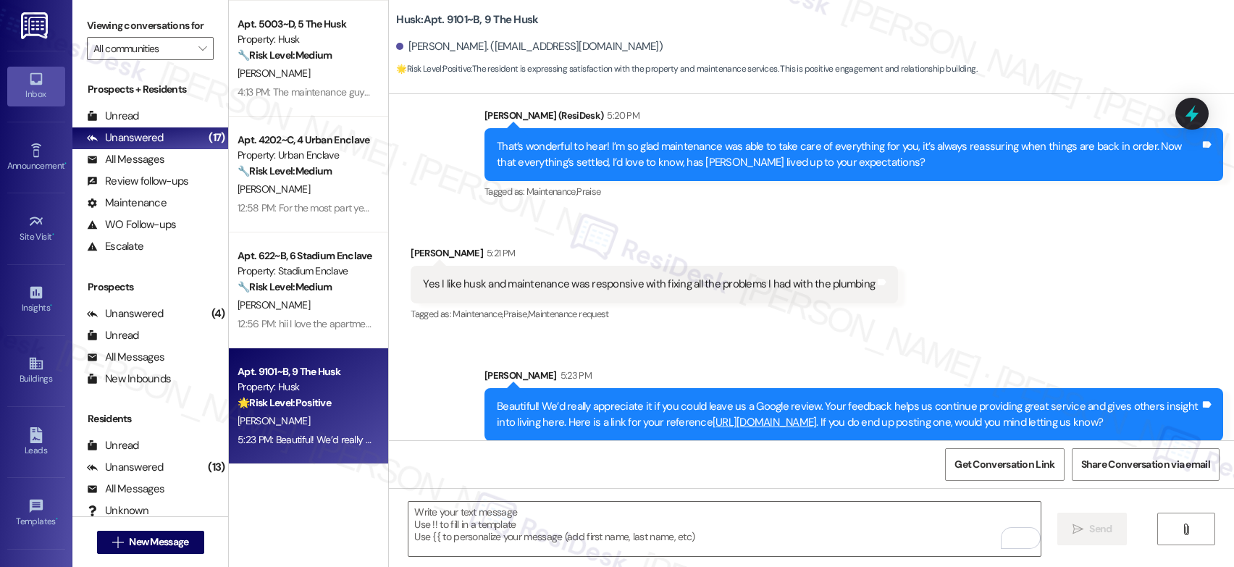
scroll to position [432, 0]
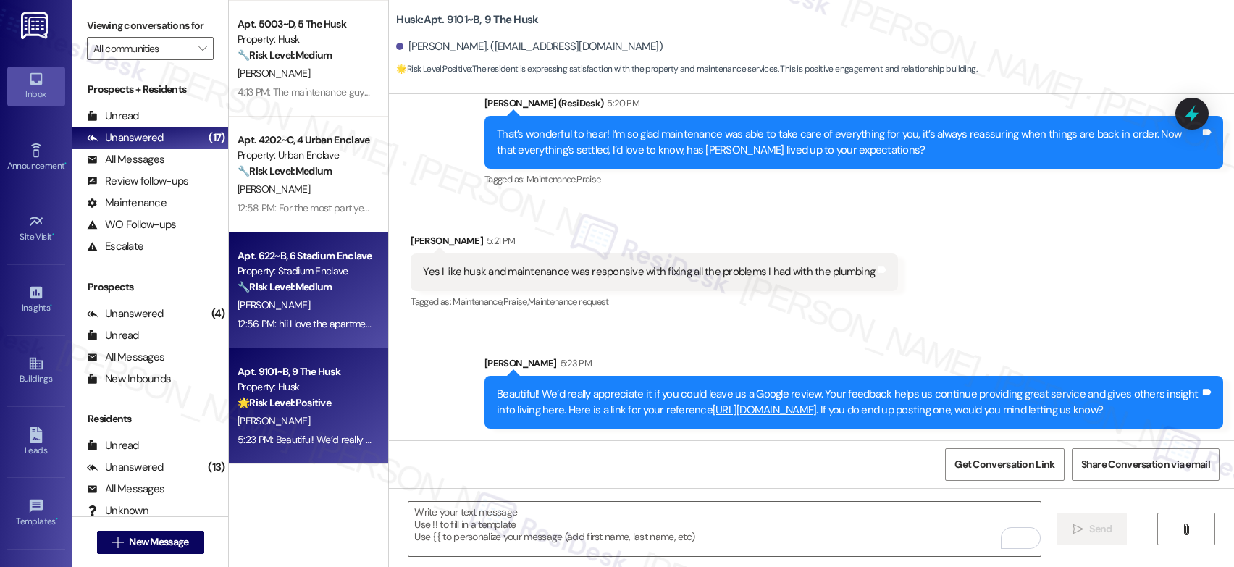
click at [327, 267] on div "Property: Stadium Enclave" at bounding box center [305, 271] width 134 height 15
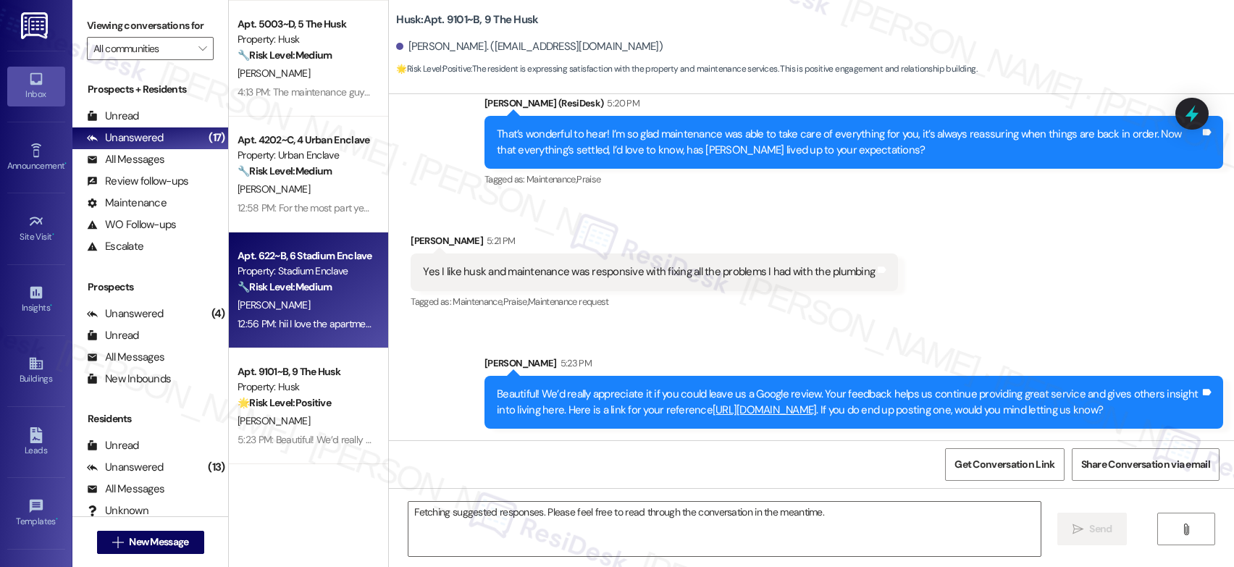
click at [327, 267] on div "Property: Stadium Enclave" at bounding box center [305, 271] width 134 height 15
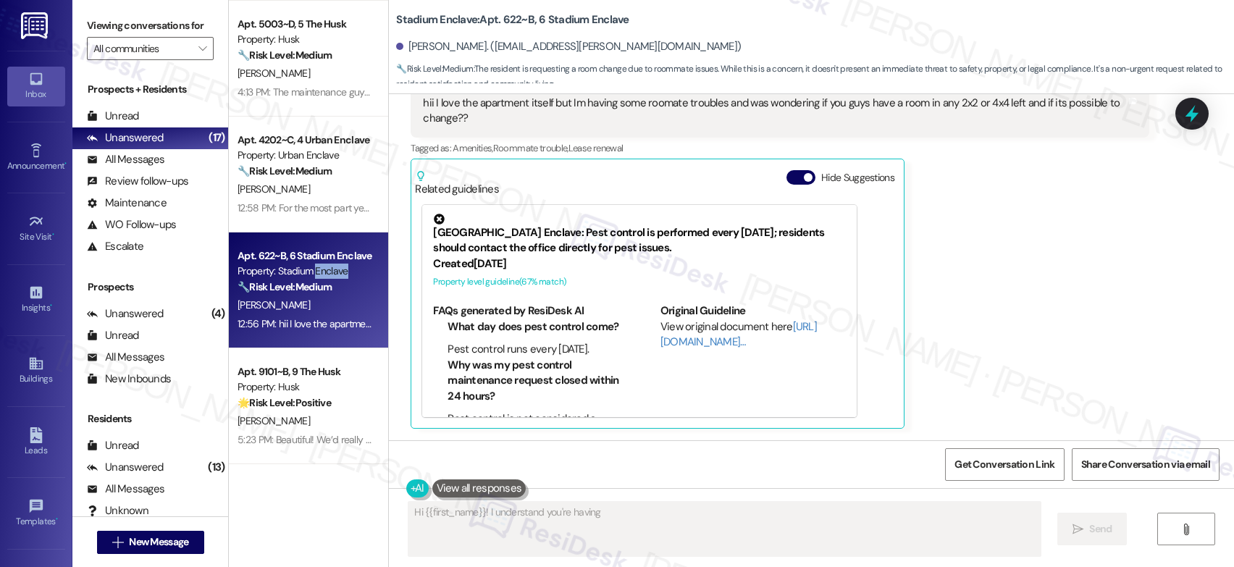
click at [327, 267] on div "Property: Stadium Enclave" at bounding box center [305, 271] width 134 height 15
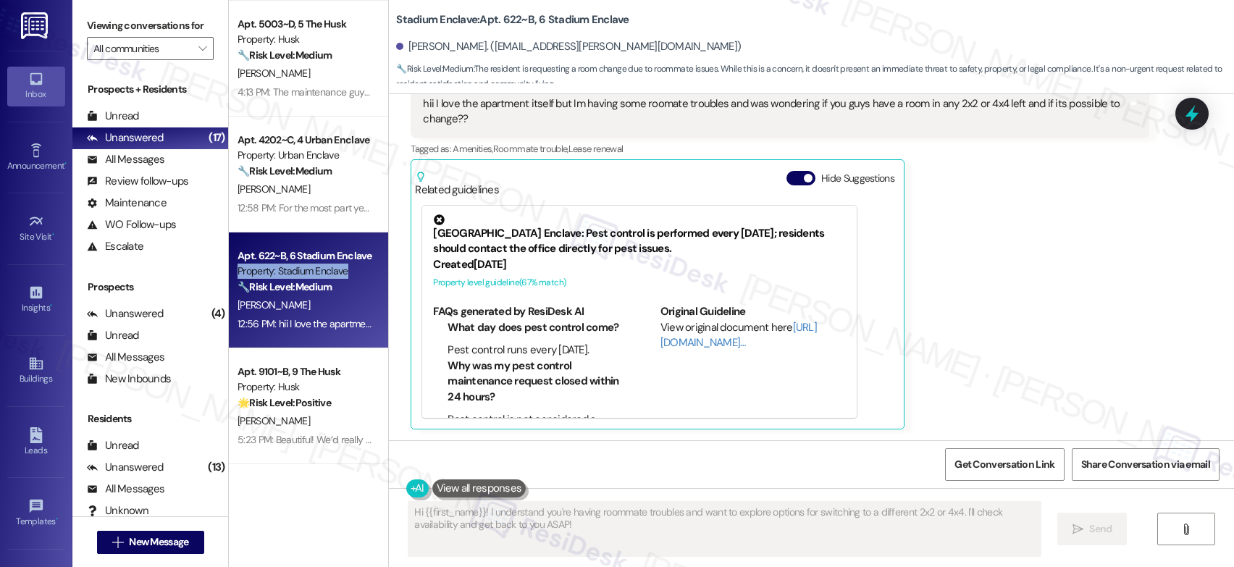
click at [327, 267] on div "Property: Stadium Enclave" at bounding box center [305, 271] width 134 height 15
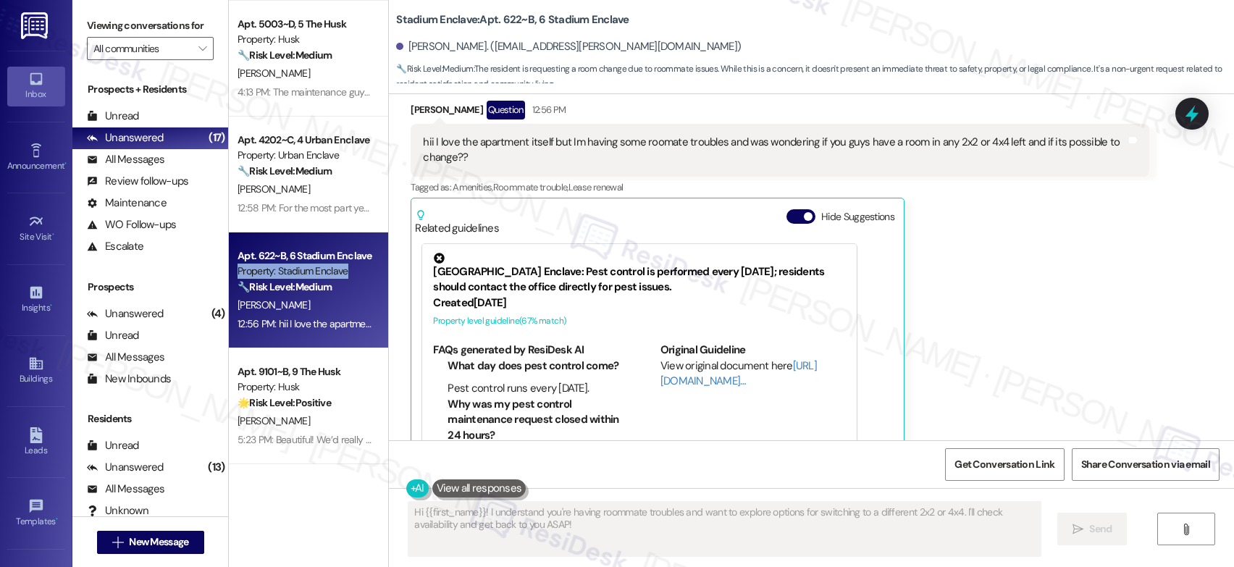
scroll to position [258, 0]
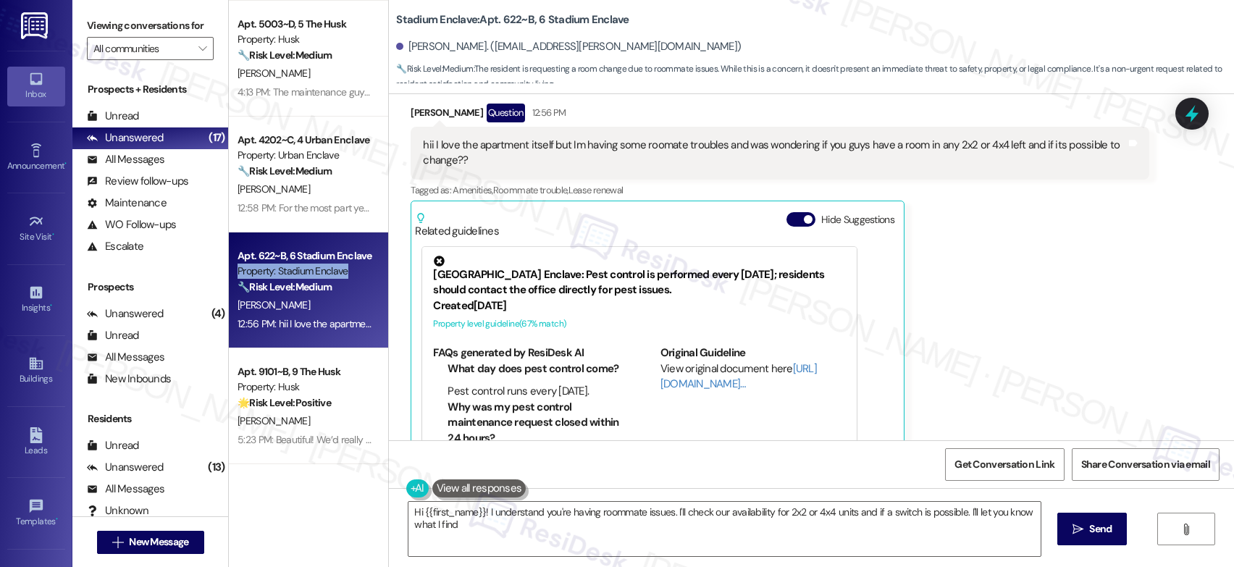
type textarea "Hi {{first_name}}! I understand you're having roommate issues. I'll check our a…"
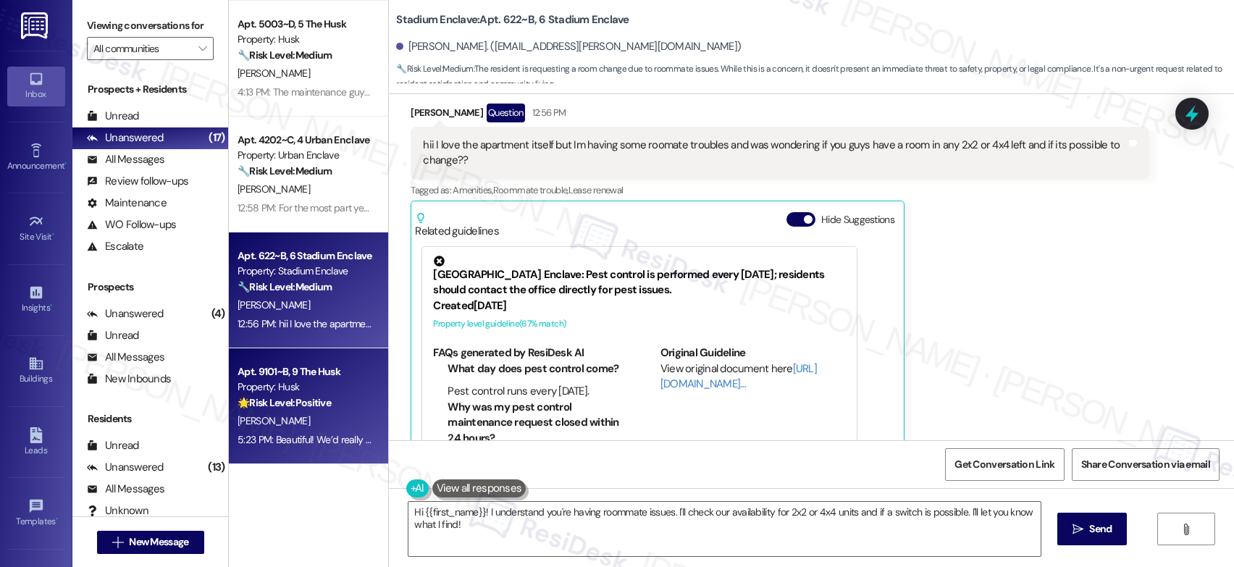
click at [318, 373] on div "Apt. 9101~B, 9 The Husk" at bounding box center [305, 371] width 134 height 15
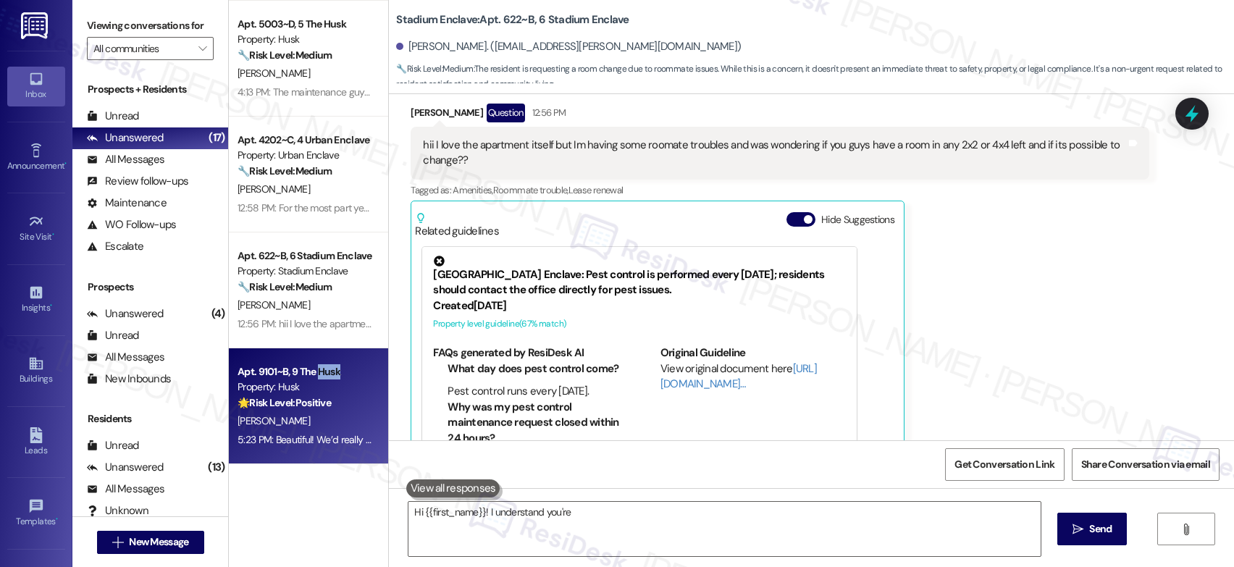
click at [317, 373] on div "Apt. 9101~B, 9 The Husk" at bounding box center [305, 371] width 134 height 15
drag, startPoint x: 317, startPoint y: 374, endPoint x: 322, endPoint y: 335, distance: 38.6
click at [317, 374] on div "Apt. 9101~B, 9 The Husk" at bounding box center [305, 371] width 134 height 15
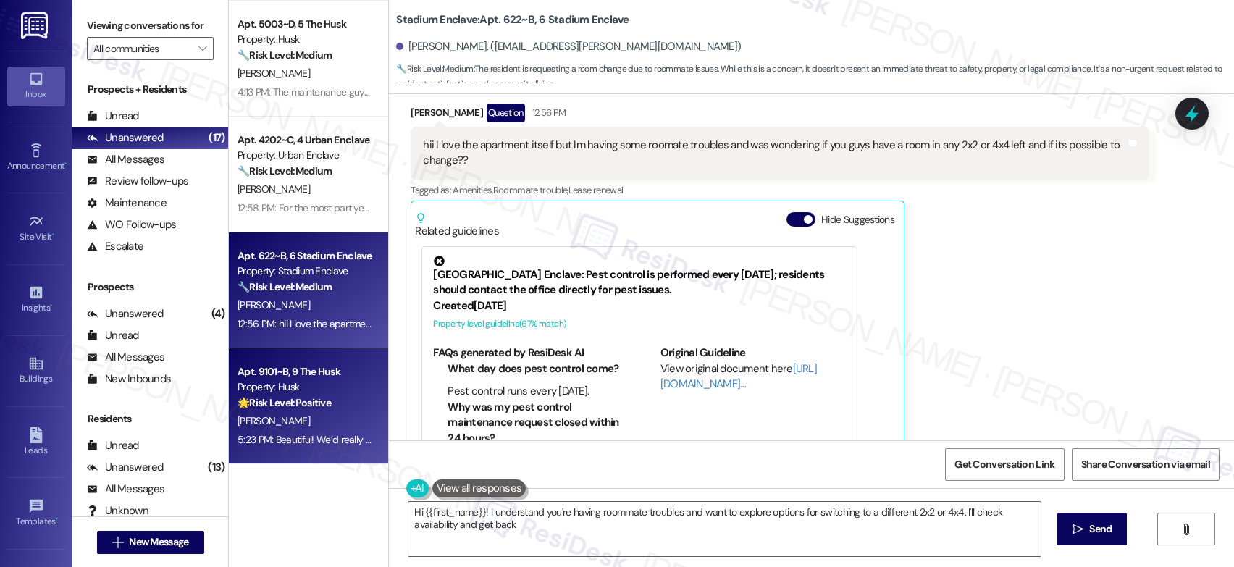
type textarea "Hi {{first_name}}! I understand you're having roommate troubles and want to exp…"
click at [321, 287] on strong "🔧 Risk Level: Medium" at bounding box center [285, 286] width 94 height 13
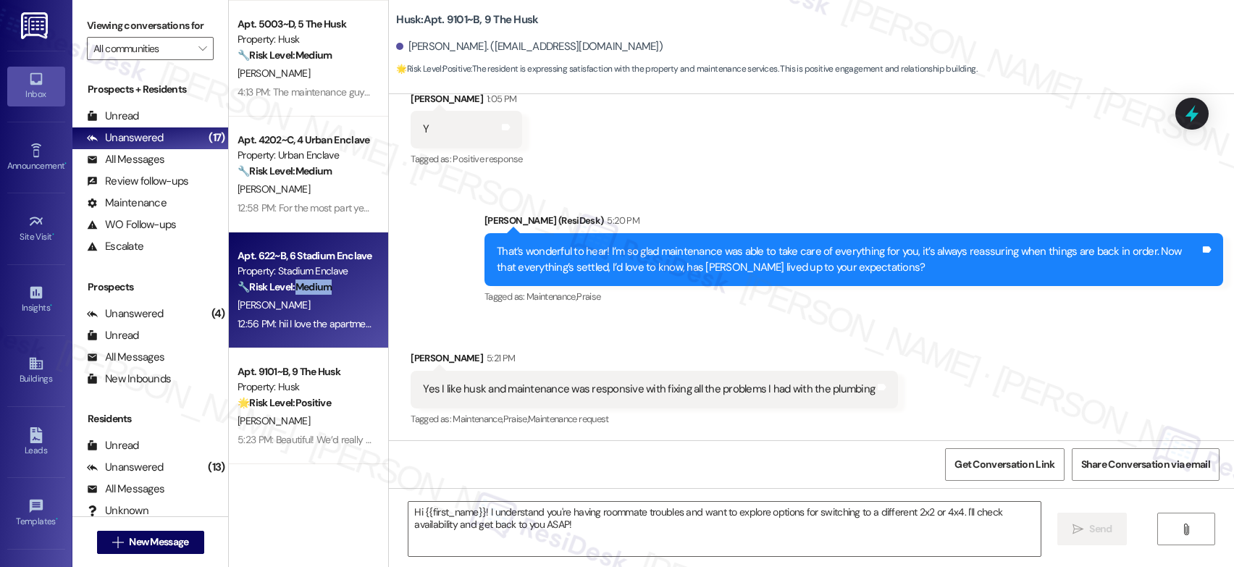
click at [320, 287] on strong "🔧 Risk Level: Medium" at bounding box center [285, 286] width 94 height 13
click at [319, 287] on strong "🔧 Risk Level: Medium" at bounding box center [285, 286] width 94 height 13
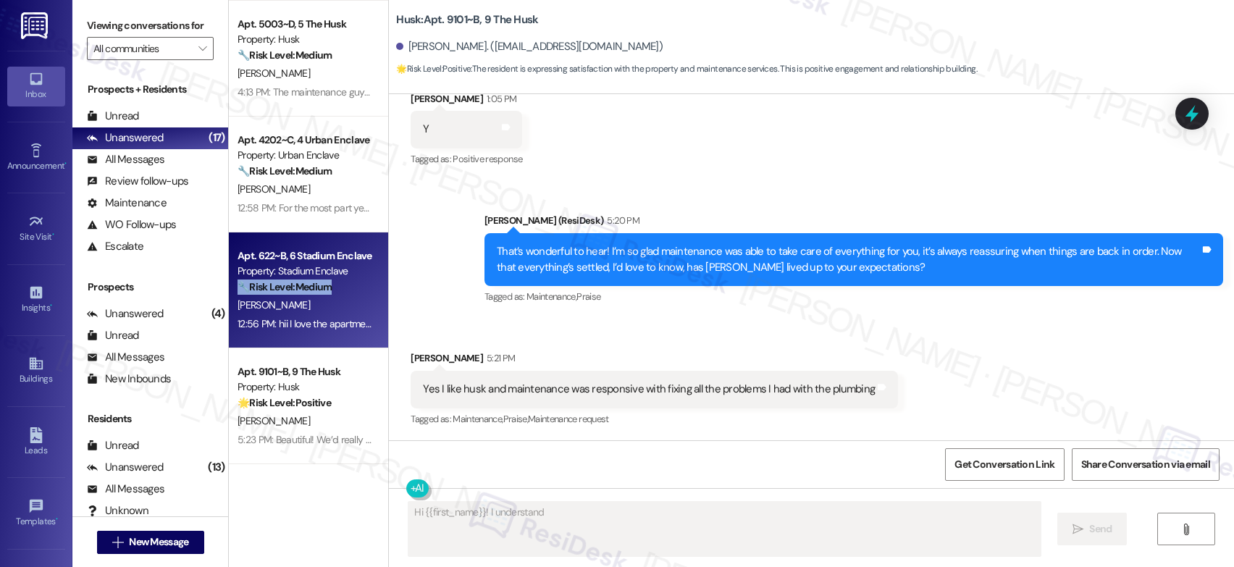
click at [319, 287] on strong "🔧 Risk Level: Medium" at bounding box center [285, 286] width 94 height 13
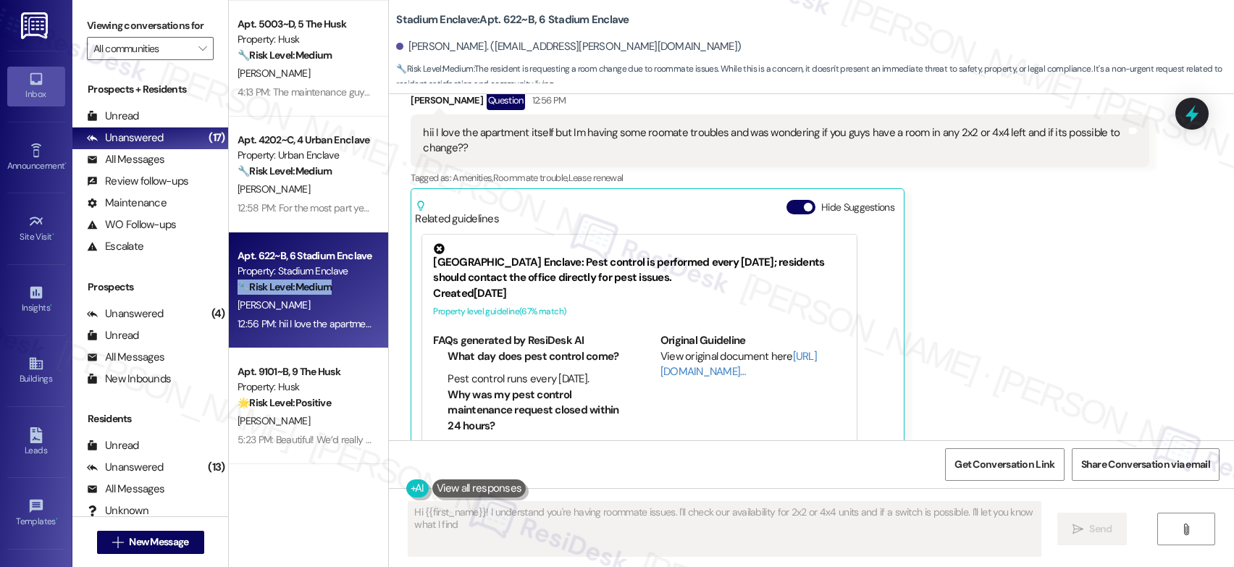
type textarea "Hi {{first_name}}! I understand you're having roommate issues. I'll check our a…"
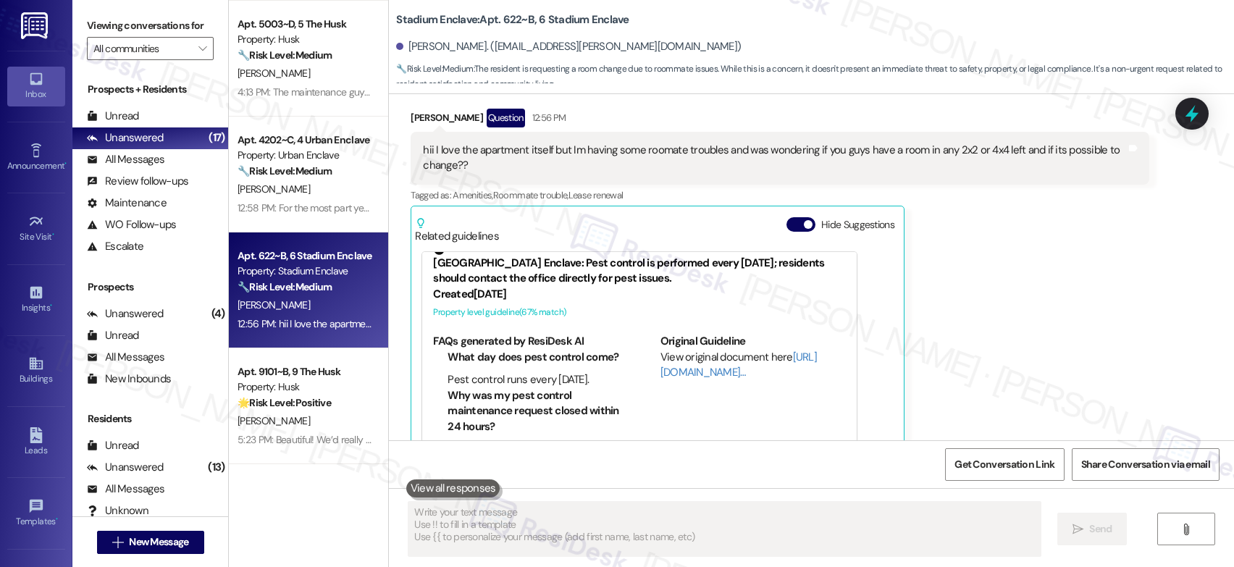
scroll to position [92, 0]
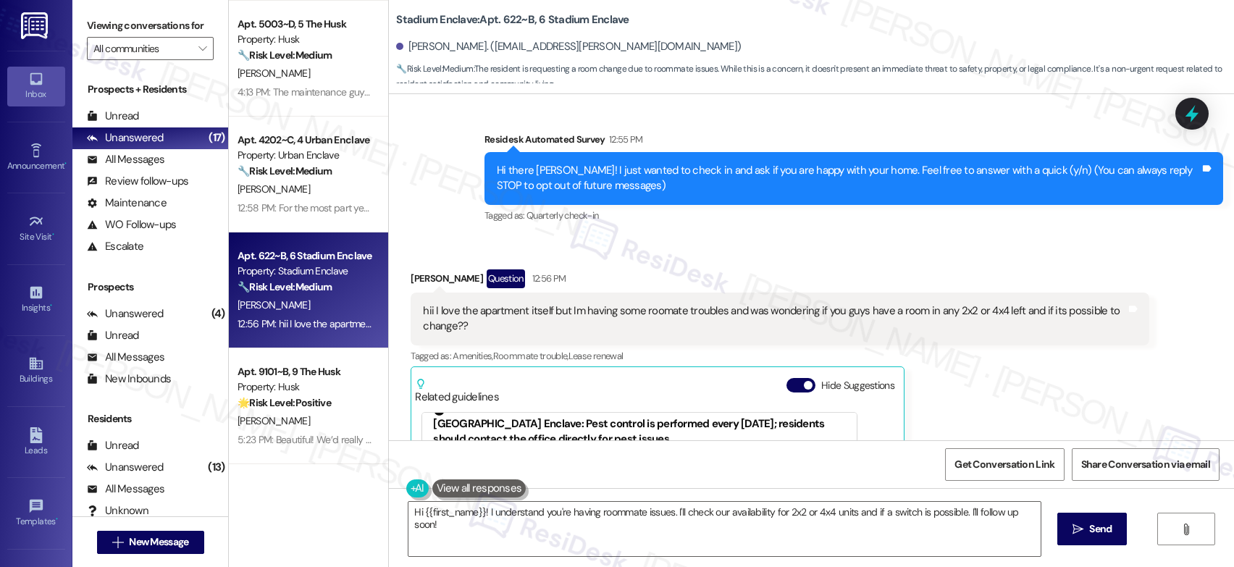
click at [806, 312] on div "hii I love the apartment itself but Im having some roomate troubles and was won…" at bounding box center [774, 318] width 703 height 31
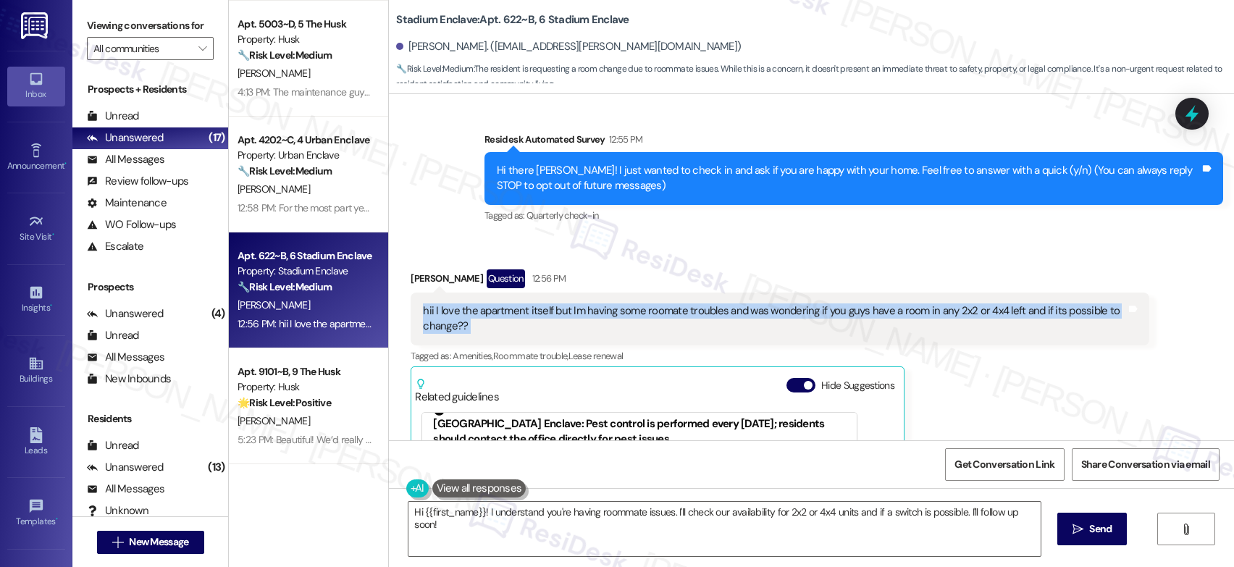
click at [806, 311] on div "hii I love the apartment itself but Im having some roomate troubles and was won…" at bounding box center [774, 318] width 703 height 31
copy div "hii I love the apartment itself but Im having some roomate troubles and was won…"
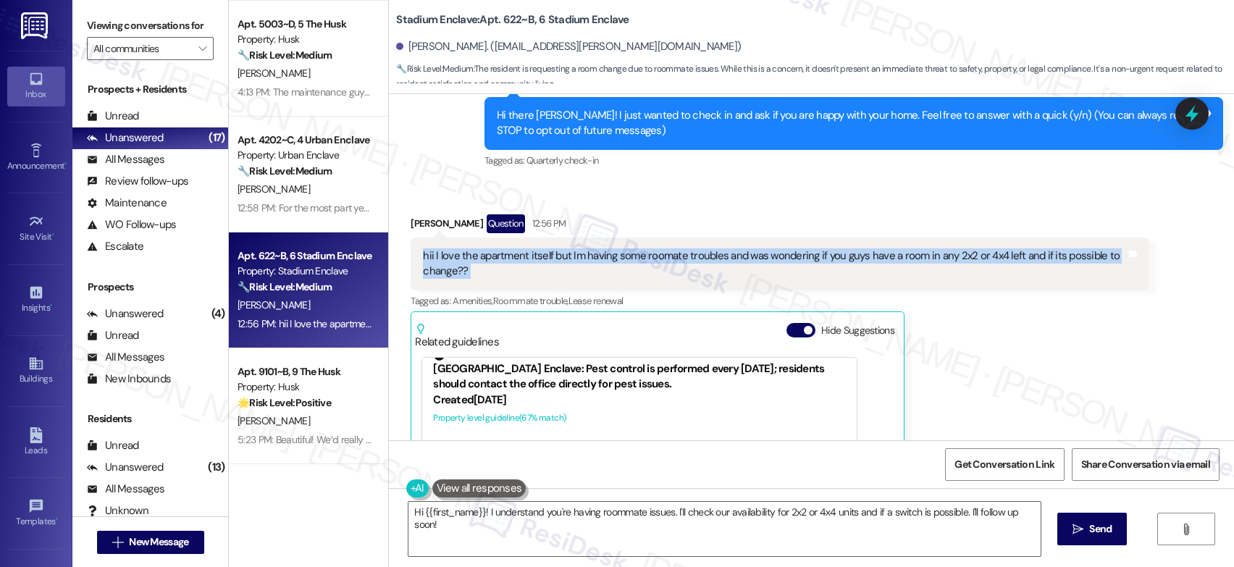
scroll to position [148, 0]
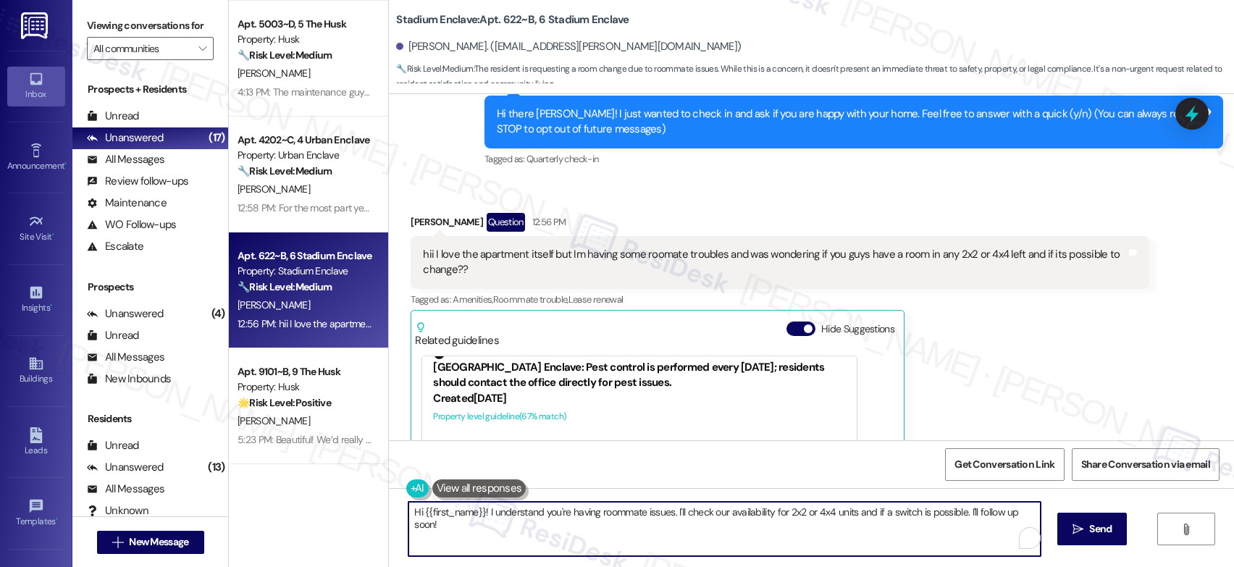
click at [668, 511] on textarea "Hi {{first_name}}! I understand you're having roommate issues. I'll check our a…" at bounding box center [724, 529] width 632 height 54
click at [518, 512] on textarea "Hi {{first_name}}! I understand you're having roommate issues. I'll check our a…" at bounding box center [724, 529] width 632 height 54
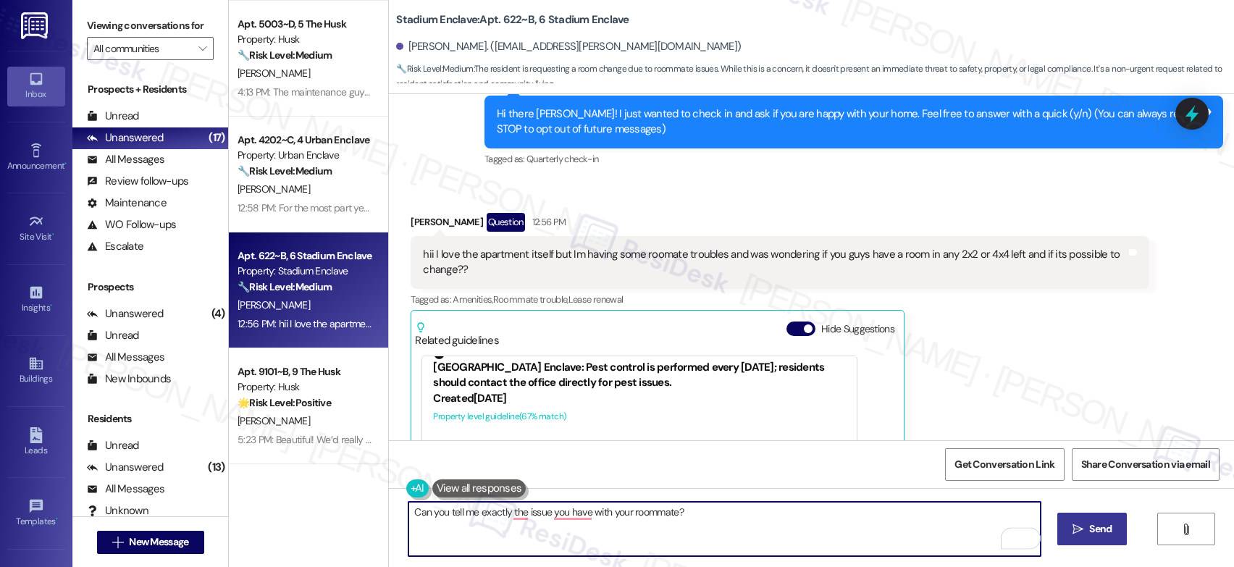
type textarea "Can you tell me exactly the issue you have with your roommate?"
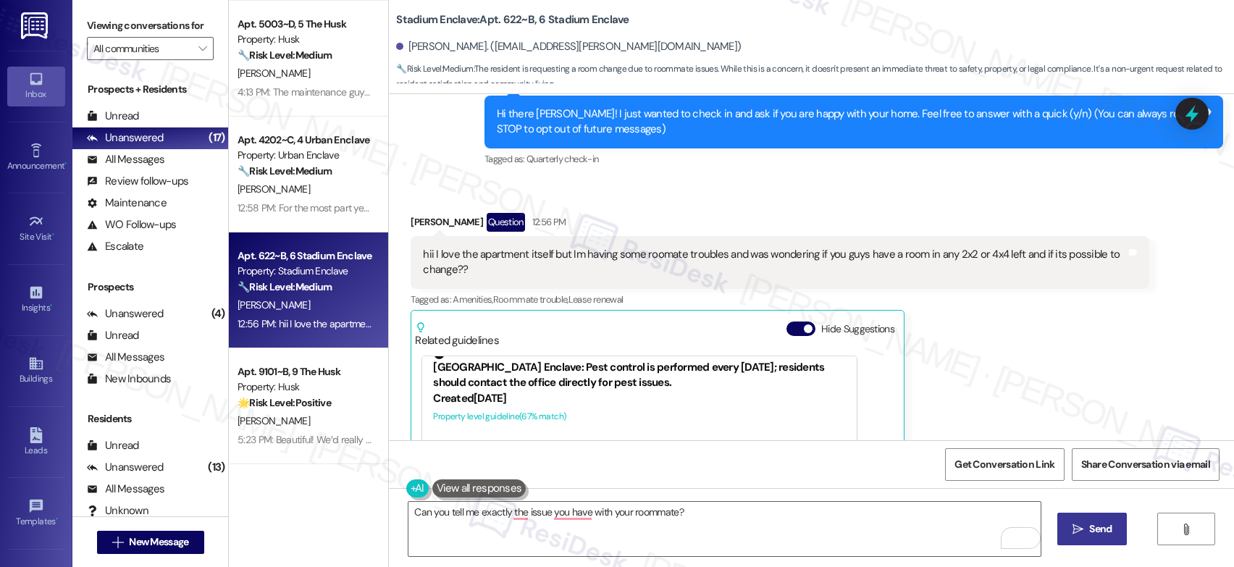
click at [1075, 520] on button " Send" at bounding box center [1092, 529] width 70 height 33
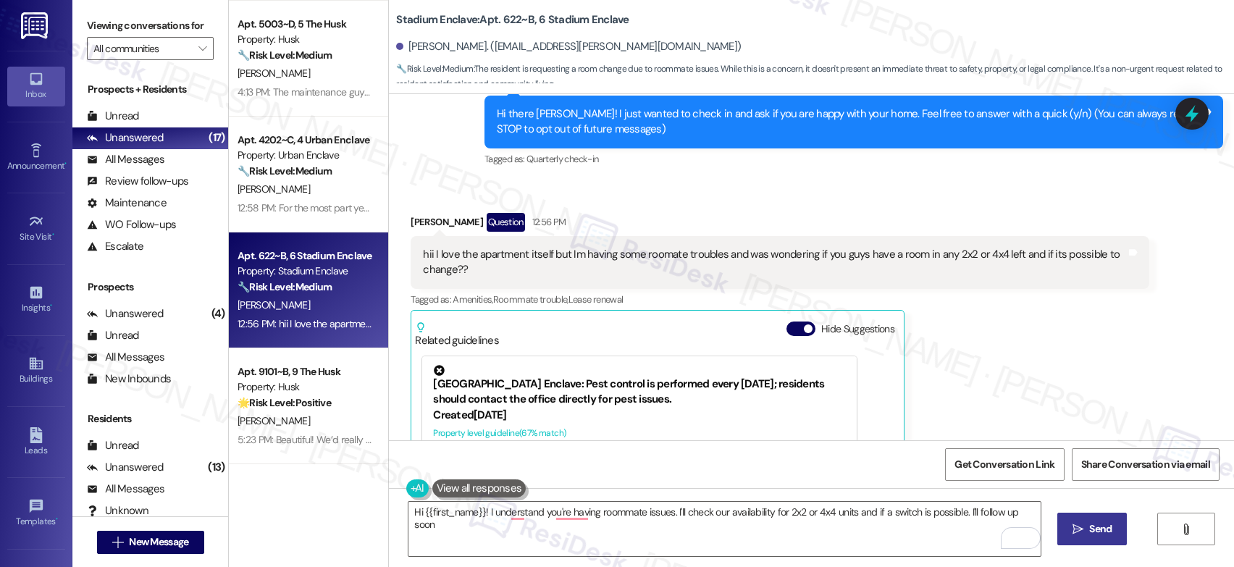
type textarea "Hi {{first_name}}! I understand you're having roommate issues. I'll check our a…"
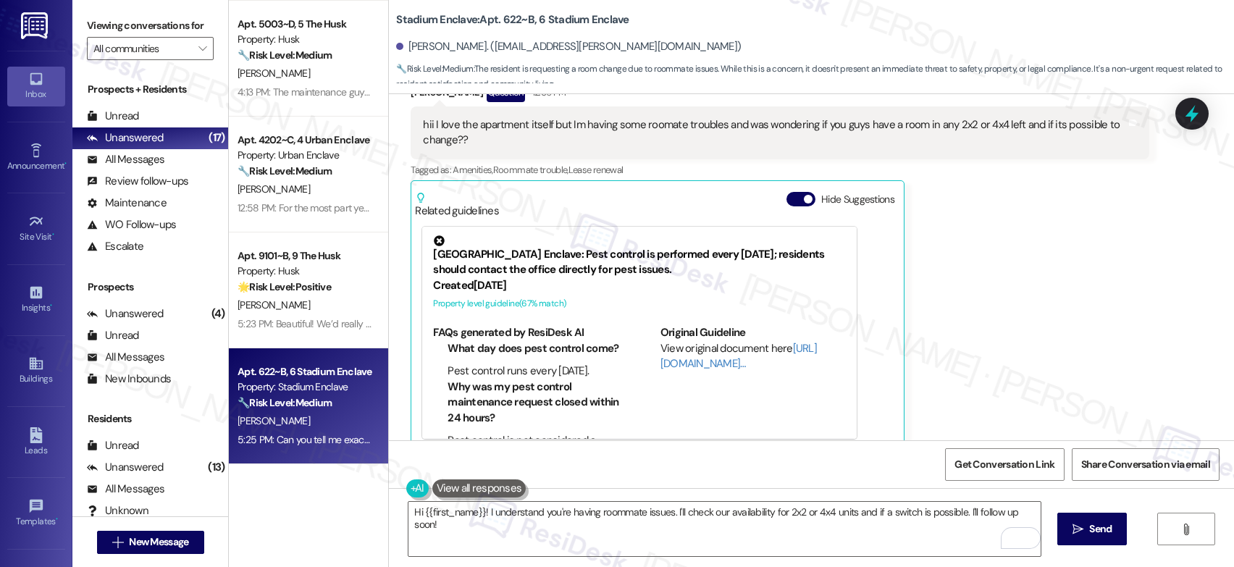
scroll to position [400, 0]
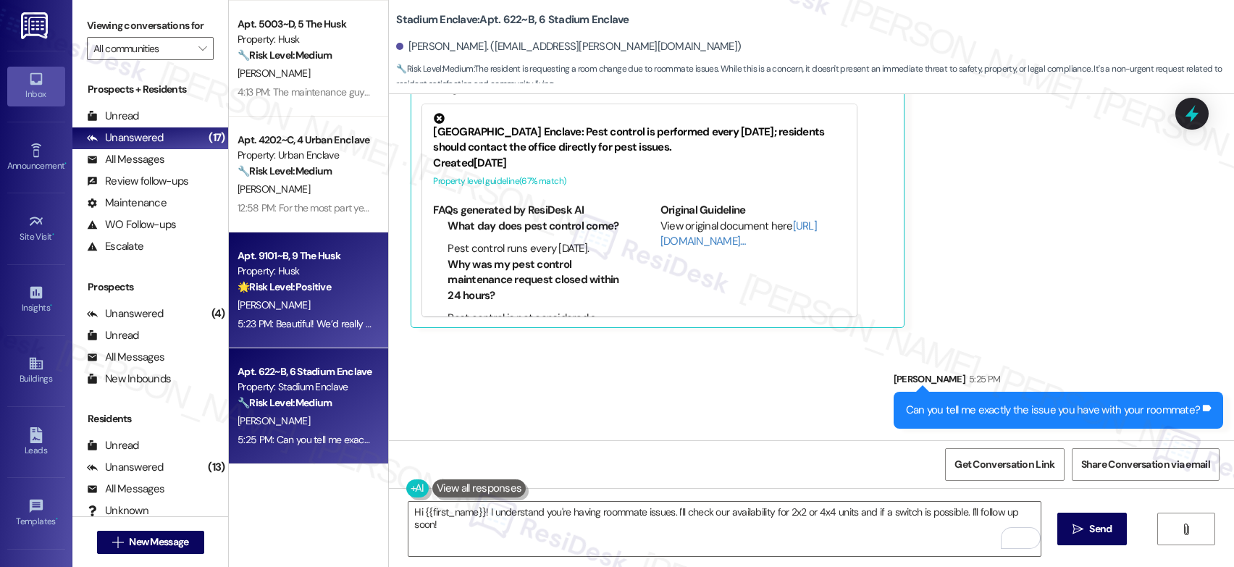
click at [301, 280] on div "🌟 Risk Level: Positive The resident is expressing satisfaction with the propert…" at bounding box center [305, 287] width 134 height 15
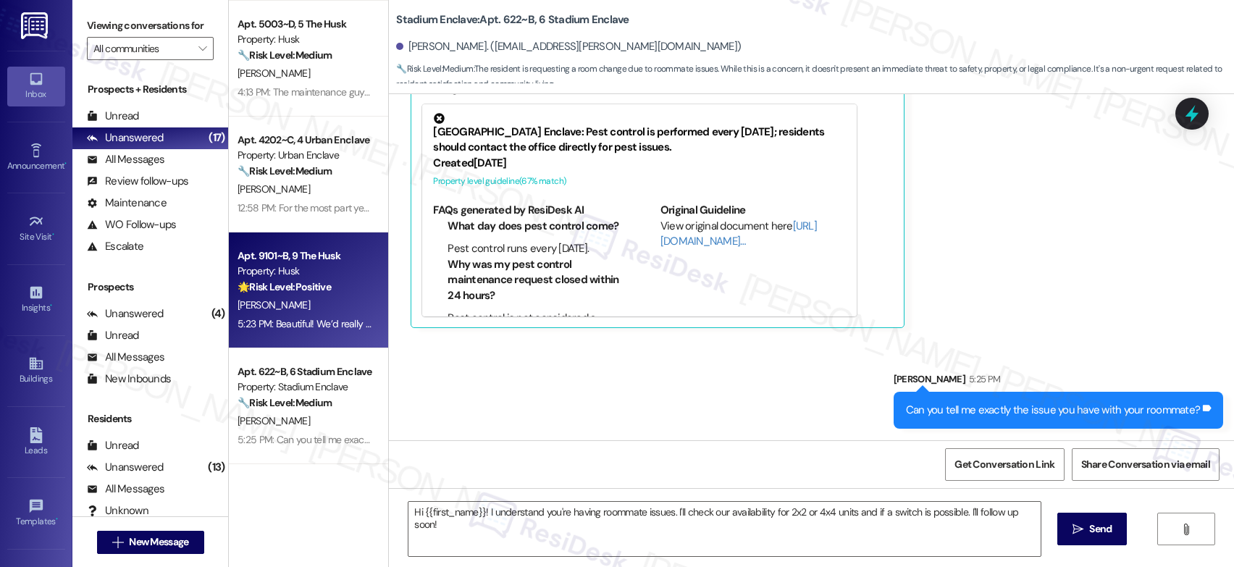
click at [301, 280] on div "🌟 Risk Level: Positive The resident is expressing satisfaction with the propert…" at bounding box center [305, 287] width 134 height 15
type textarea "Fetching suggested responses. Please feel free to read through the conversation…"
click at [301, 280] on div "🌟 Risk Level: Positive The resident is expressing satisfaction with the propert…" at bounding box center [305, 287] width 134 height 15
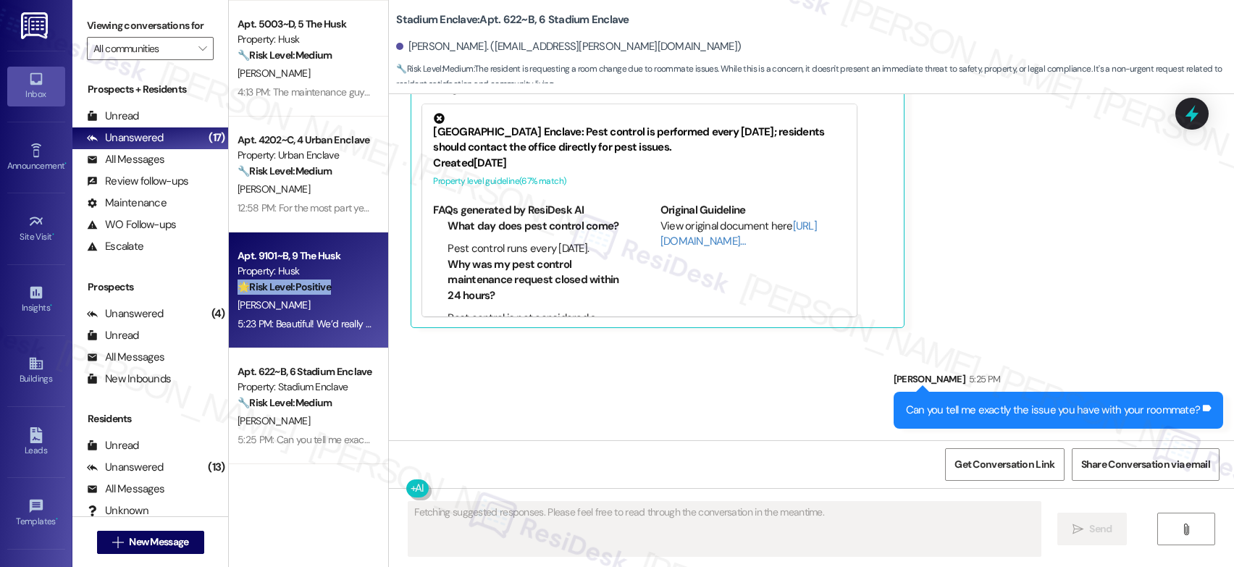
click at [301, 280] on div "🌟 Risk Level: Positive The resident is expressing satisfaction with the propert…" at bounding box center [305, 287] width 134 height 15
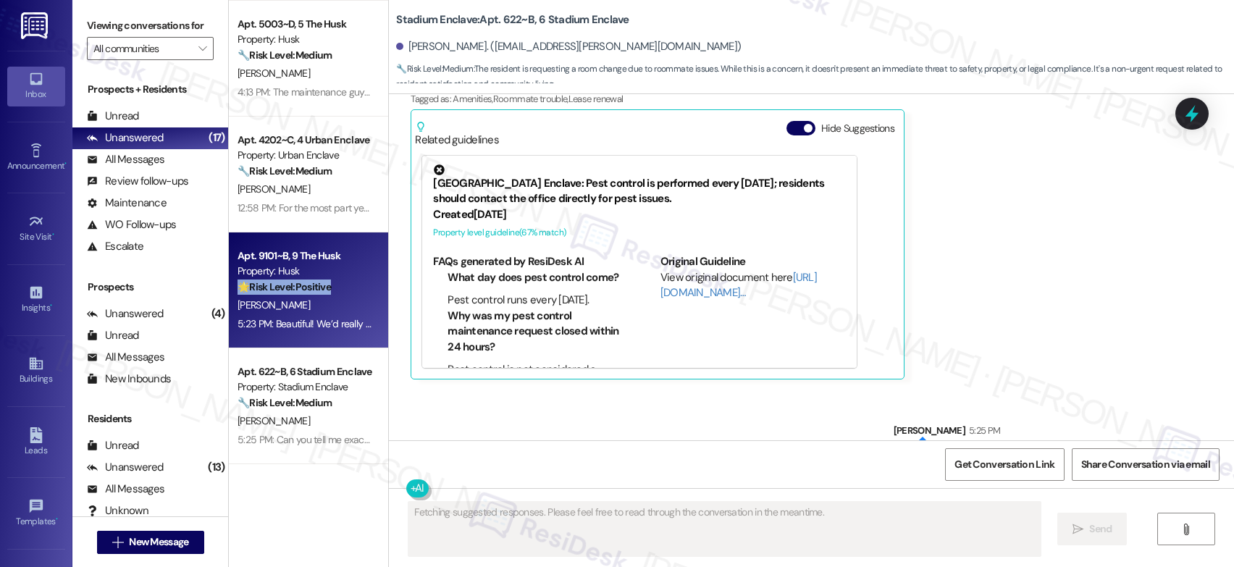
click at [301, 280] on div "🌟 Risk Level: Positive The resident is expressing satisfaction with the propert…" at bounding box center [305, 287] width 134 height 15
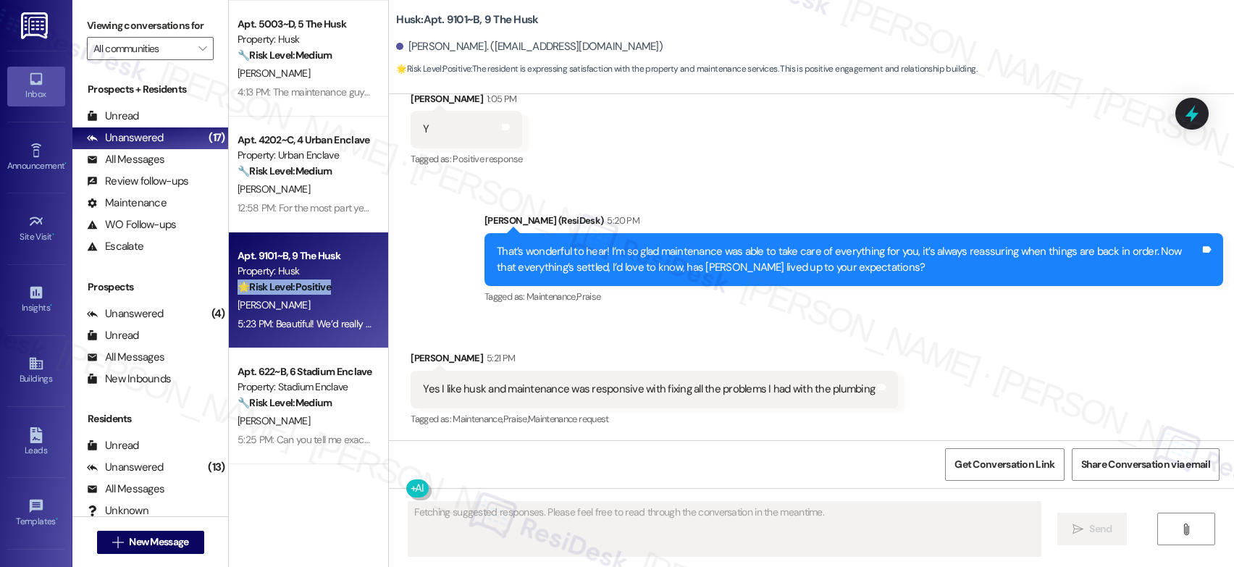
click at [301, 280] on div "🌟 Risk Level: Positive The resident is expressing satisfaction with the propert…" at bounding box center [305, 287] width 134 height 15
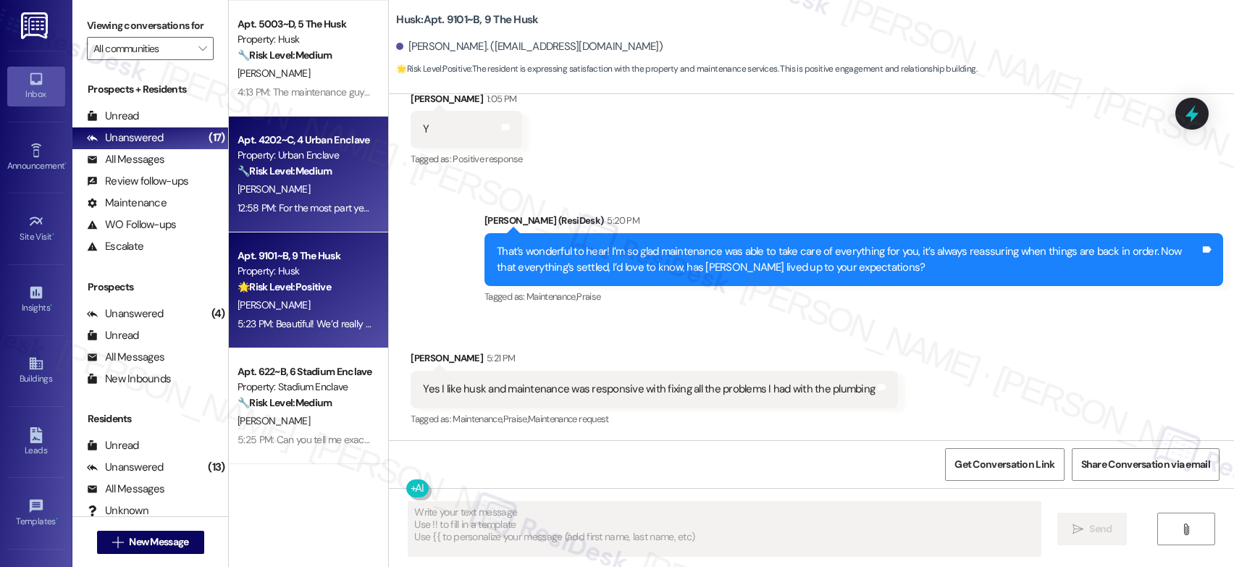
click at [317, 196] on div "J. Sniffen" at bounding box center [304, 189] width 137 height 18
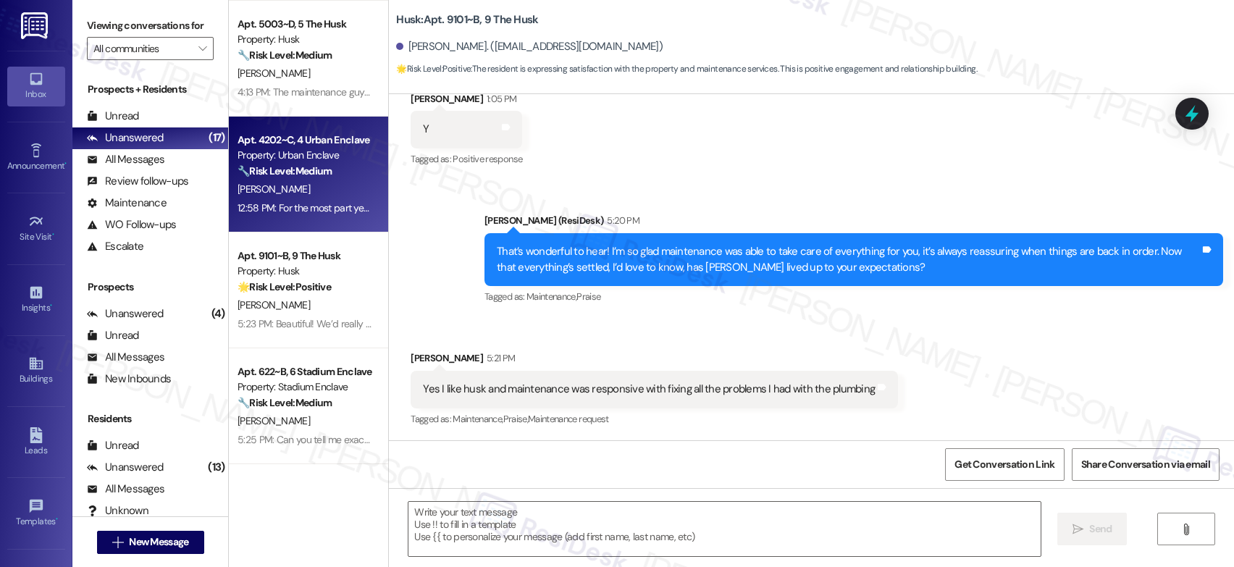
click at [317, 196] on div "J. Sniffen" at bounding box center [304, 189] width 137 height 18
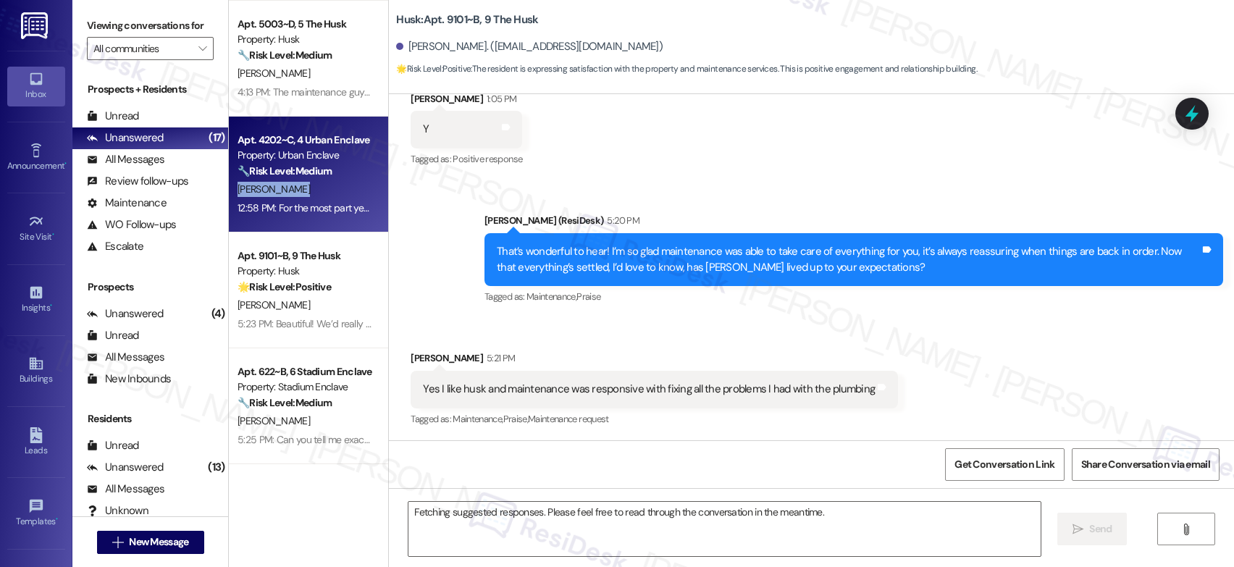
click at [317, 196] on div "J. Sniffen" at bounding box center [304, 189] width 137 height 18
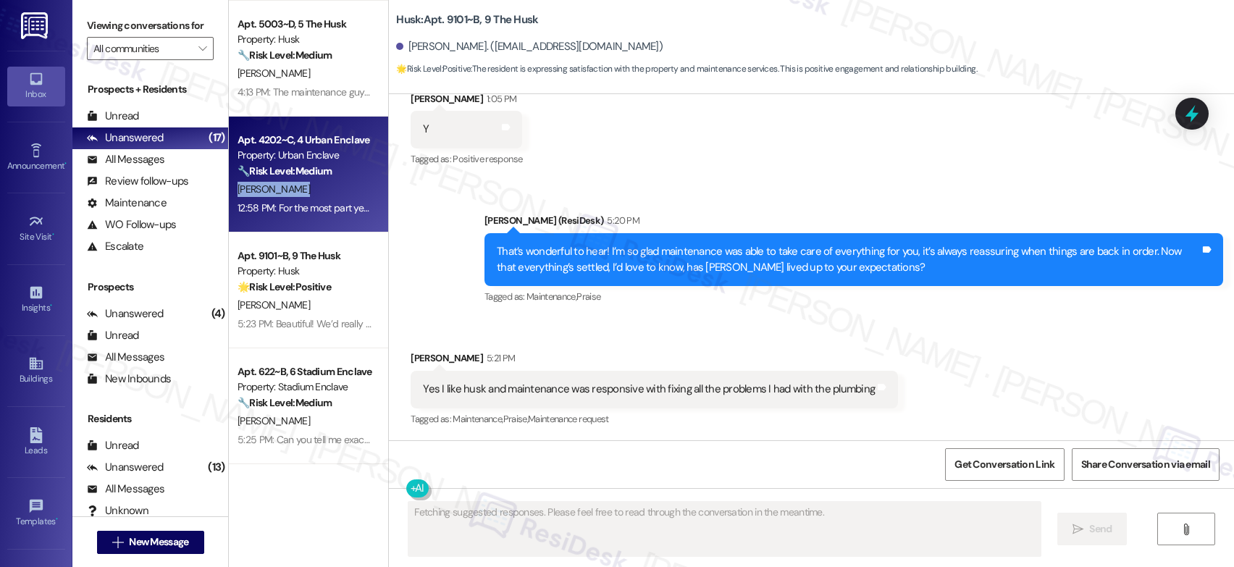
click at [317, 196] on div "J. Sniffen" at bounding box center [304, 189] width 137 height 18
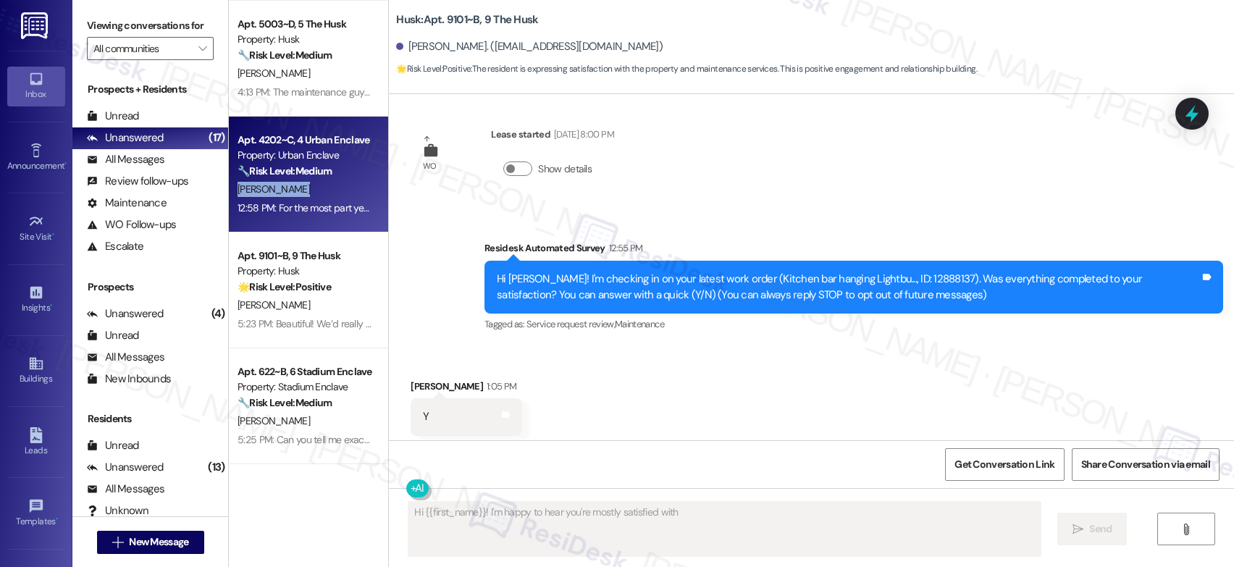
click at [317, 196] on div "J. Sniffen" at bounding box center [304, 189] width 137 height 18
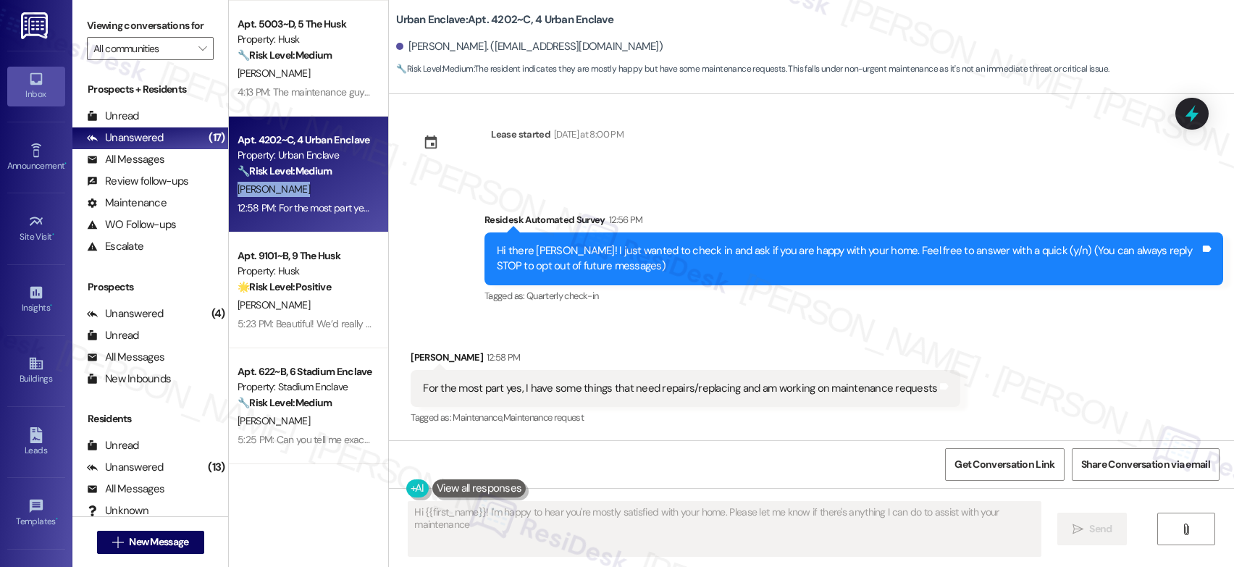
click at [317, 196] on div "J. Sniffen" at bounding box center [304, 189] width 137 height 18
click at [682, 392] on div "For the most part yes, I have some things that need repairs/replacing and am wo…" at bounding box center [680, 388] width 514 height 15
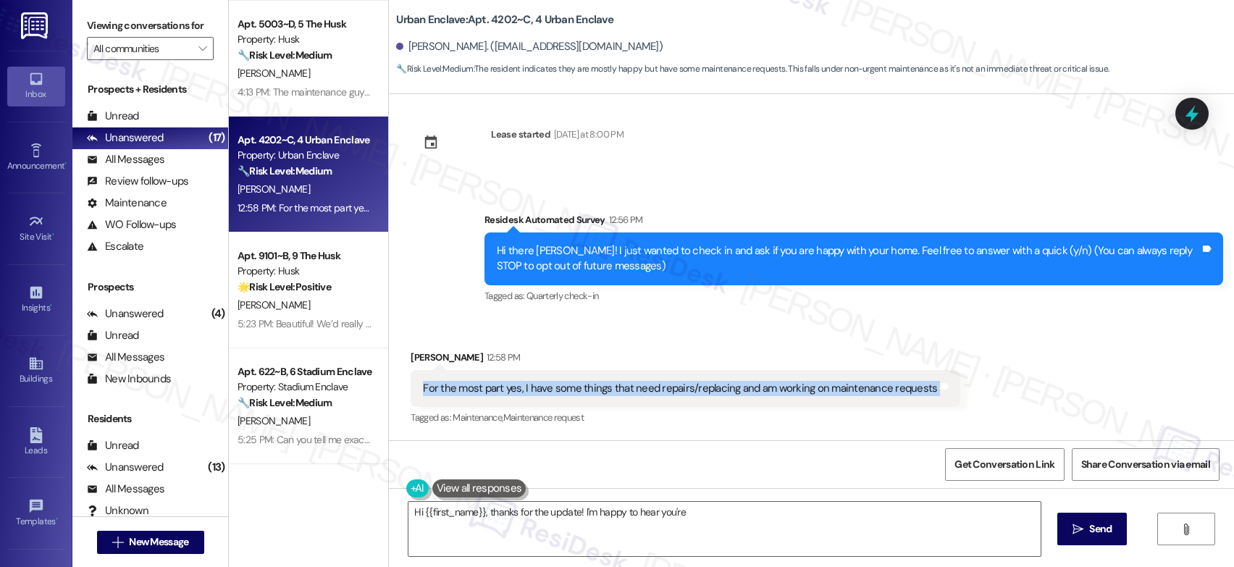
click at [682, 392] on div "For the most part yes, I have some things that need repairs/replacing and am wo…" at bounding box center [680, 388] width 514 height 15
copy div "For the most part yes, I have some things that need repairs/replacing and am wo…"
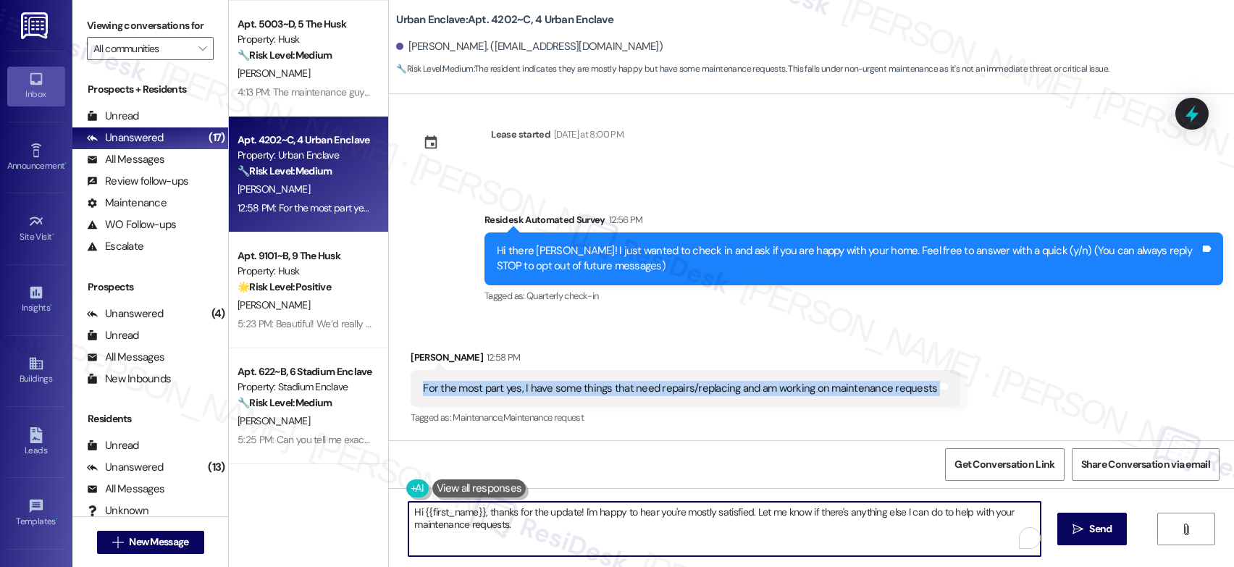
click at [647, 525] on textarea "Hi {{first_name}}, thanks for the update! I'm happy to hear you're mostly satis…" at bounding box center [724, 529] width 632 height 54
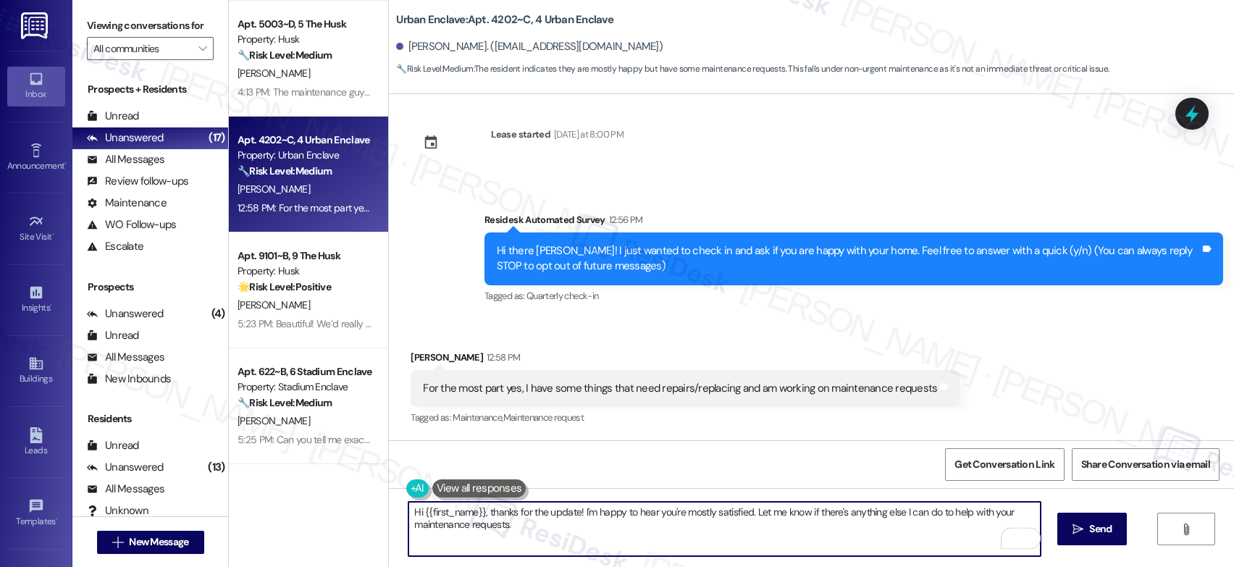
drag, startPoint x: 764, startPoint y: 508, endPoint x: 776, endPoint y: 529, distance: 24.3
click at [776, 529] on textarea "Hi {{first_name}}, thanks for the update! I'm happy to hear you're mostly satis…" at bounding box center [724, 529] width 632 height 54
drag, startPoint x: 572, startPoint y: 511, endPoint x: 377, endPoint y: 484, distance: 197.3
click at [376, 484] on div "Apt. 102~A, 1 The Helm Property: Helm ⚠️ Risk Level: High The resident indicate…" at bounding box center [731, 283] width 1005 height 567
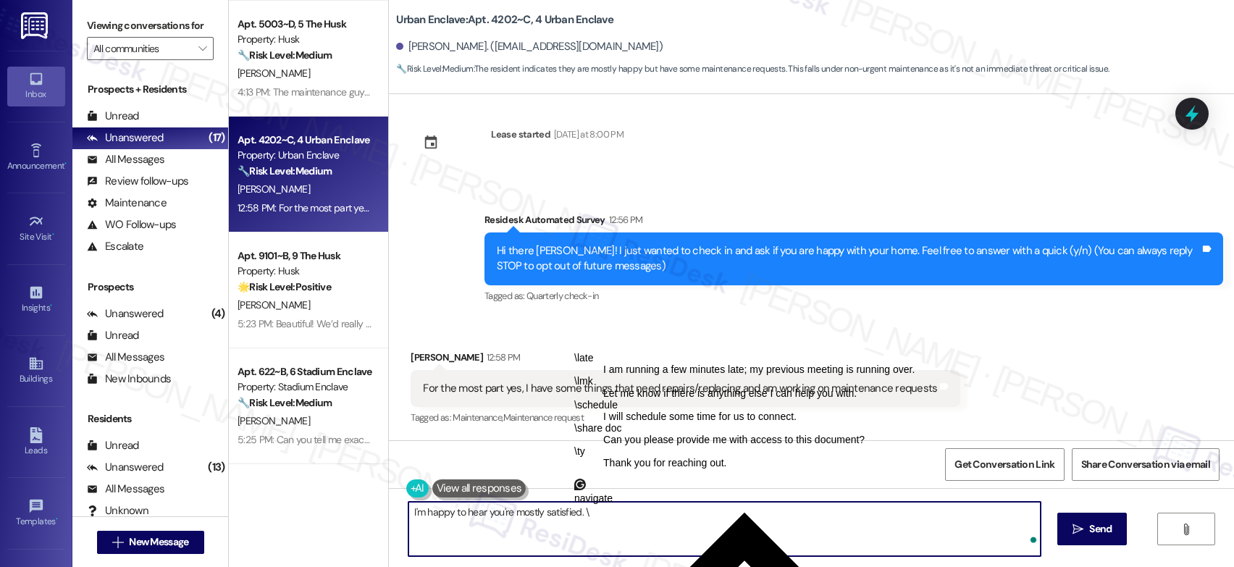
click at [638, 522] on textarea "I'm happy to hear you're mostly satisfied. \" at bounding box center [724, 529] width 632 height 54
click at [647, 520] on textarea "I'm happy to hear you're mostly satisfied. \" at bounding box center [724, 529] width 632 height 54
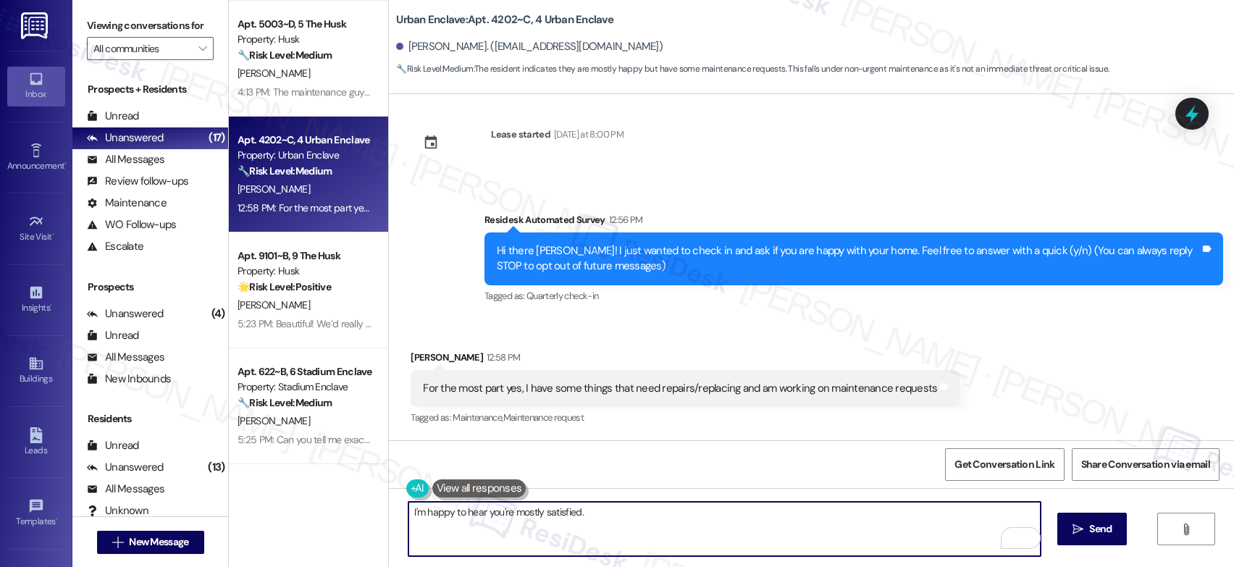
click at [592, 512] on textarea "I'm happy to hear you're mostly satisfied." at bounding box center [724, 529] width 632 height 54
paste textarea "We’d really appreciate it if you could leave us a Google review. Your feedback …"
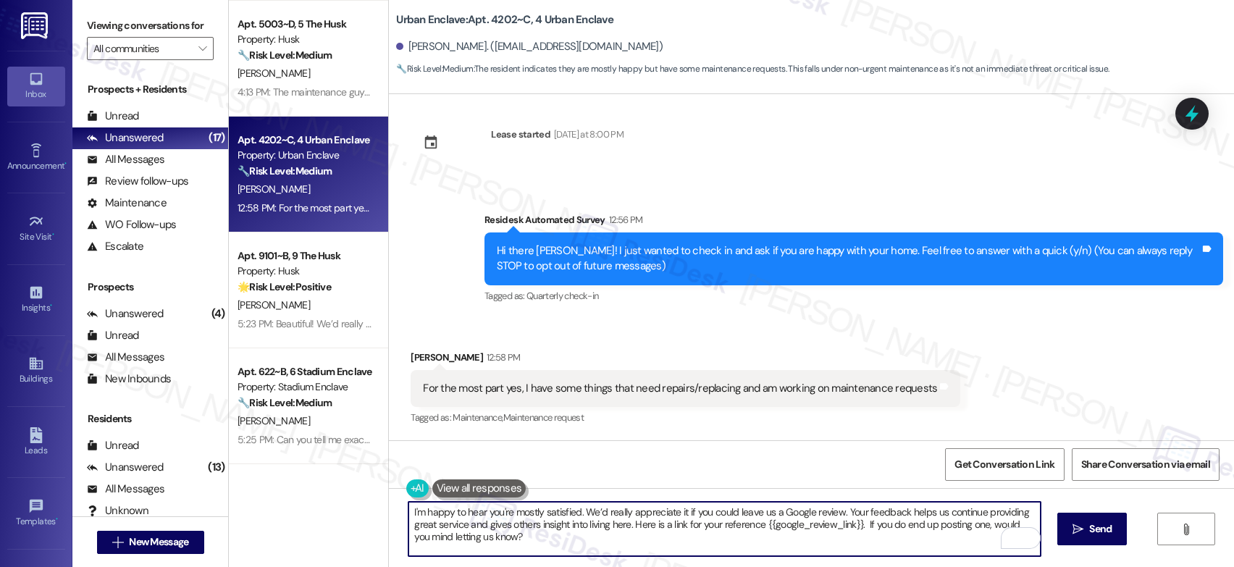
scroll to position [12, 0]
click at [718, 538] on textarea "I'm happy to hear you're mostly satisfied. We’d really appreciate it if you cou…" at bounding box center [724, 529] width 632 height 54
click at [717, 540] on textarea "I'm happy to hear you're mostly satisfied. We’d really appreciate it if you cou…" at bounding box center [724, 529] width 632 height 54
type textarea "I'm happy to hear you're mostly satisfied. We’d really appreciate it if you cou…"
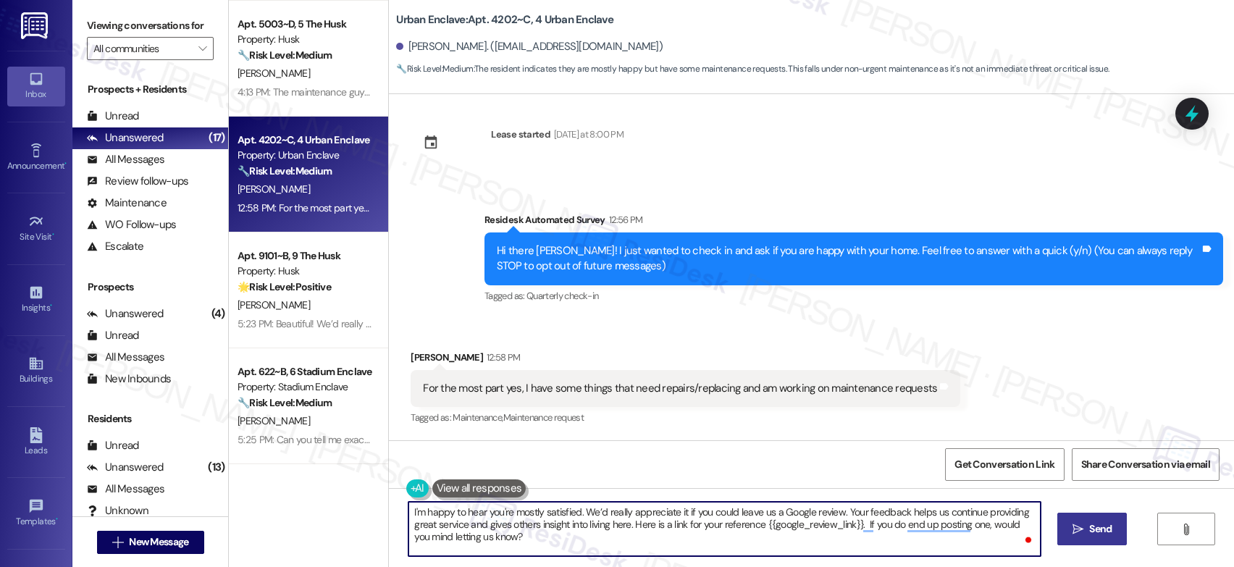
click at [1089, 529] on span "Send" at bounding box center [1100, 528] width 22 height 15
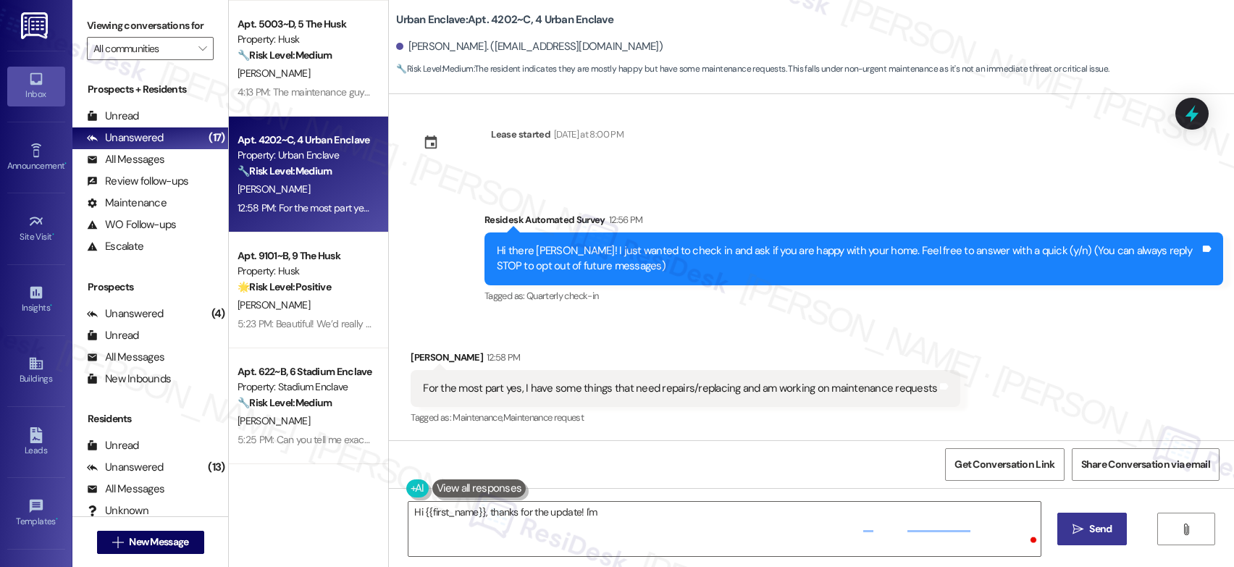
scroll to position [143, 0]
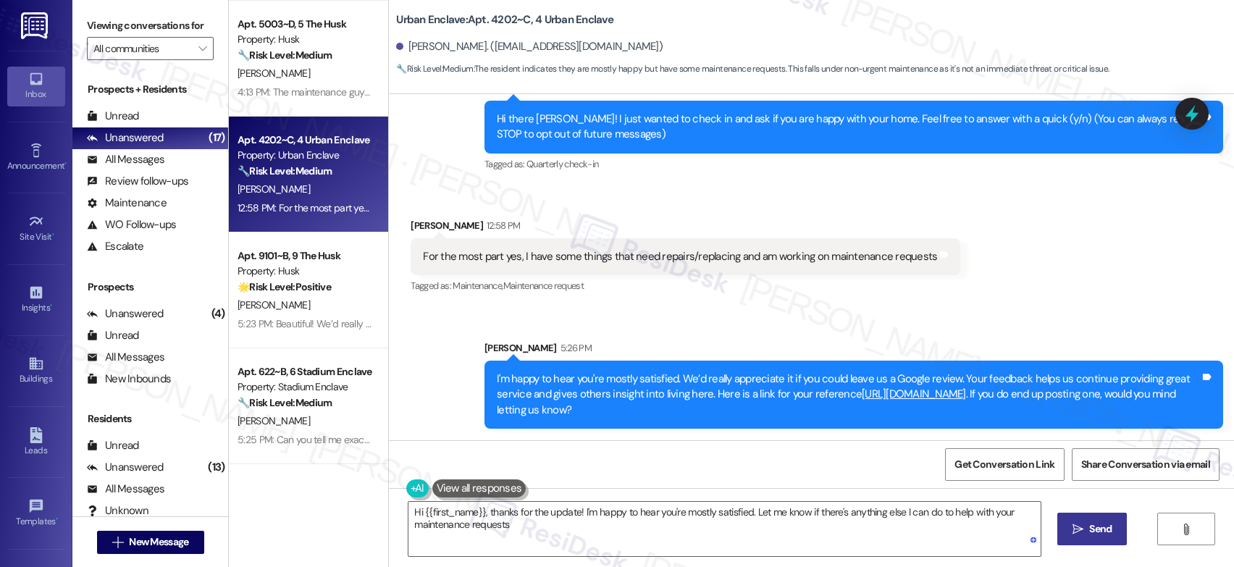
type textarea "Hi {{first_name}}, thanks for the update! I'm happy to hear you're mostly satis…"
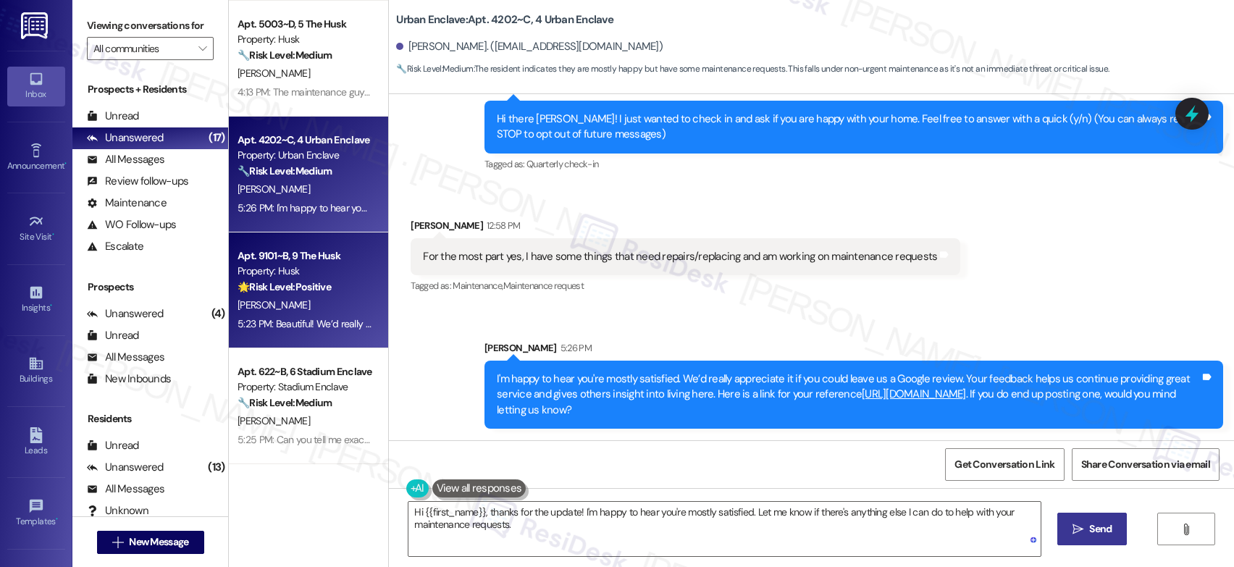
click at [340, 306] on div "S. Schroeck" at bounding box center [304, 305] width 137 height 18
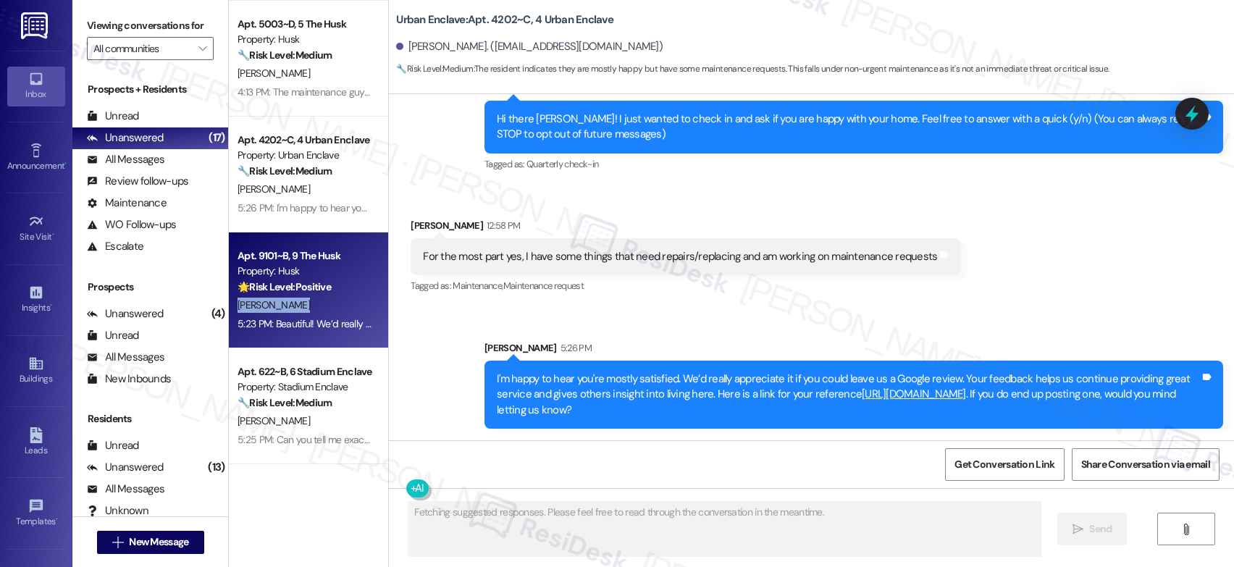
click at [340, 306] on div "S. Schroeck" at bounding box center [304, 305] width 137 height 18
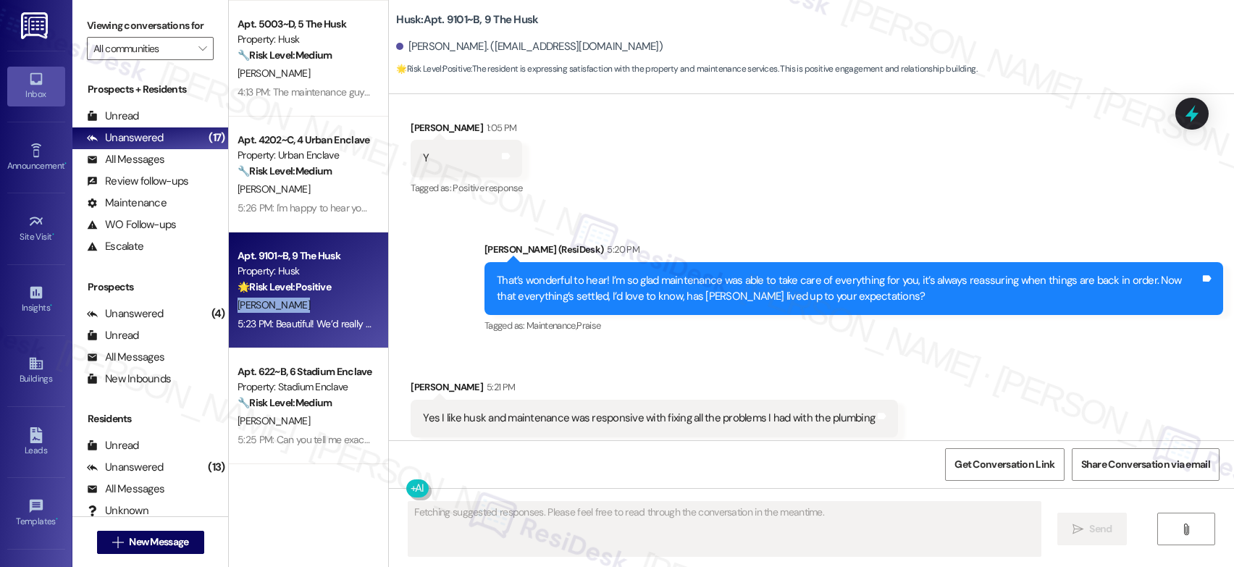
click at [340, 306] on div "S. Schroeck" at bounding box center [304, 305] width 137 height 18
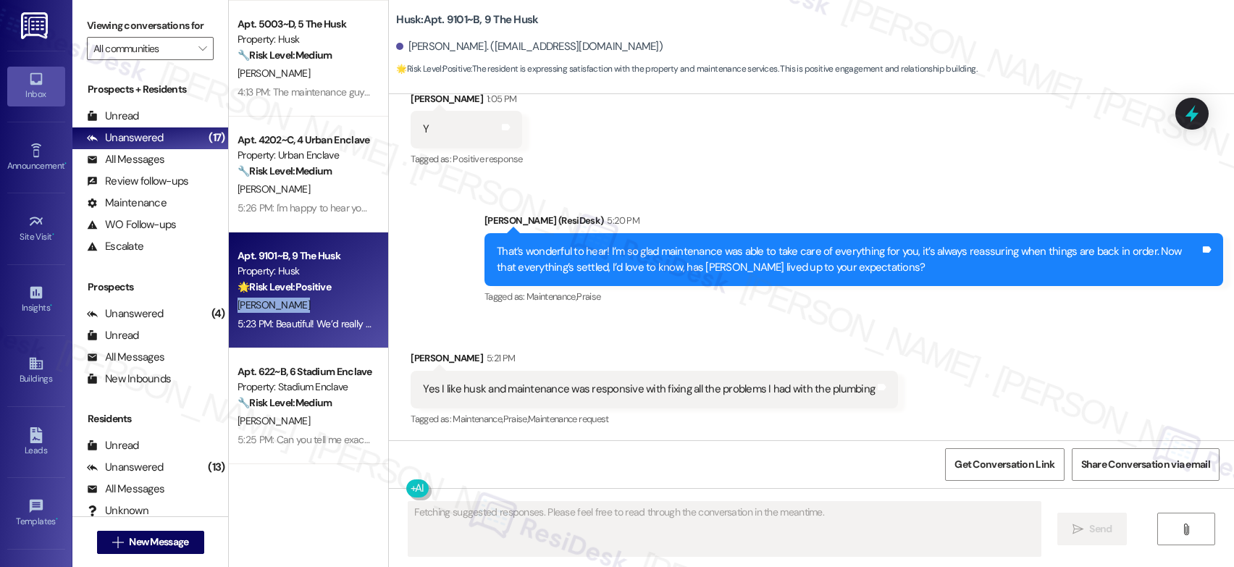
click at [340, 306] on div "S. Schroeck" at bounding box center [304, 305] width 137 height 18
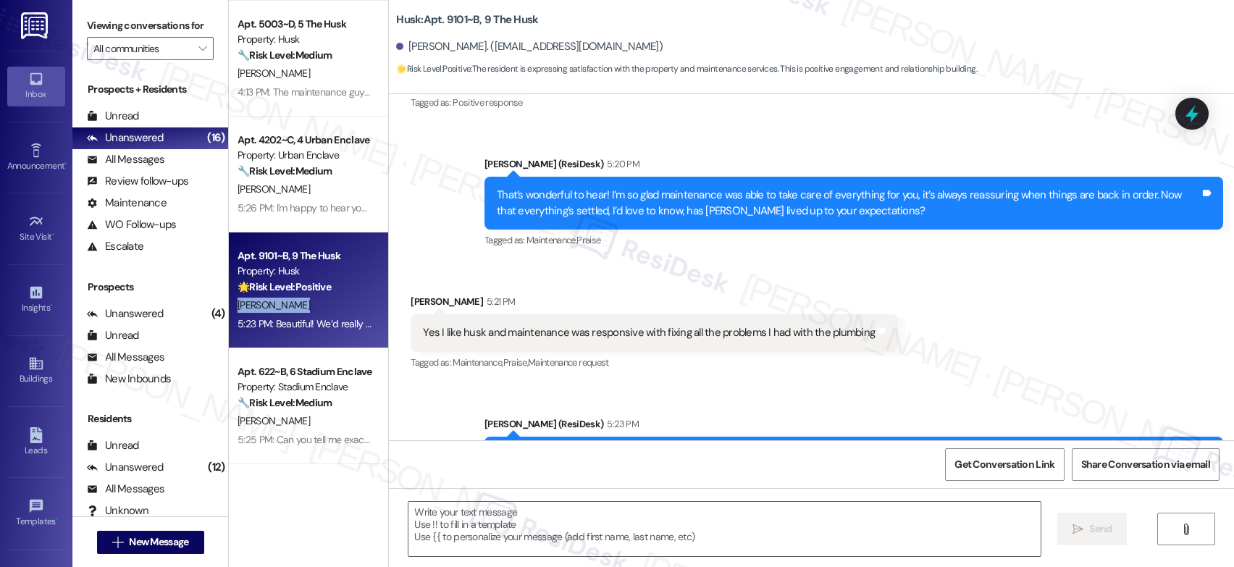
scroll to position [484, 0]
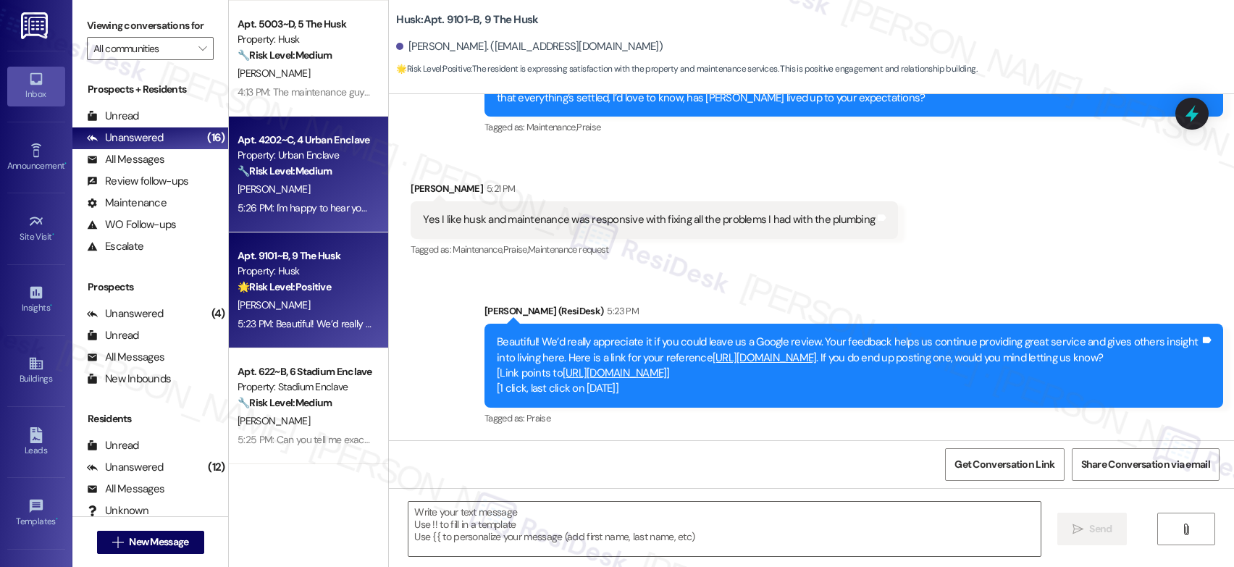
click at [300, 178] on div "🔧 Risk Level: Medium The resident indicates they are mostly happy but have some…" at bounding box center [305, 171] width 134 height 15
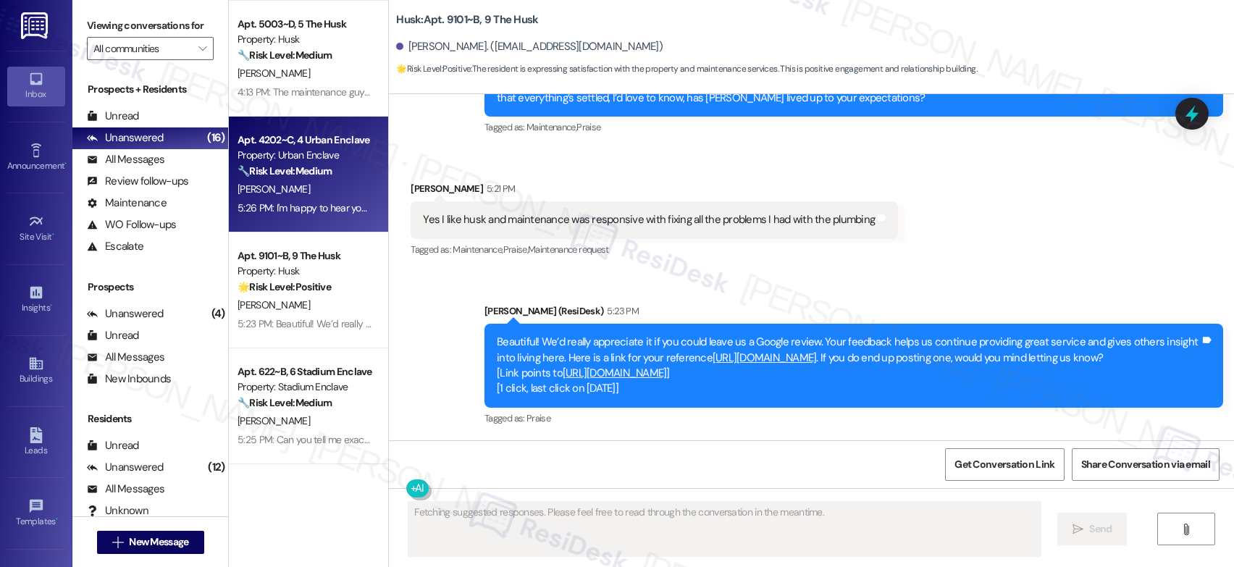
click at [300, 178] on div "🔧 Risk Level: Medium The resident indicates they are mostly happy but have some…" at bounding box center [305, 171] width 134 height 15
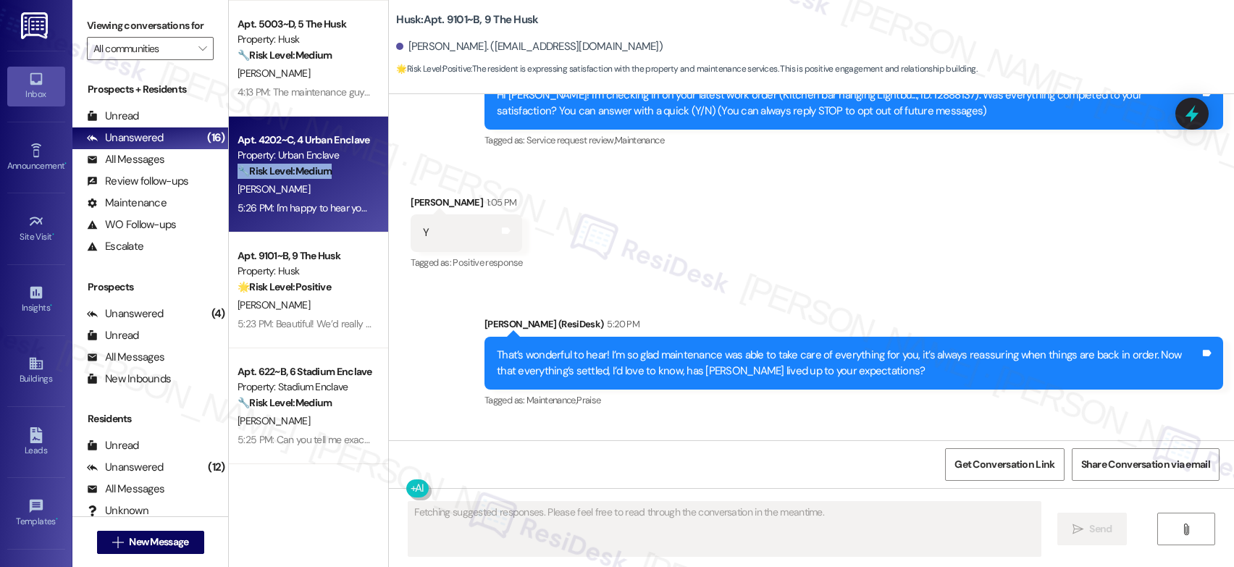
click at [300, 178] on div "🔧 Risk Level: Medium The resident indicates they are mostly happy but have some…" at bounding box center [305, 171] width 134 height 15
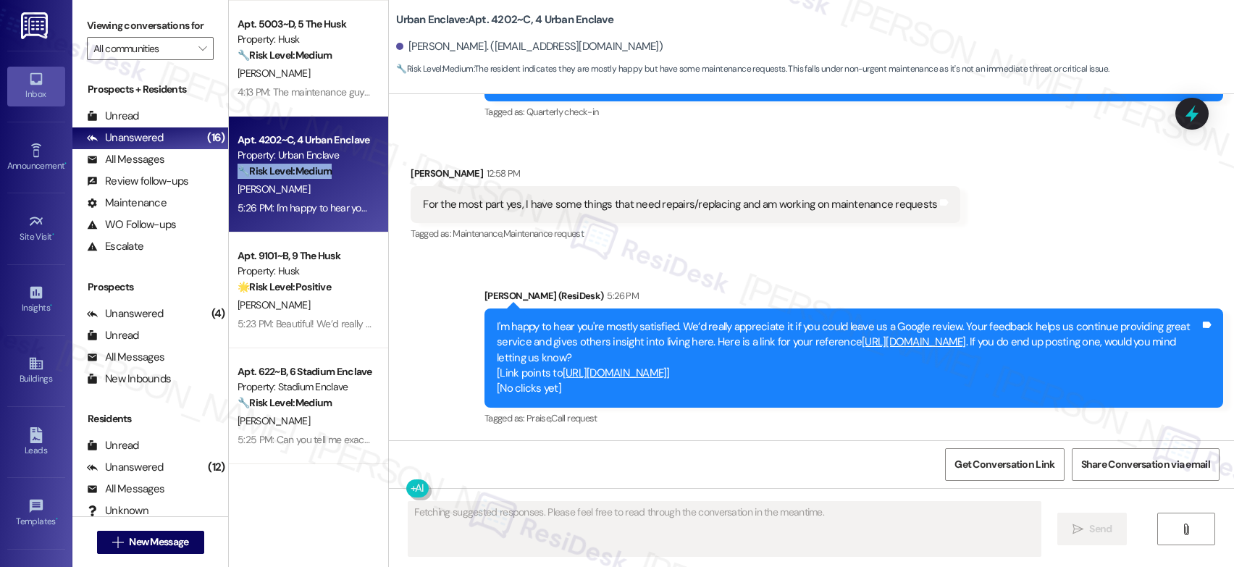
click at [300, 178] on div "🔧 Risk Level: Medium The resident indicates they are mostly happy but have some…" at bounding box center [305, 171] width 134 height 15
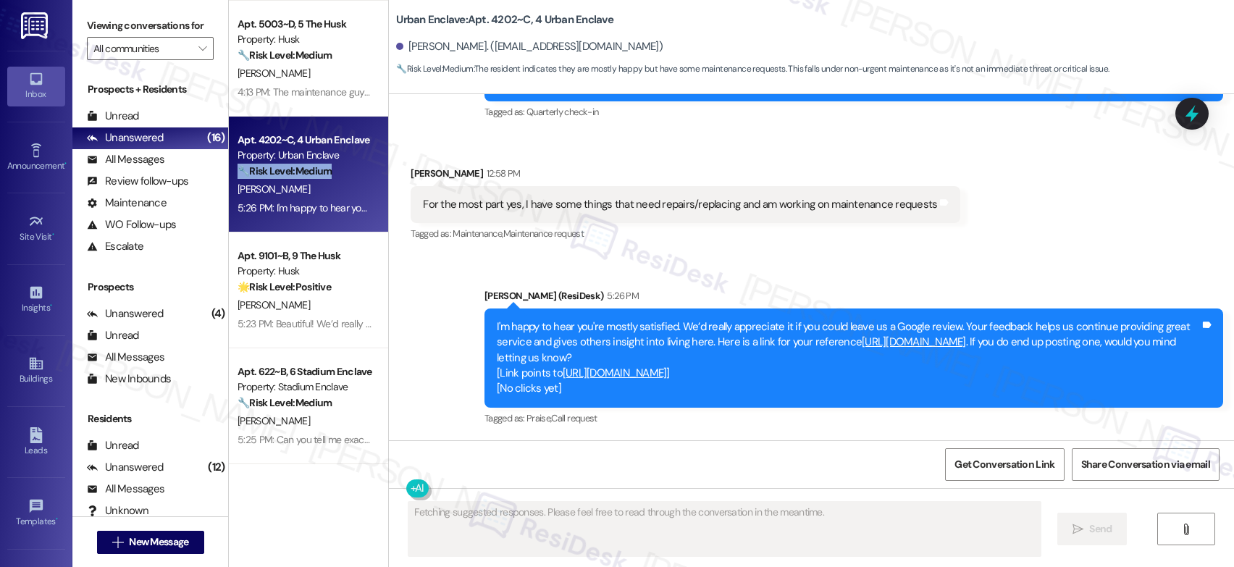
click at [300, 178] on div "🔧 Risk Level: Medium The resident indicates they are mostly happy but have some…" at bounding box center [305, 171] width 134 height 15
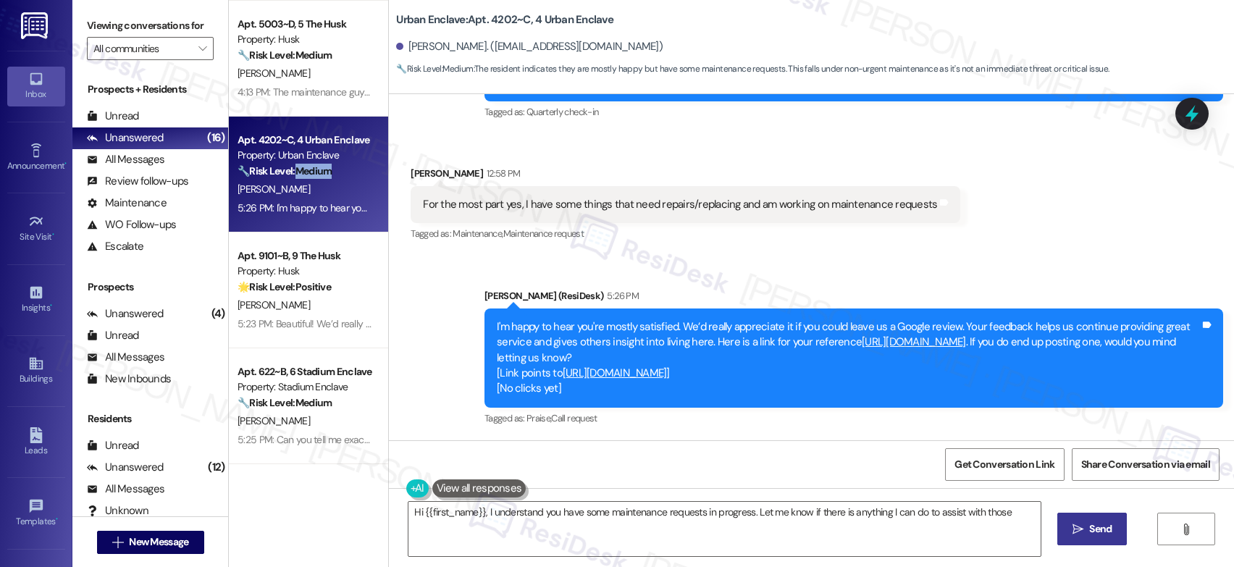
type textarea "Hi {{first_name}}, I understand you have some maintenance requests in progress.…"
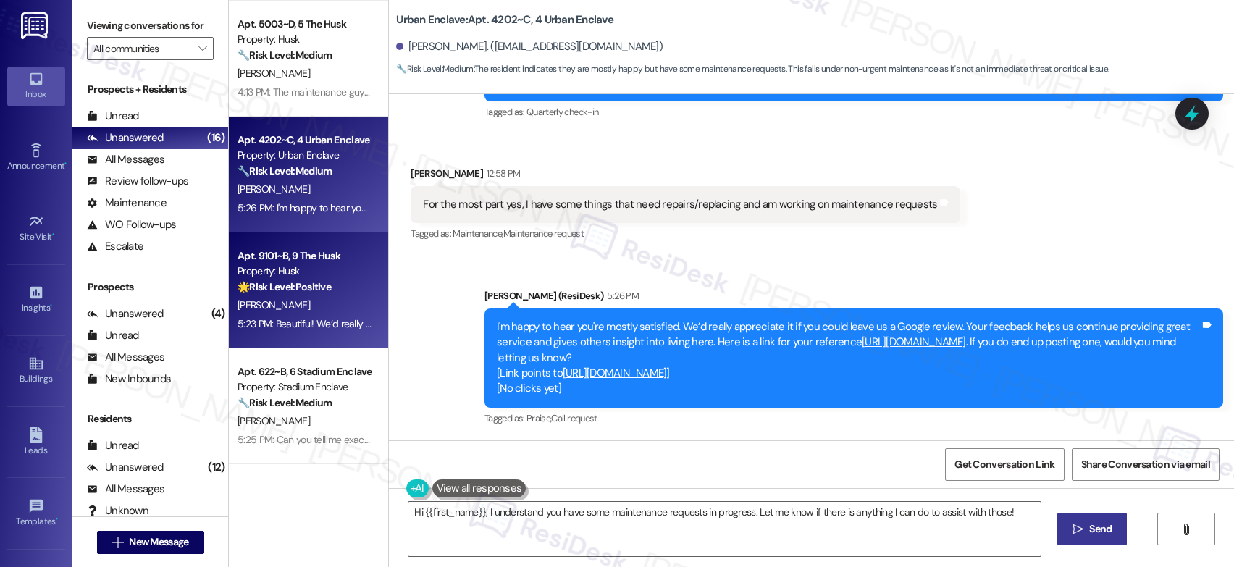
click at [310, 254] on div "Apt. 9101~B, 9 The Husk" at bounding box center [305, 255] width 134 height 15
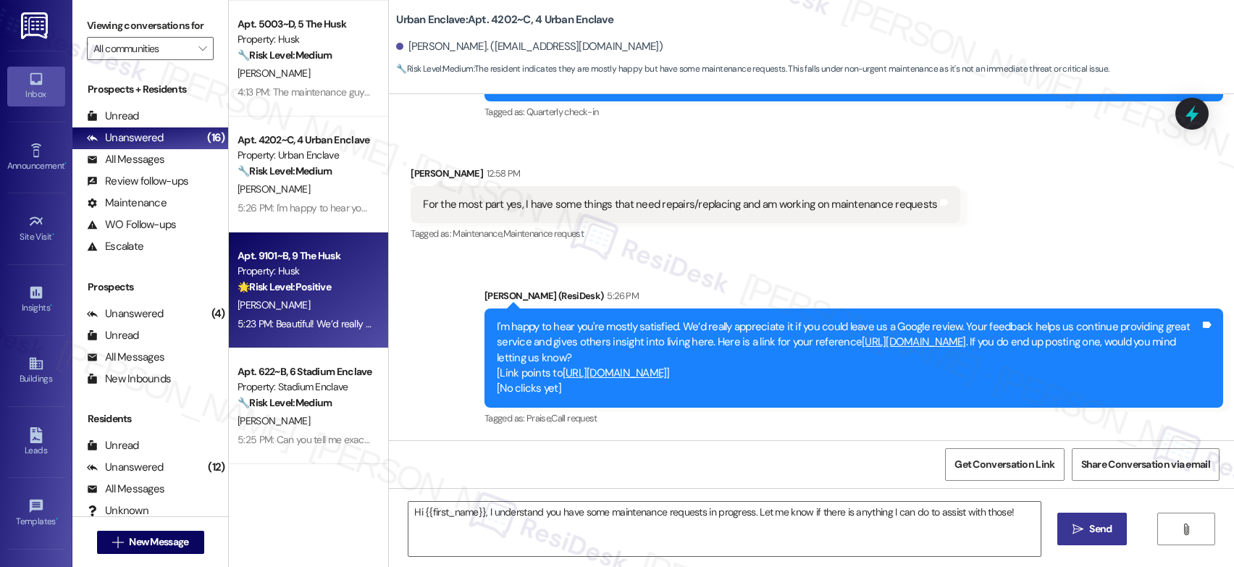
type textarea "Fetching suggested responses. Please feel free to read through the conversation…"
click at [312, 254] on div "Apt. 9101~B, 9 The Husk" at bounding box center [305, 255] width 134 height 15
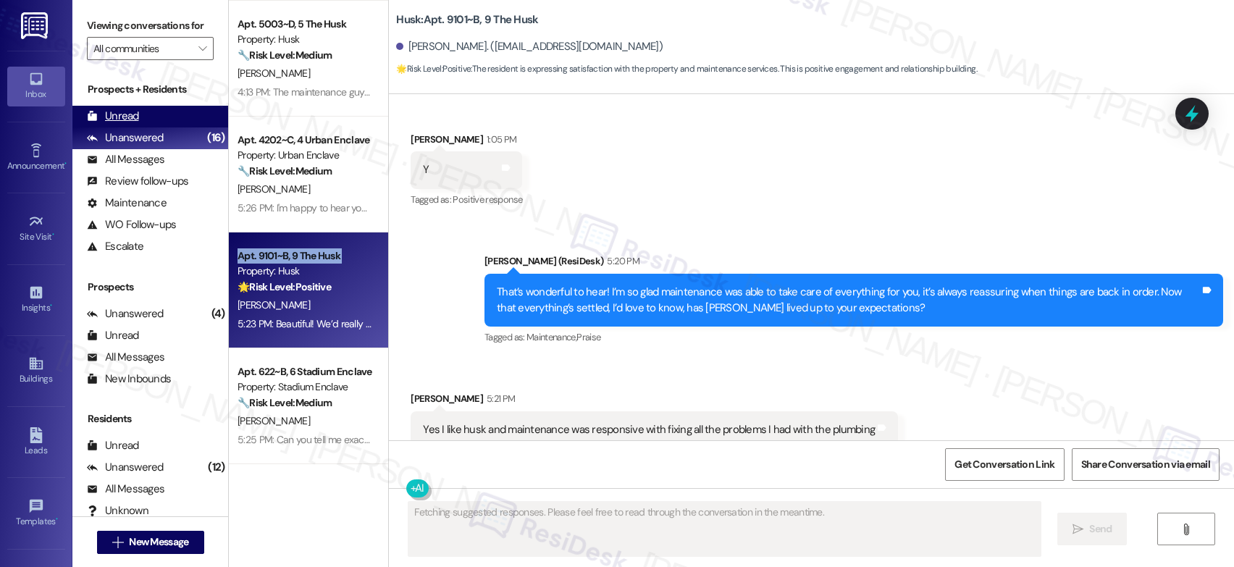
scroll to position [299, 0]
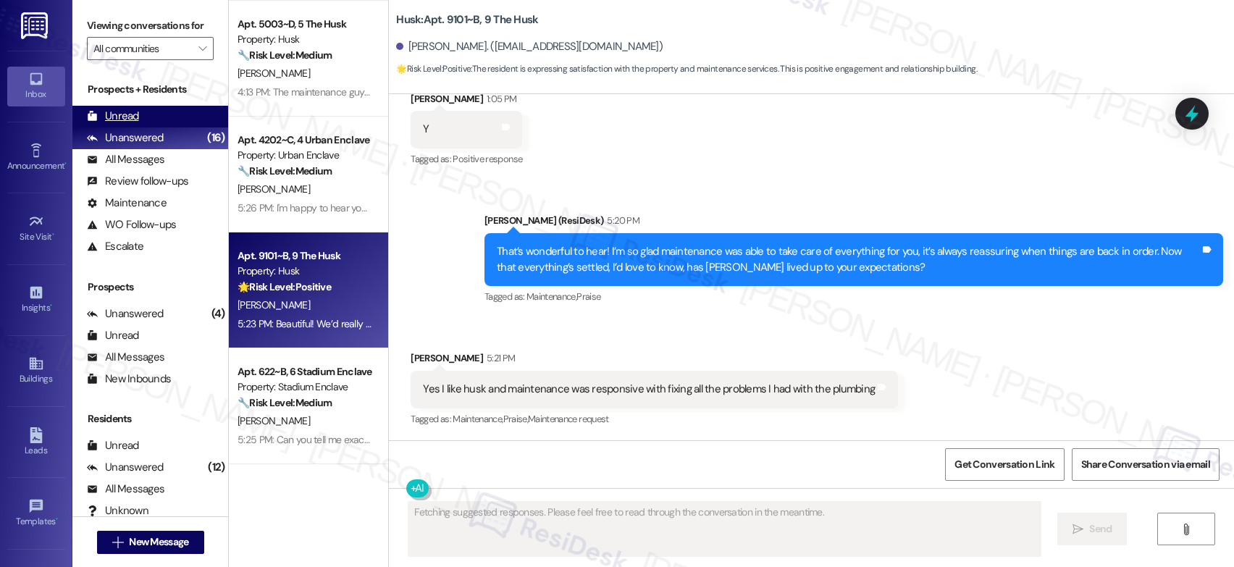
click at [120, 124] on div "Unread" at bounding box center [113, 116] width 52 height 15
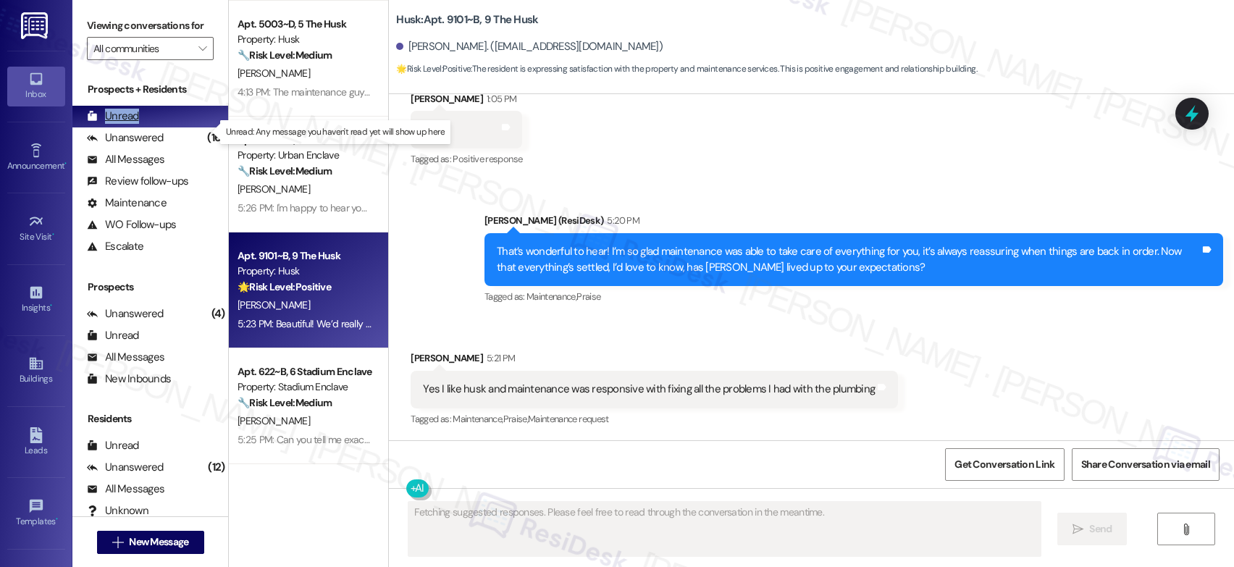
click at [119, 124] on div "Unread" at bounding box center [113, 116] width 52 height 15
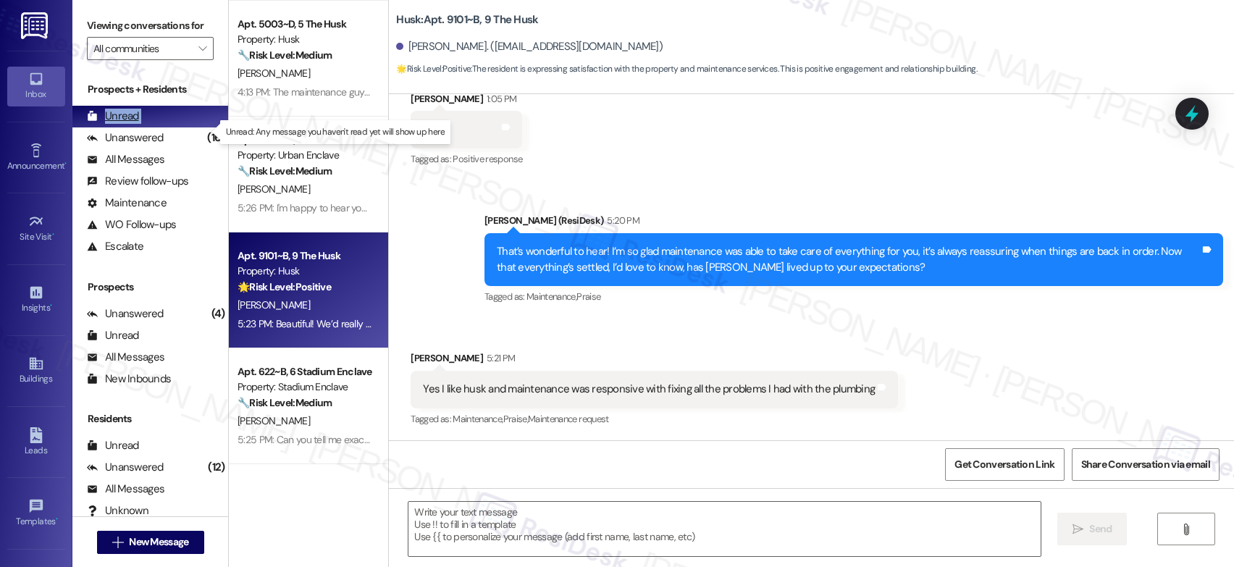
click at [119, 124] on div "Unread" at bounding box center [113, 116] width 52 height 15
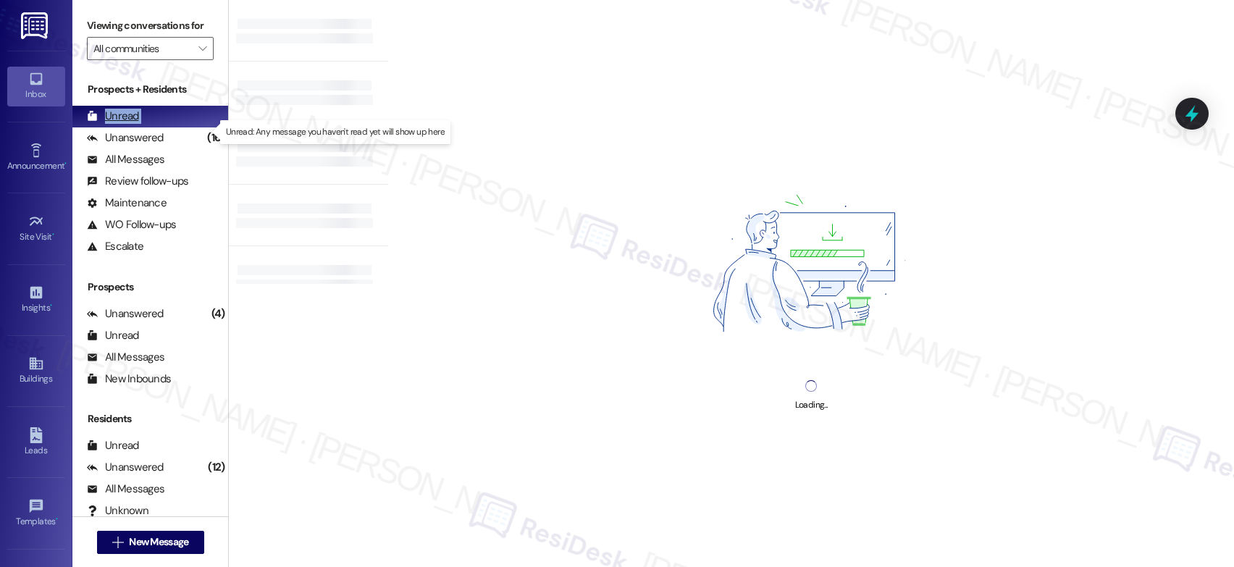
click at [119, 124] on div "Unread" at bounding box center [113, 116] width 52 height 15
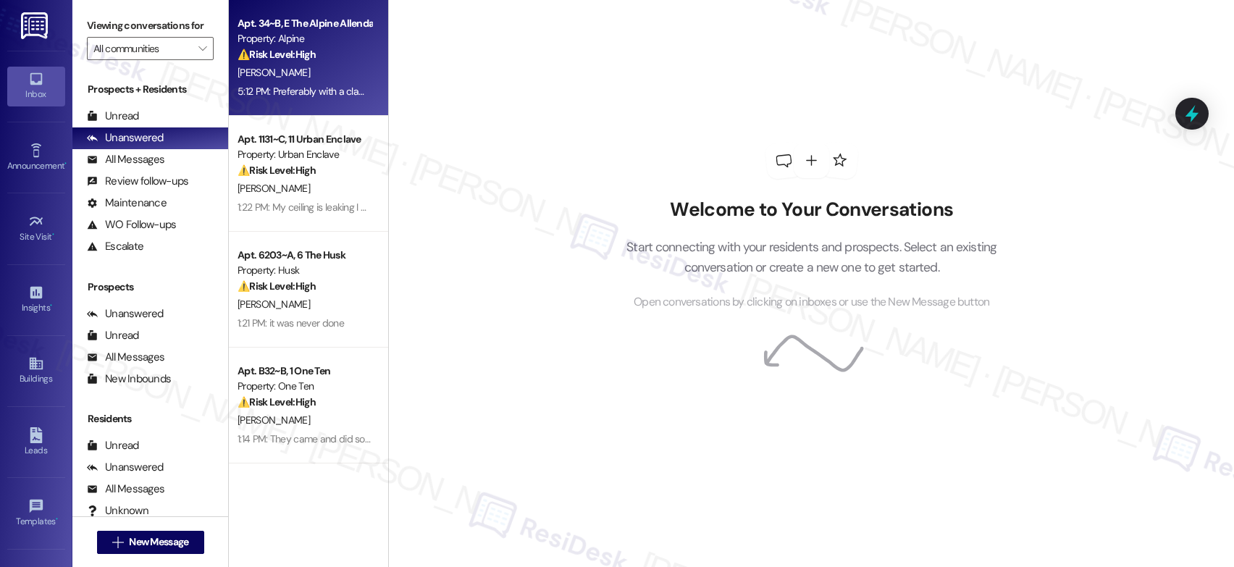
click at [257, 77] on span "[PERSON_NAME]" at bounding box center [274, 72] width 72 height 13
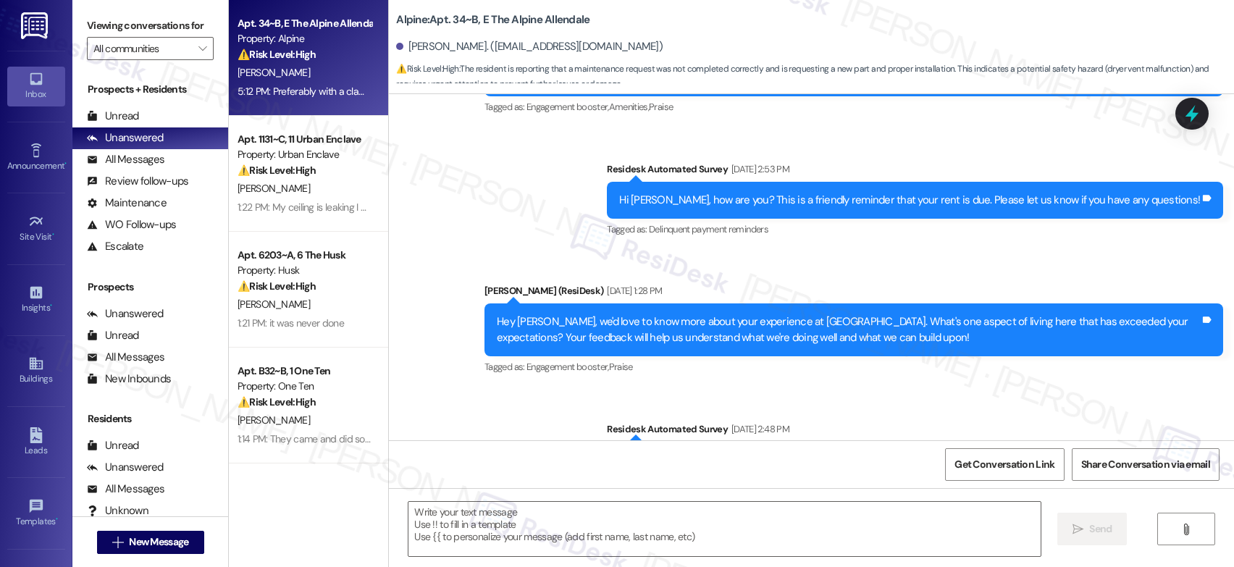
type textarea "Fetching suggested responses. Please feel free to read through the conversation…"
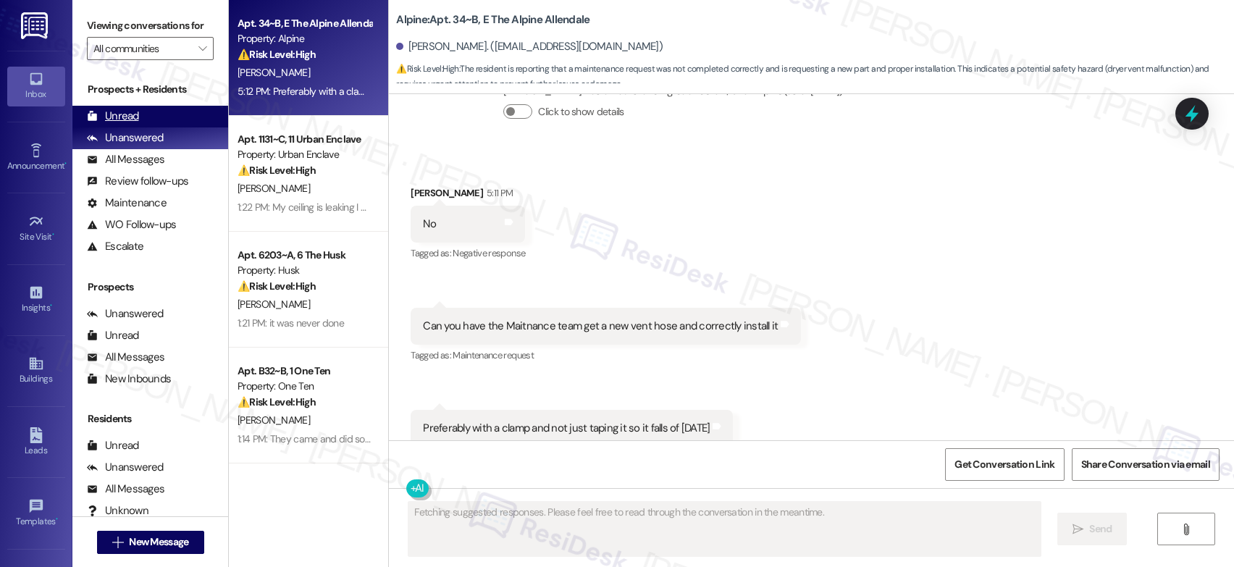
scroll to position [2318, 0]
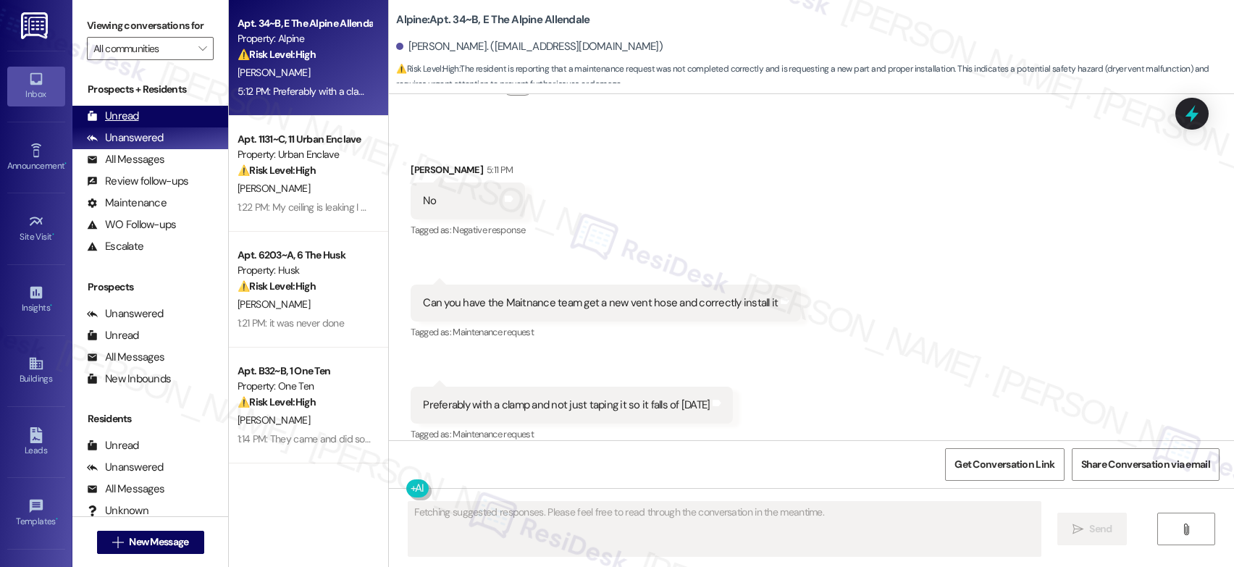
click at [117, 127] on div "Unread (0)" at bounding box center [150, 117] width 156 height 22
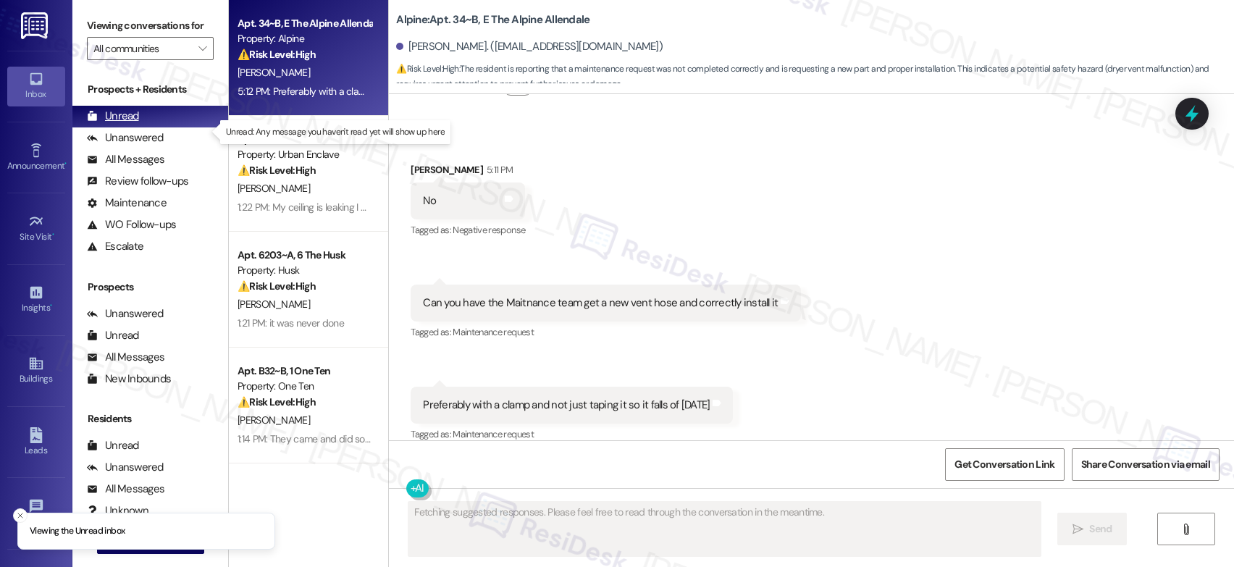
click at [117, 127] on div "Unread (0)" at bounding box center [150, 117] width 156 height 22
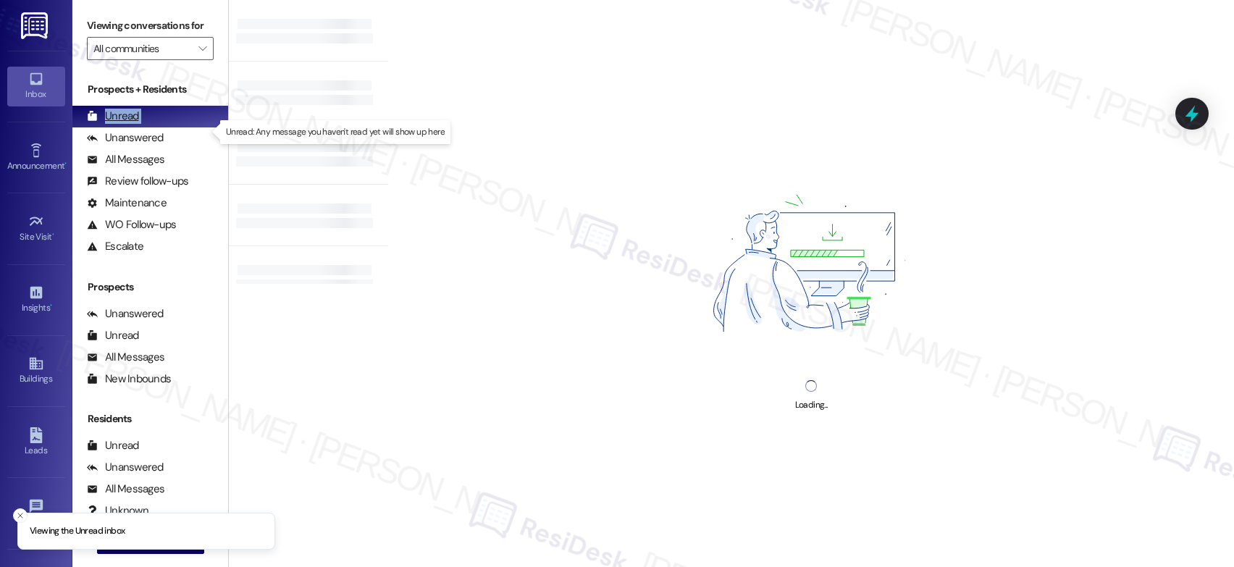
click at [117, 127] on div "Unread (0)" at bounding box center [150, 117] width 156 height 22
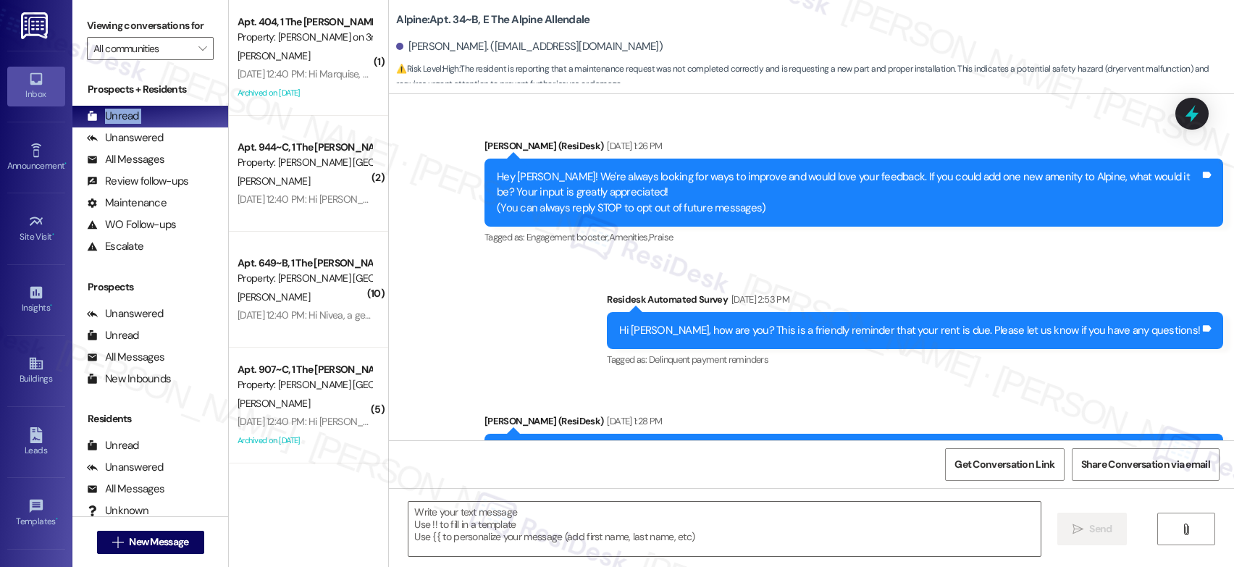
type textarea "Fetching suggested responses. Please feel free to read through the conversation…"
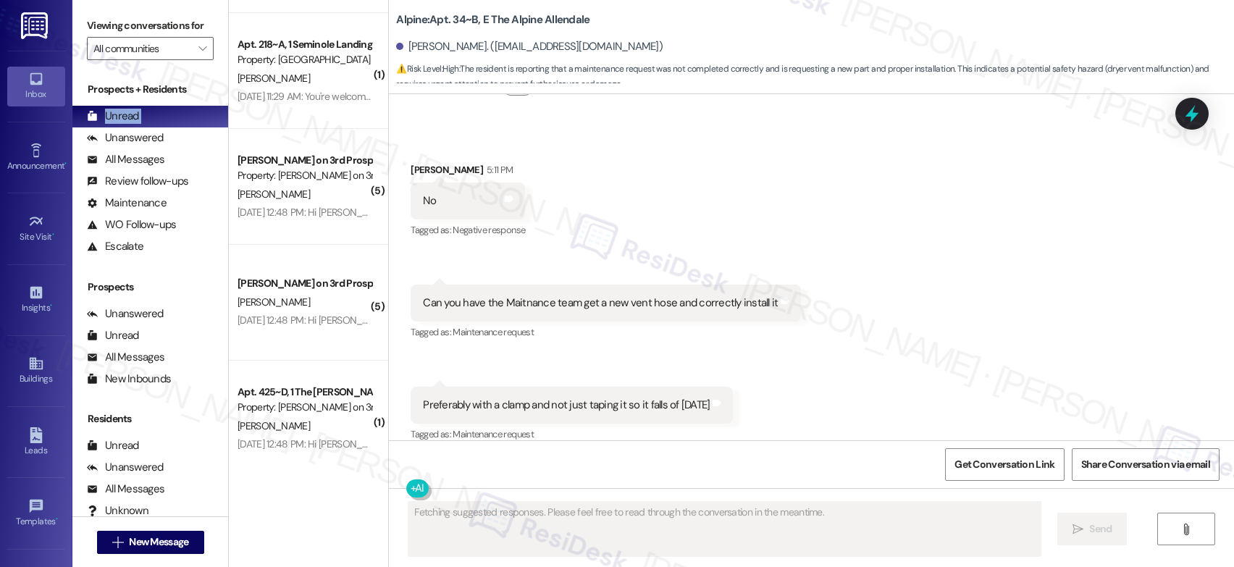
scroll to position [5561, 0]
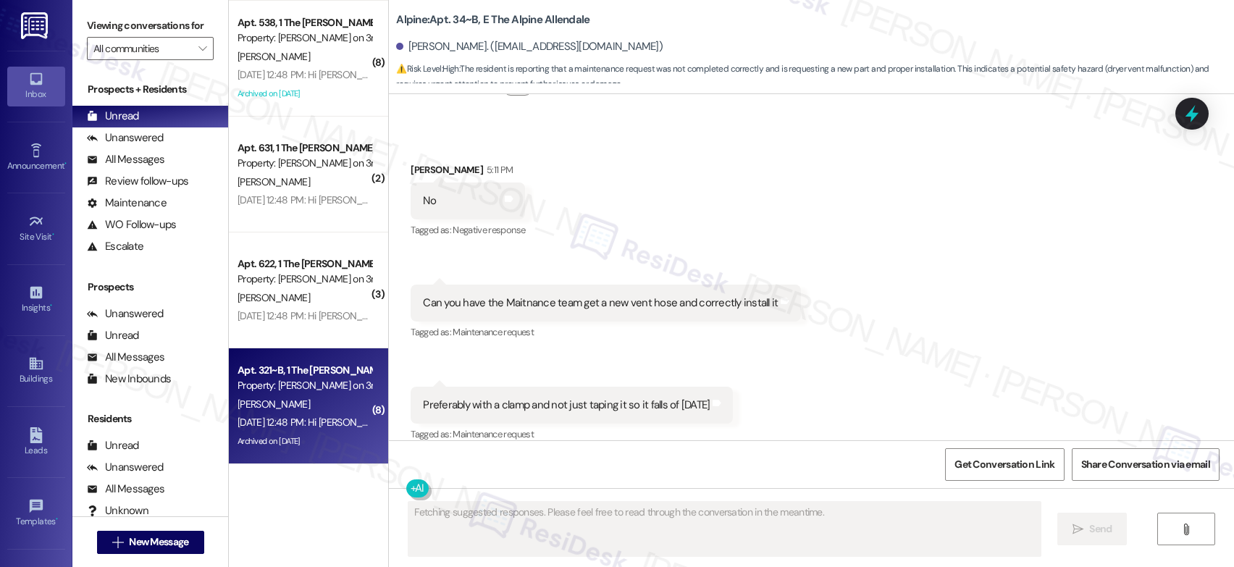
click at [290, 380] on div "Property: [PERSON_NAME] on 3rd" at bounding box center [305, 385] width 134 height 15
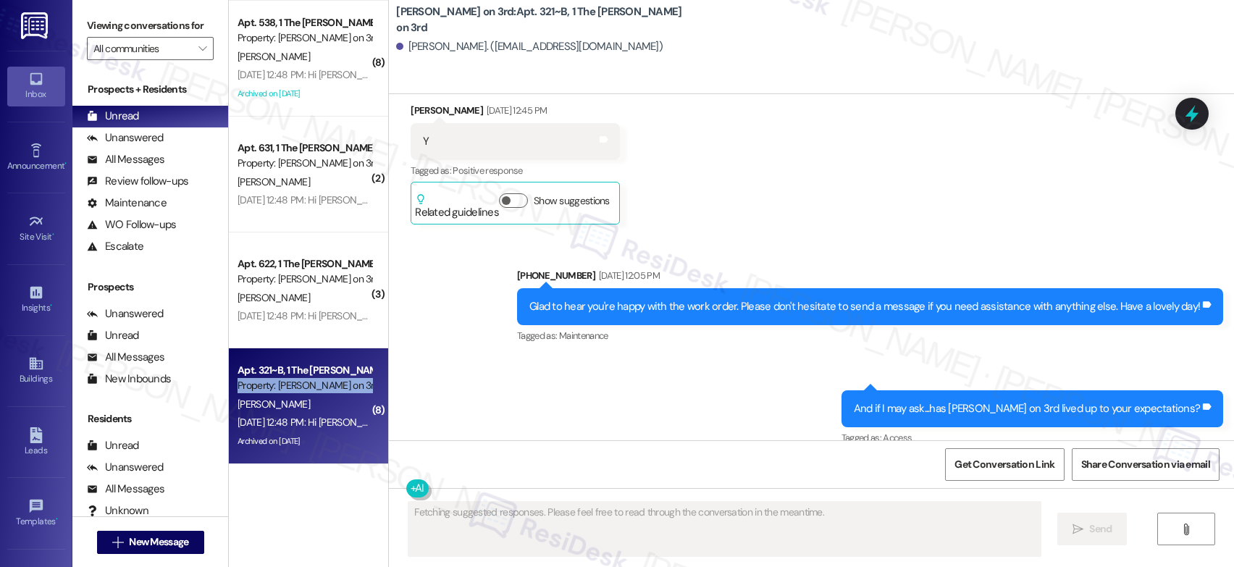
click at [290, 380] on div "Property: [PERSON_NAME] on 3rd" at bounding box center [305, 385] width 134 height 15
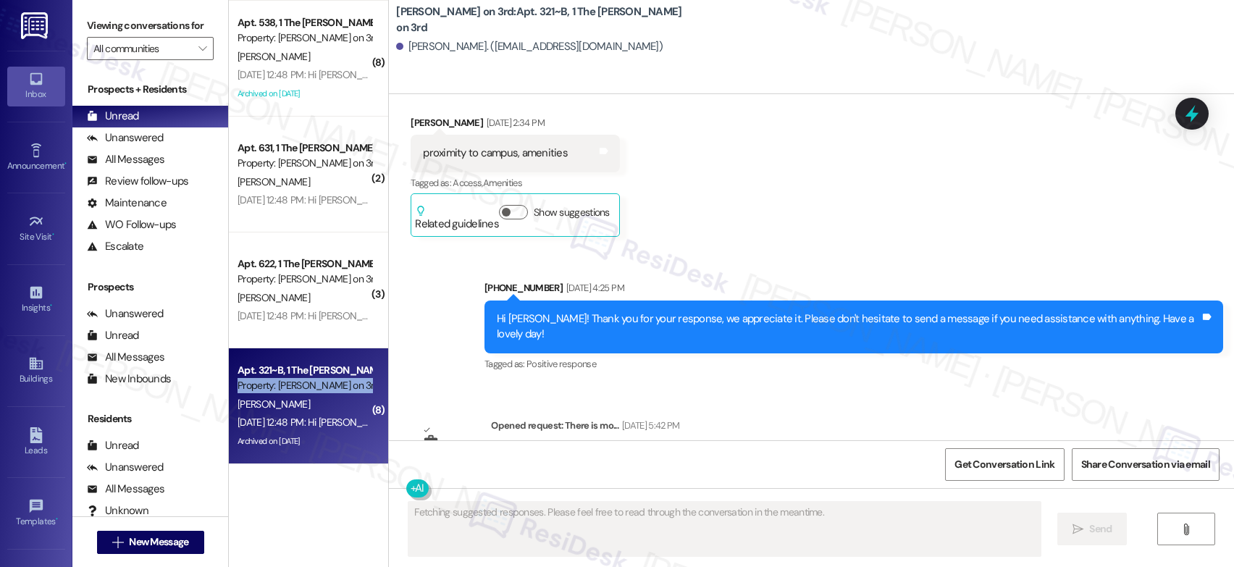
click at [290, 380] on div "Property: [PERSON_NAME] on 3rd" at bounding box center [305, 385] width 134 height 15
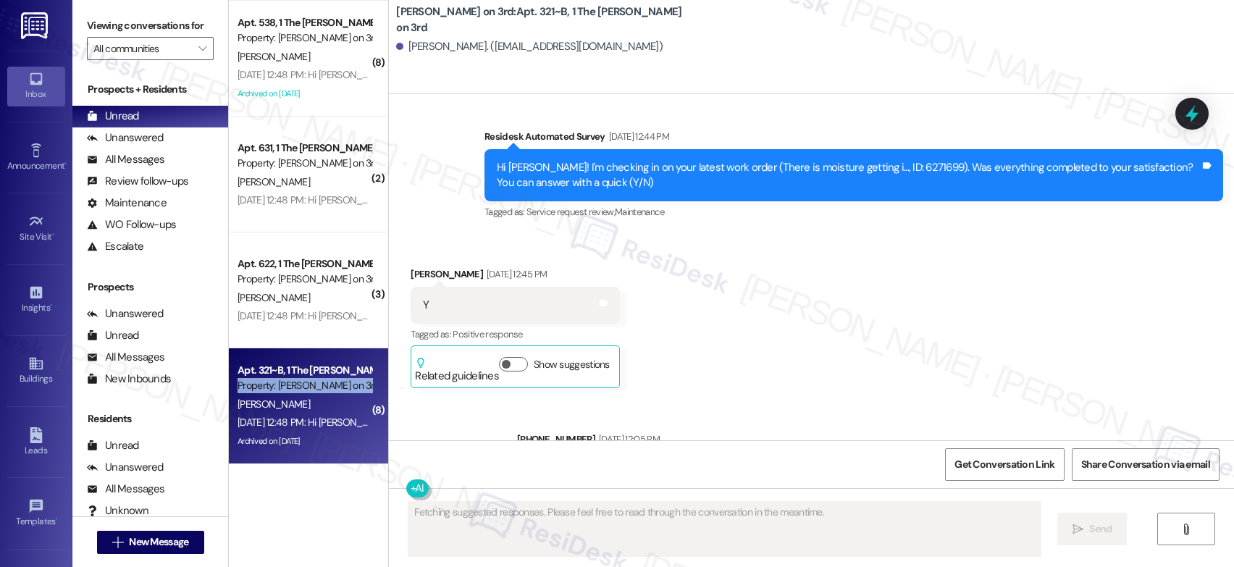
click at [290, 380] on div "Property: [PERSON_NAME] on 3rd" at bounding box center [305, 385] width 134 height 15
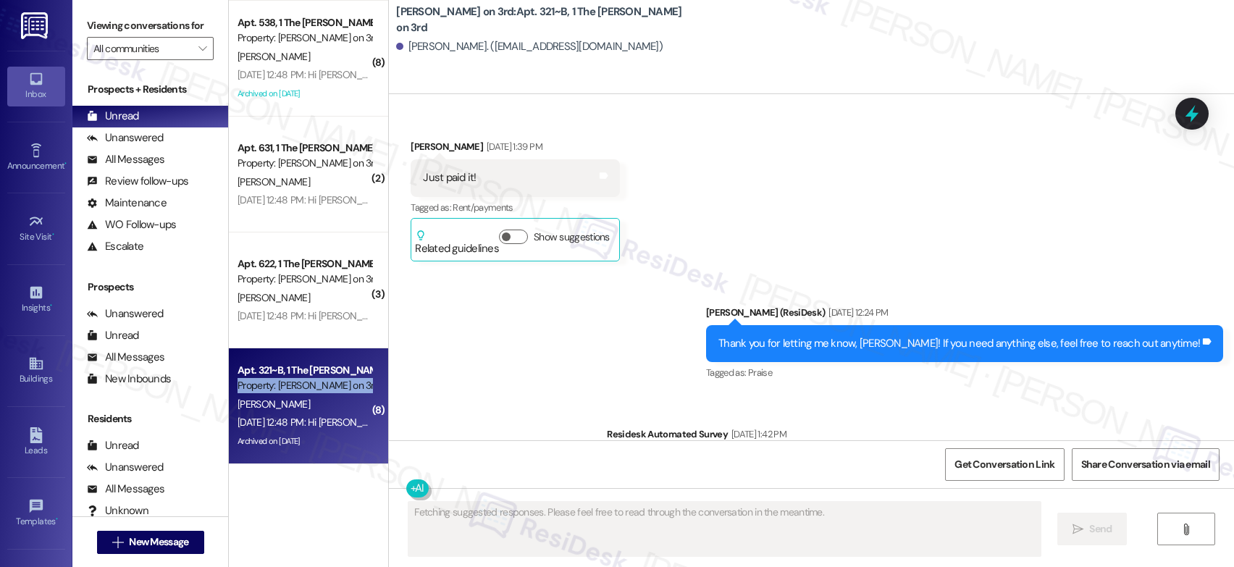
click at [290, 380] on div "Property: [PERSON_NAME] on 3rd" at bounding box center [305, 385] width 134 height 15
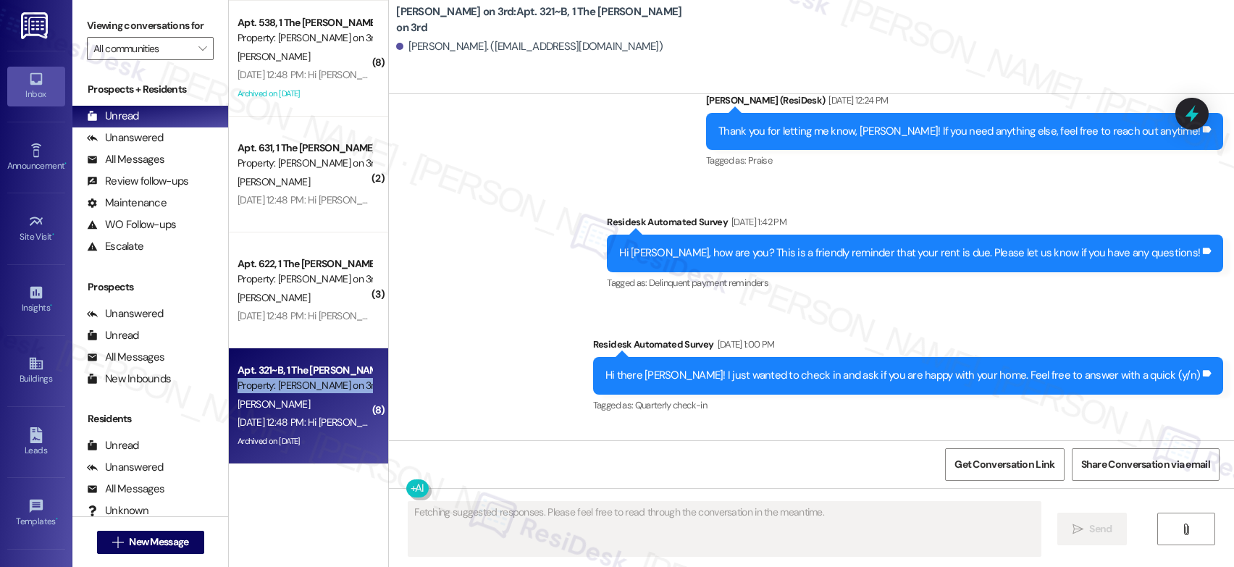
click at [290, 380] on div "Property: [PERSON_NAME] on 3rd" at bounding box center [305, 385] width 134 height 15
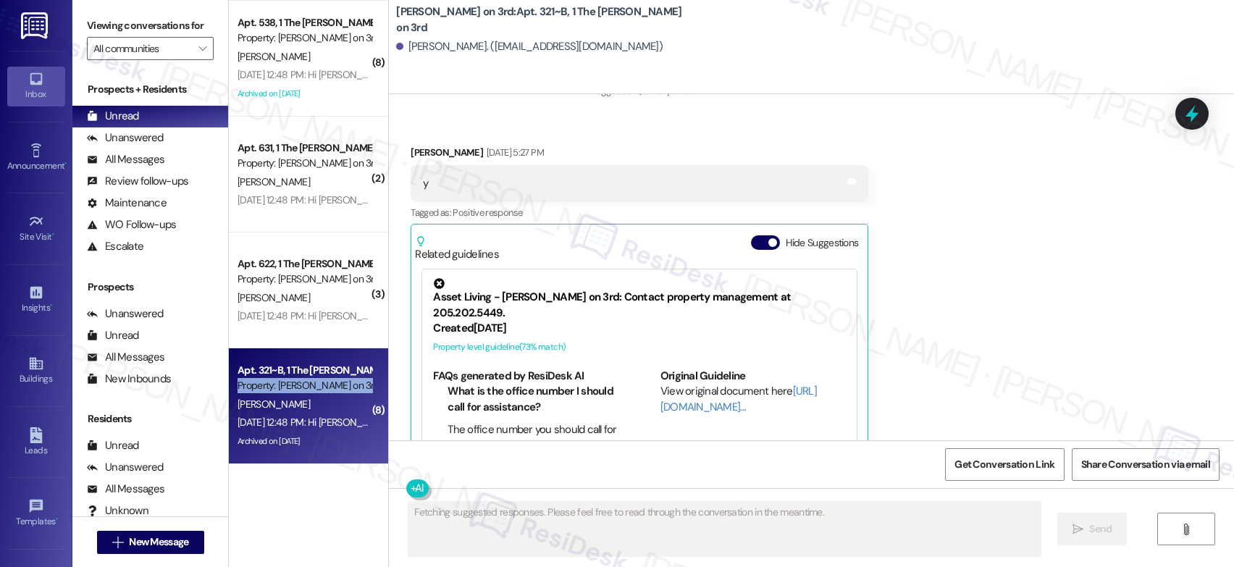
click at [290, 380] on div "Property: [PERSON_NAME] on 3rd" at bounding box center [305, 385] width 134 height 15
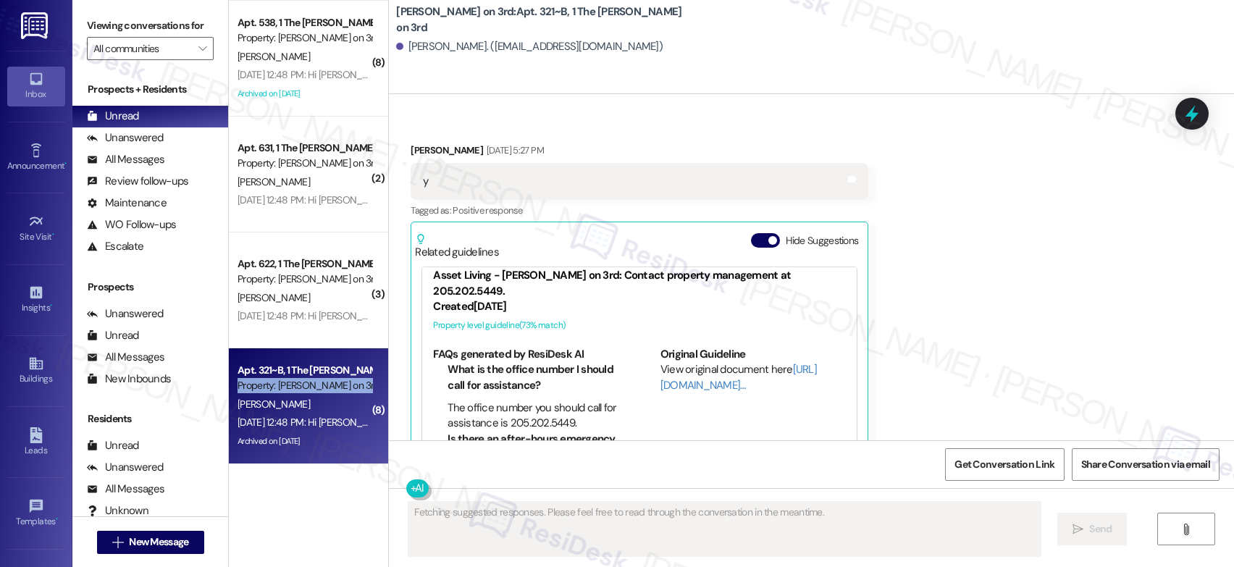
scroll to position [0, 0]
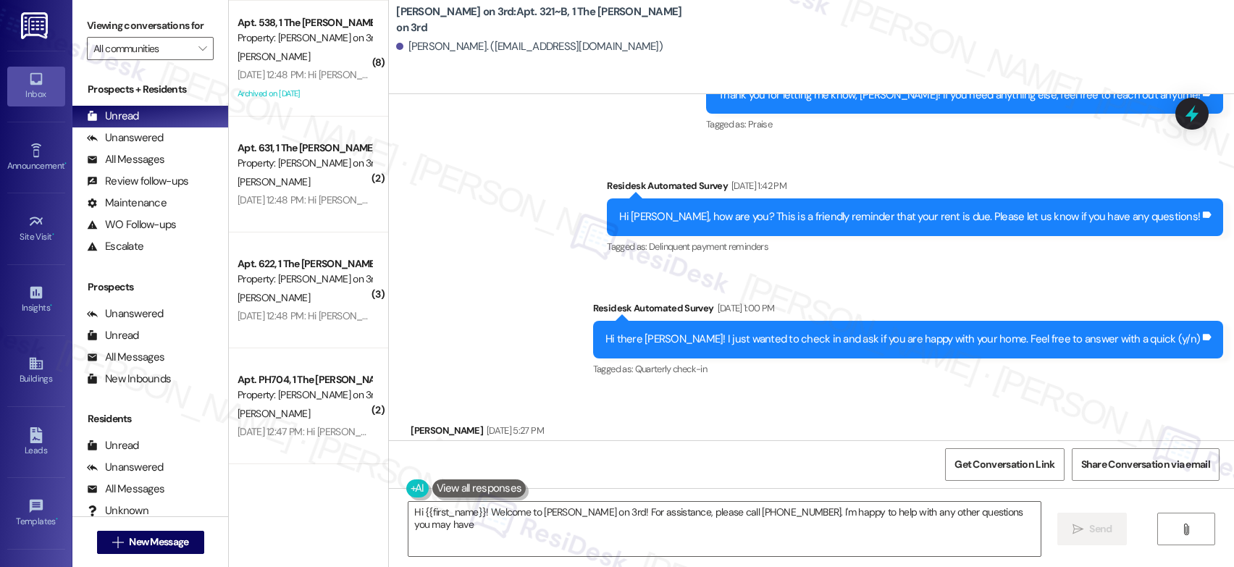
type textarea "Hi {{first_name}}! Welcome to Marshall on 3rd! For assistance, please call 205.…"
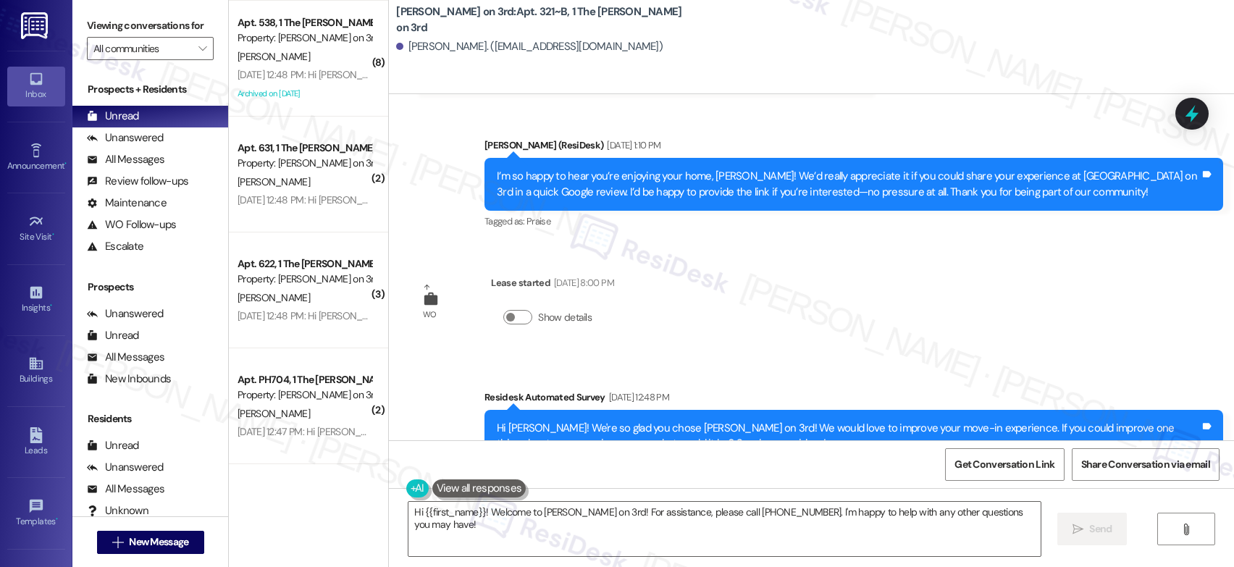
scroll to position [5602, 0]
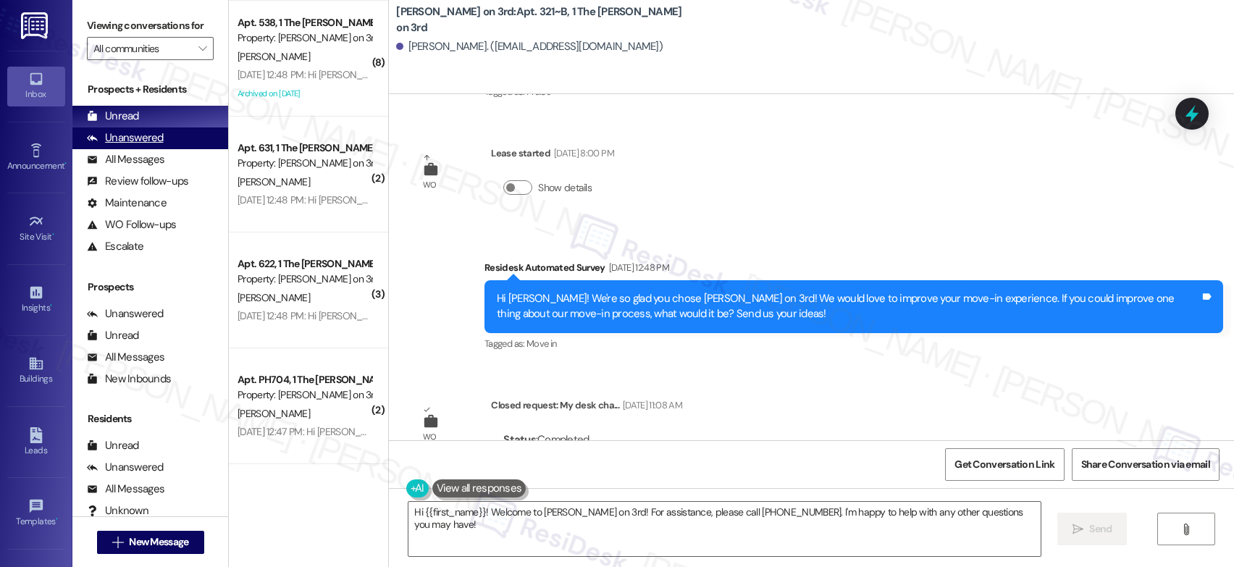
click at [156, 146] on div "Unanswered" at bounding box center [125, 137] width 77 height 15
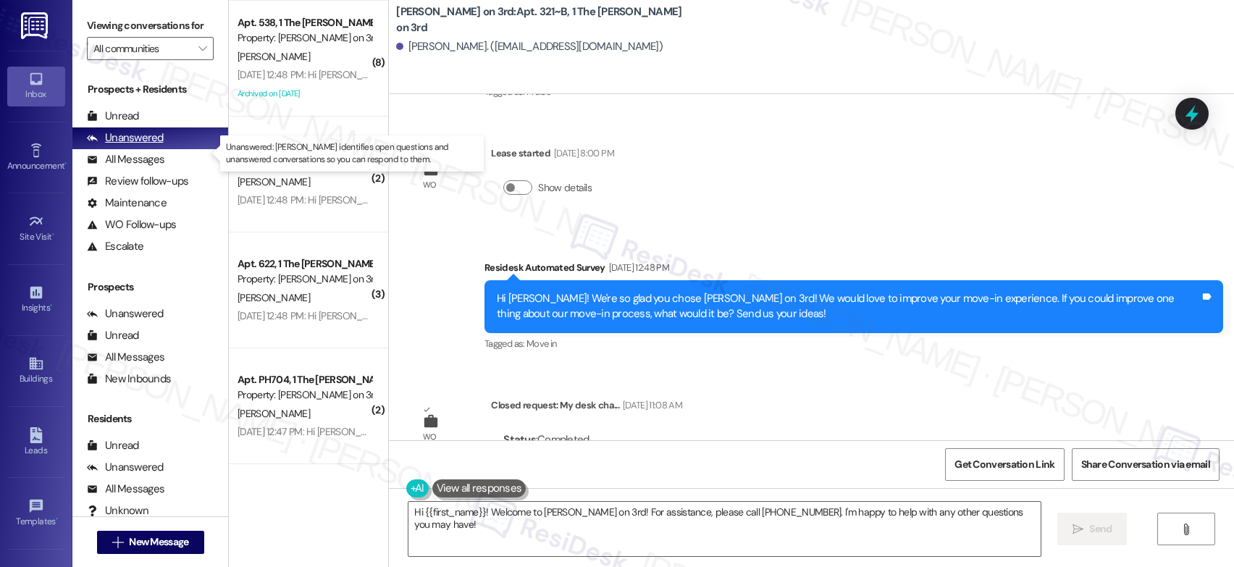
click at [156, 146] on div "Unanswered" at bounding box center [125, 137] width 77 height 15
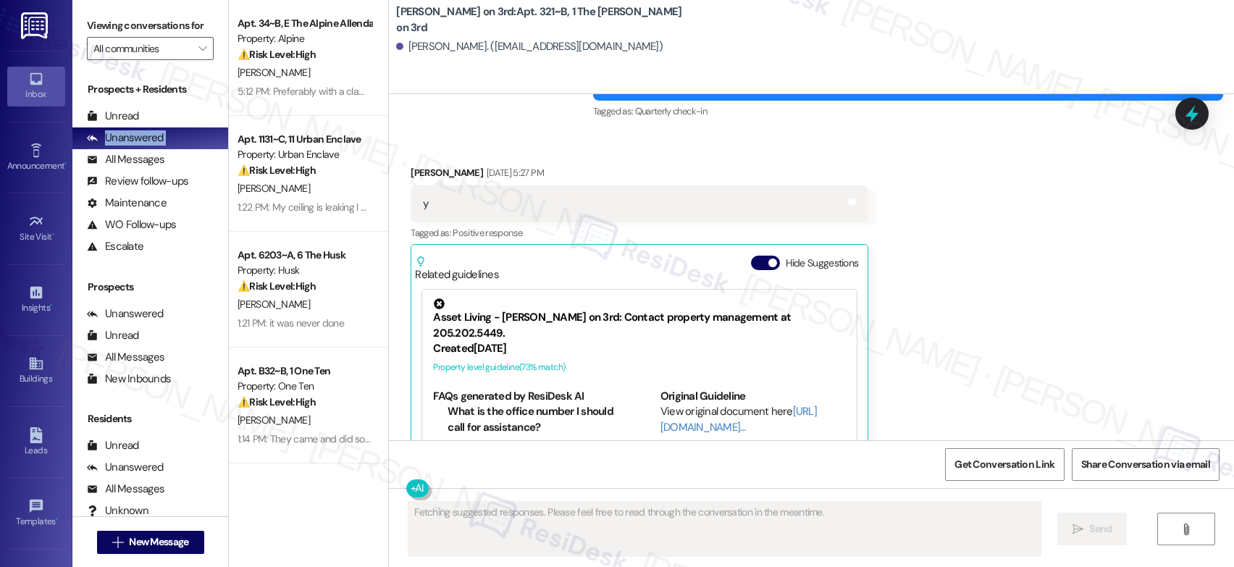
scroll to position [5075, 0]
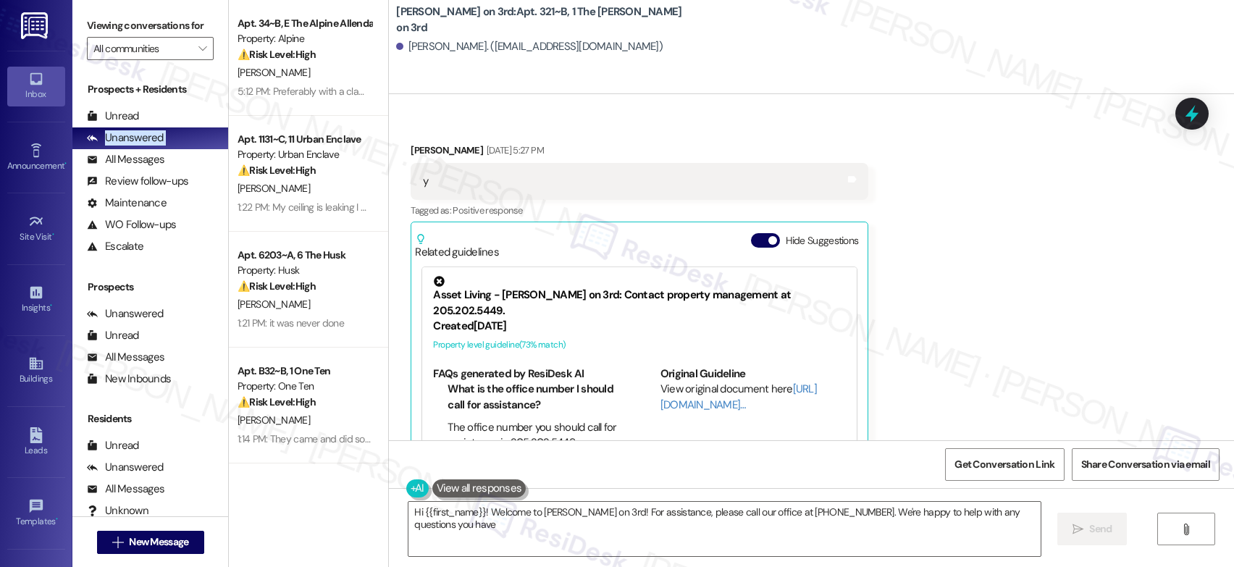
type textarea "Hi {{first_name}}! Welcome to Marshall on 3rd! For assistance, please call our …"
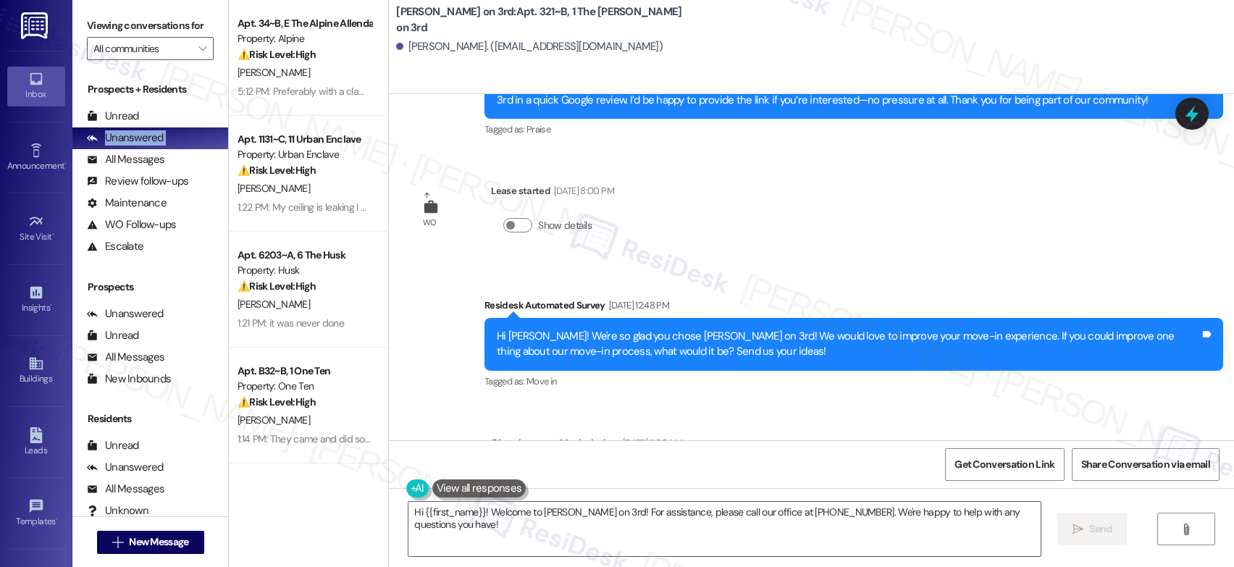
scroll to position [5602, 0]
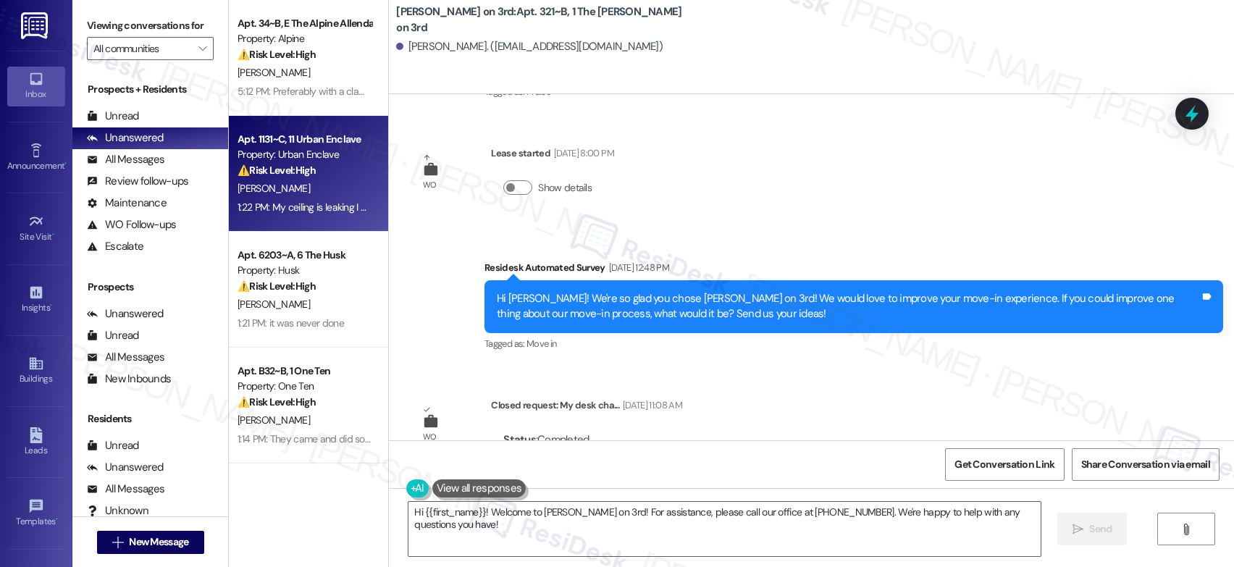
click at [349, 205] on div "1:22 PM: My ceiling is leaking I hope the fridge doesn't fall through the floor…" at bounding box center [405, 207] width 335 height 13
type textarea "Fetching suggested responses. Please feel free to read through the conversation…"
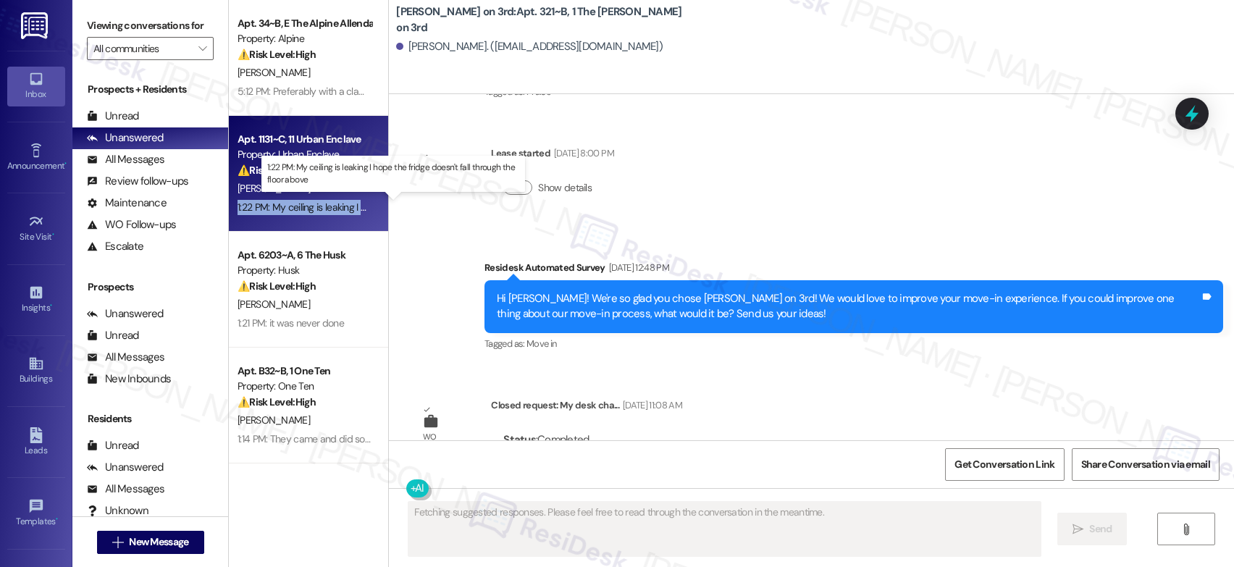
click at [349, 205] on div "1:22 PM: My ceiling is leaking I hope the fridge doesn't fall through the floor…" at bounding box center [405, 207] width 335 height 13
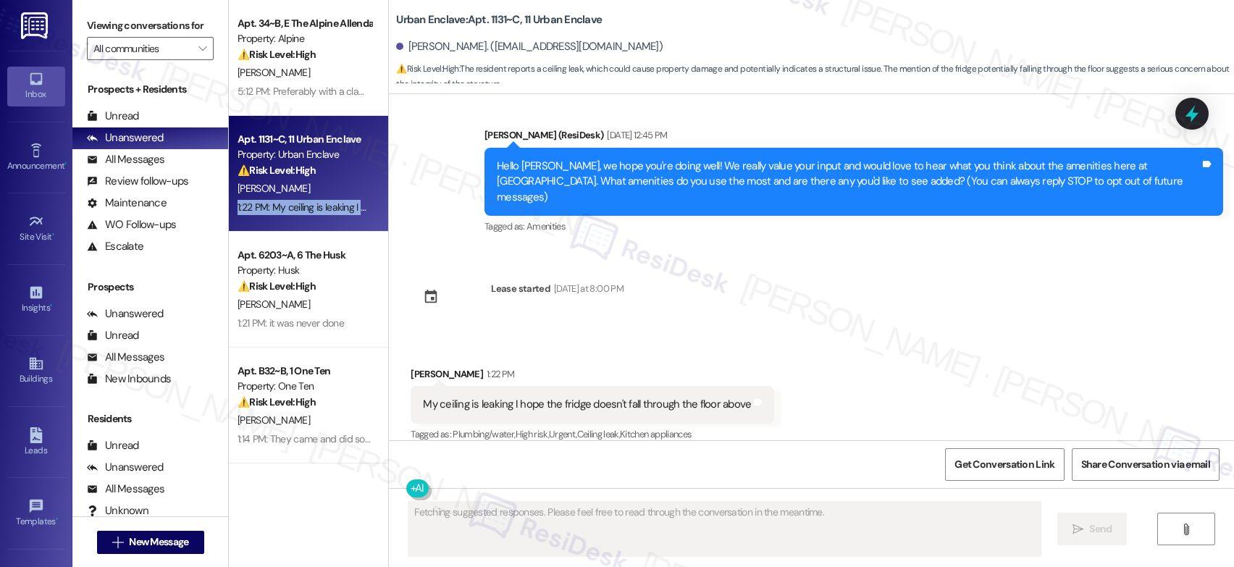
click at [349, 205] on div "1:22 PM: My ceiling is leaking I hope the fridge doesn't fall through the floor…" at bounding box center [405, 207] width 335 height 13
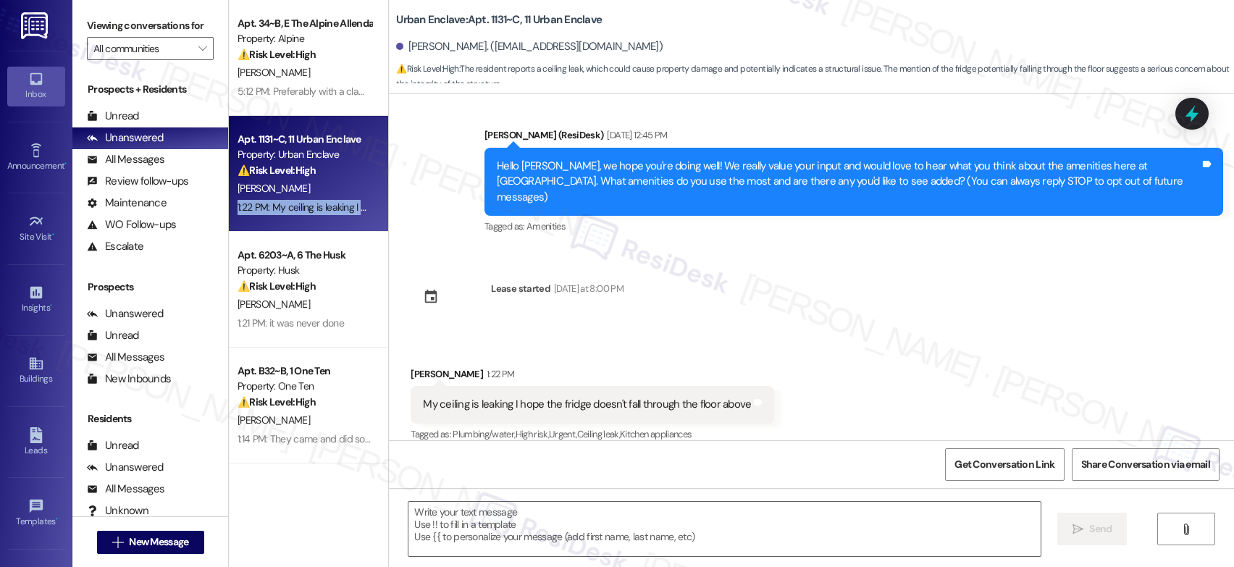
scroll to position [12, 0]
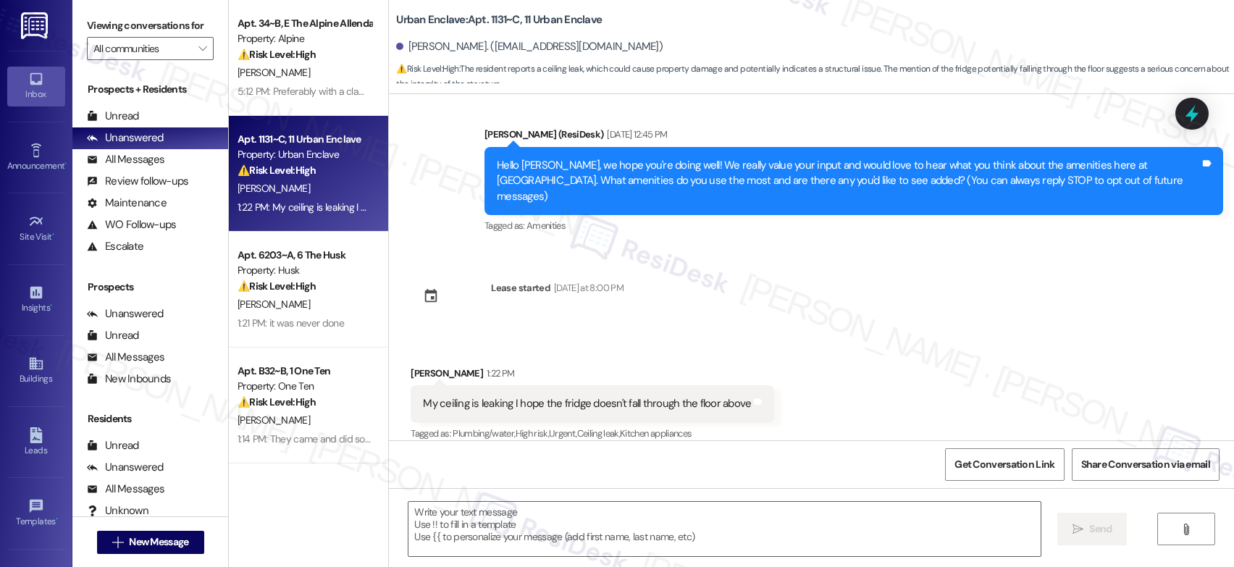
click at [605, 396] on div "My ceiling is leaking I hope the fridge doesn't fall through the floor above" at bounding box center [587, 403] width 328 height 15
copy div "My ceiling is leaking I hope the fridge doesn't fall through the floor above Ta…"
click at [448, 536] on textarea at bounding box center [724, 529] width 632 height 54
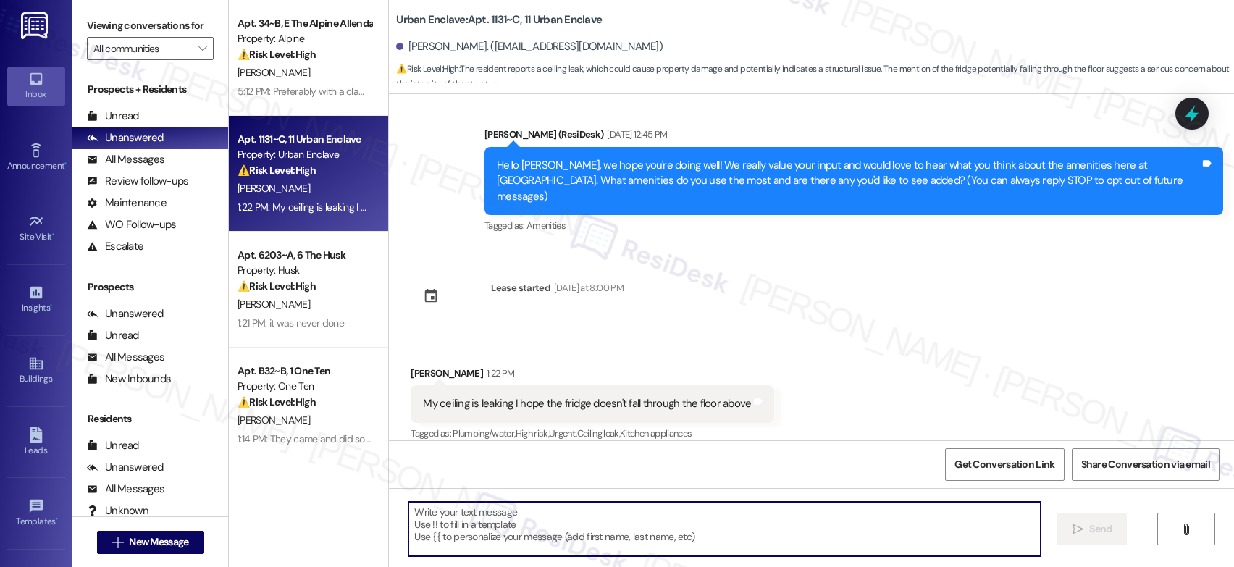
click at [448, 535] on textarea at bounding box center [724, 529] width 632 height 54
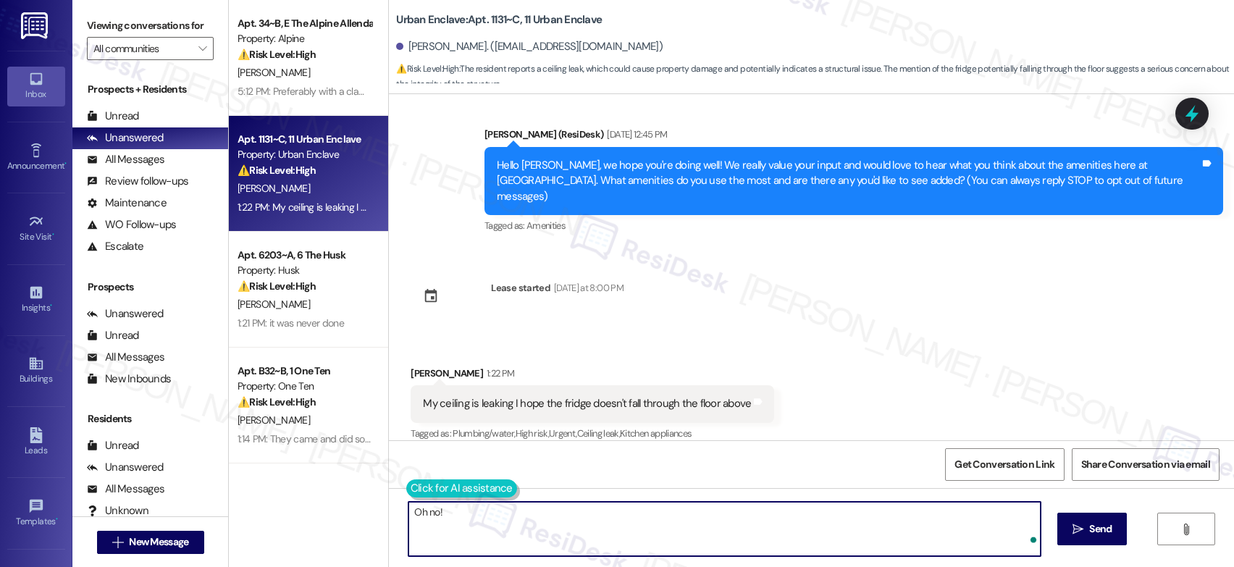
type textarea "Oh no!"
click at [411, 484] on button at bounding box center [461, 488] width 111 height 18
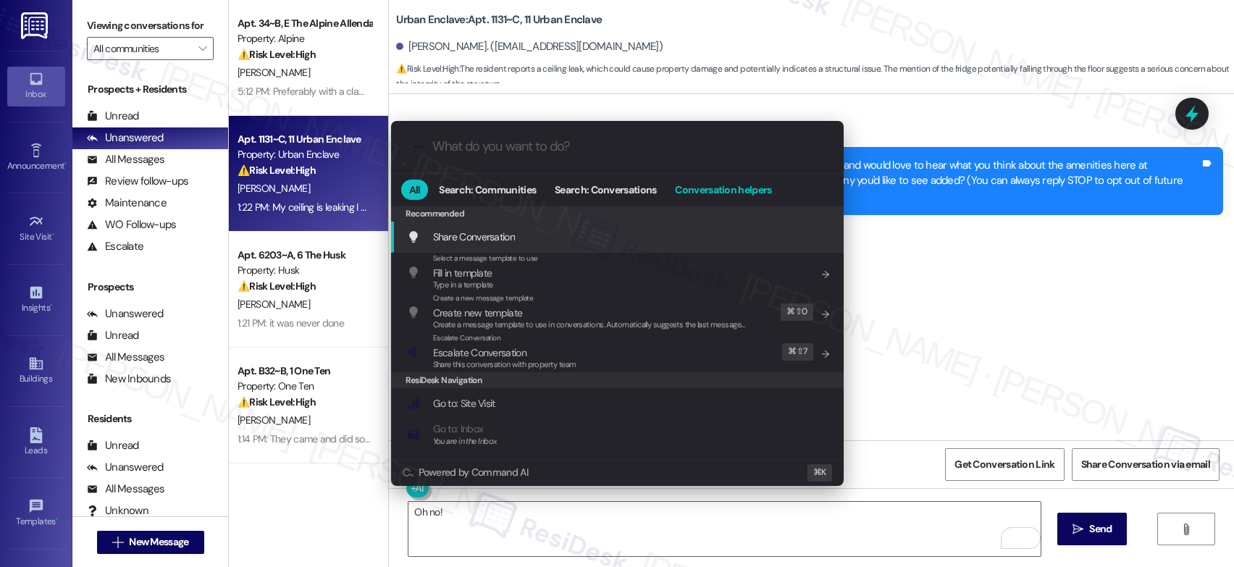
click at [688, 186] on span "Conversation helpers" at bounding box center [723, 190] width 96 height 10
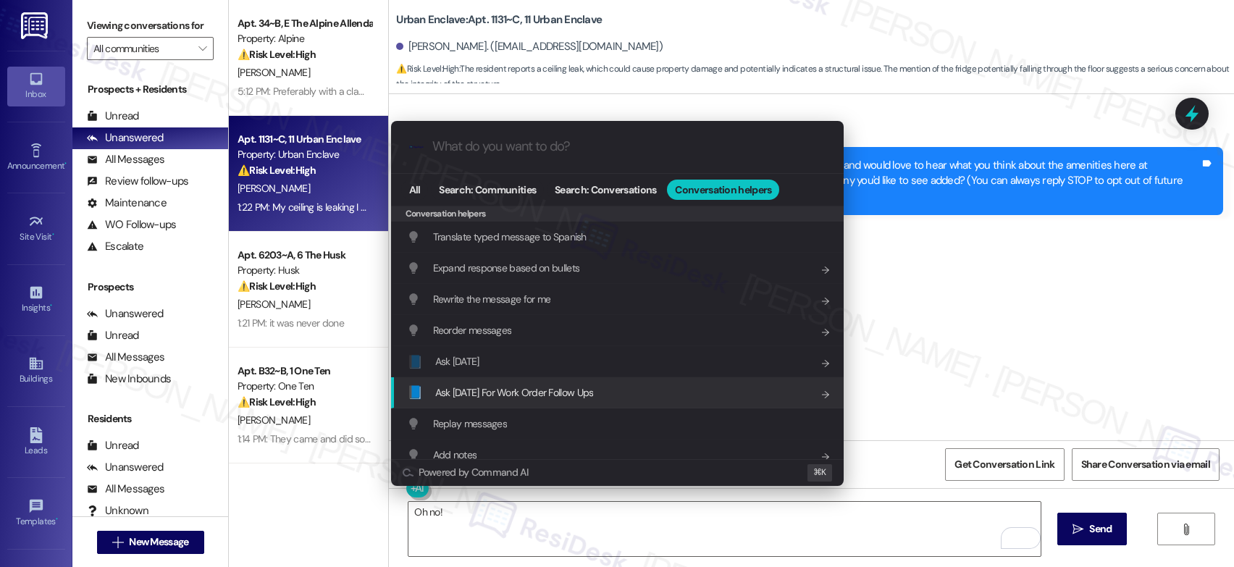
click at [580, 399] on span "Ask Friday For Work Order Follow Ups" at bounding box center [514, 393] width 159 height 16
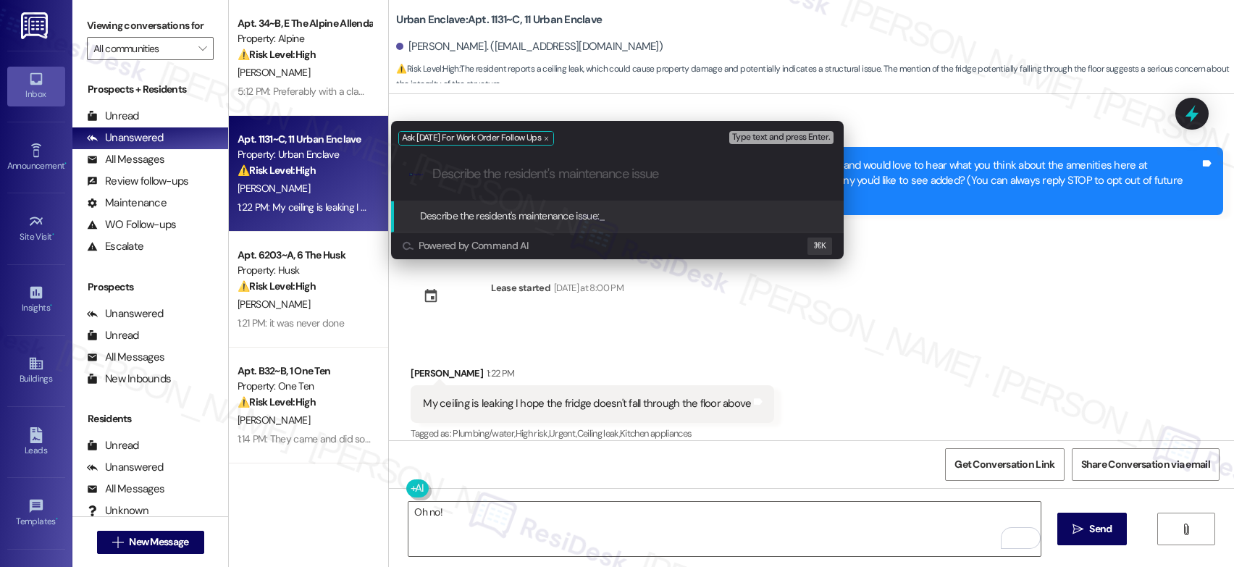
paste input "My ceiling is leaking I hope the fridge doesn't fall through the floor above"
type input "My ceiling is leaking I hope the fridge doesn't fall through the floor above"
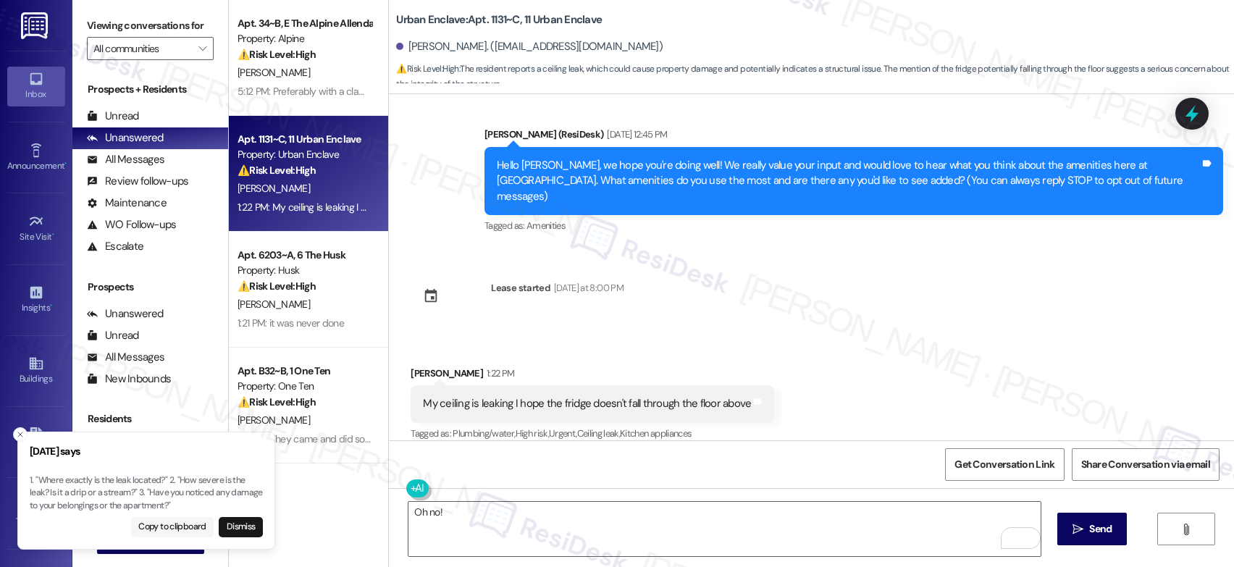
click at [198, 521] on button "Copy to clipboard" at bounding box center [172, 527] width 83 height 20
drag, startPoint x: 418, startPoint y: 529, endPoint x: 479, endPoint y: 524, distance: 61.0
click at [419, 529] on textarea "Oh no!" at bounding box center [724, 529] width 632 height 54
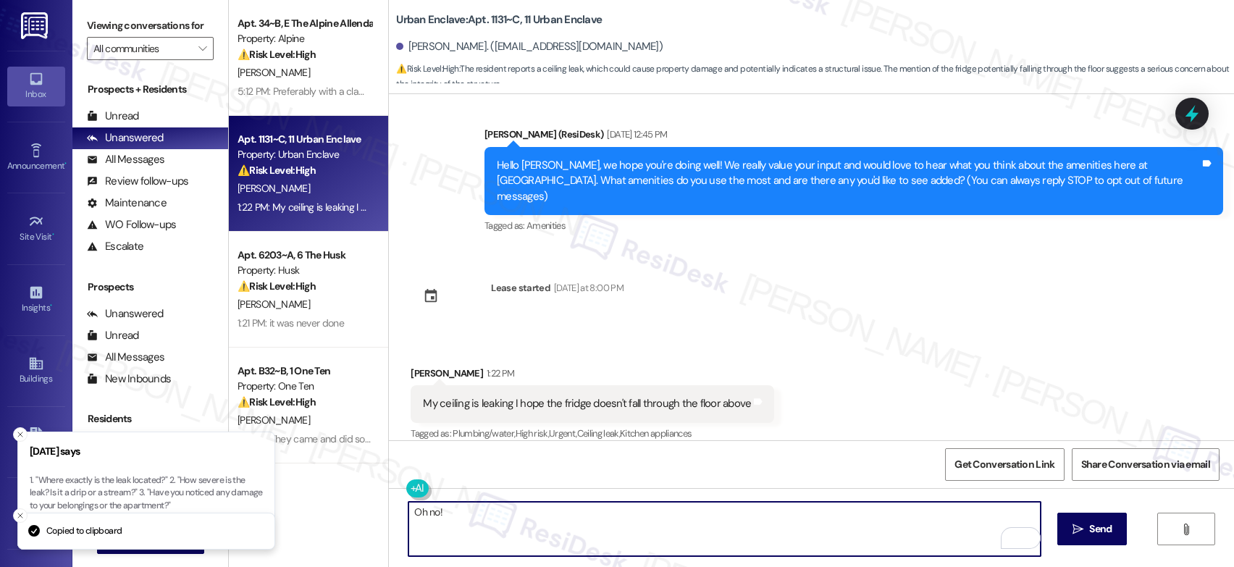
click at [479, 524] on textarea "Oh no!" at bounding box center [724, 529] width 632 height 54
paste textarea "1. "Where exactly is the leak located?" 2. "How severe is the leak? Is it a dri…"
click at [442, 513] on textarea "Oh no! 1. "Where exactly is the leak located?" 2. "How severe is the leak? Is i…" at bounding box center [724, 529] width 632 height 54
drag, startPoint x: 581, startPoint y: 512, endPoint x: 708, endPoint y: 564, distance: 137.7
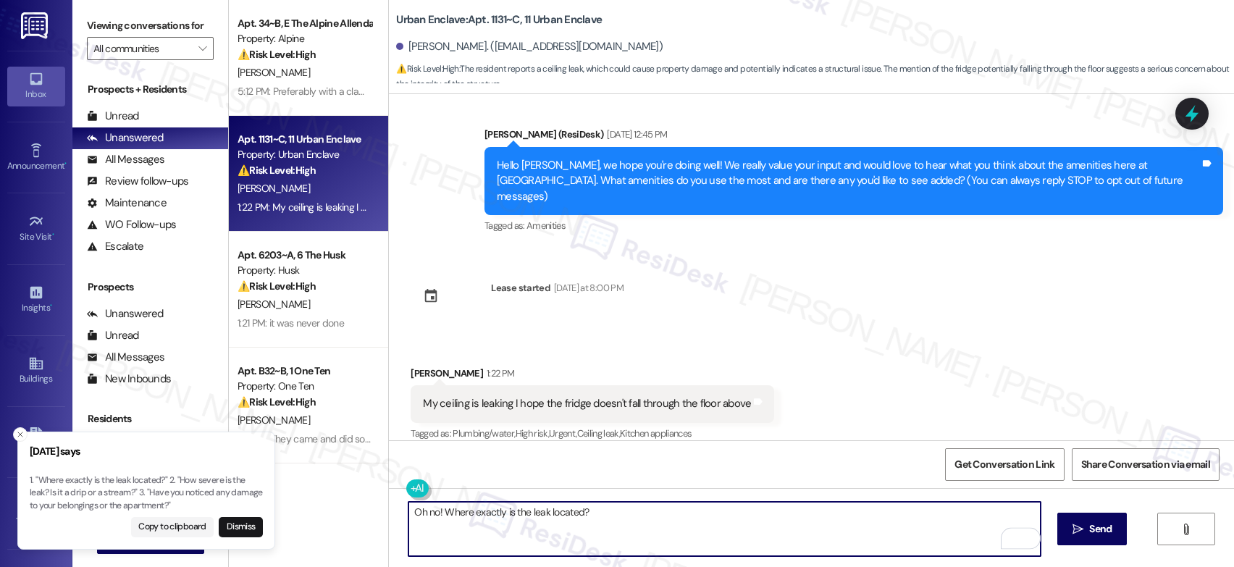
type textarea "Oh no! Where exactly is the leak located?"
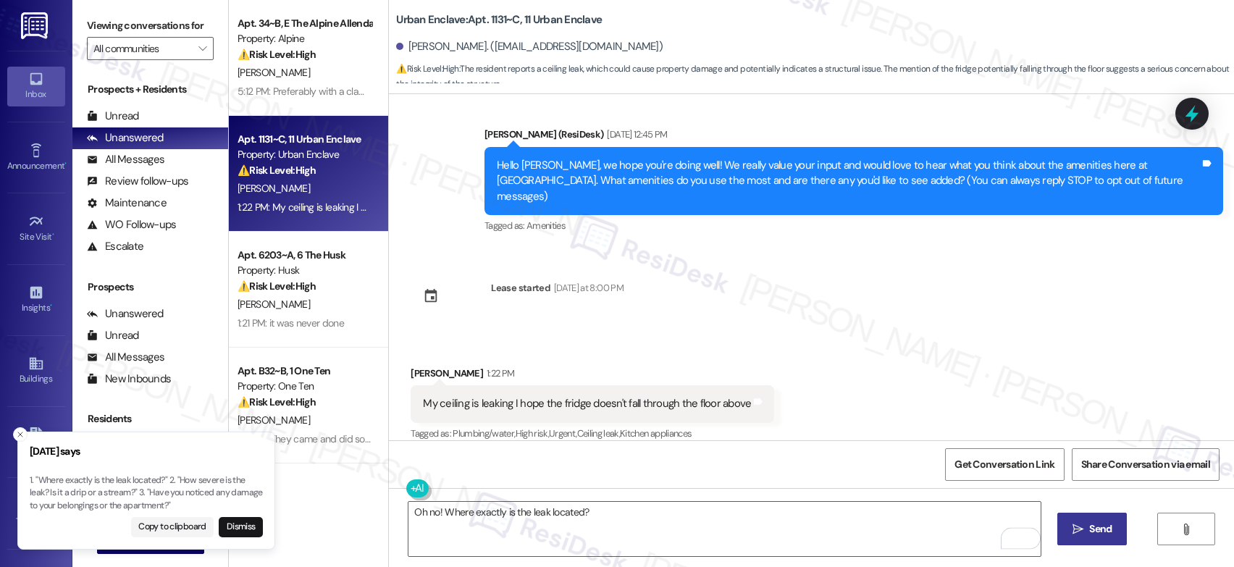
drag, startPoint x: 1053, startPoint y: 519, endPoint x: 1072, endPoint y: 524, distance: 19.5
click at [1064, 523] on div "Oh no! Where exactly is the leak located?  Send " at bounding box center [811, 542] width 845 height 109
click at [1072, 524] on icon "" at bounding box center [1077, 530] width 11 height 12
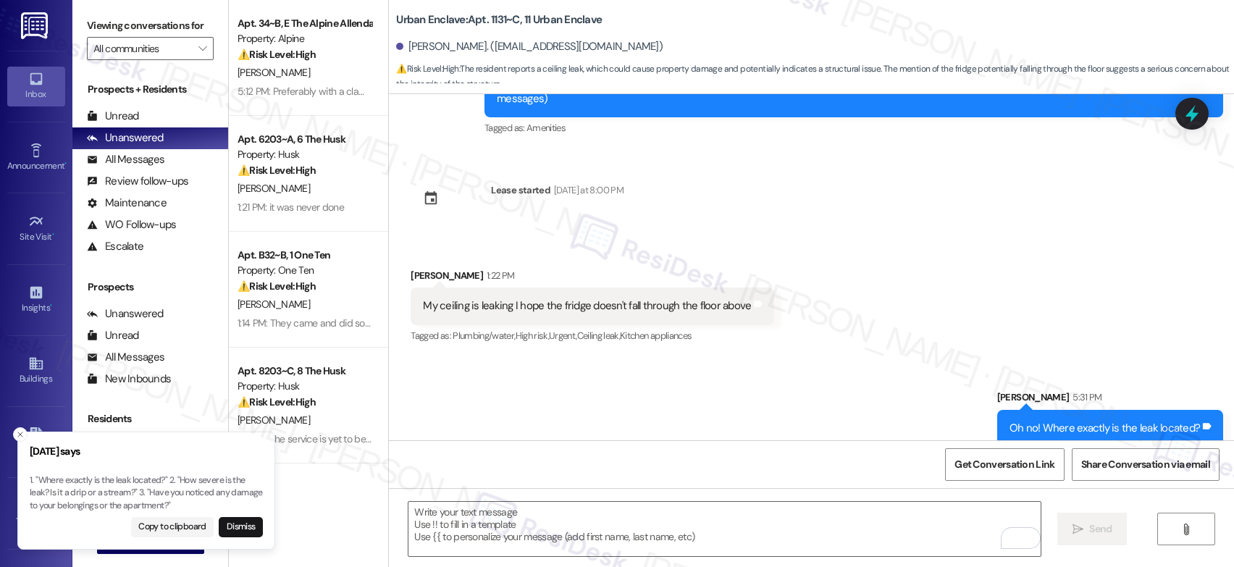
scroll to position [112, 0]
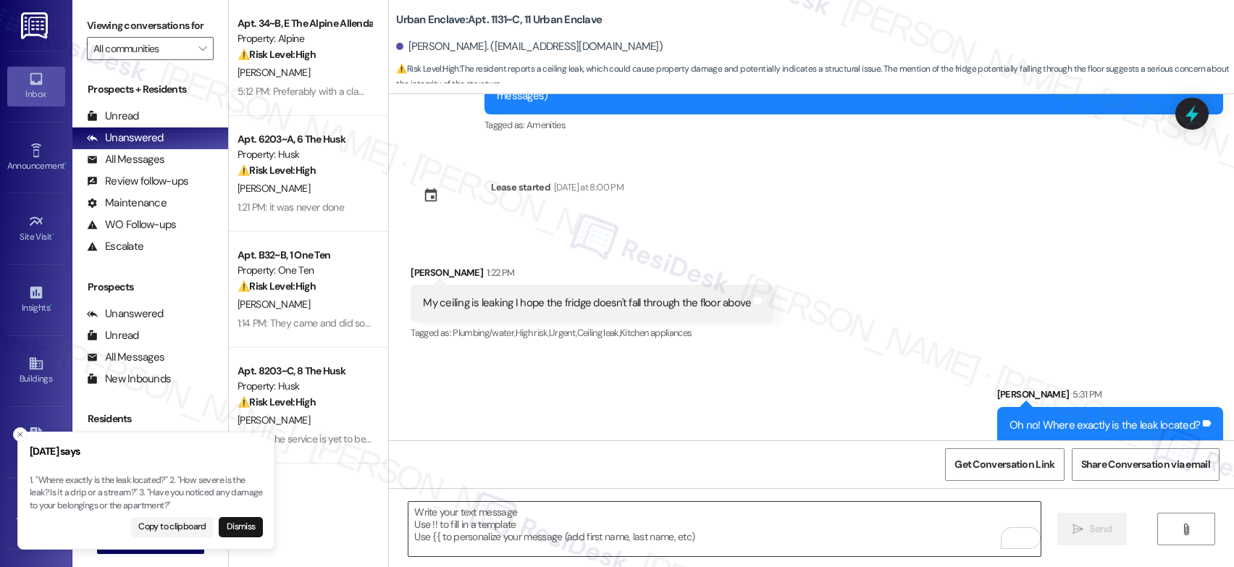
click at [526, 500] on div " Send " at bounding box center [811, 542] width 845 height 109
click at [531, 507] on textarea "To enrich screen reader interactions, please activate Accessibility in Grammarl…" at bounding box center [724, 529] width 632 height 54
paste textarea "1. "Where exactly is the leak located?" 2. "How severe is the leak? Is it a dri…"
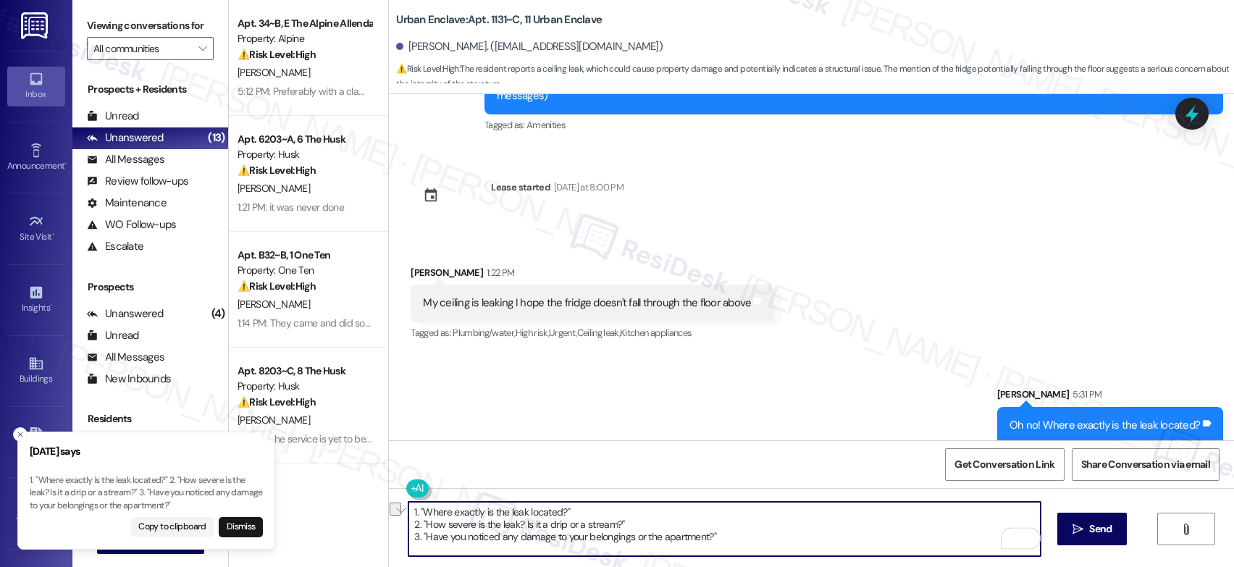
drag, startPoint x: 563, startPoint y: 511, endPoint x: 380, endPoint y: 491, distance: 184.3
click at [389, 488] on div "1. "Where exactly is the leak located?" 2. "How severe is the leak? Is it a dri…" at bounding box center [811, 542] width 845 height 109
drag, startPoint x: 415, startPoint y: 507, endPoint x: 385, endPoint y: 500, distance: 30.6
click at [389, 500] on div "2. "How severe is the leak? Is it a drip or a stream?" 3. "Have you noticed any…" at bounding box center [811, 542] width 845 height 109
drag, startPoint x: 602, startPoint y: 513, endPoint x: 697, endPoint y: 556, distance: 104.3
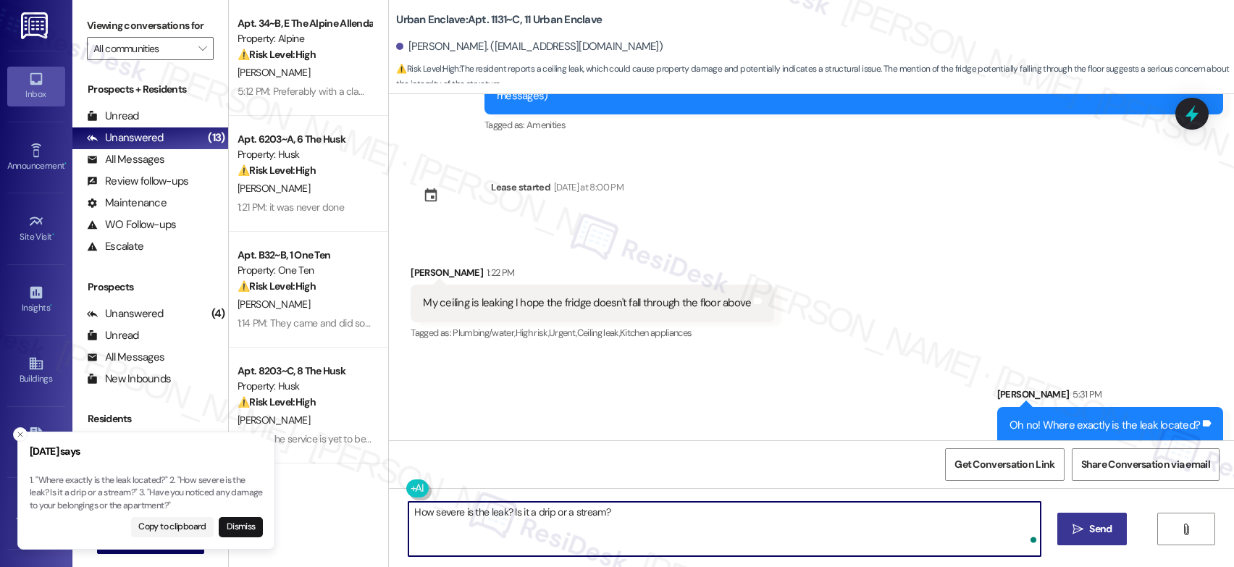
type textarea "How severe is the leak? Is it a drip or a stream?"
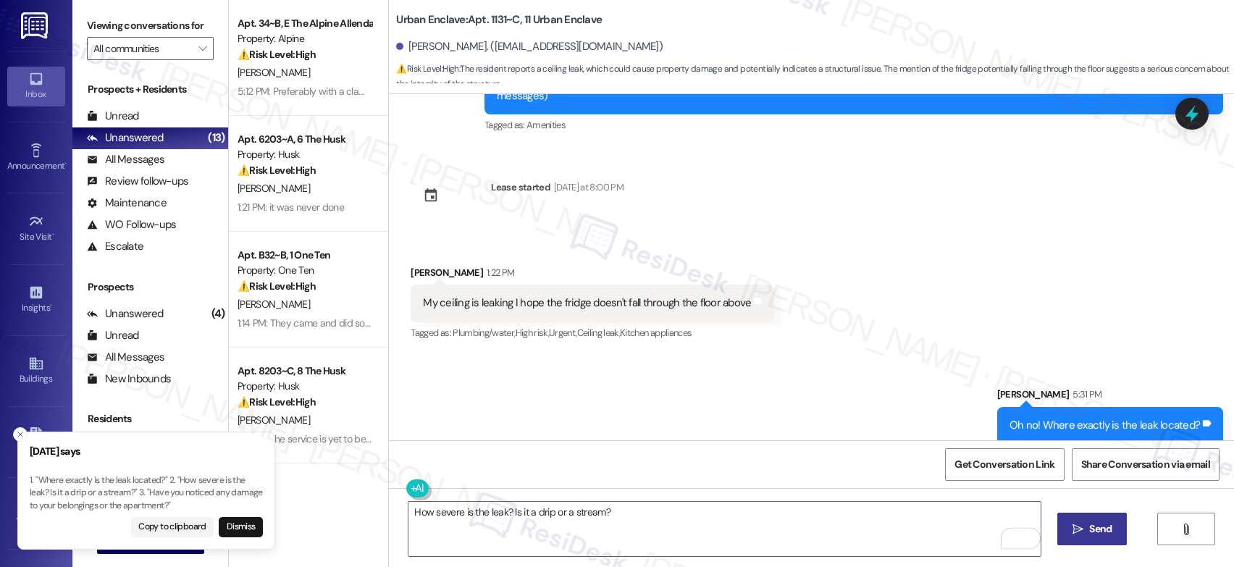
click at [1086, 532] on span "Send" at bounding box center [1100, 528] width 28 height 15
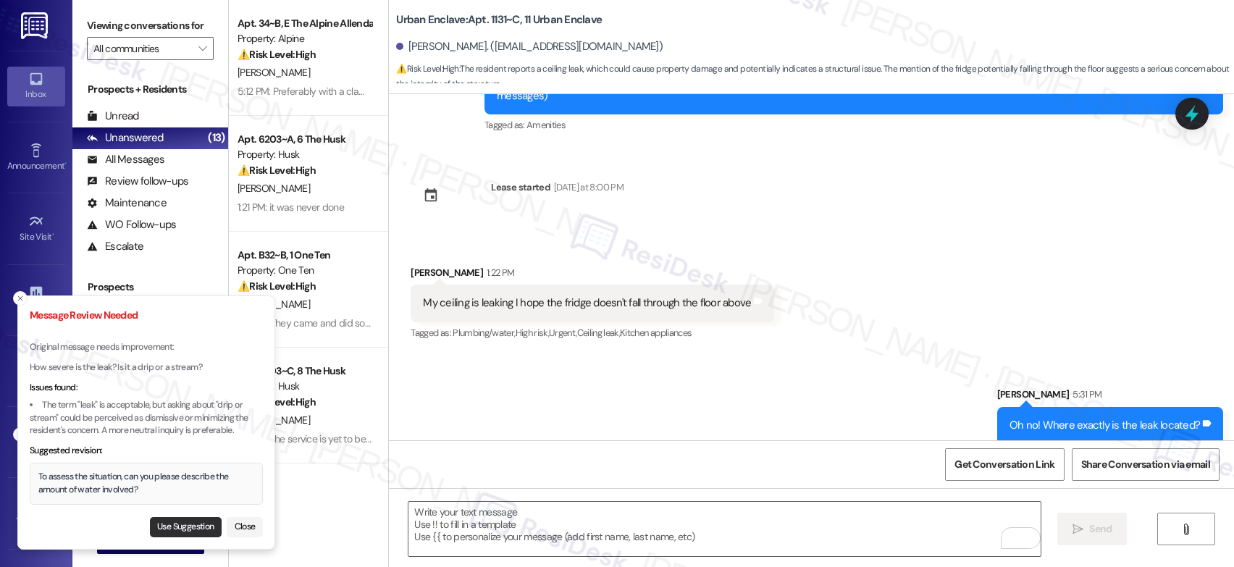
drag, startPoint x: 179, startPoint y: 515, endPoint x: 173, endPoint y: 525, distance: 11.7
click at [179, 514] on div "Use Suggestion Close" at bounding box center [146, 524] width 233 height 25
click at [175, 525] on button "Use Suggestion" at bounding box center [186, 527] width 72 height 20
type textarea "To assess the situation, can you please describe the amount of water involved?"
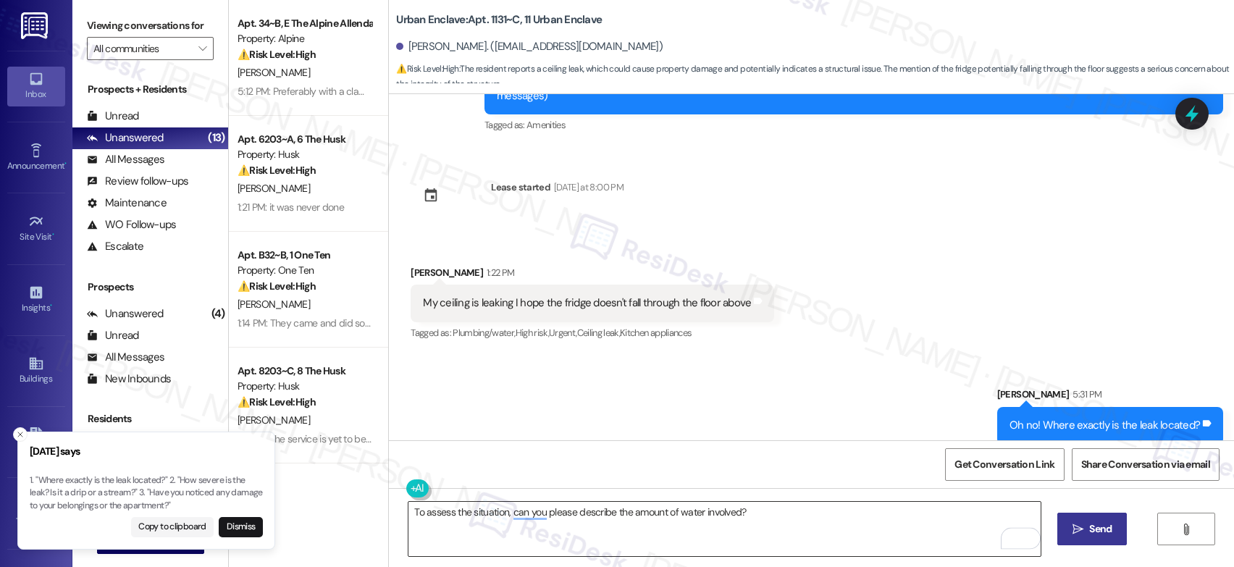
click at [849, 521] on textarea "To assess the situation, can you please describe the amount of water involved?" at bounding box center [724, 529] width 632 height 54
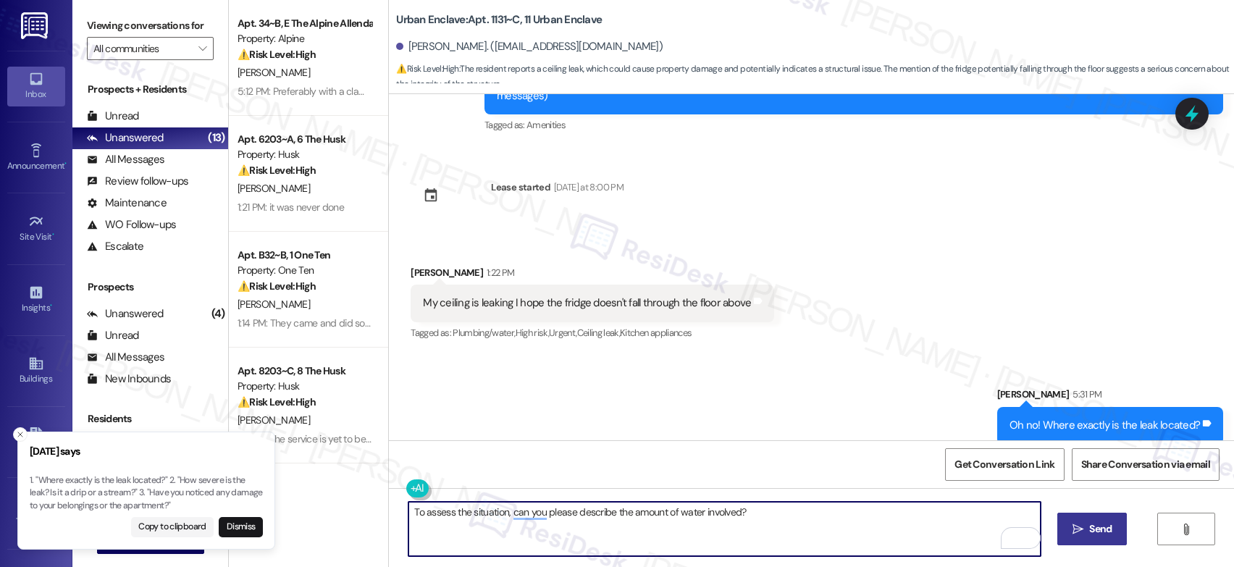
drag, startPoint x: 1038, startPoint y: 524, endPoint x: 1075, endPoint y: 530, distance: 38.2
click at [1061, 528] on div "To assess the situation, can you please describe the amount of water involved? …" at bounding box center [811, 542] width 845 height 109
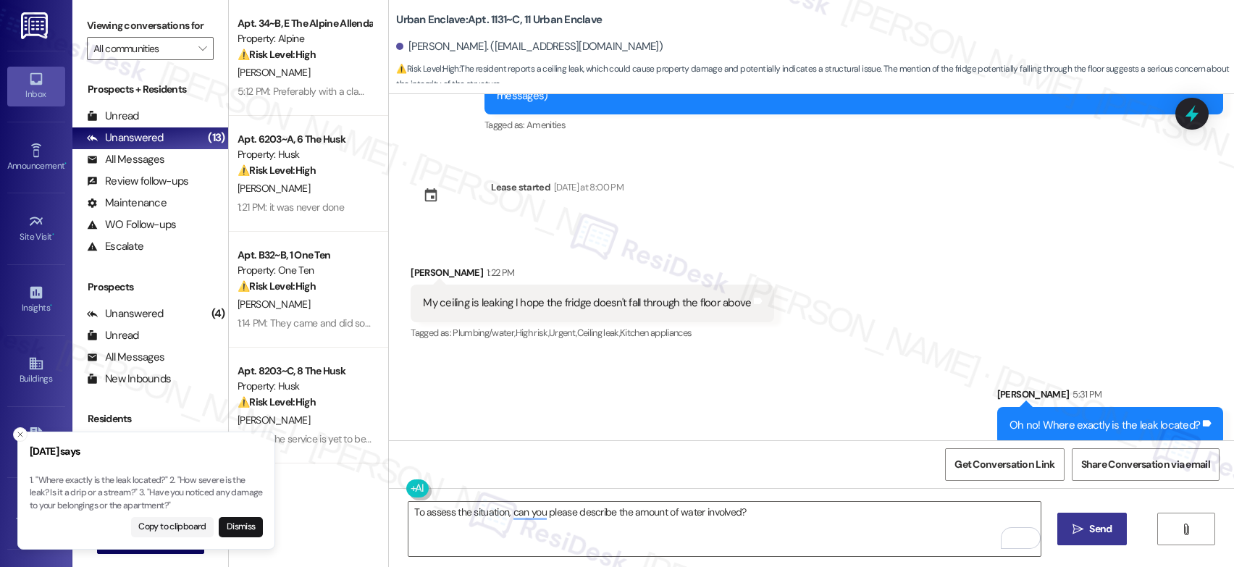
click at [1075, 530] on icon "" at bounding box center [1077, 530] width 11 height 12
click at [251, 521] on button "Dismiss" at bounding box center [241, 527] width 44 height 20
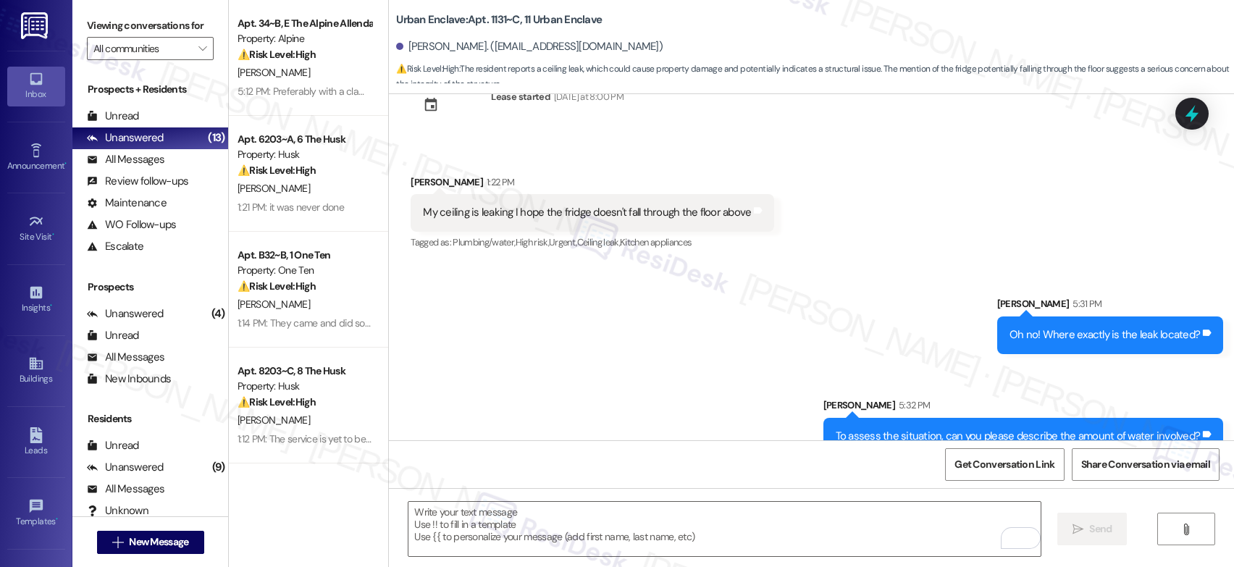
scroll to position [214, 0]
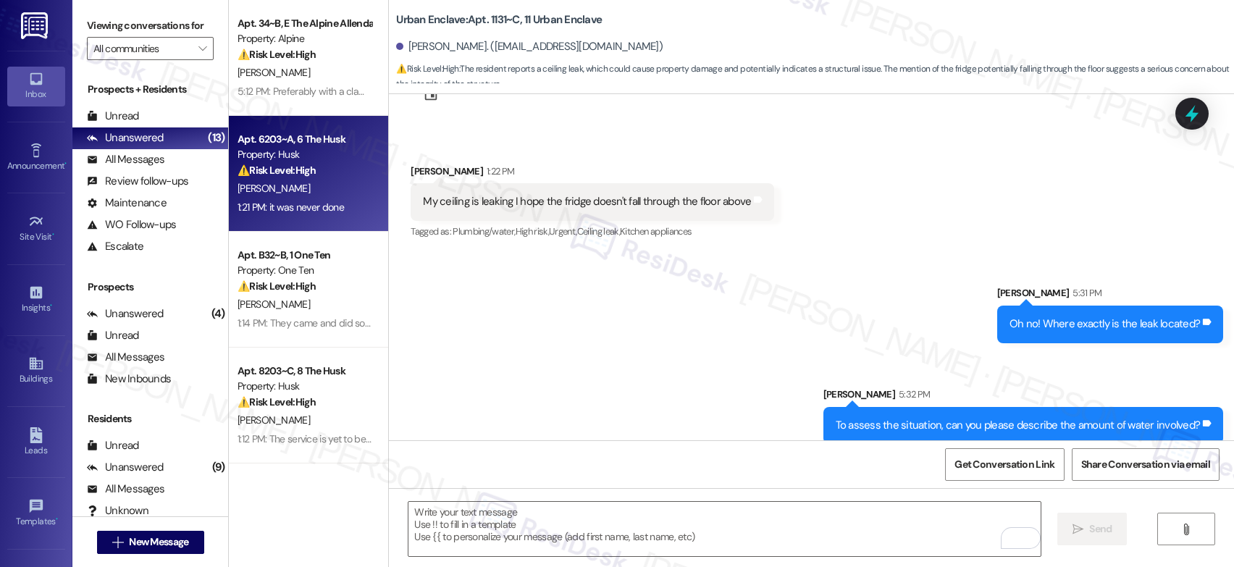
click at [274, 169] on strong "⚠️ Risk Level: High" at bounding box center [277, 170] width 78 height 13
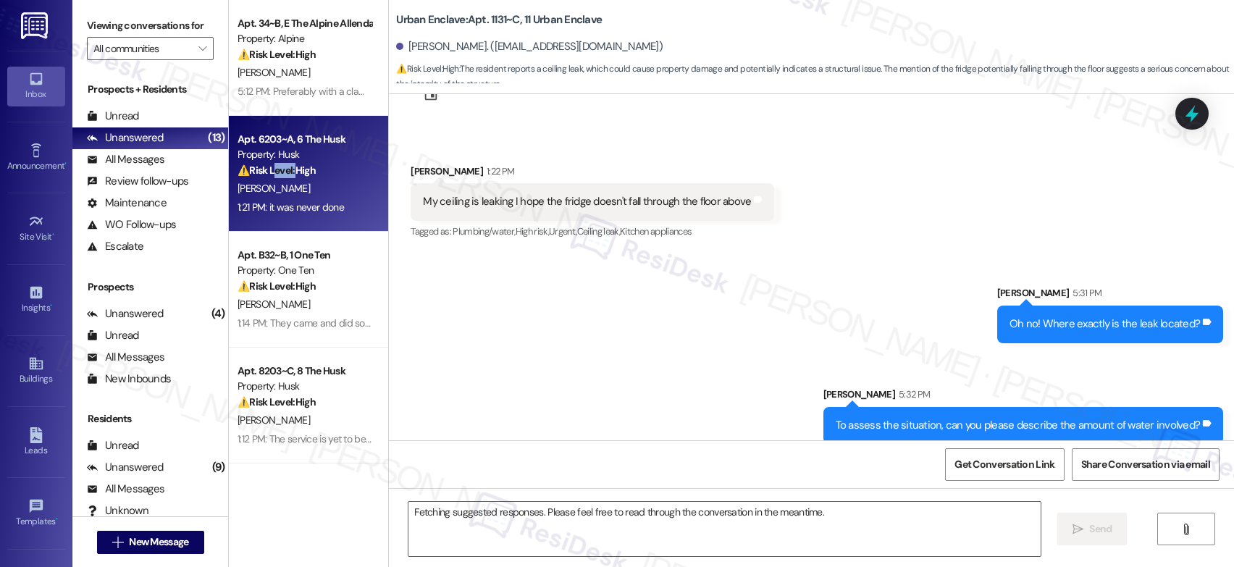
click at [274, 169] on strong "⚠️ Risk Level: High" at bounding box center [277, 170] width 78 height 13
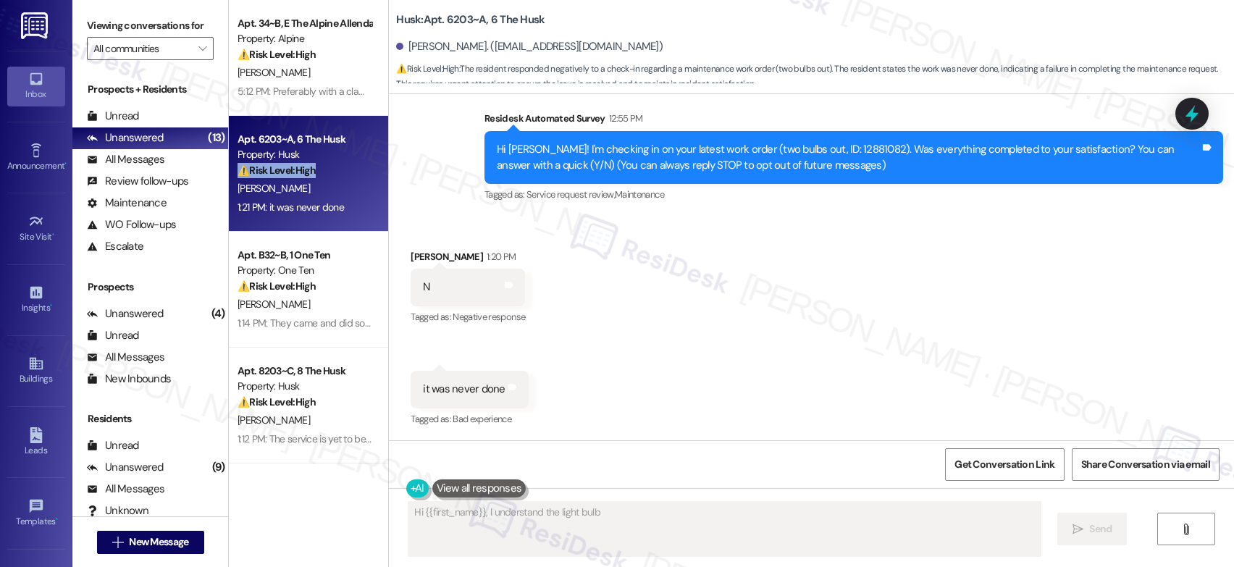
click at [274, 169] on strong "⚠️ Risk Level: High" at bounding box center [277, 170] width 78 height 13
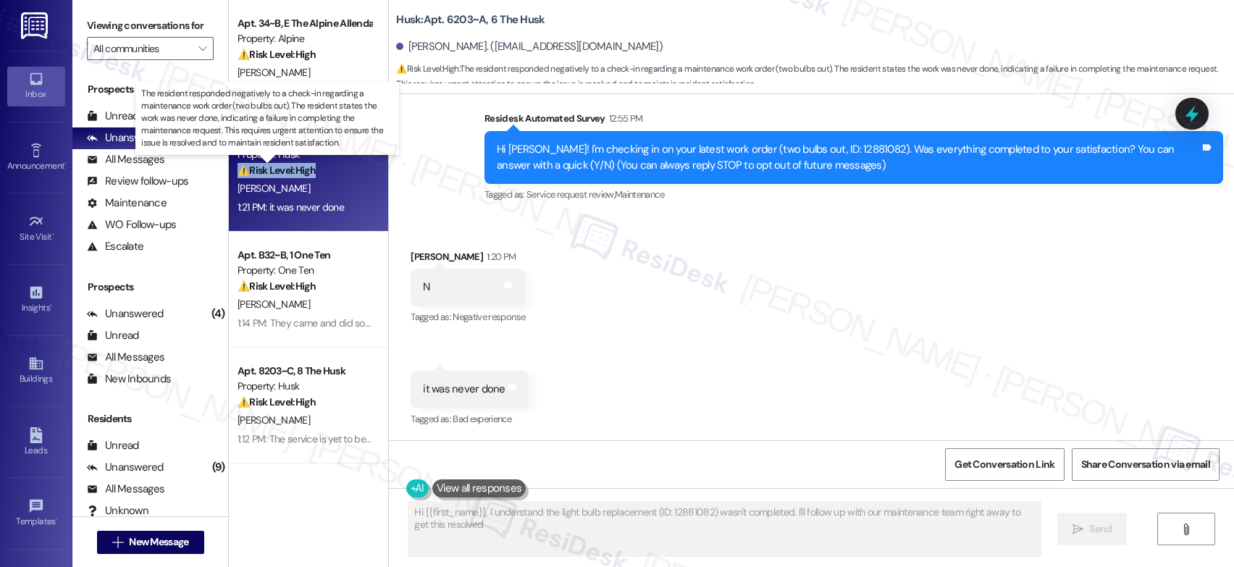
click at [274, 169] on strong "⚠️ Risk Level: High" at bounding box center [277, 170] width 78 height 13
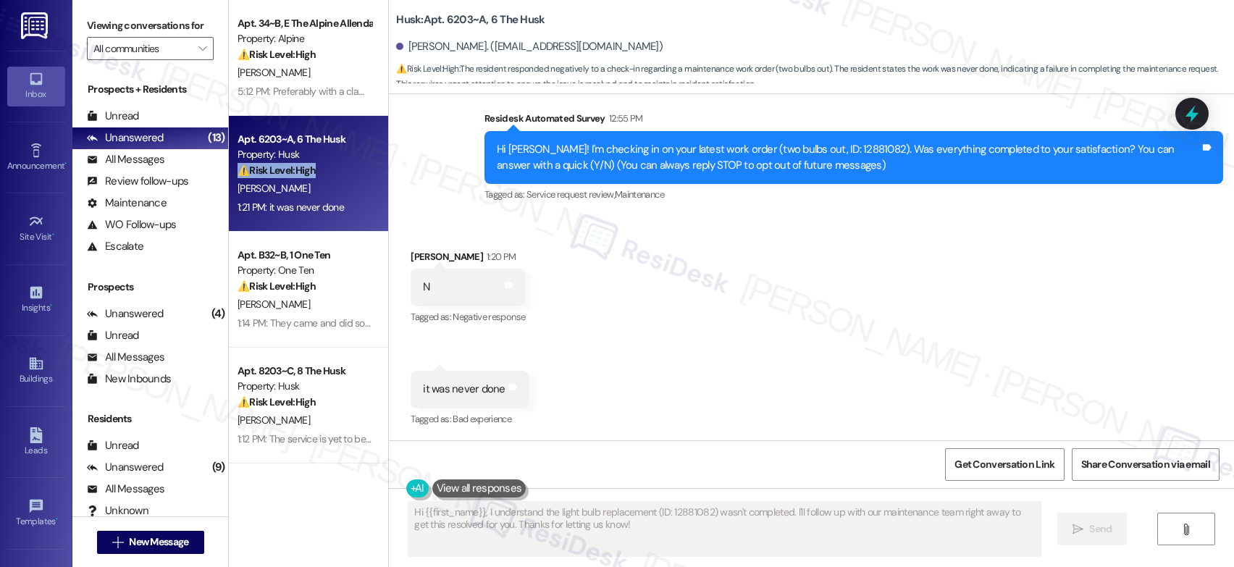
scroll to position [142, 0]
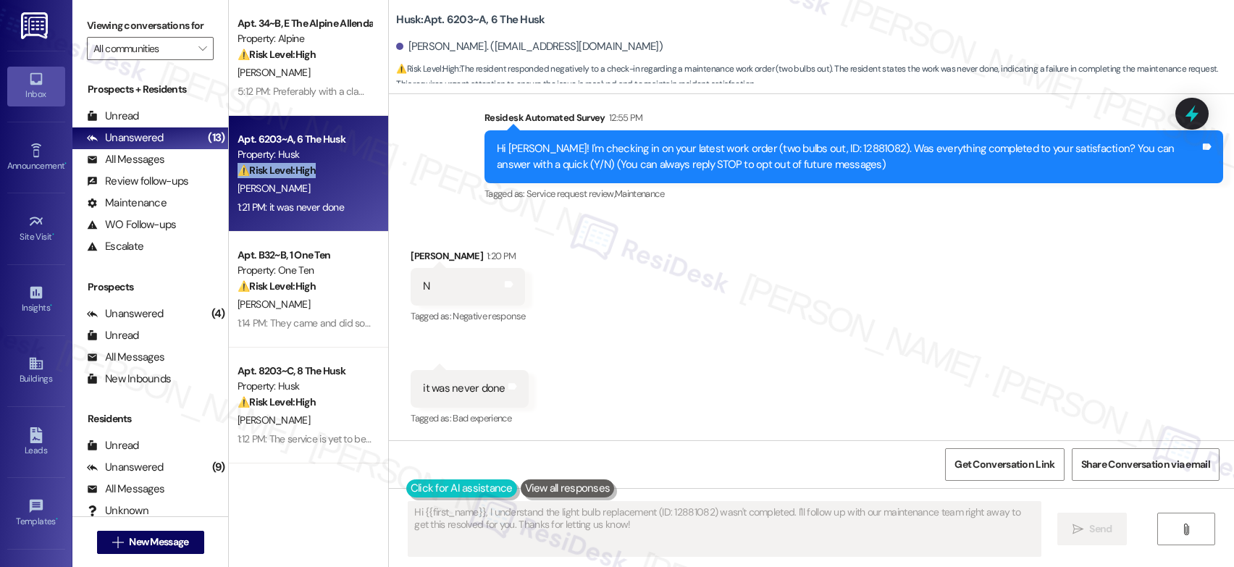
click at [416, 488] on button at bounding box center [461, 488] width 111 height 18
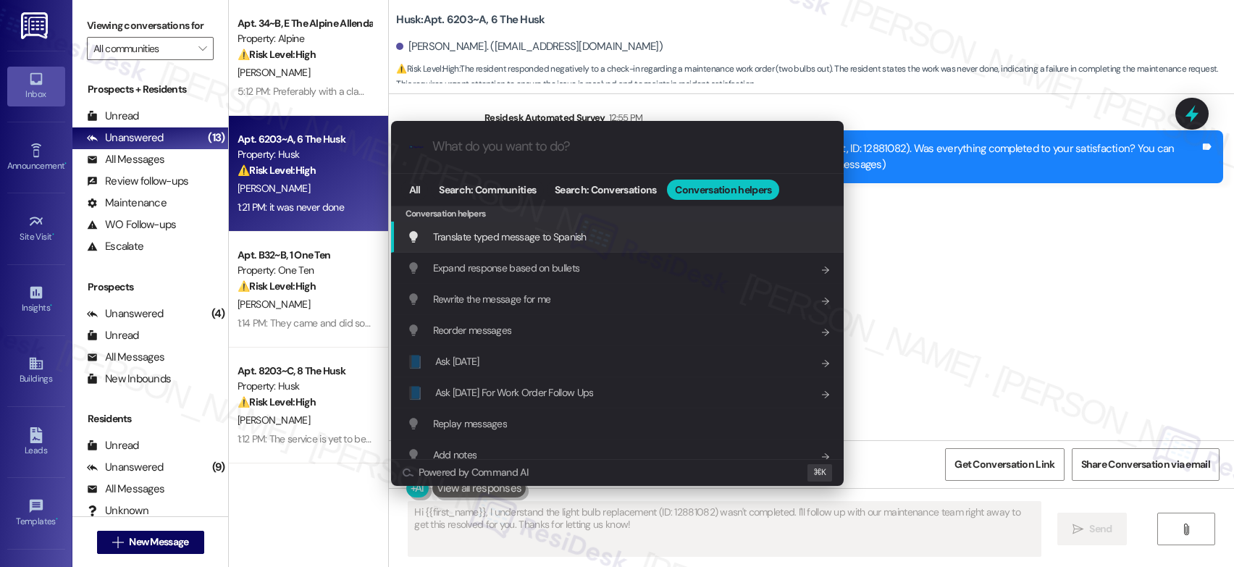
click at [477, 511] on div ".cls-1{fill:#0a055f;}.cls-2{fill:#0cc4c4;} resideskLogoBlueOrange All Search: C…" at bounding box center [617, 283] width 1234 height 567
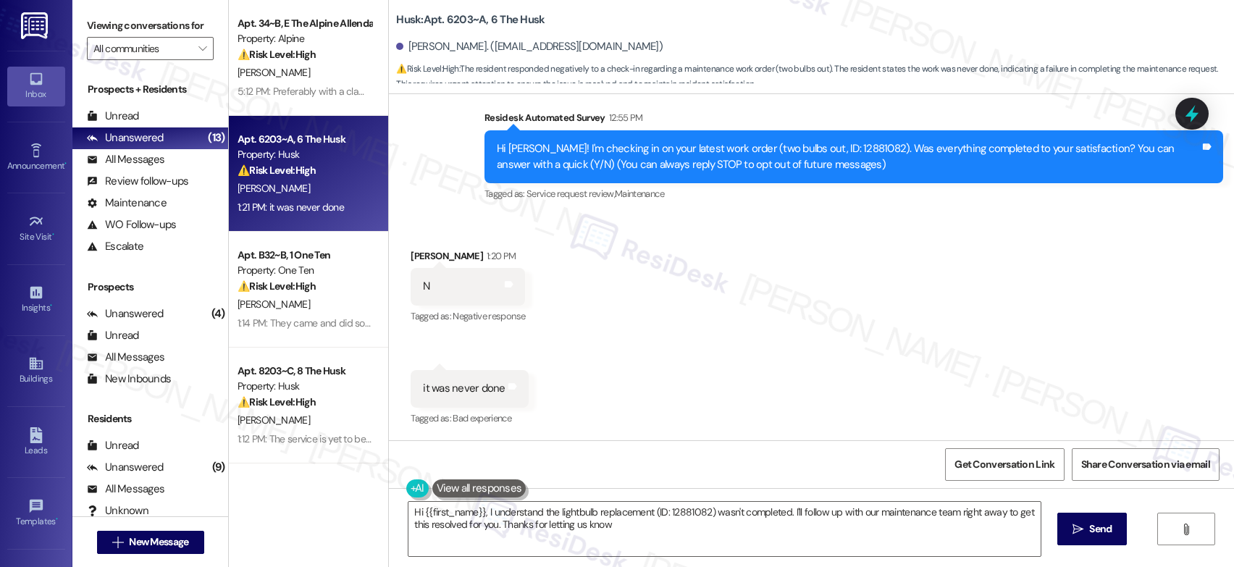
type textarea "Hi {{first_name}}, I understand the lightbulb replacement (ID: 12881082) wasn't…"
click at [432, 488] on button at bounding box center [479, 488] width 94 height 18
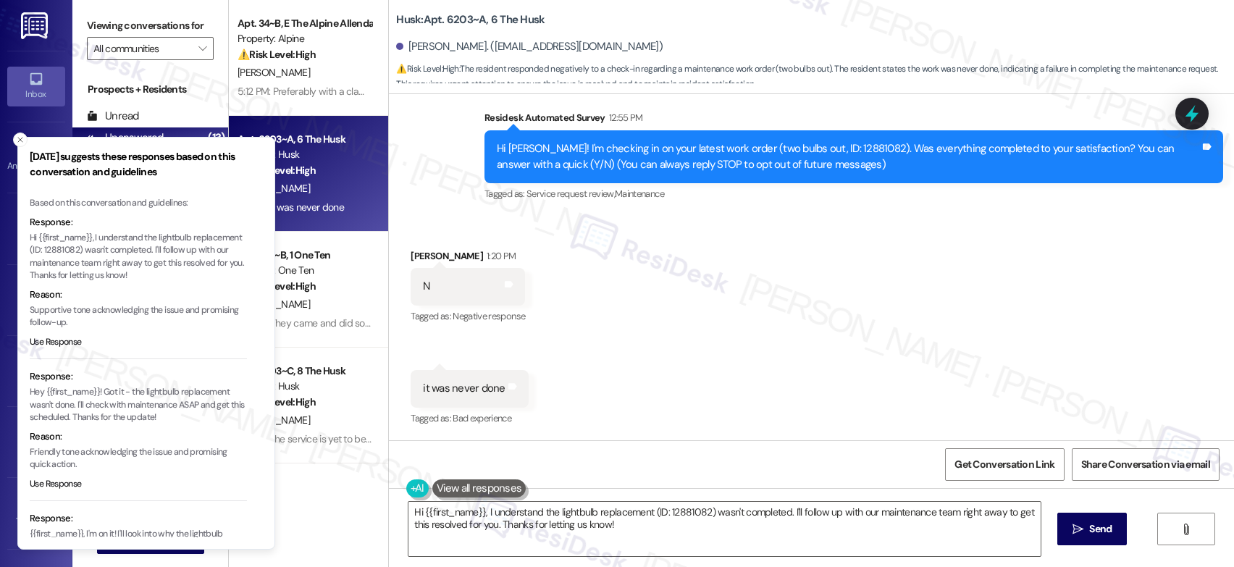
click at [413, 488] on div at bounding box center [467, 488] width 123 height 18
click at [411, 488] on button at bounding box center [461, 488] width 111 height 18
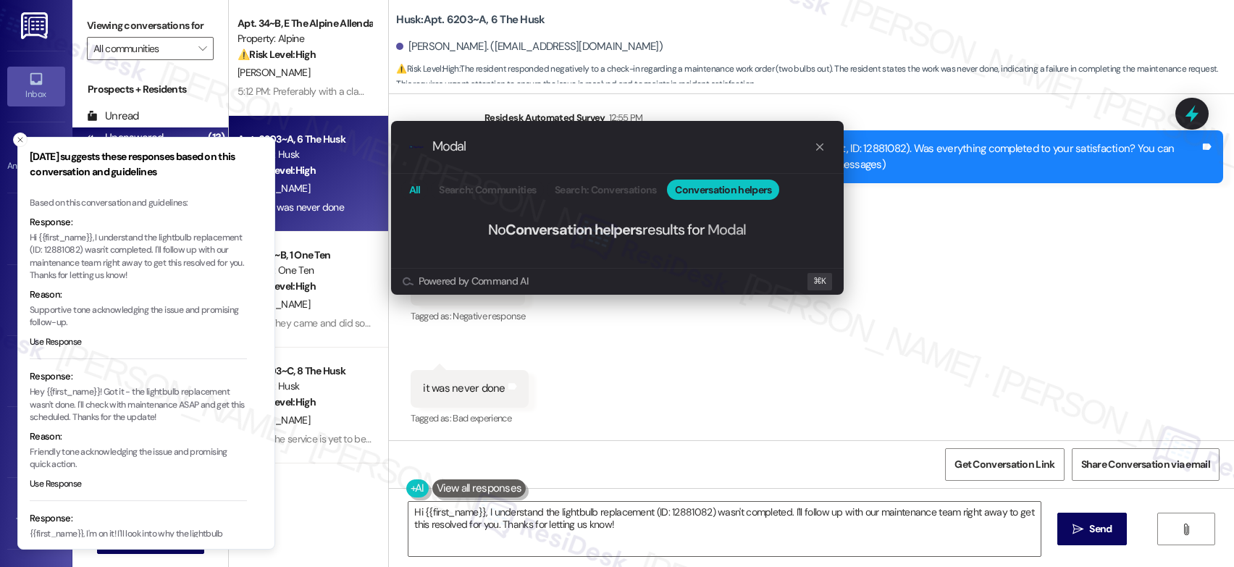
type input "Modal"
click at [421, 190] on button "All" at bounding box center [415, 190] width 28 height 20
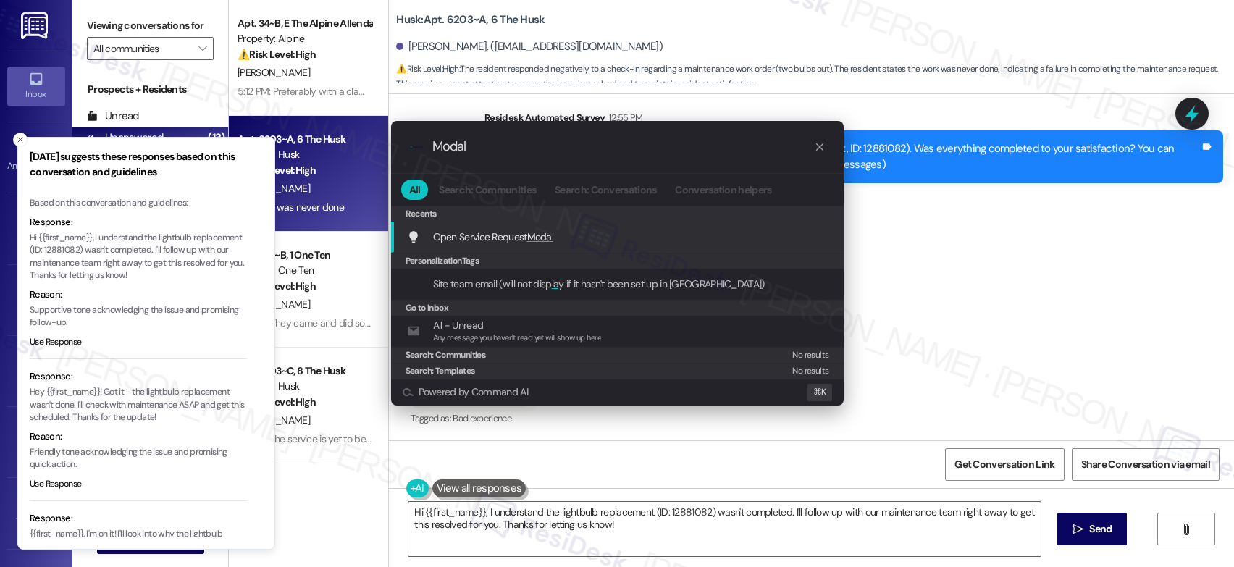
click at [521, 230] on span "Open Service Request Modal" at bounding box center [493, 236] width 121 height 13
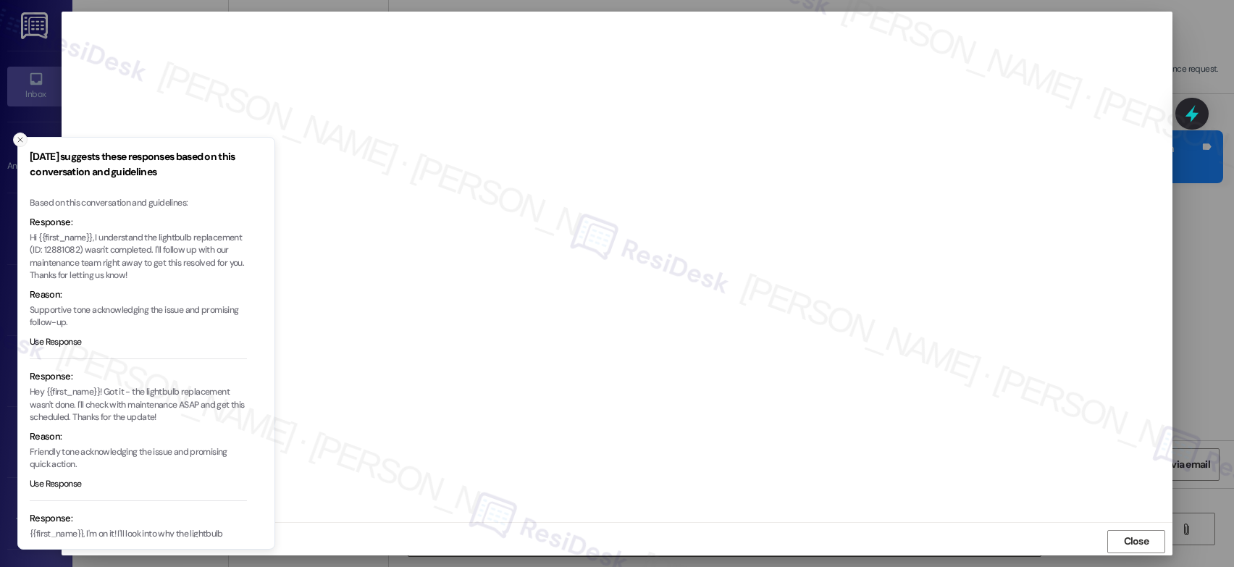
click at [24, 139] on icon "Close toast" at bounding box center [20, 139] width 9 height 9
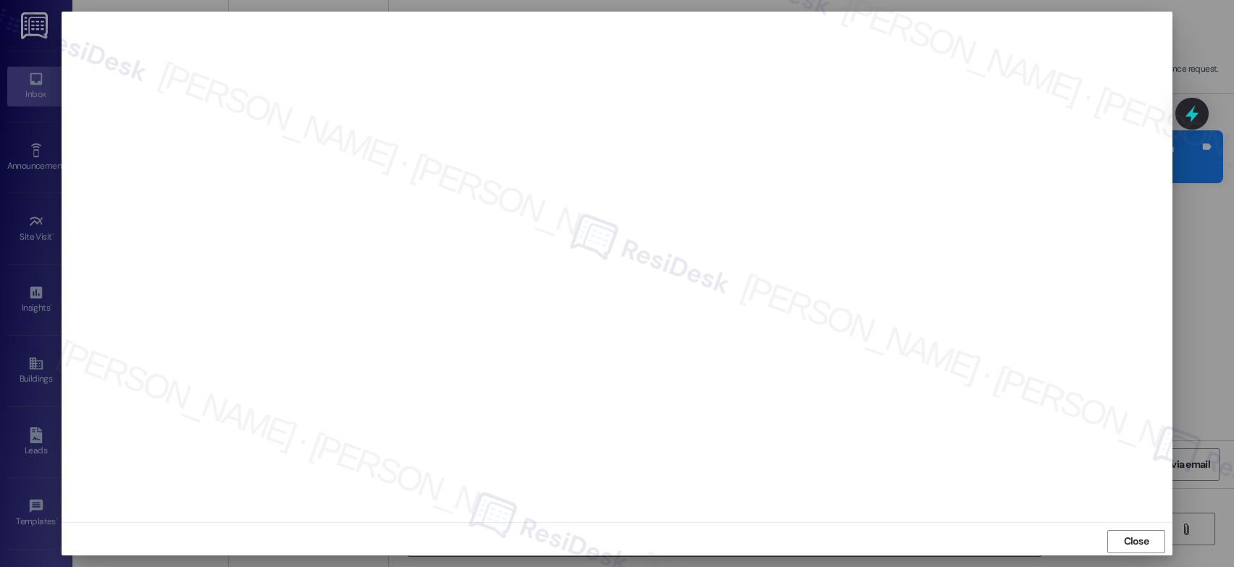
click at [1123, 550] on span "Close" at bounding box center [1136, 542] width 31 height 22
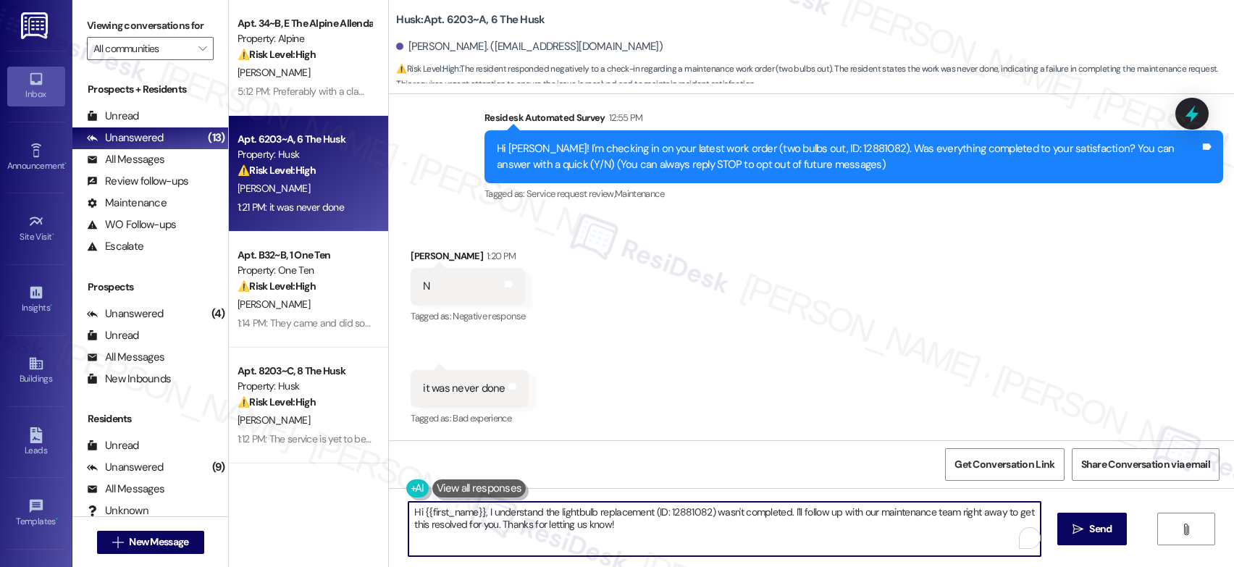
drag, startPoint x: 545, startPoint y: 521, endPoint x: 389, endPoint y: 497, distance: 158.3
click at [389, 497] on div "Hi {{first_name}}, I understand the lightbulb replacement (ID: 12881082) wasn't…" at bounding box center [811, 542] width 845 height 109
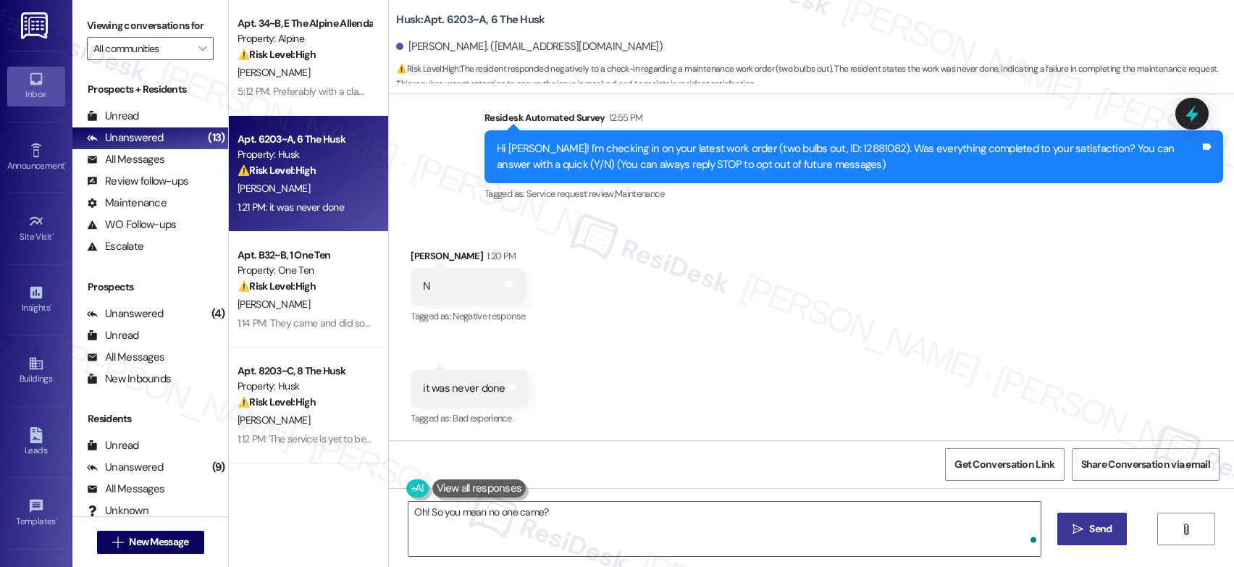
drag, startPoint x: 1063, startPoint y: 516, endPoint x: 1070, endPoint y: 521, distance: 8.8
click at [1070, 521] on div "Oh! So you mean no one came?  Send " at bounding box center [811, 542] width 845 height 109
click at [1076, 521] on span " Send" at bounding box center [1093, 528] width 46 height 15
click at [815, 133] on div "Hi Payton! I'm checking in on your latest work order (two bulbs out, ID: 128810…" at bounding box center [853, 156] width 739 height 53
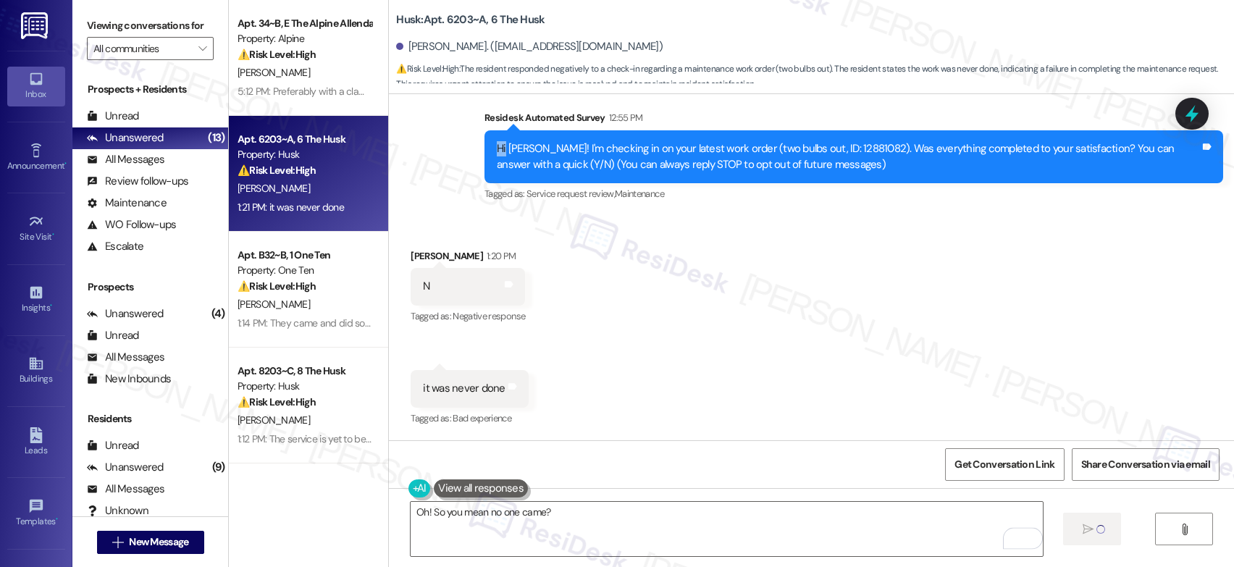
click at [818, 138] on div "Hi Payton! I'm checking in on your latest work order (two bulbs out, ID: 128810…" at bounding box center [853, 156] width 739 height 53
click at [818, 139] on div "Hi Payton! I'm checking in on your latest work order (two bulbs out, ID: 128810…" at bounding box center [853, 156] width 739 height 53
click at [819, 140] on div "Hi Payton! I'm checking in on your latest work order (two bulbs out, ID: 128810…" at bounding box center [853, 156] width 739 height 53
click at [821, 143] on div "Hi Payton! I'm checking in on your latest work order (two bulbs out, ID: 128810…" at bounding box center [848, 156] width 703 height 31
click at [822, 146] on div "Hi Payton! I'm checking in on your latest work order (two bulbs out, ID: 128810…" at bounding box center [848, 156] width 703 height 31
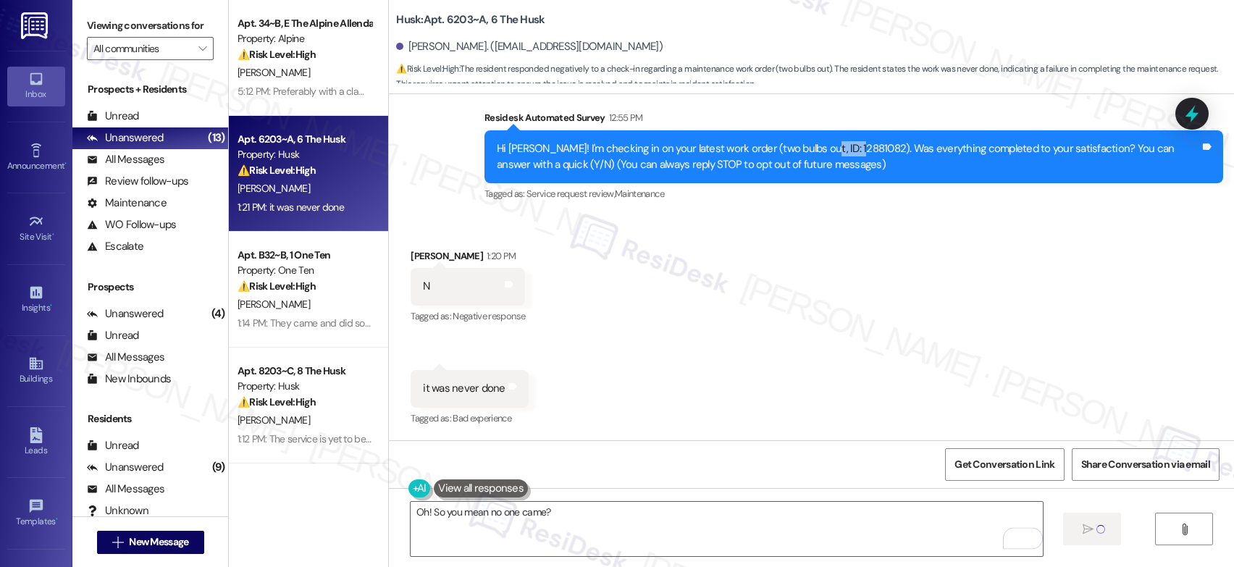
click at [822, 146] on div "Hi Payton! I'm checking in on your latest work order (two bulbs out, ID: 128810…" at bounding box center [848, 156] width 703 height 31
copy div "12881082"
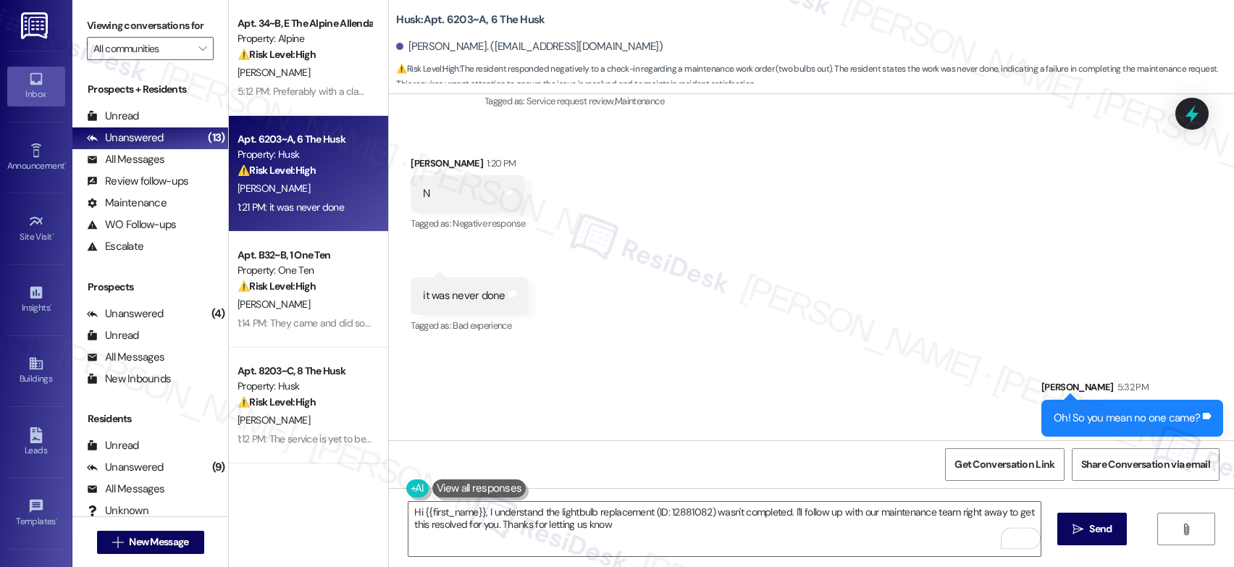
type textarea "Hi {{first_name}}, I understand the lightbulb replacement (ID: 12881082) wasn't…"
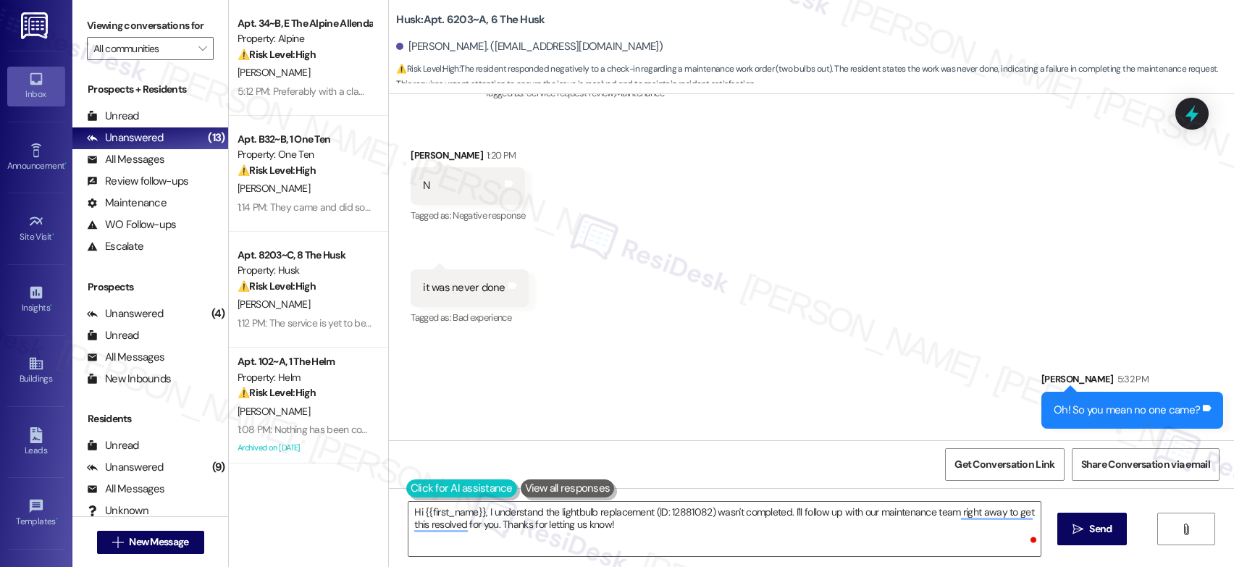
click at [406, 487] on button at bounding box center [461, 488] width 111 height 18
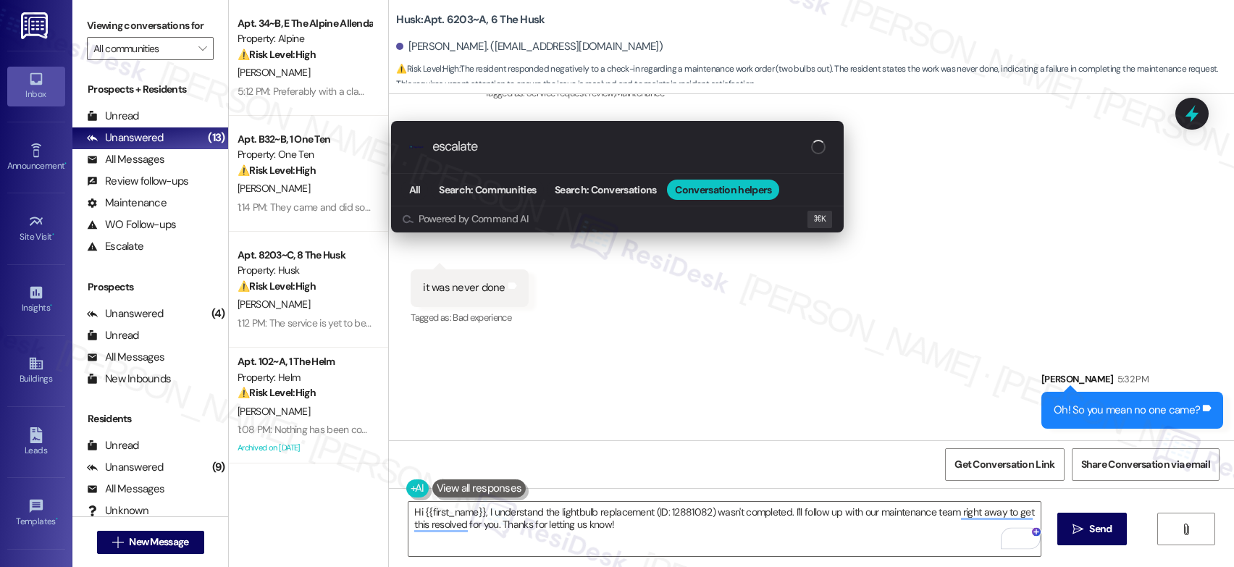
type input "escalate"
click at [383, 171] on div ".cls-1{fill:#0a055f;}.cls-2{fill:#0cc4c4;} resideskLogoBlueOrange escalate All …" at bounding box center [617, 176] width 489 height 140
click at [406, 185] on button "All" at bounding box center [415, 190] width 28 height 20
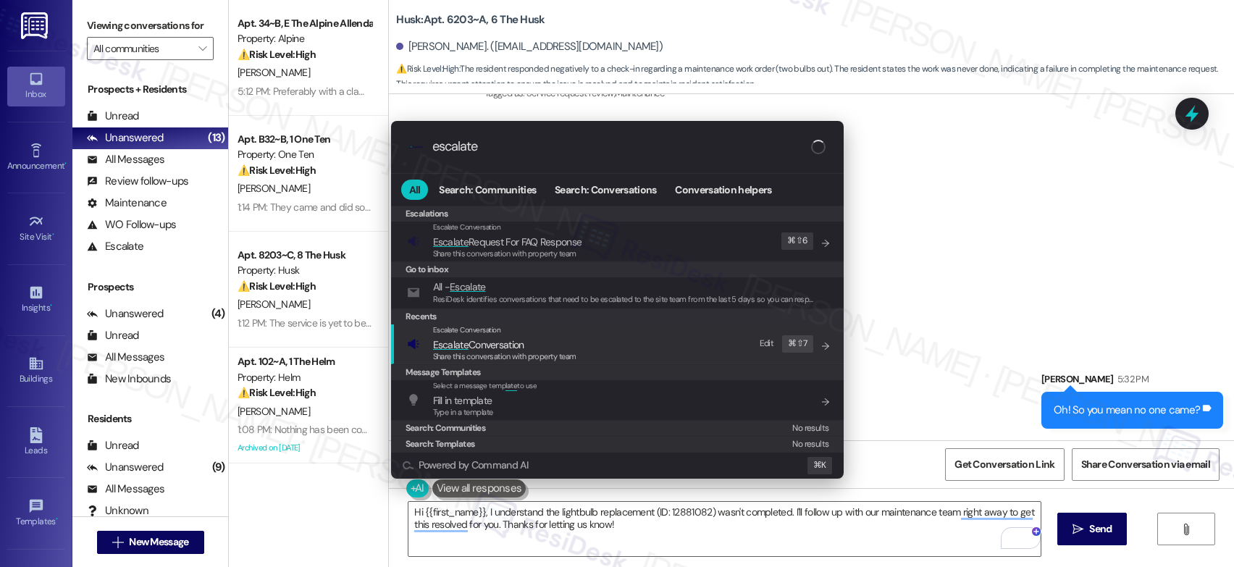
click at [475, 356] on span "Share this conversation with property team" at bounding box center [504, 356] width 143 height 10
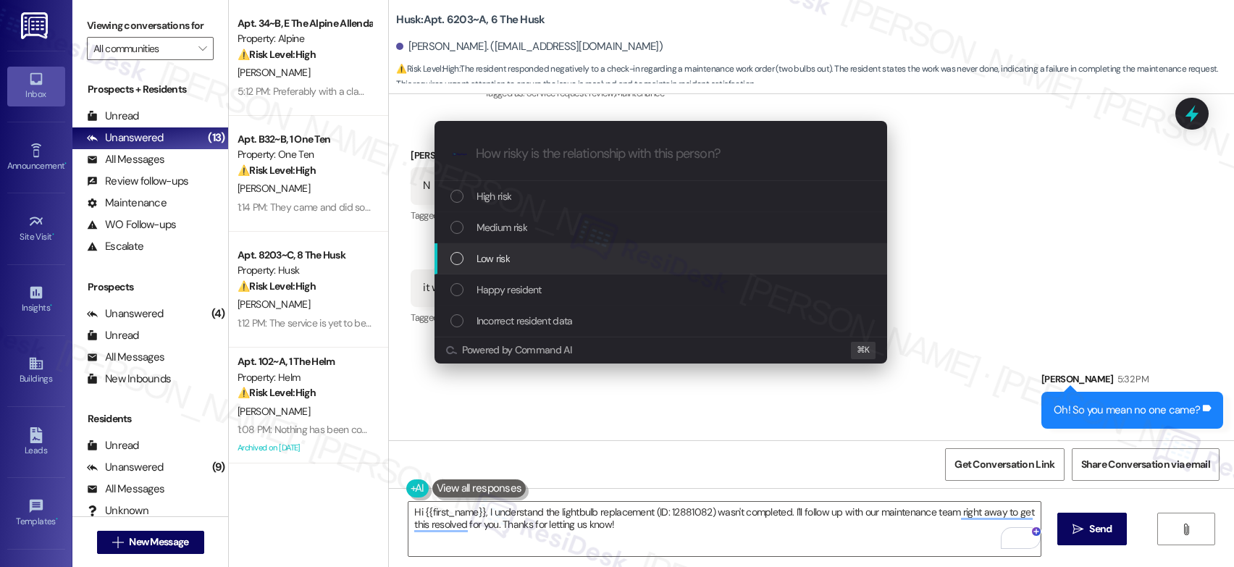
click at [526, 261] on div "Low risk" at bounding box center [662, 259] width 424 height 16
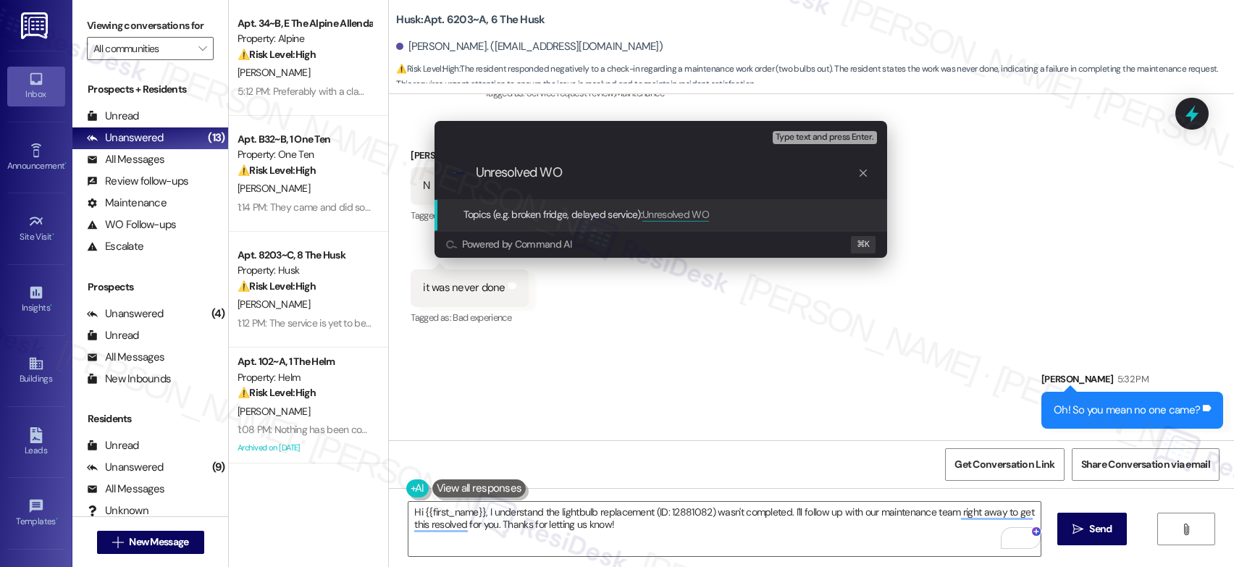
paste input "12881082"
type input "Unresolved WO 12881082 - feedback request"
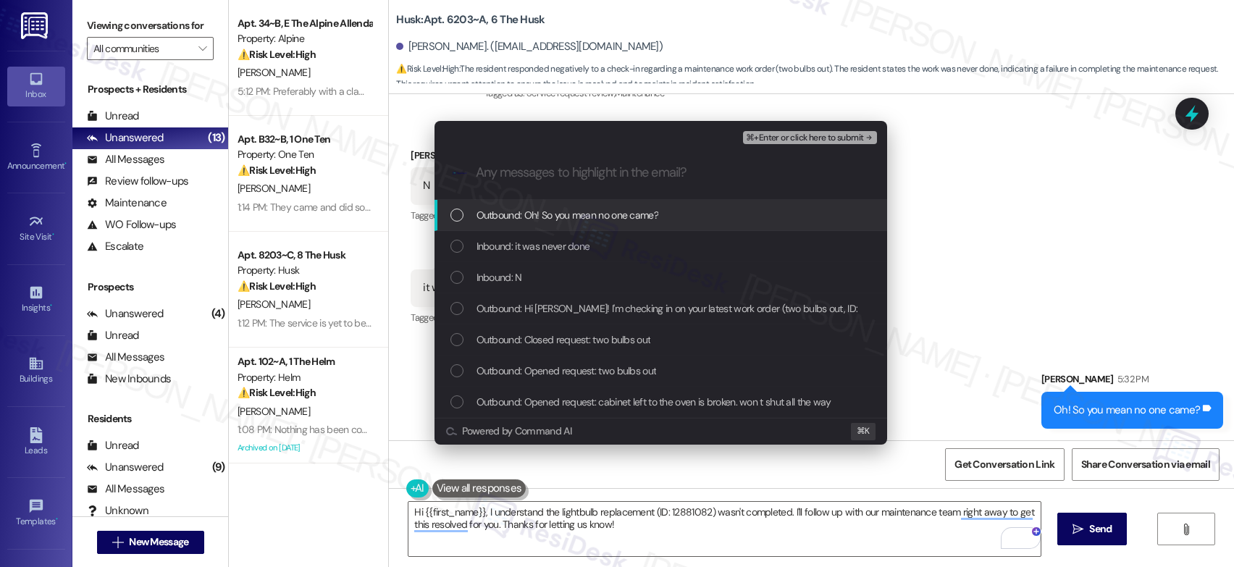
click at [828, 133] on span "⌘+Enter or click here to submit" at bounding box center [804, 138] width 117 height 10
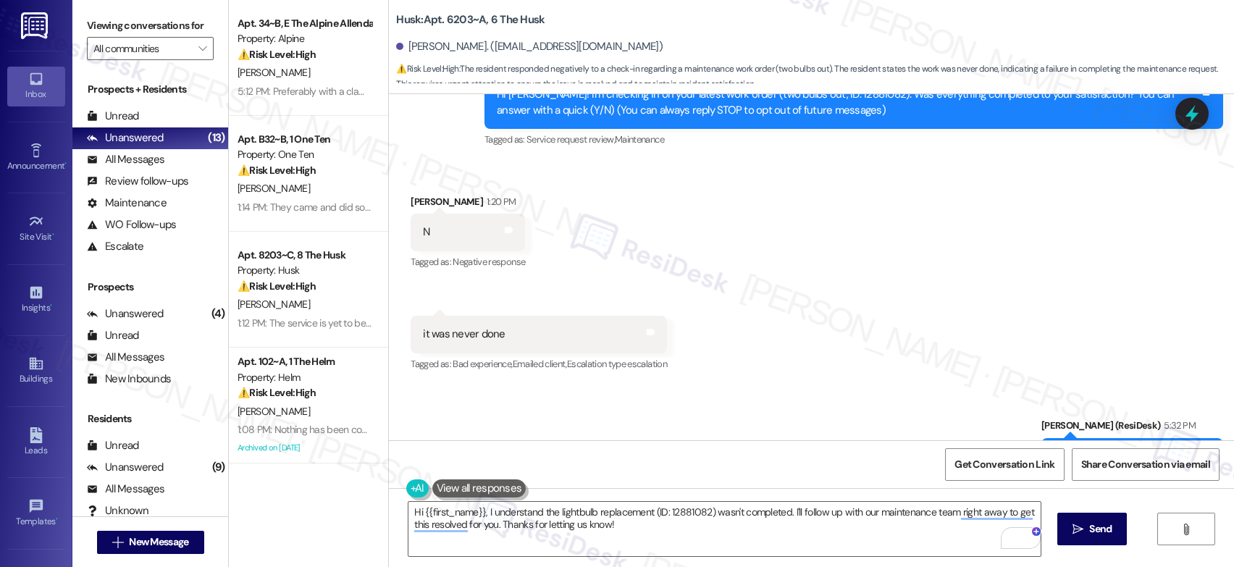
scroll to position [264, 0]
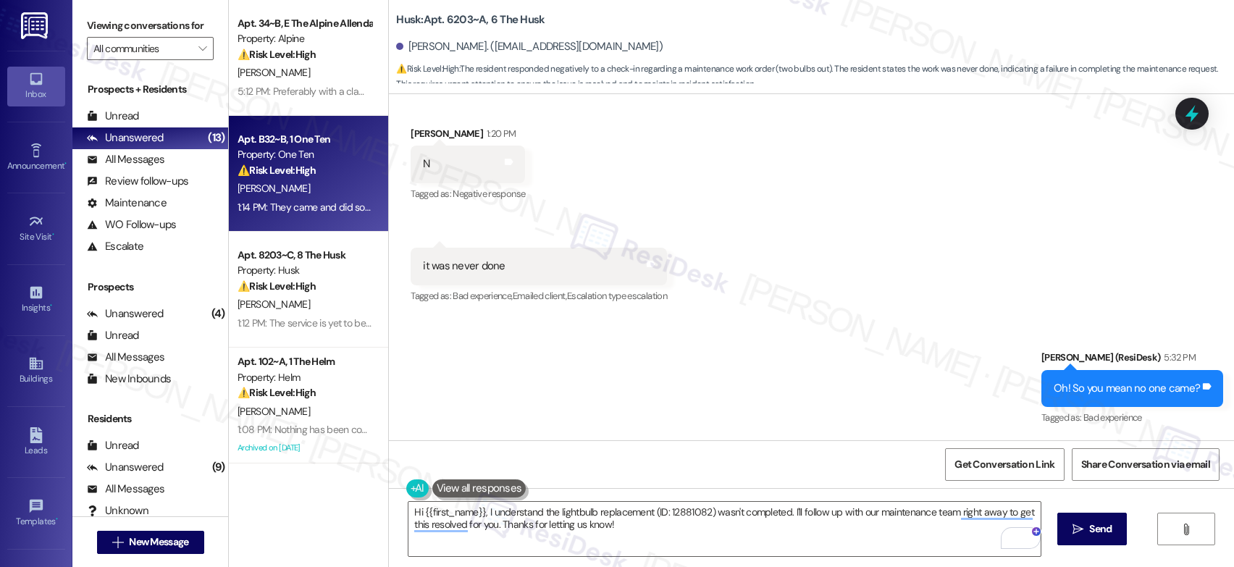
click at [298, 164] on strong "⚠️ Risk Level: High" at bounding box center [277, 170] width 78 height 13
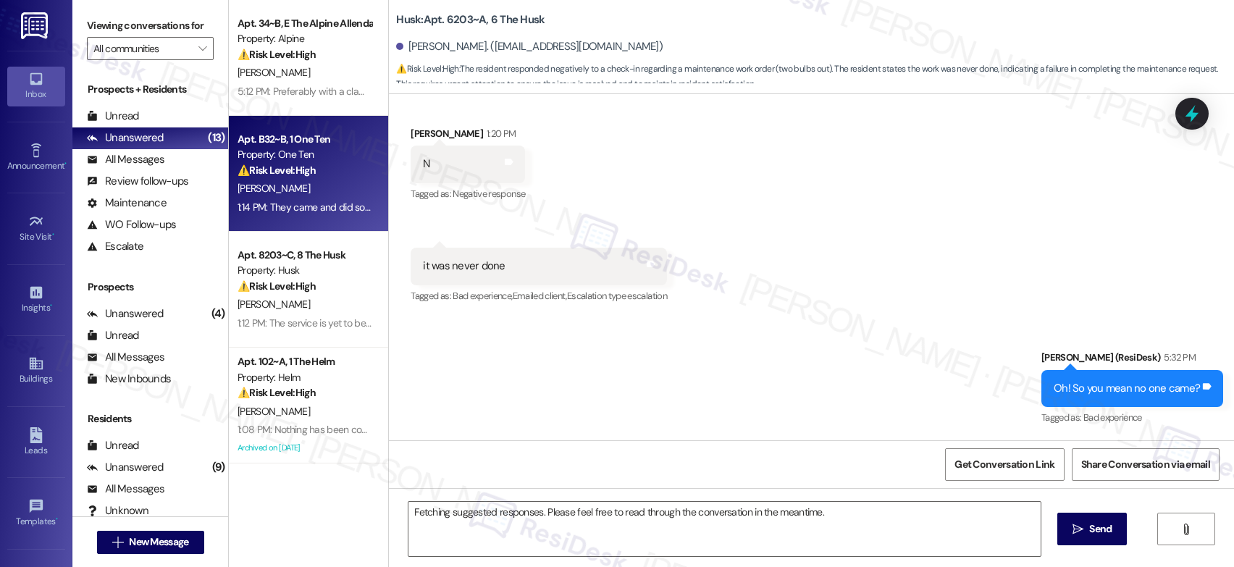
click at [298, 164] on strong "⚠️ Risk Level: High" at bounding box center [277, 170] width 78 height 13
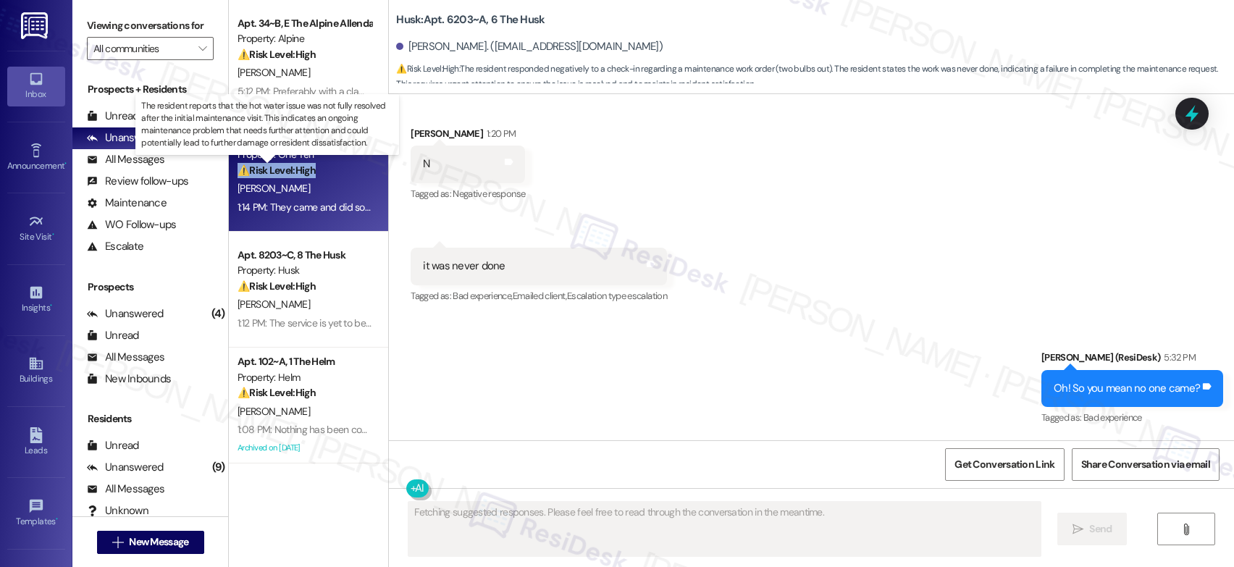
click at [298, 164] on strong "⚠️ Risk Level: High" at bounding box center [277, 170] width 78 height 13
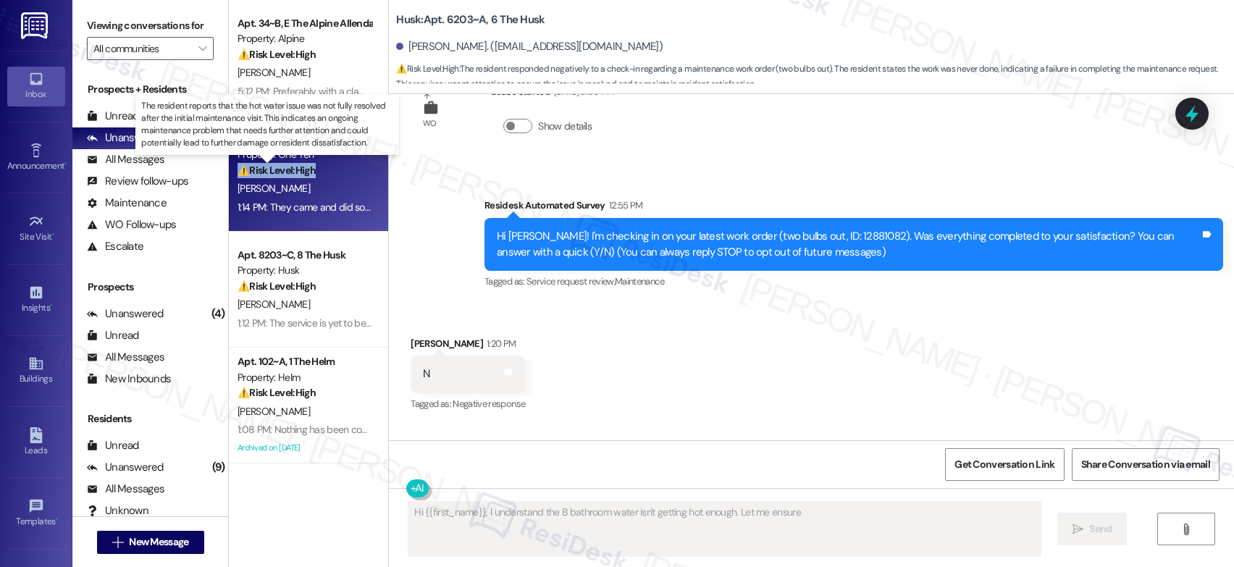
click at [298, 164] on strong "⚠️ Risk Level: High" at bounding box center [277, 170] width 78 height 13
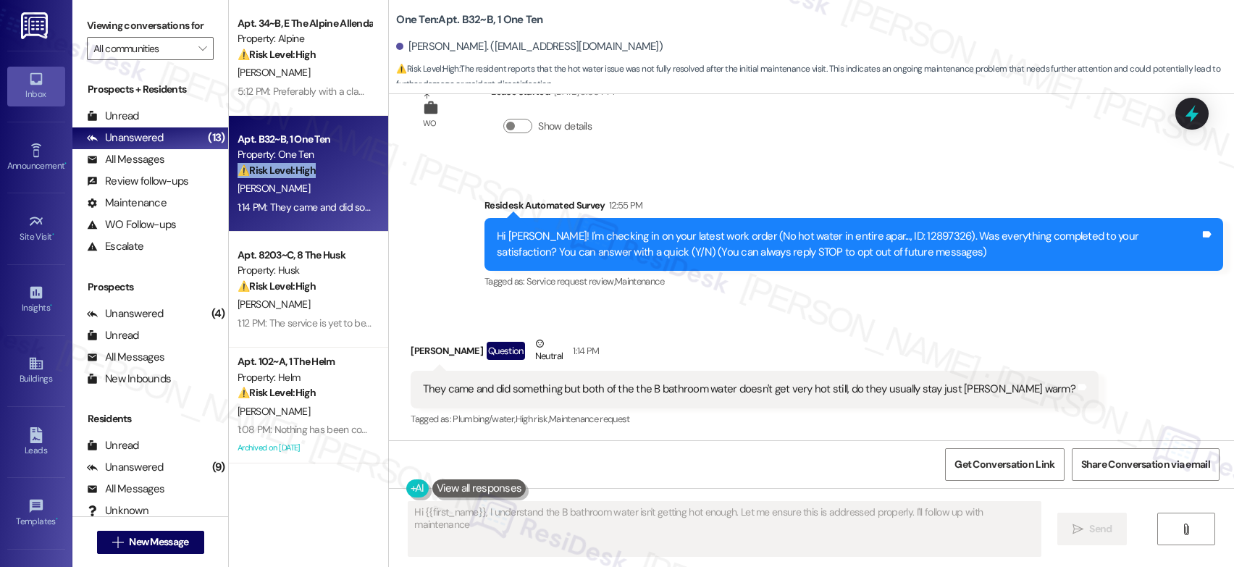
click at [298, 164] on strong "⚠️ Risk Level: High" at bounding box center [277, 170] width 78 height 13
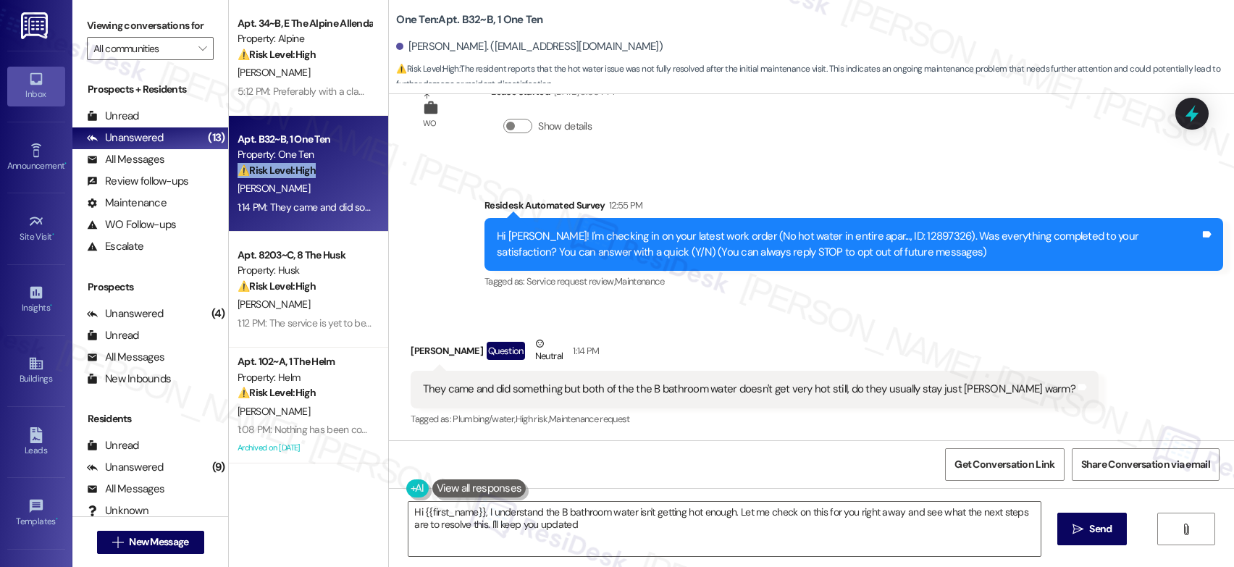
type textarea "Hi {{first_name}}, I understand the B bathroom water isn't getting hot enough. …"
click at [600, 385] on div "They came and did something but both of the the B bathroom water doesn't get ve…" at bounding box center [749, 389] width 652 height 15
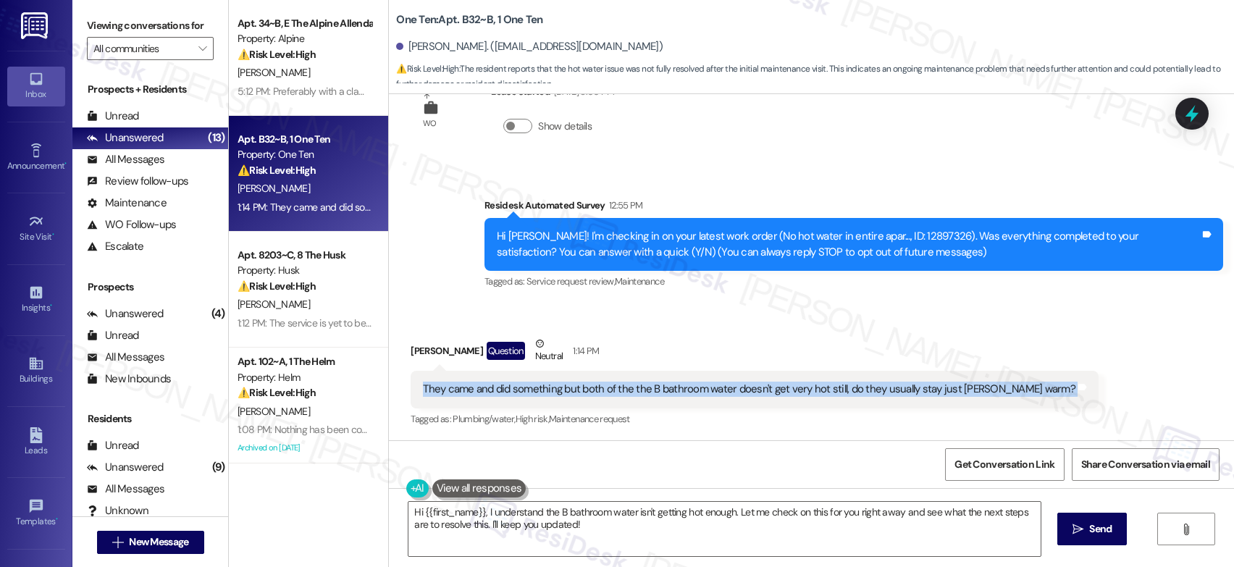
click at [600, 385] on div "They came and did something but both of the the B bathroom water doesn't get ve…" at bounding box center [749, 389] width 652 height 15
copy div "They came and did something but both of the the B bathroom water doesn't get ve…"
click at [406, 484] on button at bounding box center [461, 488] width 111 height 18
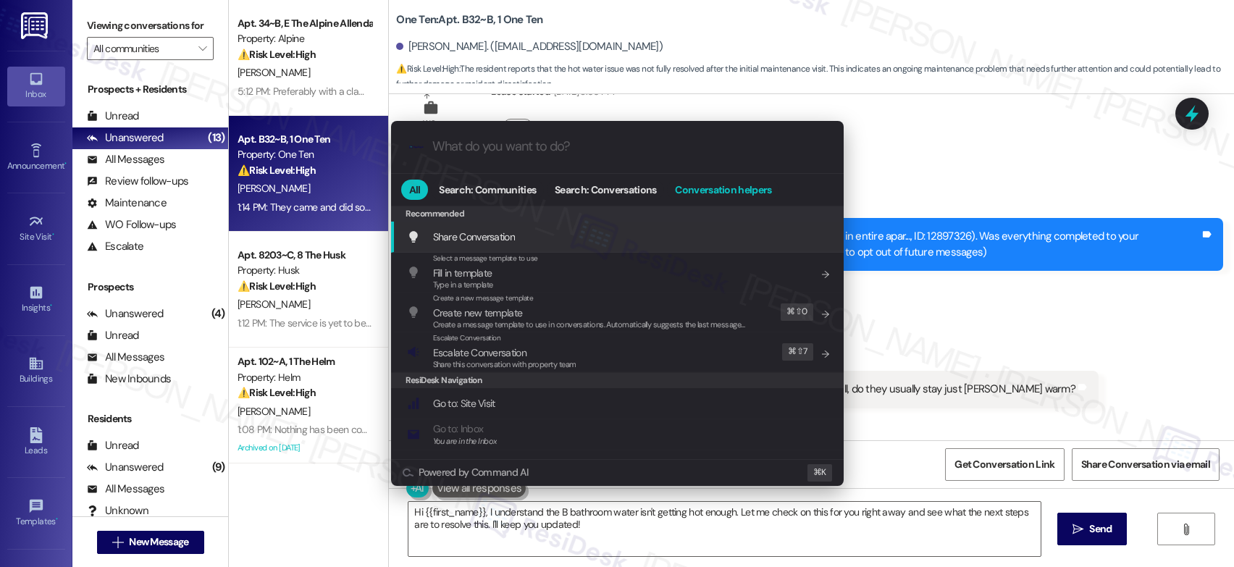
click at [739, 192] on span "Conversation helpers" at bounding box center [723, 190] width 96 height 10
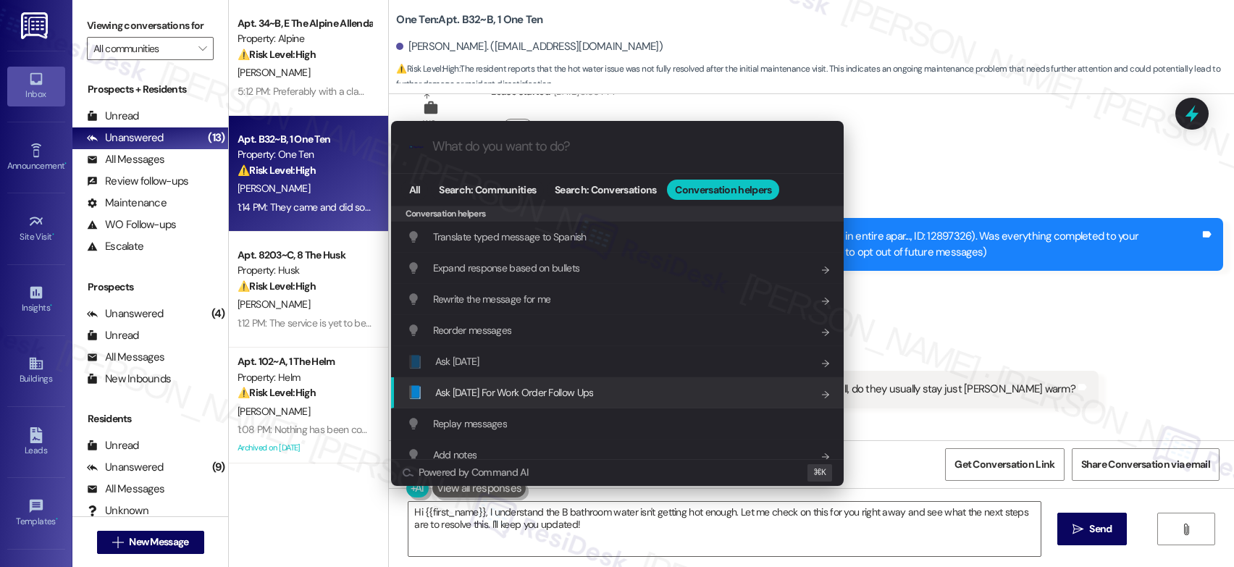
click at [550, 383] on div "📘 Ask Friday For Work Order Follow Ups Add shortcut" at bounding box center [617, 392] width 453 height 31
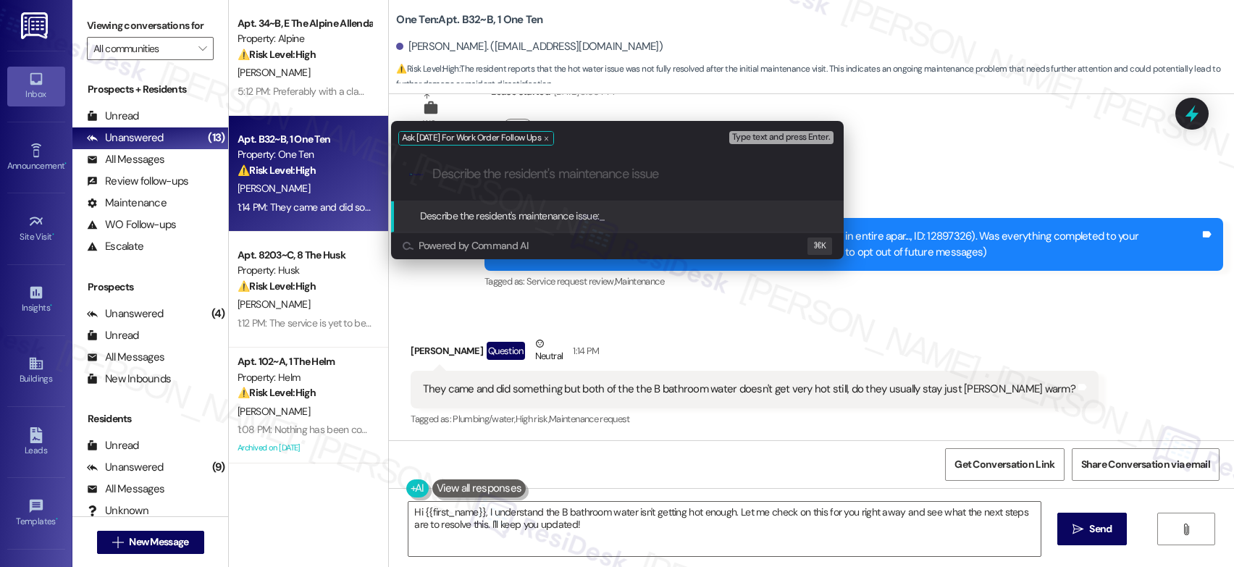
paste input "They came and did something but both of the the B bathroom water doesn't get ve…"
type input "They came and did something but both of the the B bathroom water doesn't get ve…"
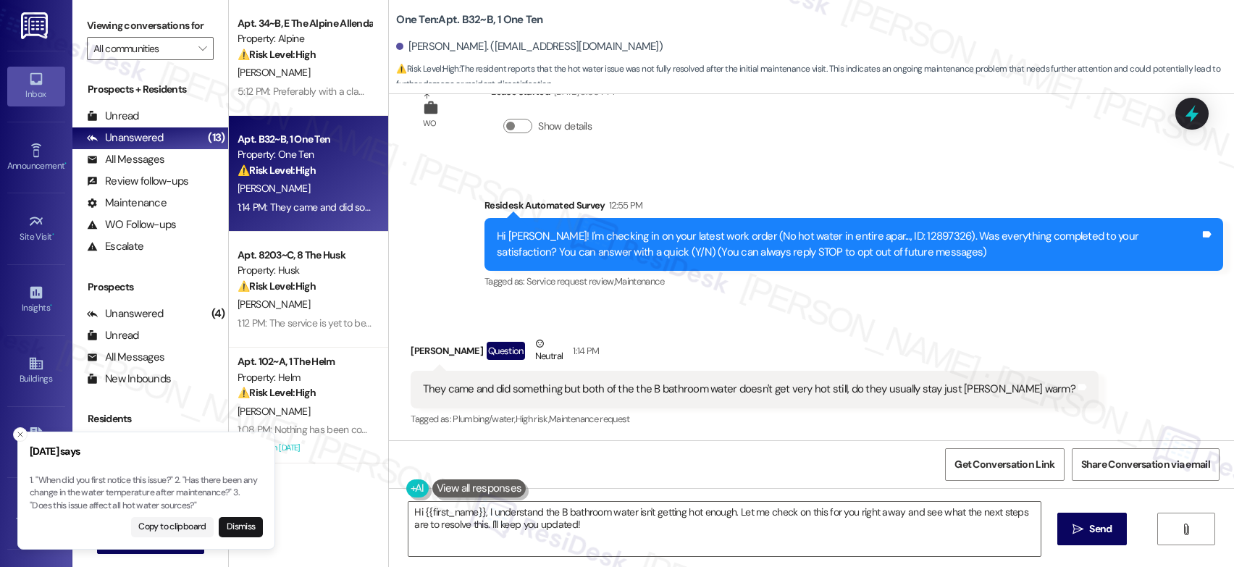
scroll to position [55, 0]
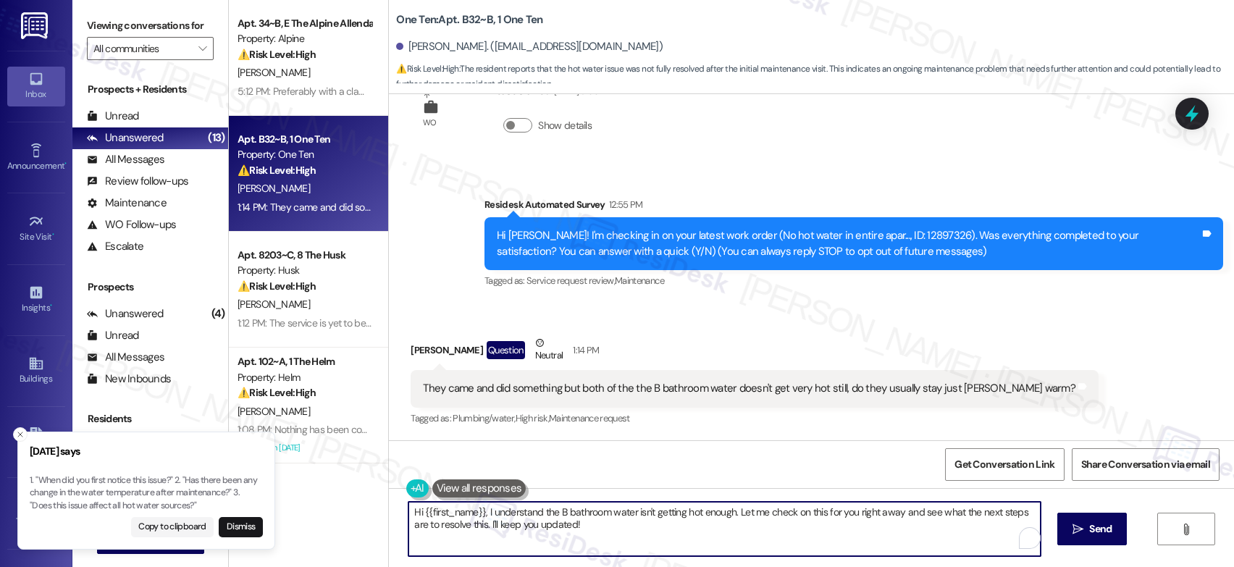
click at [585, 529] on textarea "Hi {{first_name}}, I understand the B bathroom water isn't getting hot enough. …" at bounding box center [724, 529] width 632 height 54
drag, startPoint x: 491, startPoint y: 512, endPoint x: 369, endPoint y: 482, distance: 126.1
click at [369, 482] on div "Apt. 34~B, E The Alpine Allendale Property: Alpine ⚠️ Risk Level: High The resi…" at bounding box center [731, 283] width 1005 height 567
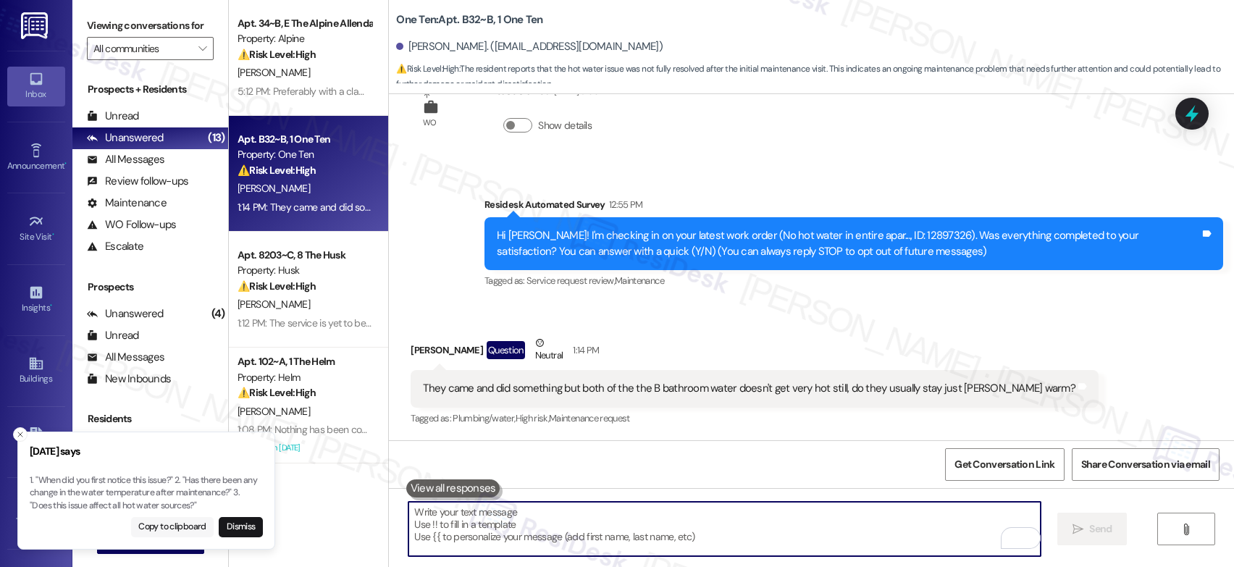
click at [187, 524] on button "Copy to clipboard" at bounding box center [172, 527] width 83 height 20
drag, startPoint x: 353, startPoint y: 526, endPoint x: 435, endPoint y: 519, distance: 82.9
click at [354, 526] on div "Apt. 34~B, E The Alpine Allendale Property: Alpine ⚠️ Risk Level: High The resi…" at bounding box center [308, 283] width 159 height 567
click at [435, 519] on textarea "To enrich screen reader interactions, please activate Accessibility in Grammarl…" at bounding box center [724, 529] width 632 height 54
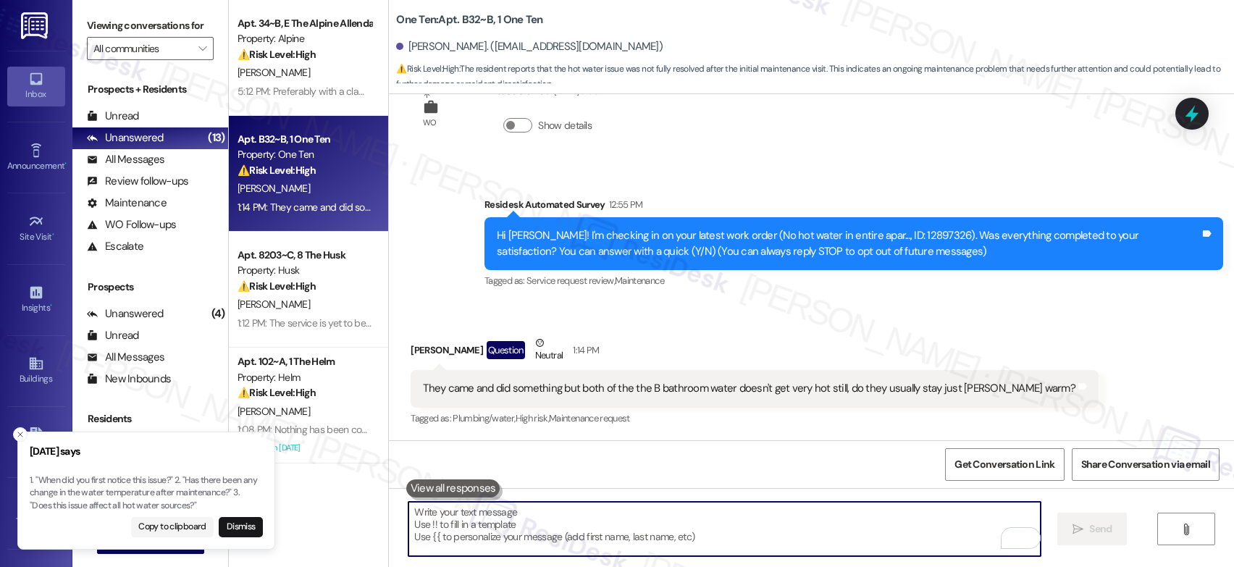
paste textarea "1. "When did you first notice this issue?" 2. "Has there been any change in the…"
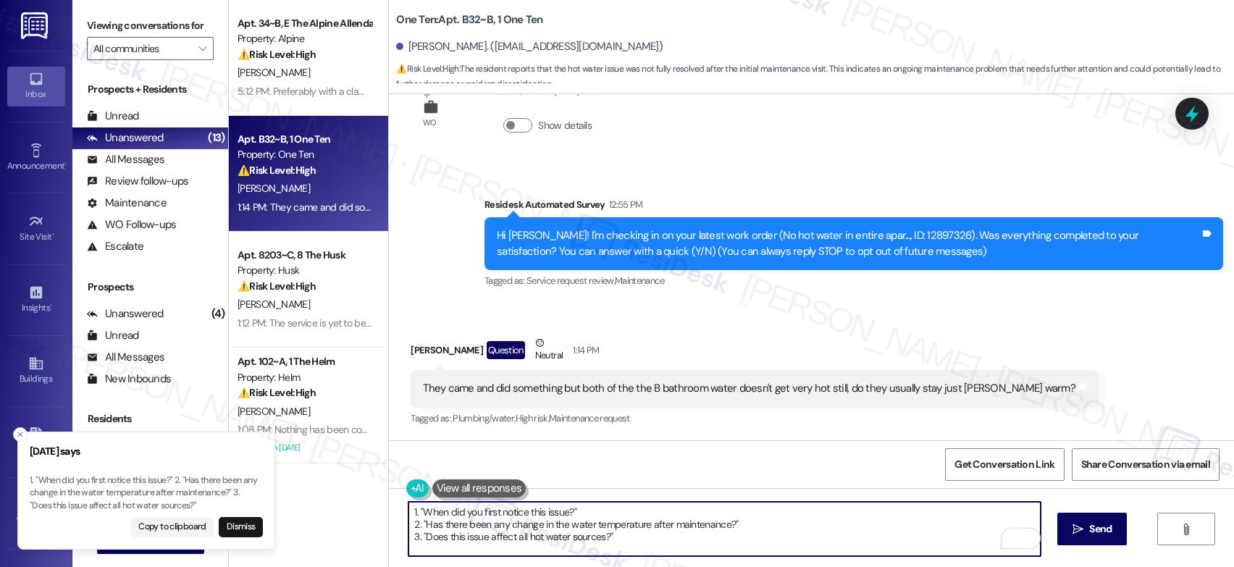
drag, startPoint x: 410, startPoint y: 512, endPoint x: 387, endPoint y: 508, distance: 22.7
click at [389, 508] on div "1. "When did you first notice this issue?" 2. "Has there been any change in the…" at bounding box center [811, 542] width 845 height 109
drag, startPoint x: 416, startPoint y: 522, endPoint x: 404, endPoint y: 506, distance: 20.1
click at [408, 506] on textarea "1. "When did you first notice this issue?" 2. "Has there been any change in the…" at bounding box center [724, 529] width 632 height 54
click at [415, 508] on textarea "1. "When did you first notice this issue?" 2. "Has there been any change in the…" at bounding box center [724, 529] width 632 height 54
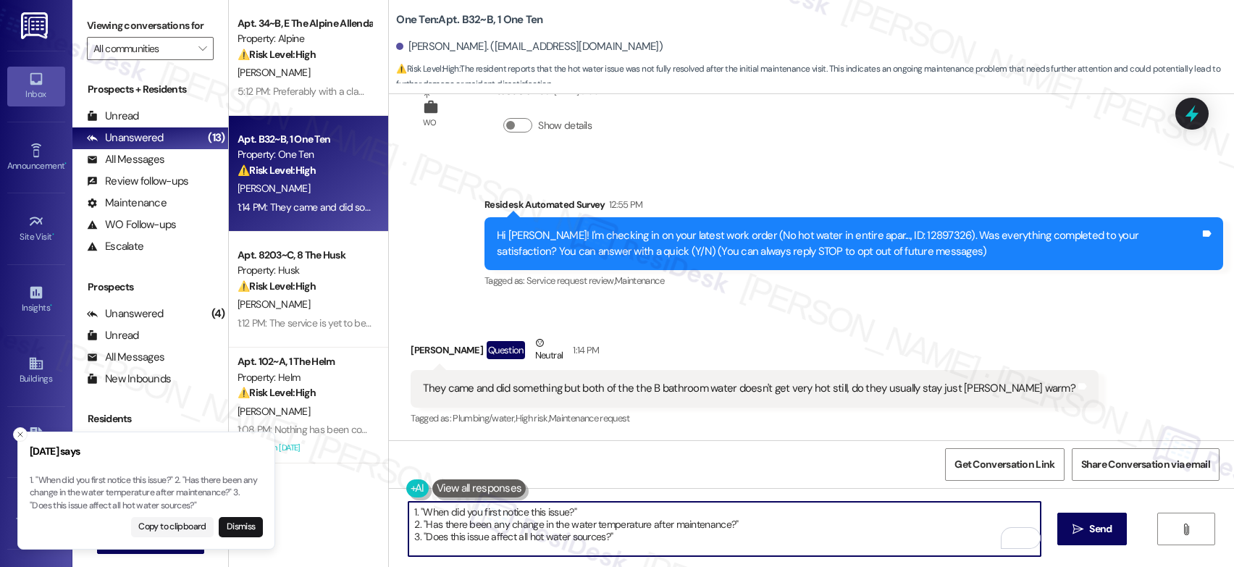
drag, startPoint x: 410, startPoint y: 508, endPoint x: 388, endPoint y: 505, distance: 21.9
click at [389, 505] on div "1. "When did you first notice this issue?" 2. "Has there been any change in the…" at bounding box center [811, 542] width 845 height 109
drag, startPoint x: 557, startPoint y: 513, endPoint x: 673, endPoint y: 560, distance: 126.0
click at [673, 560] on div "When did you first notice this issue?" 2. "Has there been any change in the wat…" at bounding box center [811, 542] width 845 height 109
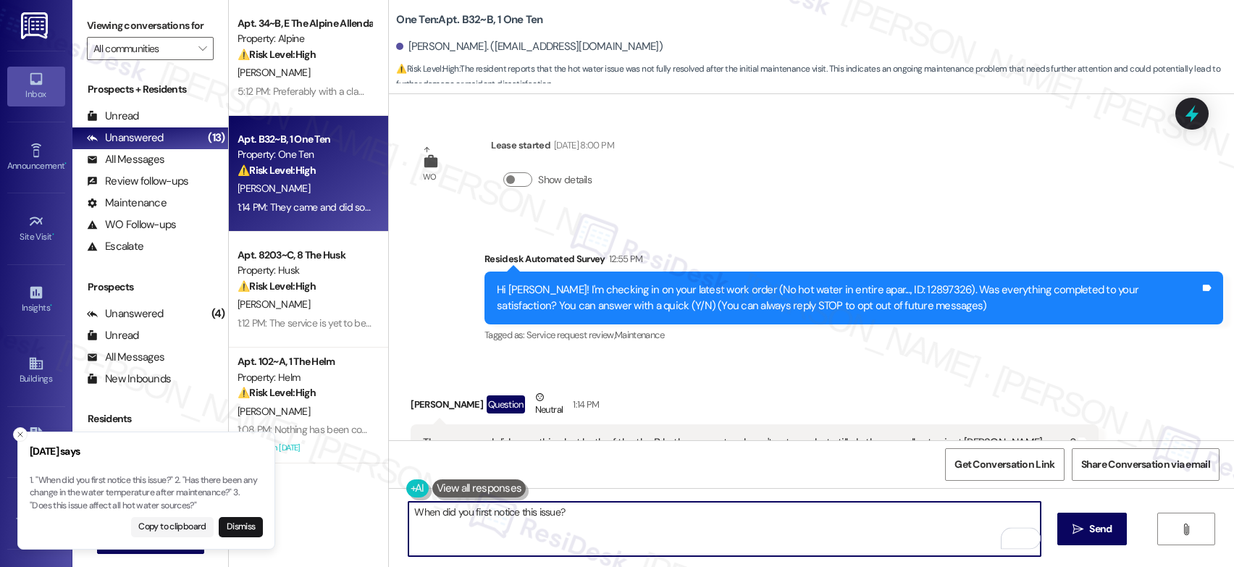
scroll to position [0, 0]
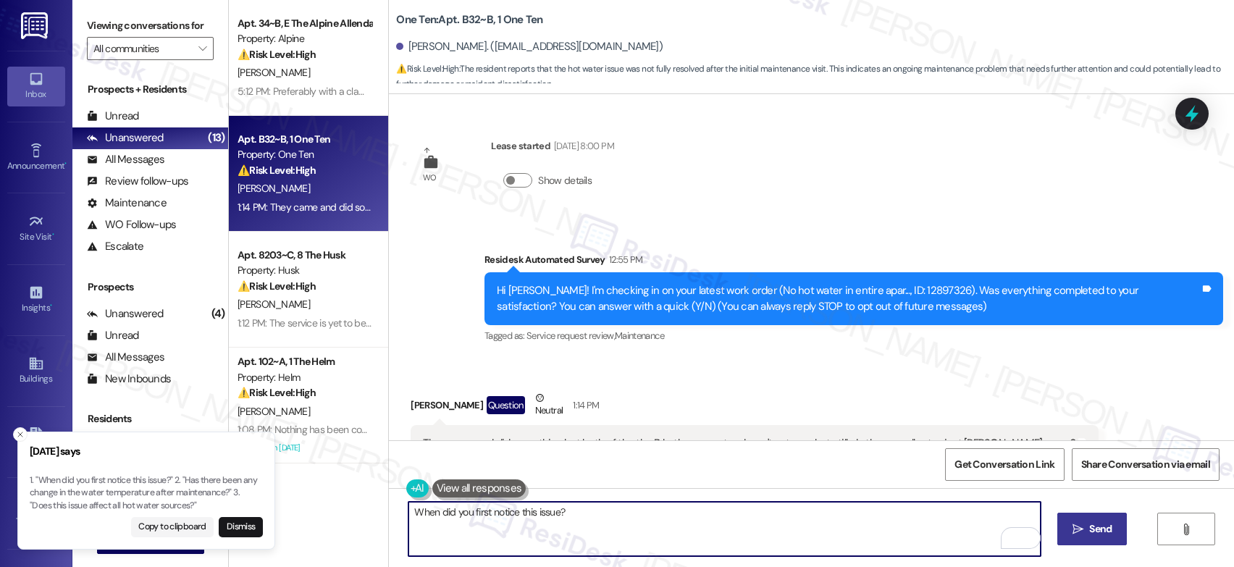
type textarea "When did you first notice this issue?"
click at [1093, 538] on button " Send" at bounding box center [1092, 529] width 70 height 33
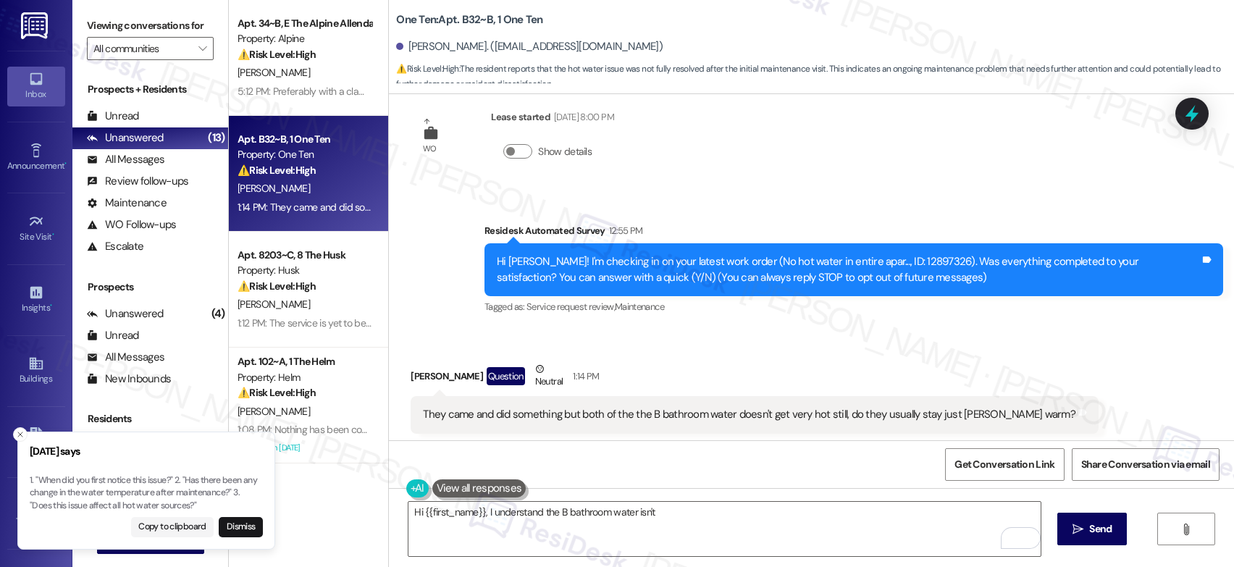
scroll to position [54, 0]
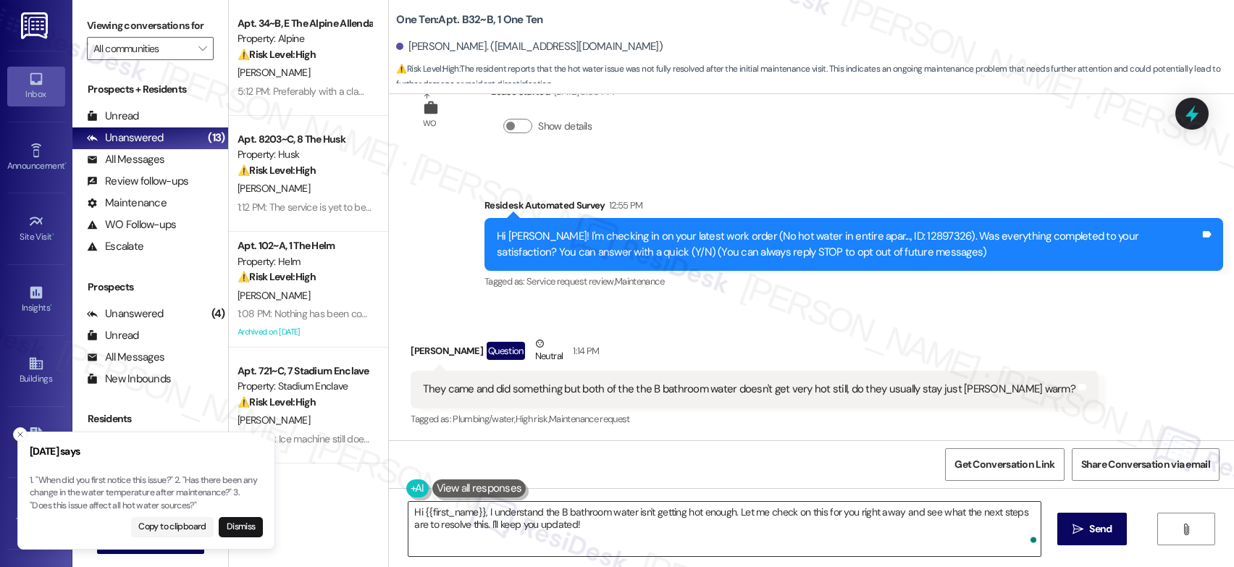
click at [589, 526] on textarea "Hi {{first_name}}, I understand the B bathroom water isn't getting hot enough. …" at bounding box center [724, 529] width 632 height 54
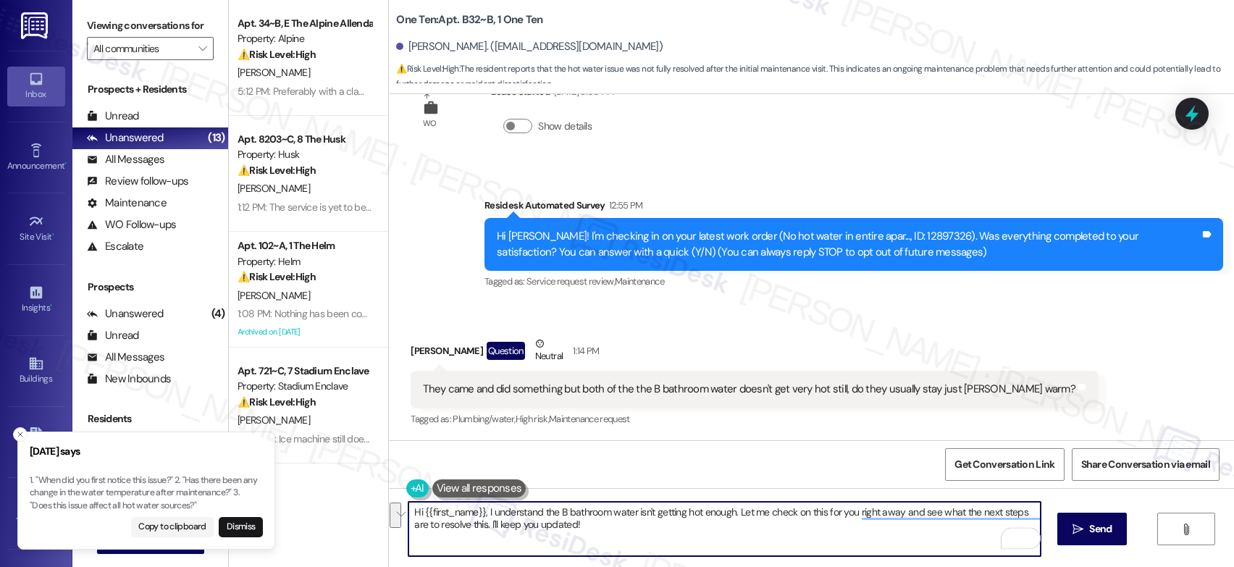
drag, startPoint x: 589, startPoint y: 526, endPoint x: 385, endPoint y: 510, distance: 204.8
click at [389, 510] on div "Hi {{first_name}}, I understand the B bathroom water isn't getting hot enough. …" at bounding box center [811, 542] width 845 height 109
paste textarea "1. "When did you first notice this issue?" 2. "Has there been any change in the…"
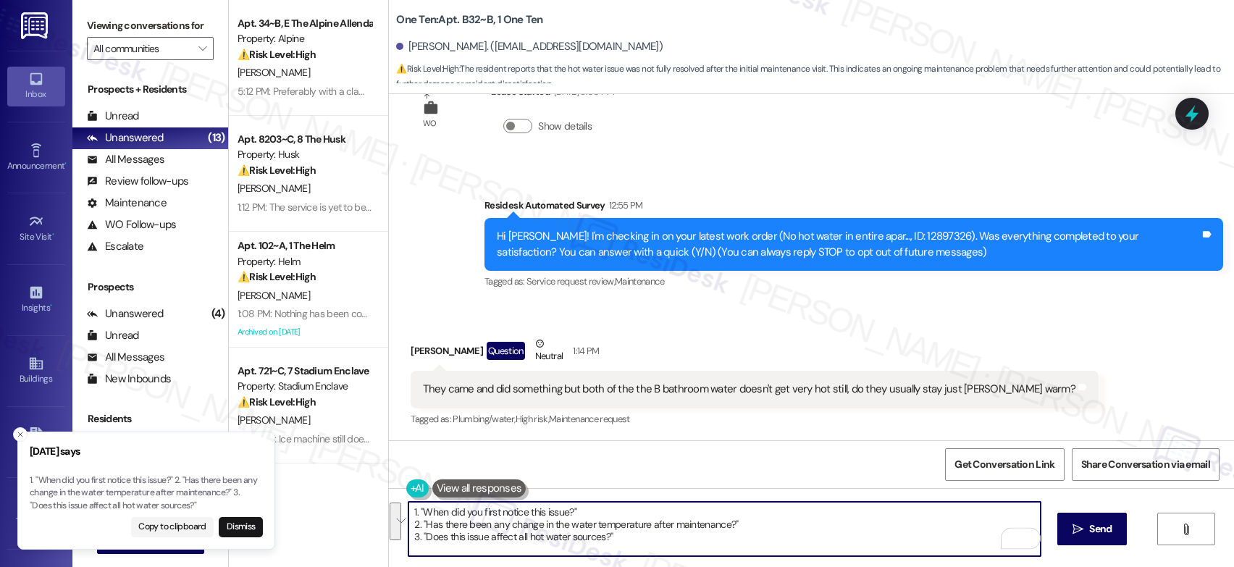
drag, startPoint x: 416, startPoint y: 537, endPoint x: 400, endPoint y: 508, distance: 32.4
click at [399, 507] on div "1. "When did you first notice this issue?" 2. "Has there been any change in the…" at bounding box center [811, 542] width 845 height 109
click at [636, 513] on textarea "Does this issue affect all hot water sources?"" at bounding box center [724, 529] width 632 height 54
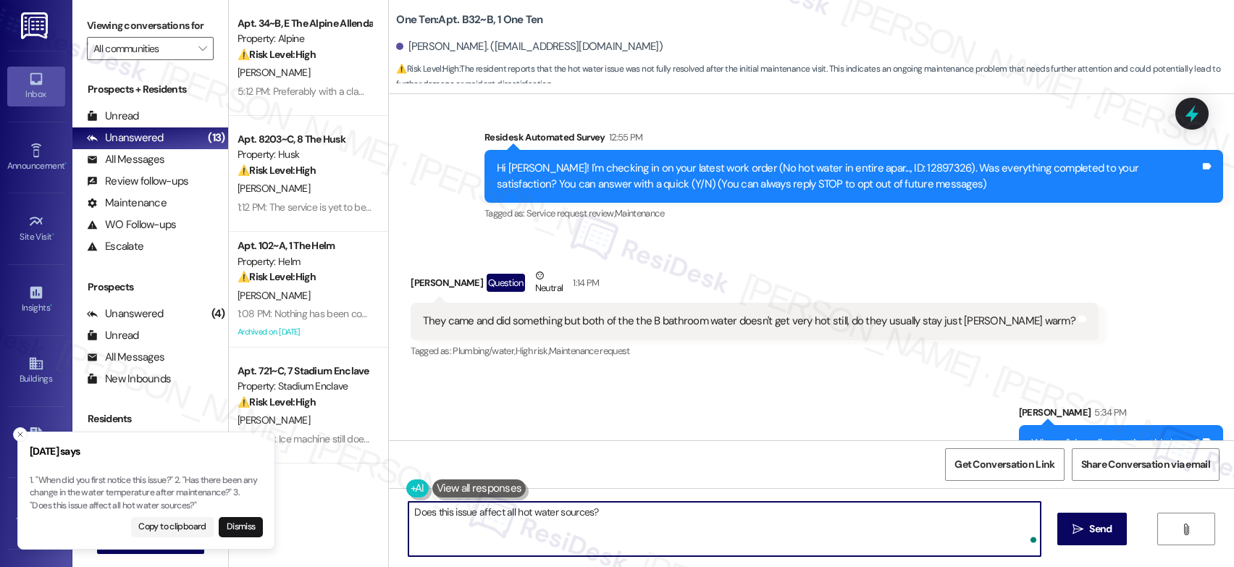
scroll to position [156, 0]
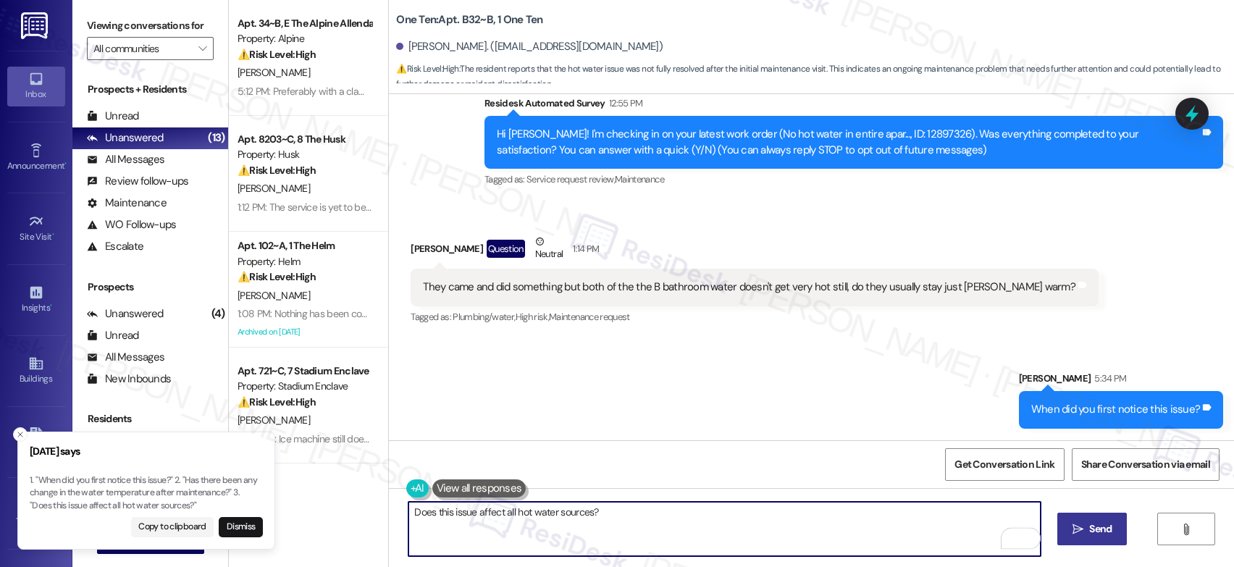
type textarea "Does this issue affect all hot water sources?"
click at [1062, 537] on div "Does this issue affect all hot water sources?  Send " at bounding box center [811, 542] width 845 height 109
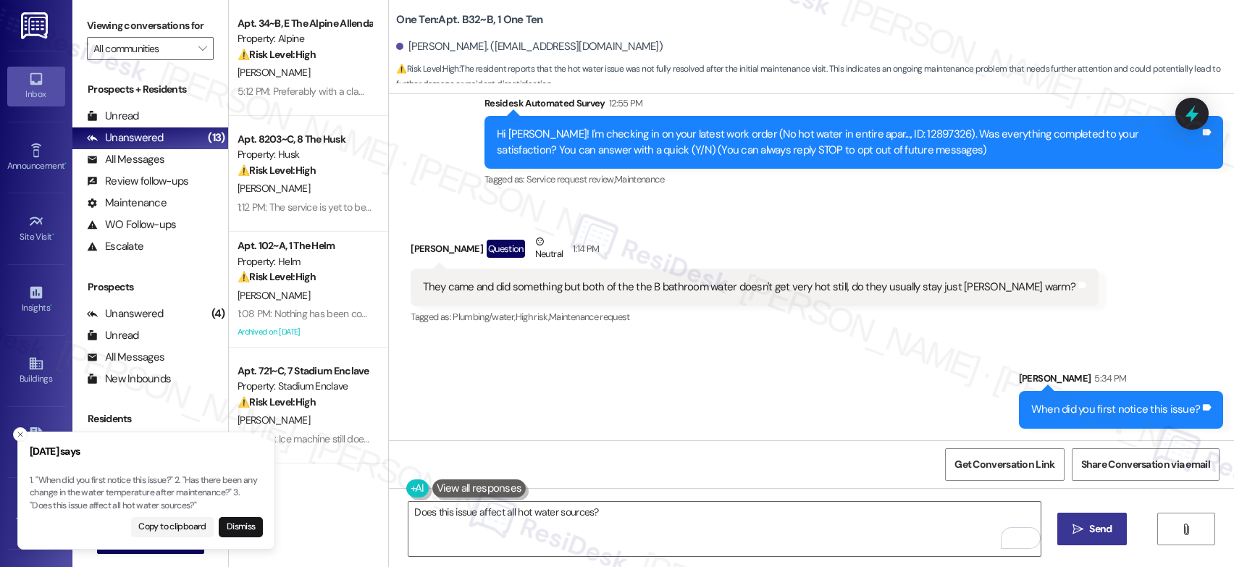
click at [1066, 542] on button " Send" at bounding box center [1092, 529] width 70 height 33
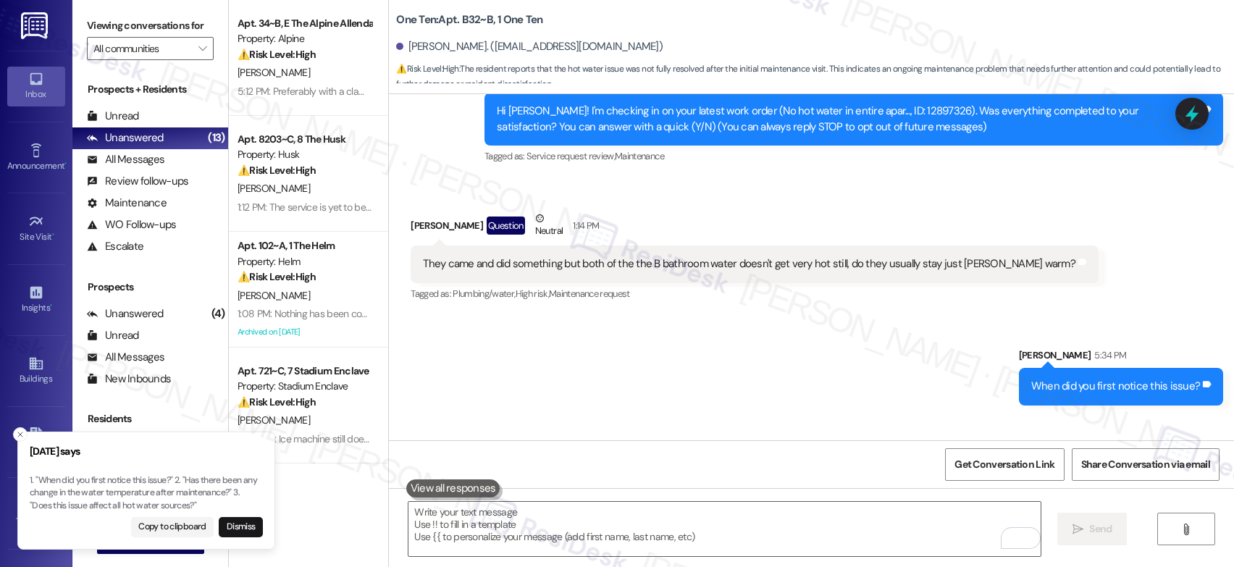
scroll to position [257, 0]
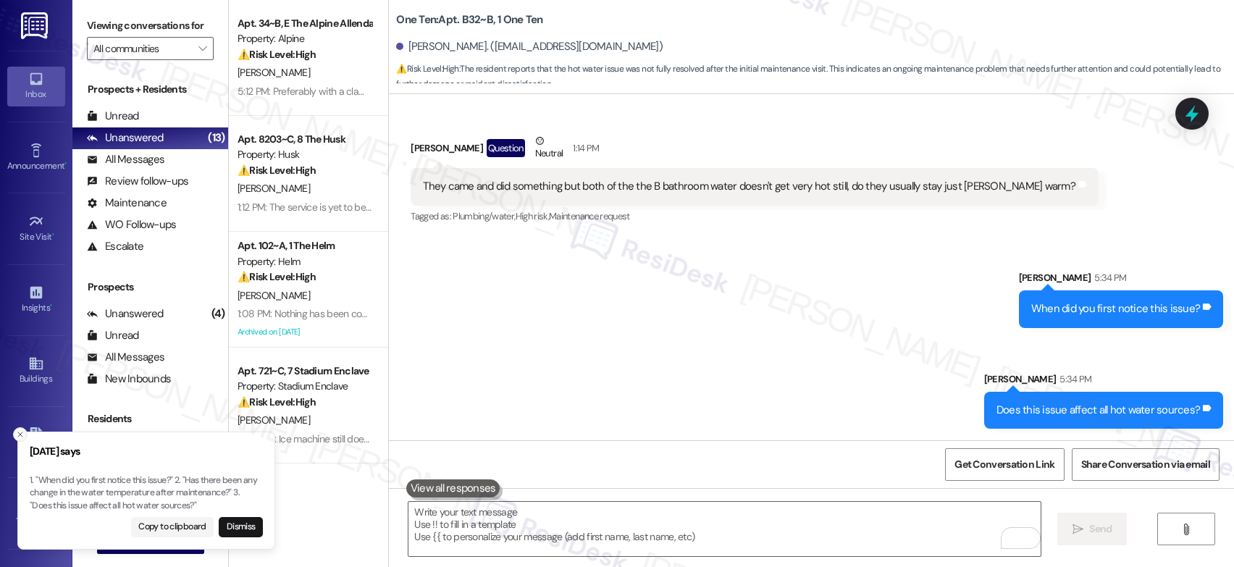
click at [21, 432] on icon "Close toast" at bounding box center [20, 434] width 9 height 9
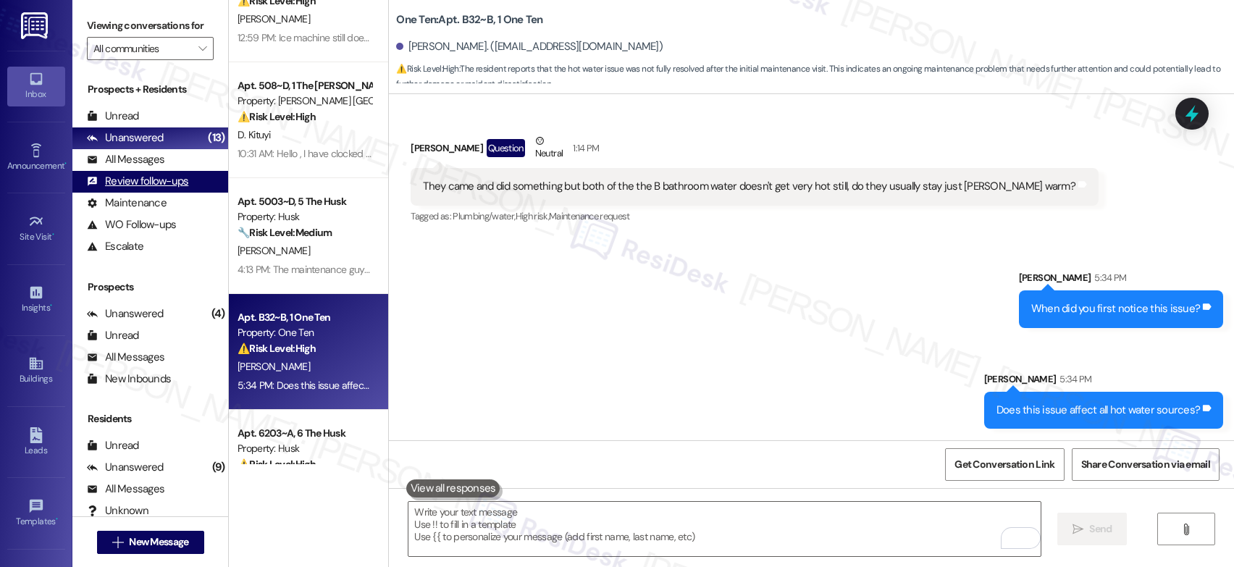
scroll to position [579, 0]
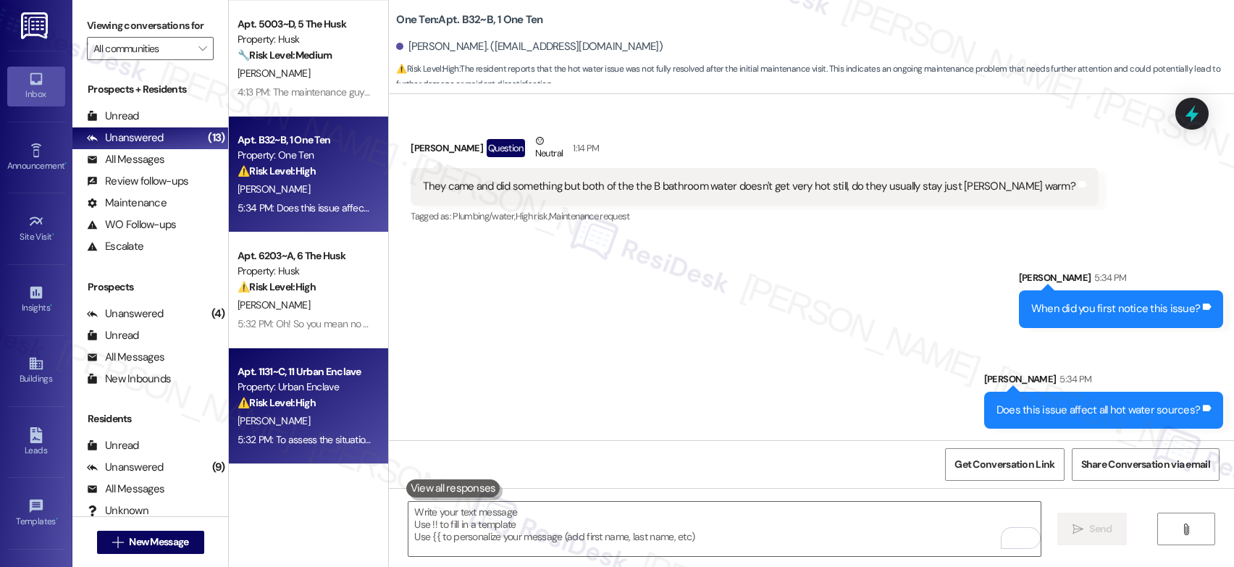
click at [307, 412] on div "B. Hall" at bounding box center [304, 421] width 137 height 18
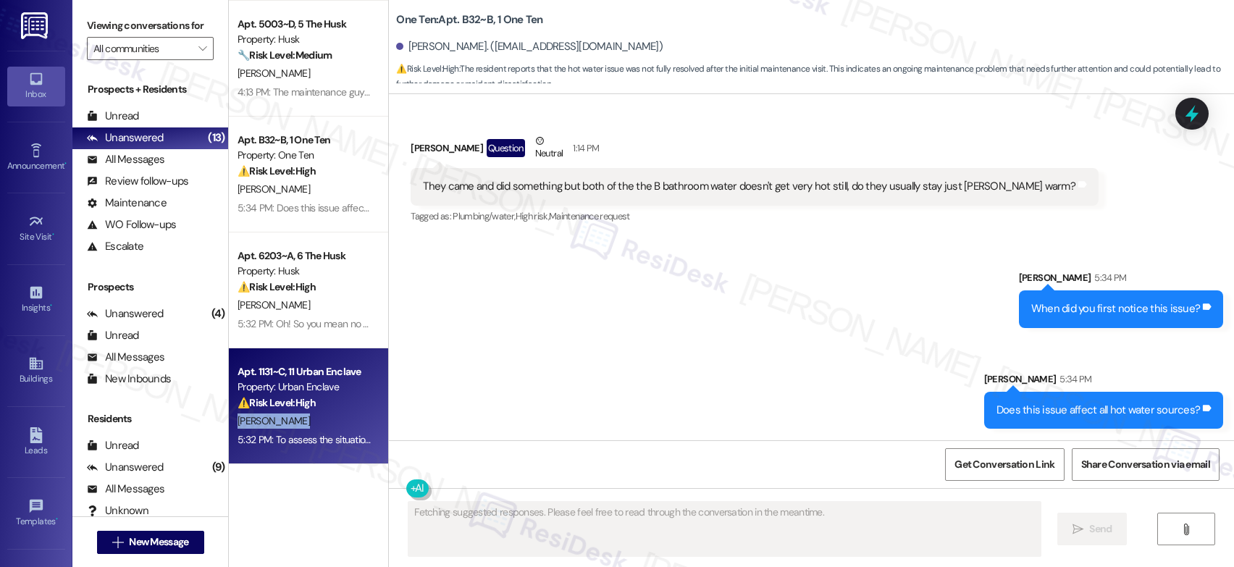
click at [307, 412] on div "B. Hall" at bounding box center [304, 421] width 137 height 18
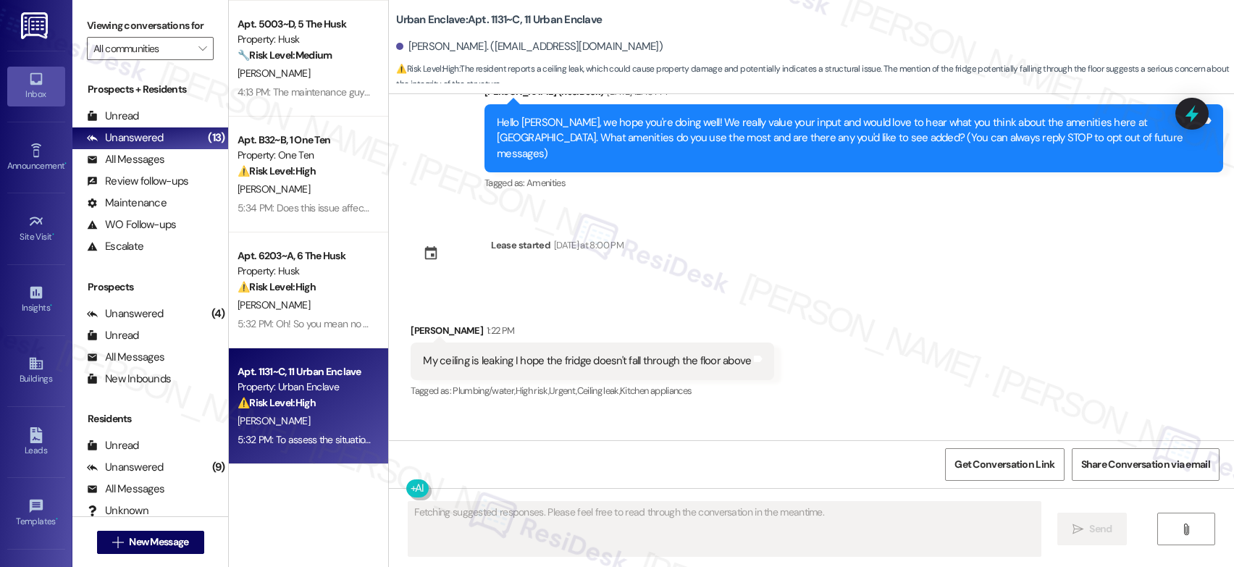
drag, startPoint x: 307, startPoint y: 412, endPoint x: 554, endPoint y: 369, distance: 250.6
click at [307, 412] on div "B. Hall" at bounding box center [304, 421] width 137 height 18
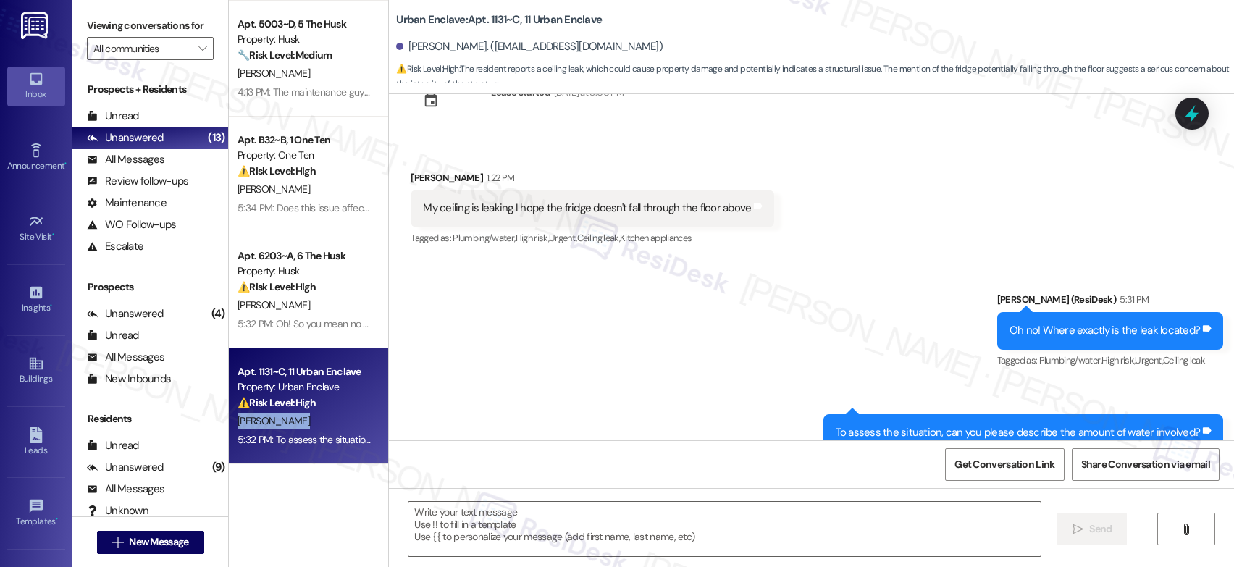
scroll to position [235, 0]
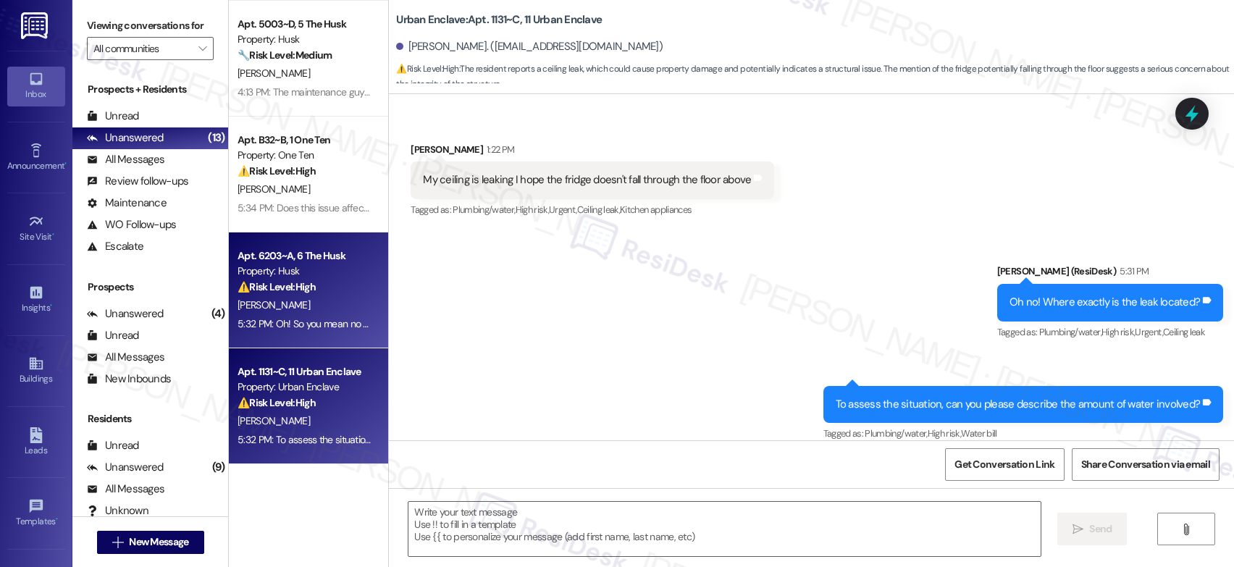
click at [285, 312] on div "P. Beaudreau" at bounding box center [304, 305] width 137 height 18
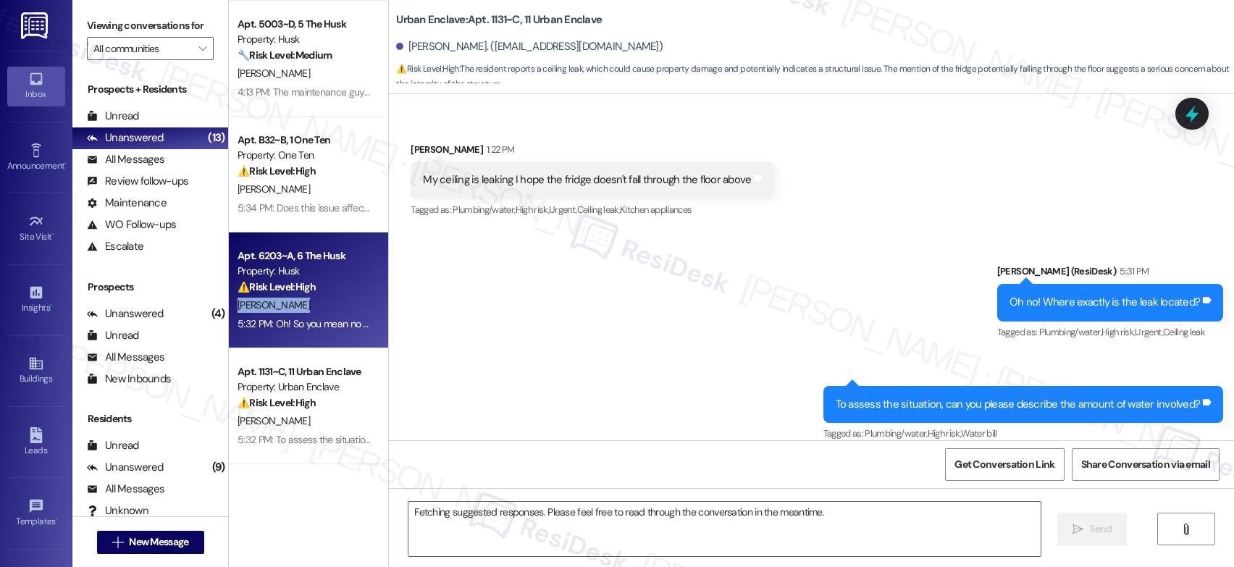
click at [285, 312] on div "P. Beaudreau" at bounding box center [304, 305] width 137 height 18
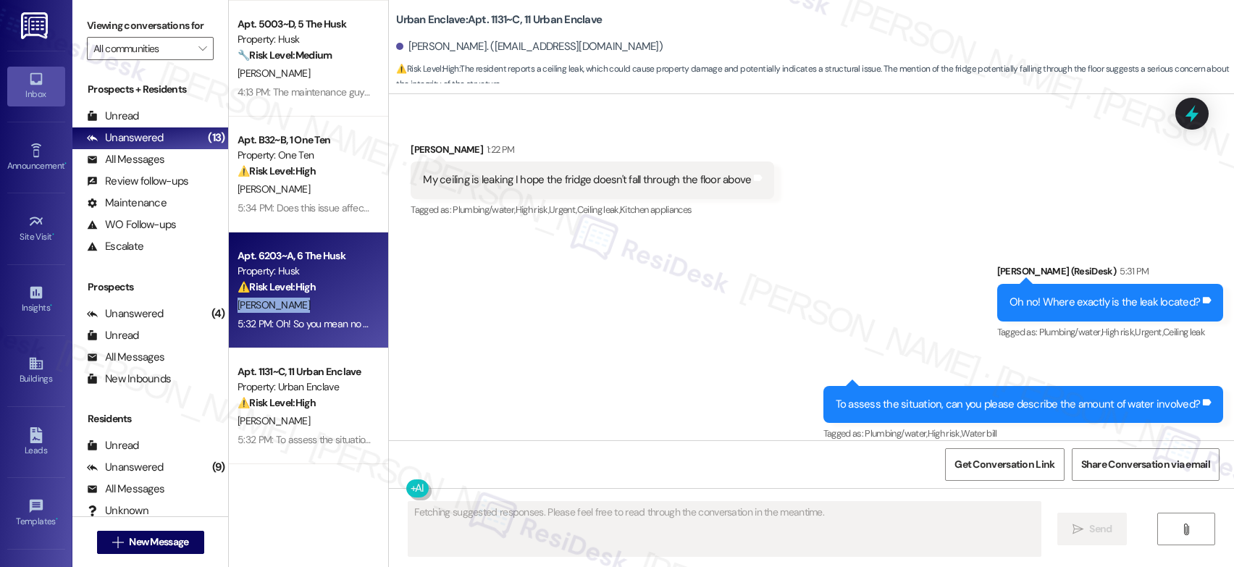
click at [285, 312] on div "P. Beaudreau" at bounding box center [304, 305] width 137 height 18
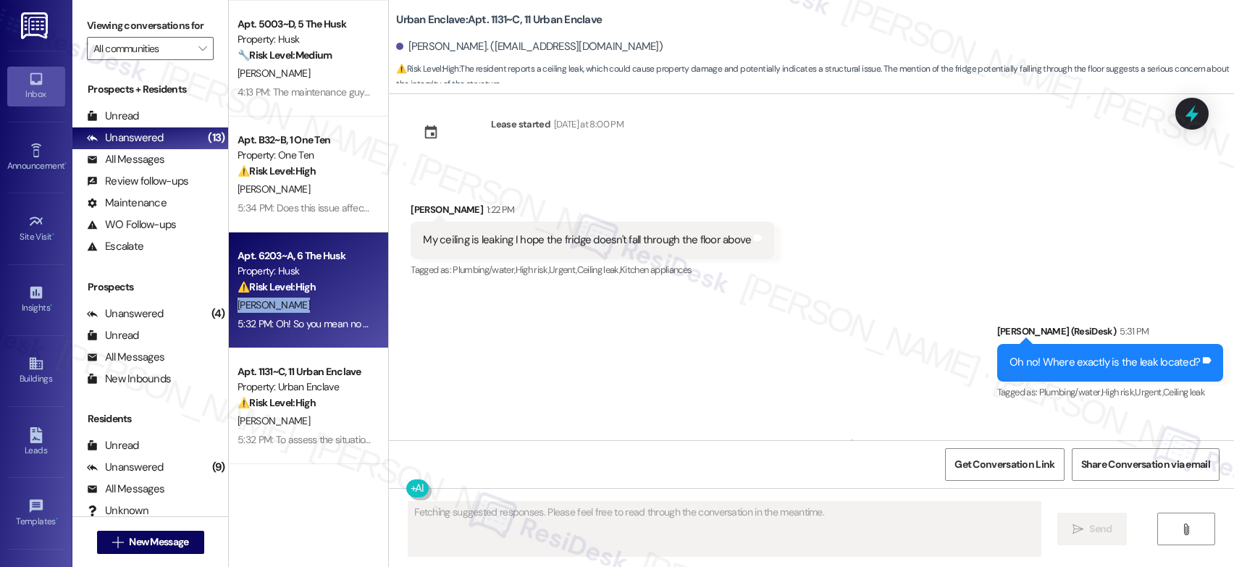
click at [285, 312] on div "P. Beaudreau" at bounding box center [304, 305] width 137 height 18
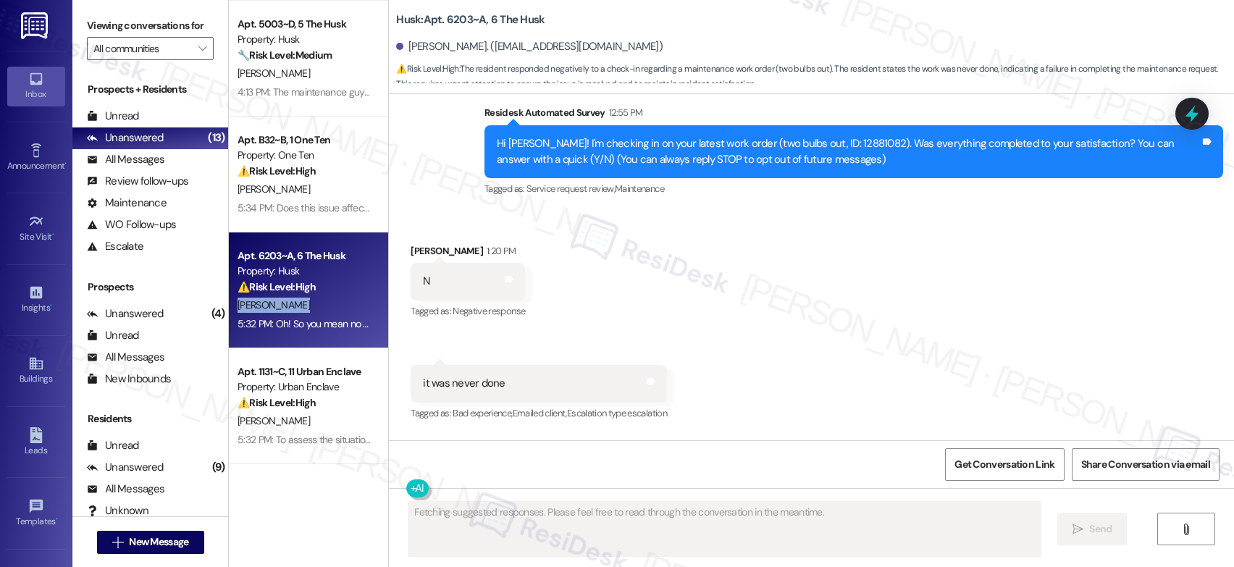
click at [285, 312] on div "P. Beaudreau" at bounding box center [304, 305] width 137 height 18
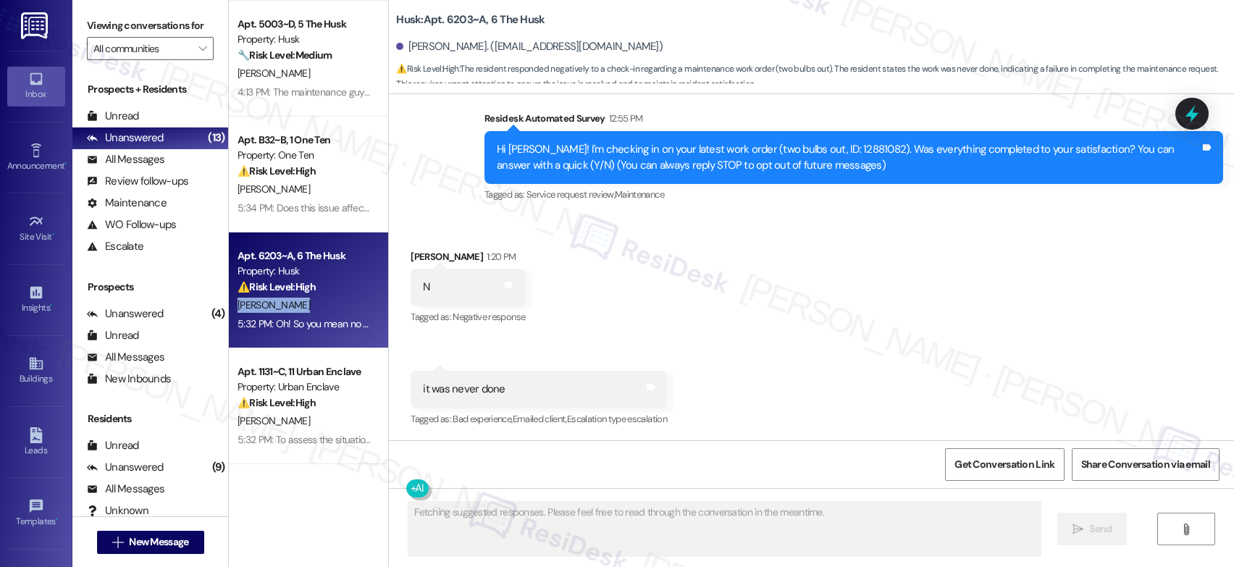
click at [285, 312] on div "P. Beaudreau" at bounding box center [304, 305] width 137 height 18
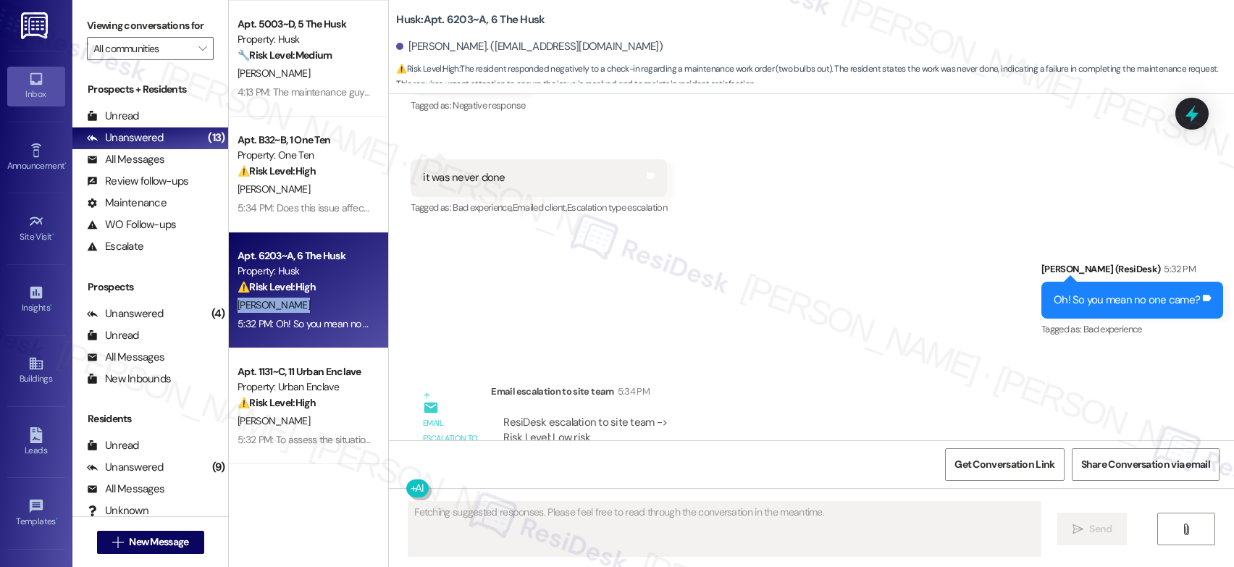
scroll to position [442, 0]
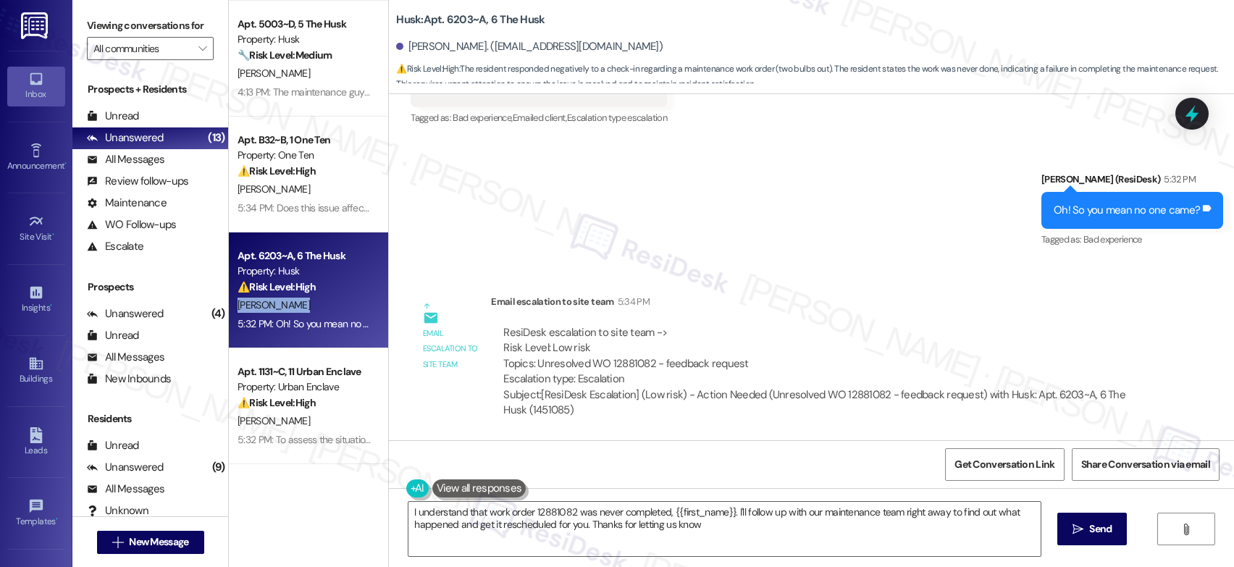
type textarea "I understand that work order 12881082 was never completed, {{first_name}}. I'll…"
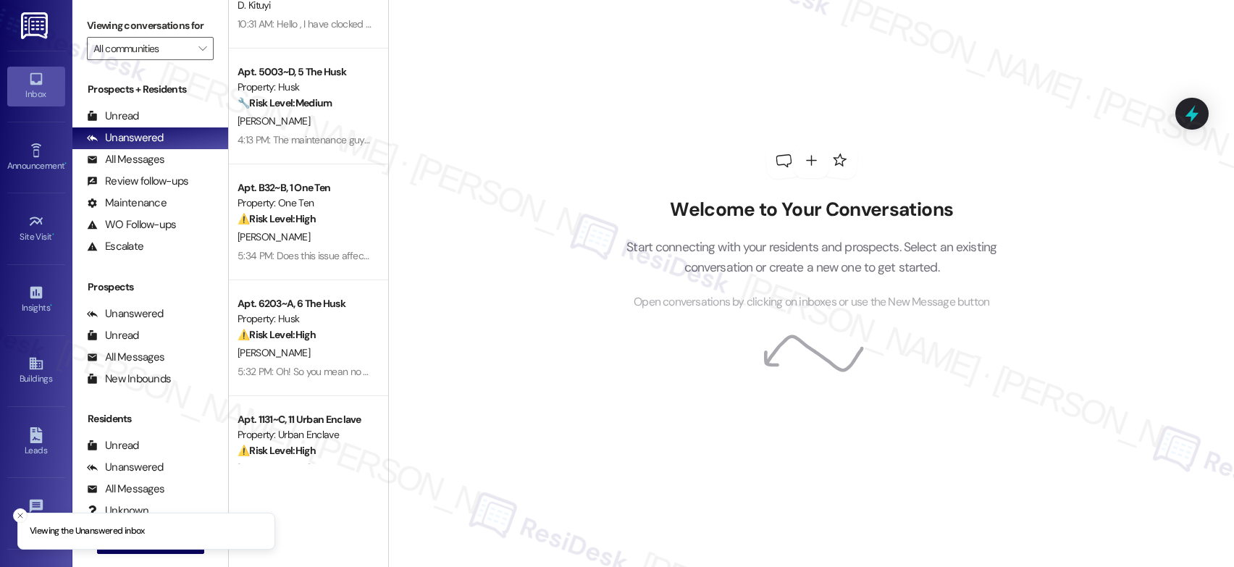
scroll to position [579, 0]
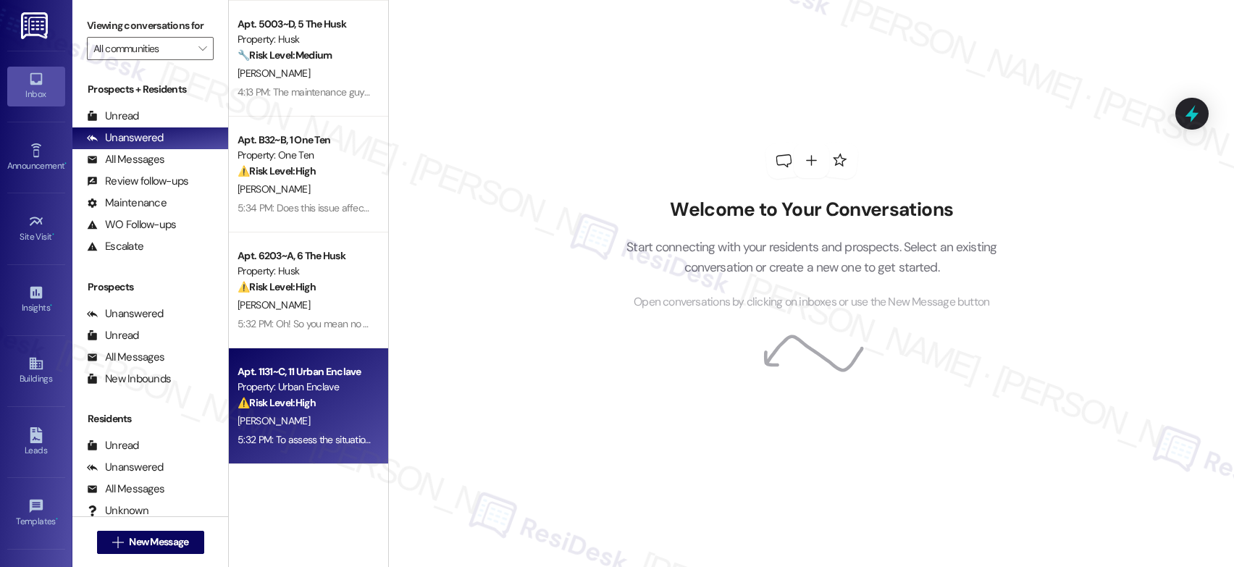
click at [314, 384] on div "Property: Urban Enclave" at bounding box center [305, 386] width 134 height 15
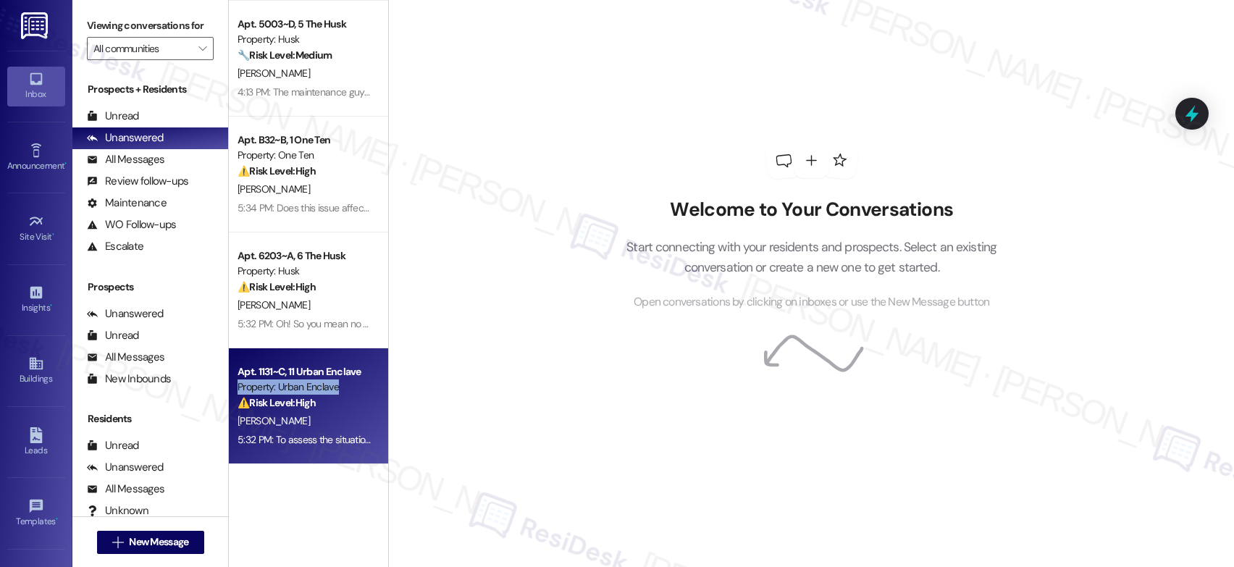
click at [314, 384] on div "Property: Urban Enclave" at bounding box center [305, 386] width 134 height 15
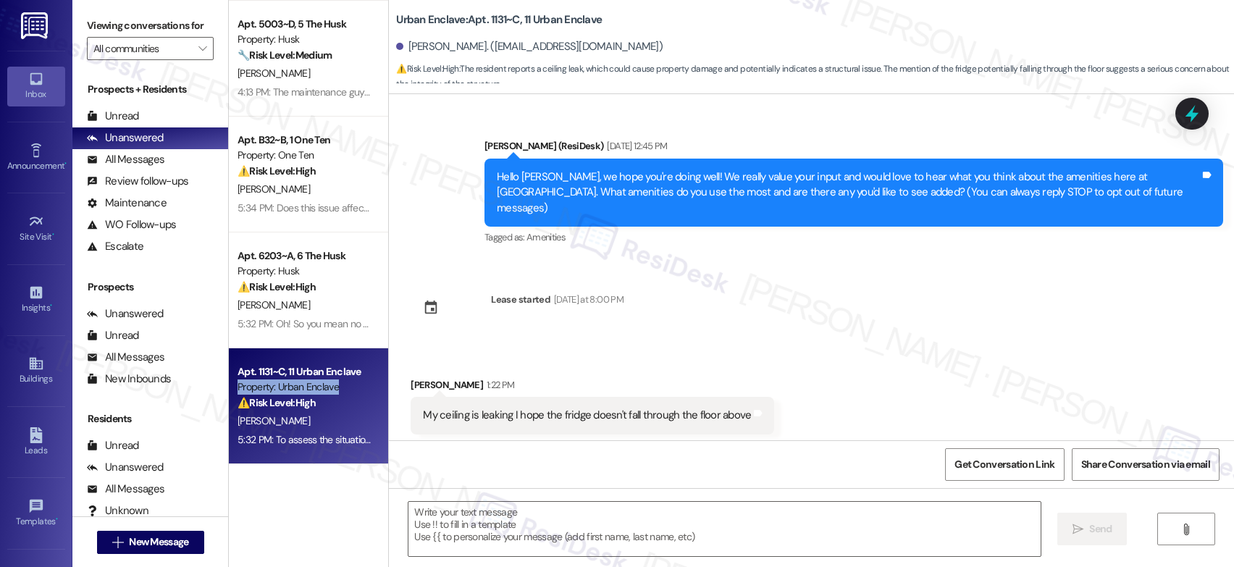
click at [314, 384] on div "Property: Urban Enclave" at bounding box center [305, 386] width 134 height 15
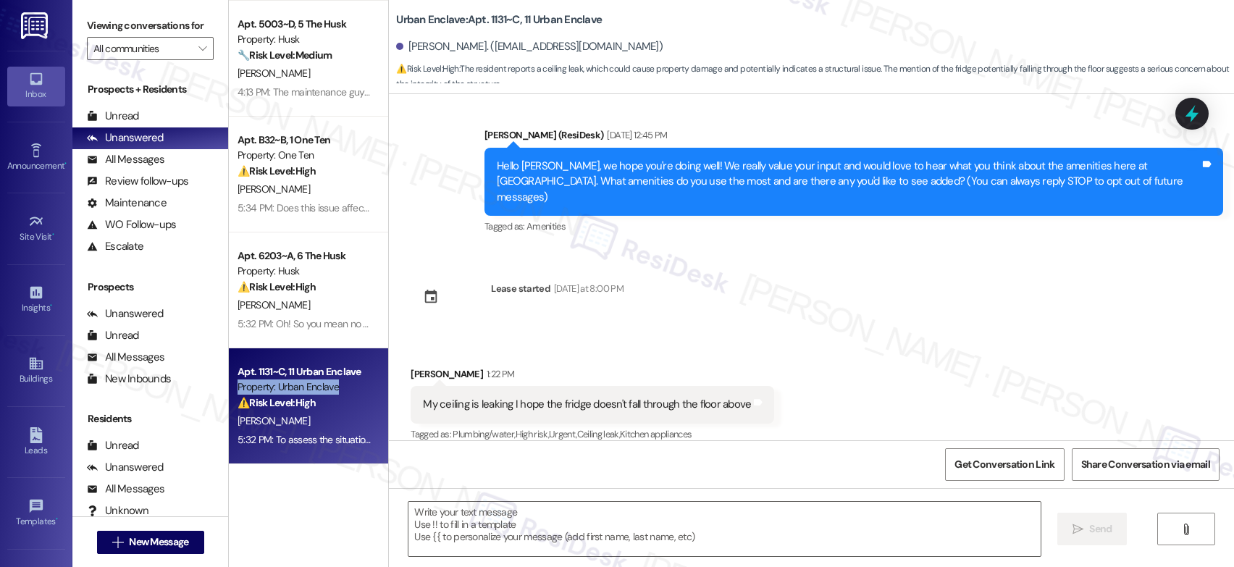
type textarea "Fetching suggested responses. Please feel free to read through the conversation…"
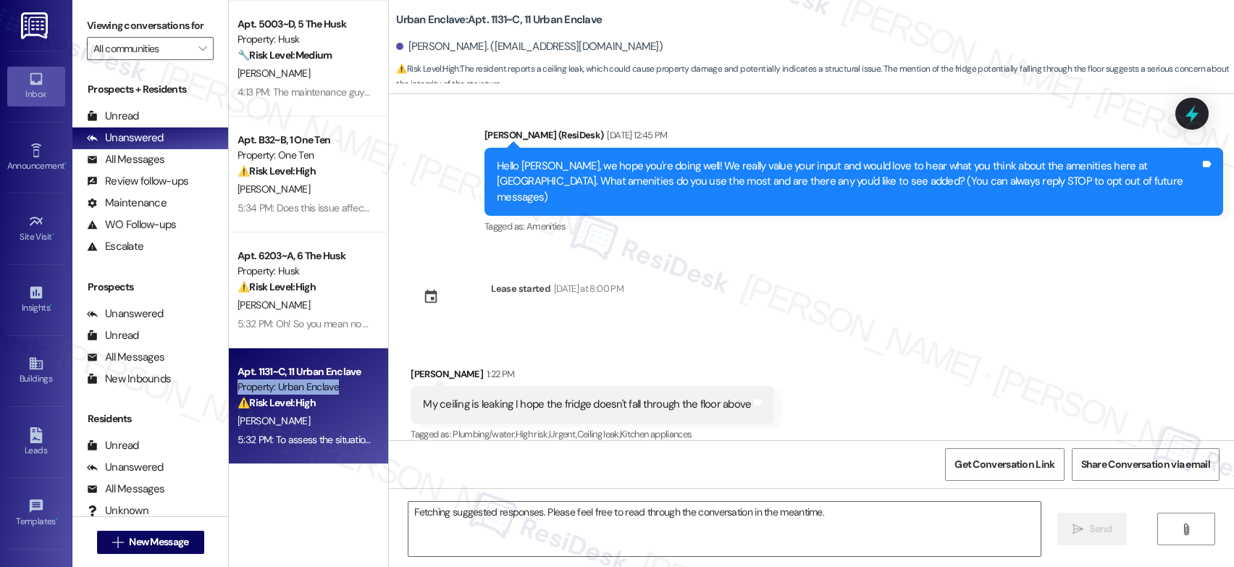
click at [314, 384] on div "Property: Urban Enclave" at bounding box center [305, 386] width 134 height 15
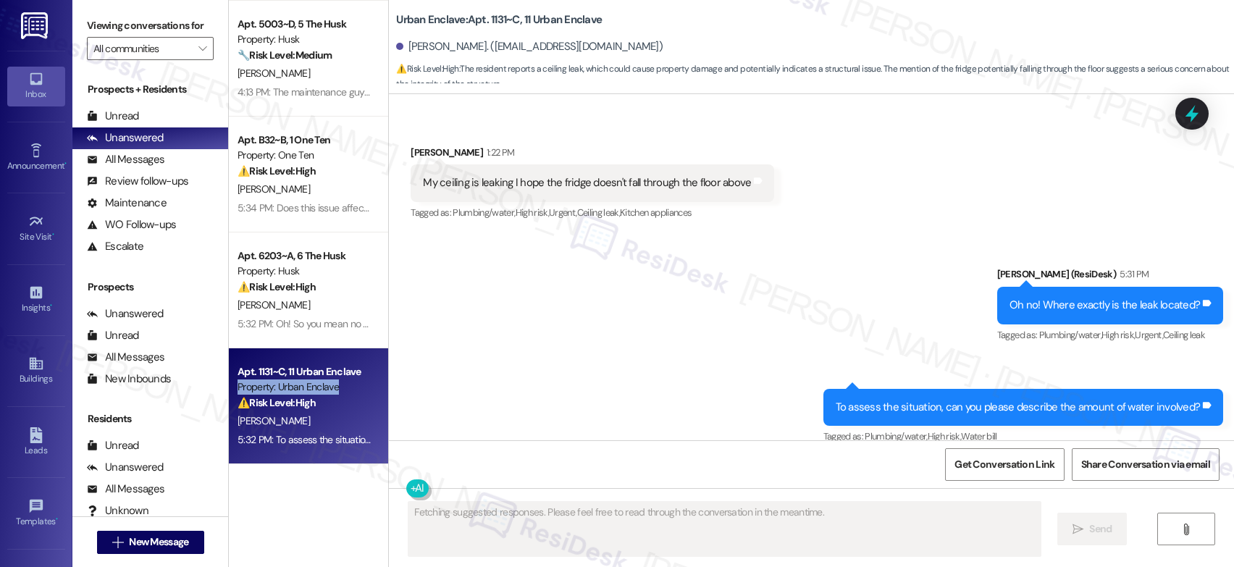
scroll to position [235, 0]
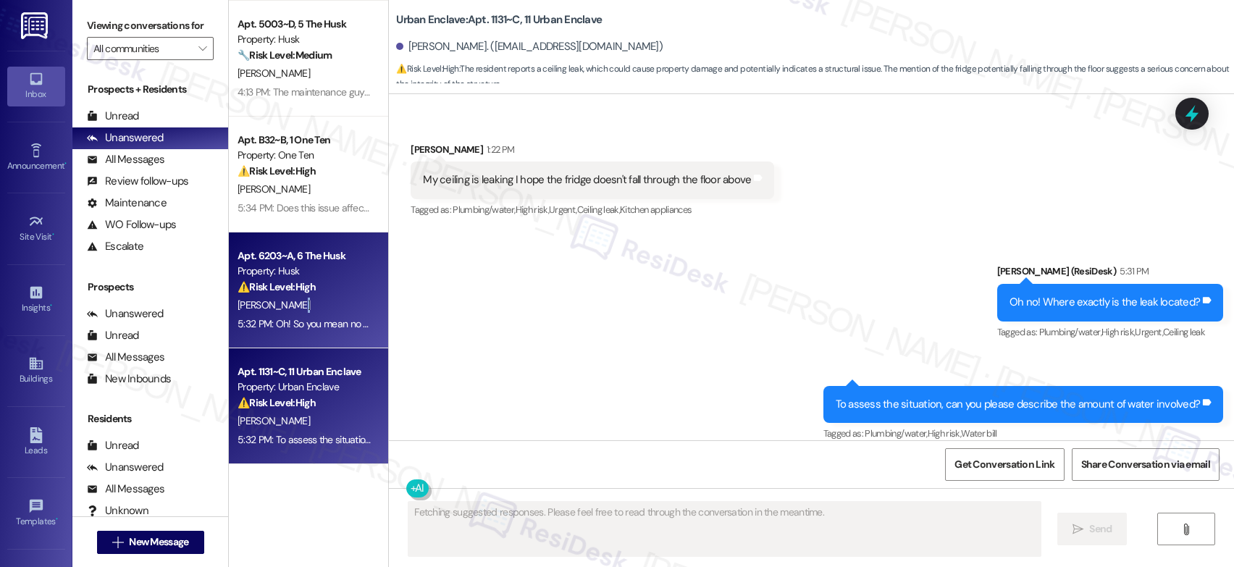
click at [320, 314] on div "Apt. 6203~A, 6 The Husk Property: Husk ⚠️ Risk Level: High The resident respond…" at bounding box center [308, 290] width 159 height 116
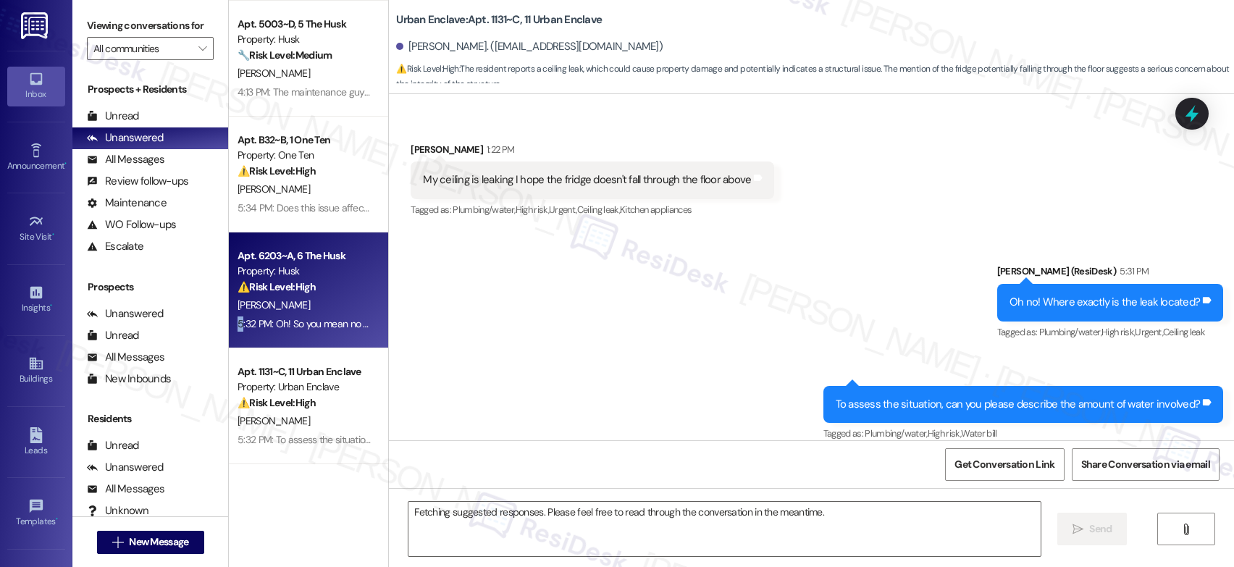
click at [320, 315] on div "5:32 PM: Oh! So you mean no one came? 5:32 PM: Oh! So you mean no one came?" at bounding box center [304, 324] width 137 height 18
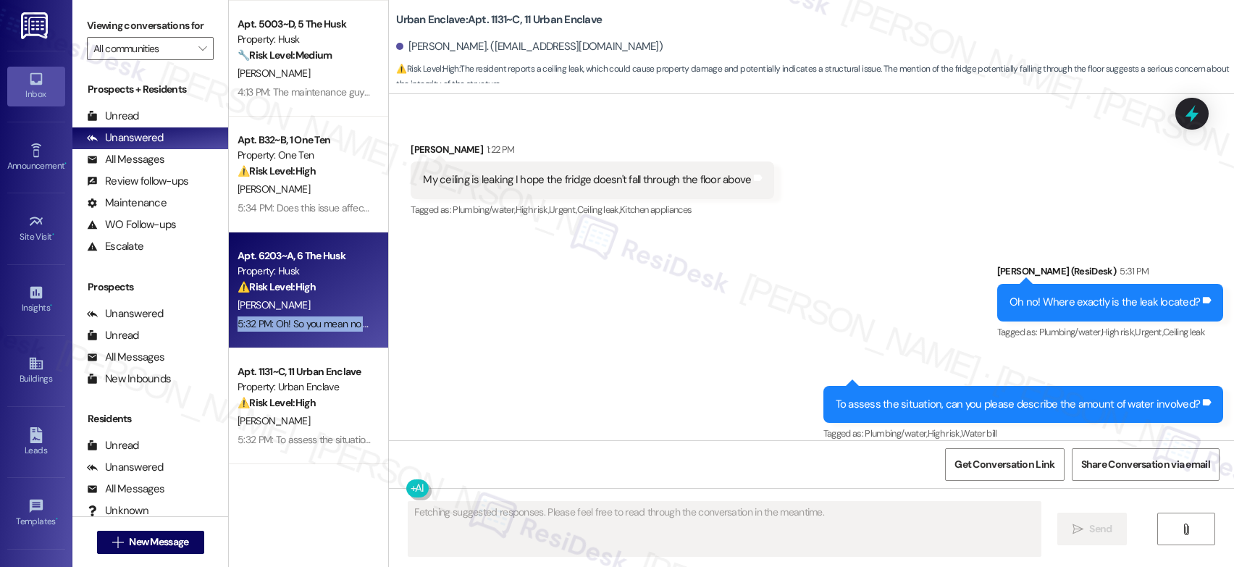
click at [320, 315] on div "5:32 PM: Oh! So you mean no one came? 5:32 PM: Oh! So you mean no one came?" at bounding box center [304, 324] width 137 height 18
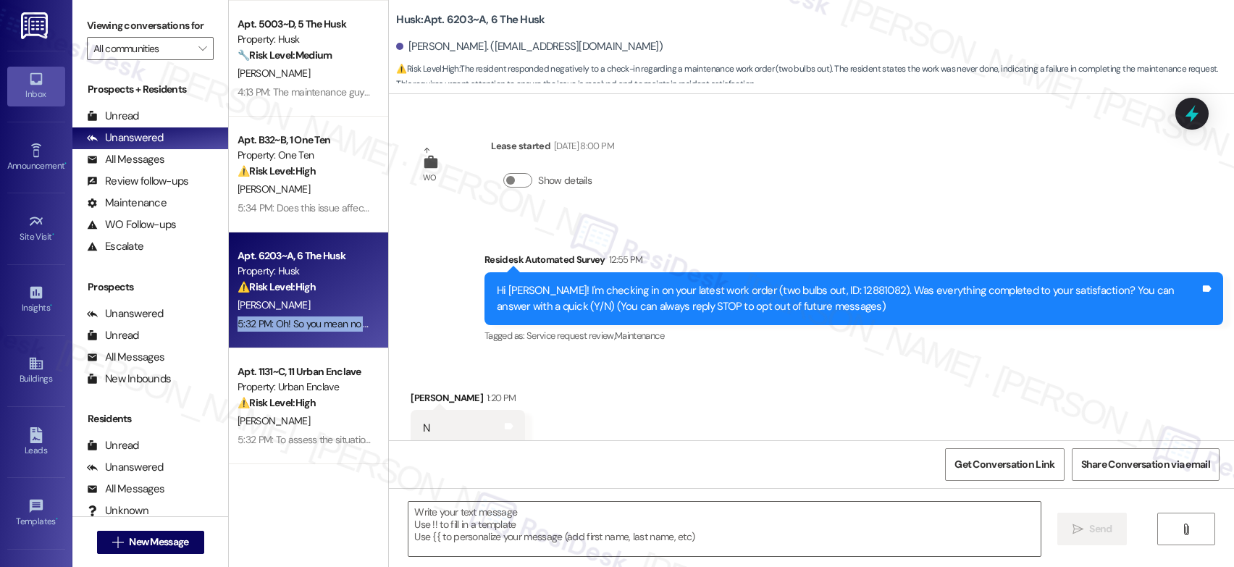
click at [320, 315] on div "5:32 PM: Oh! So you mean no one came? 5:32 PM: Oh! So you mean no one came?" at bounding box center [304, 324] width 137 height 18
type textarea "Fetching suggested responses. Please feel free to read through the conversation…"
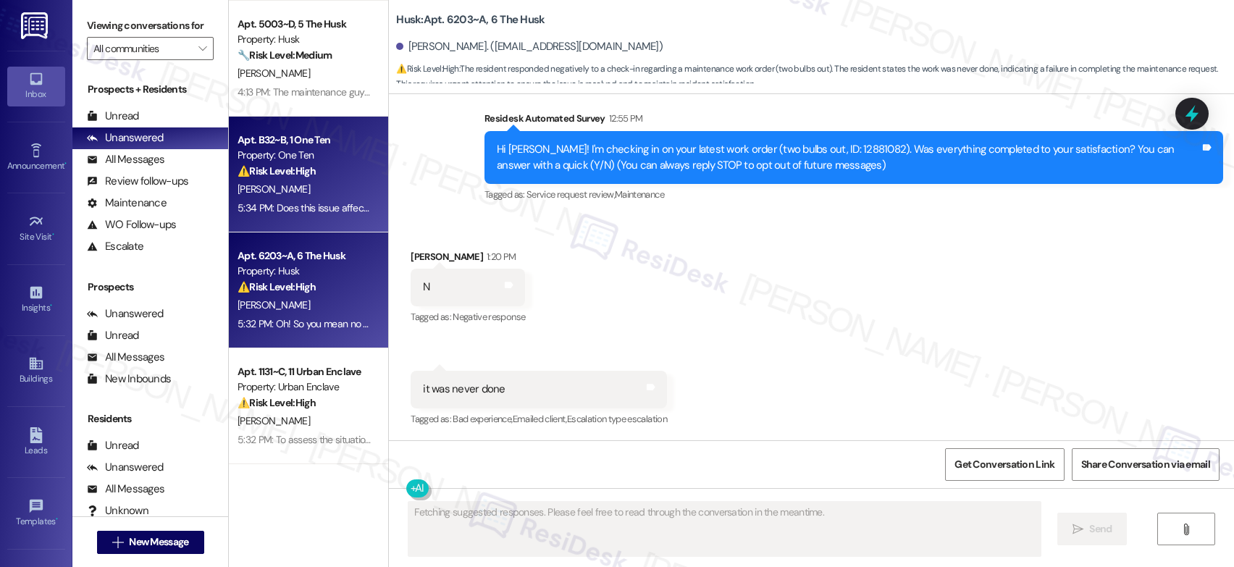
click at [332, 196] on div "[PERSON_NAME]" at bounding box center [304, 189] width 137 height 18
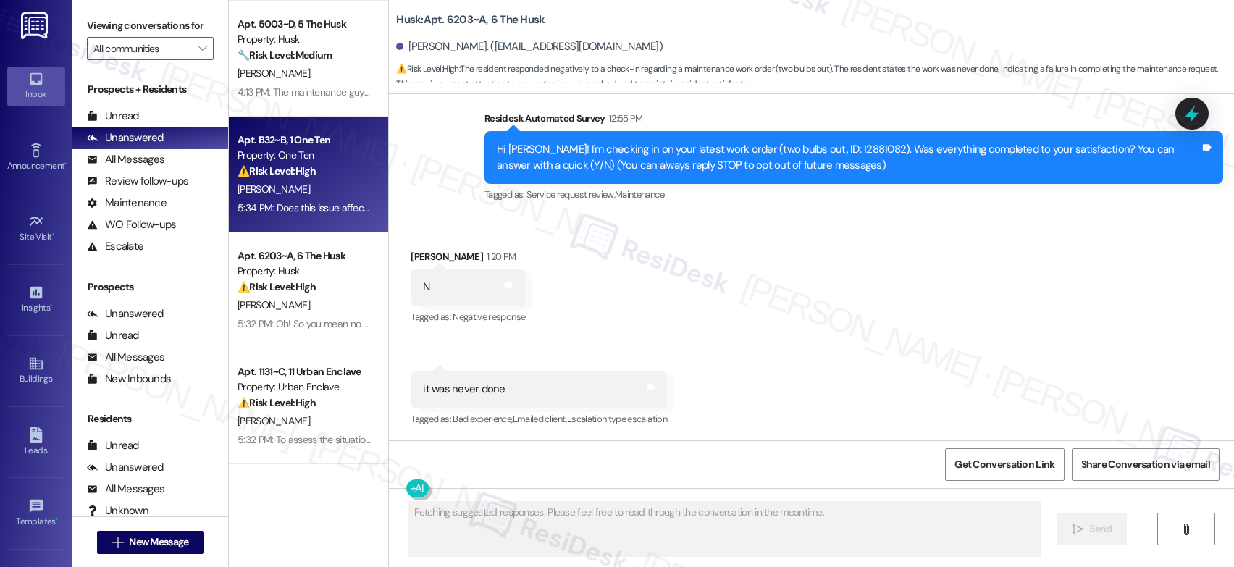
click at [332, 196] on div "[PERSON_NAME]" at bounding box center [304, 189] width 137 height 18
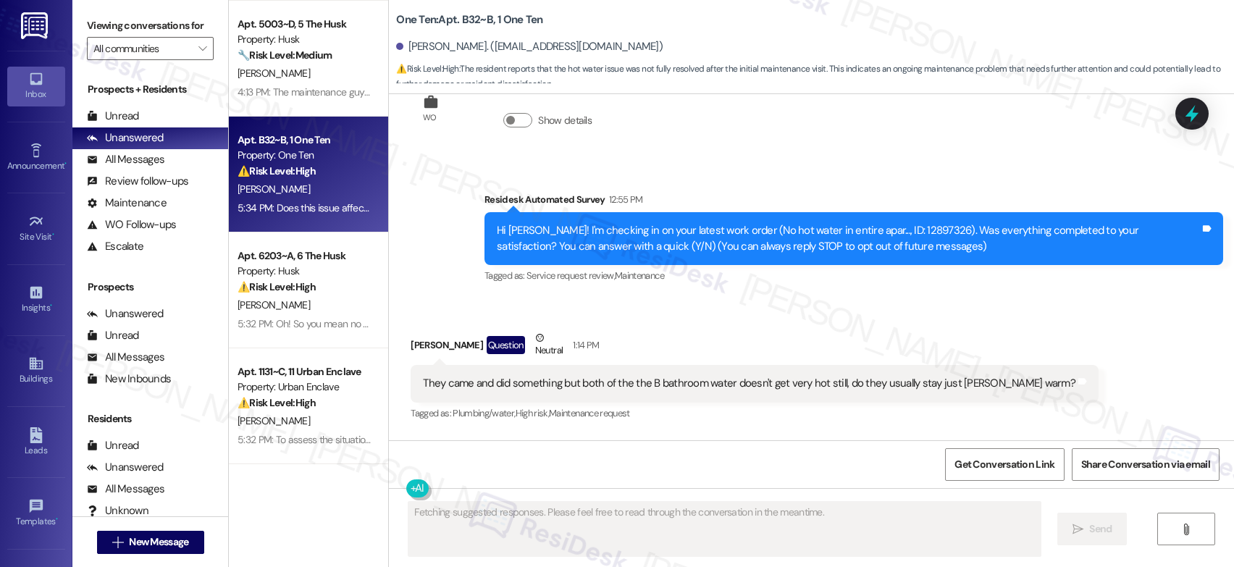
scroll to position [54, 0]
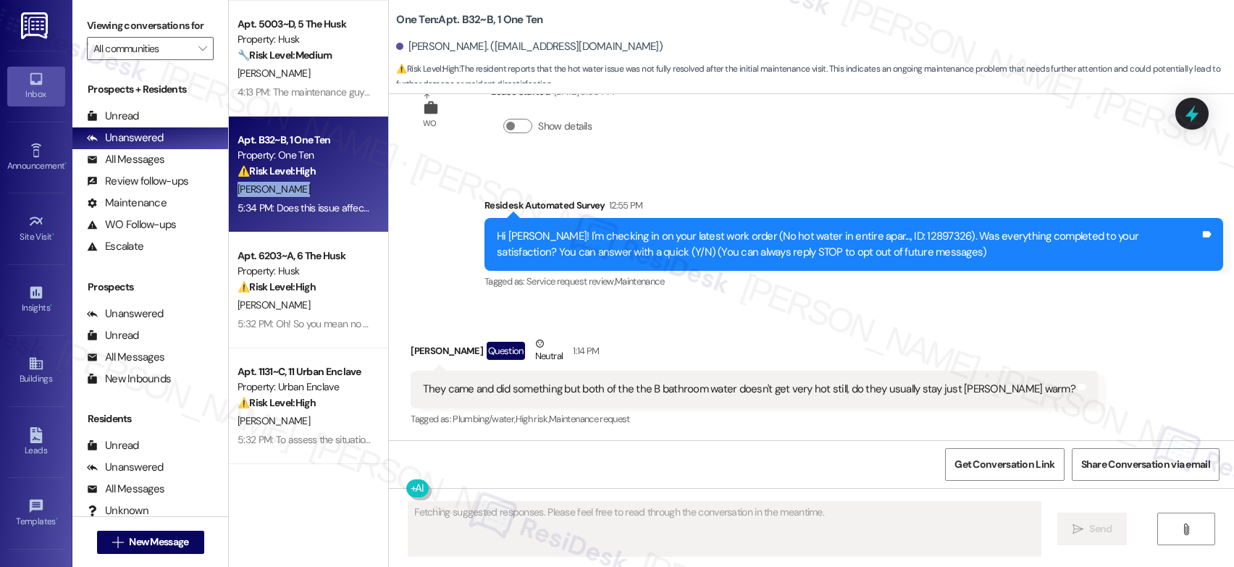
click at [332, 196] on div "[PERSON_NAME]" at bounding box center [304, 189] width 137 height 18
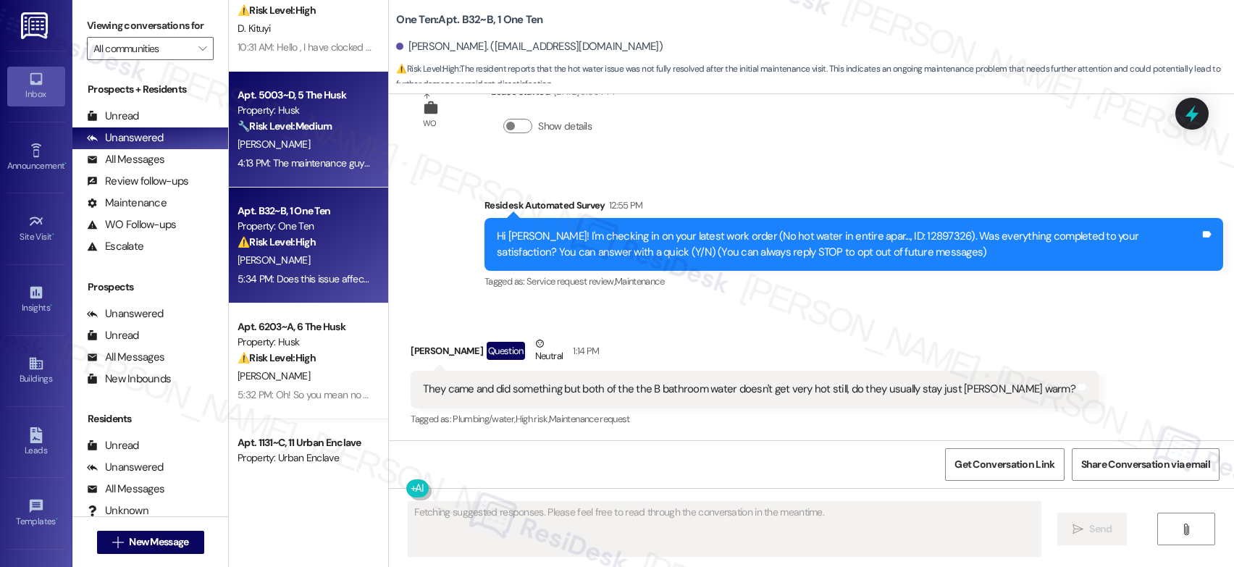
click at [303, 162] on div "Apt. 102~A, 1 The Helm Property: Helm ⚠️ Risk Level: High The resident indicate…" at bounding box center [308, 232] width 159 height 464
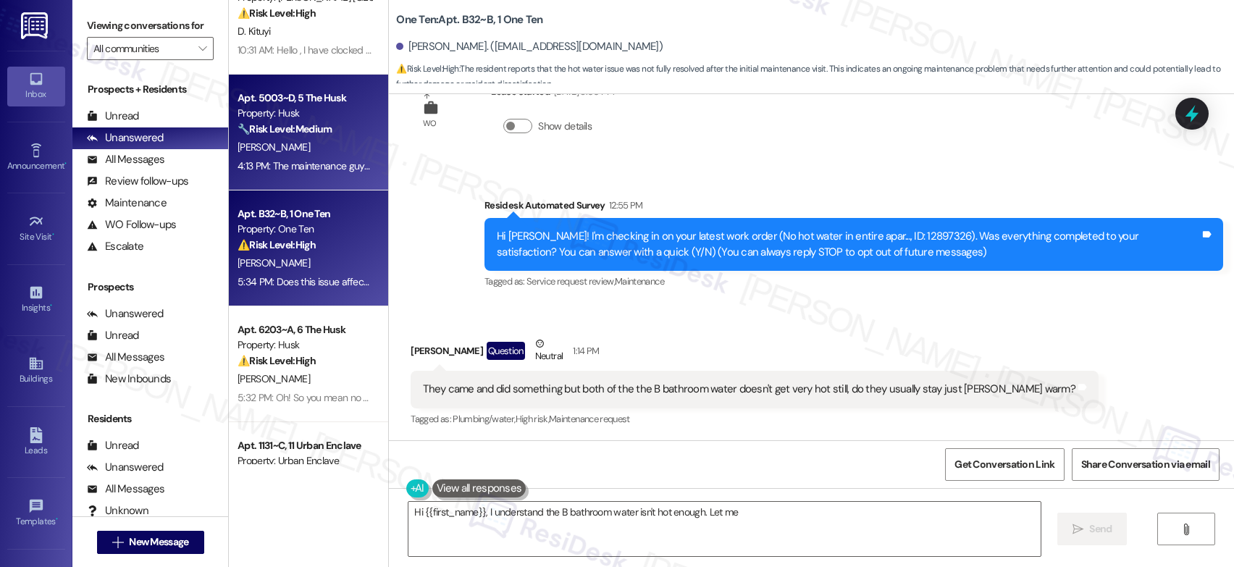
click at [303, 162] on div "Apt. 102~A, 1 The Helm Property: Helm ⚠️ Risk Level: High The resident indicate…" at bounding box center [308, 232] width 159 height 464
type textarea "Hi {{first_name}}, I understand the B bathroom water isn't hot enough. Let me e…"
click at [303, 162] on div "4:13 PM: The maintenance guy has been really helpful to me however, I am really…" at bounding box center [1038, 165] width 1600 height 13
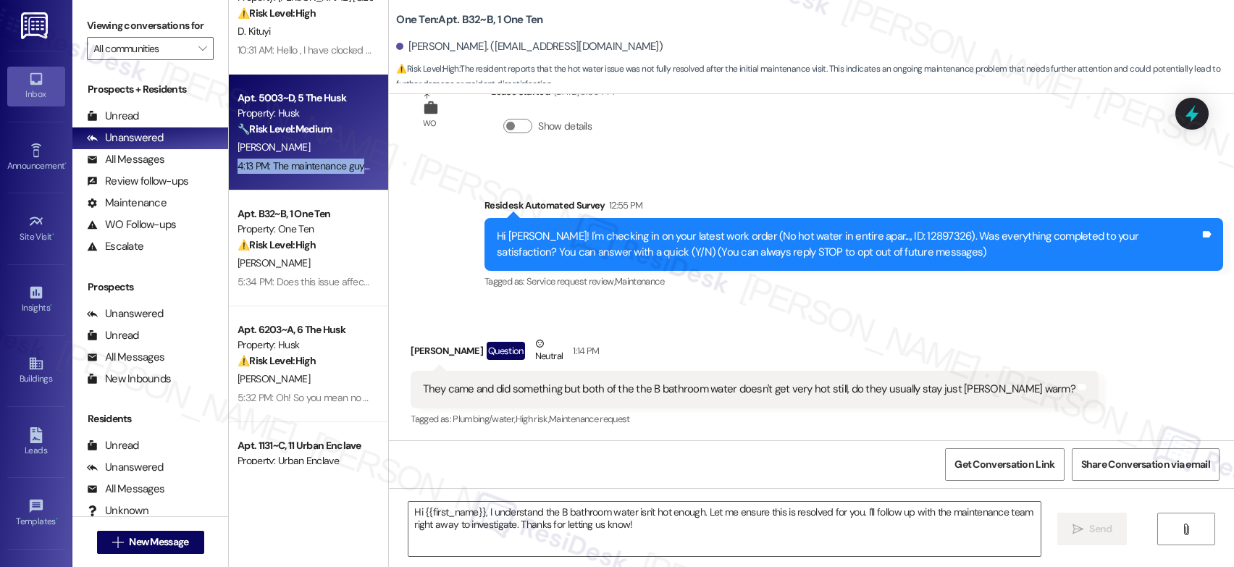
click at [303, 162] on div "4:13 PM: The maintenance guy has been really helpful to me however, I am really…" at bounding box center [1038, 165] width 1600 height 13
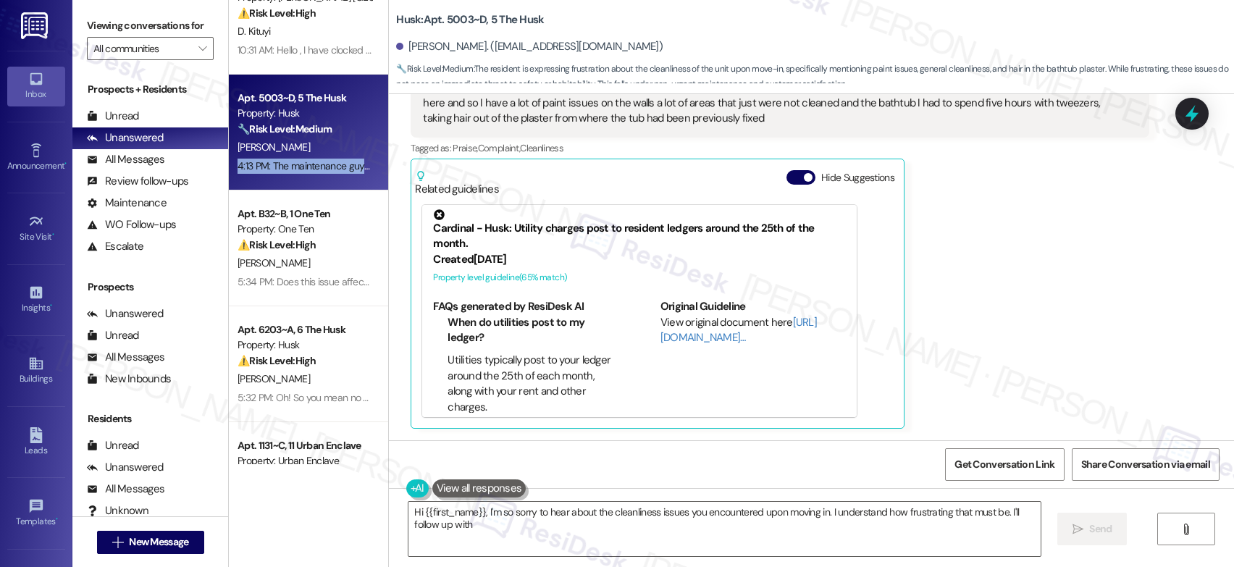
scroll to position [0, 0]
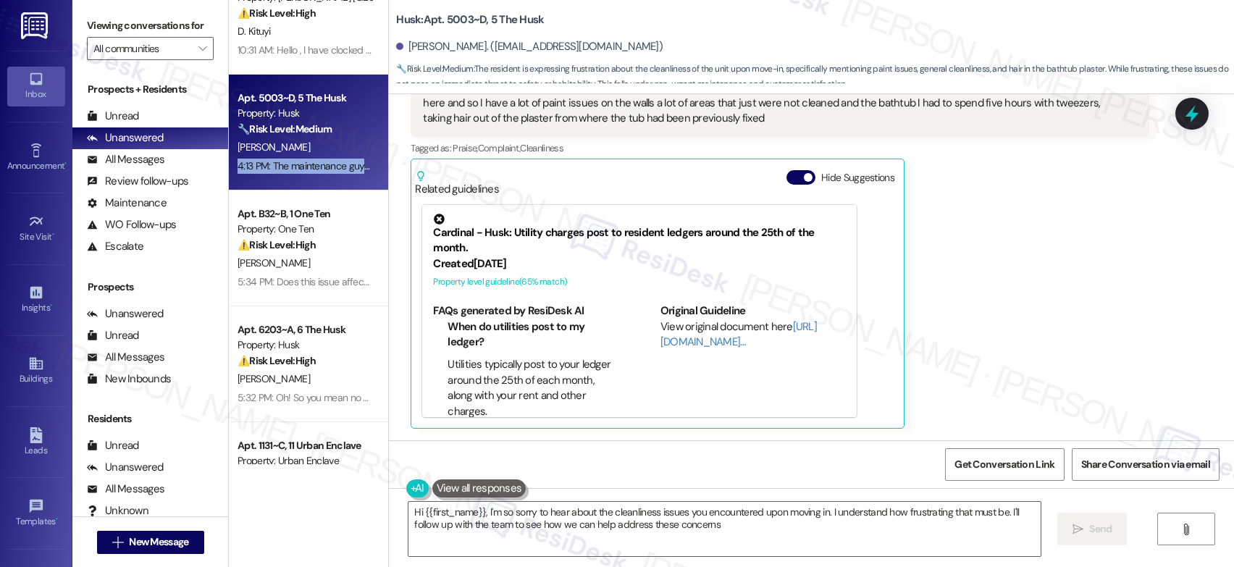
type textarea "Hi {{first_name}}, I'm so sorry to hear about the cleanliness issues you encoun…"
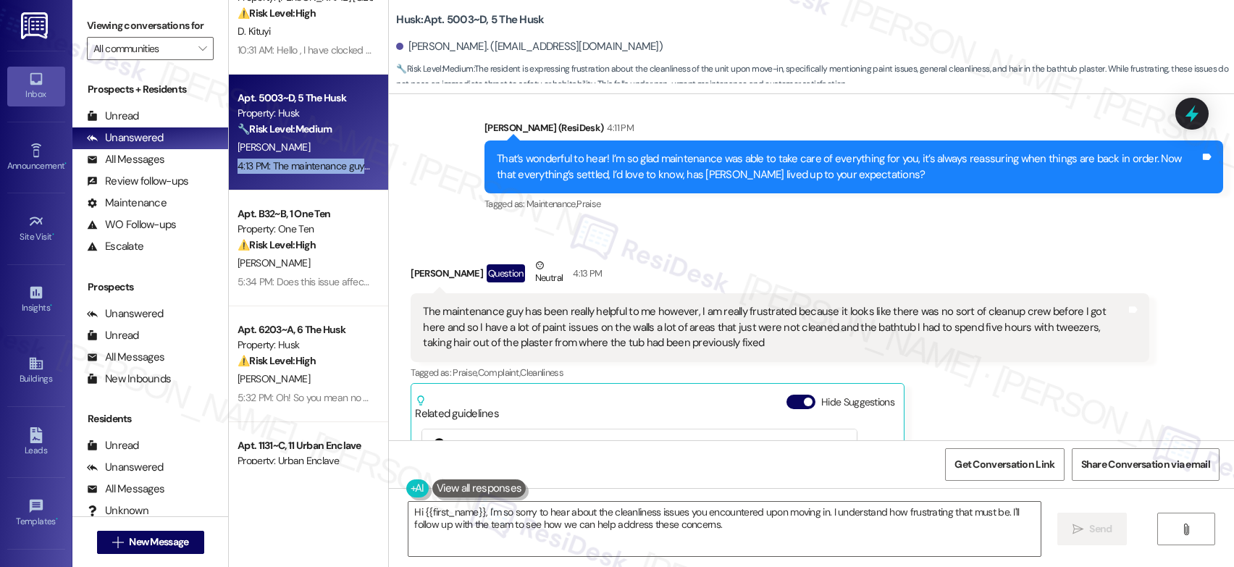
scroll to position [387, 0]
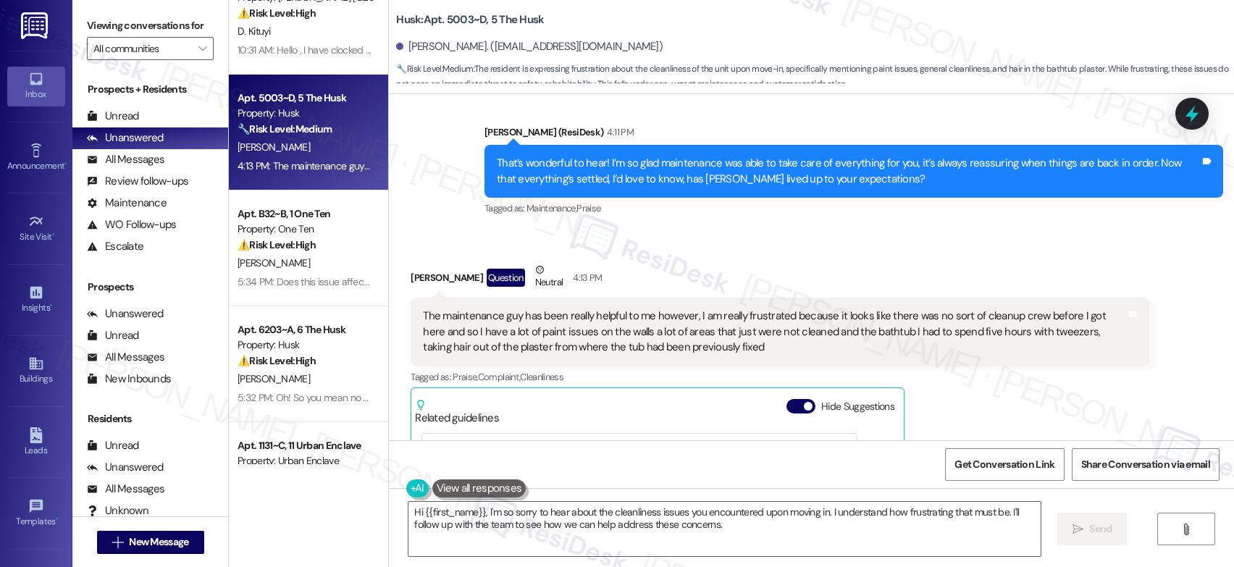
click at [854, 328] on div "The maintenance guy has been really helpful to me however, I am really frustrat…" at bounding box center [774, 331] width 703 height 46
click at [642, 331] on div "The maintenance guy has been really helpful to me however, I am really frustrat…" at bounding box center [774, 331] width 703 height 46
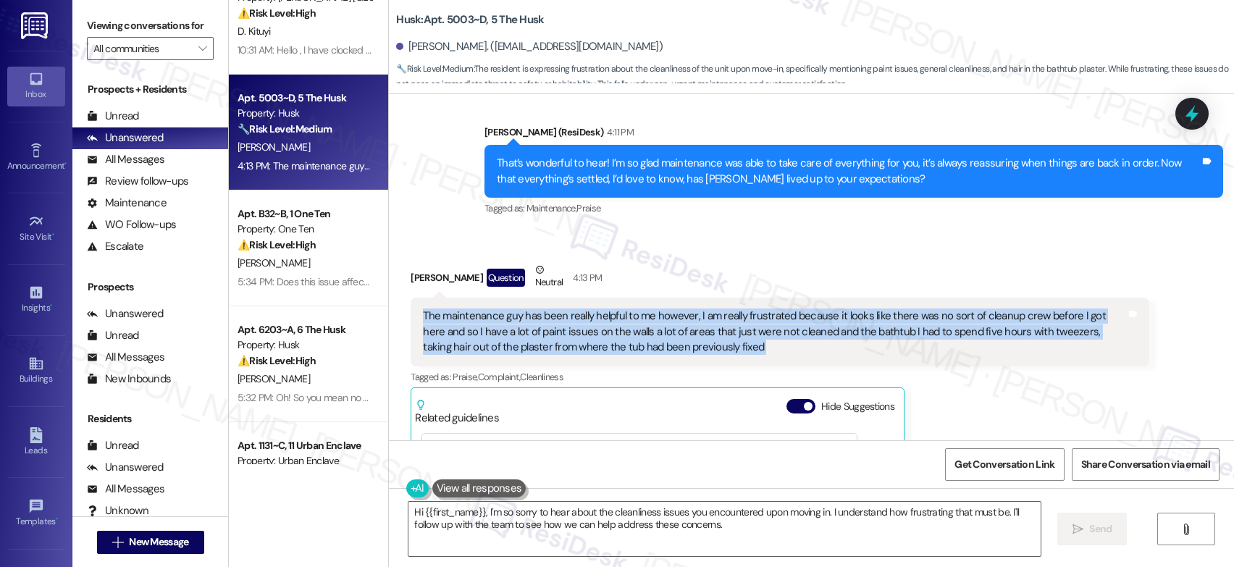
click at [642, 331] on div "The maintenance guy has been really helpful to me however, I am really frustrat…" at bounding box center [774, 331] width 703 height 46
copy div "The maintenance guy has been really helpful to me however, I am really frustrat…"
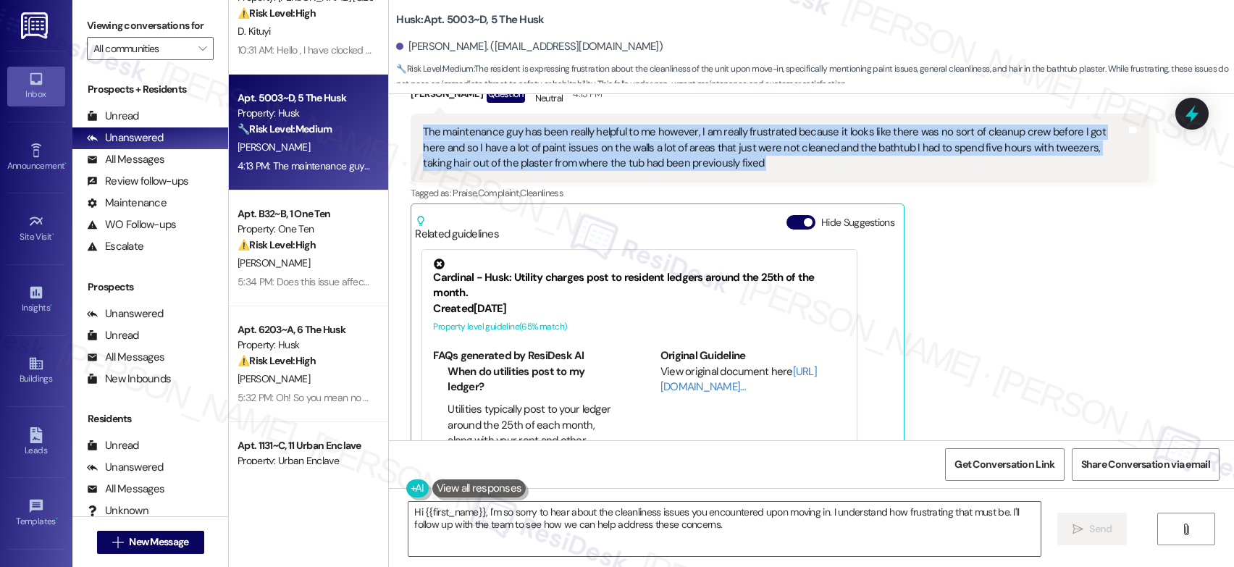
scroll to position [616, 0]
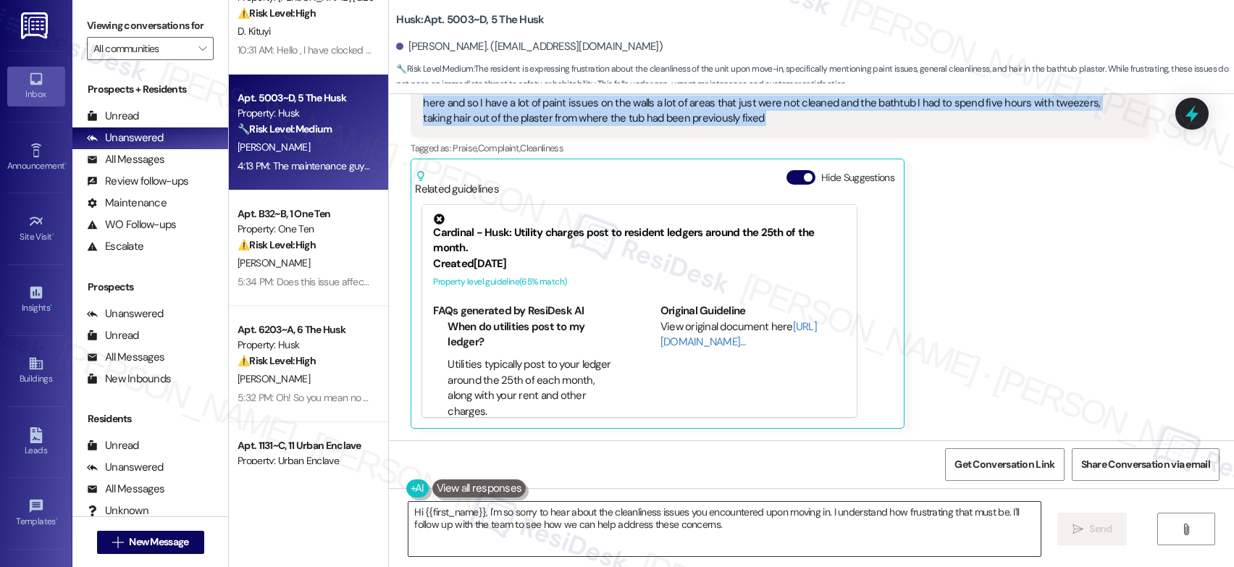
click at [550, 504] on textarea "Hi {{first_name}}, I'm so sorry to hear about the cleanliness issues you encoun…" at bounding box center [724, 529] width 632 height 54
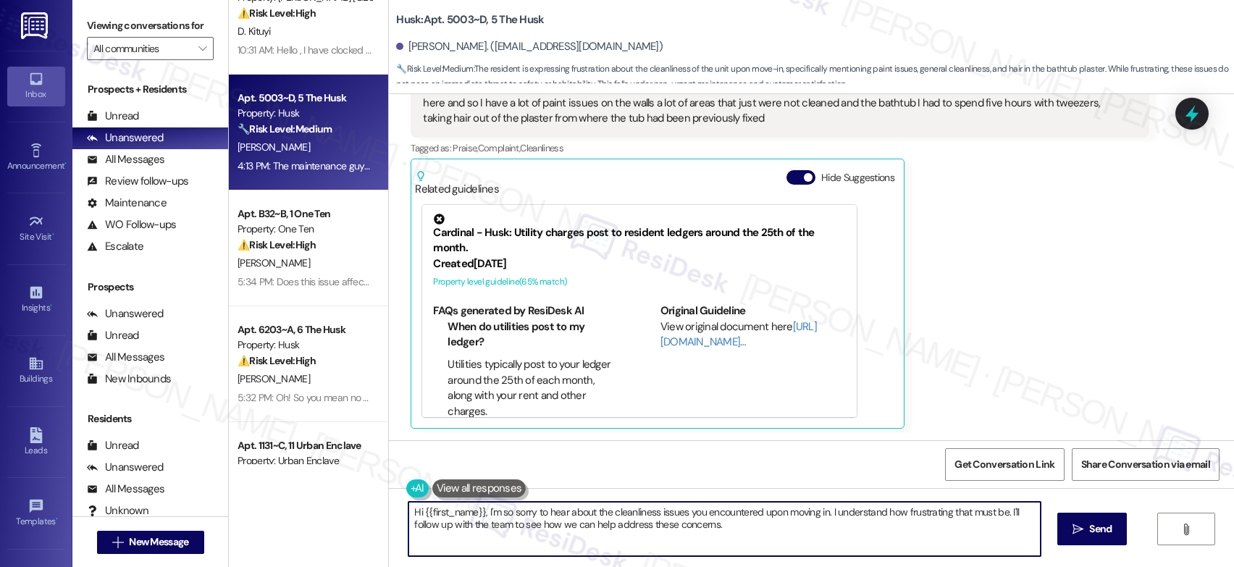
click at [550, 505] on textarea "Hi {{first_name}}, I'm so sorry to hear about the cleanliness issues you encoun…" at bounding box center [724, 529] width 632 height 54
click at [551, 508] on textarea "Hi {{first_name}}, I'm so sorry to hear about the cleanliness issues you encoun…" at bounding box center [724, 529] width 632 height 54
click at [551, 509] on textarea "Hi {{first_name}}, I'm so sorry to hear about the cleanliness issues you encoun…" at bounding box center [724, 529] width 632 height 54
click at [553, 509] on textarea "Hi {{first_name}}, I'm so sorry to hear about the cleanliness issues you encoun…" at bounding box center [724, 529] width 632 height 54
click at [553, 513] on textarea "Hi {{first_name}}, I'm so sorry to hear about the cleanliness issues you encoun…" at bounding box center [724, 529] width 632 height 54
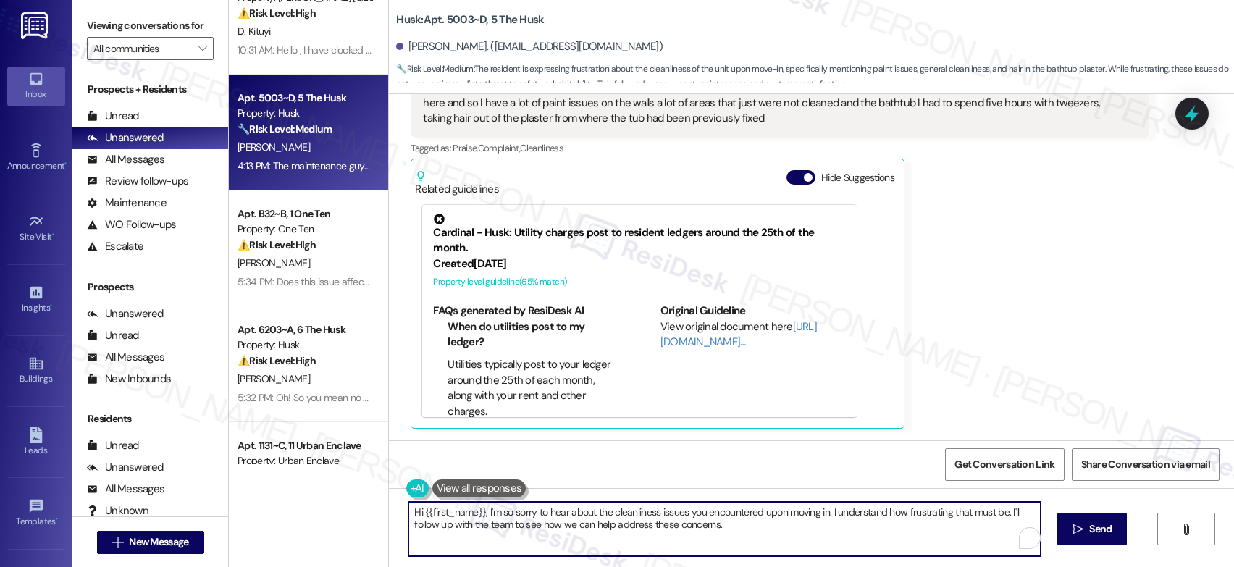
click at [553, 513] on textarea "Hi {{first_name}}, I'm so sorry to hear about the cleanliness issues you encoun…" at bounding box center [724, 529] width 632 height 54
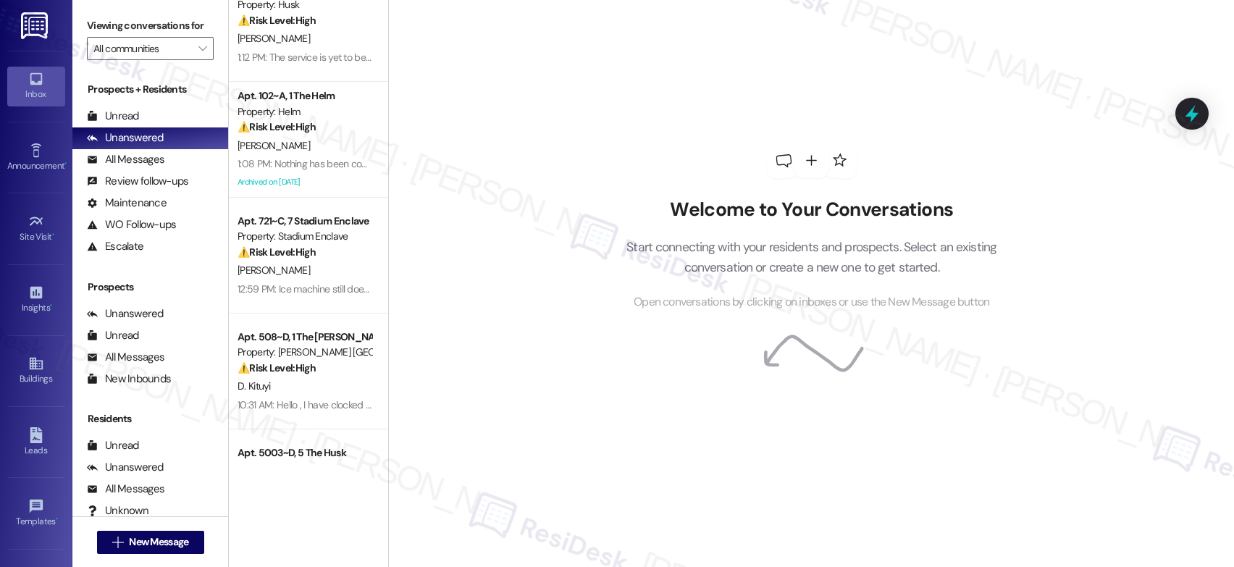
scroll to position [231, 0]
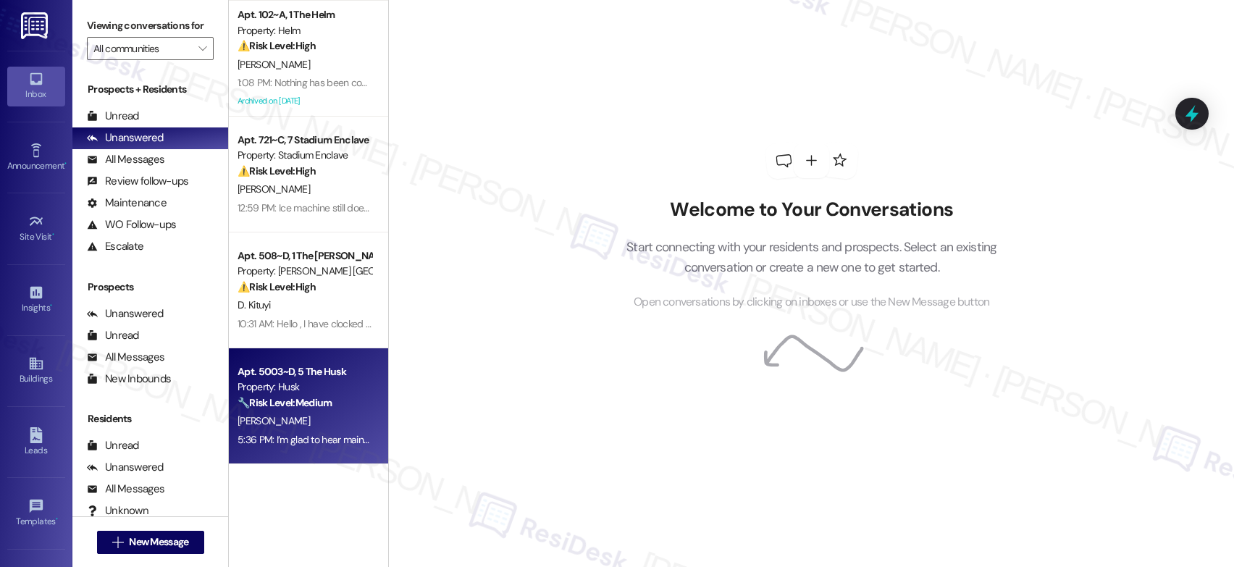
click at [277, 370] on div "Apt. 5003~D, 5 The Husk" at bounding box center [305, 371] width 134 height 15
click at [280, 374] on div "Apt. 5003~D, 5 The Husk" at bounding box center [305, 371] width 134 height 15
click at [281, 376] on div "Apt. 5003~D, 5 The Husk" at bounding box center [305, 371] width 134 height 15
click at [281, 377] on div "Apt. 5003~D, 5 The Husk" at bounding box center [305, 371] width 134 height 15
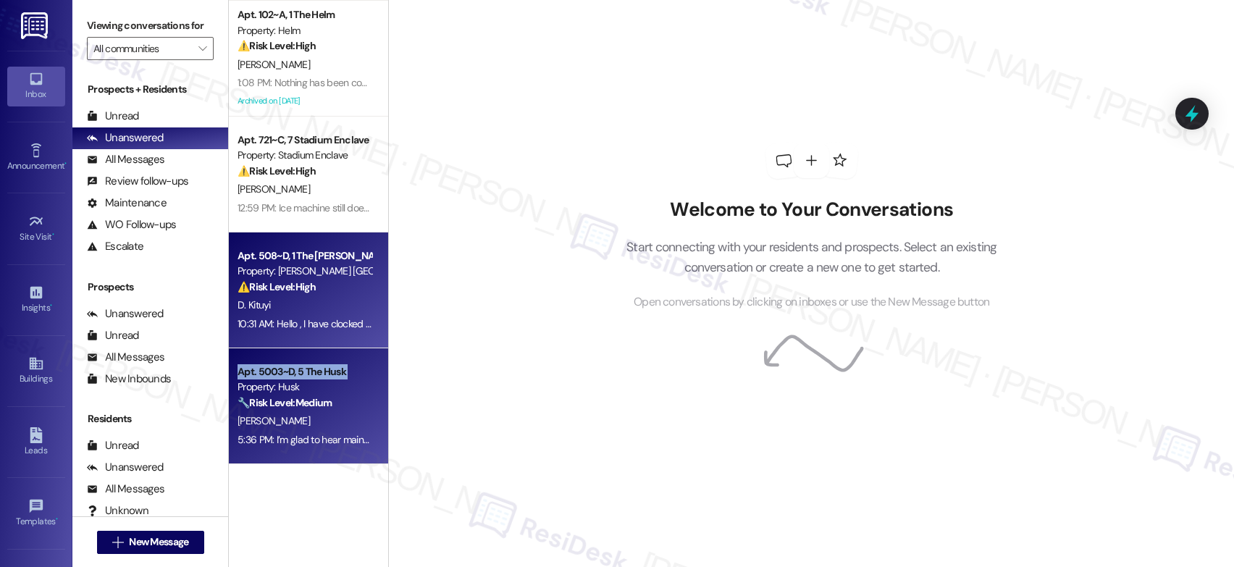
drag, startPoint x: 281, startPoint y: 377, endPoint x: 296, endPoint y: 319, distance: 59.9
click at [281, 376] on div "Apt. 5003~D, 5 The Husk" at bounding box center [305, 371] width 134 height 15
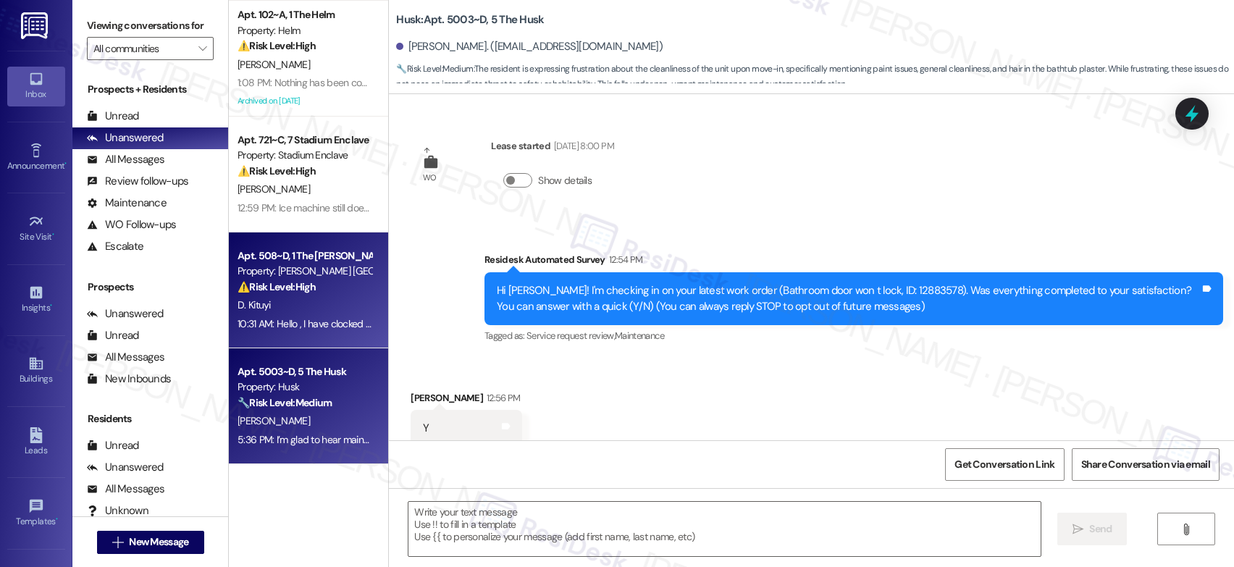
type textarea "Fetching suggested responses. Please feel free to read through the conversation…"
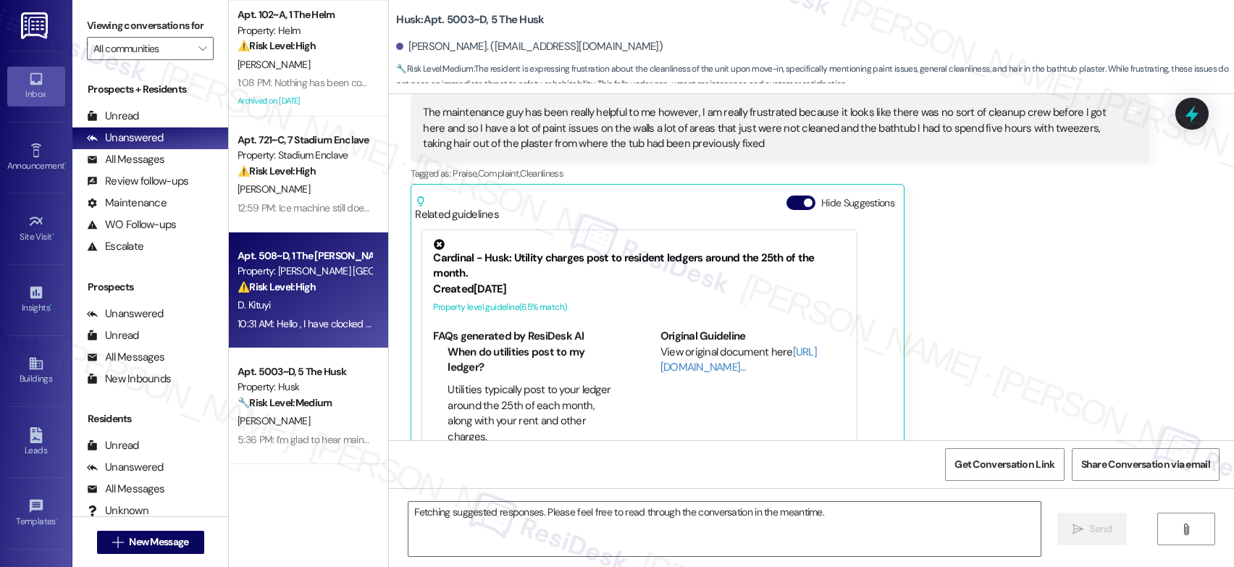
click at [295, 319] on div "10:31 AM: Hello , I have clocked on community in the resident portal but I cann…" at bounding box center [665, 323] width 855 height 13
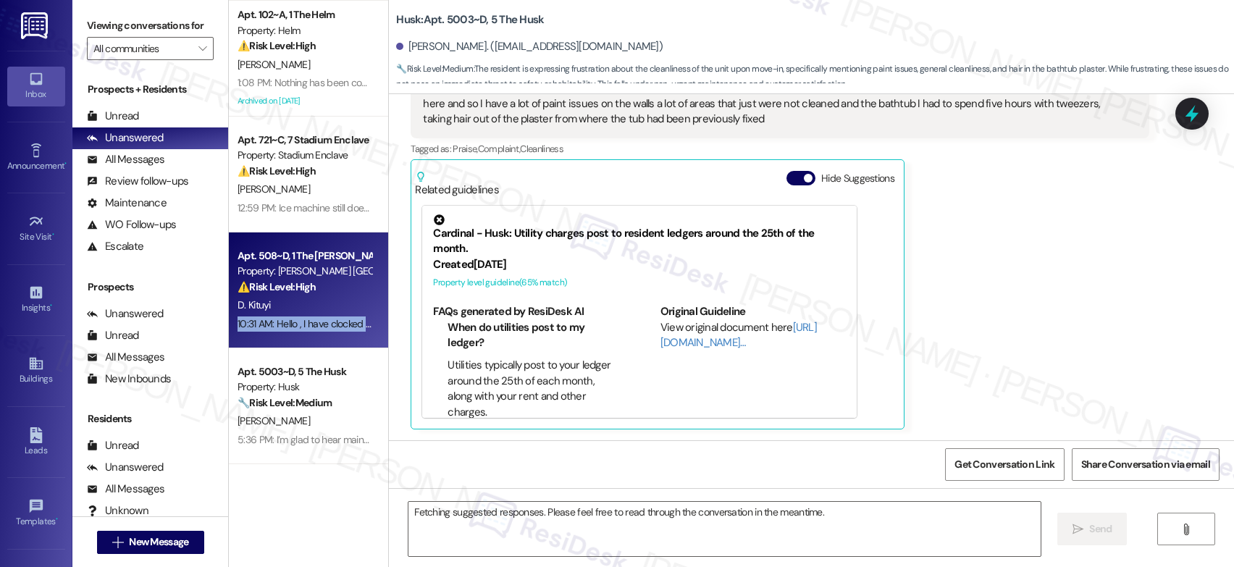
click at [295, 319] on div "10:31 AM: Hello , I have clocked on community in the resident portal but I cann…" at bounding box center [665, 323] width 855 height 13
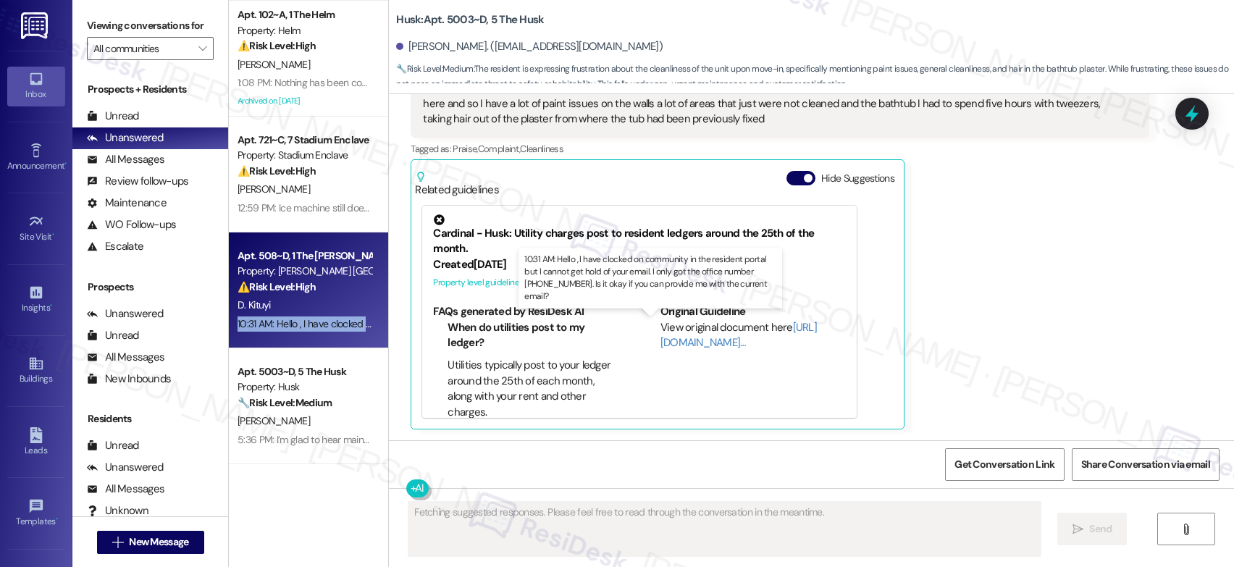
click at [295, 319] on div "10:31 AM: Hello , I have clocked on community in the resident portal but I cann…" at bounding box center [665, 323] width 855 height 13
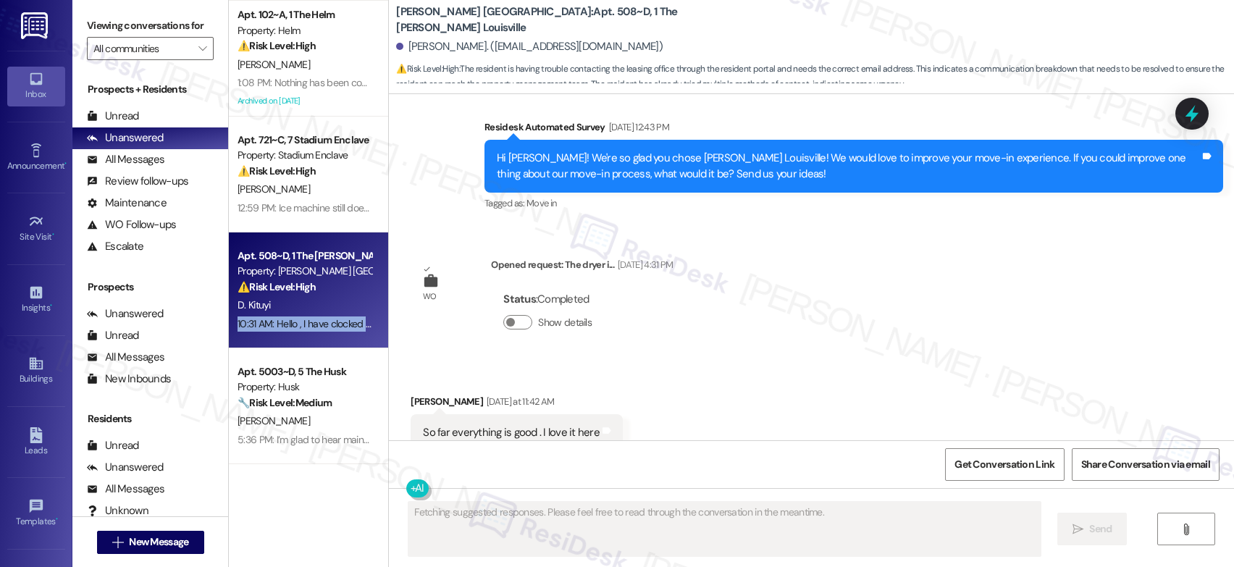
click at [295, 319] on div "10:31 AM: Hello , I have clocked on community in the resident portal but I cann…" at bounding box center [665, 323] width 855 height 13
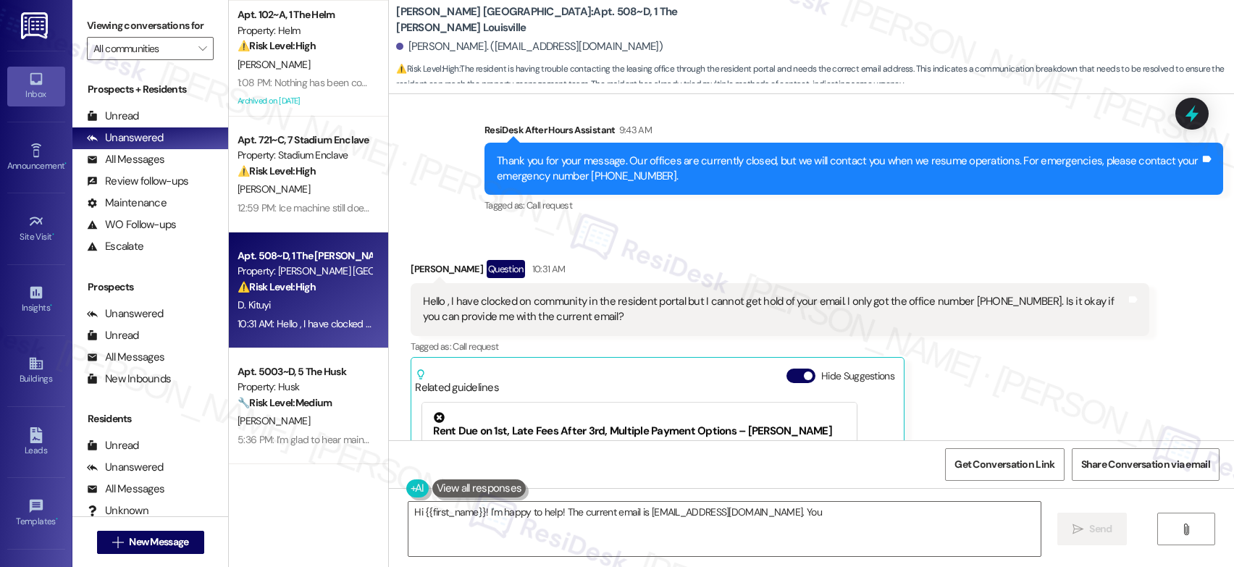
scroll to position [2496, 0]
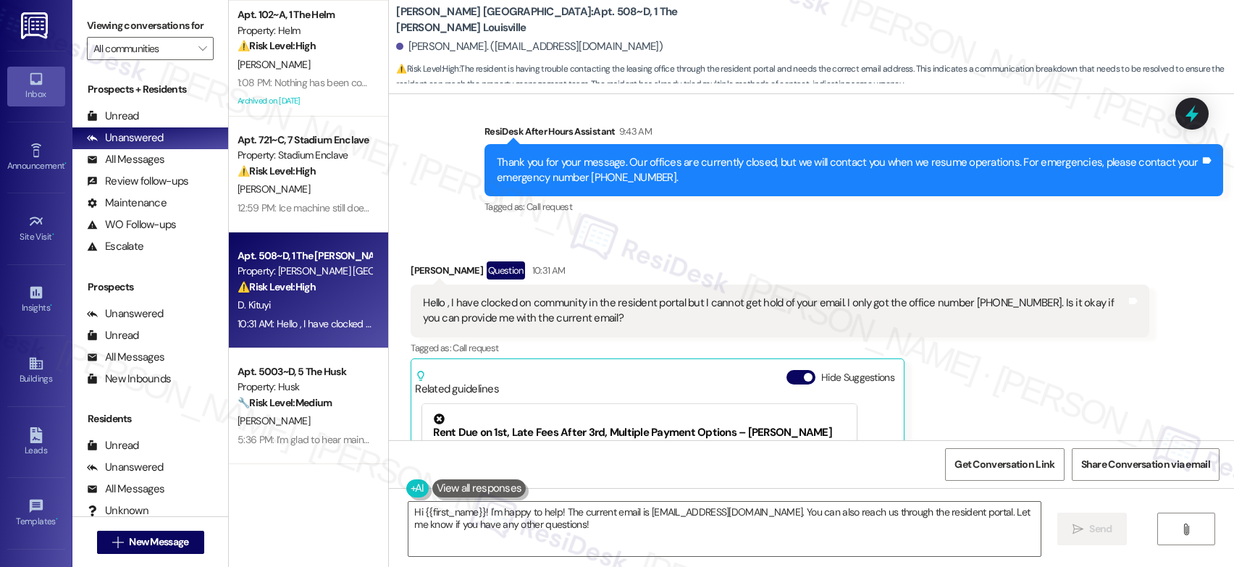
click at [709, 308] on div "Hello , I have clocked on community in the resident portal but I cannot get hol…" at bounding box center [774, 310] width 703 height 31
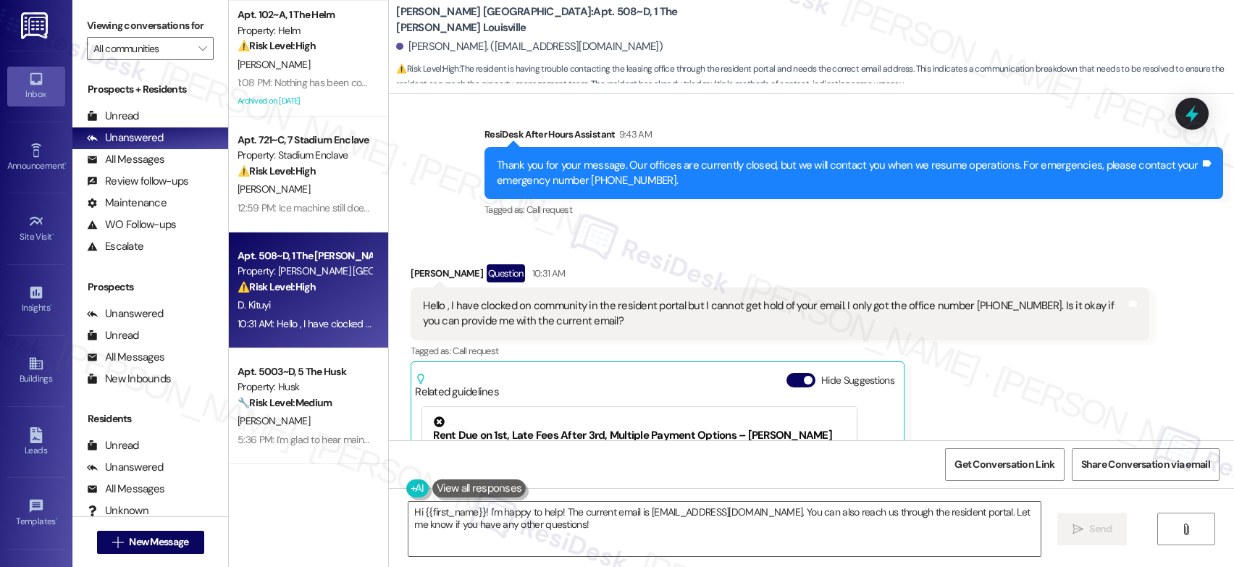
click at [713, 303] on div "Hello , I have clocked on community in the resident portal but I cannot get hol…" at bounding box center [774, 313] width 703 height 31
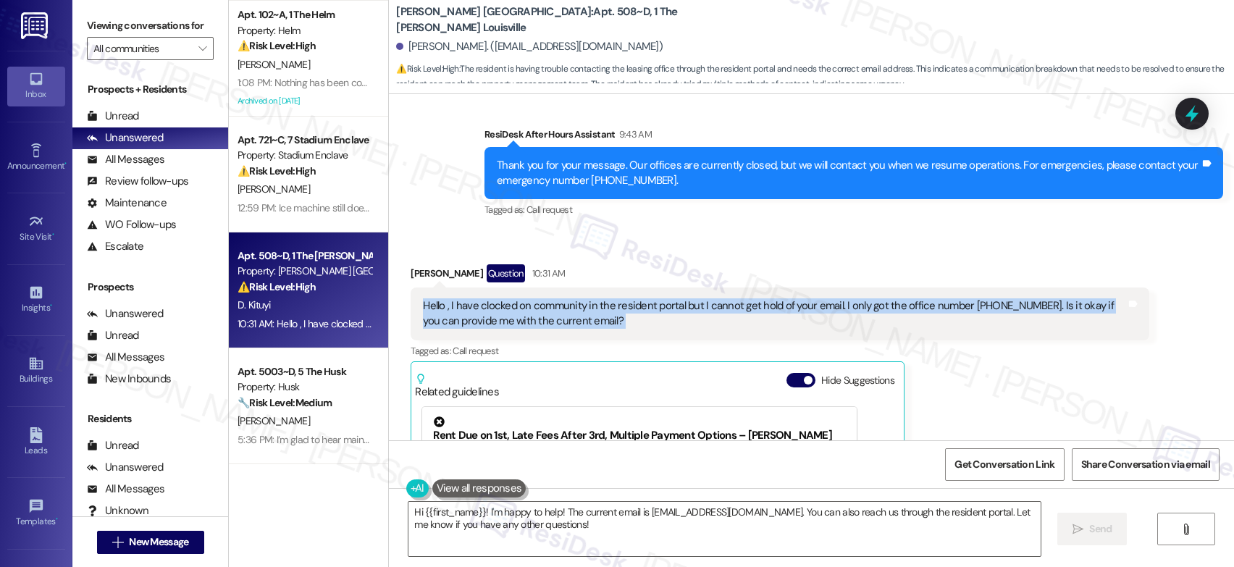
click at [713, 303] on div "Hello , I have clocked on community in the resident portal but I cannot get hol…" at bounding box center [774, 313] width 703 height 31
copy div "Hello , I have clocked on community in the resident portal but I cannot get hol…"
click at [575, 522] on textarea "Hi {{first_name}}! I'm happy to help! The current email is [EMAIL_ADDRESS][DOMA…" at bounding box center [724, 529] width 632 height 54
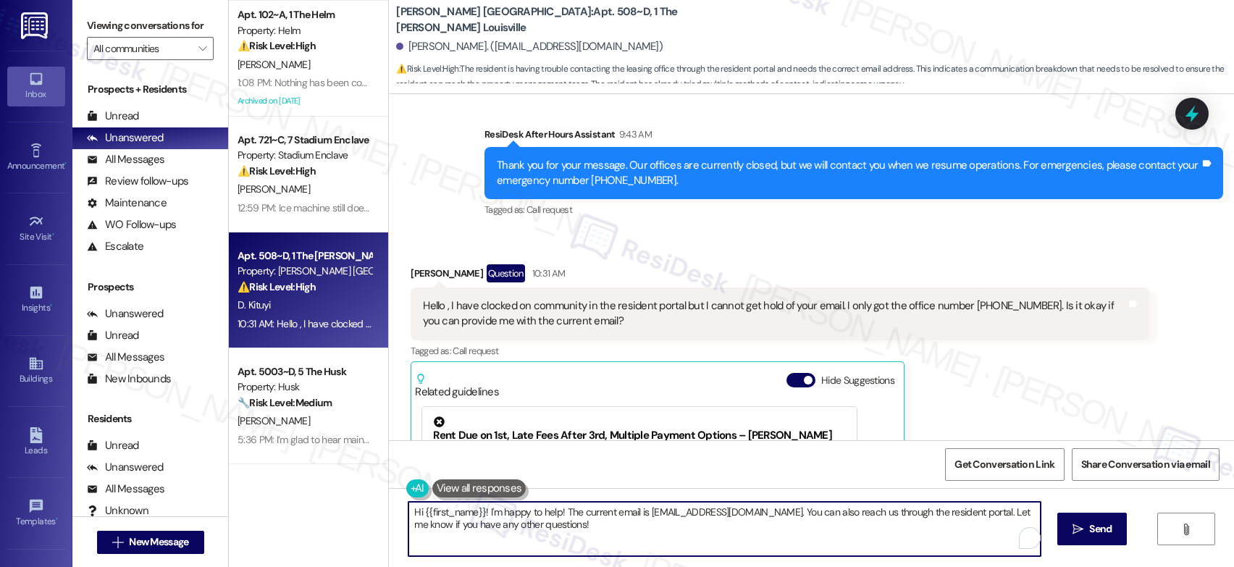
drag, startPoint x: 618, startPoint y: 529, endPoint x: 279, endPoint y: 495, distance: 341.3
click at [359, 503] on div "Apt. 34~B, E The Alpine Allendale Property: Alpine ⚠️ Risk Level: High The resi…" at bounding box center [731, 283] width 1005 height 567
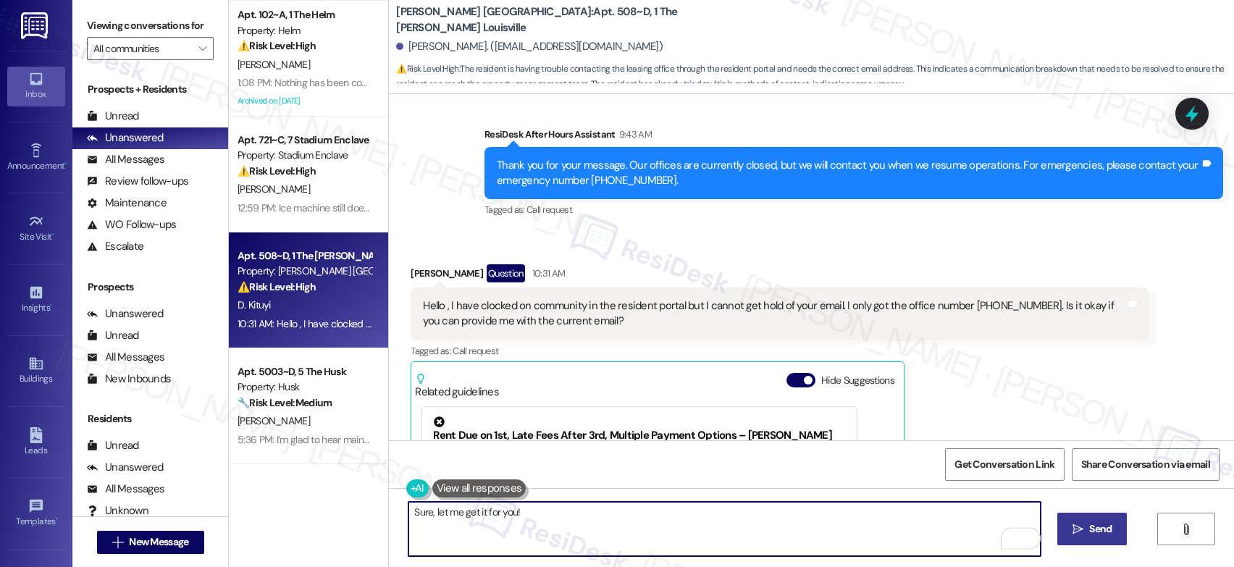
type textarea "Sure, let me get it for you!"
click at [1078, 539] on button " Send" at bounding box center [1092, 529] width 70 height 33
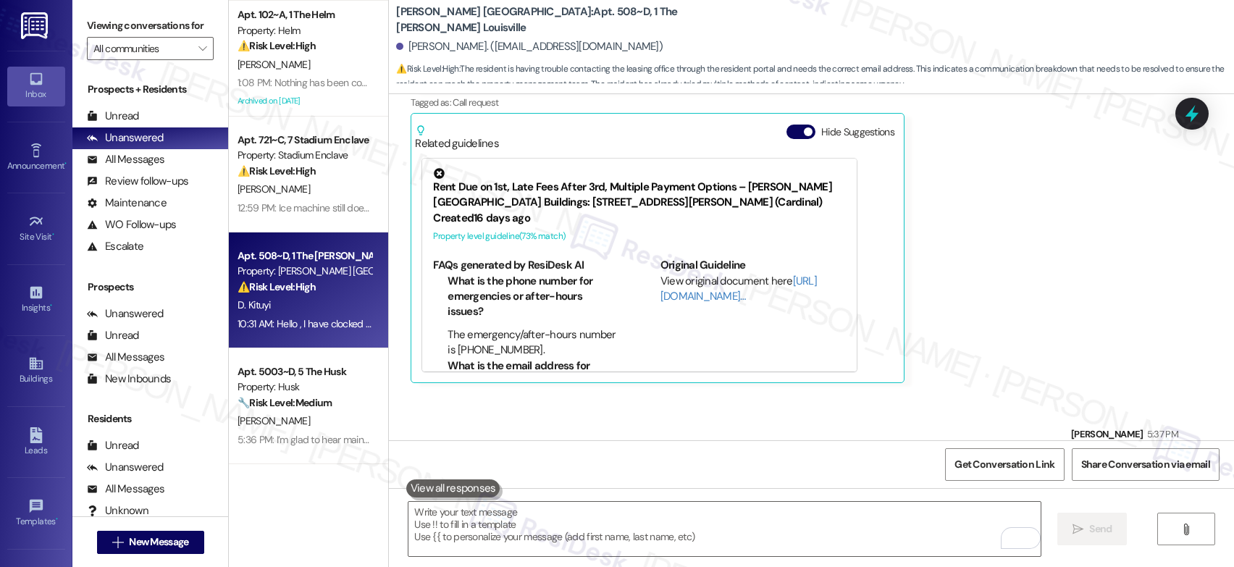
scroll to position [2797, 0]
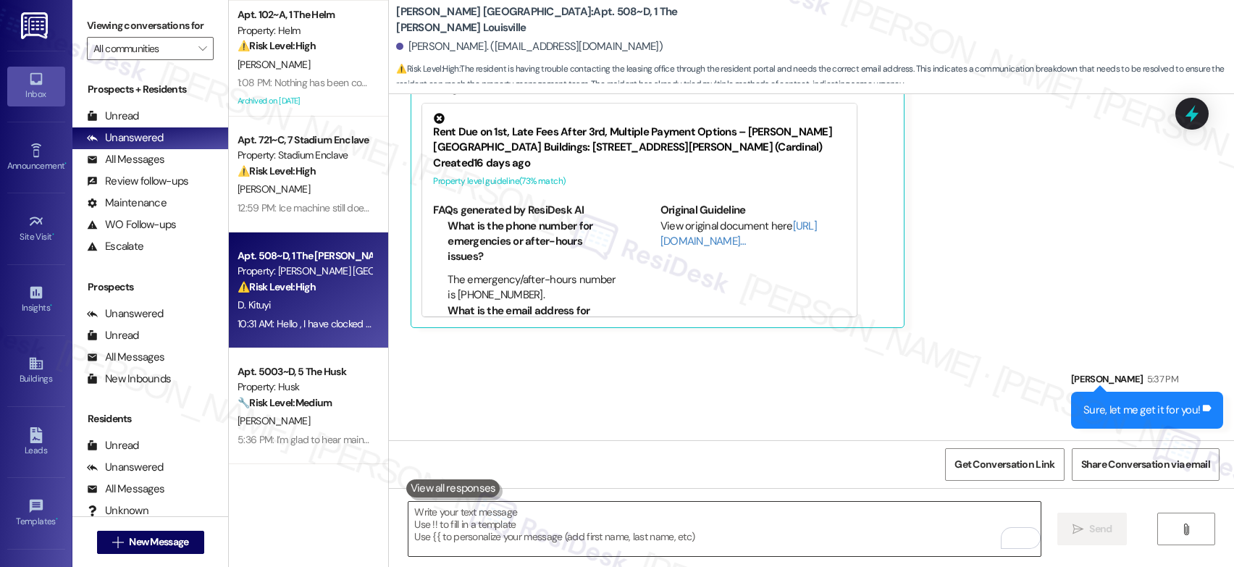
click at [466, 515] on textarea "To enrich screen reader interactions, please activate Accessibility in Grammarl…" at bounding box center [724, 529] width 632 height 54
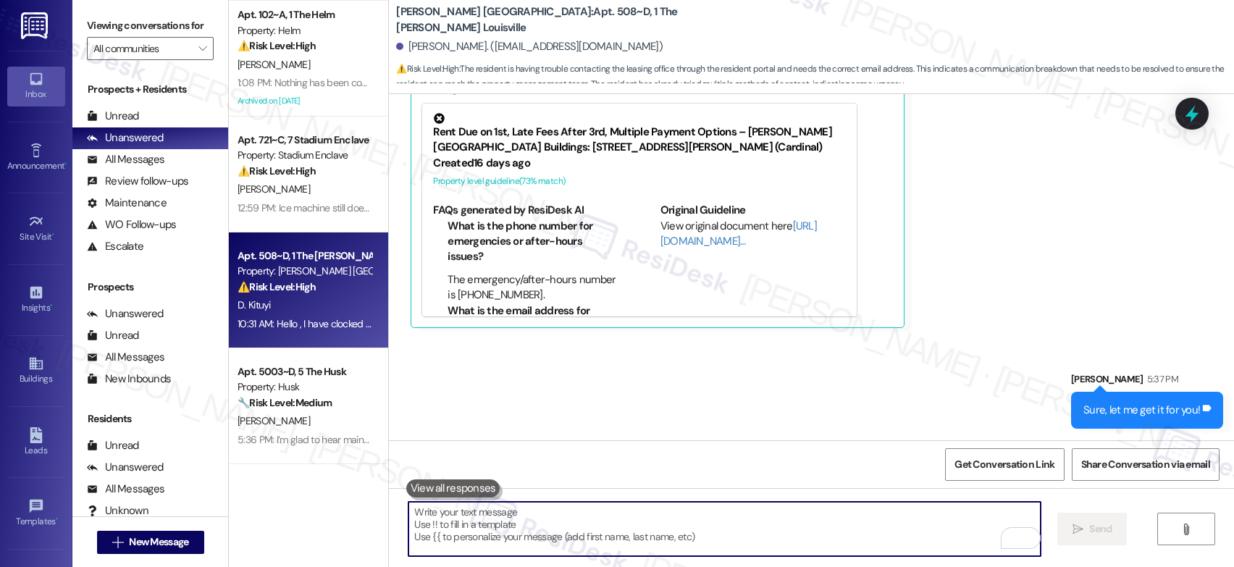
click at [467, 515] on textarea "To enrich screen reader interactions, please activate Accessibility in Grammarl…" at bounding box center [724, 529] width 632 height 54
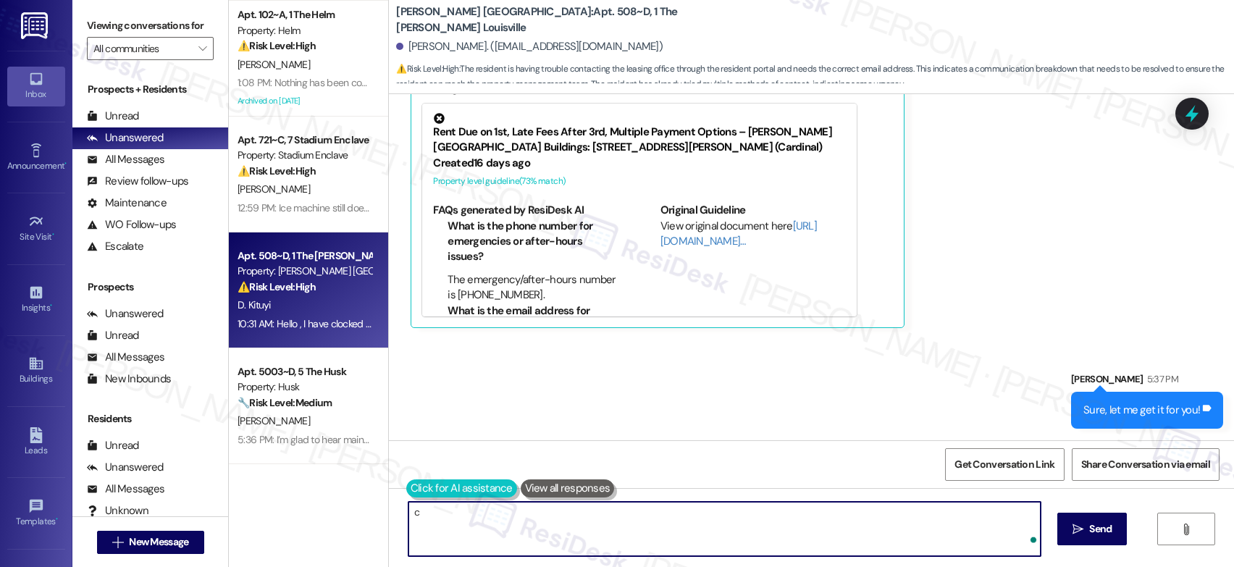
type textarea "c"
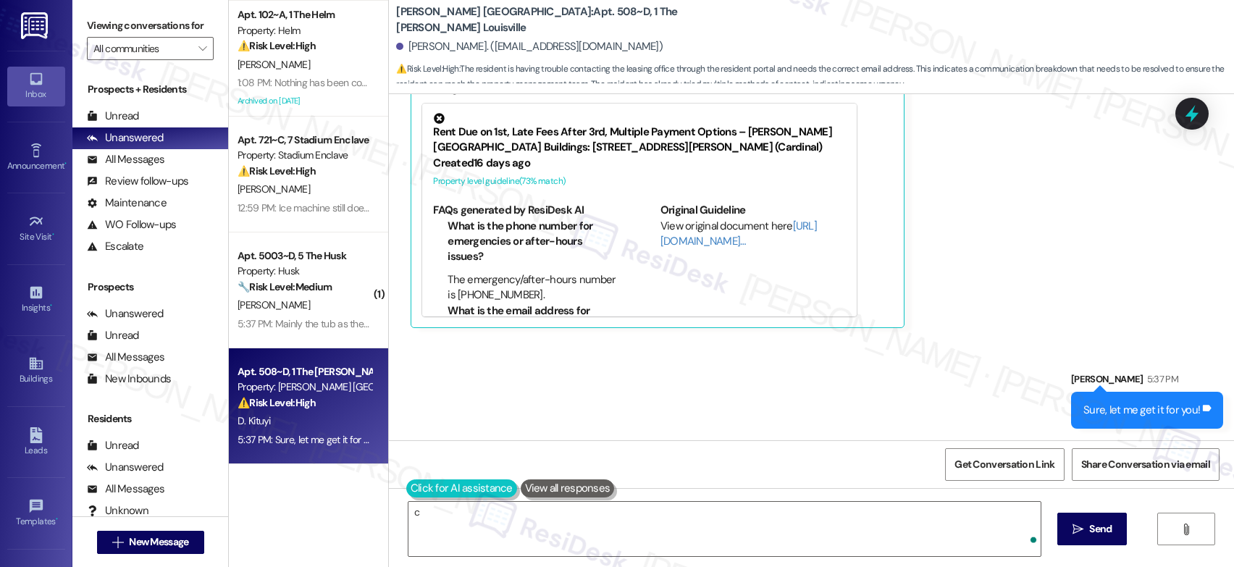
click at [411, 492] on button at bounding box center [461, 488] width 111 height 18
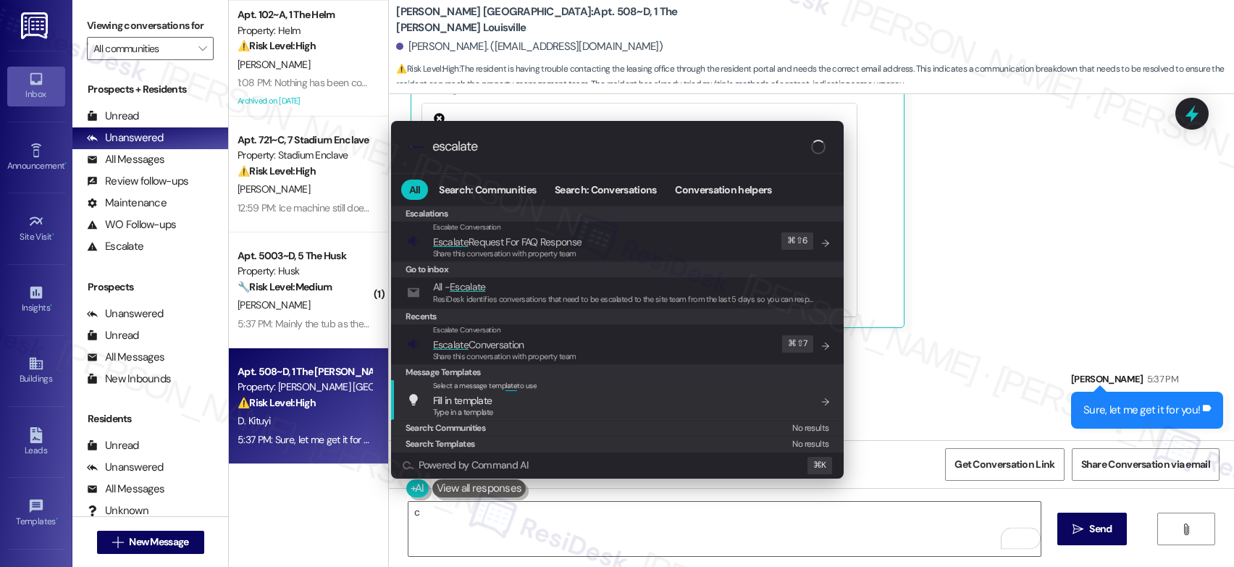
type input "escalate"
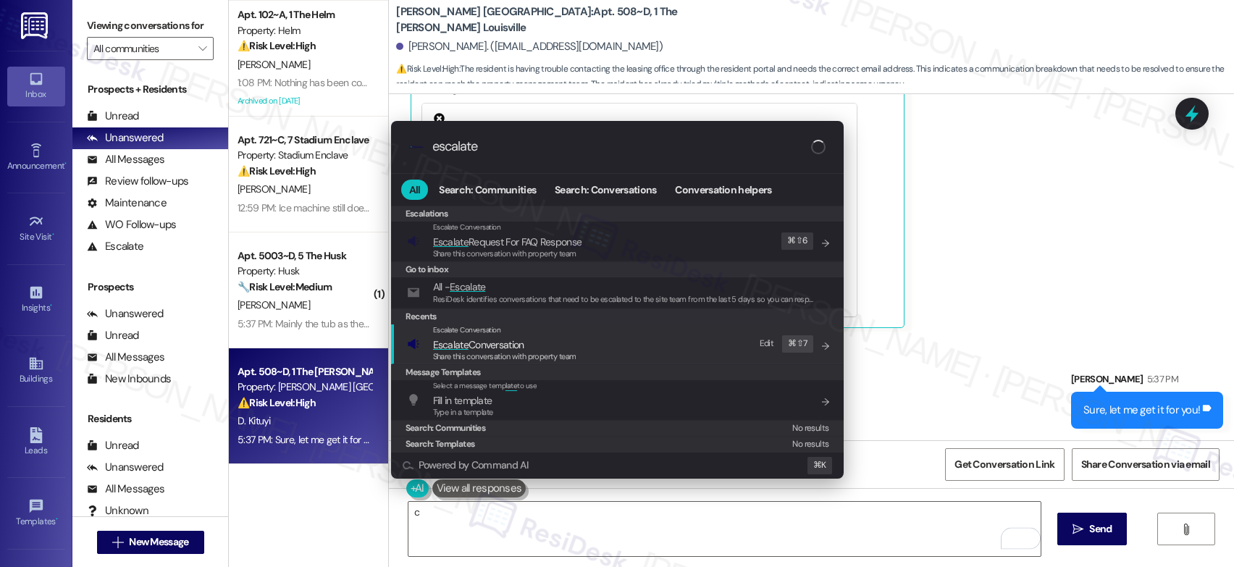
click at [529, 351] on span "Share this conversation with property team" at bounding box center [504, 356] width 143 height 10
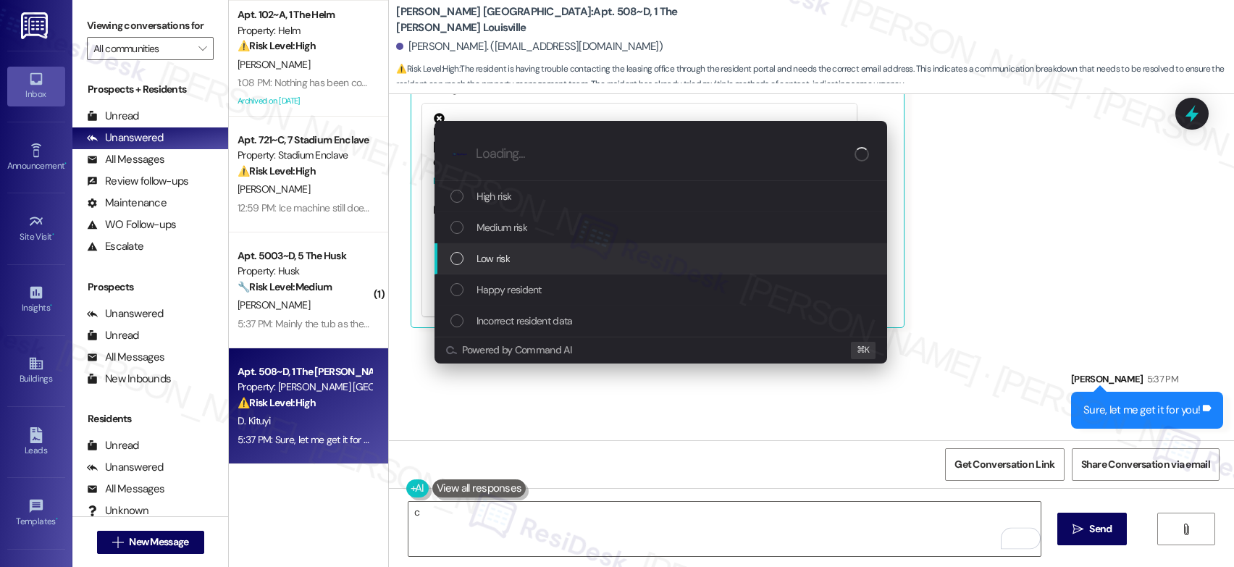
click at [581, 251] on div "Low risk" at bounding box center [662, 259] width 424 height 16
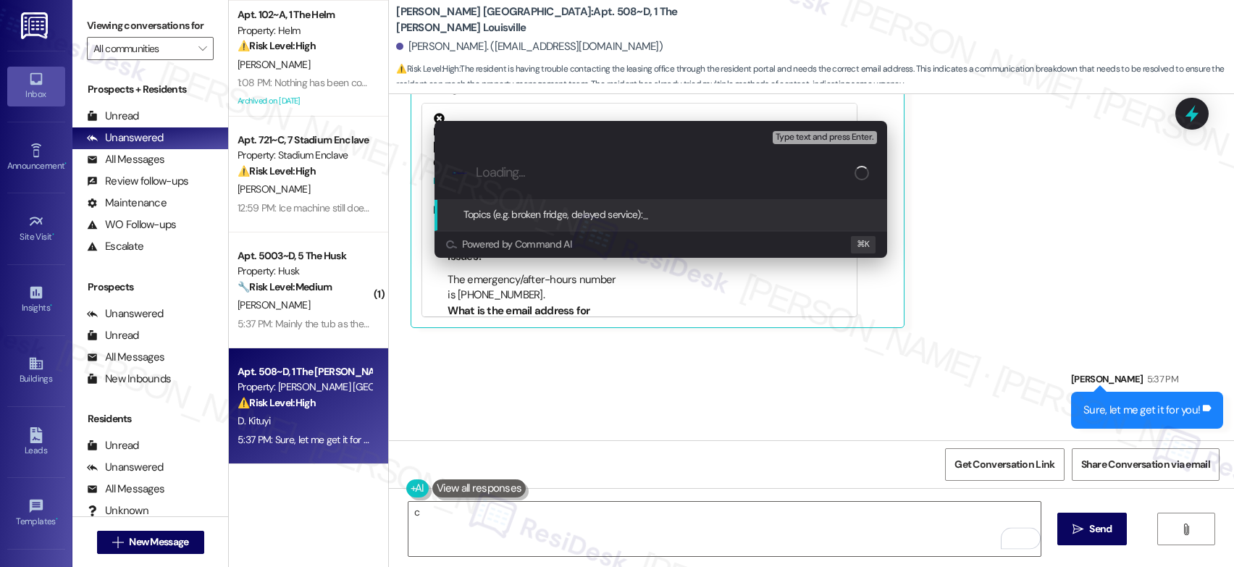
type input "f"
type input "Office email query"
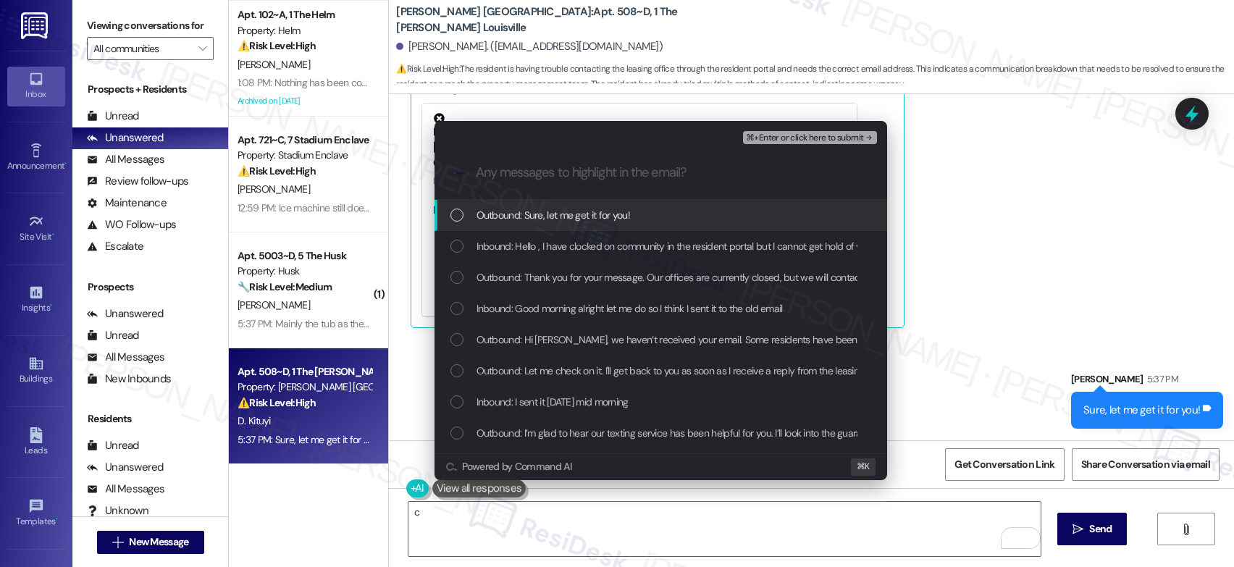
click at [804, 142] on span "⌘+Enter or click here to submit" at bounding box center [804, 138] width 117 height 10
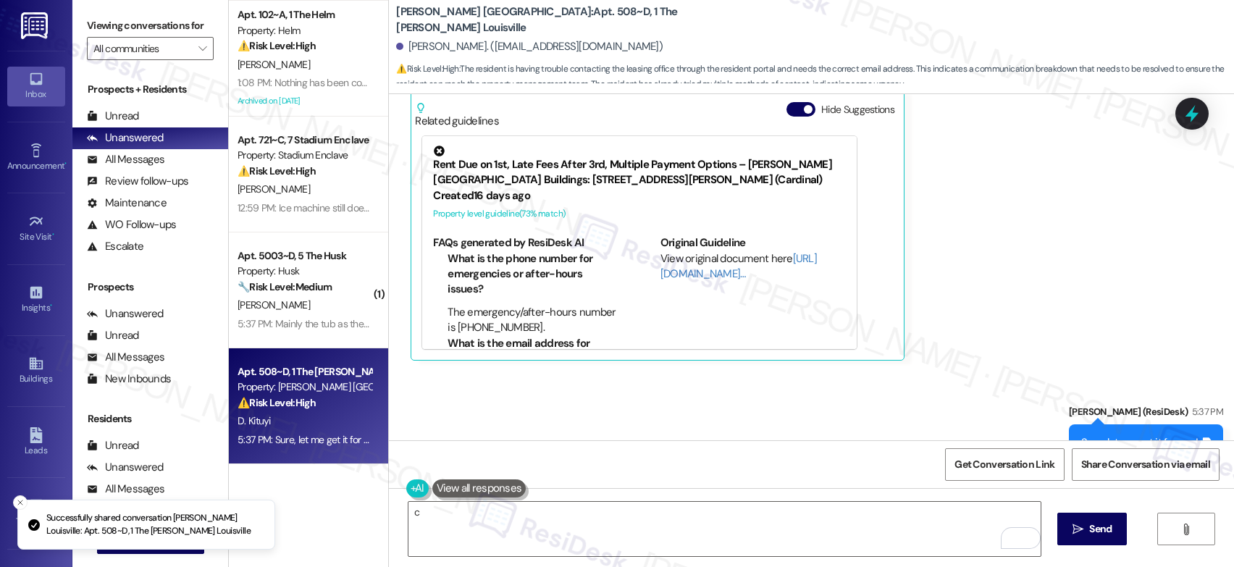
scroll to position [2818, 0]
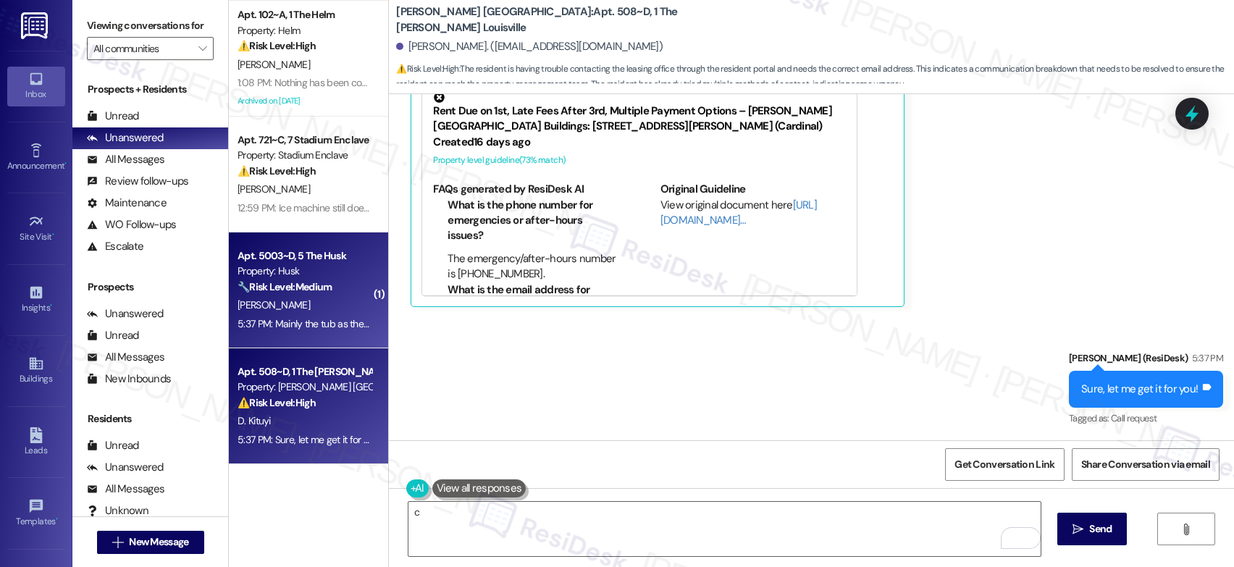
click at [306, 266] on div "Property: Husk" at bounding box center [305, 271] width 134 height 15
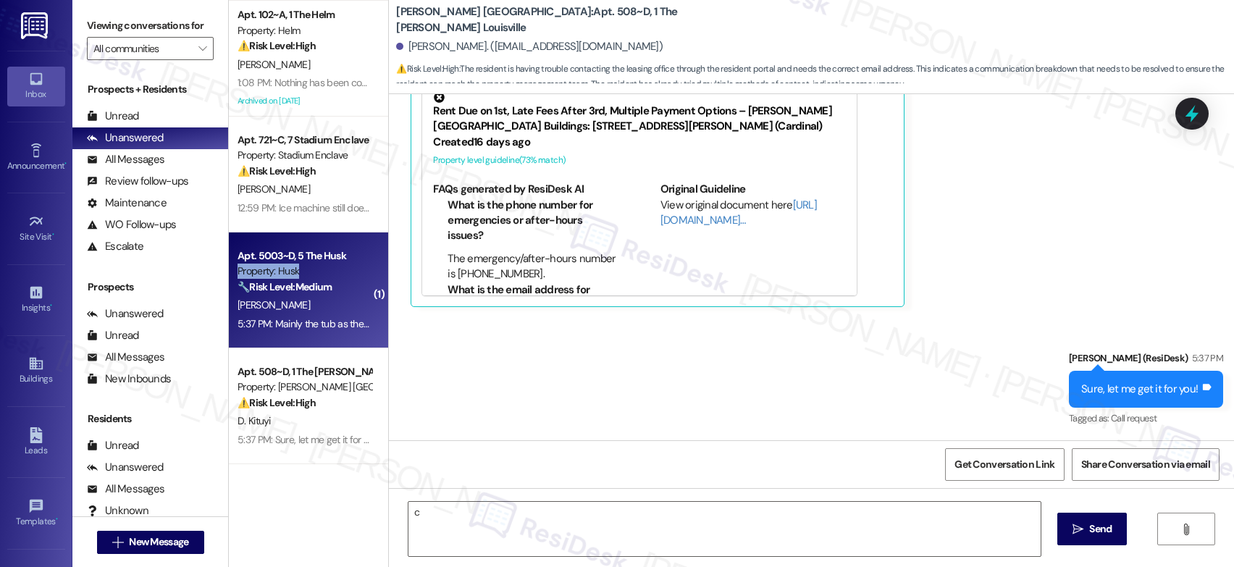
click at [306, 266] on div "Property: Husk" at bounding box center [305, 271] width 134 height 15
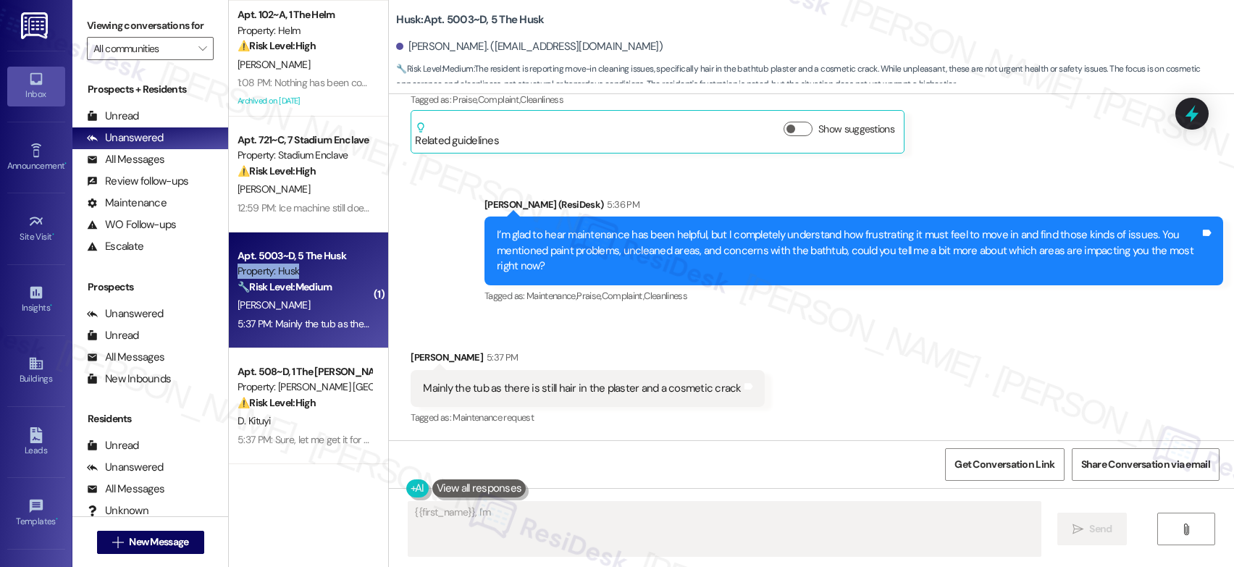
click at [306, 266] on div "Property: Husk" at bounding box center [305, 271] width 134 height 15
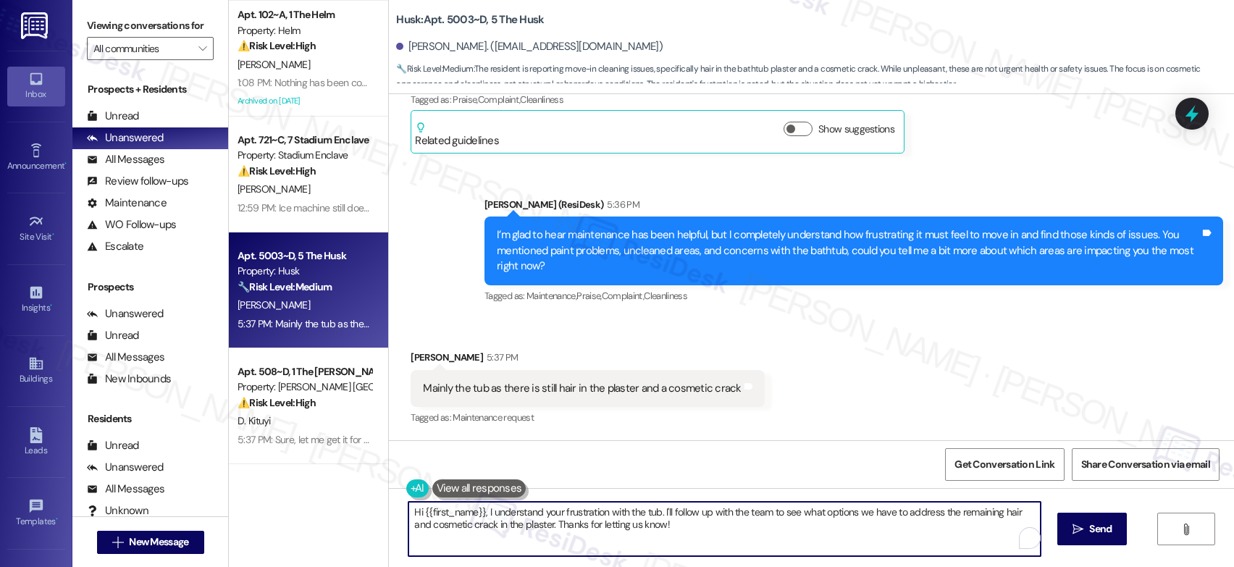
drag, startPoint x: 644, startPoint y: 548, endPoint x: 643, endPoint y: 528, distance: 20.3
click at [647, 542] on textarea "Hi {{first_name}}, I understand your frustration with the tub. I'll follow up w…" at bounding box center [724, 529] width 632 height 54
drag, startPoint x: 643, startPoint y: 528, endPoint x: 396, endPoint y: 481, distance: 251.4
click at [400, 501] on div "Hi {{first_name}}, I understand your frustration with the tub. I'll follow up w…" at bounding box center [717, 529] width 634 height 56
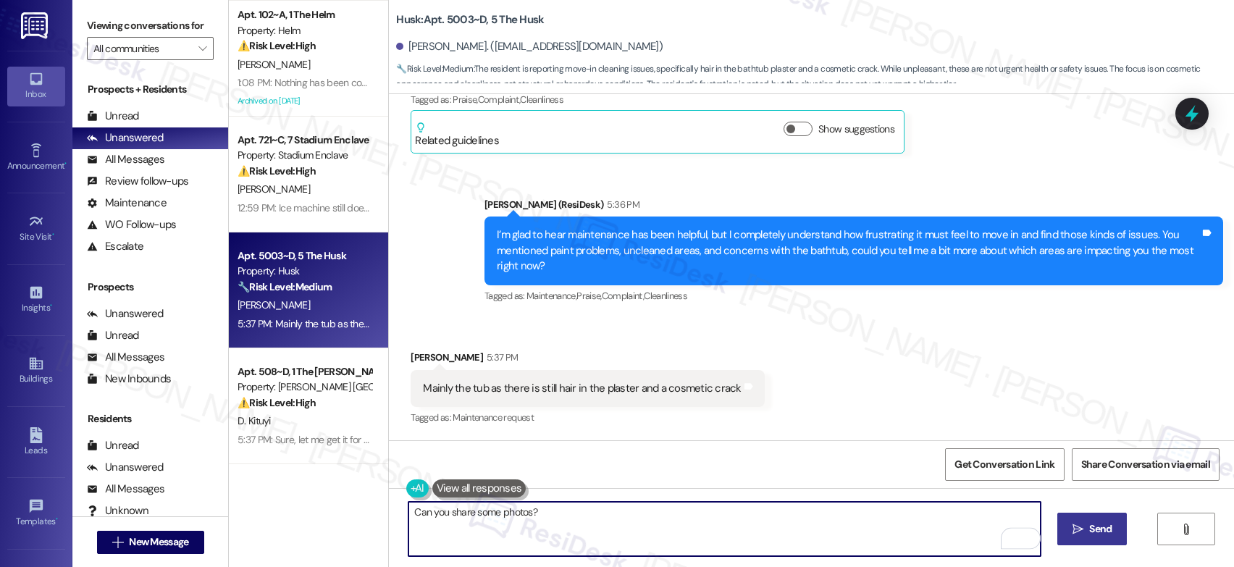
type textarea "Can you share some photos?"
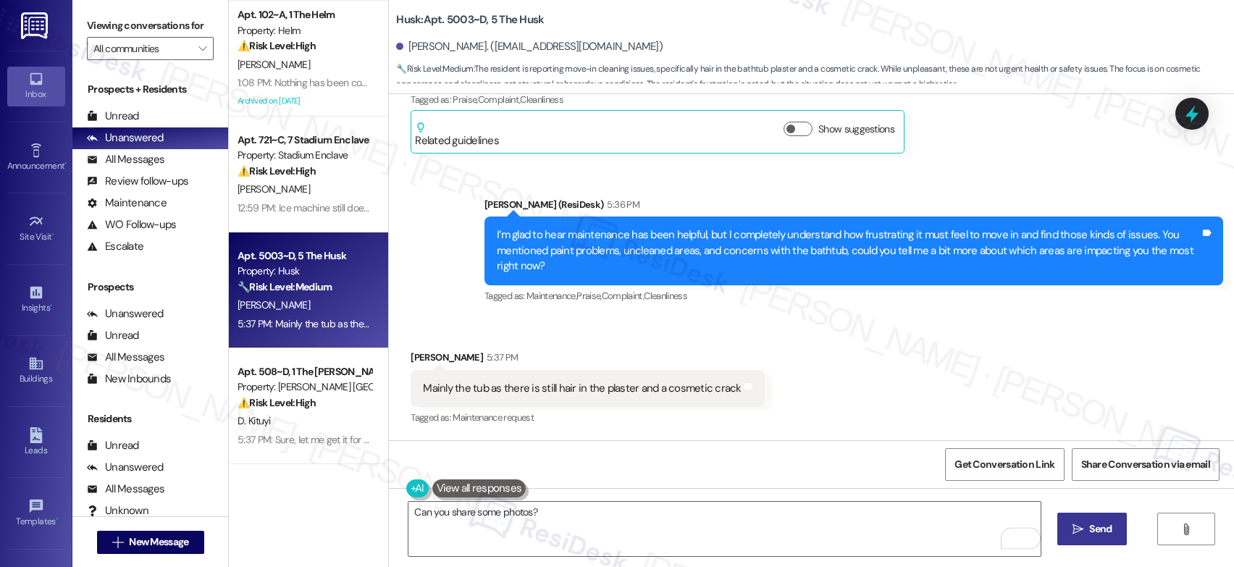
click at [1086, 528] on span "Send" at bounding box center [1100, 528] width 28 height 15
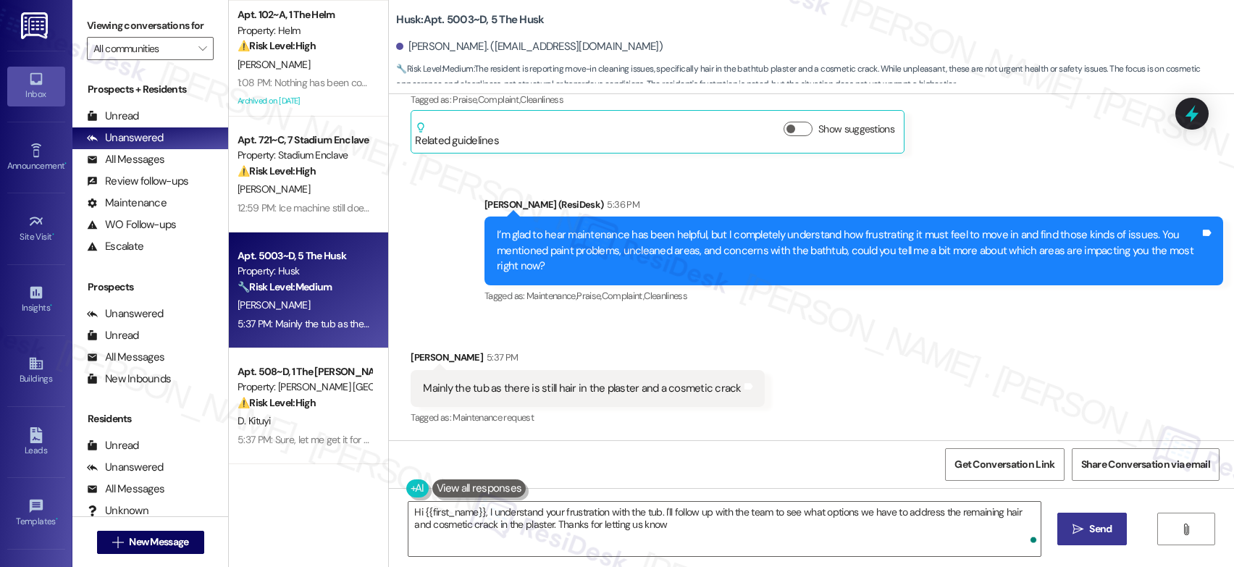
type textarea "Hi {{first_name}}, I understand your frustration with the tub. I'll follow up w…"
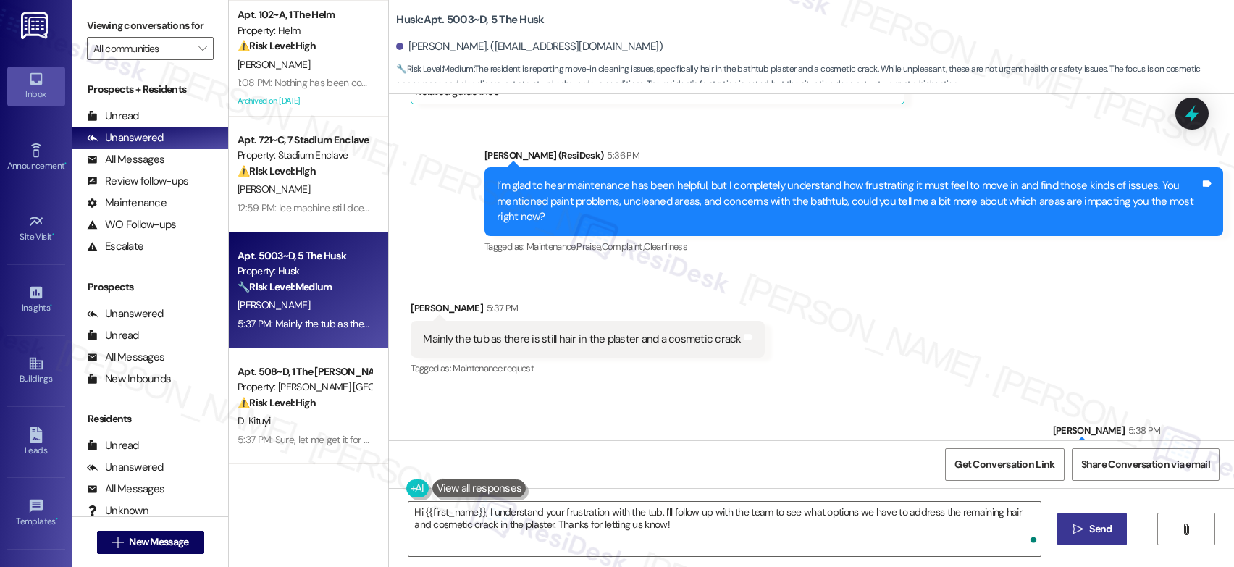
scroll to position [765, 0]
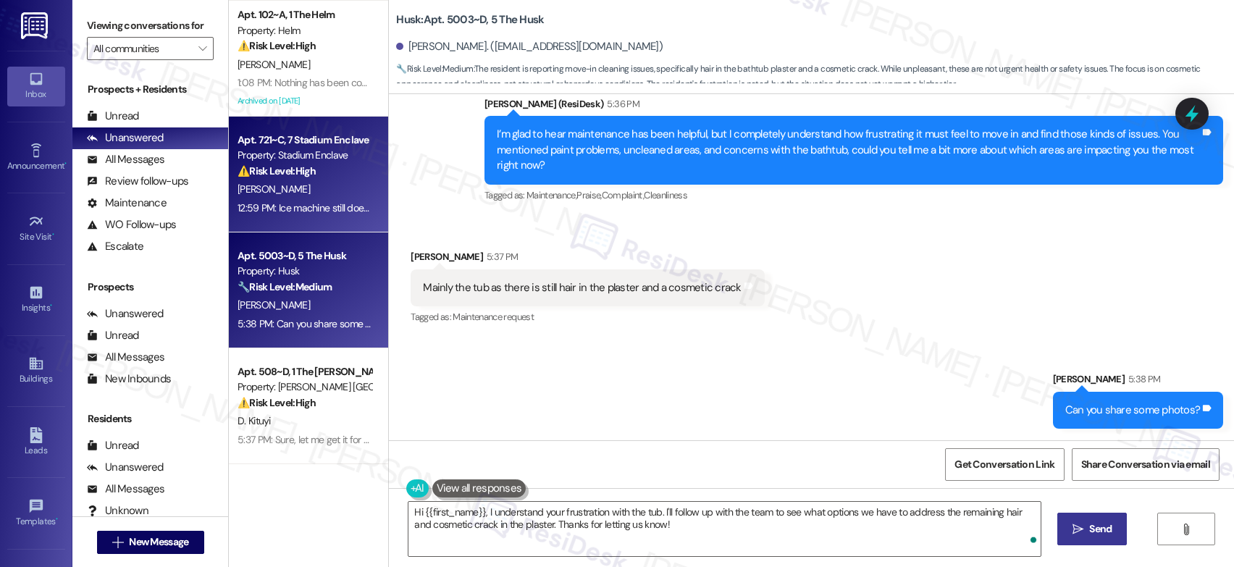
click at [287, 214] on div "12:59 PM: Ice machine still doesn't work 12:59 PM: Ice machine still doesn't wo…" at bounding box center [319, 207] width 162 height 13
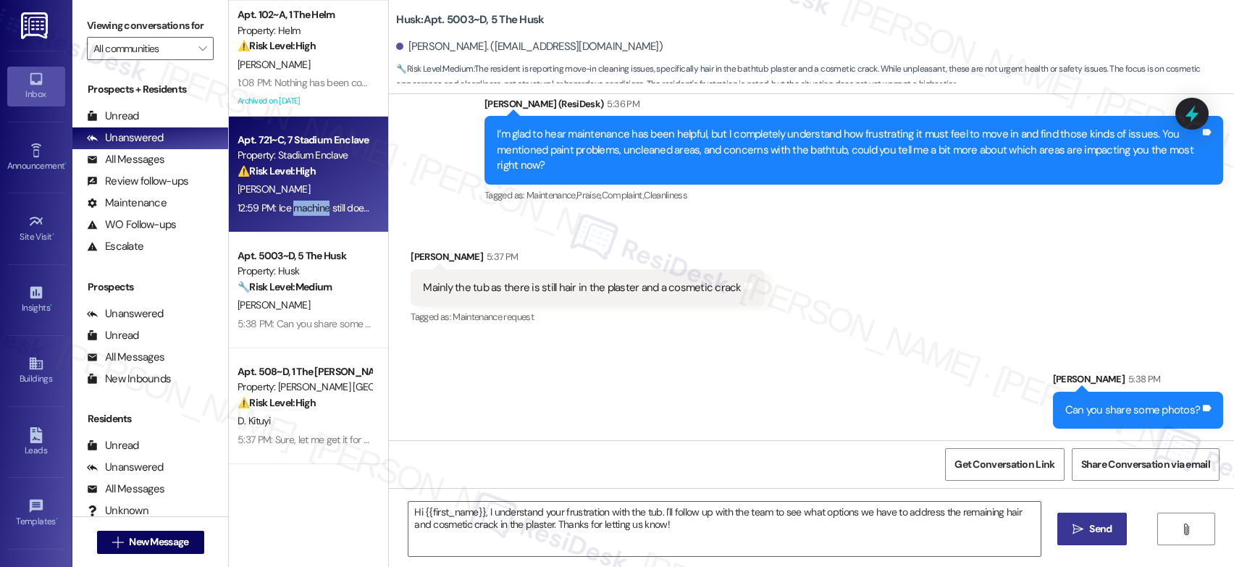
click at [287, 214] on div "12:59 PM: Ice machine still doesn't work 12:59 PM: Ice machine still doesn't wo…" at bounding box center [319, 207] width 162 height 13
type textarea "Fetching suggested responses. Please feel free to read through the conversation…"
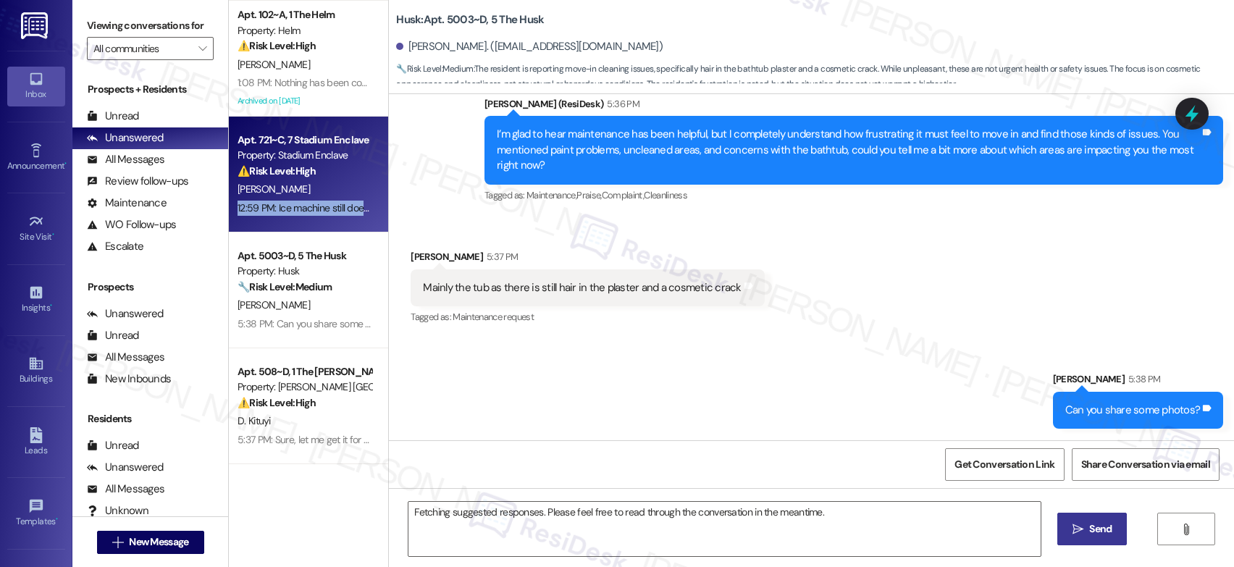
click at [287, 214] on div "12:59 PM: Ice machine still doesn't work 12:59 PM: Ice machine still doesn't wo…" at bounding box center [319, 207] width 162 height 13
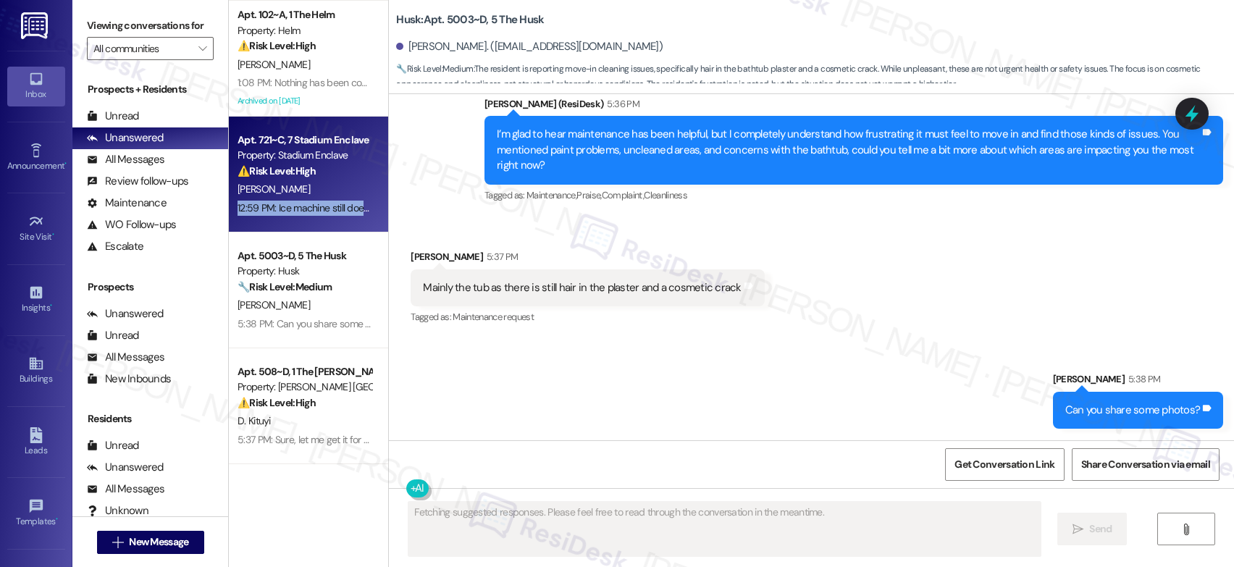
click at [287, 214] on div "12:59 PM: Ice machine still doesn't work 12:59 PM: Ice machine still doesn't wo…" at bounding box center [319, 207] width 162 height 13
click at [288, 214] on div "12:59 PM: Ice machine still doesn't work 12:59 PM: Ice machine still doesn't wo…" at bounding box center [319, 207] width 162 height 13
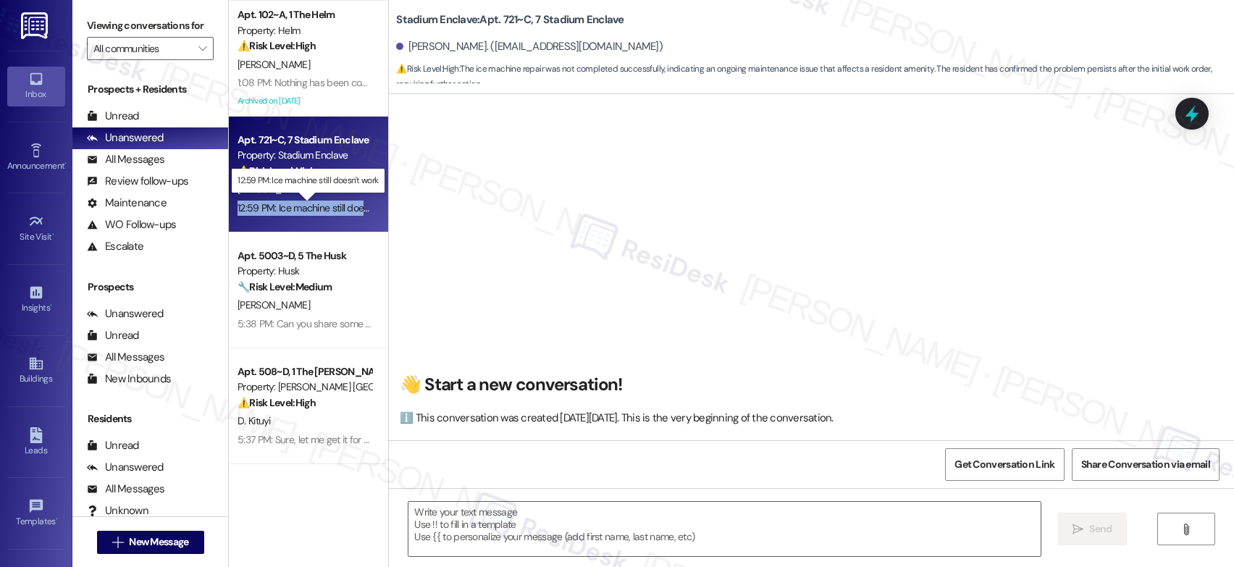
click at [288, 214] on div "12:59 PM: Ice machine still doesn't work 12:59 PM: Ice machine still doesn't wo…" at bounding box center [319, 207] width 162 height 13
type textarea "Fetching suggested responses. Please feel free to read through the conversation…"
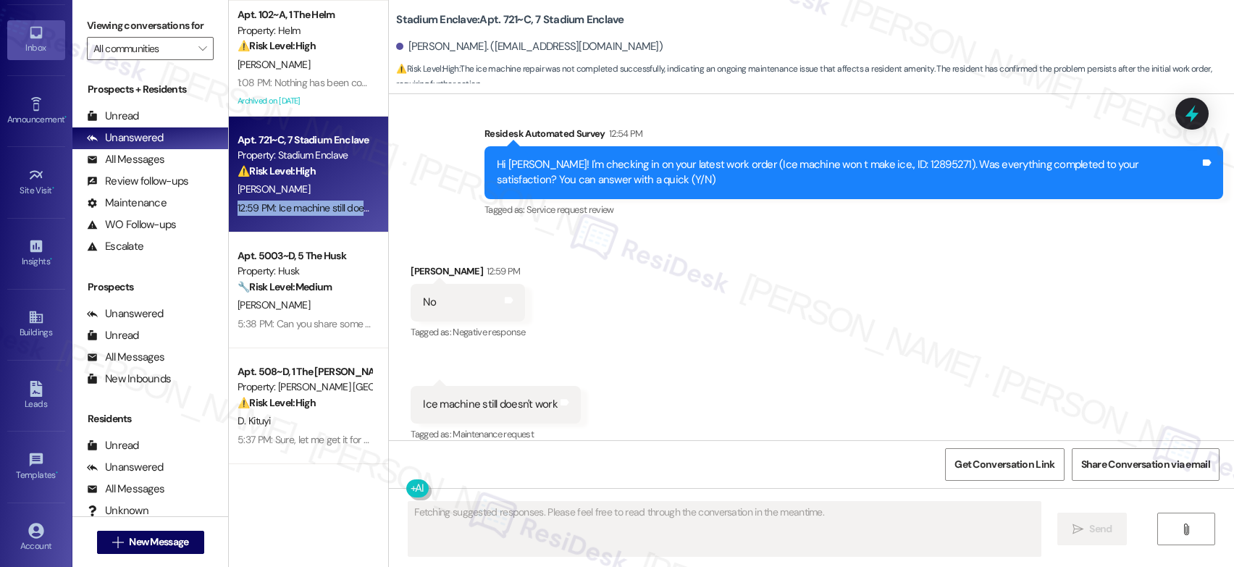
scroll to position [124, 0]
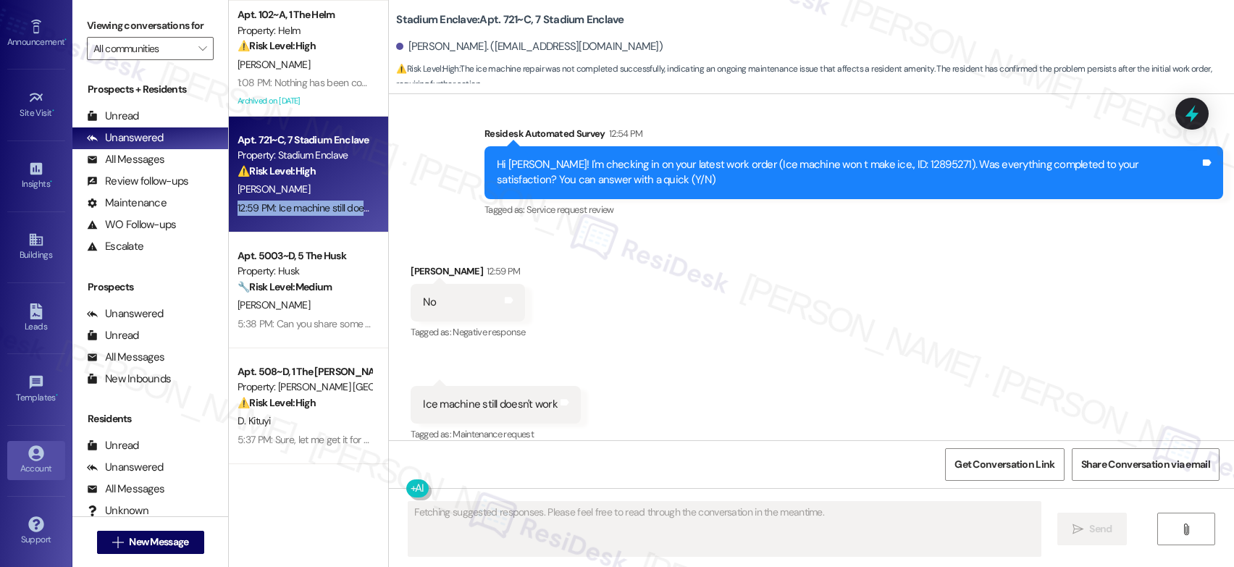
click at [33, 473] on div "Account" at bounding box center [36, 468] width 72 height 14
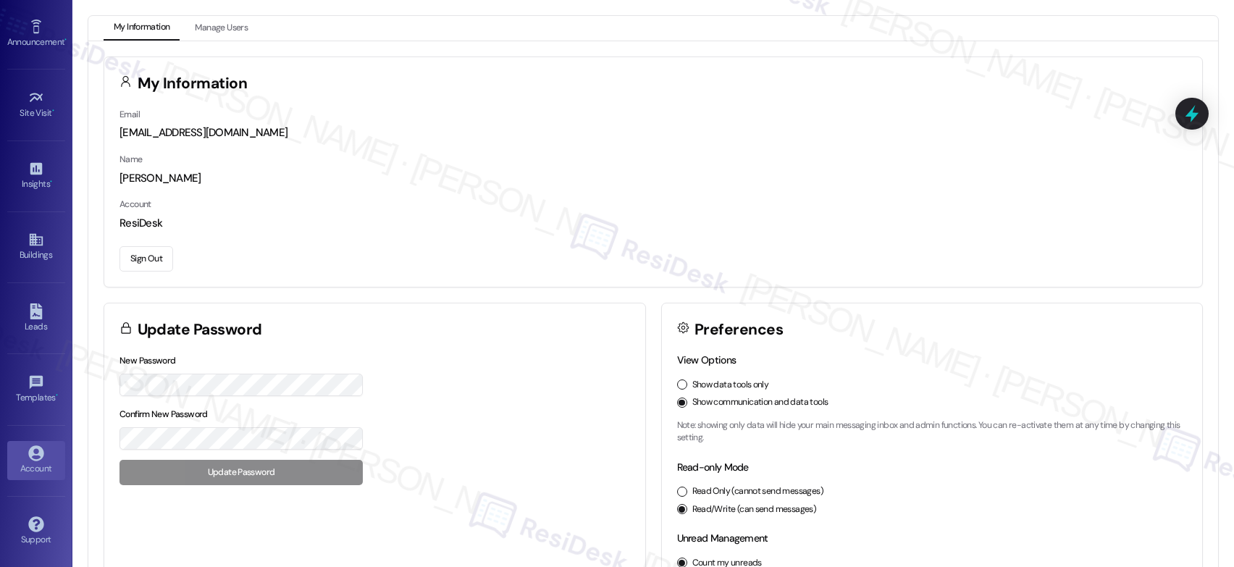
click at [125, 256] on button "Sign Out" at bounding box center [146, 258] width 54 height 25
click at [131, 256] on button "Sign Out" at bounding box center [146, 258] width 54 height 25
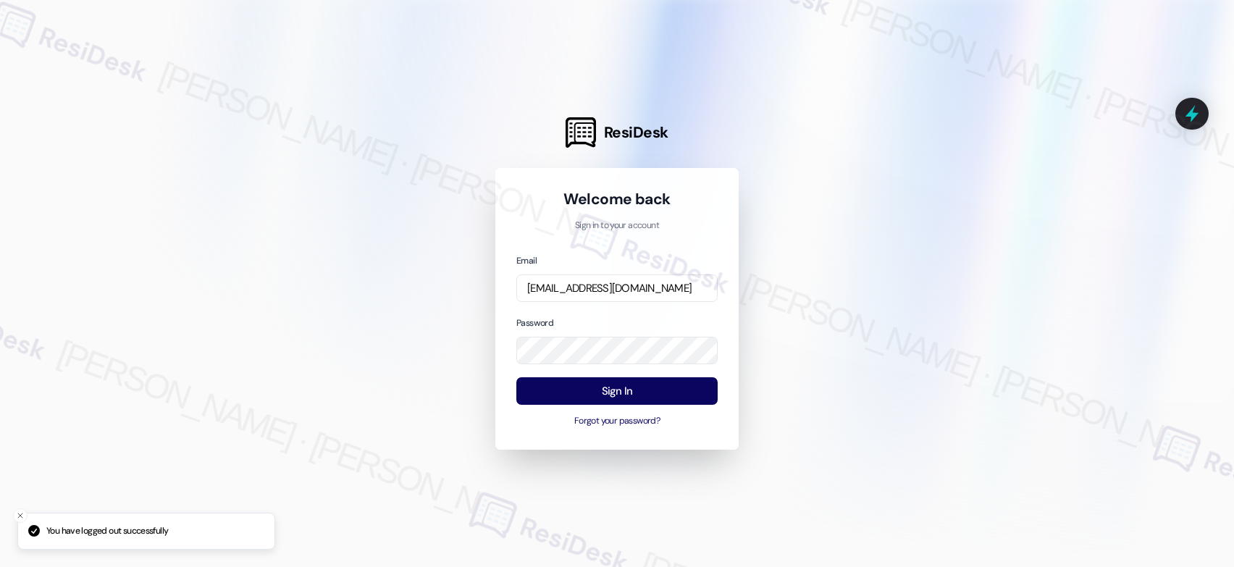
click at [589, 302] on div "Email [EMAIL_ADDRESS][DOMAIN_NAME]" at bounding box center [616, 278] width 201 height 50
click at [597, 292] on input "[EMAIL_ADDRESS][DOMAIN_NAME]" at bounding box center [616, 288] width 201 height 28
type input "automated-surveys-affinity_[DOMAIN_NAME]@affinity_[DOMAIN_NAME]"
click at [659, 402] on button "Sign In" at bounding box center [616, 391] width 201 height 28
click at [660, 395] on button "Sign In" at bounding box center [616, 391] width 201 height 28
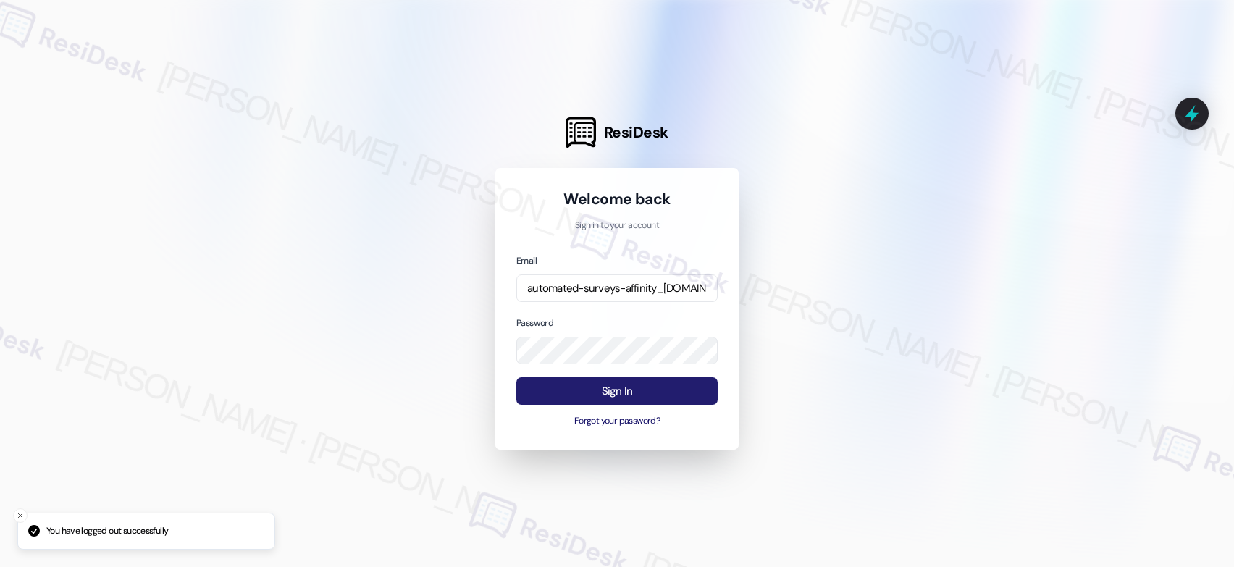
click at [660, 395] on button "Sign In" at bounding box center [616, 391] width 201 height 28
